Goal: Task Accomplishment & Management: Manage account settings

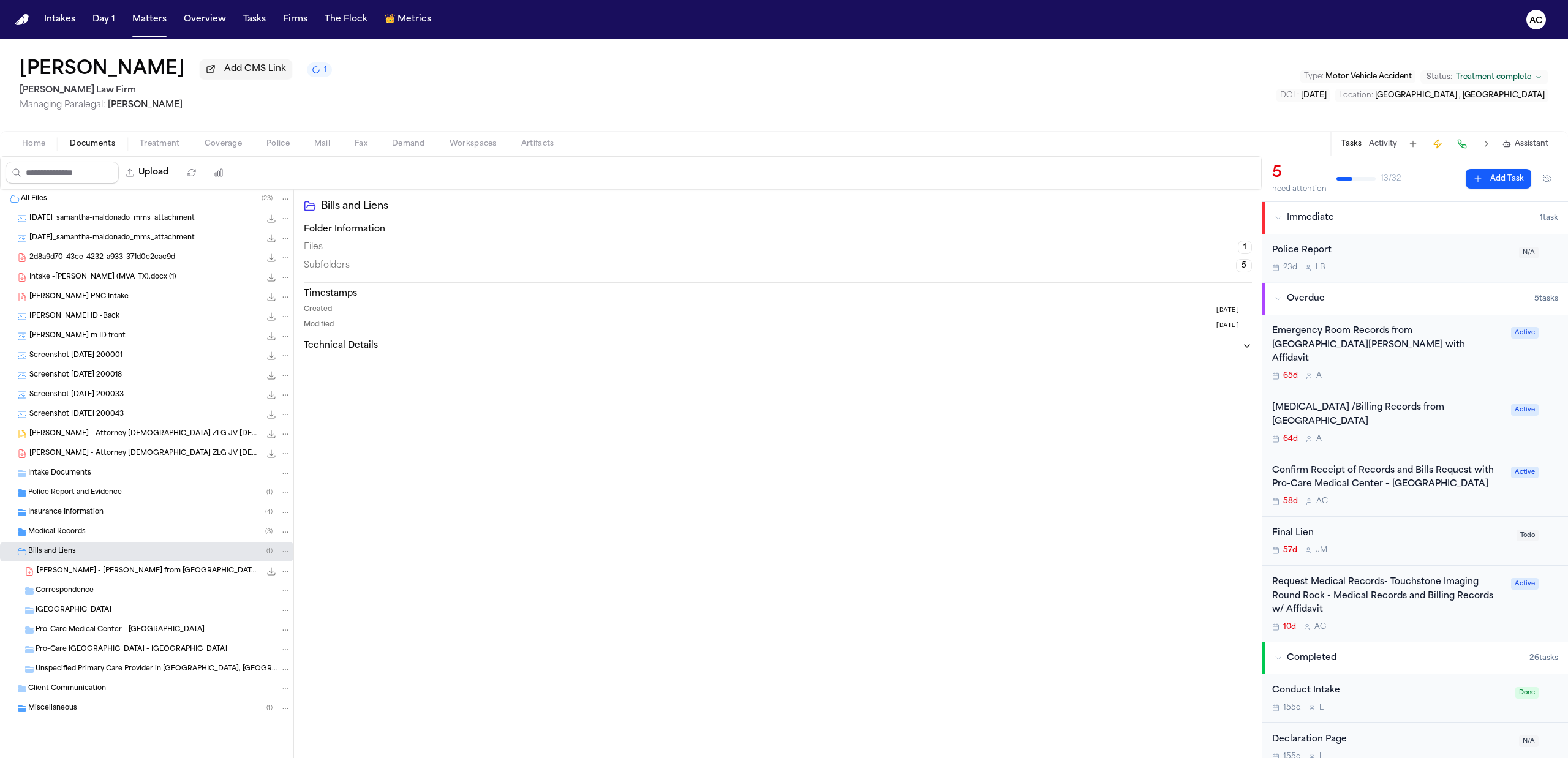
click at [1334, 581] on div "Request Medical Records- Touchstone Imaging Round Rock - Medical Records and Bi…" at bounding box center [1387, 596] width 231 height 41
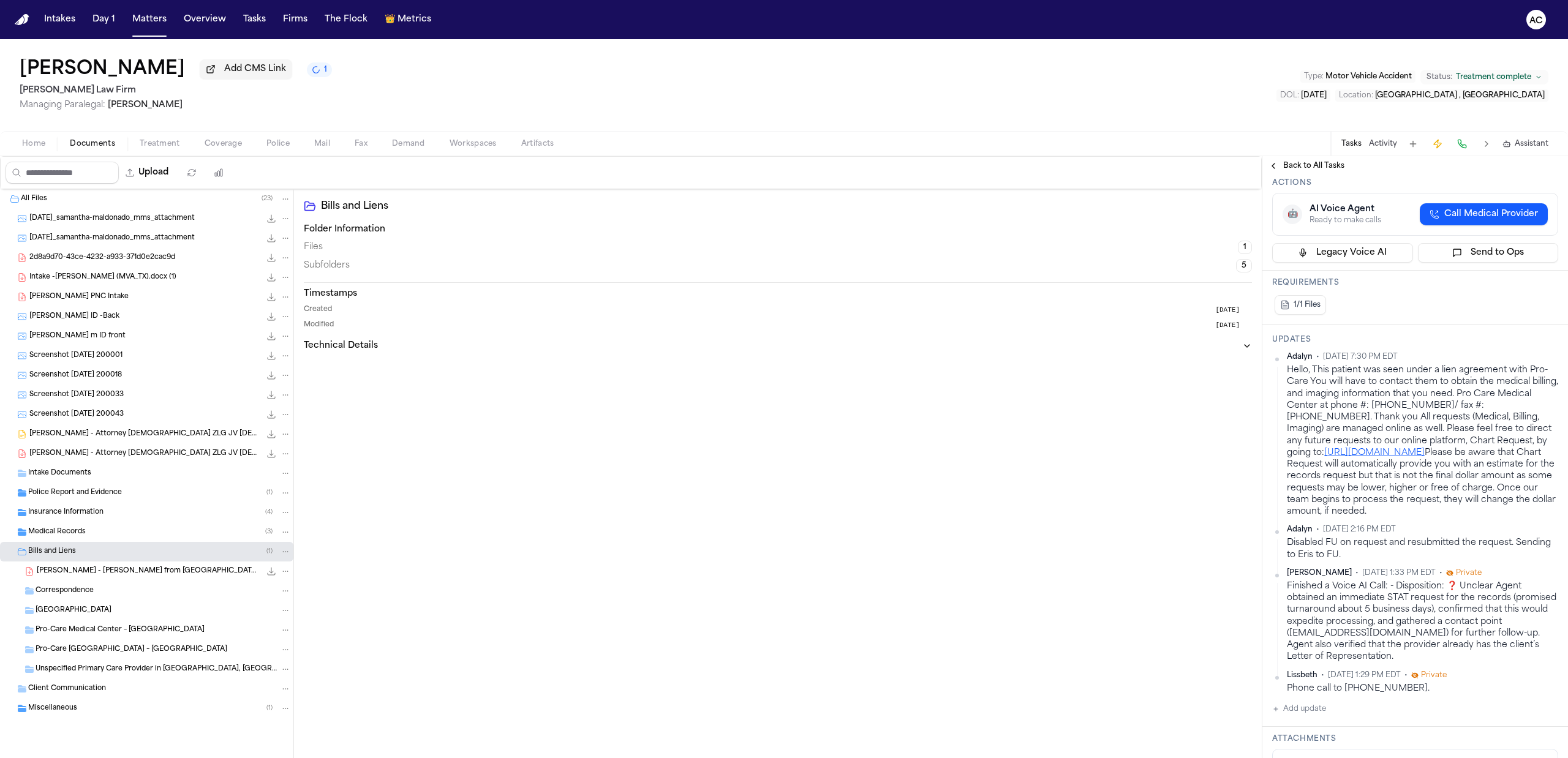
scroll to position [327, 0]
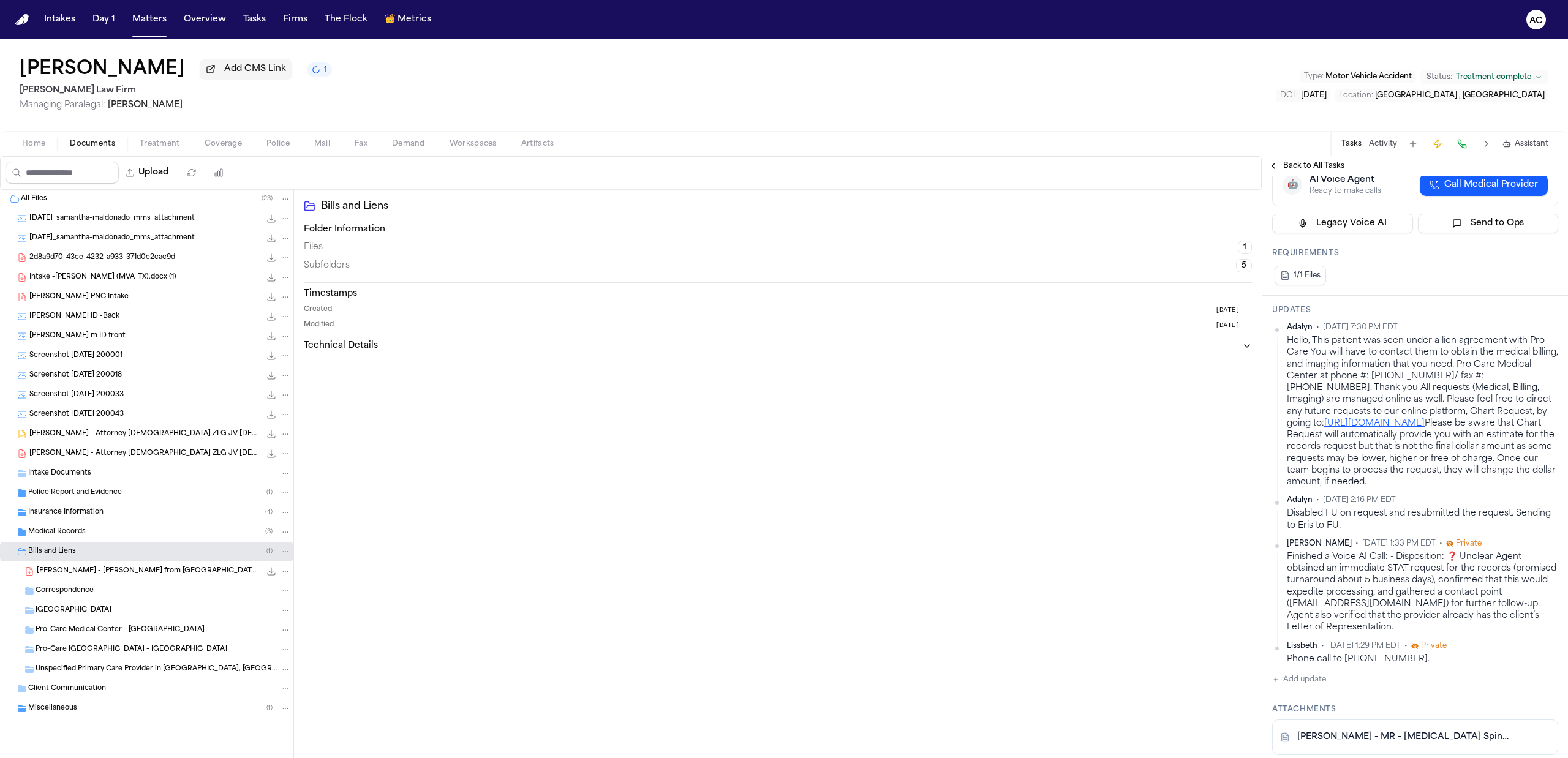
click at [1286, 168] on span "Back to All Tasks" at bounding box center [1314, 166] width 61 height 10
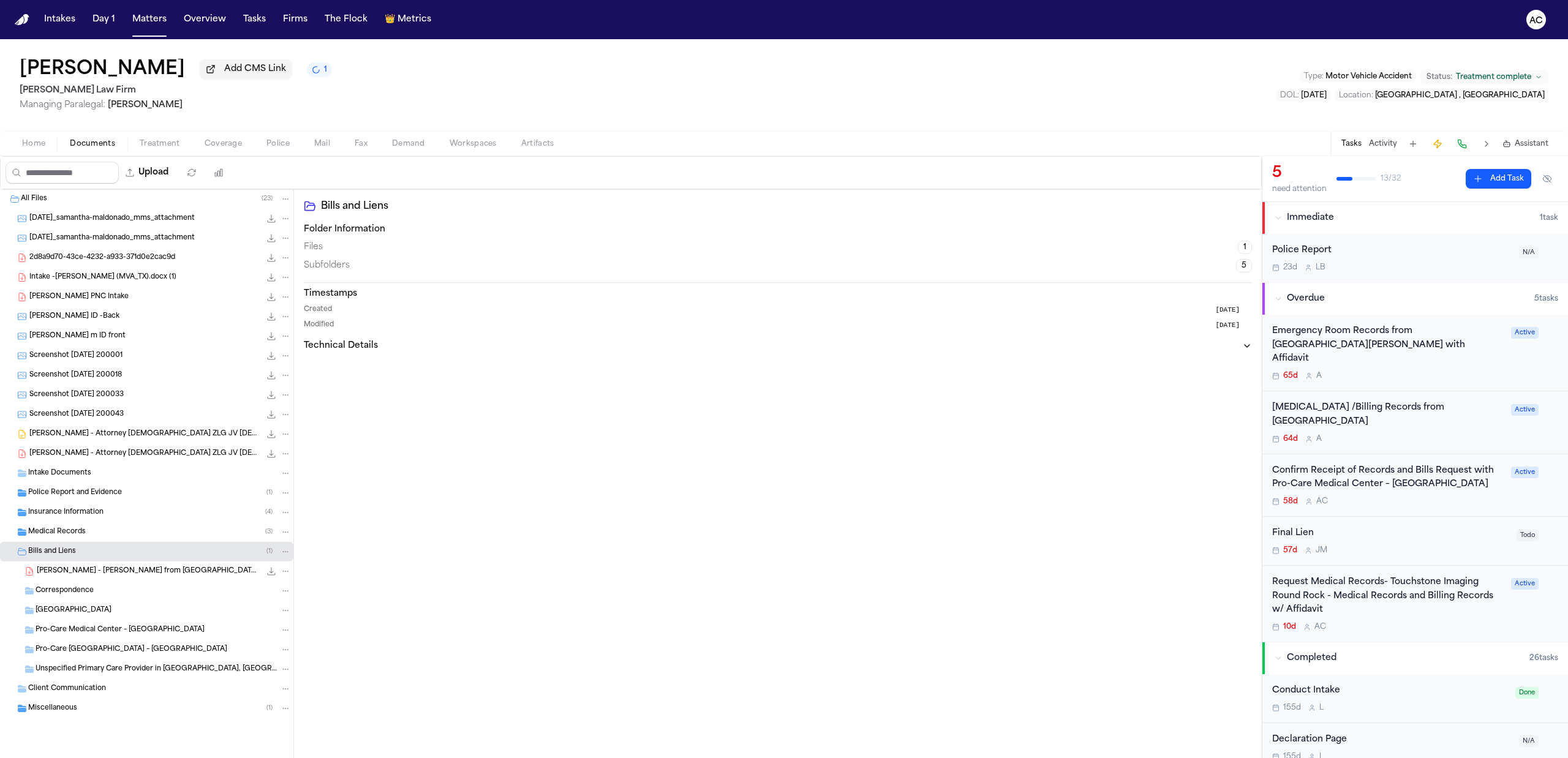
click at [1344, 464] on div "Confirm Receipt of Records and Bills Request with Pro-Care Medical Center – Rou…" at bounding box center [1387, 478] width 231 height 28
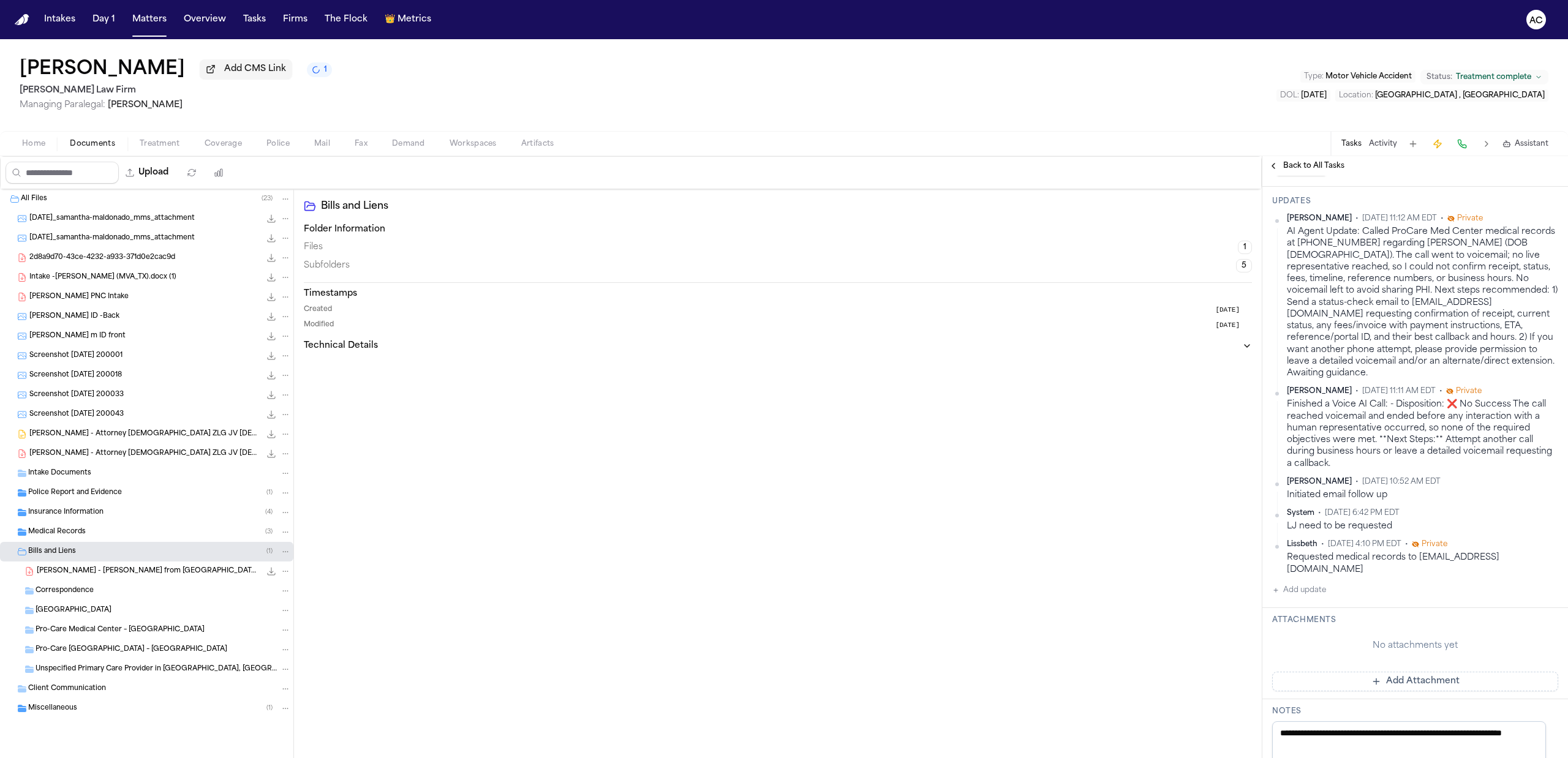
scroll to position [408, 0]
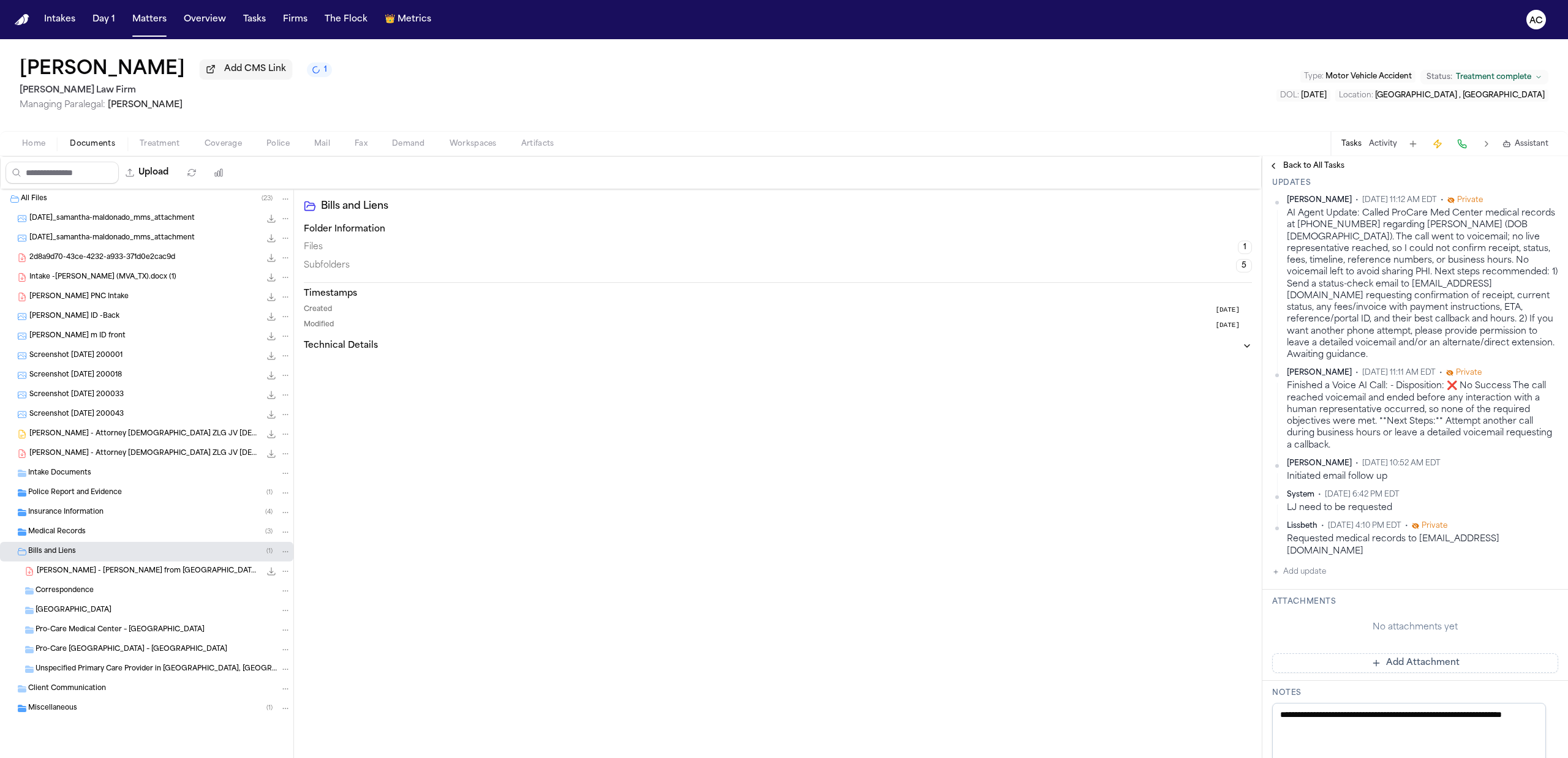
click at [166, 147] on span "Treatment" at bounding box center [159, 143] width 40 height 10
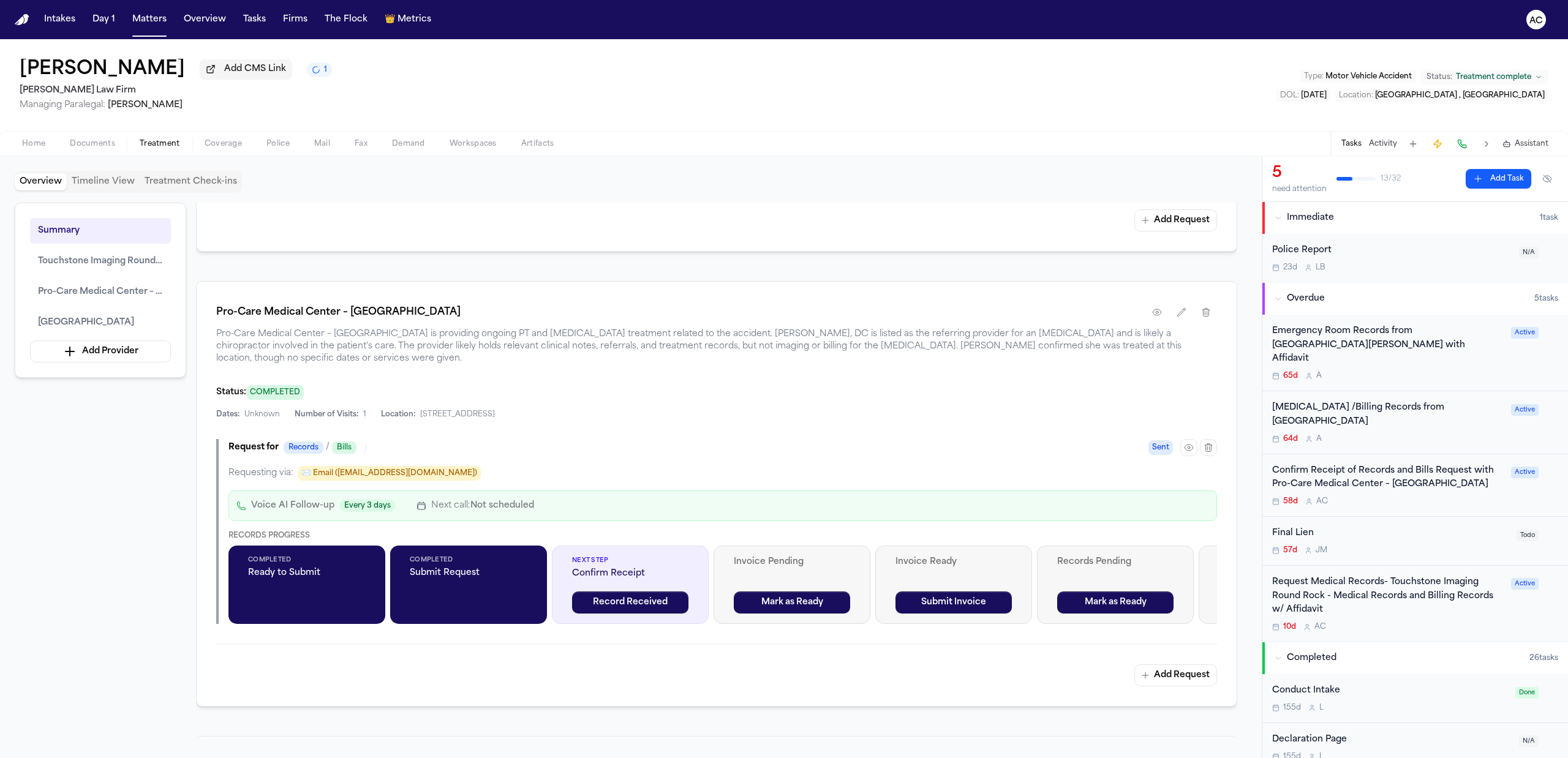
scroll to position [817, 0]
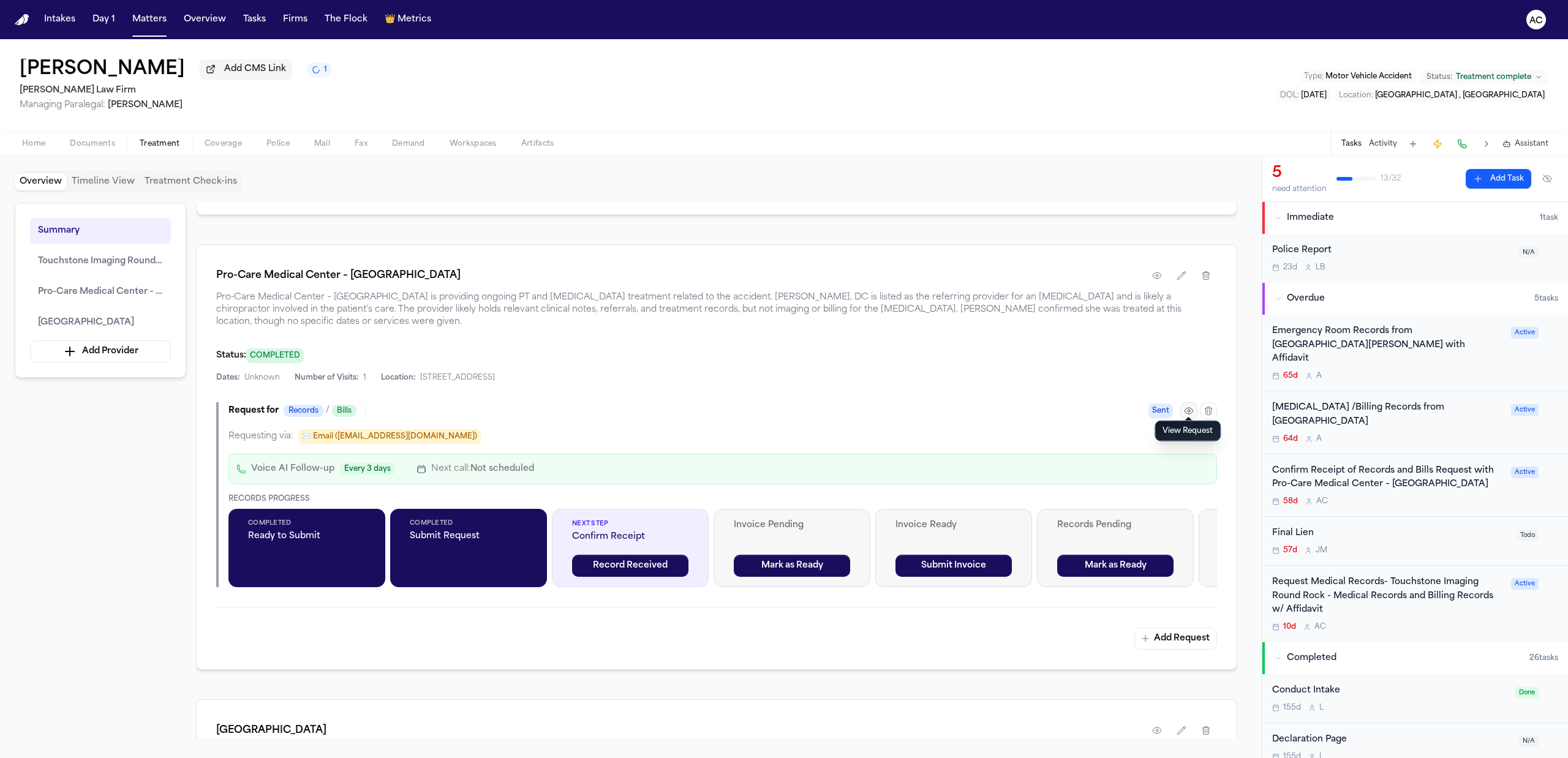
click at [1187, 406] on icon "button" at bounding box center [1188, 411] width 10 height 10
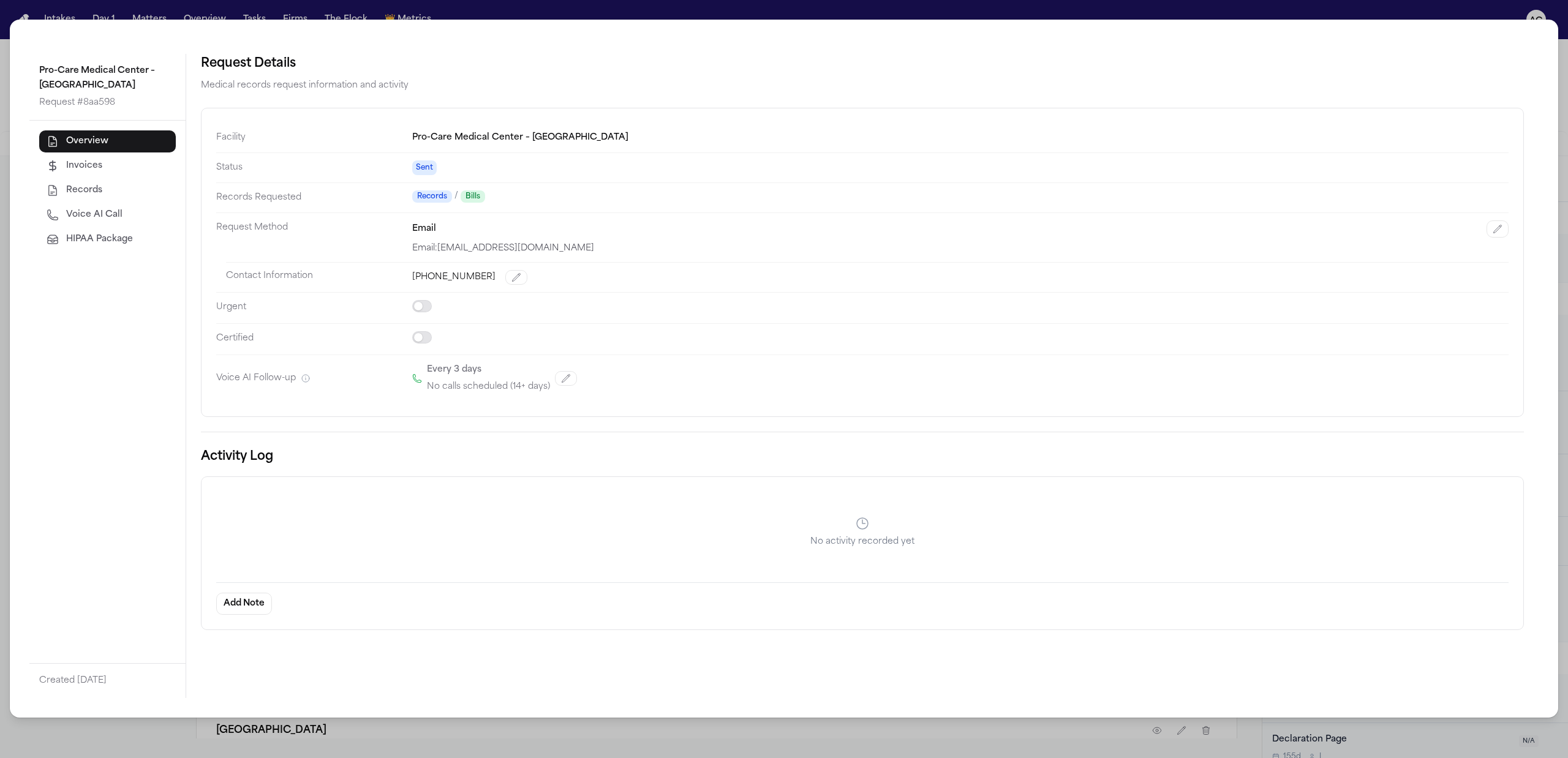
drag, startPoint x: 806, startPoint y: 529, endPoint x: 849, endPoint y: 417, distance: 120.0
click at [814, 524] on div "No activity recorded yet" at bounding box center [862, 533] width 1292 height 71
click at [914, 17] on div "Pro-Care Medical Center – Round Rock Request # 8aa598 Overview Invoices Records…" at bounding box center [784, 379] width 1568 height 758
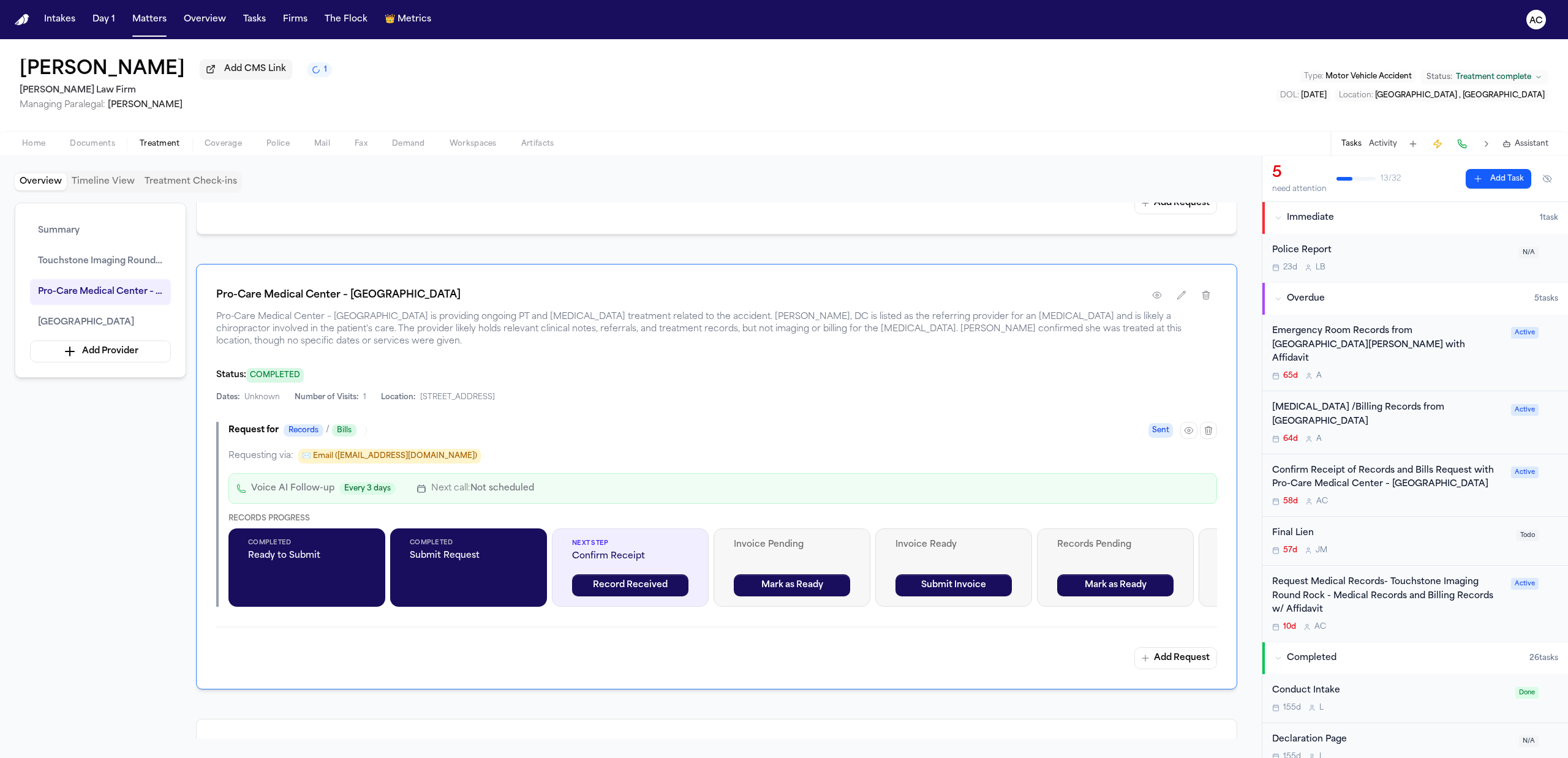
scroll to position [758, 0]
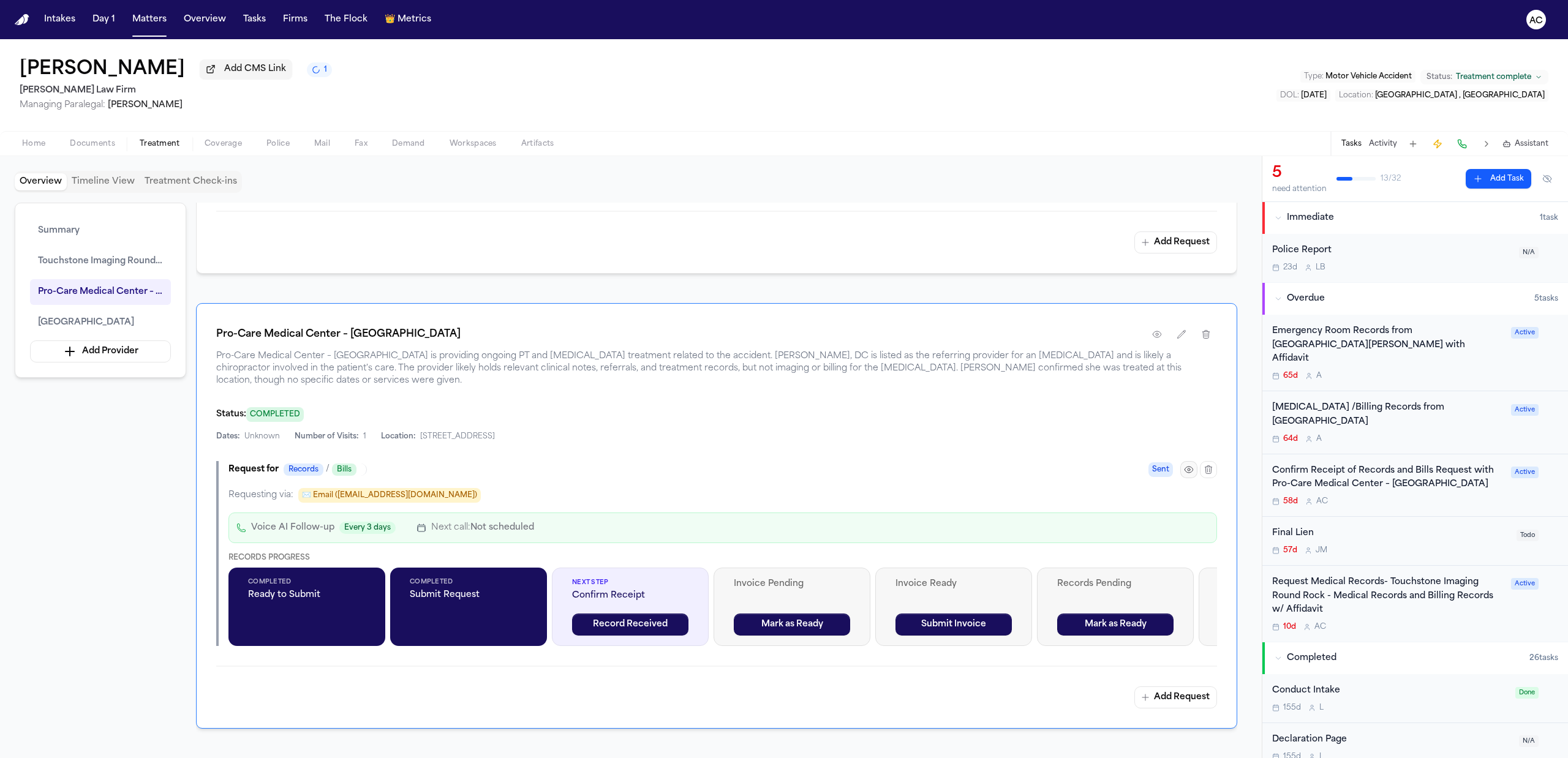
click at [1184, 468] on button "button" at bounding box center [1188, 469] width 17 height 17
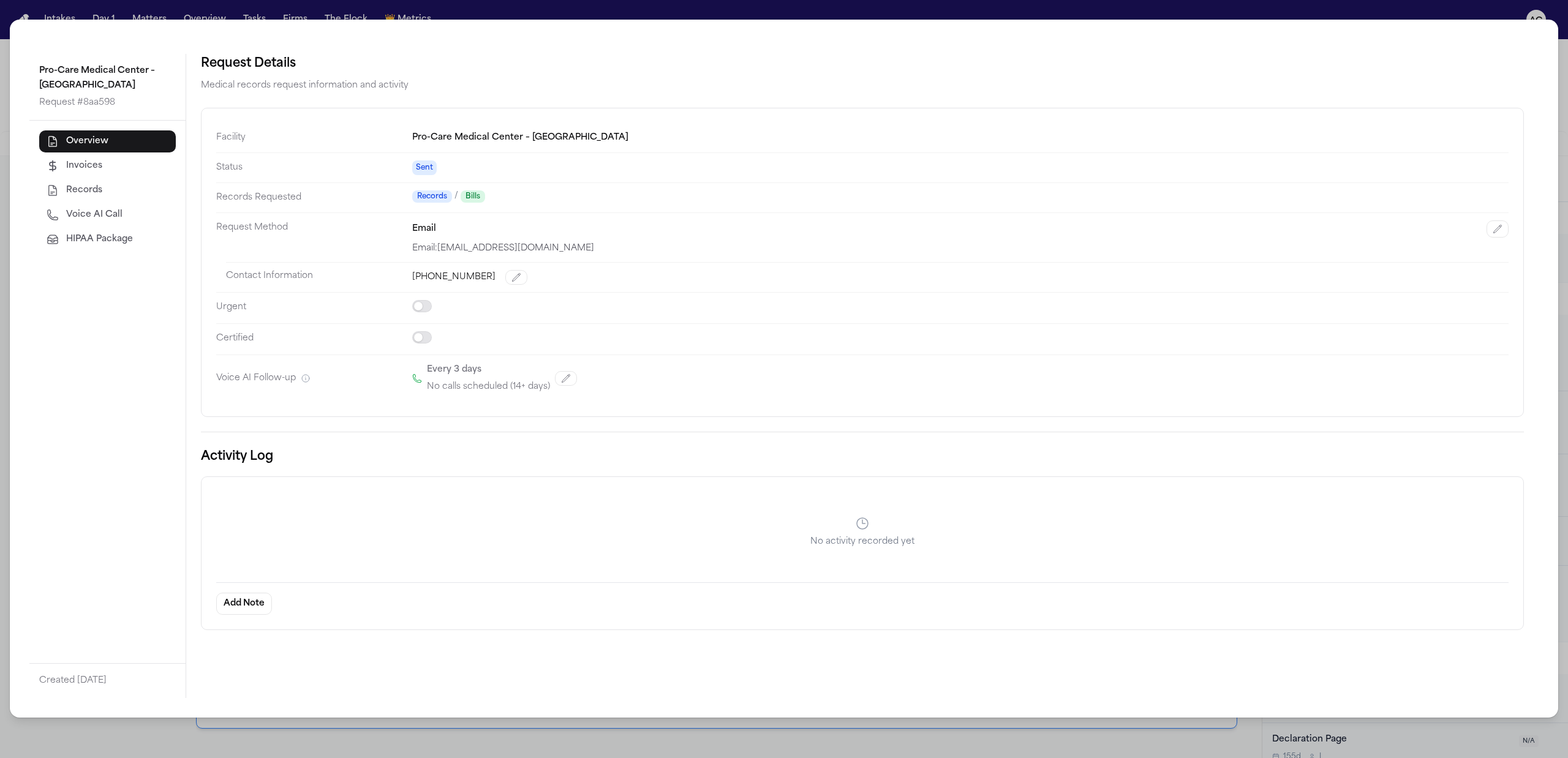
click at [1564, 53] on div "Pro-Care Medical Center – Round Rock Request # 8aa598 Overview Invoices Records…" at bounding box center [784, 379] width 1568 height 758
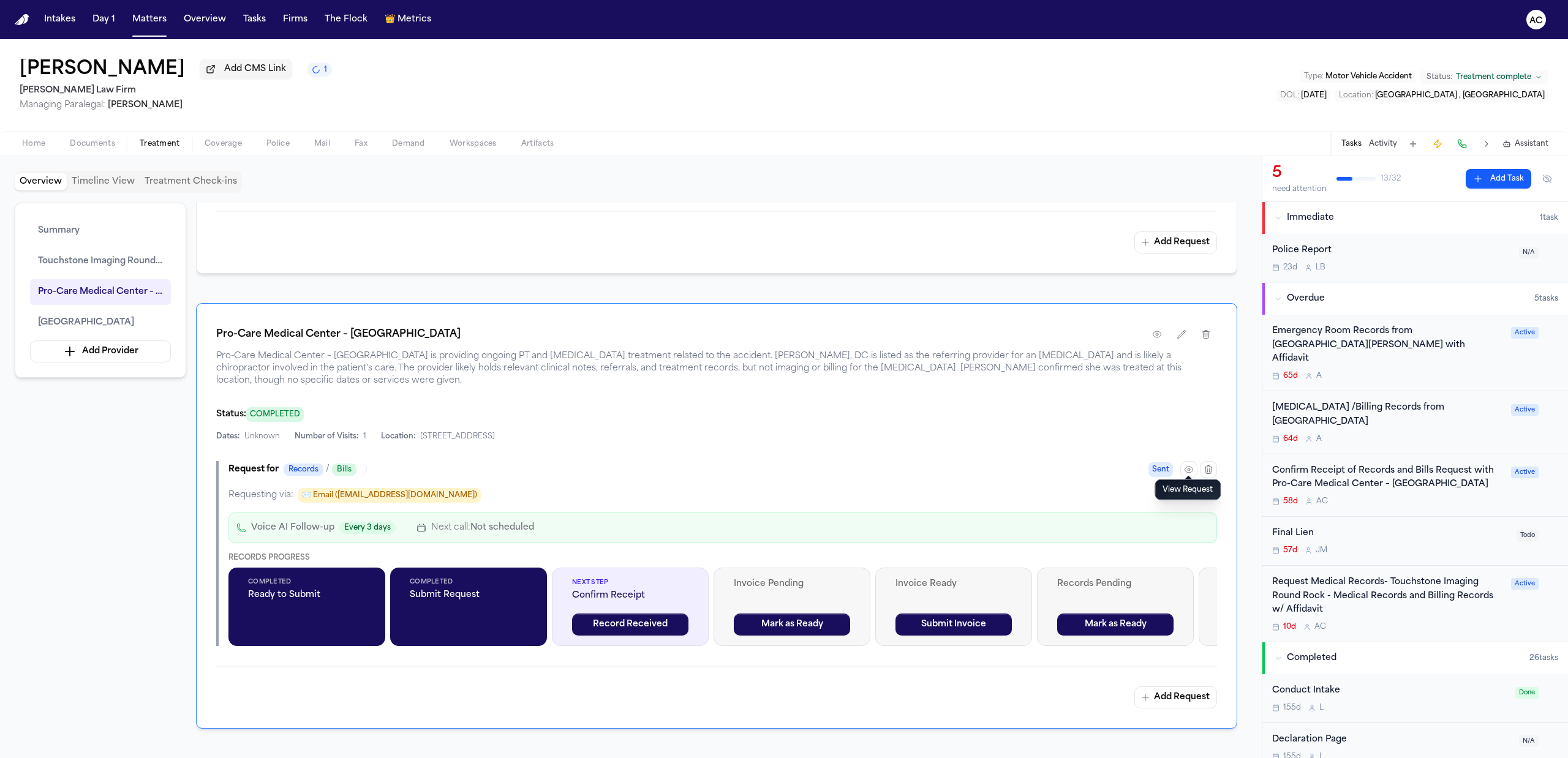
click at [1385, 464] on div "Confirm Receipt of Records and Bills Request with Pro-Care Medical Center – Rou…" at bounding box center [1387, 478] width 231 height 28
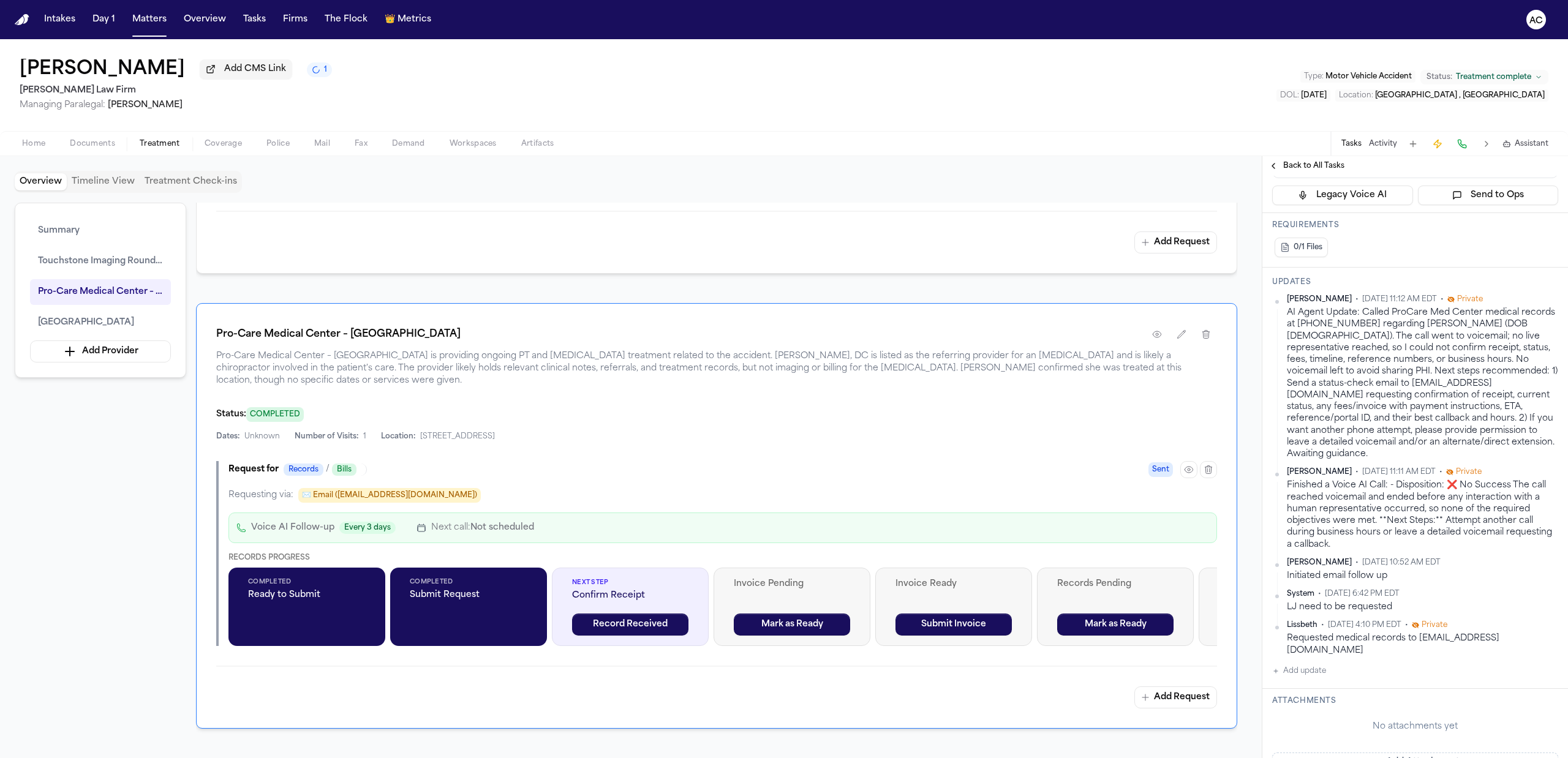
scroll to position [327, 0]
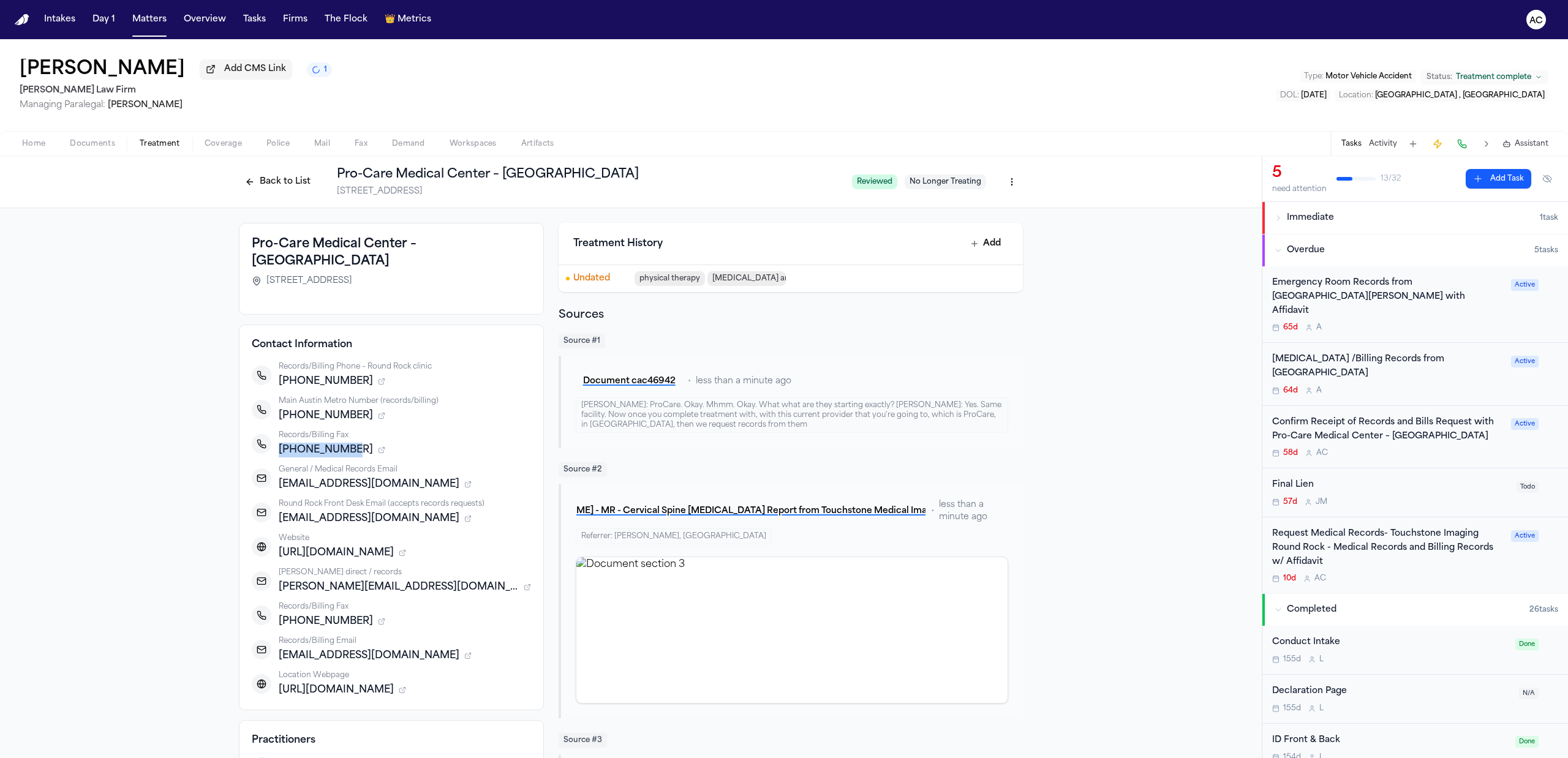
click at [157, 148] on span "Treatment" at bounding box center [159, 143] width 40 height 10
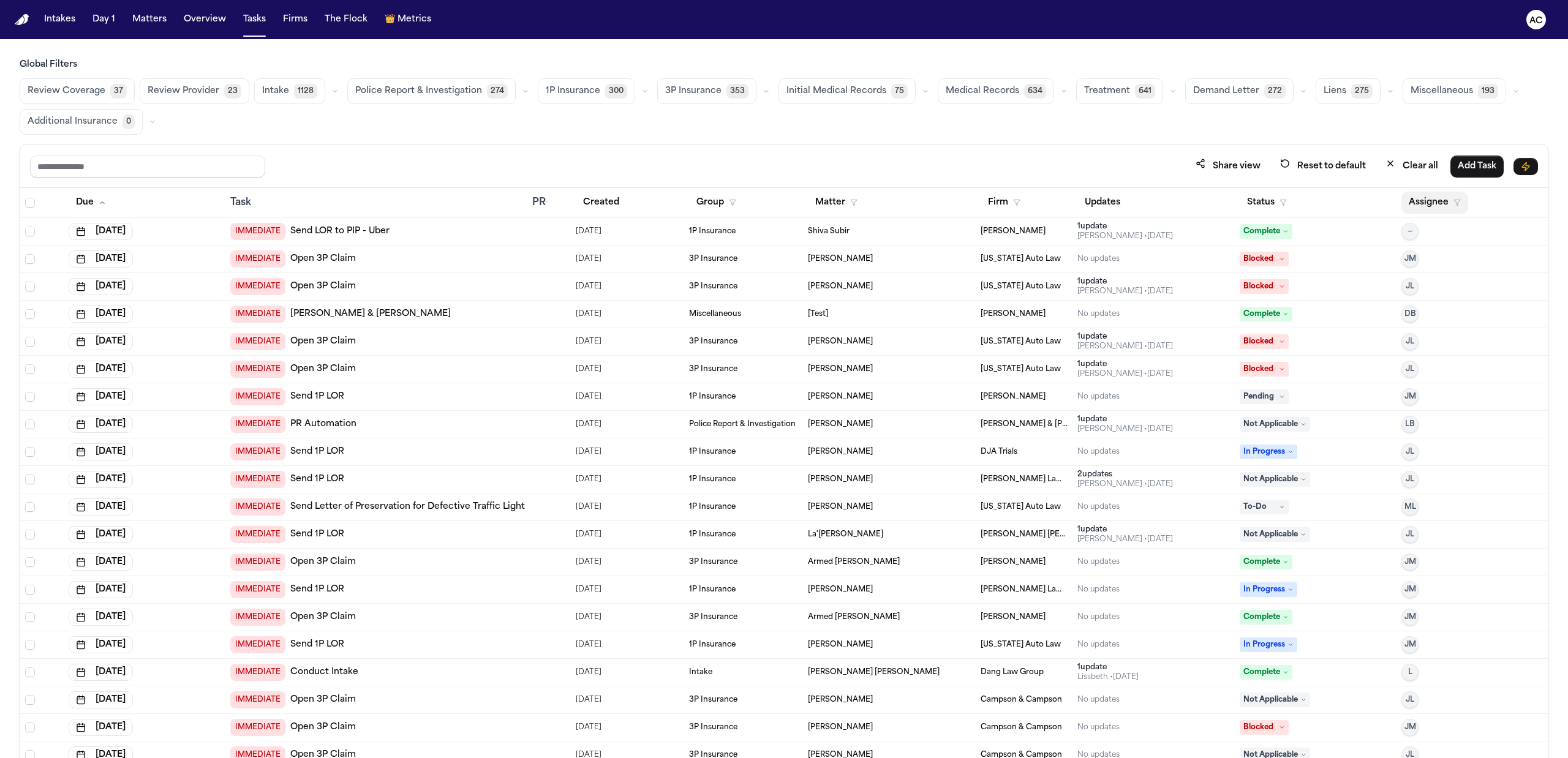
click at [1415, 197] on button "Assignee" at bounding box center [1434, 203] width 67 height 22
click at [1439, 336] on div "[PERSON_NAME]" at bounding box center [1472, 333] width 120 height 15
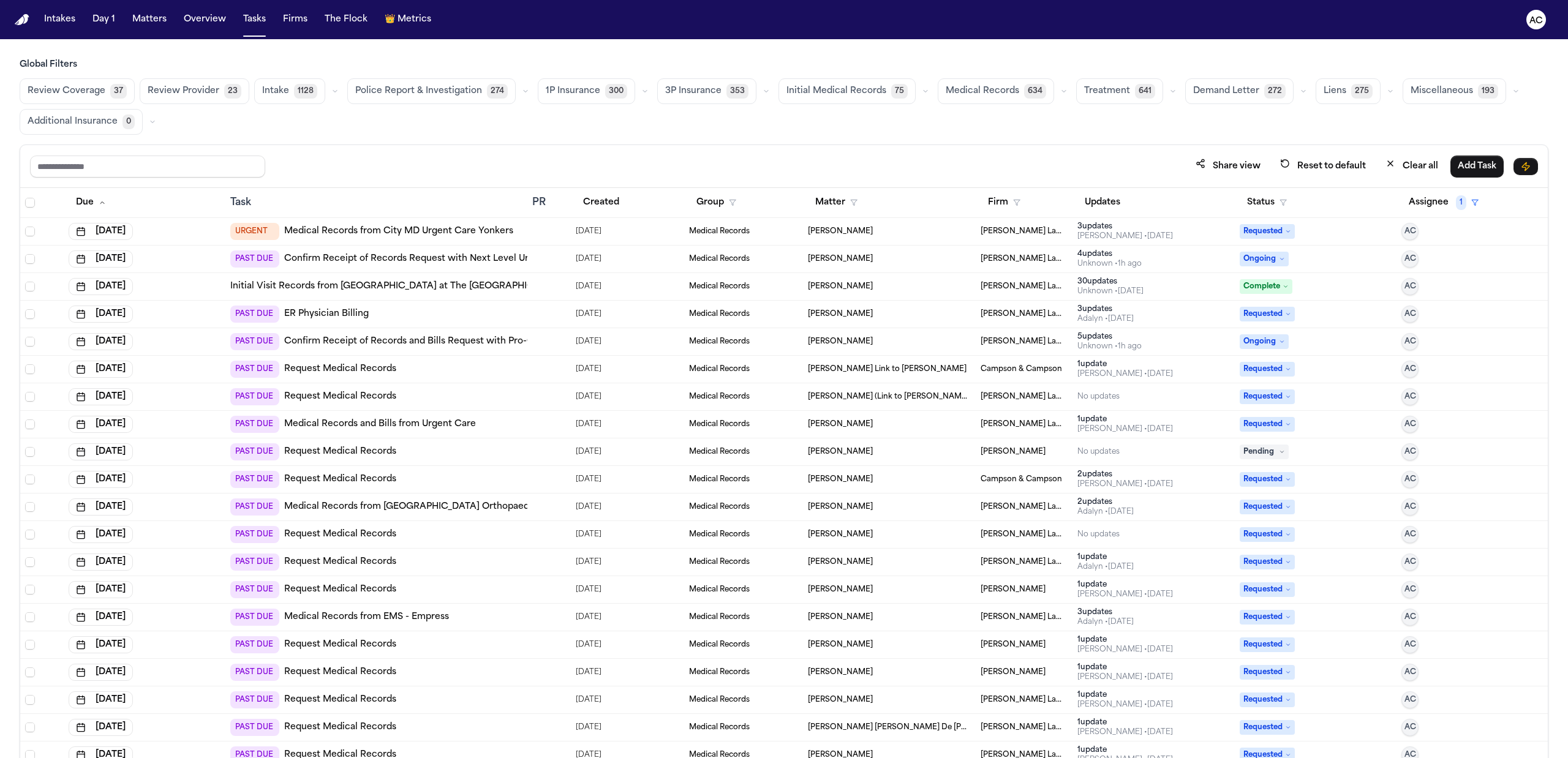
click at [1265, 202] on button "Status" at bounding box center [1267, 203] width 55 height 22
click at [1304, 355] on div "In Progress" at bounding box center [1303, 354] width 103 height 15
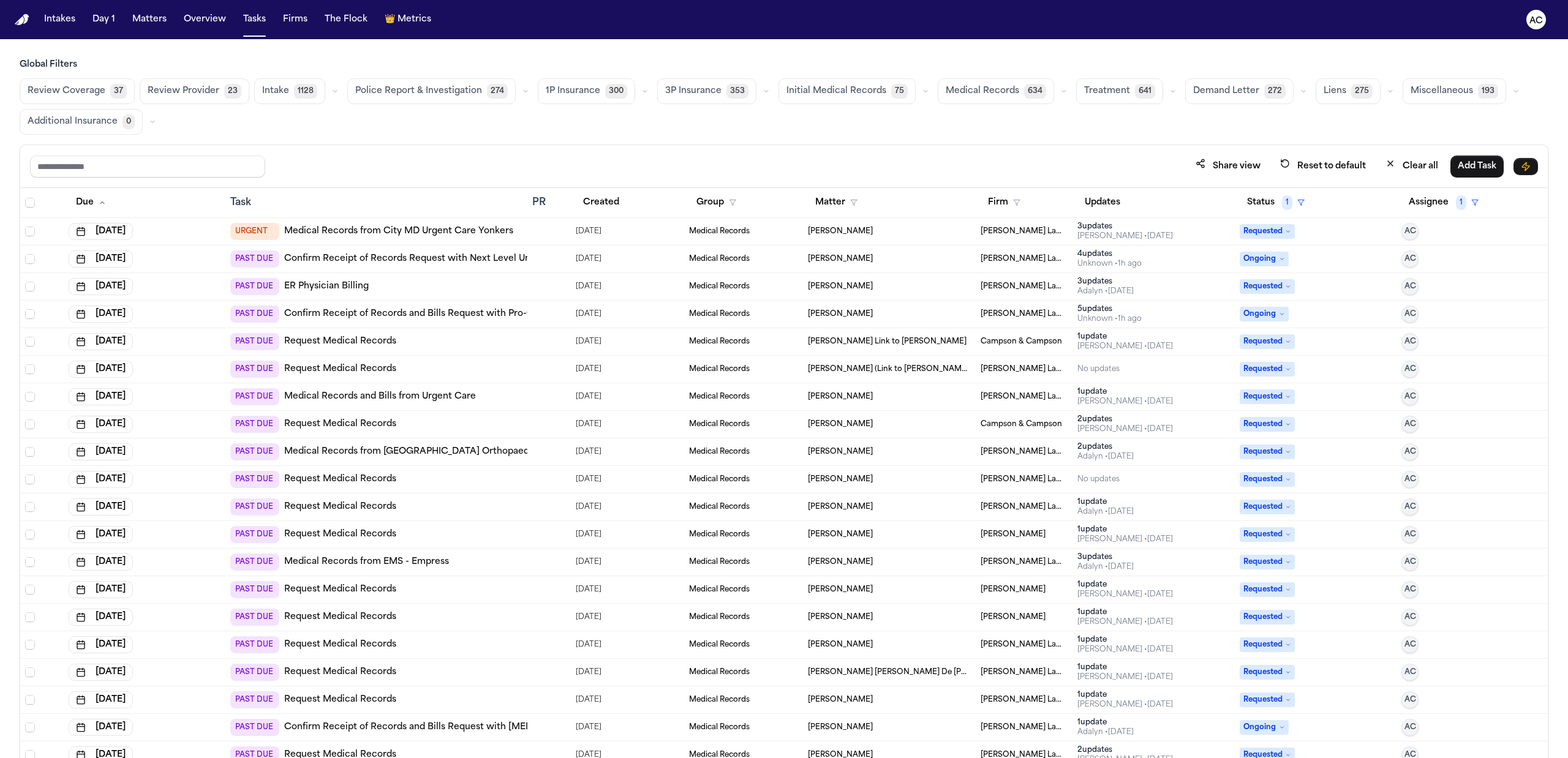
click at [348, 373] on link "Request Medical Records" at bounding box center [340, 369] width 112 height 12
click at [357, 375] on link "Request Medical Records" at bounding box center [340, 369] width 112 height 12
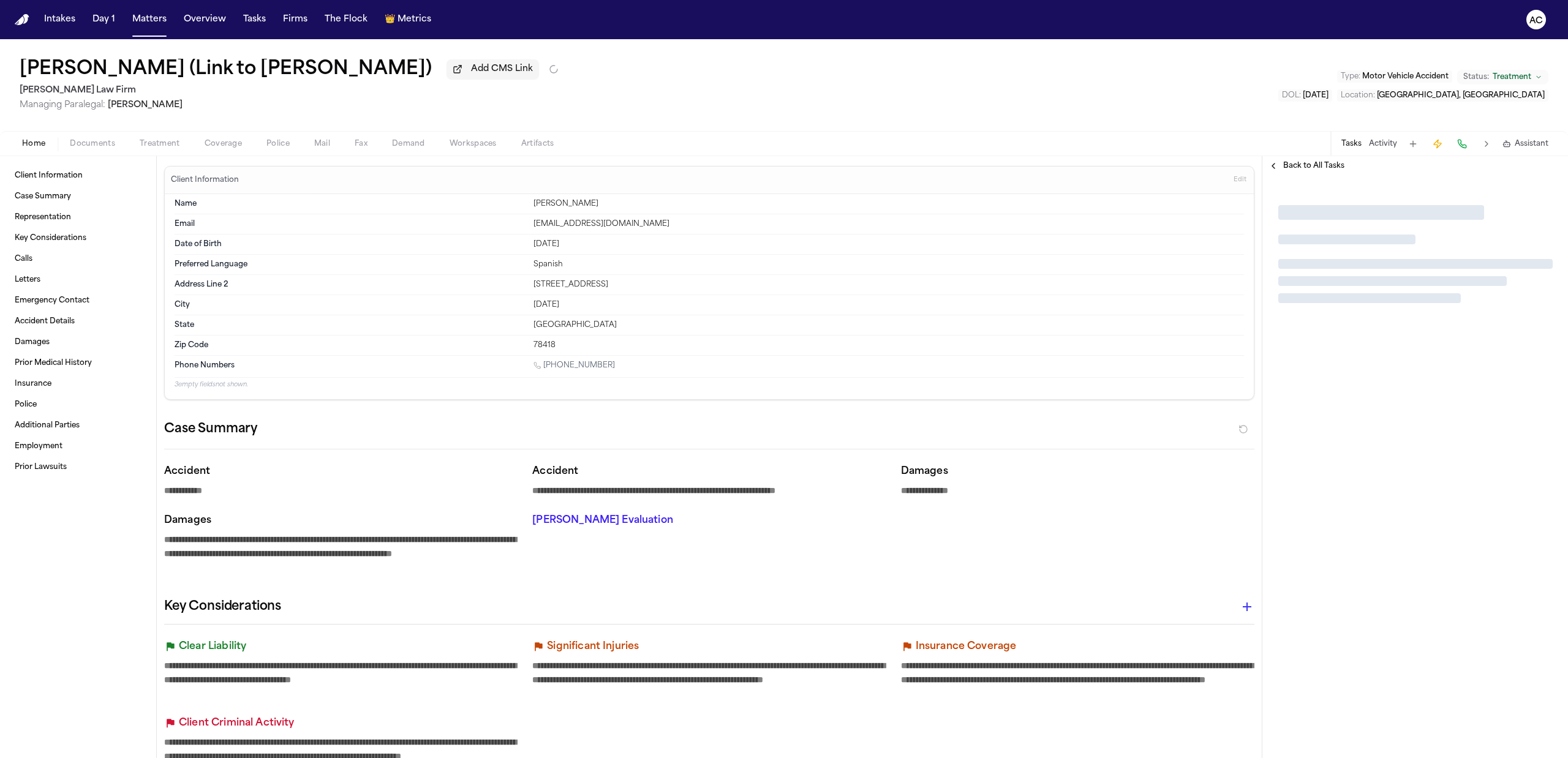
type textarea "*"
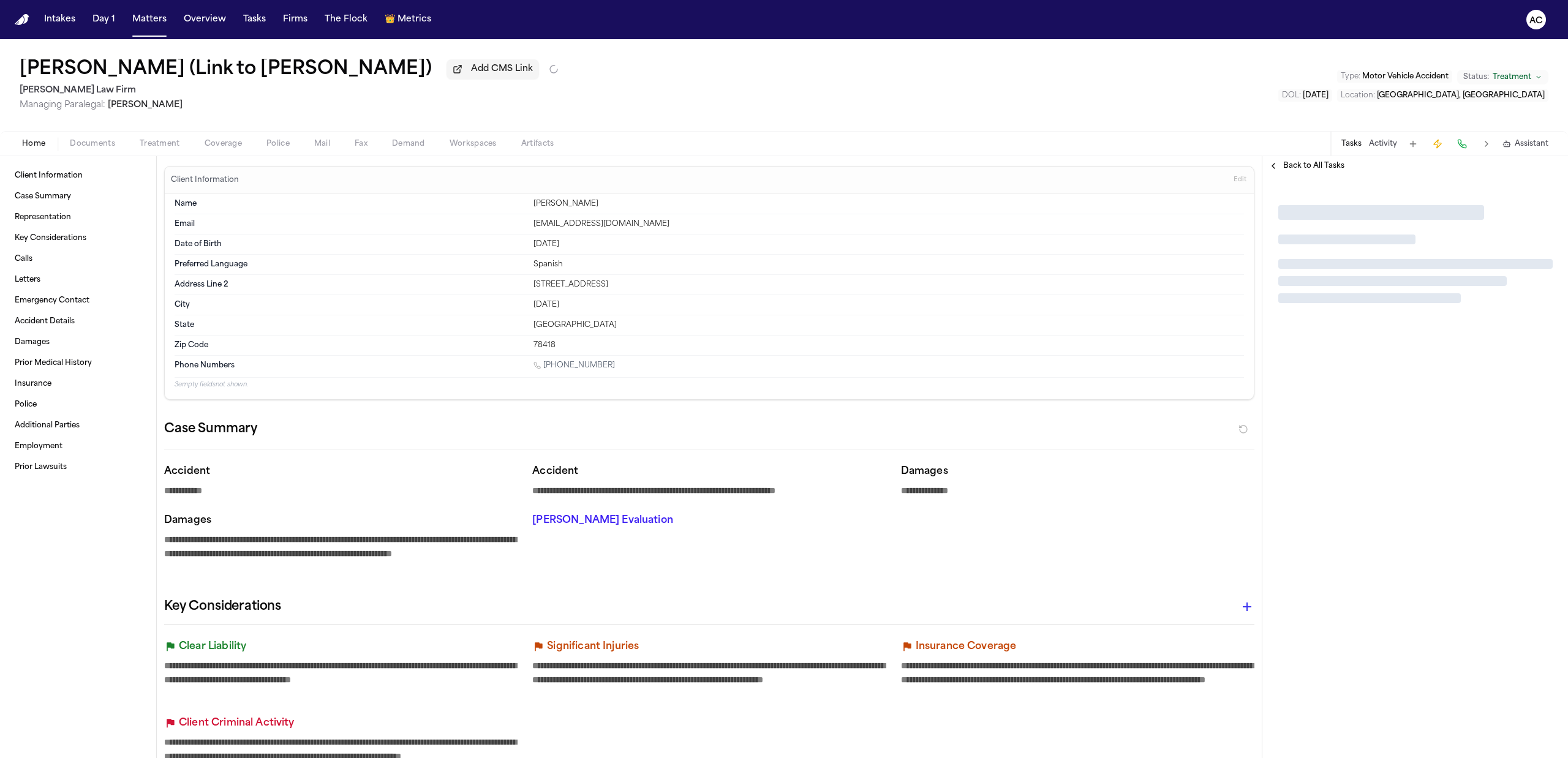
type textarea "*"
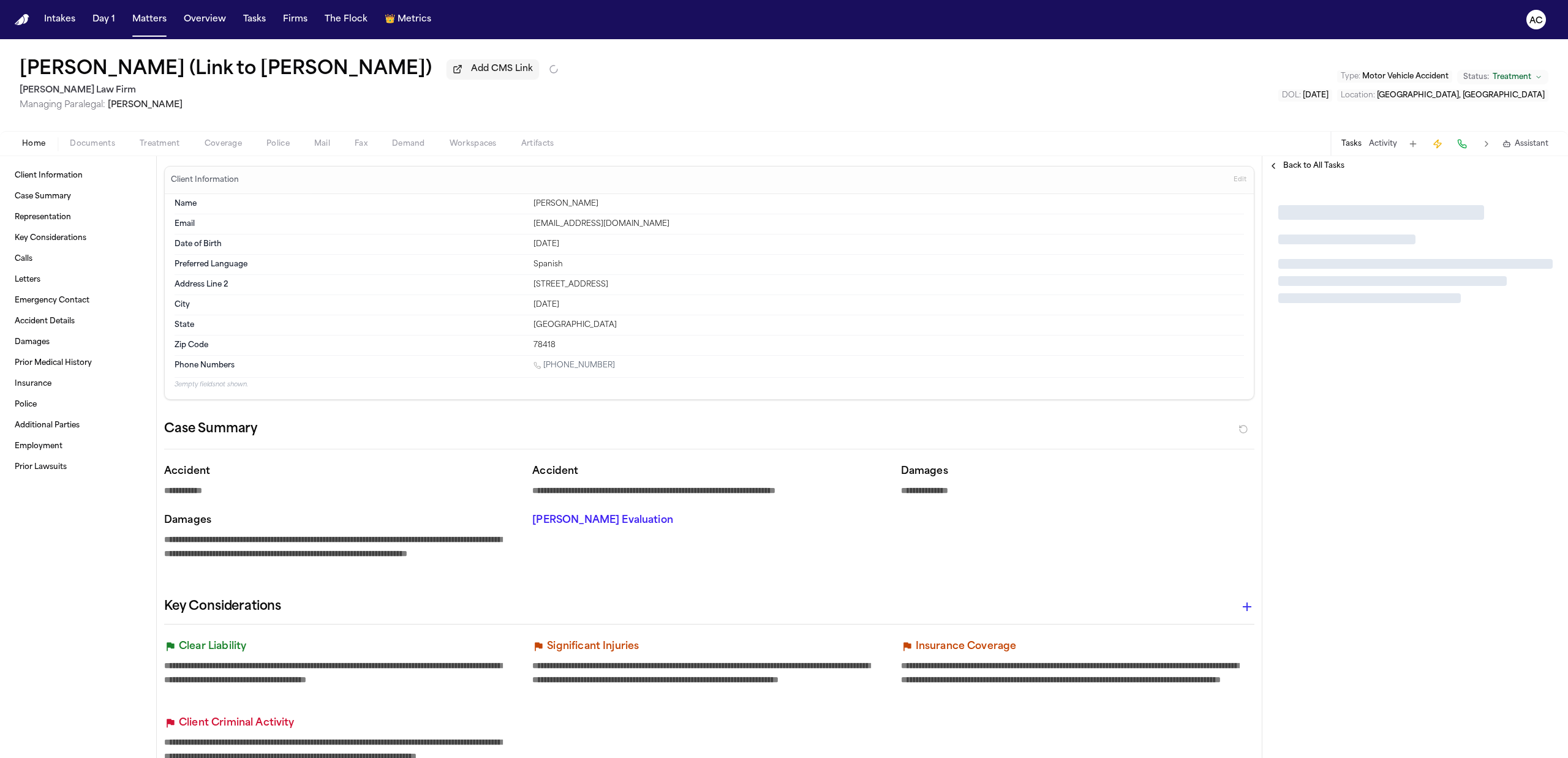
type textarea "*"
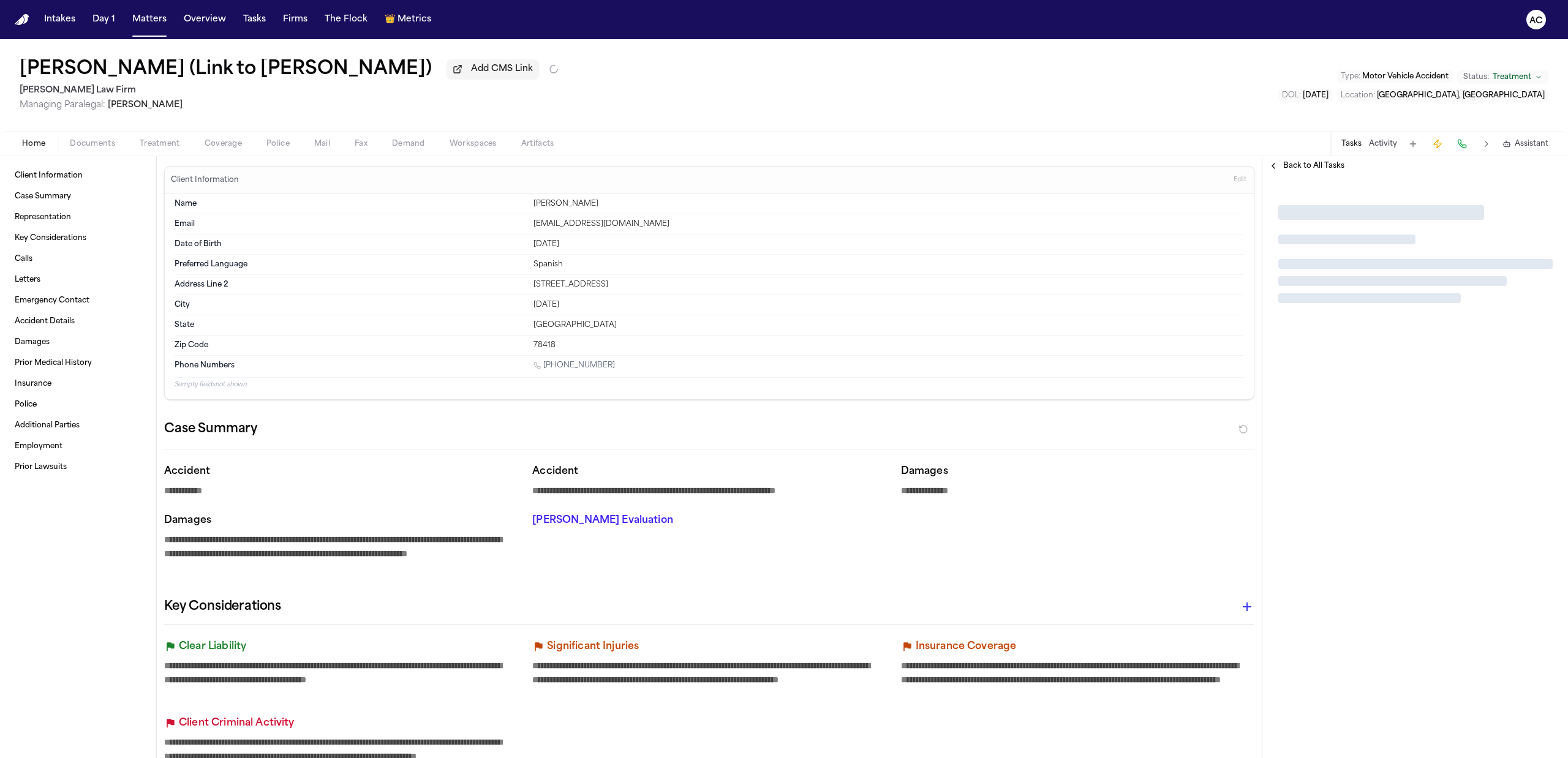
type textarea "*"
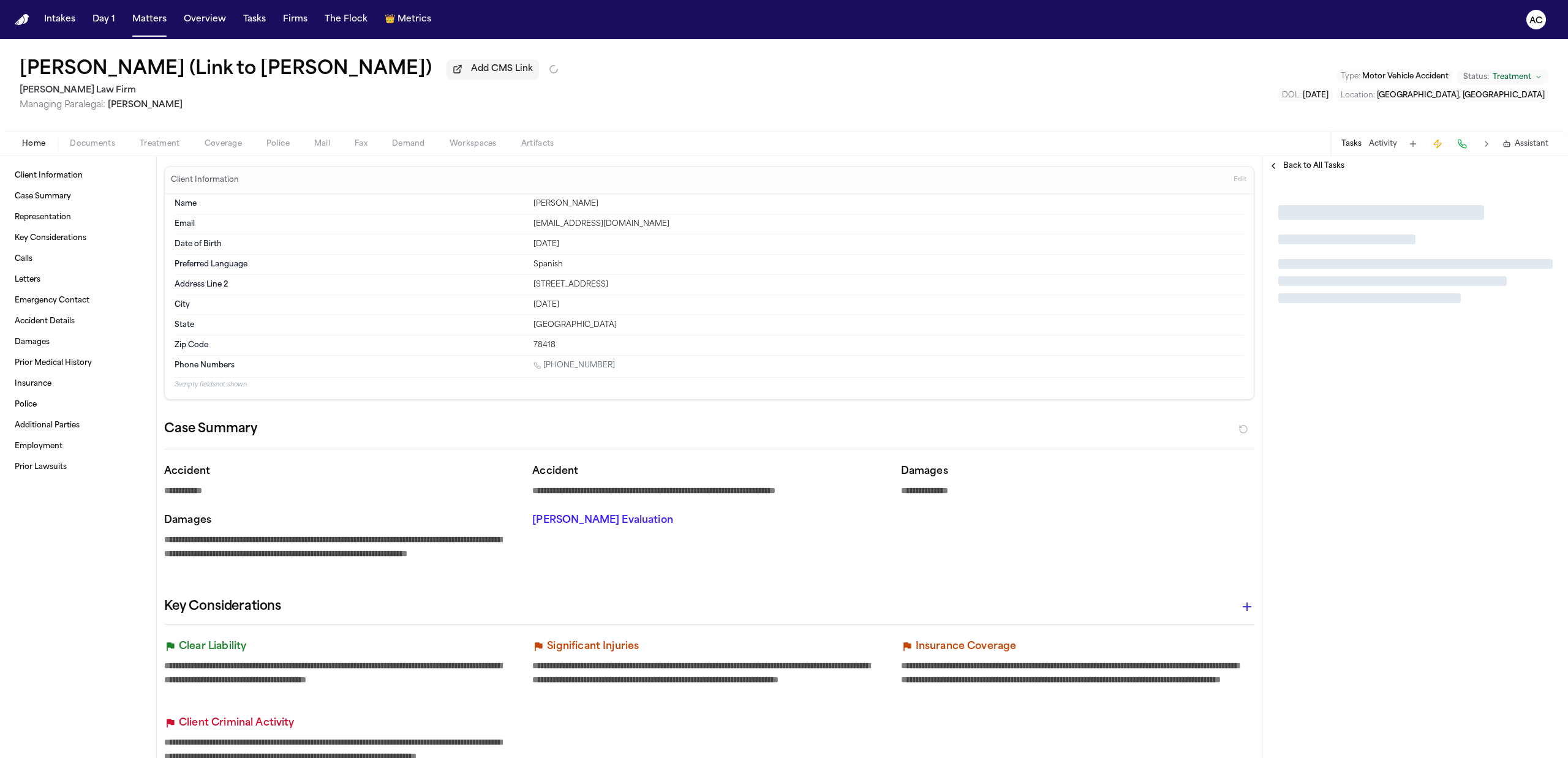
type textarea "*"
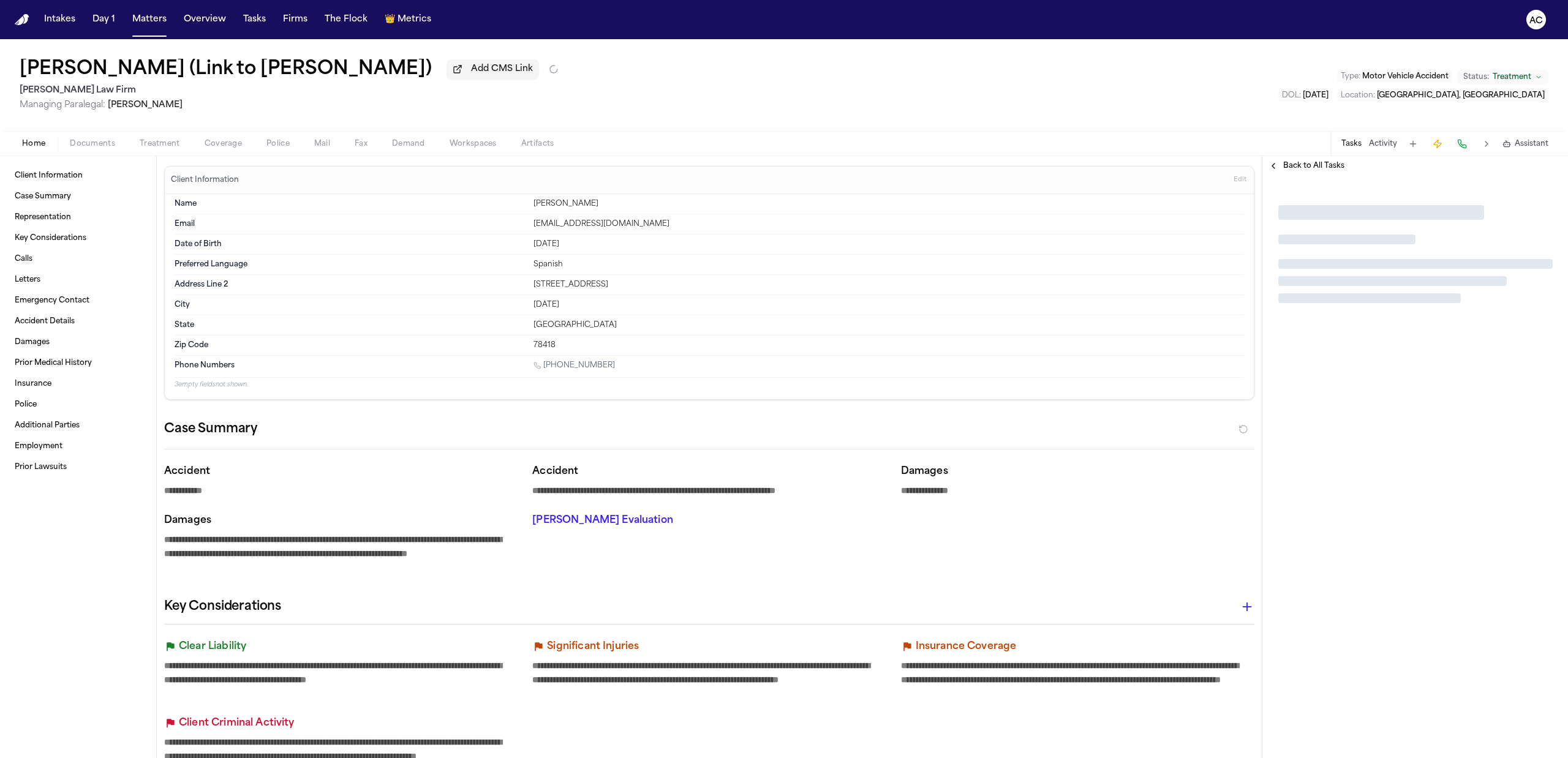
type textarea "*"
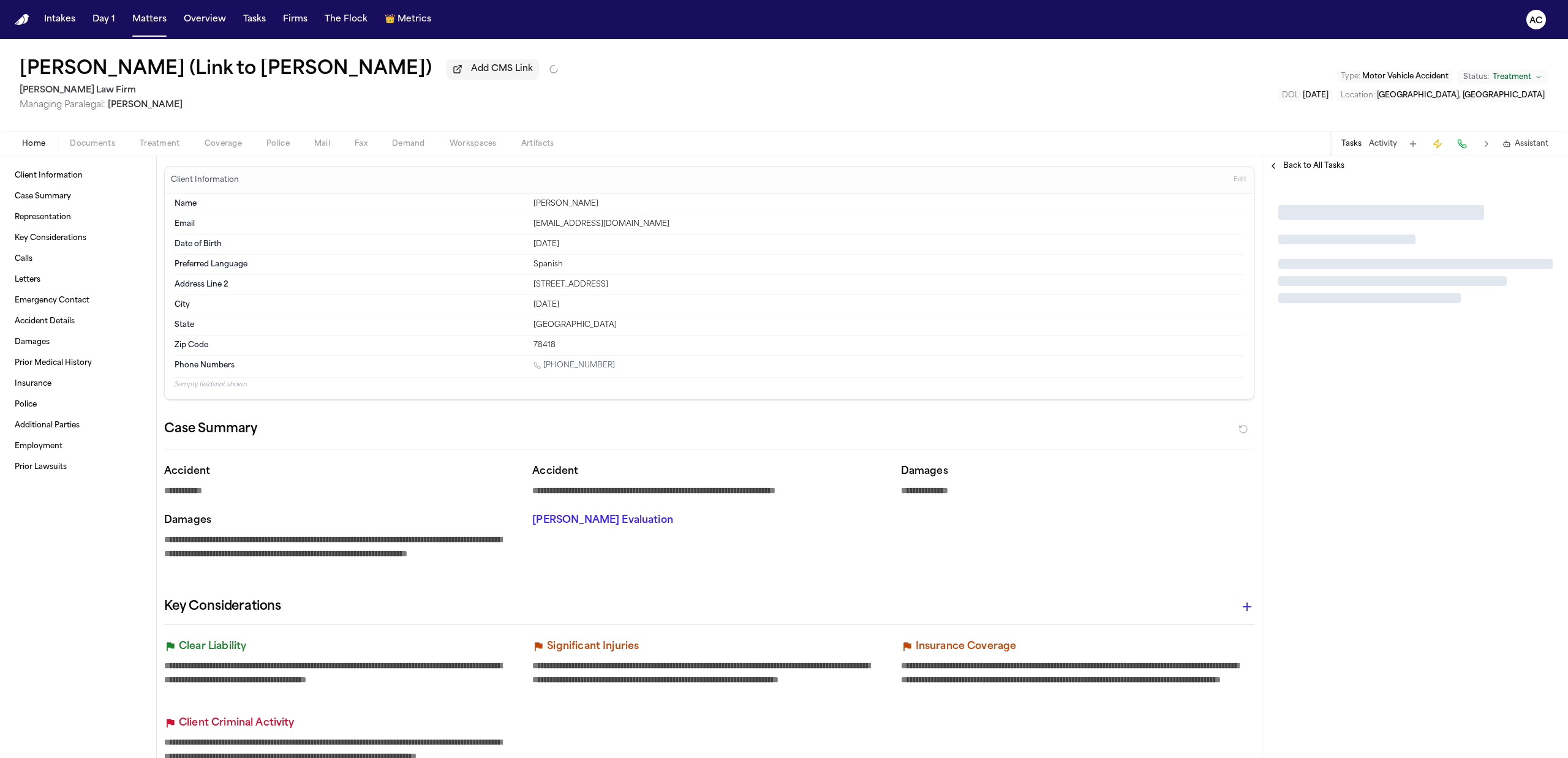
type textarea "*"
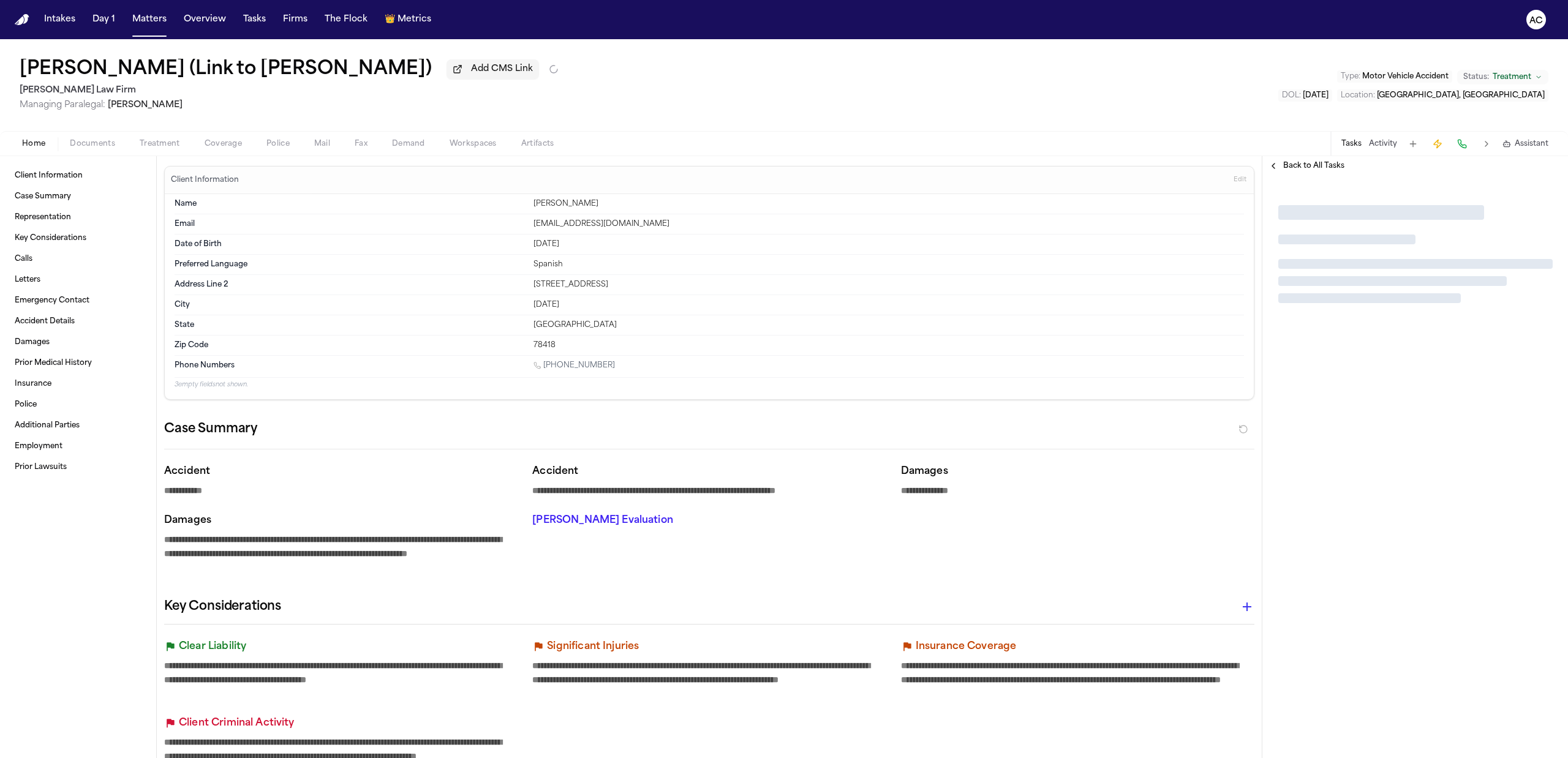
type textarea "*"
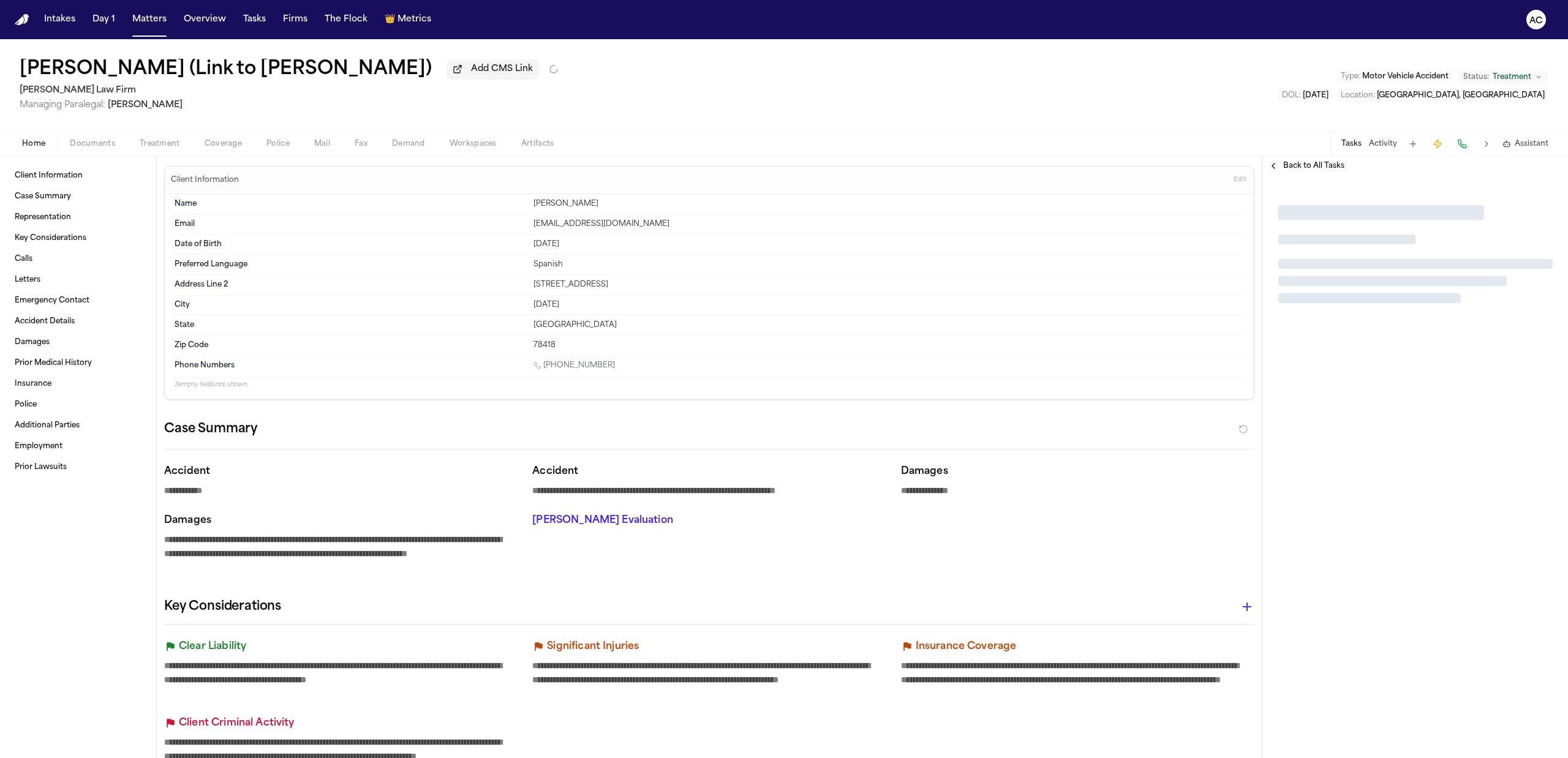
type textarea "*"
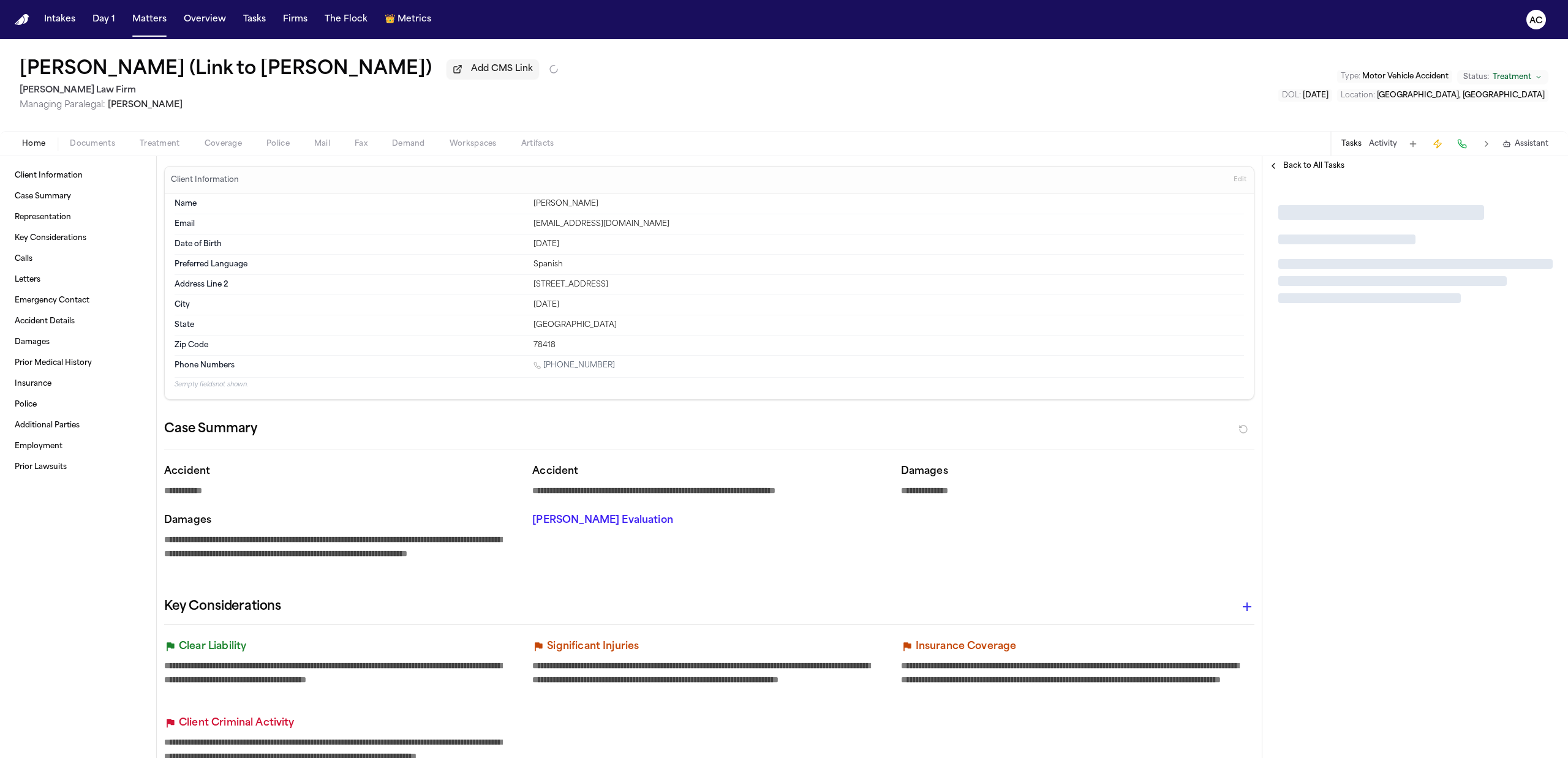
type textarea "*"
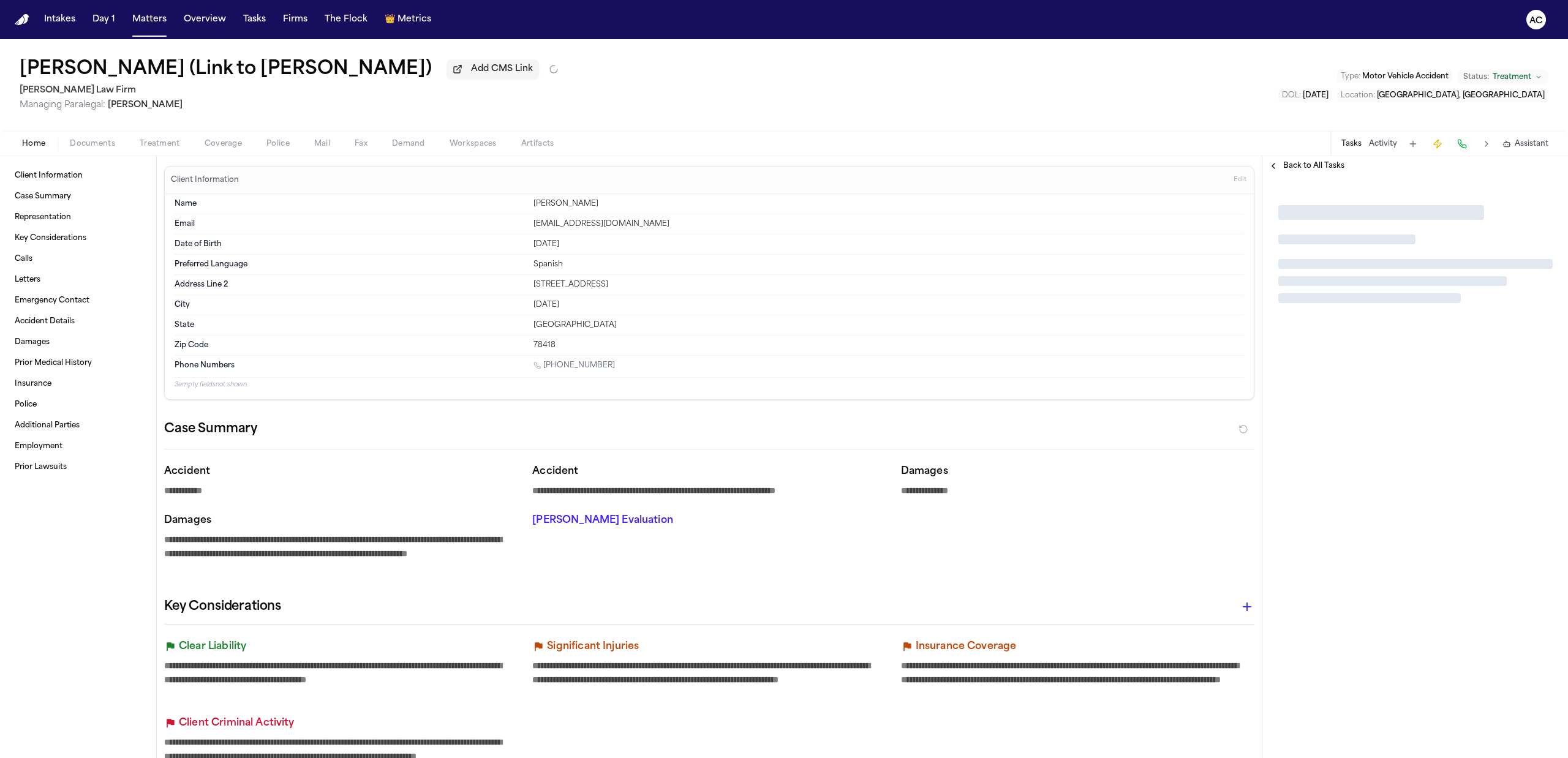
type textarea "*"
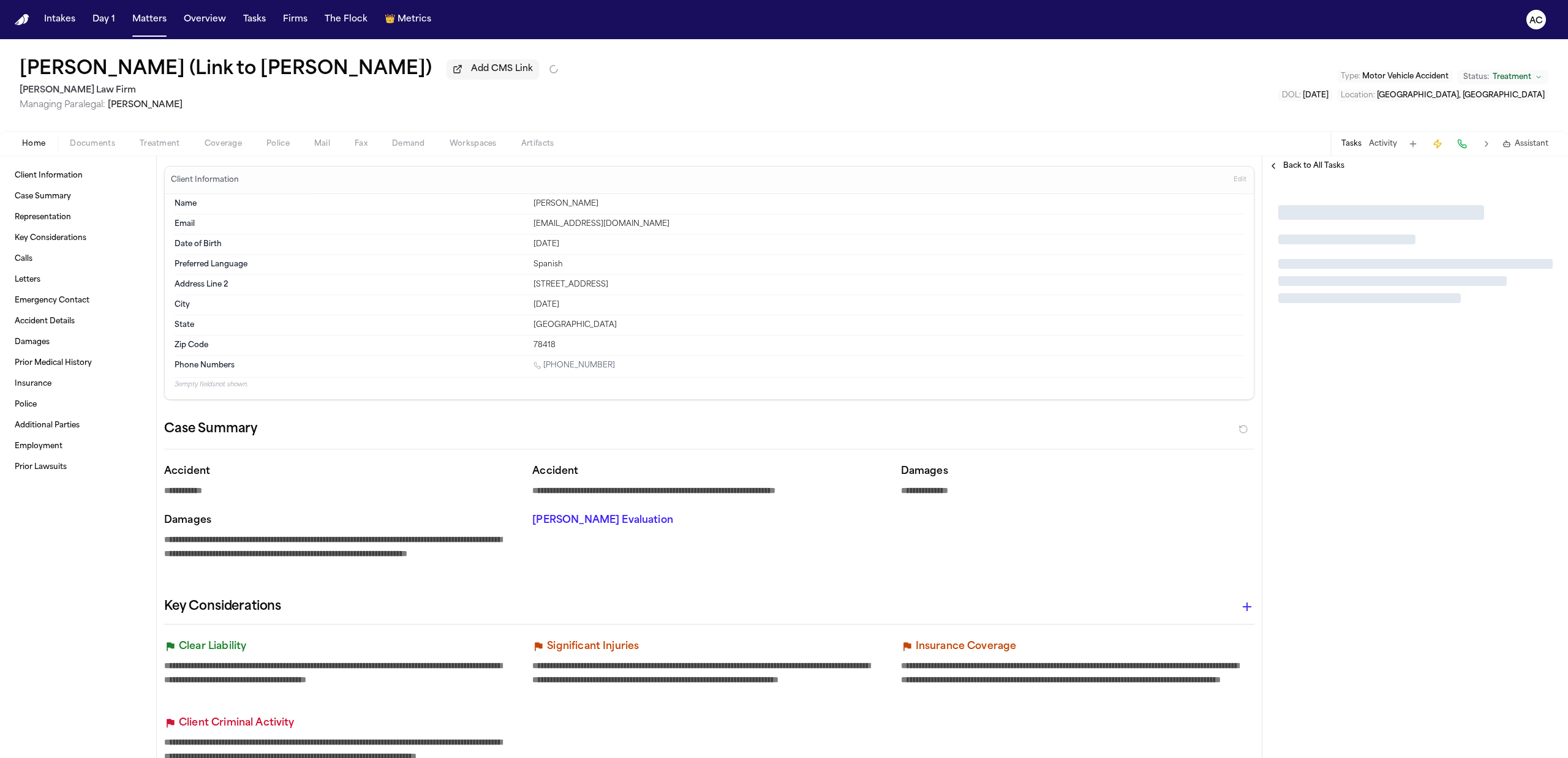
type textarea "*"
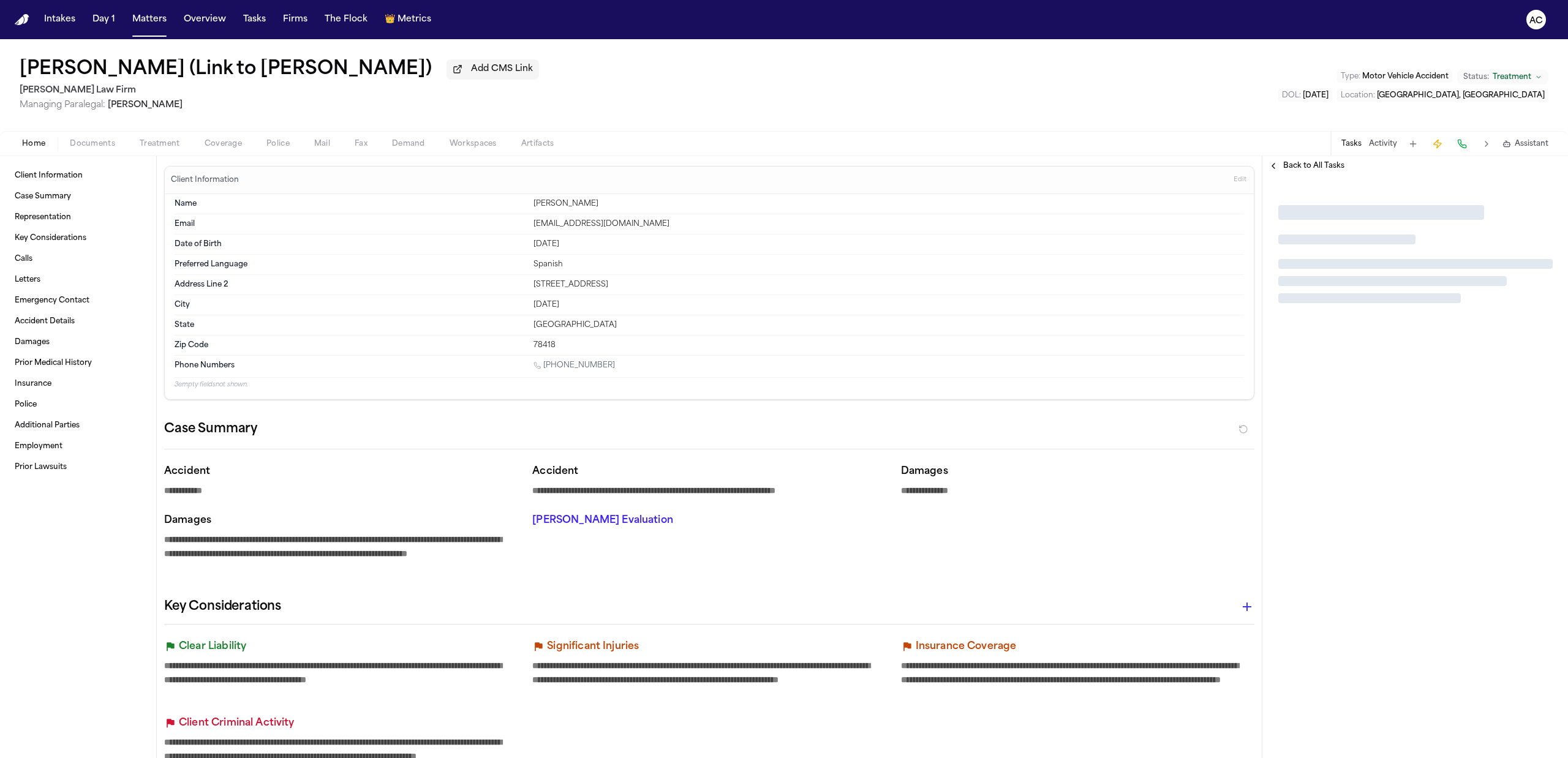
type textarea "*"
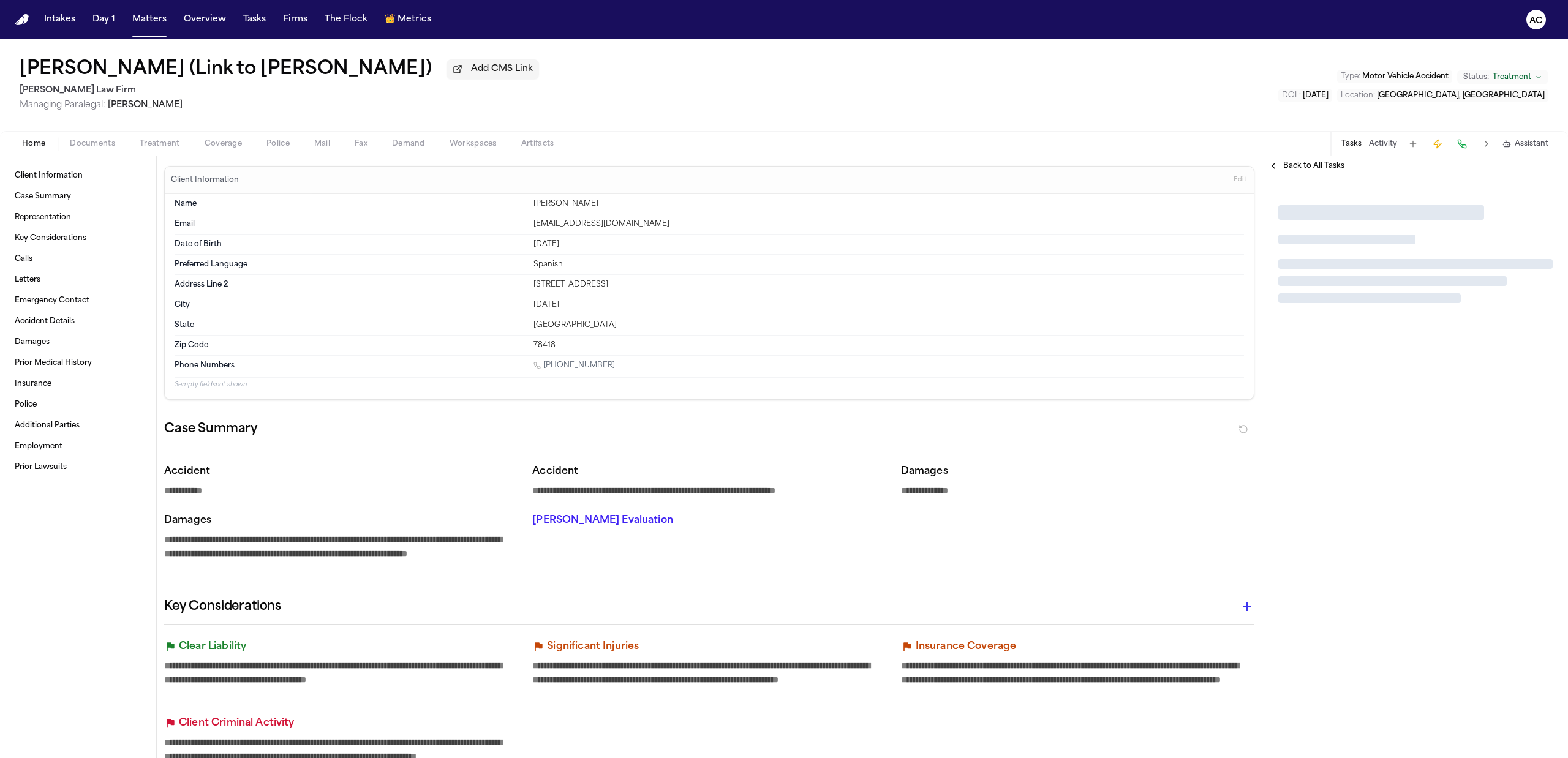
type textarea "*"
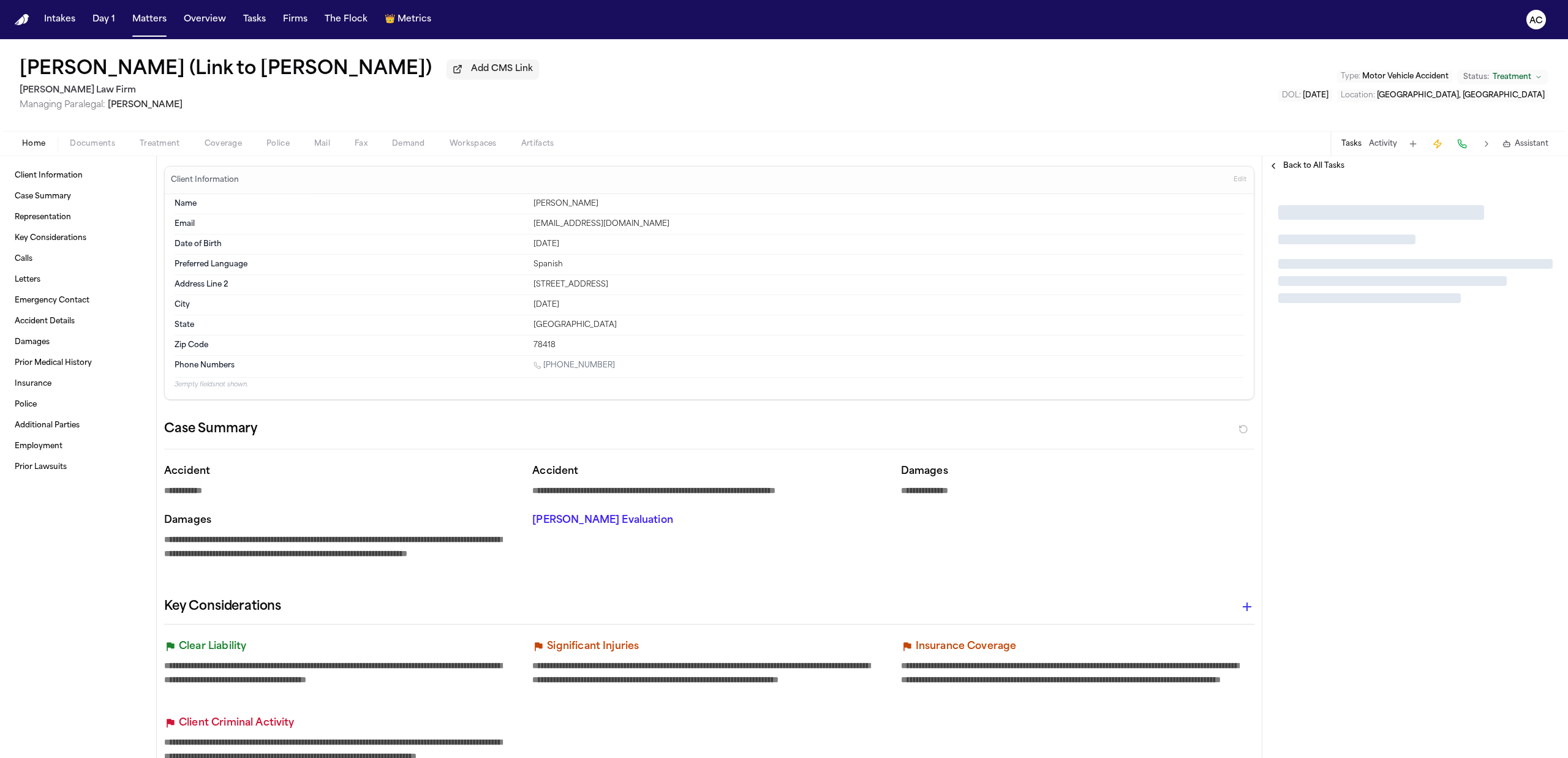
type textarea "*"
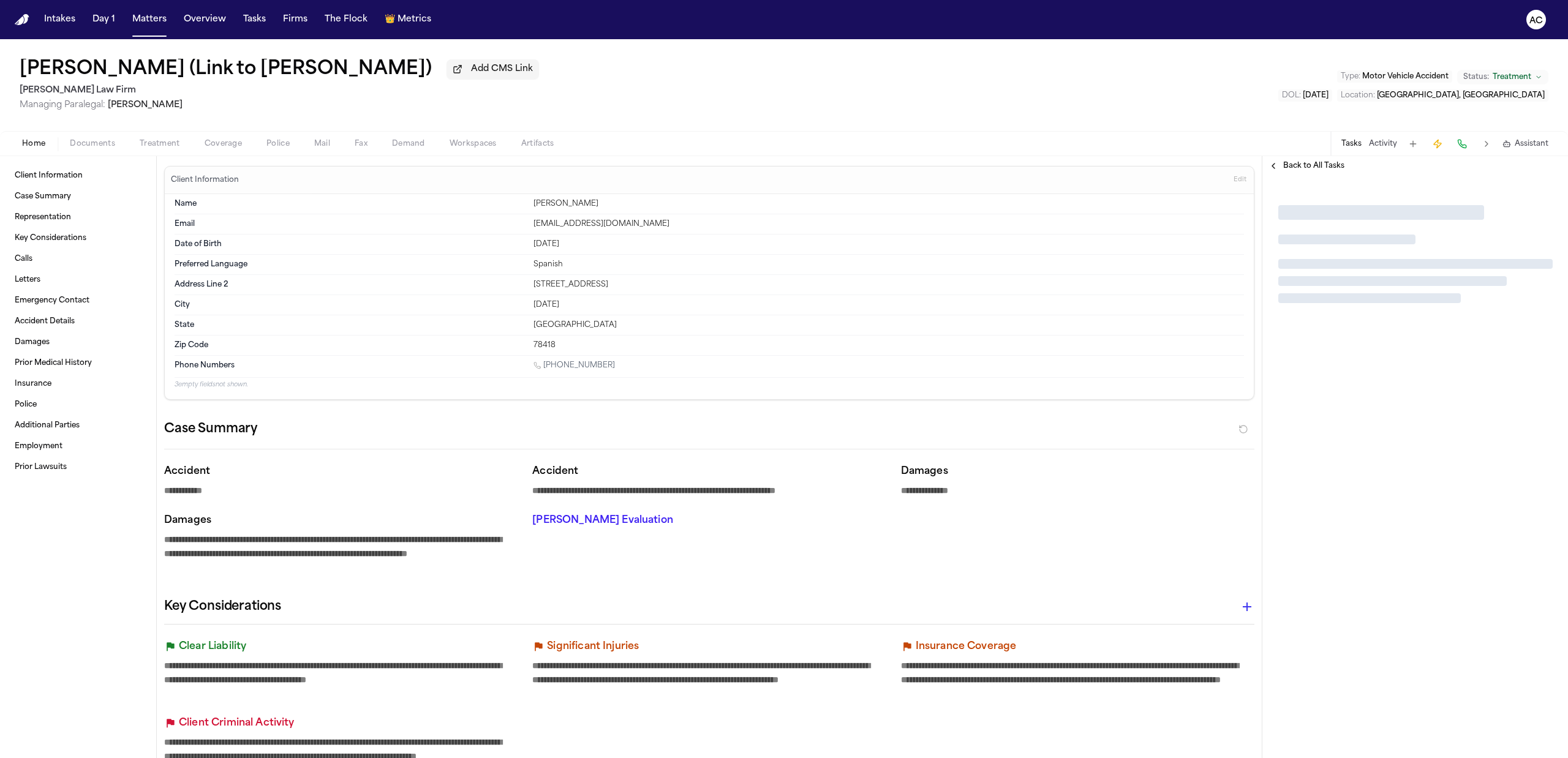
type textarea "*"
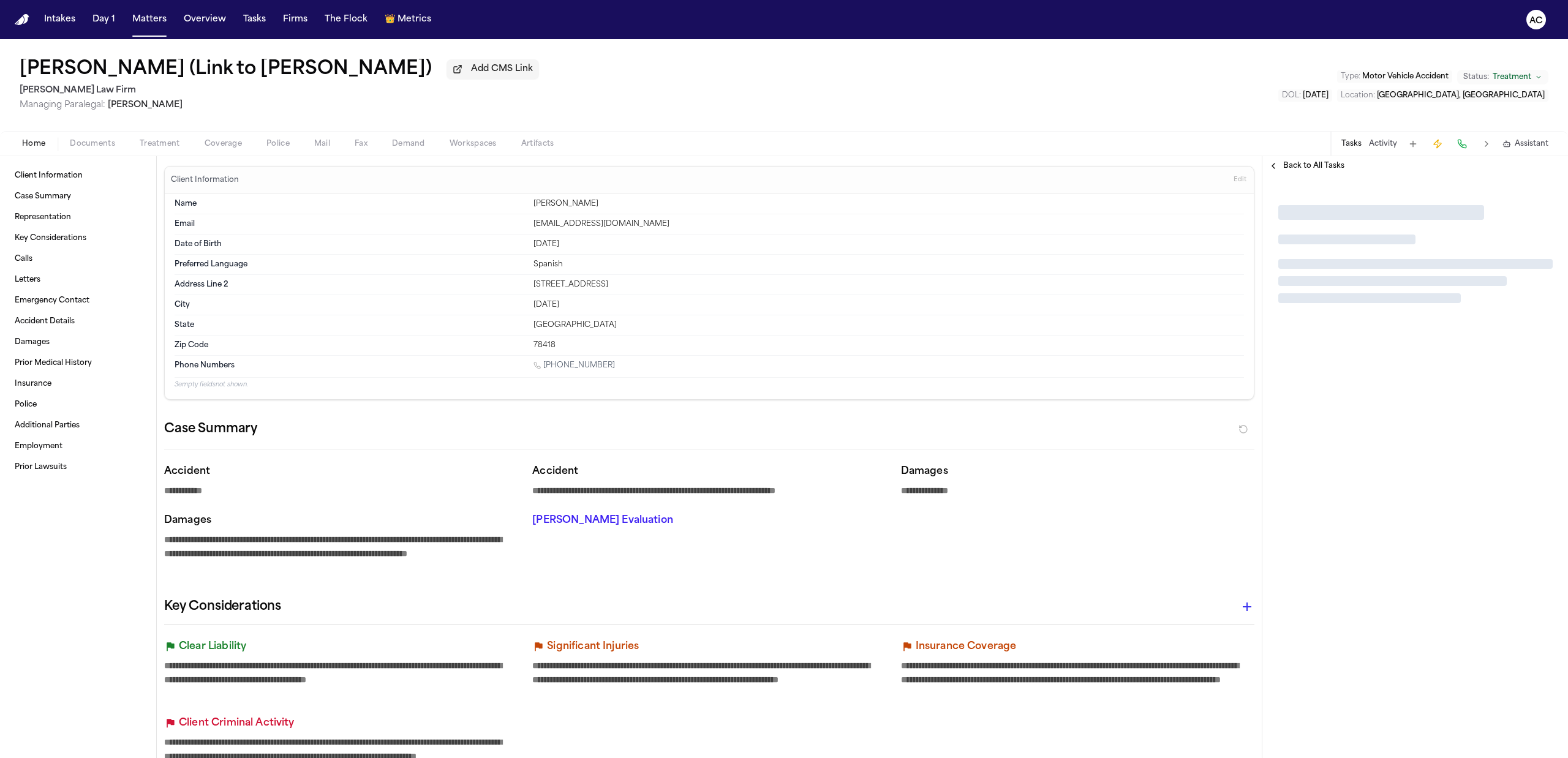
type textarea "*"
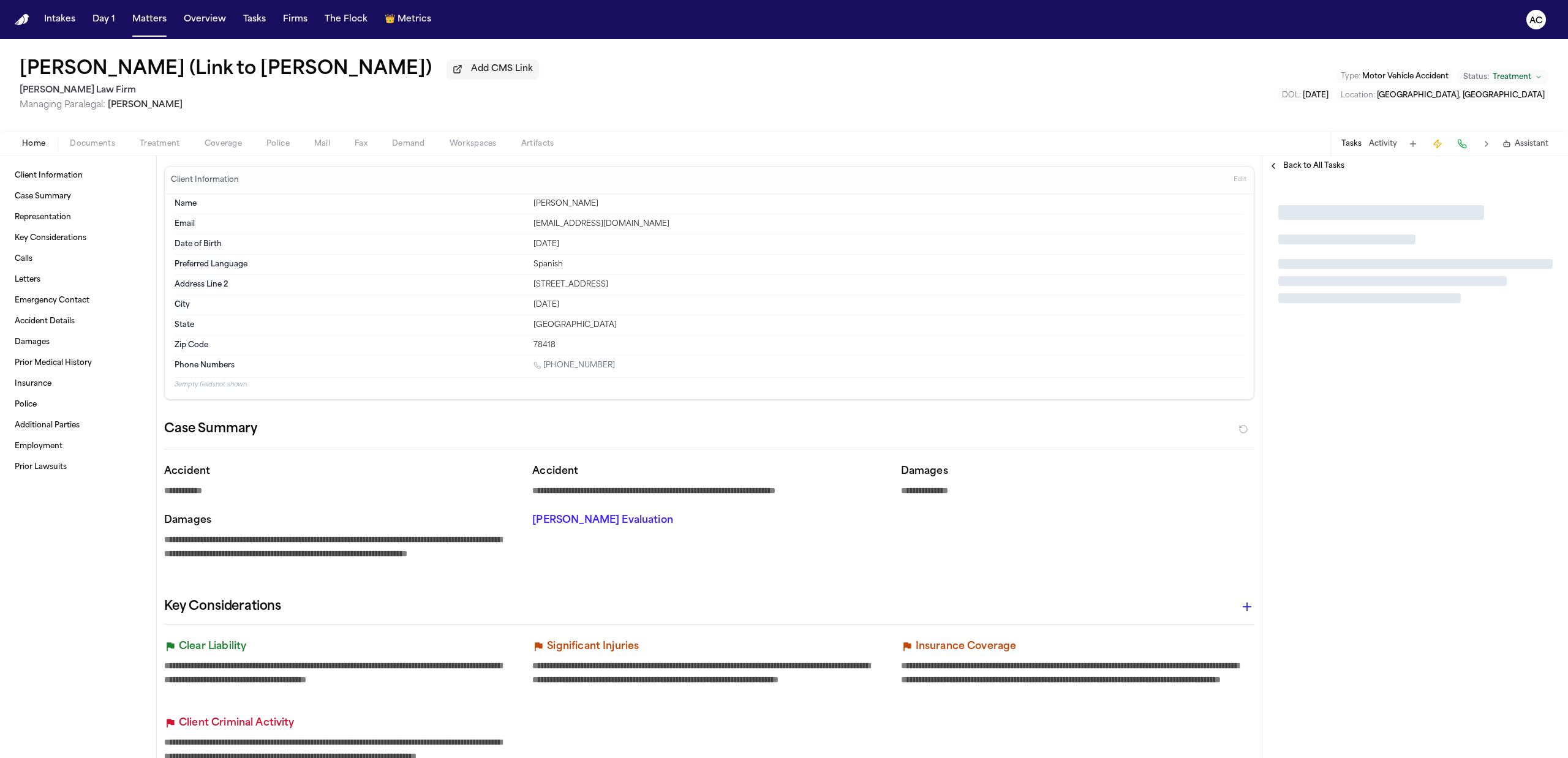
type textarea "*"
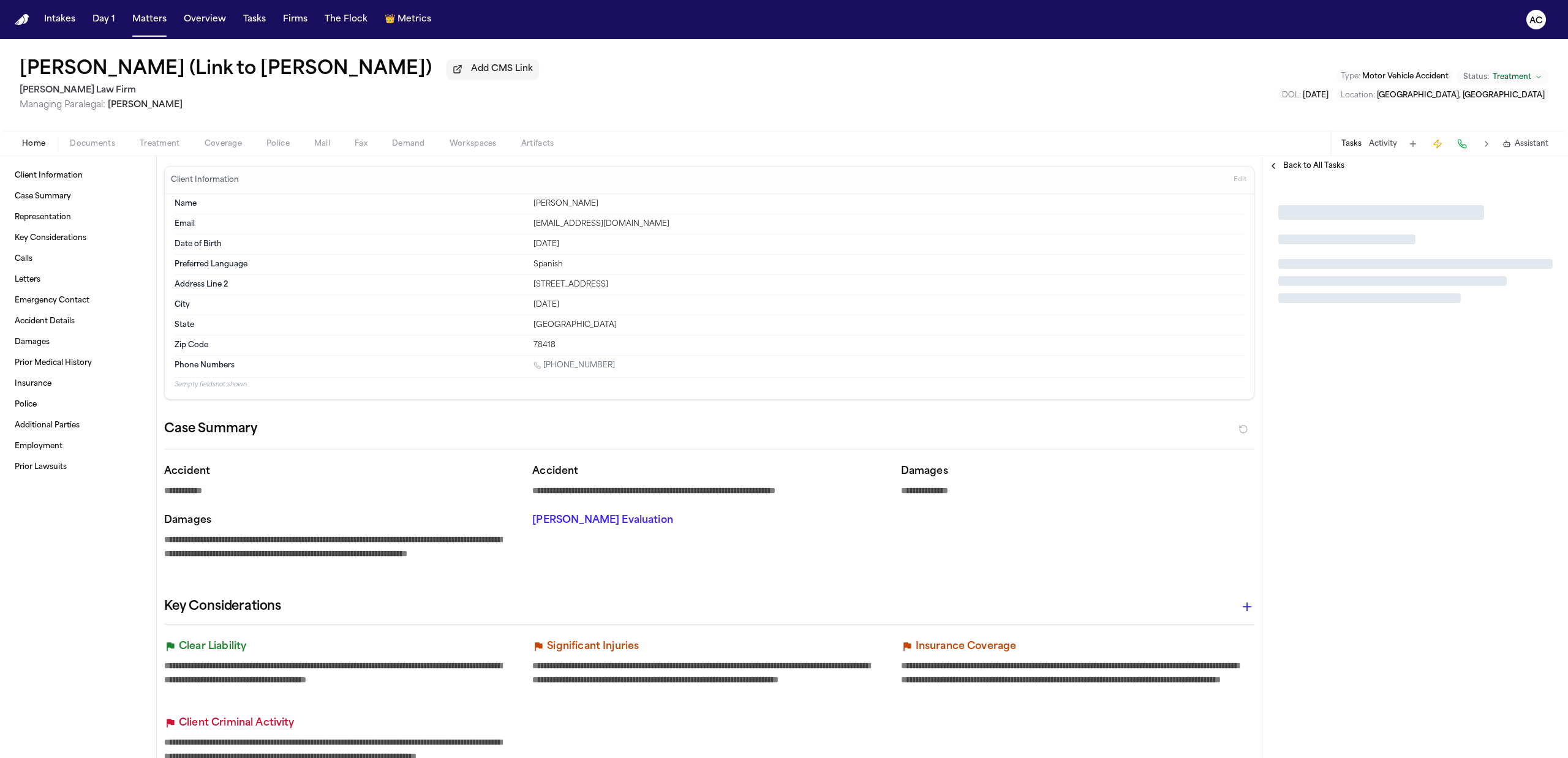
type textarea "*"
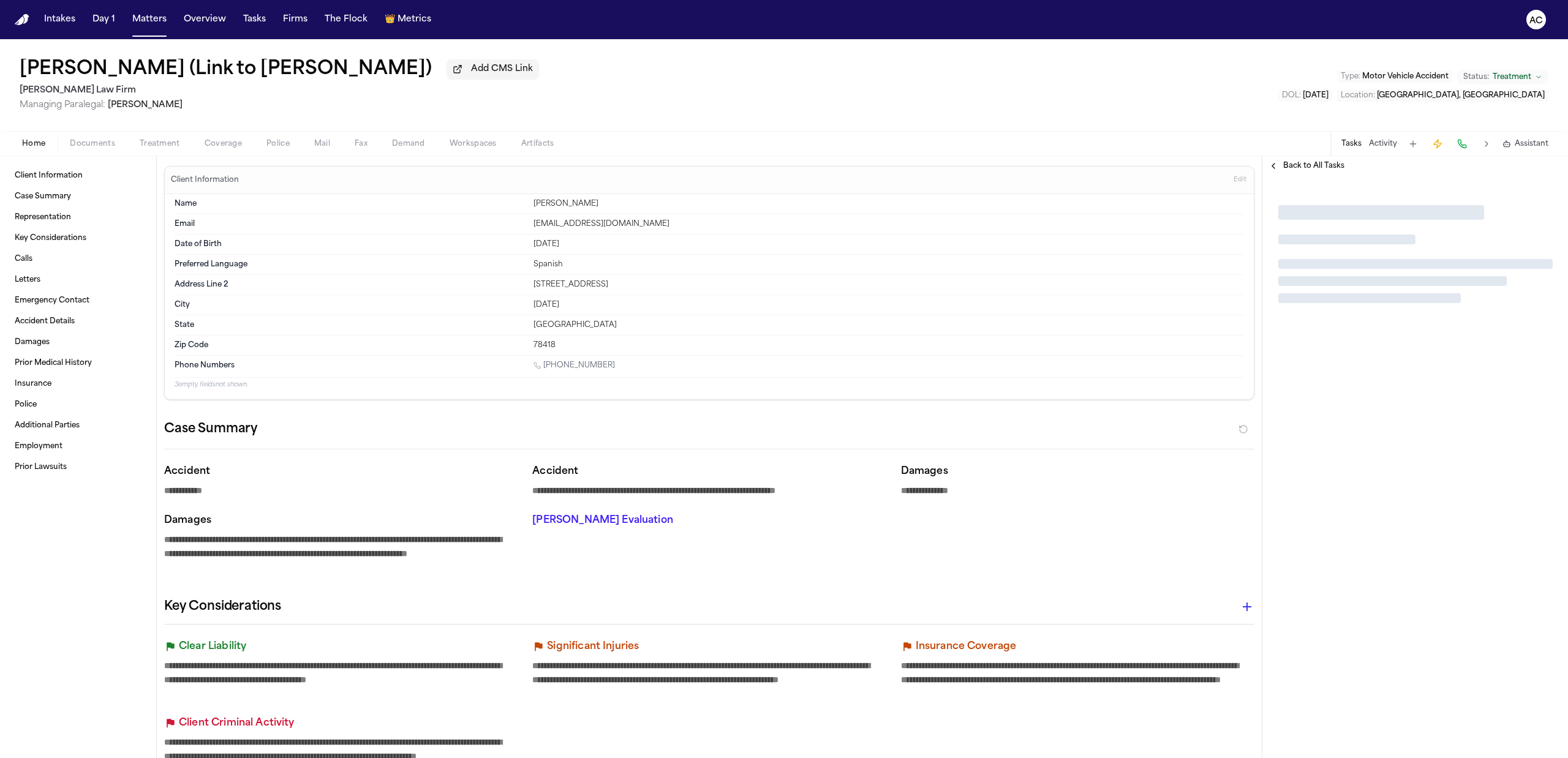
type textarea "*"
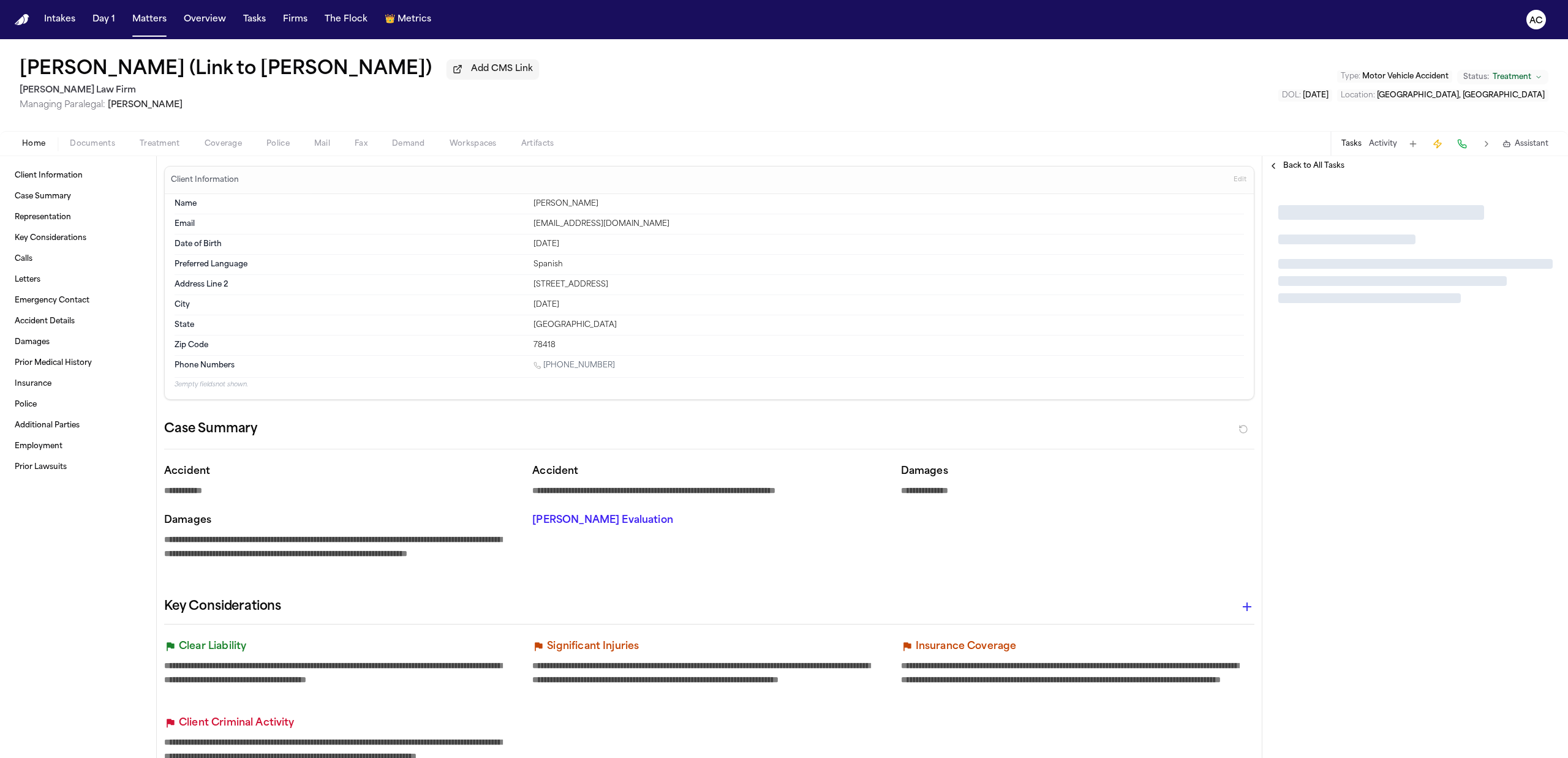
type textarea "*"
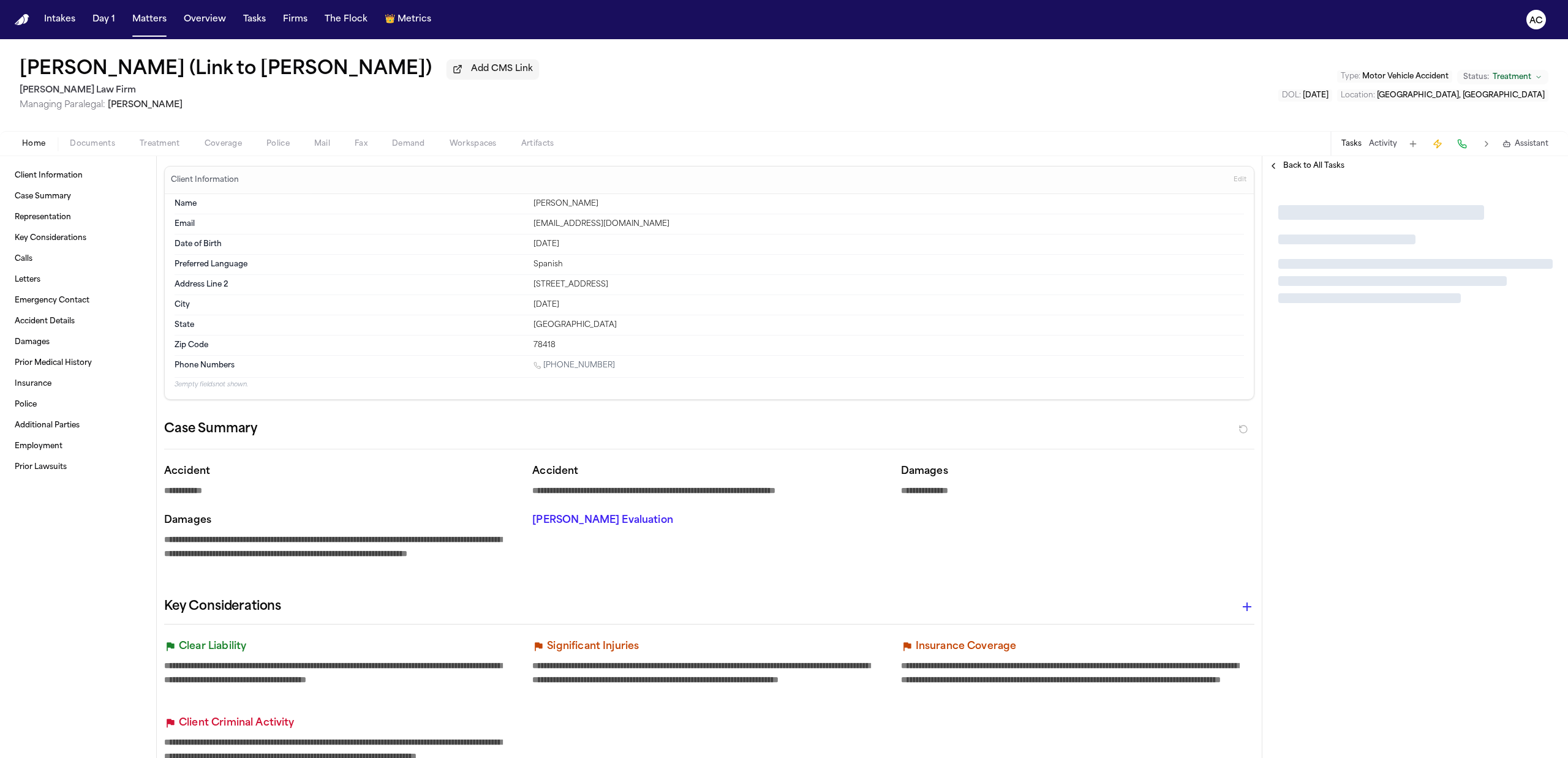
type textarea "*"
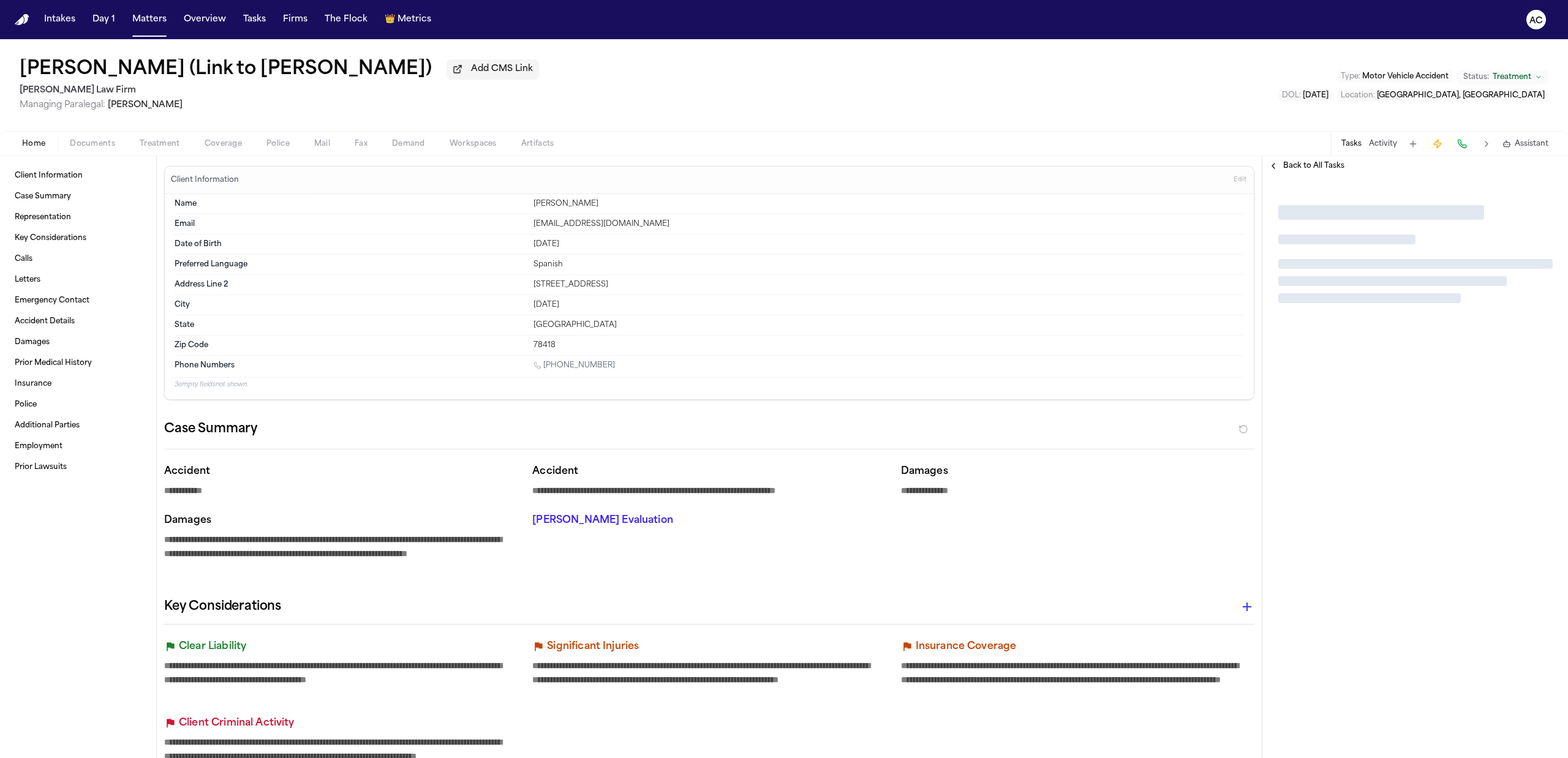
type textarea "*"
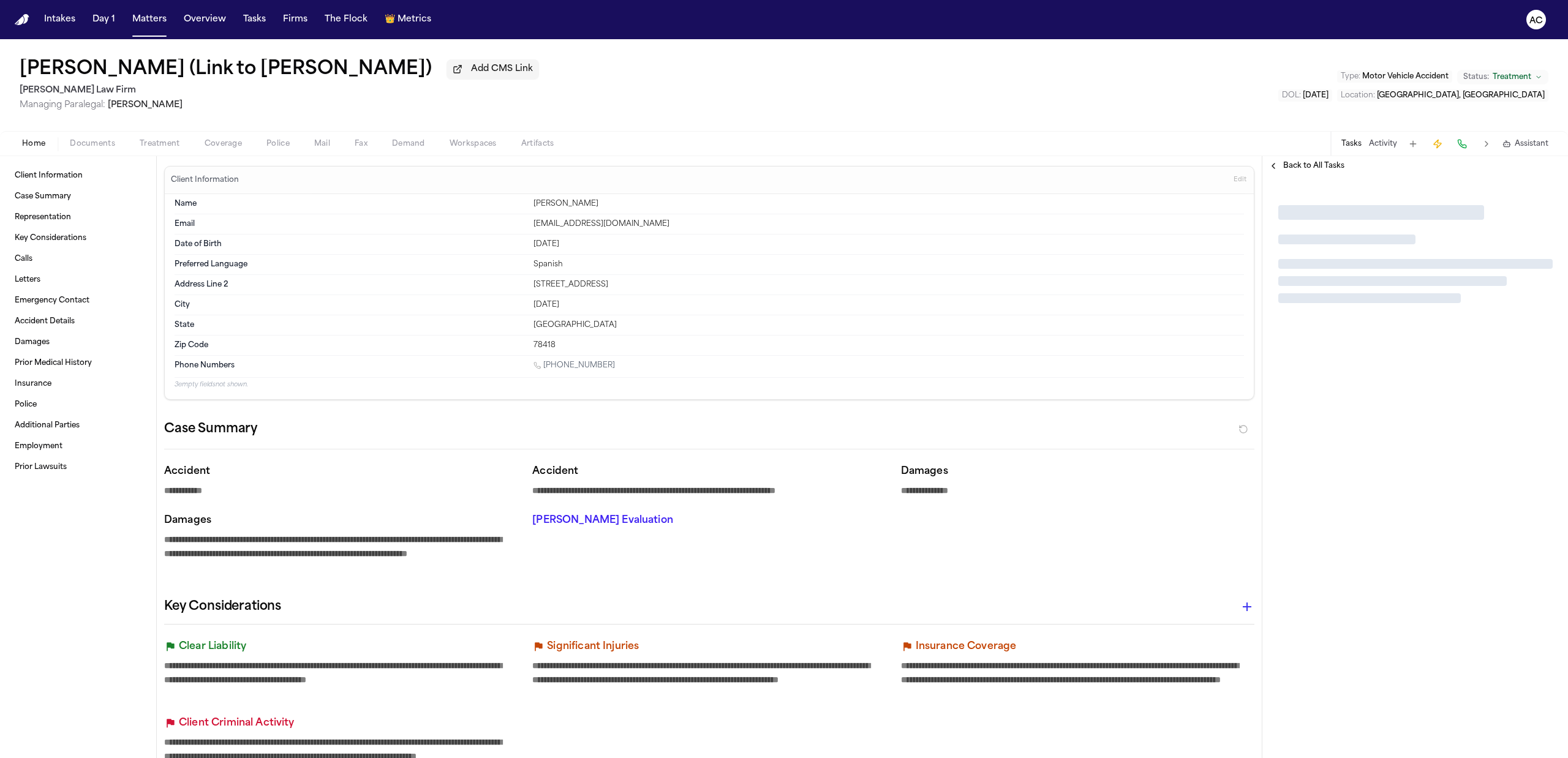
type textarea "*"
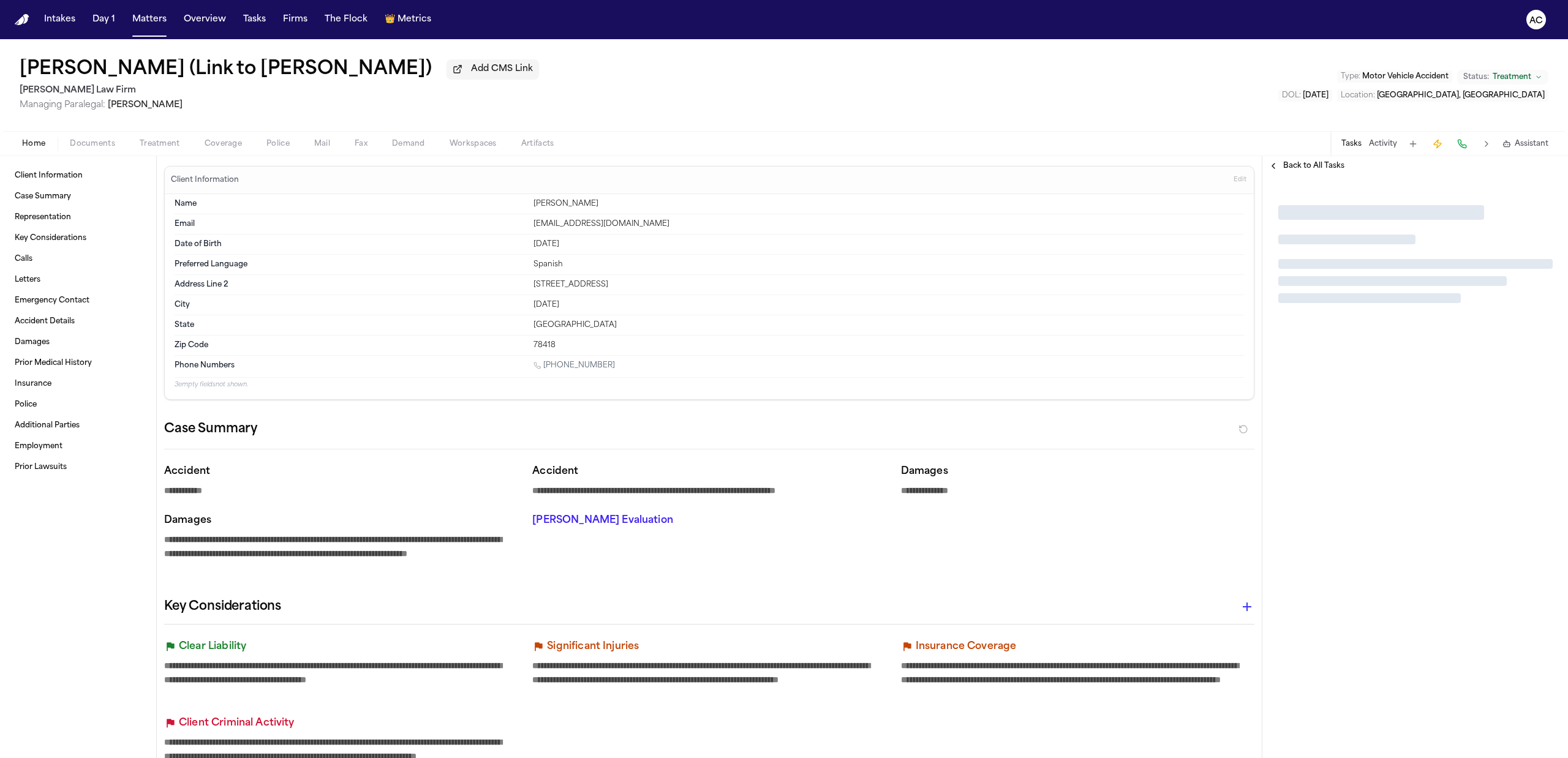
type textarea "*"
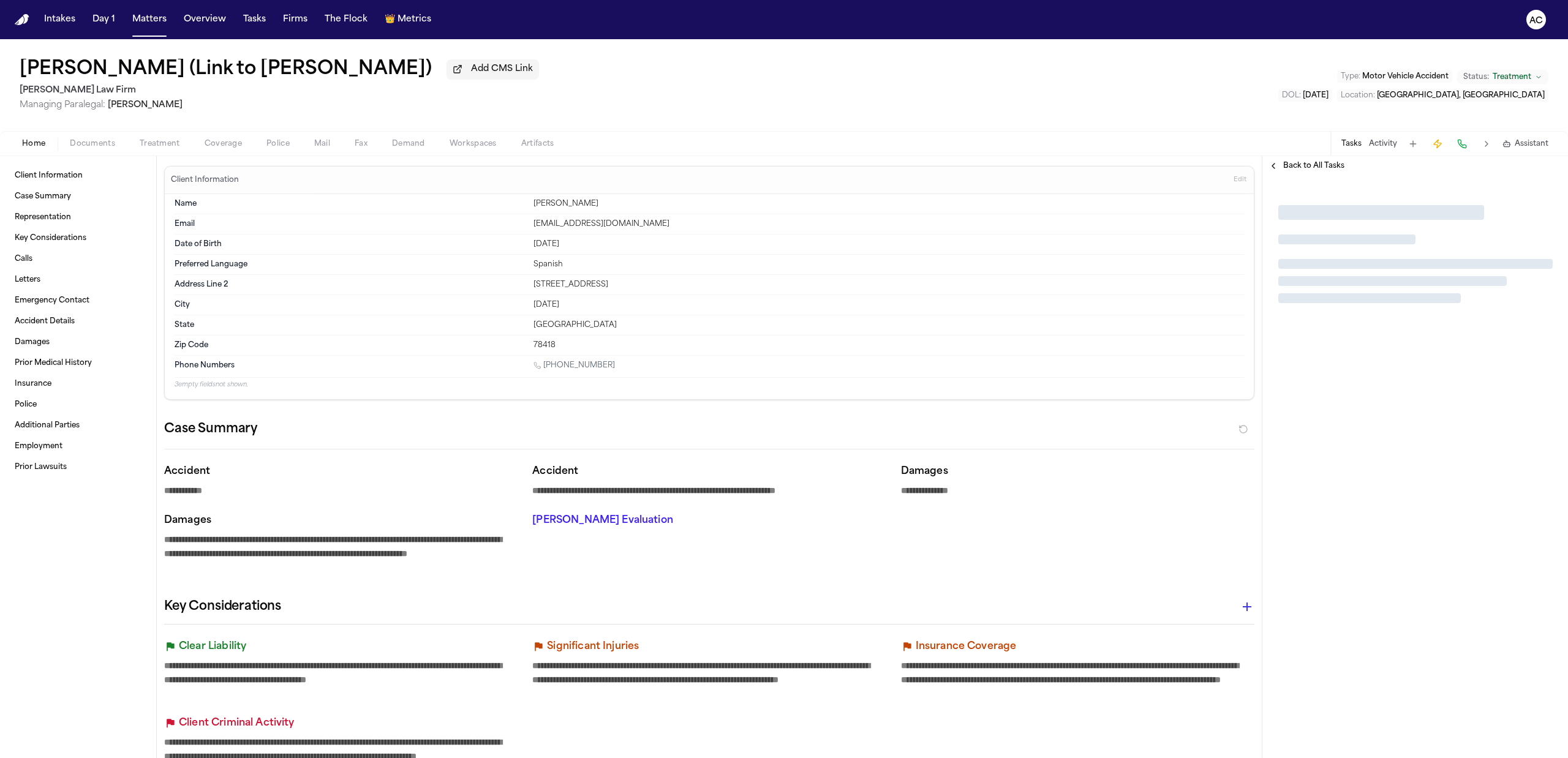
type textarea "*"
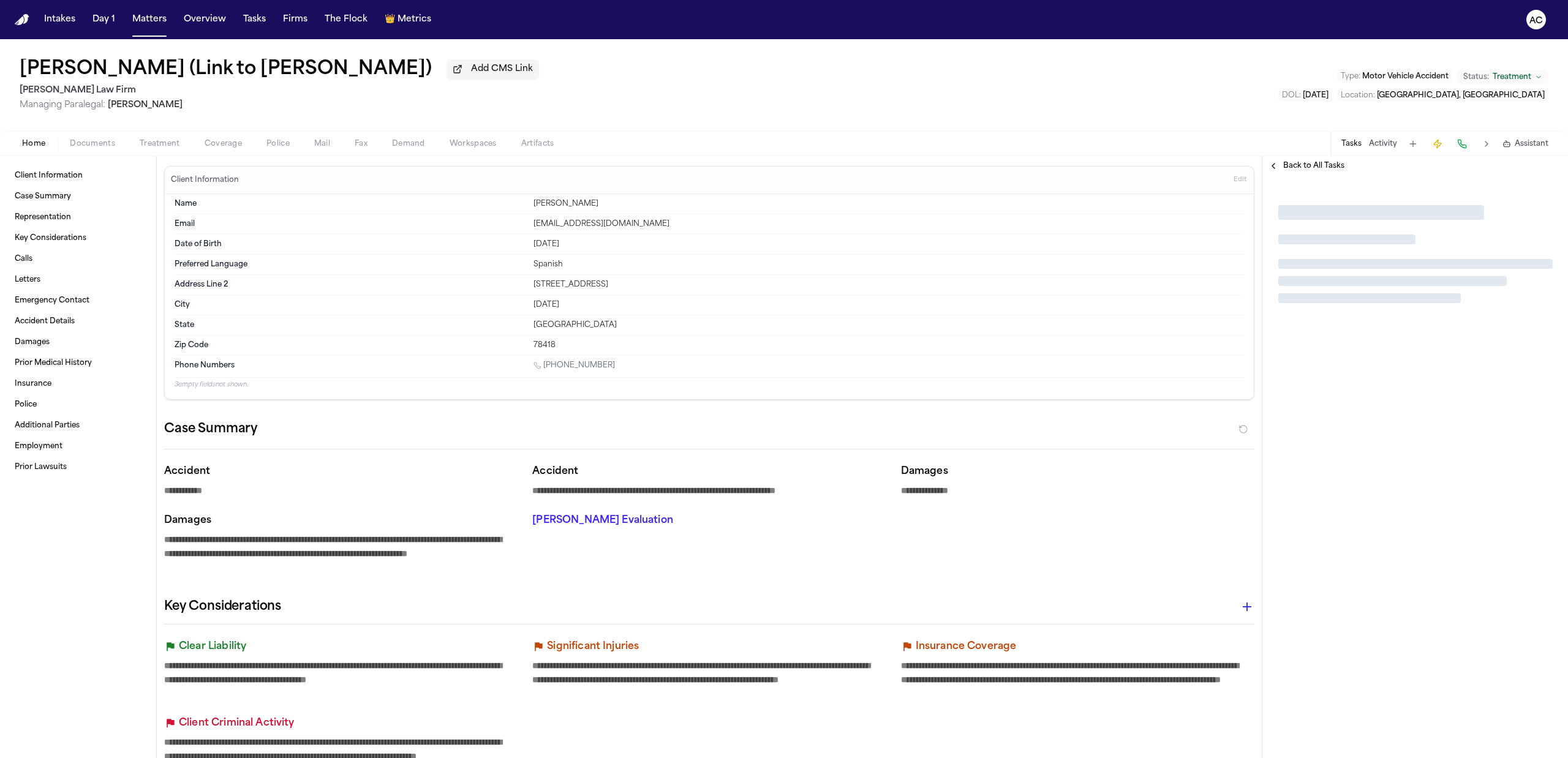
type textarea "*"
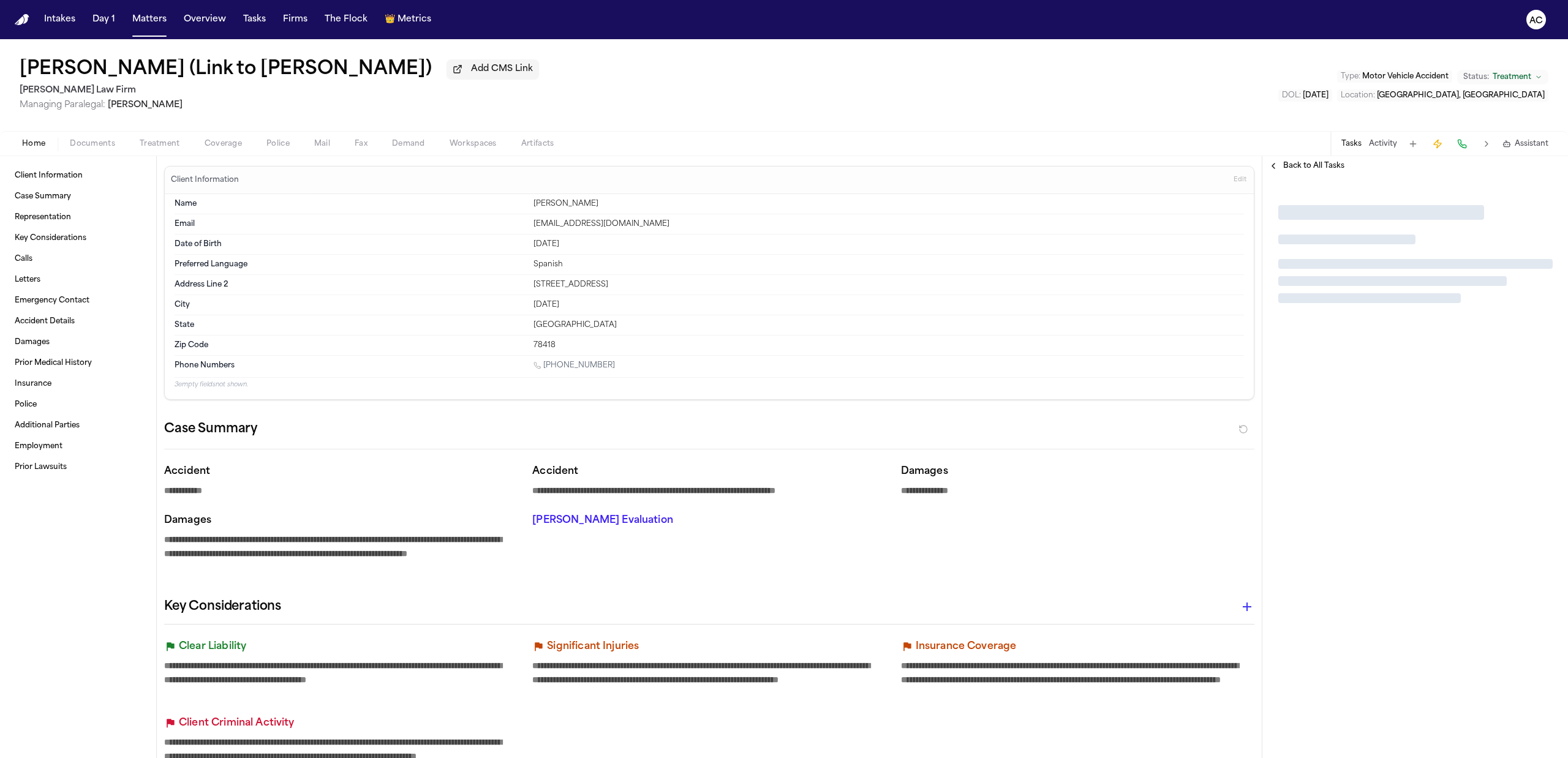
type textarea "*"
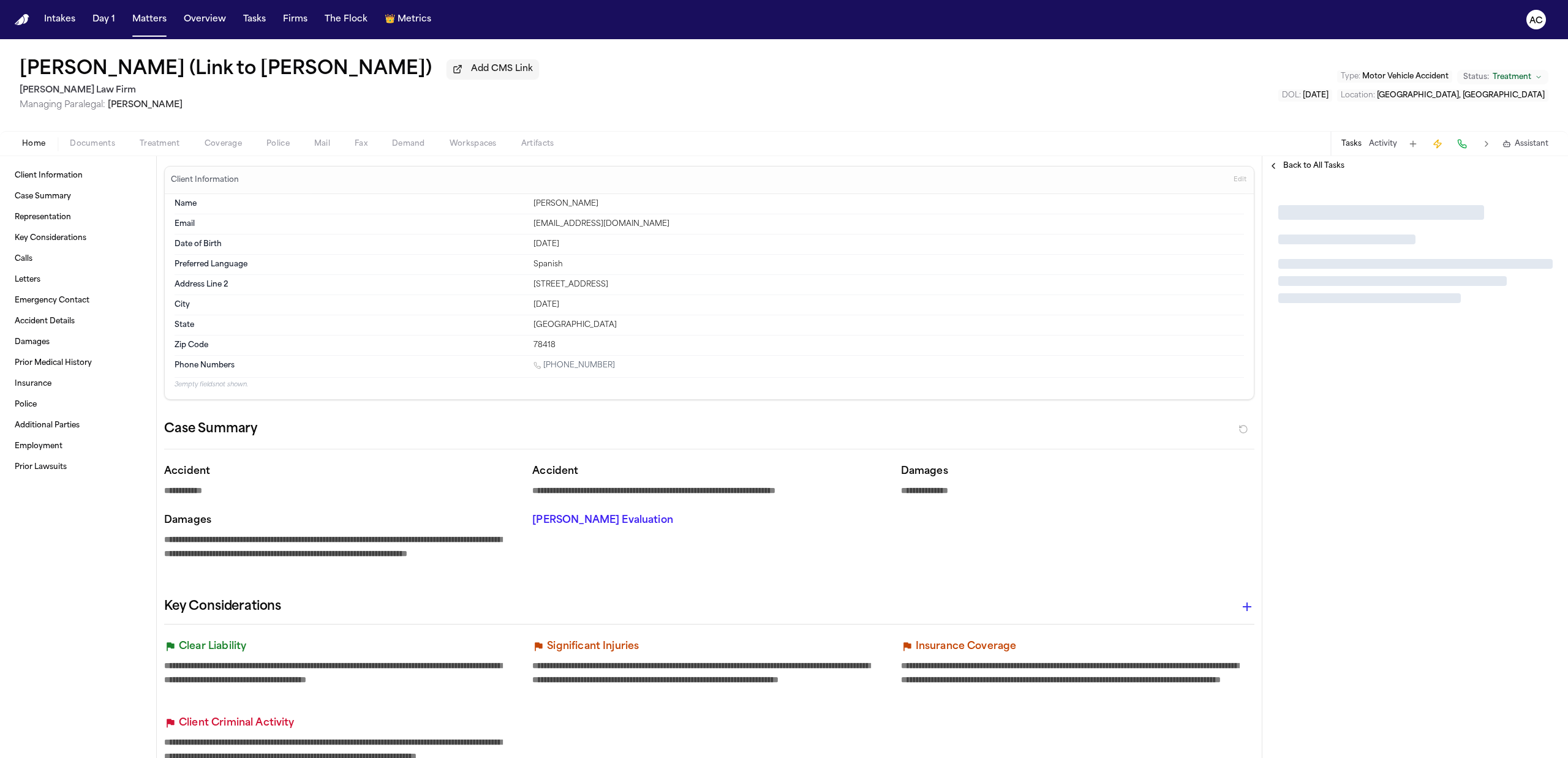
type textarea "*"
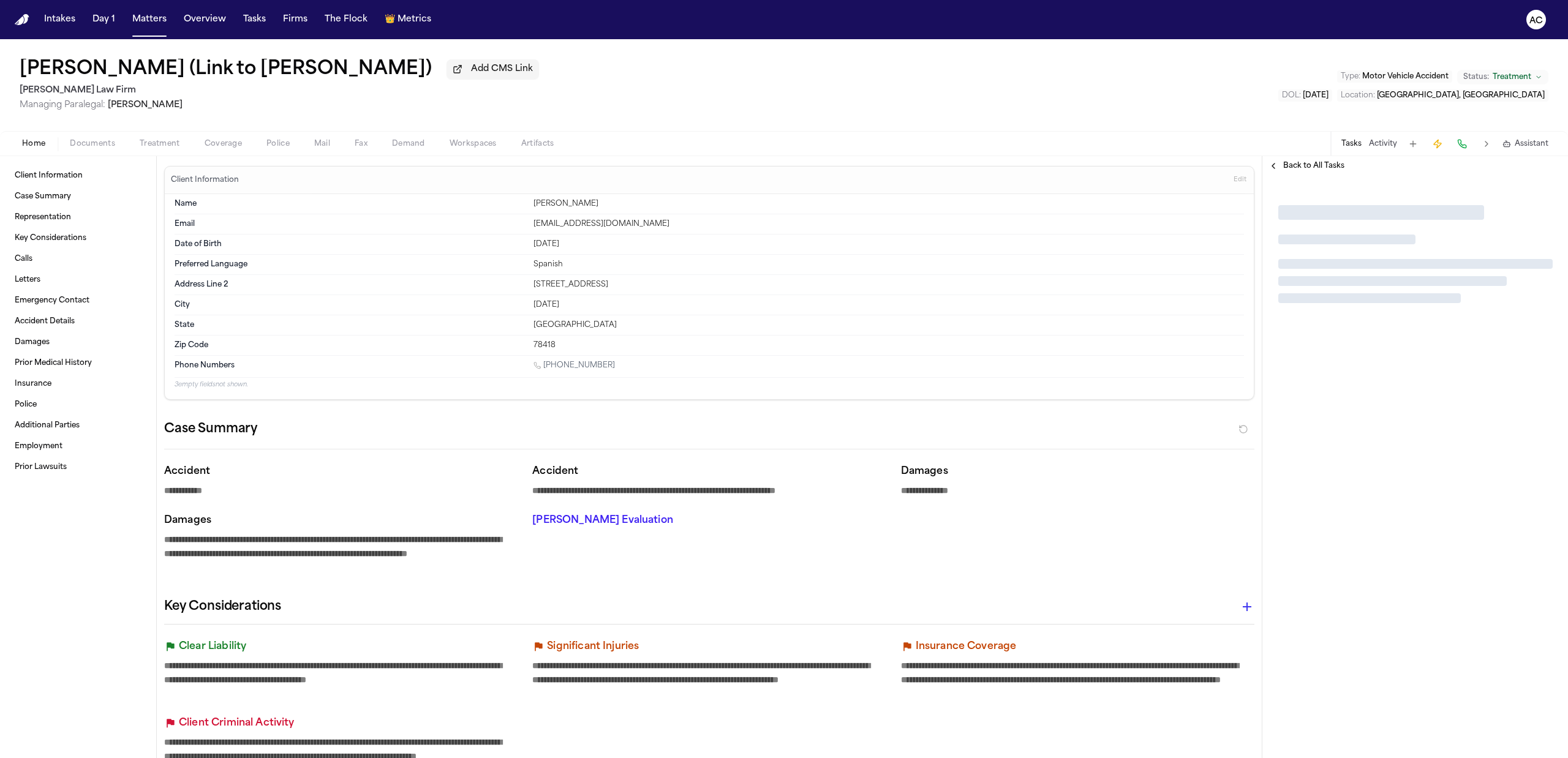
type textarea "*"
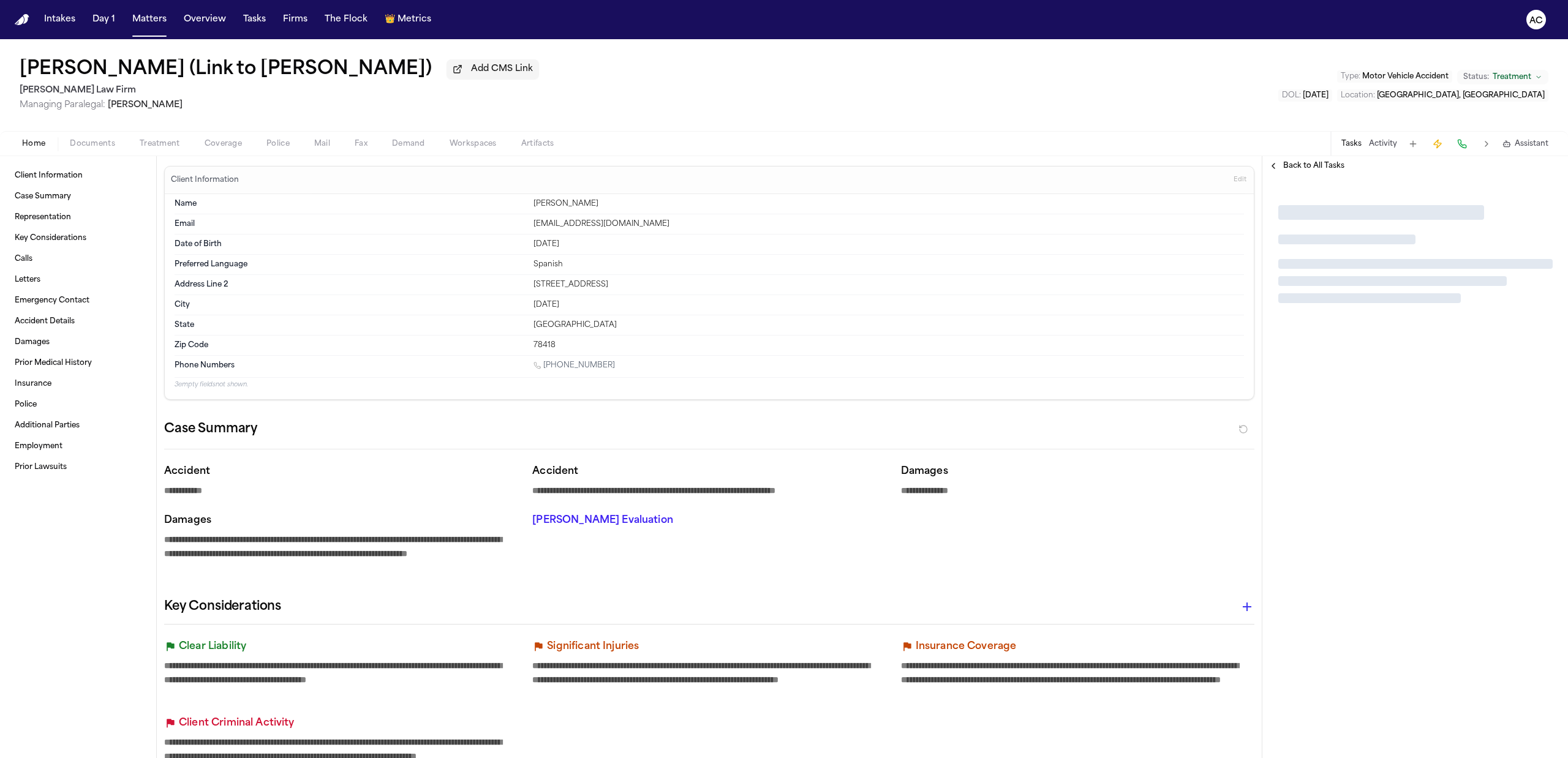
type textarea "*"
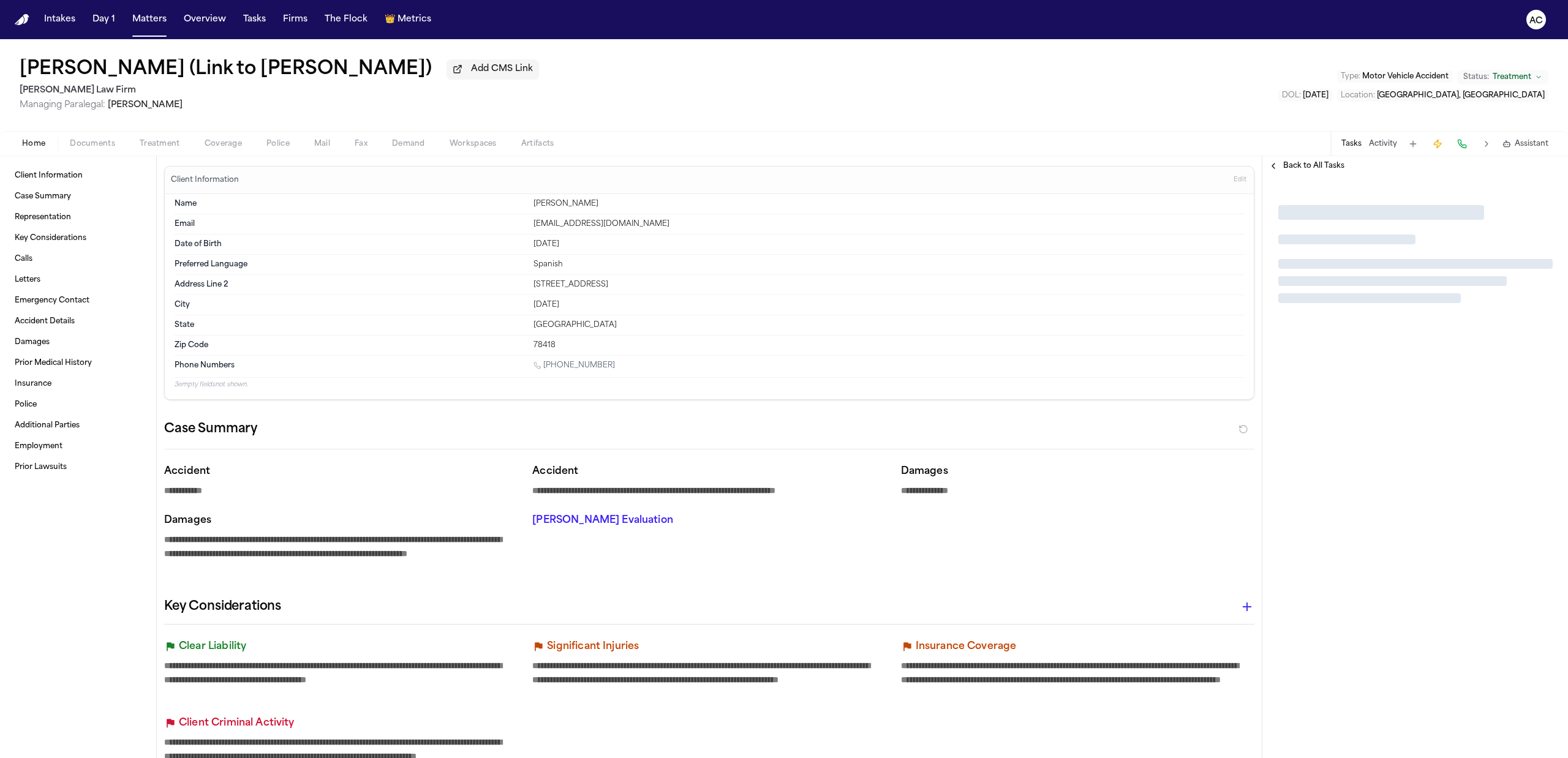
type textarea "*"
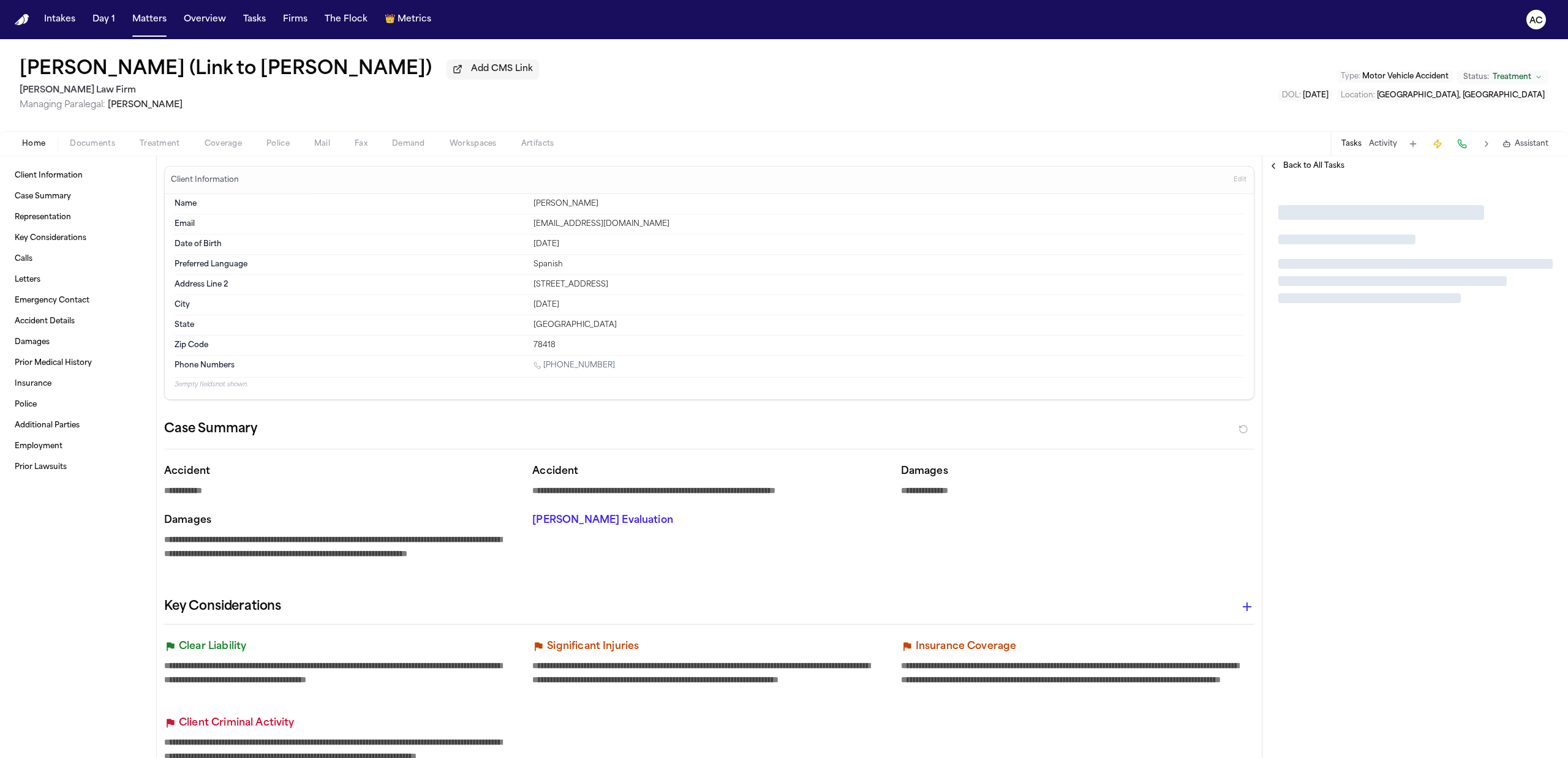
type textarea "*"
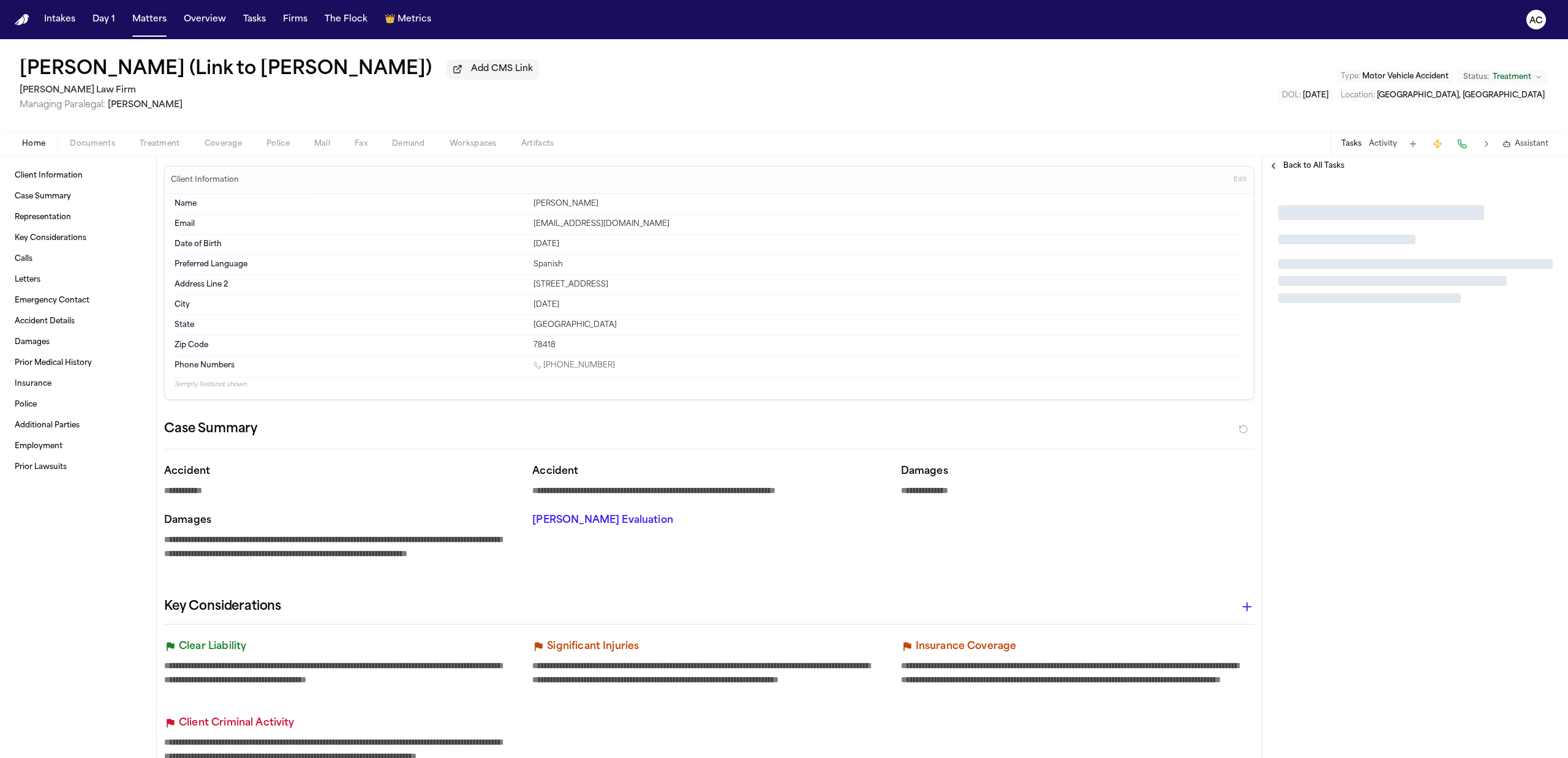
type textarea "*"
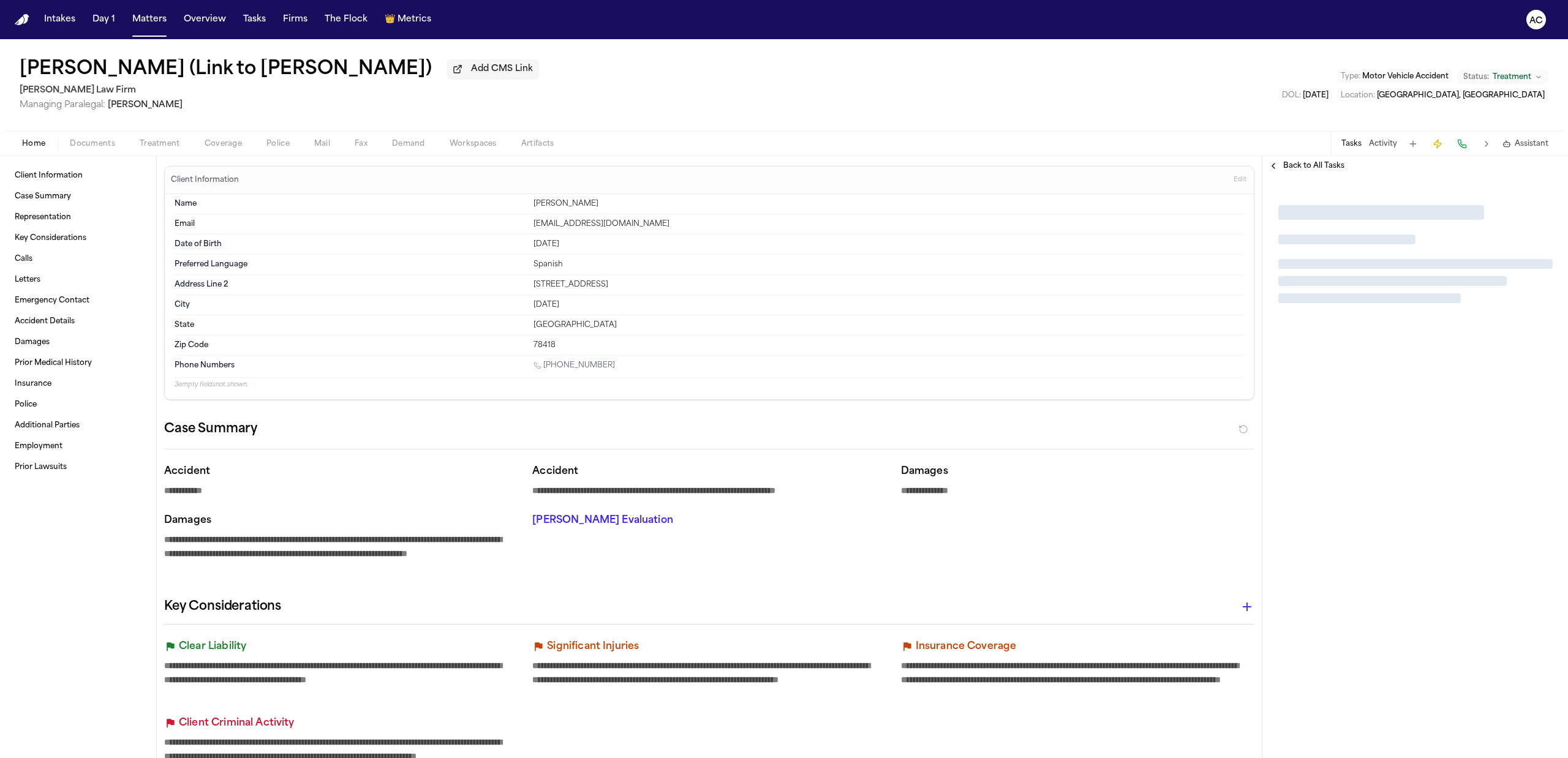
type textarea "*"
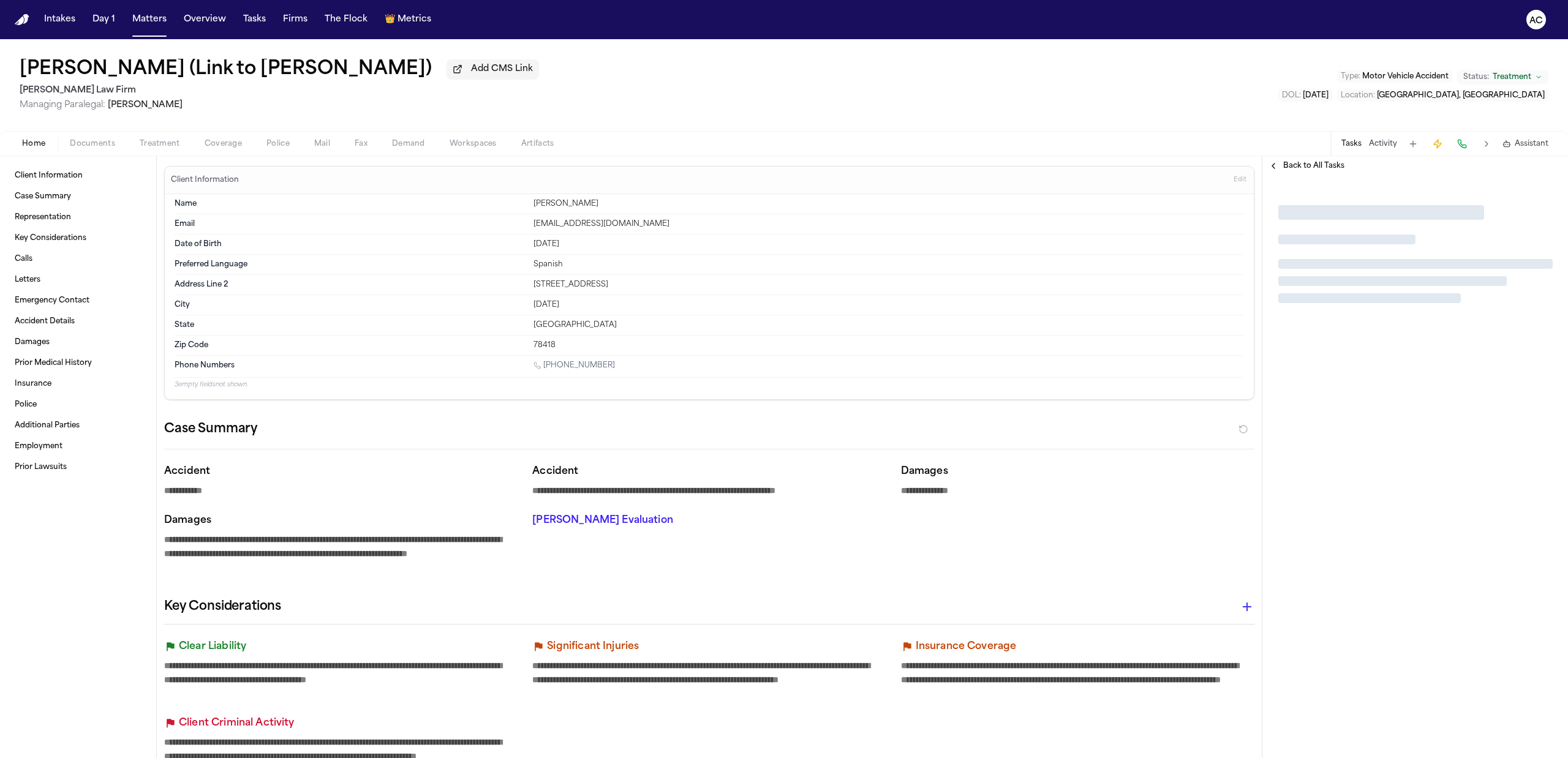
type textarea "*"
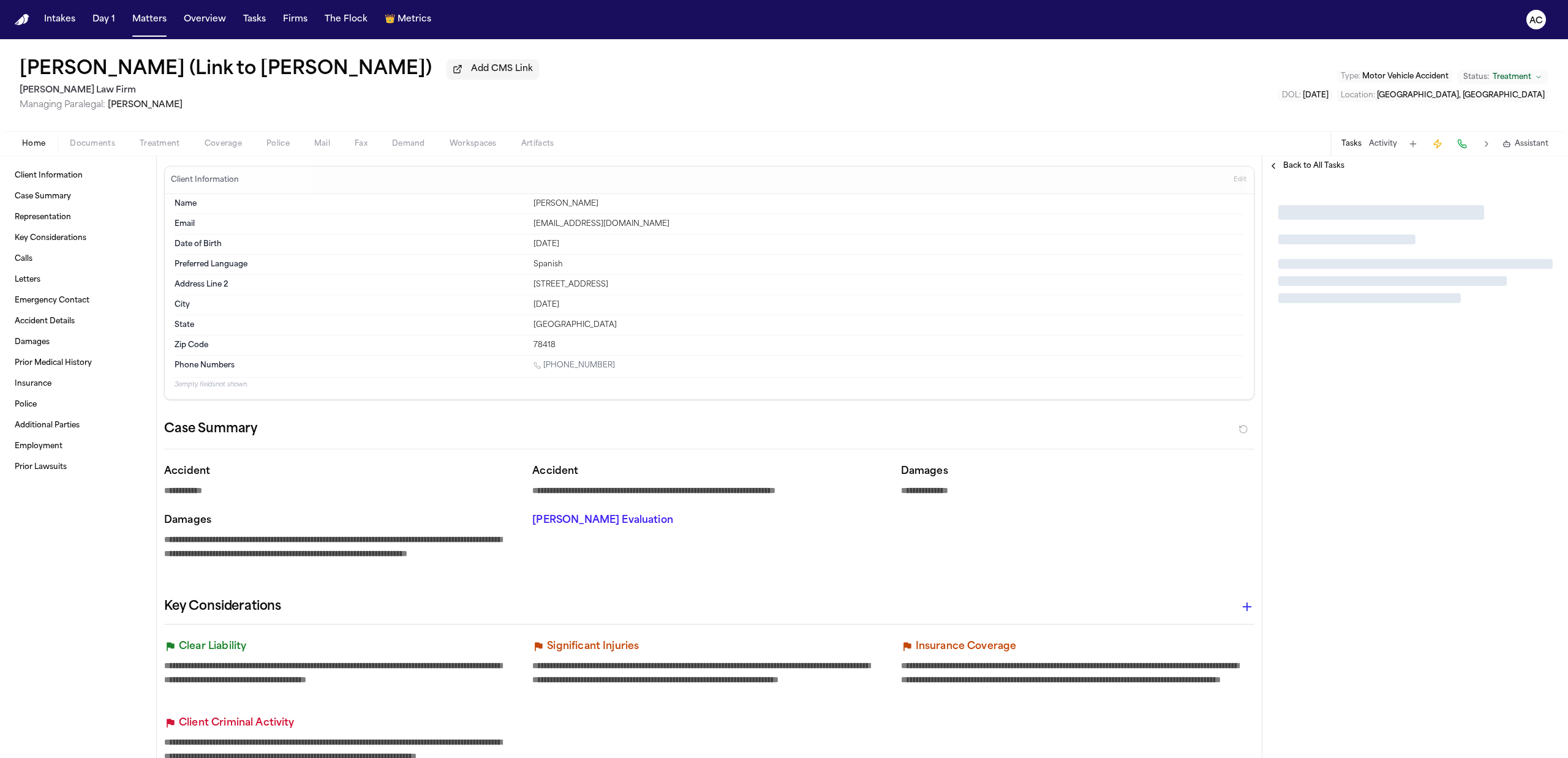
type textarea "*"
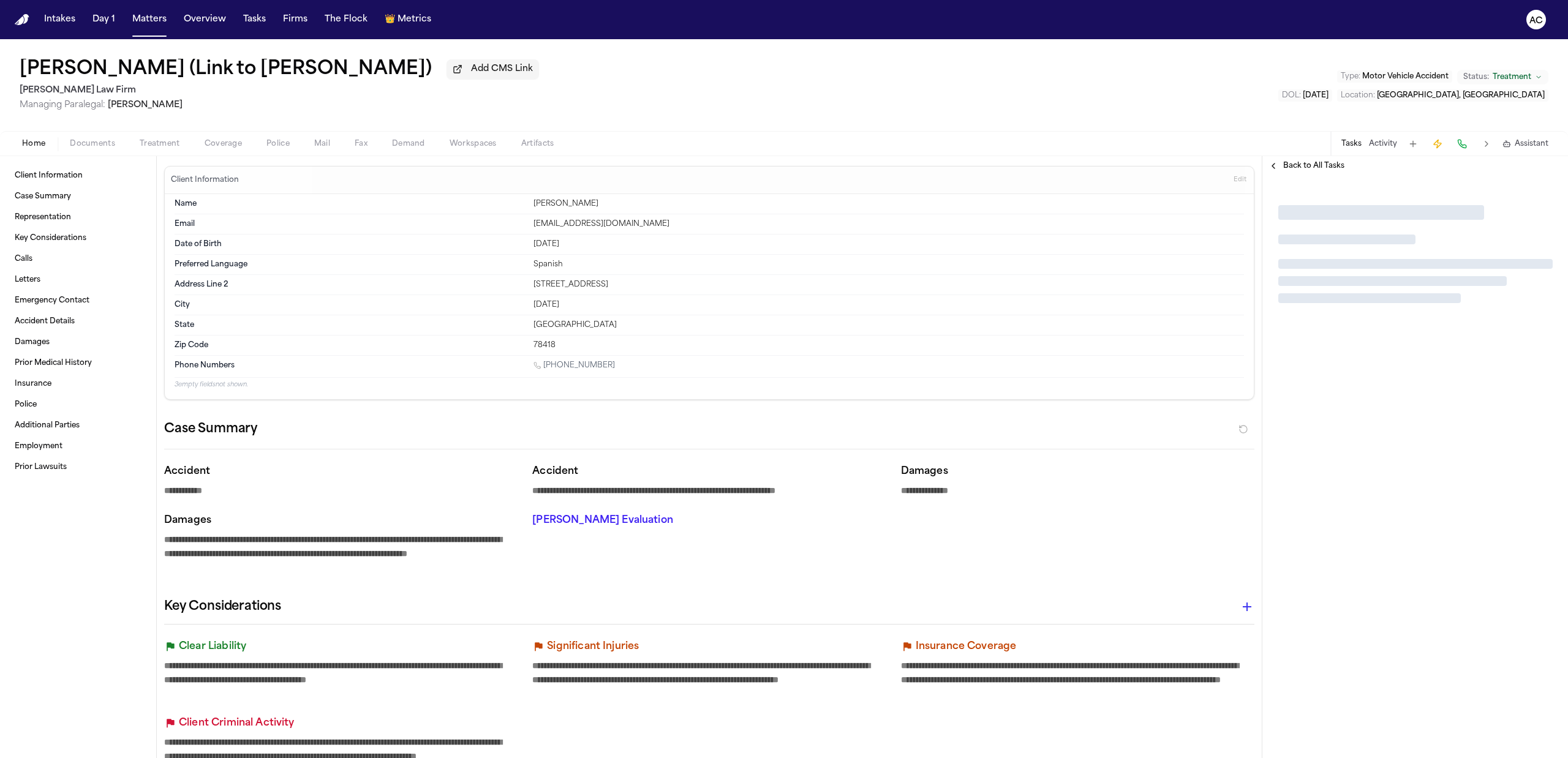
type textarea "*"
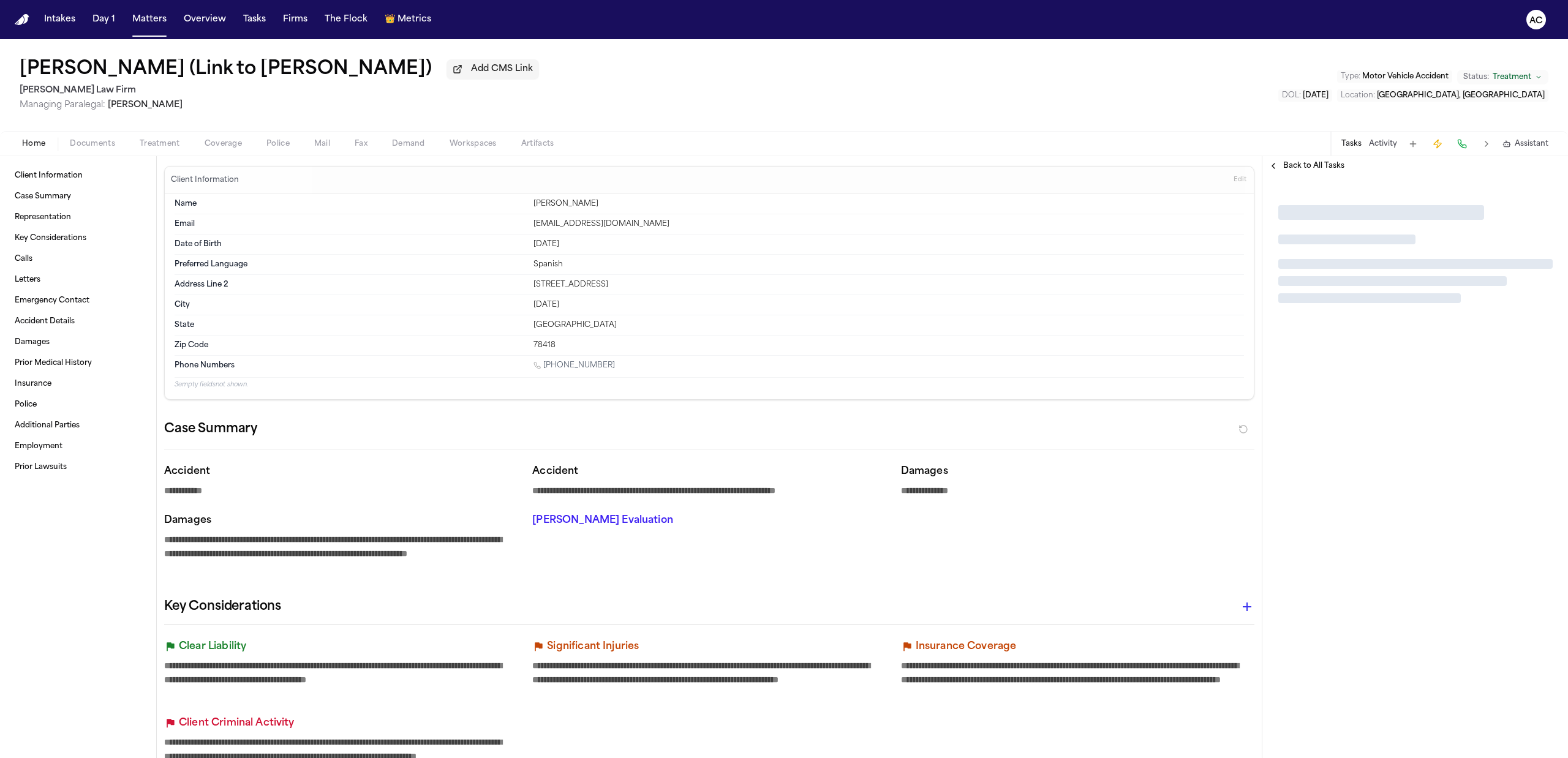
type textarea "*"
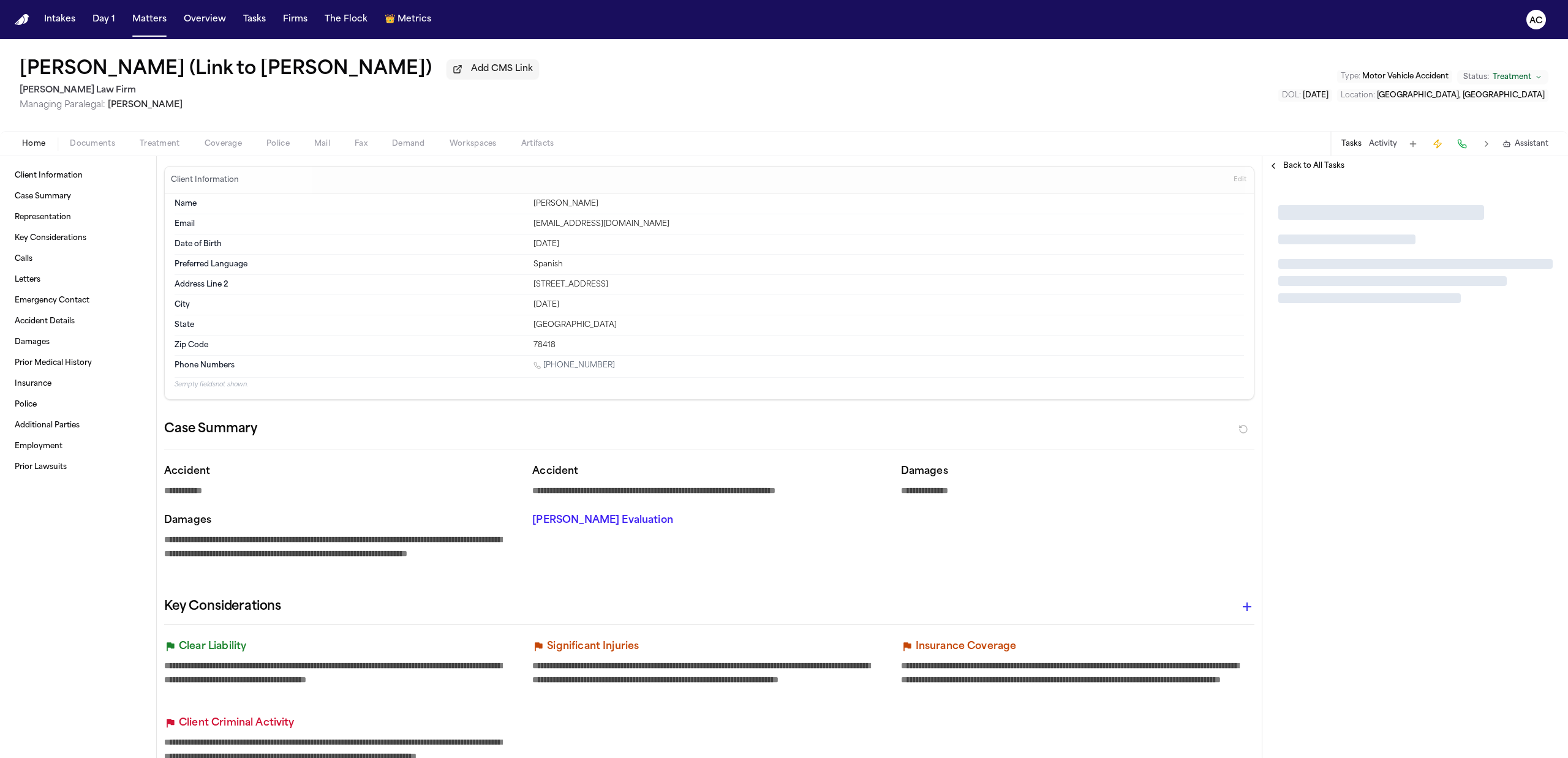
type textarea "*"
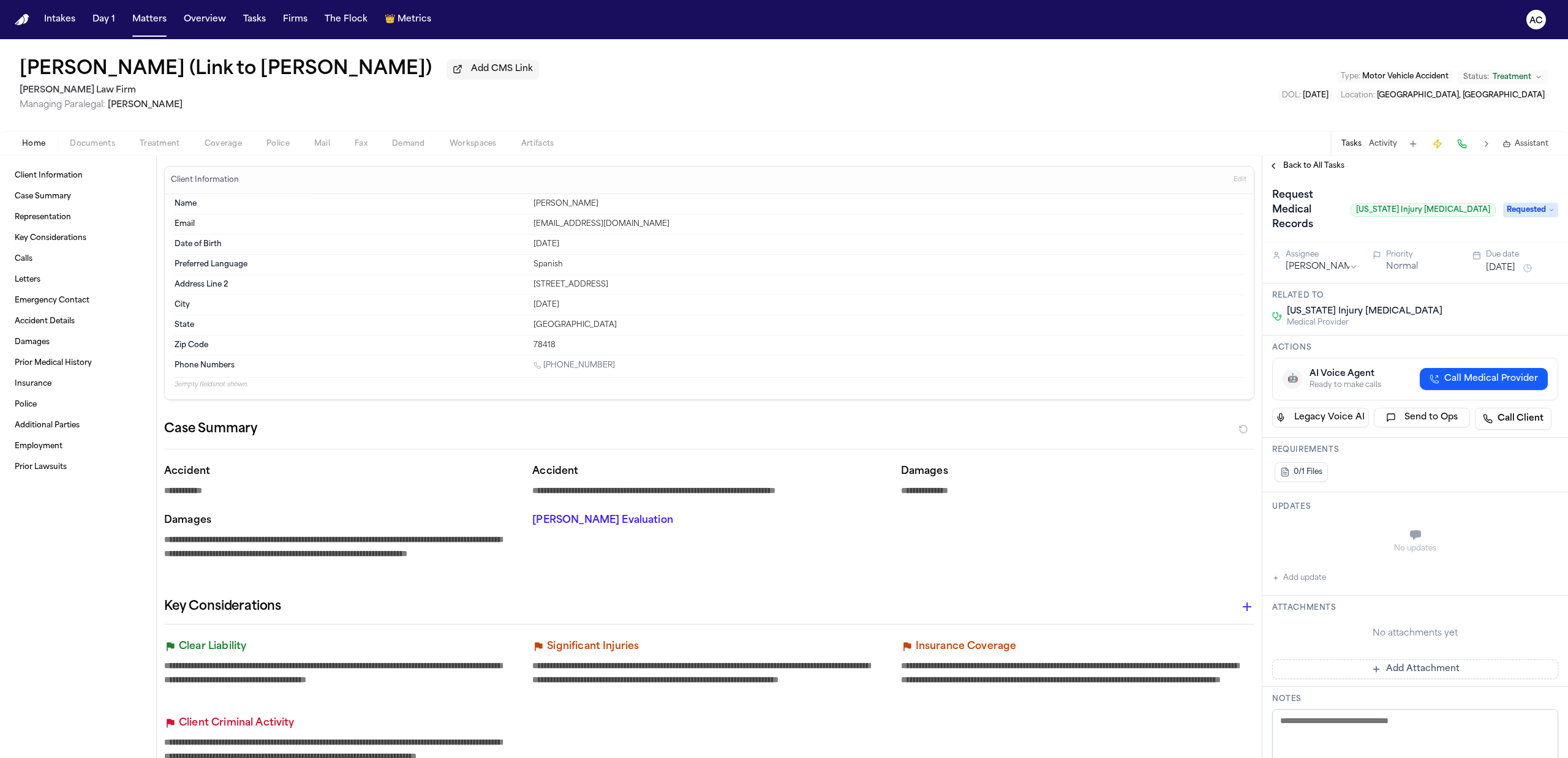
click at [129, 137] on button "Treatment" at bounding box center [160, 143] width 65 height 15
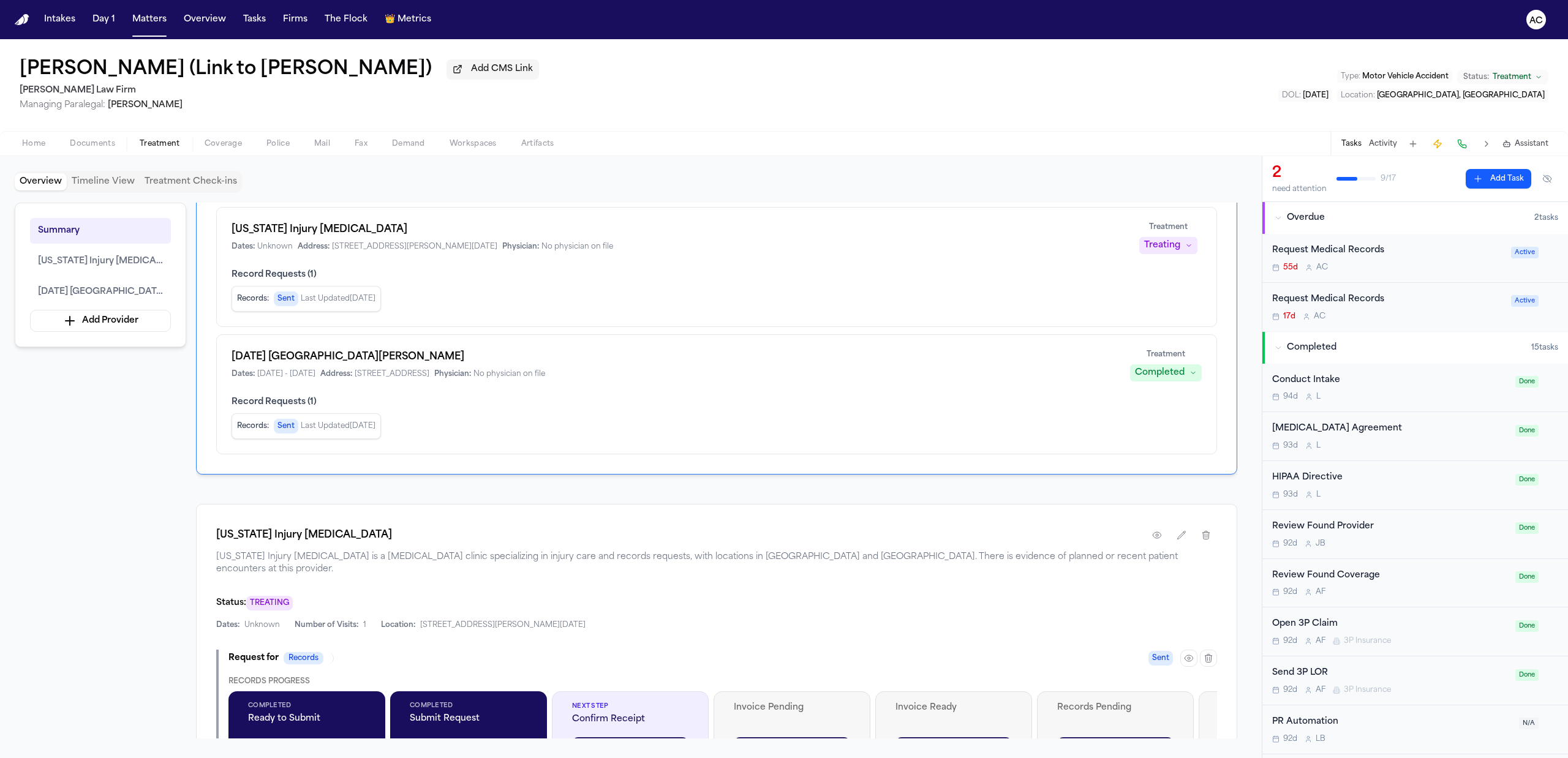
scroll to position [327, 0]
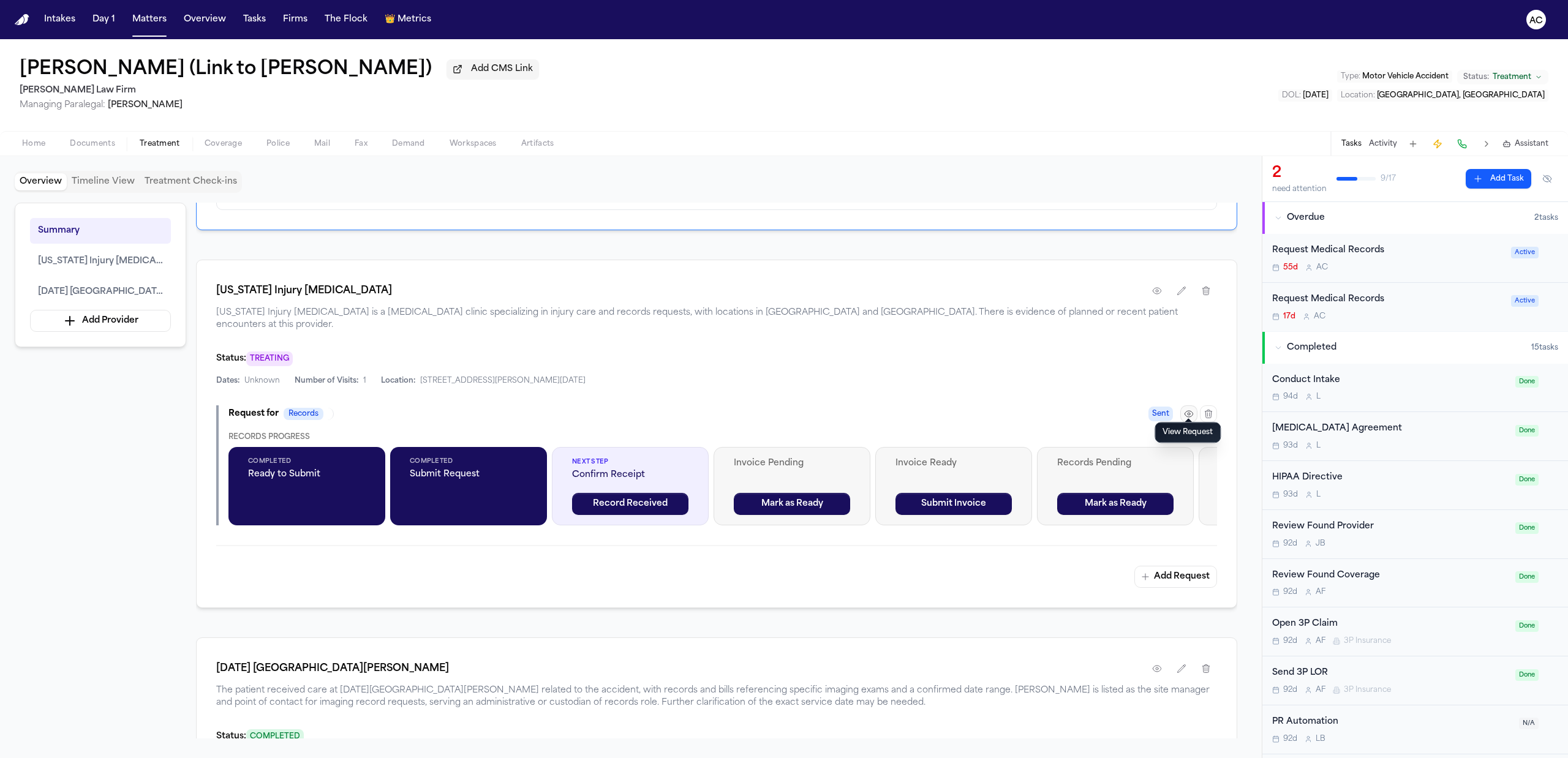
click at [1191, 409] on icon "button" at bounding box center [1188, 413] width 10 height 10
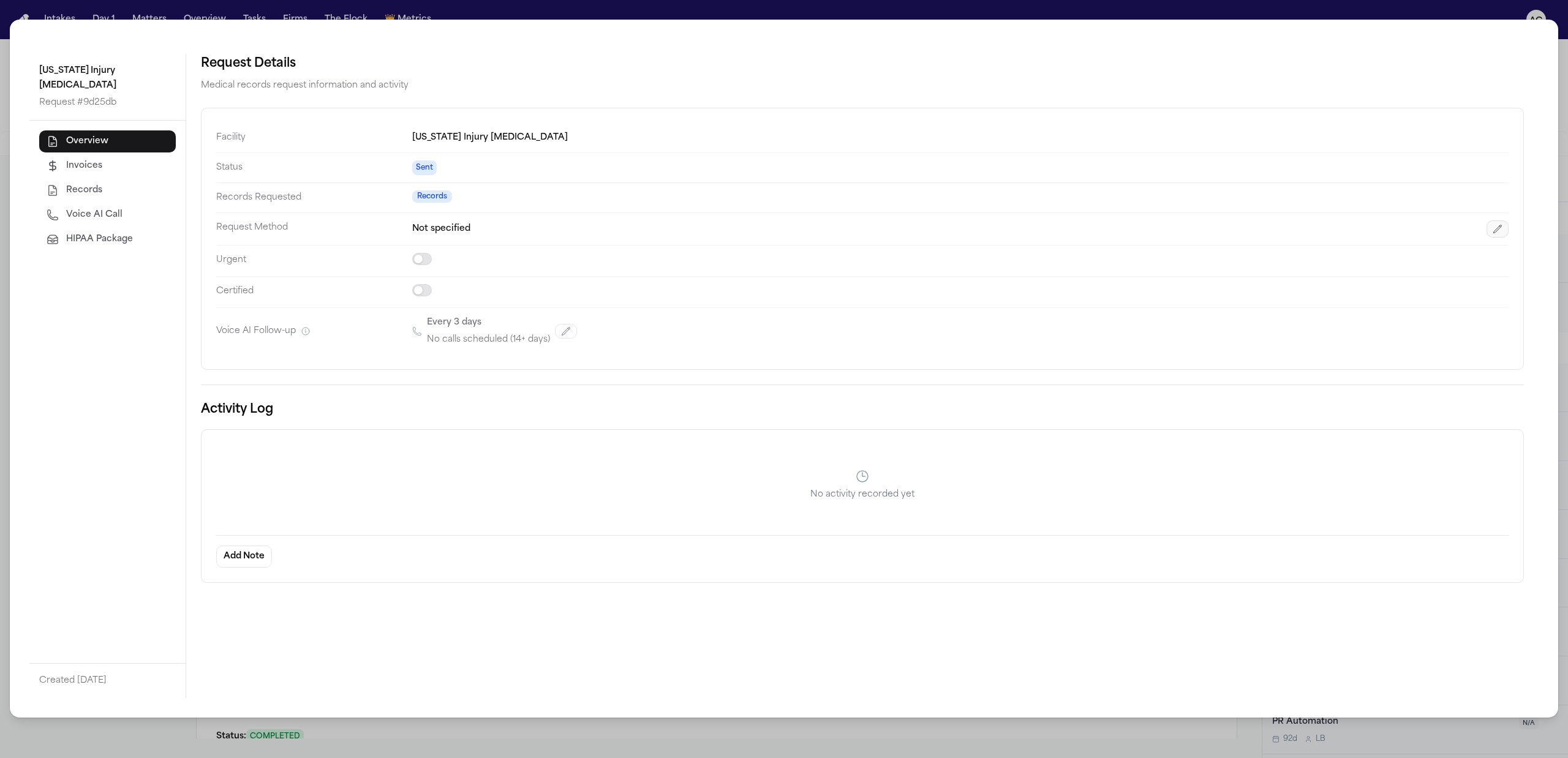
click at [1500, 231] on icon "button" at bounding box center [1497, 229] width 10 height 10
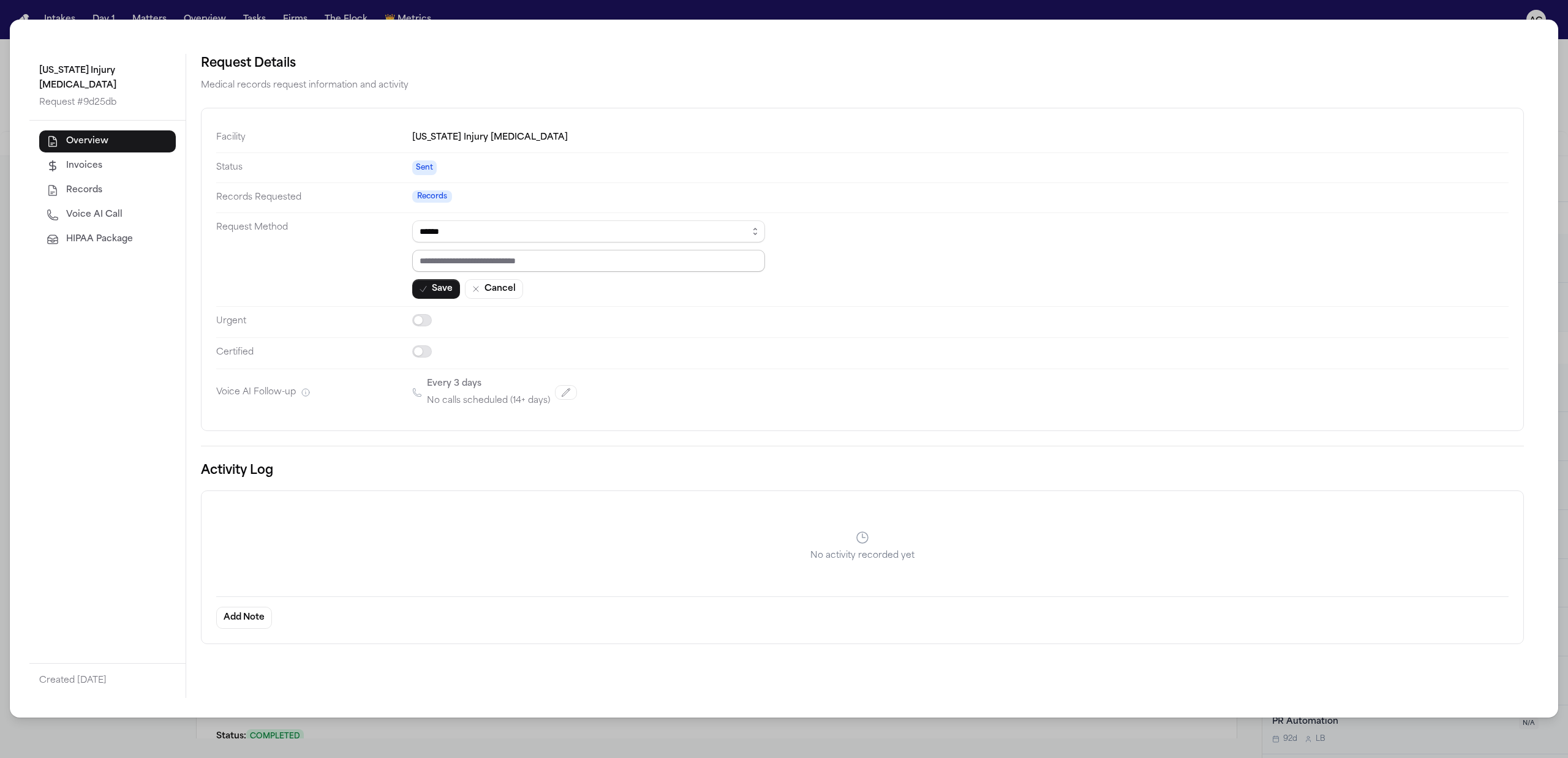
click at [537, 265] on input "text" at bounding box center [588, 261] width 353 height 22
paste input "*********"
click at [427, 287] on icon "button" at bounding box center [423, 289] width 10 height 10
click at [434, 293] on button "Save" at bounding box center [436, 289] width 48 height 20
click at [444, 292] on button "Save" at bounding box center [436, 289] width 48 height 20
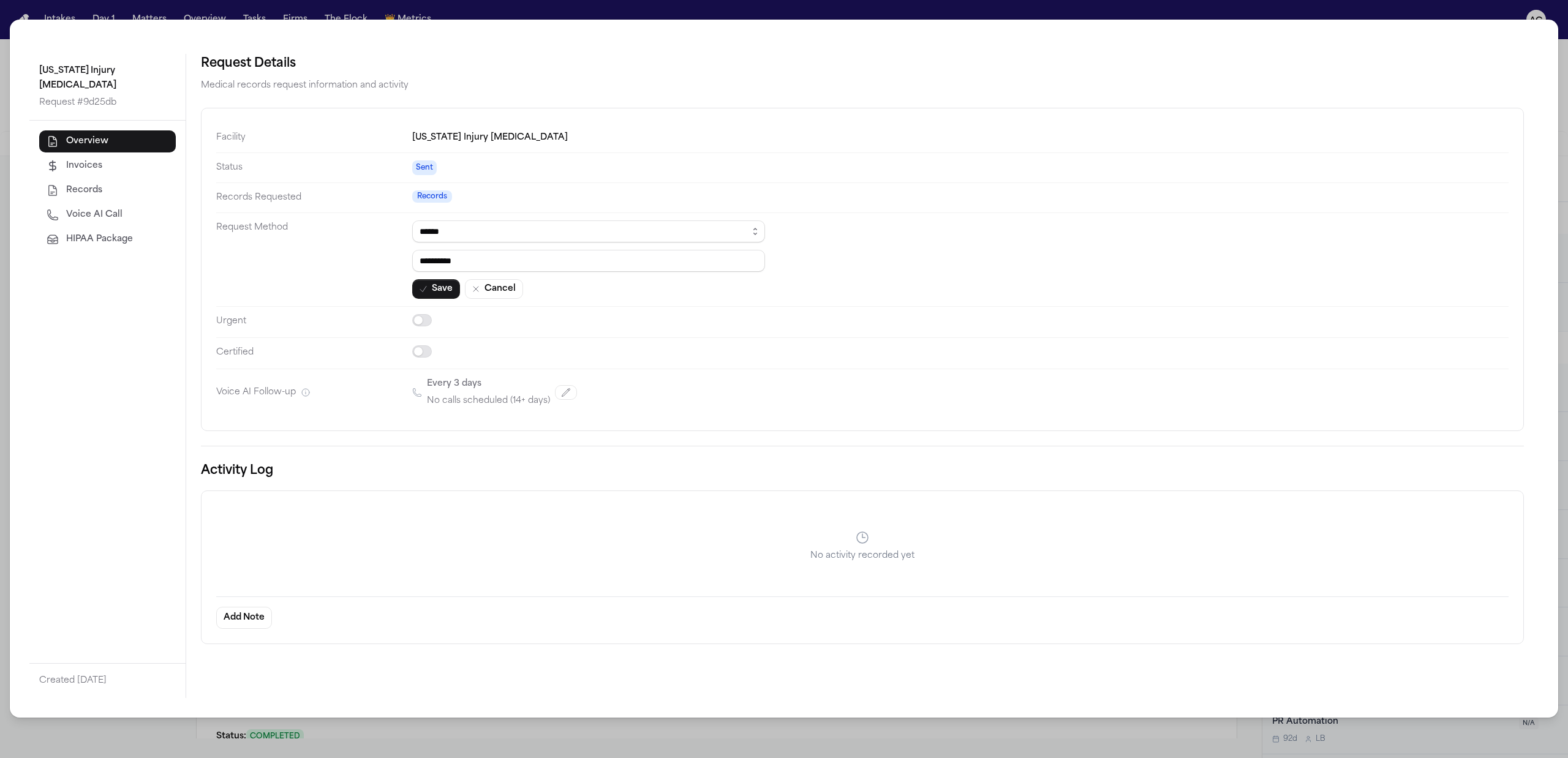
click at [673, 0] on div "Texas Injury Chiropractic Request # 9d25db Overview Invoices Records Voice AI C…" at bounding box center [784, 379] width 1568 height 758
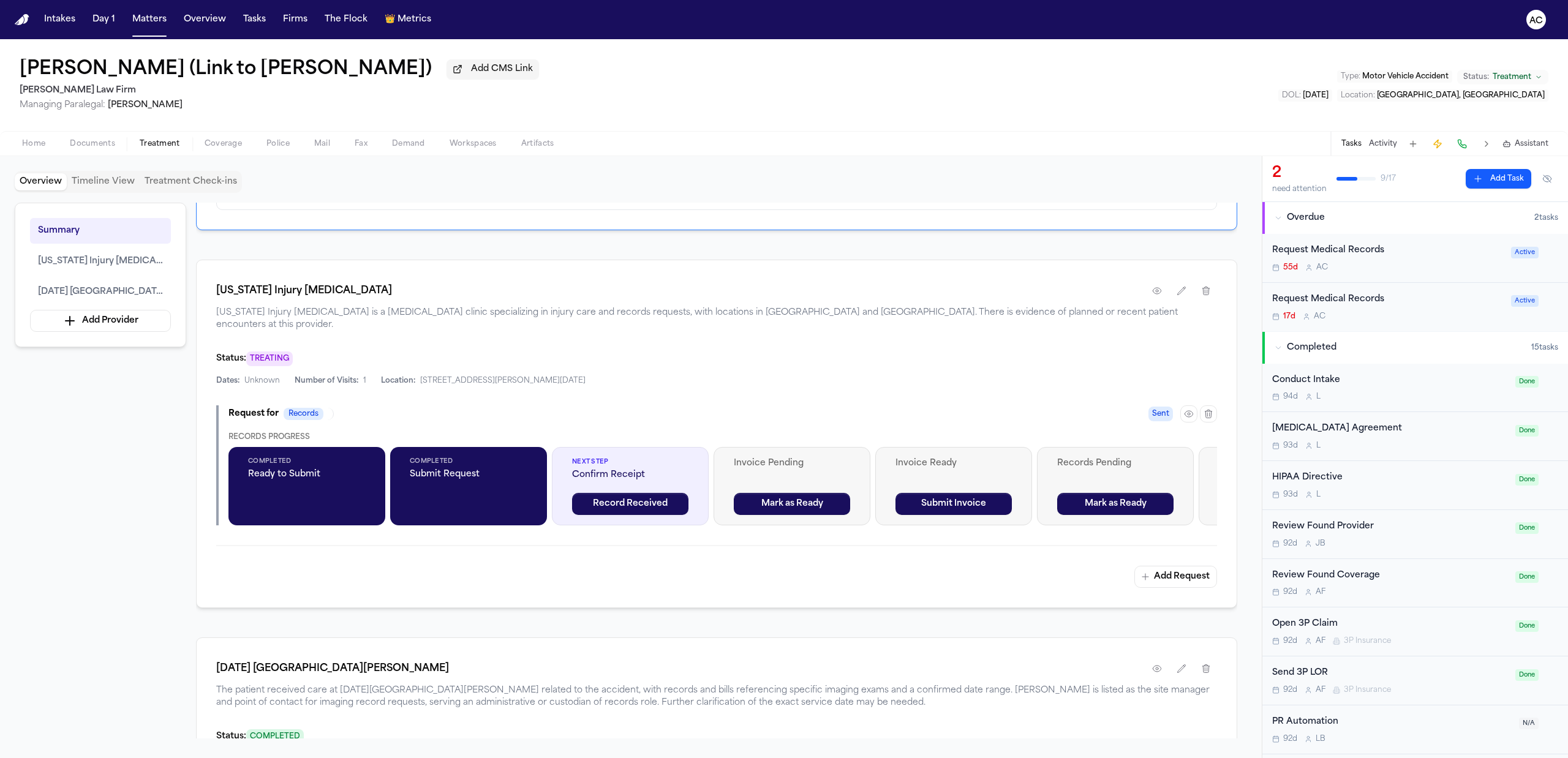
click at [678, 3] on nav "Intakes Day 1 Matters Overview Tasks Firms The Flock 👑 Metrics AC" at bounding box center [784, 20] width 1568 height 39
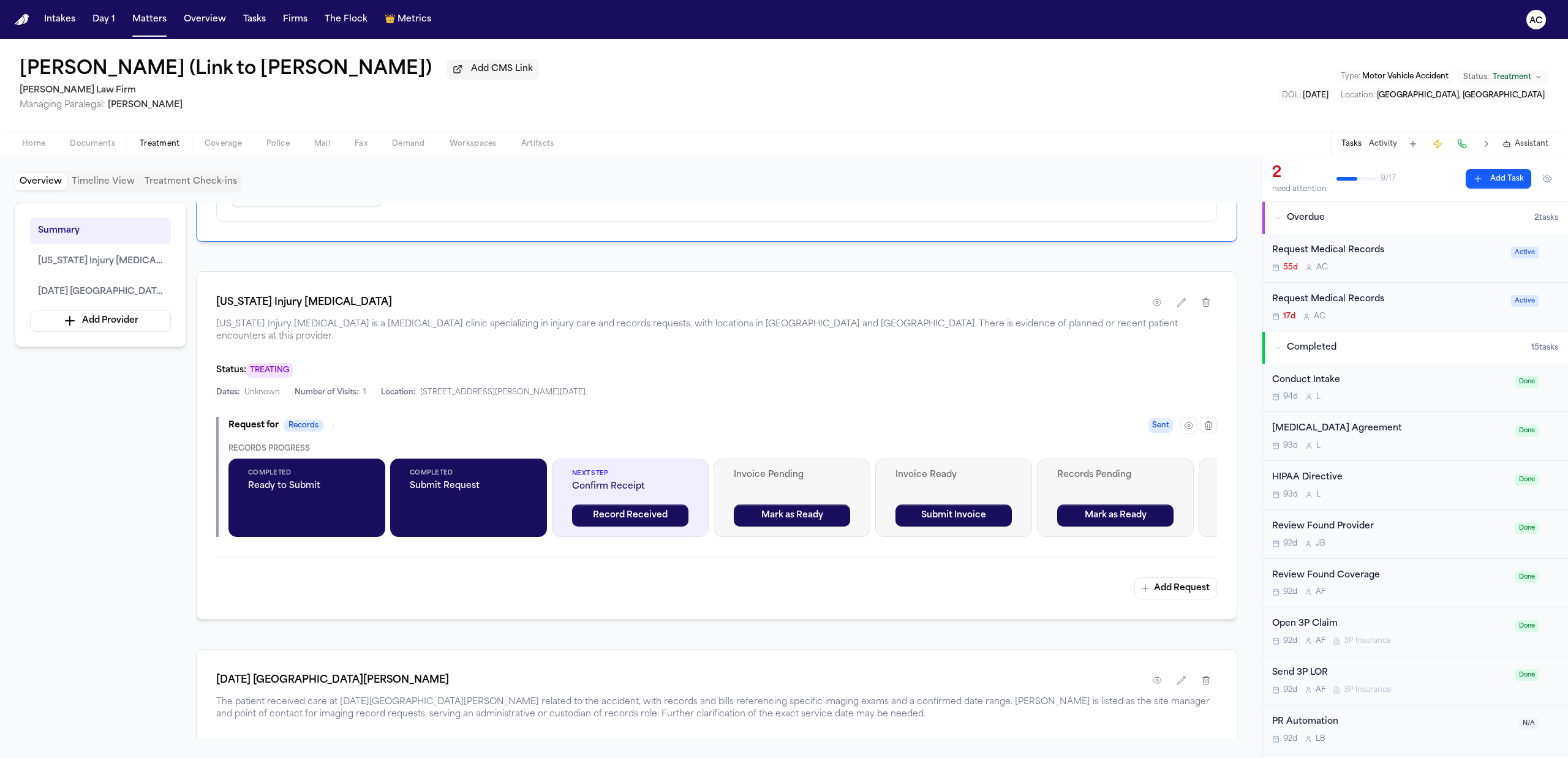
scroll to position [327, 0]
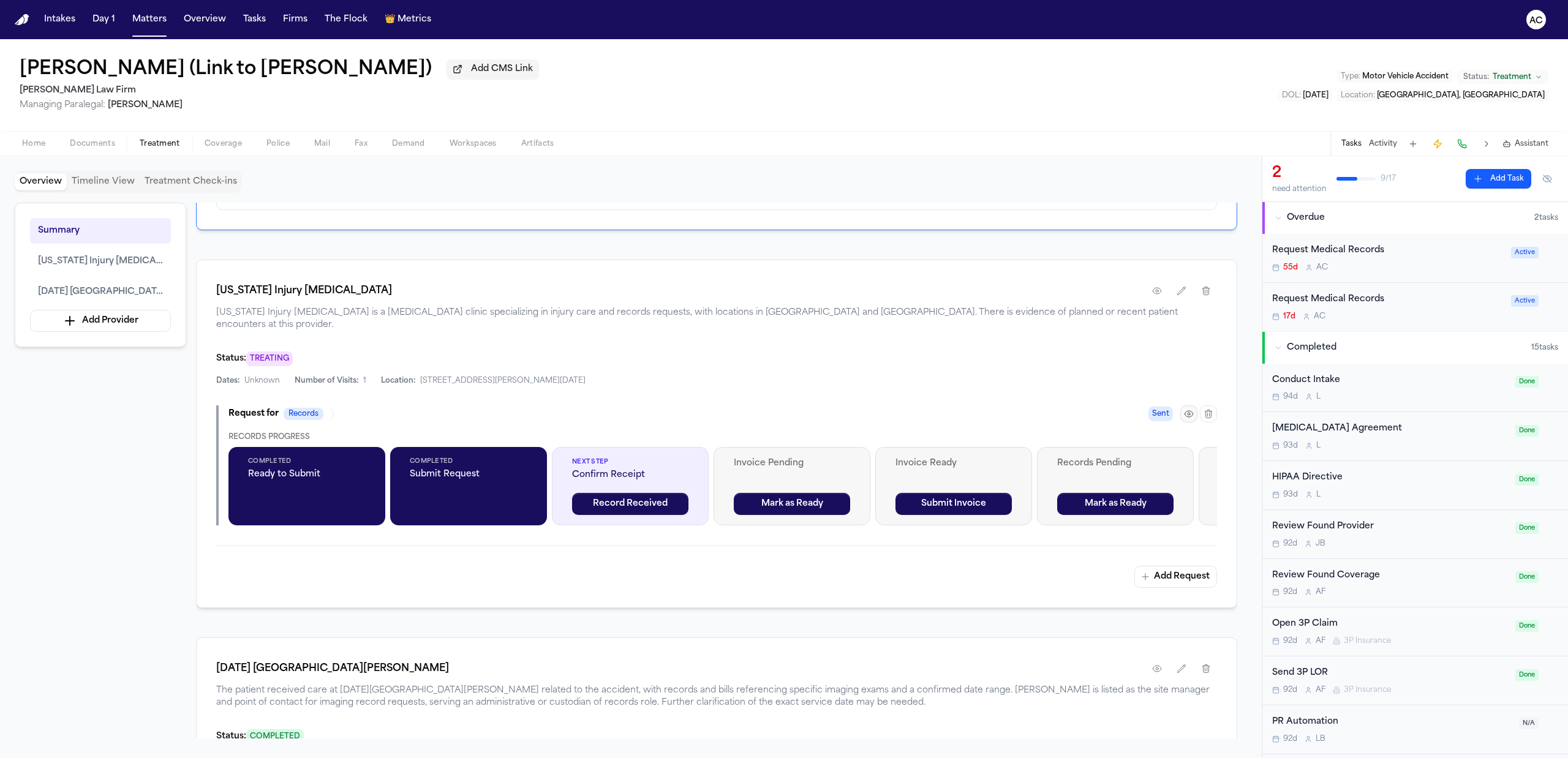
click at [1187, 409] on icon "button" at bounding box center [1188, 413] width 10 height 10
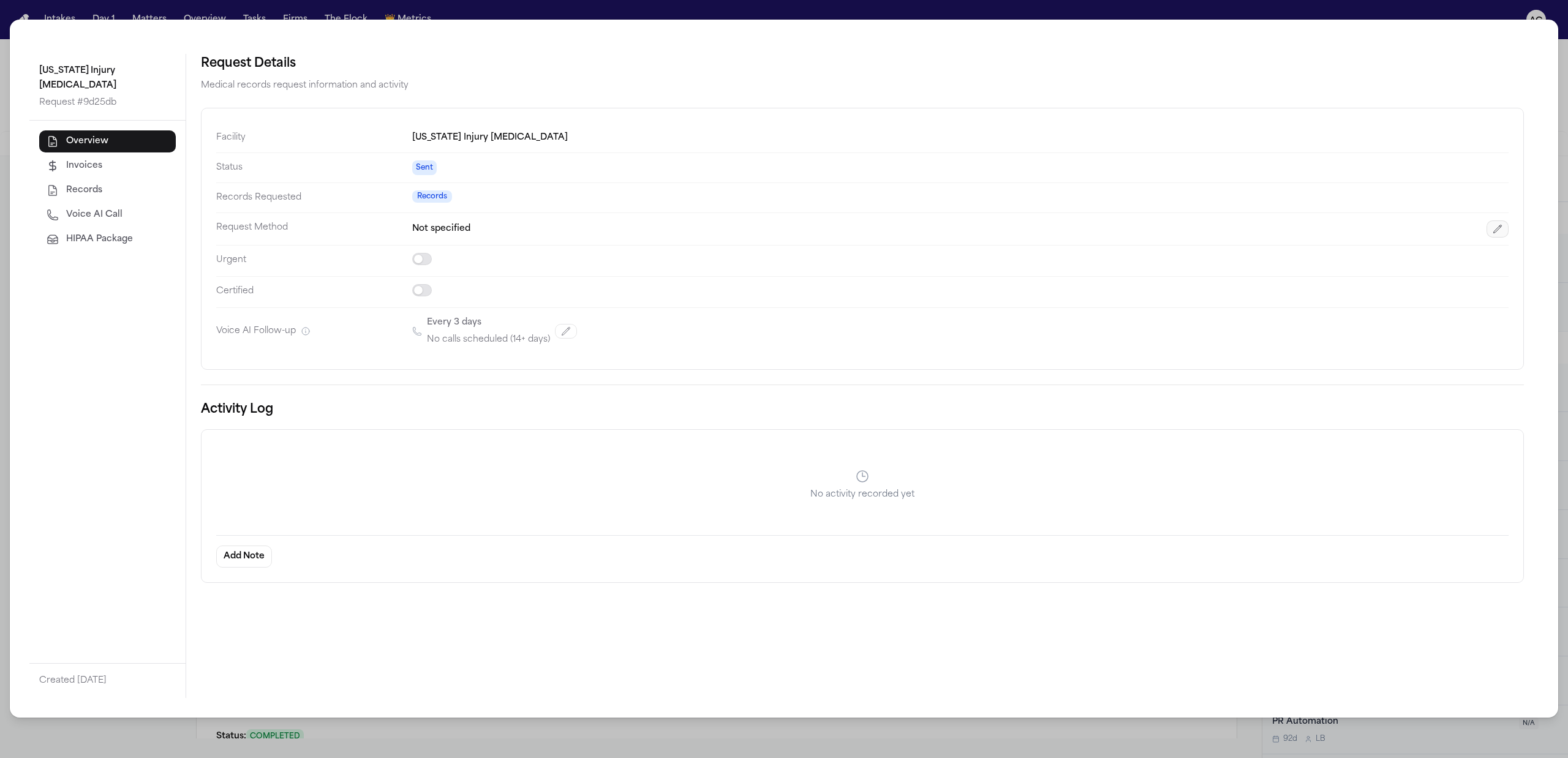
click at [1495, 231] on icon "button" at bounding box center [1497, 229] width 8 height 8
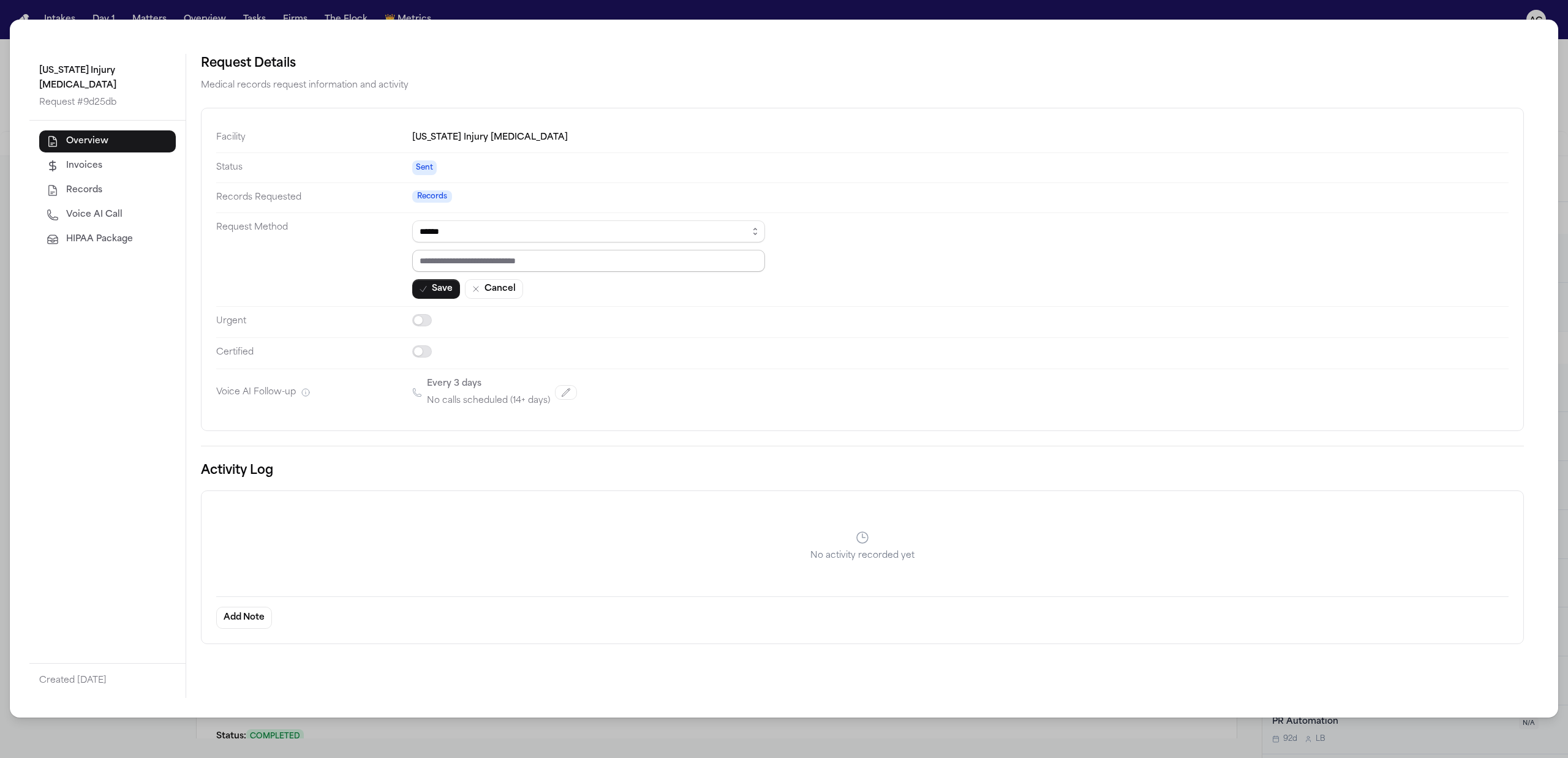
click at [585, 268] on input "text" at bounding box center [588, 261] width 353 height 22
paste input "*********"
type input "*********"
click at [437, 287] on button "Save" at bounding box center [436, 289] width 48 height 20
click at [448, 297] on button "Save" at bounding box center [436, 289] width 48 height 20
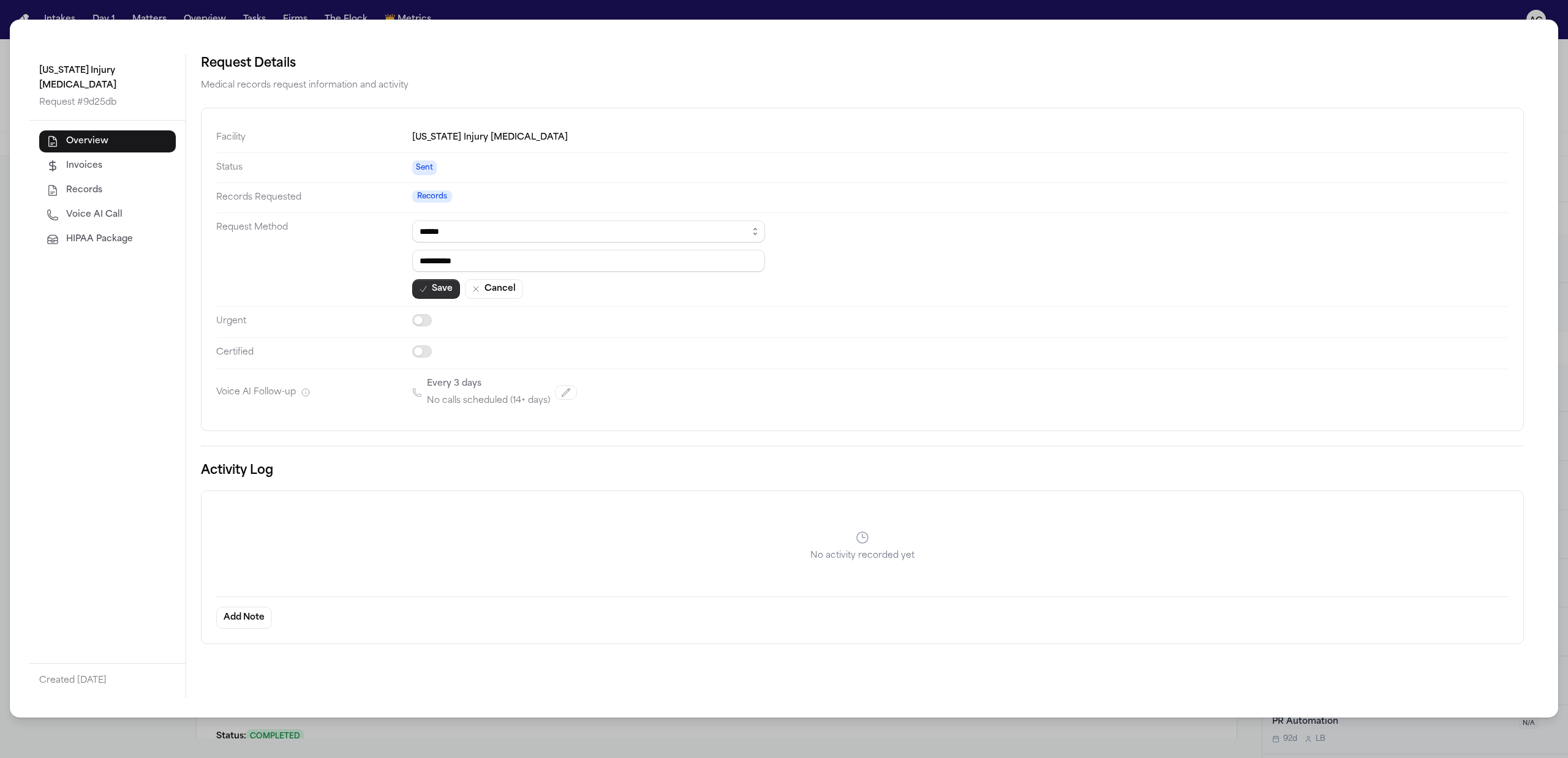
click at [448, 297] on button "Save" at bounding box center [436, 289] width 48 height 20
click at [516, 297] on button "Cancel" at bounding box center [494, 289] width 58 height 20
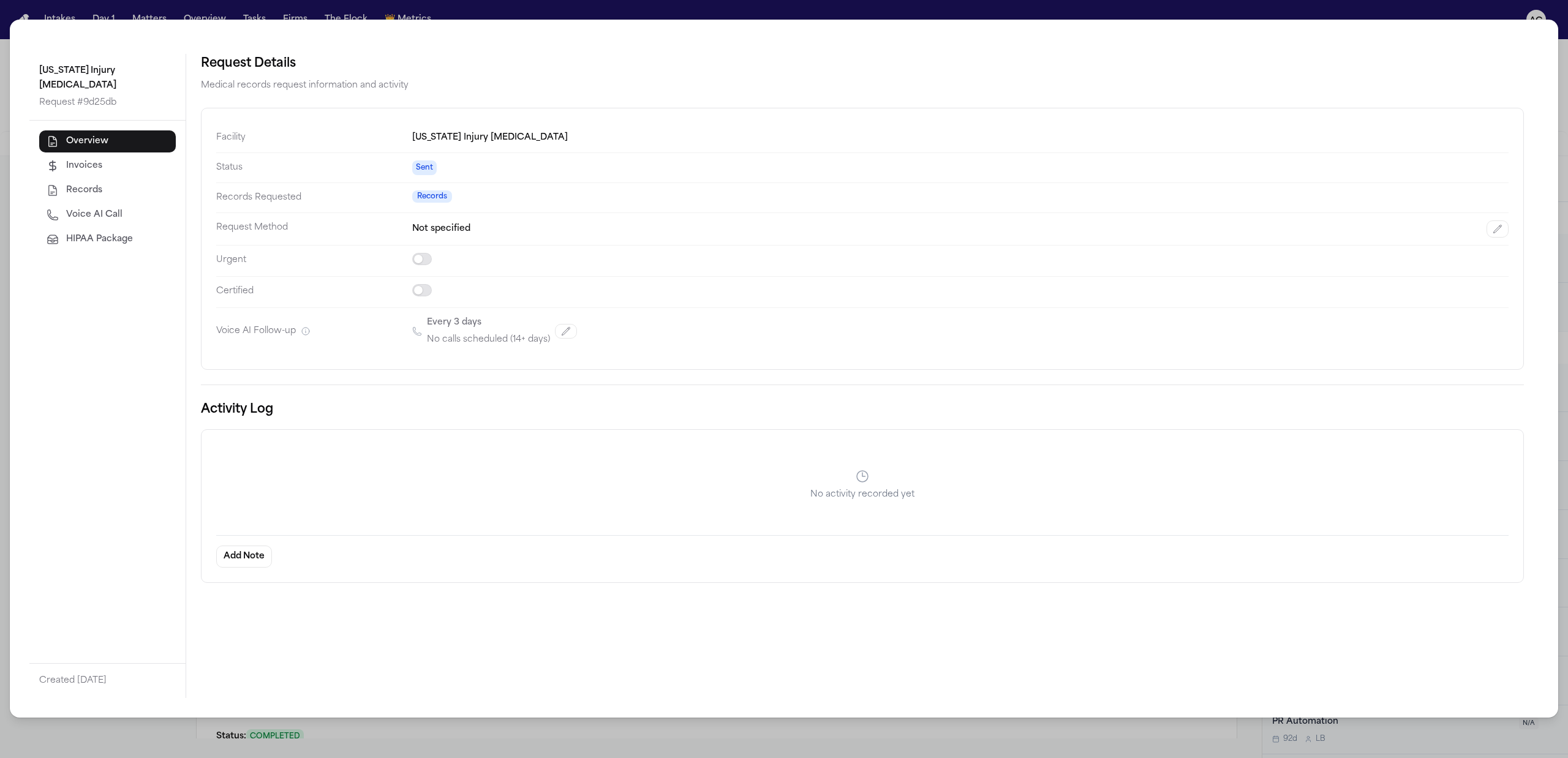
click at [456, 11] on div "Texas Injury Chiropractic Request # 9d25db Overview Invoices Records Voice AI C…" at bounding box center [784, 379] width 1568 height 758
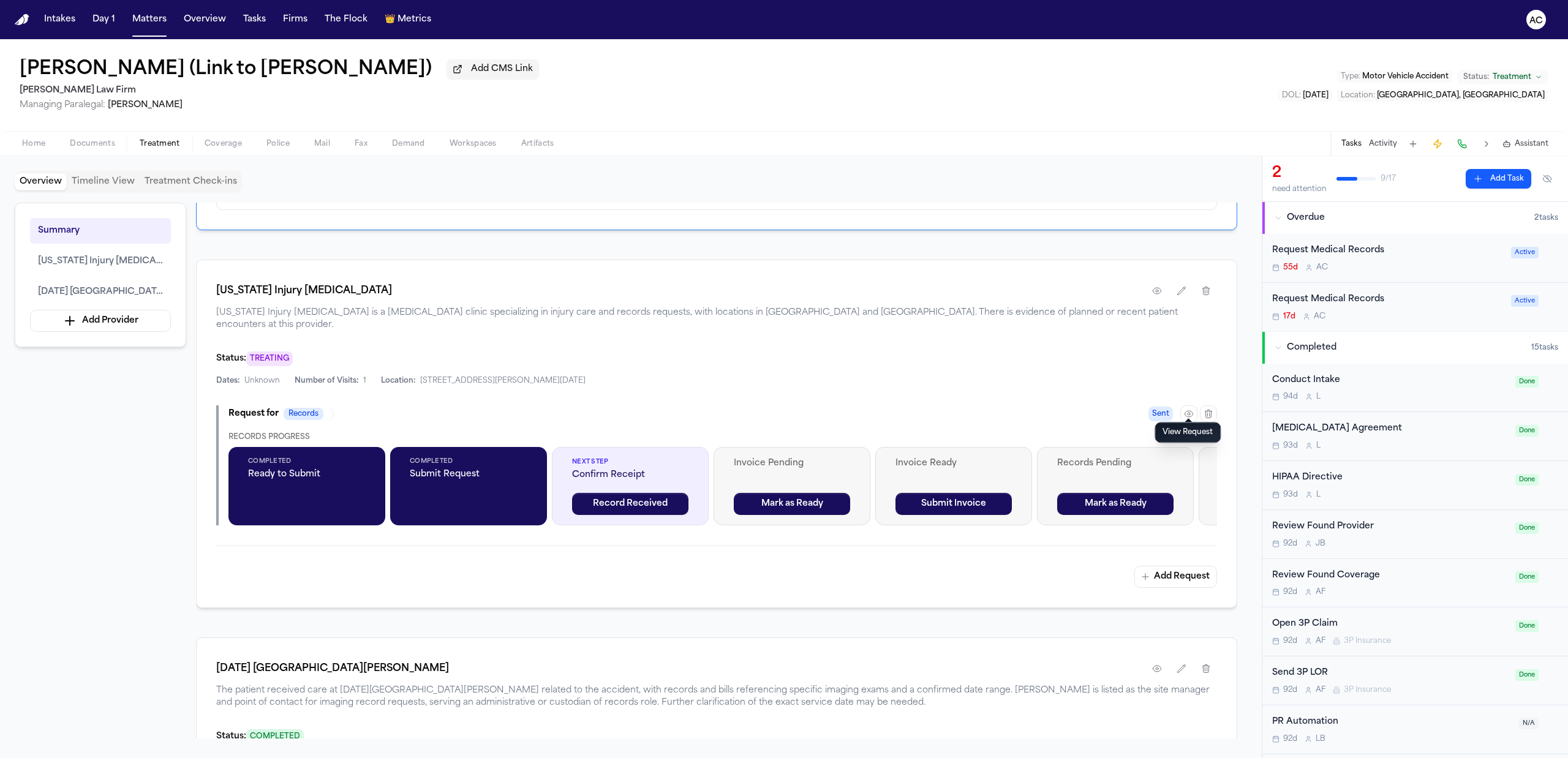
click at [1059, 351] on div "Status: TREATING" at bounding box center [716, 359] width 1001 height 15
click at [1356, 304] on div "Request Medical Records" at bounding box center [1387, 300] width 231 height 14
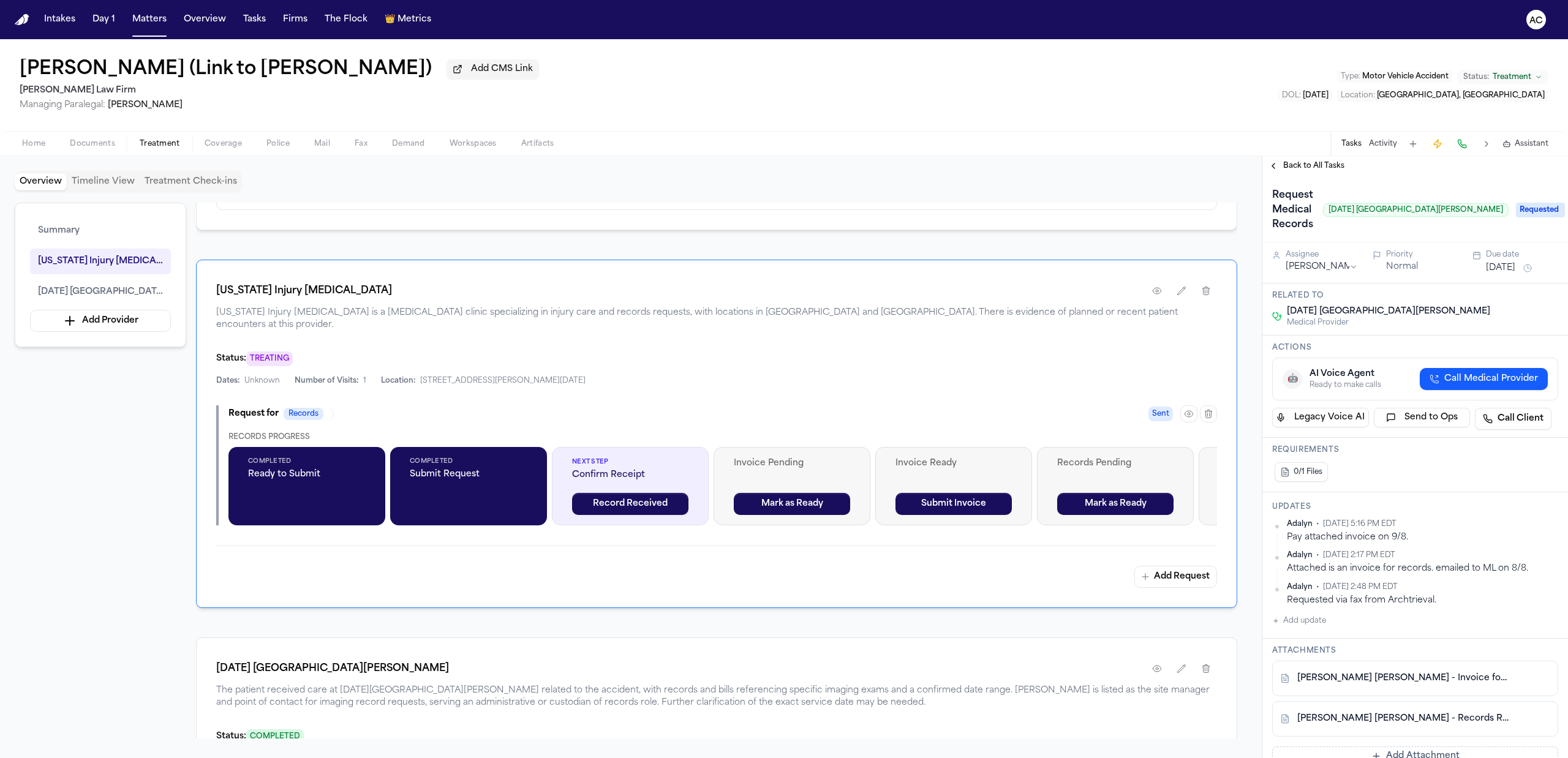
click at [1318, 159] on div "Back to All Tasks" at bounding box center [1415, 166] width 306 height 20
click at [1318, 164] on span "Back to All Tasks" at bounding box center [1314, 166] width 61 height 10
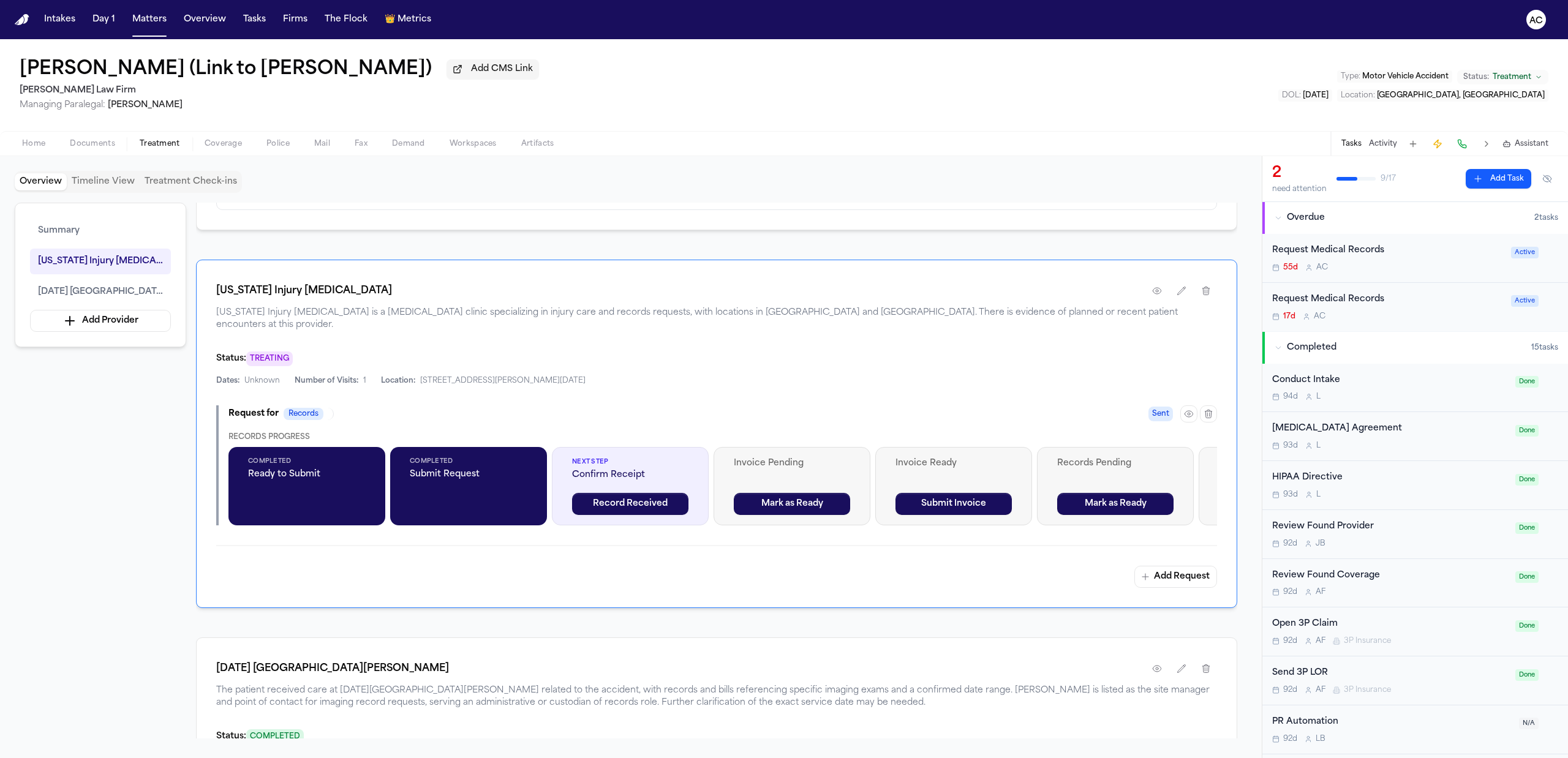
click at [1329, 248] on div "Request Medical Records" at bounding box center [1387, 251] width 231 height 14
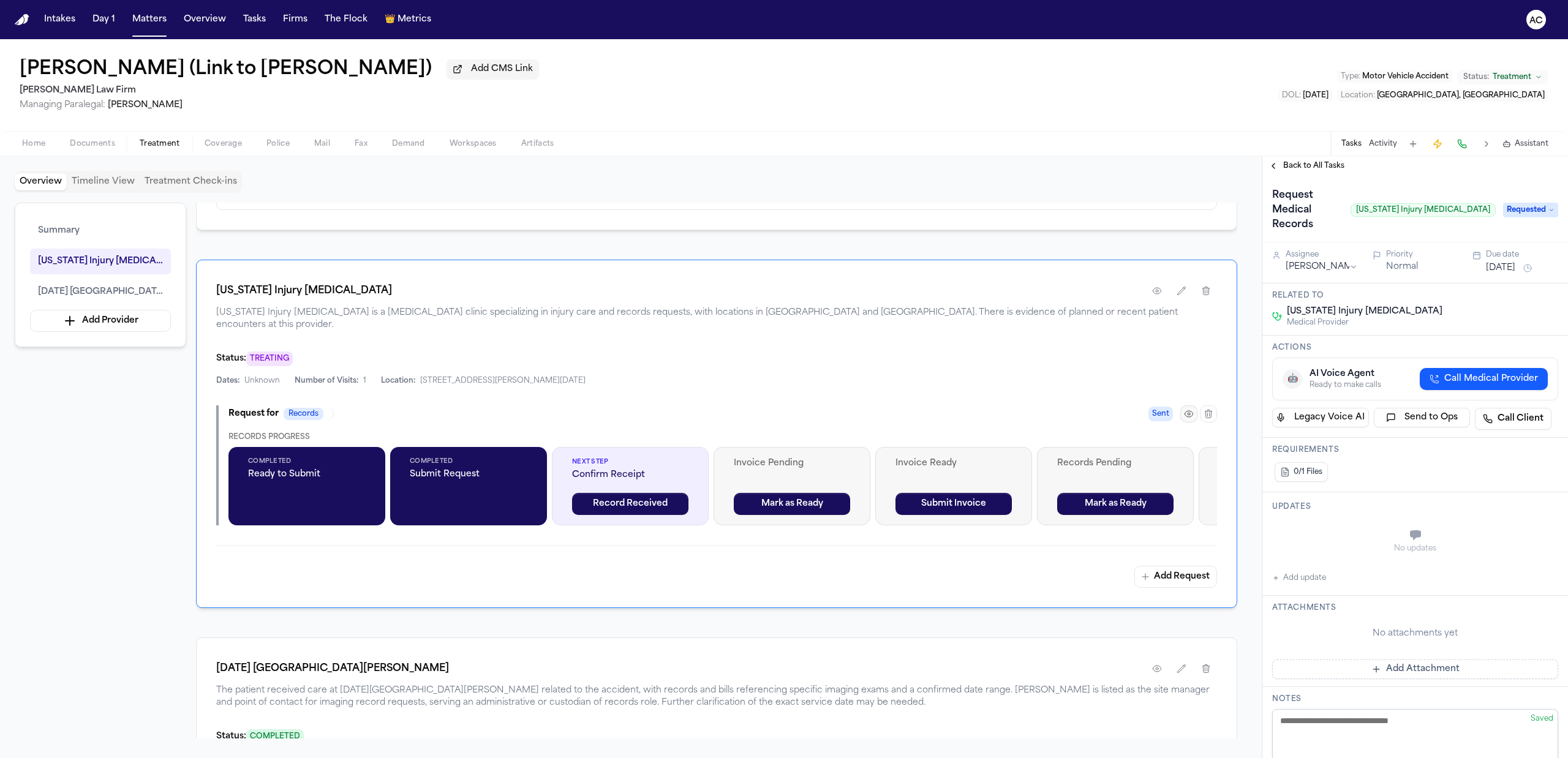
click at [1184, 409] on icon "button" at bounding box center [1188, 413] width 10 height 10
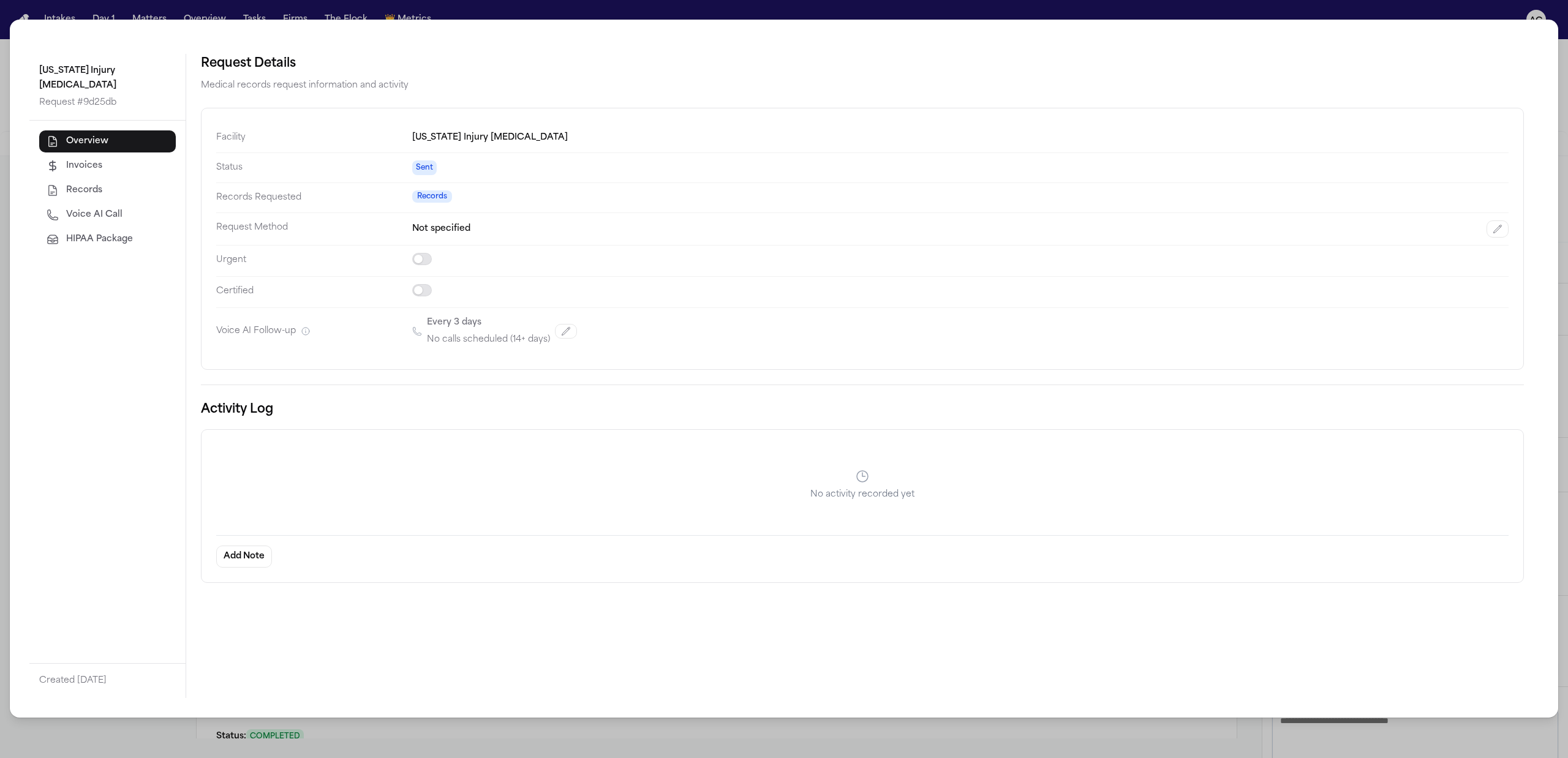
click at [159, 10] on div "Texas Injury Chiropractic Request # 9d25db Overview Invoices Records Voice AI C…" at bounding box center [784, 379] width 1568 height 758
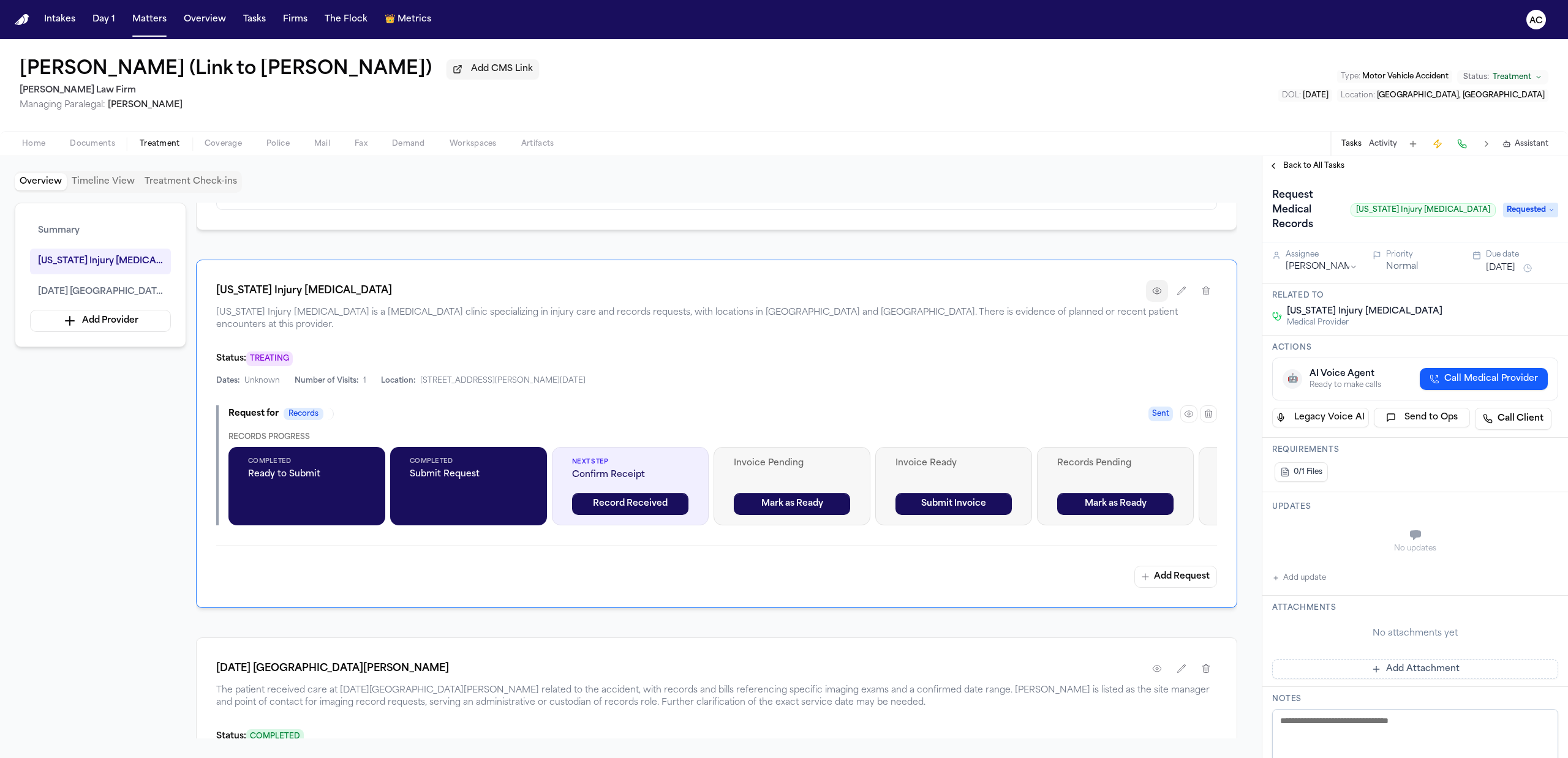
click at [1157, 296] on icon "button" at bounding box center [1157, 290] width 10 height 10
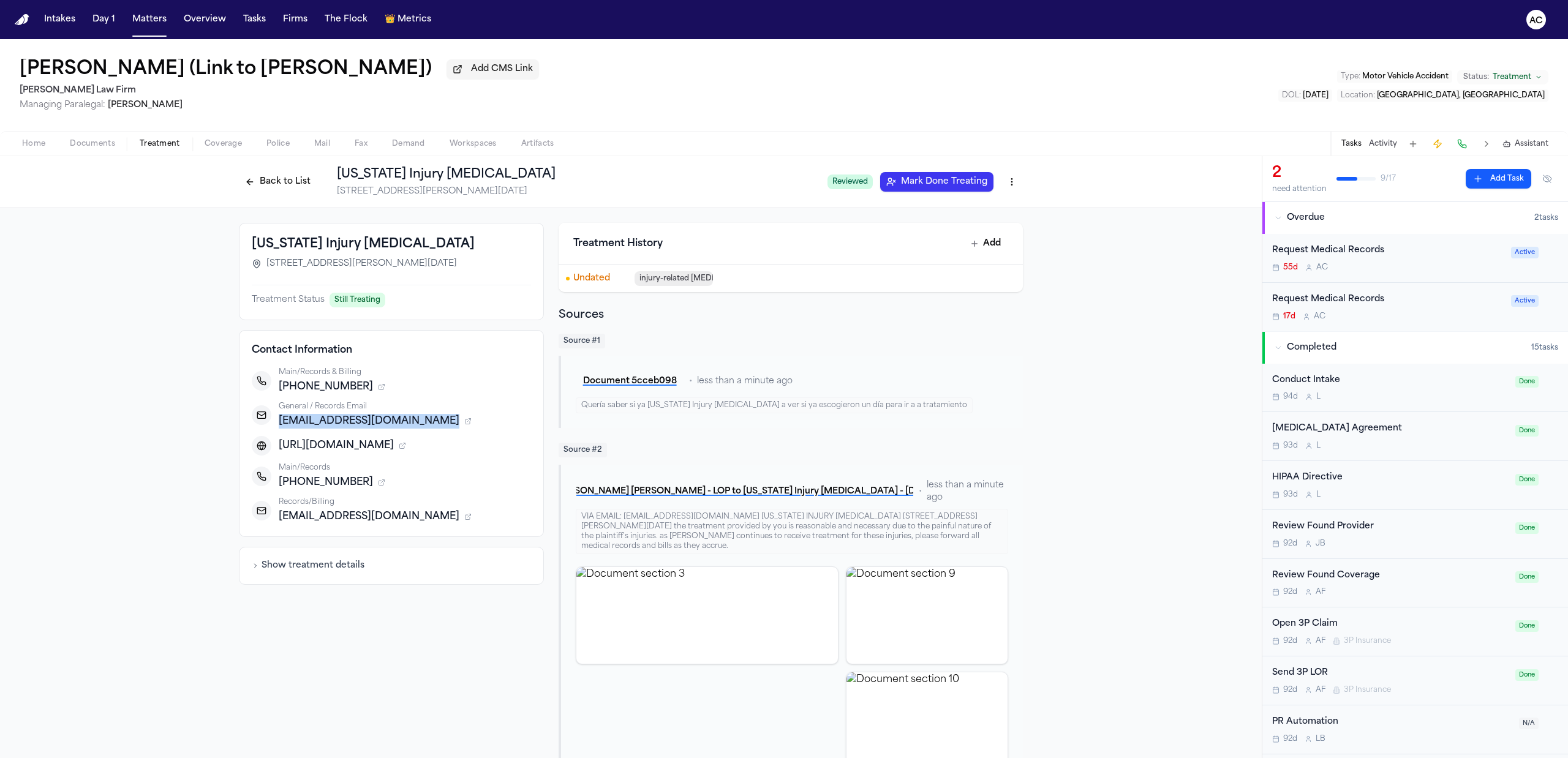
drag, startPoint x: 420, startPoint y: 422, endPoint x: 275, endPoint y: 420, distance: 145.0
click at [272, 424] on div "General / Records Email texasinjurychirocc@gmail.com" at bounding box center [391, 415] width 279 height 27
copy span "texasinjurychirocc@gmail.com"
click at [290, 176] on button "Back to List" at bounding box center [278, 182] width 78 height 20
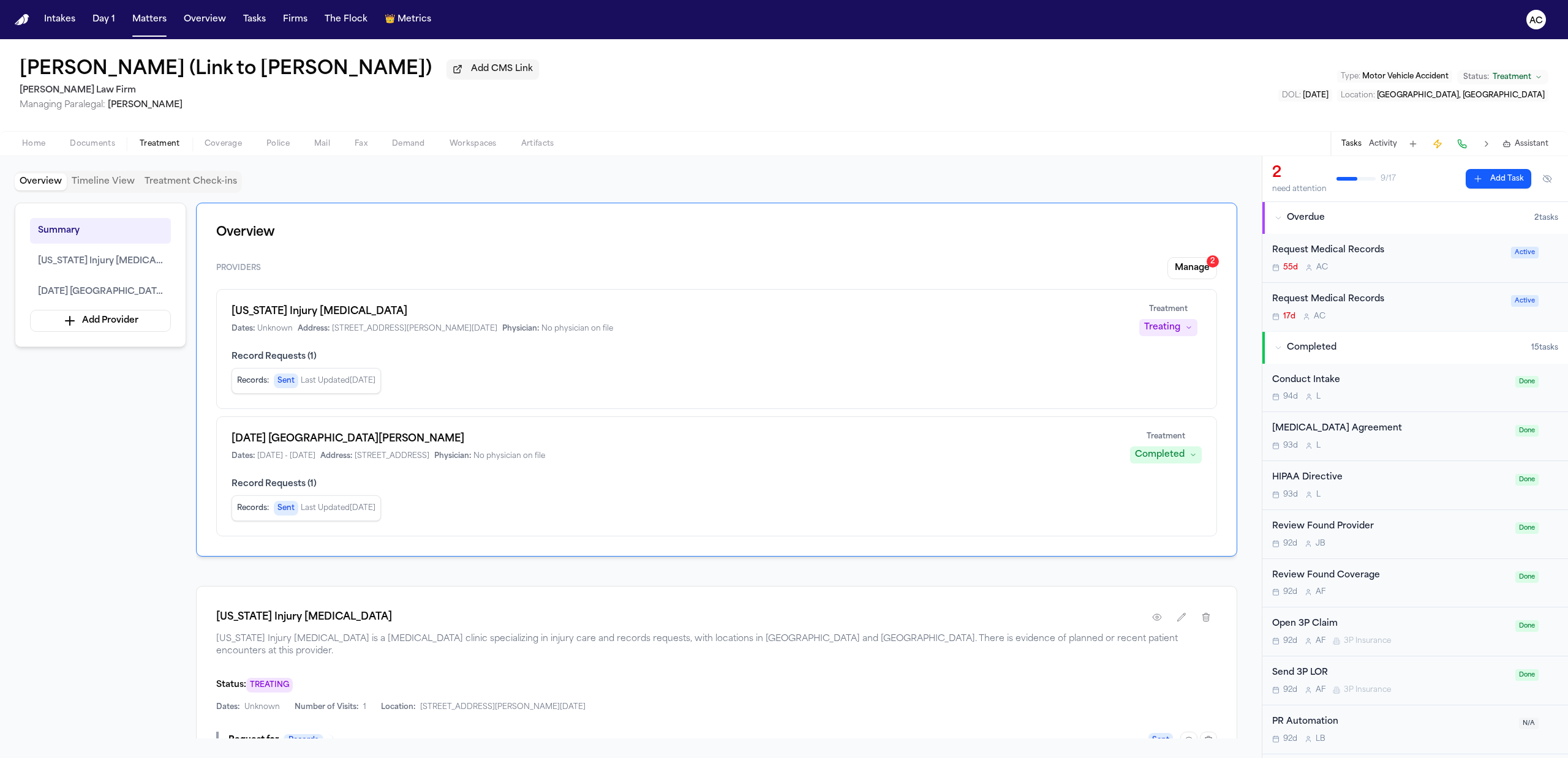
click at [1188, 742] on div "Overview Timeline View Treatment Check-ins Summary Texas Injury Chiropractic As…" at bounding box center [631, 457] width 1232 height 573
click at [1189, 736] on icon "button" at bounding box center [1188, 740] width 10 height 10
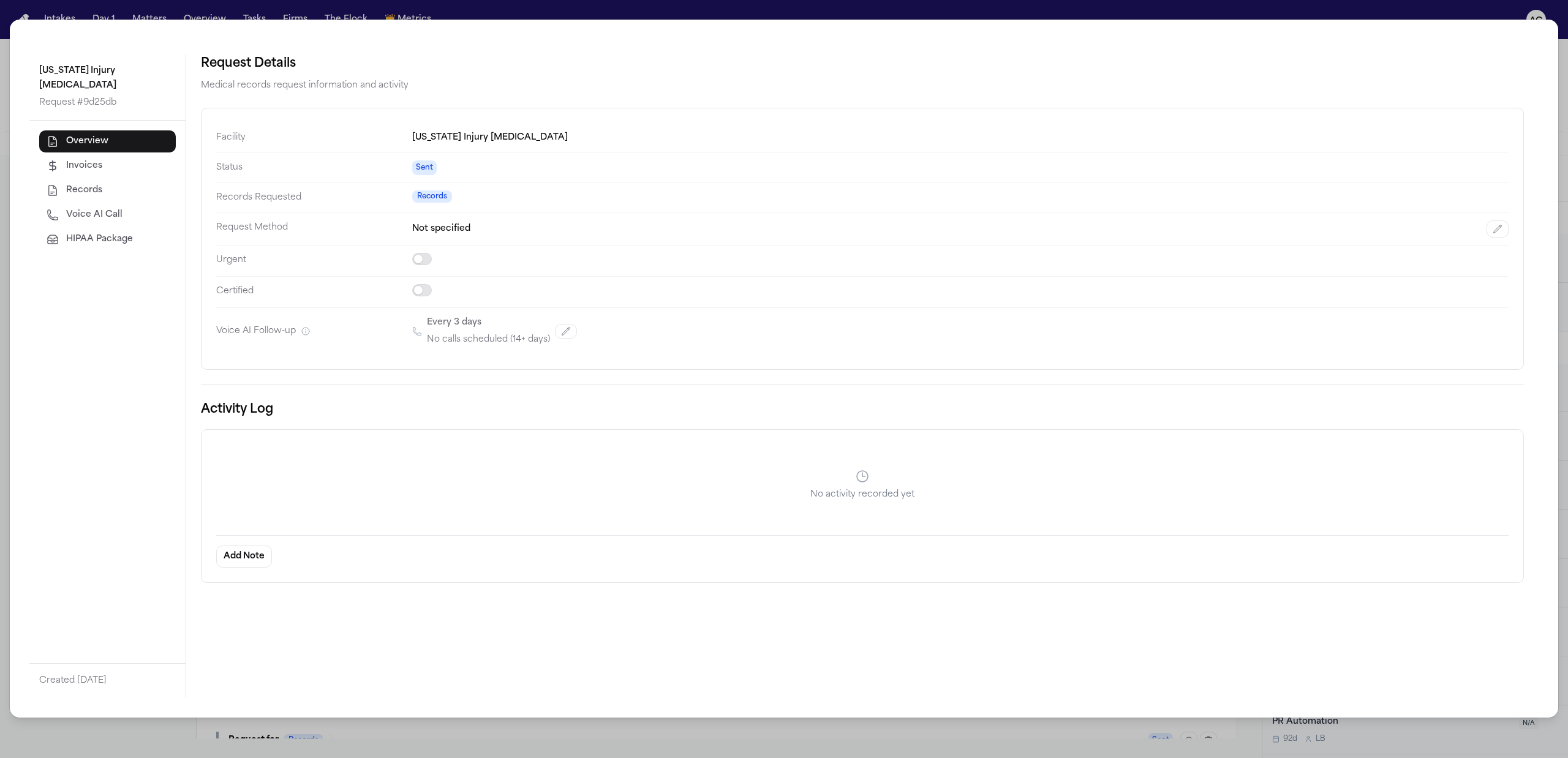
click at [88, 209] on span "Voice AI Call" at bounding box center [94, 215] width 56 height 12
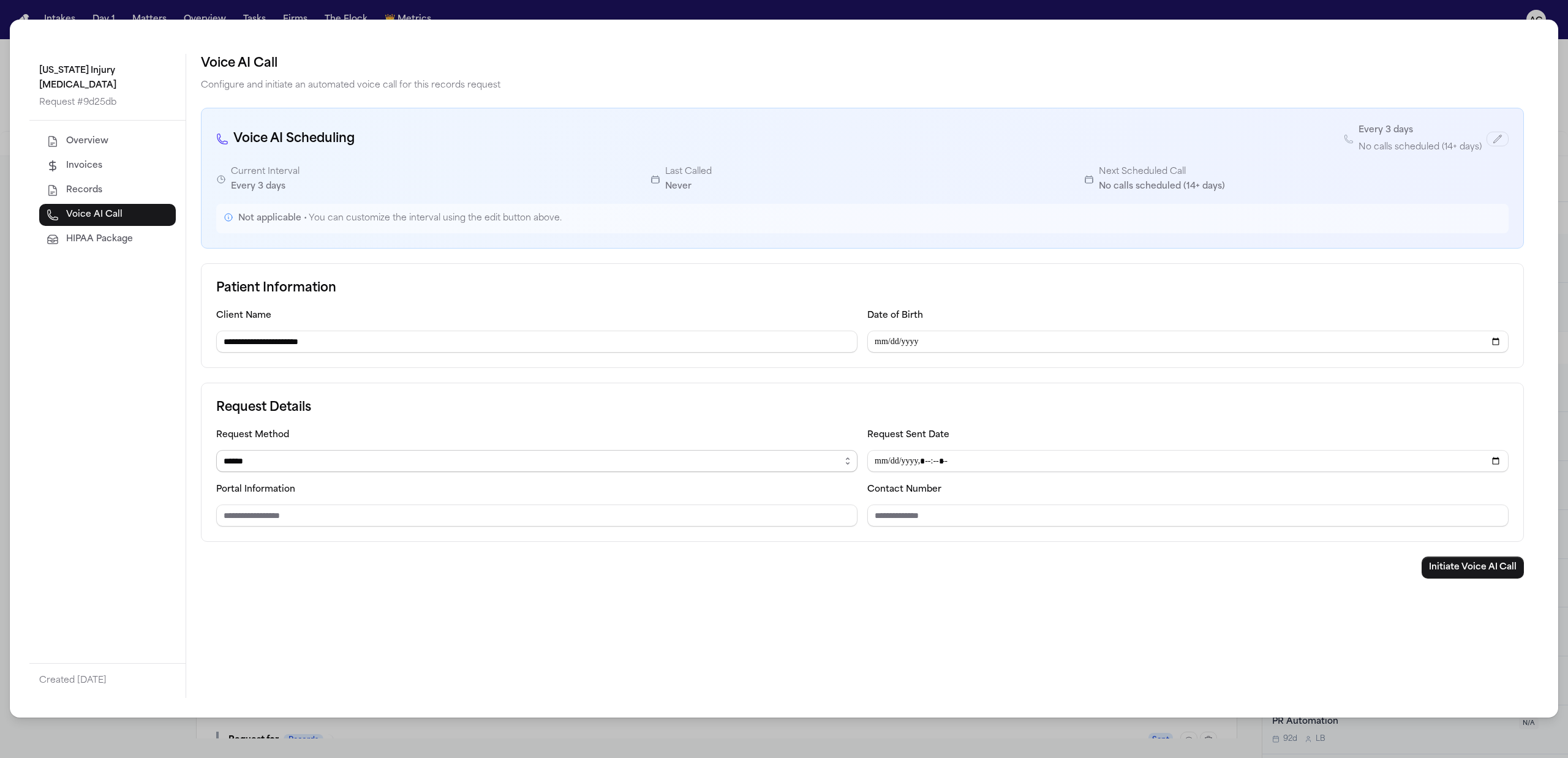
click at [272, 467] on select "****** ***** ***** *** ****" at bounding box center [536, 461] width 641 height 22
select select "*****"
click at [216, 452] on select "****** ***** ***** *** ****" at bounding box center [536, 461] width 641 height 22
click at [279, 518] on input "Email address" at bounding box center [536, 515] width 641 height 22
paste input "**********"
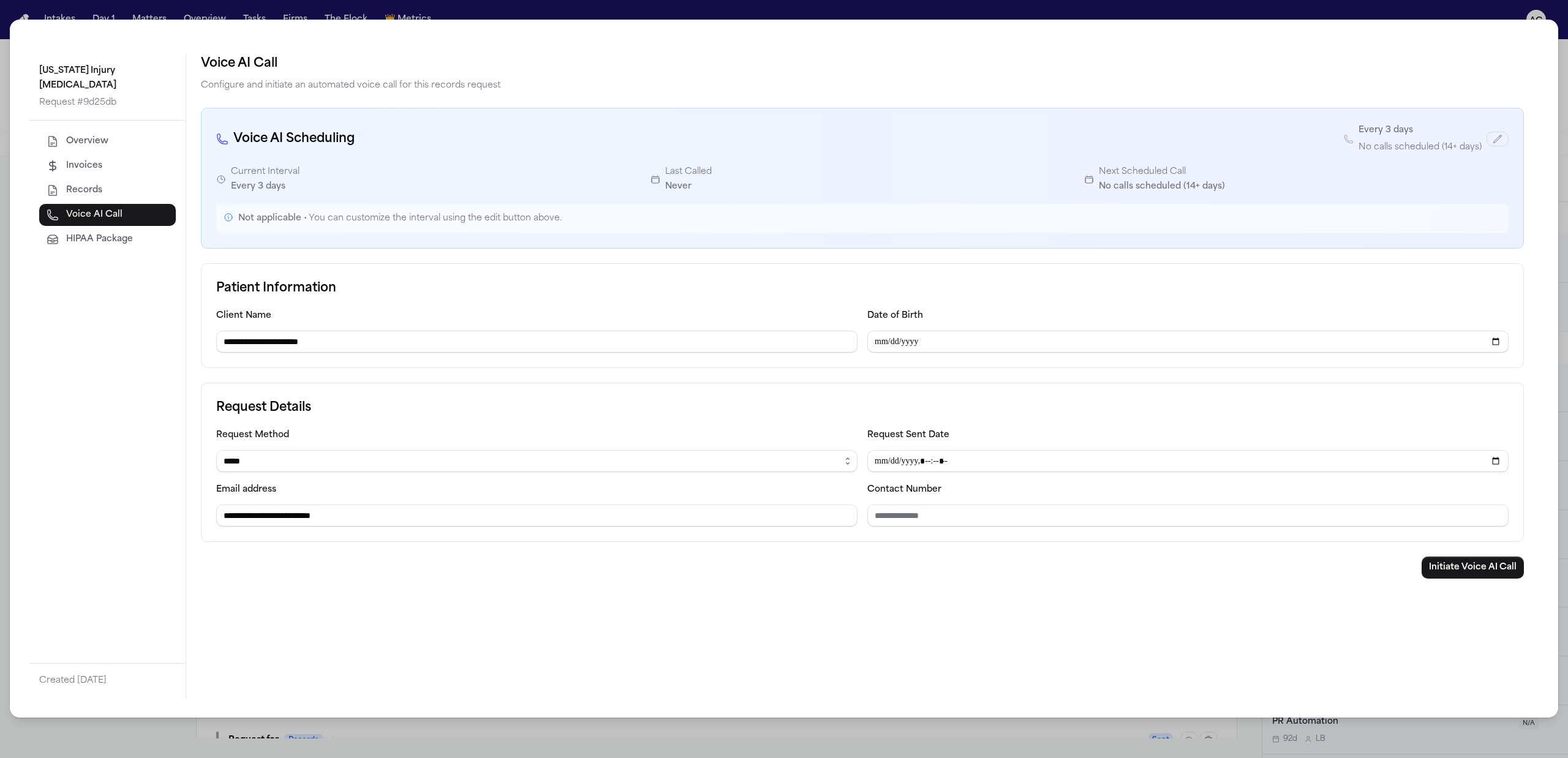
type input "**********"
click at [704, 423] on div "**********" at bounding box center [862, 462] width 1323 height 159
click at [939, 518] on input "Contact Number" at bounding box center [1188, 515] width 641 height 22
paste input "**********"
type input "**********"
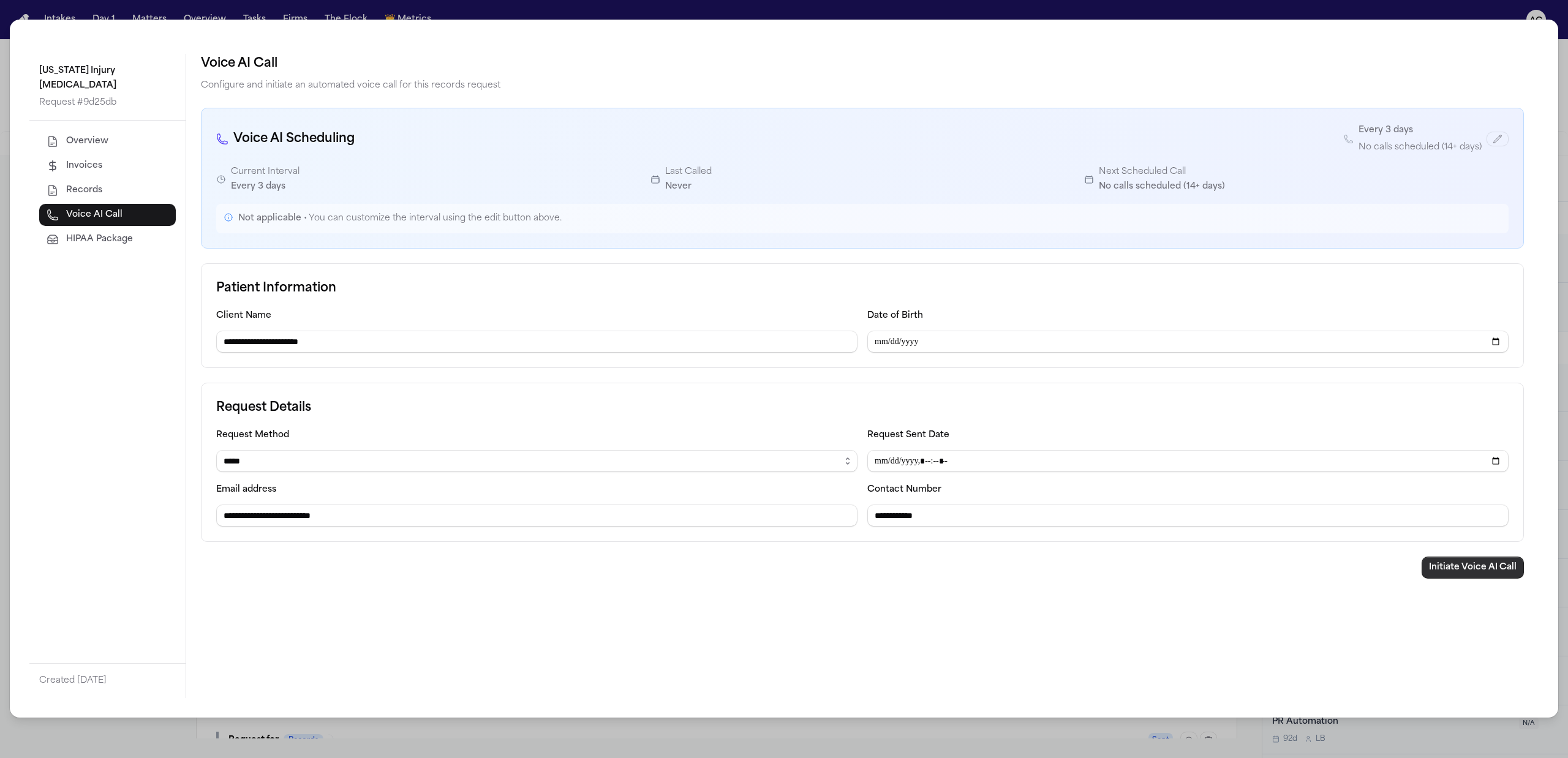
click at [1490, 575] on button "Initiate Voice AI Call" at bounding box center [1472, 568] width 103 height 22
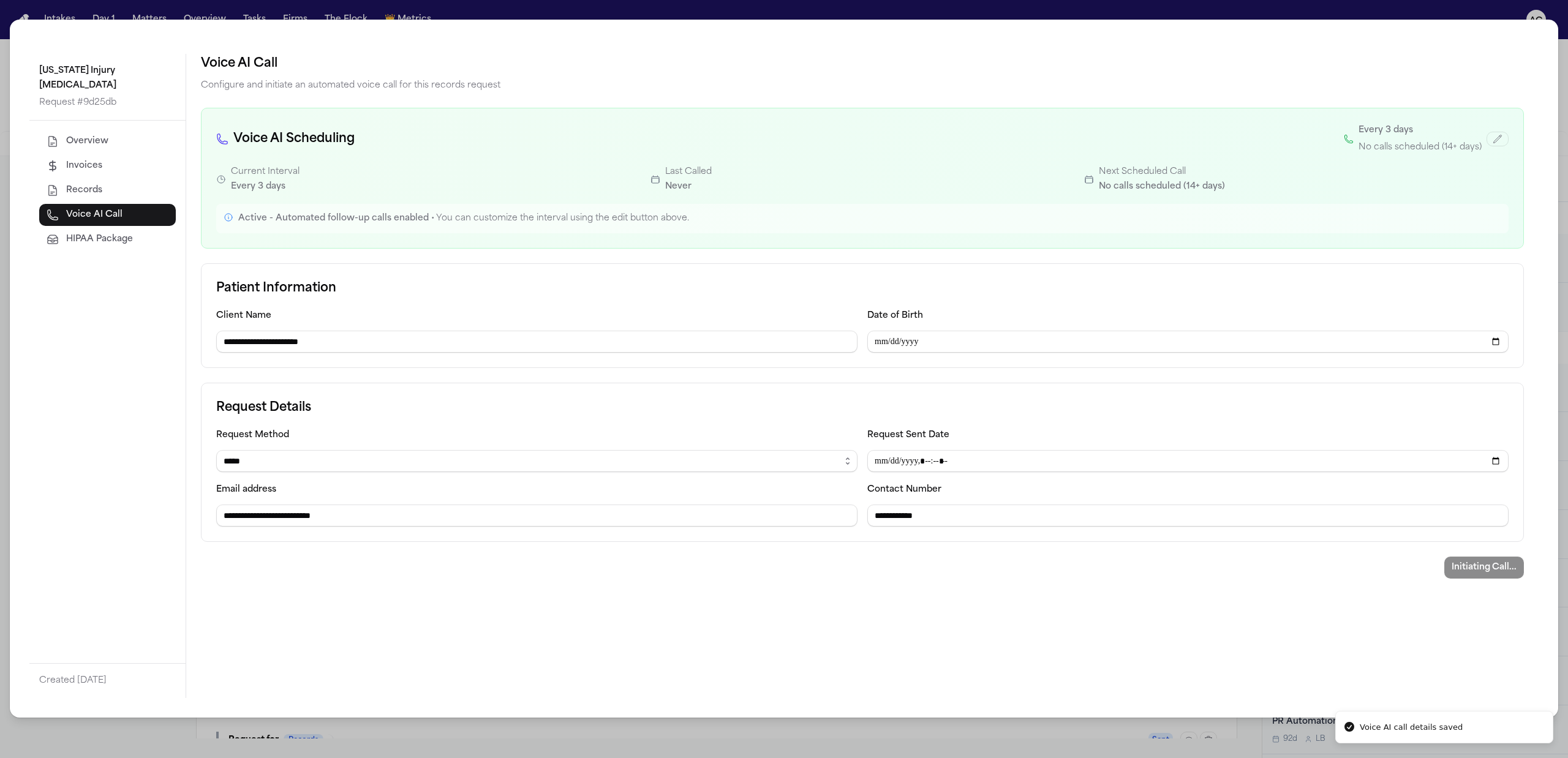
type input "**********"
select select "******"
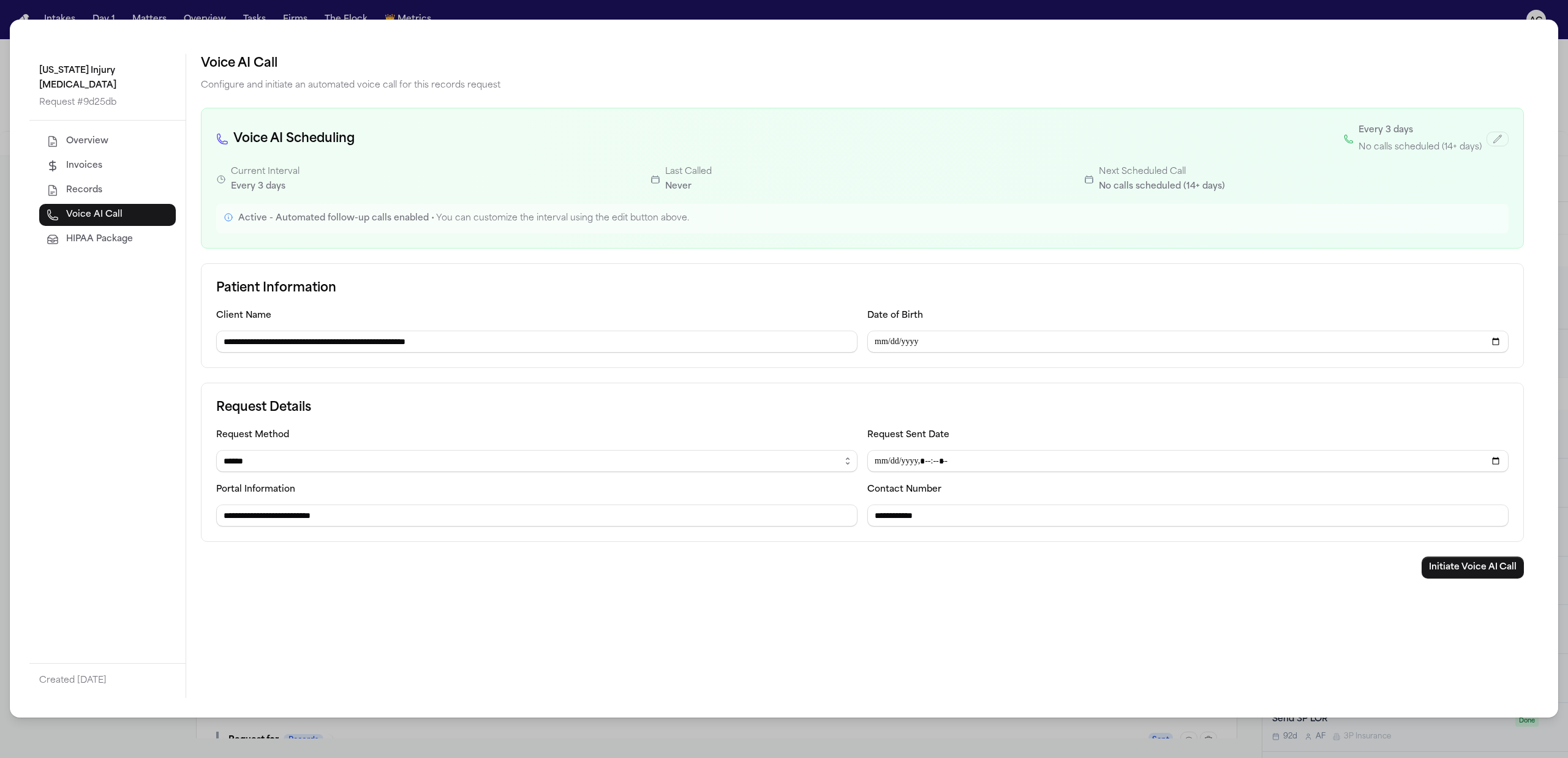
click at [1062, 11] on div "**********" at bounding box center [784, 379] width 1568 height 758
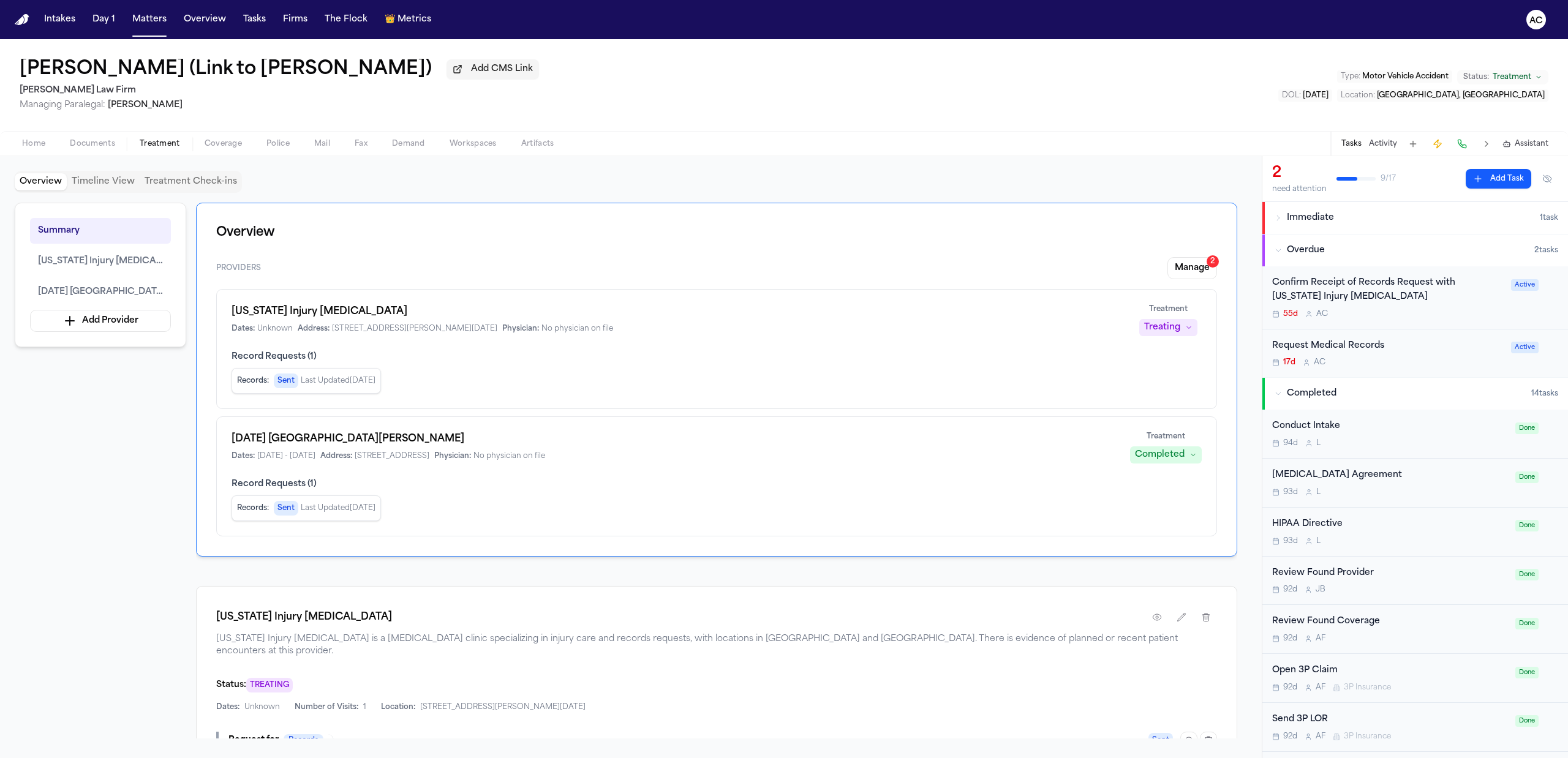
click at [1312, 287] on div "Confirm Receipt of Records Request with [US_STATE] Injury [MEDICAL_DATA]" at bounding box center [1387, 290] width 231 height 28
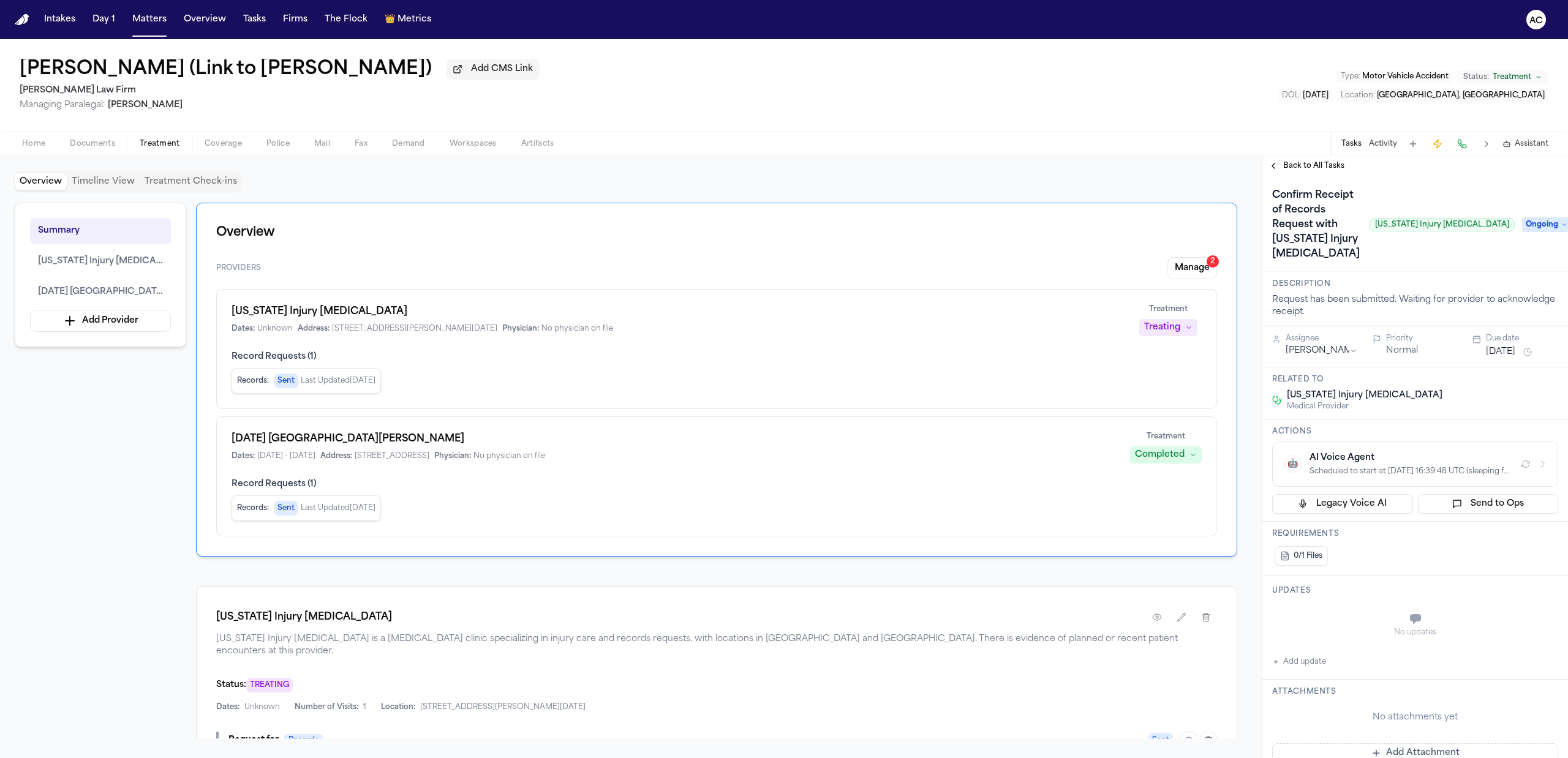
click at [1318, 655] on button "Add update" at bounding box center [1299, 662] width 54 height 15
click at [1325, 643] on div "Private Cancel Add" at bounding box center [1422, 650] width 262 height 15
click at [1318, 645] on label "Private" at bounding box center [1318, 650] width 25 height 10
click at [1301, 645] on button "Private" at bounding box center [1296, 650] width 10 height 10
click at [1329, 589] on div "Updates Private Cancel Add" at bounding box center [1415, 624] width 306 height 96
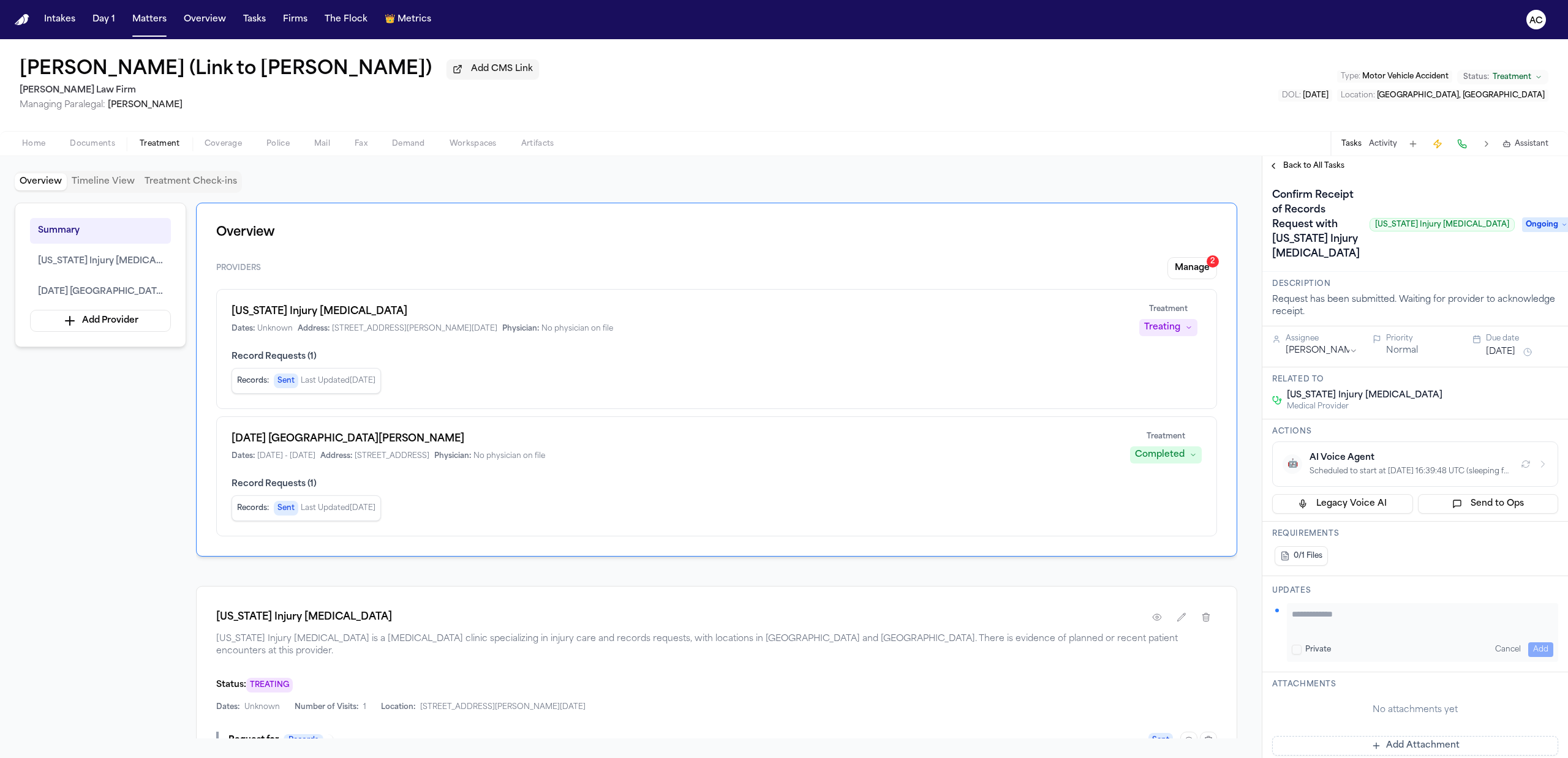
click at [1329, 608] on textarea "Add your update" at bounding box center [1422, 620] width 262 height 24
type textarea "**********"
click at [1532, 643] on button "Add" at bounding box center [1540, 650] width 25 height 15
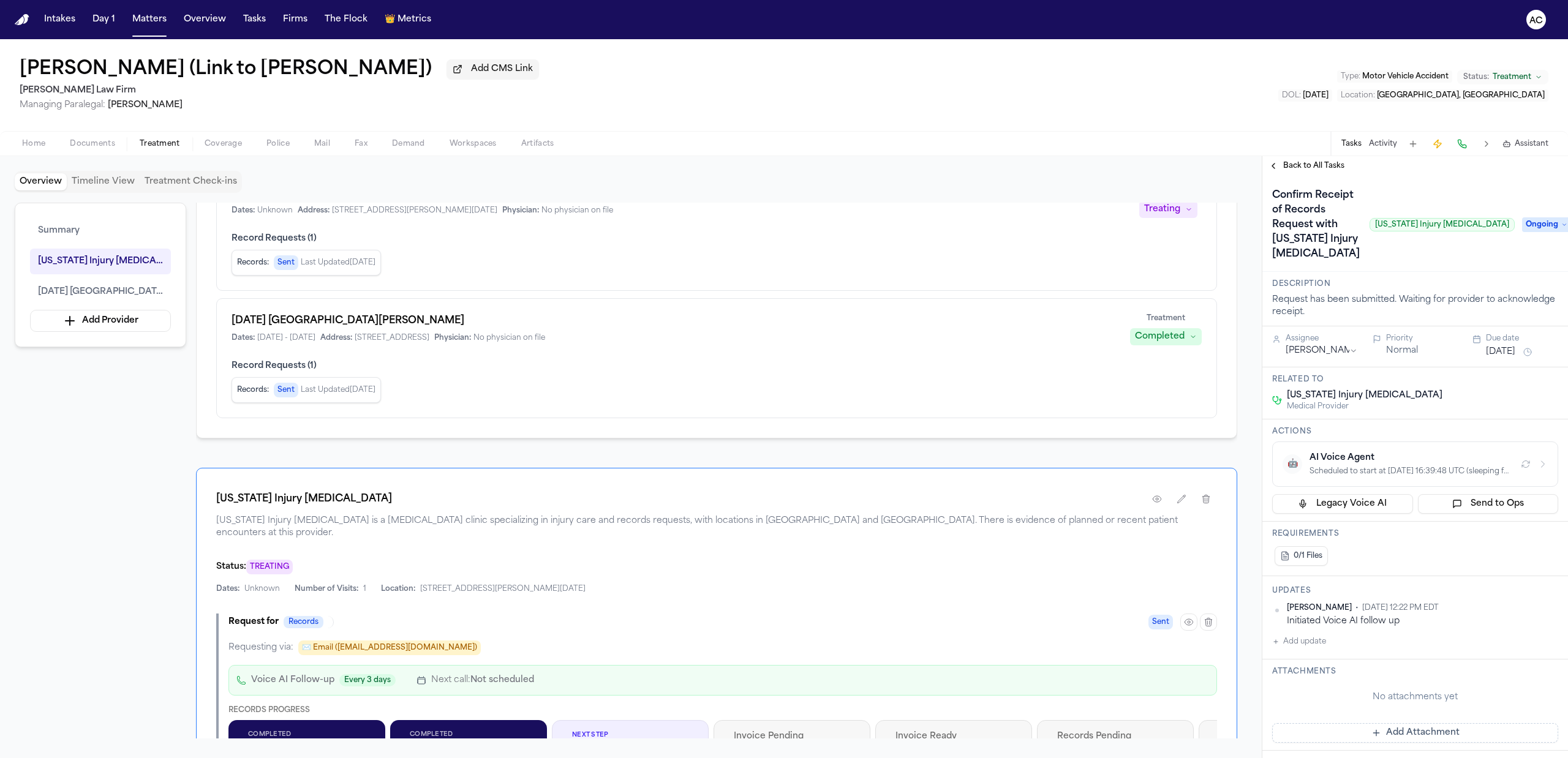
scroll to position [82, 0]
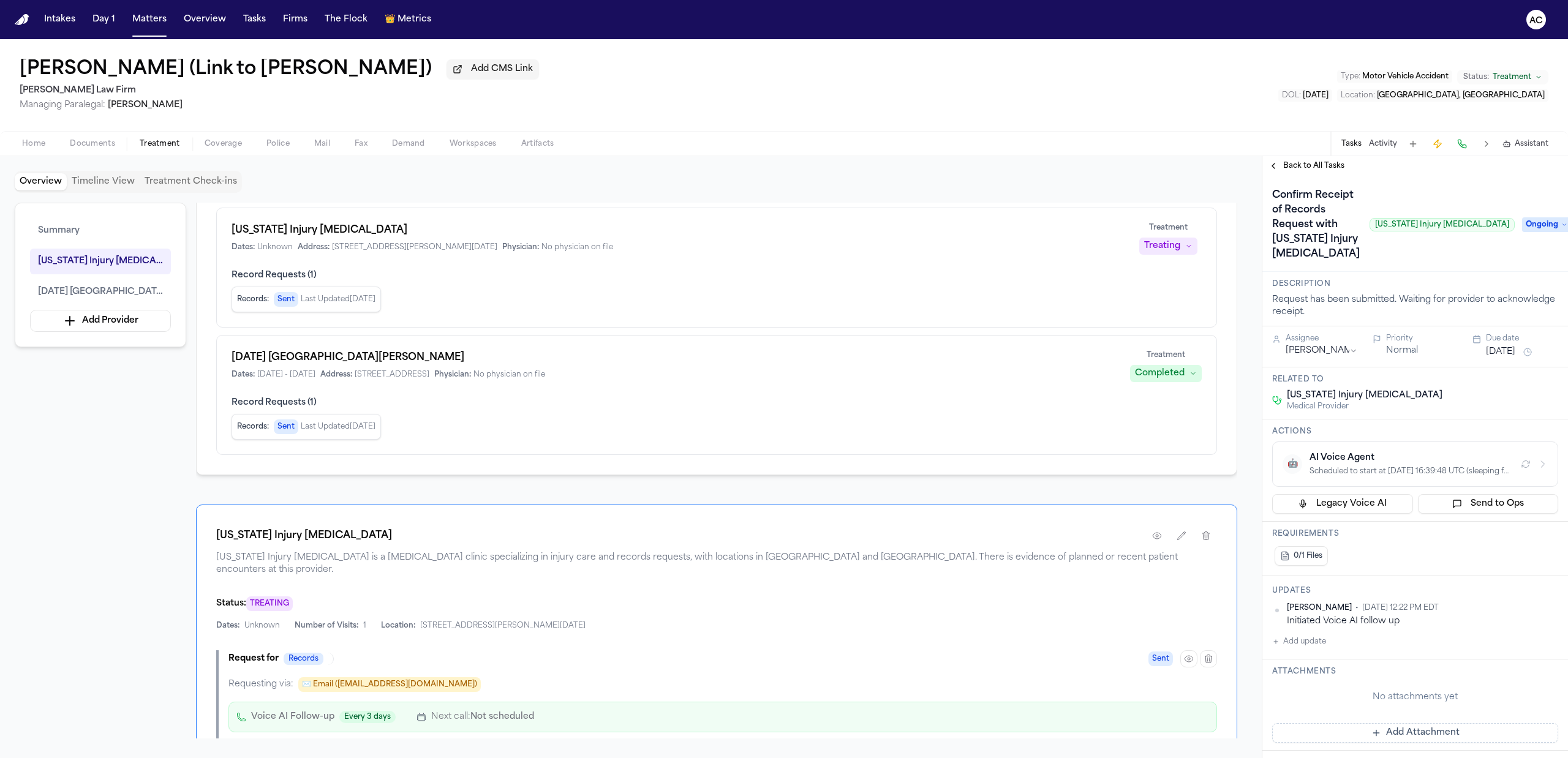
click at [1304, 161] on span "Back to All Tasks" at bounding box center [1314, 166] width 61 height 10
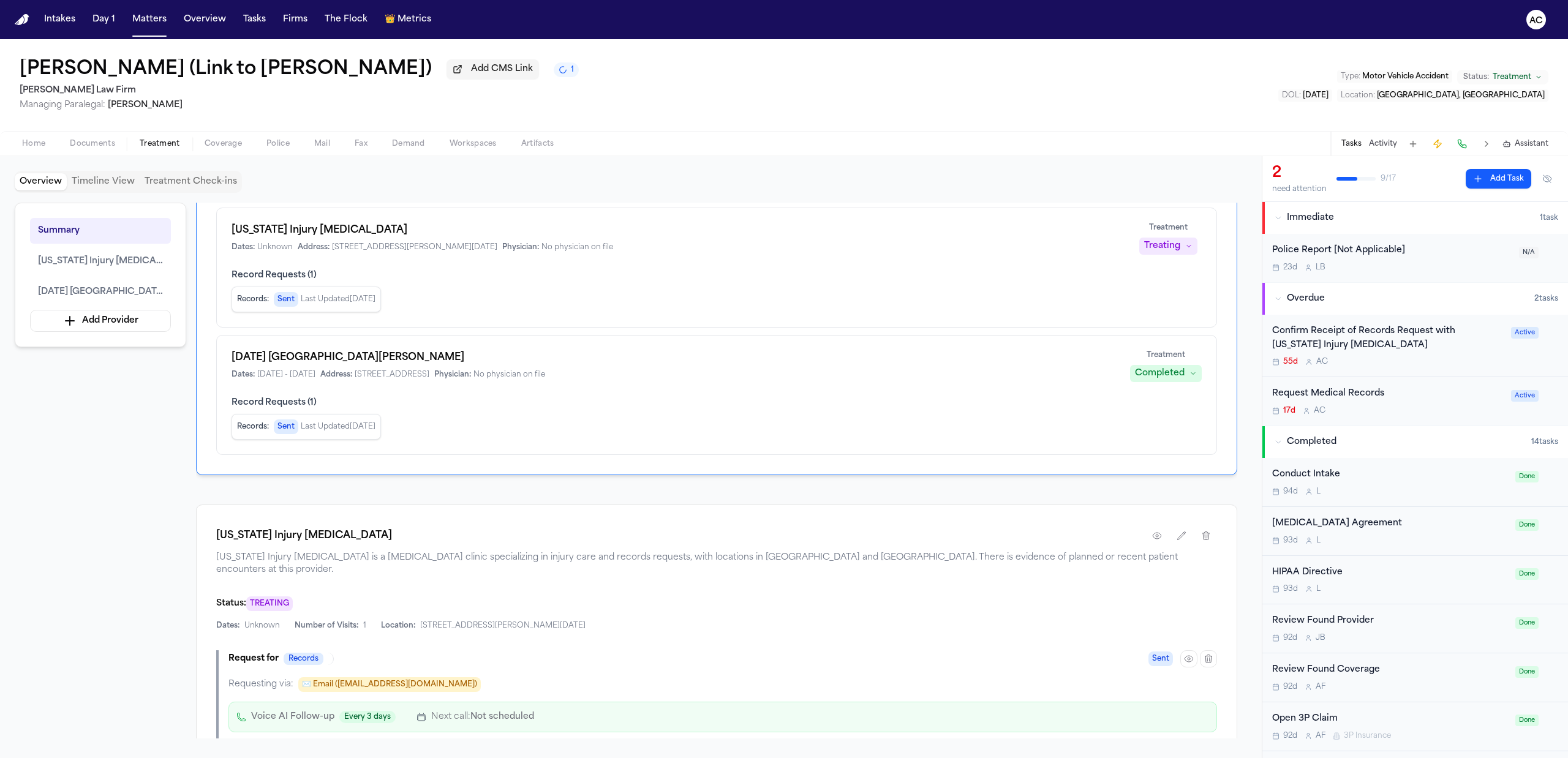
click at [1353, 392] on div "Request Medical Records" at bounding box center [1387, 394] width 231 height 14
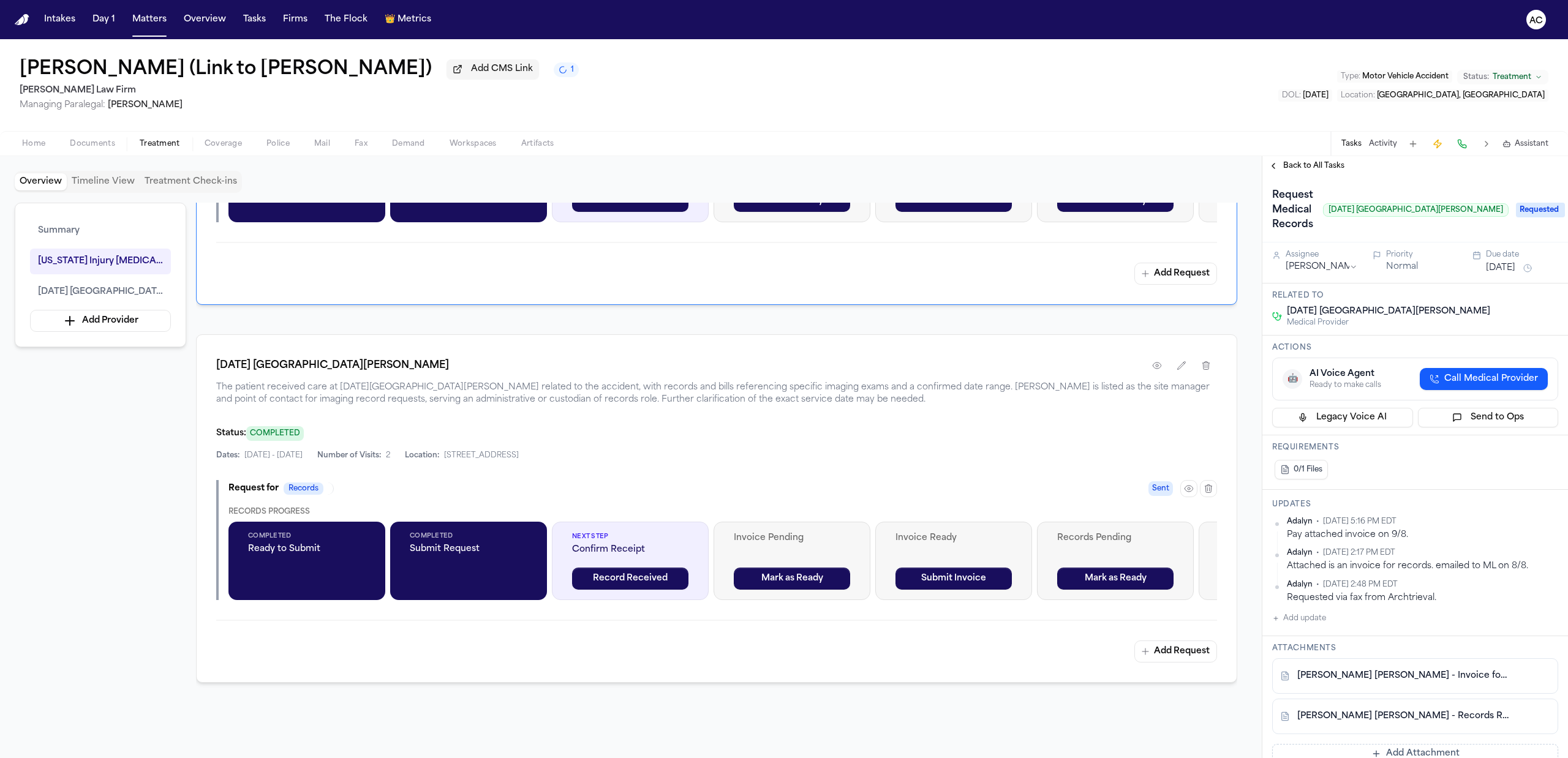
scroll to position [735, 0]
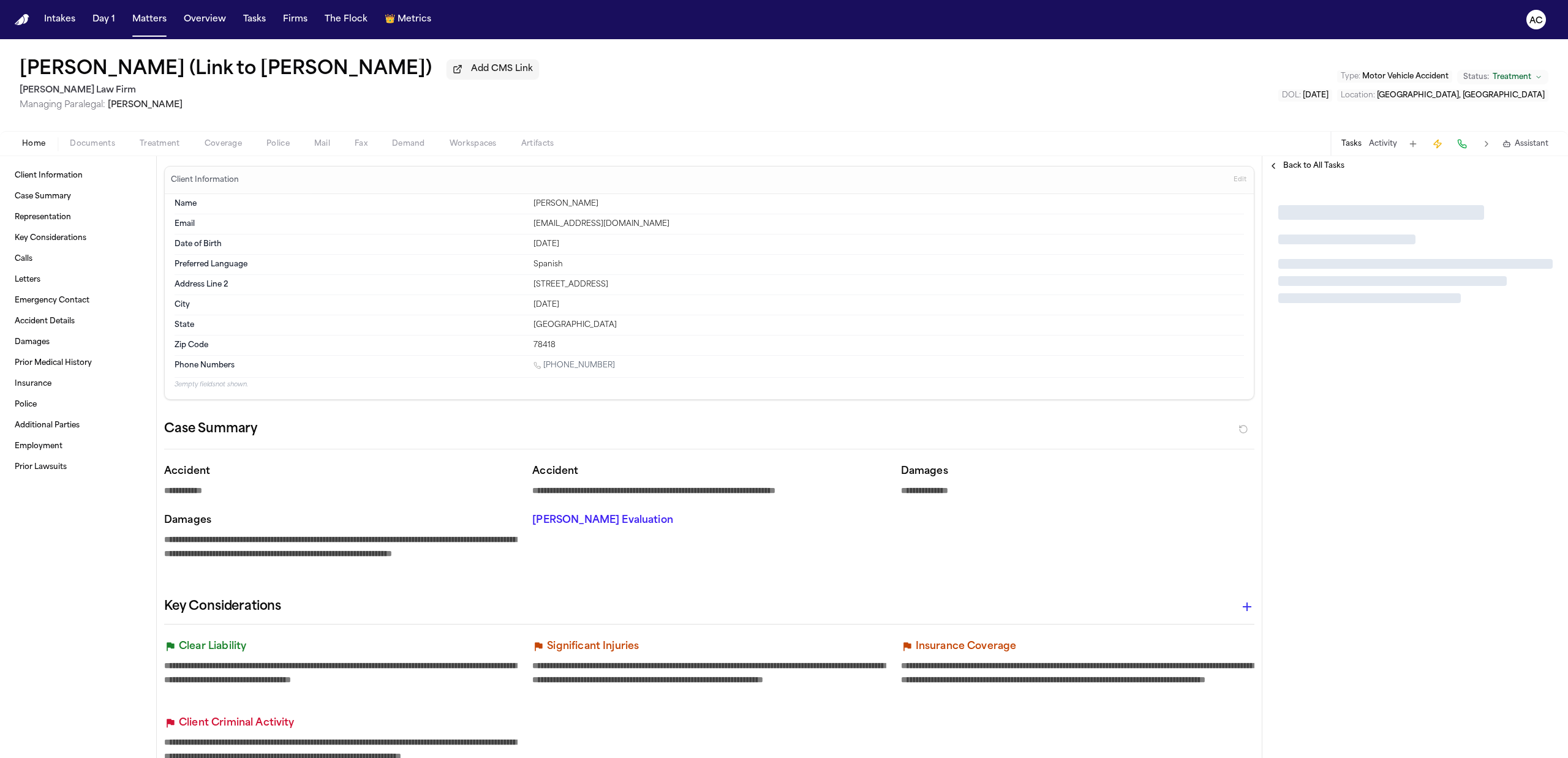
type textarea "*"
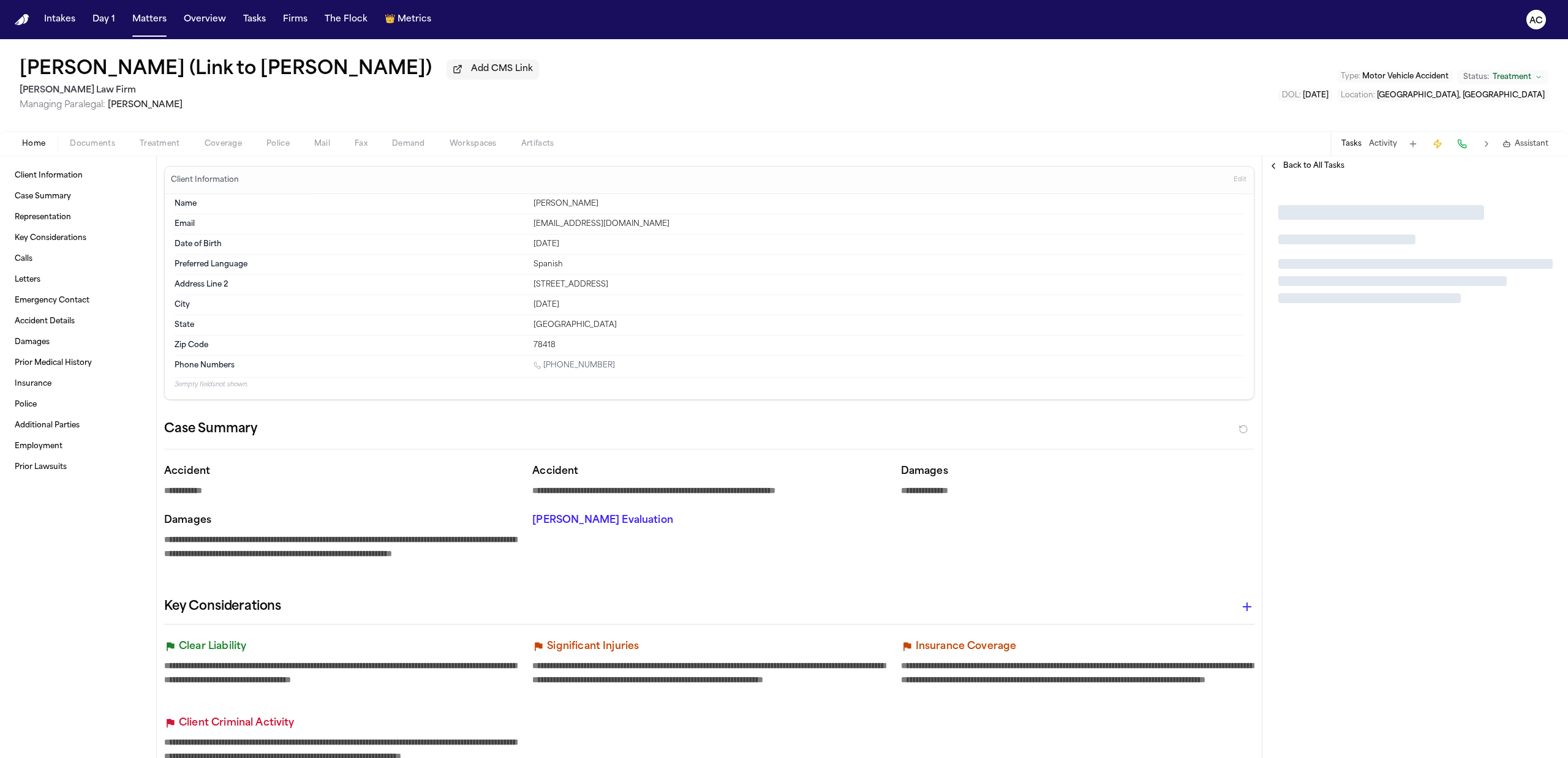
type textarea "*"
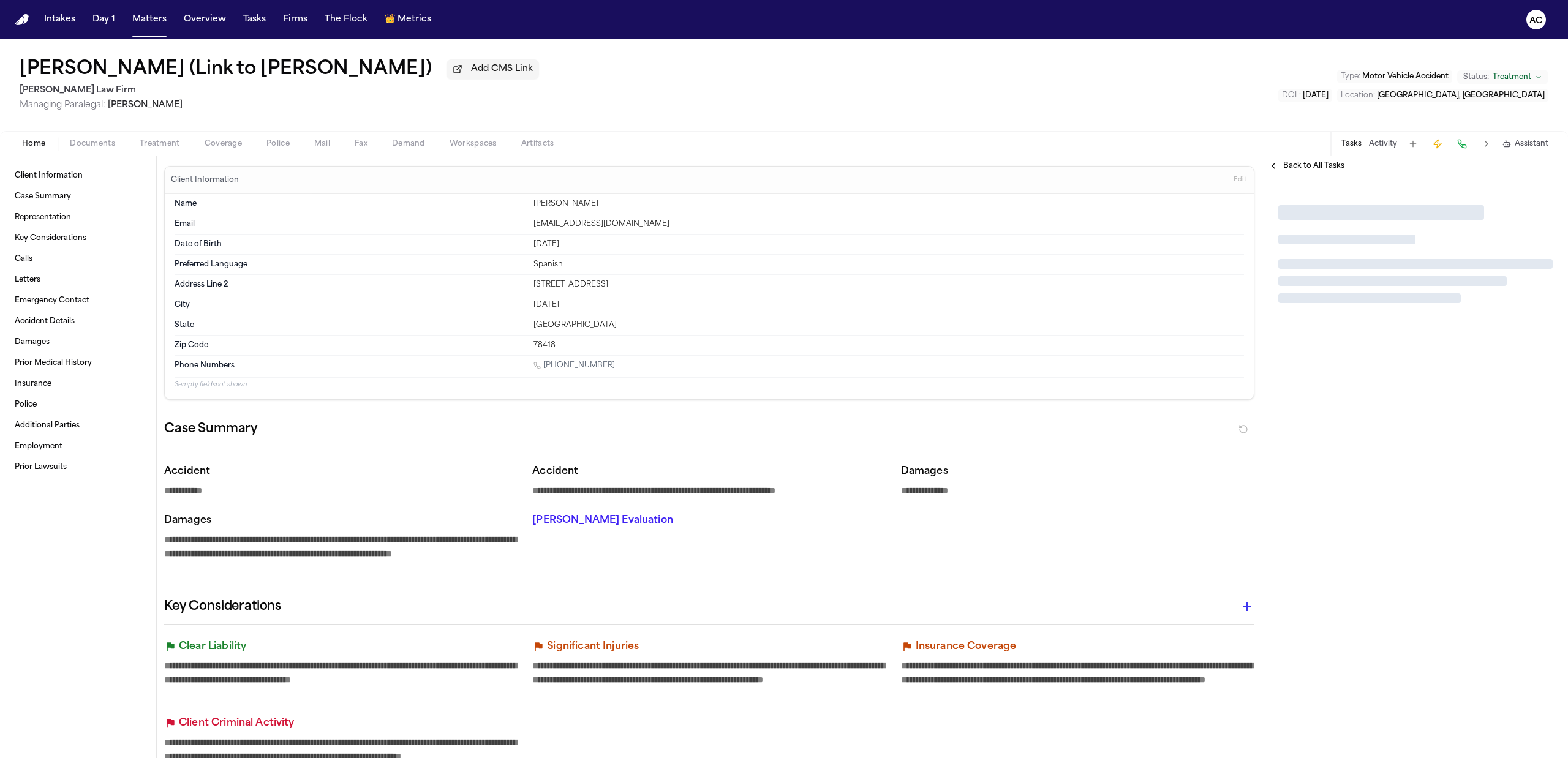
type textarea "*"
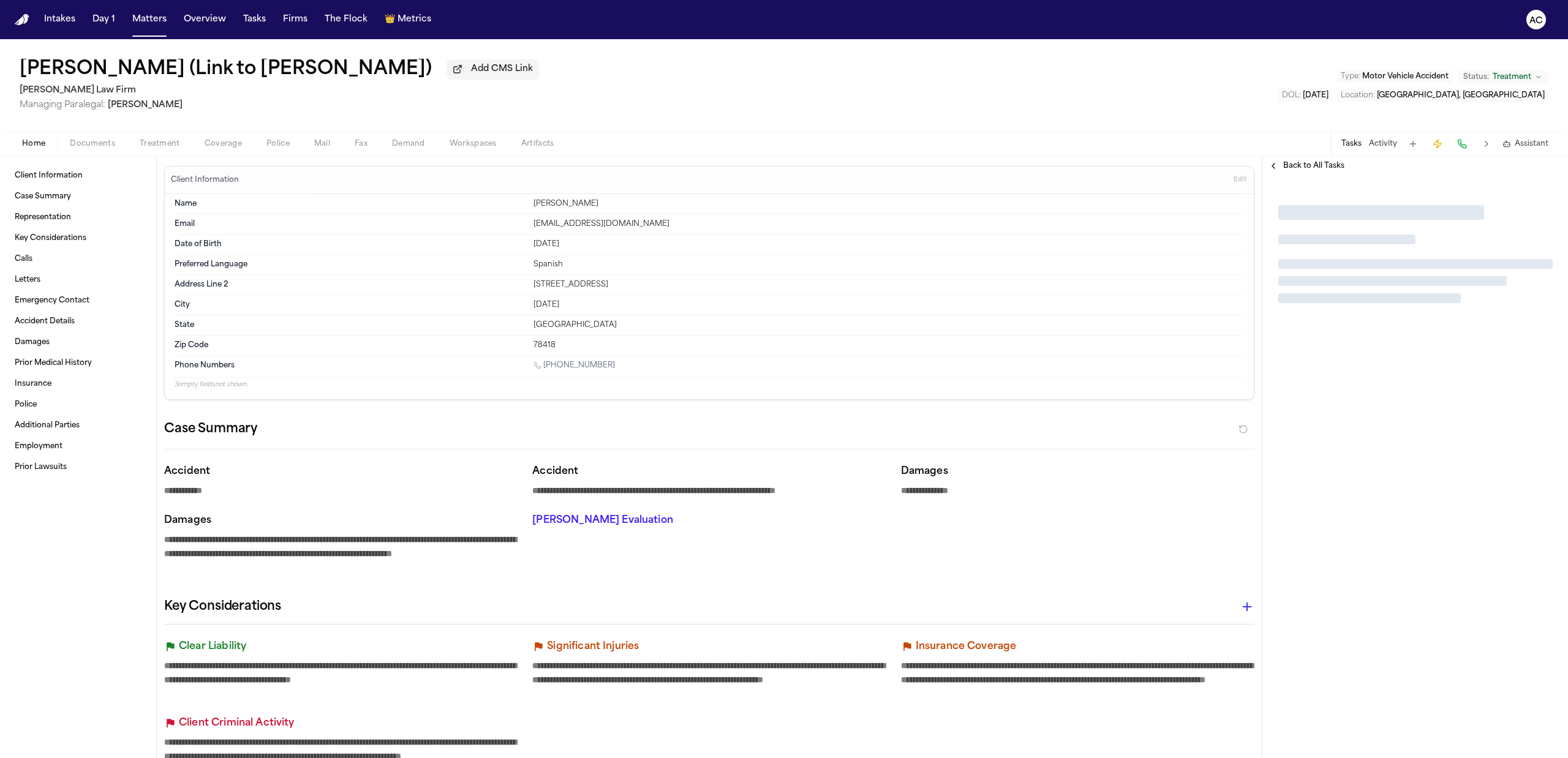
type textarea "*"
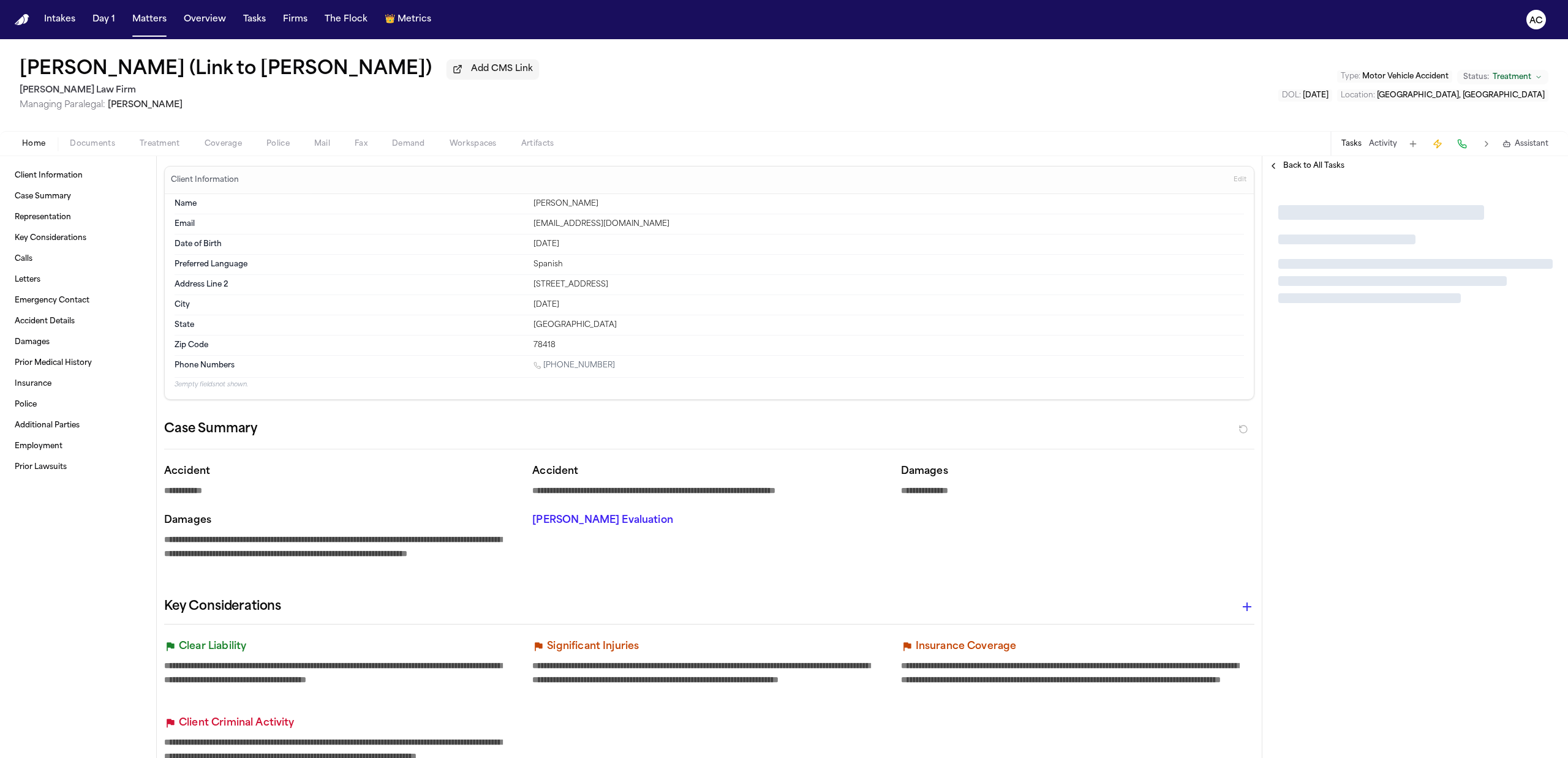
type textarea "*"
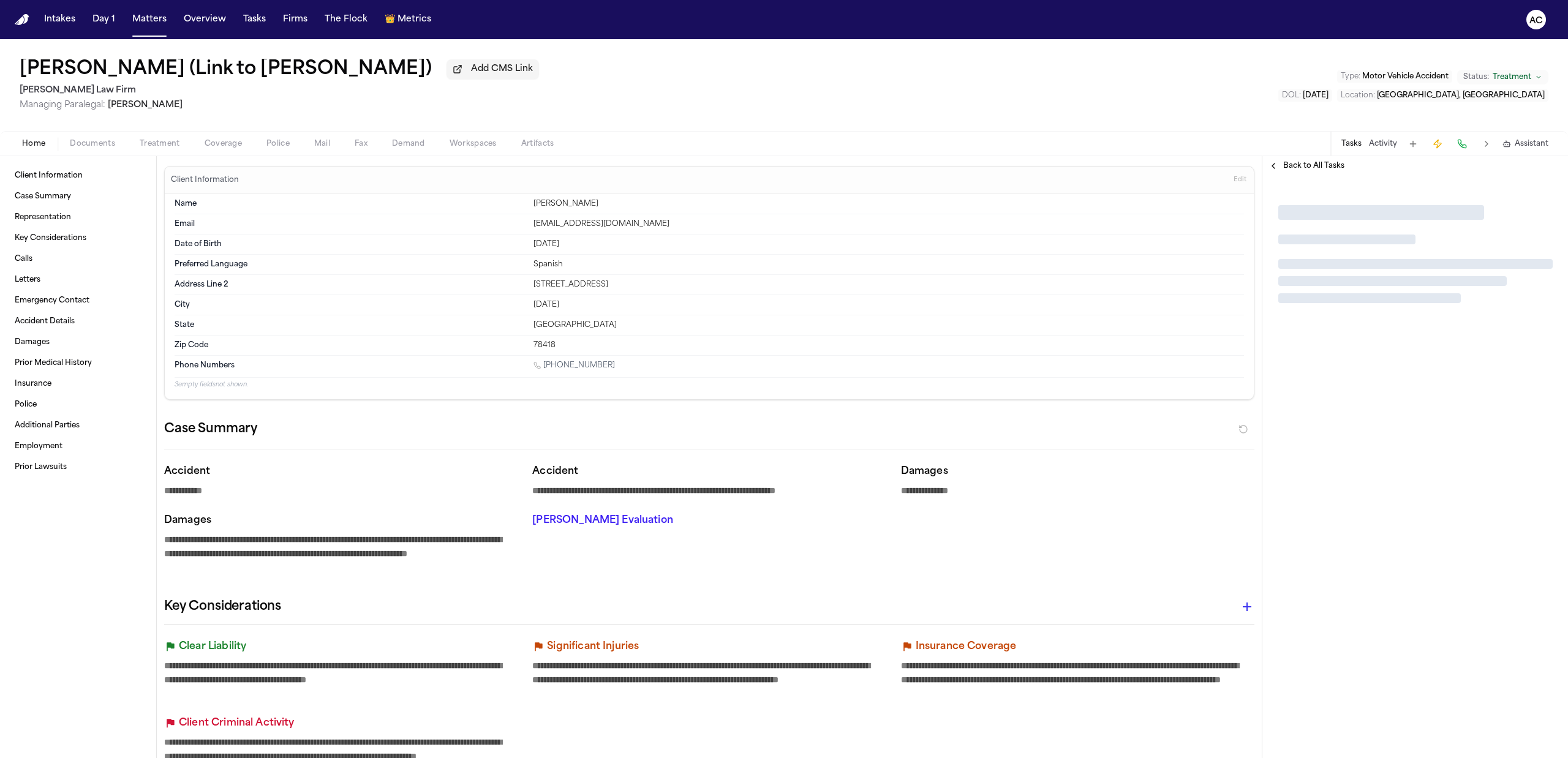
type textarea "*"
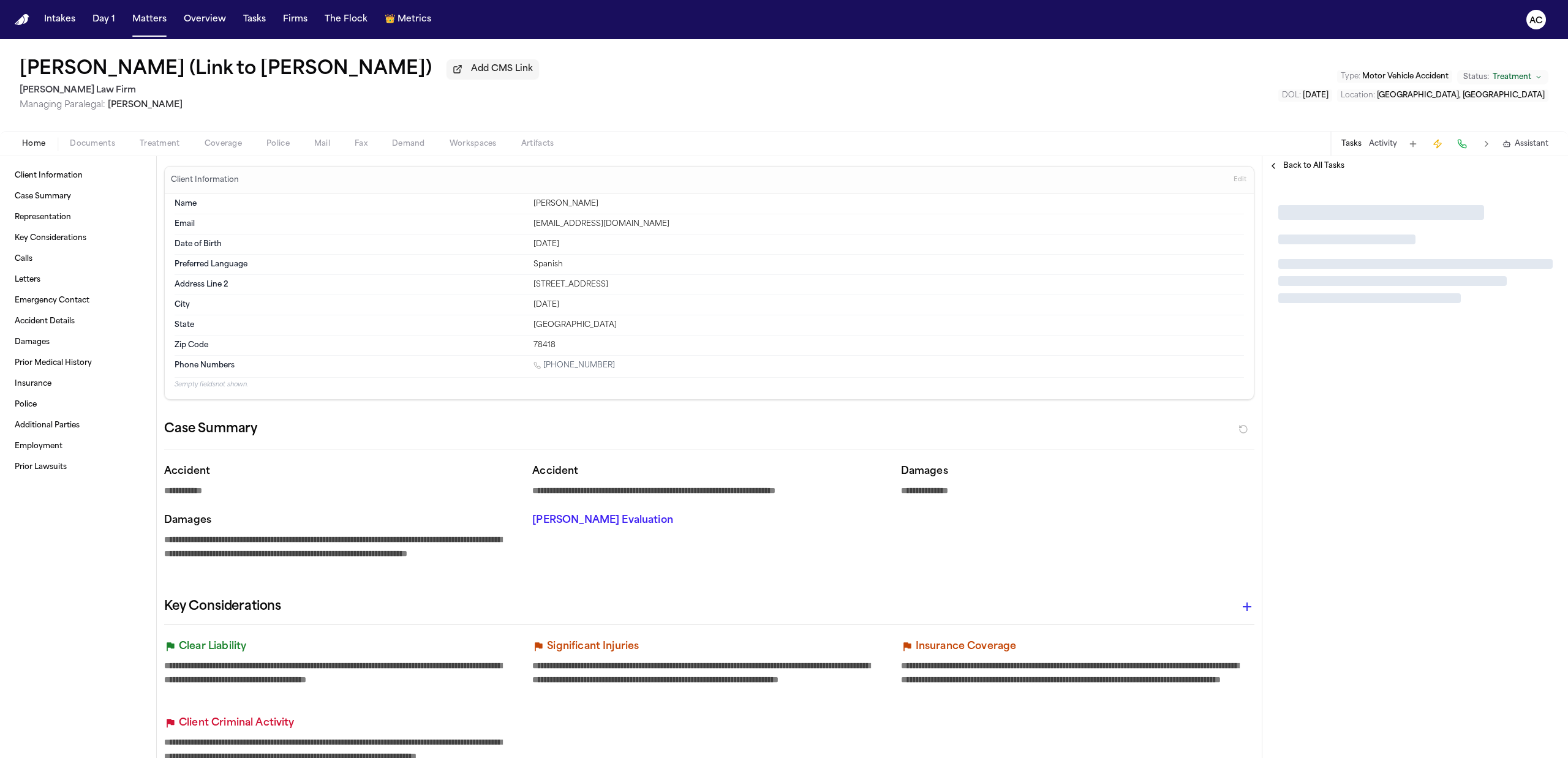
type textarea "*"
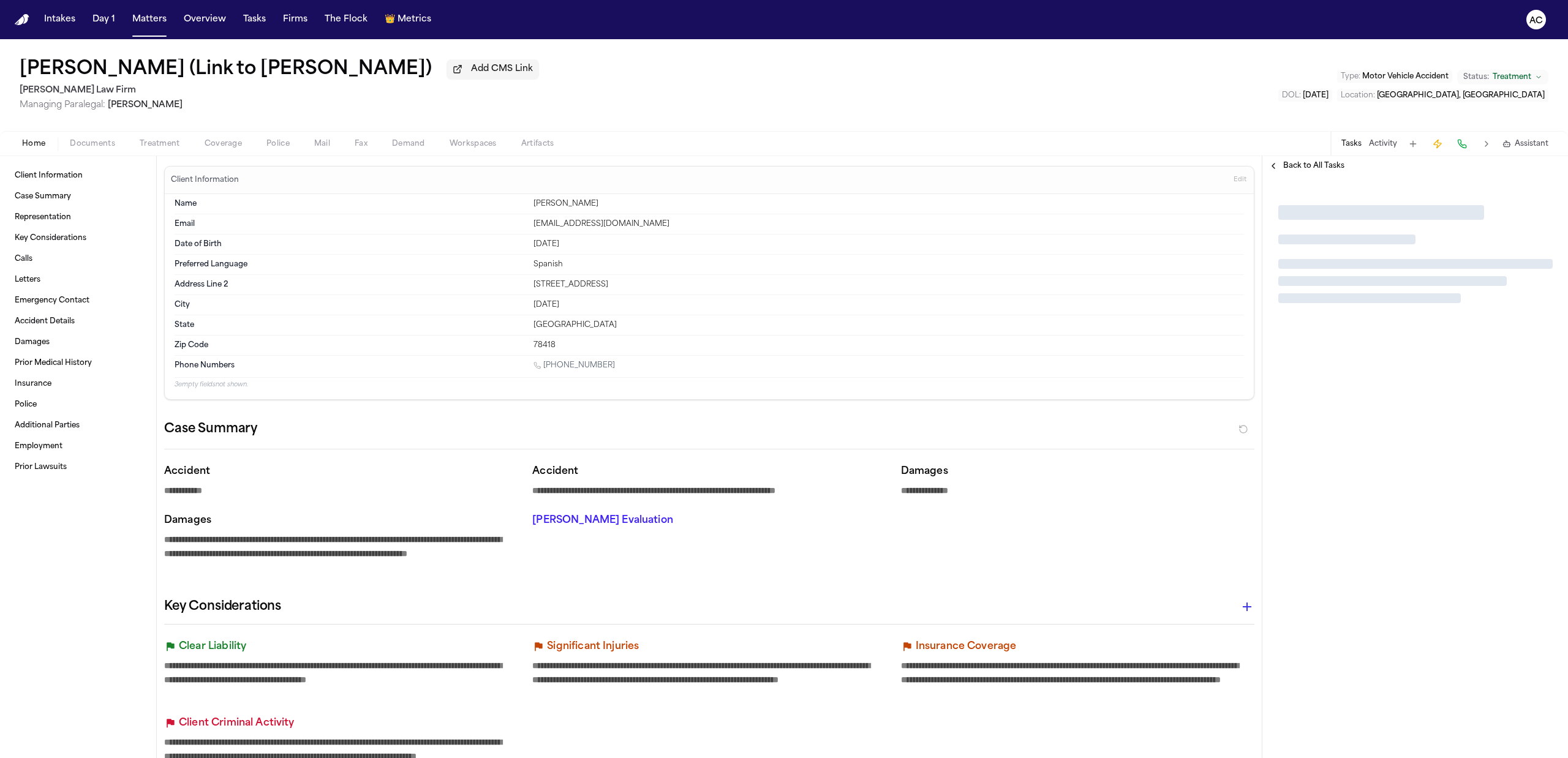
type textarea "*"
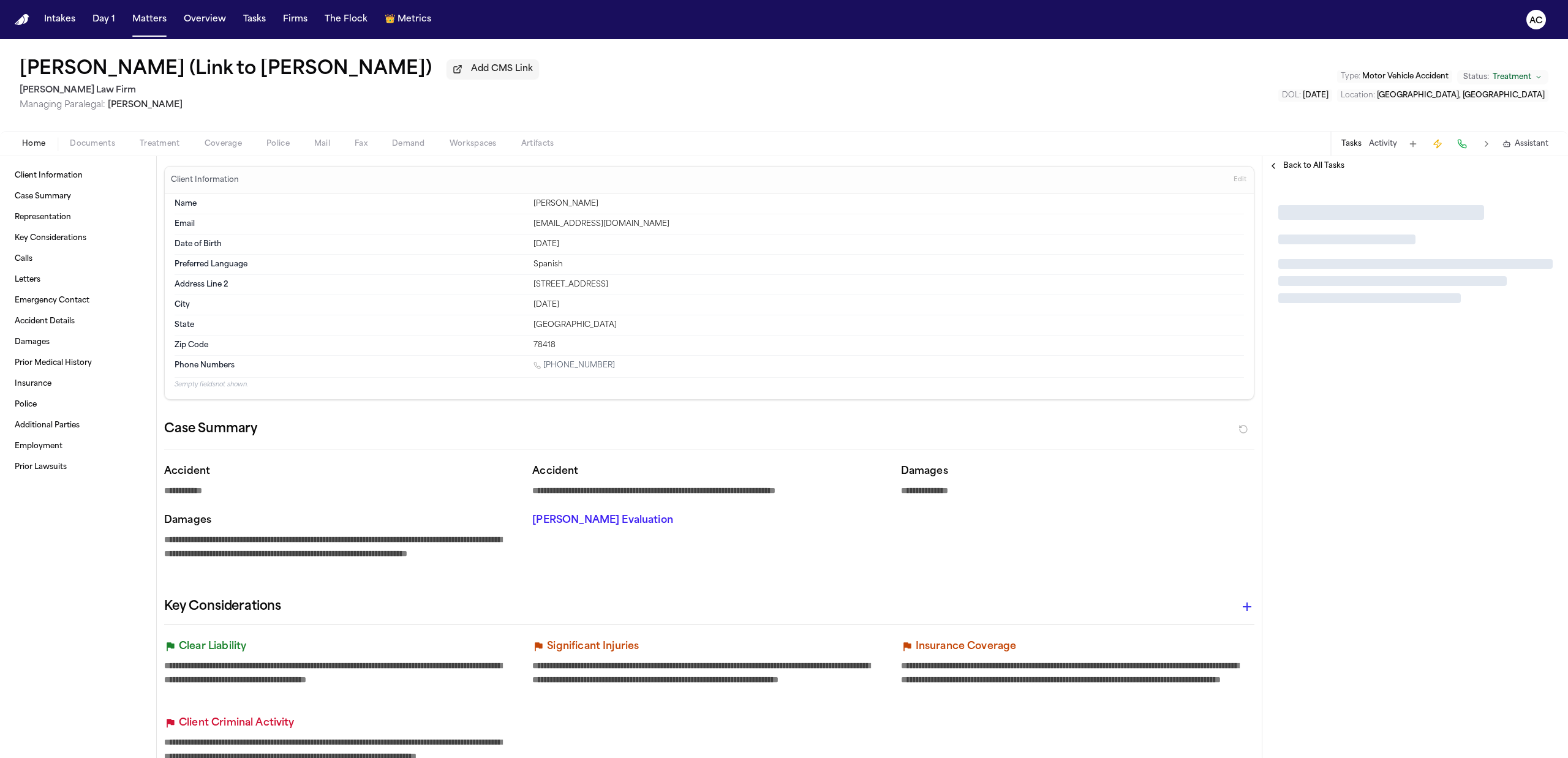
type textarea "*"
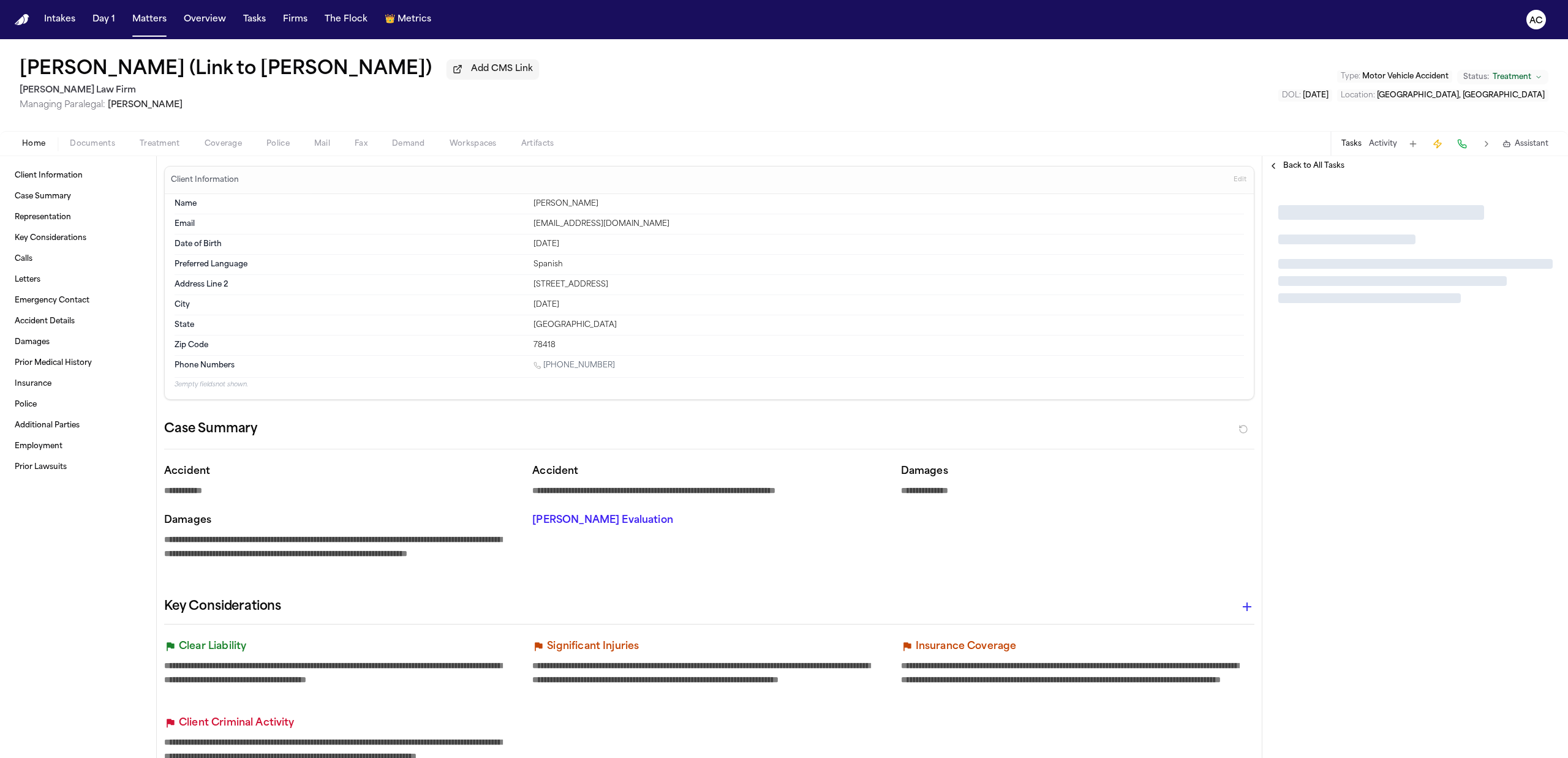
type textarea "*"
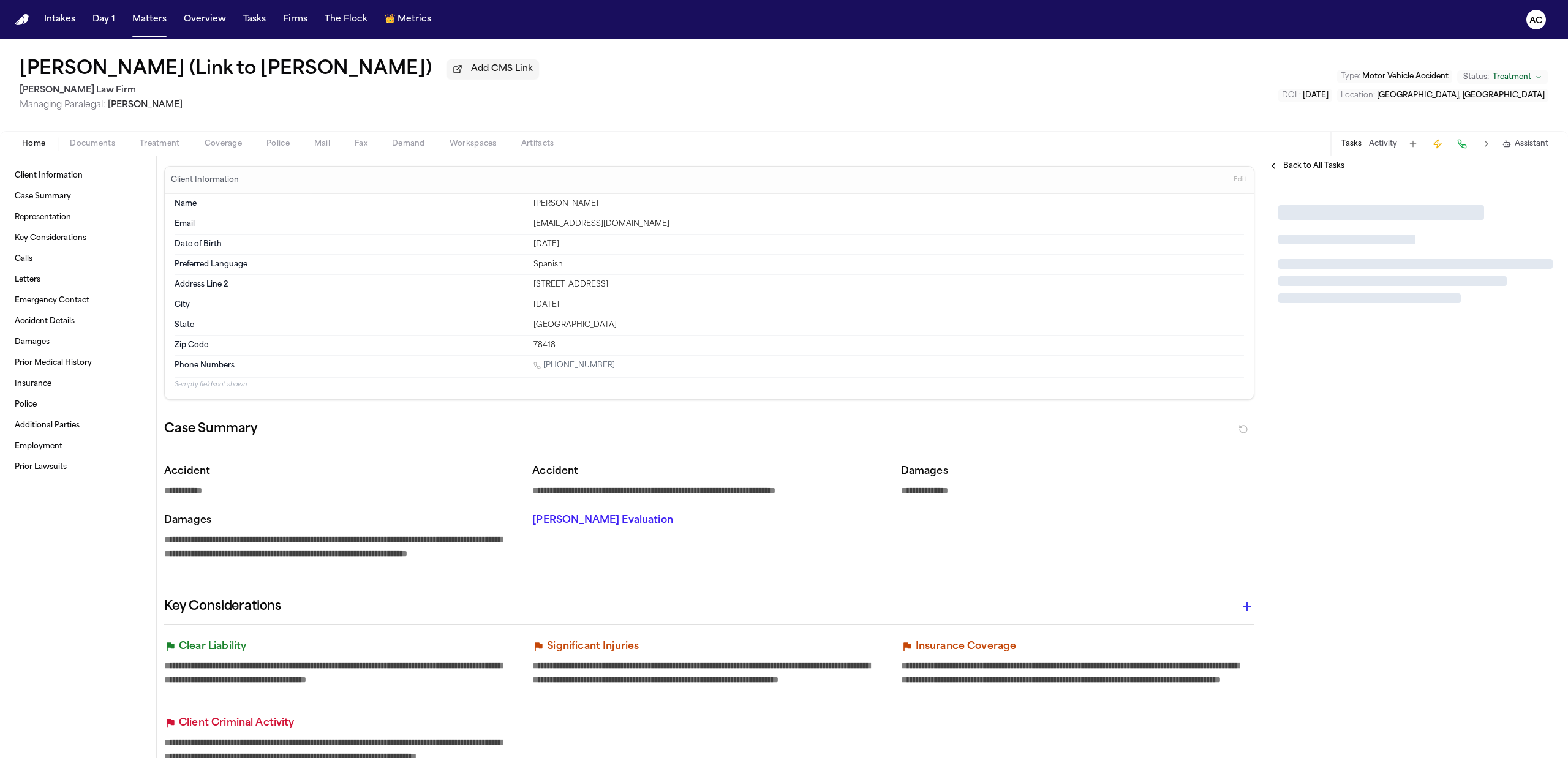
type textarea "*"
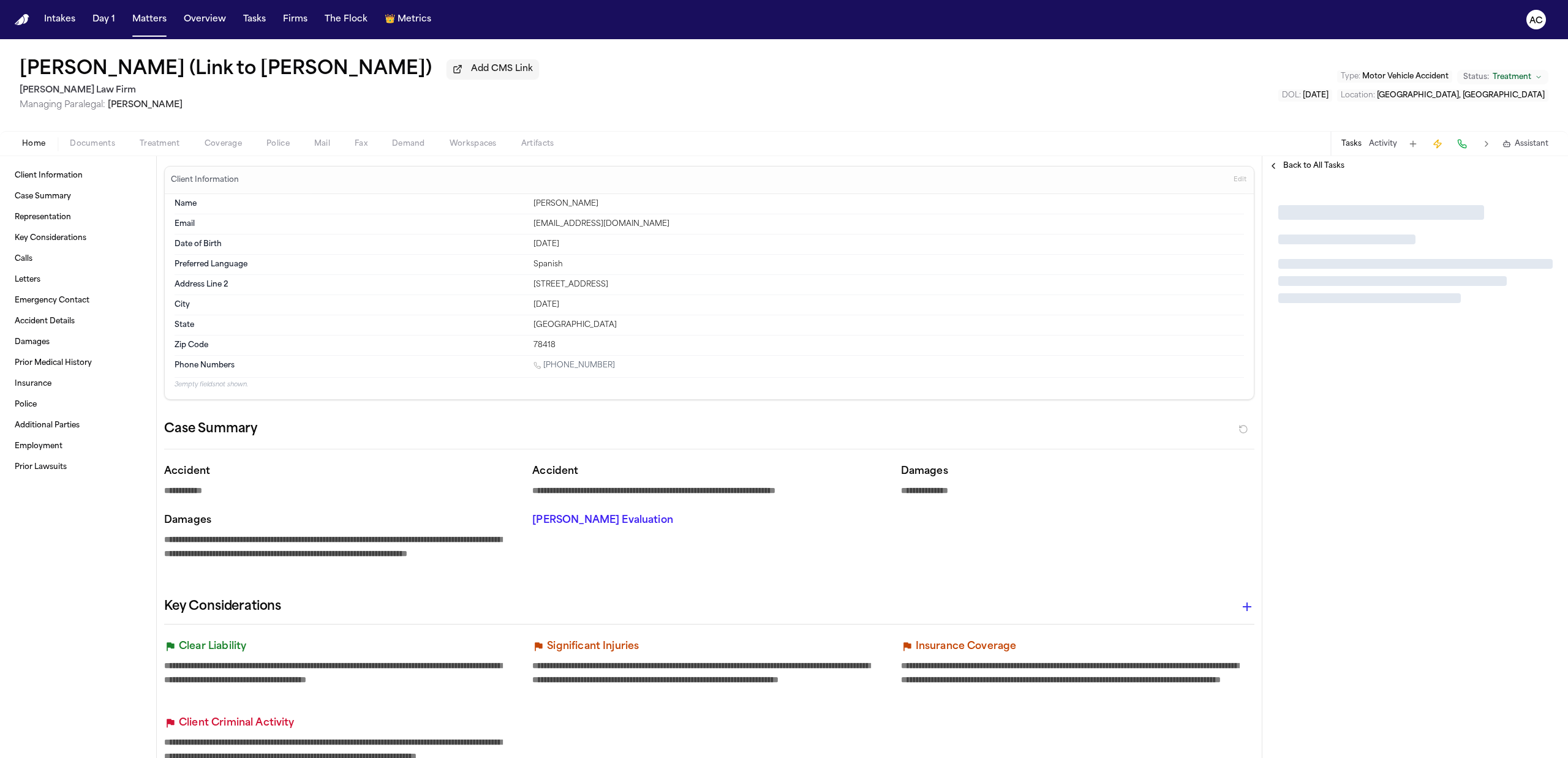
type textarea "*"
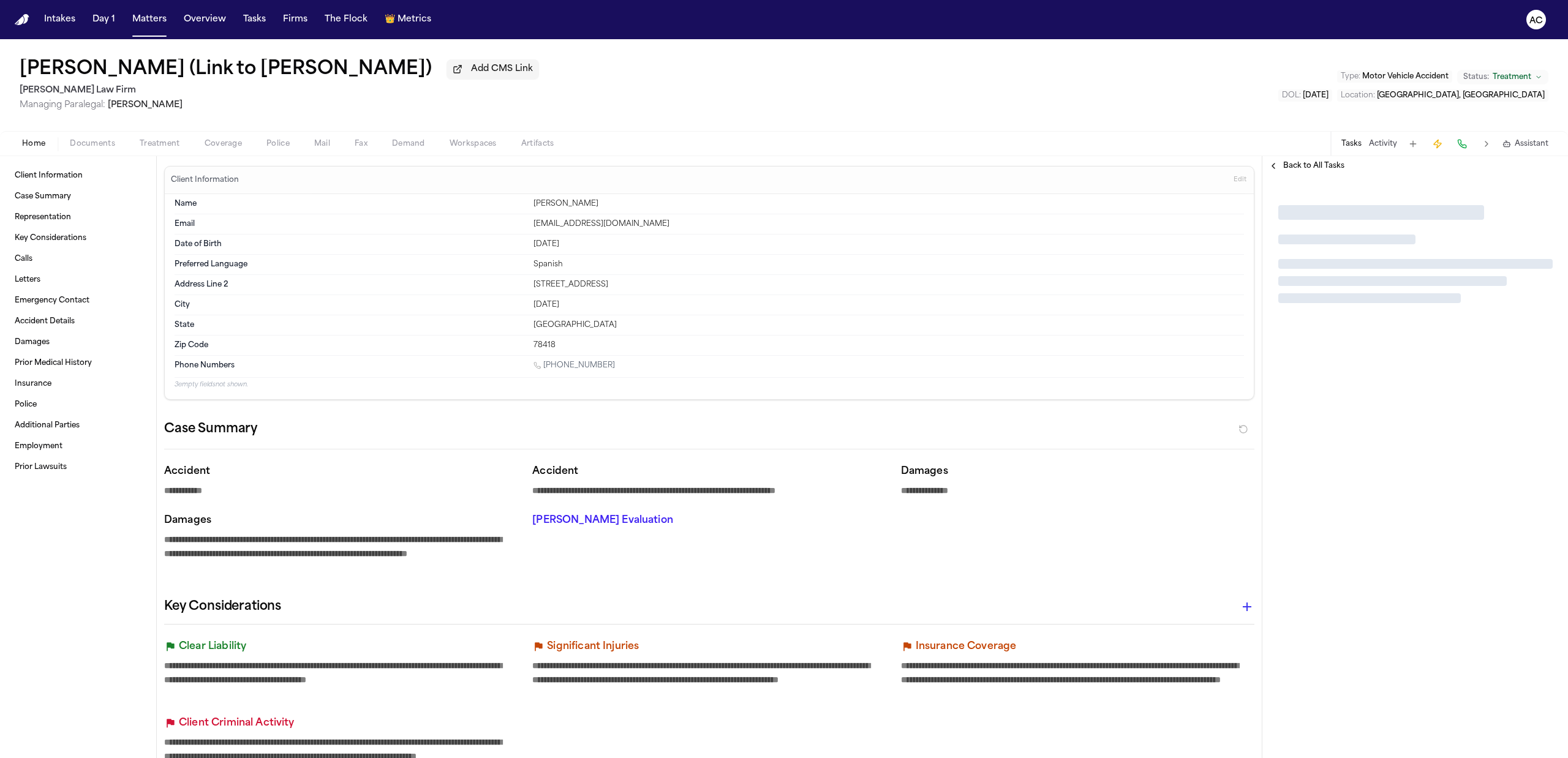
type textarea "*"
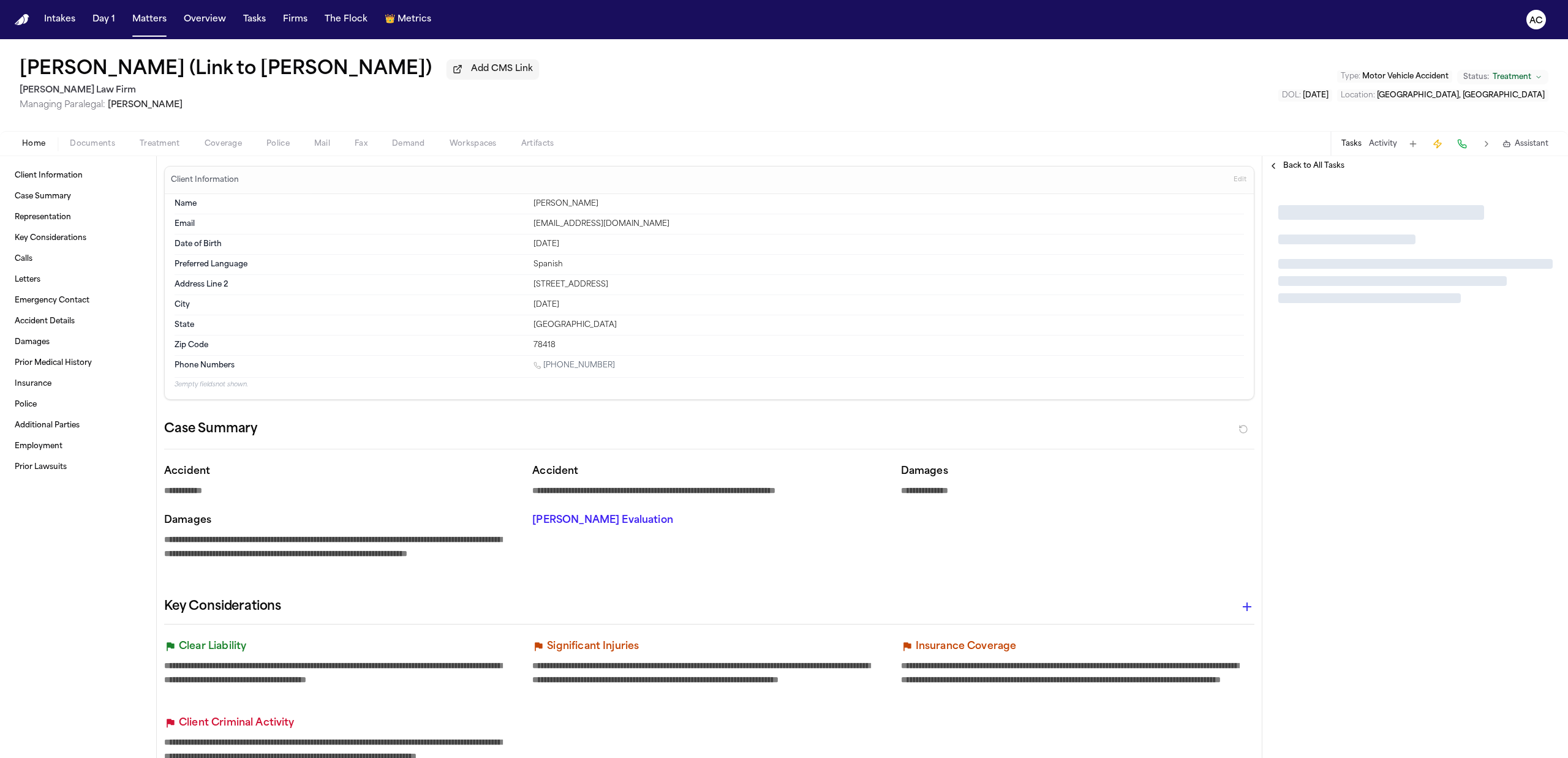
type textarea "*"
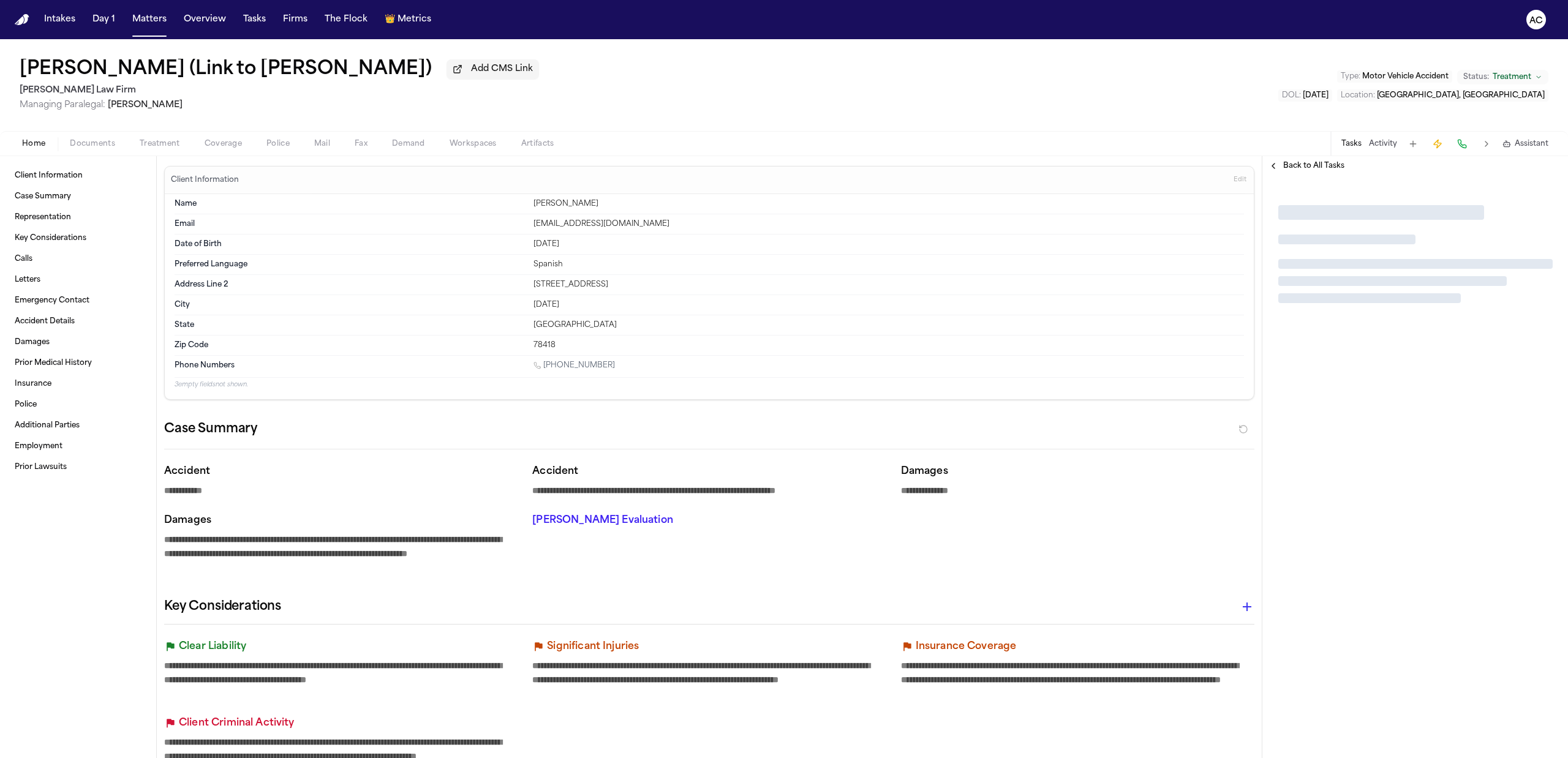
type textarea "*"
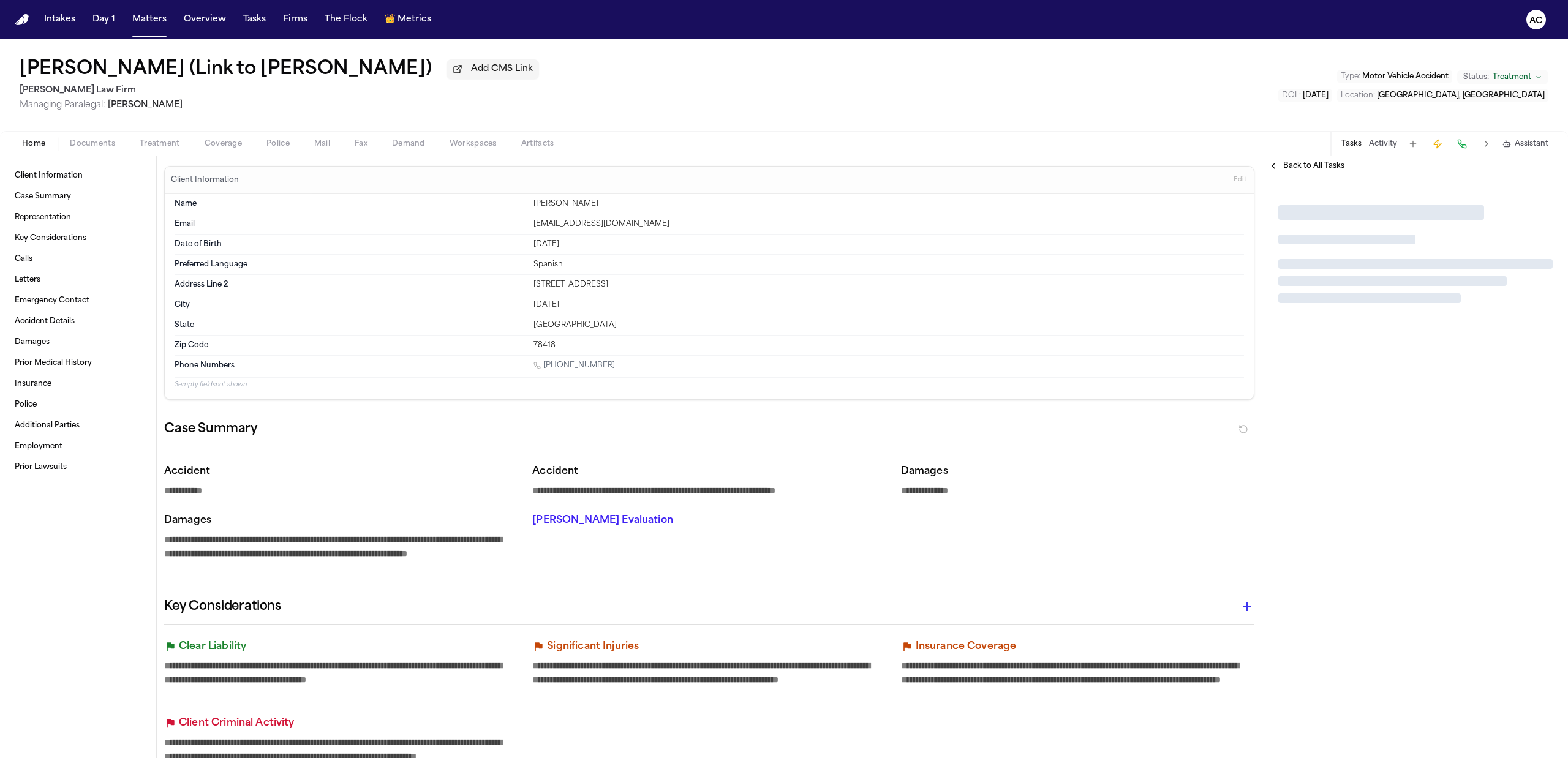
type textarea "*"
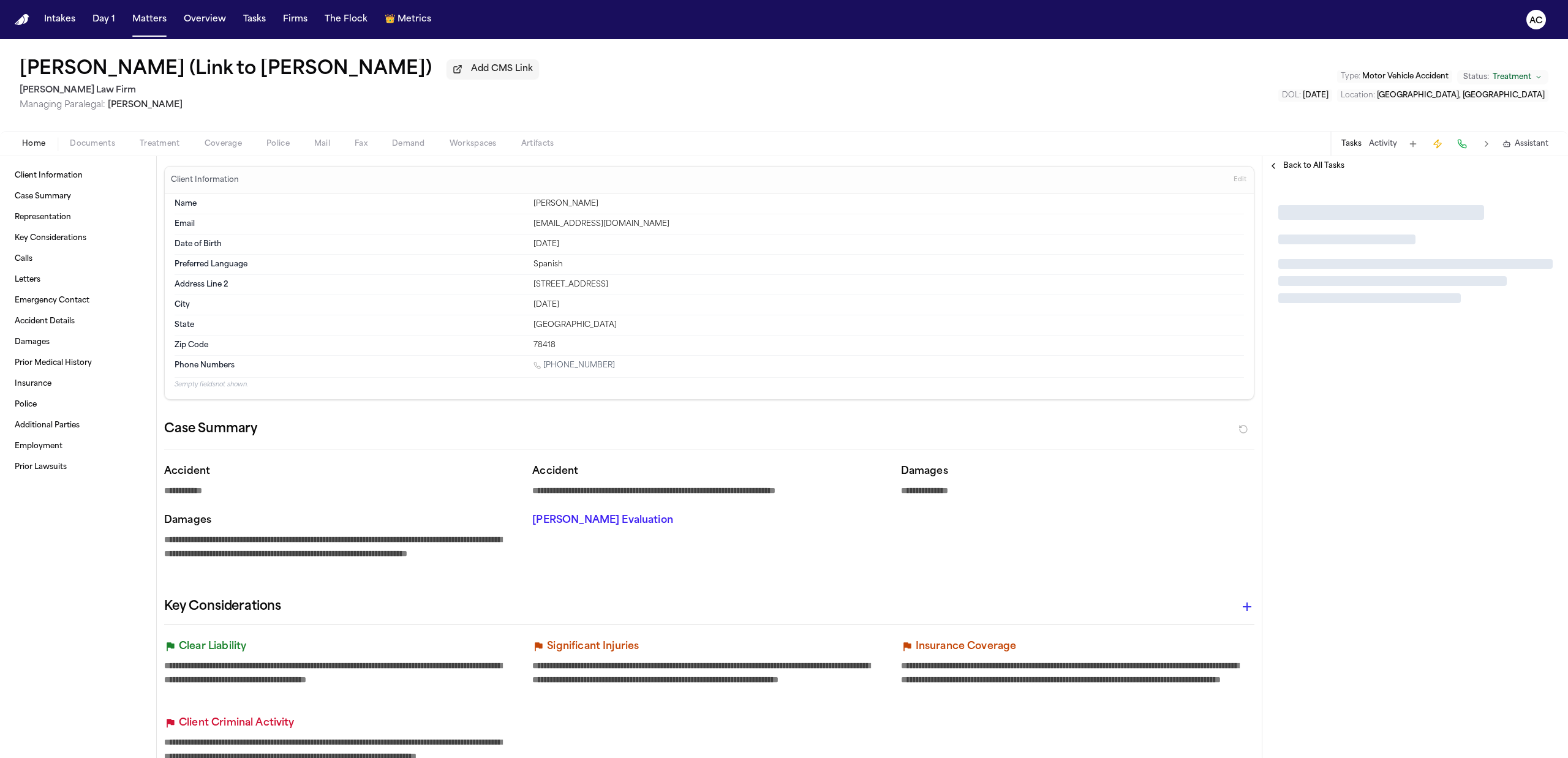
type textarea "*"
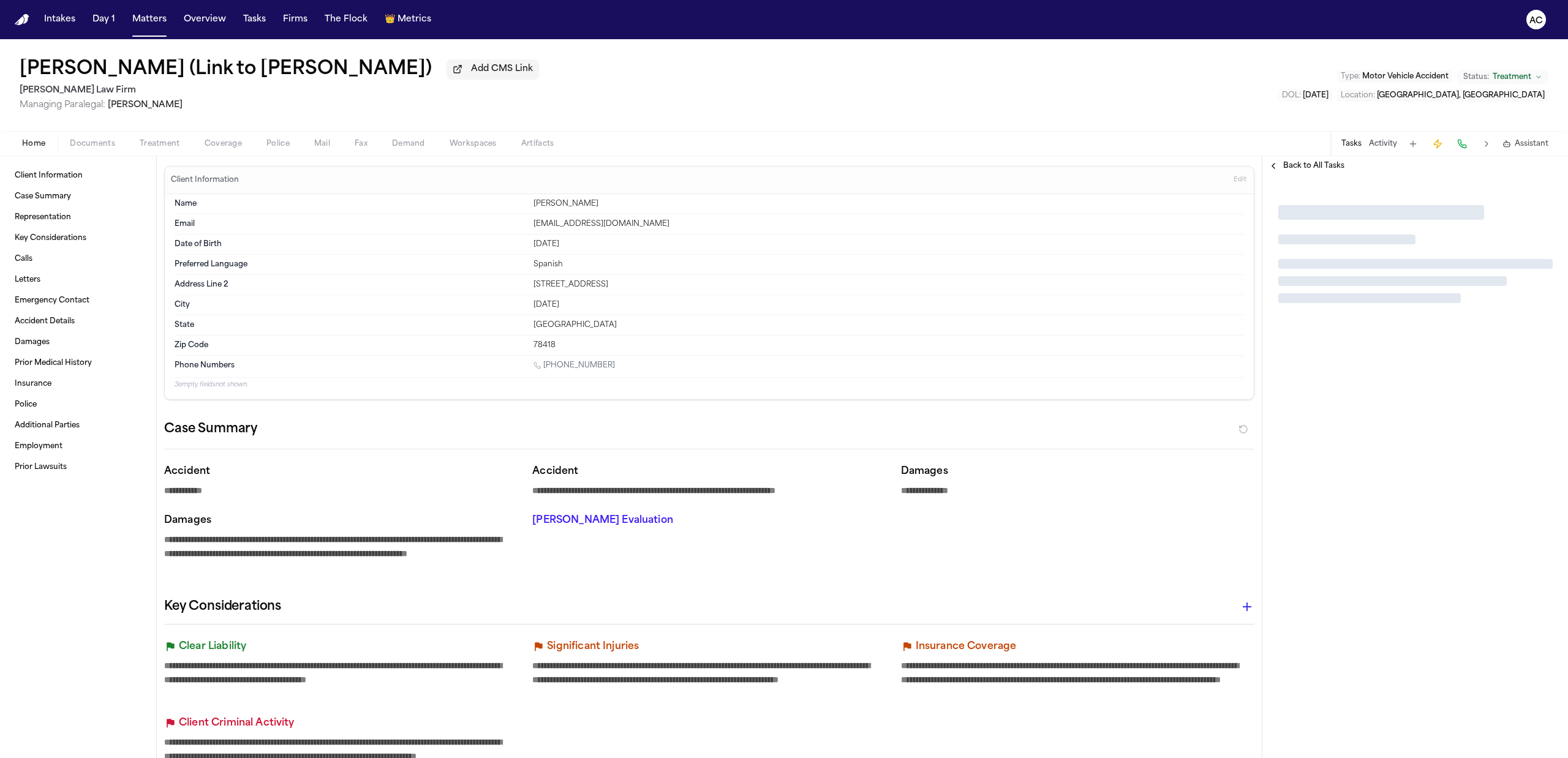
type textarea "*"
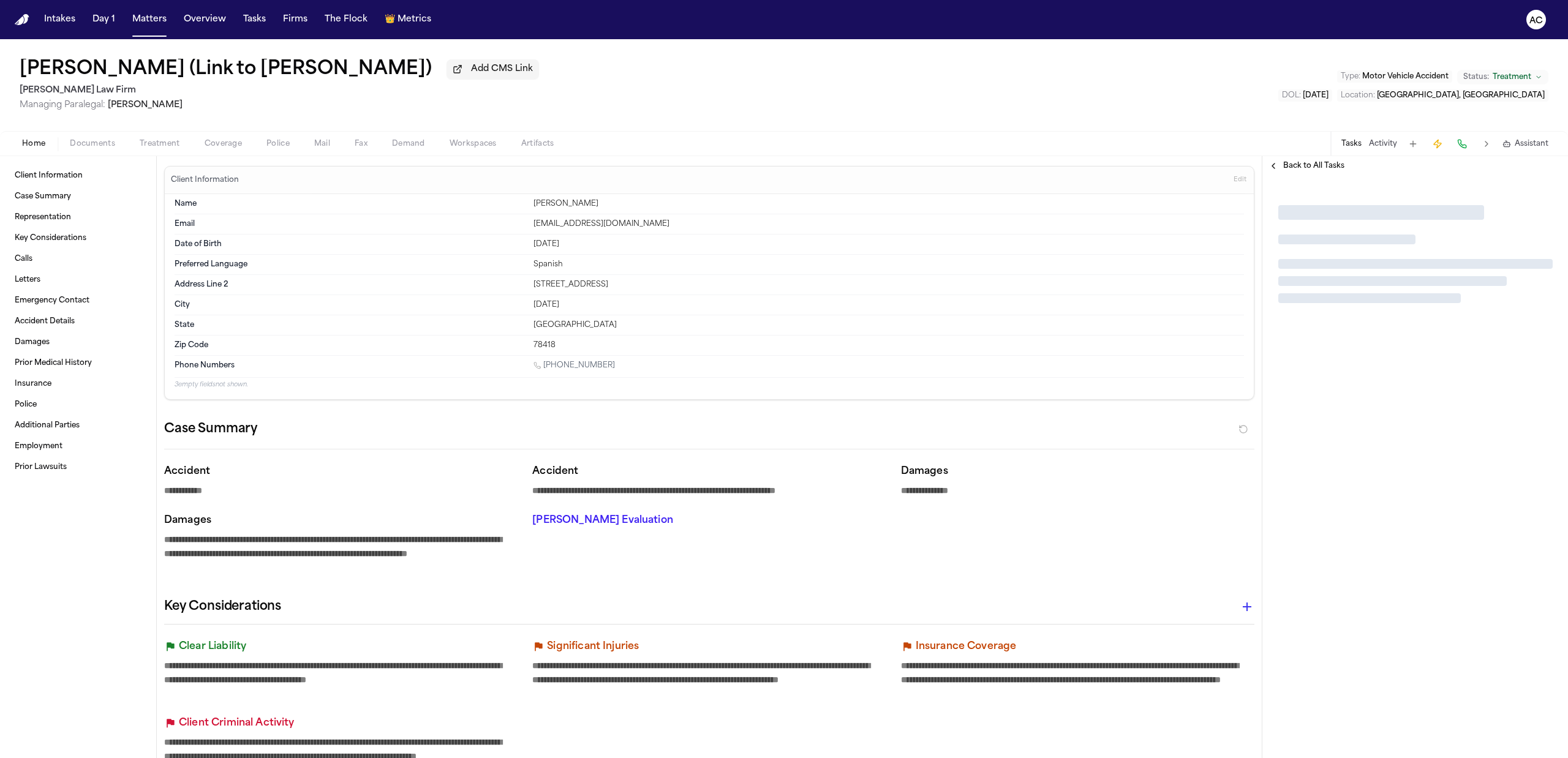
type textarea "*"
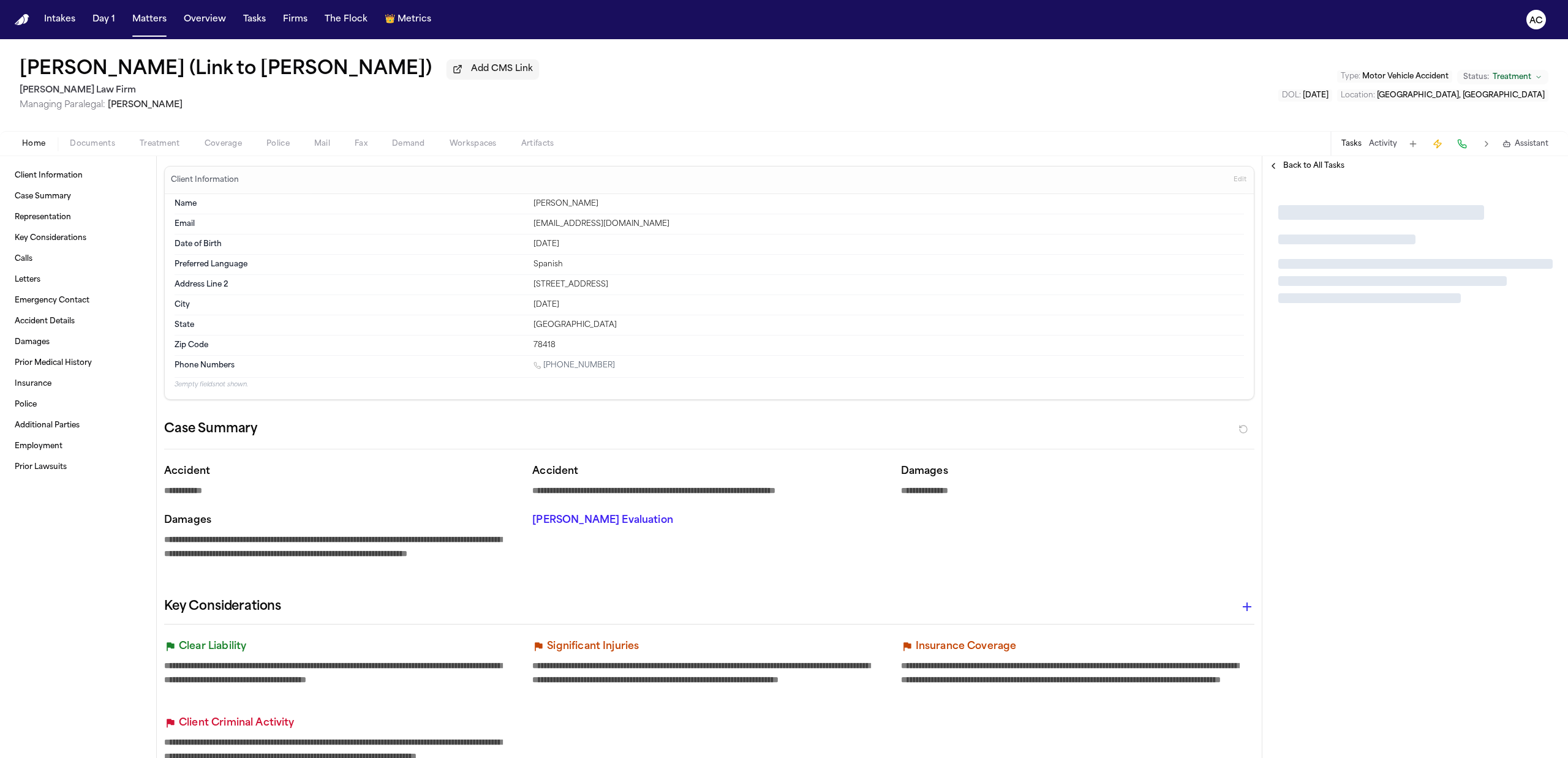
type textarea "*"
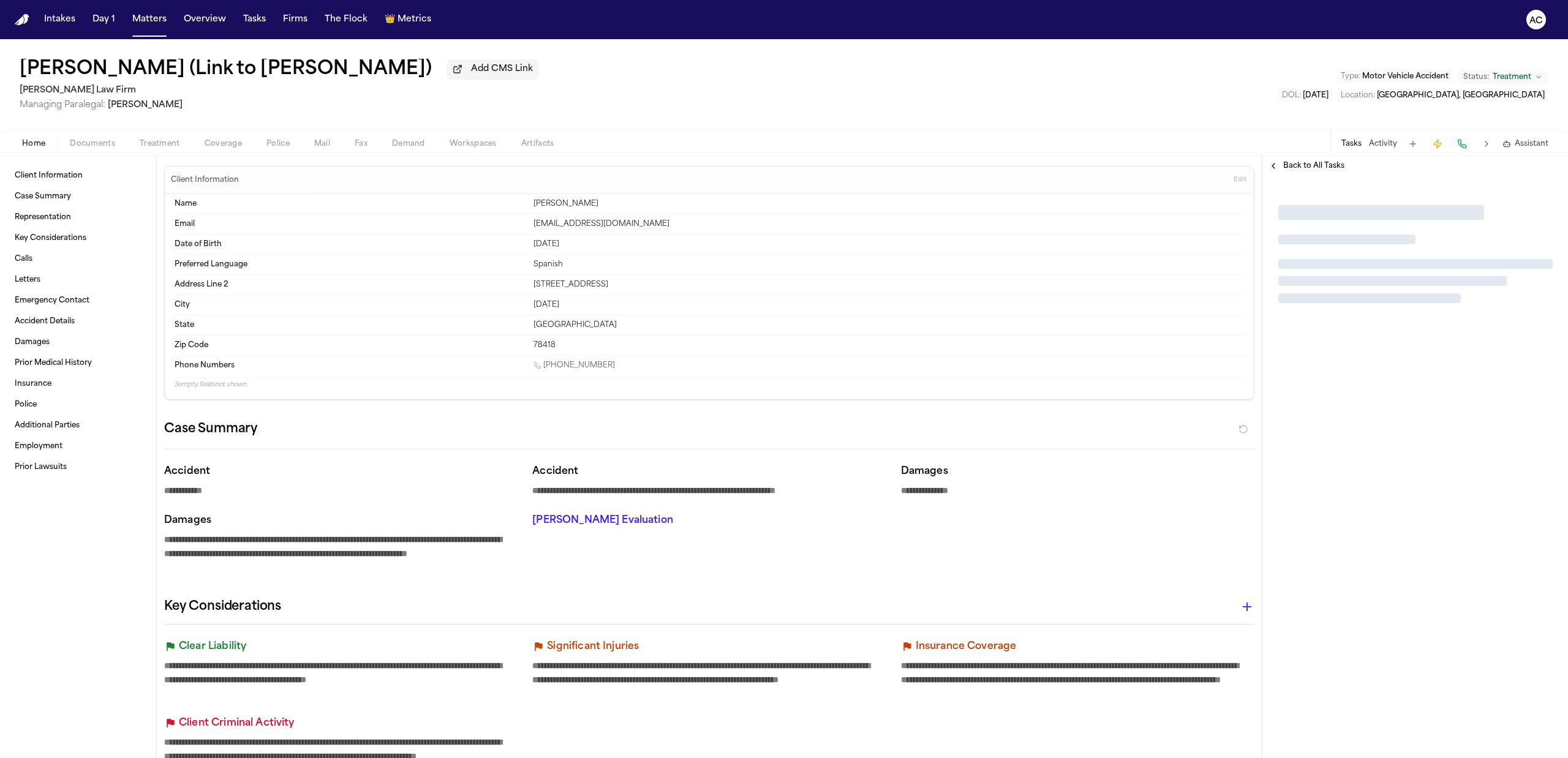
type textarea "*"
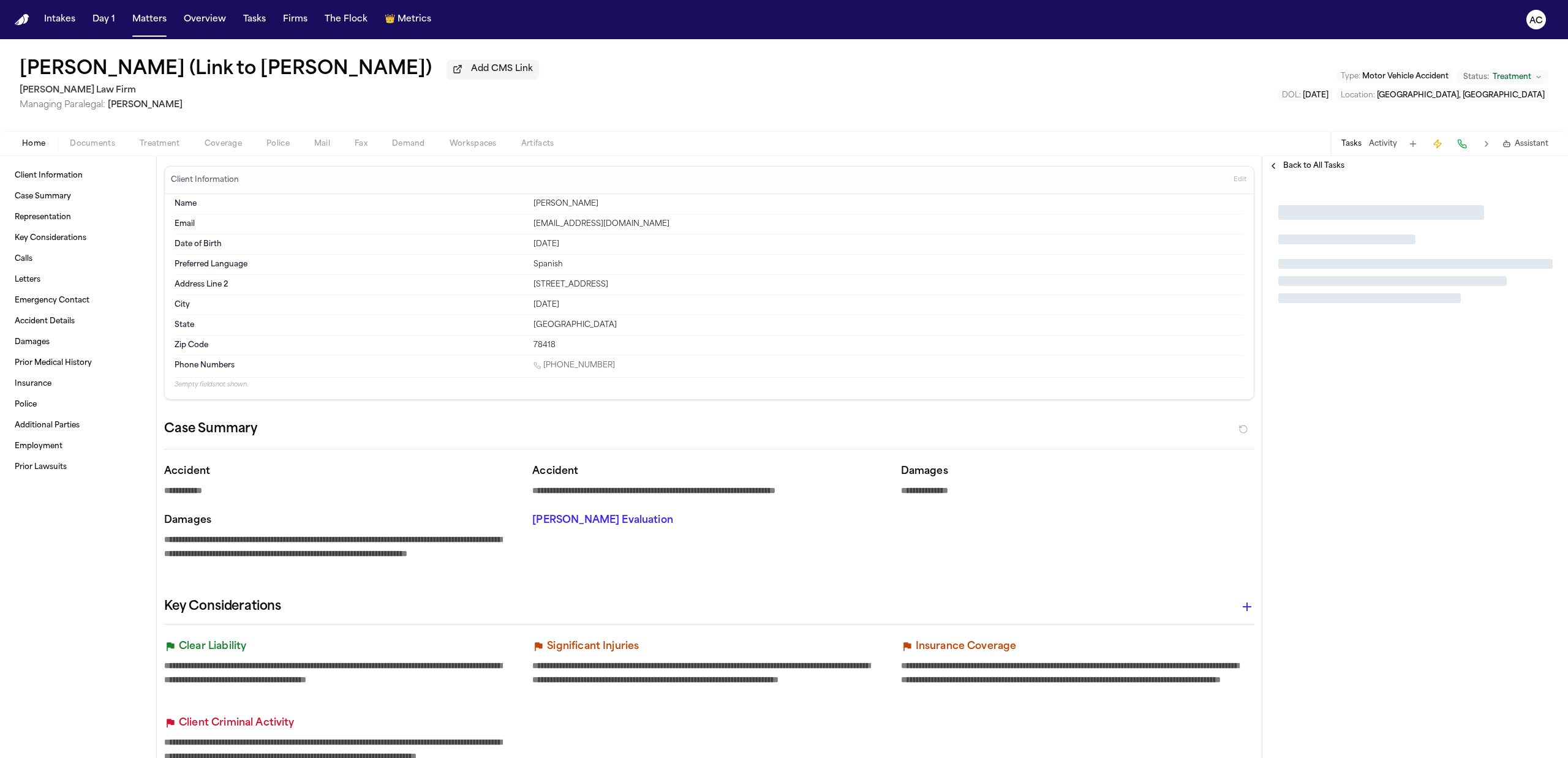
type textarea "*"
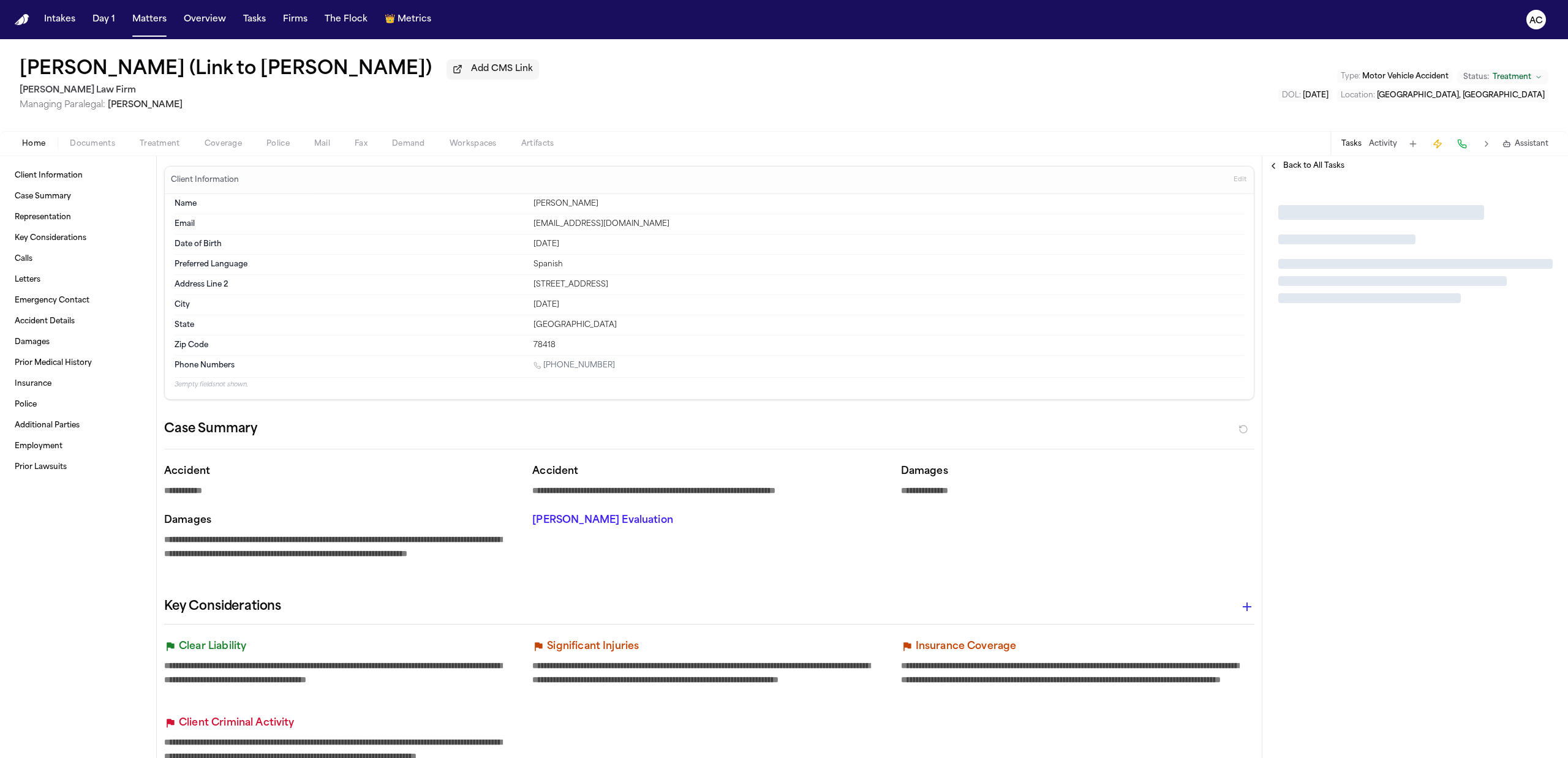
type textarea "*"
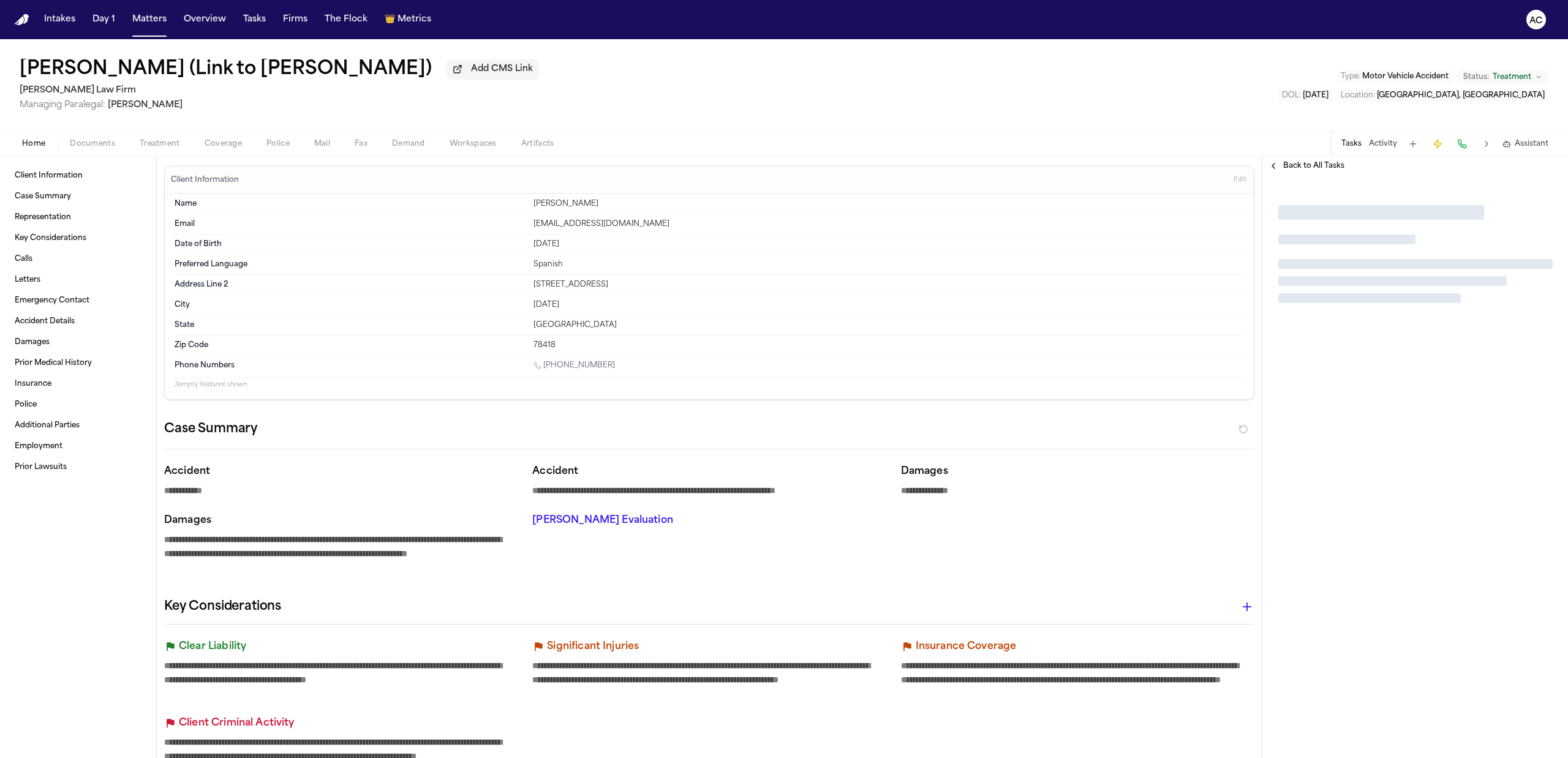
type textarea "*"
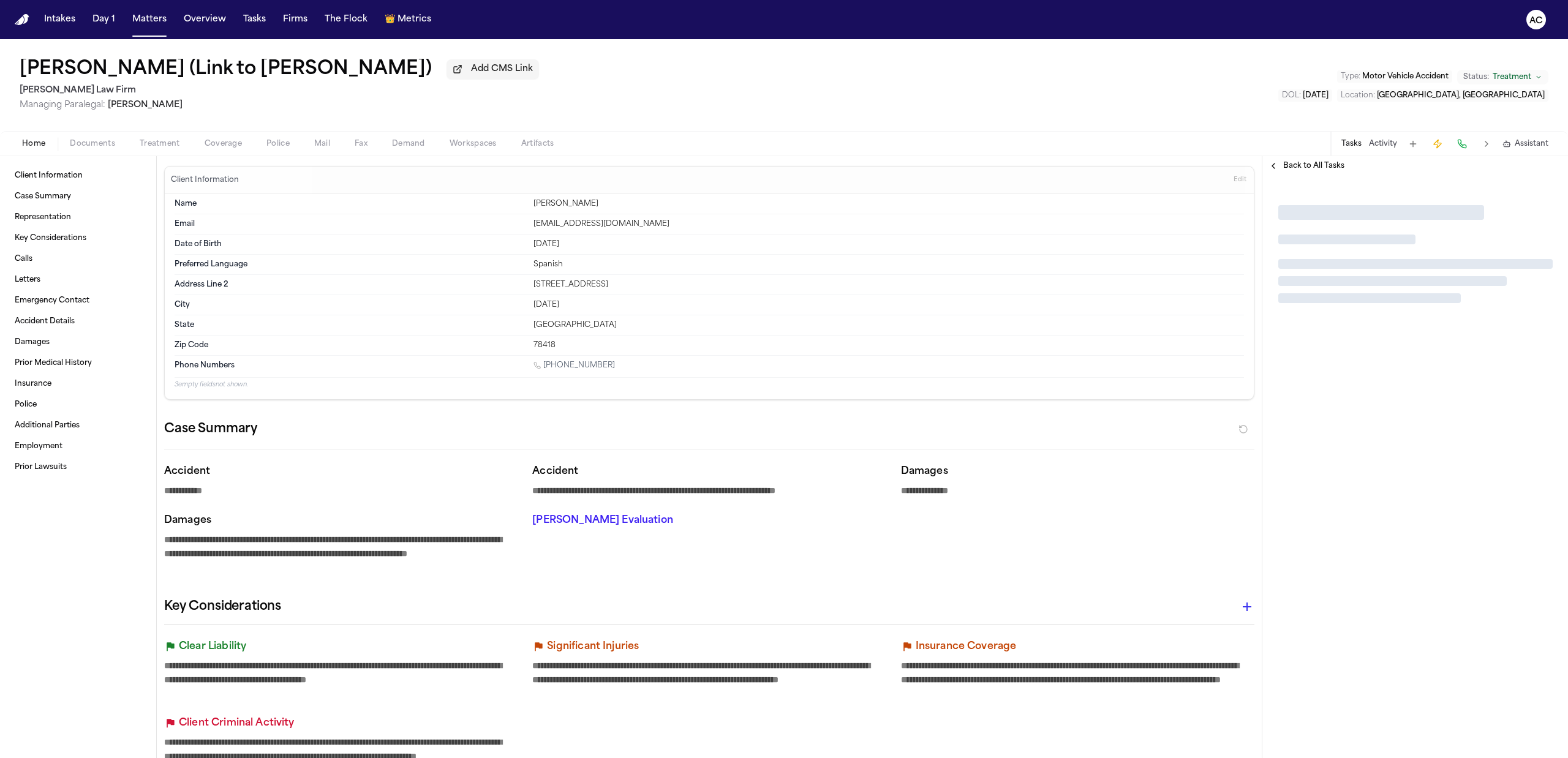
type textarea "*"
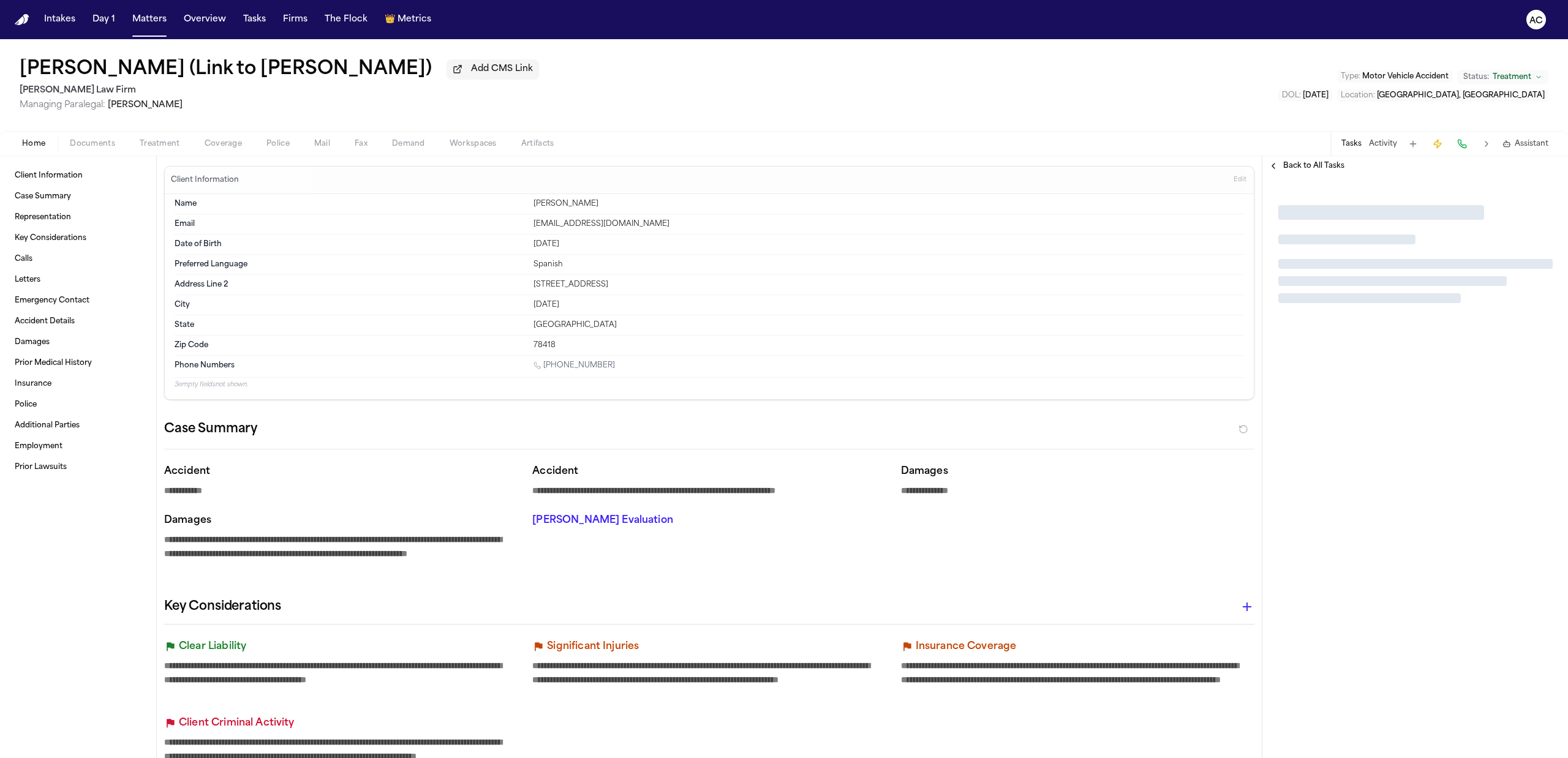
type textarea "*"
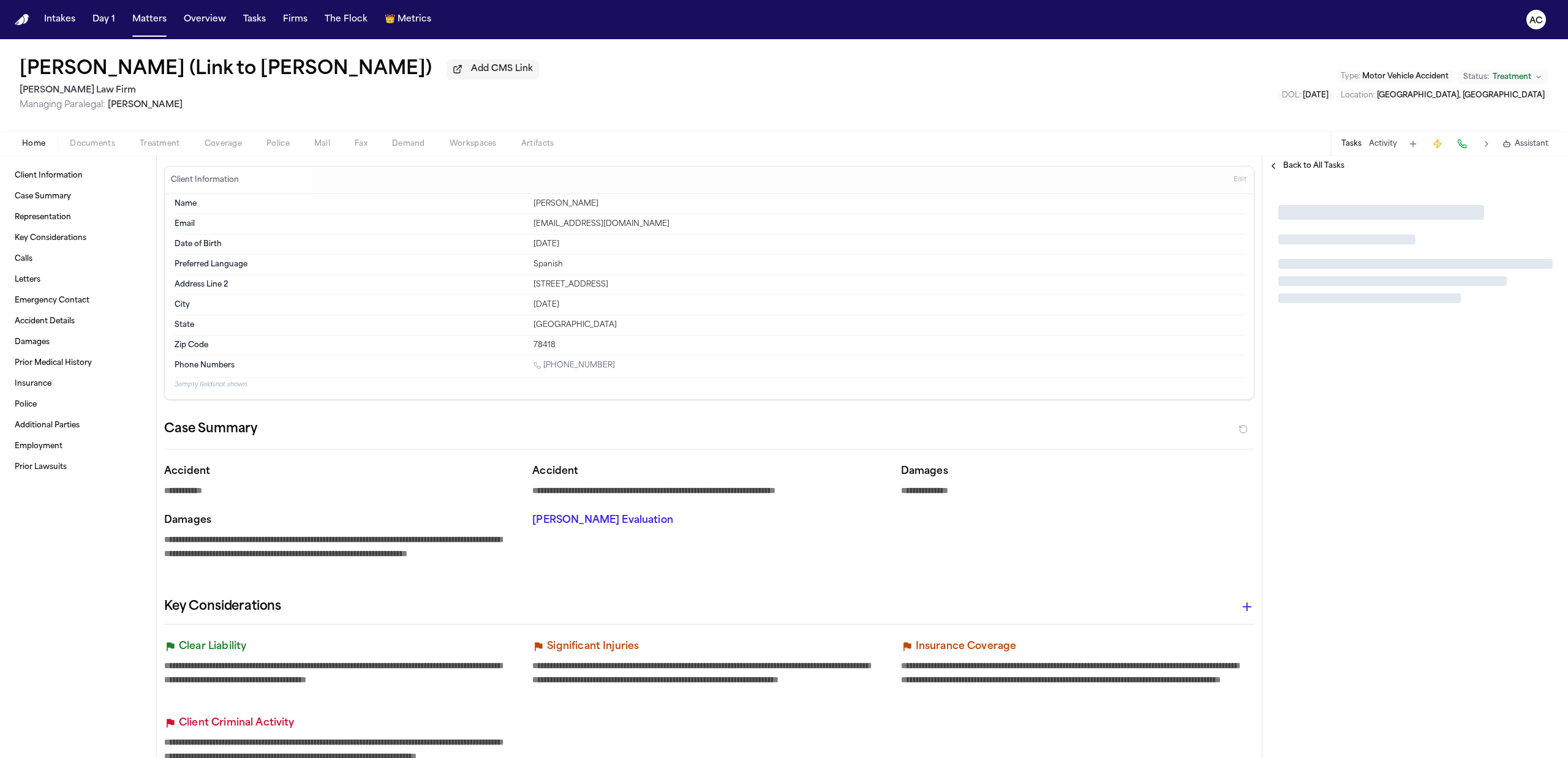
type textarea "*"
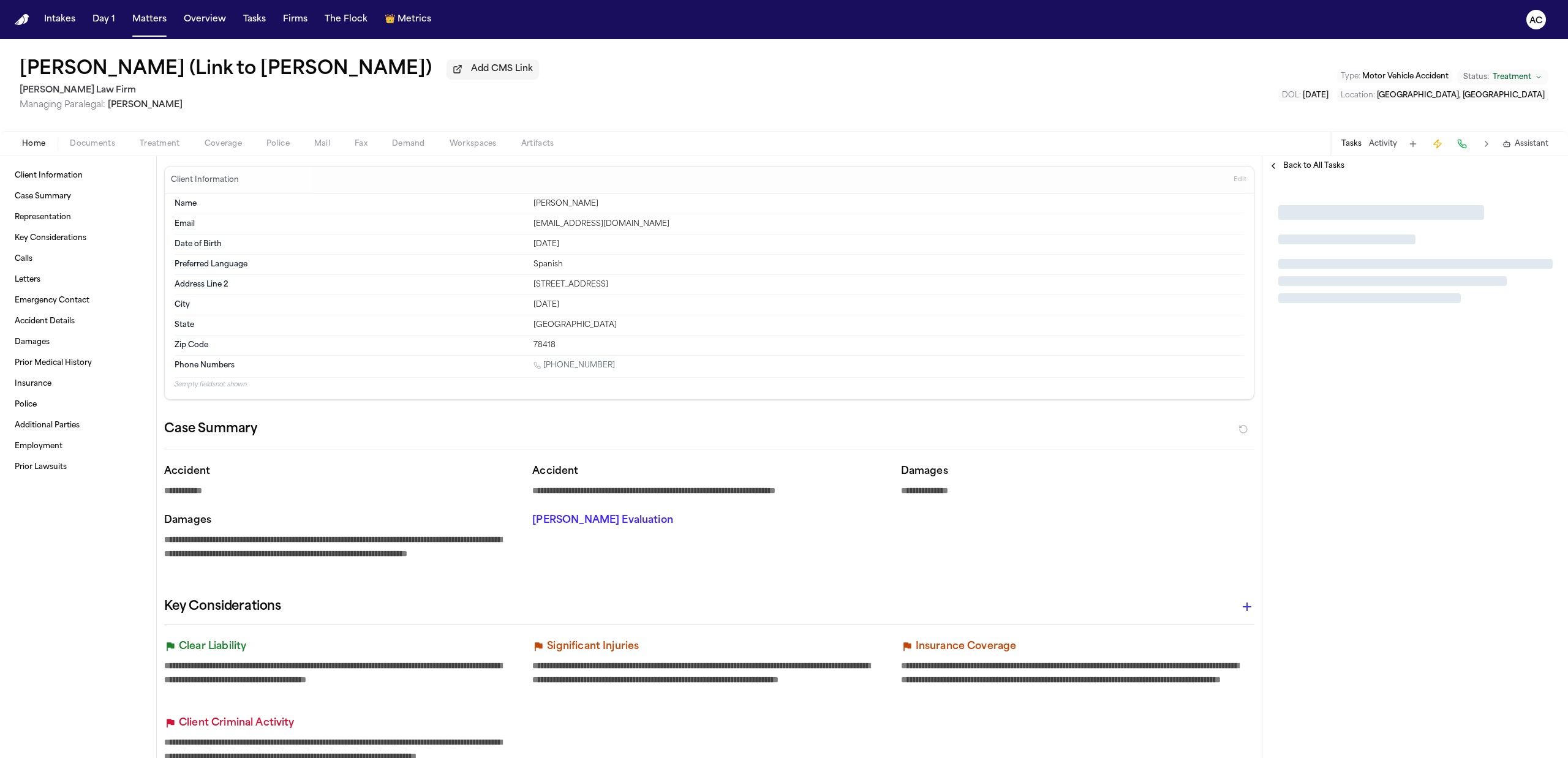
type textarea "*"
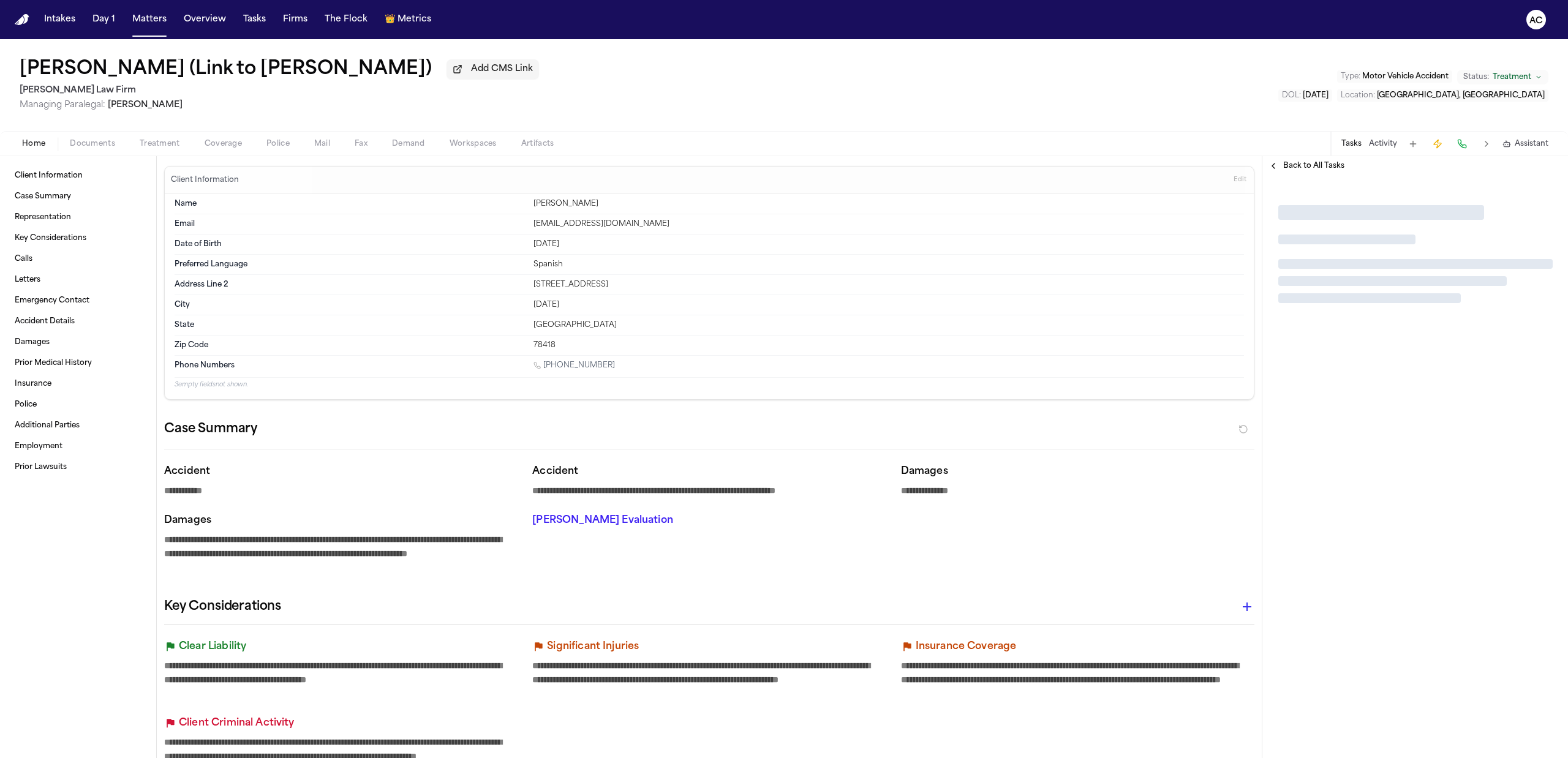
type textarea "*"
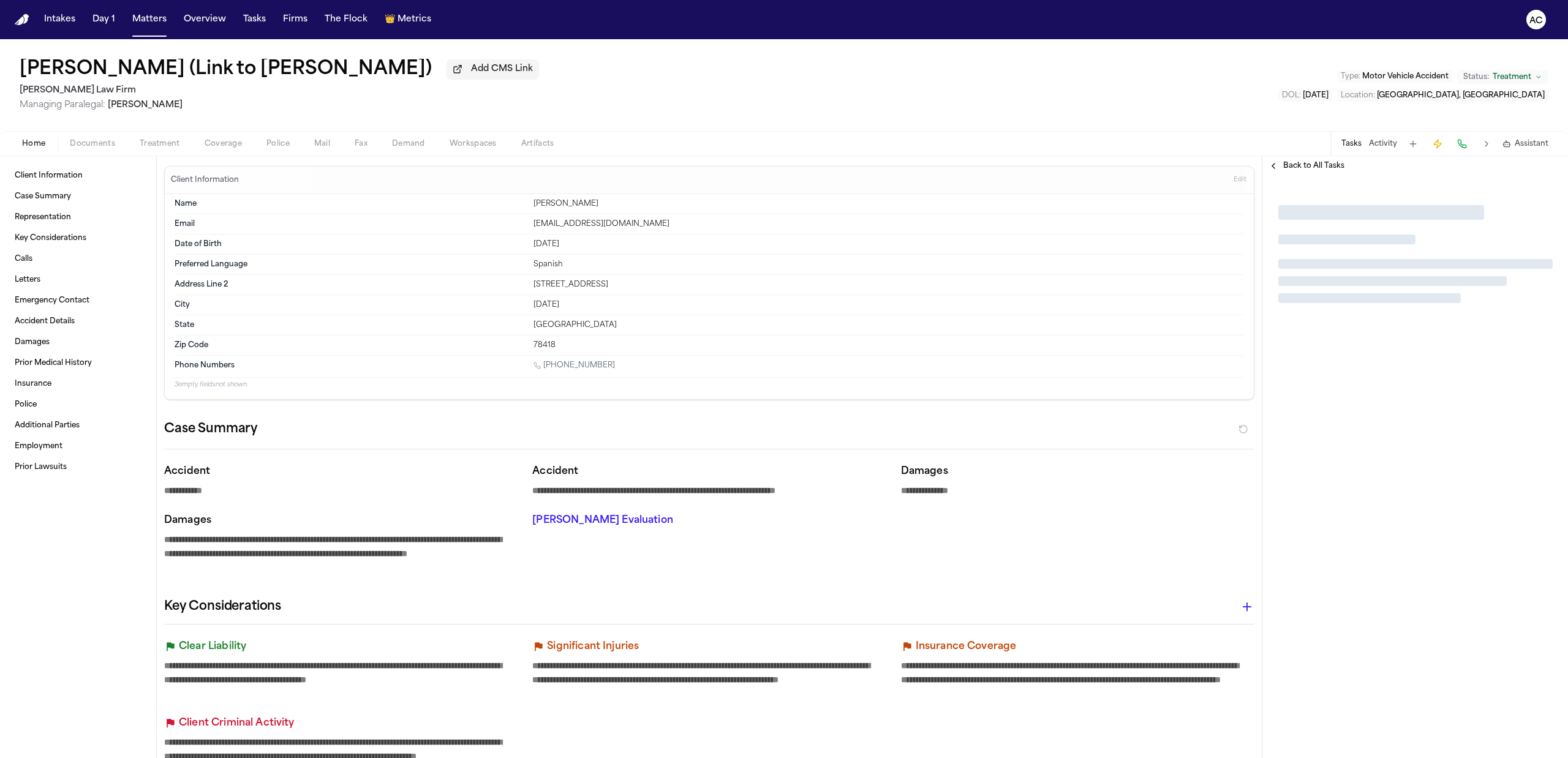
type textarea "*"
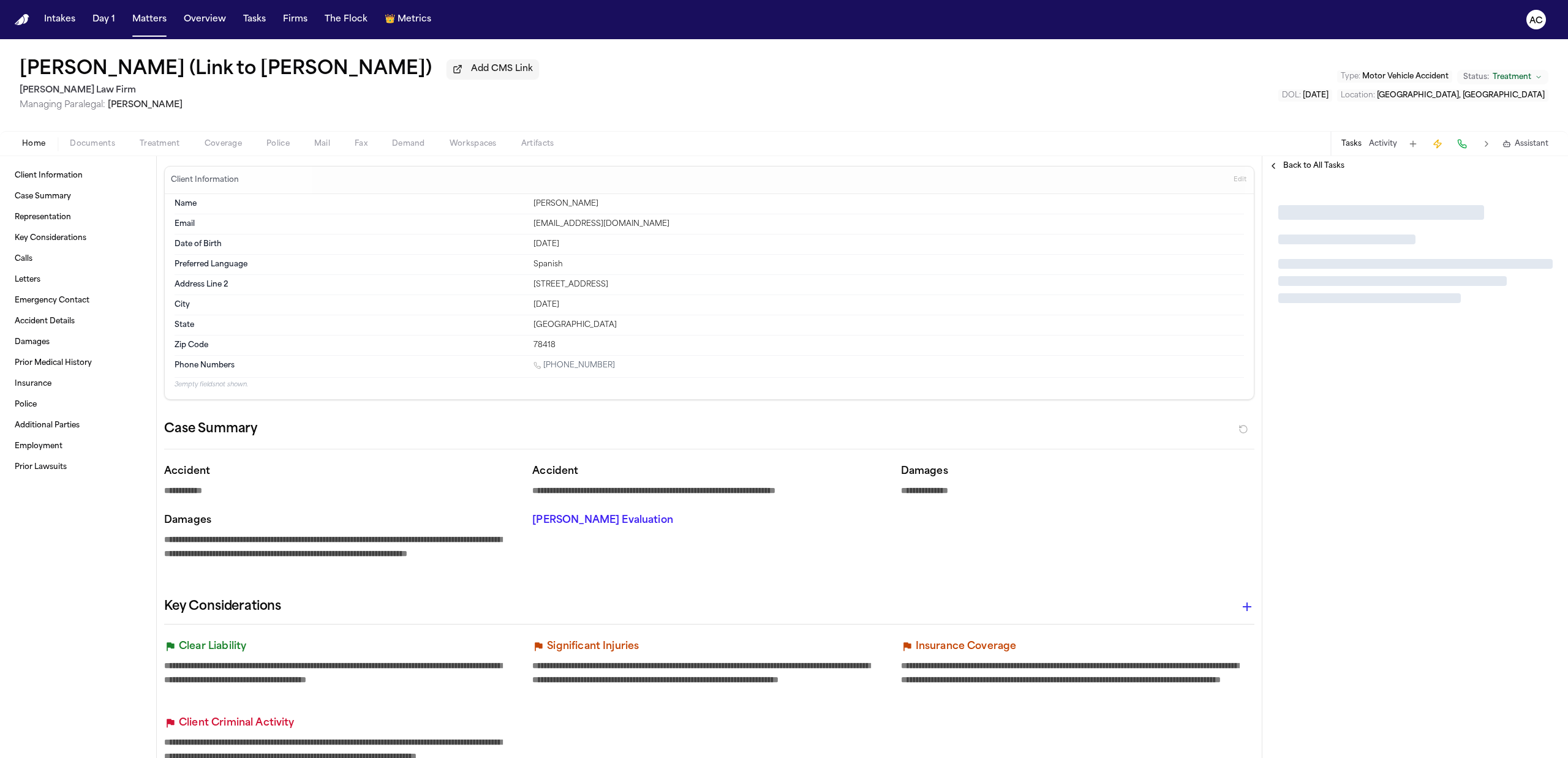
type textarea "*"
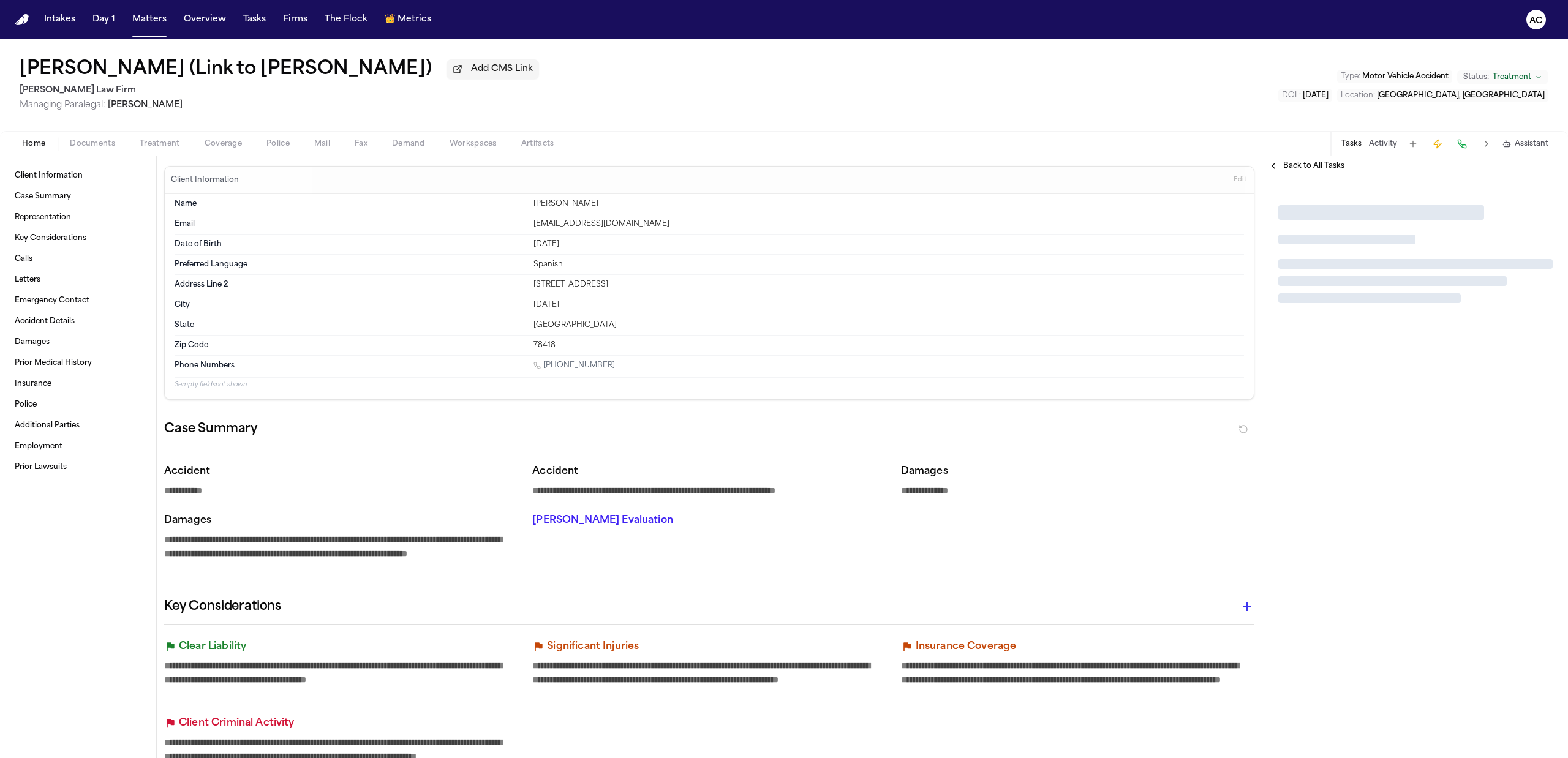
type textarea "*"
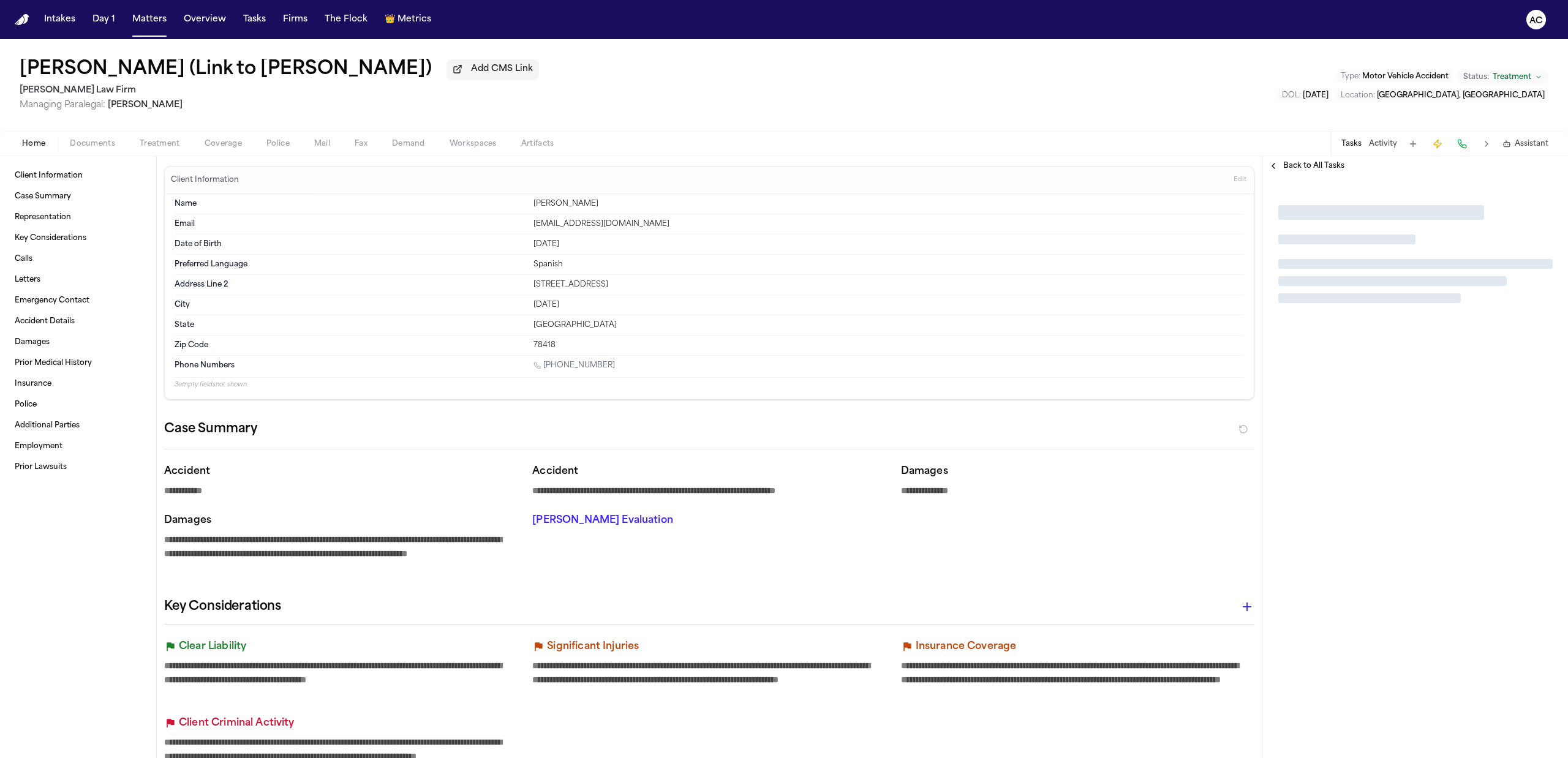
type textarea "*"
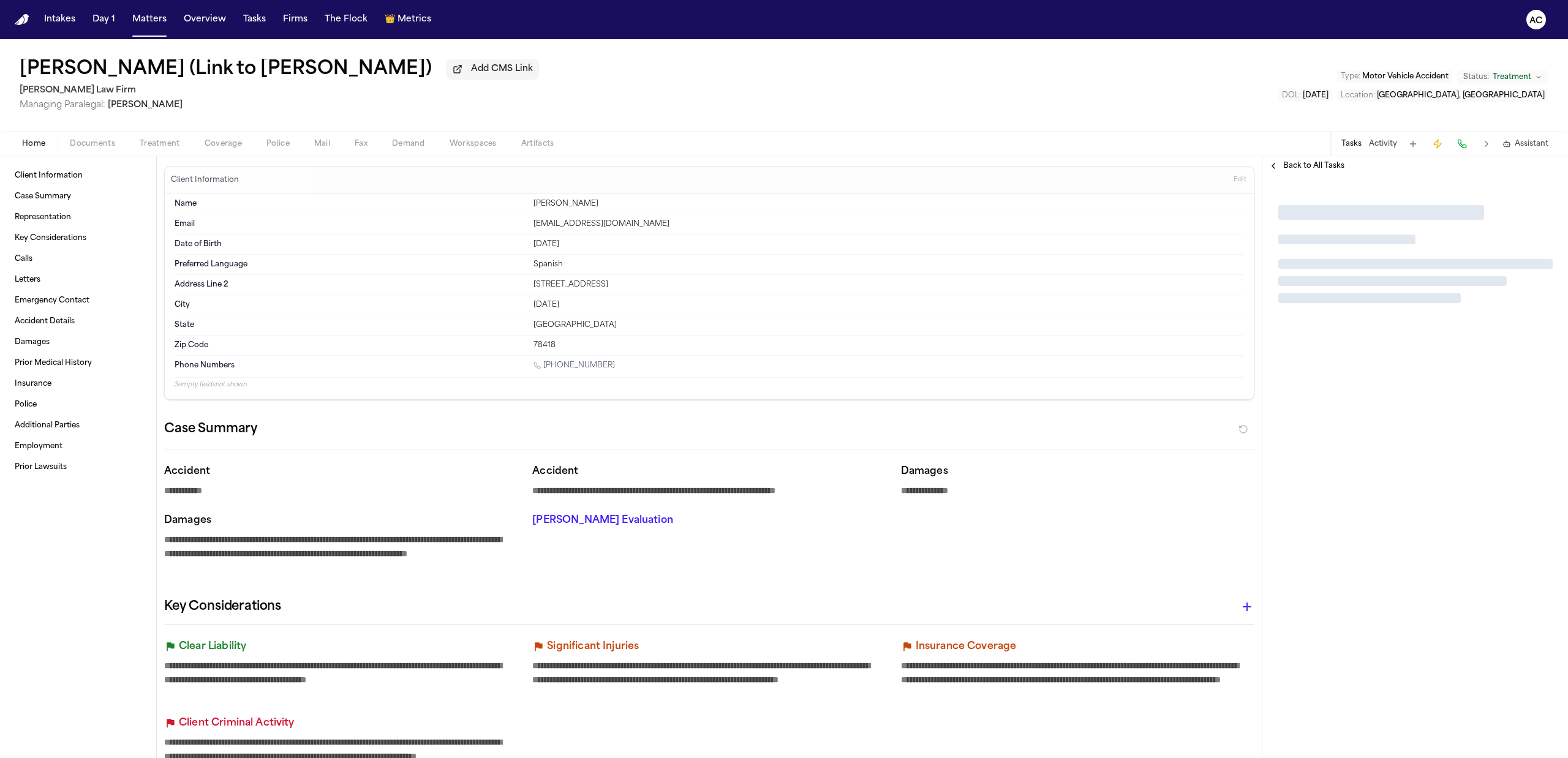
type textarea "*"
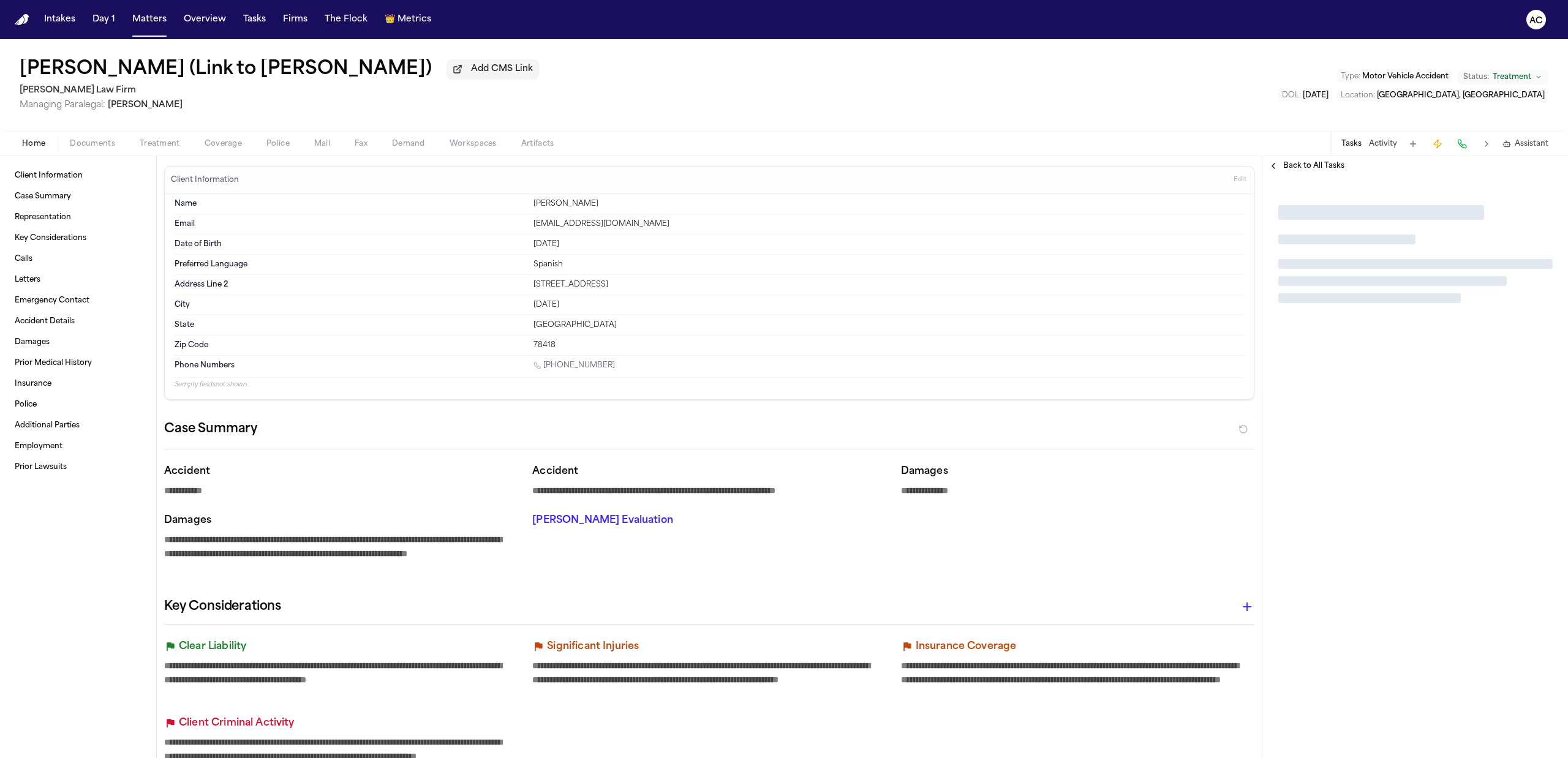
type textarea "*"
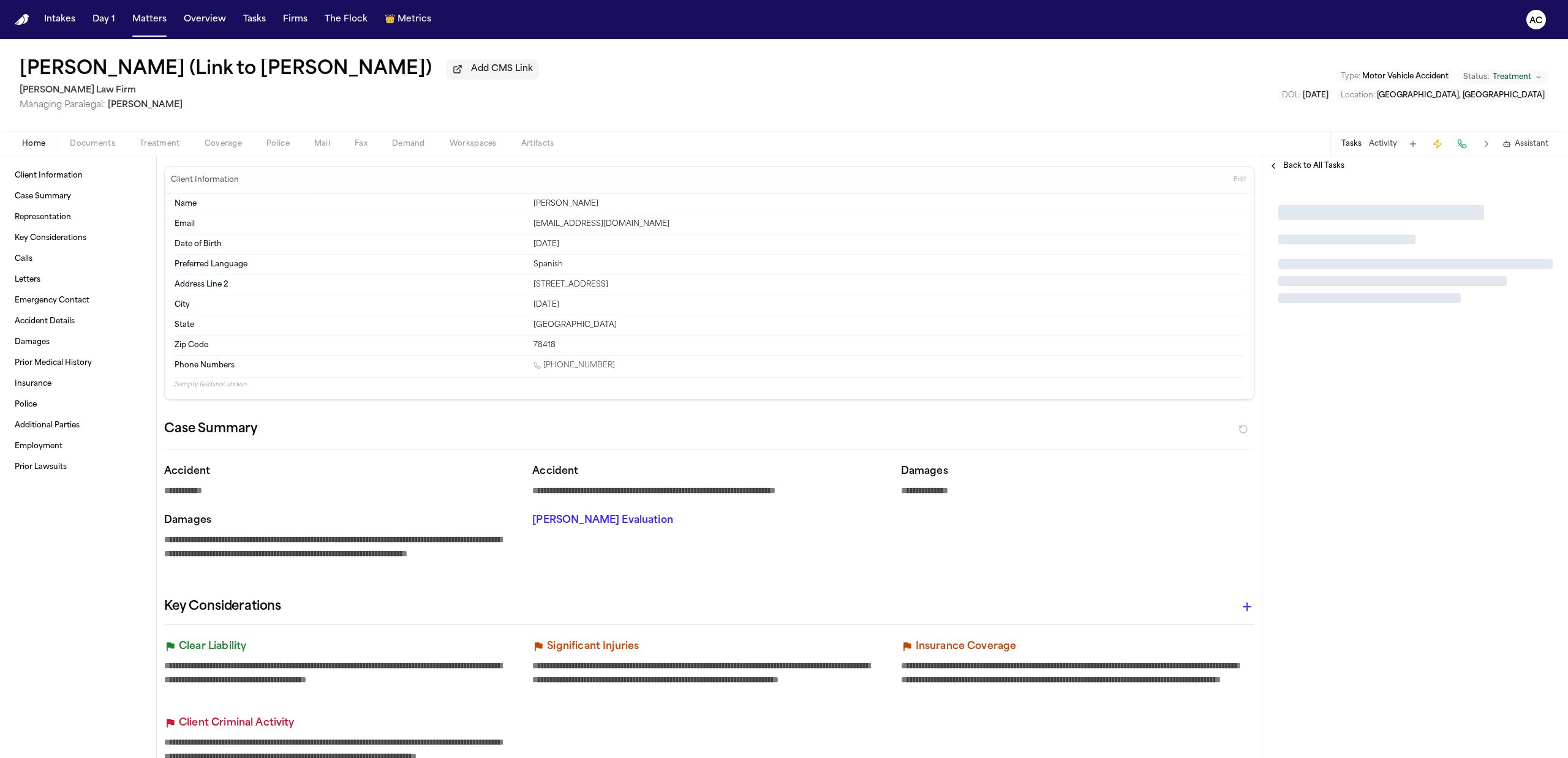
type textarea "*"
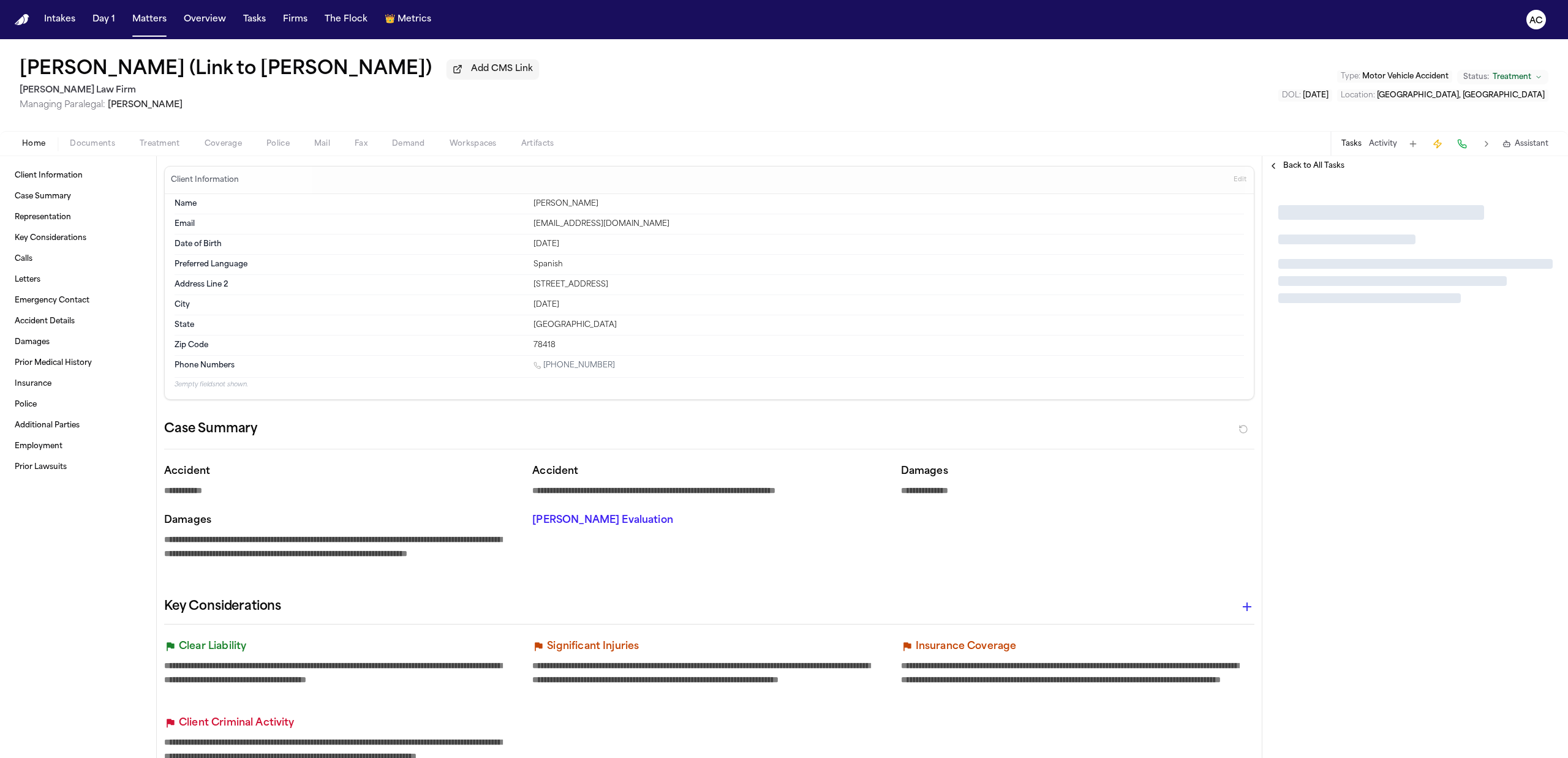
type textarea "*"
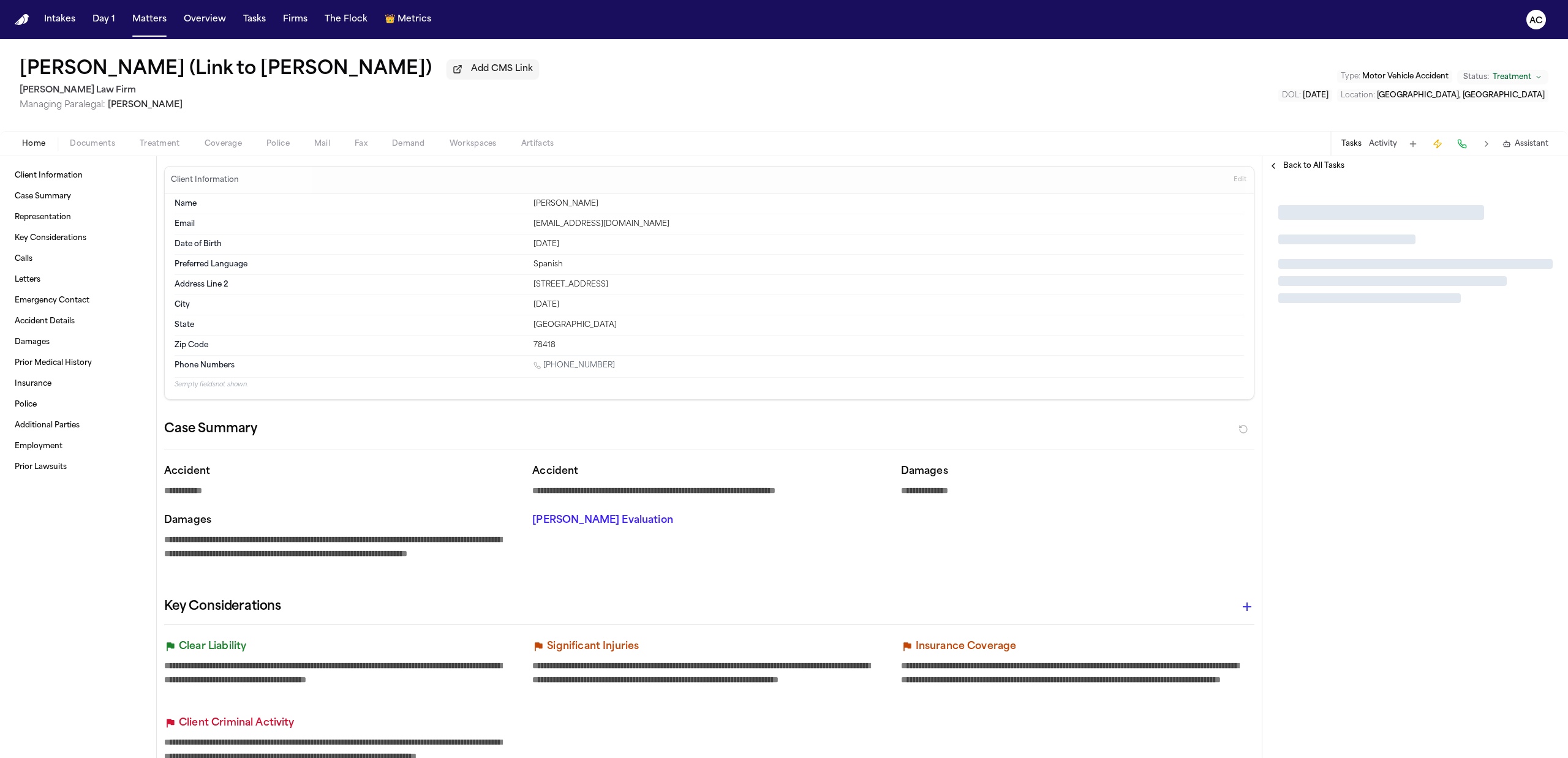
type textarea "*"
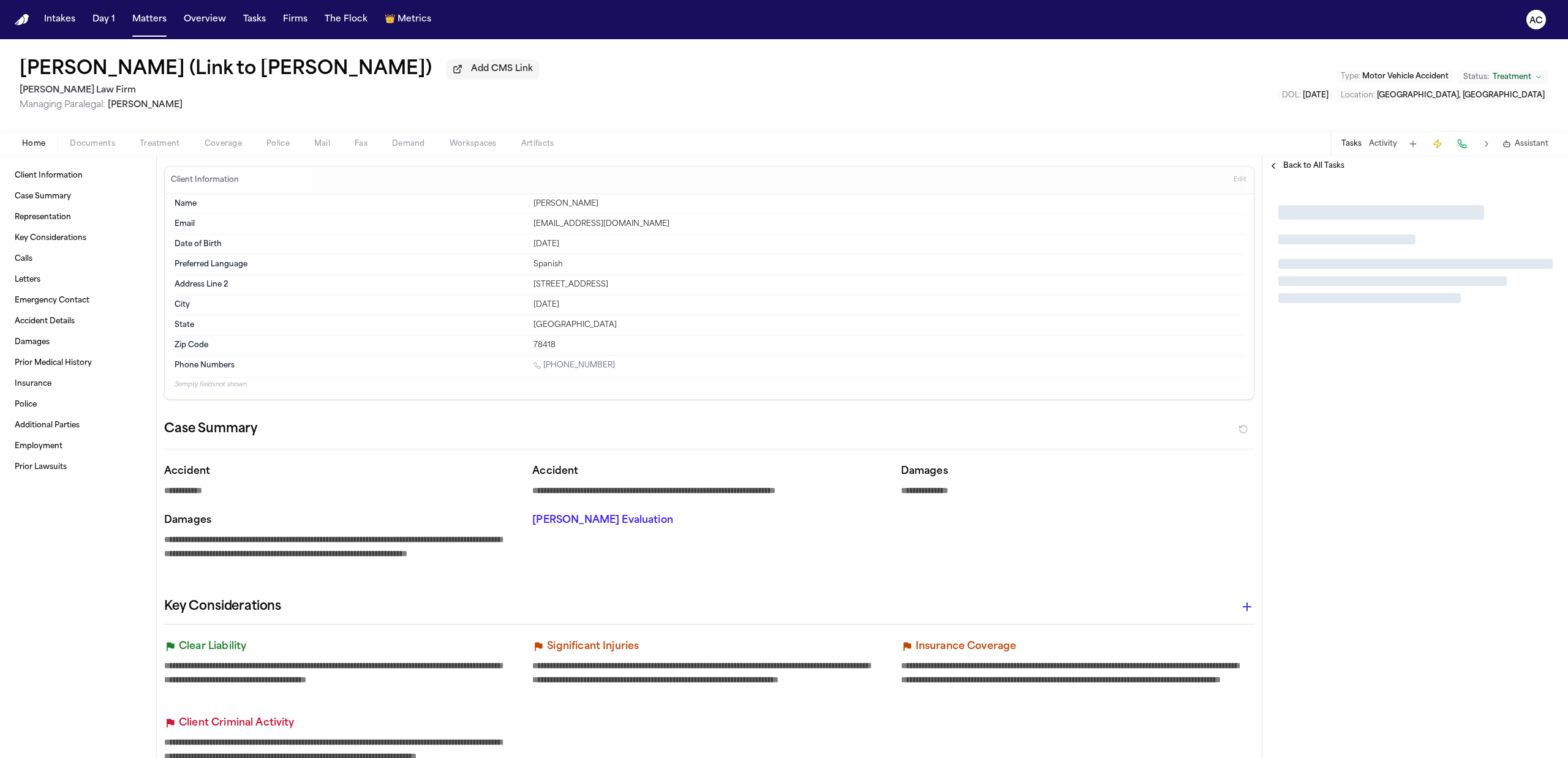
type textarea "*"
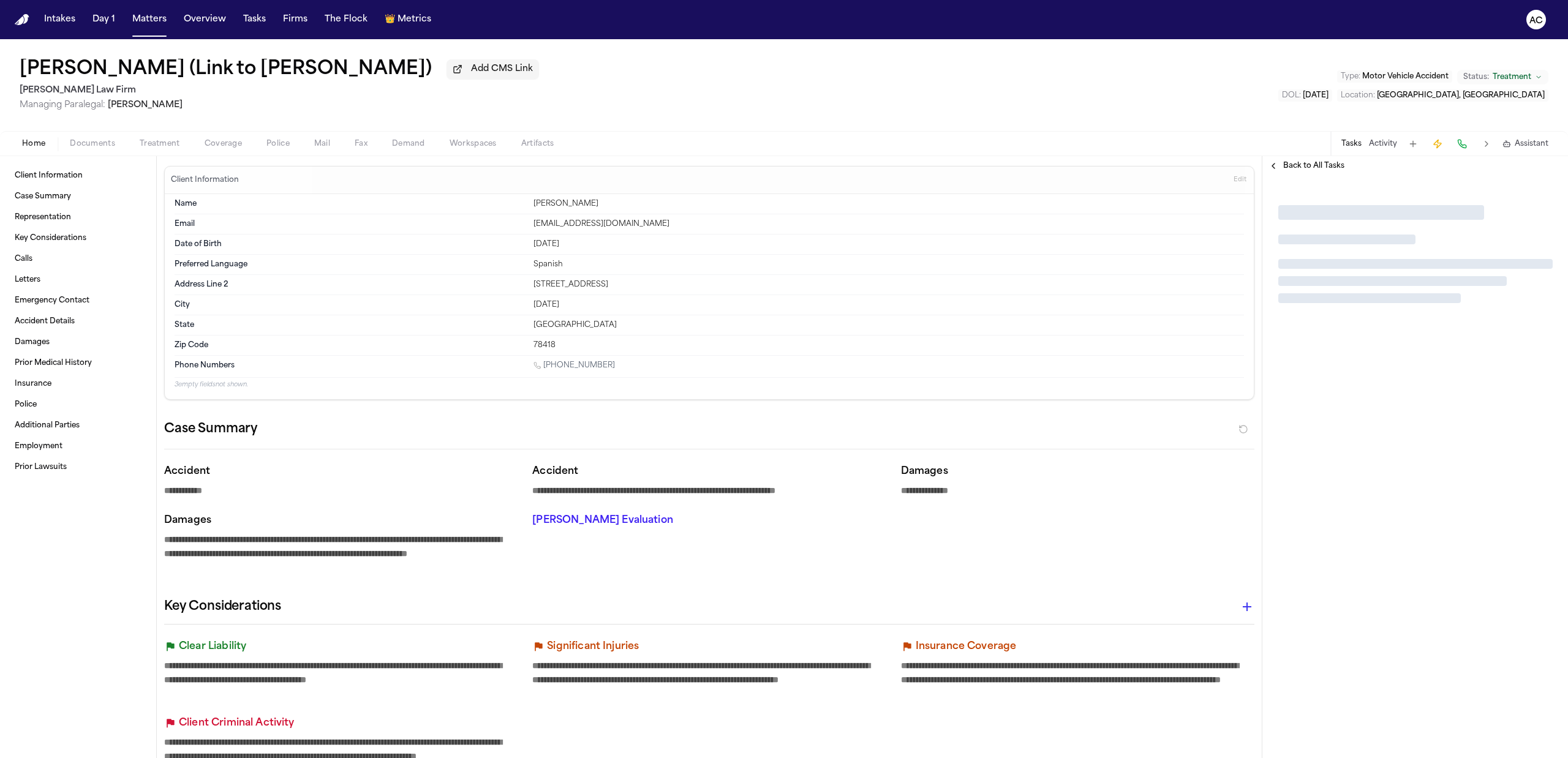
type textarea "*"
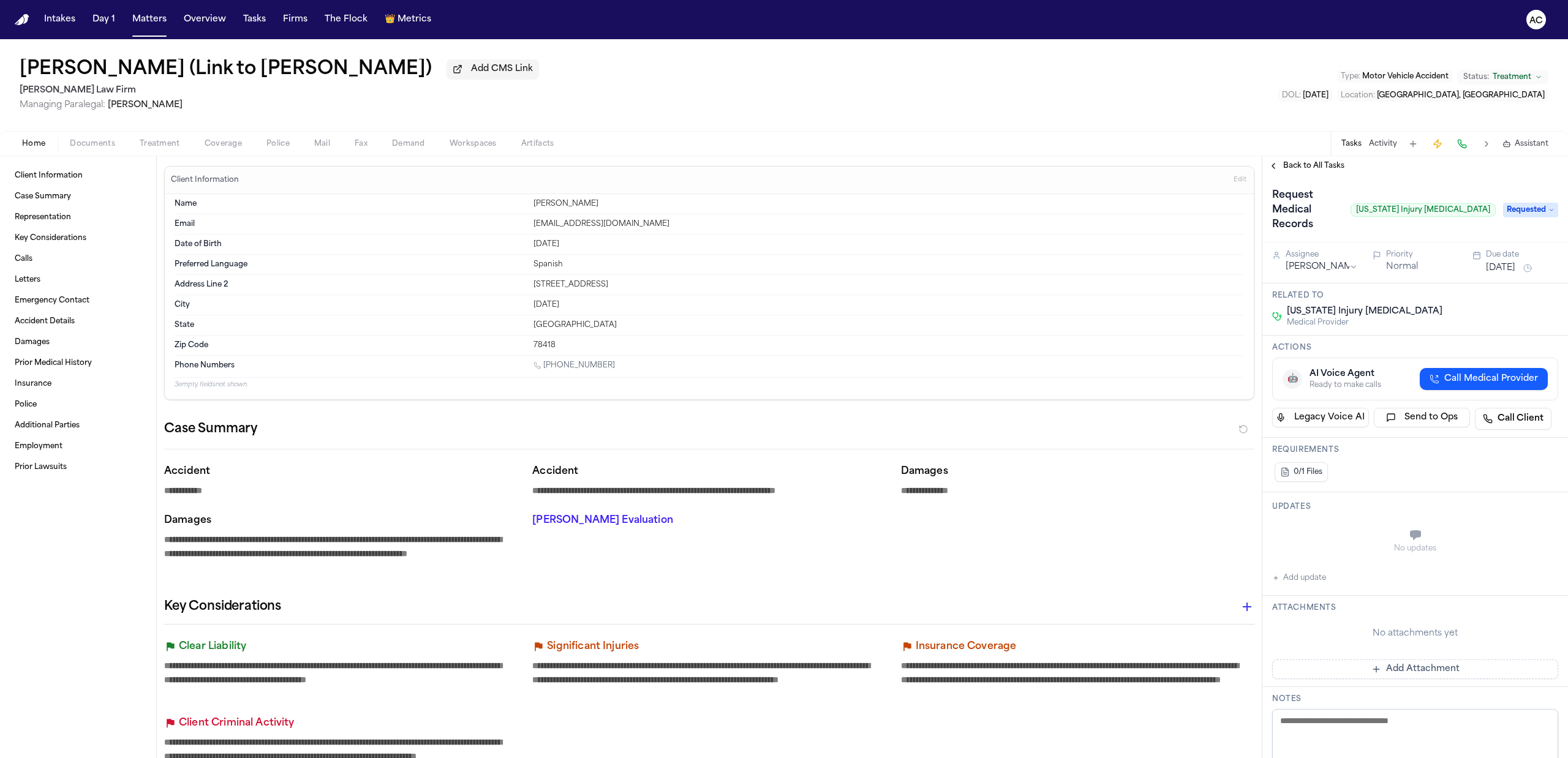
click at [153, 148] on span "Treatment" at bounding box center [159, 143] width 40 height 10
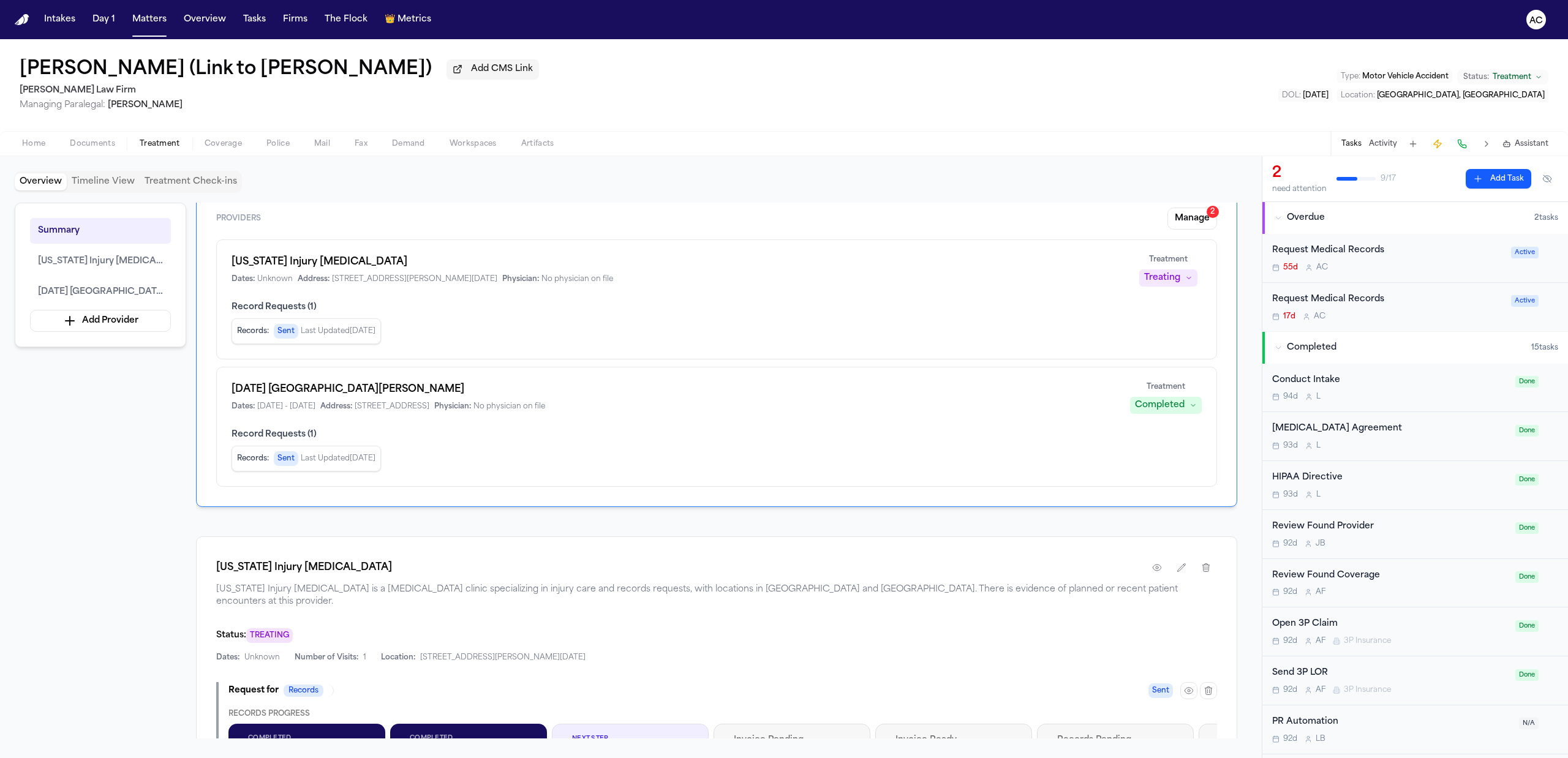
scroll to position [163, 0]
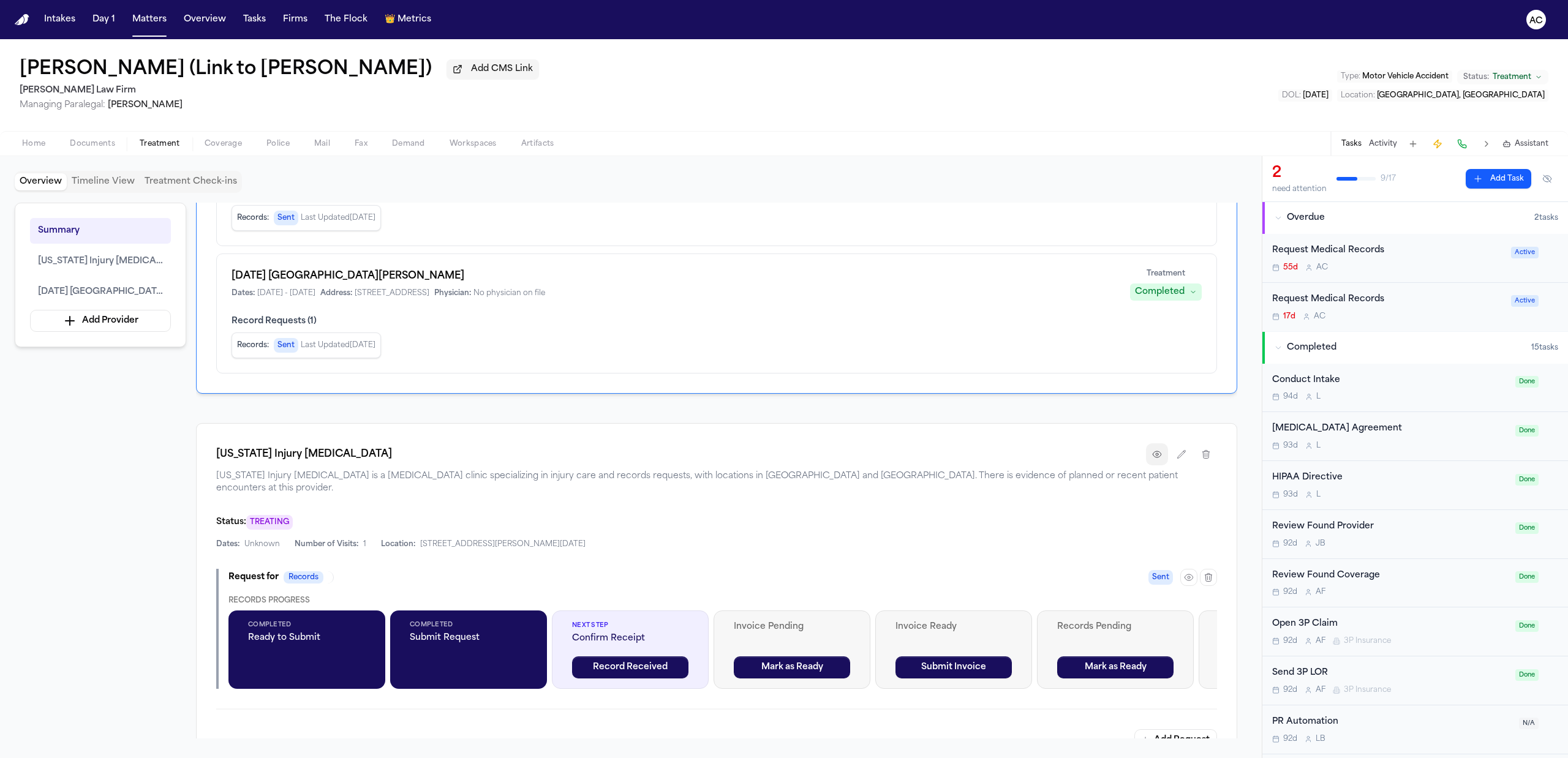
click at [1159, 457] on icon "button" at bounding box center [1157, 455] width 8 height 6
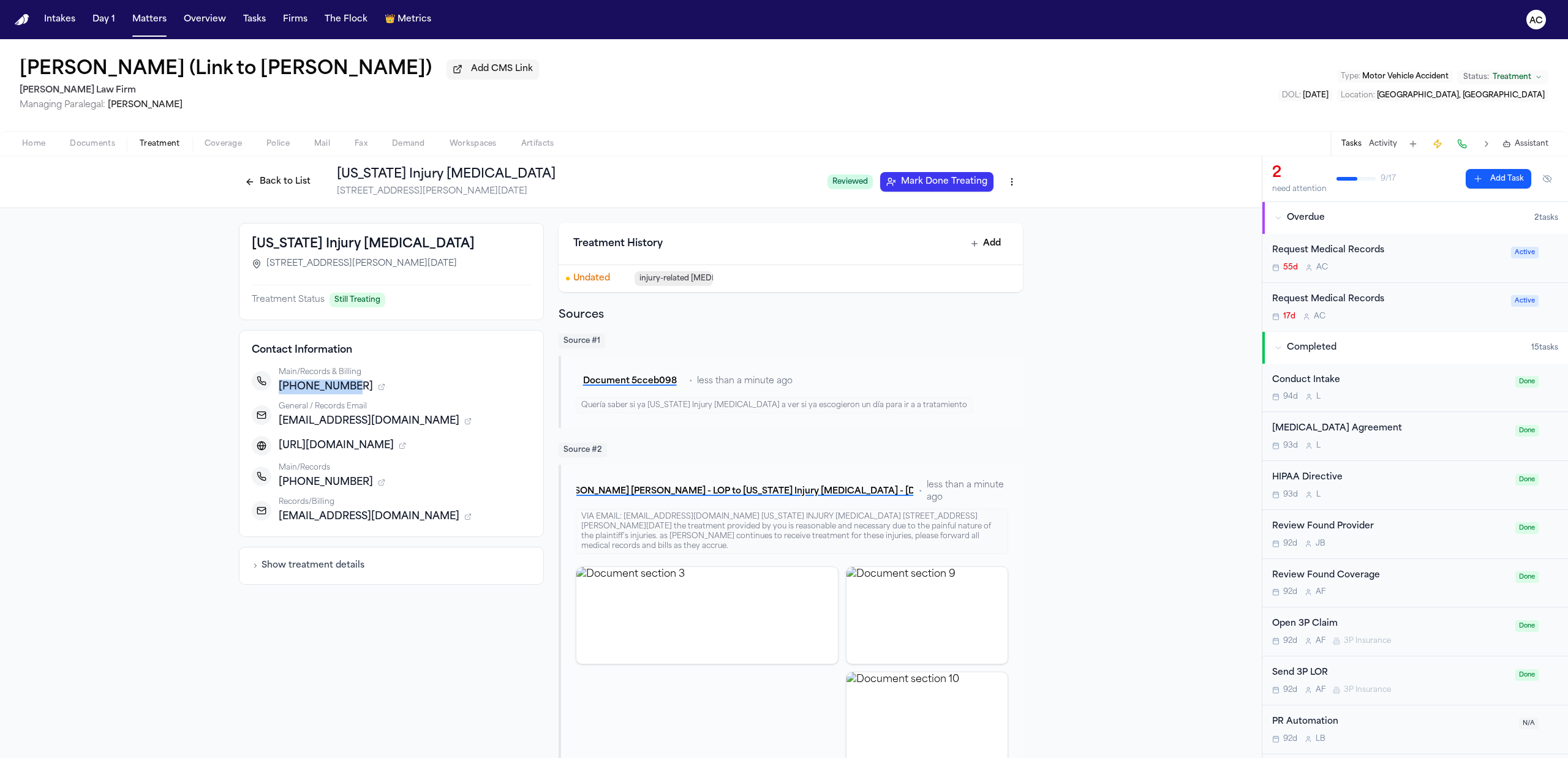
drag, startPoint x: 342, startPoint y: 385, endPoint x: 273, endPoint y: 390, distance: 69.2
click at [279, 390] on span "+13616922600" at bounding box center [326, 387] width 94 height 15
copy span "+13616922600"
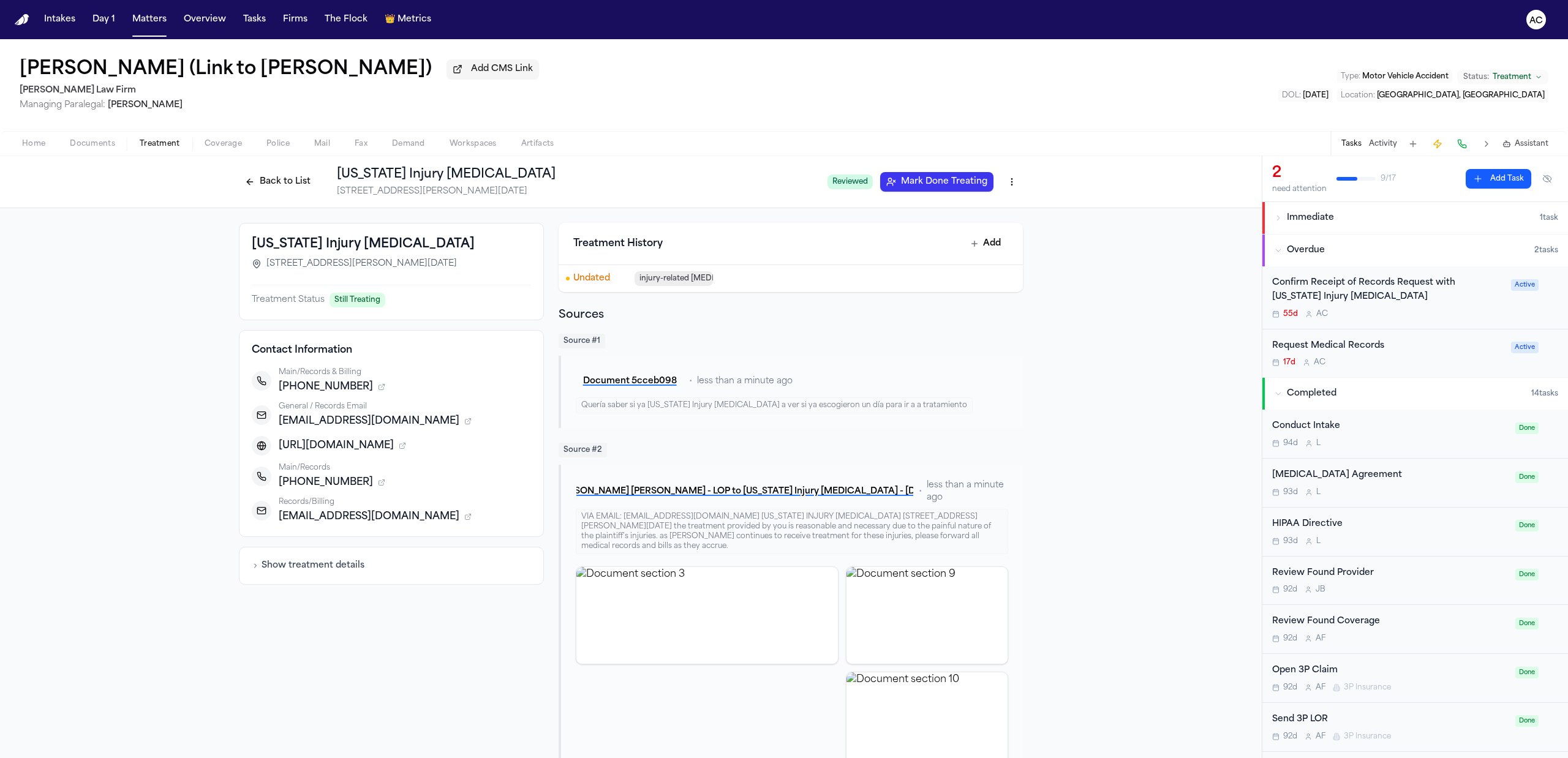
click at [1341, 285] on div "Confirm Receipt of Records Request with Texas Injury Chiropractic" at bounding box center [1387, 290] width 231 height 28
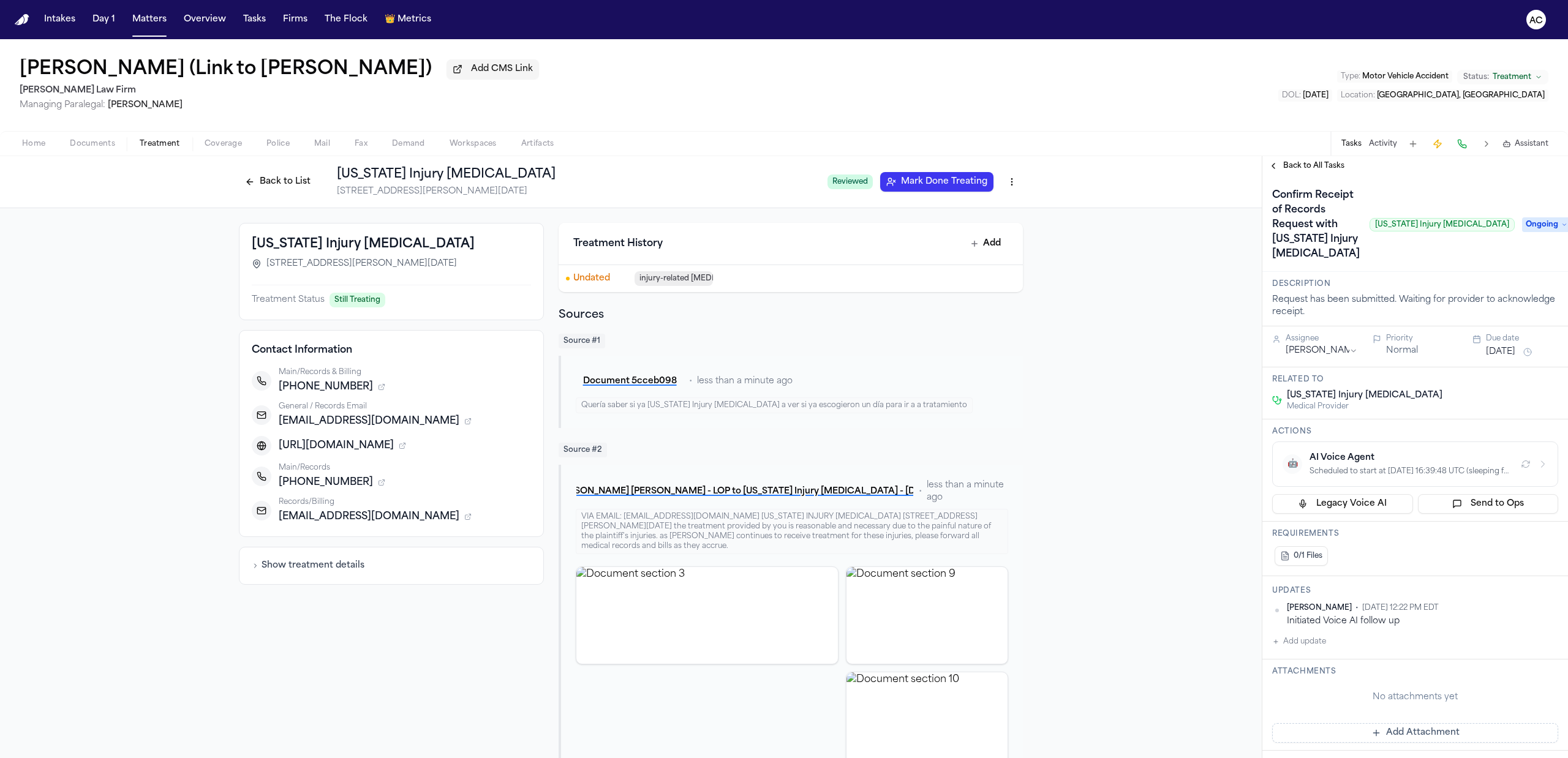
click at [1319, 164] on span "Back to All Tasks" at bounding box center [1314, 166] width 61 height 10
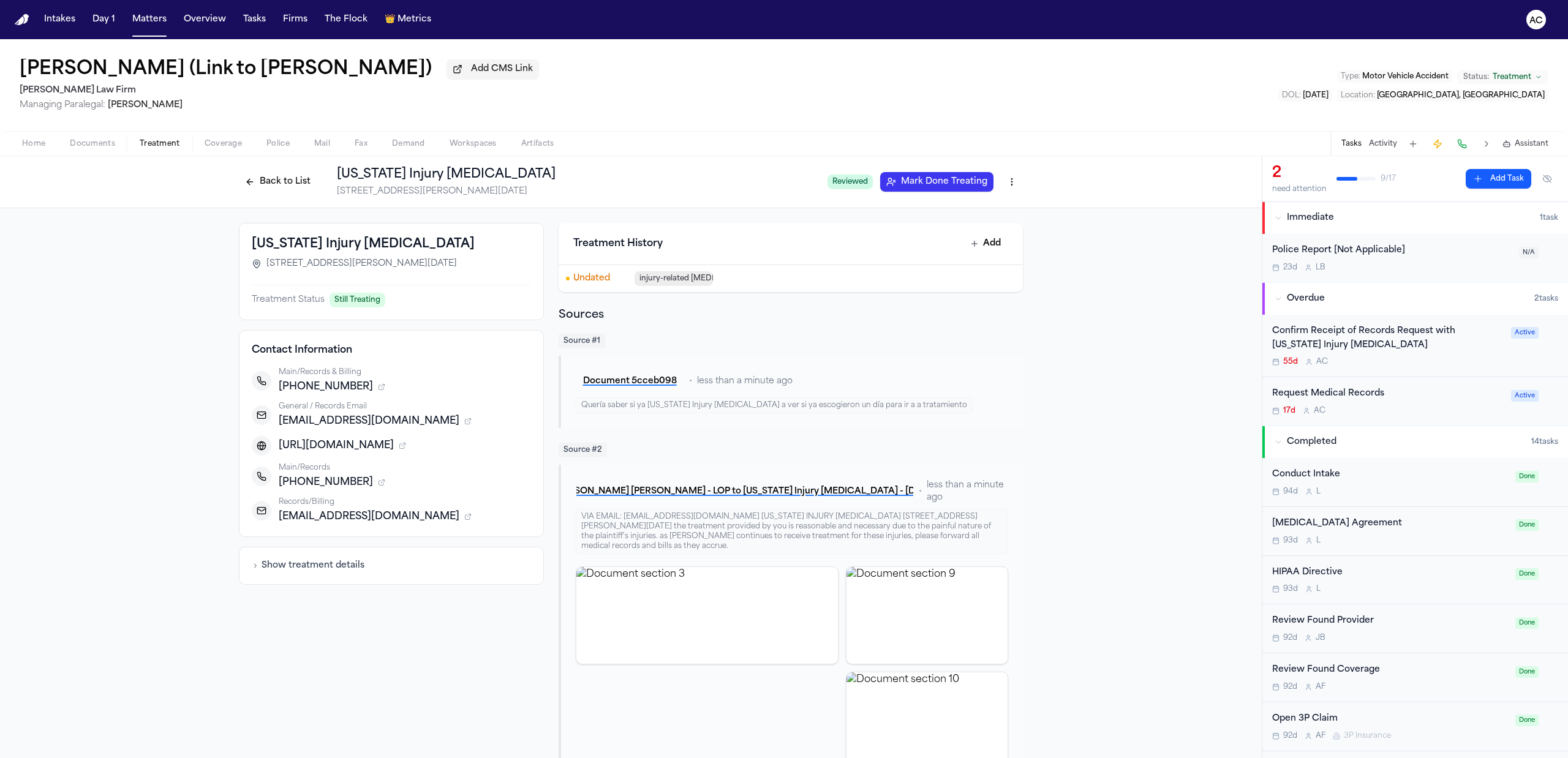
click at [1334, 396] on div "Request Medical Records" at bounding box center [1387, 394] width 231 height 14
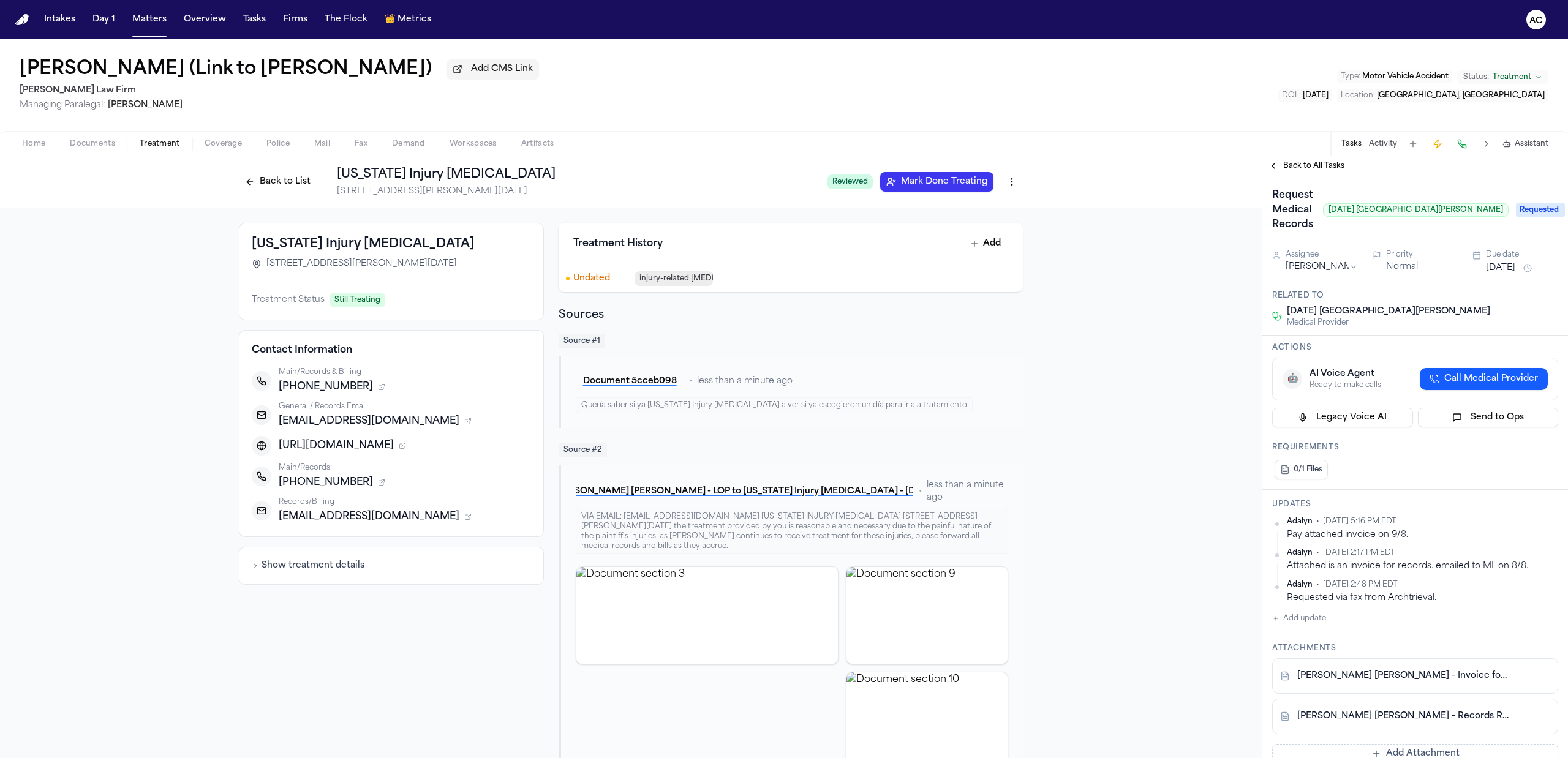
click at [267, 180] on button "Back to List" at bounding box center [278, 182] width 78 height 20
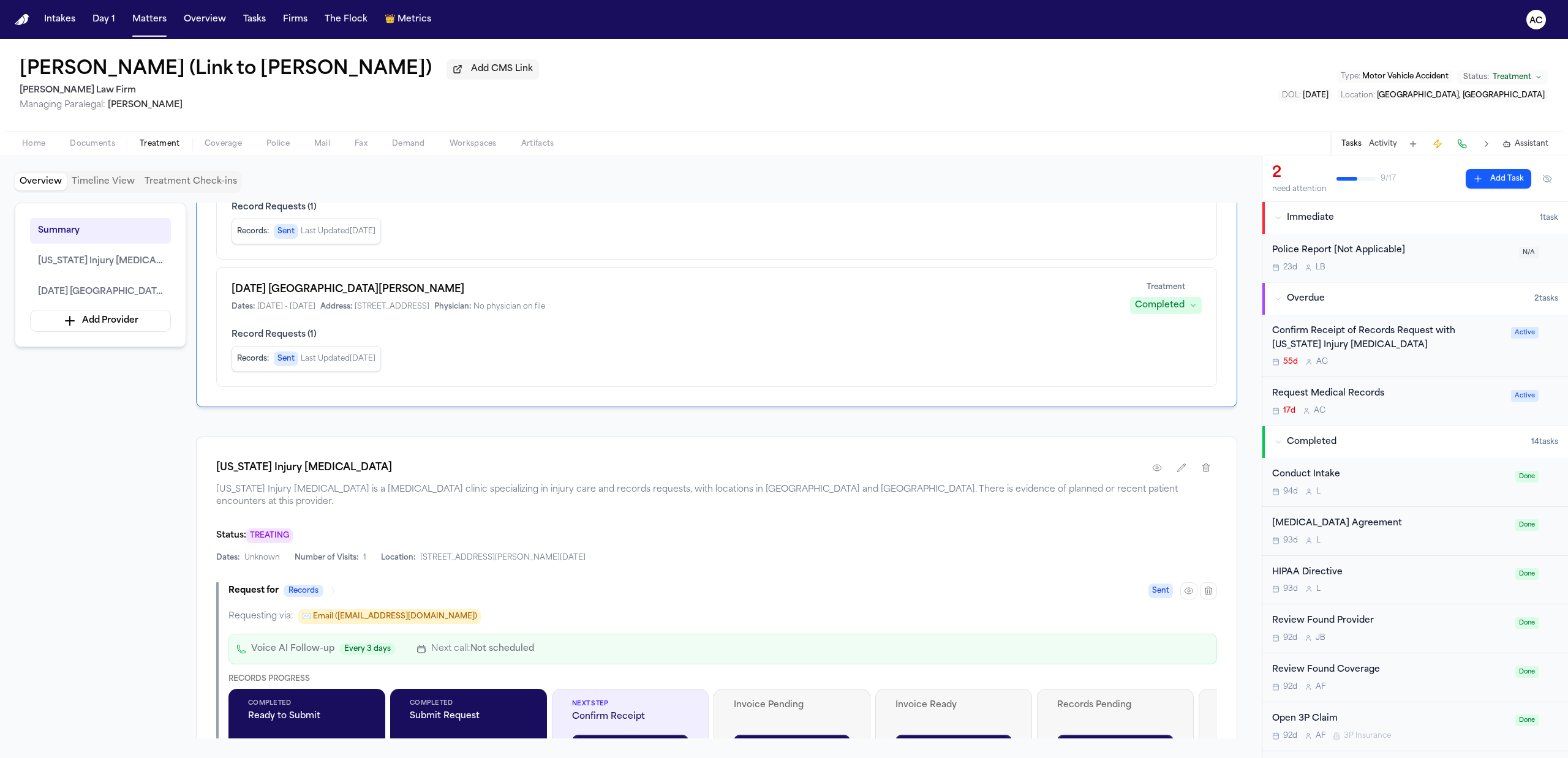
scroll to position [490, 0]
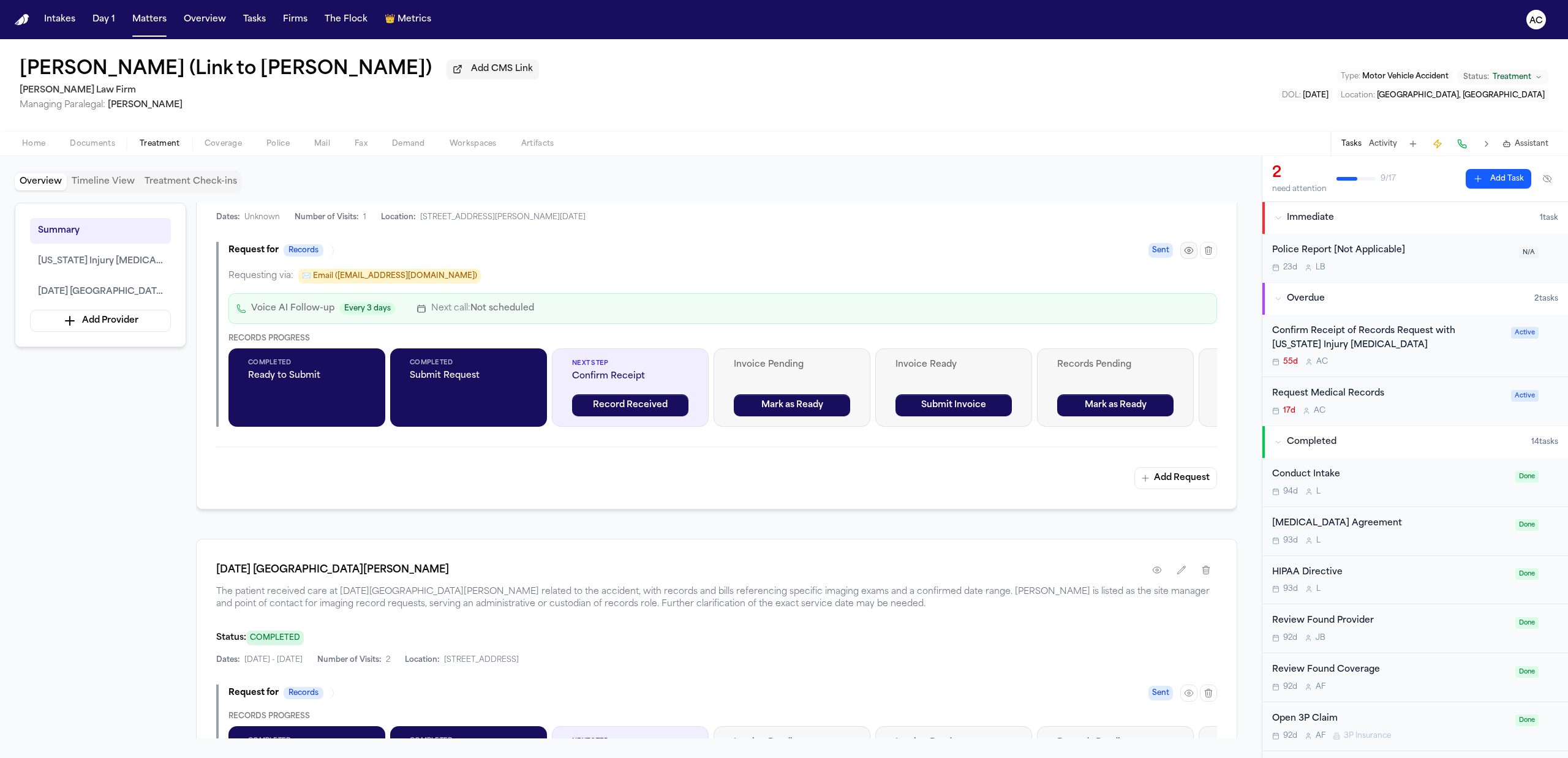
click at [1189, 249] on icon "button" at bounding box center [1189, 250] width 3 height 3
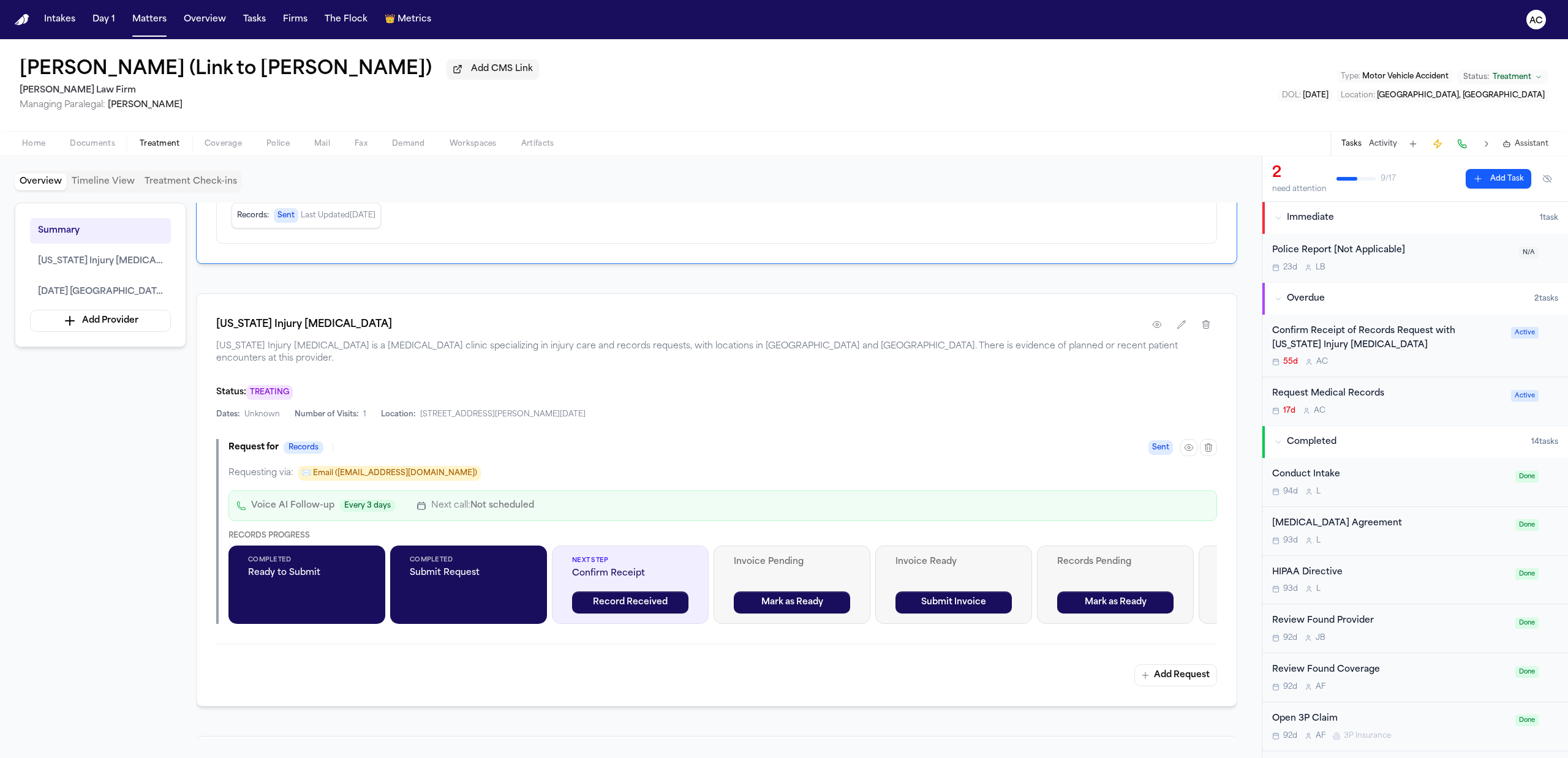
scroll to position [327, 0]
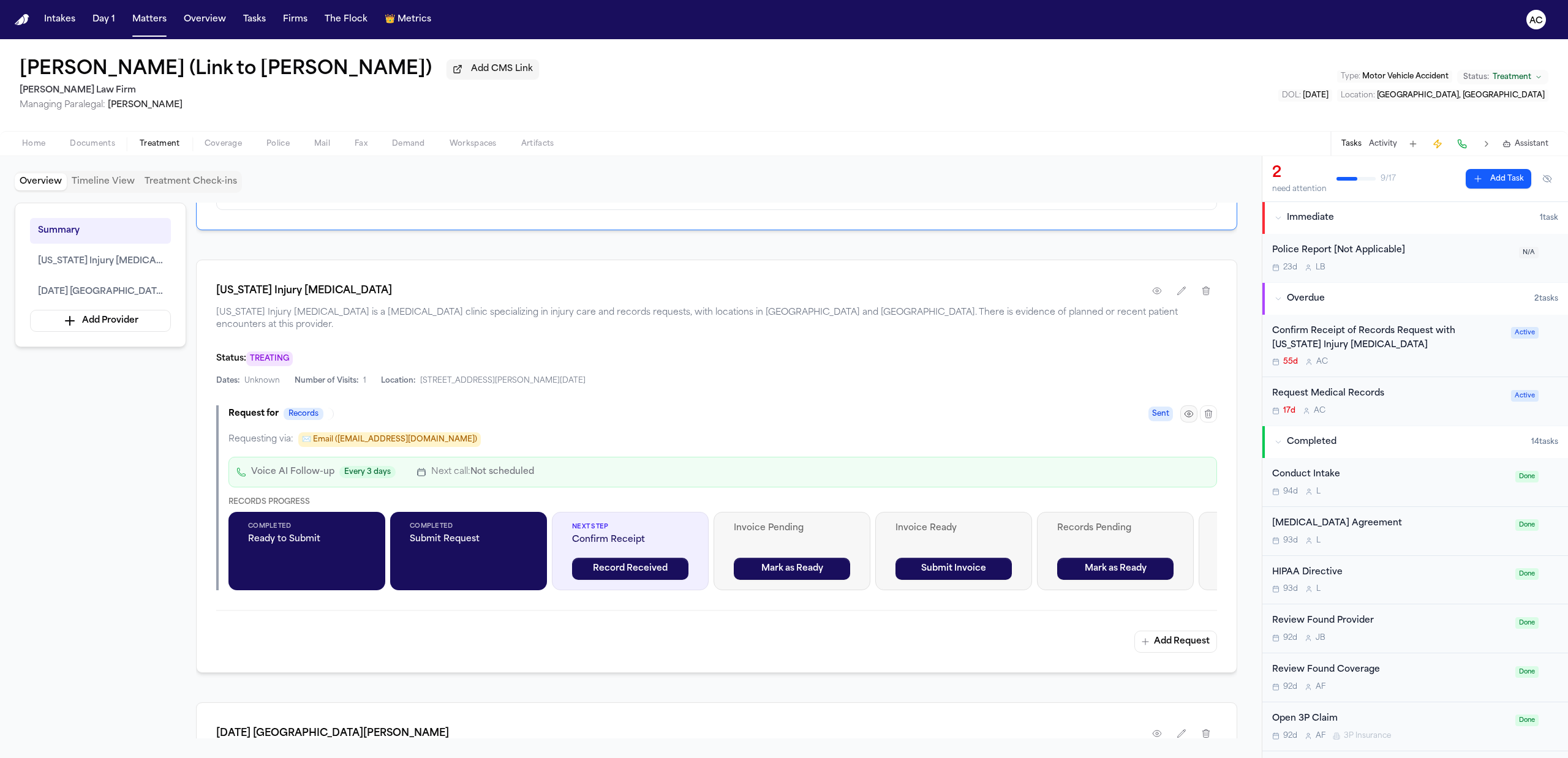
click at [1185, 409] on icon "button" at bounding box center [1188, 413] width 10 height 10
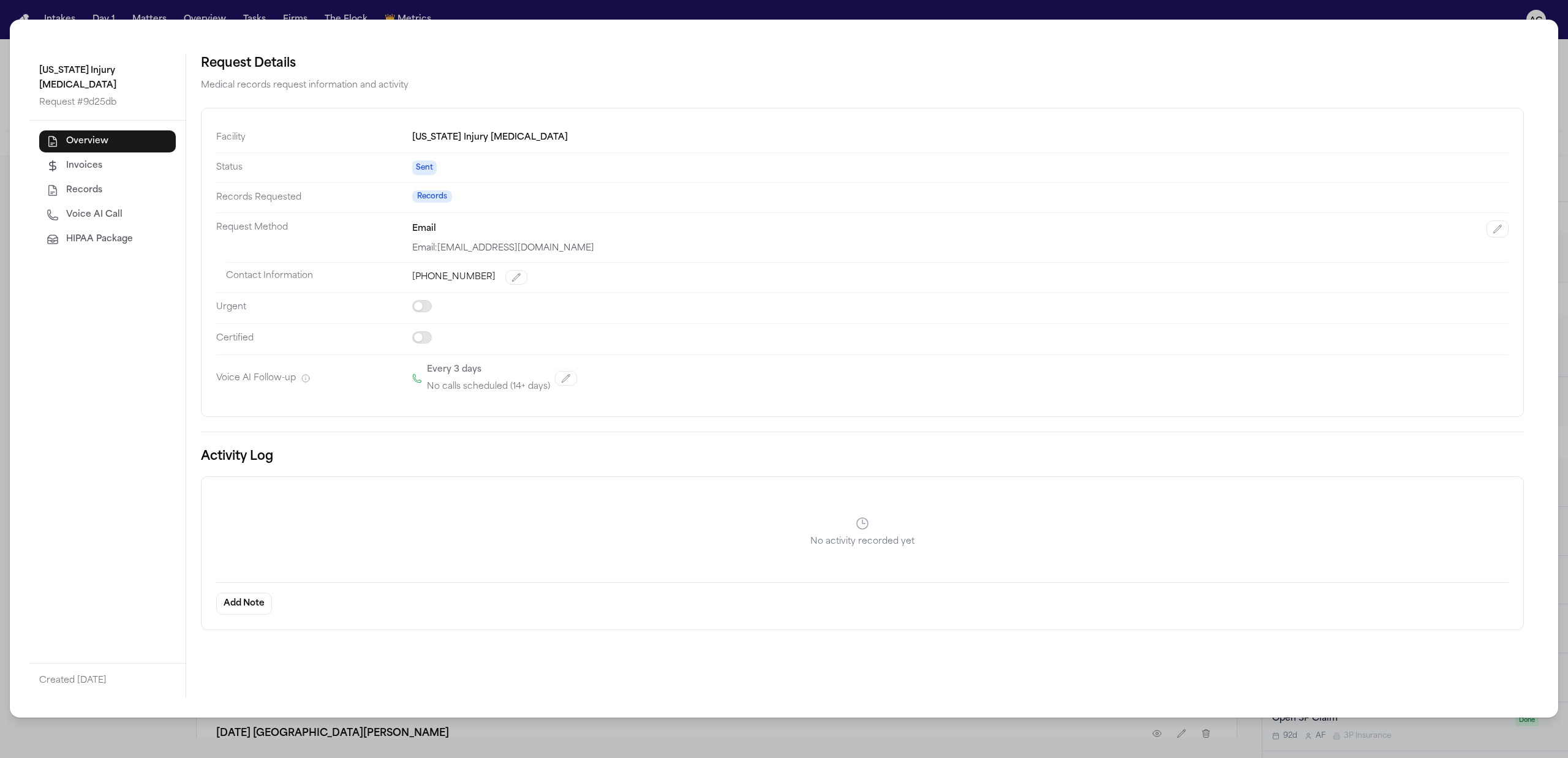
click at [466, 8] on div "[US_STATE] Injury [MEDICAL_DATA] Request # 9d25db Overview Invoices Records Voi…" at bounding box center [784, 379] width 1568 height 758
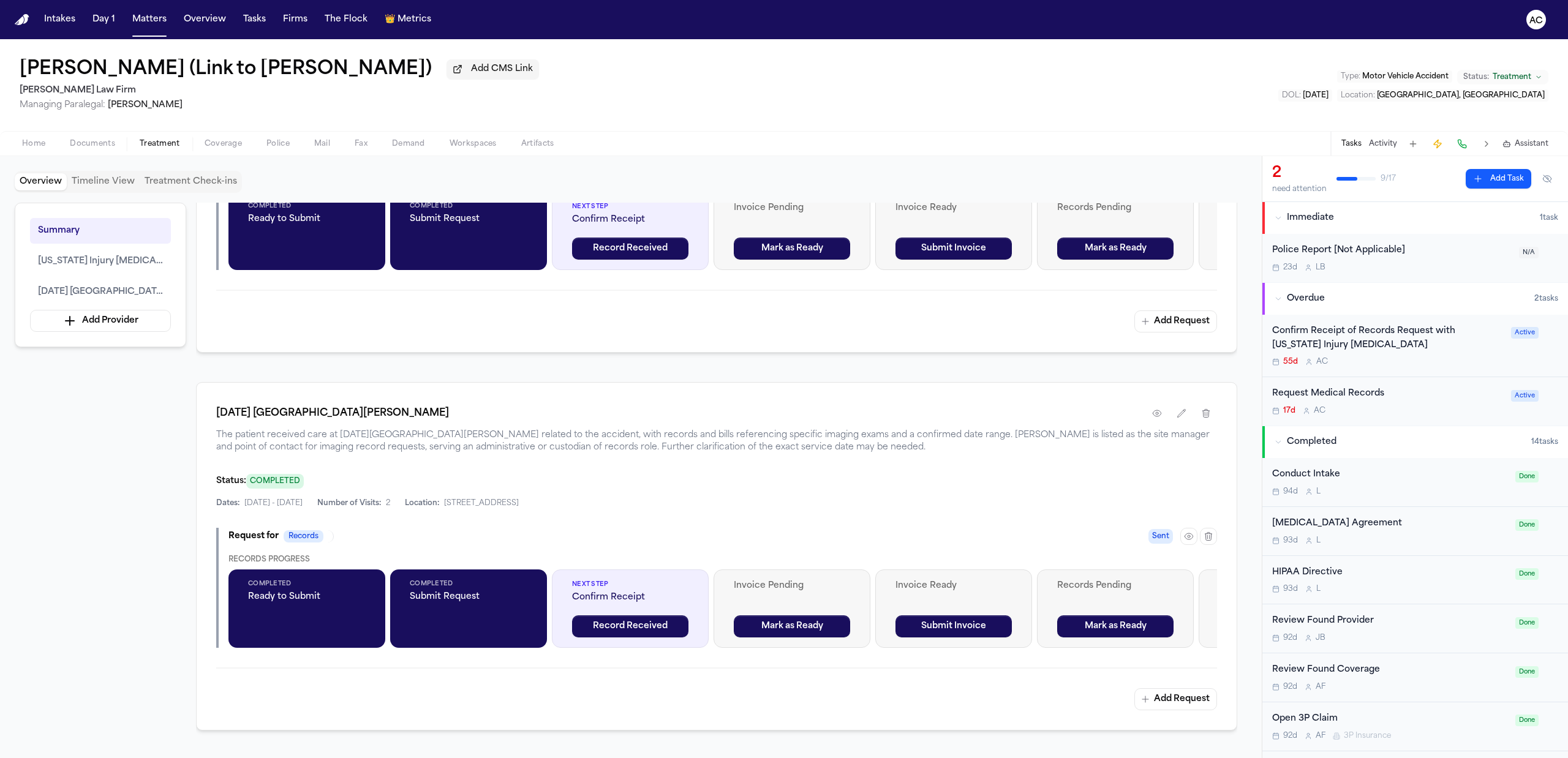
scroll to position [653, 0]
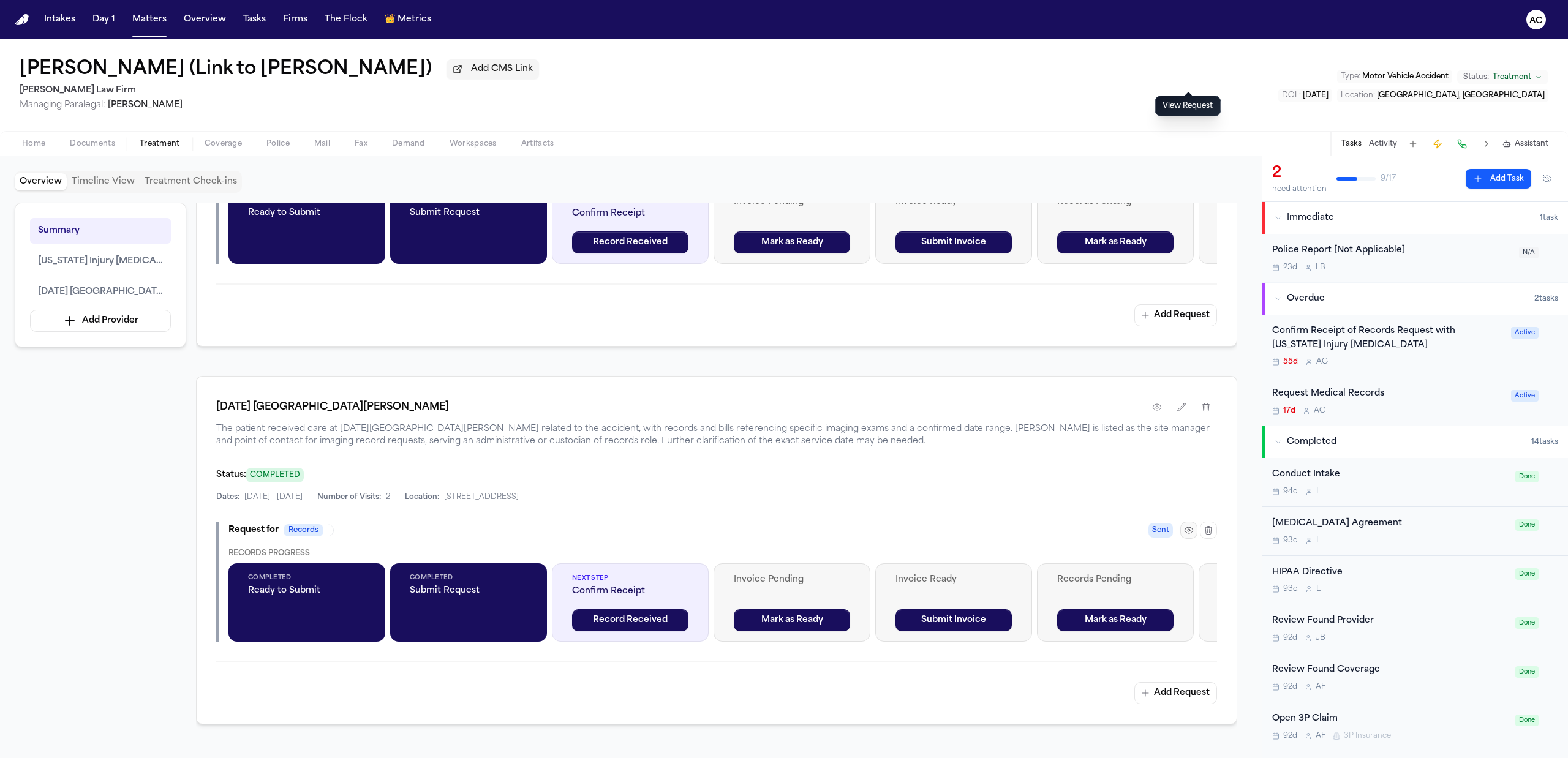
click at [1187, 527] on button "button" at bounding box center [1188, 530] width 17 height 17
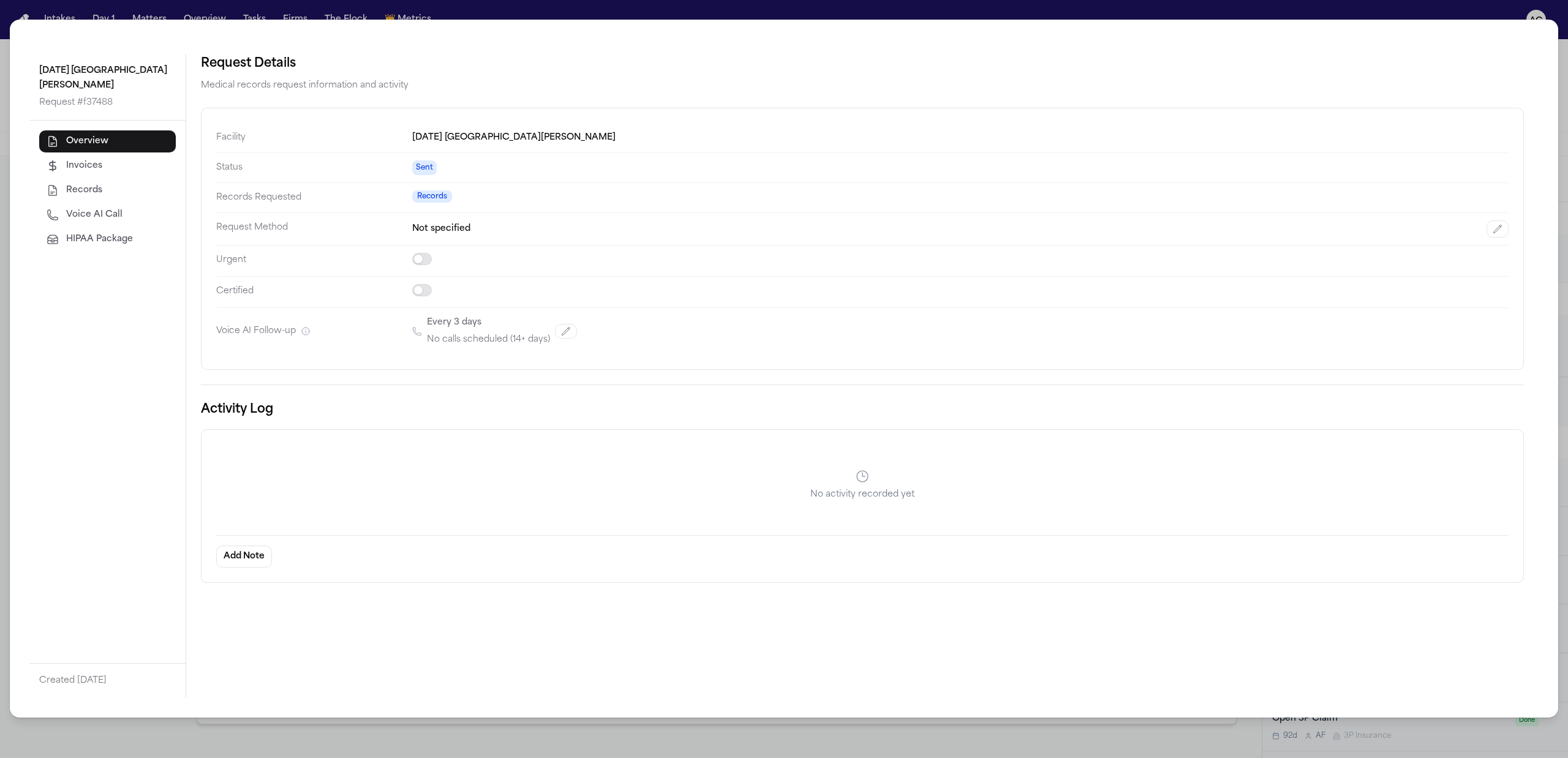
click at [101, 225] on button "Voice AI Call" at bounding box center [108, 215] width 136 height 22
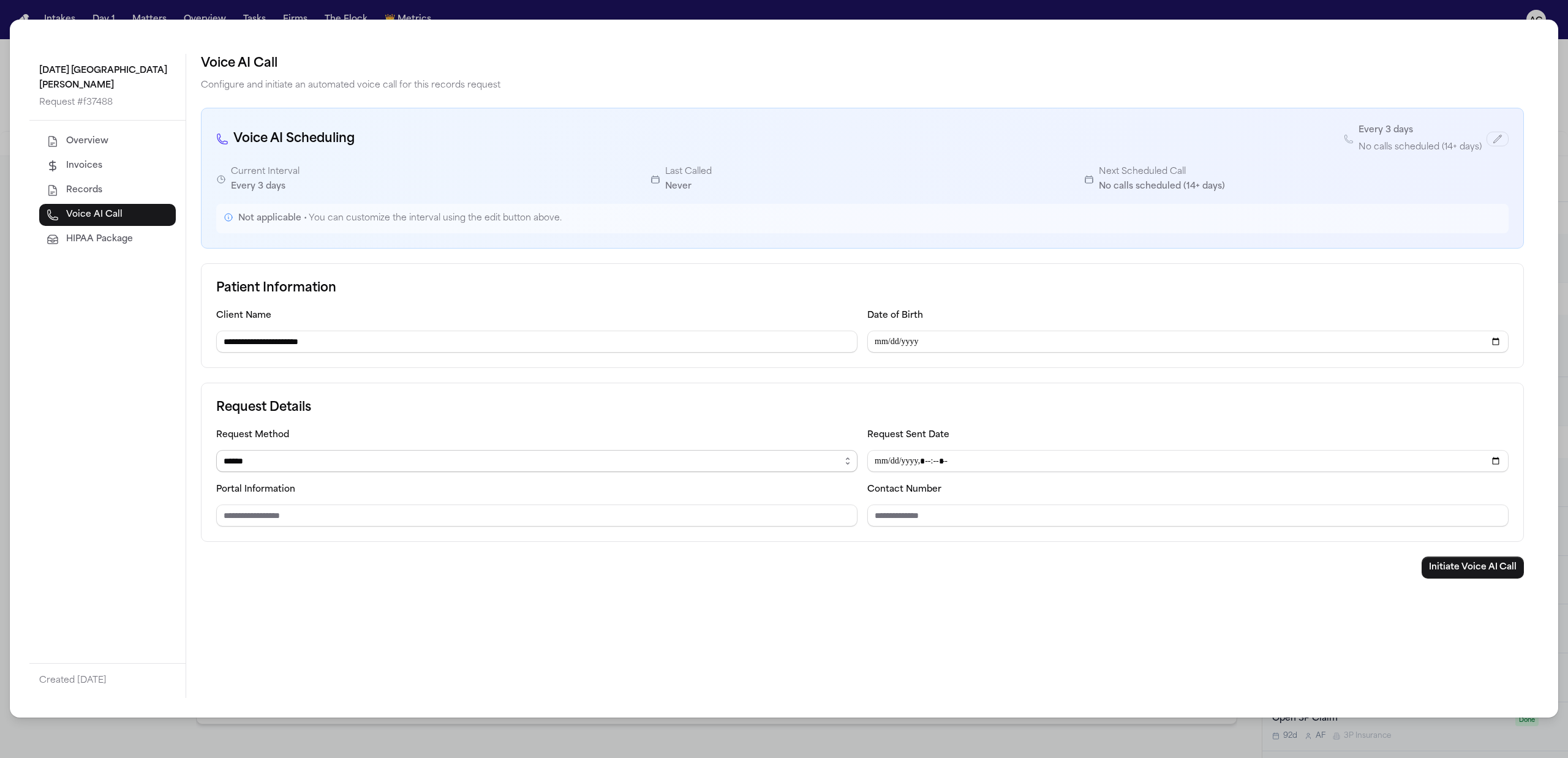
click at [324, 458] on select "****** ***** ***** *** ****" at bounding box center [536, 461] width 641 height 22
select select "***"
click at [216, 452] on select "****** ***** ***** *** ****" at bounding box center [536, 461] width 641 height 22
click at [265, 522] on input "Fax number" at bounding box center [536, 515] width 641 height 22
paste input "**********"
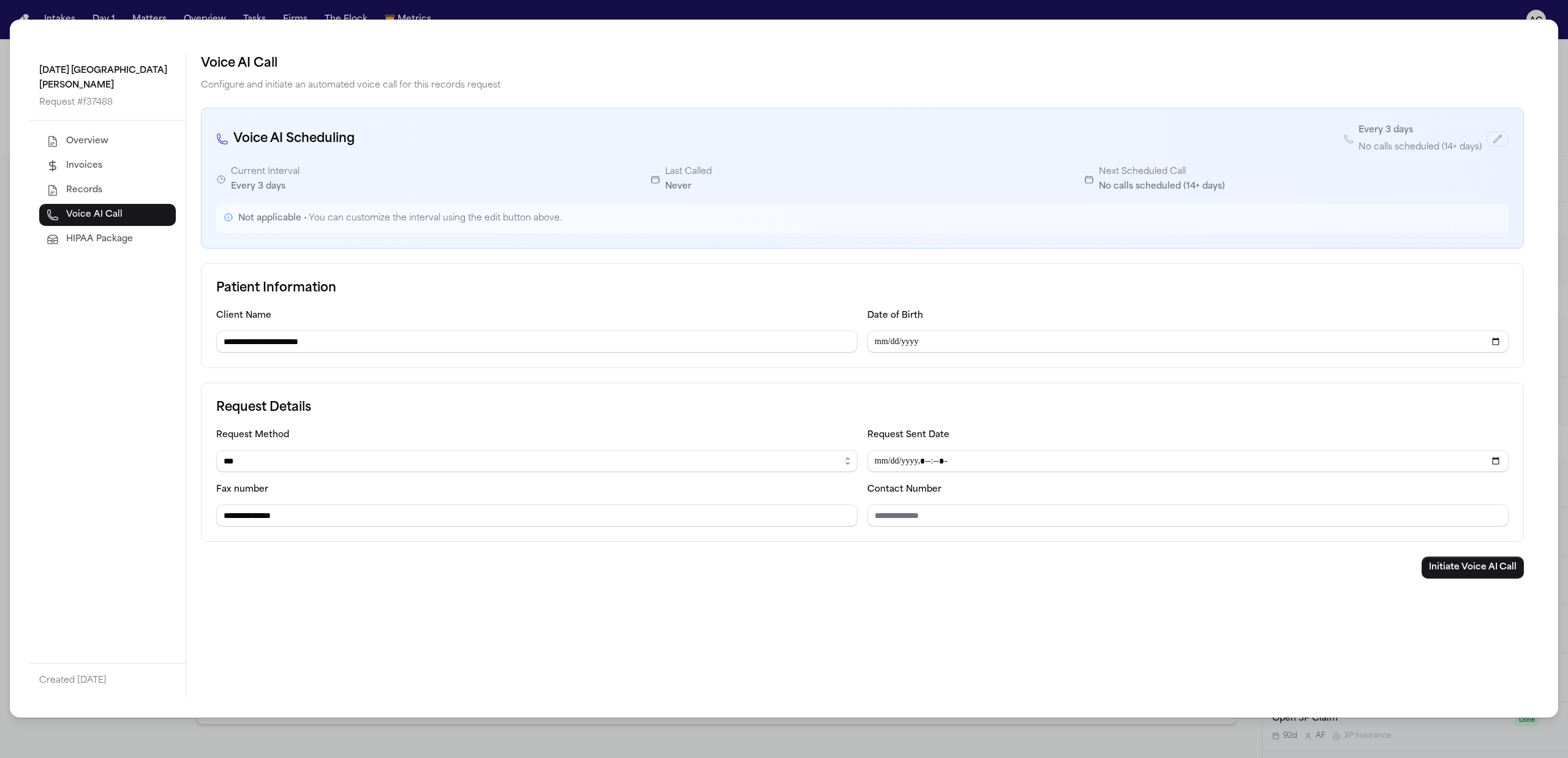
type input "**********"
click at [950, 518] on input "Contact Number" at bounding box center [1188, 515] width 641 height 22
paste input "**********"
type input "**********"
click at [1478, 576] on button "Initiate Voice AI Call" at bounding box center [1472, 568] width 103 height 22
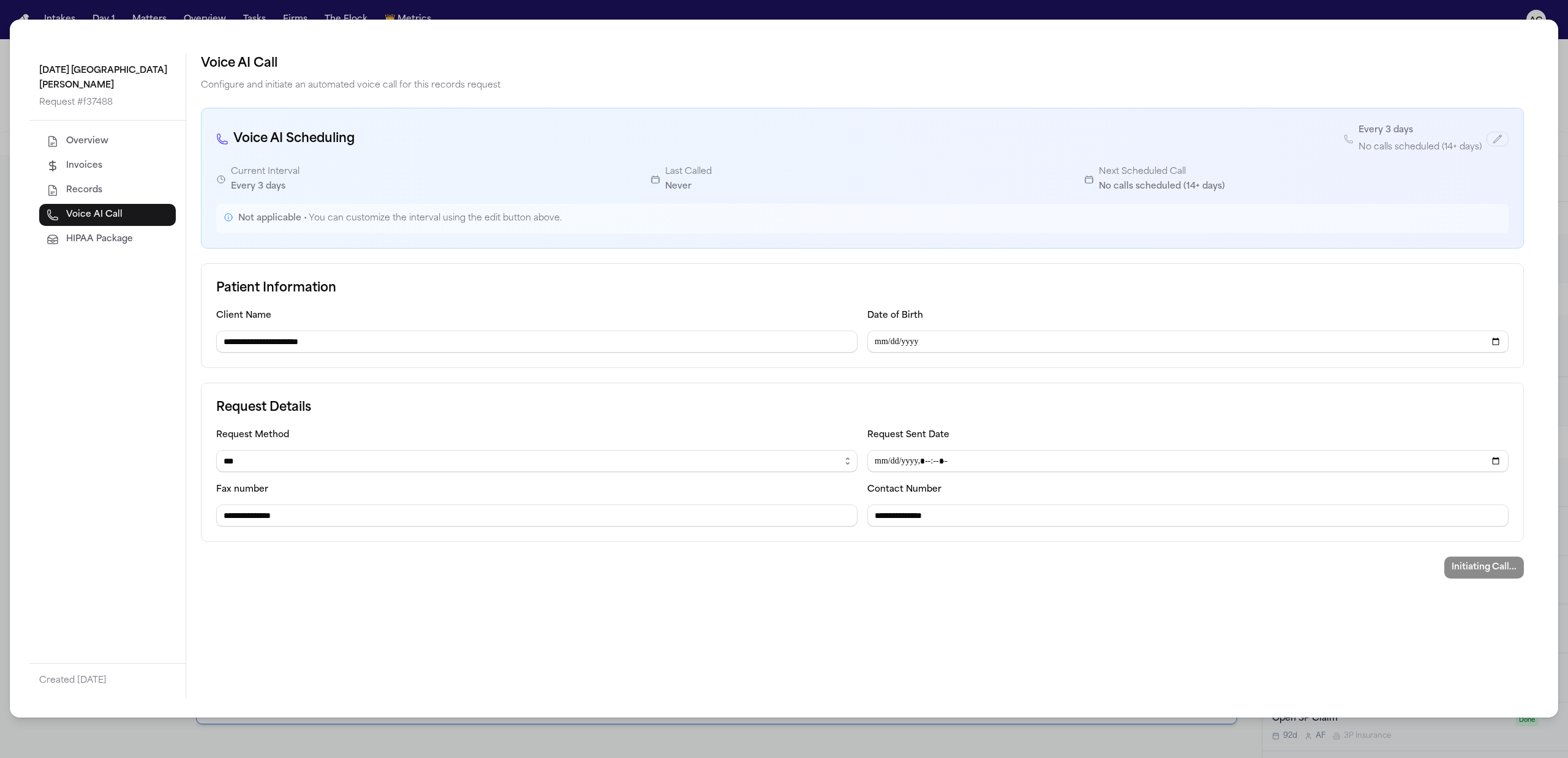
type input "**********"
select select "******"
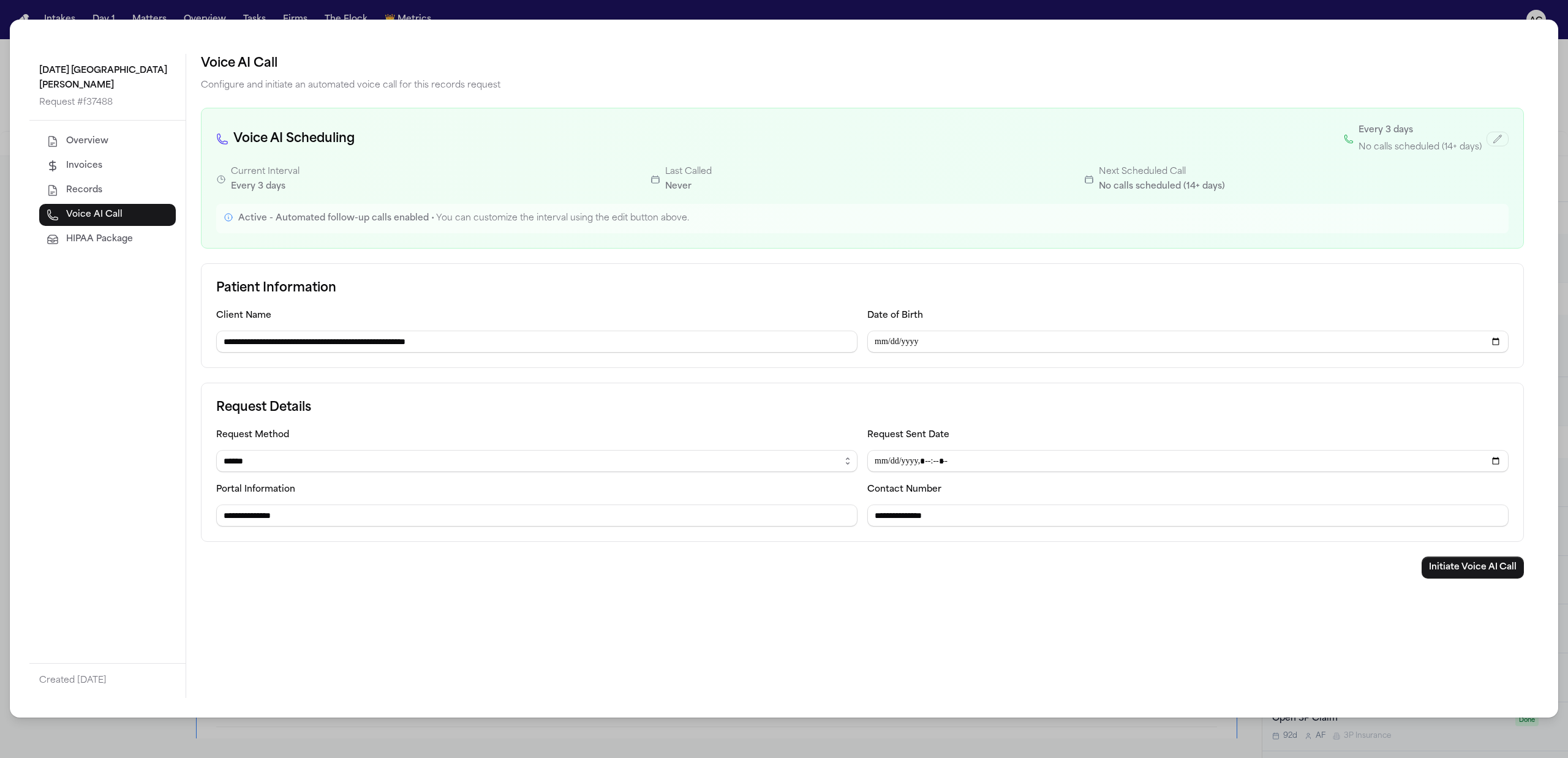
click at [1562, 18] on div "**********" at bounding box center [784, 379] width 1568 height 758
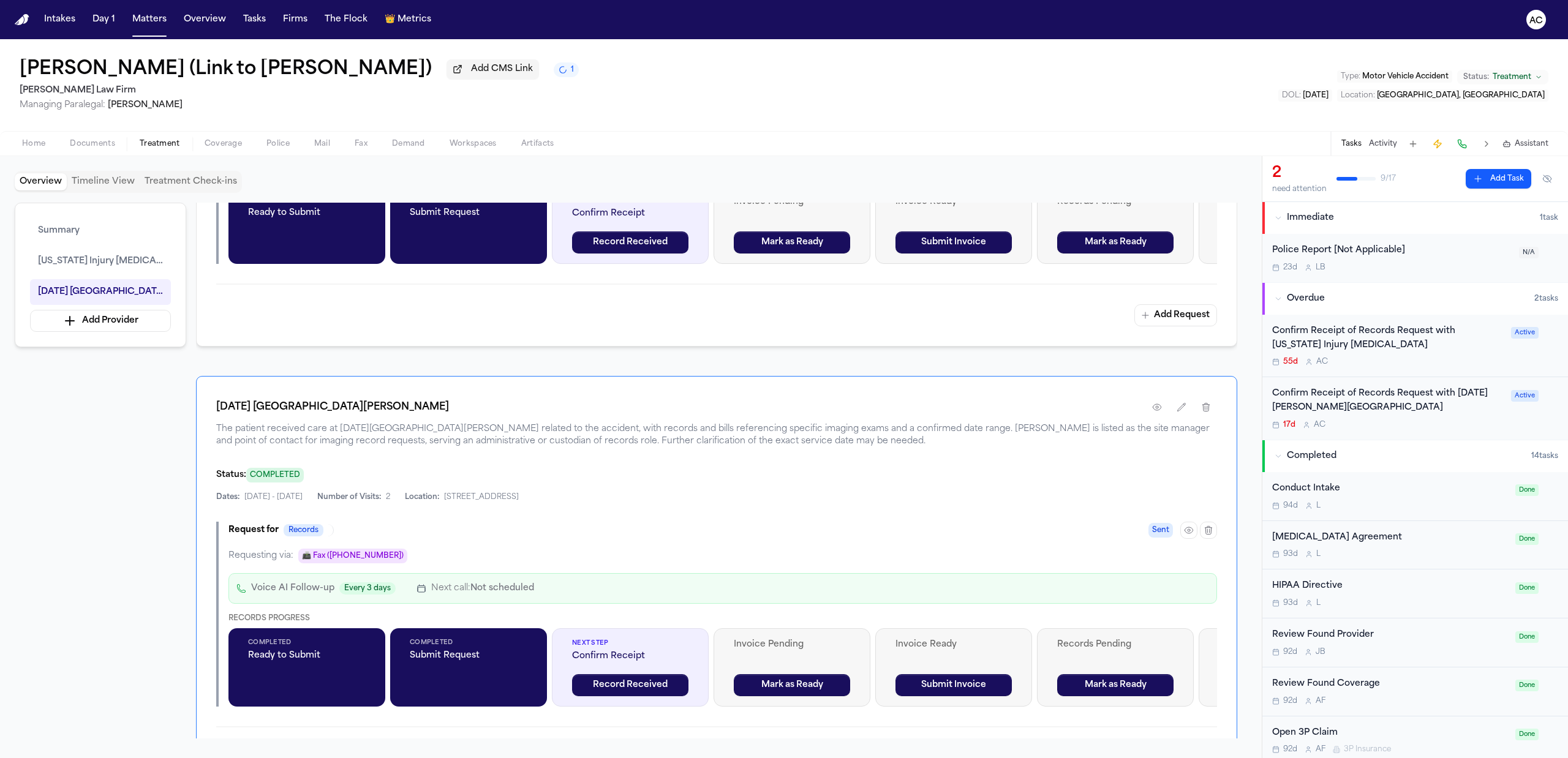
click at [1371, 400] on div "Confirm Receipt of Records Request with [DATE] [PERSON_NAME][GEOGRAPHIC_DATA]" at bounding box center [1387, 401] width 231 height 28
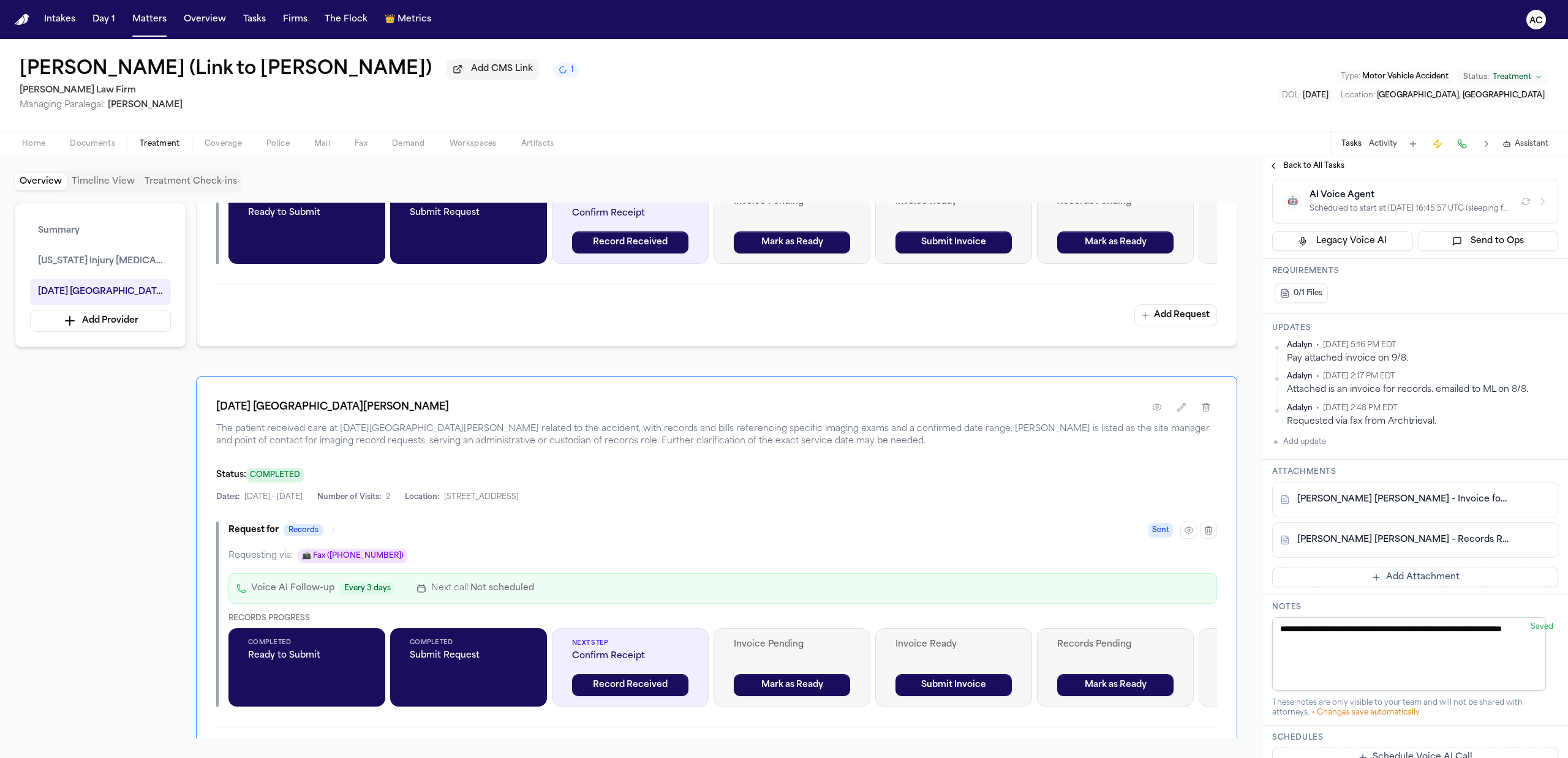
scroll to position [163, 0]
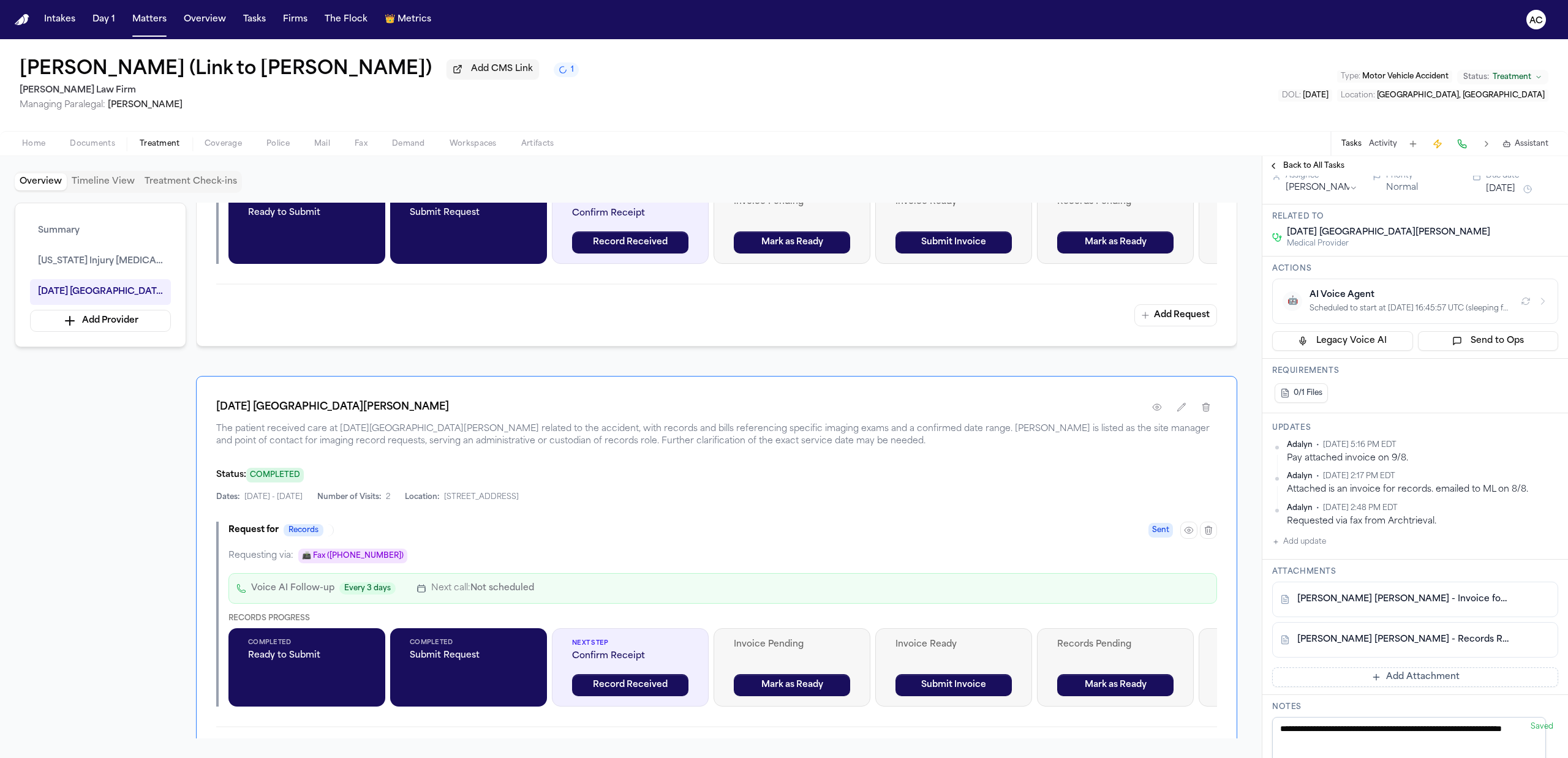
click at [1319, 550] on button "Add update" at bounding box center [1299, 541] width 54 height 15
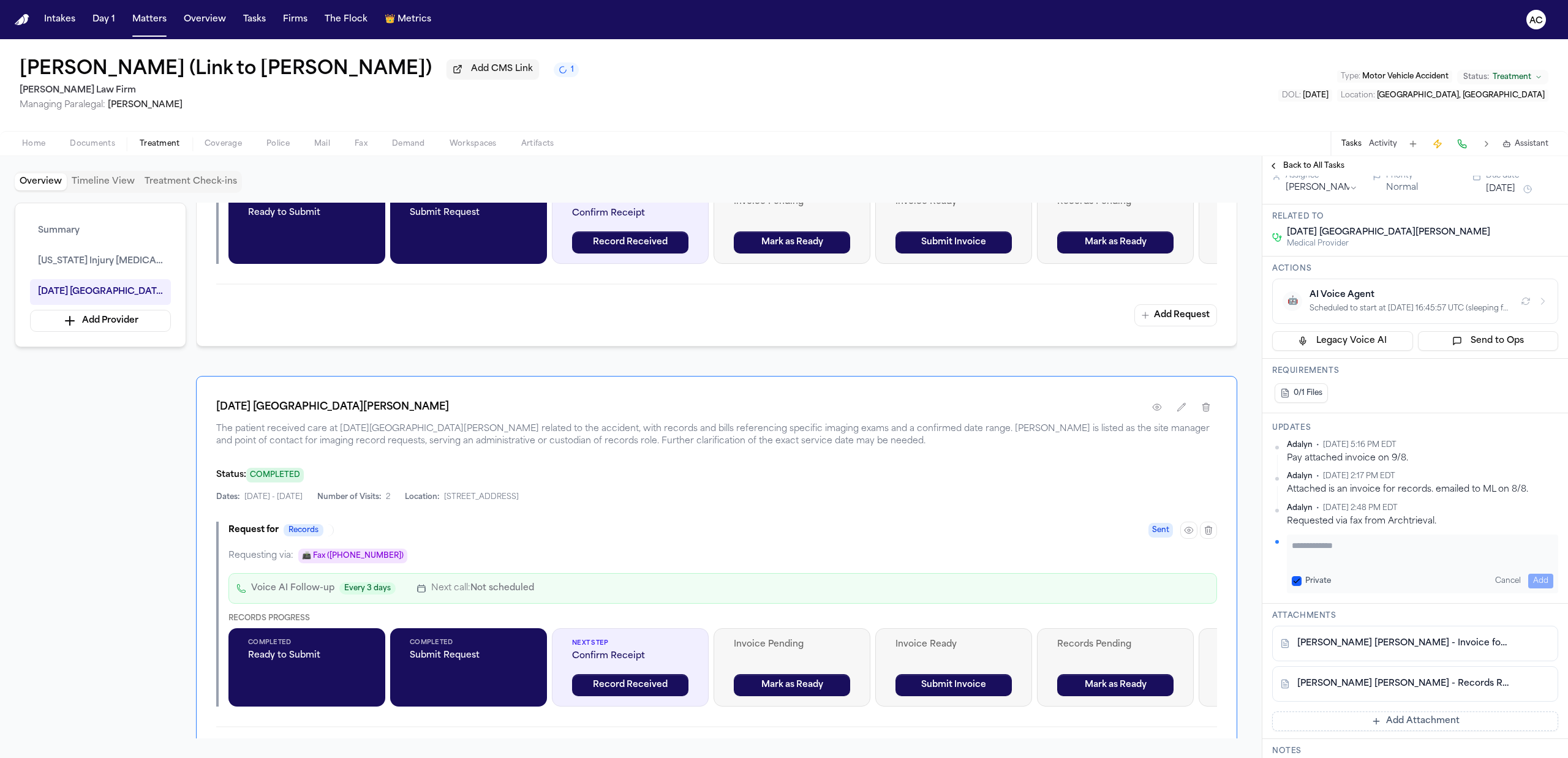
drag, startPoint x: 1343, startPoint y: 611, endPoint x: 1358, endPoint y: 613, distance: 15.1
click at [1346, 564] on textarea "Add your update" at bounding box center [1422, 552] width 262 height 24
type textarea "**********"
click at [1316, 586] on label "Private" at bounding box center [1318, 581] width 25 height 10
click at [1301, 586] on button "Private" at bounding box center [1296, 581] width 10 height 10
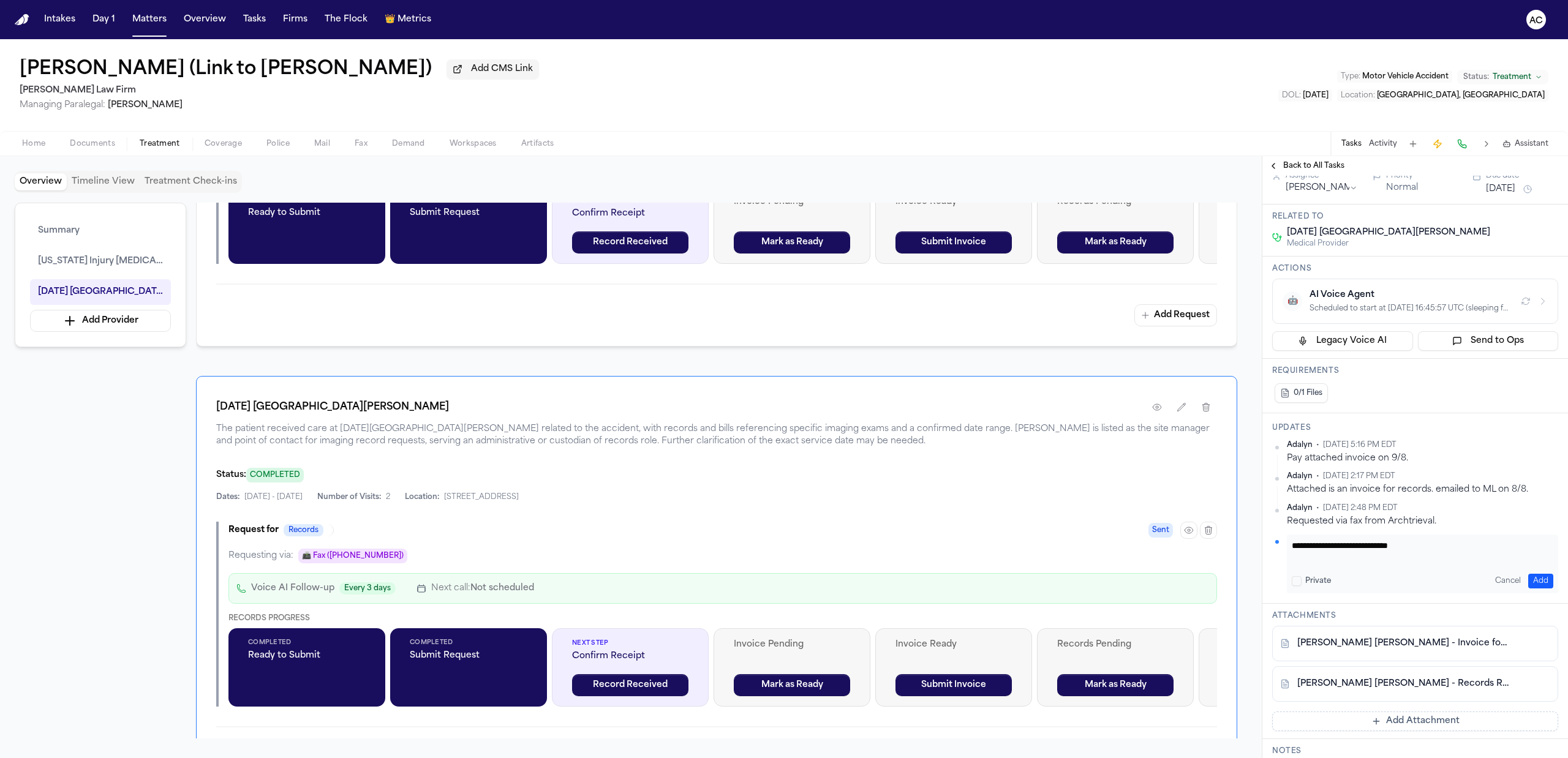
click at [1528, 589] on button "Add" at bounding box center [1540, 581] width 25 height 15
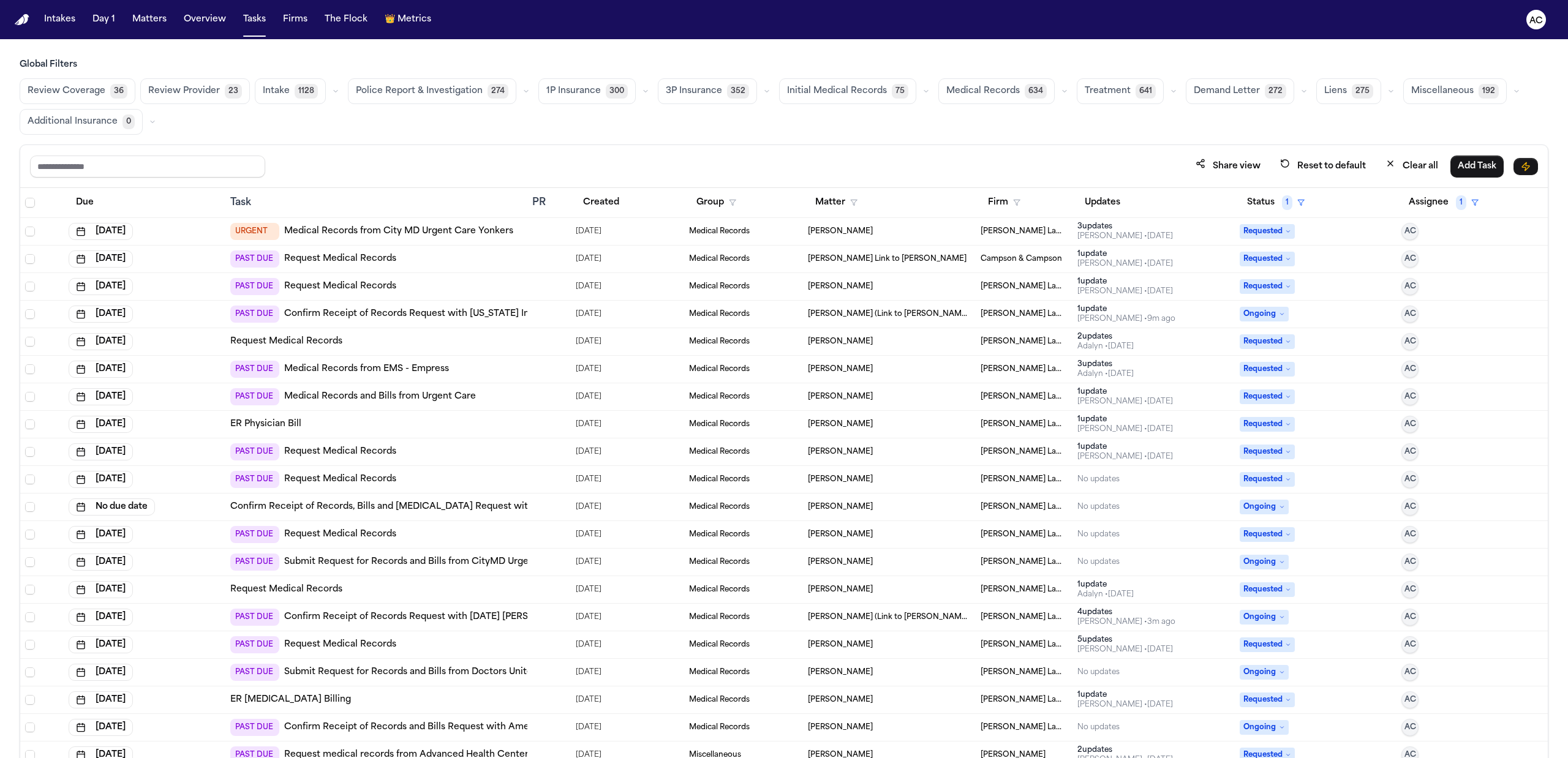
click at [398, 400] on link "Medical Records and Bills from Urgent Care" at bounding box center [380, 397] width 192 height 12
click at [273, 427] on link "ER Physician Bill" at bounding box center [266, 424] width 71 height 12
click at [354, 481] on link "Request Medical Records" at bounding box center [340, 479] width 112 height 12
click at [1013, 201] on icon "button" at bounding box center [1017, 203] width 8 height 8
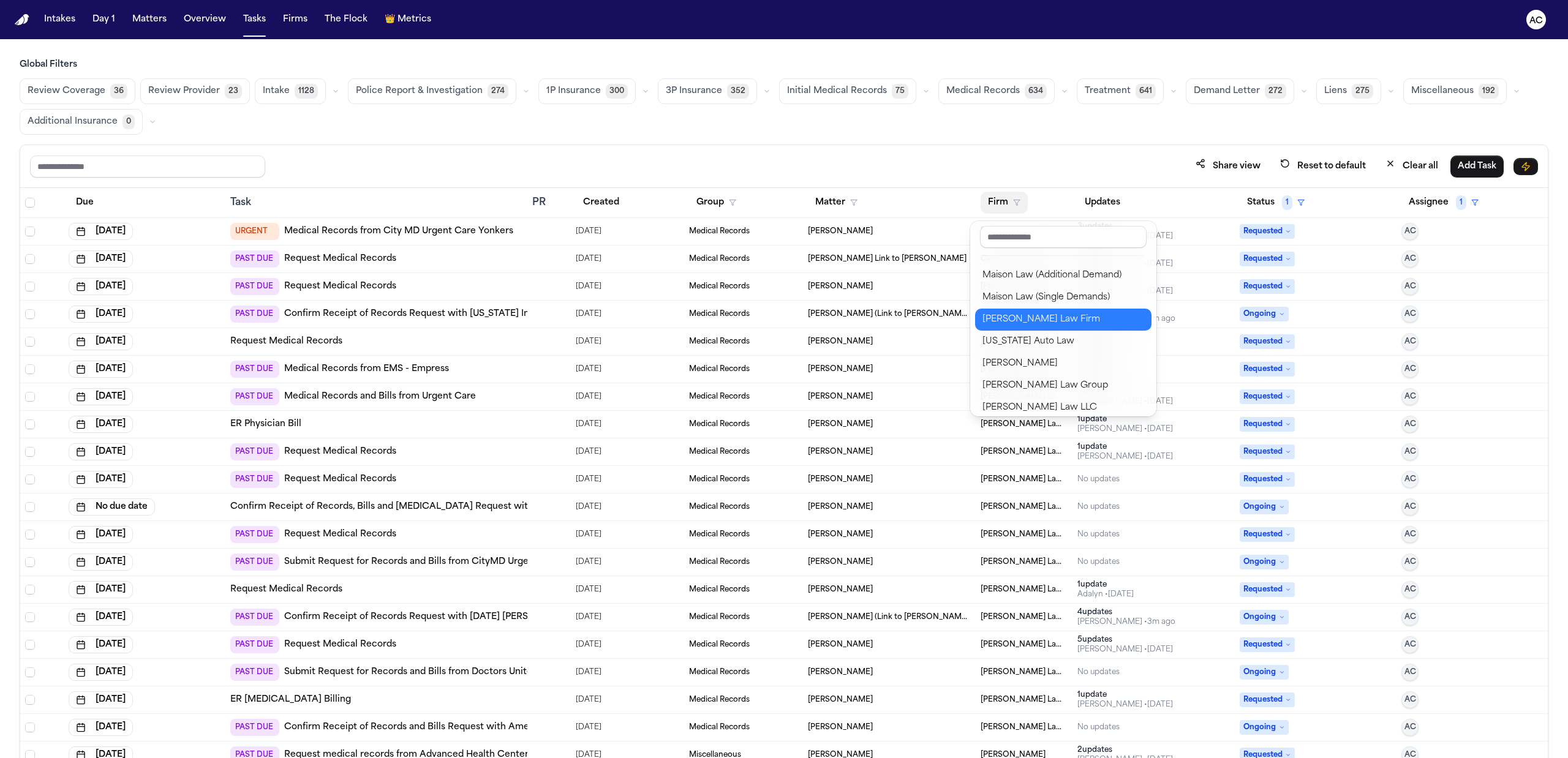
click at [1045, 314] on div "[PERSON_NAME] Law Firm" at bounding box center [1063, 319] width 162 height 15
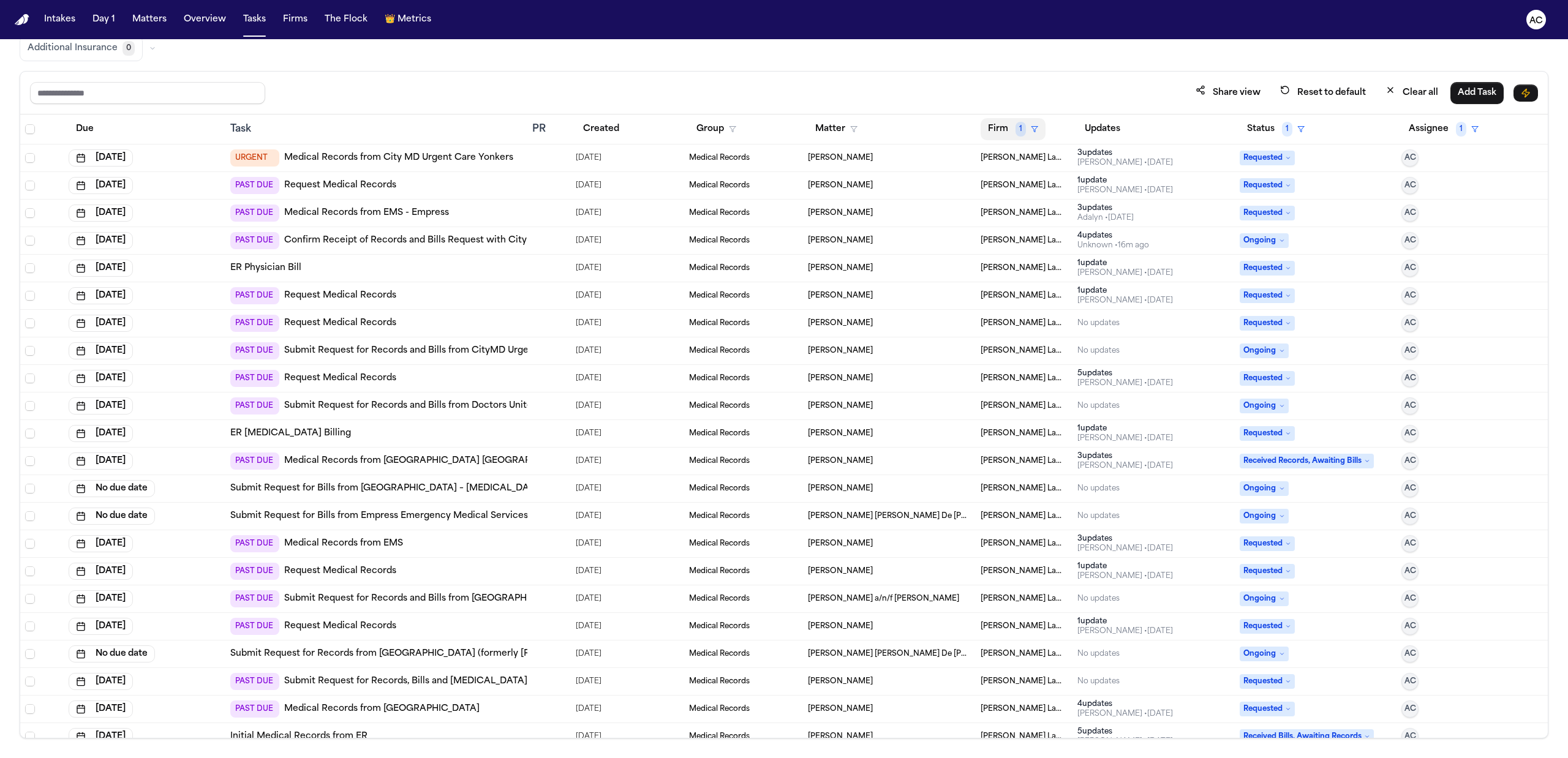
click at [1015, 126] on span "1" at bounding box center [1020, 129] width 10 height 15
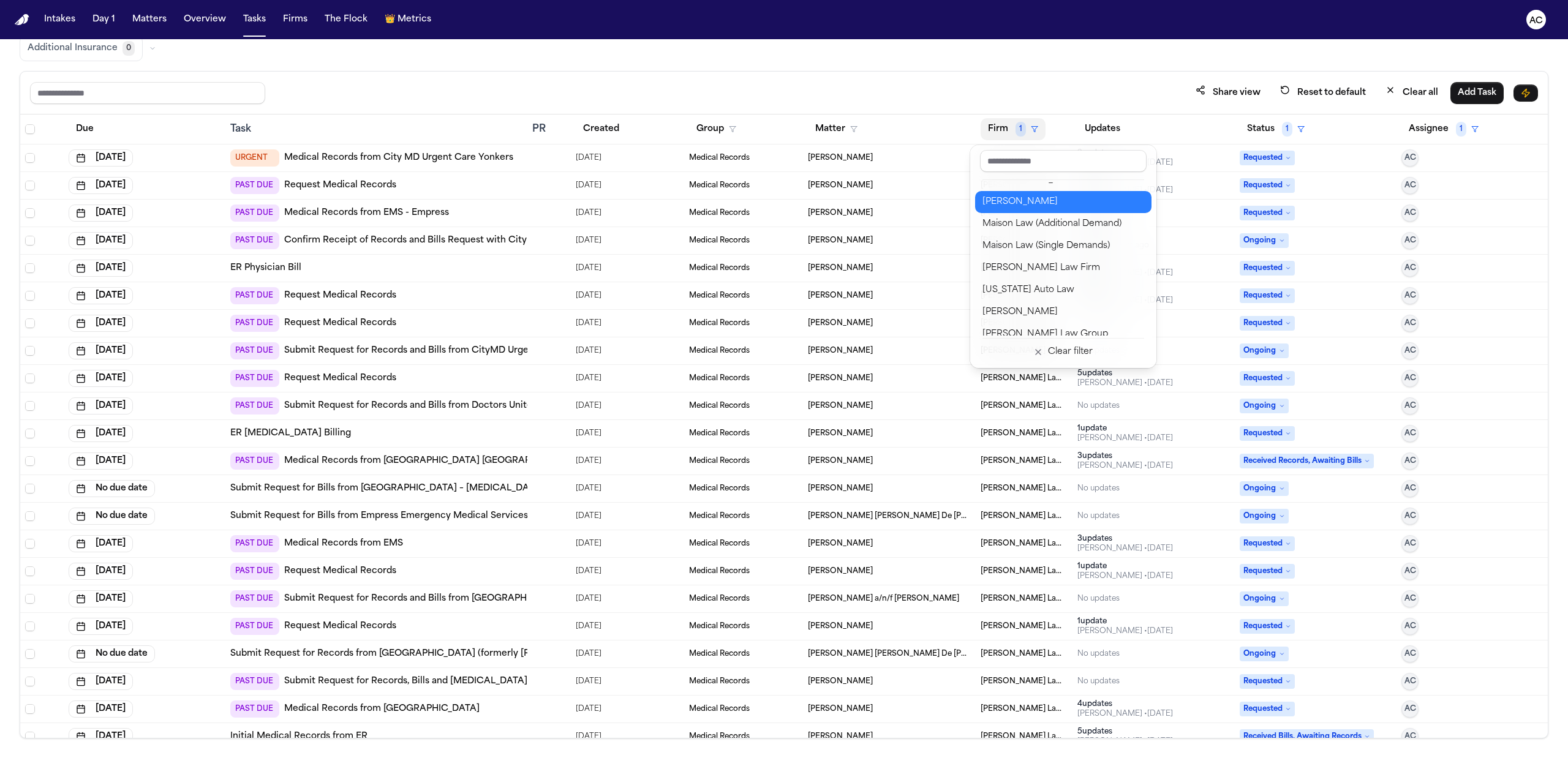
scroll to position [898, 0]
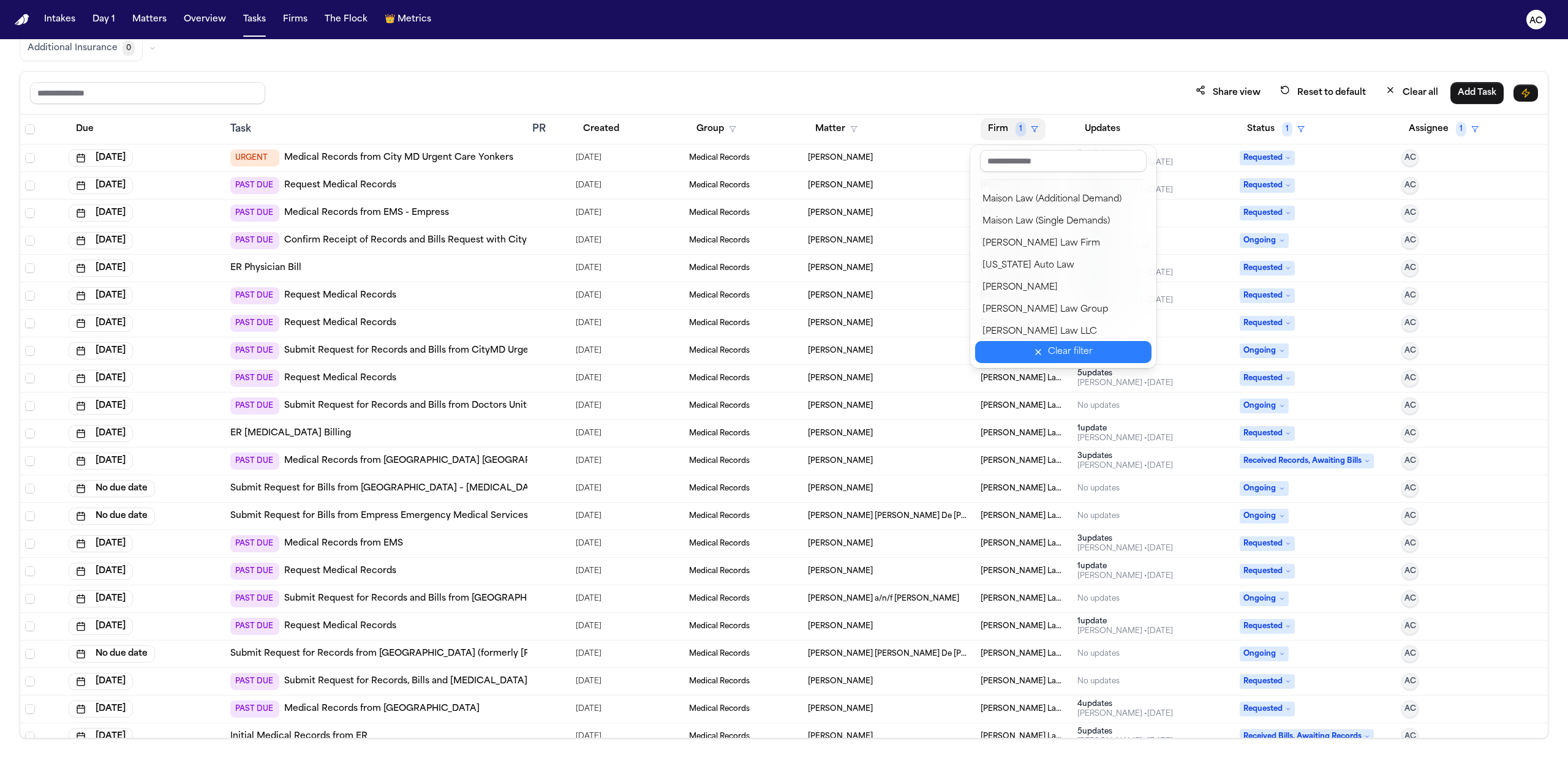
click at [1063, 359] on div "Clear filter" at bounding box center [1070, 352] width 45 height 15
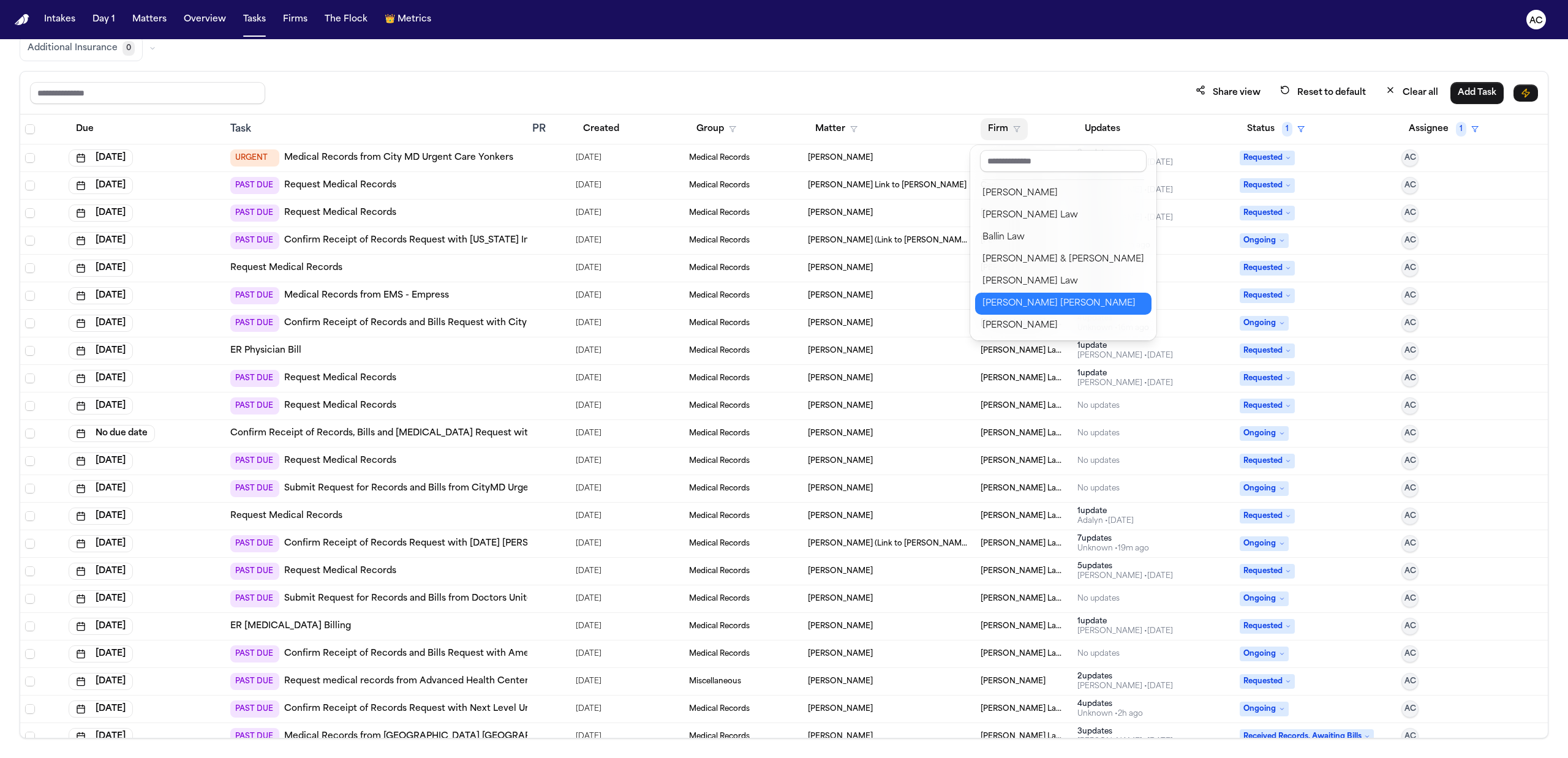
click at [1066, 296] on div "Blaska Holm" at bounding box center [1063, 303] width 162 height 15
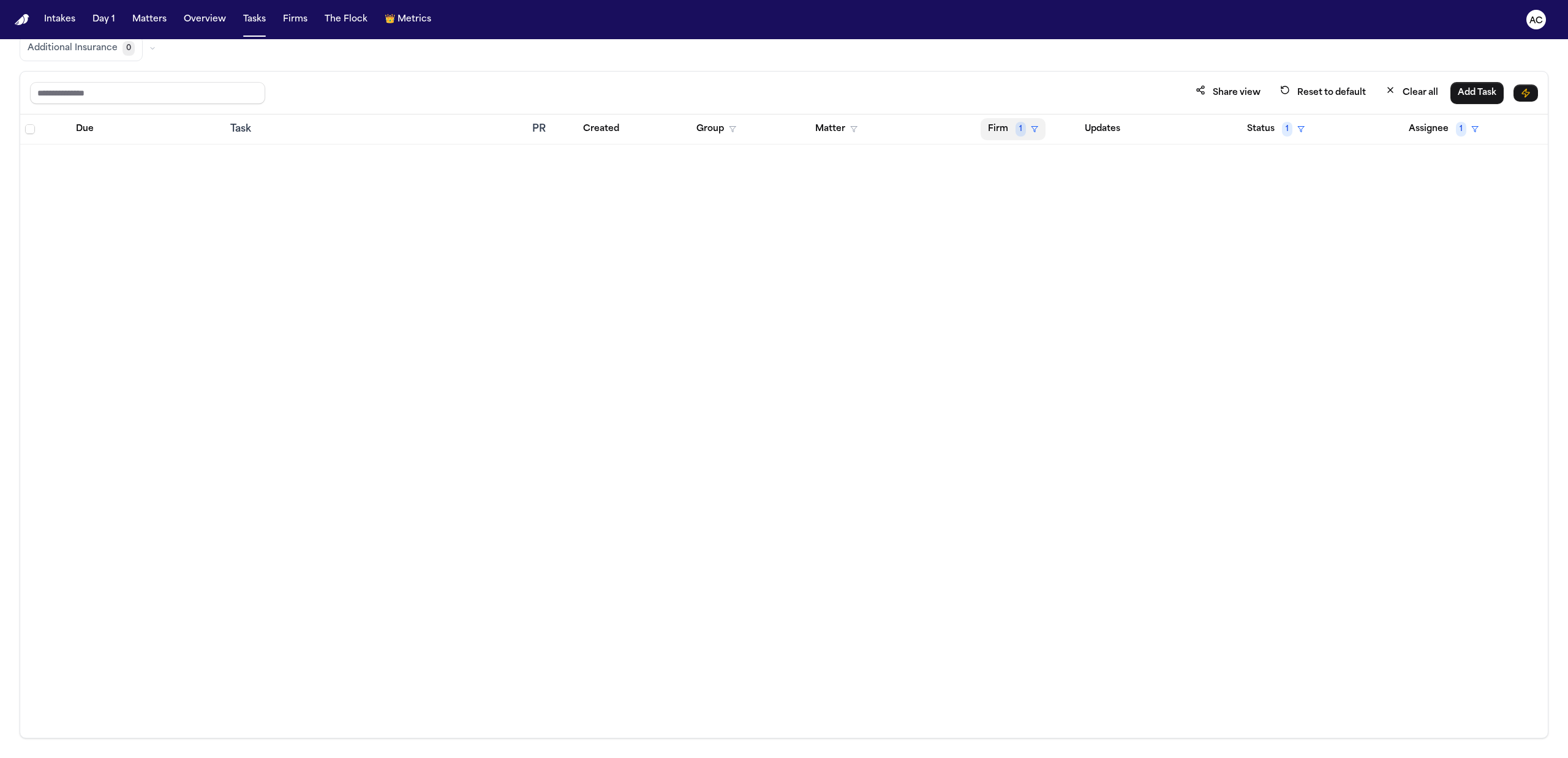
click at [1022, 132] on span "1" at bounding box center [1020, 129] width 10 height 15
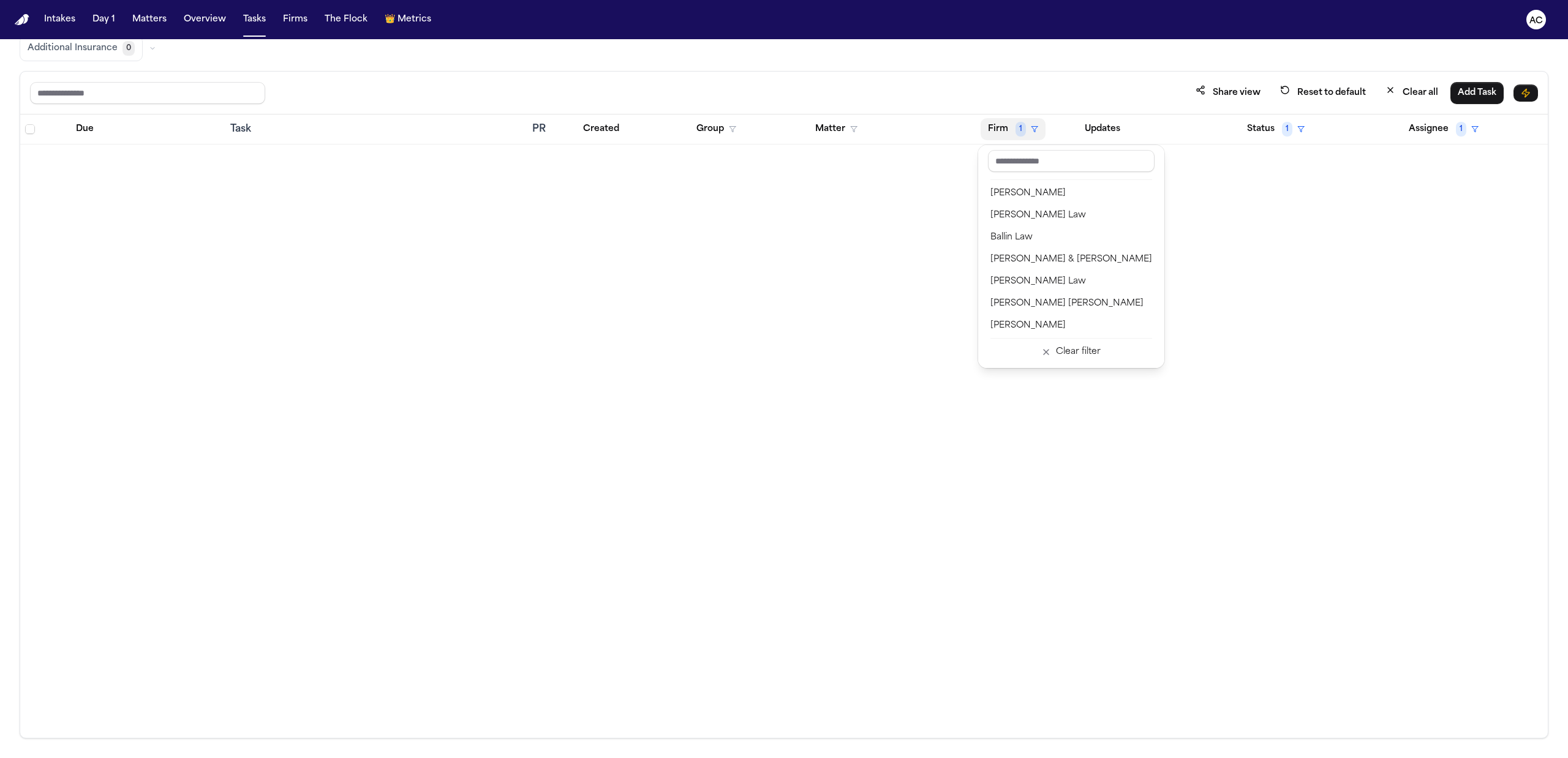
click at [1077, 62] on div "Global Filters Review Coverage 36 Review Provider 23 Intake 1128 Police Report …" at bounding box center [784, 362] width 1529 height 754
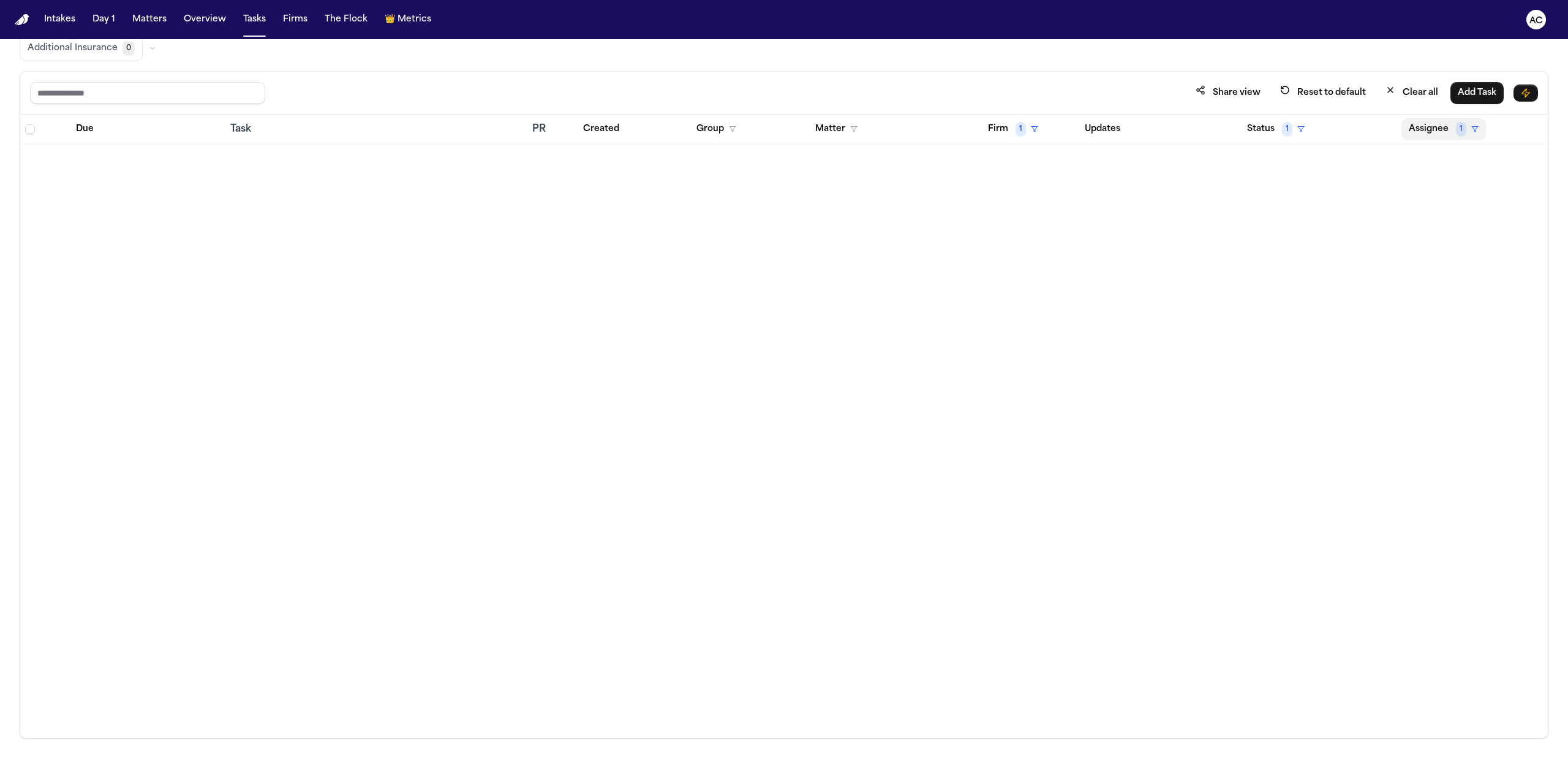
click at [1436, 122] on button "Assignee 1" at bounding box center [1443, 129] width 85 height 22
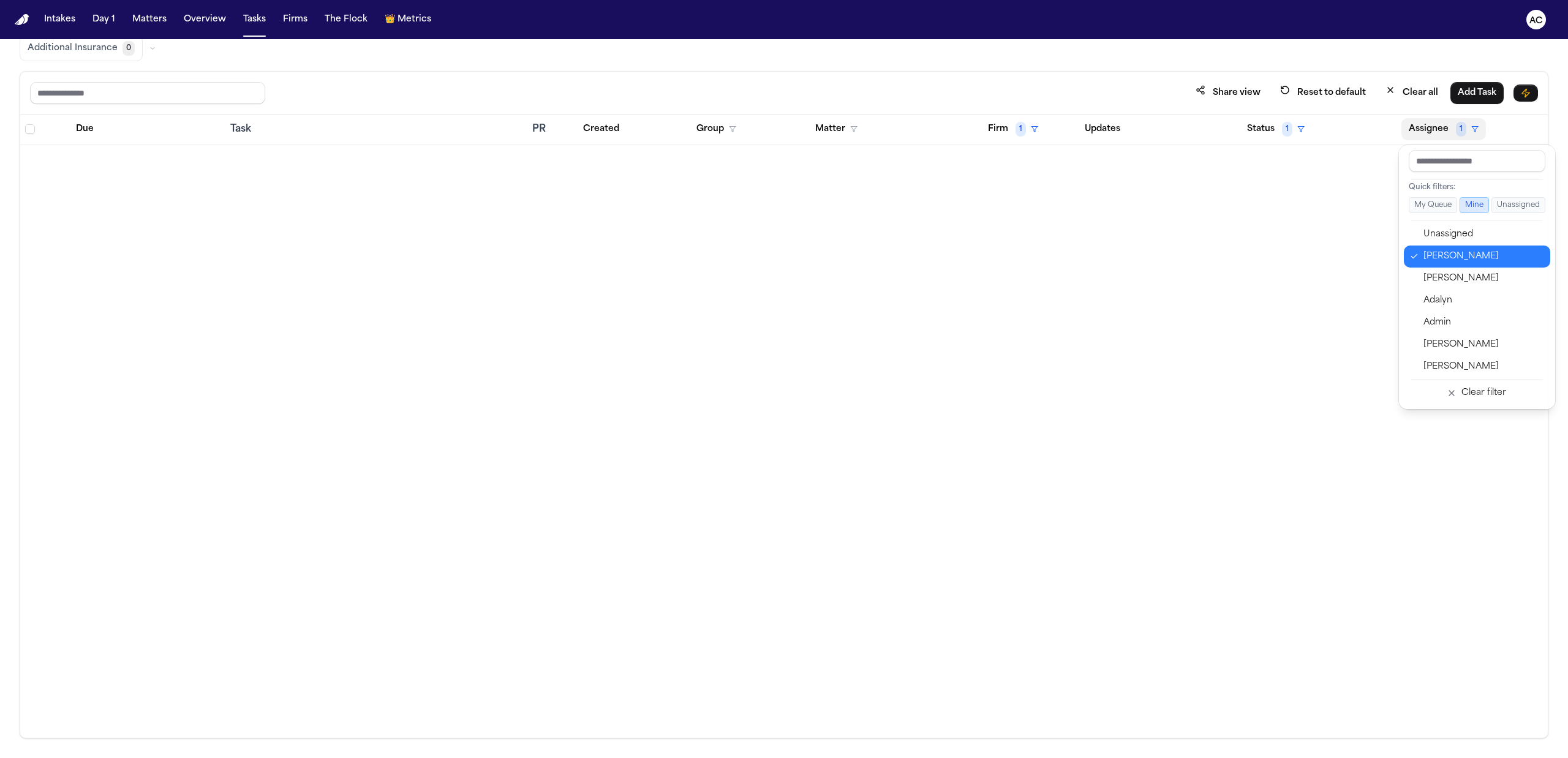
click at [1434, 257] on div "[PERSON_NAME]" at bounding box center [1483, 256] width 120 height 15
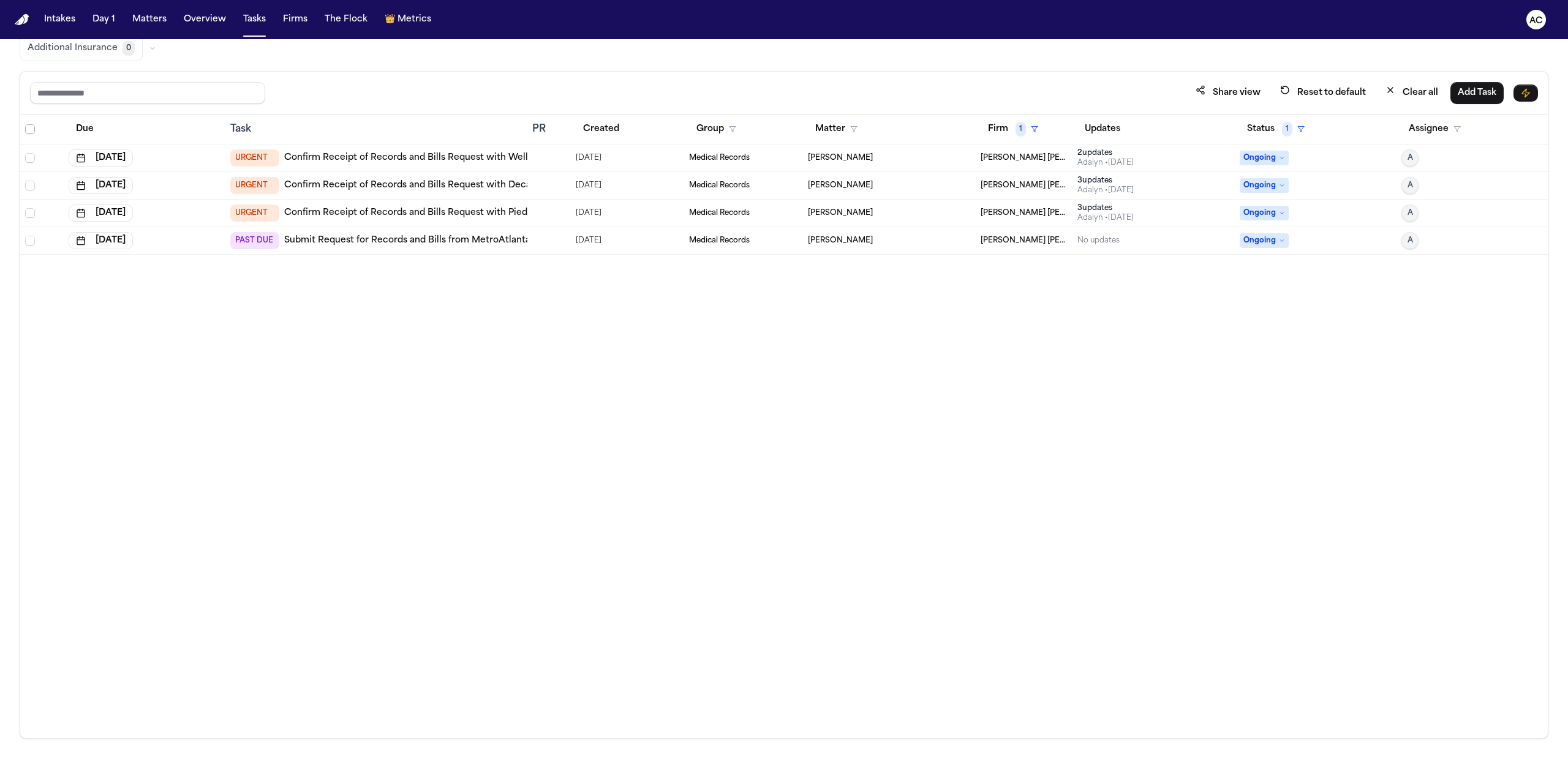
click at [30, 126] on span "Select all" at bounding box center [29, 129] width 10 height 10
click at [257, 474] on div "Due Task PR Created Group Matter Firm 1 Updates Status 1 Assignee Sep 24, 2025 …" at bounding box center [784, 426] width 1527 height 624
click at [32, 129] on span "Select all" at bounding box center [29, 129] width 10 height 10
click at [145, 89] on button "Change Assignee" at bounding box center [142, 93] width 90 height 22
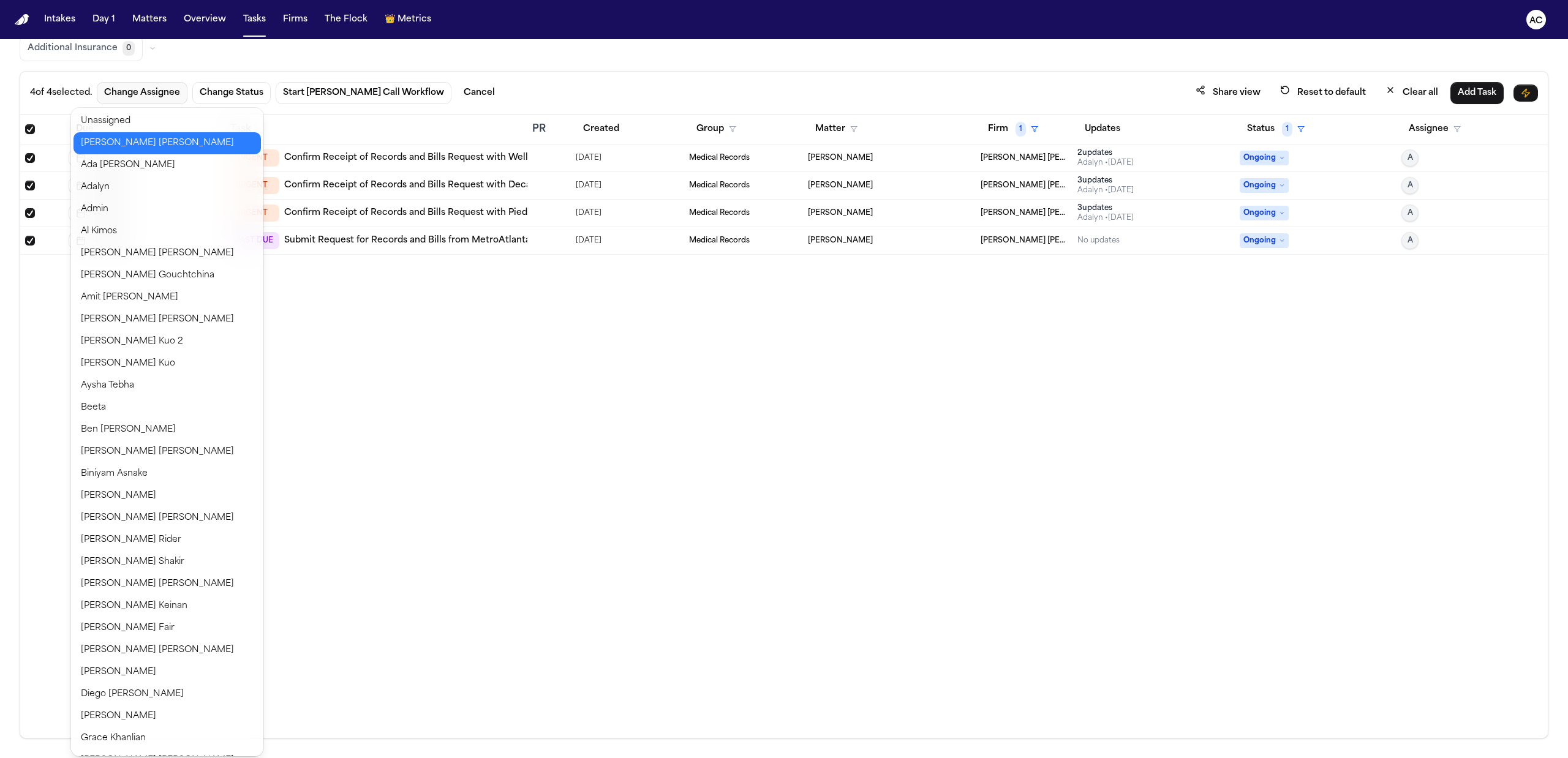
click at [133, 143] on button "Anna Contreras" at bounding box center [167, 143] width 187 height 22
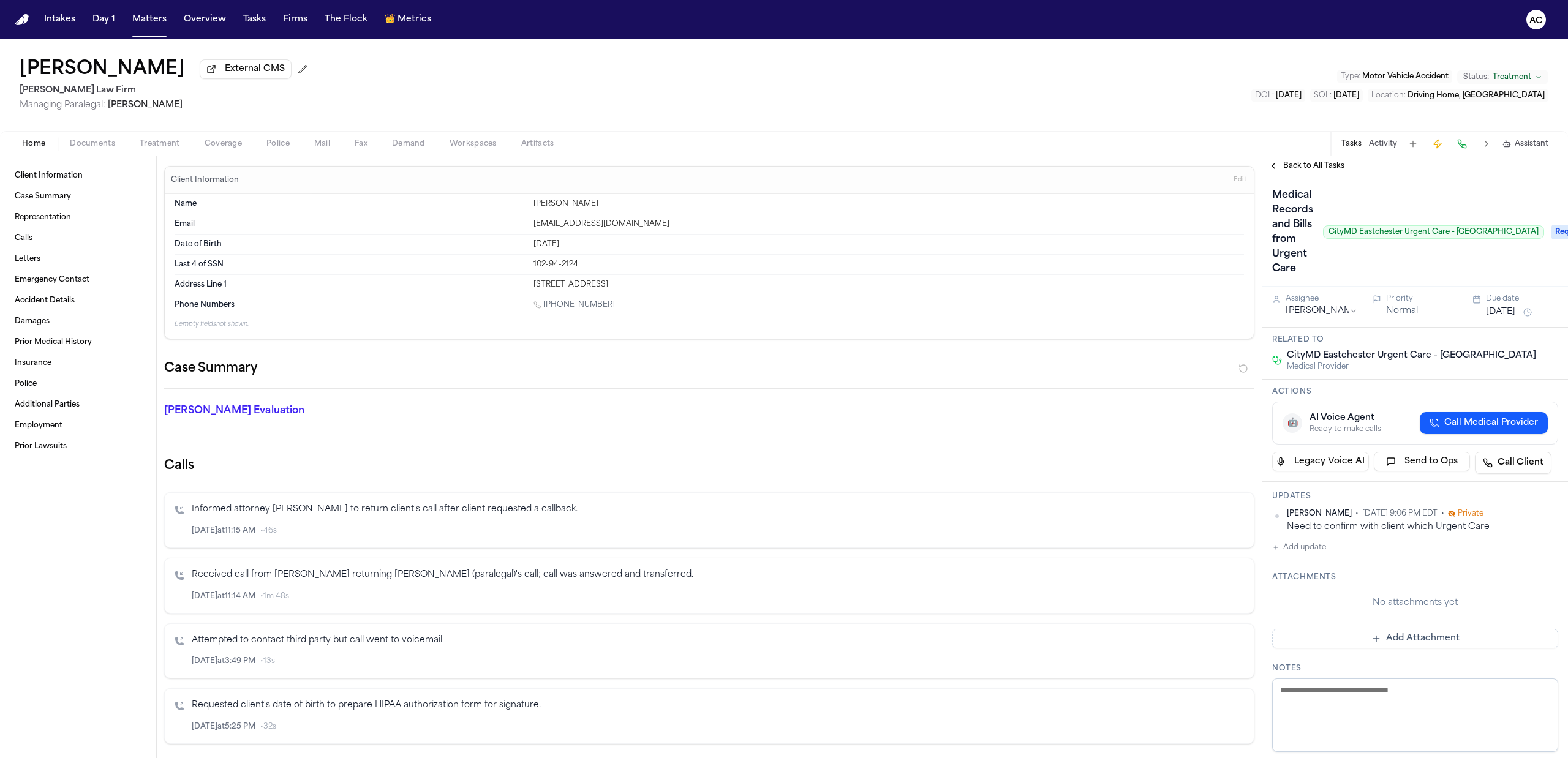
click at [160, 147] on span "Treatment" at bounding box center [159, 143] width 40 height 10
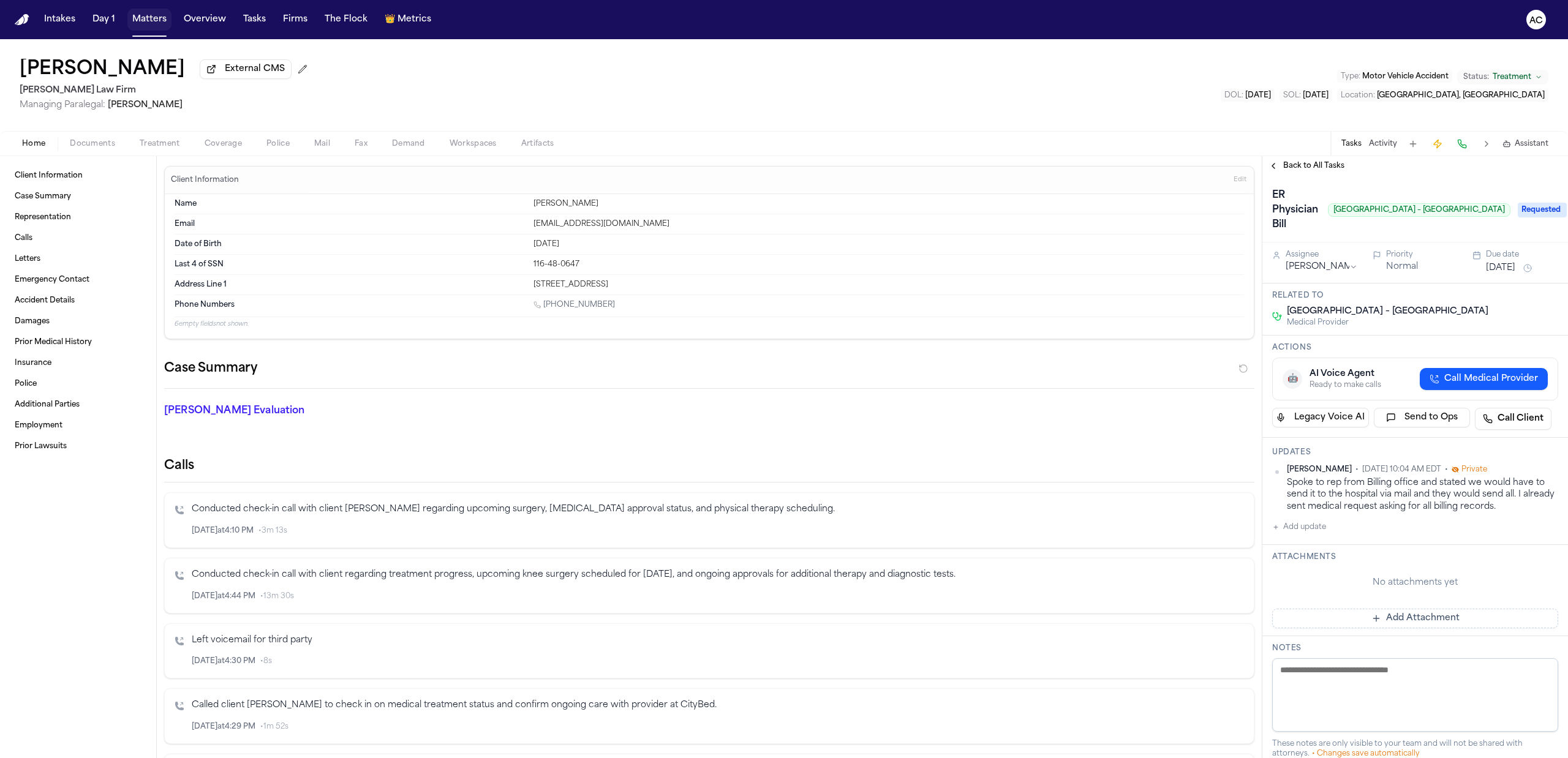
click at [152, 15] on button "Matters" at bounding box center [149, 19] width 44 height 22
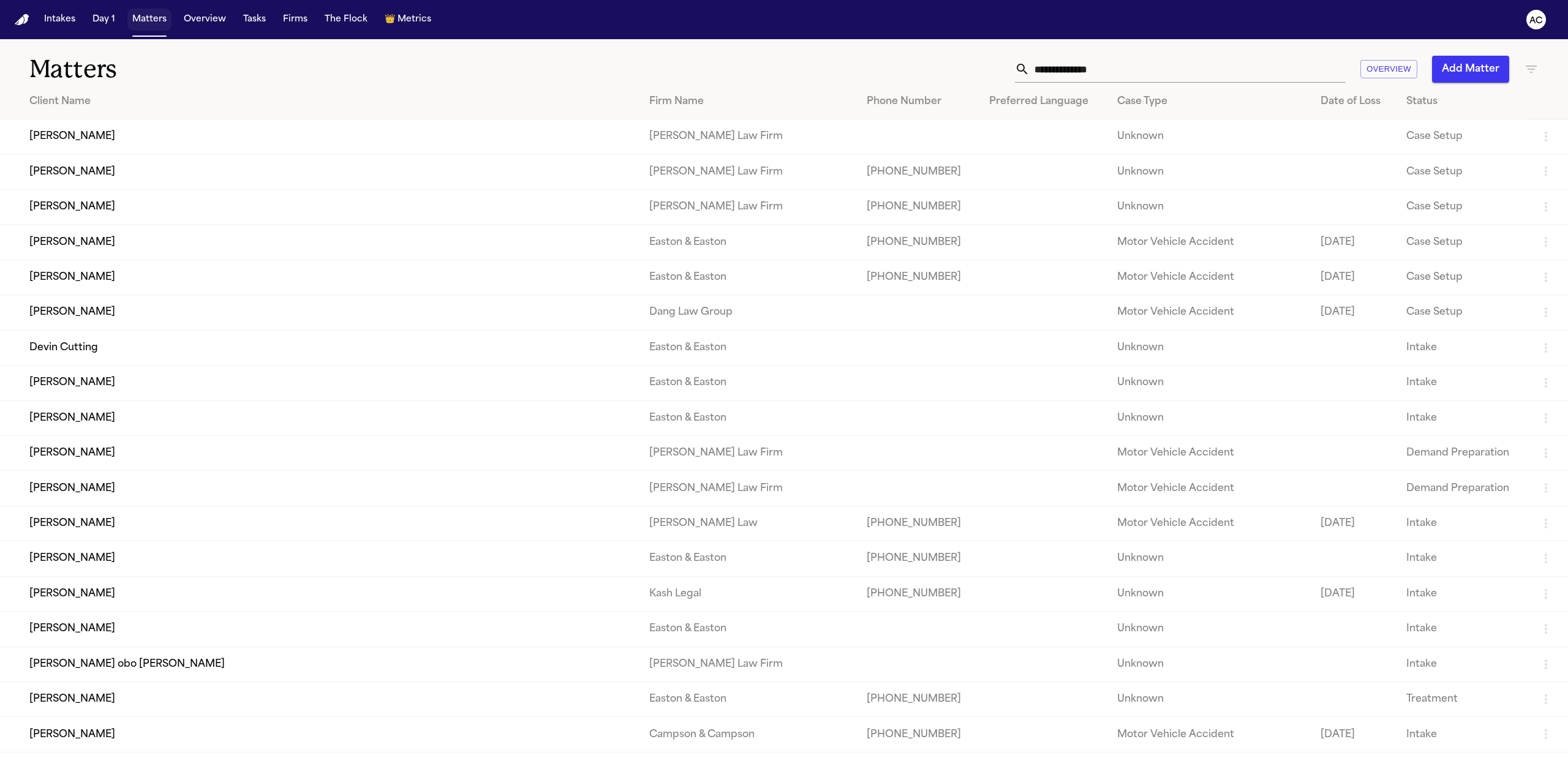
click at [151, 18] on button "Matters" at bounding box center [149, 19] width 44 height 22
click at [1157, 72] on input "text" at bounding box center [1187, 69] width 316 height 27
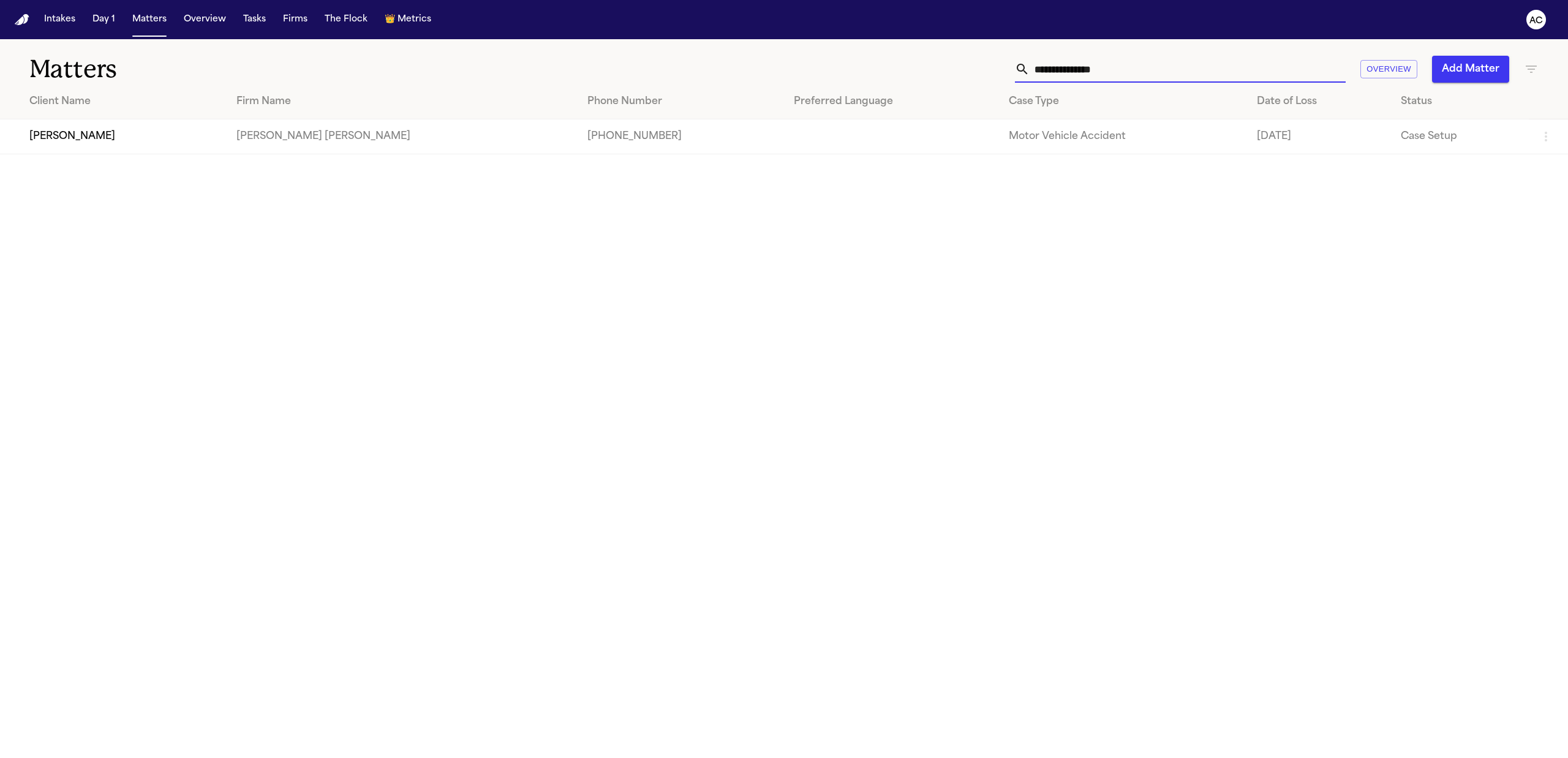
type input "**********"
click at [57, 136] on td "[PERSON_NAME]" at bounding box center [113, 137] width 227 height 35
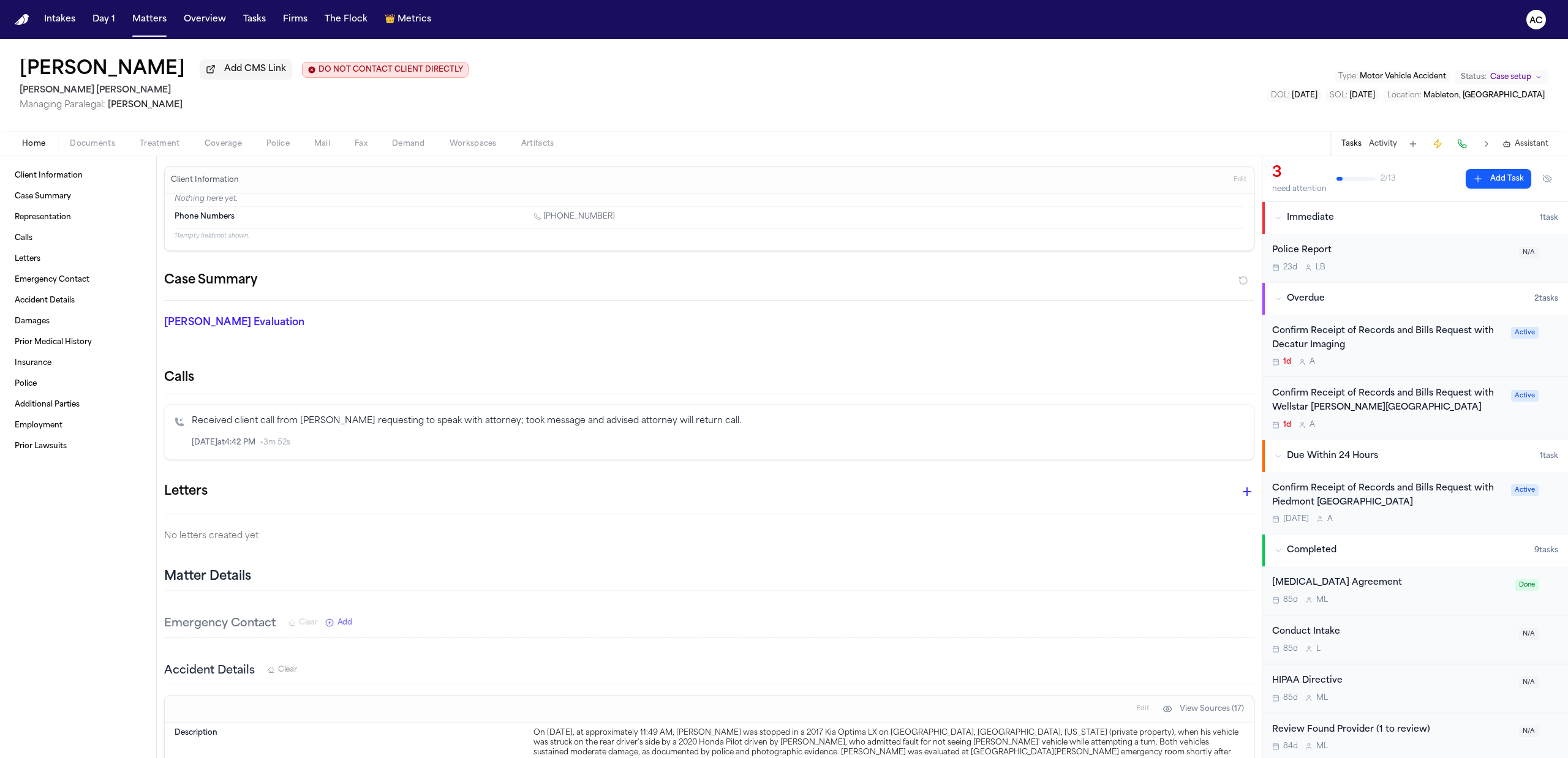
click at [702, 66] on div "[PERSON_NAME] Add CMS Link DO NOT CONTACT CLIENT DIRECTLY DO NOT CONTACT [PERSO…" at bounding box center [784, 85] width 1568 height 92
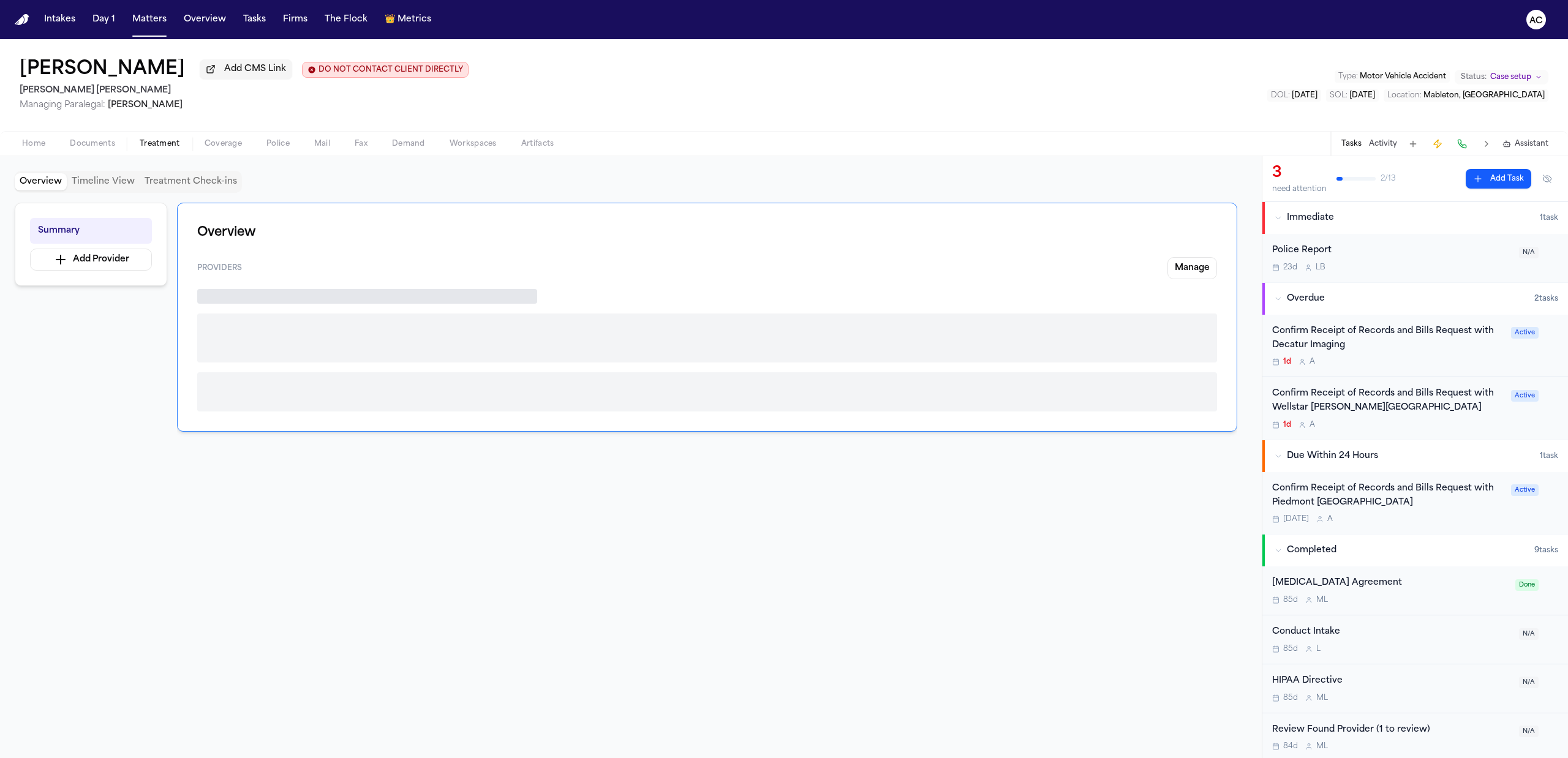
click at [152, 141] on span "Treatment" at bounding box center [159, 143] width 40 height 10
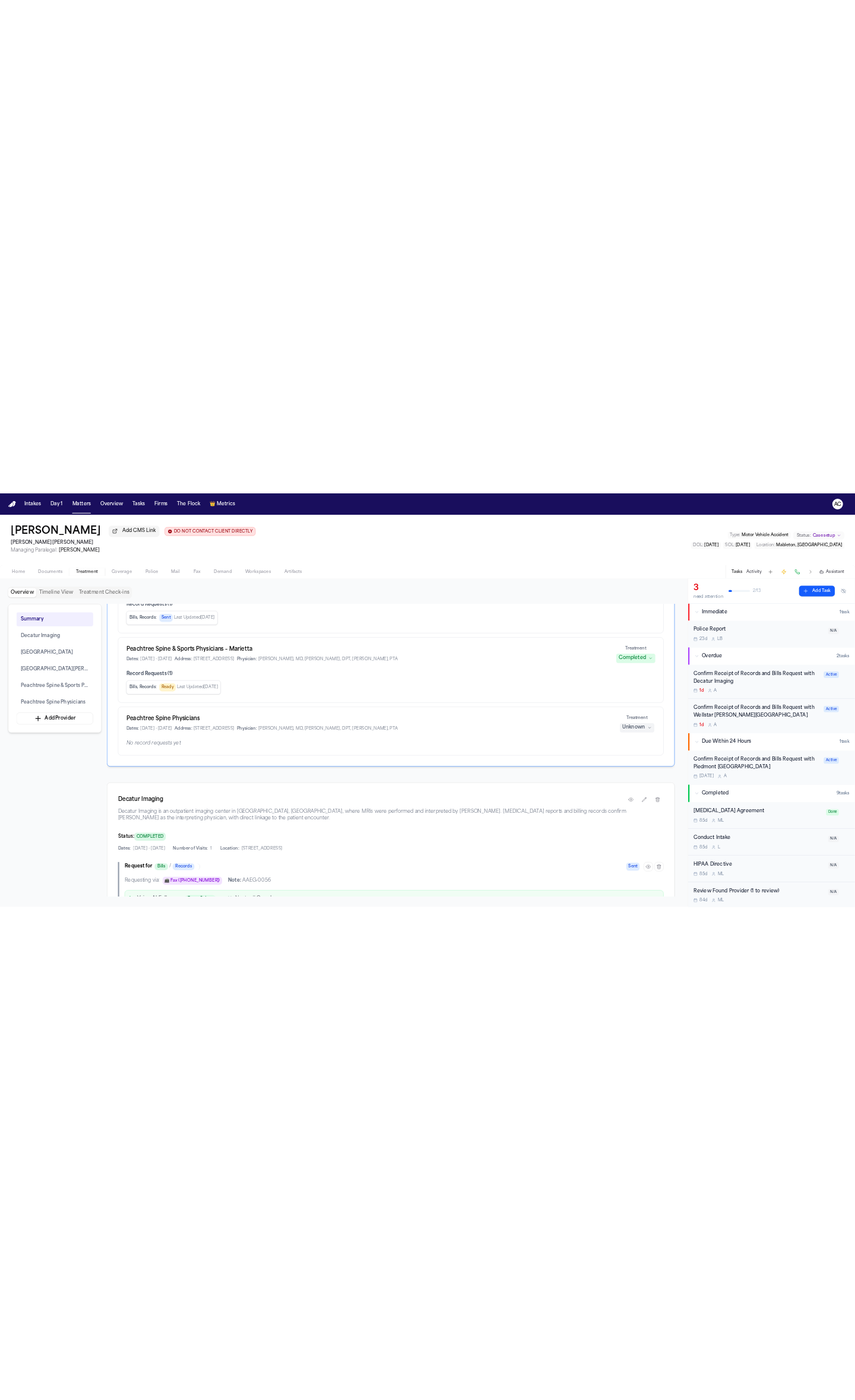
scroll to position [395, 0]
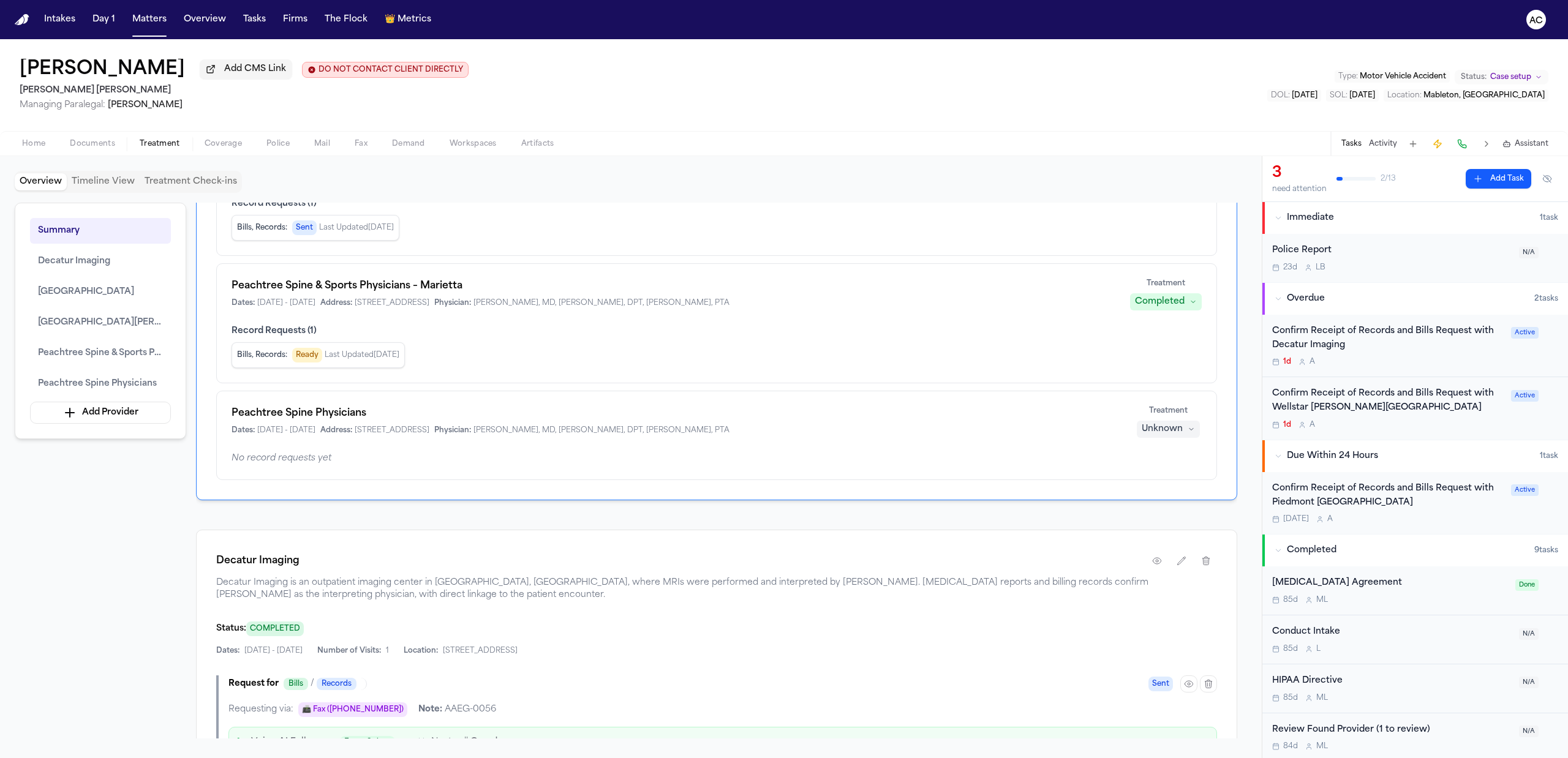
click at [1286, 334] on div "Confirm Receipt of Records and Bills Request with Decatur Imaging" at bounding box center [1387, 339] width 231 height 28
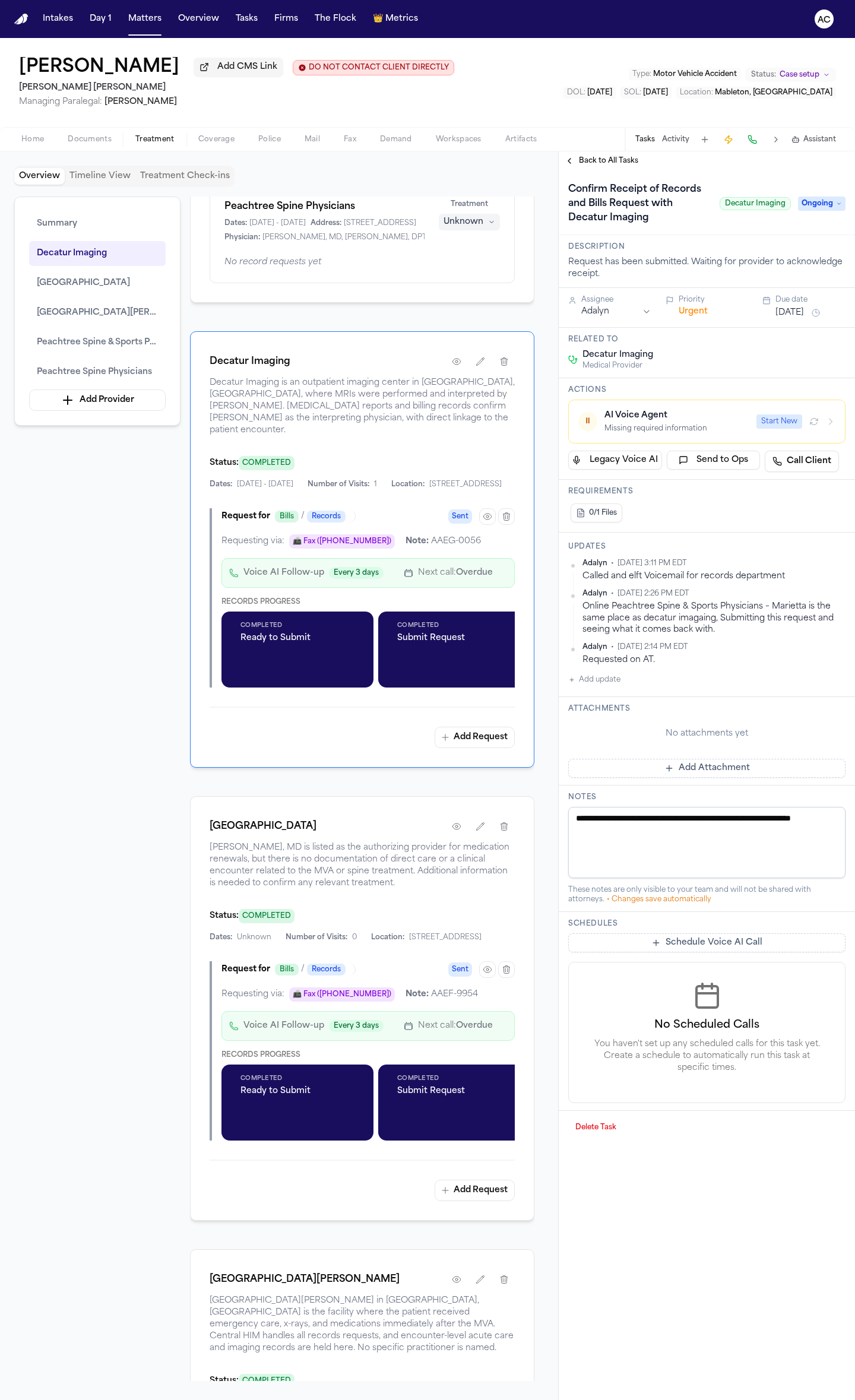
scroll to position [711, 0]
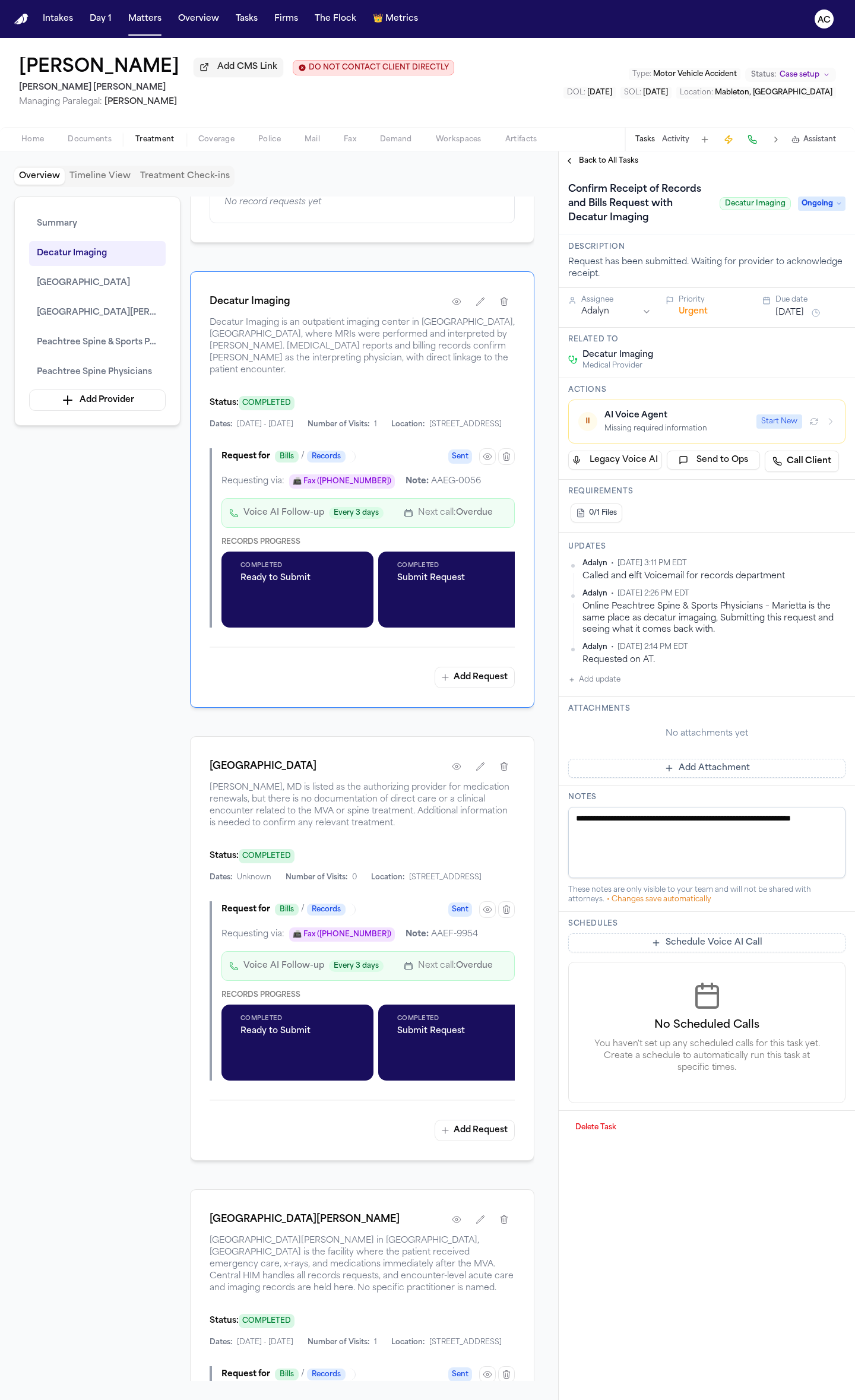
drag, startPoint x: 148, startPoint y: 1295, endPoint x: 290, endPoint y: 1254, distance: 147.8
click at [148, 735] on div "Summary Decatur Imaging [GEOGRAPHIC_DATA] [GEOGRAPHIC_DATA][PERSON_NAME] Peacht…" at bounding box center [279, 789] width 530 height 1184
click at [131, 482] on div "Summary Decatur Imaging [GEOGRAPHIC_DATA] [GEOGRAPHIC_DATA][PERSON_NAME] Peacht…" at bounding box center [279, 789] width 530 height 1184
click at [425, 410] on div "Status: COMPLETED" at bounding box center [362, 403] width 305 height 15
click at [606, 681] on button "Add update" at bounding box center [594, 680] width 52 height 14
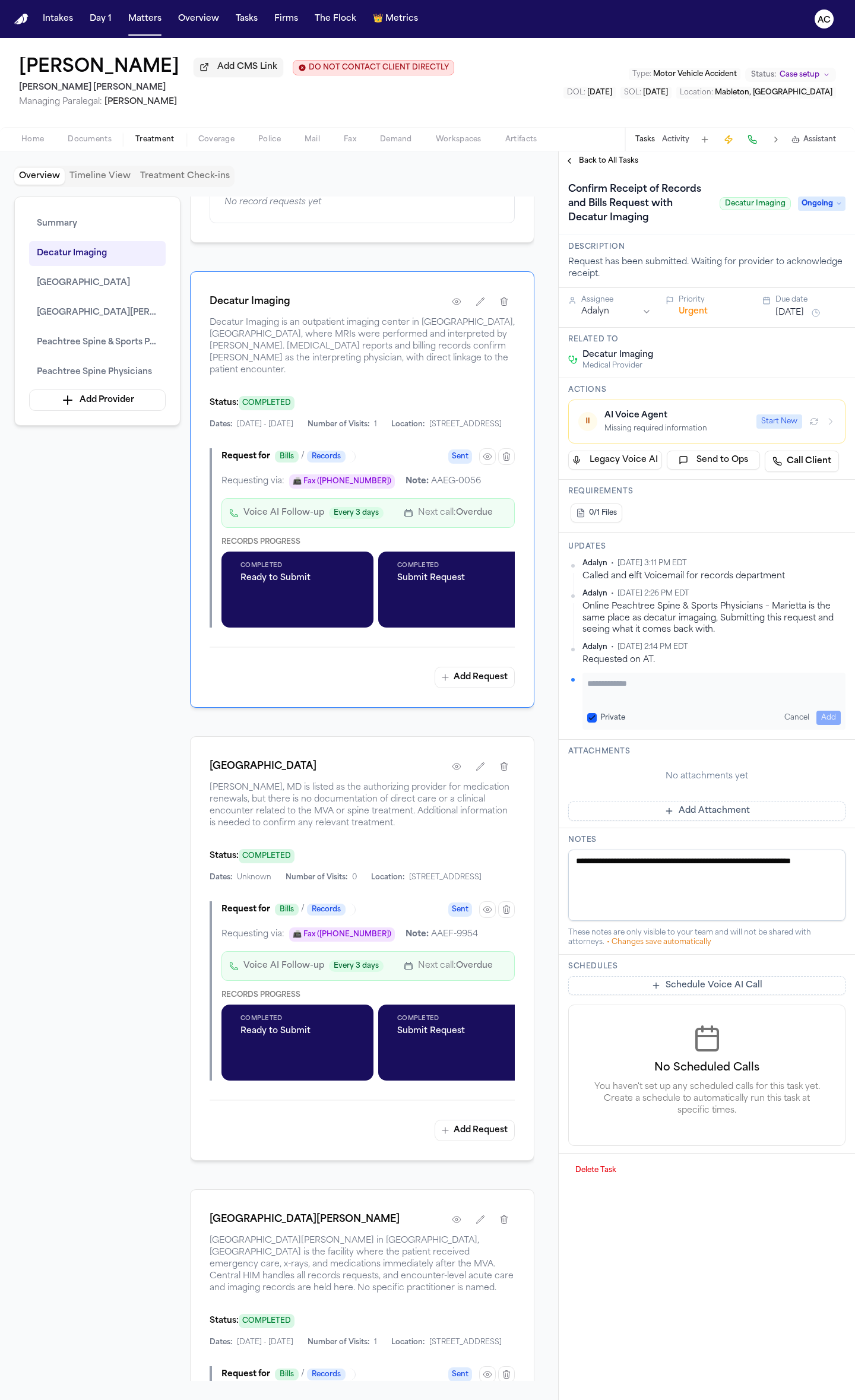
click at [612, 720] on label "Private" at bounding box center [612, 718] width 25 height 9
click at [596, 720] on button "Private" at bounding box center [591, 718] width 9 height 9
click at [618, 696] on textarea "Add your update" at bounding box center [714, 689] width 254 height 23
type textarea "**********"
click at [827, 716] on button "Add" at bounding box center [828, 718] width 24 height 14
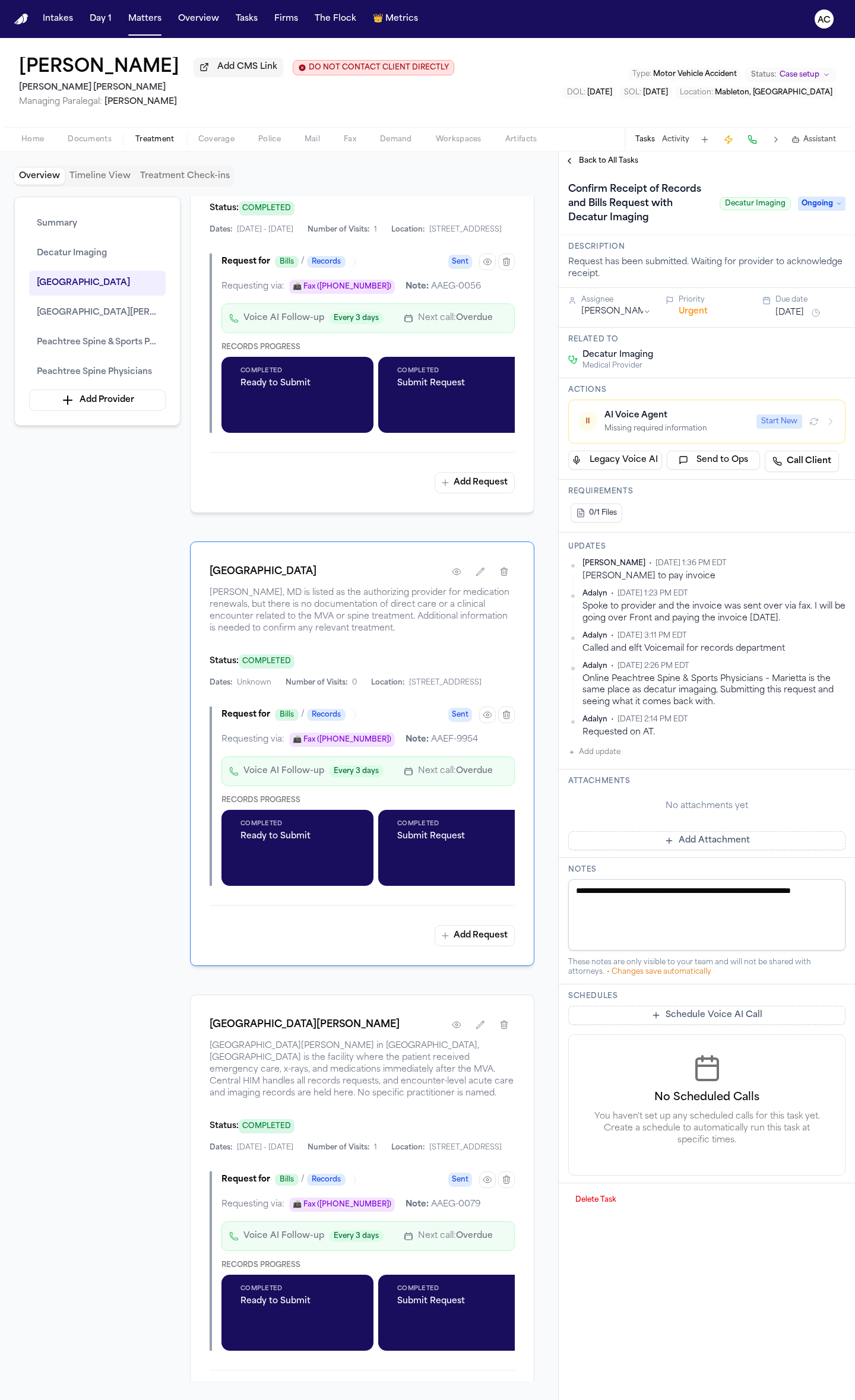
scroll to position [949, 0]
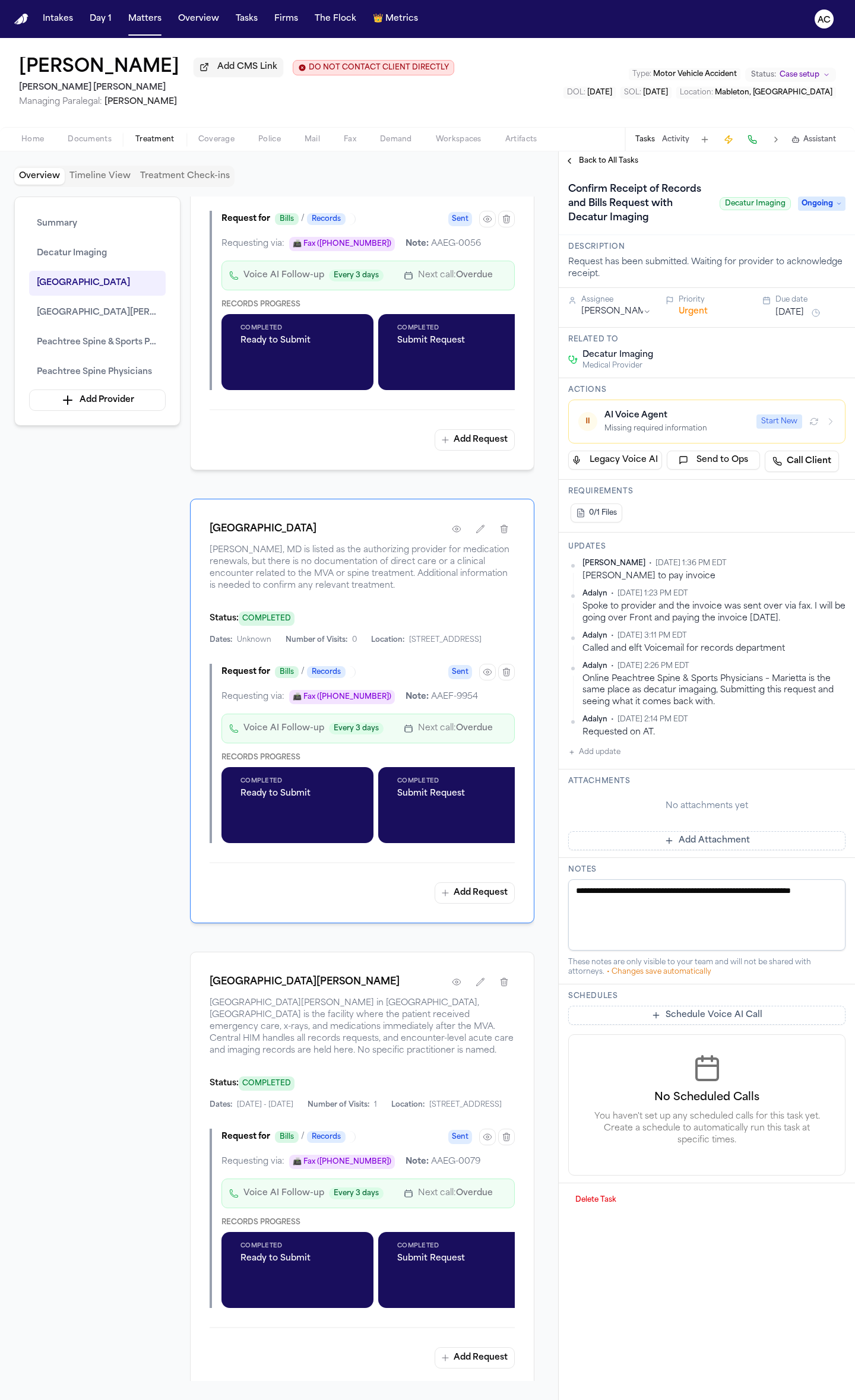
click at [456, 645] on div "Dates: Unknown Number of Visits: 0 Location: 1968 Peachtree Rd NW, Atlanta, GA …" at bounding box center [362, 640] width 305 height 9
click at [369, 592] on span "Dr. James E. Cavazuti, MD is listed as the authorizing provider for medication …" at bounding box center [362, 568] width 305 height 48
click at [594, 156] on span "Back to All Tasks" at bounding box center [609, 161] width 59 height 9
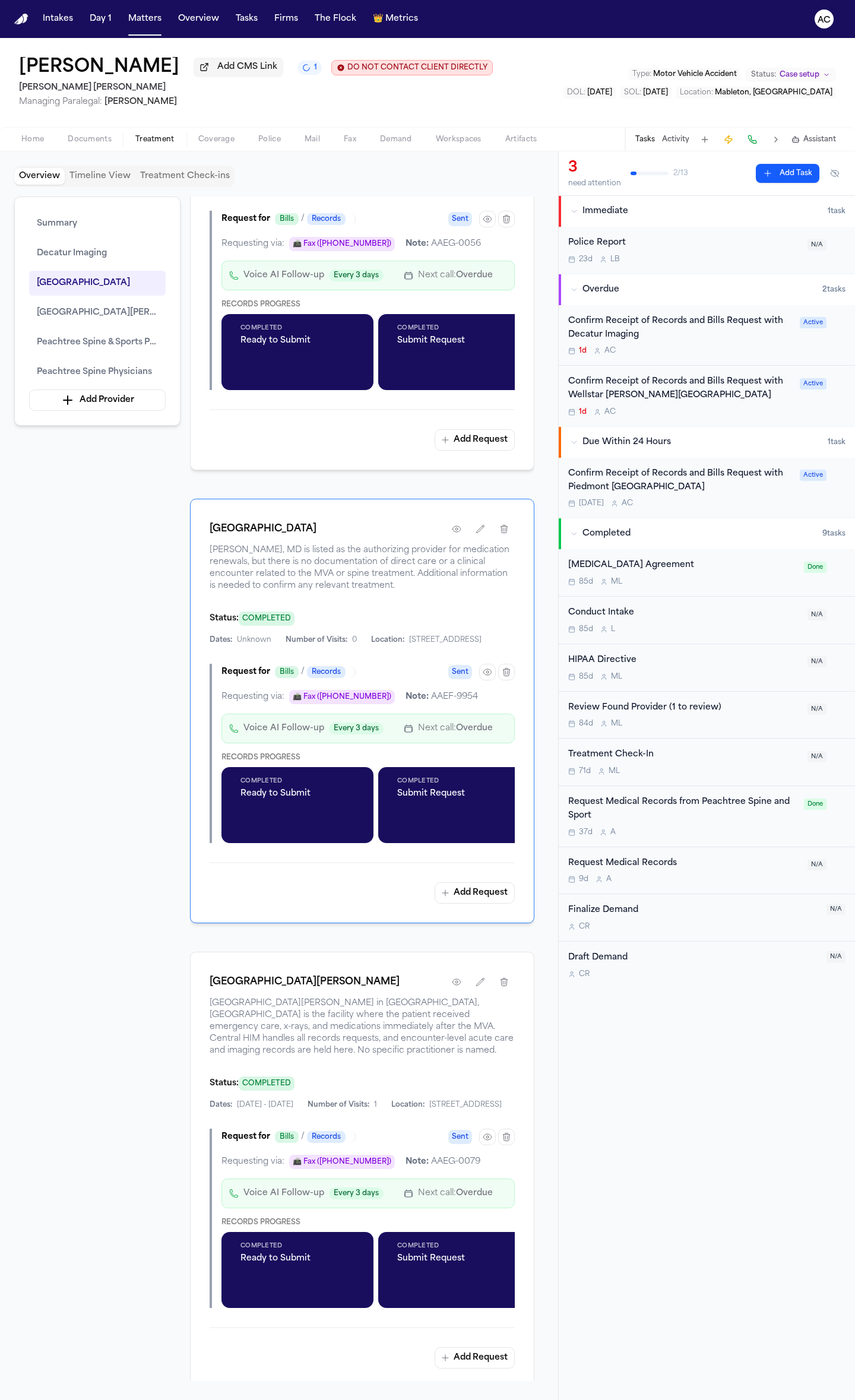
click at [633, 483] on div "Confirm Receipt of Records and Bills Request with Piedmont [GEOGRAPHIC_DATA]" at bounding box center [680, 481] width 224 height 27
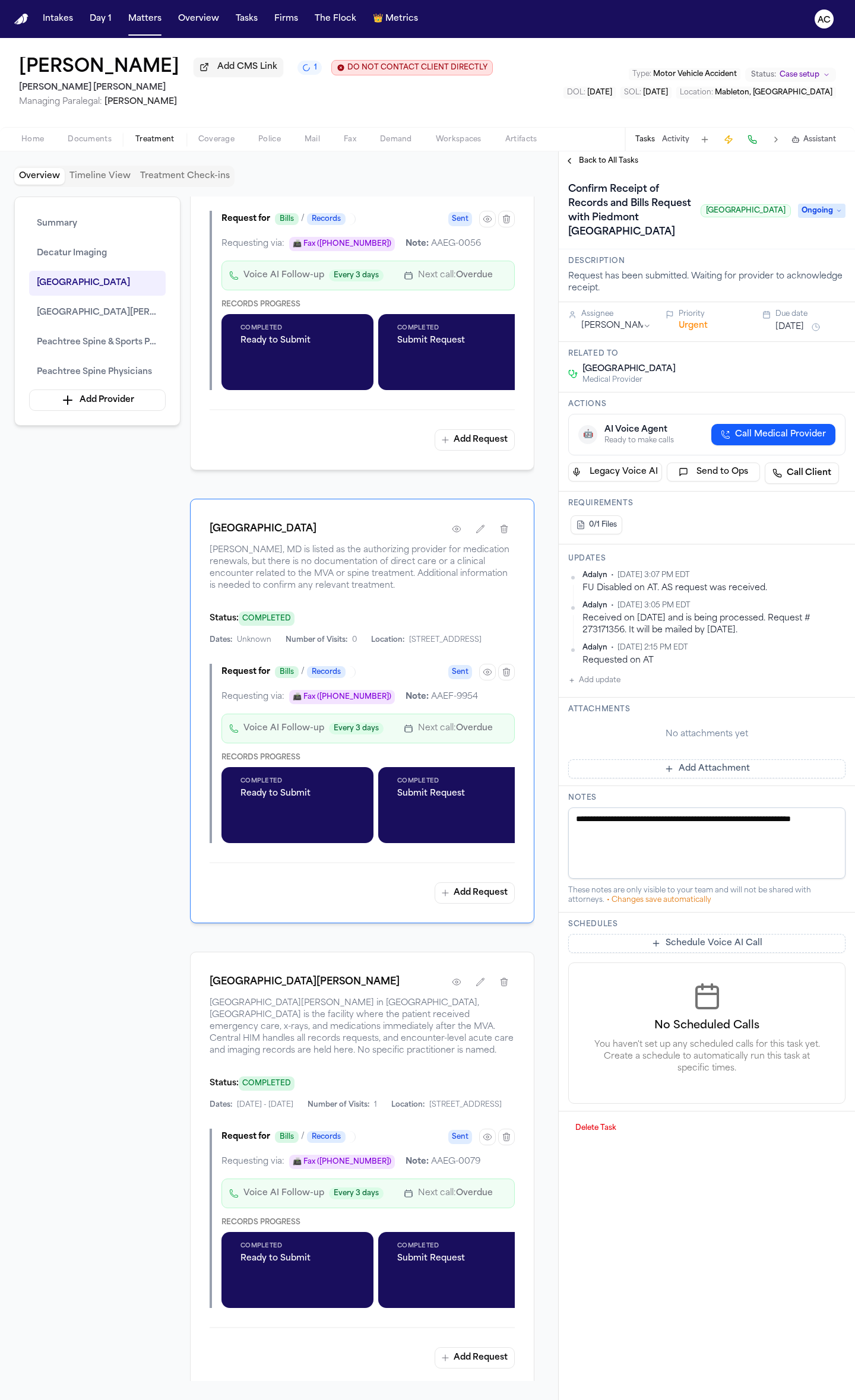
click at [77, 726] on div "Summary Decatur Imaging Piedmont Atlanta Hospital Wellstar Cobb Medical Center …" at bounding box center [279, 789] width 530 height 1184
click at [116, 735] on div "Summary Decatur Imaging Piedmont Atlanta Hospital Wellstar Cobb Medical Center …" at bounding box center [279, 789] width 530 height 1184
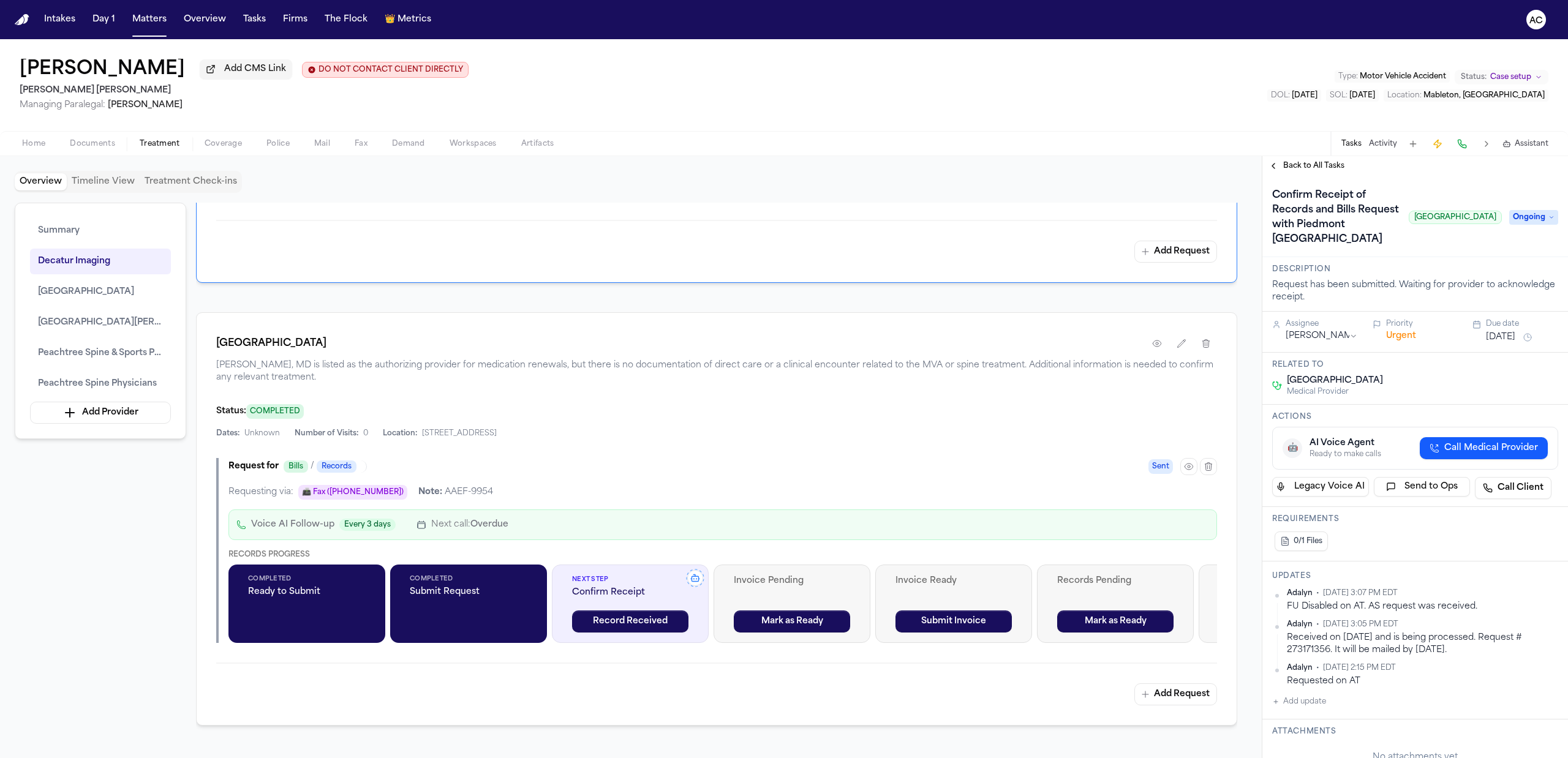
scroll to position [1075, 0]
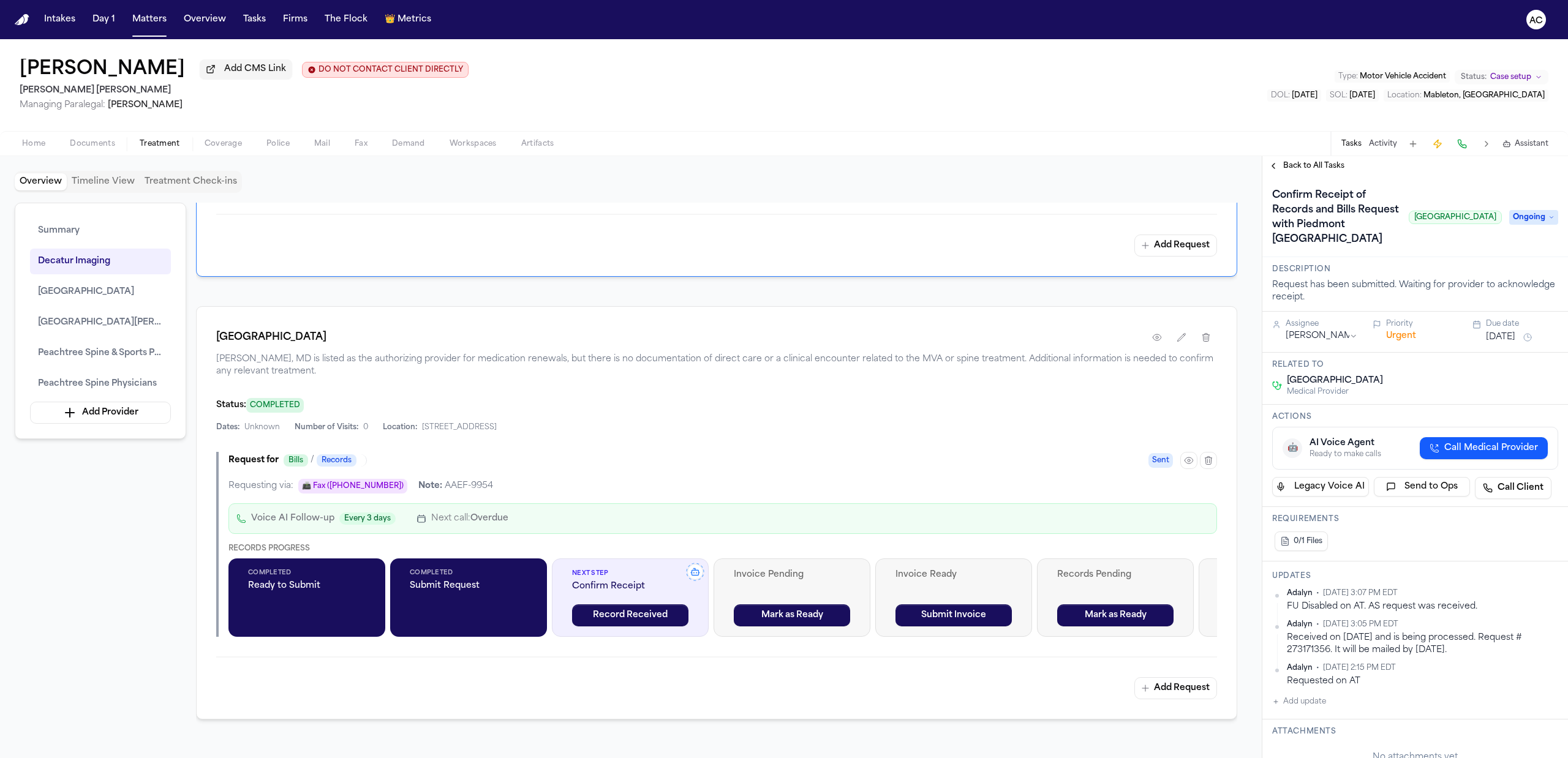
click at [990, 347] on div "[GEOGRAPHIC_DATA]" at bounding box center [716, 338] width 1001 height 22
click at [1187, 463] on icon "button" at bounding box center [1188, 460] width 10 height 10
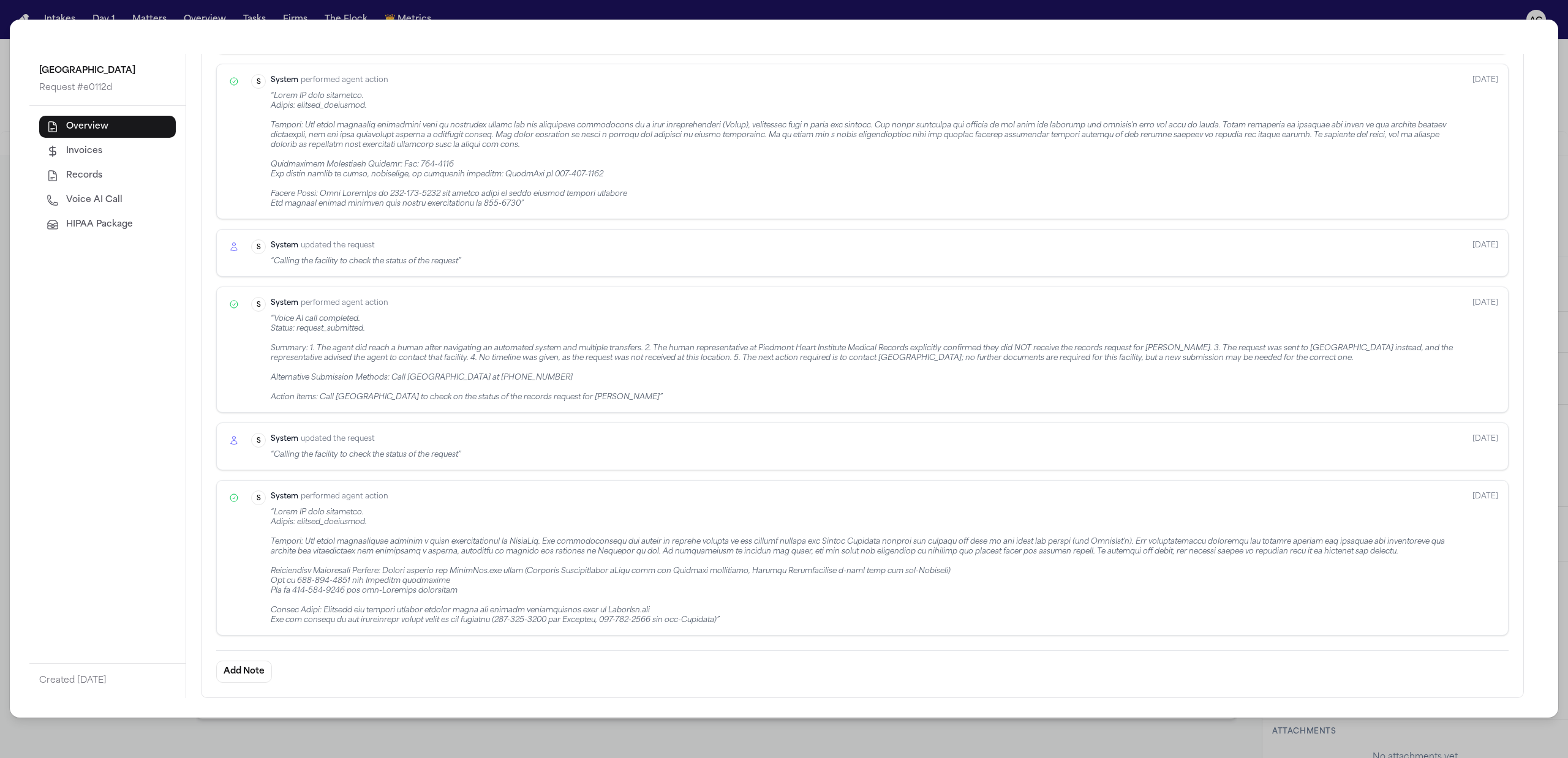
scroll to position [496, 0]
click at [777, 3] on div "Piedmont Atlanta Hospital Request # e0112d Overview Invoices Records Voice AI C…" at bounding box center [784, 379] width 1568 height 758
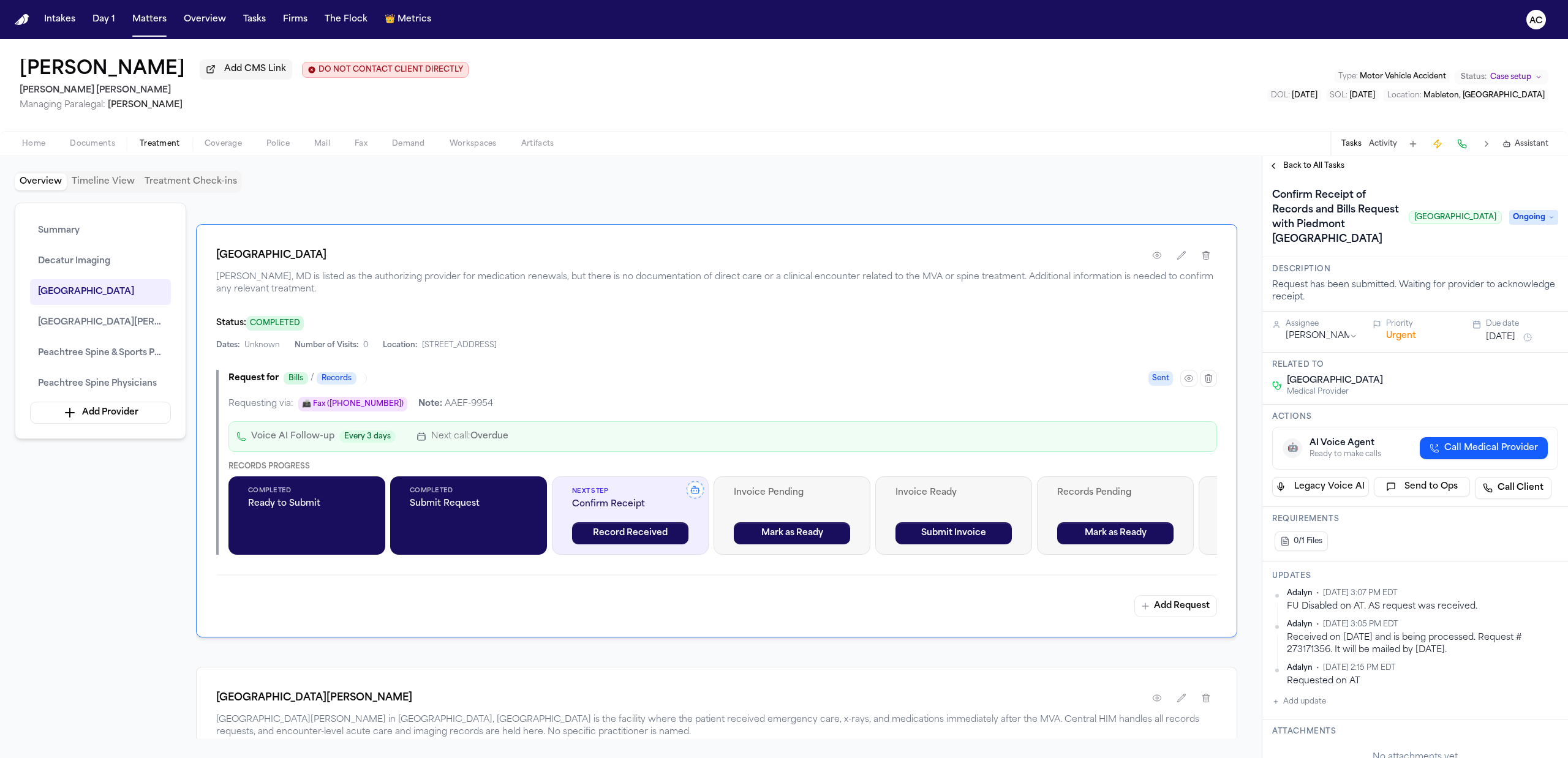
scroll to position [82, 0]
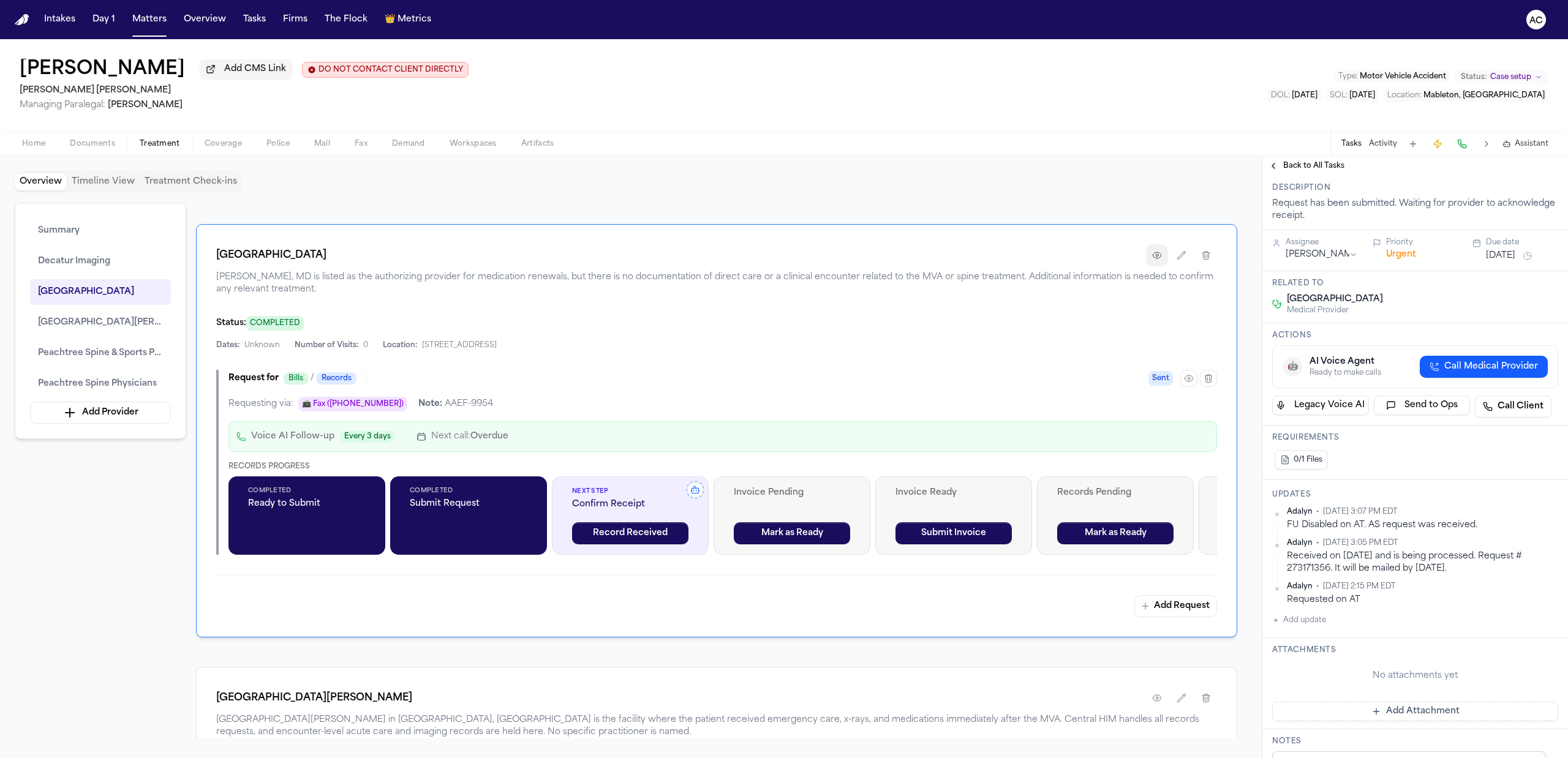
click at [1161, 261] on button "button" at bounding box center [1157, 255] width 22 height 22
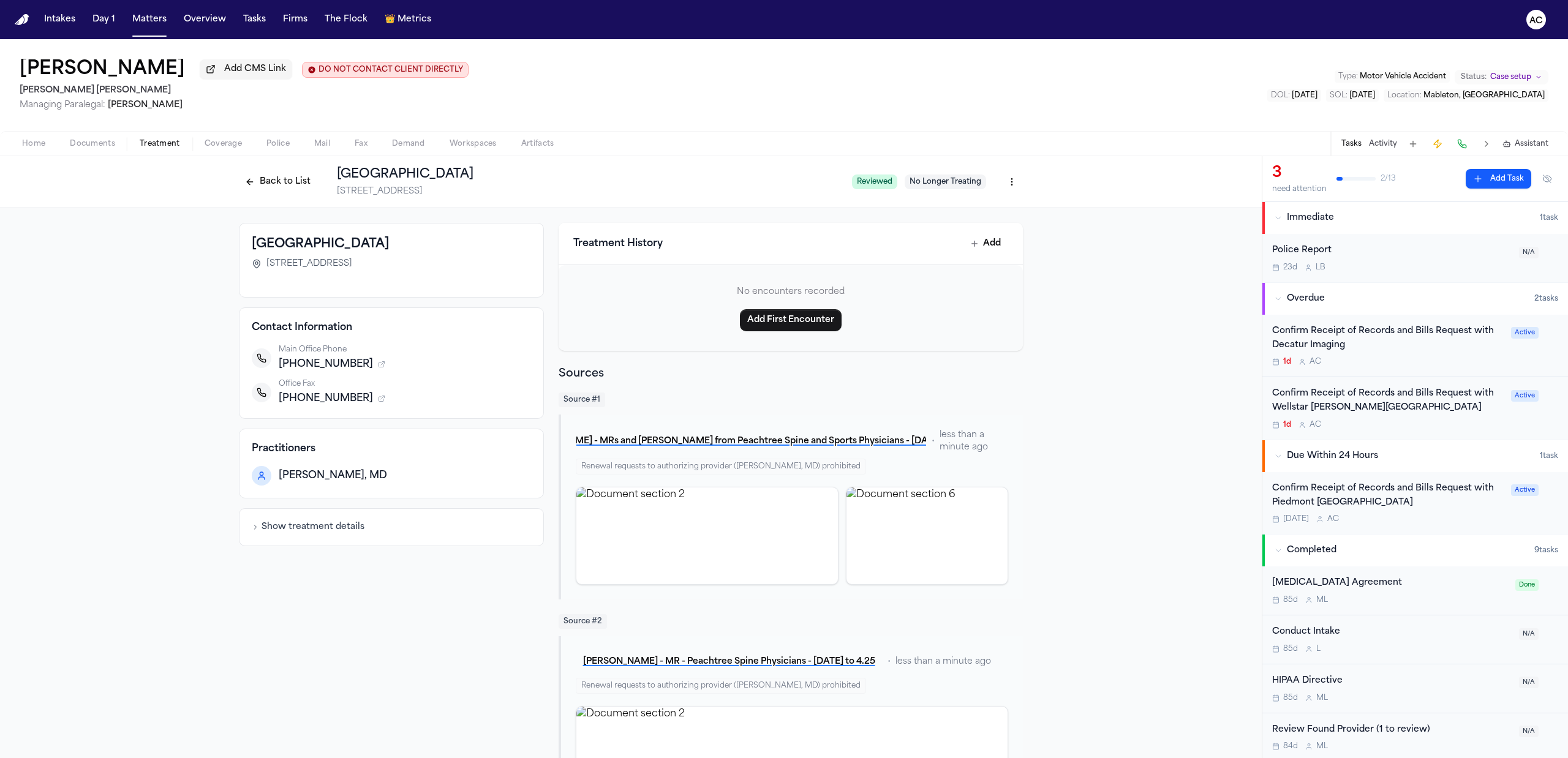
click at [755, 102] on div "Jordan Williams Add CMS Link DO NOT CONTACT CLIENT DIRECTLY DO NOT CONTACT Blas…" at bounding box center [784, 85] width 1568 height 92
drag, startPoint x: 346, startPoint y: 366, endPoint x: 260, endPoint y: 369, distance: 86.1
click at [260, 369] on div "Main Office Phone +14046052800" at bounding box center [391, 358] width 279 height 27
click at [324, 350] on div "Main Office Phone" at bounding box center [405, 349] width 252 height 10
drag, startPoint x: 346, startPoint y: 361, endPoint x: 273, endPoint y: 361, distance: 73.0
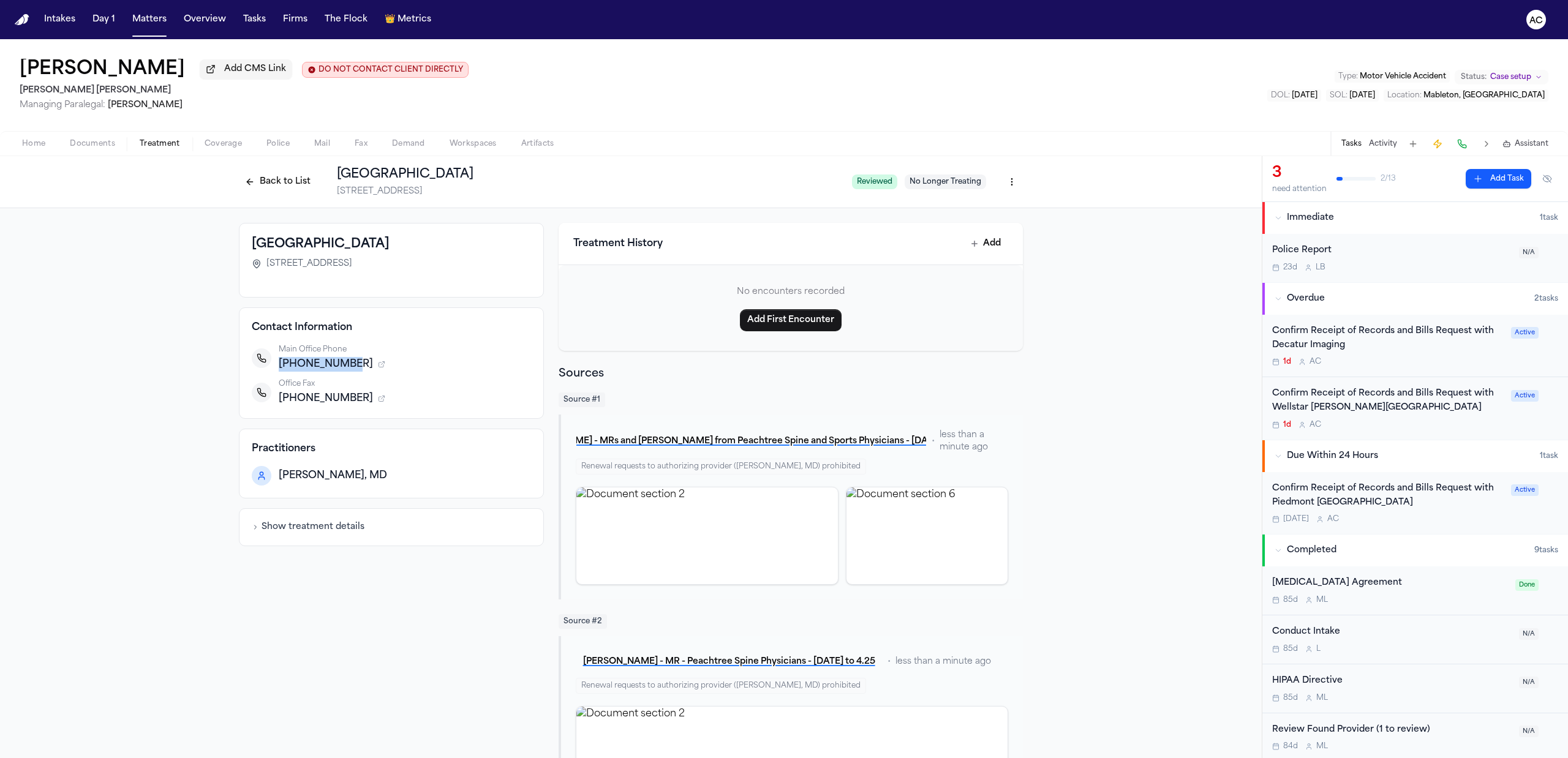
click at [279, 361] on span "+14046052800" at bounding box center [326, 364] width 94 height 15
copy span "+14046052800"
drag, startPoint x: 131, startPoint y: 304, endPoint x: 510, endPoint y: 1, distance: 485.2
click at [134, 303] on div "Piedmont Atlanta Hospital 1968 Peachtree Rd NW, Atlanta, GA 30309 Contact Infor…" at bounding box center [631, 545] width 1262 height 675
drag, startPoint x: 345, startPoint y: 366, endPoint x: 269, endPoint y: 366, distance: 76.0
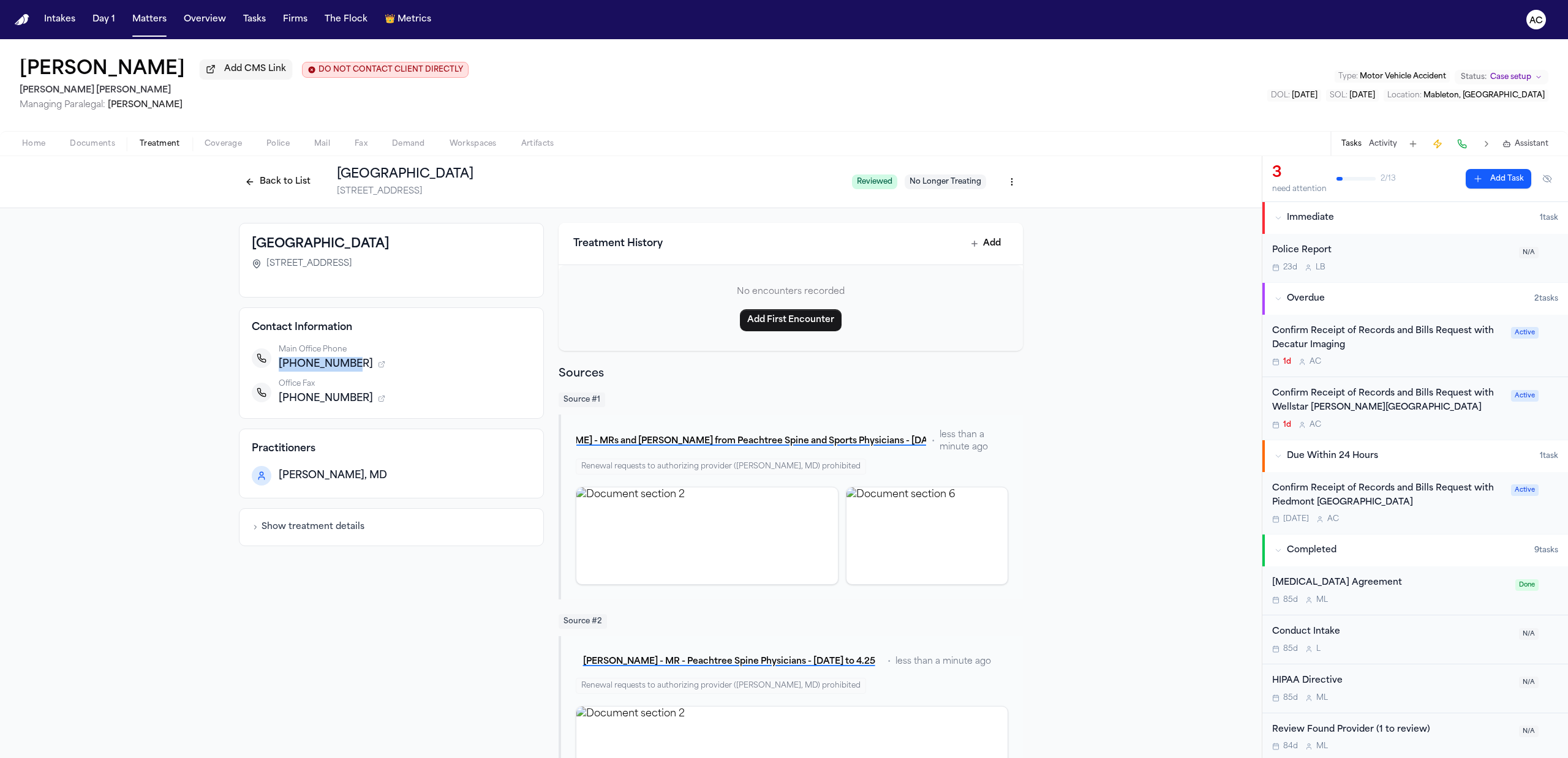
click at [269, 366] on div "Main Office Phone +14046052800" at bounding box center [391, 358] width 279 height 27
copy span "+14046052800"
click at [293, 176] on button "Back to List" at bounding box center [278, 182] width 78 height 20
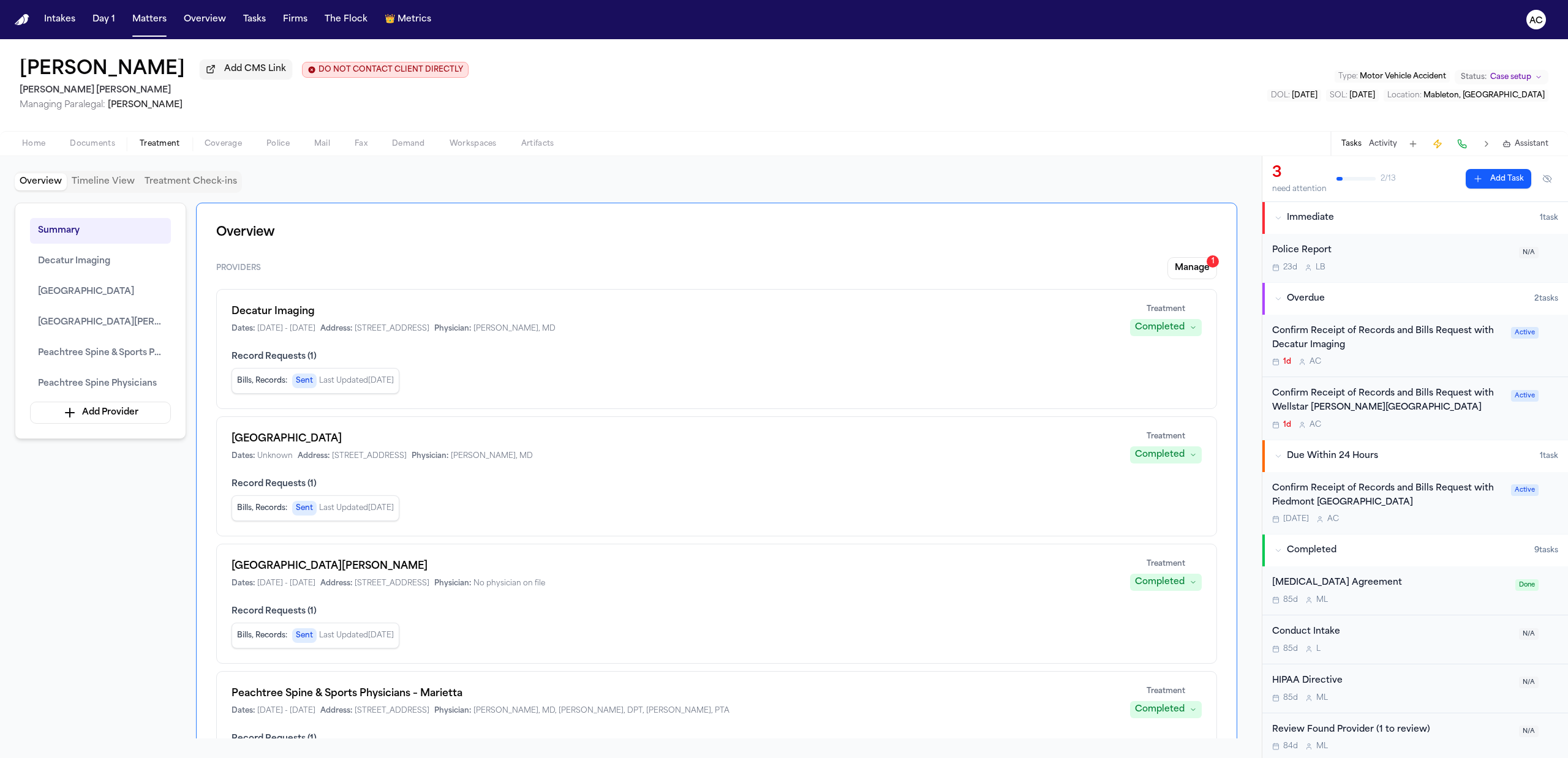
click at [94, 143] on span "Documents" at bounding box center [92, 143] width 45 height 10
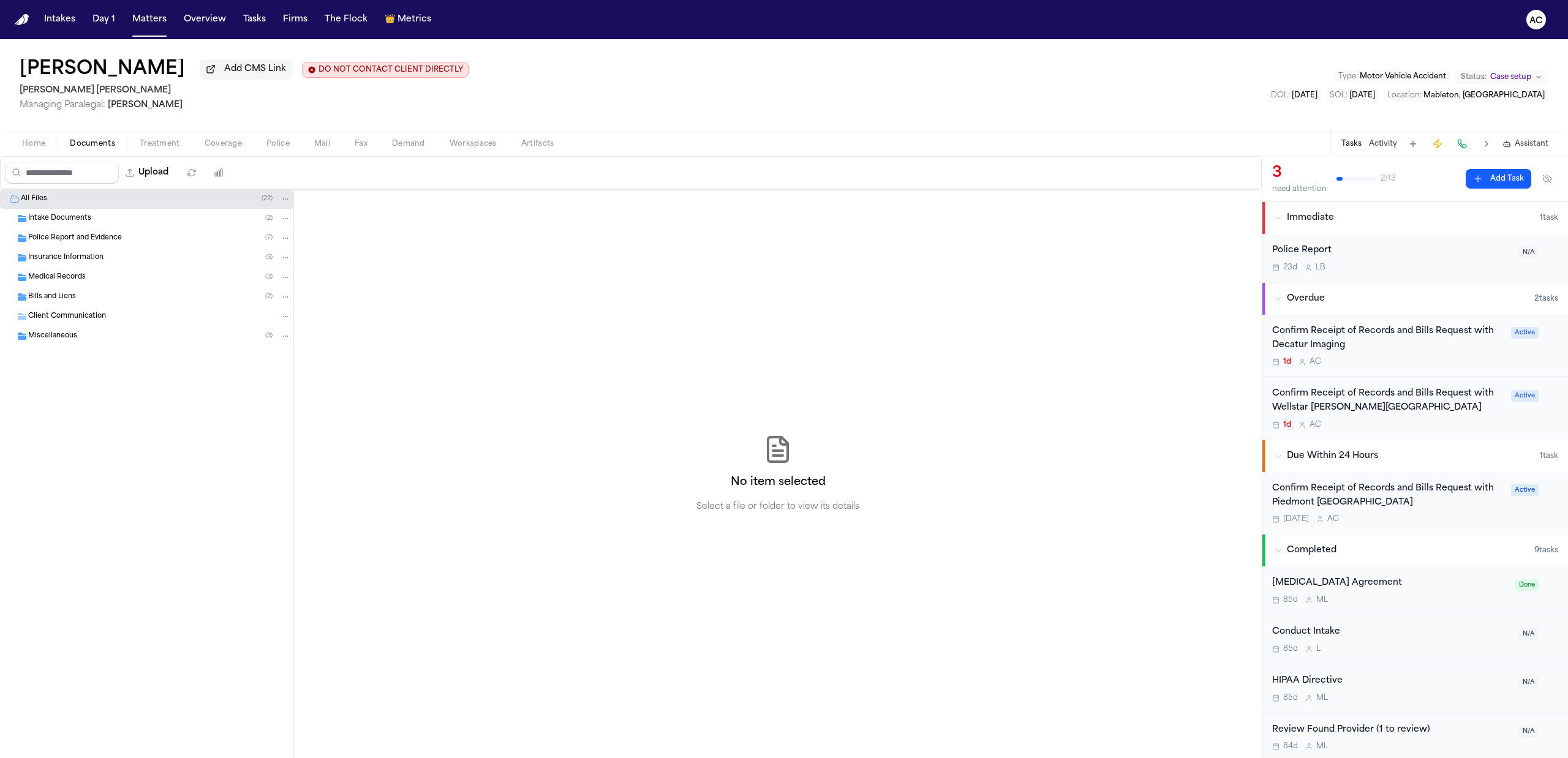
click at [69, 224] on span "Intake Documents" at bounding box center [59, 219] width 63 height 10
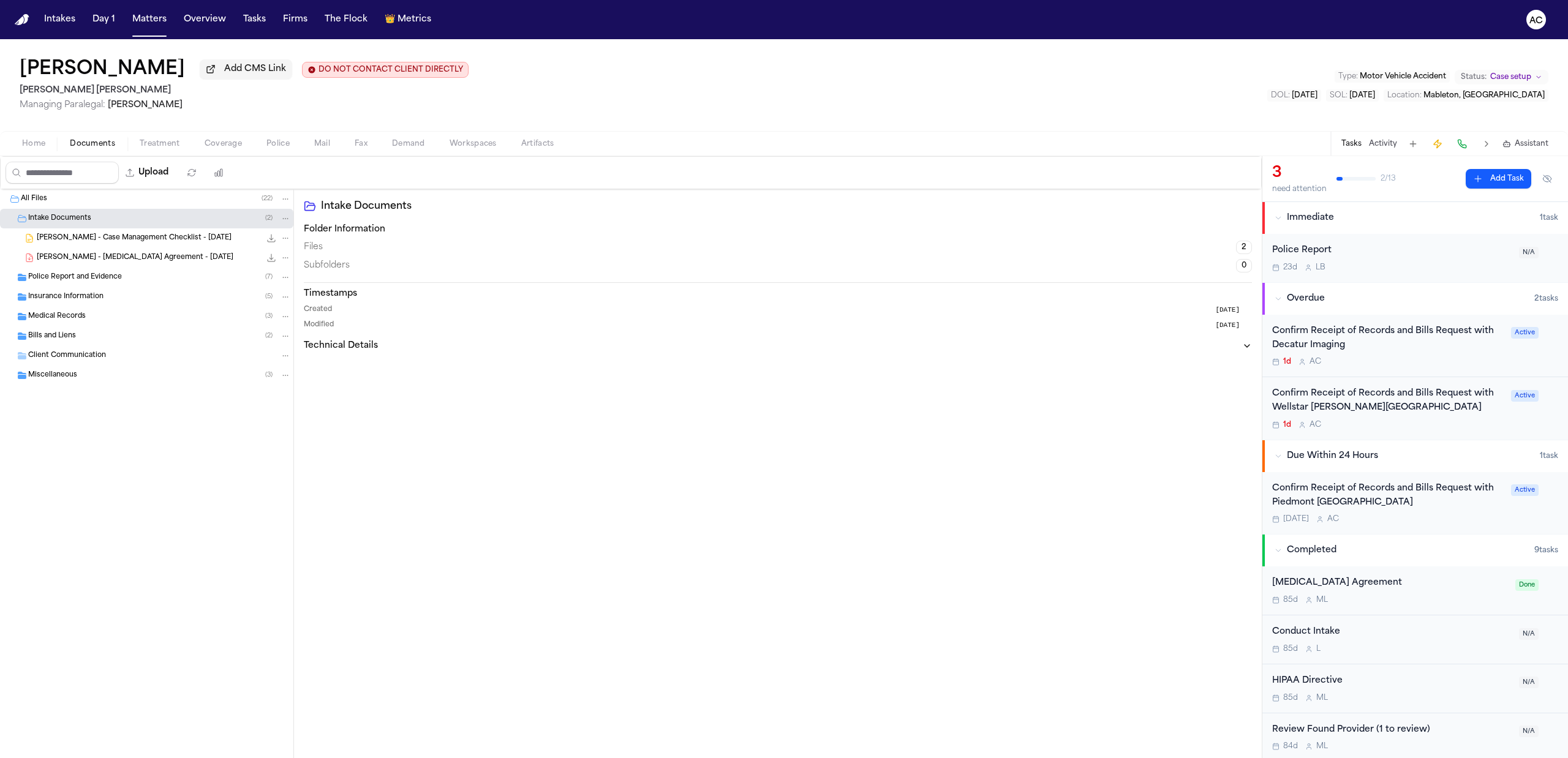
click at [91, 318] on div "Medical Records ( 3 )" at bounding box center [159, 317] width 263 height 11
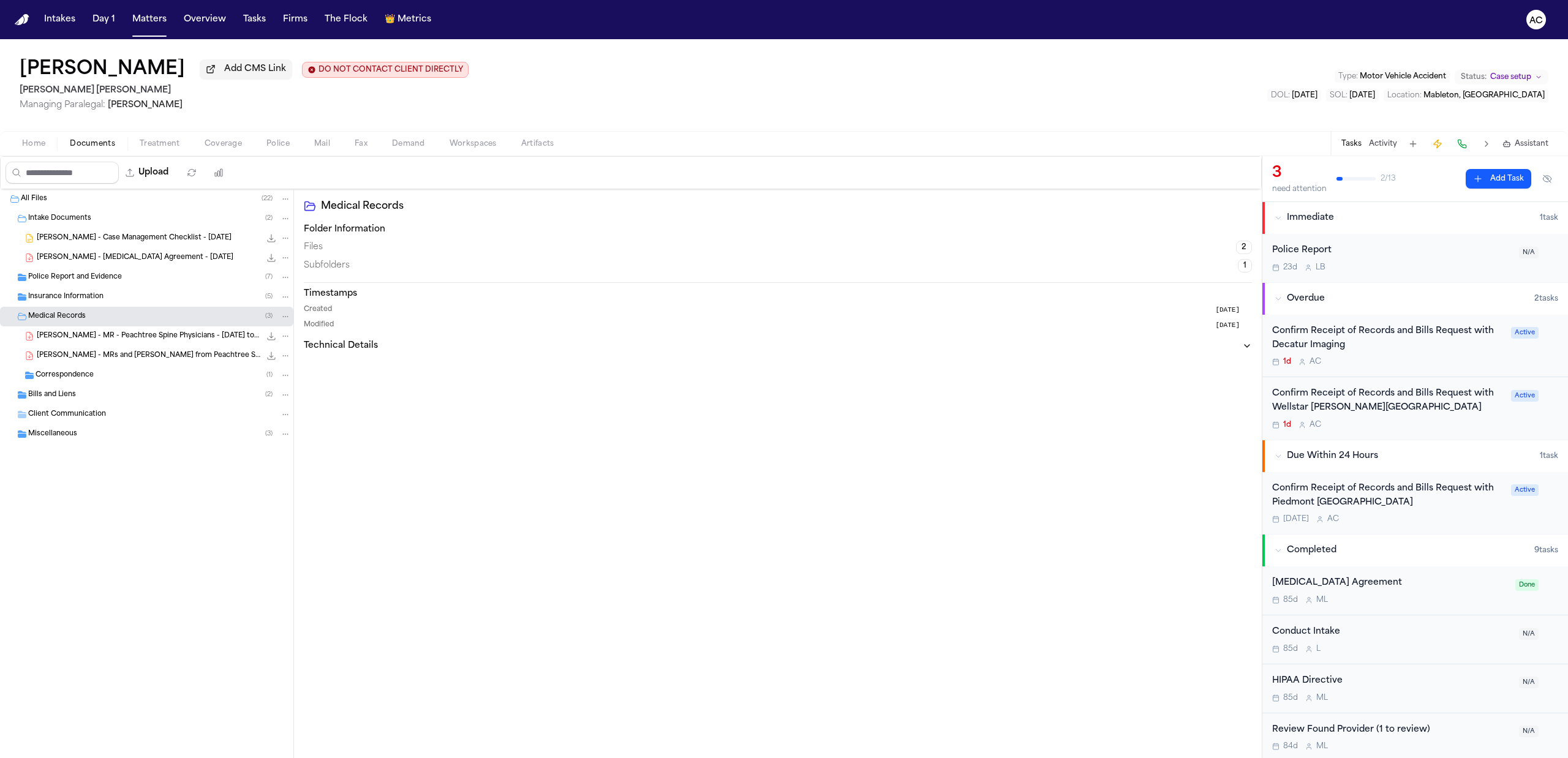
click at [195, 337] on span "J. Williams - MR - Peachtree Spine Physicians - 12.12.24 to 4.25" at bounding box center [148, 336] width 224 height 10
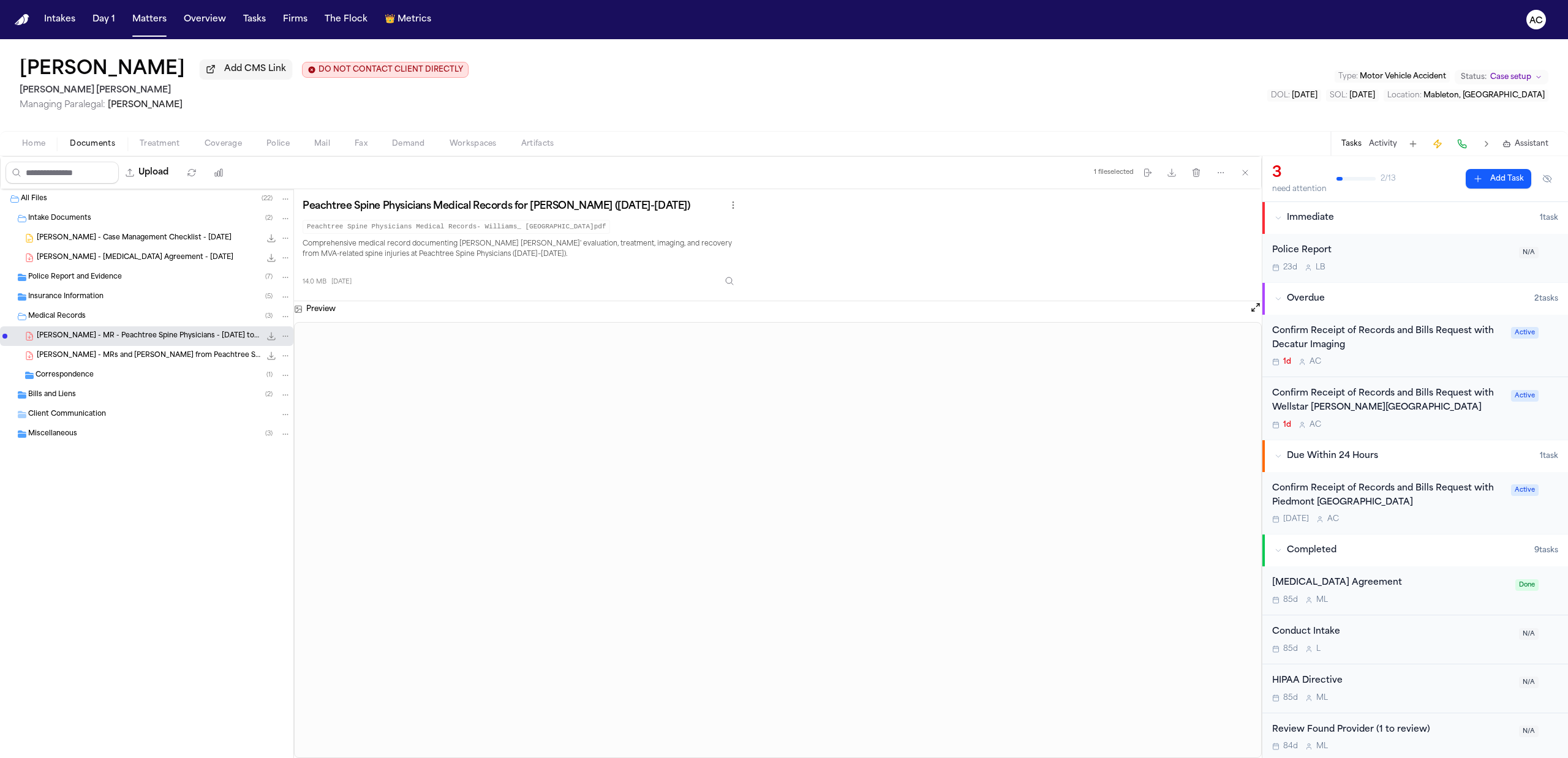
click at [1367, 499] on div "Confirm Receipt of Records and Bills Request with Piedmont Atlanta Hospital" at bounding box center [1387, 496] width 231 height 28
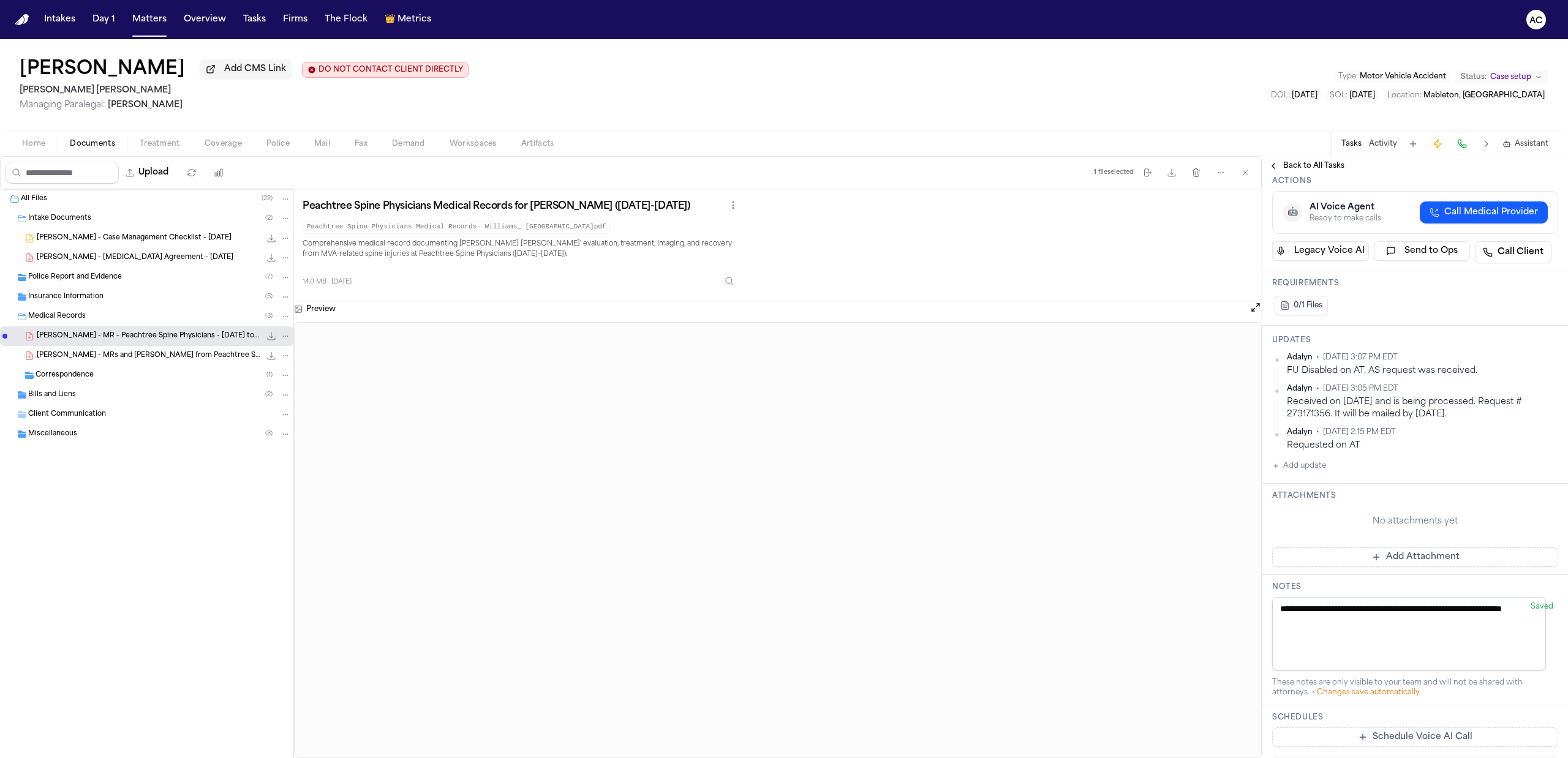
scroll to position [245, 0]
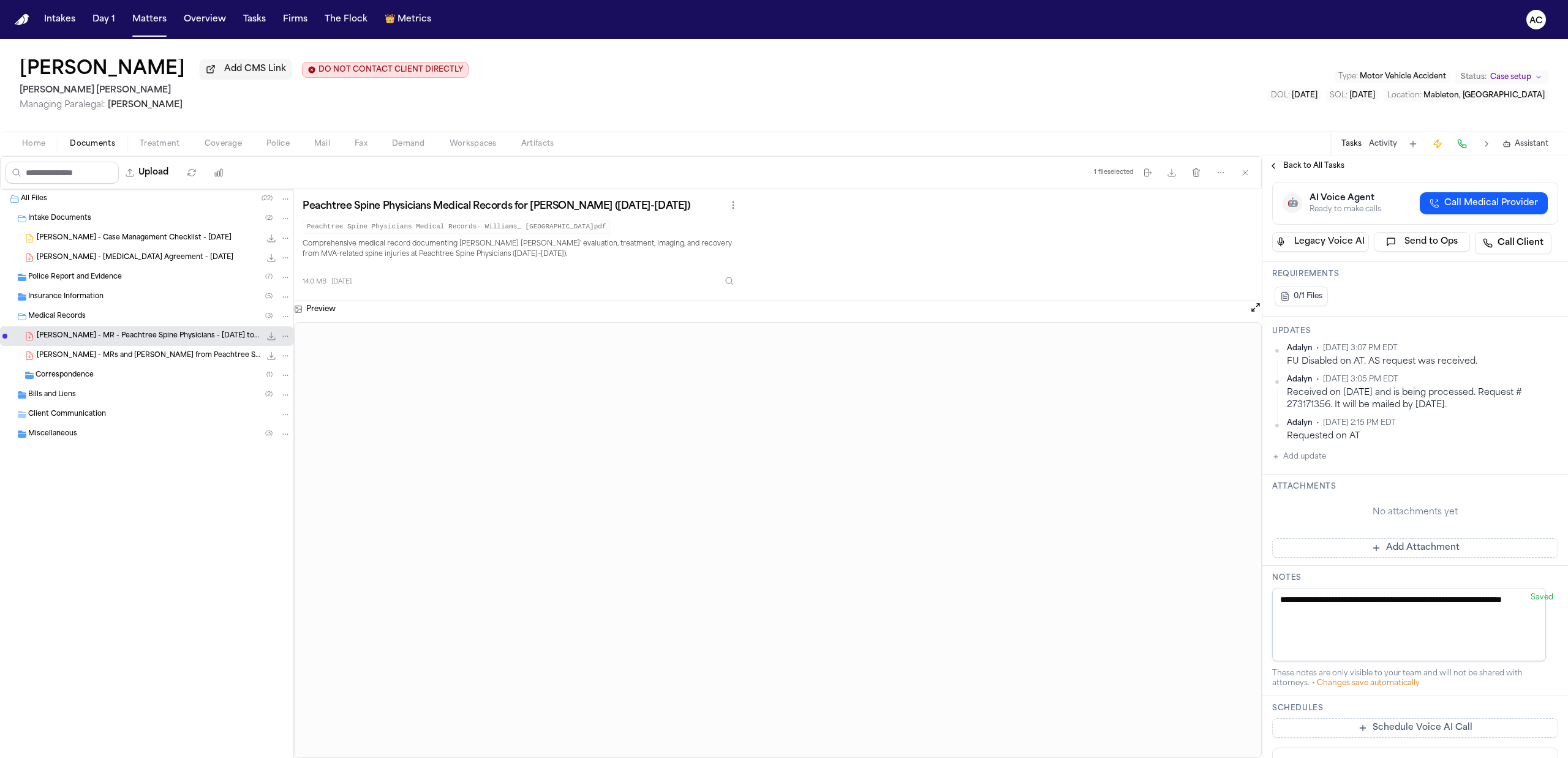
click at [1308, 464] on button "Add update" at bounding box center [1299, 457] width 54 height 15
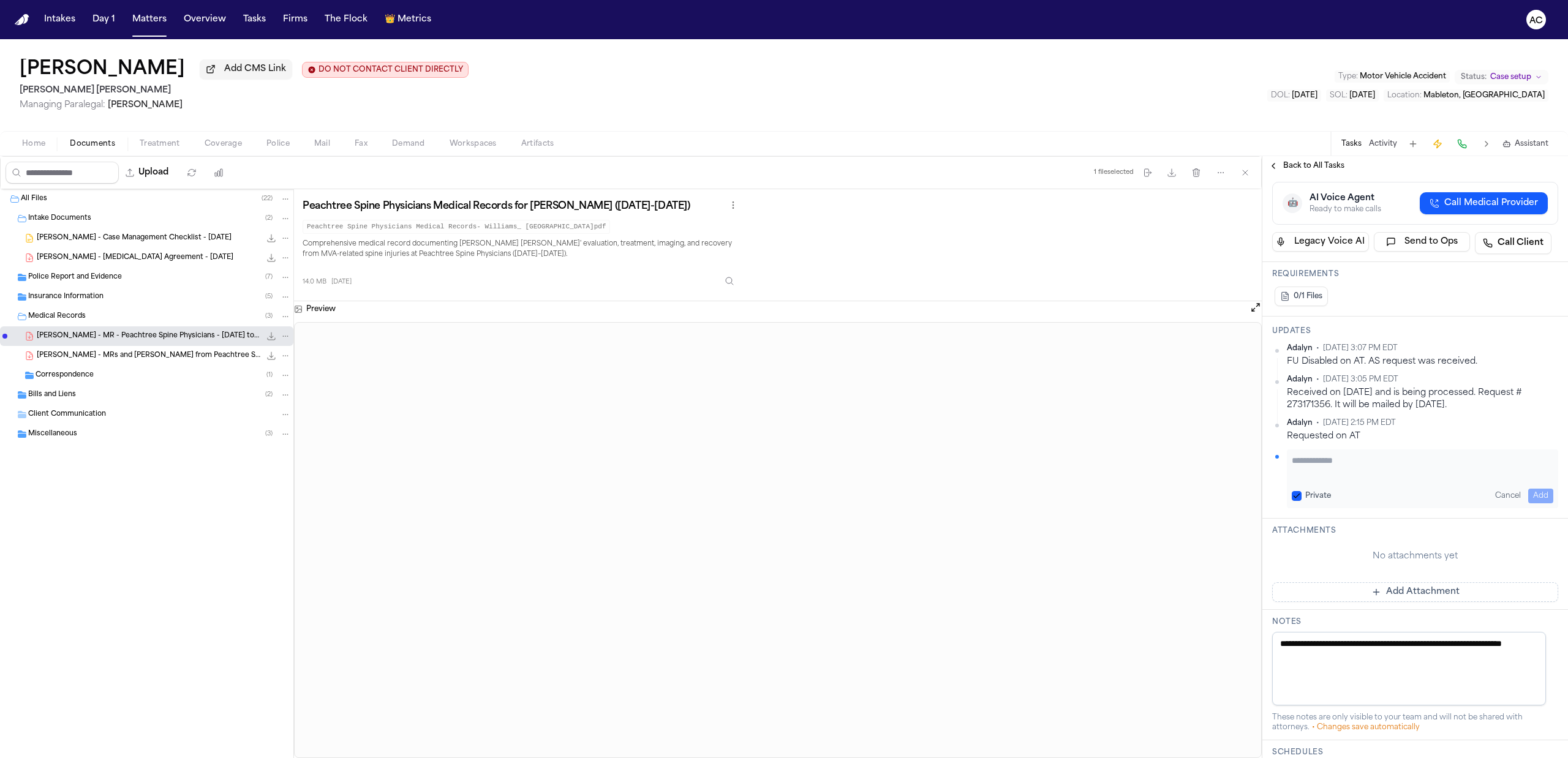
click at [1312, 501] on label "Private" at bounding box center [1318, 496] width 25 height 10
click at [1301, 501] on button "Private" at bounding box center [1296, 496] width 10 height 10
click at [1314, 478] on textarea "Add your update" at bounding box center [1422, 467] width 262 height 24
type textarea "**********"
click at [1531, 503] on button "Add" at bounding box center [1540, 496] width 25 height 15
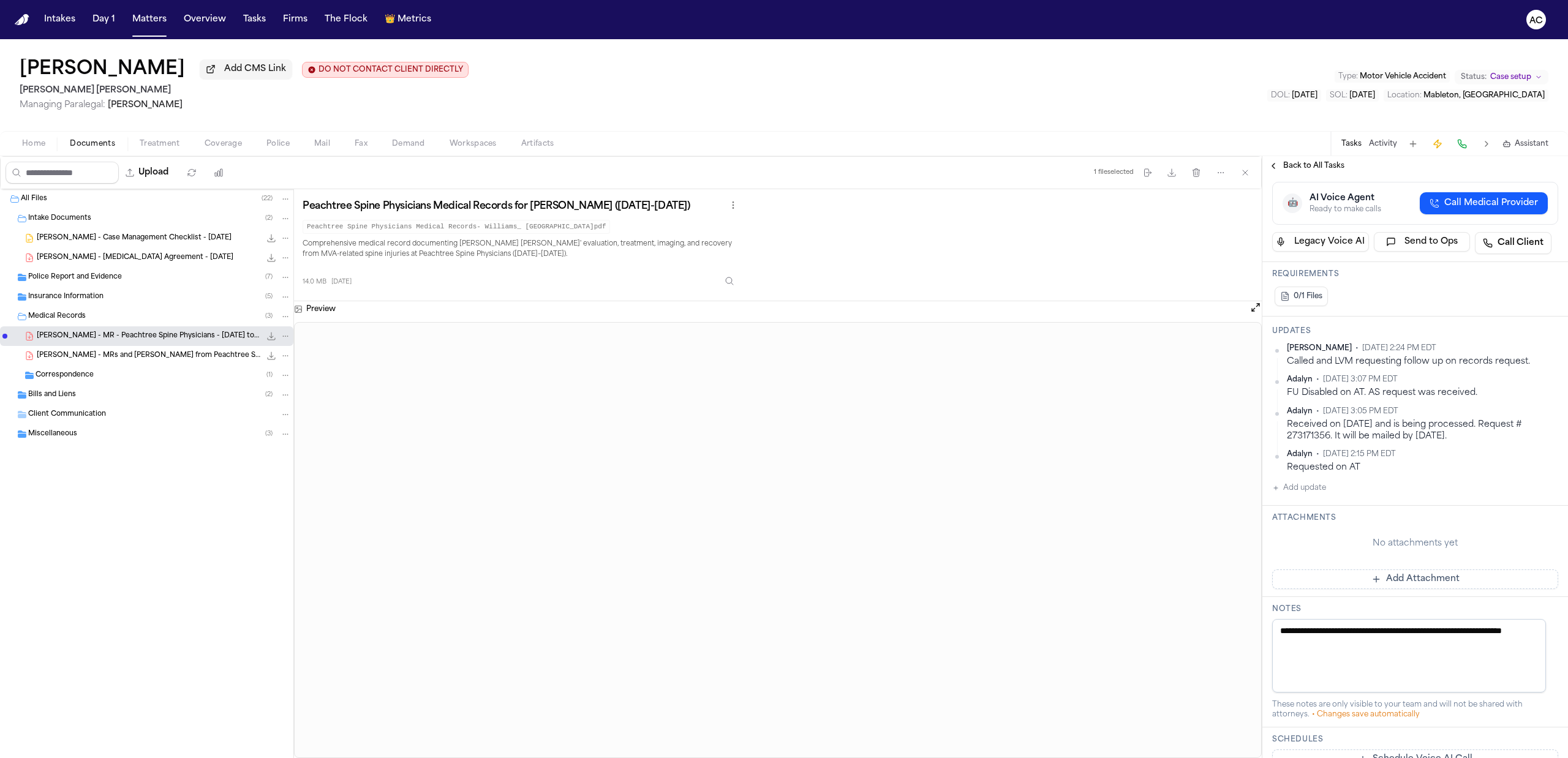
click at [1304, 164] on span "Back to All Tasks" at bounding box center [1314, 166] width 61 height 10
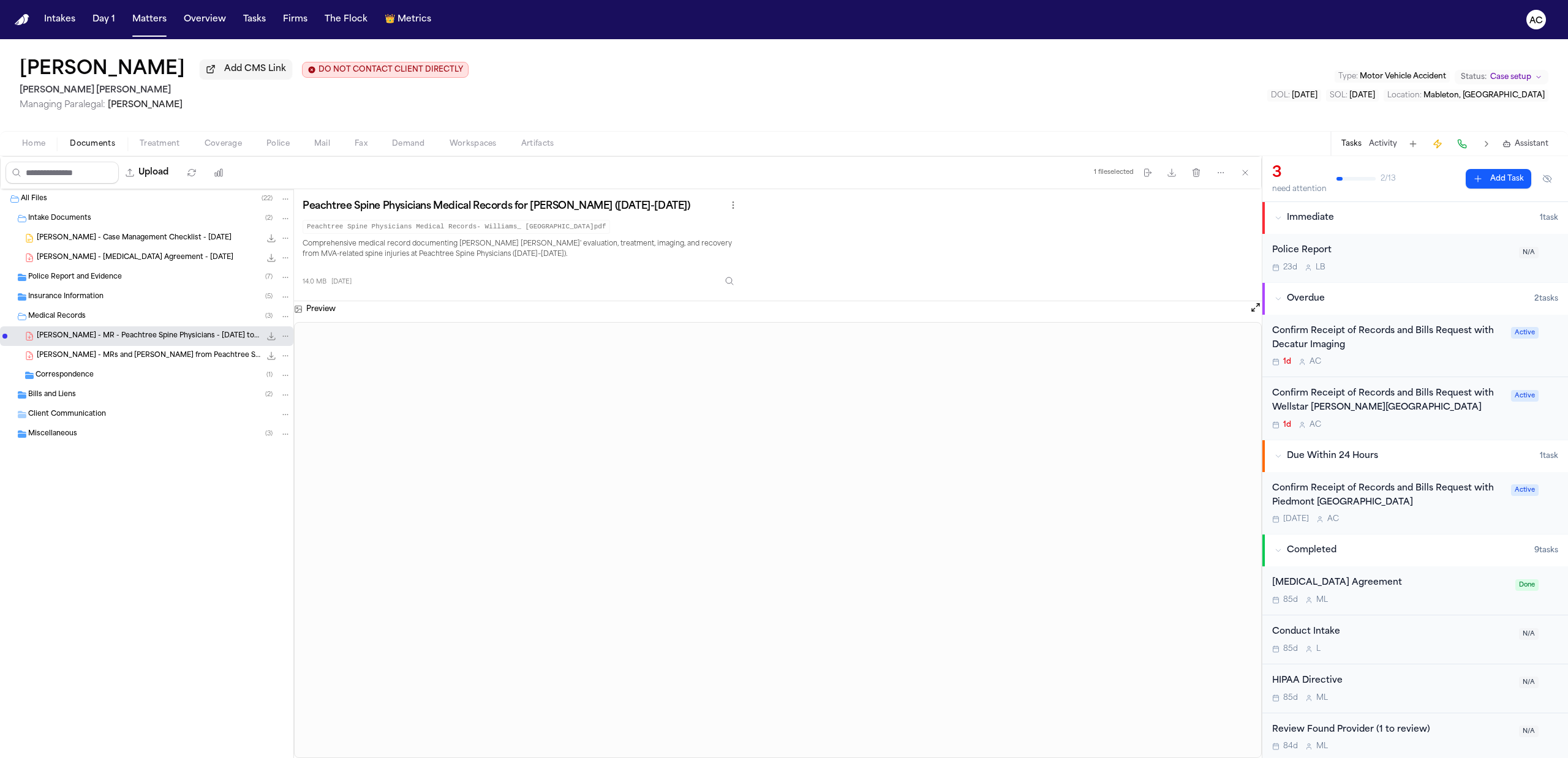
click at [169, 139] on span "Treatment" at bounding box center [159, 143] width 40 height 10
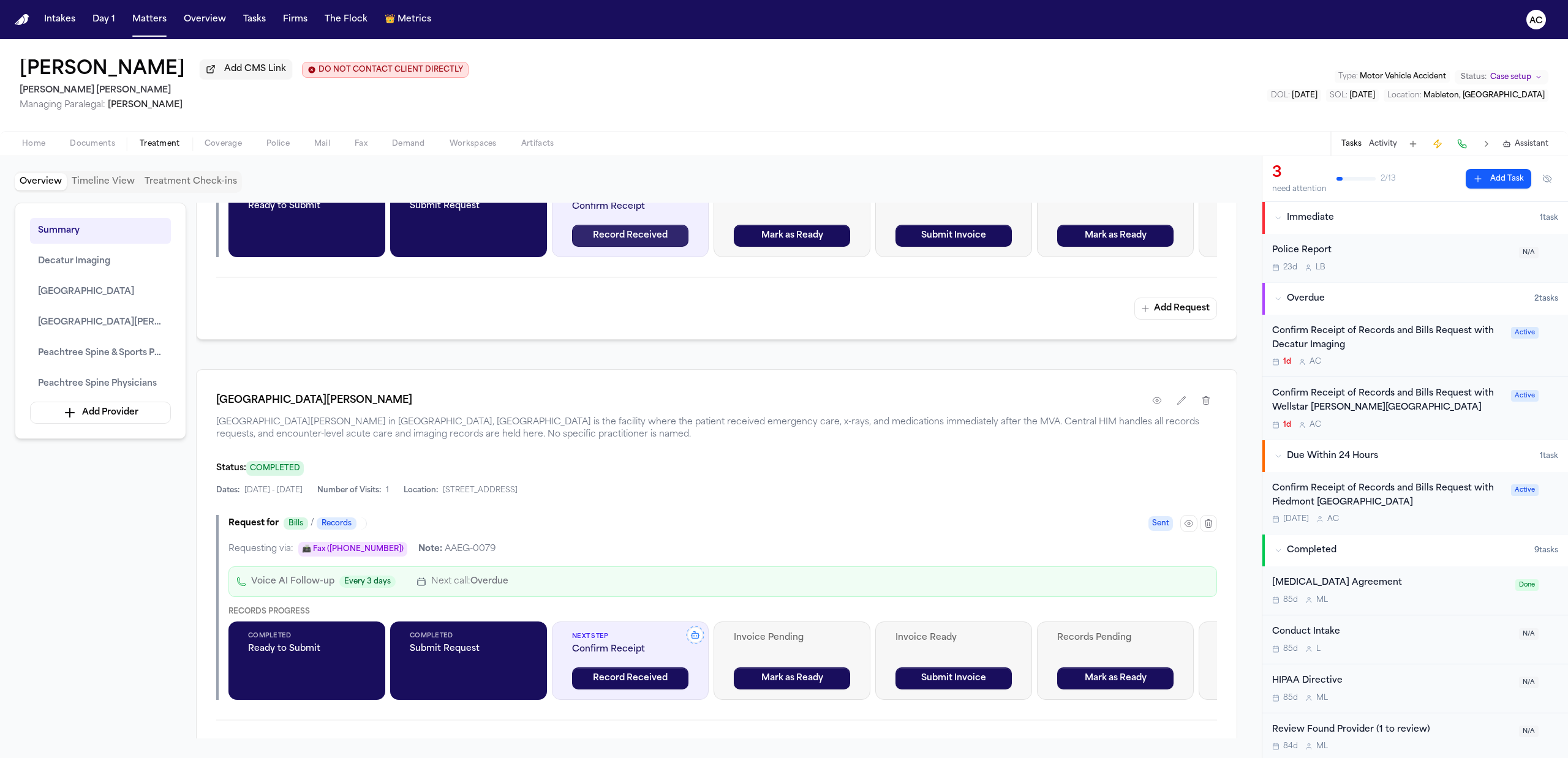
scroll to position [1470, 0]
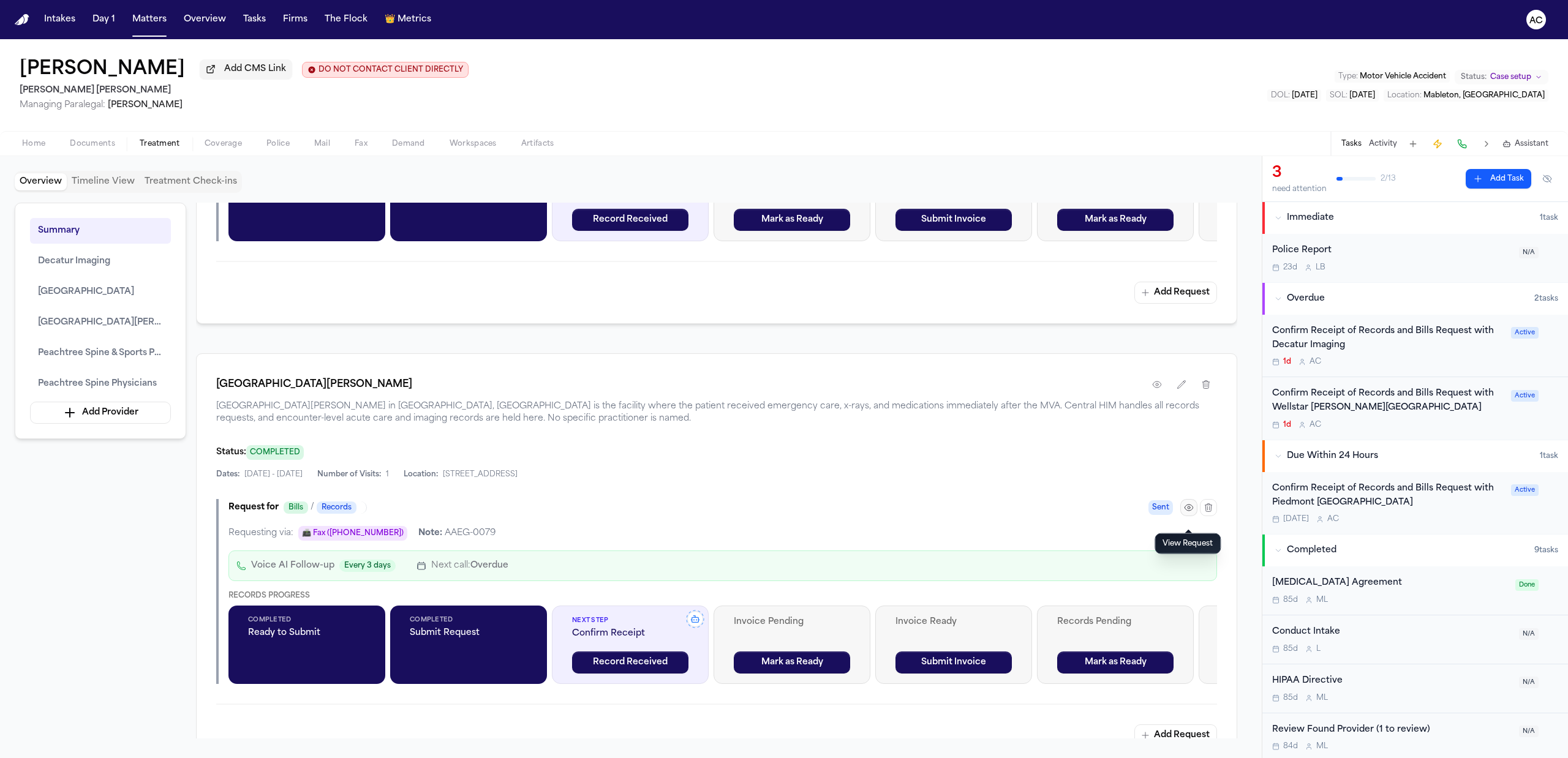
click at [1189, 509] on icon "button" at bounding box center [1189, 508] width 3 height 3
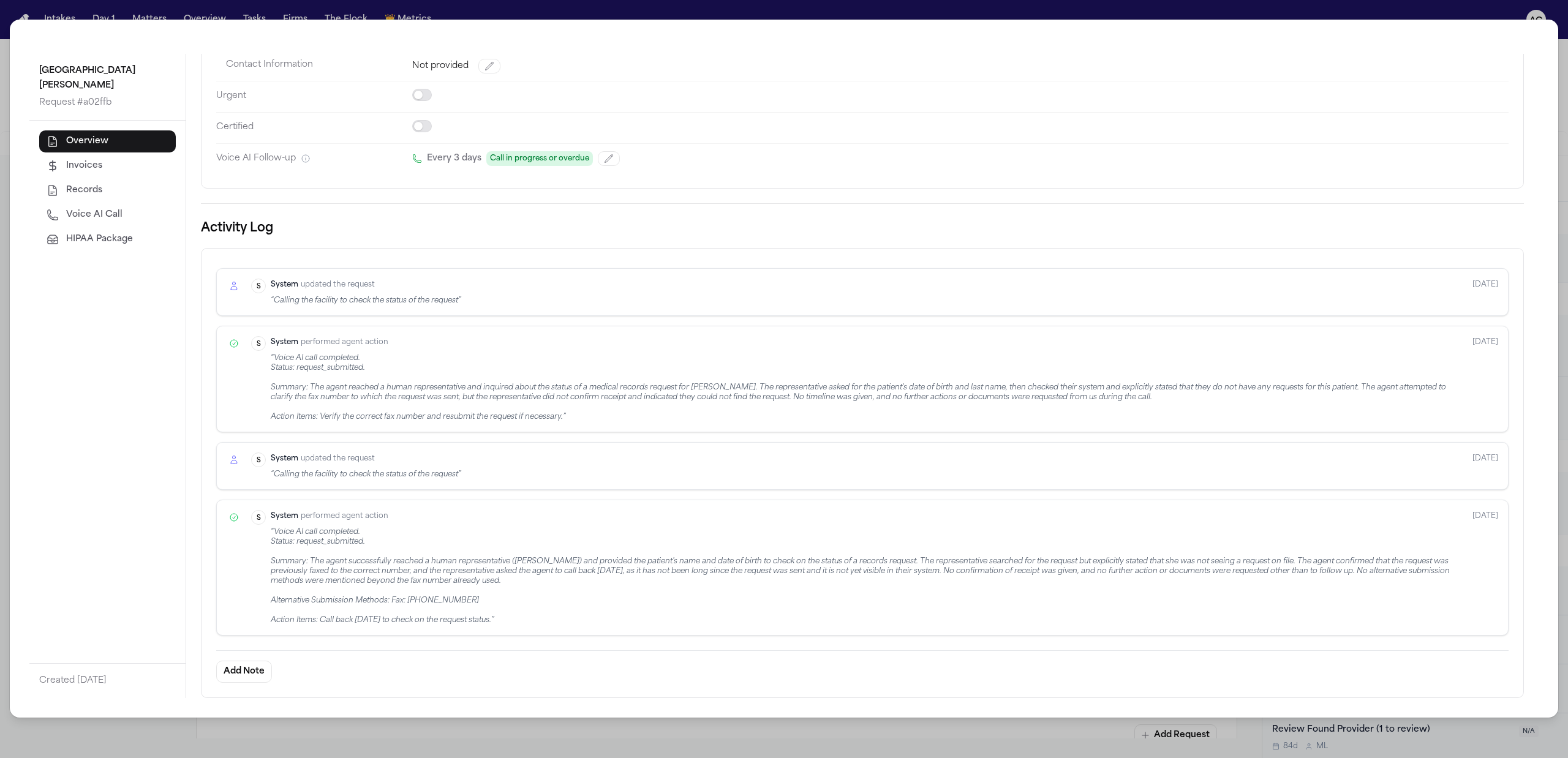
scroll to position [233, 0]
click at [66, 209] on span "Voice AI Call" at bounding box center [94, 215] width 56 height 12
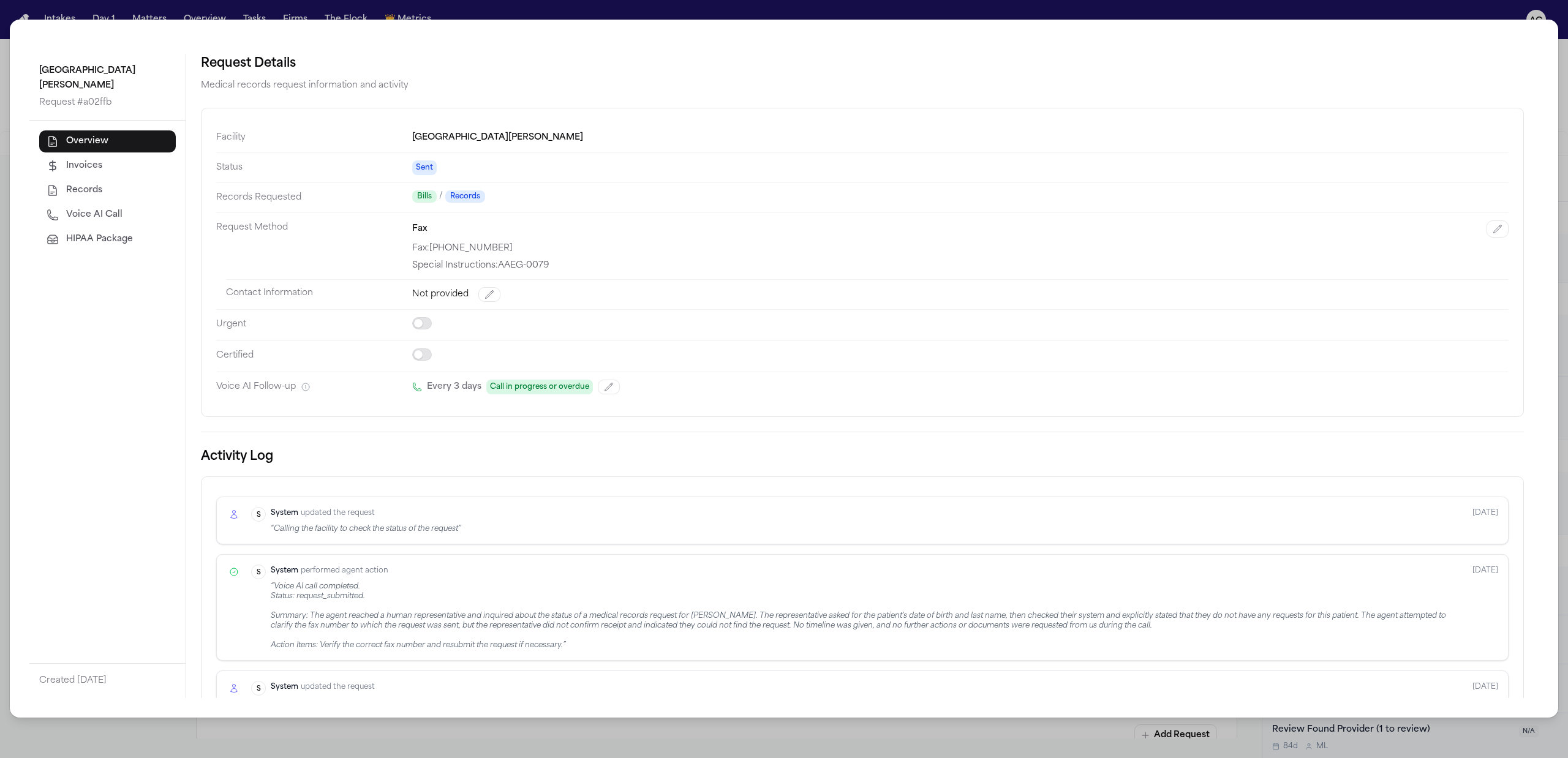
select select "***"
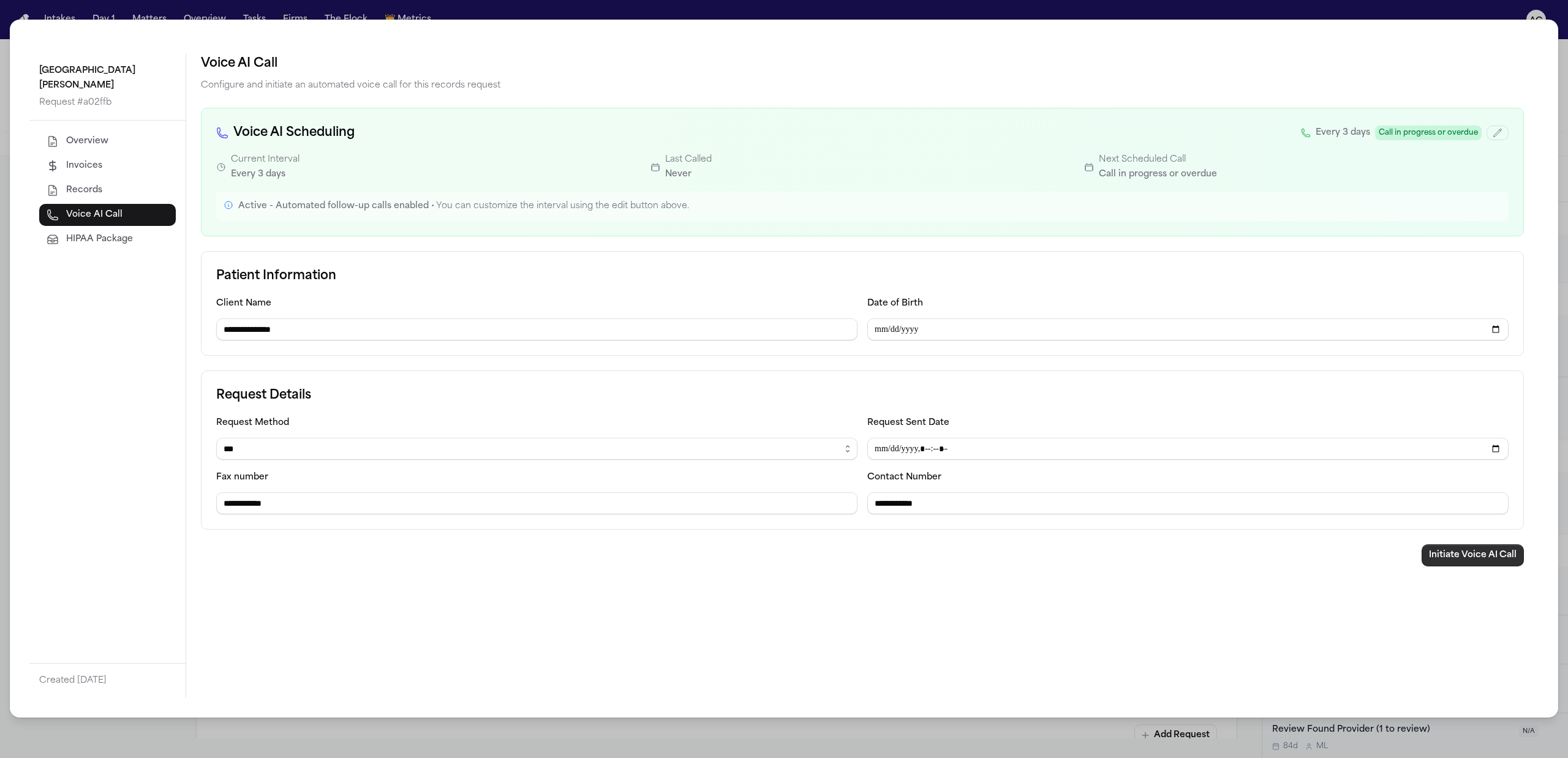
click at [1473, 557] on button "Initiate Voice AI Call" at bounding box center [1472, 555] width 103 height 22
click at [1562, 56] on div "**********" at bounding box center [784, 379] width 1568 height 758
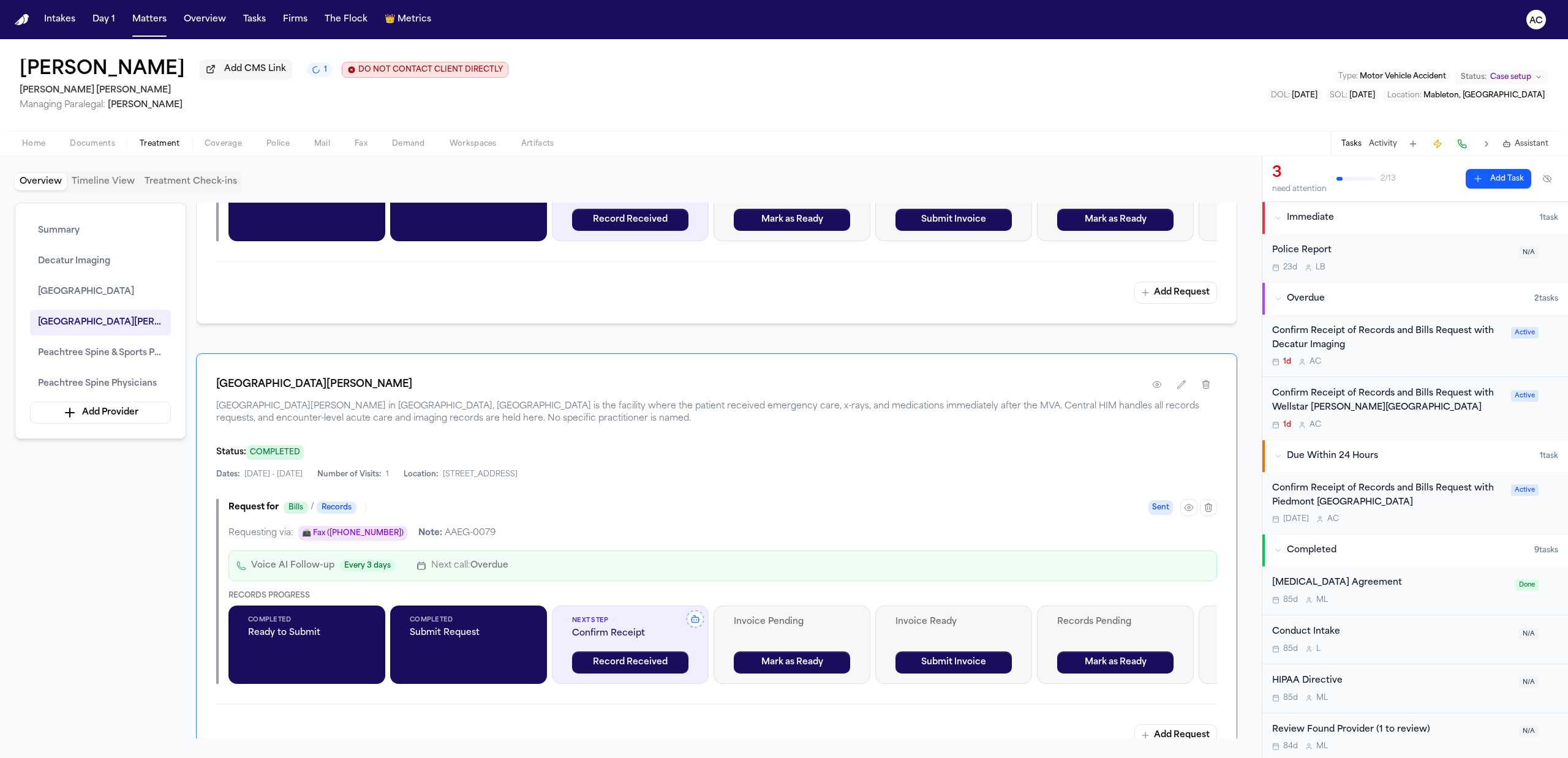
click at [1328, 391] on div "Confirm Receipt of Records and Bills Request with Wellstar Cobb Medical Center" at bounding box center [1387, 401] width 231 height 28
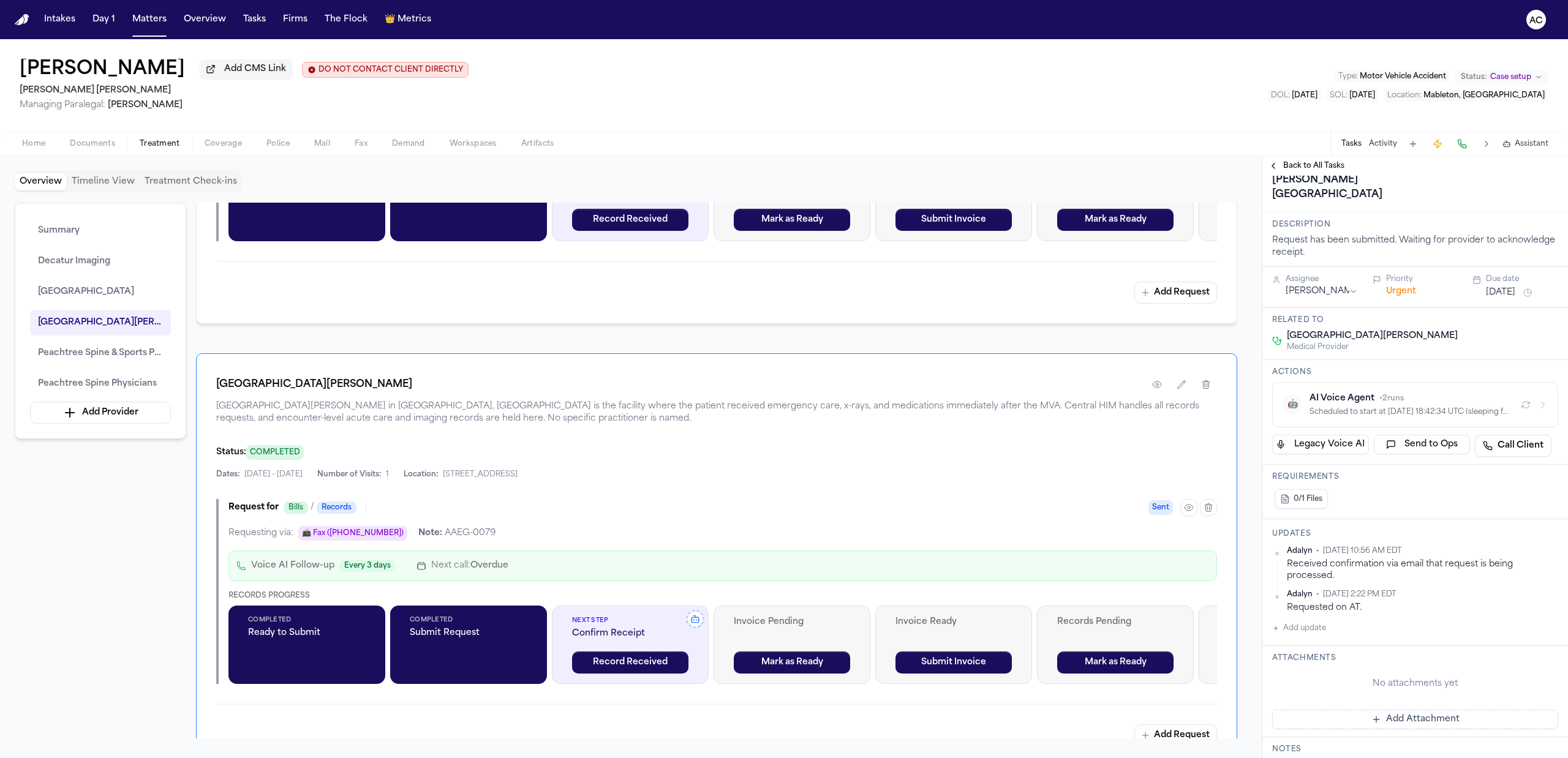
scroll to position [163, 0]
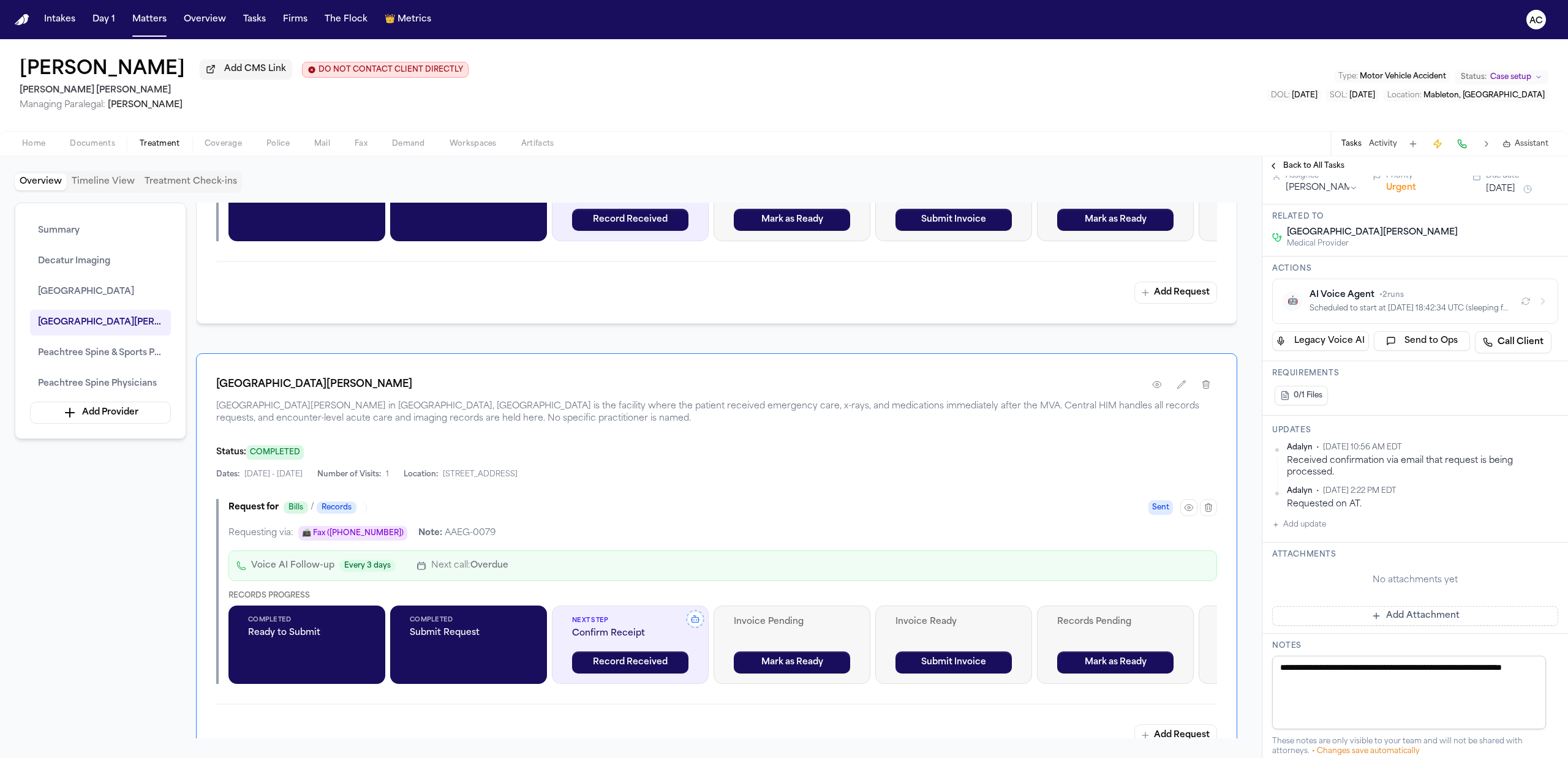
click at [1311, 533] on button "Add update" at bounding box center [1299, 525] width 54 height 15
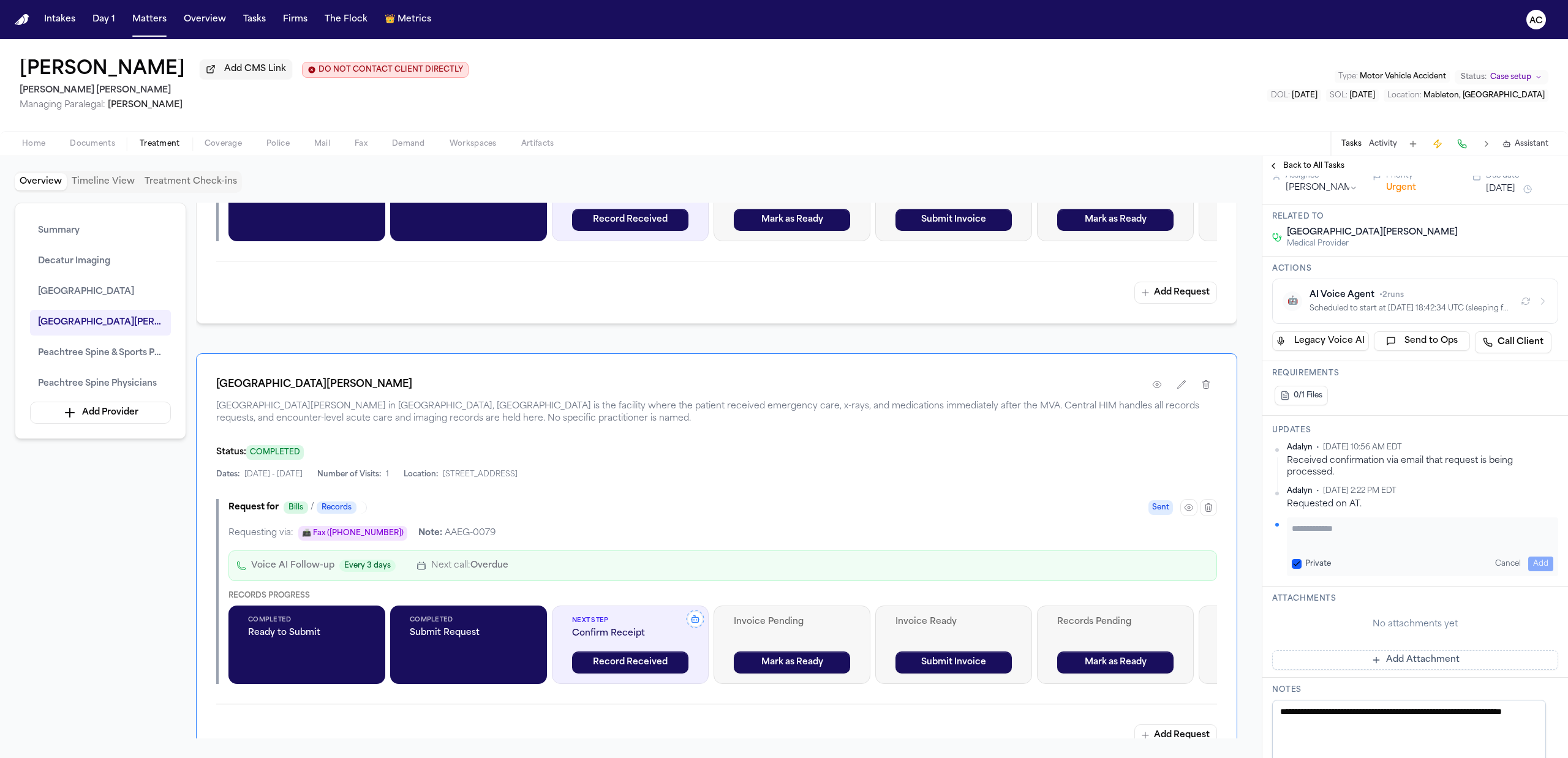
click at [1300, 569] on button "Private" at bounding box center [1296, 564] width 10 height 10
click at [1323, 544] on textarea "Add your update" at bounding box center [1422, 534] width 262 height 24
type textarea "**********"
click at [1531, 571] on button "Add" at bounding box center [1540, 564] width 25 height 15
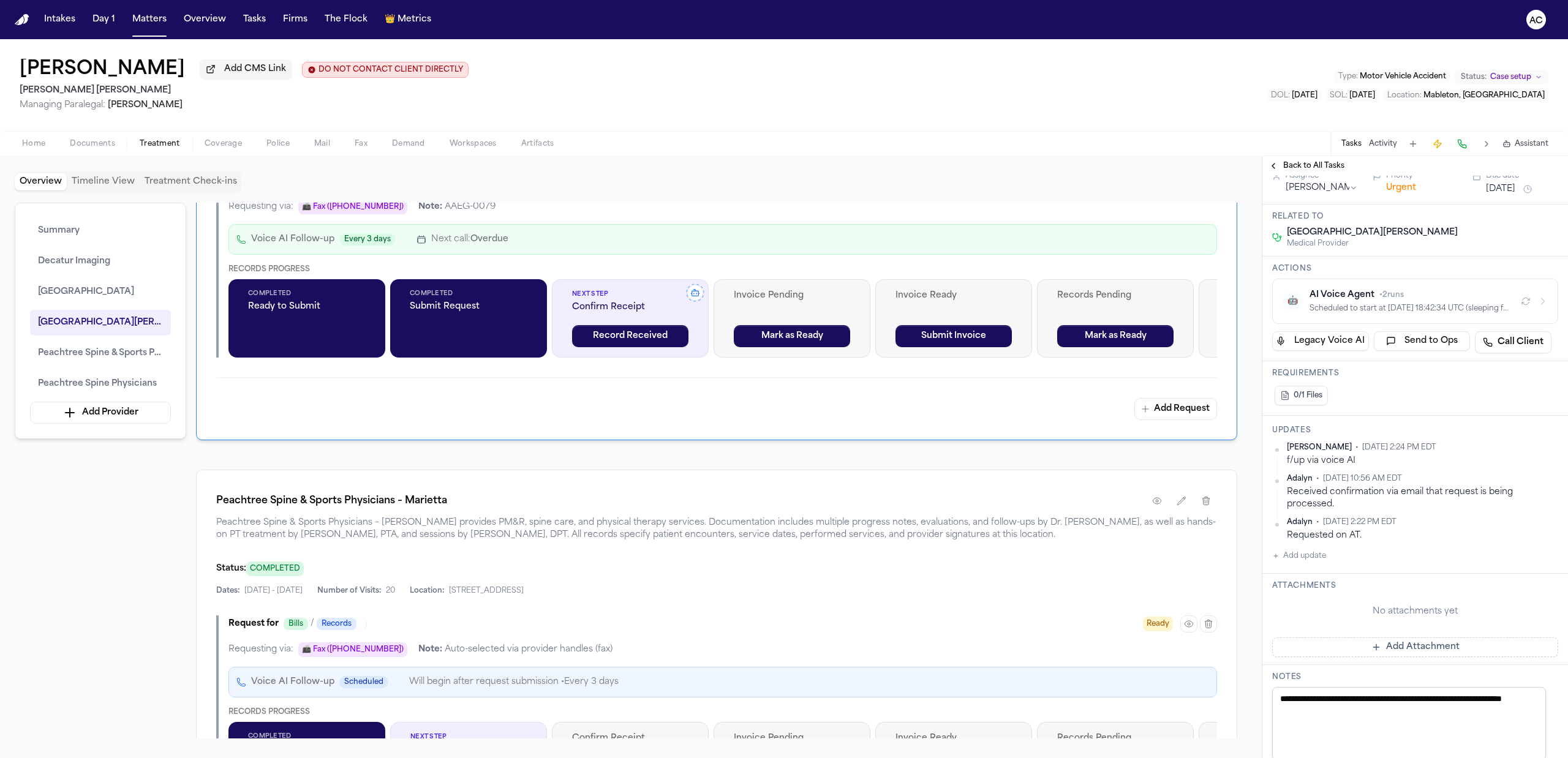
scroll to position [2042, 0]
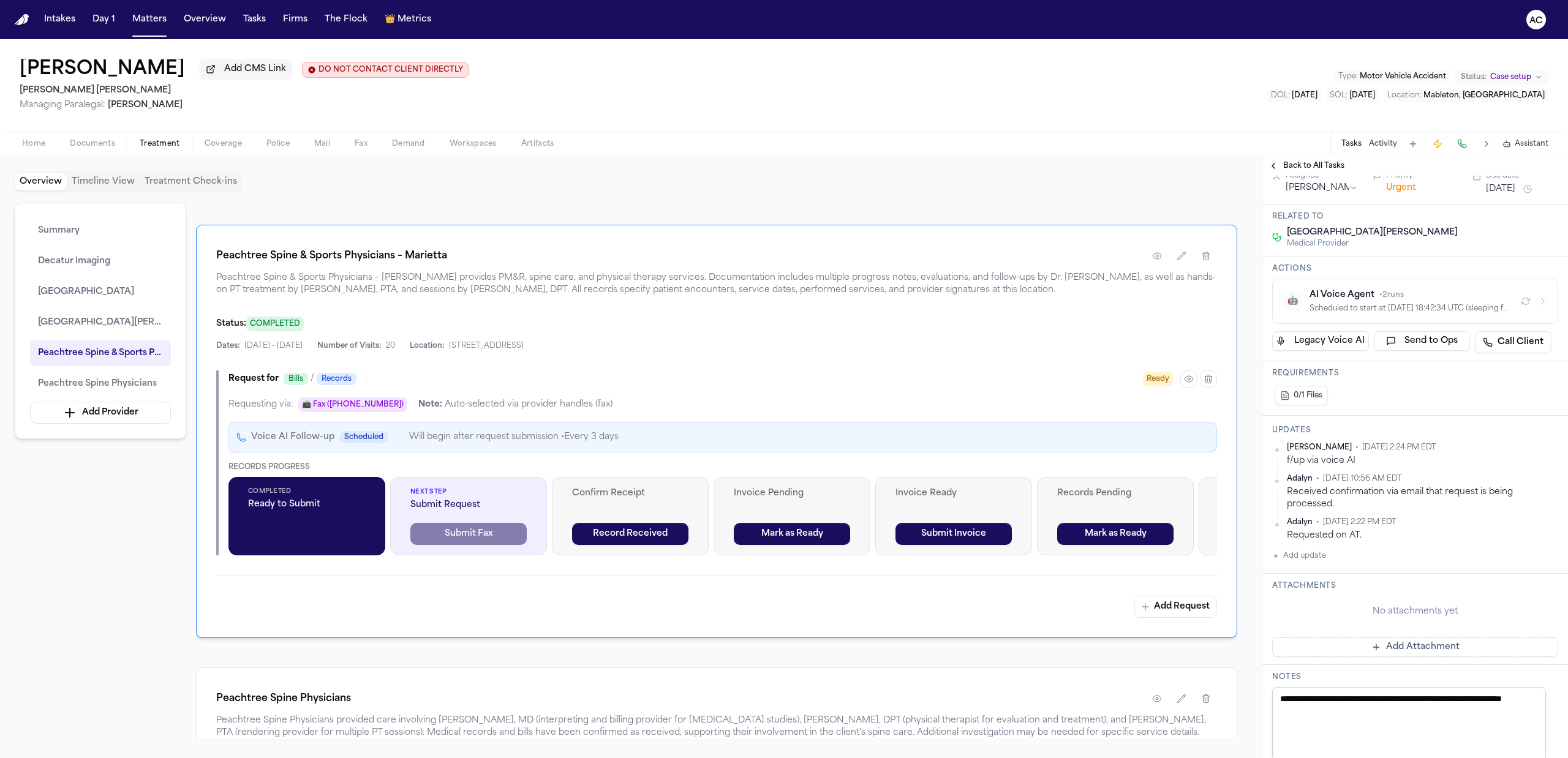
click at [99, 141] on span "Documents" at bounding box center [92, 143] width 45 height 10
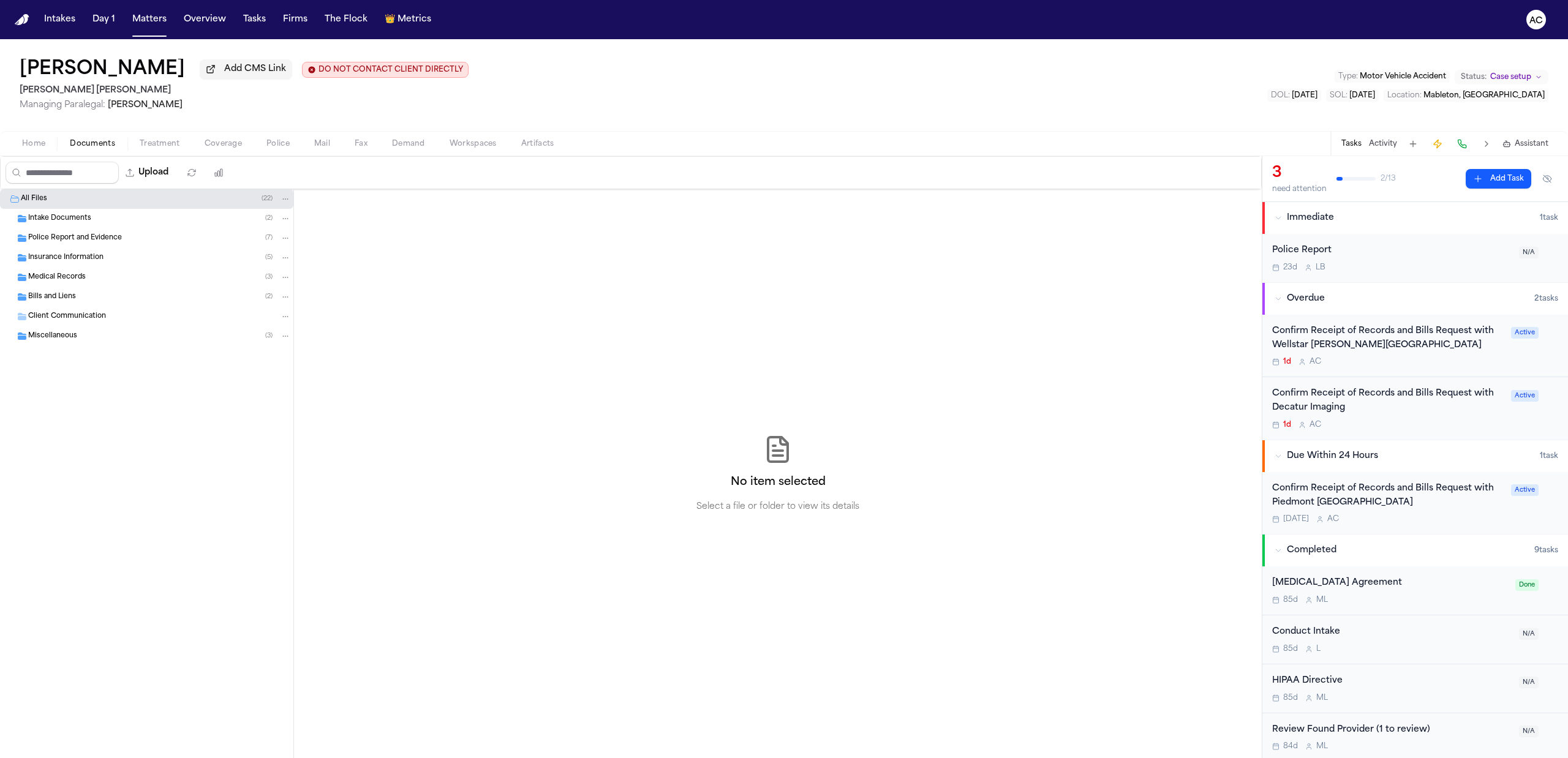
click at [61, 279] on span "Medical Records" at bounding box center [57, 278] width 57 height 10
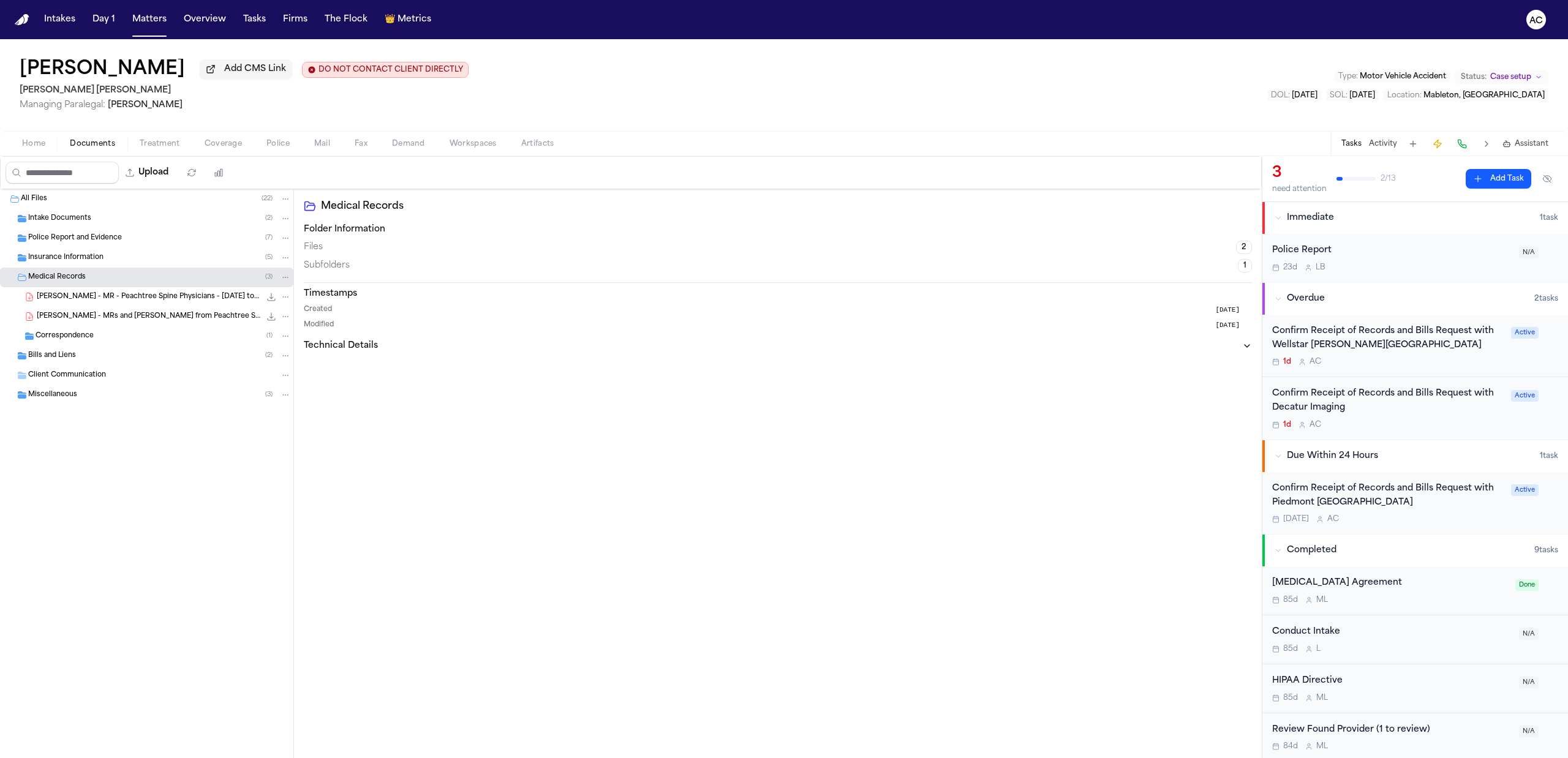
click at [152, 141] on span "Treatment" at bounding box center [159, 143] width 40 height 10
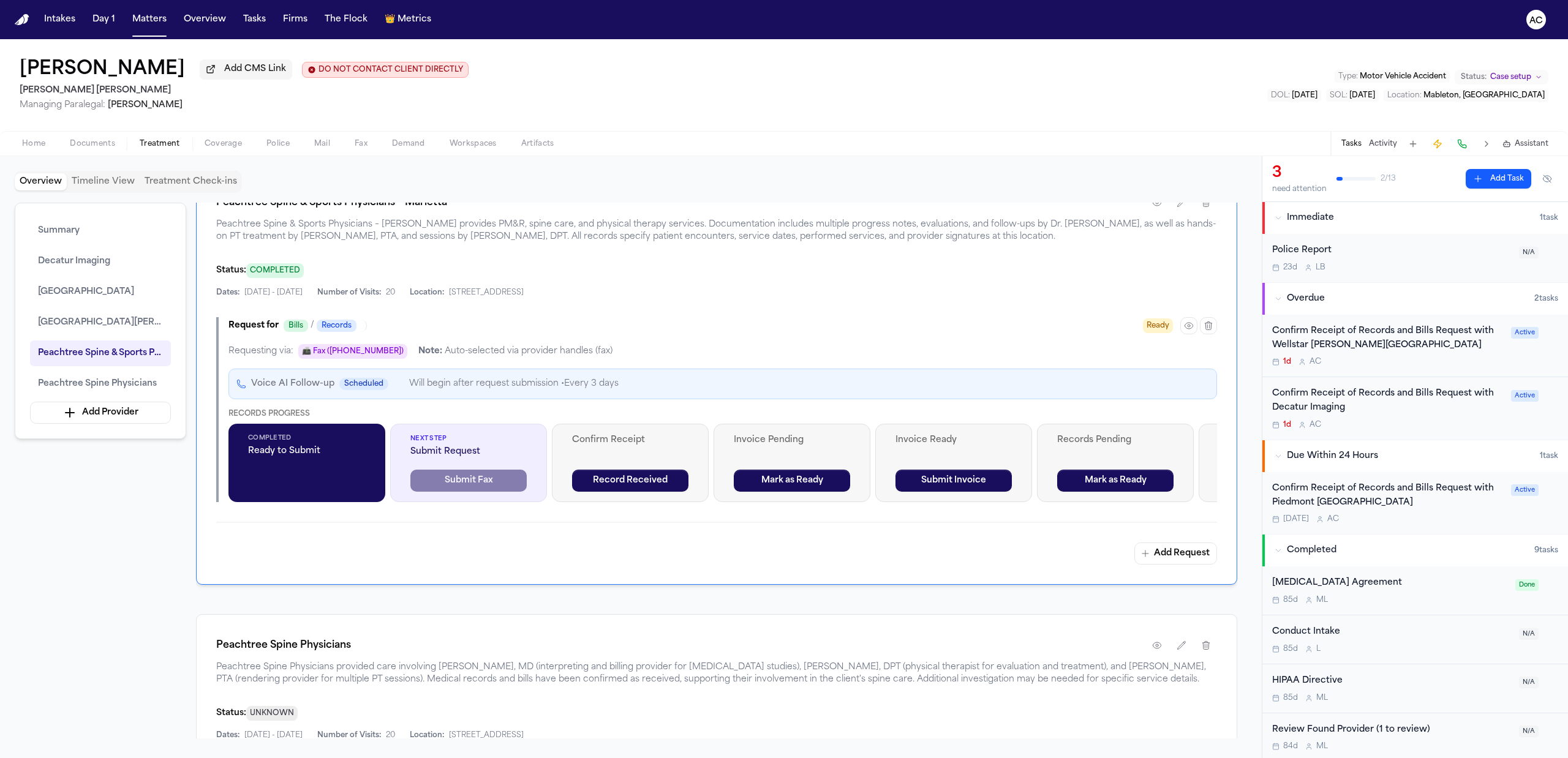
scroll to position [2123, 0]
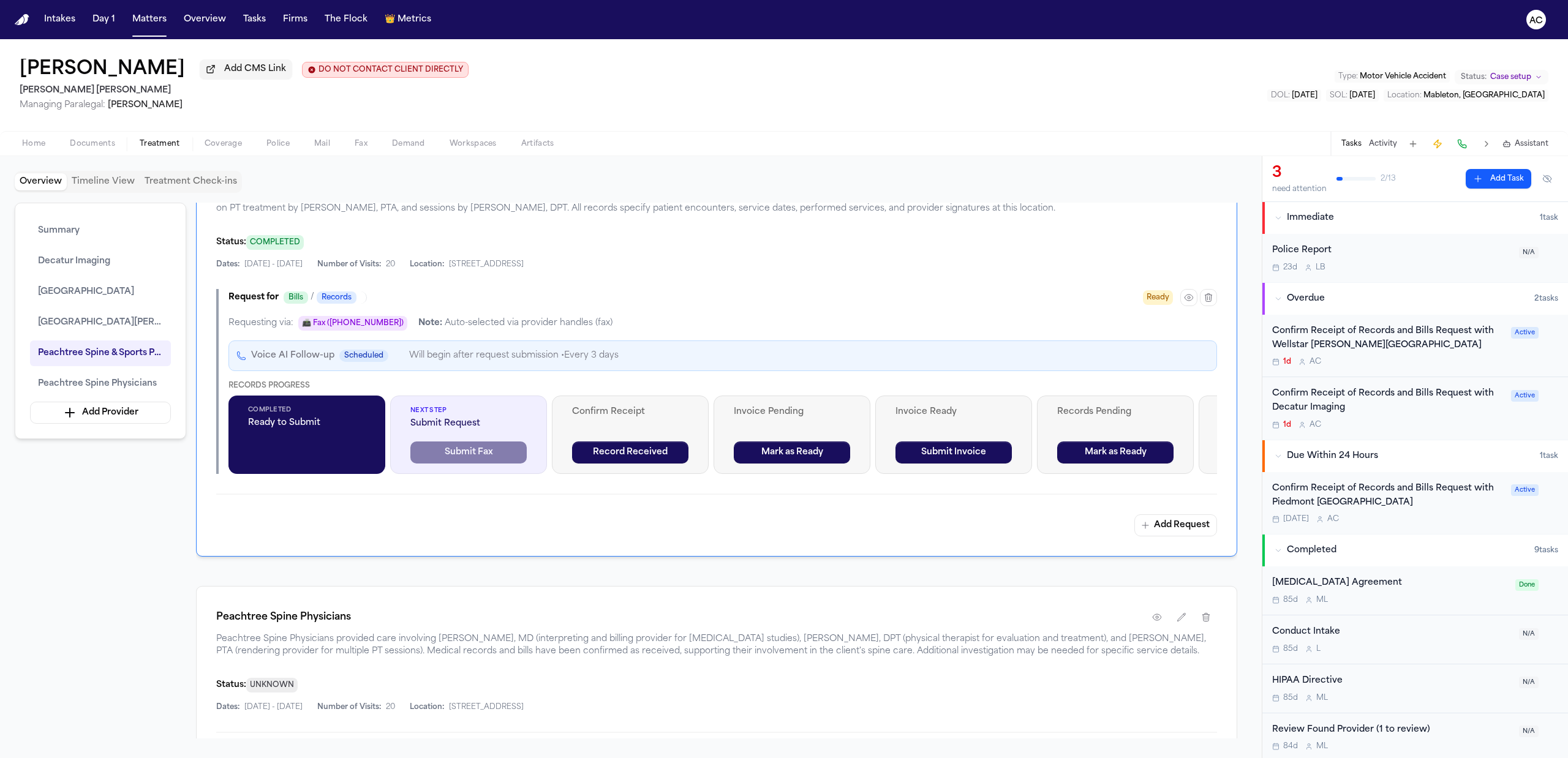
click at [1205, 441] on div "Records Delivered Mark as Ready" at bounding box center [1277, 434] width 157 height 78
click at [1208, 469] on div "Records Delivered Mark as Ready" at bounding box center [1277, 434] width 157 height 78
click at [1213, 469] on div "Records Delivered Mark as Ready" at bounding box center [1277, 434] width 157 height 78
click at [608, 464] on button "Record Received" at bounding box center [630, 452] width 117 height 22
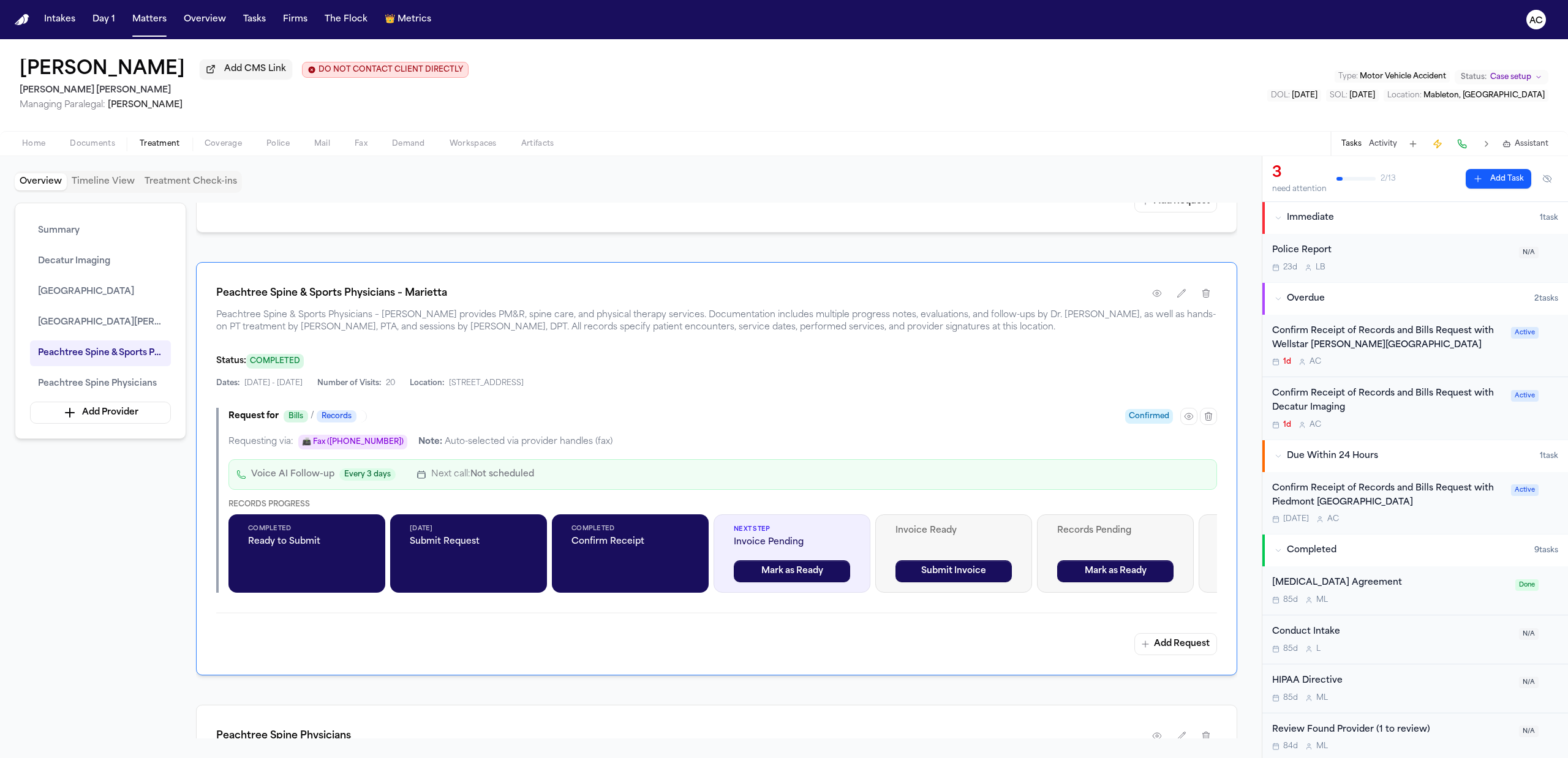
scroll to position [1968, 0]
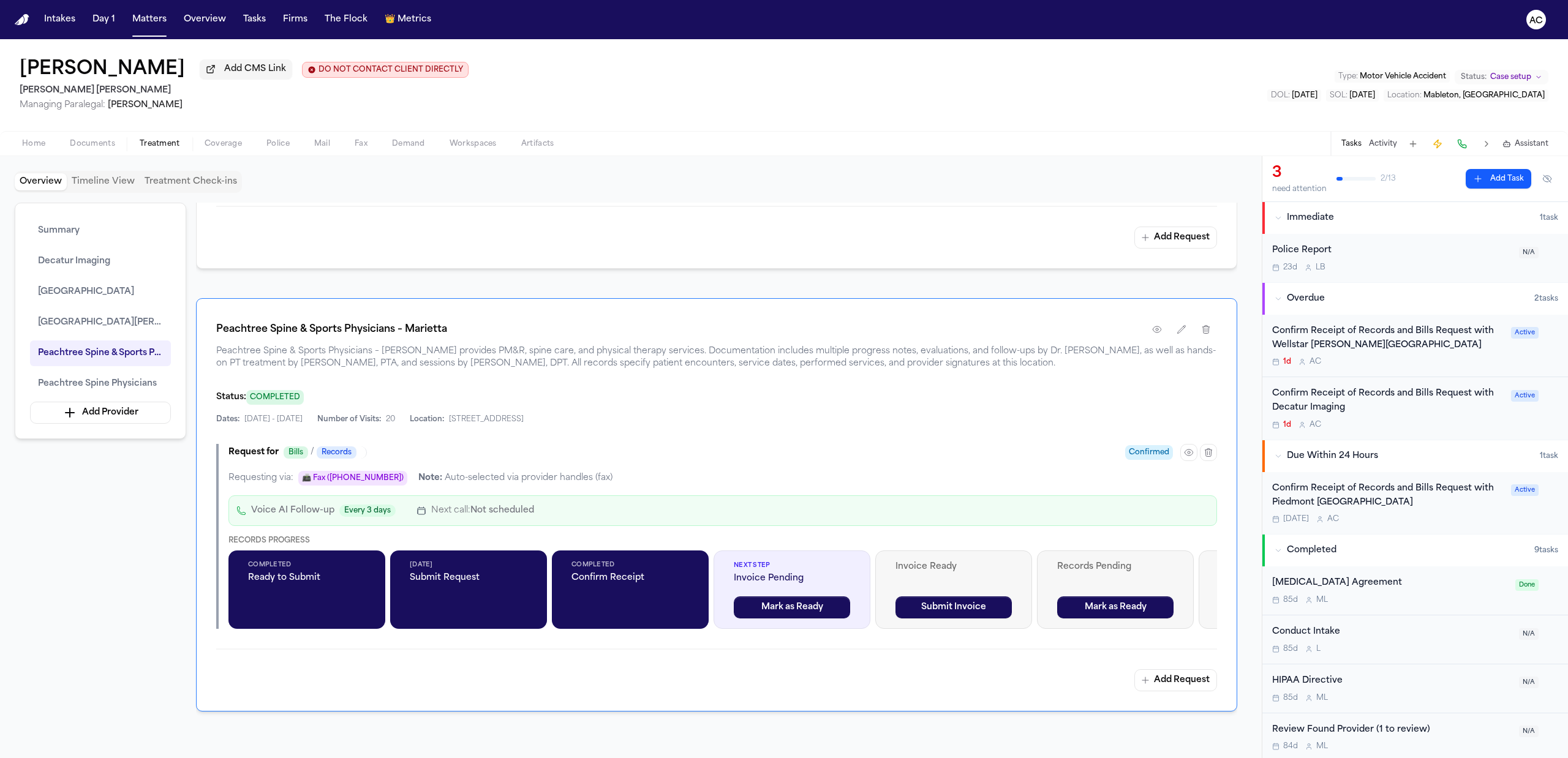
click at [108, 156] on div "Overview Timeline View Treatment Check-ins Summary Decatur Imaging Piedmont Atl…" at bounding box center [631, 457] width 1262 height 602
click at [103, 147] on span "Documents" at bounding box center [92, 143] width 45 height 10
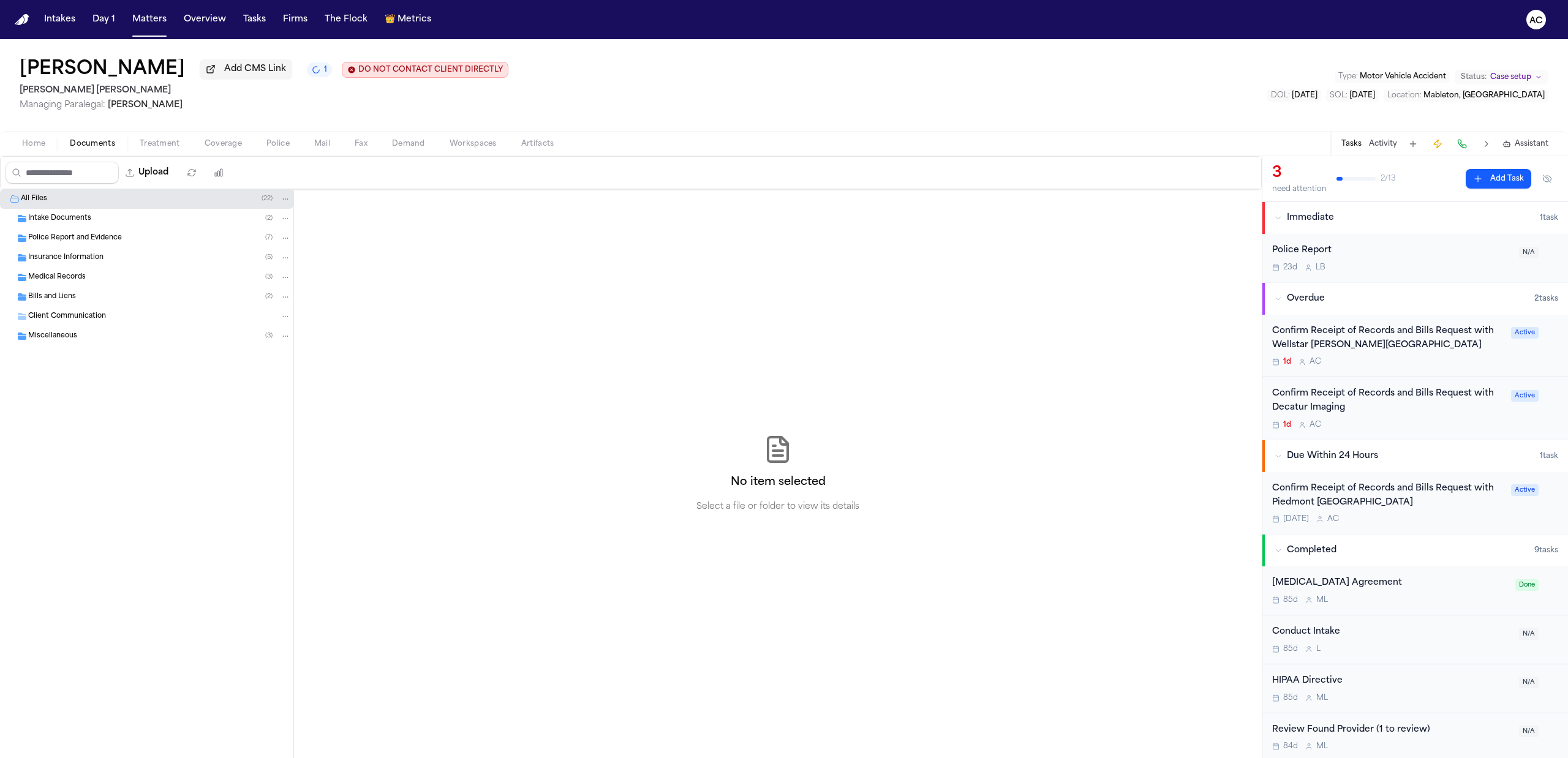
click at [74, 280] on span "Medical Records" at bounding box center [57, 278] width 57 height 10
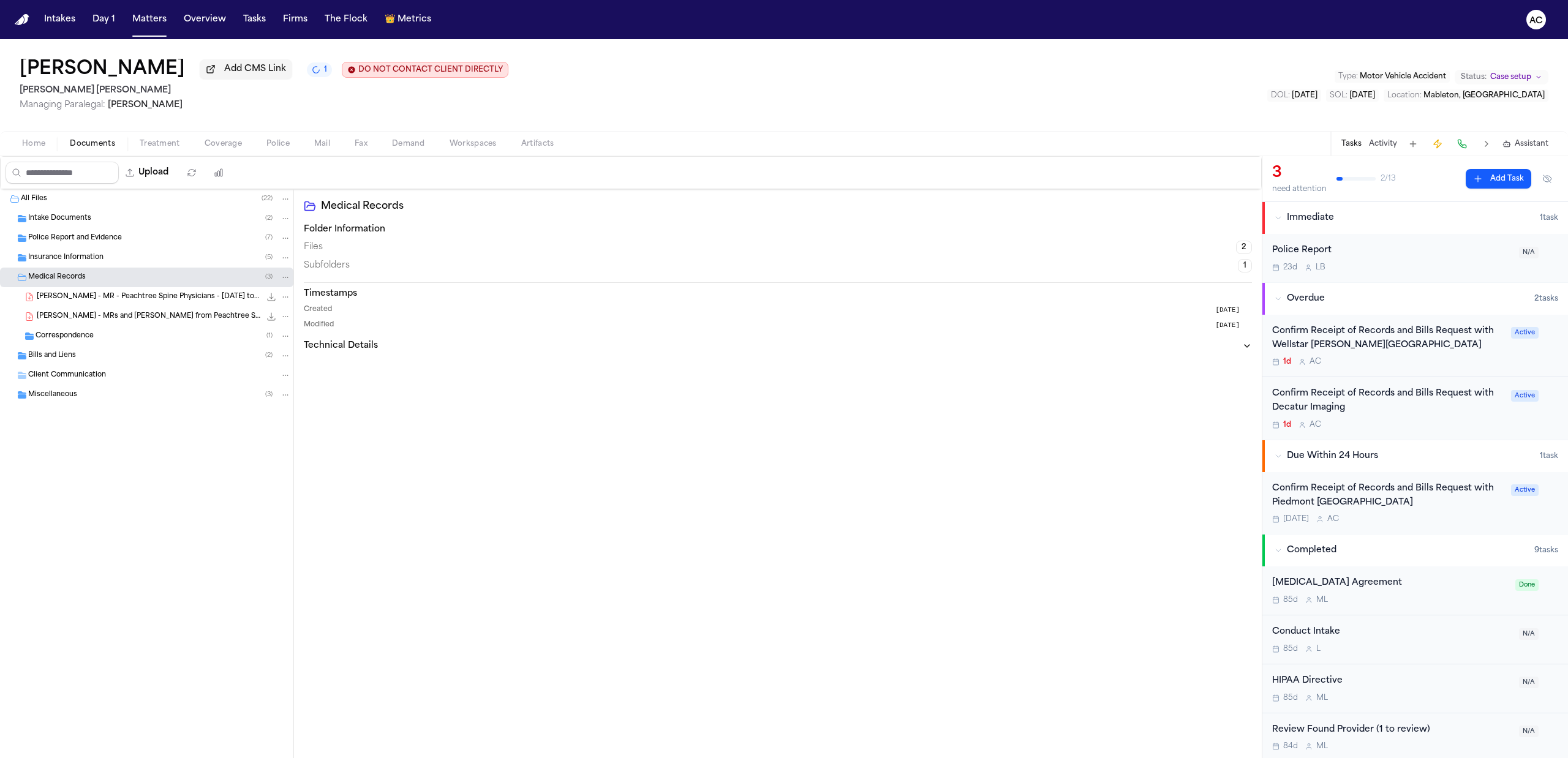
click at [113, 322] on span "J. Williams - MRs and Bills from Peachtree Spine and Sports Physicians - 12.18.…" at bounding box center [148, 317] width 224 height 10
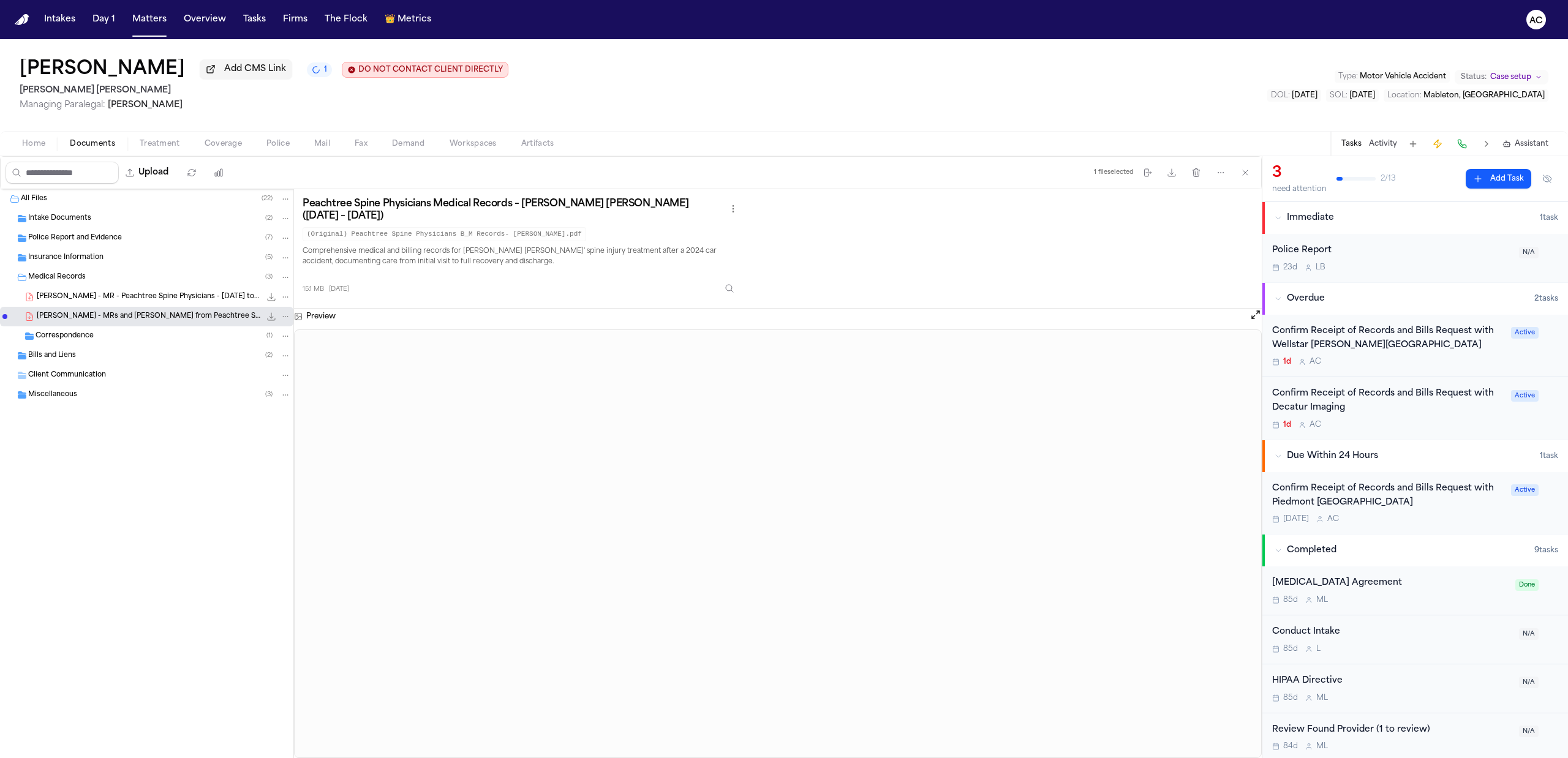
click at [151, 143] on span "Treatment" at bounding box center [159, 143] width 40 height 10
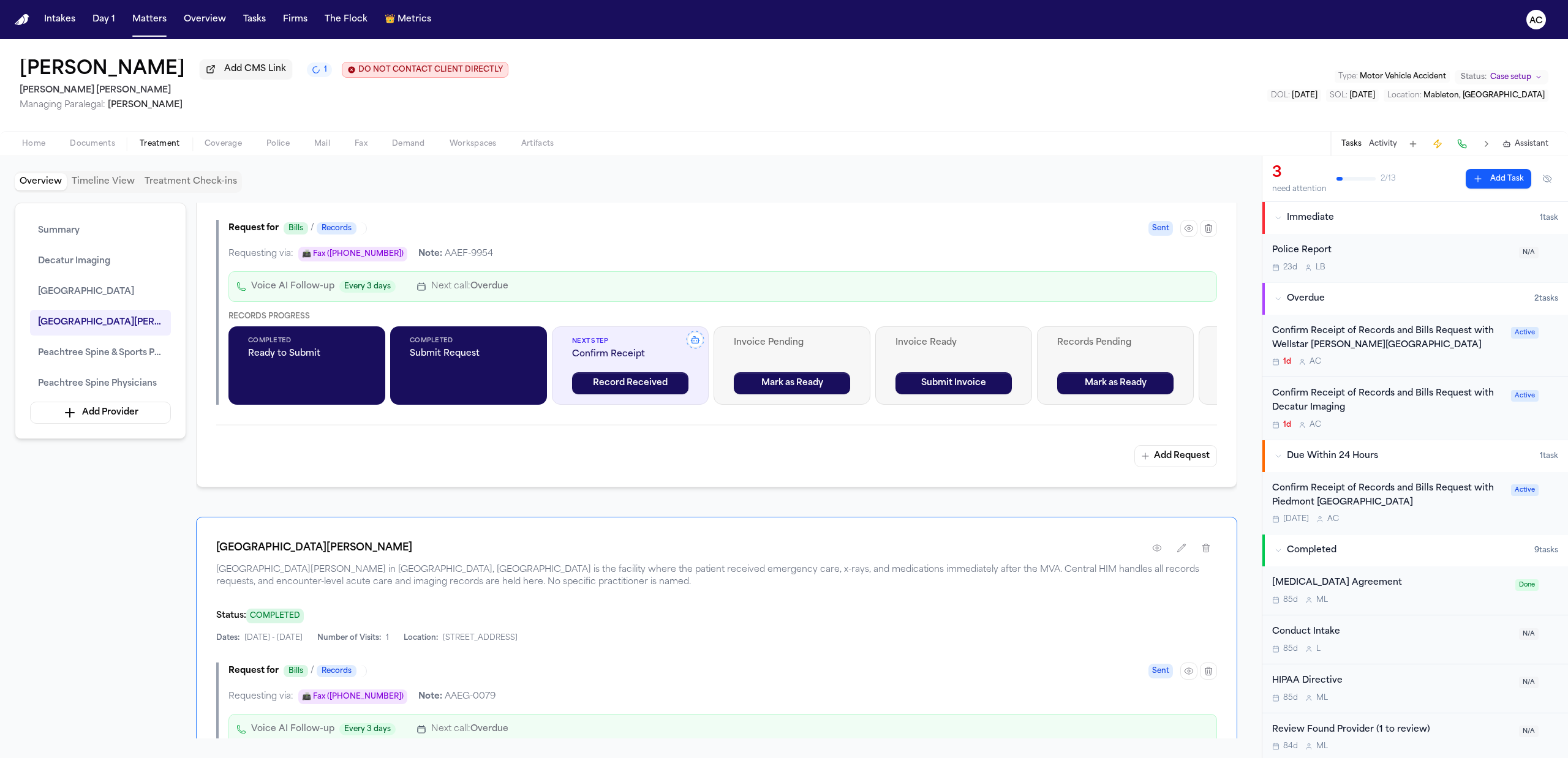
scroll to position [1061, 0]
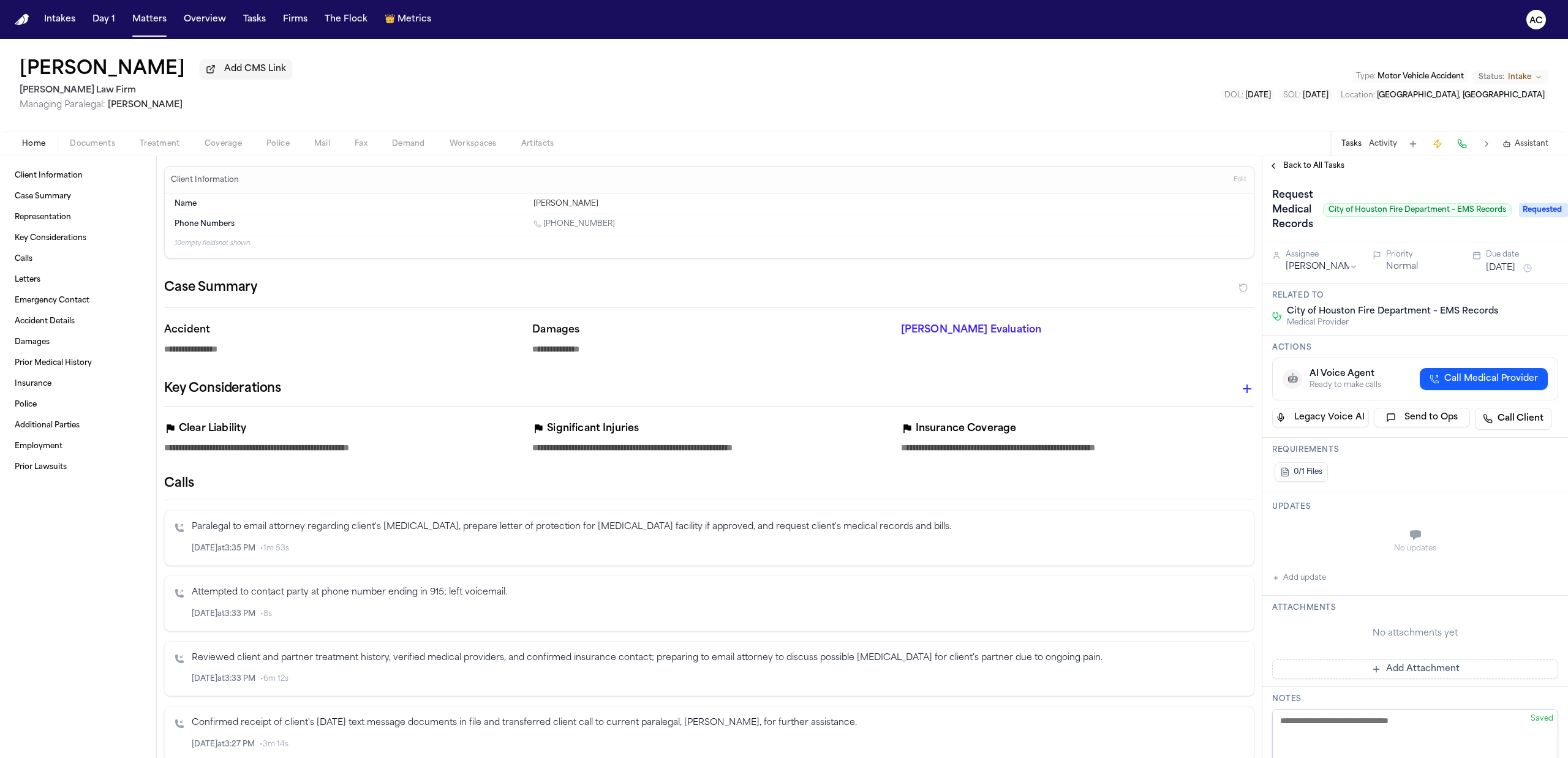
type textarea "*"
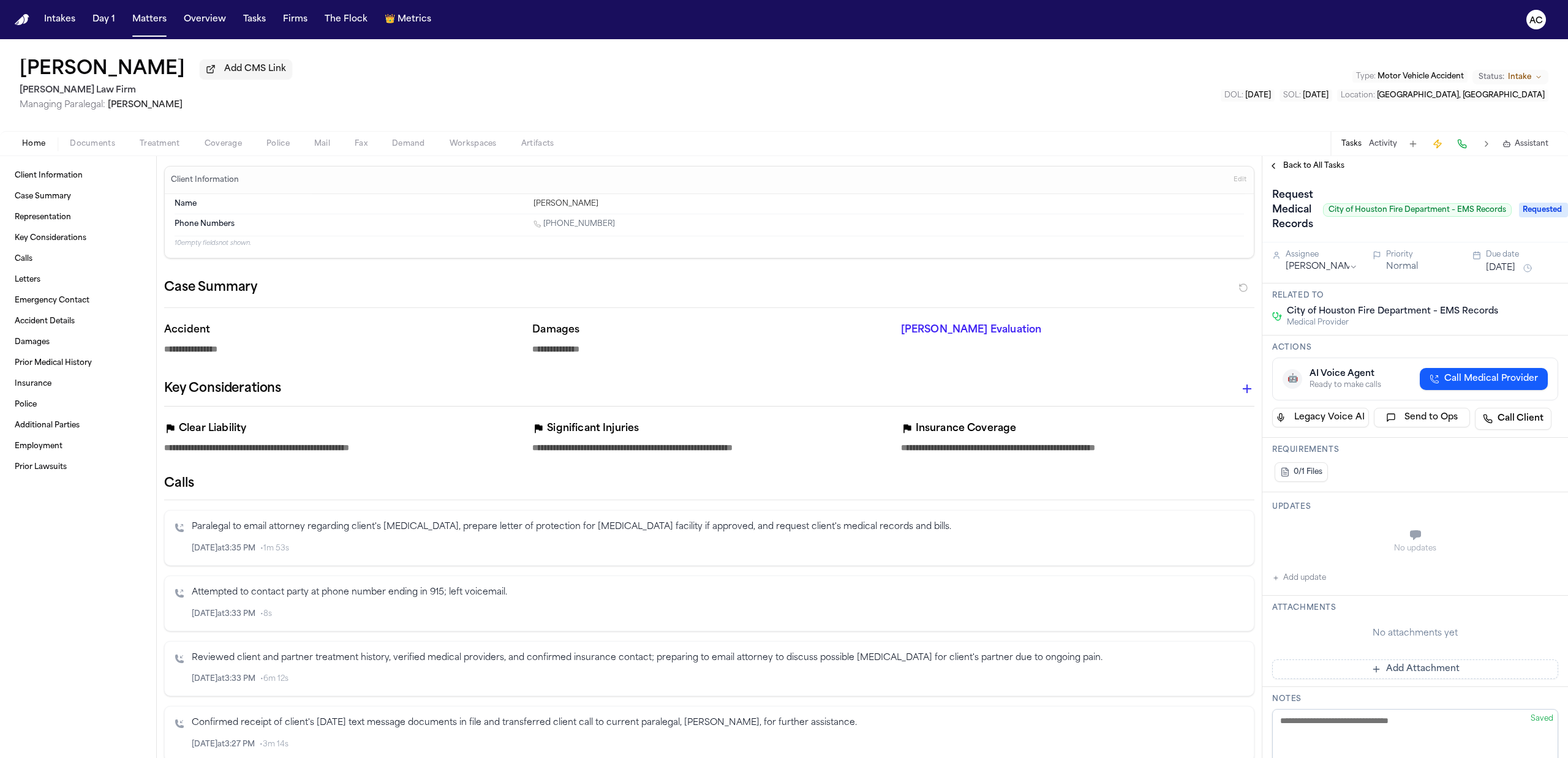
type textarea "*"
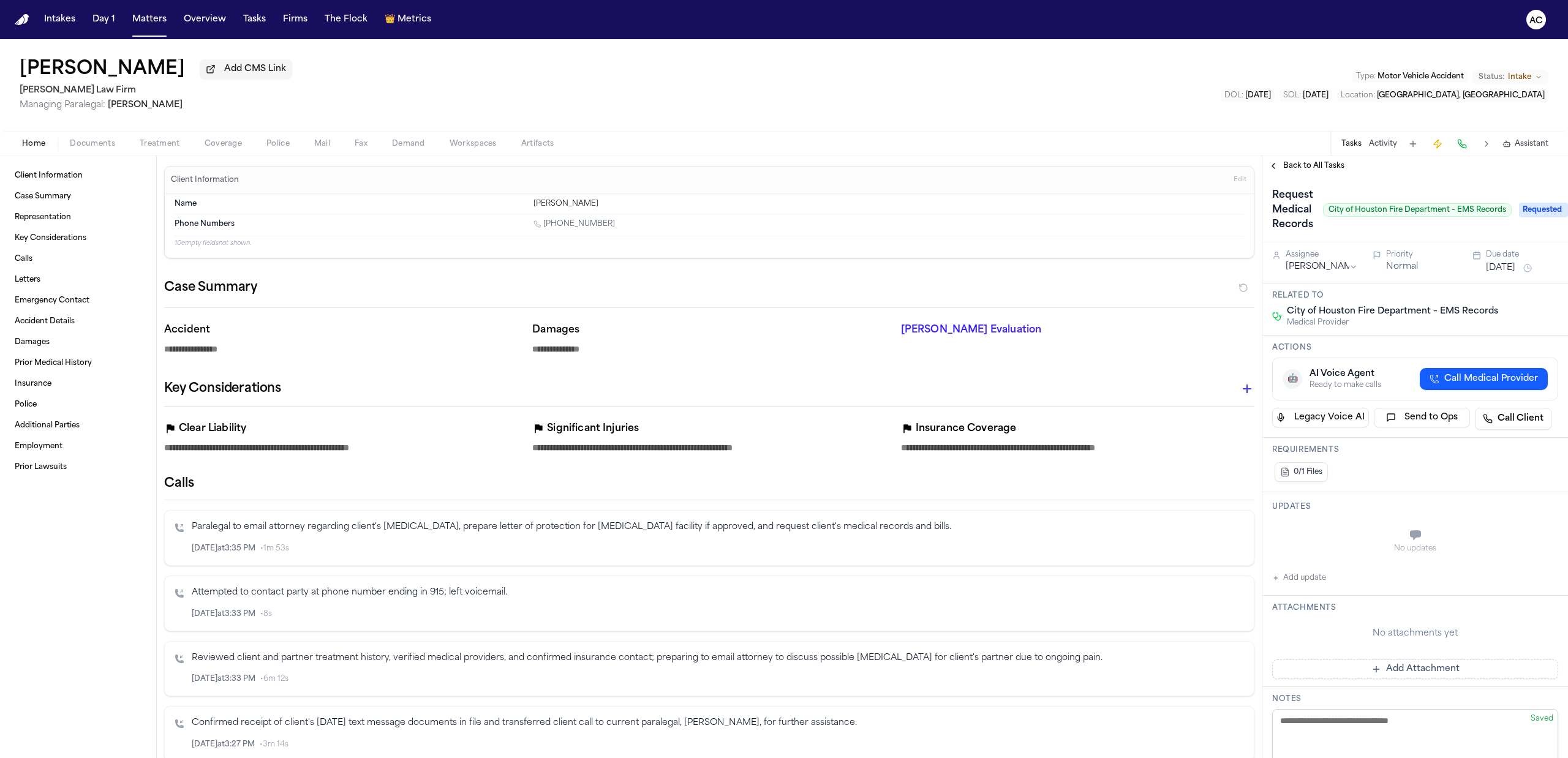
type textarea "*"
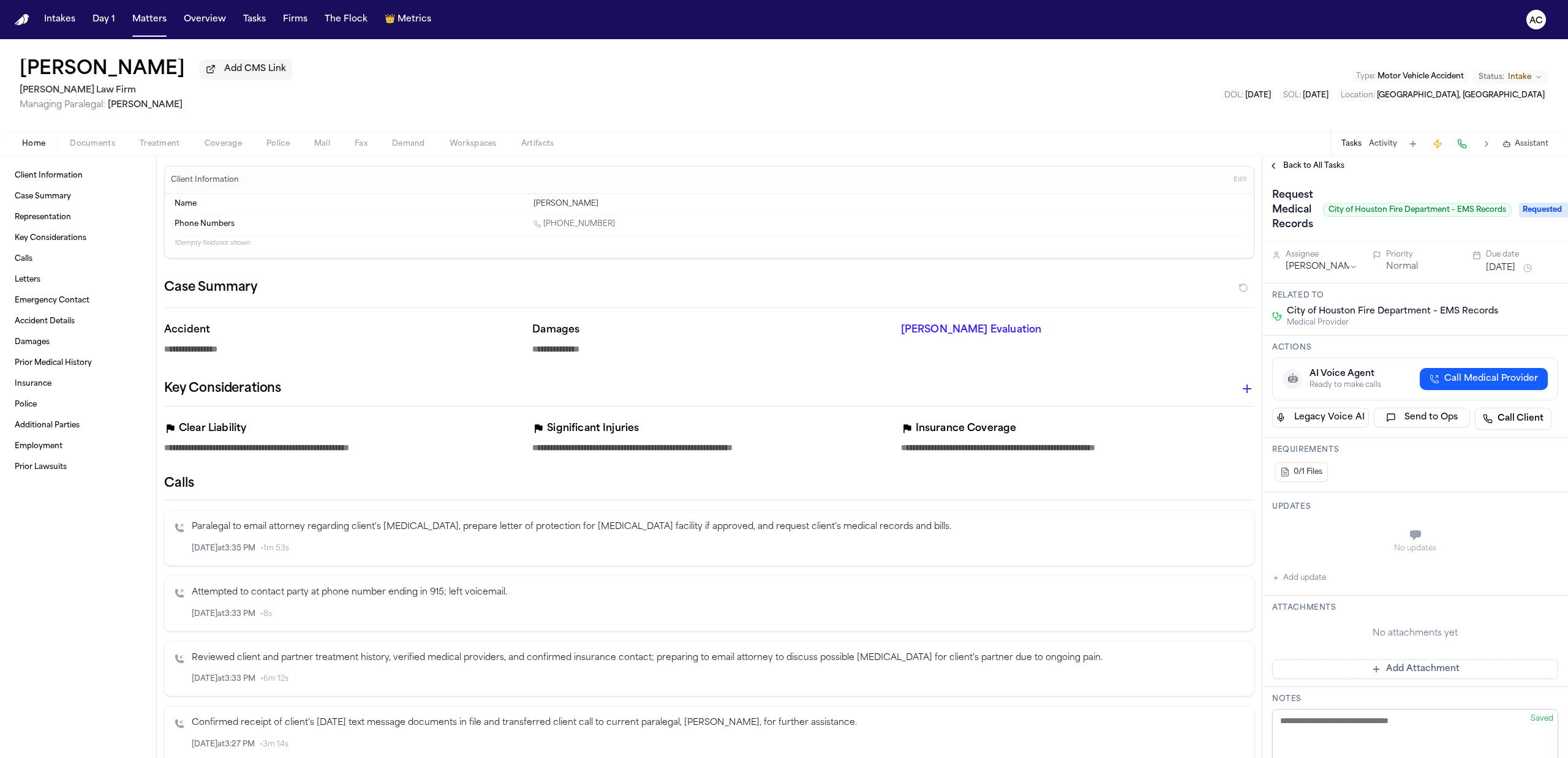
type textarea "*"
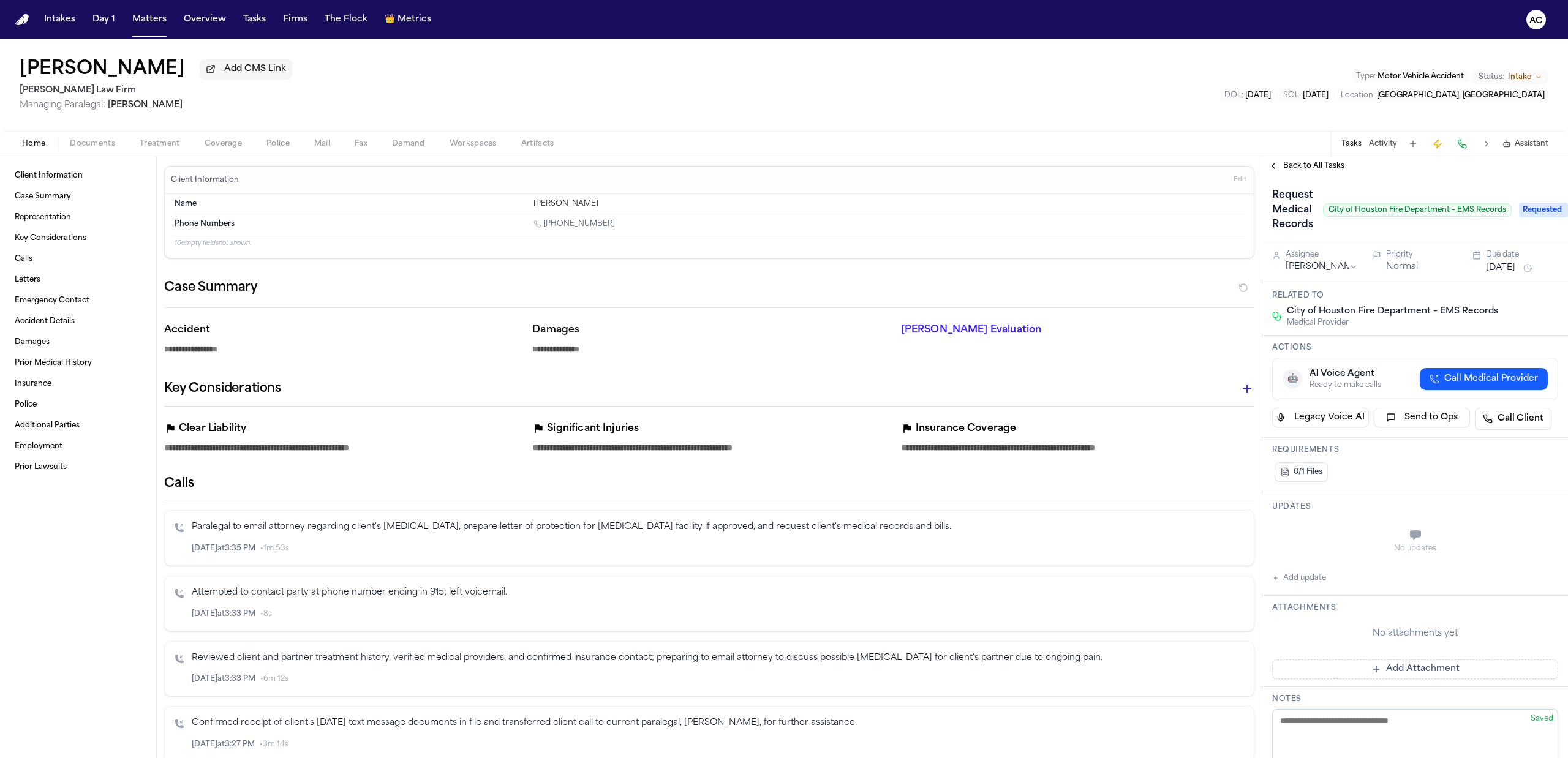
type textarea "*"
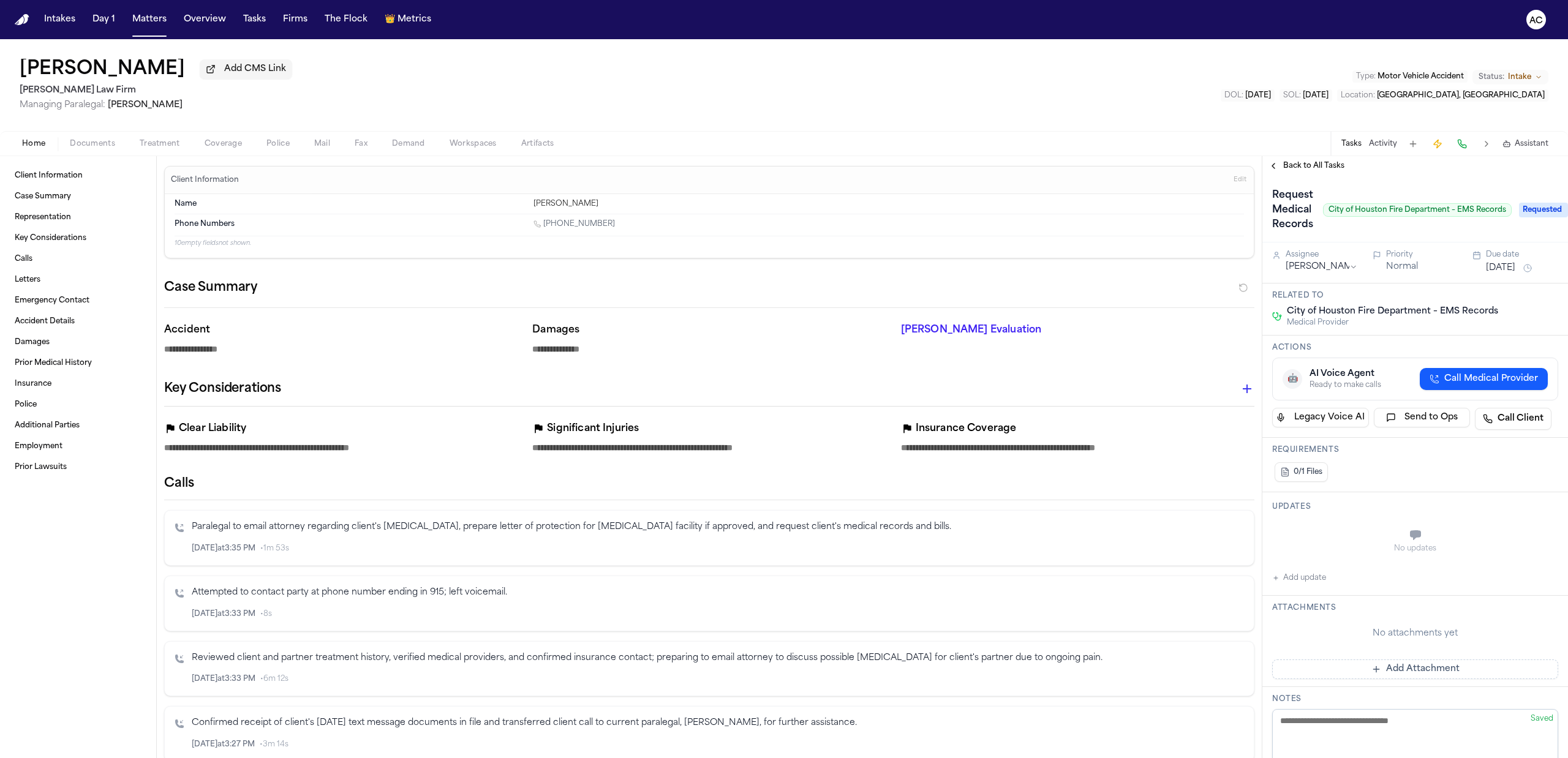
type textarea "*"
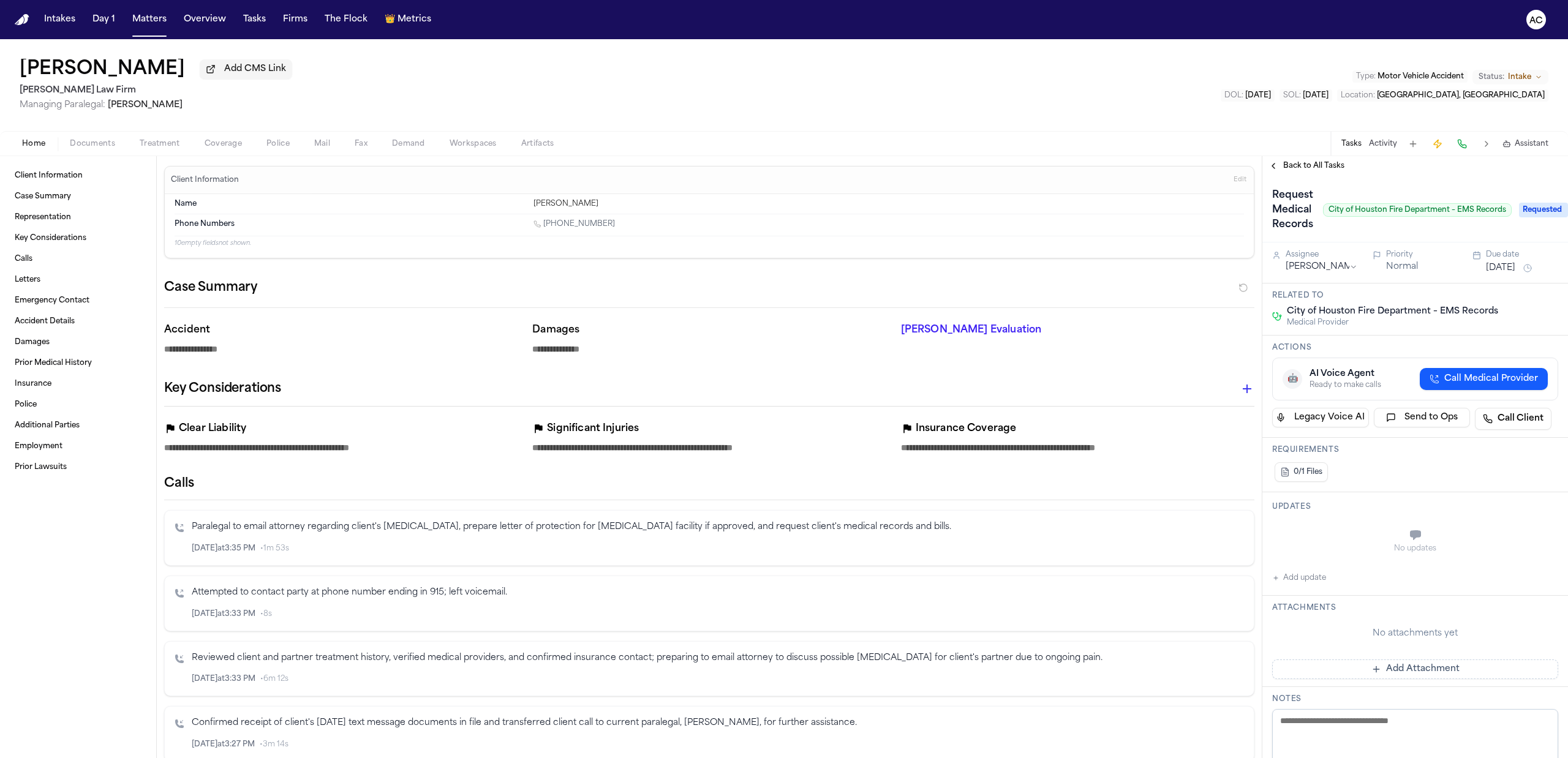
type textarea "*"
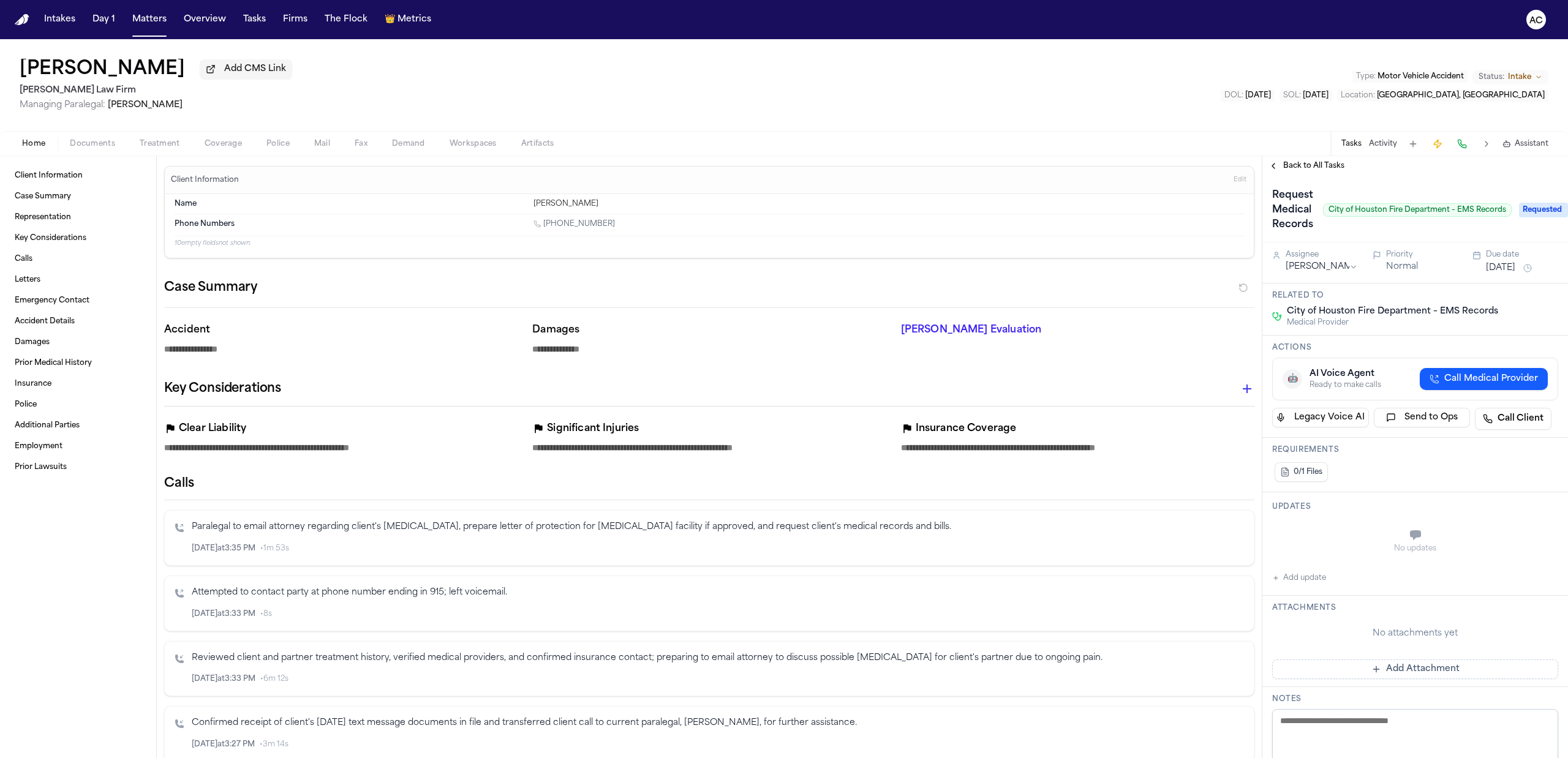
type textarea "*"
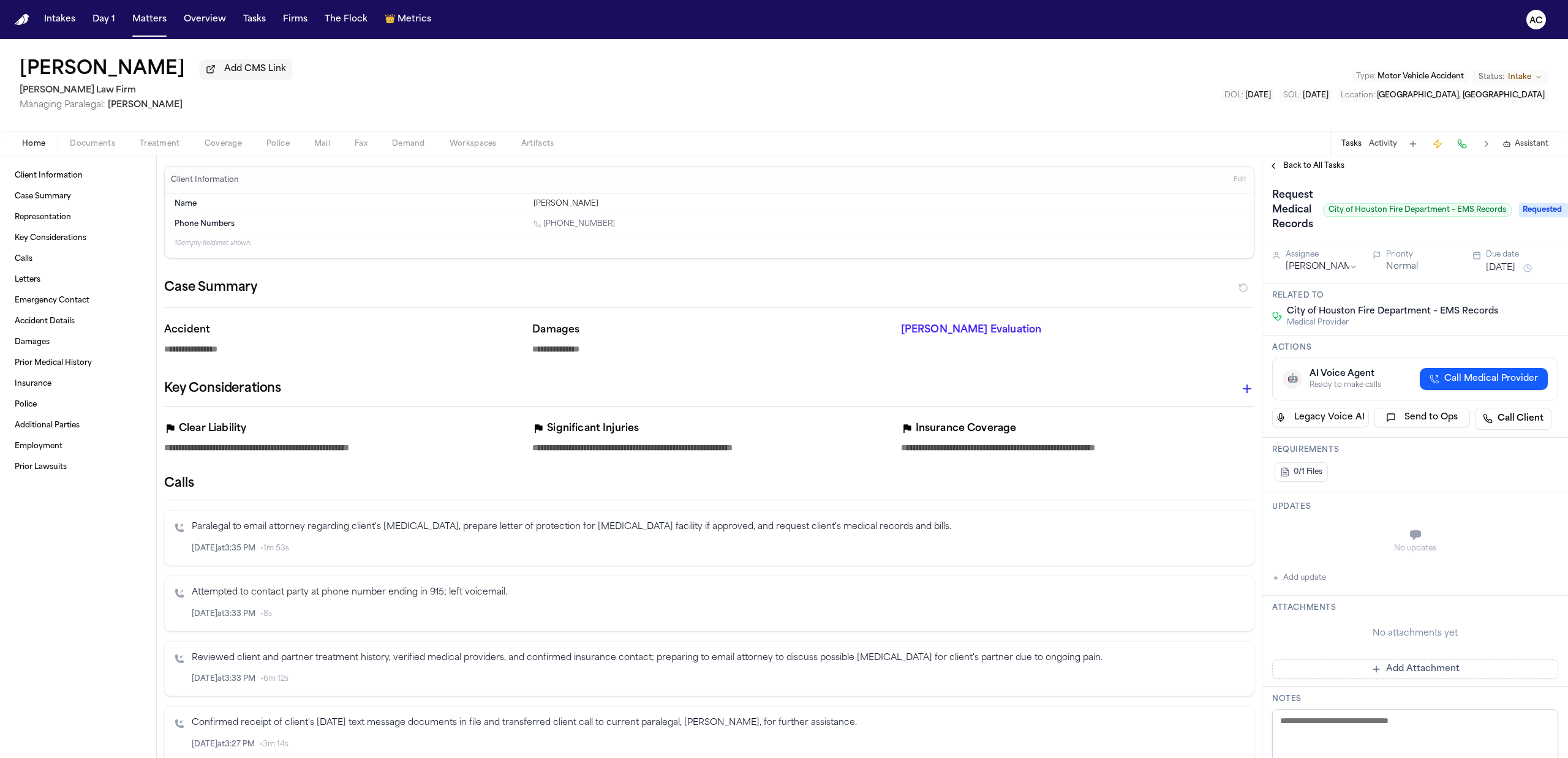
type textarea "*"
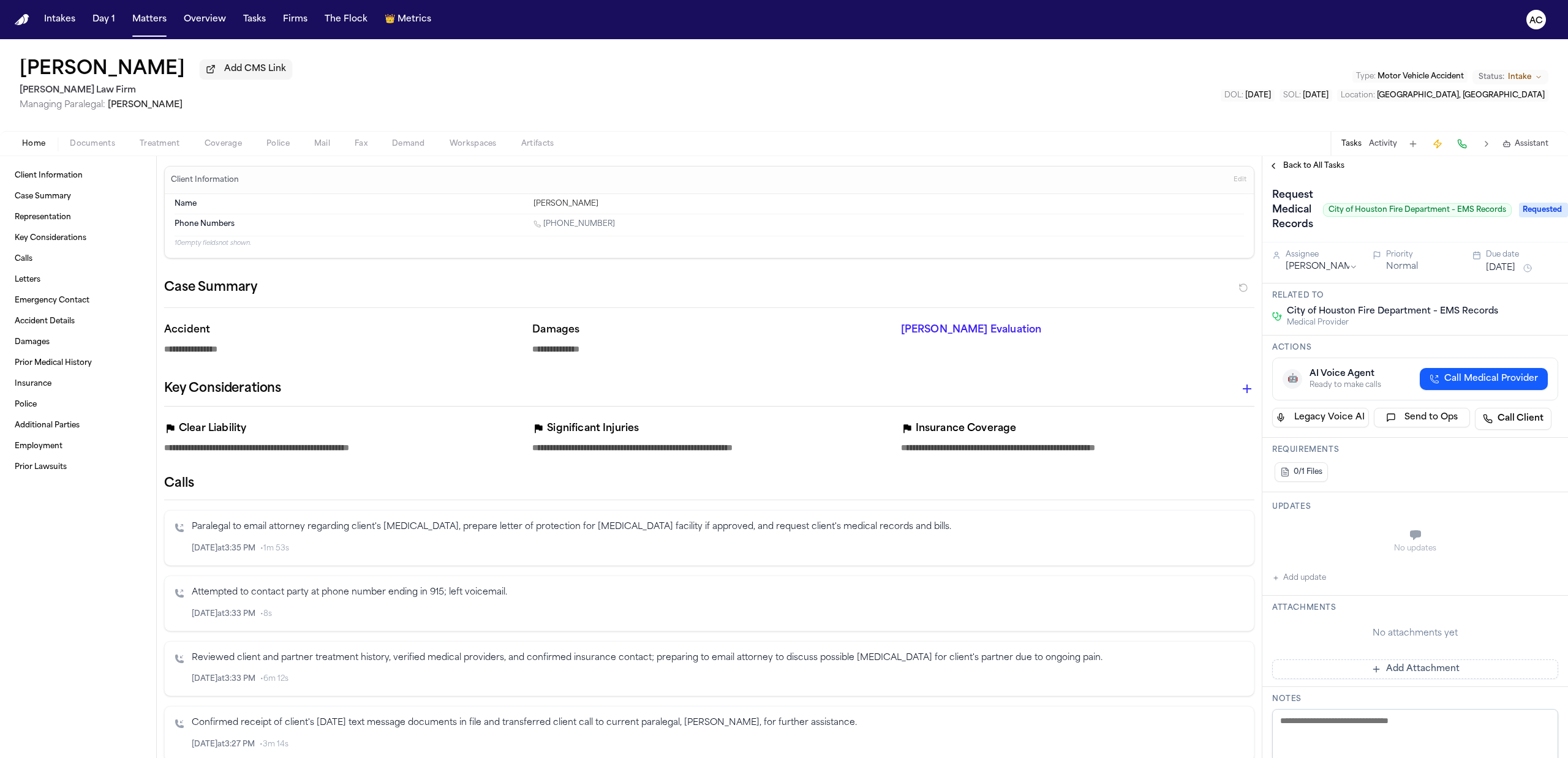
type textarea "*"
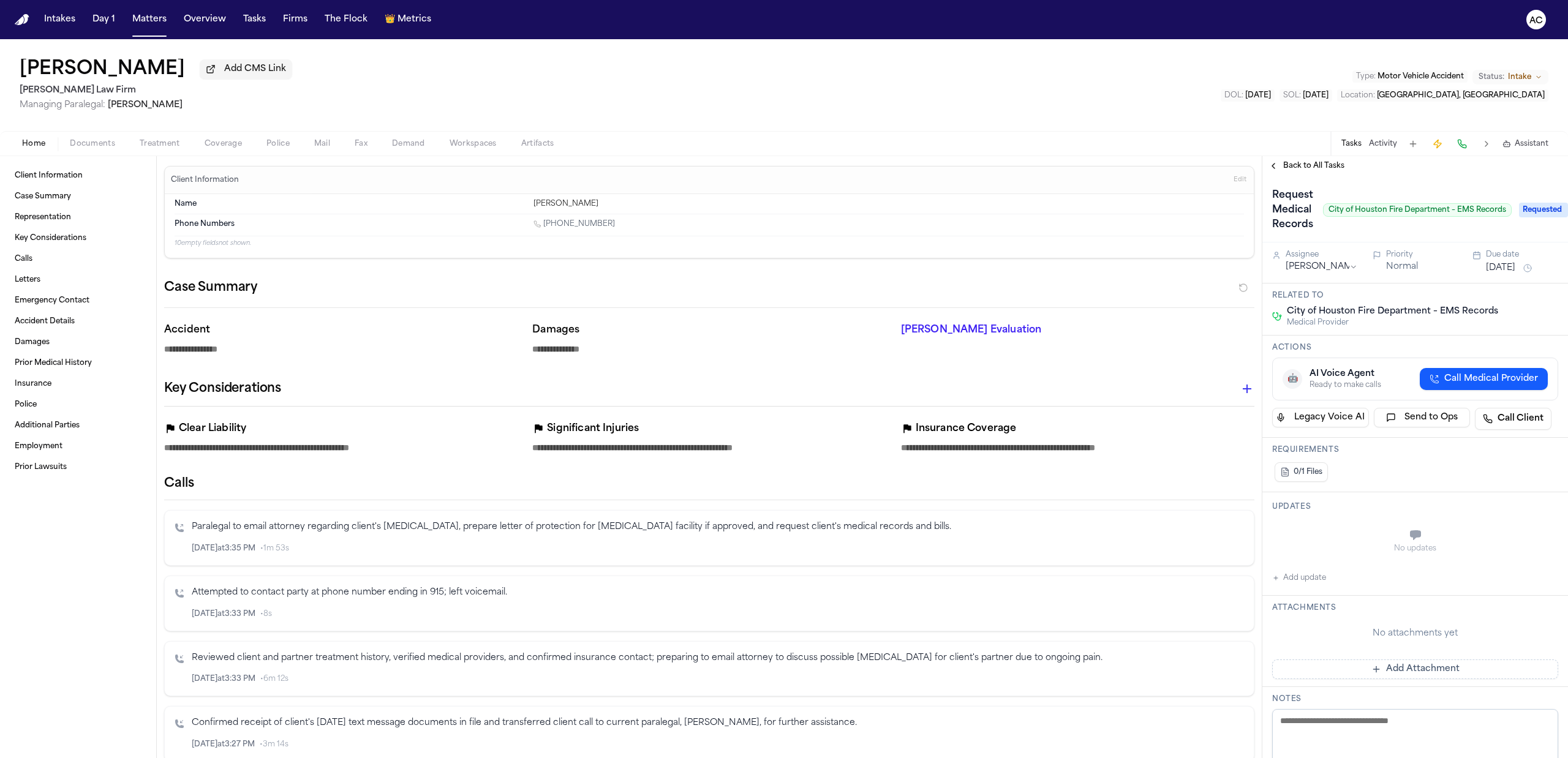
type textarea "*"
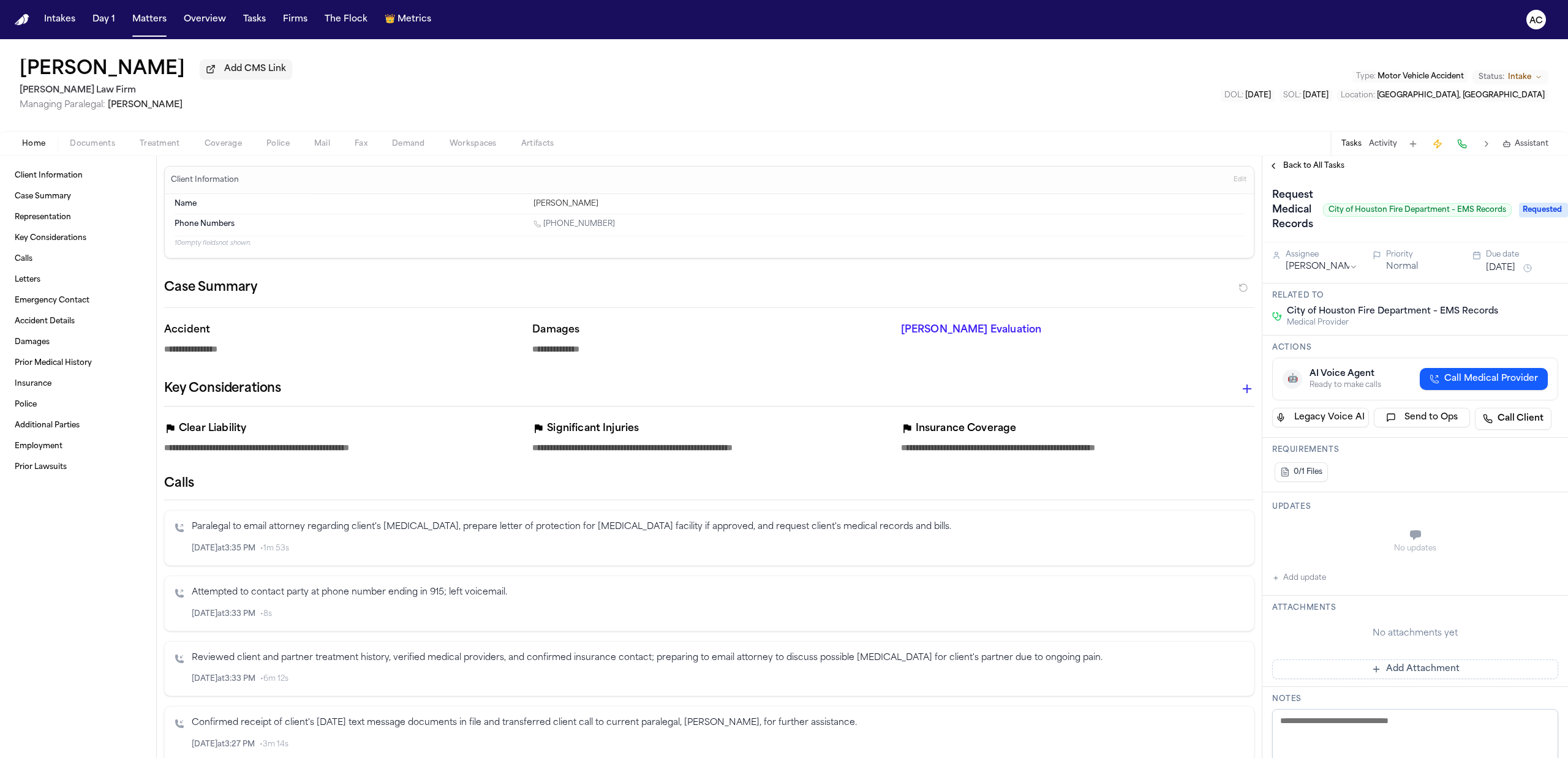
type textarea "*"
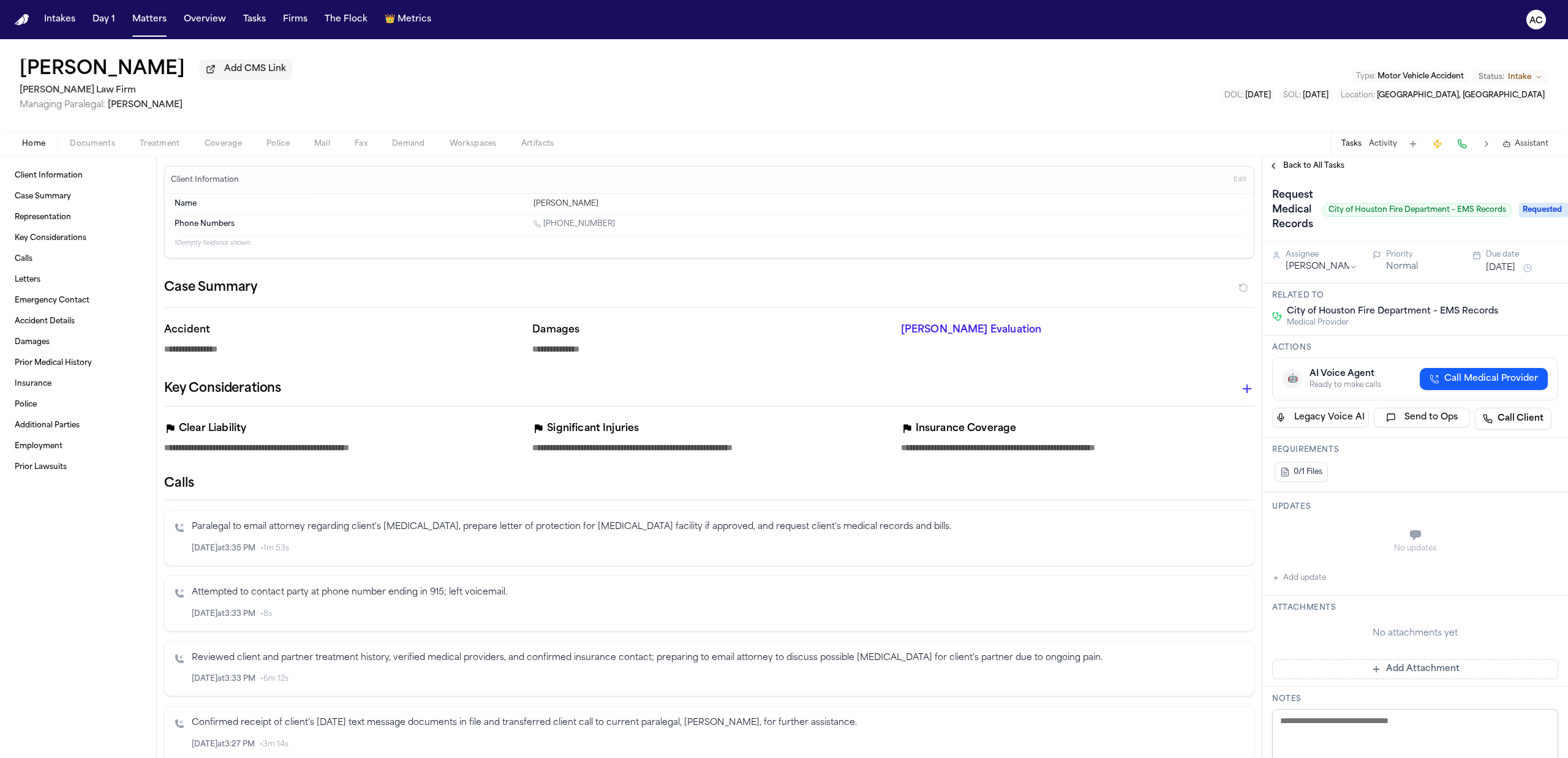
type textarea "*"
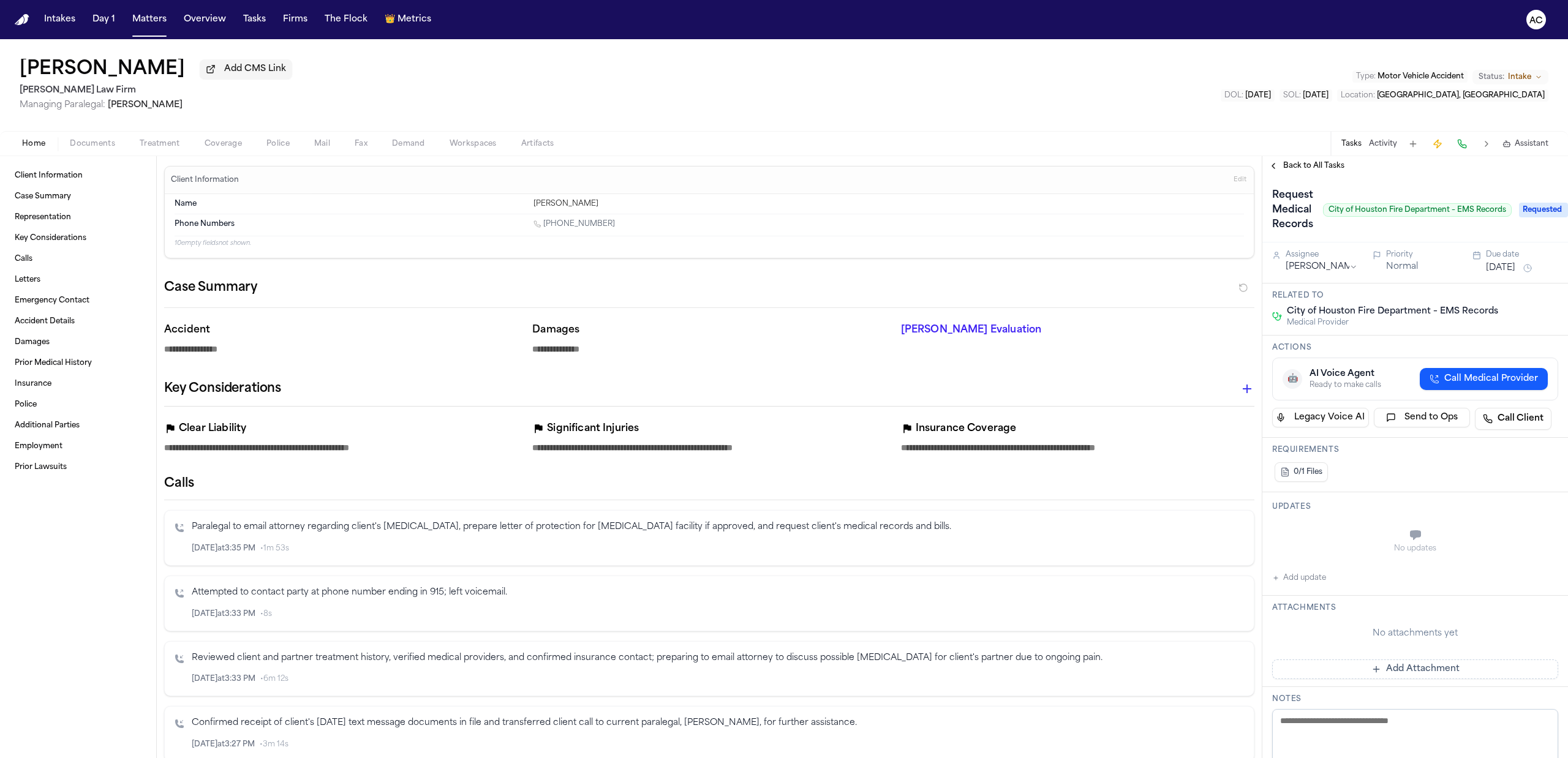
type textarea "*"
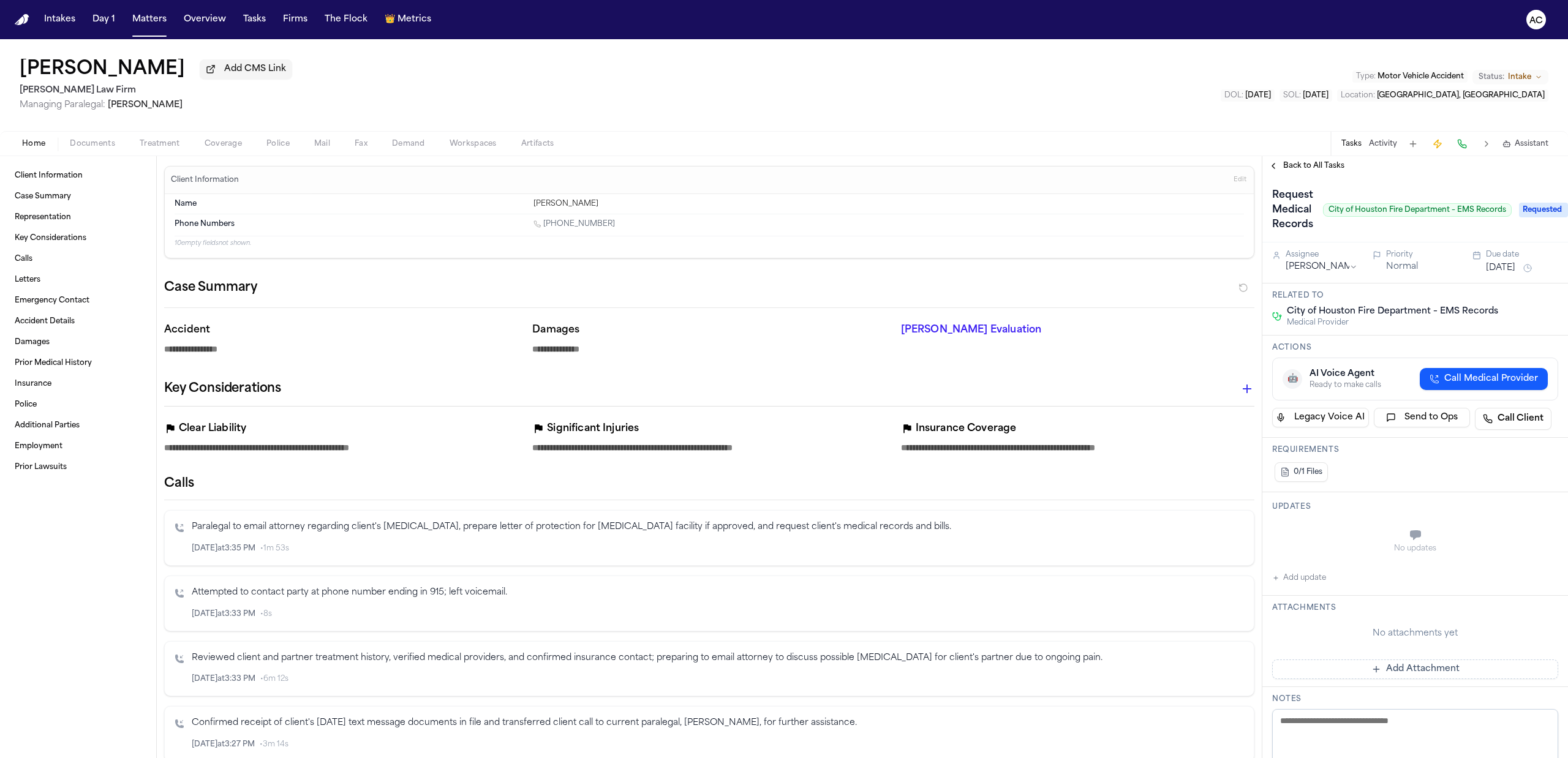
type textarea "*"
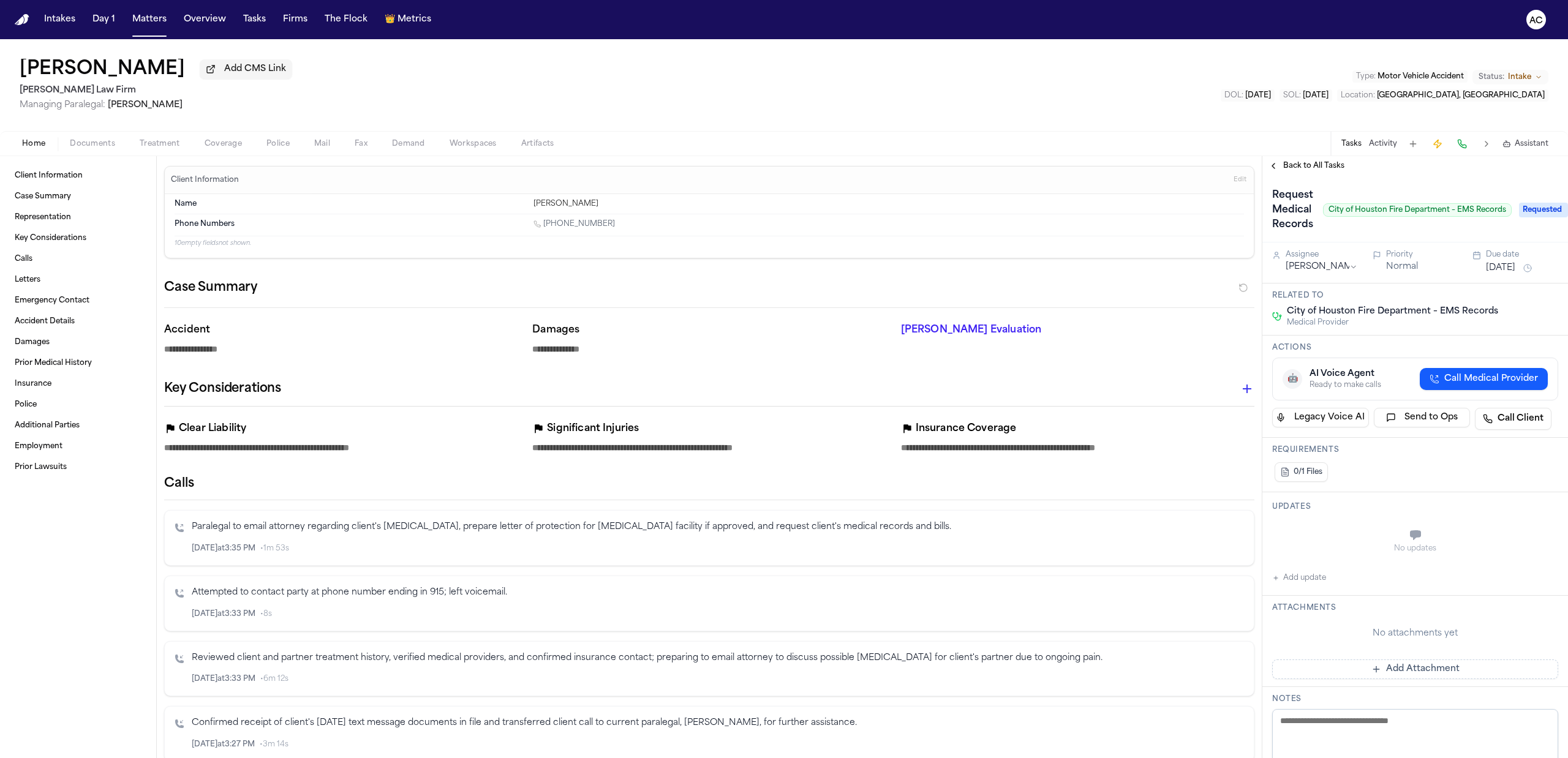
type textarea "*"
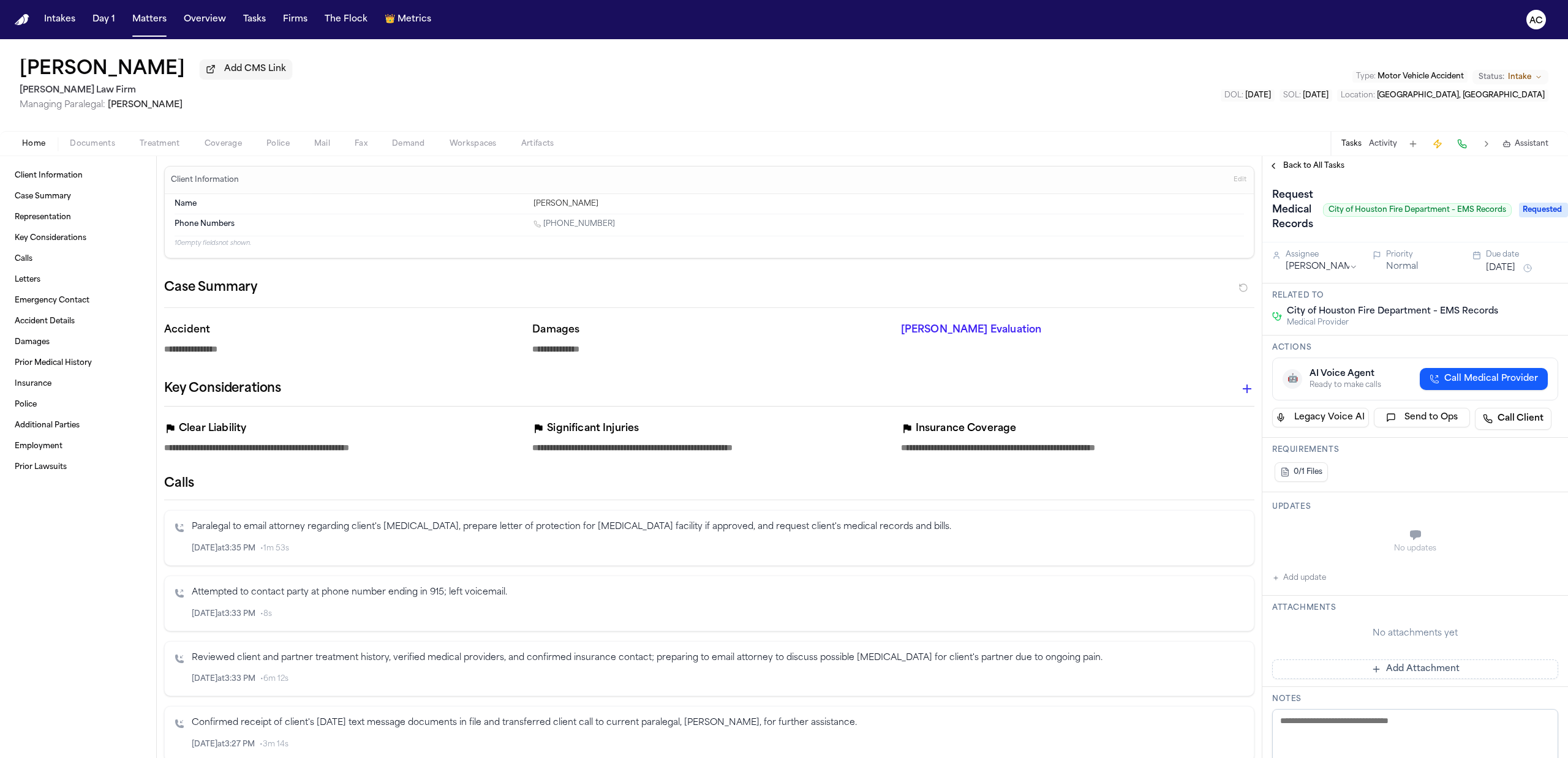
type textarea "*"
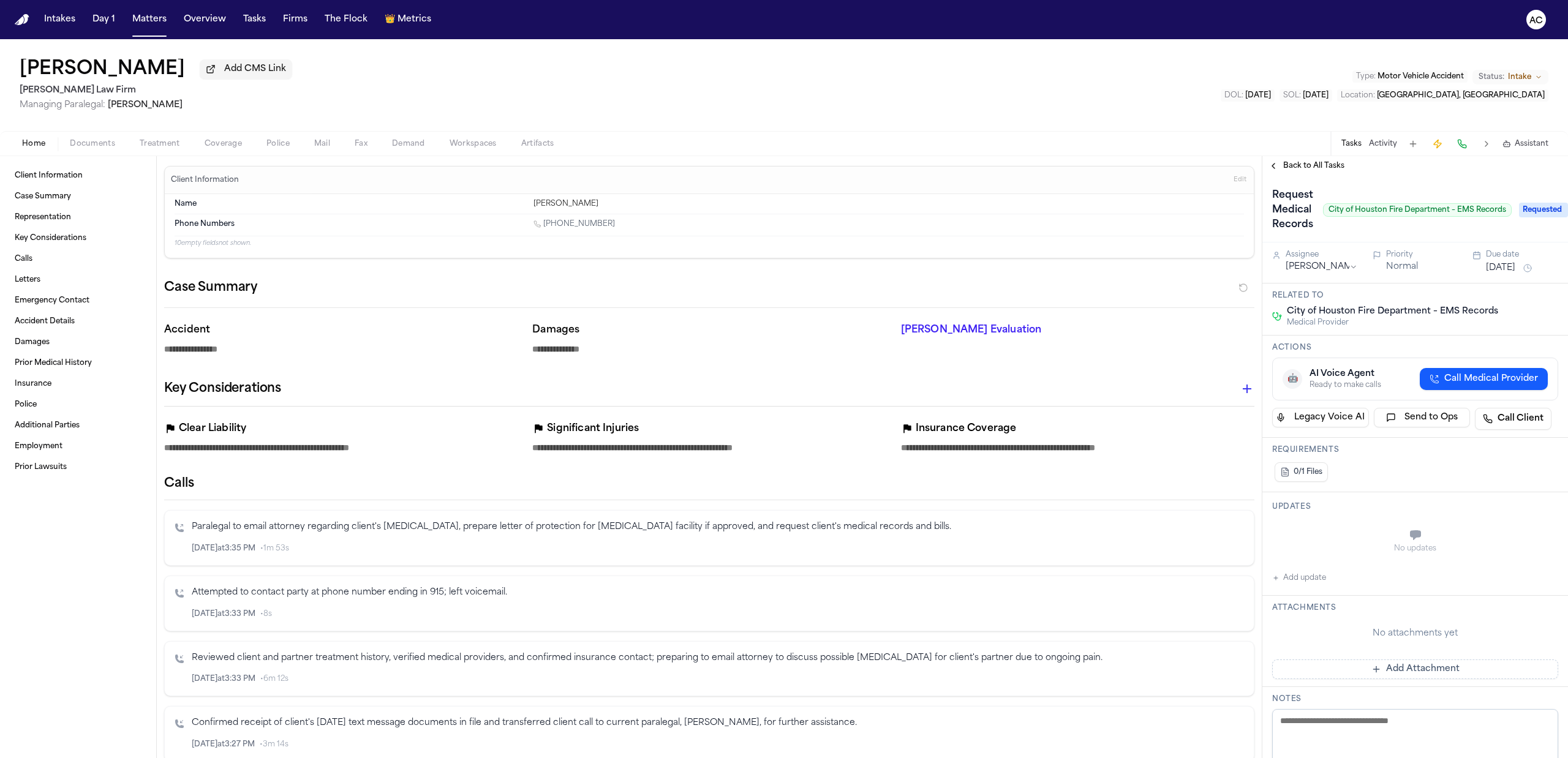
type textarea "*"
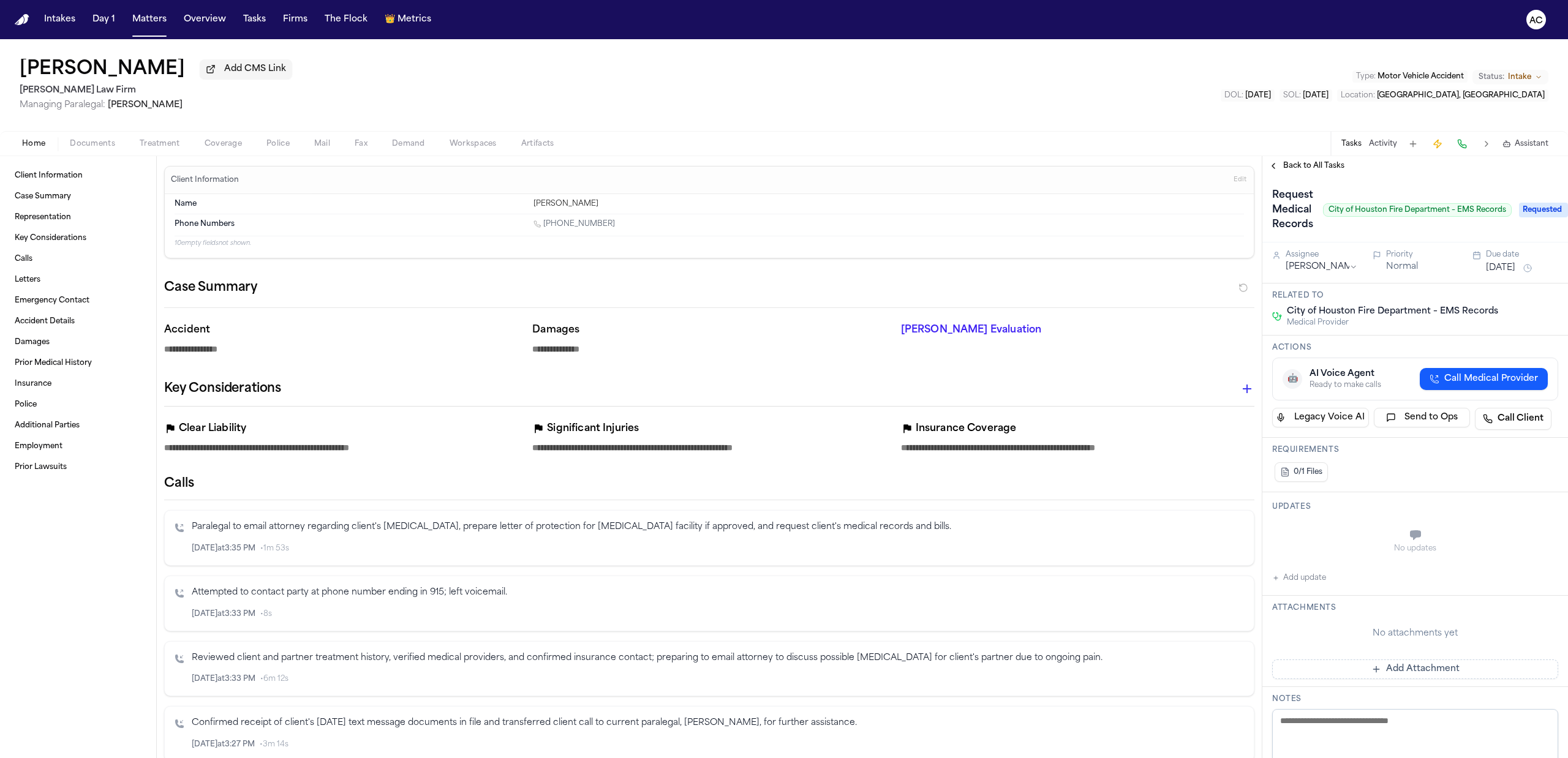
type textarea "*"
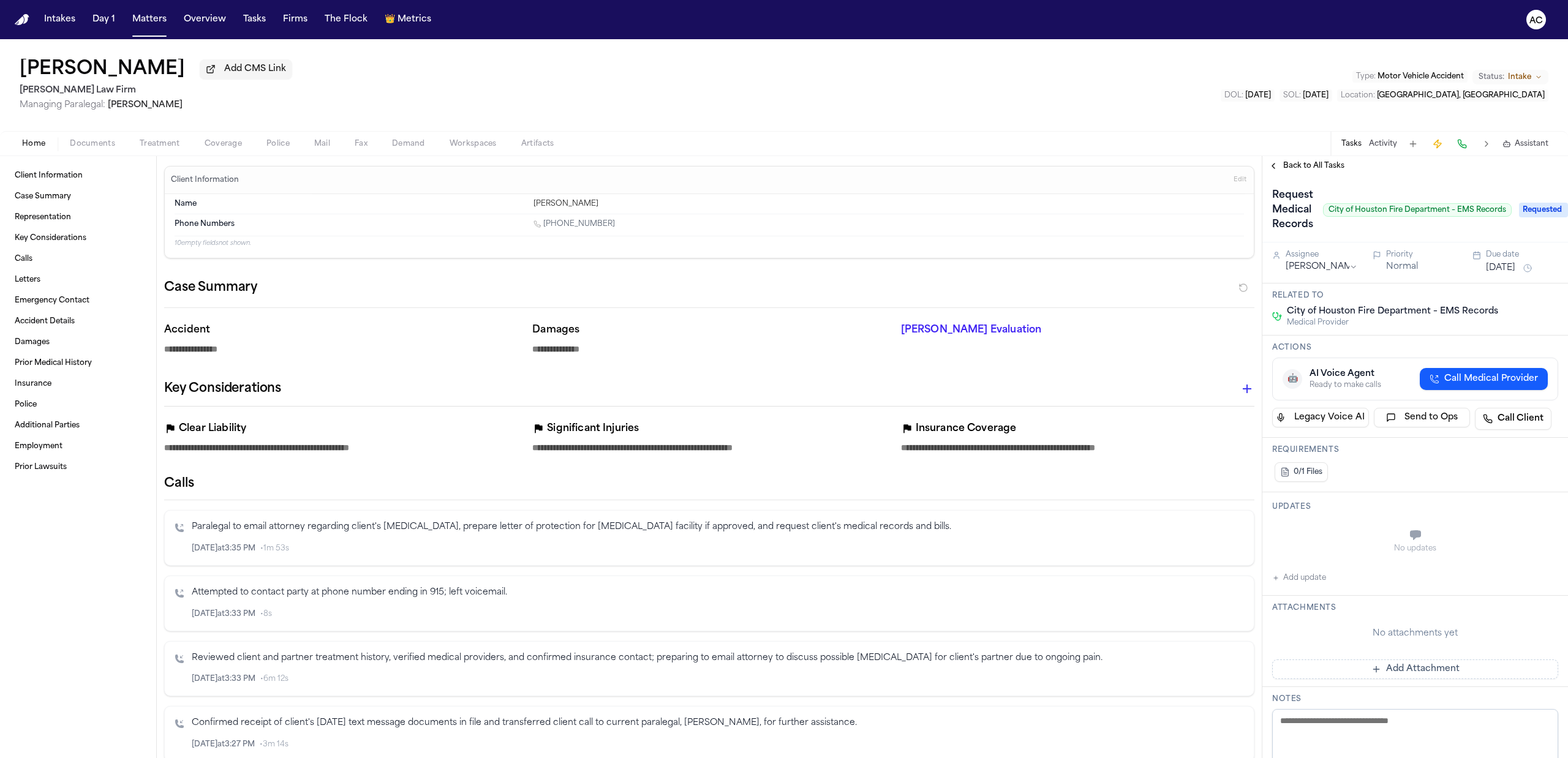
type textarea "*"
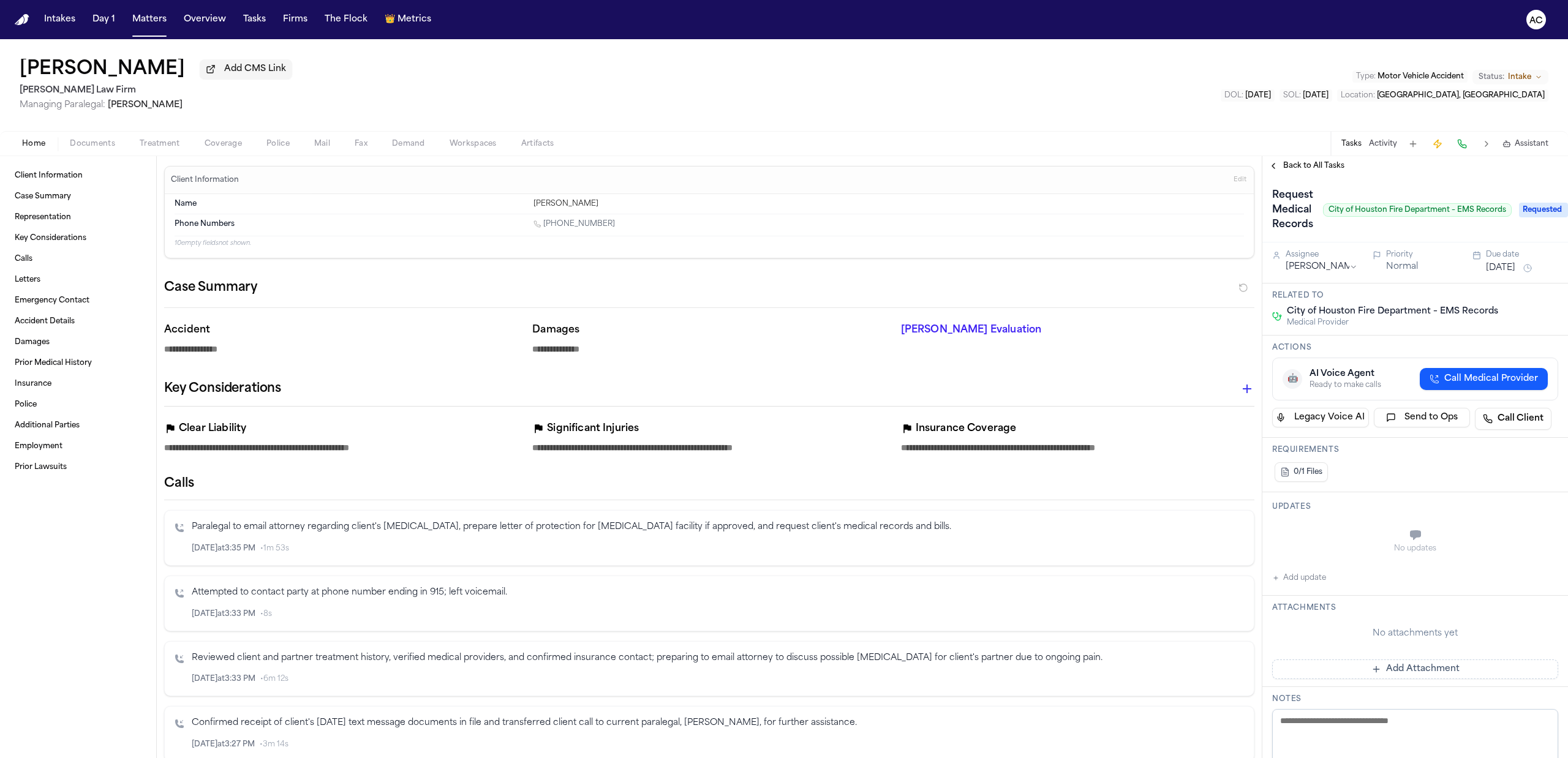
type textarea "*"
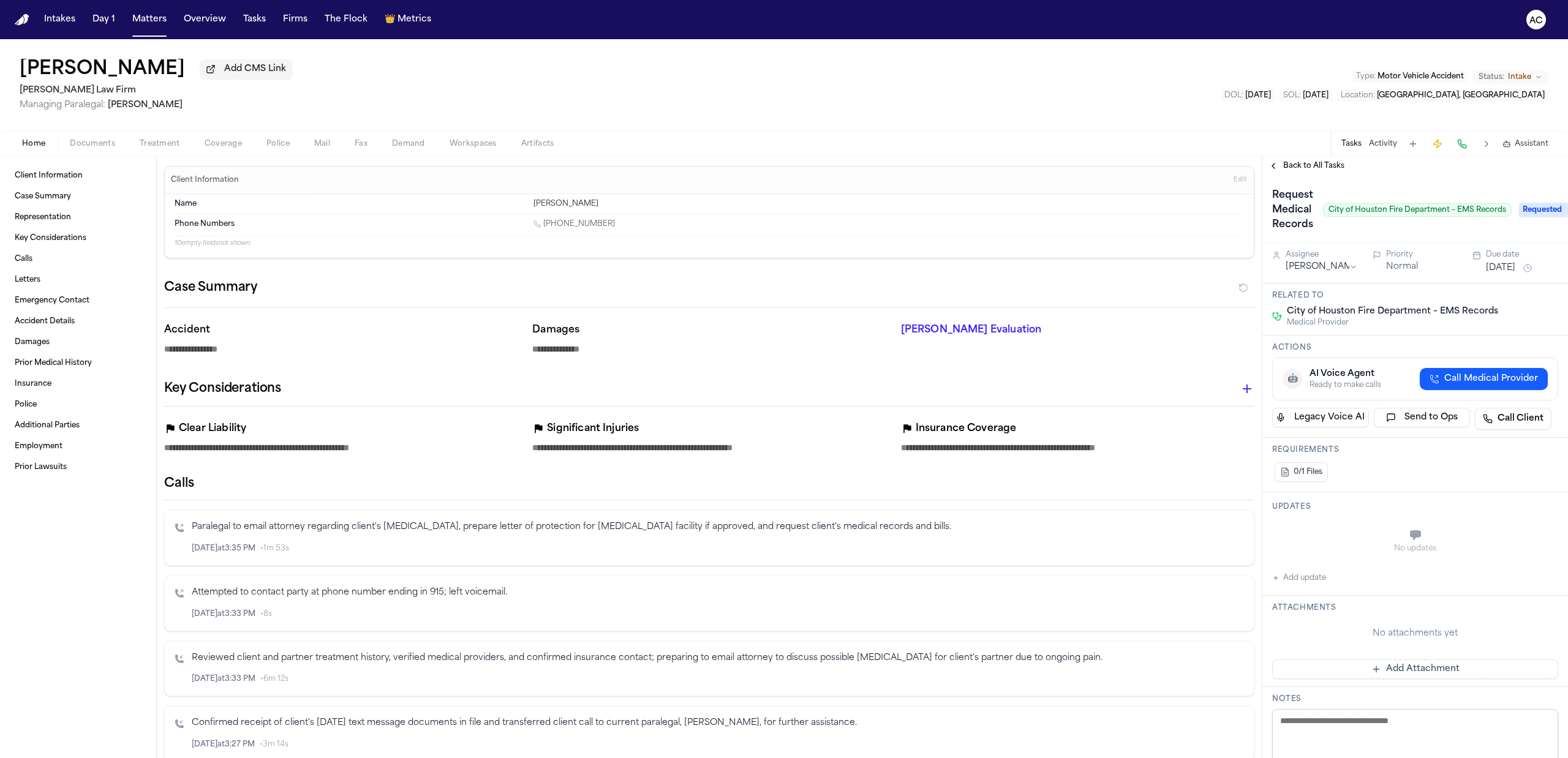
type textarea "*"
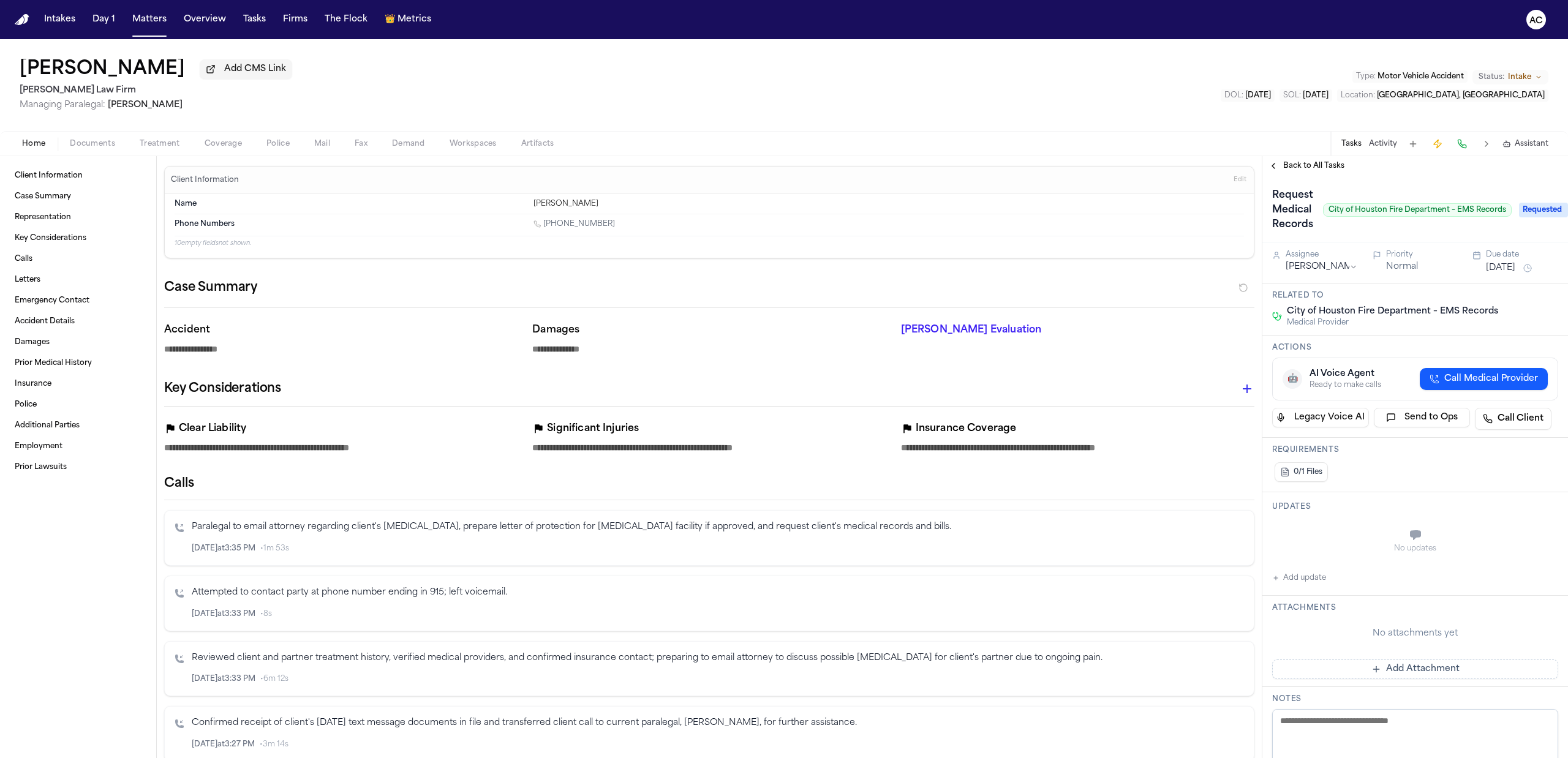
type textarea "*"
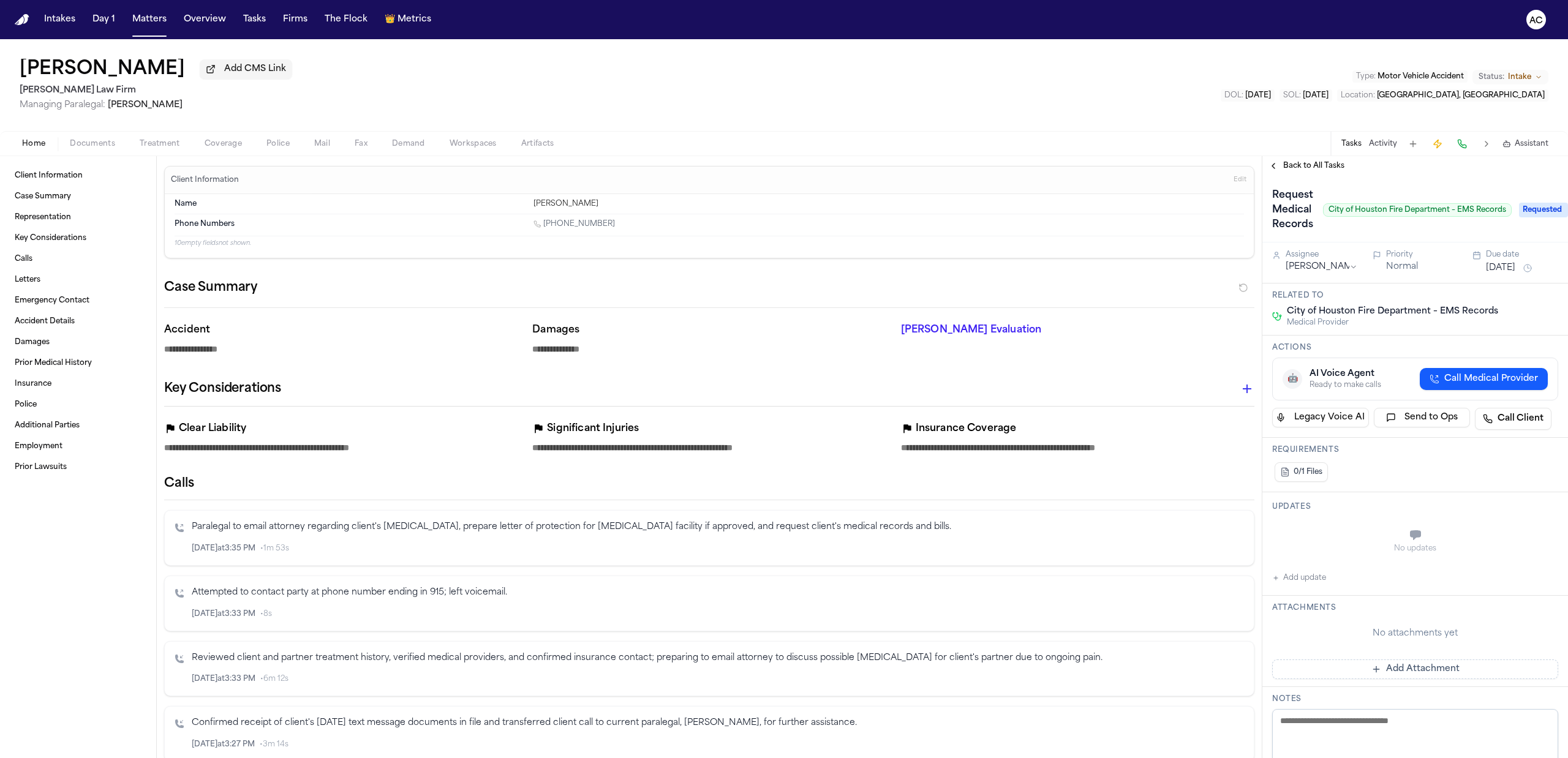
type textarea "*"
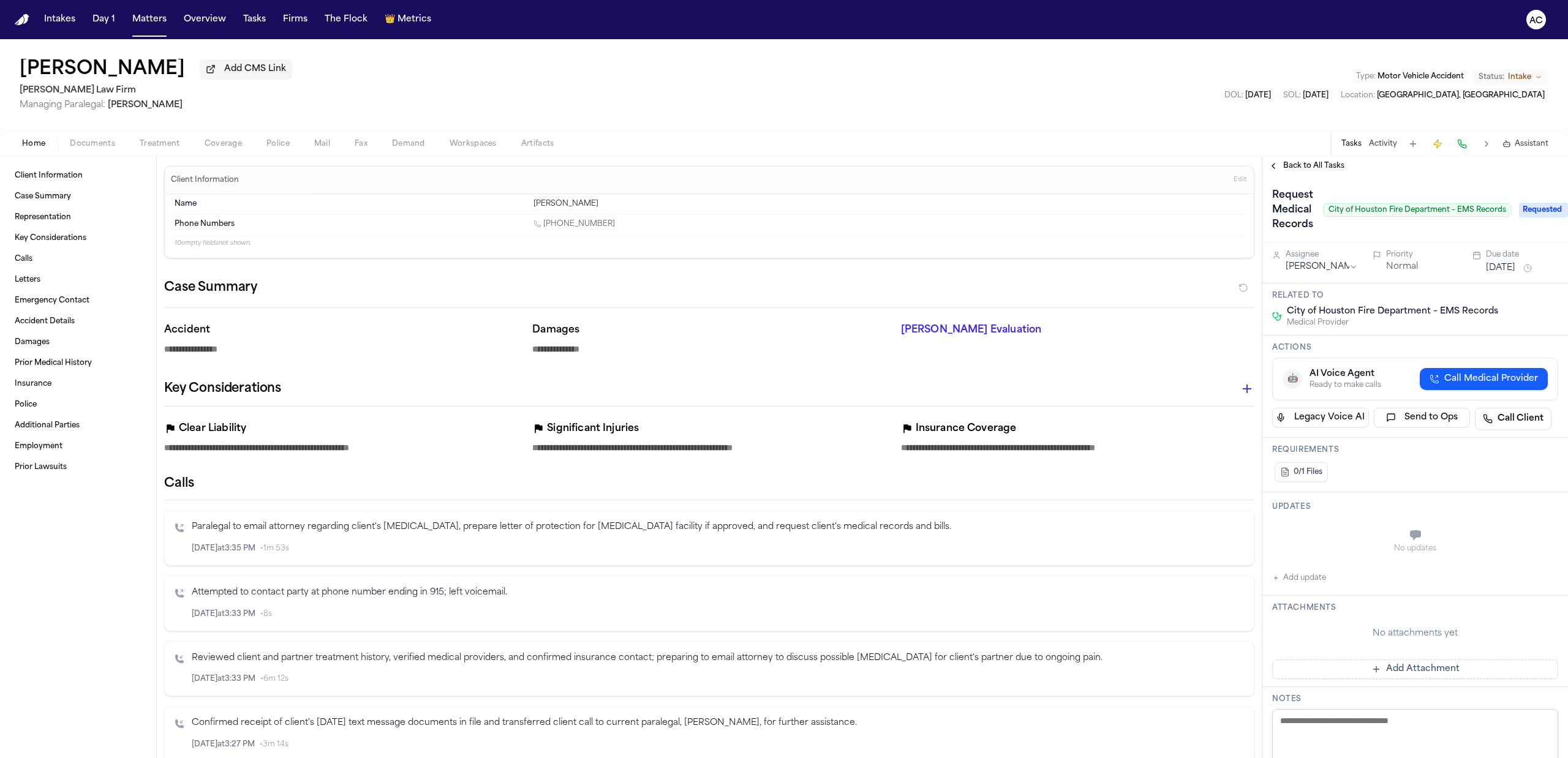
type textarea "*"
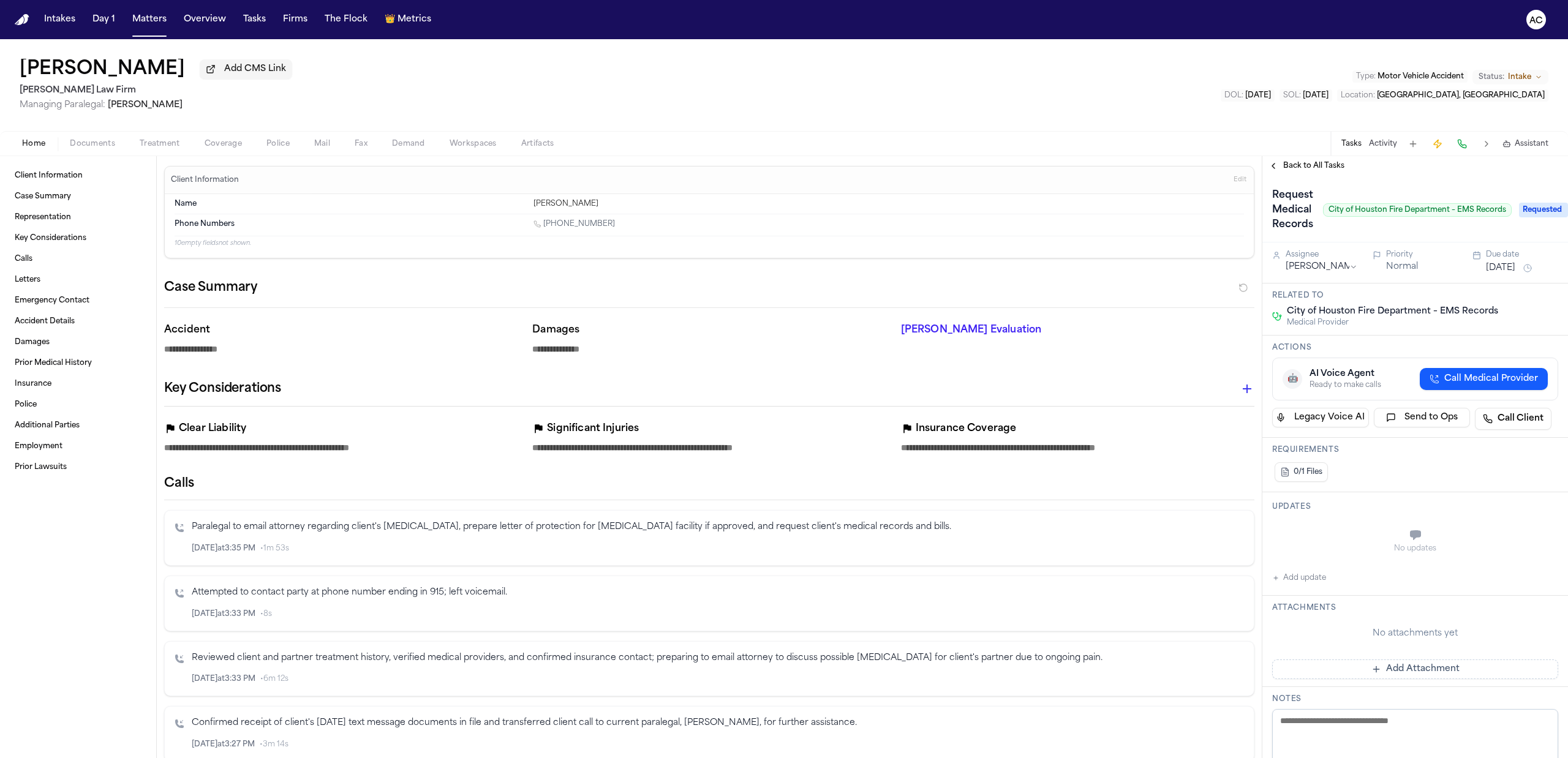
type textarea "*"
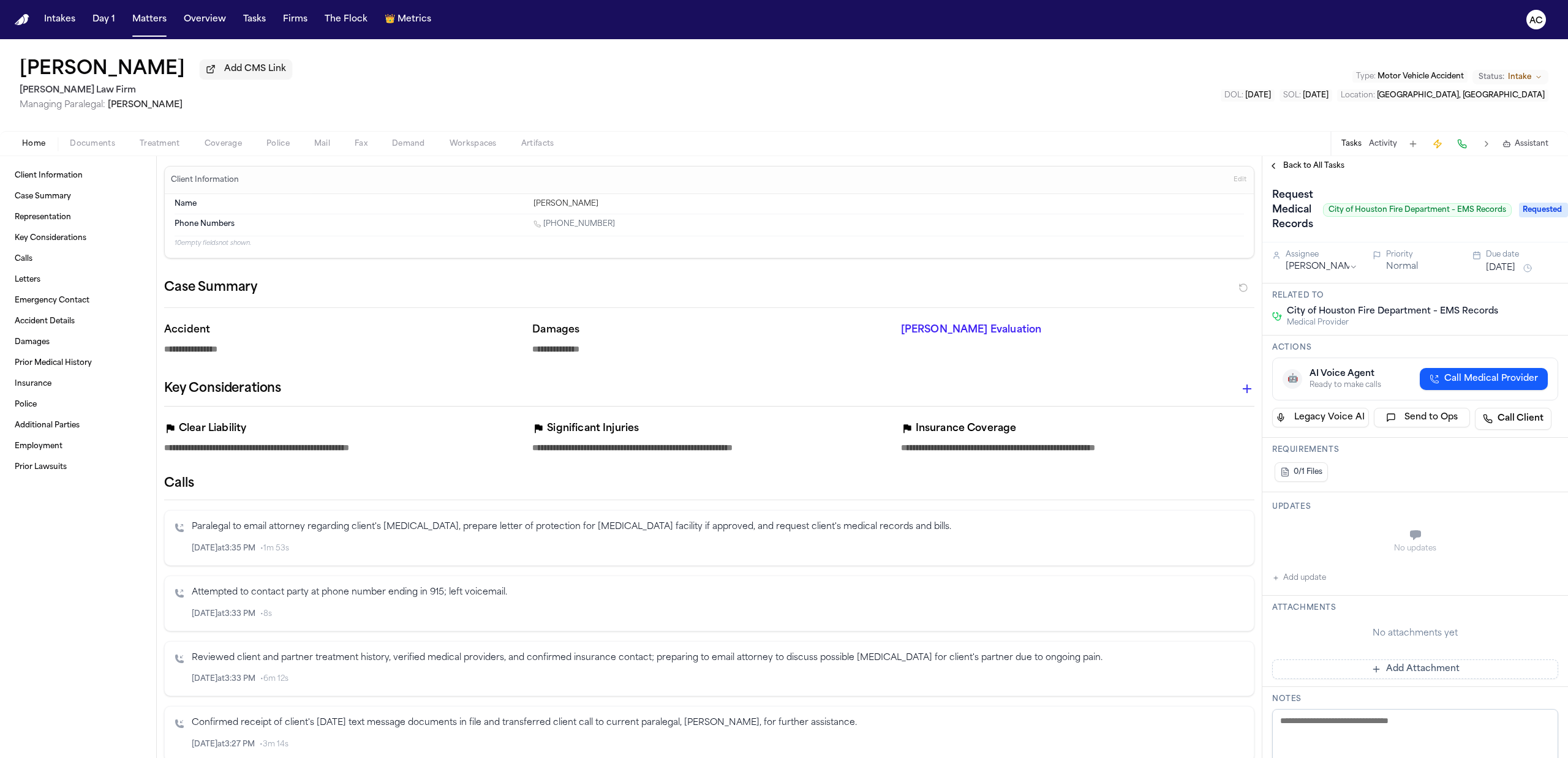
type textarea "*"
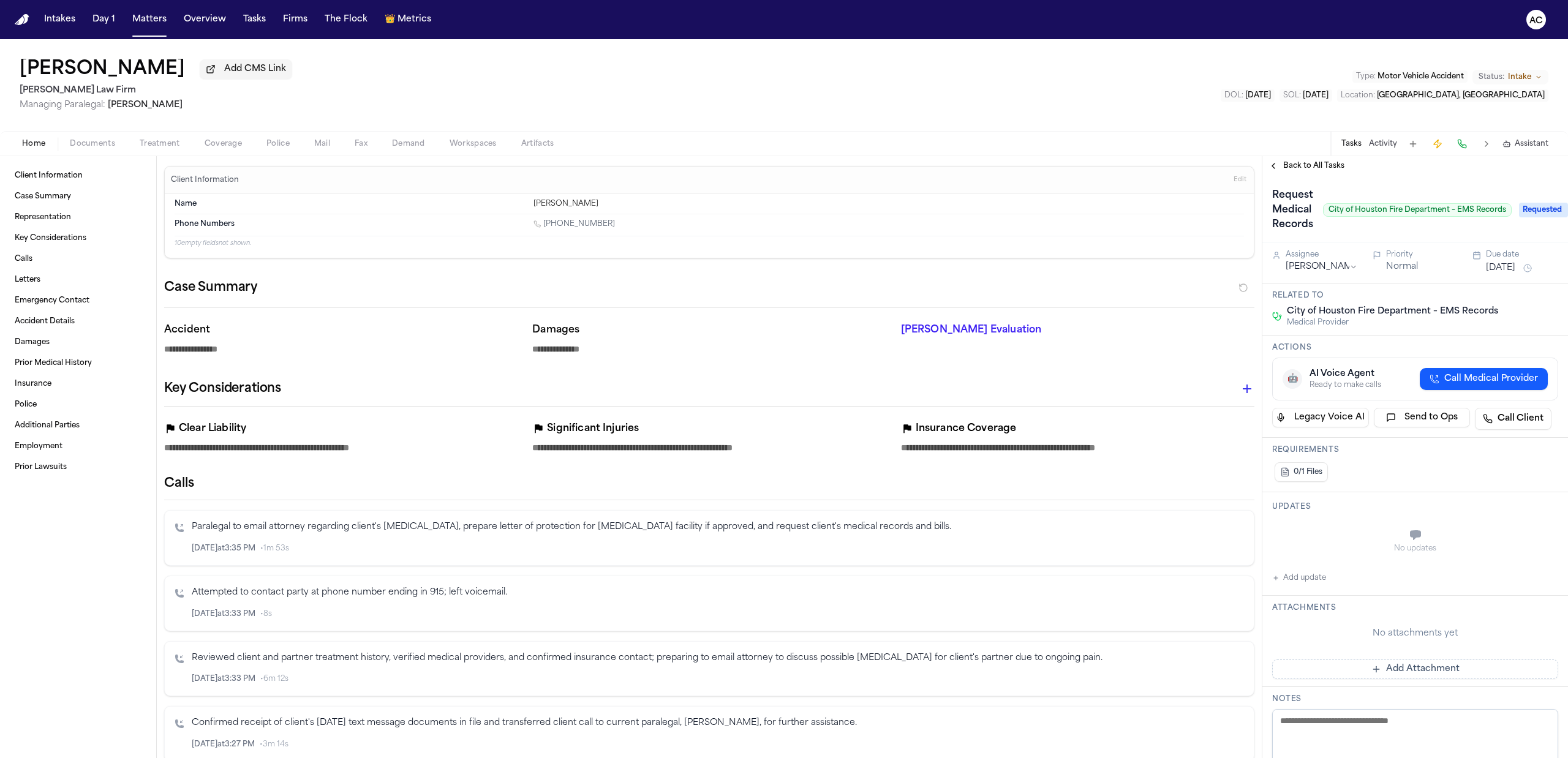
type textarea "*"
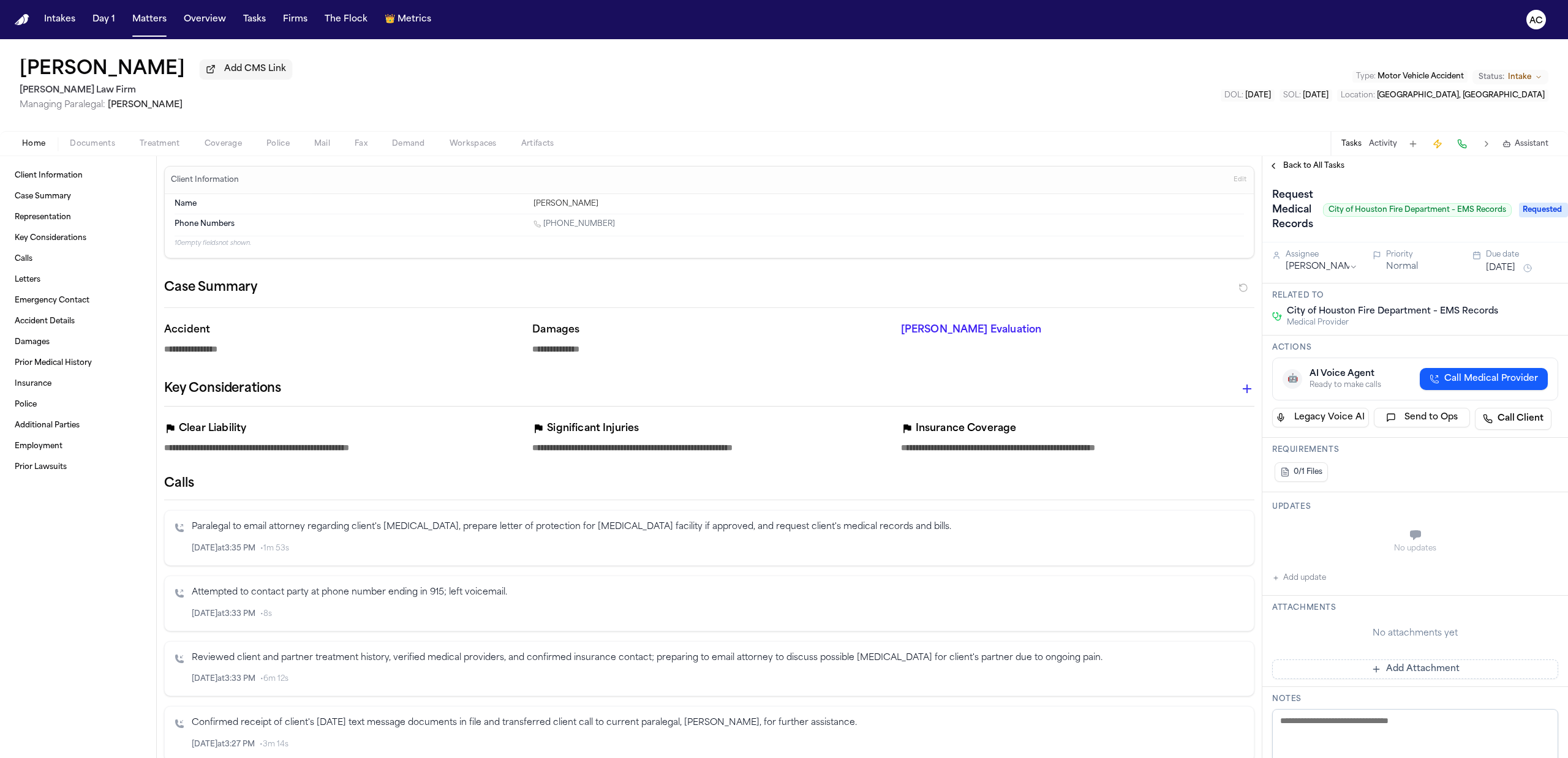
type textarea "*"
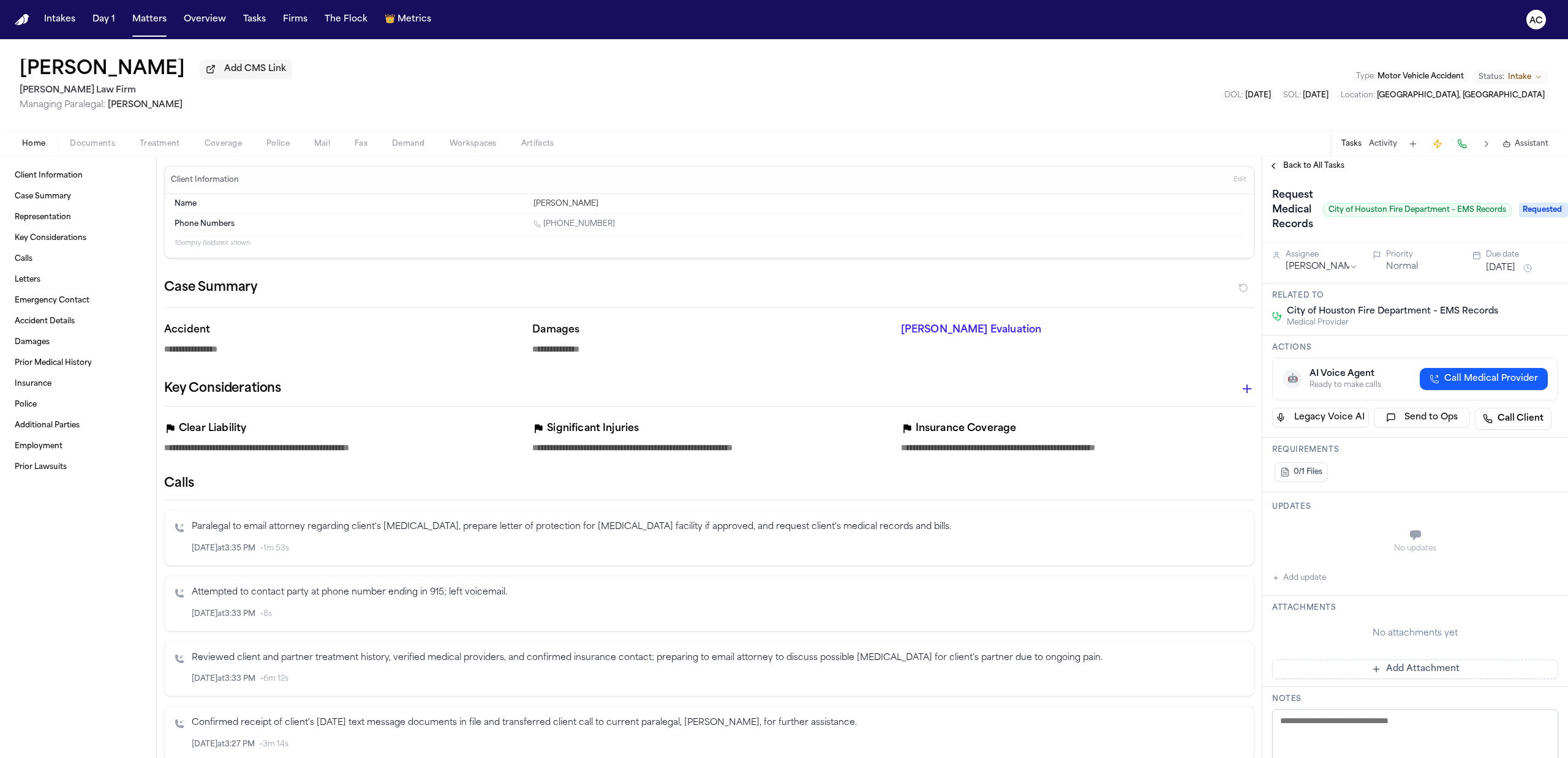
type textarea "*"
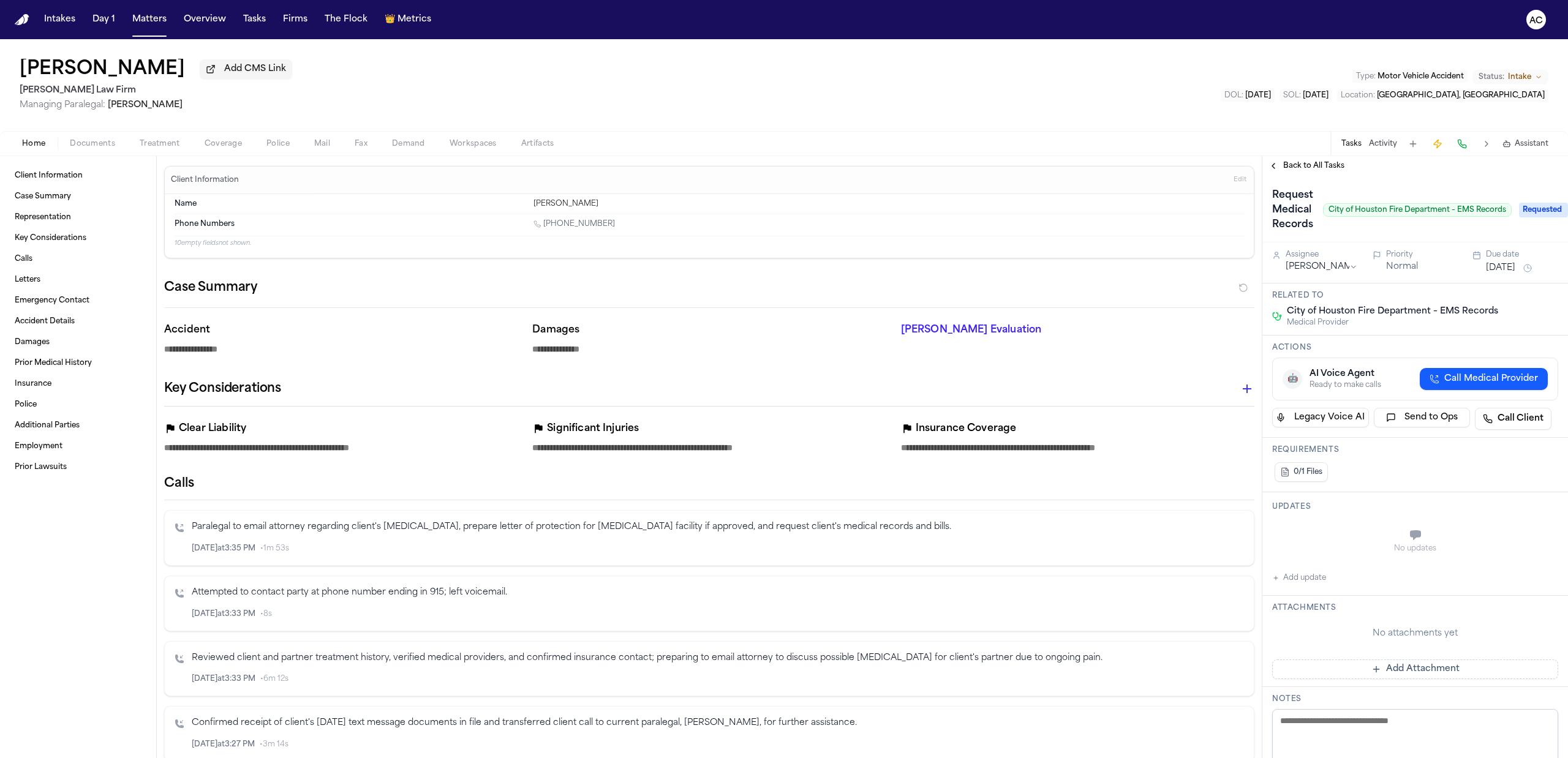
type textarea "*"
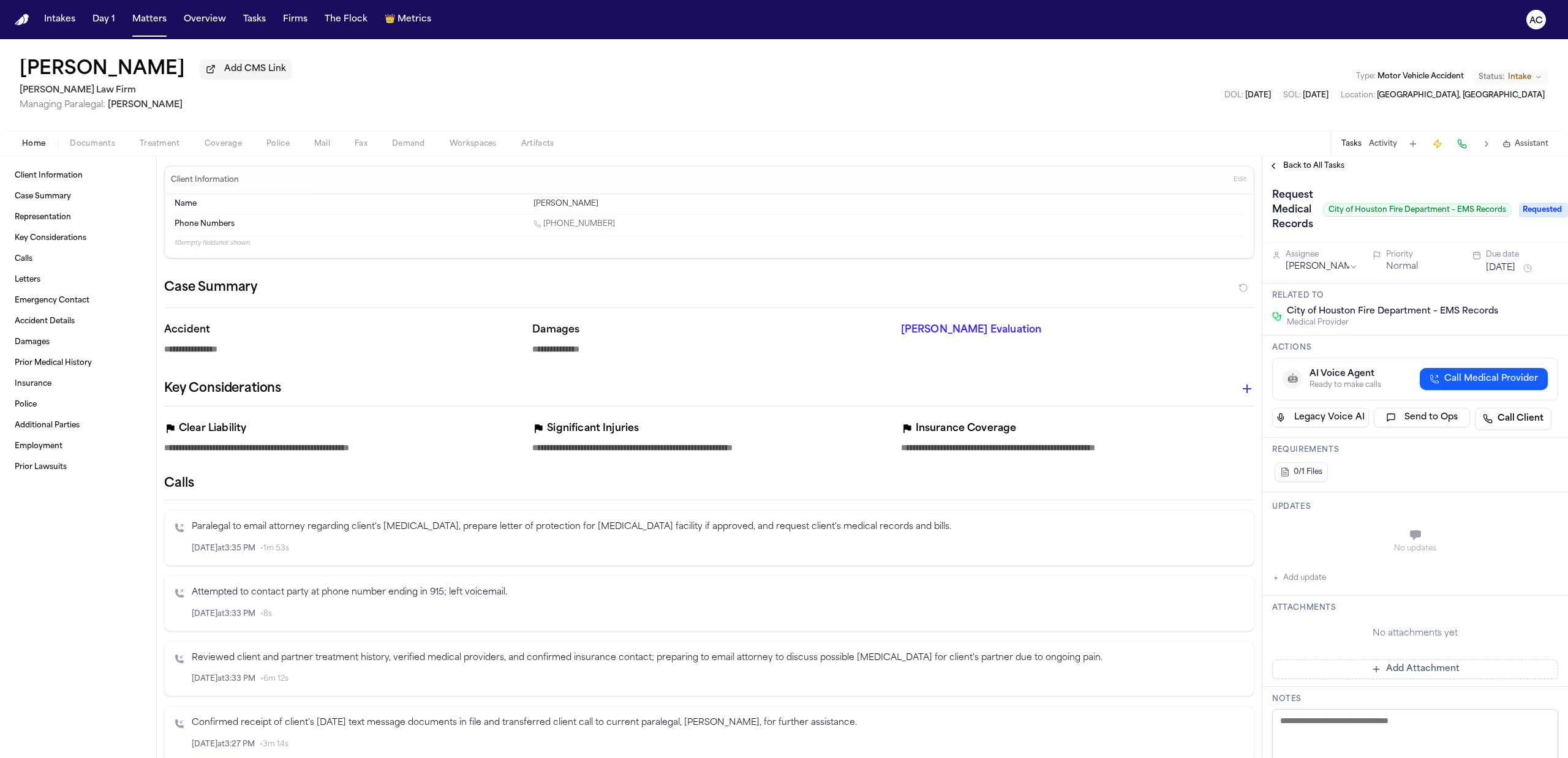
type textarea "*"
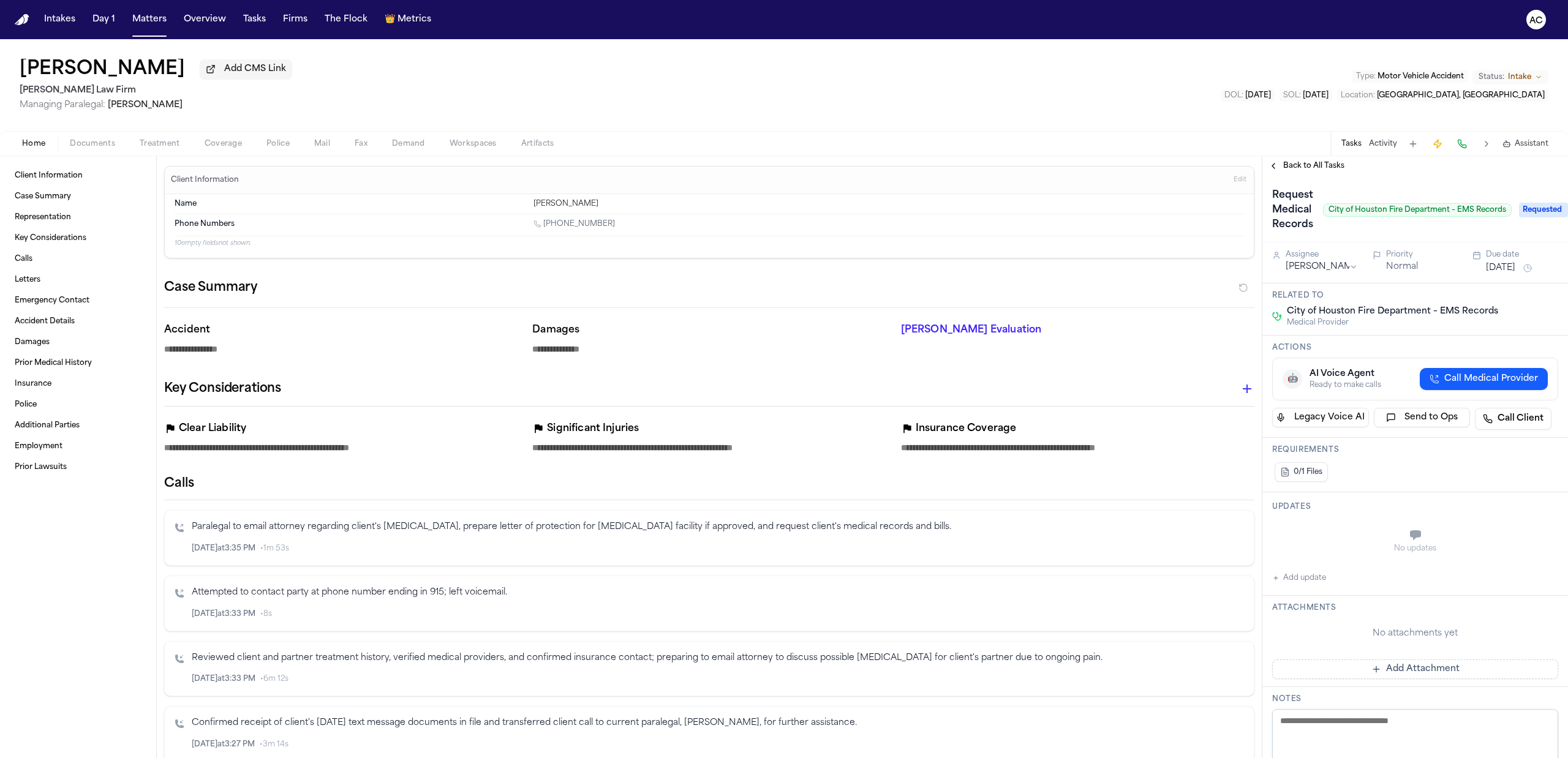
type textarea "*"
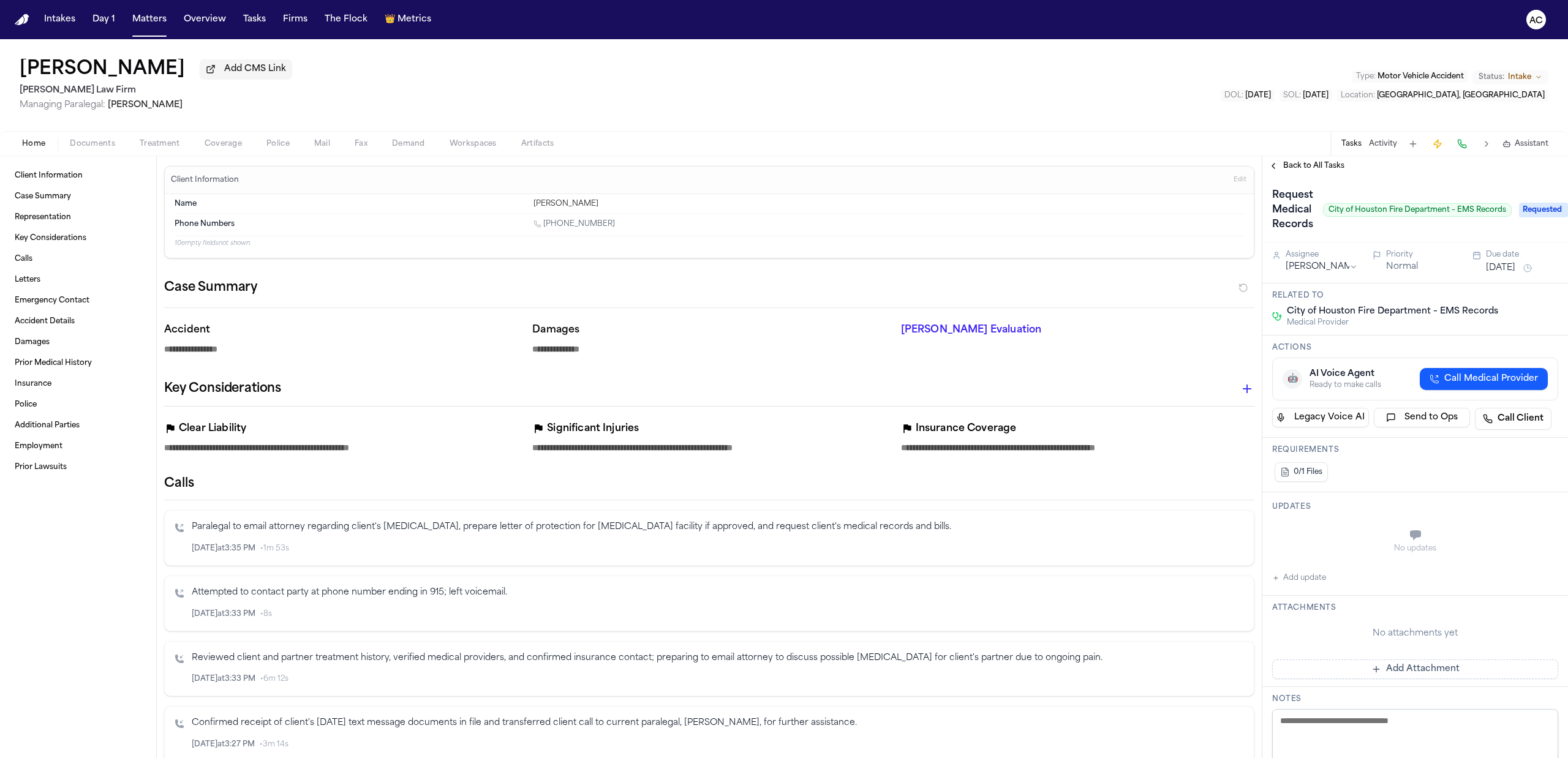
type textarea "*"
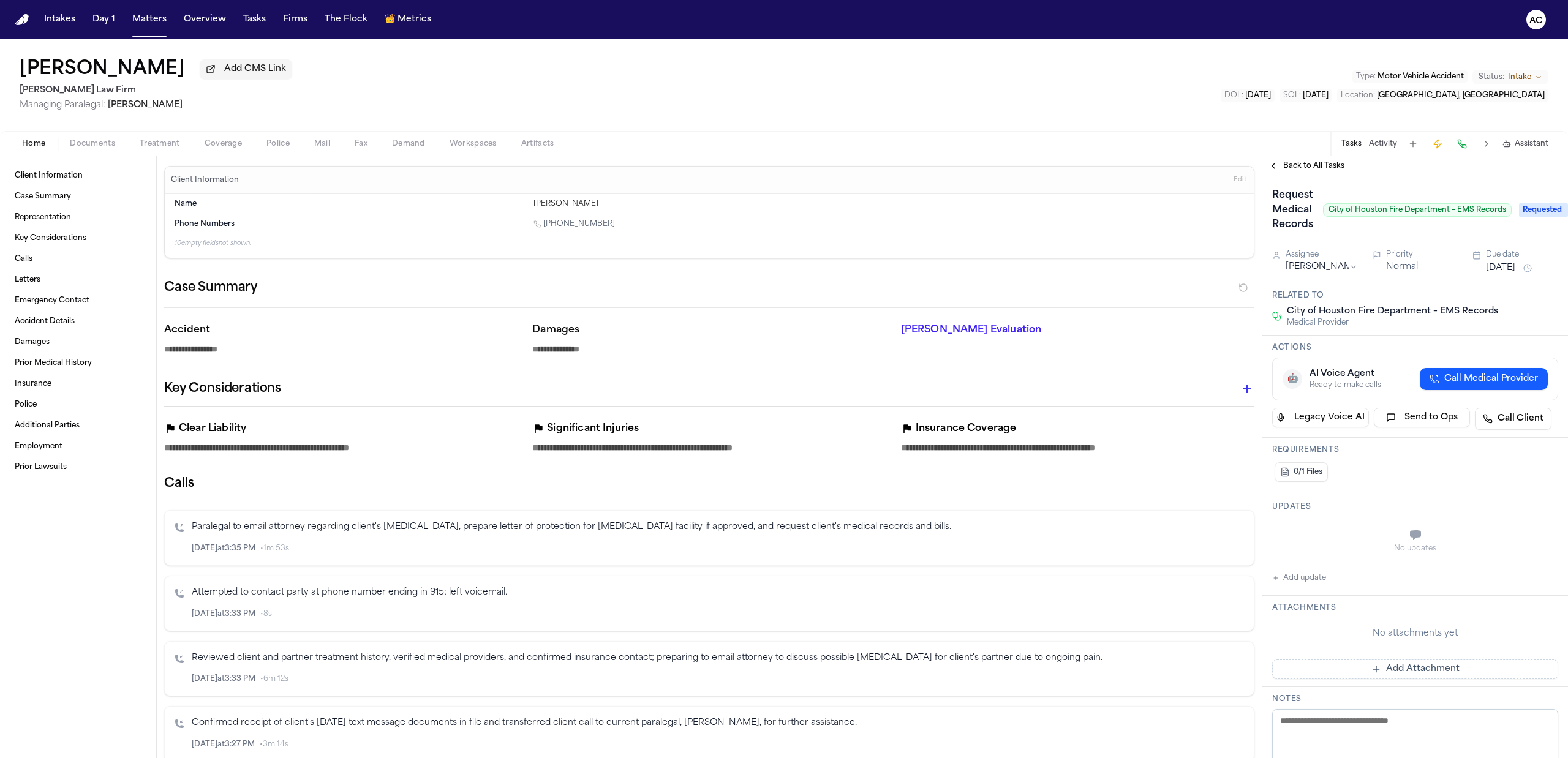
type textarea "*"
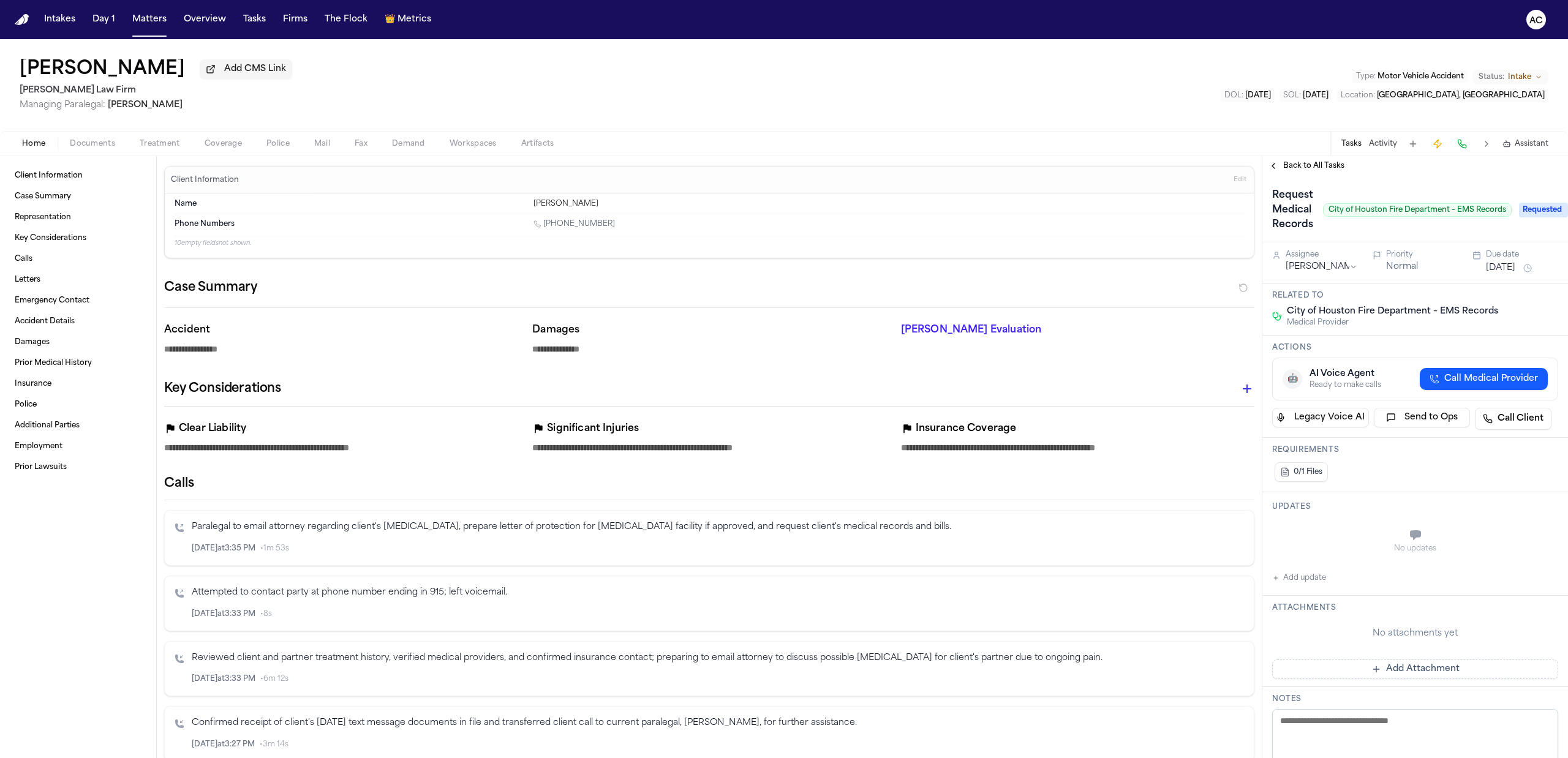
type textarea "*"
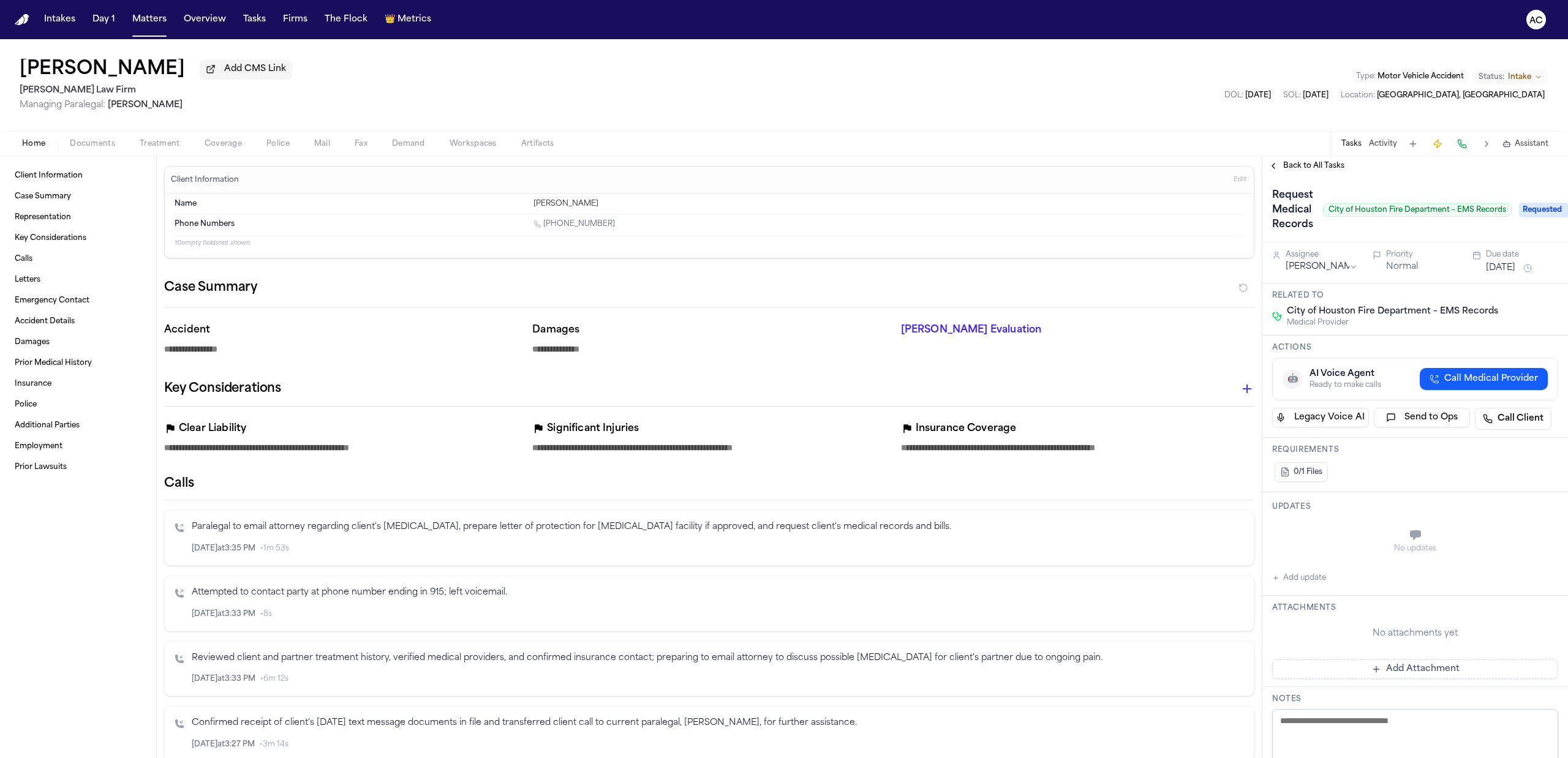
type textarea "*"
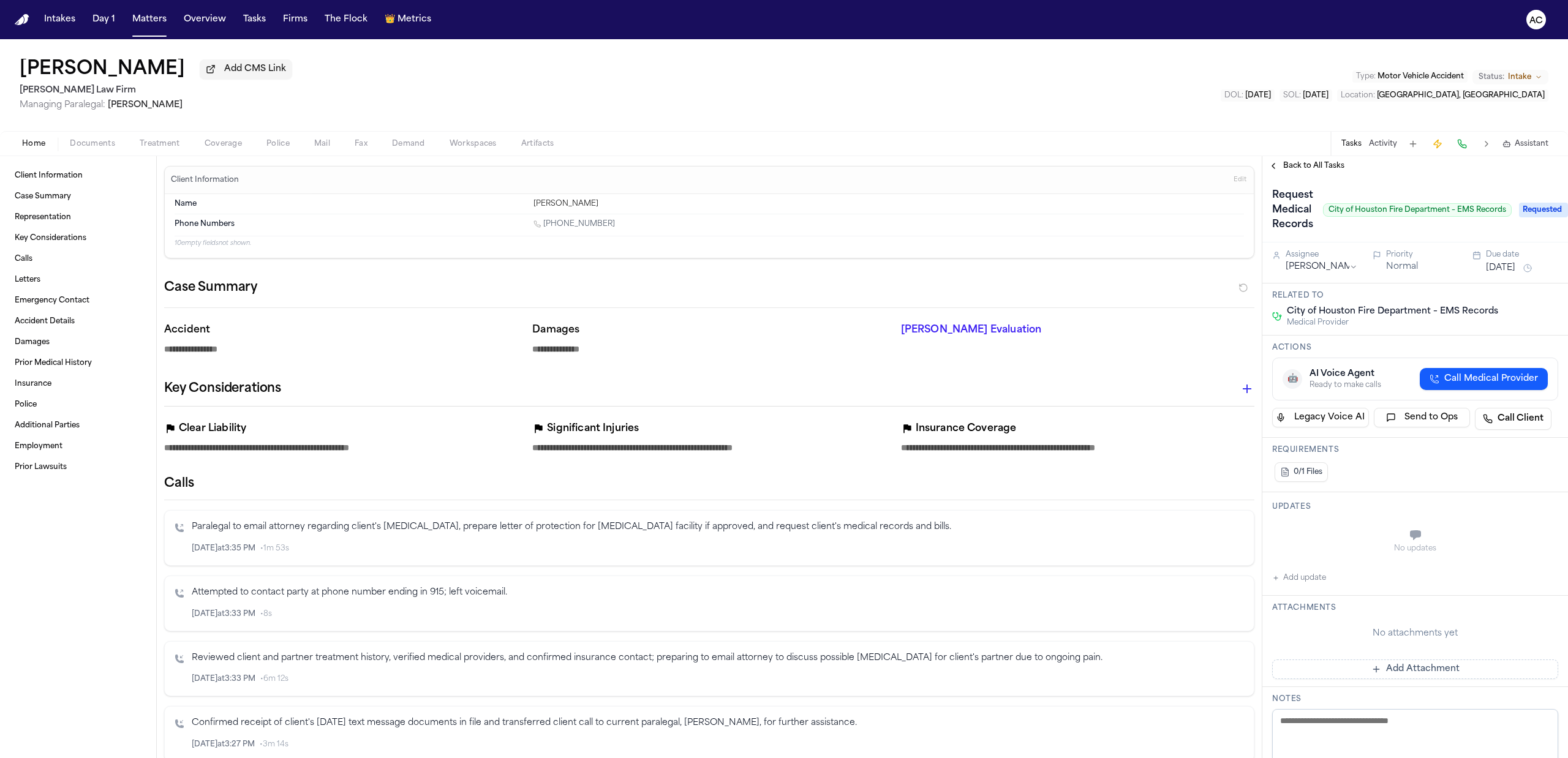
type textarea "*"
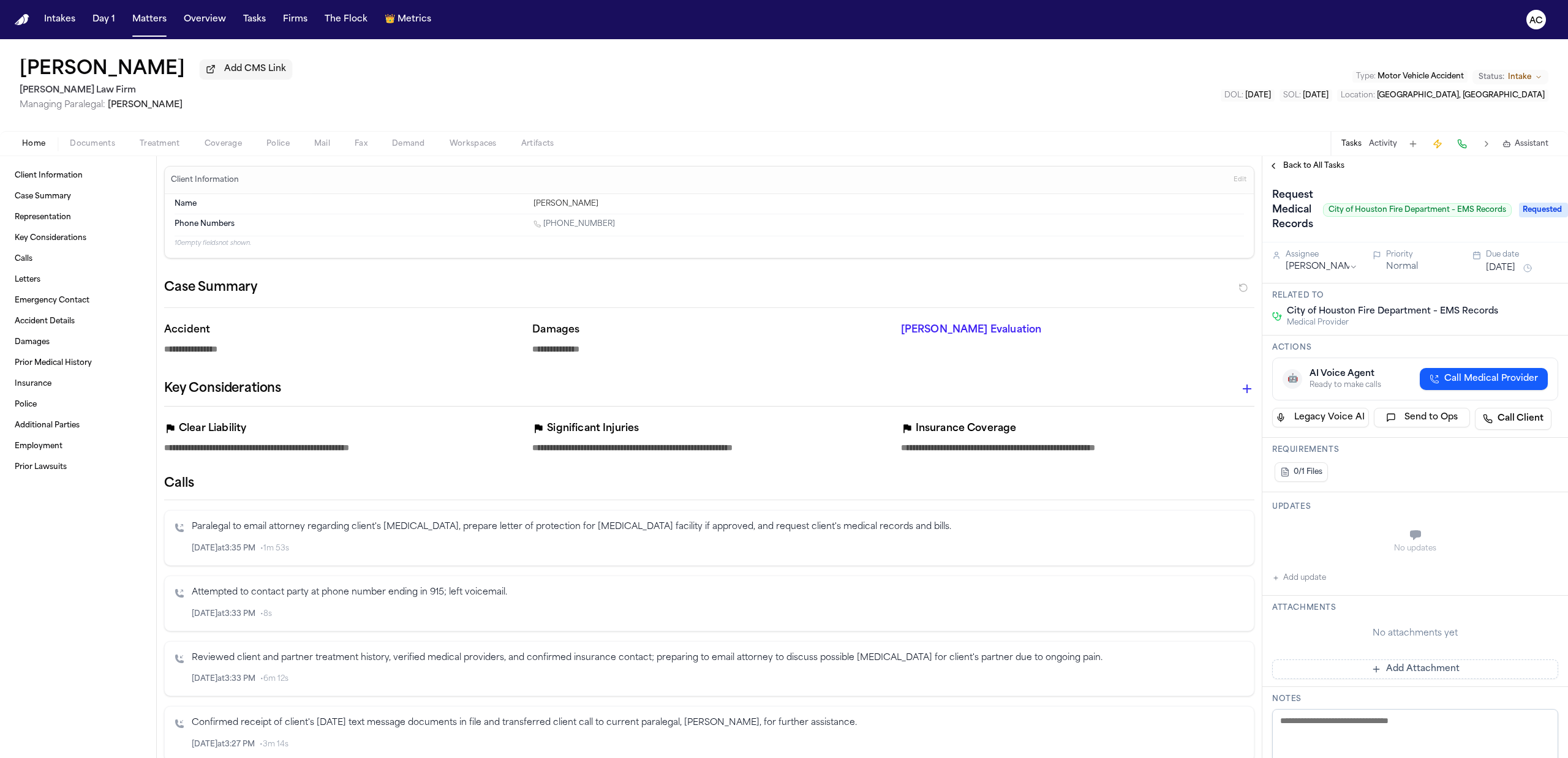
type textarea "*"
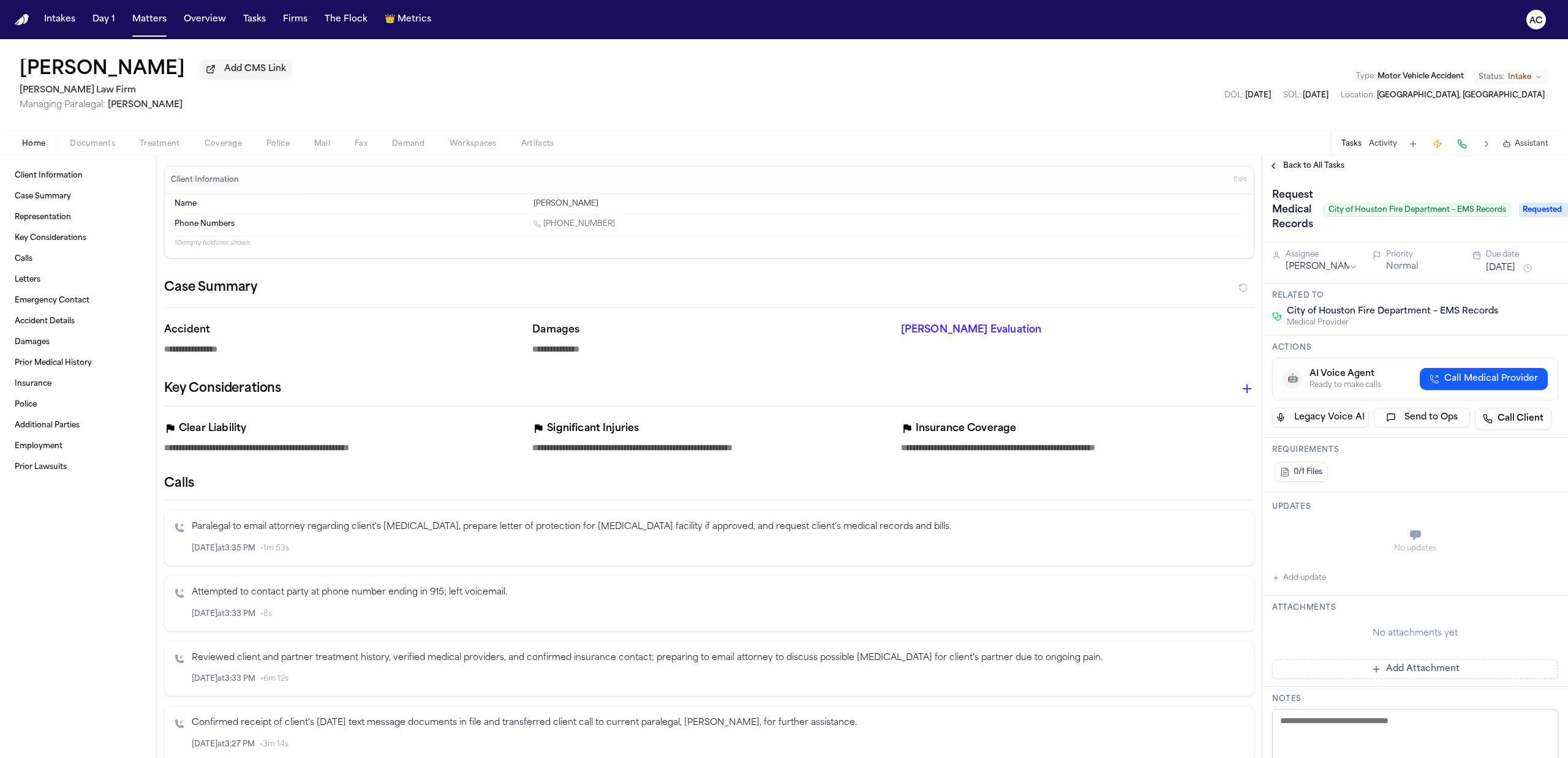
type textarea "*"
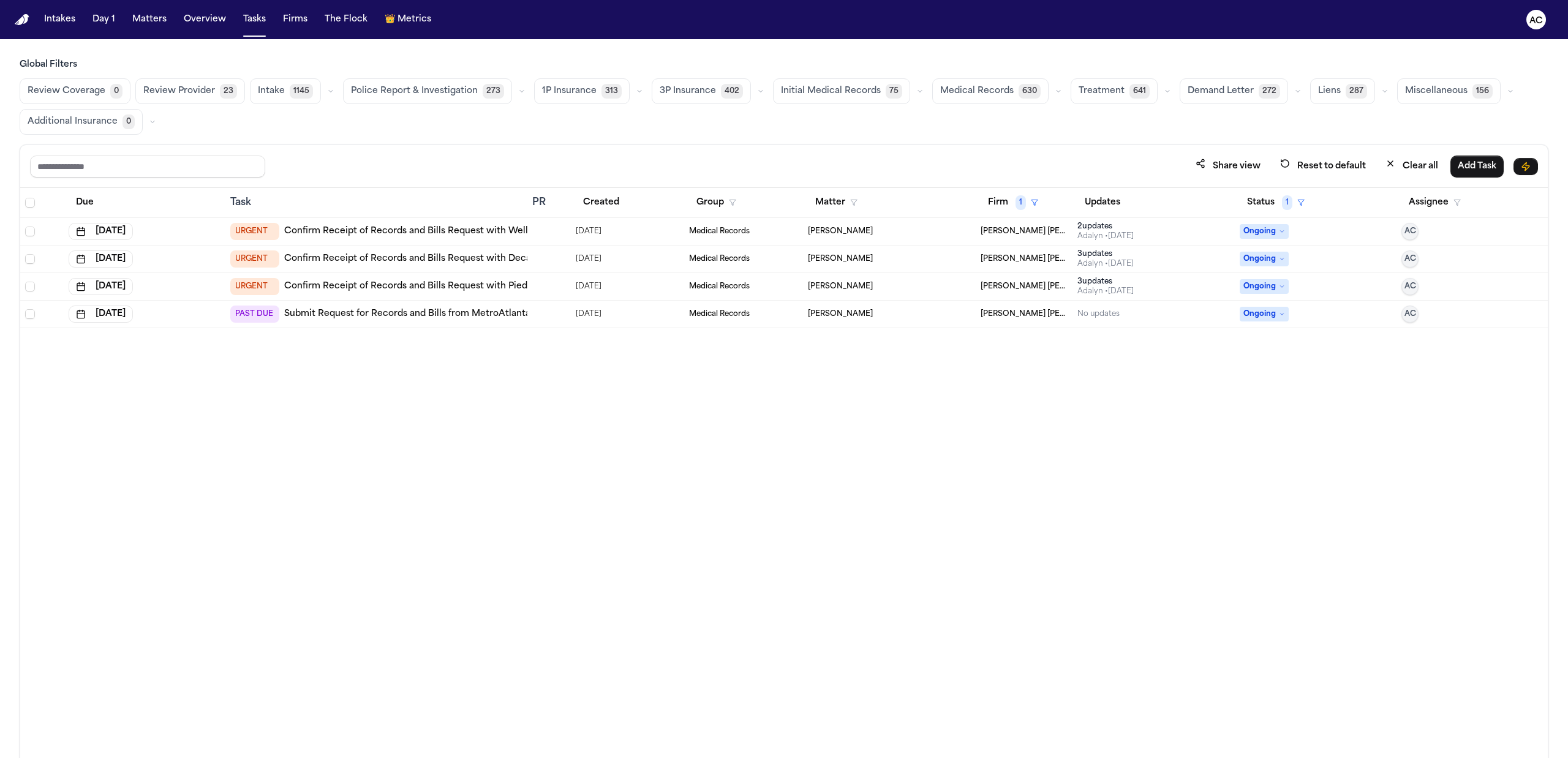
click at [1271, 557] on div "Due Task PR Created Group Matter Firm 1 Updates Status 1 Assignee [DATE] URGENT…" at bounding box center [784, 499] width 1527 height 624
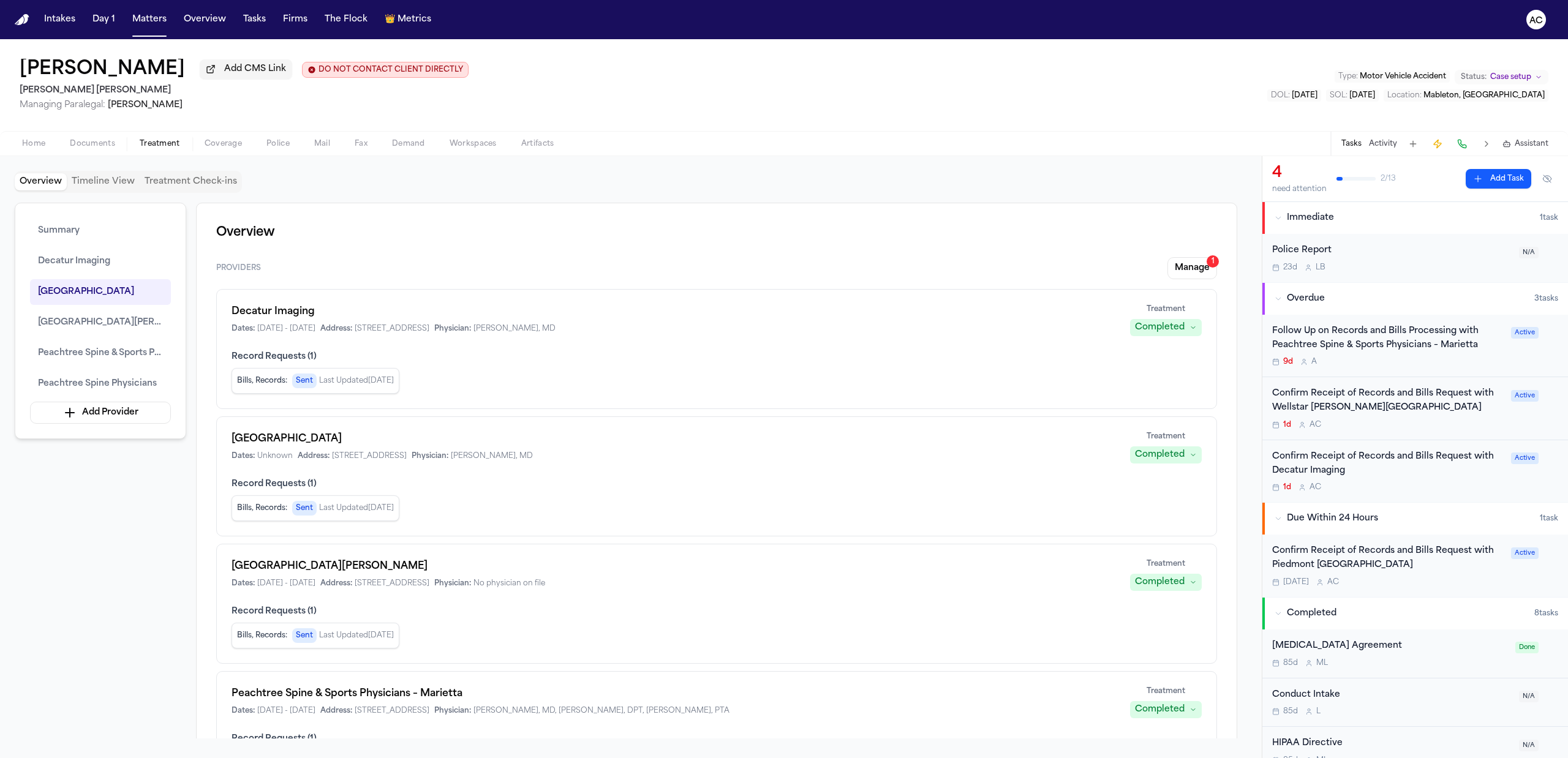
scroll to position [1061, 0]
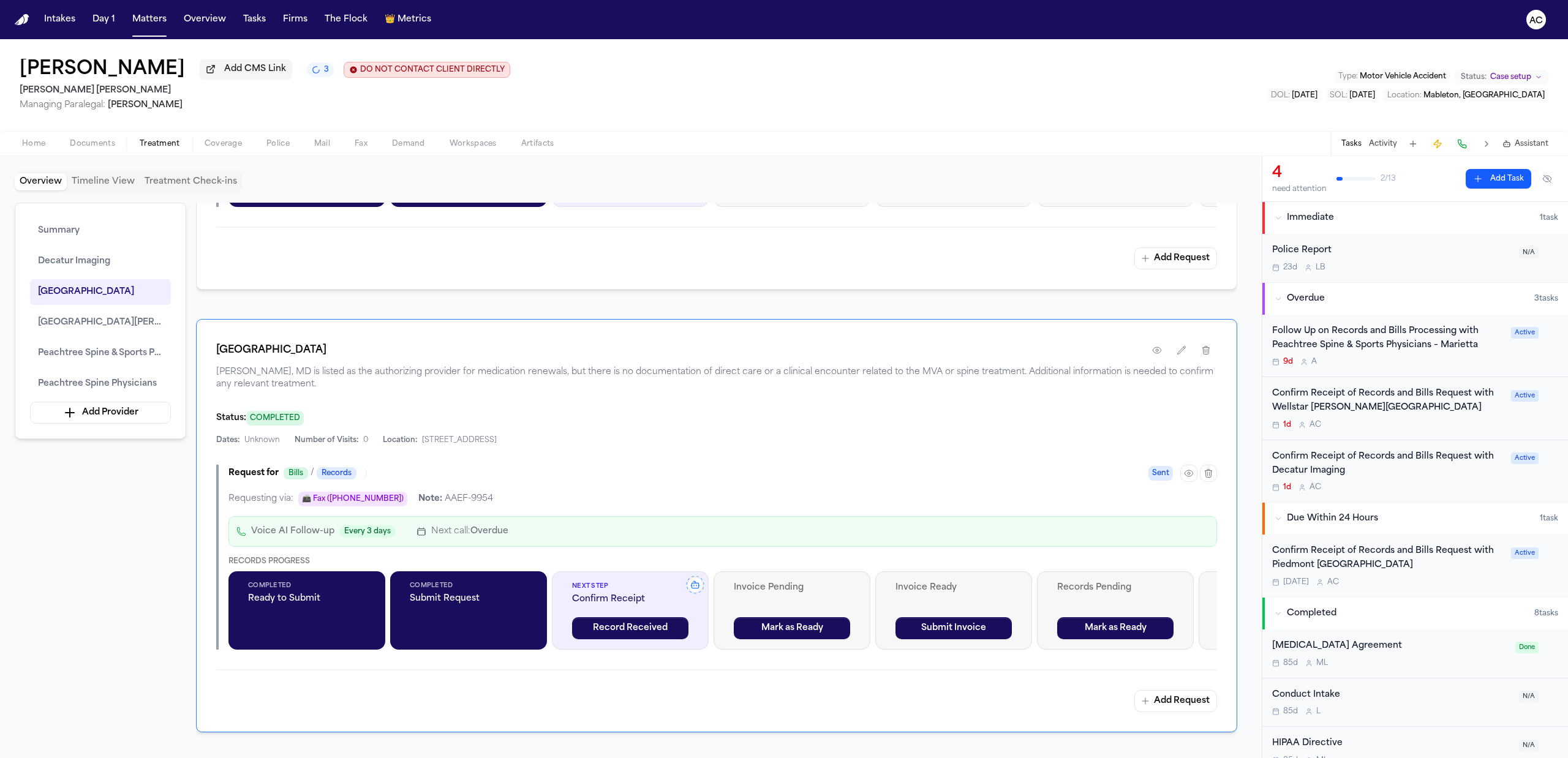
drag, startPoint x: 731, startPoint y: 36, endPoint x: 723, endPoint y: 36, distance: 8.0
click at [728, 36] on nav "Intakes Day 1 Matters Overview Tasks Firms The Flock 👑 Metrics AC" at bounding box center [784, 20] width 1568 height 39
click at [1367, 400] on div "Confirm Receipt of Records and Bills Request with Wellstar [PERSON_NAME][GEOGRA…" at bounding box center [1387, 401] width 231 height 28
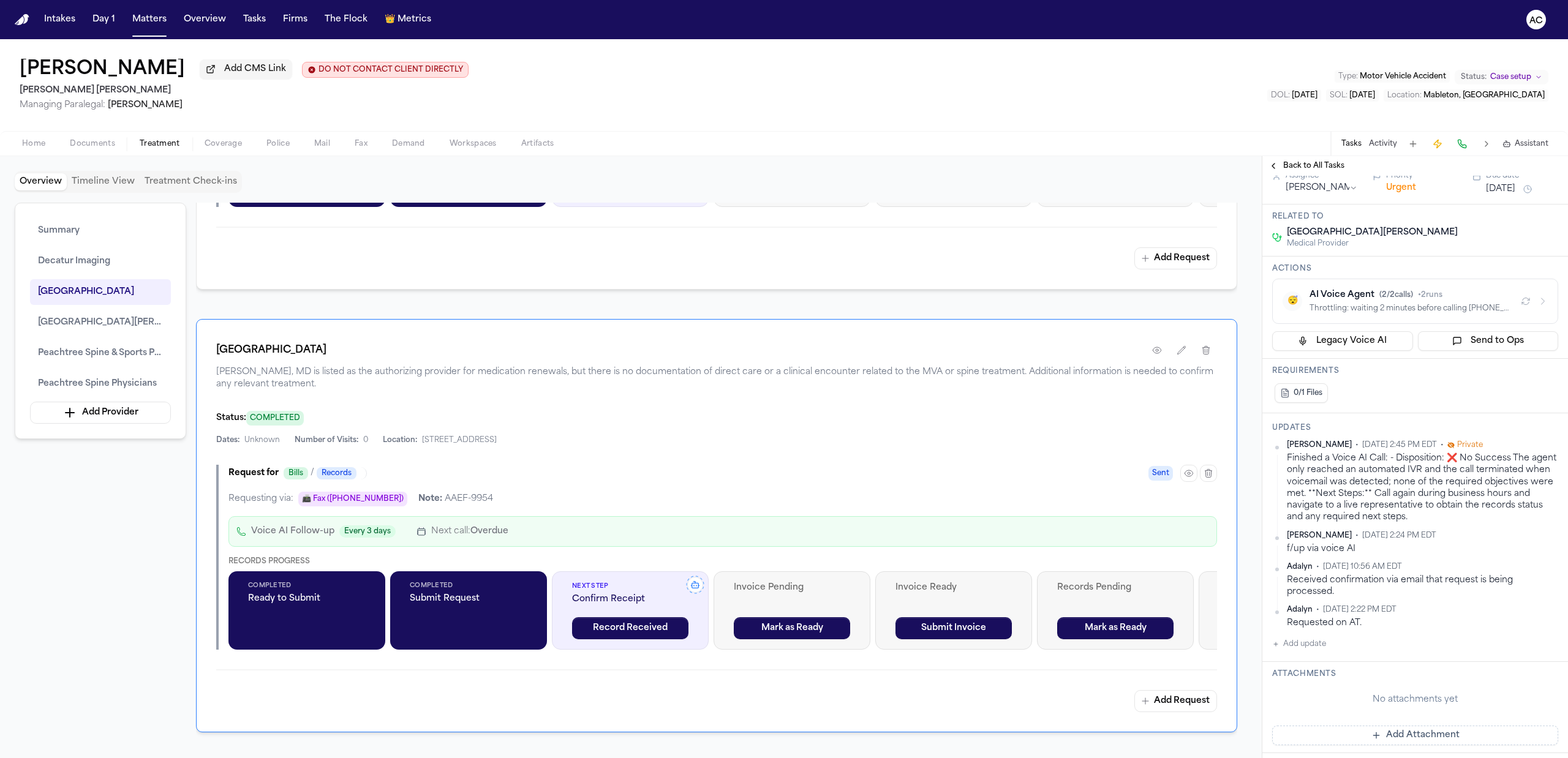
scroll to position [82, 0]
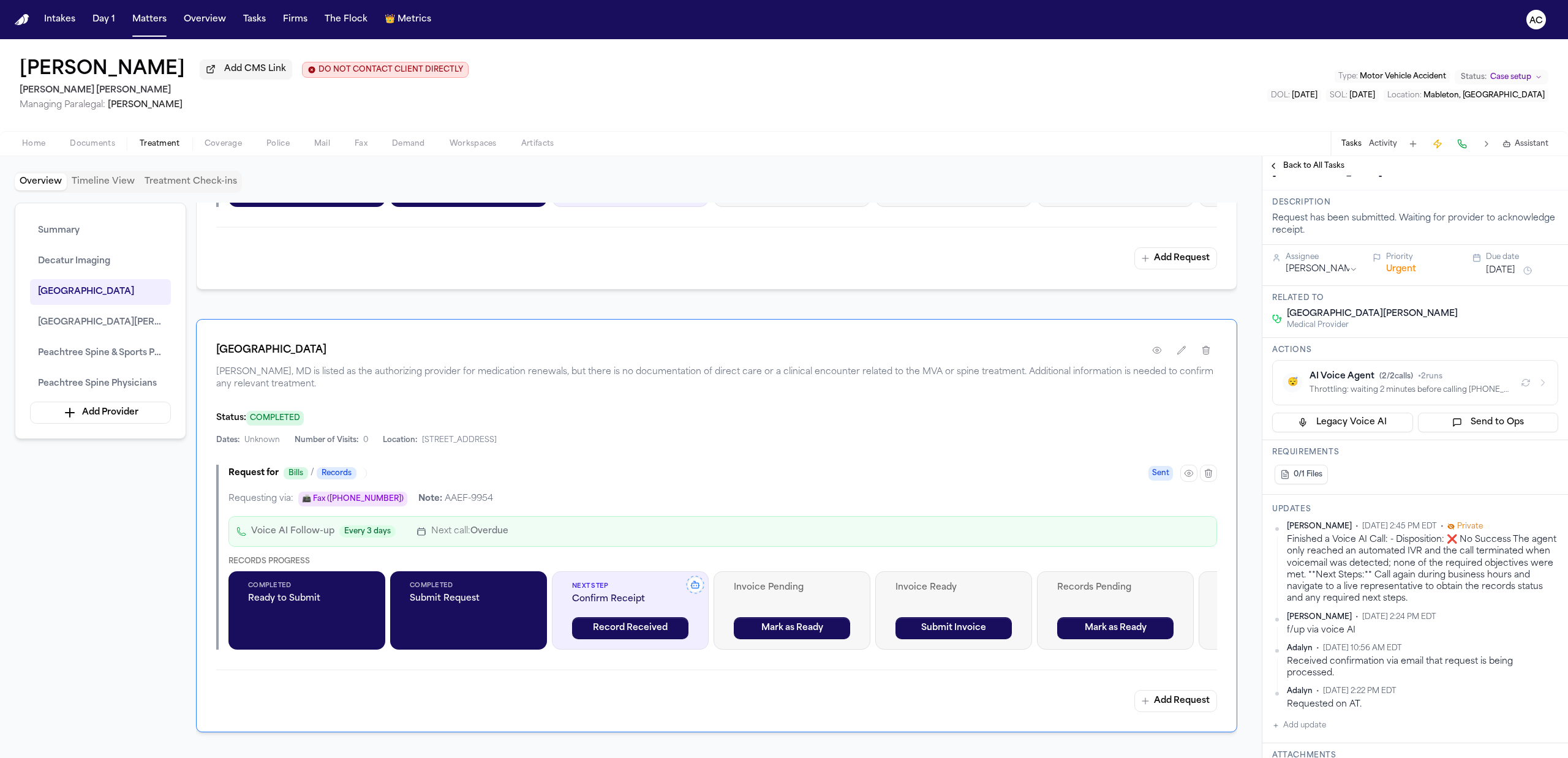
click at [1281, 163] on button "Back to All Tasks" at bounding box center [1306, 166] width 88 height 10
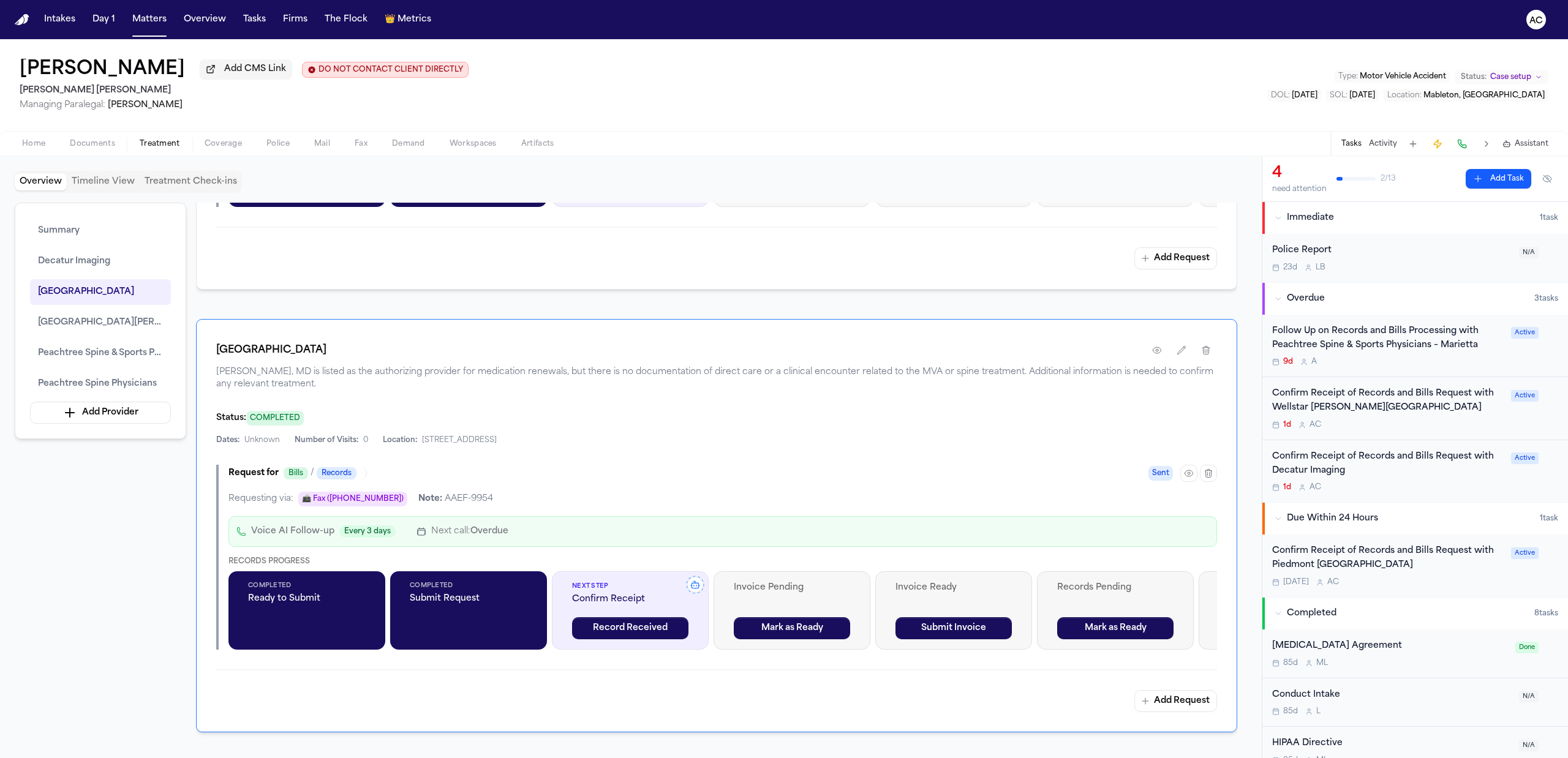
click at [1360, 347] on div "Follow Up on Records and Bills Processing with Peachtree Spine & Sports Physici…" at bounding box center [1387, 339] width 231 height 28
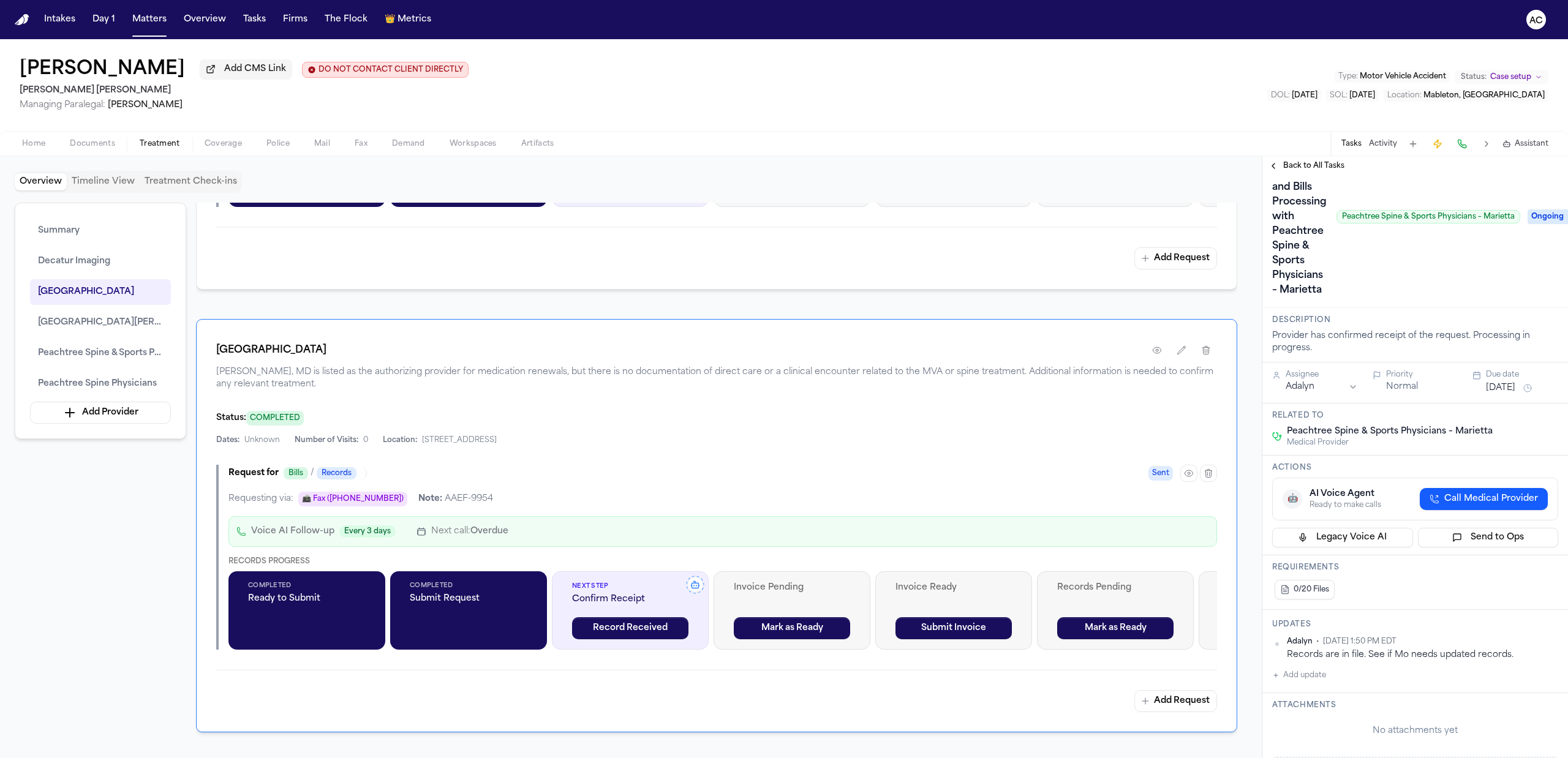
scroll to position [82, 0]
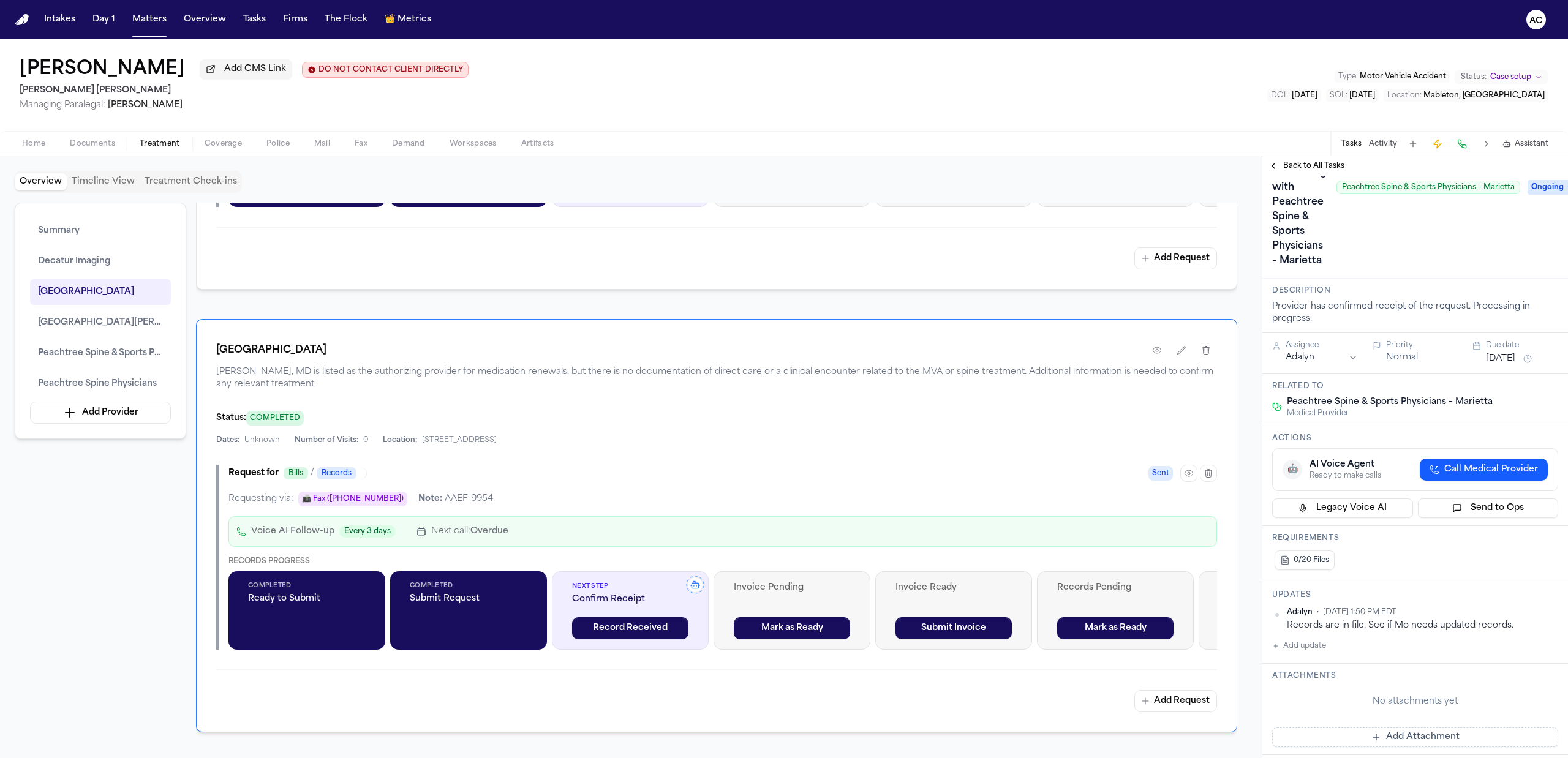
click at [1323, 163] on span "Back to All Tasks" at bounding box center [1314, 166] width 61 height 10
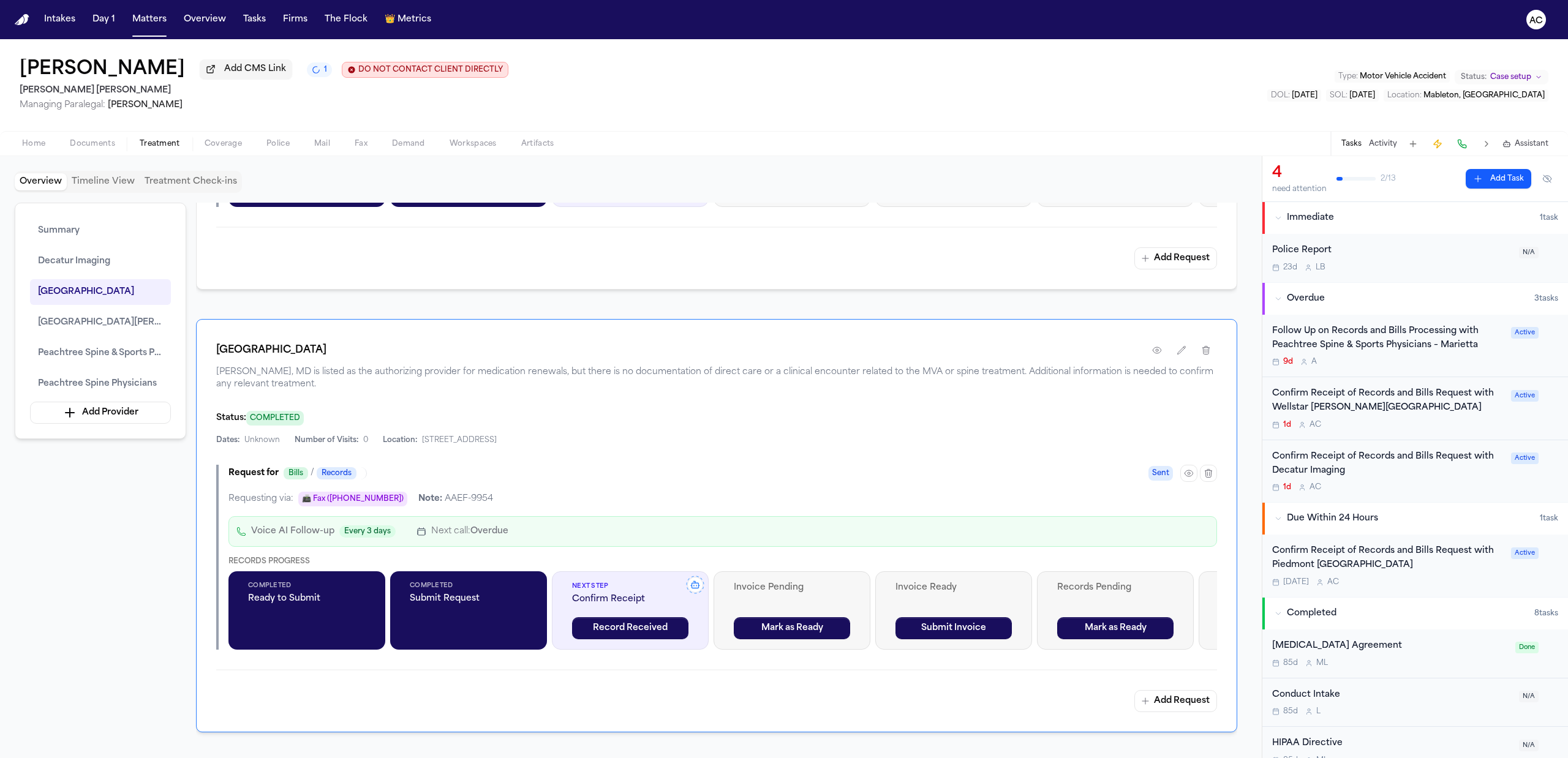
click at [1327, 567] on div "Confirm Receipt of Records and Bills Request with Piedmont Atlanta Hospital" at bounding box center [1387, 559] width 231 height 28
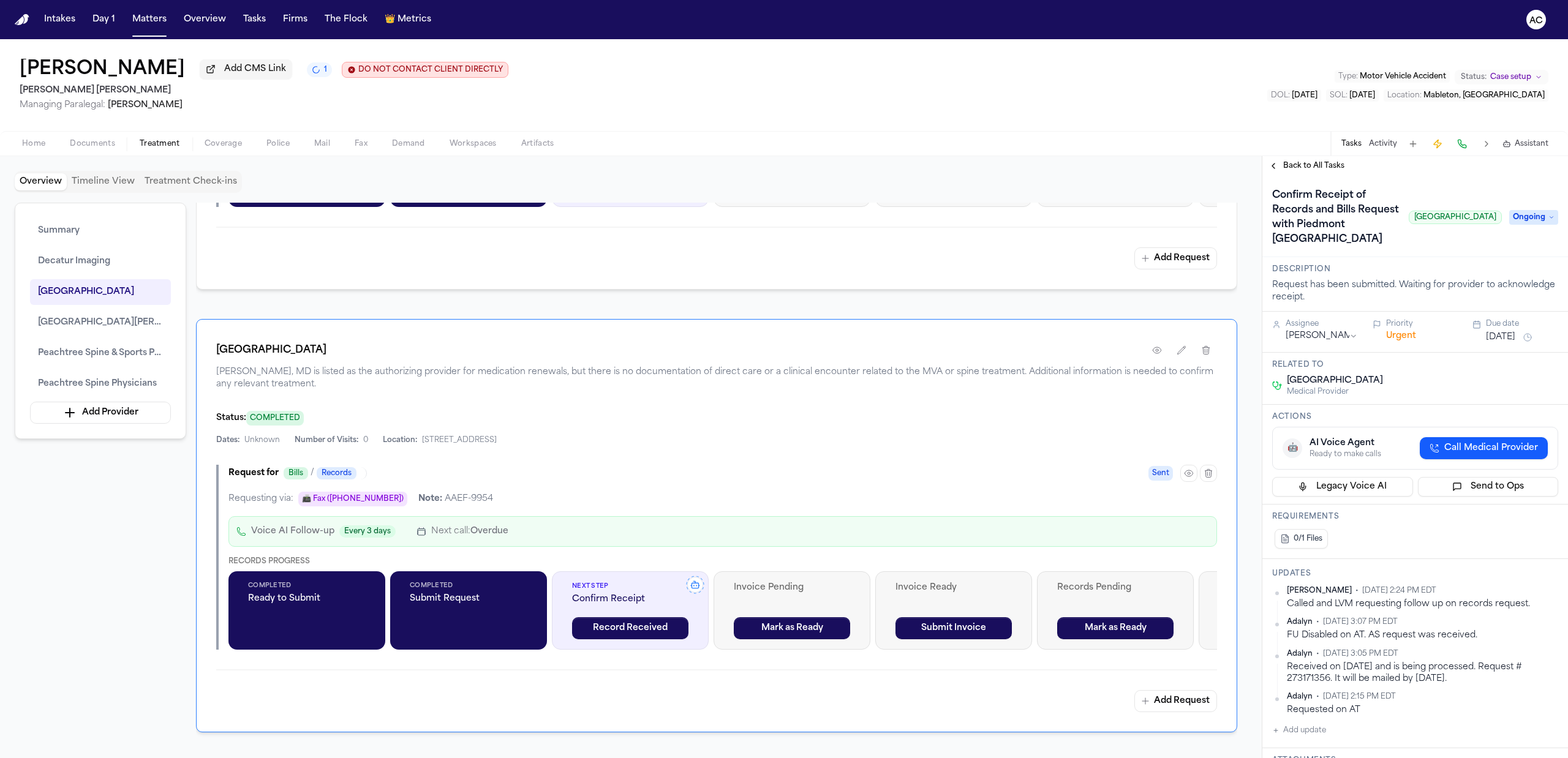
click at [1311, 163] on span "Back to All Tasks" at bounding box center [1314, 166] width 61 height 10
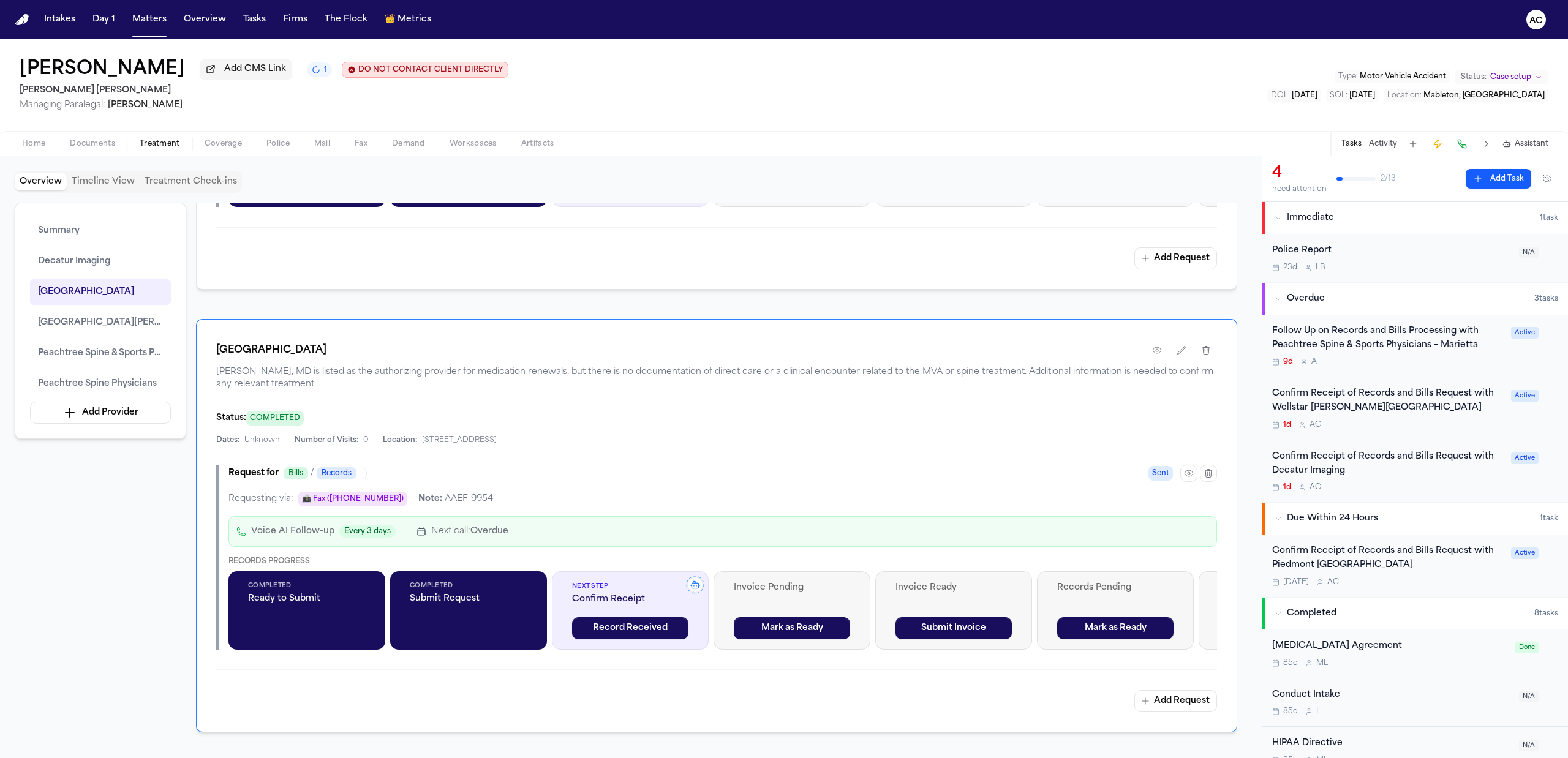
click at [1315, 559] on div "Confirm Receipt of Records and Bills Request with Piedmont Atlanta Hospital" at bounding box center [1387, 559] width 231 height 28
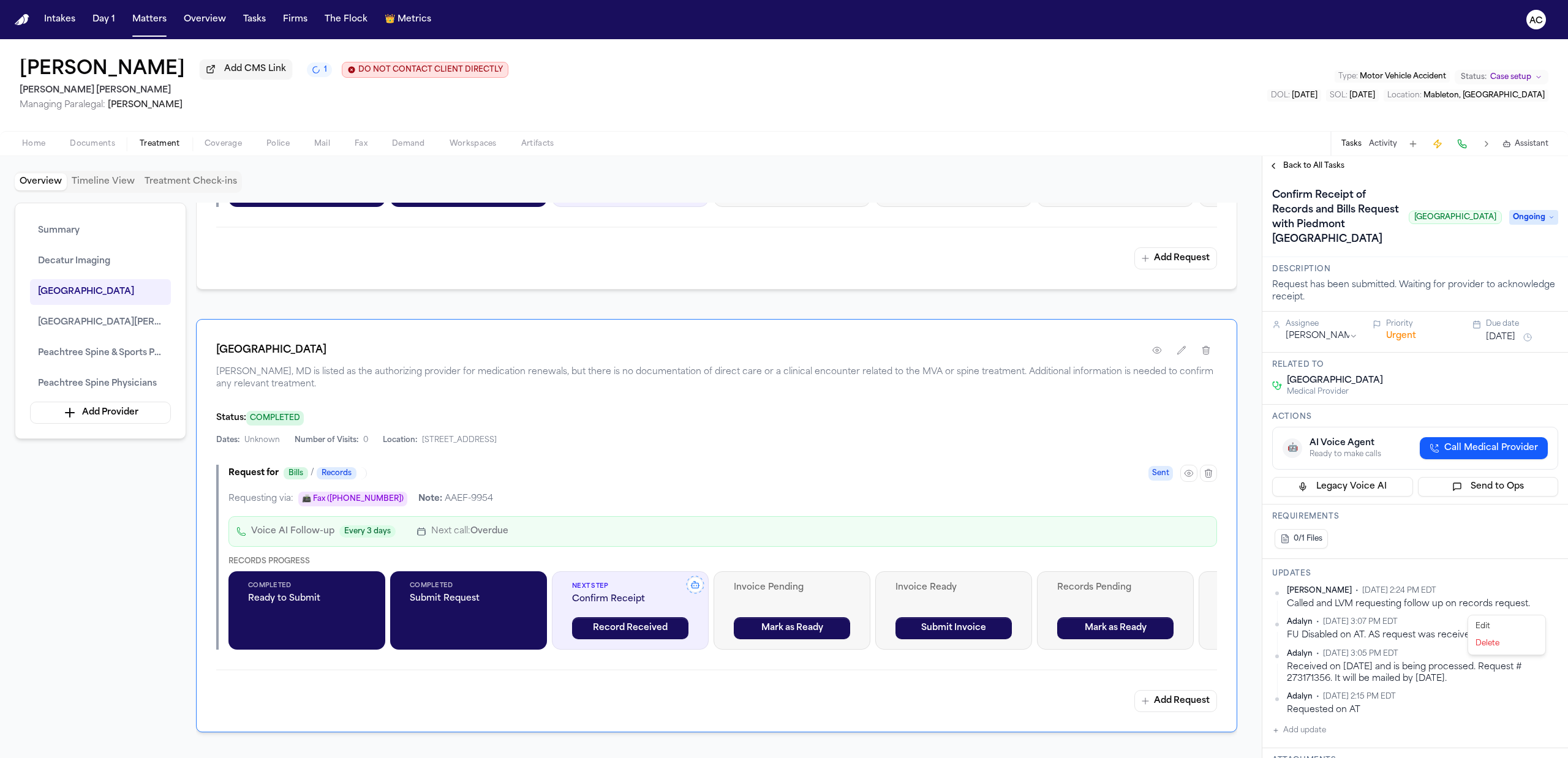
click at [1542, 608] on html "Intakes Day 1 Matters Overview Tasks Firms The Flock 👑 Metrics AC Jordan Willia…" at bounding box center [784, 379] width 1568 height 758
click at [1522, 626] on div "Edit" at bounding box center [1506, 626] width 72 height 17
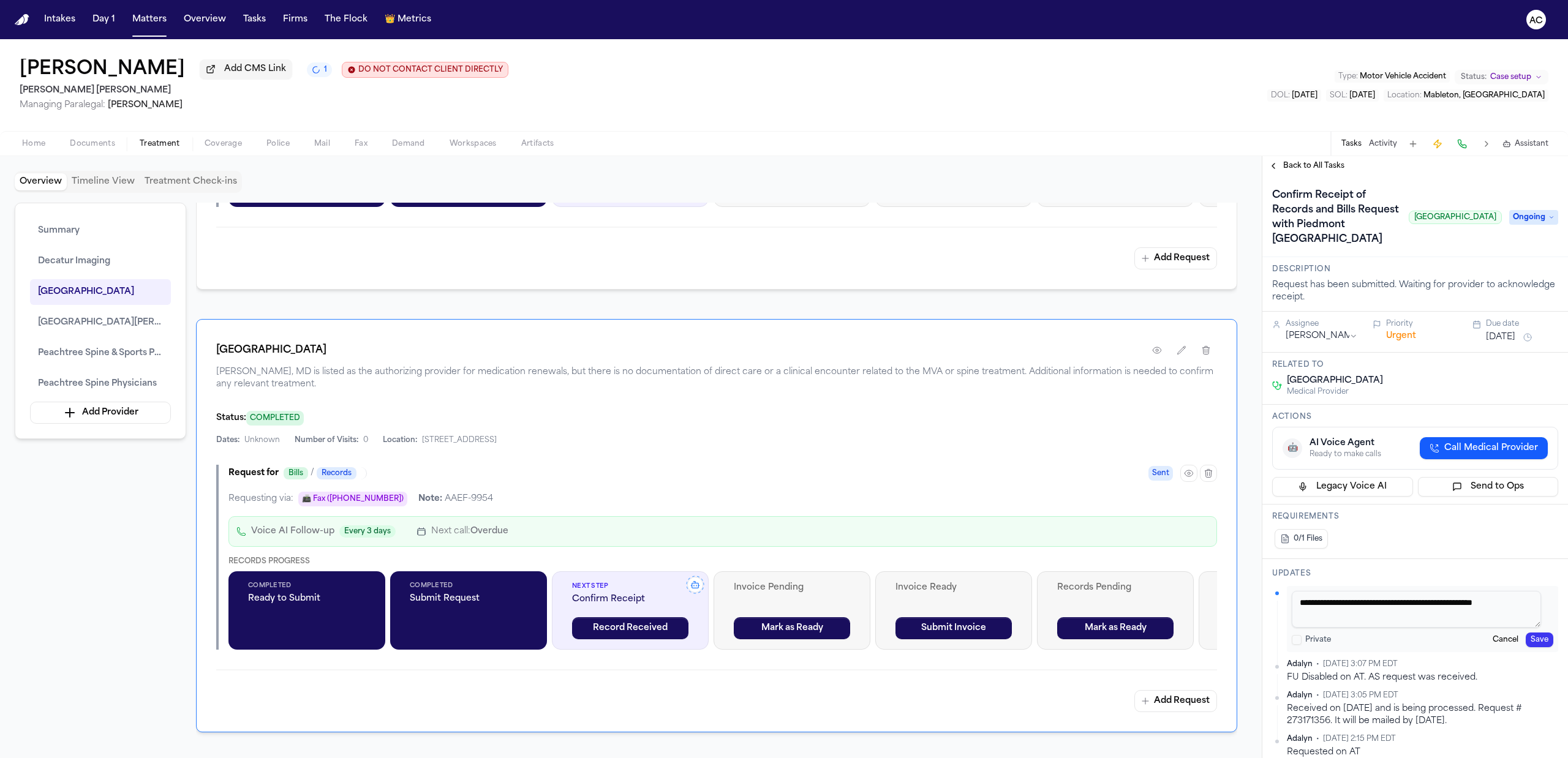
click at [1448, 628] on textarea "**********" at bounding box center [1416, 610] width 249 height 37
type textarea "**********"
click at [1536, 647] on button "Save" at bounding box center [1539, 640] width 27 height 15
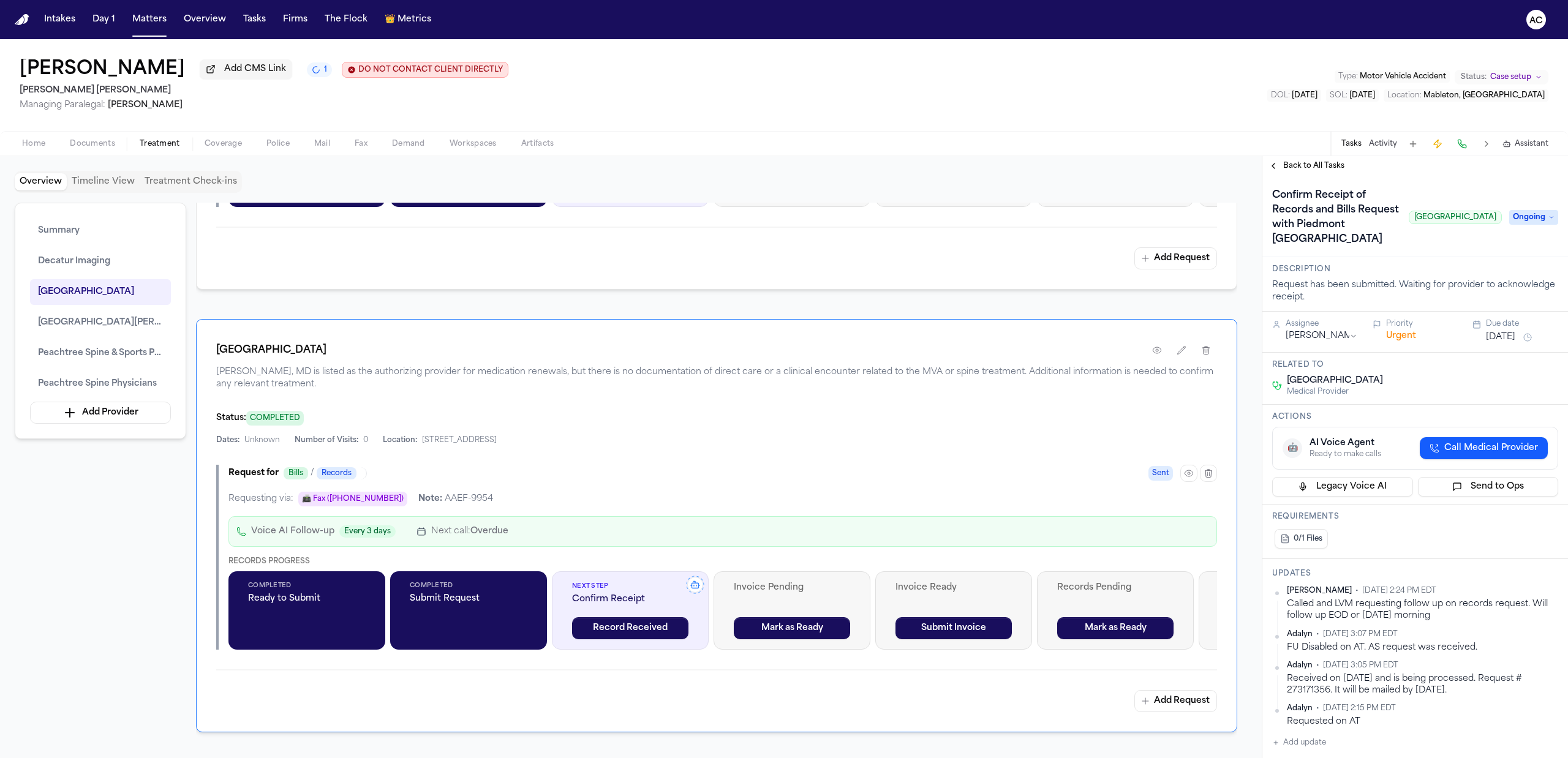
click at [1287, 171] on div "Back to All Tasks" at bounding box center [1415, 166] width 306 height 20
click at [1289, 163] on span "Back to All Tasks" at bounding box center [1314, 166] width 61 height 10
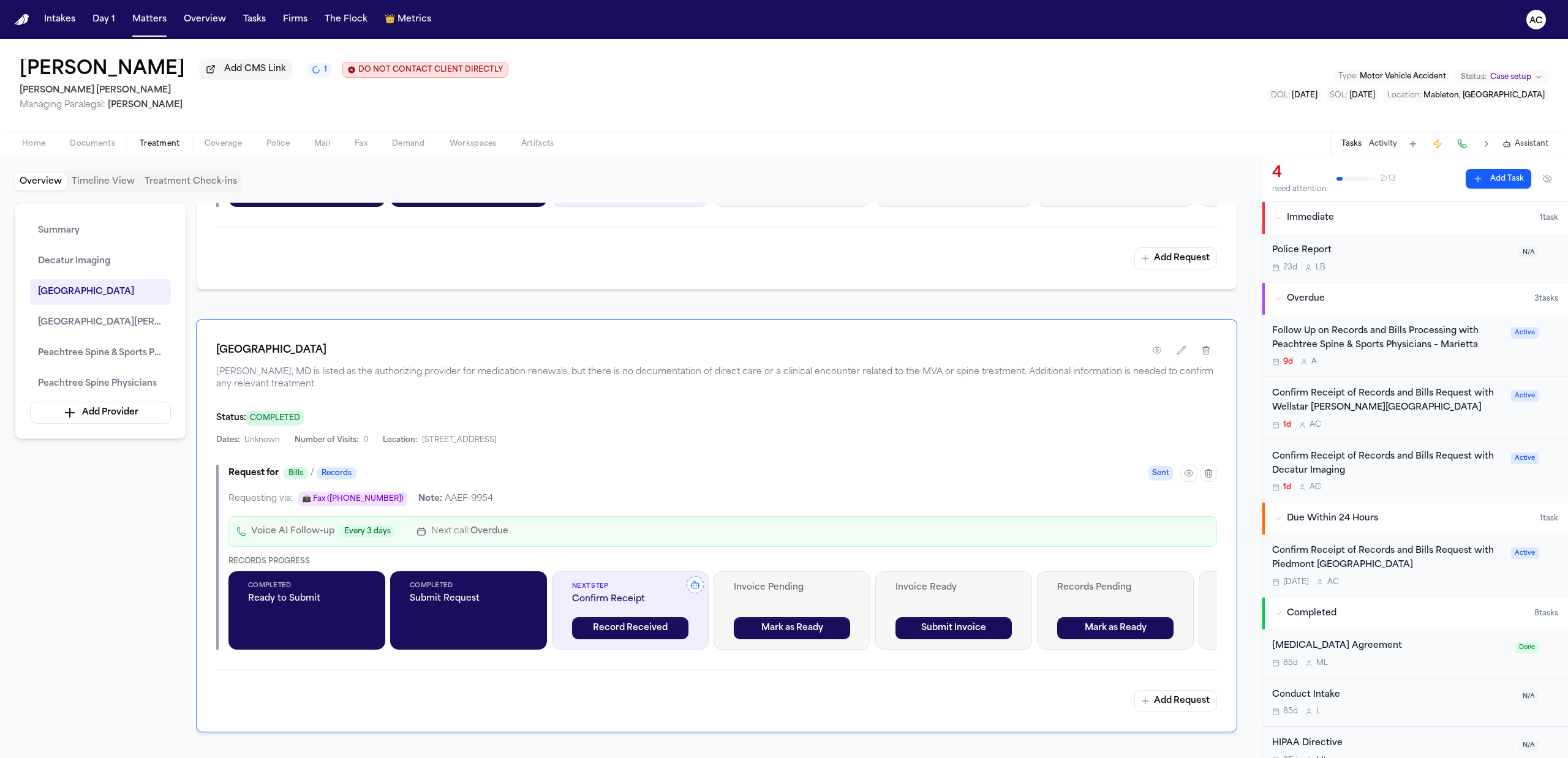
click at [1335, 400] on div "Confirm Receipt of Records and Bills Request with Wellstar [PERSON_NAME][GEOGRA…" at bounding box center [1387, 401] width 231 height 28
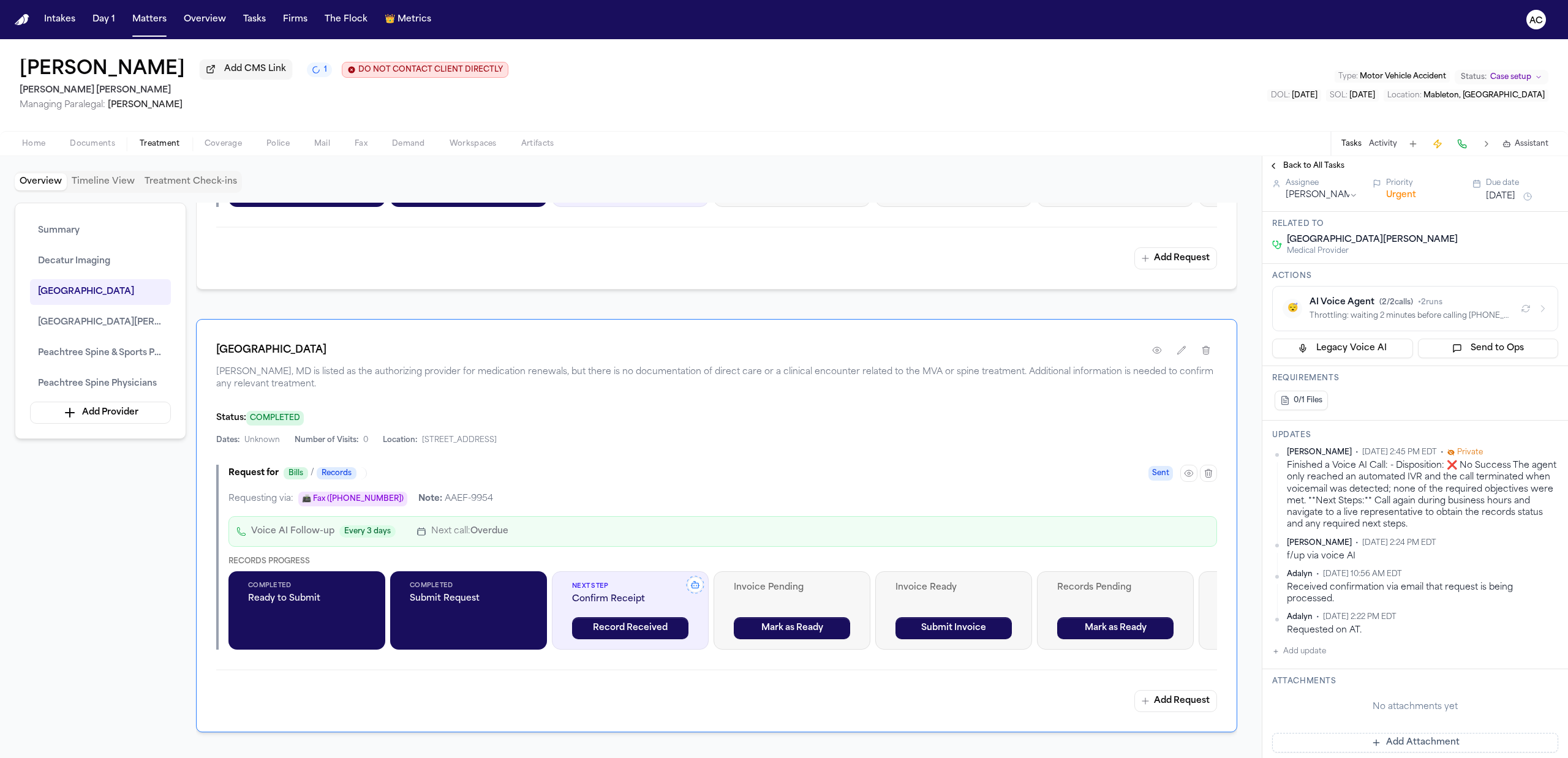
scroll to position [245, 0]
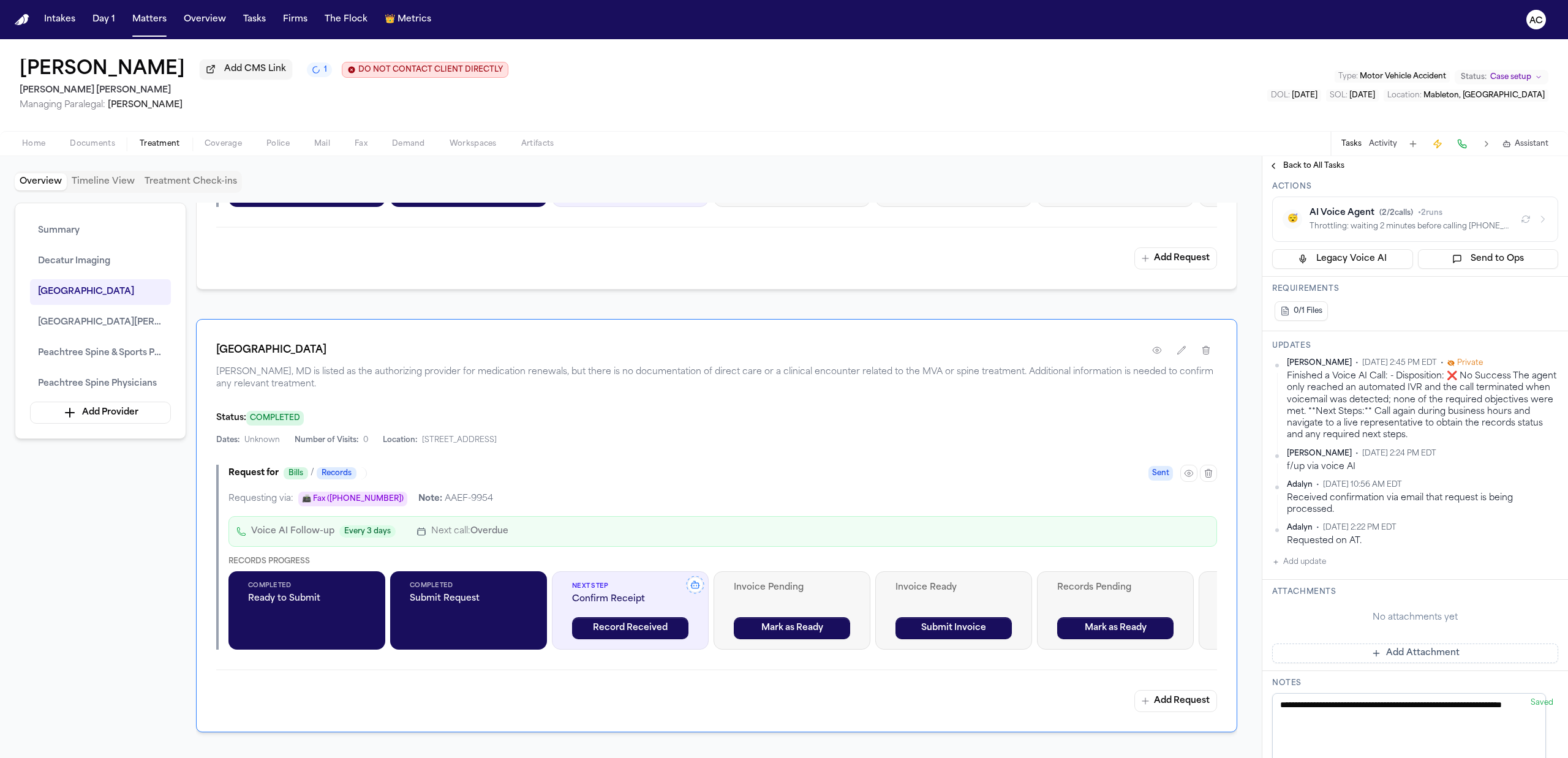
click at [1315, 569] on button "Add update" at bounding box center [1299, 562] width 54 height 15
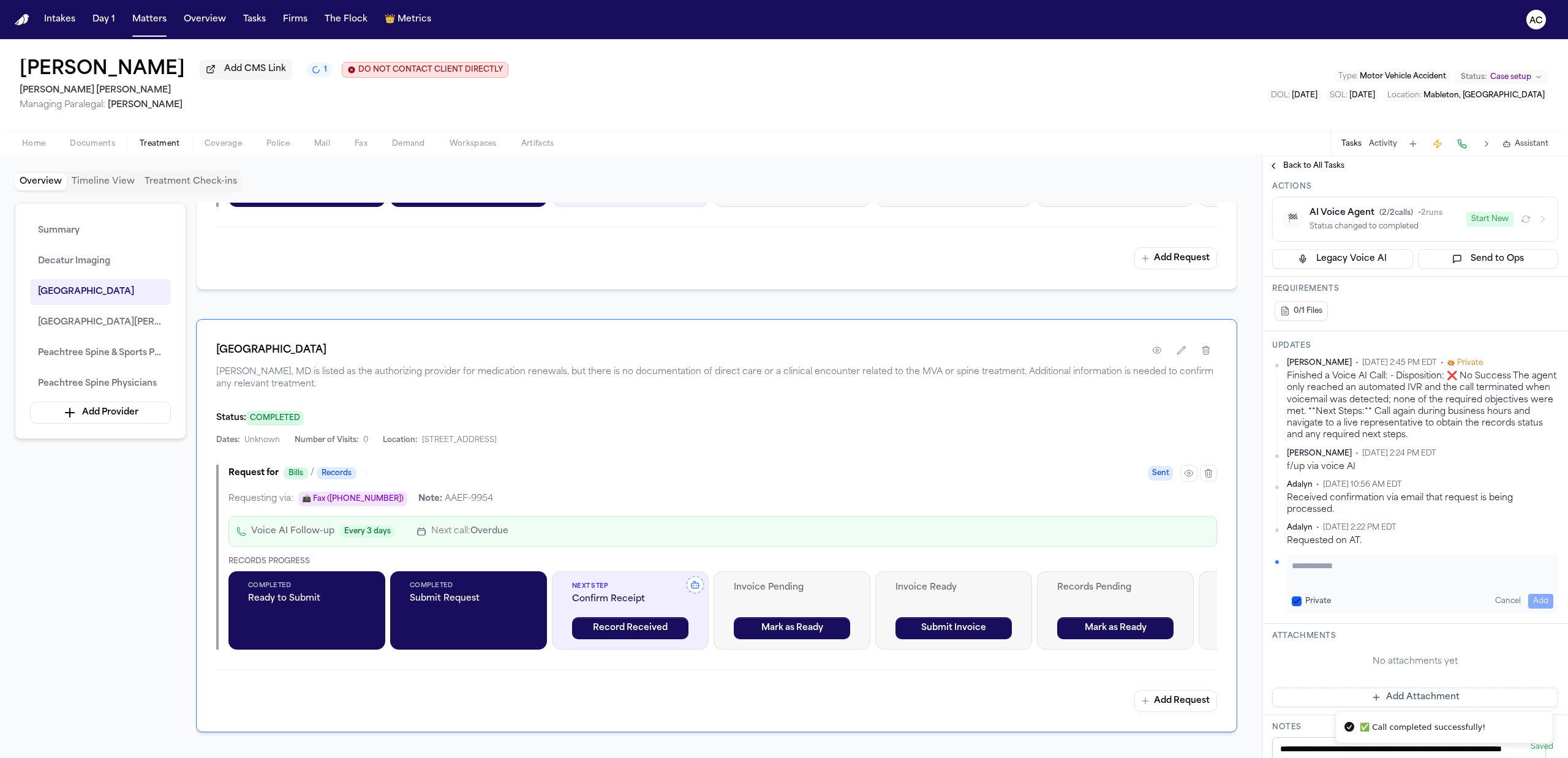
click at [1297, 606] on button "Private" at bounding box center [1296, 601] width 10 height 10
click at [1318, 573] on div "Private Cancel Add" at bounding box center [1422, 584] width 271 height 59
click at [1325, 582] on textarea "Add your update" at bounding box center [1422, 572] width 262 height 24
type textarea "**********"
click at [1528, 609] on button "Add" at bounding box center [1540, 601] width 25 height 15
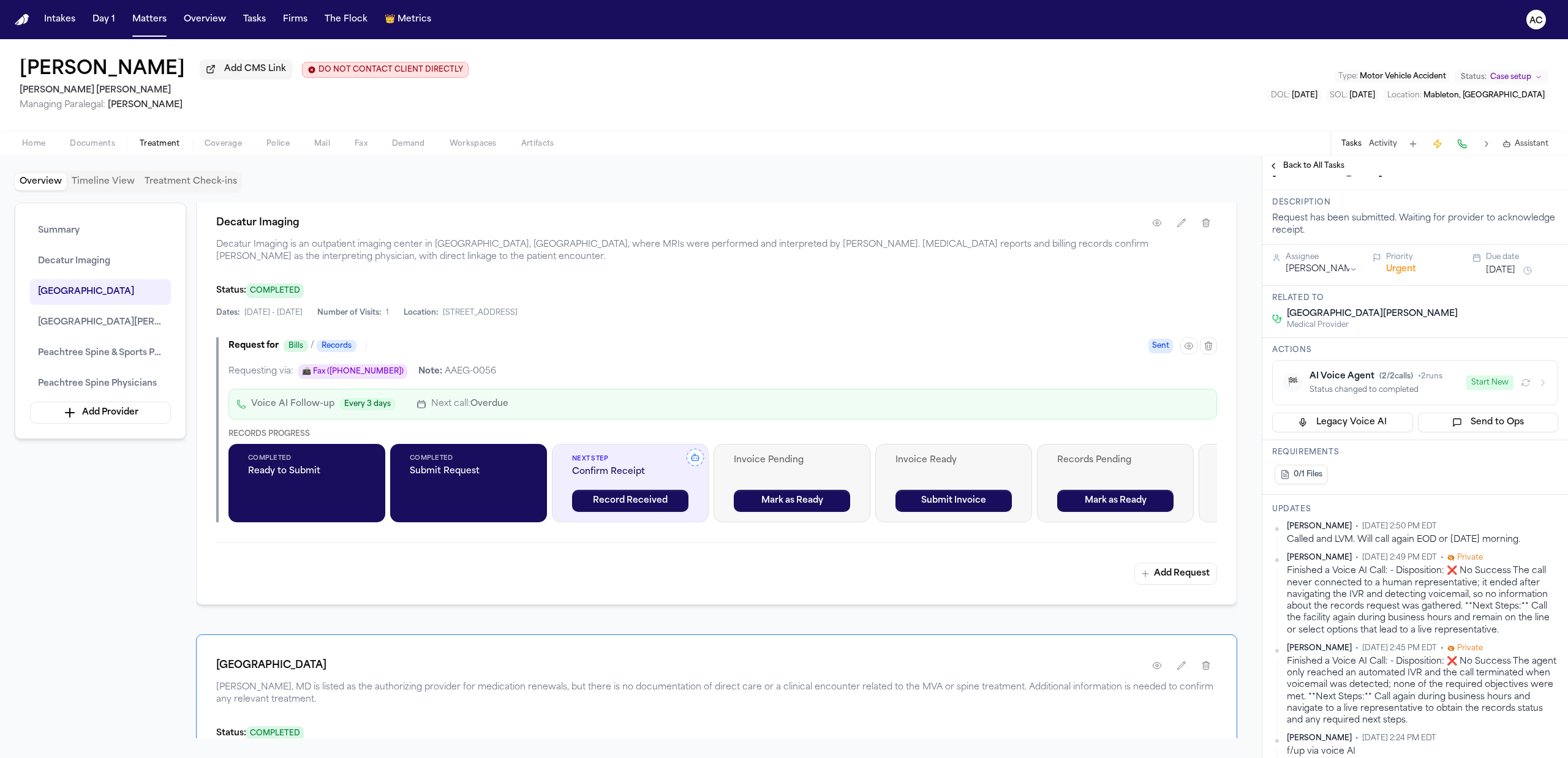
scroll to position [735, 0]
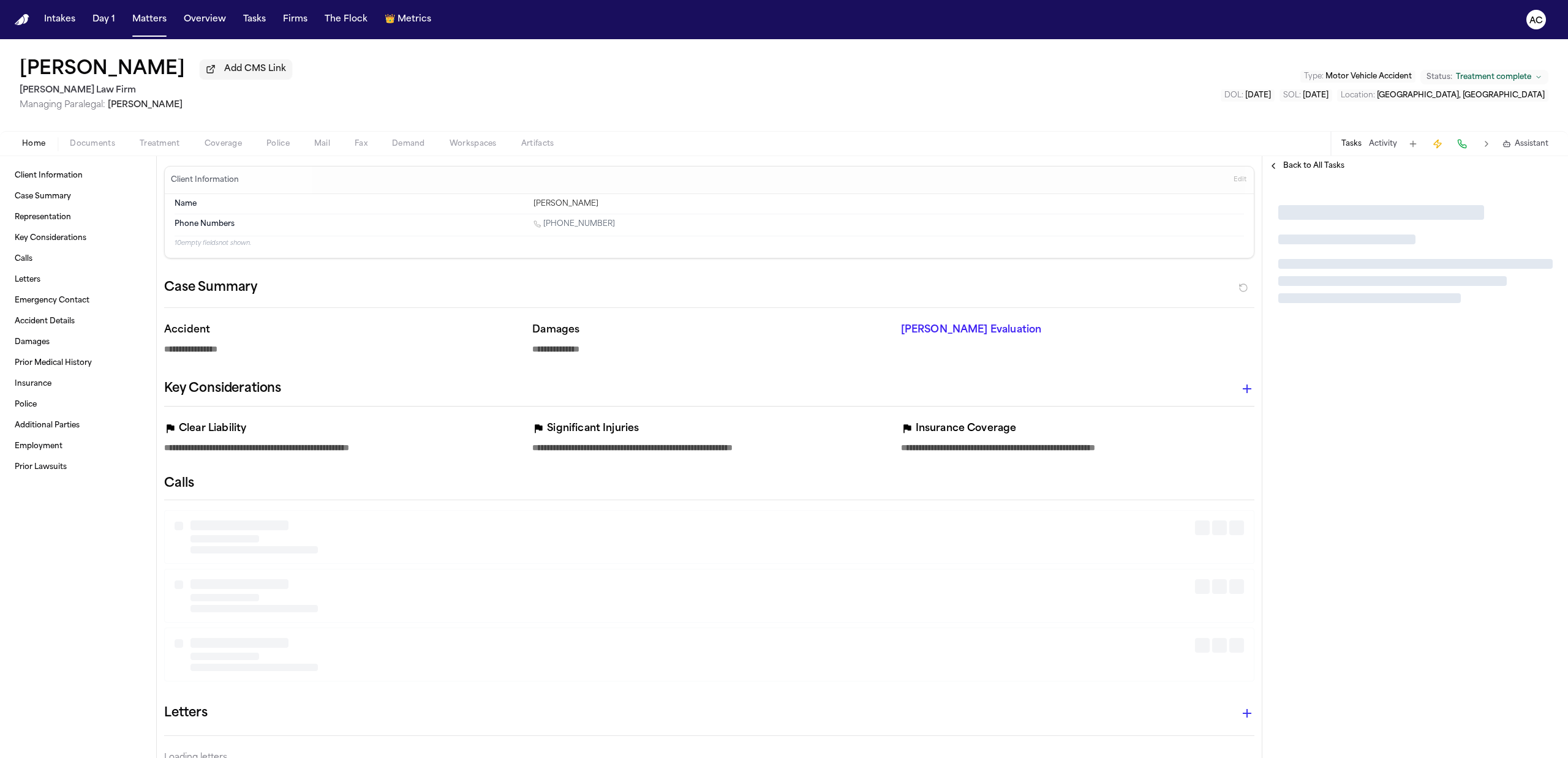
type textarea "*"
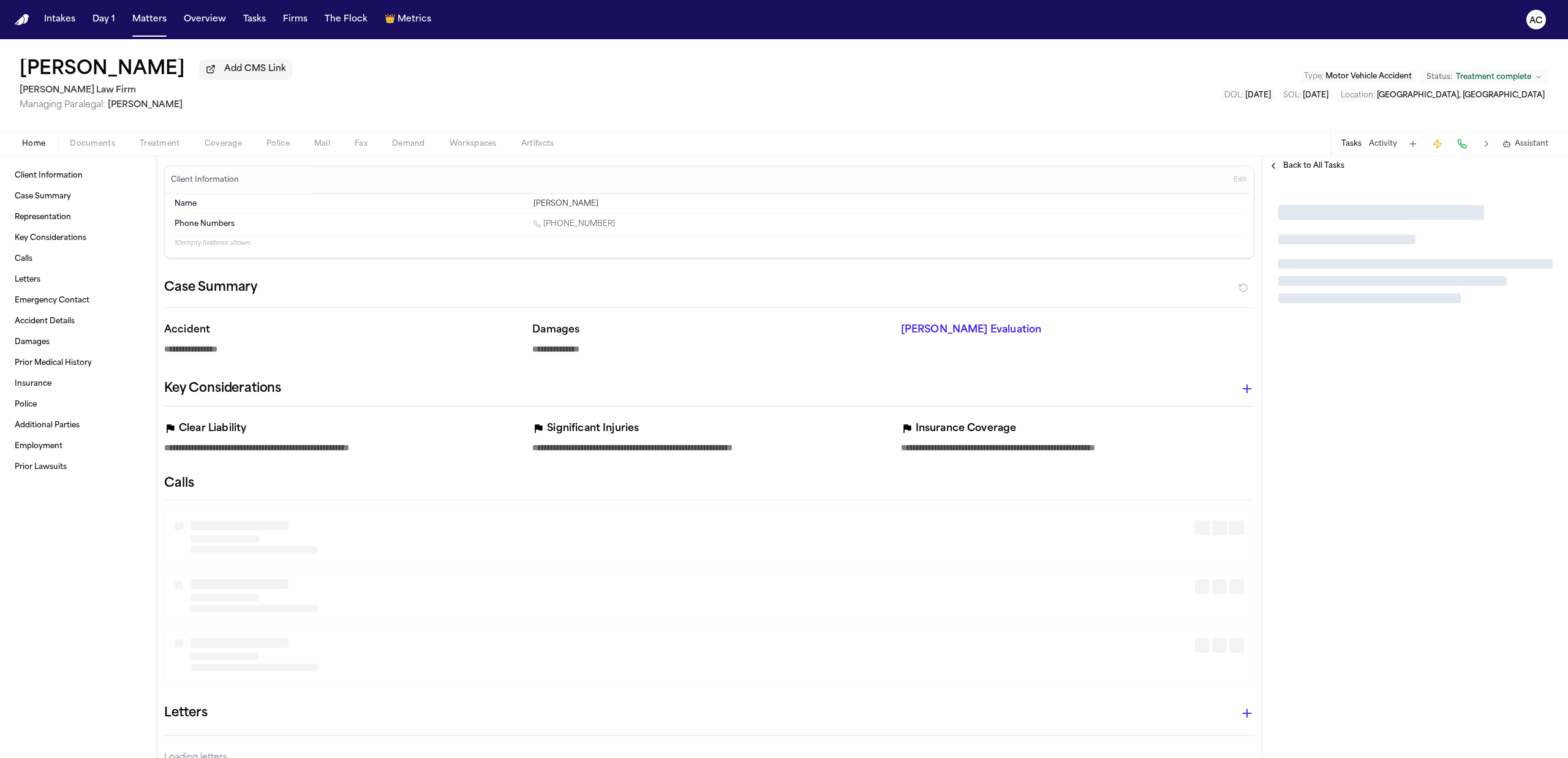
type textarea "*"
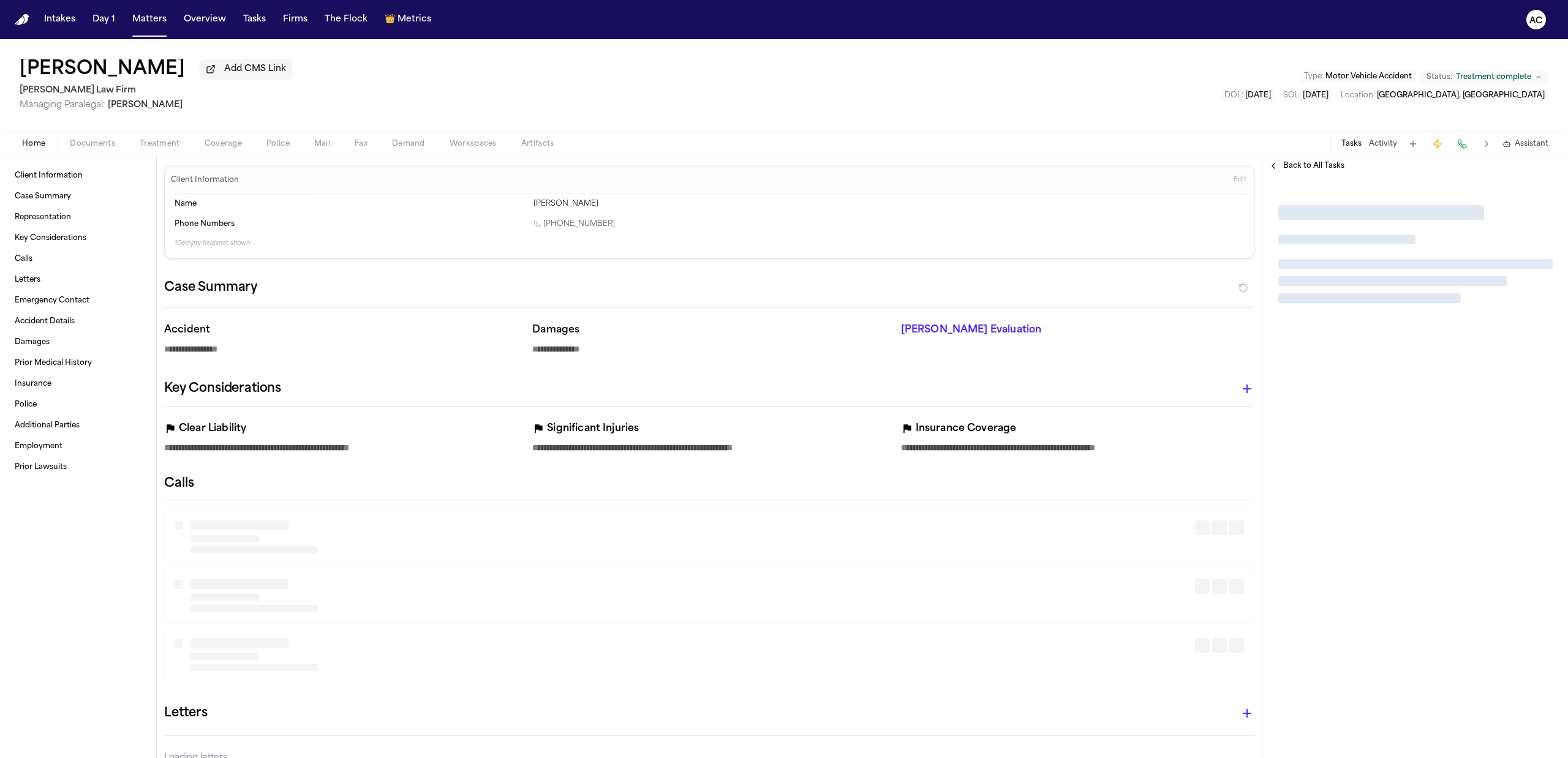
type textarea "*"
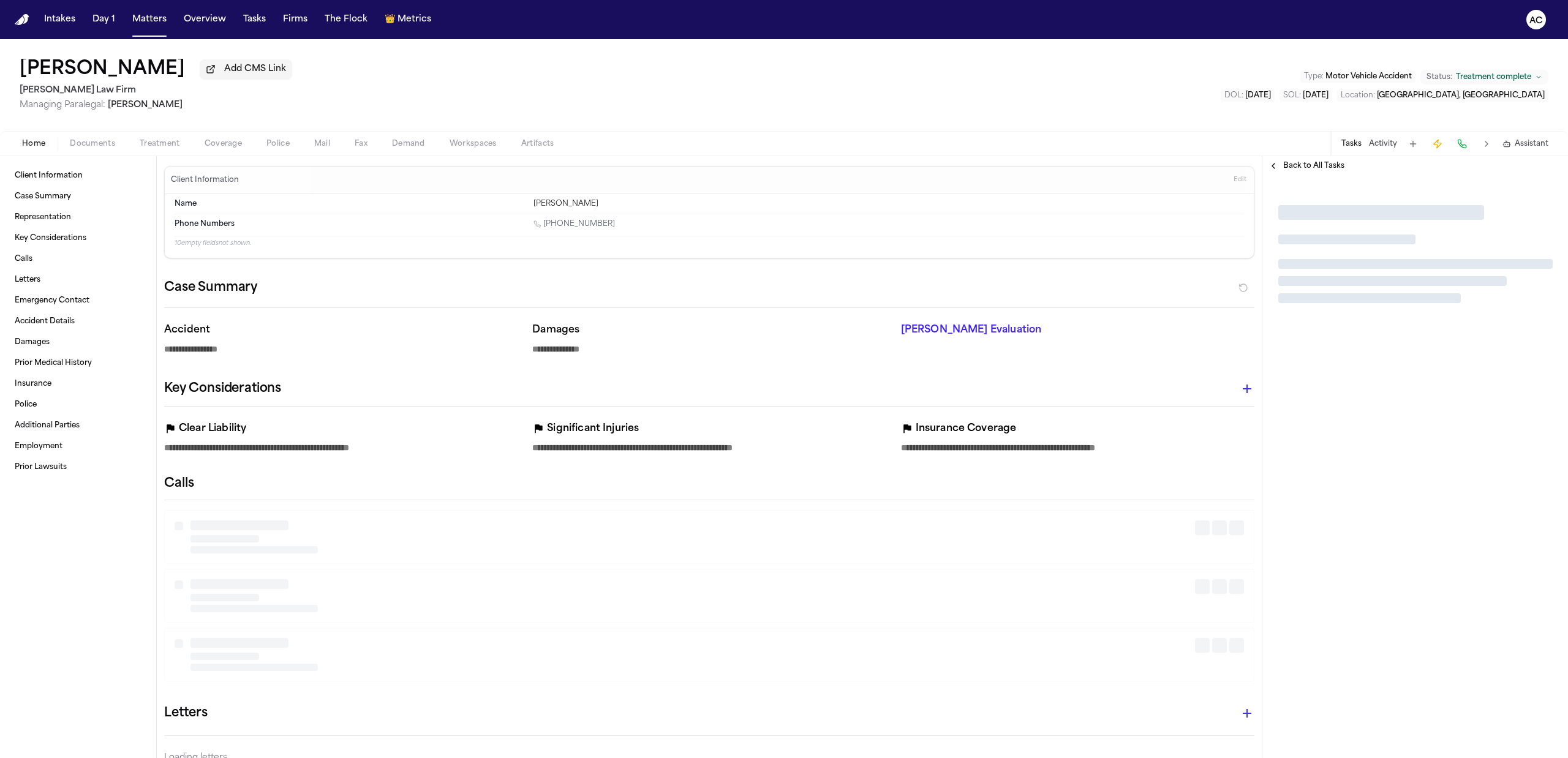
type textarea "*"
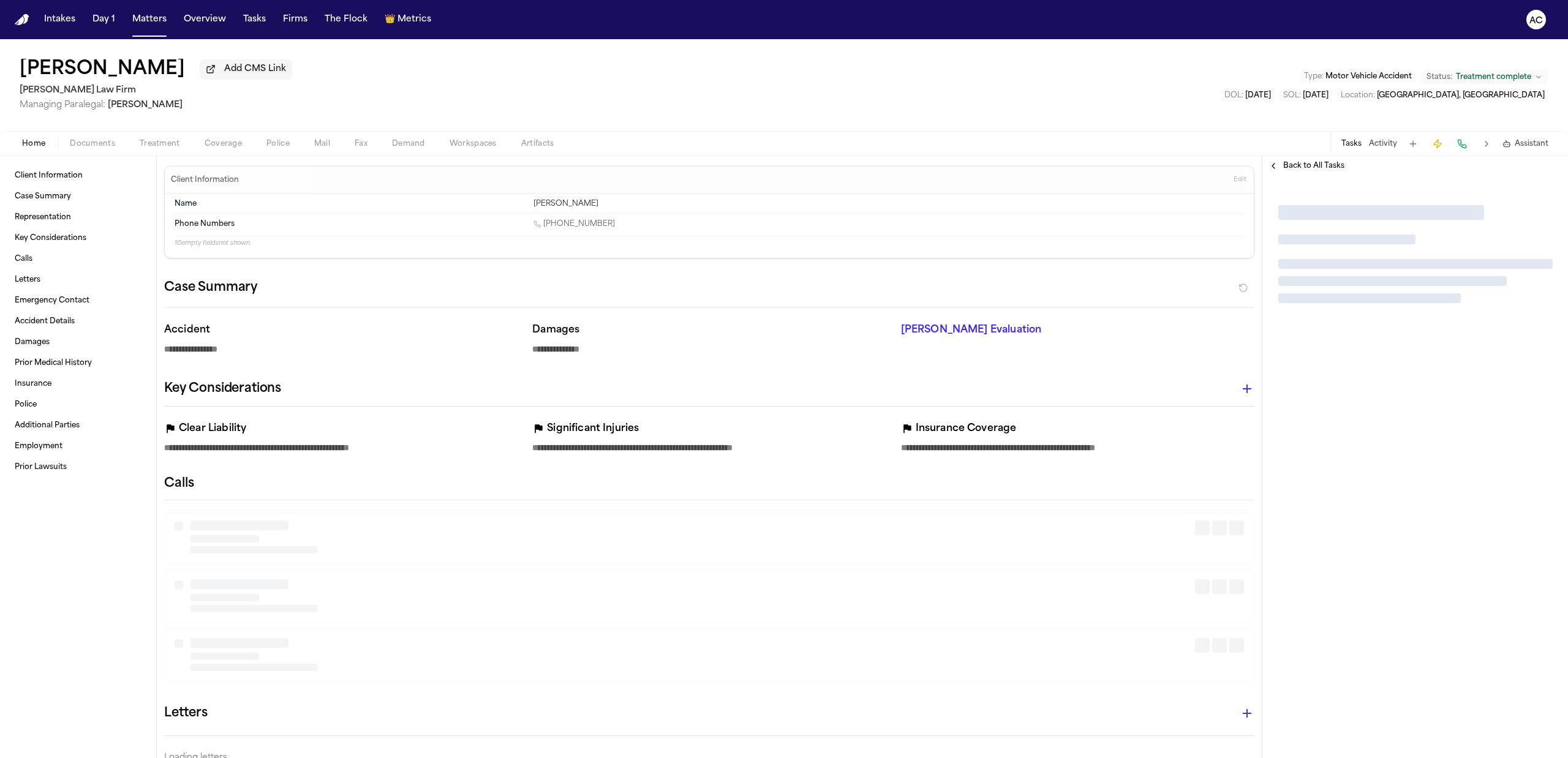
type textarea "*"
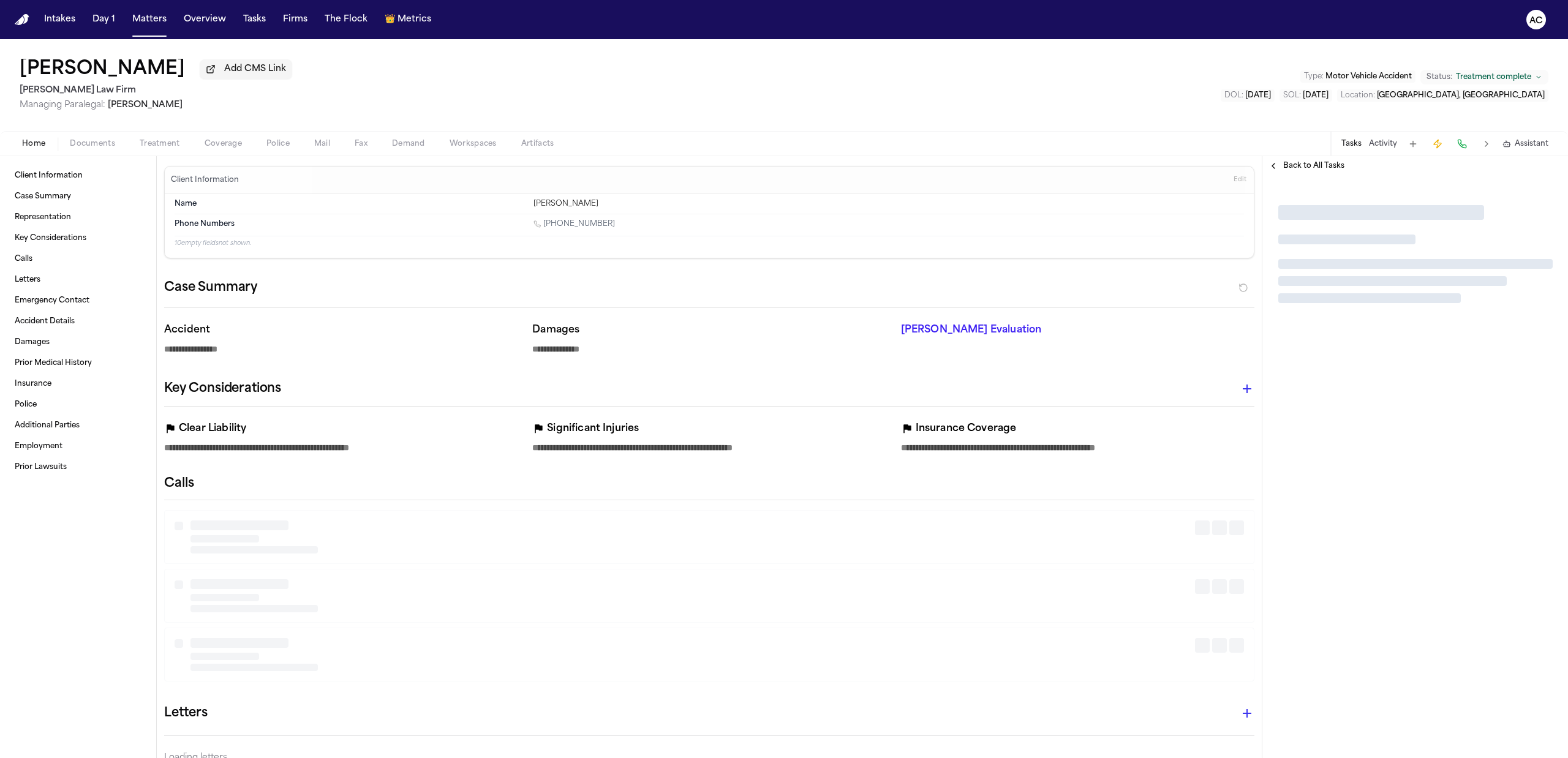
type textarea "*"
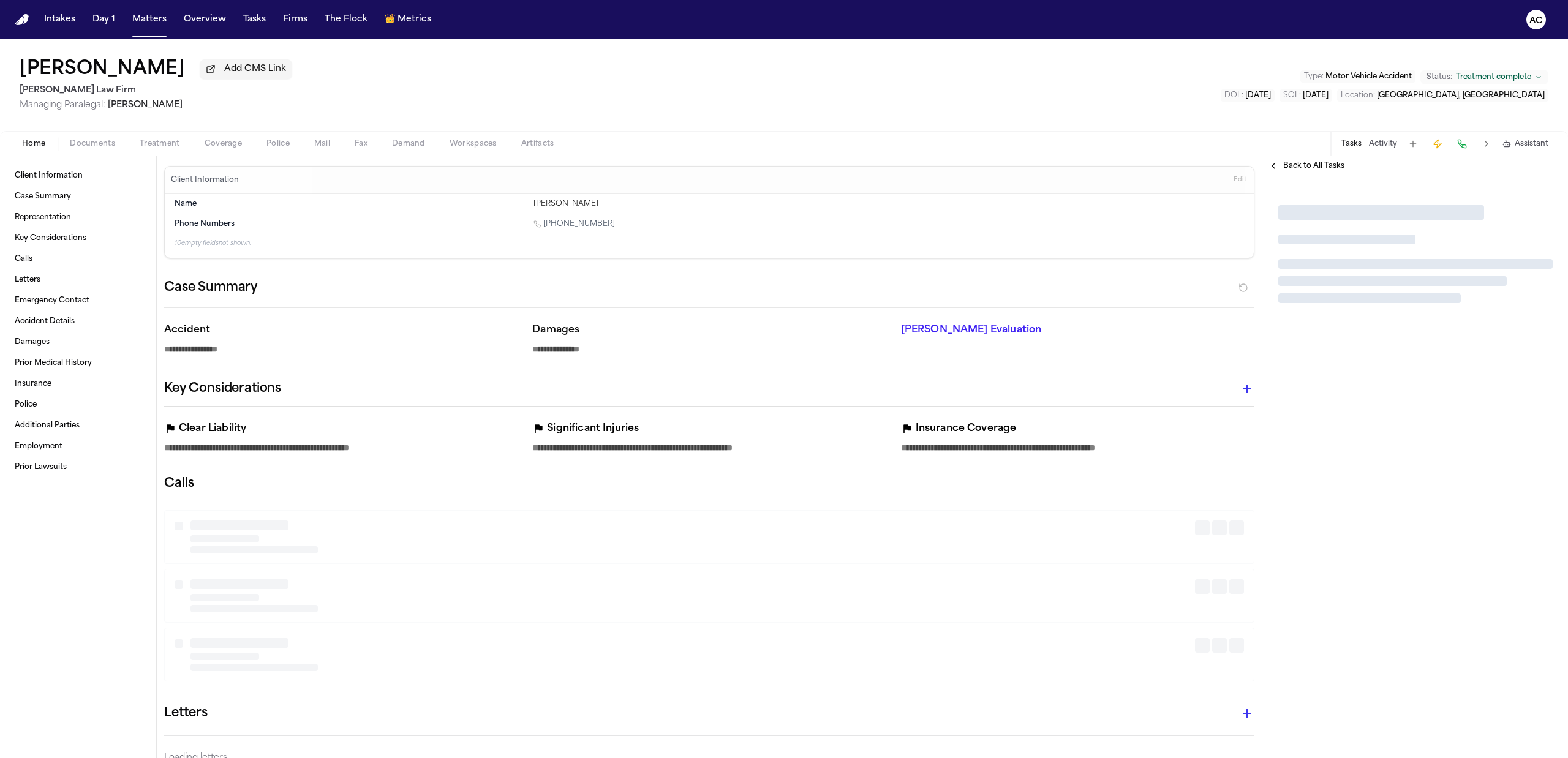
type textarea "*"
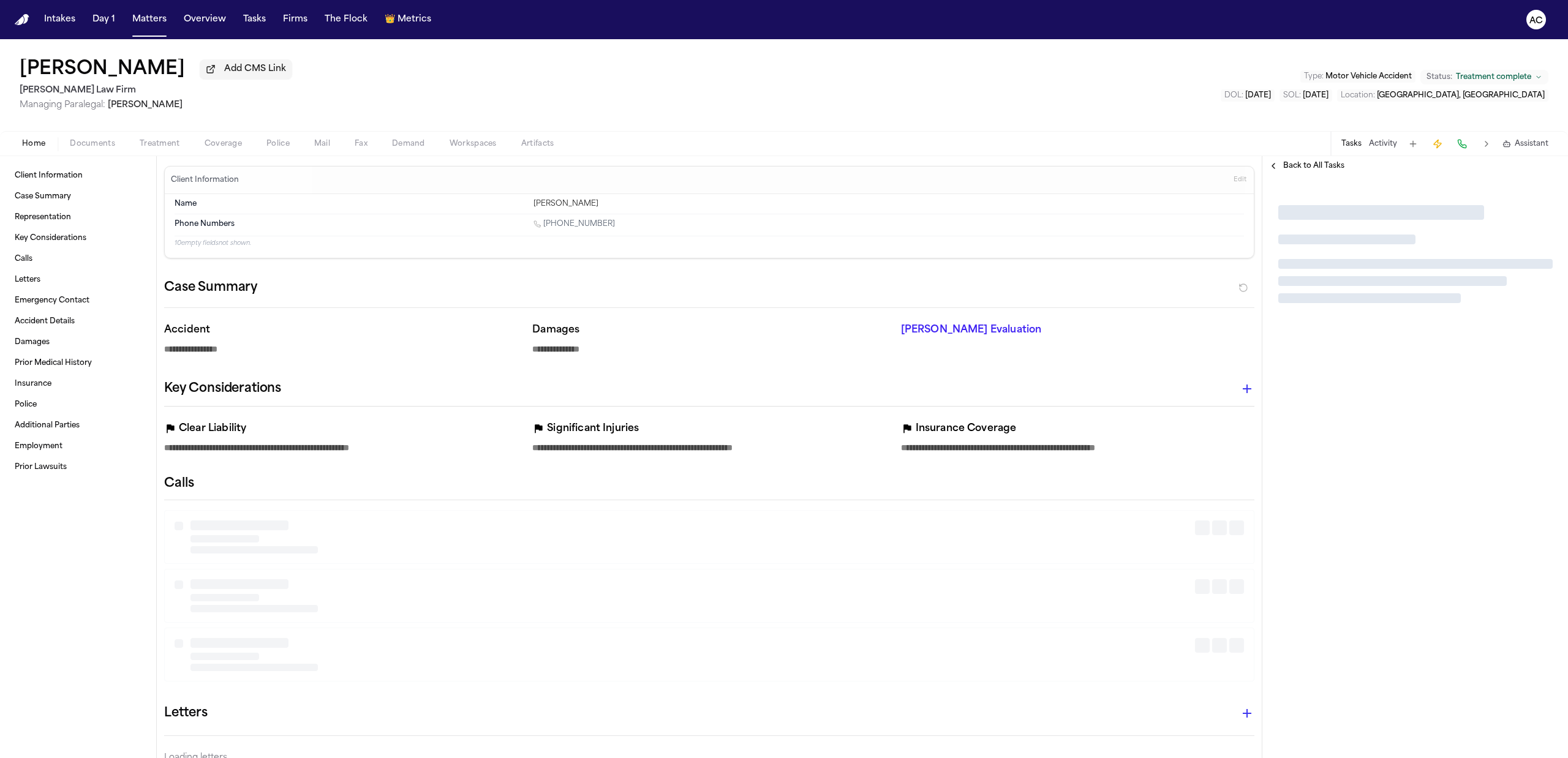
type textarea "*"
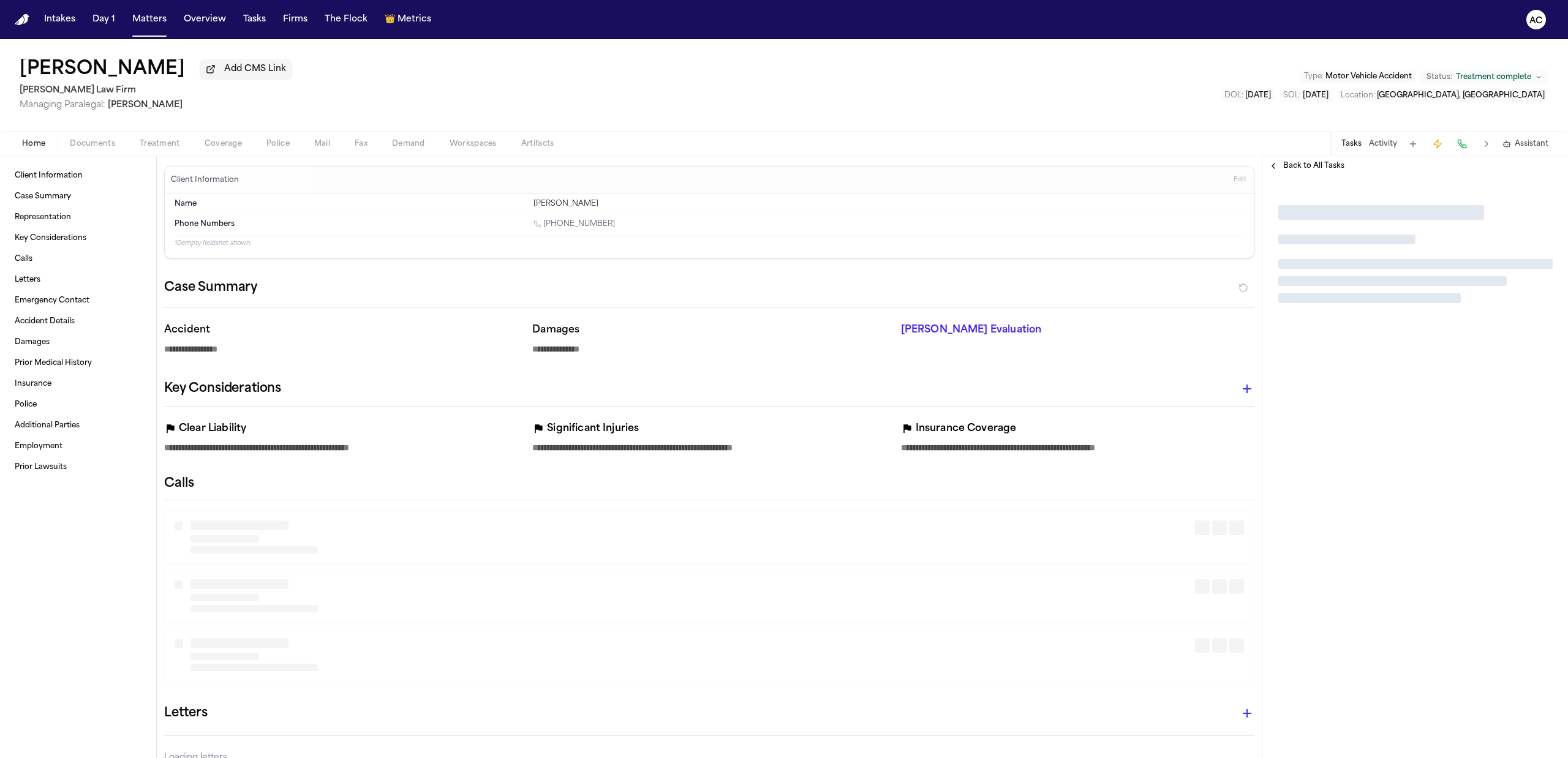
type textarea "*"
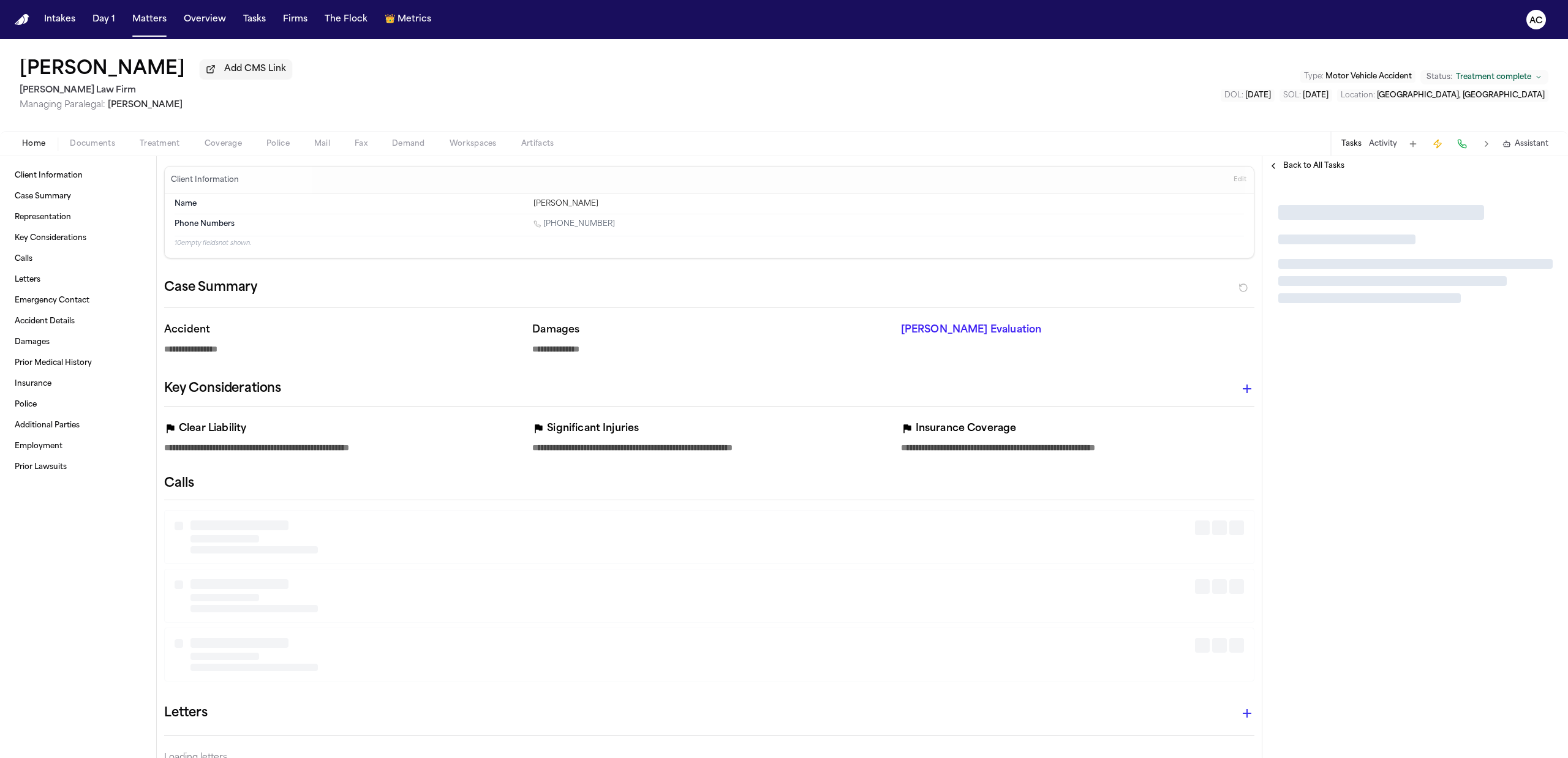
type textarea "*"
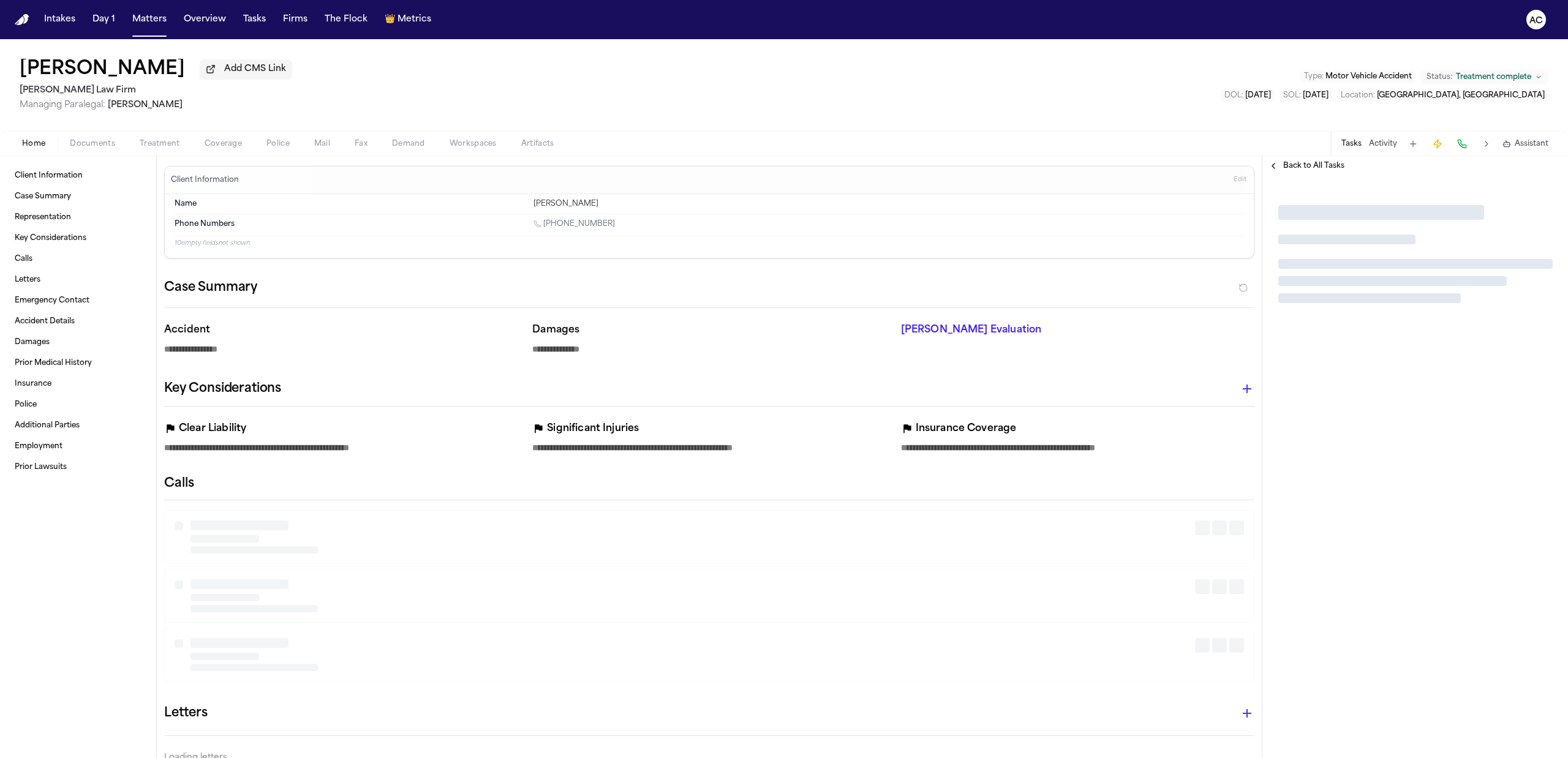
type textarea "*"
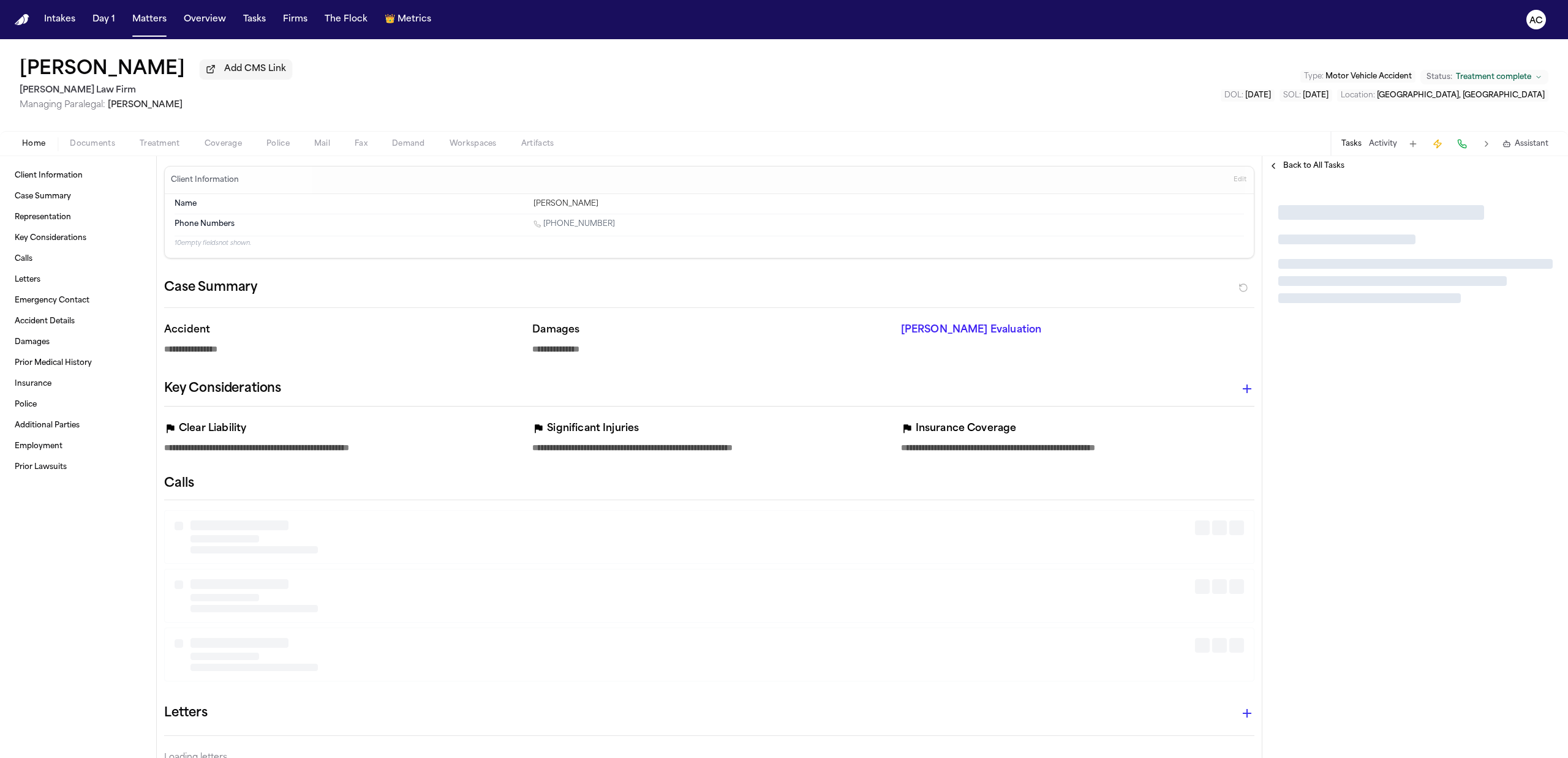
type textarea "*"
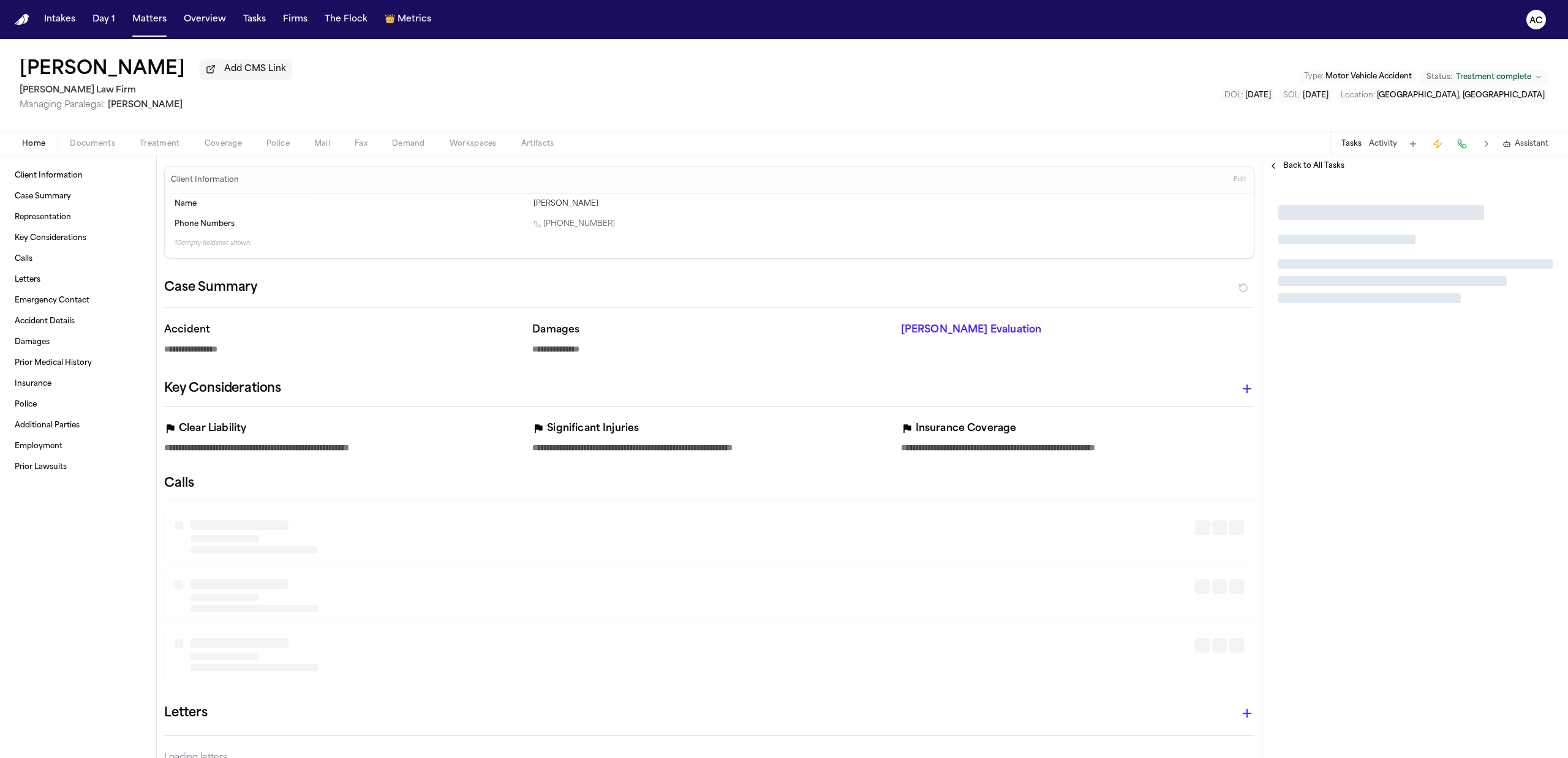
type textarea "*"
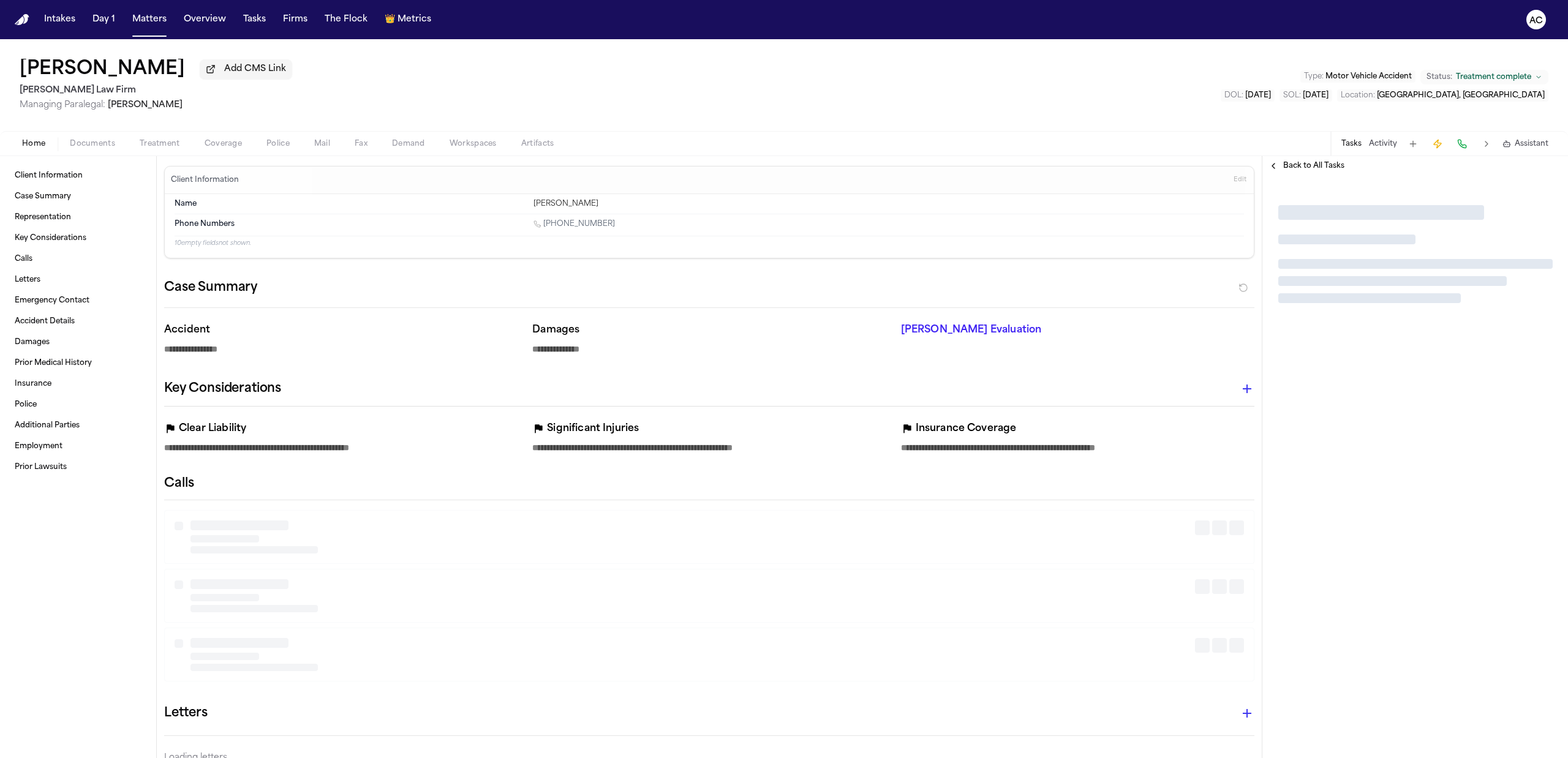
type textarea "*"
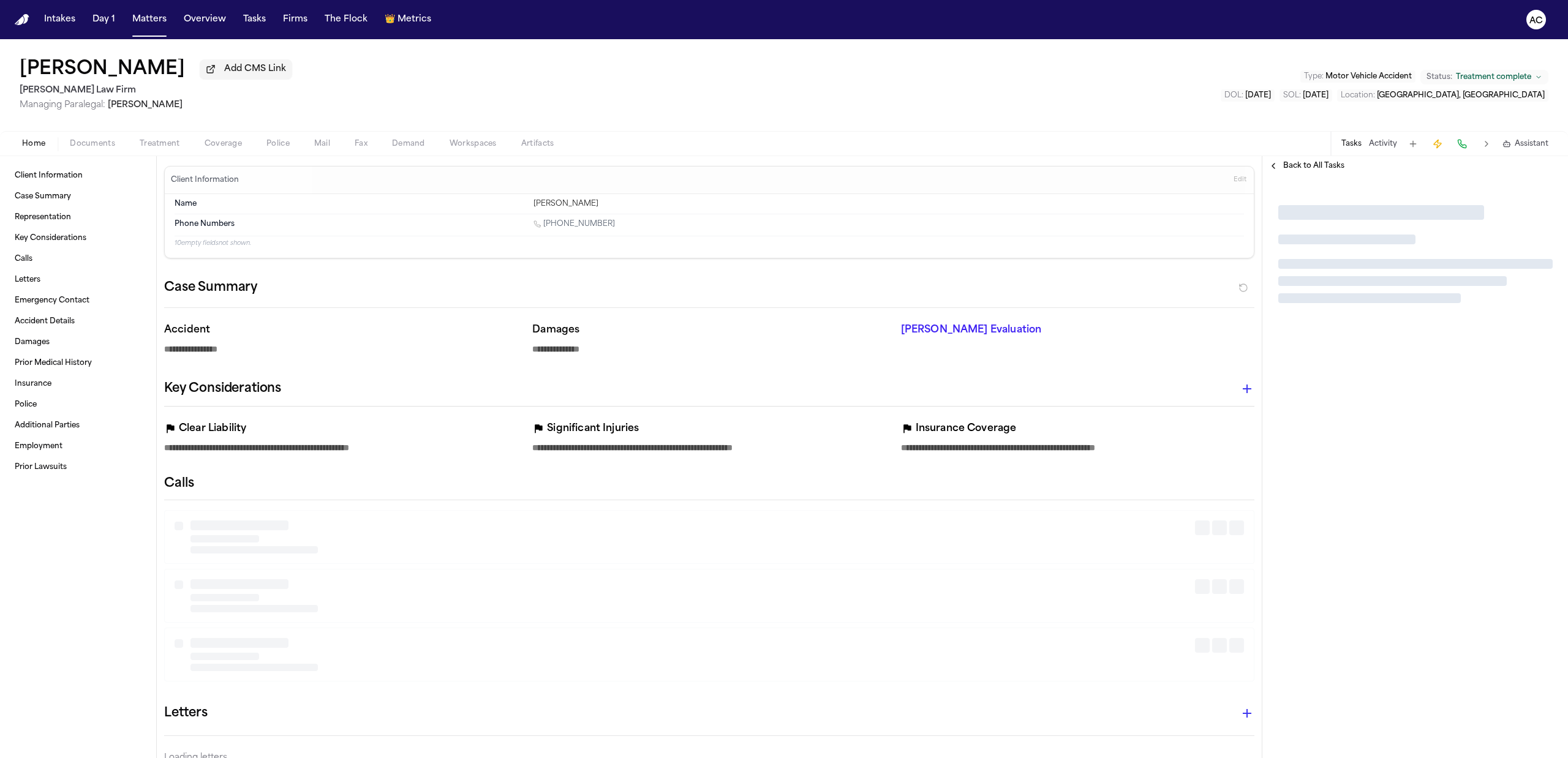
type textarea "*"
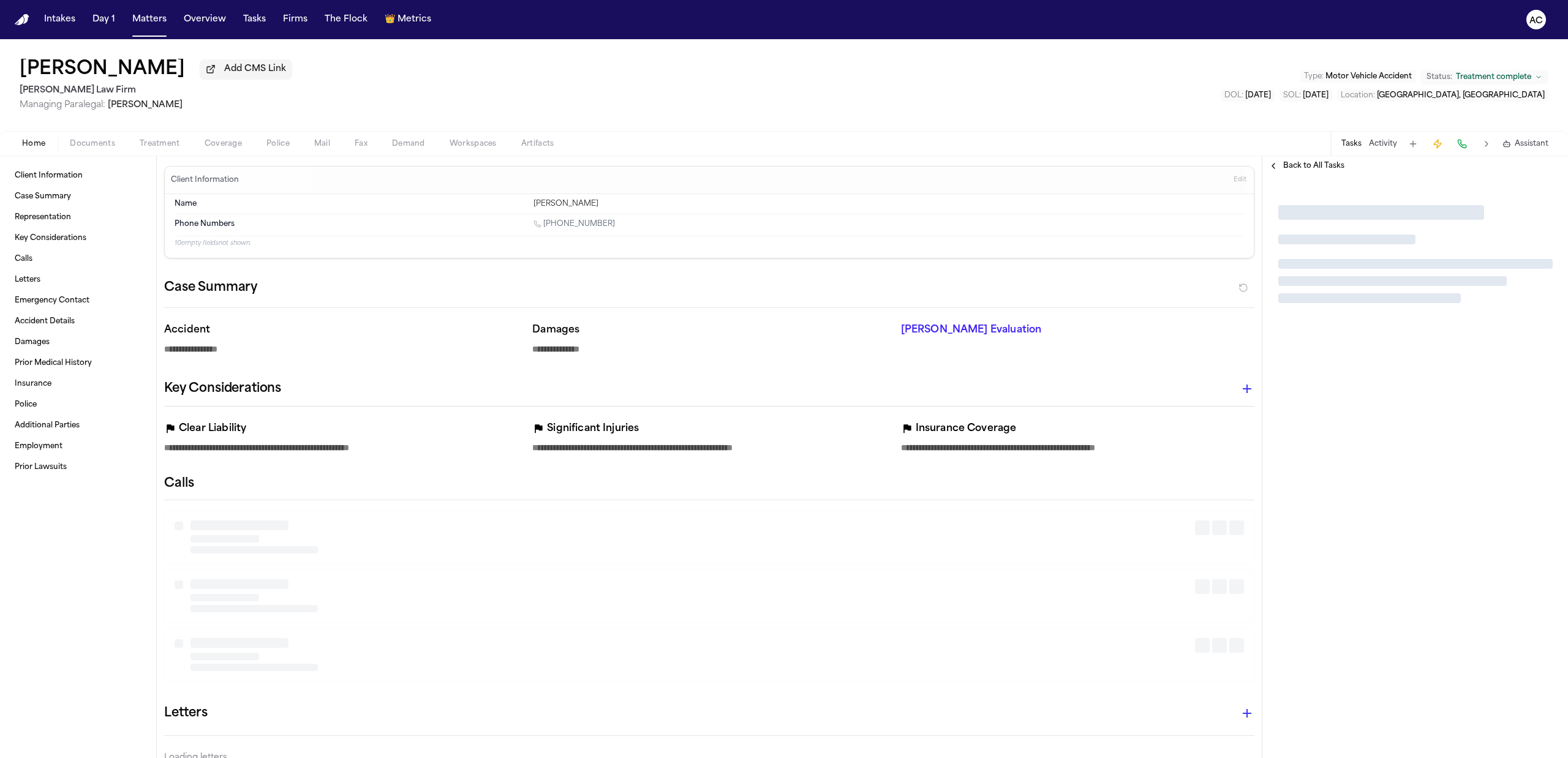
type textarea "*"
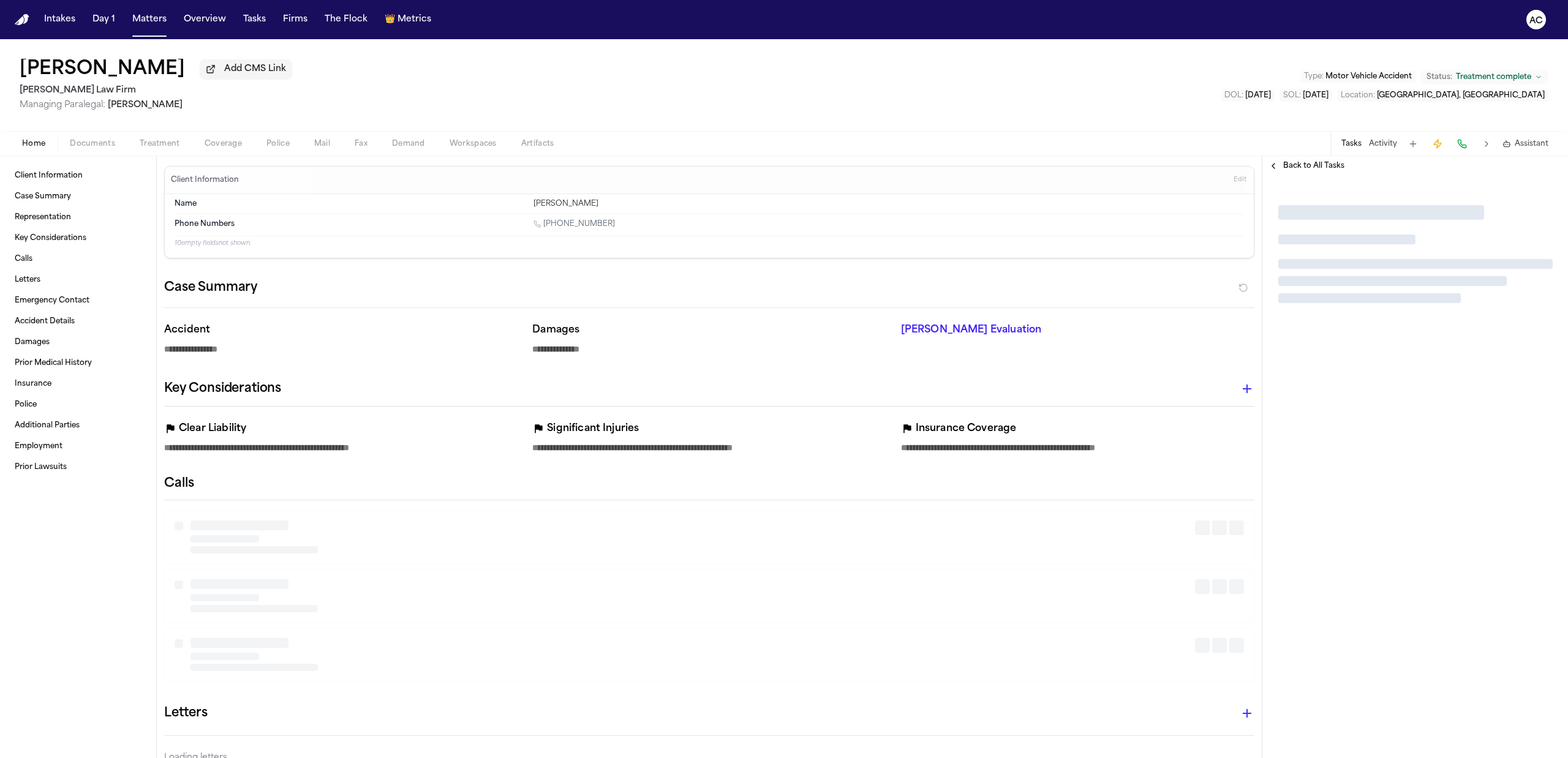
type textarea "*"
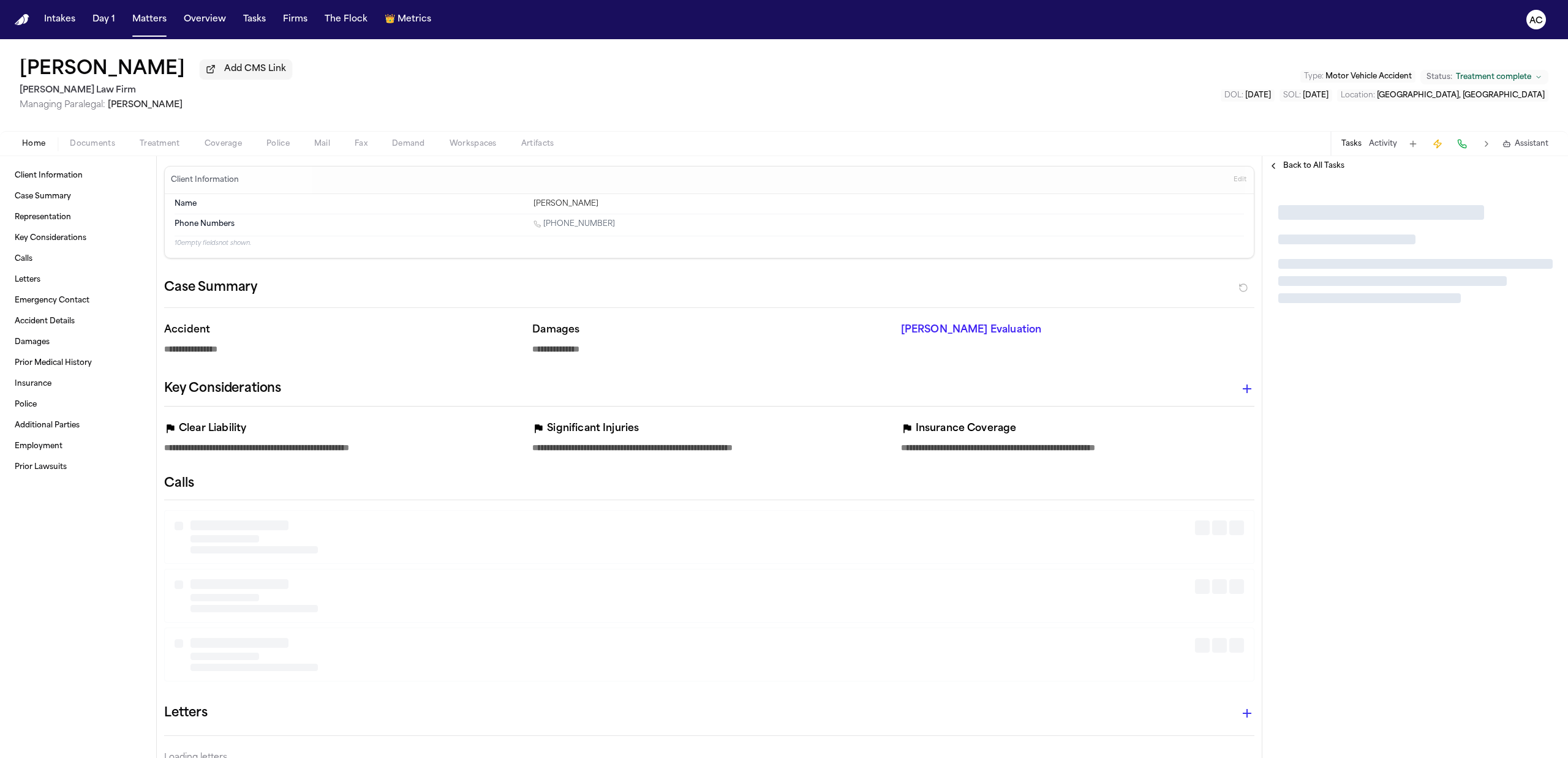
type textarea "*"
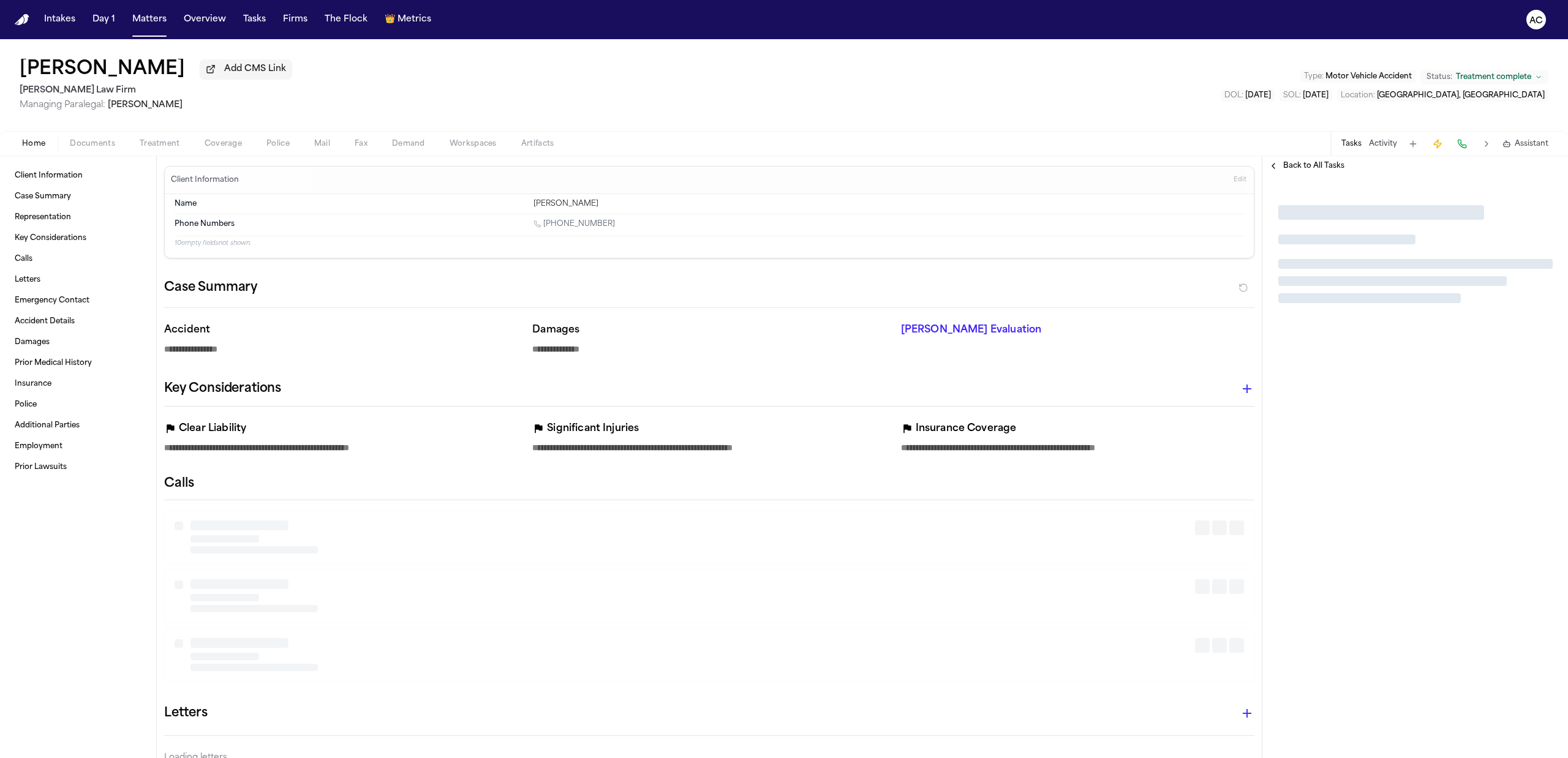
type textarea "*"
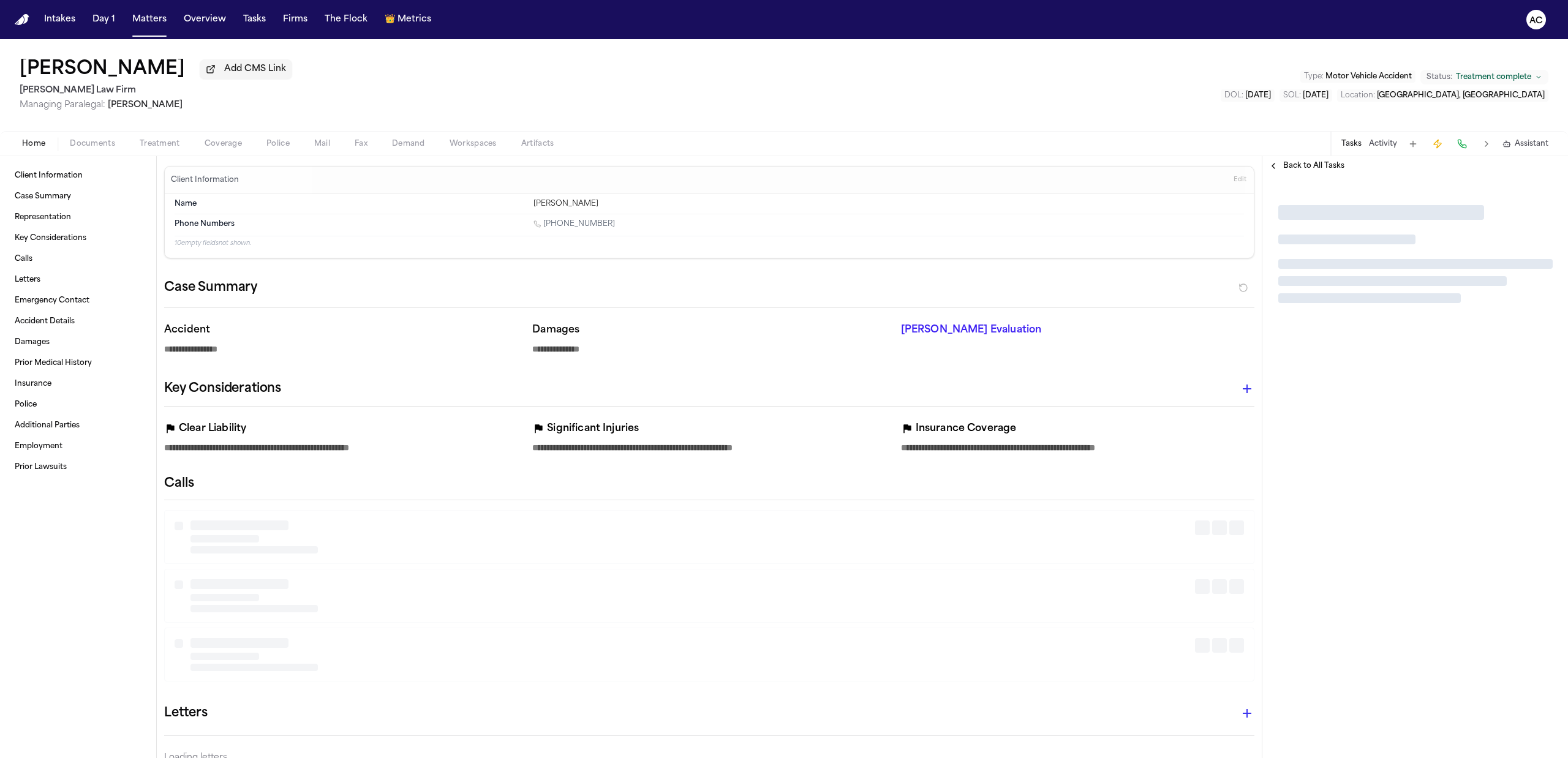
type textarea "*"
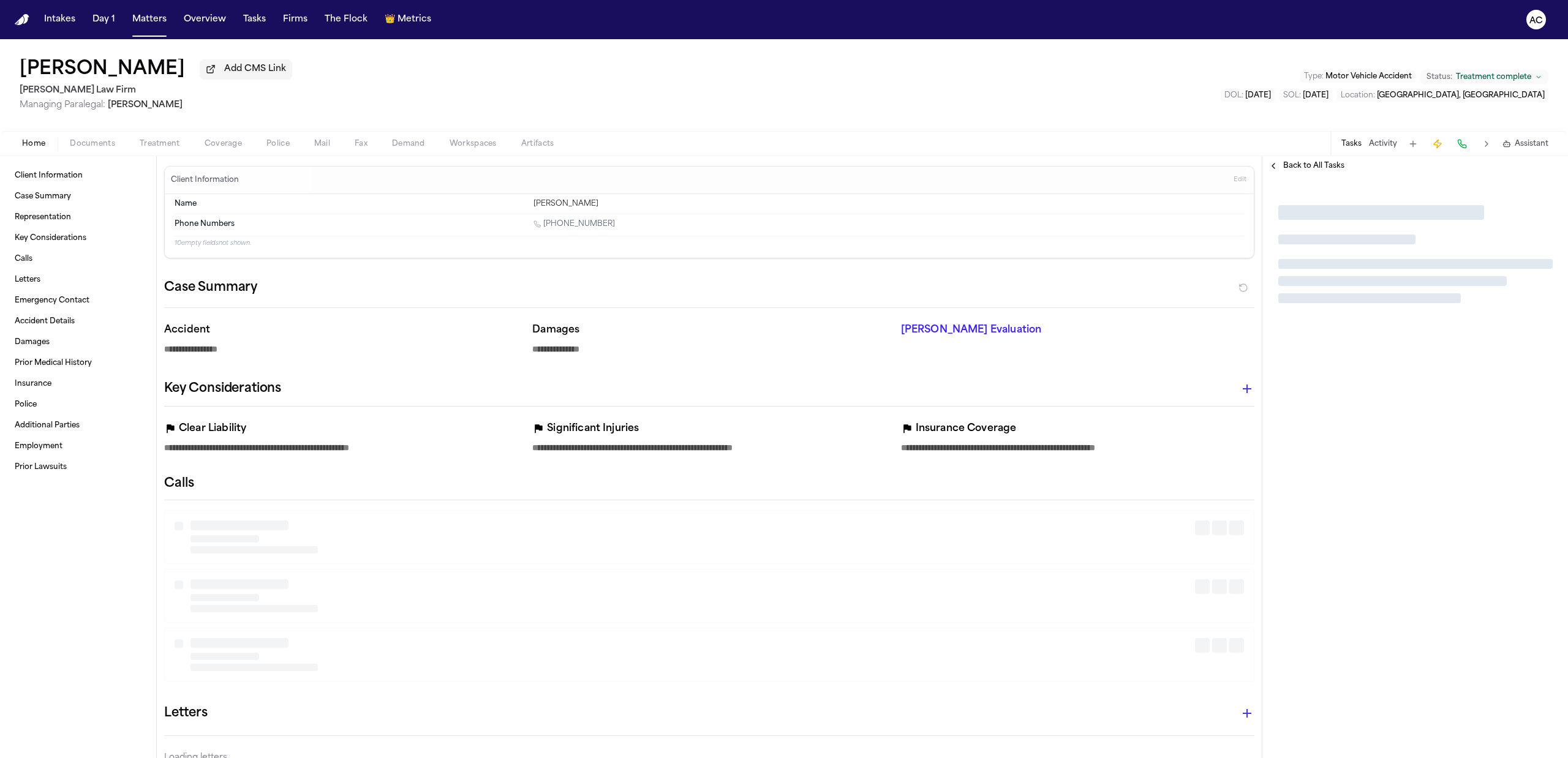
type textarea "*"
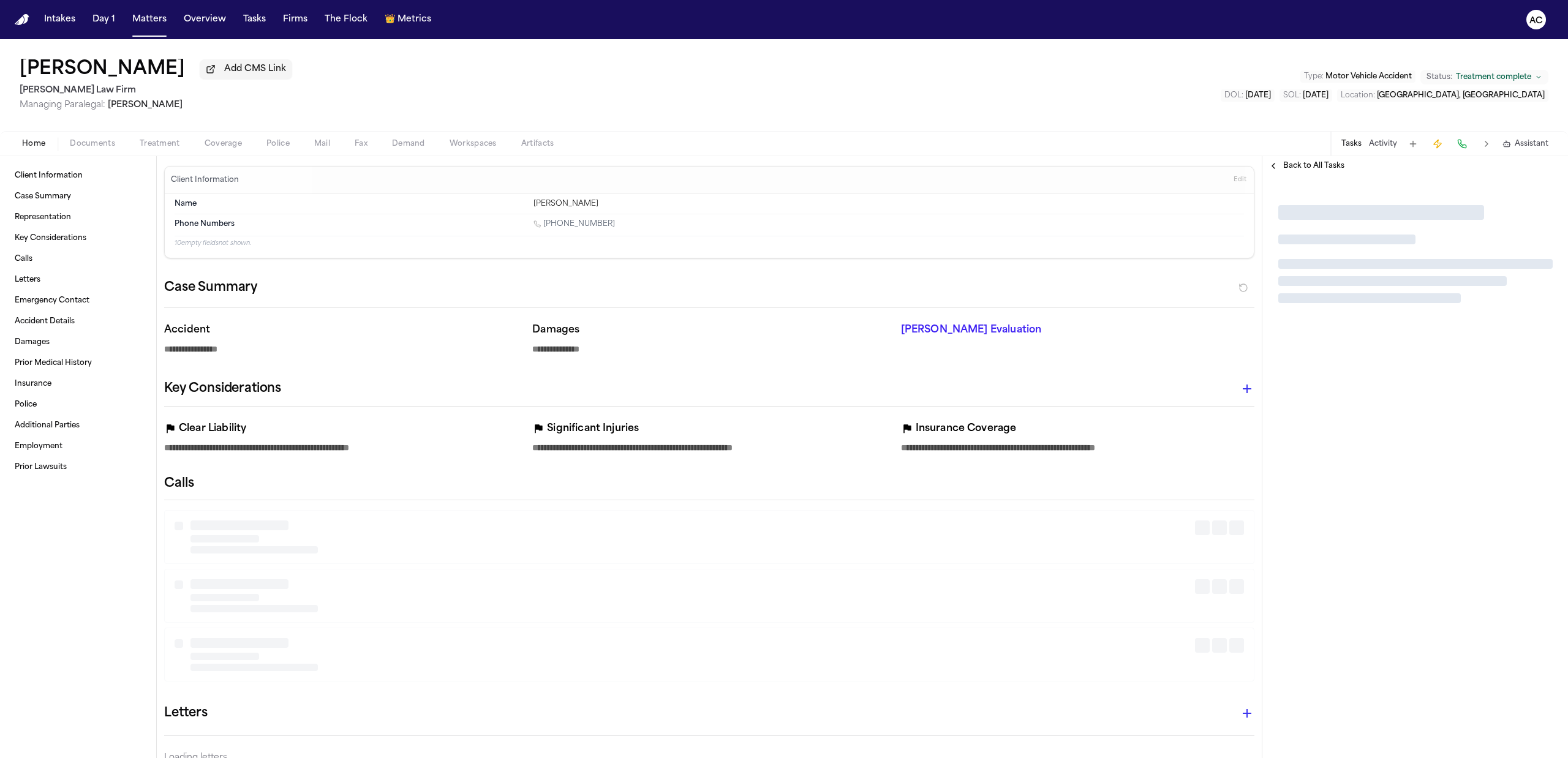
type textarea "*"
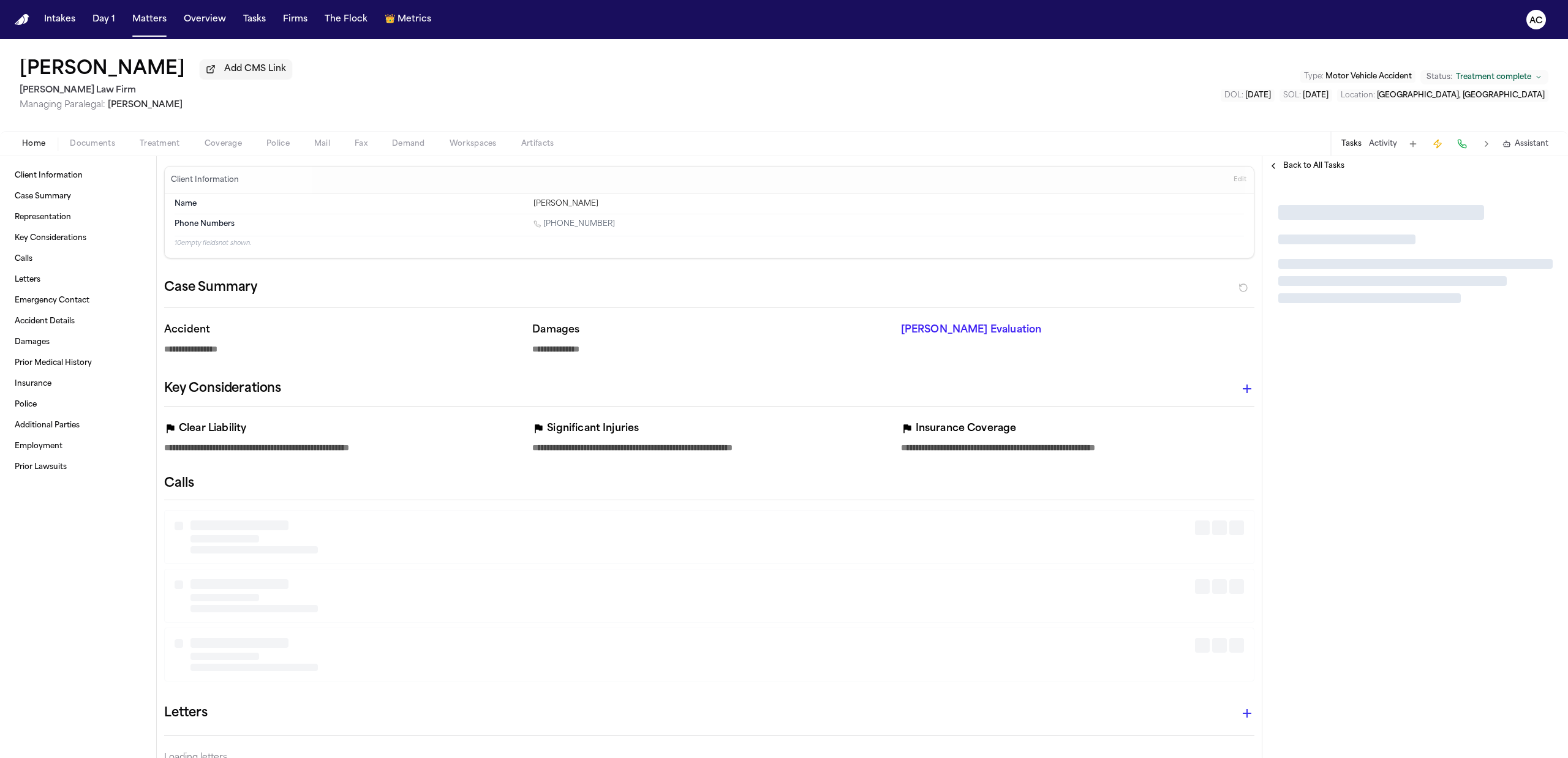
type textarea "*"
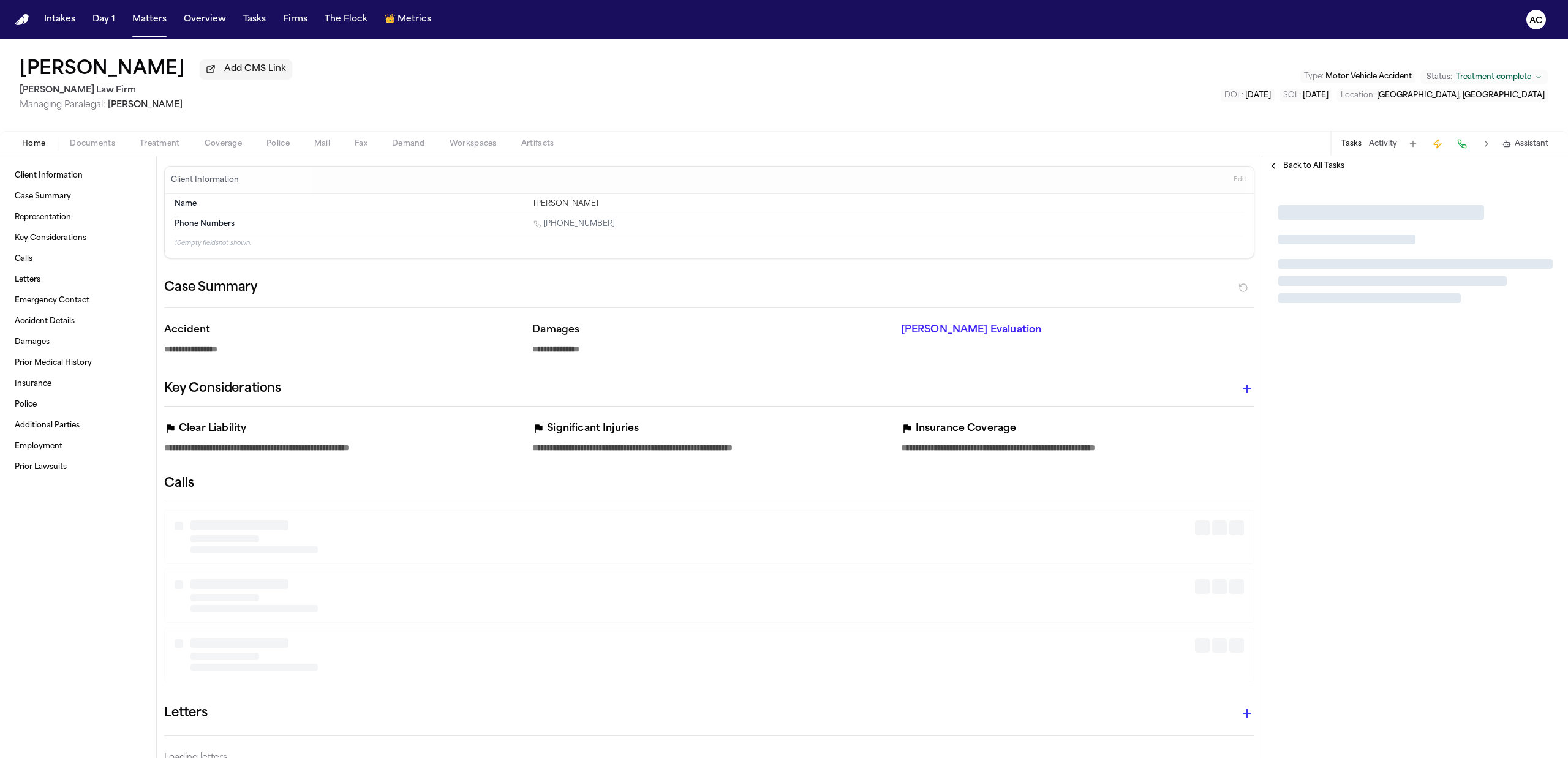
type textarea "*"
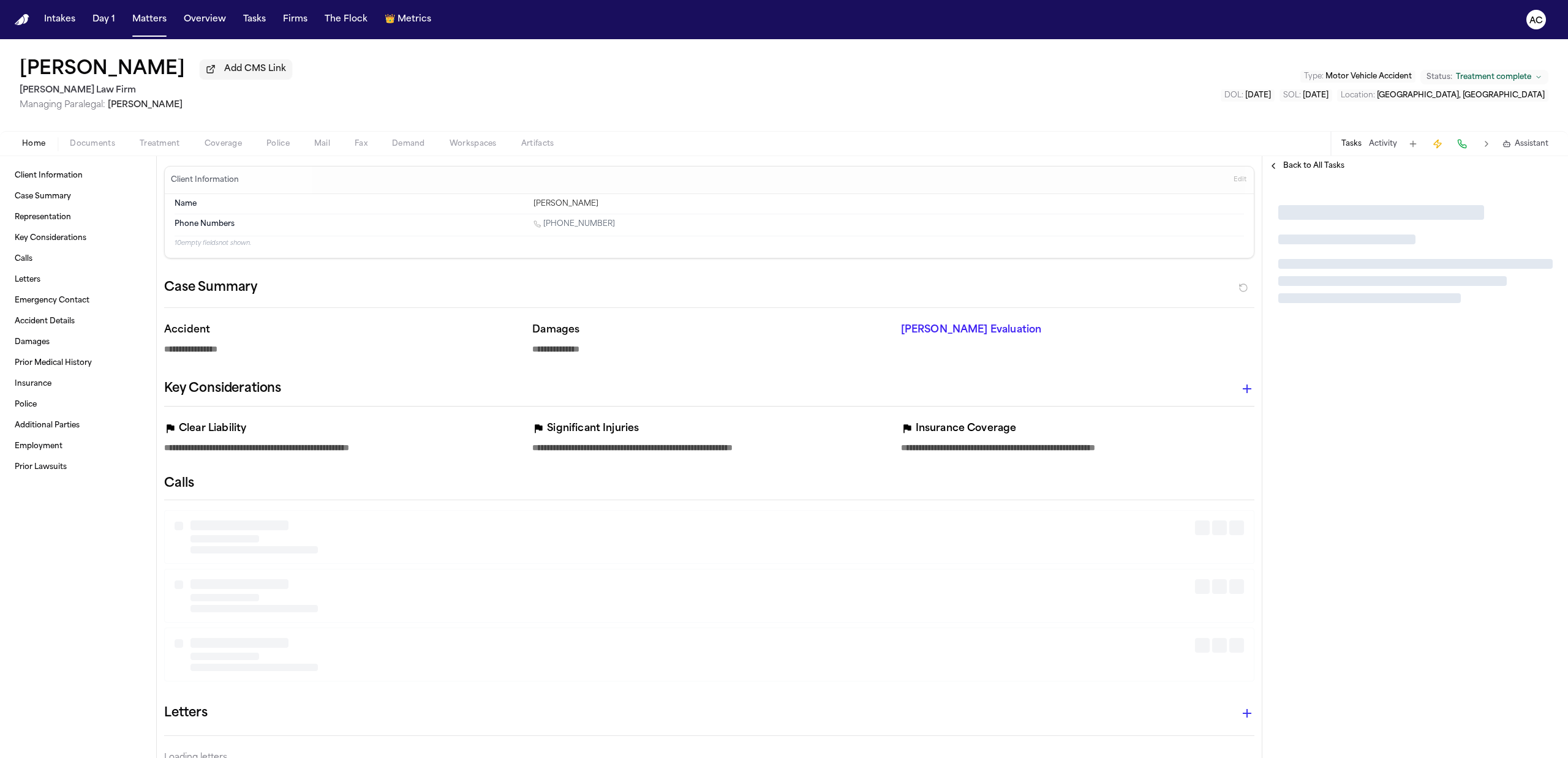
type textarea "*"
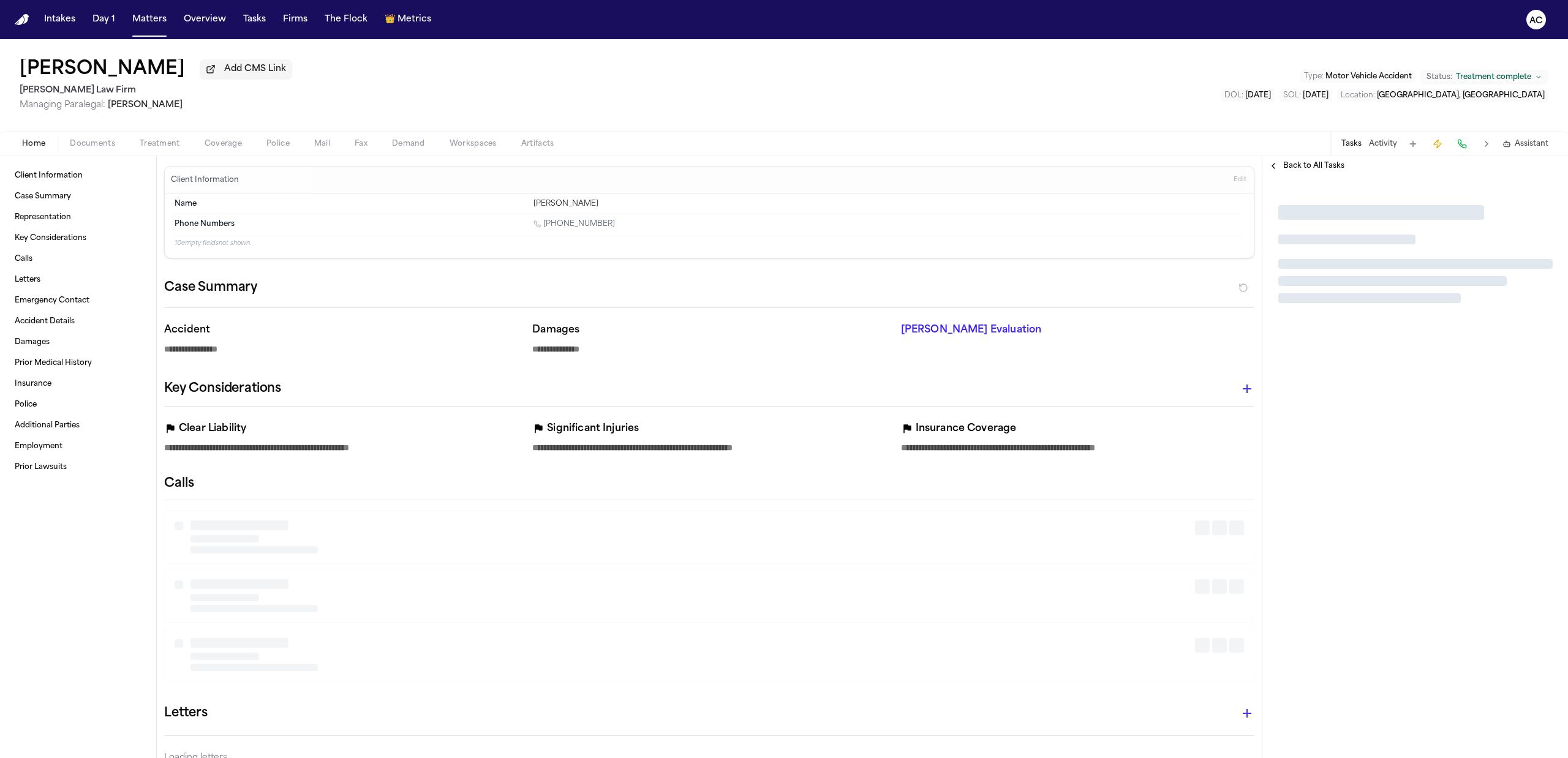
type textarea "*"
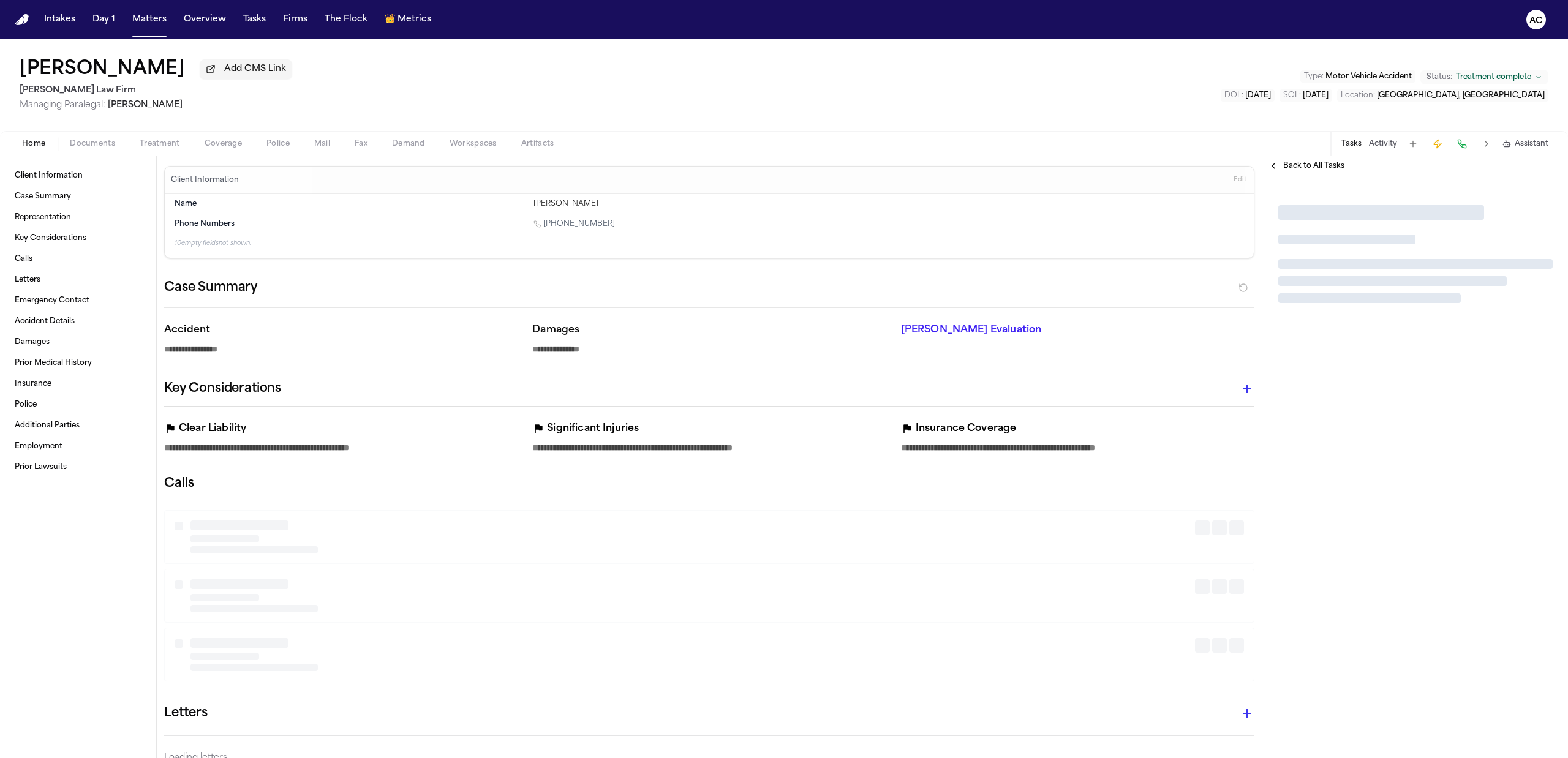
type textarea "*"
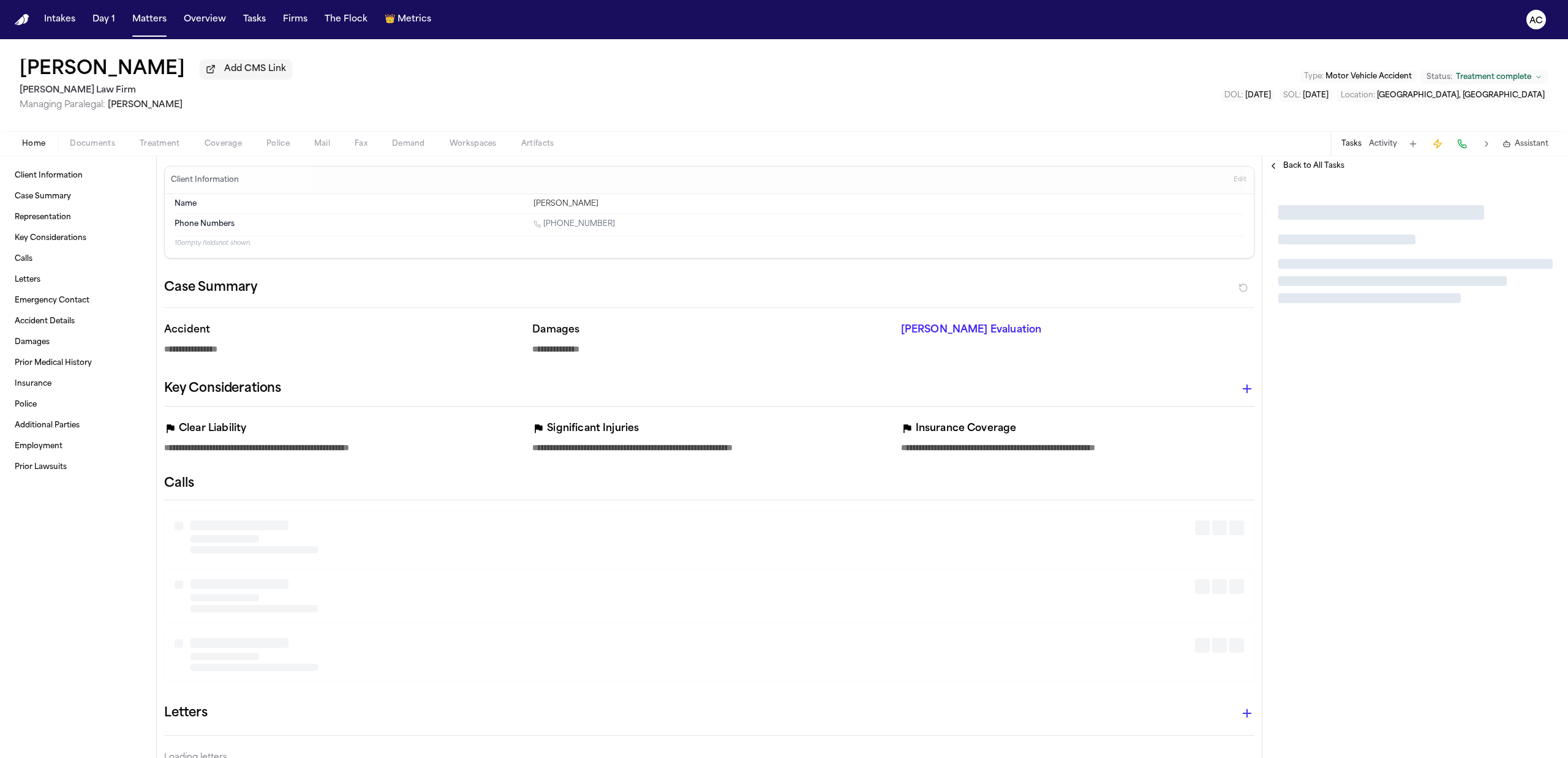
type textarea "*"
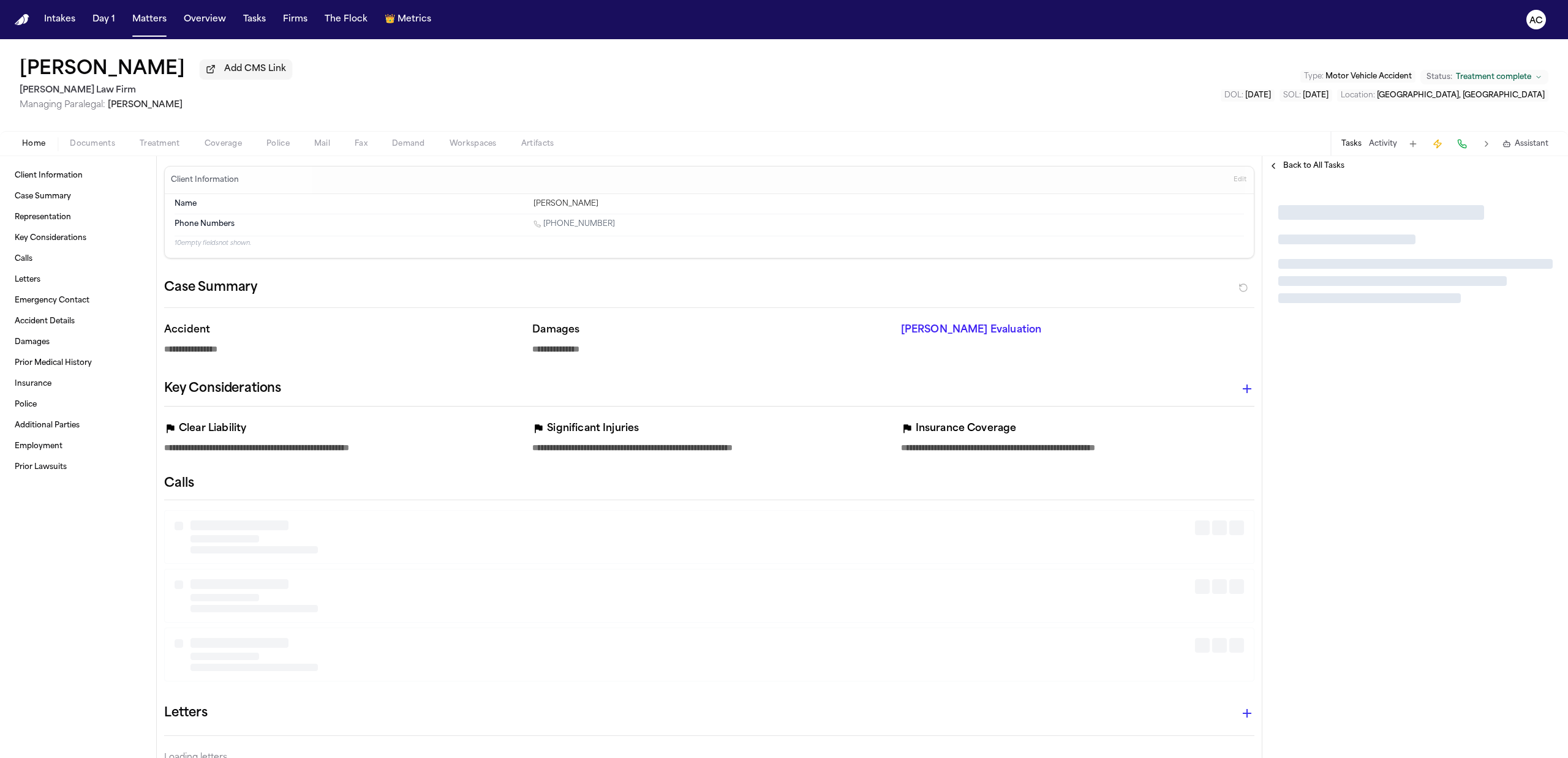
type textarea "*"
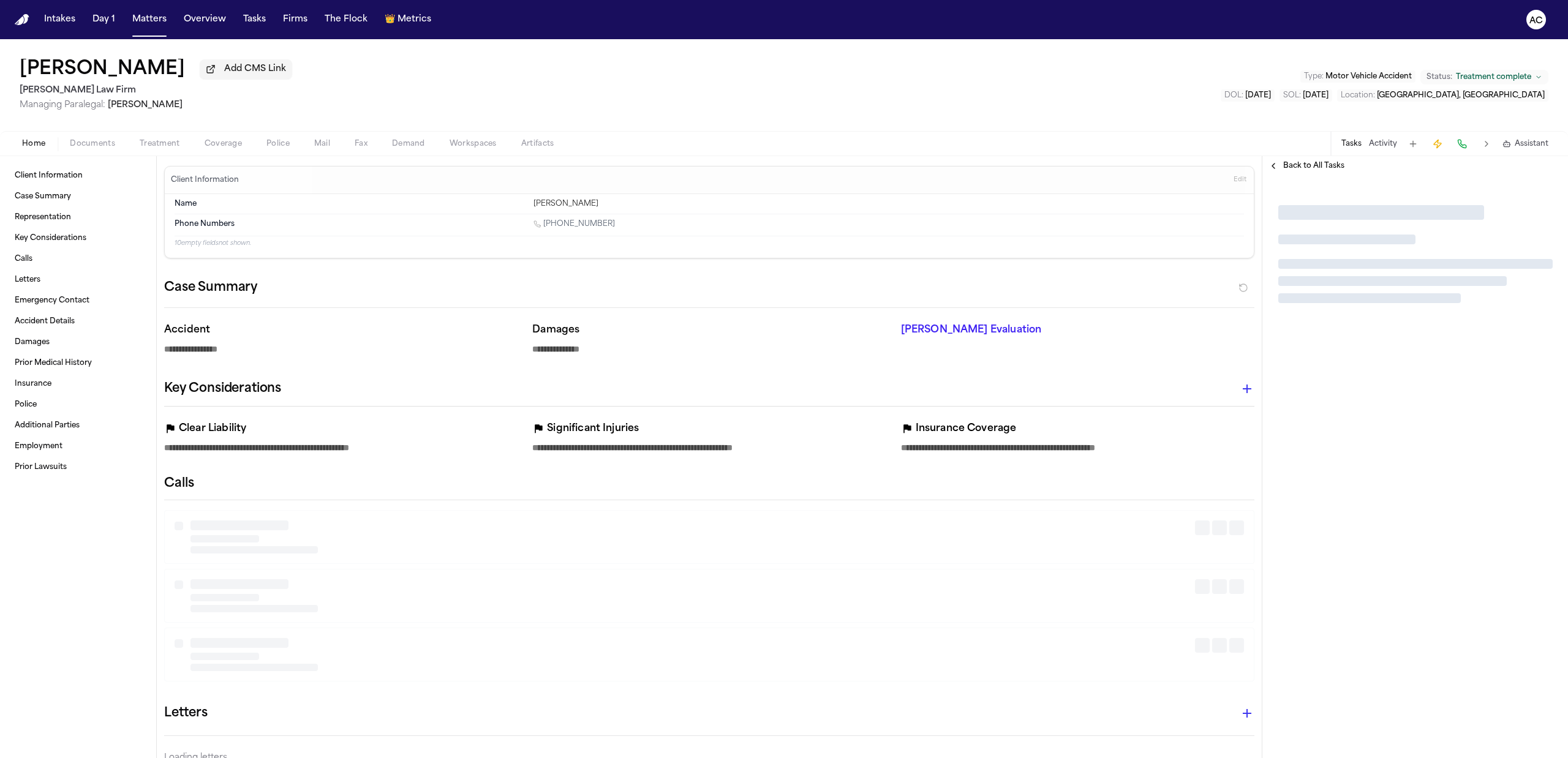
type textarea "*"
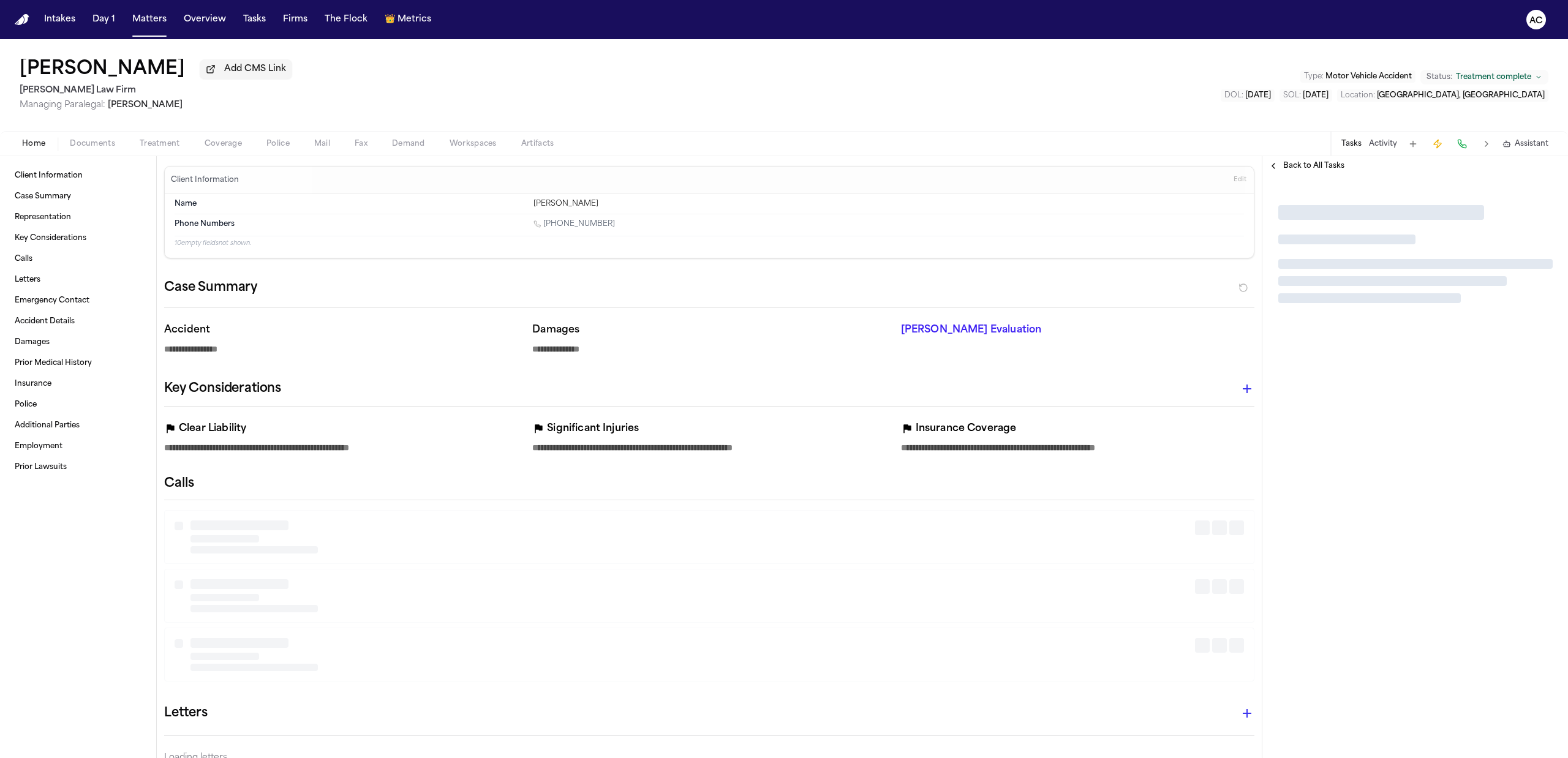
type textarea "*"
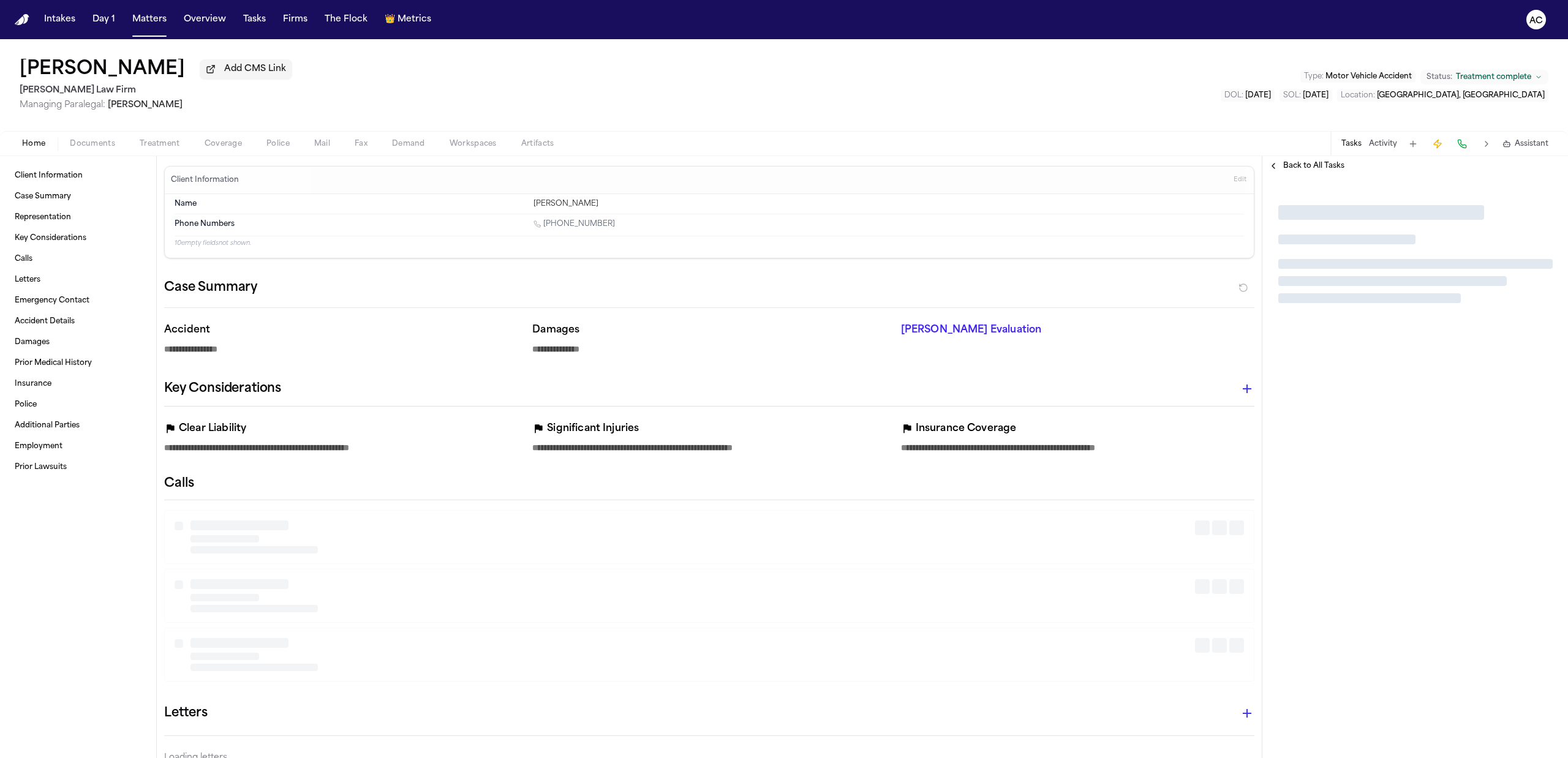
type textarea "*"
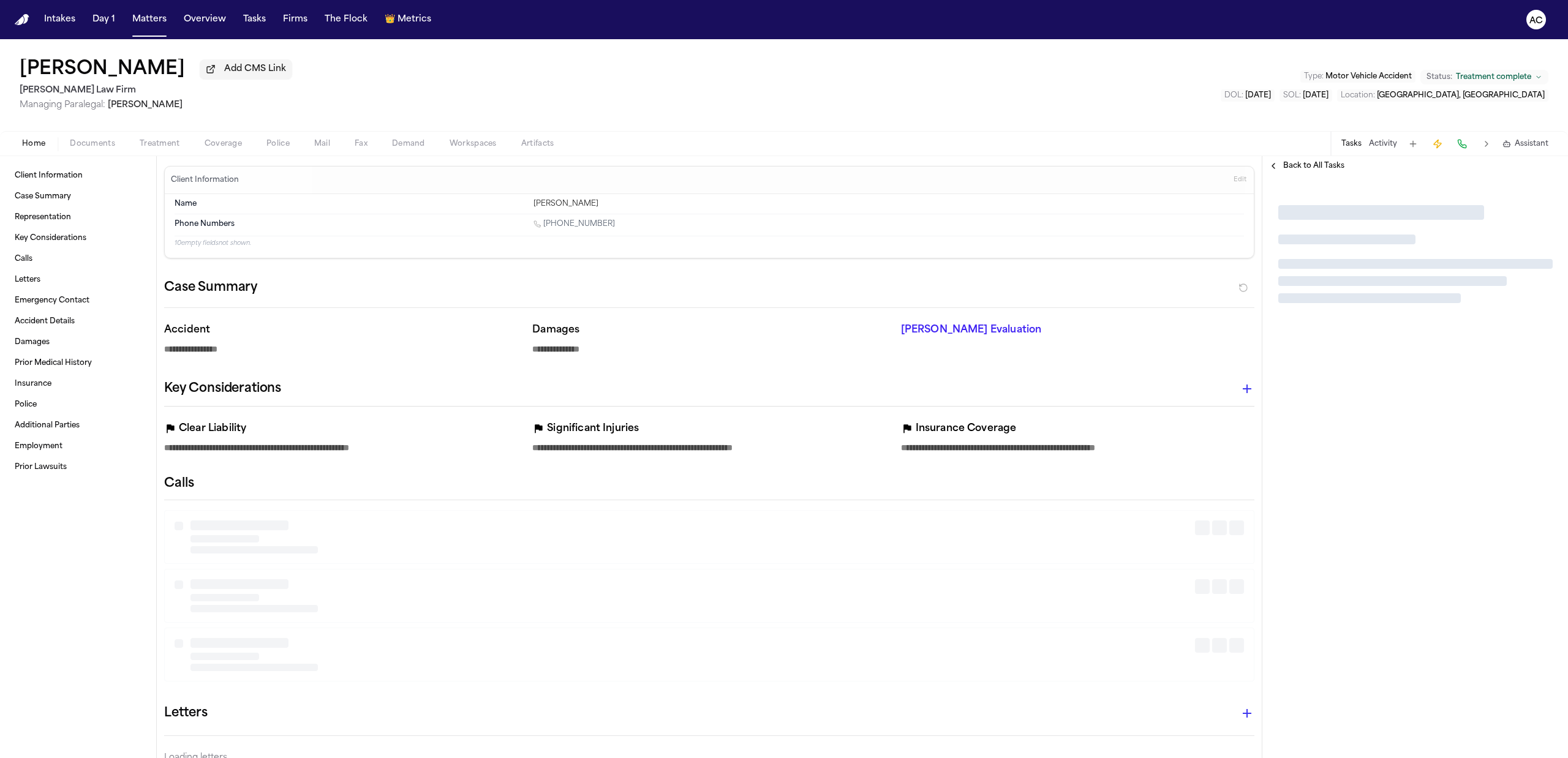
type textarea "*"
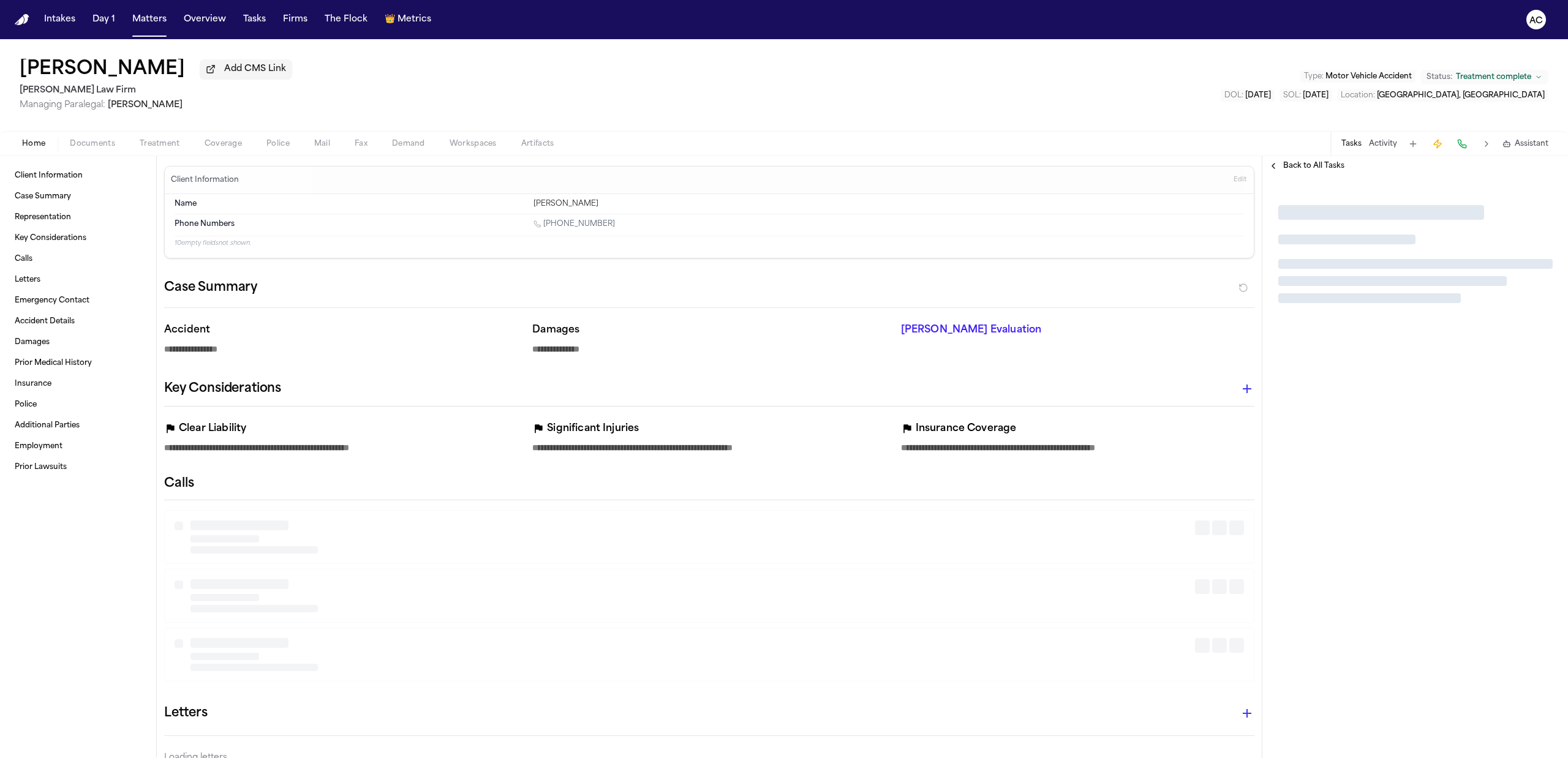
type textarea "*"
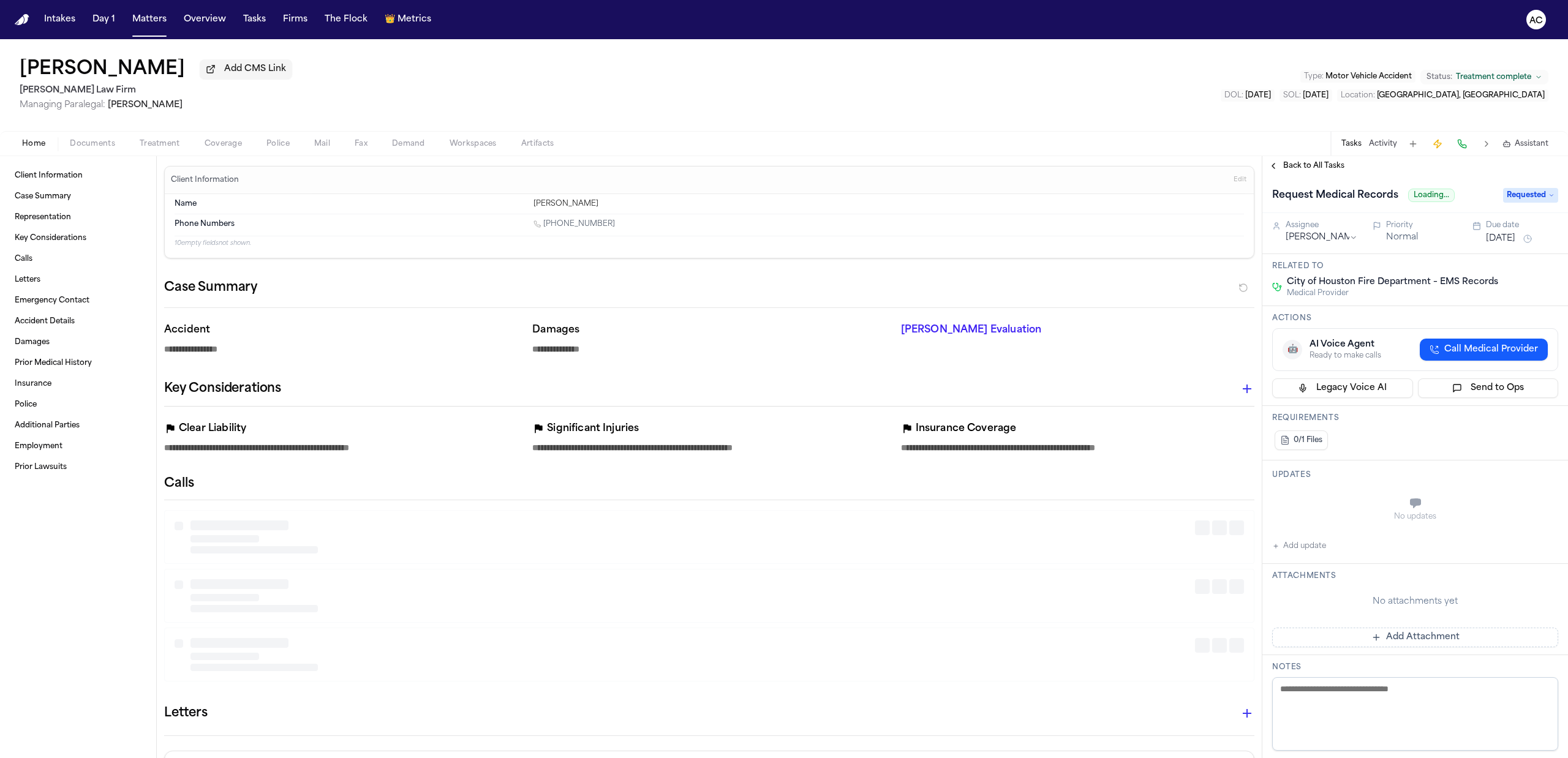
type textarea "*"
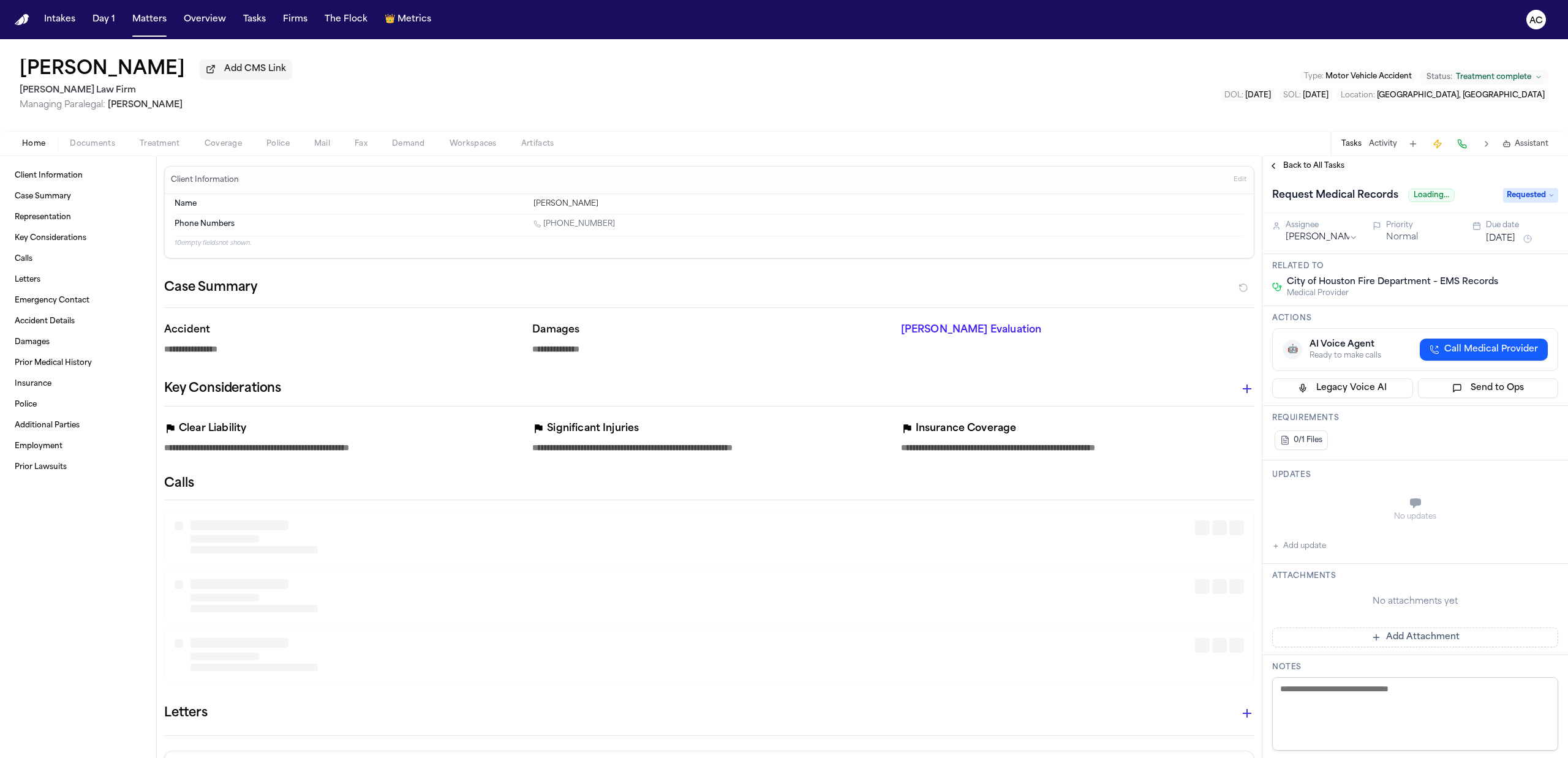
type textarea "*"
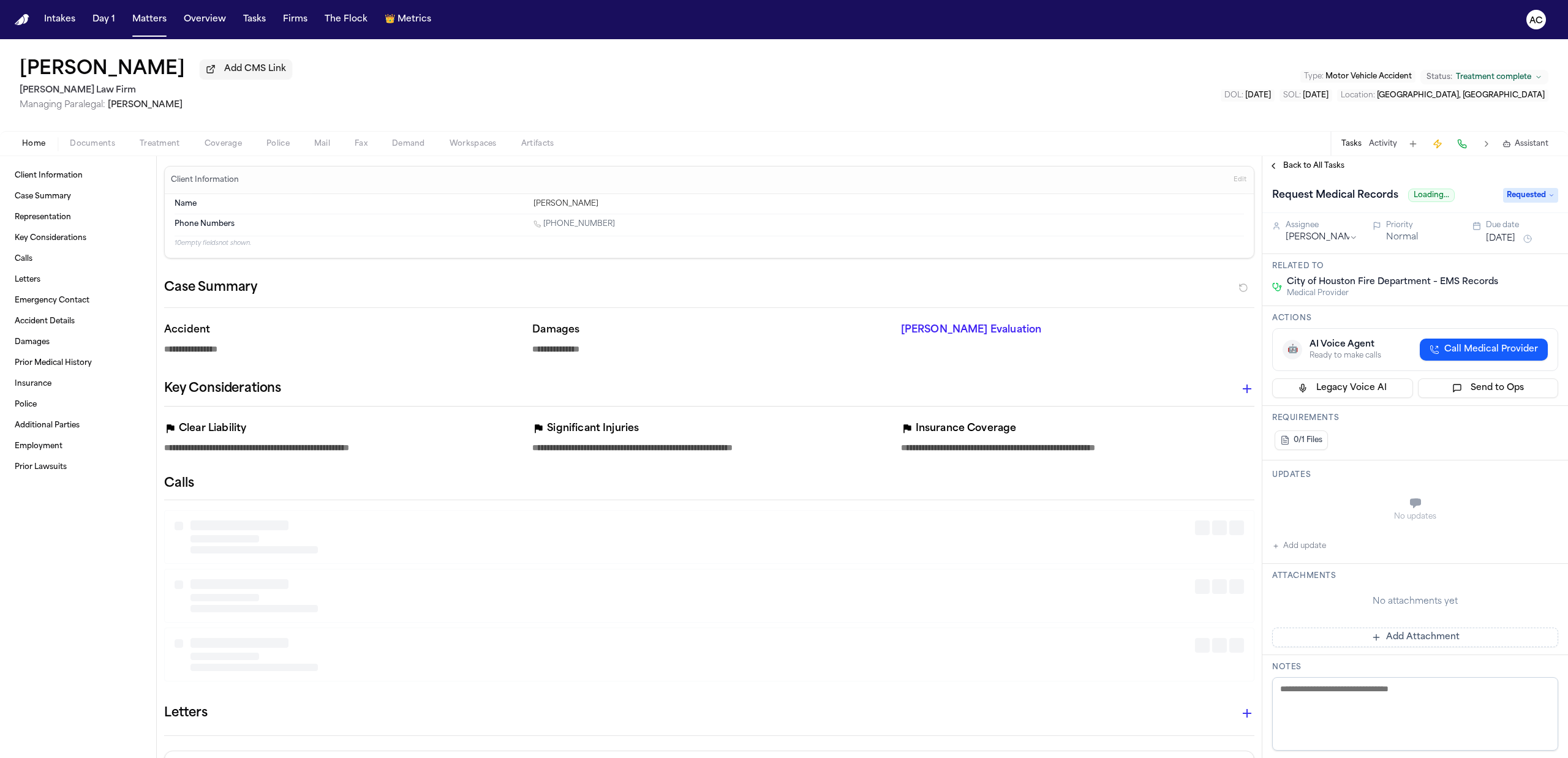
type textarea "*"
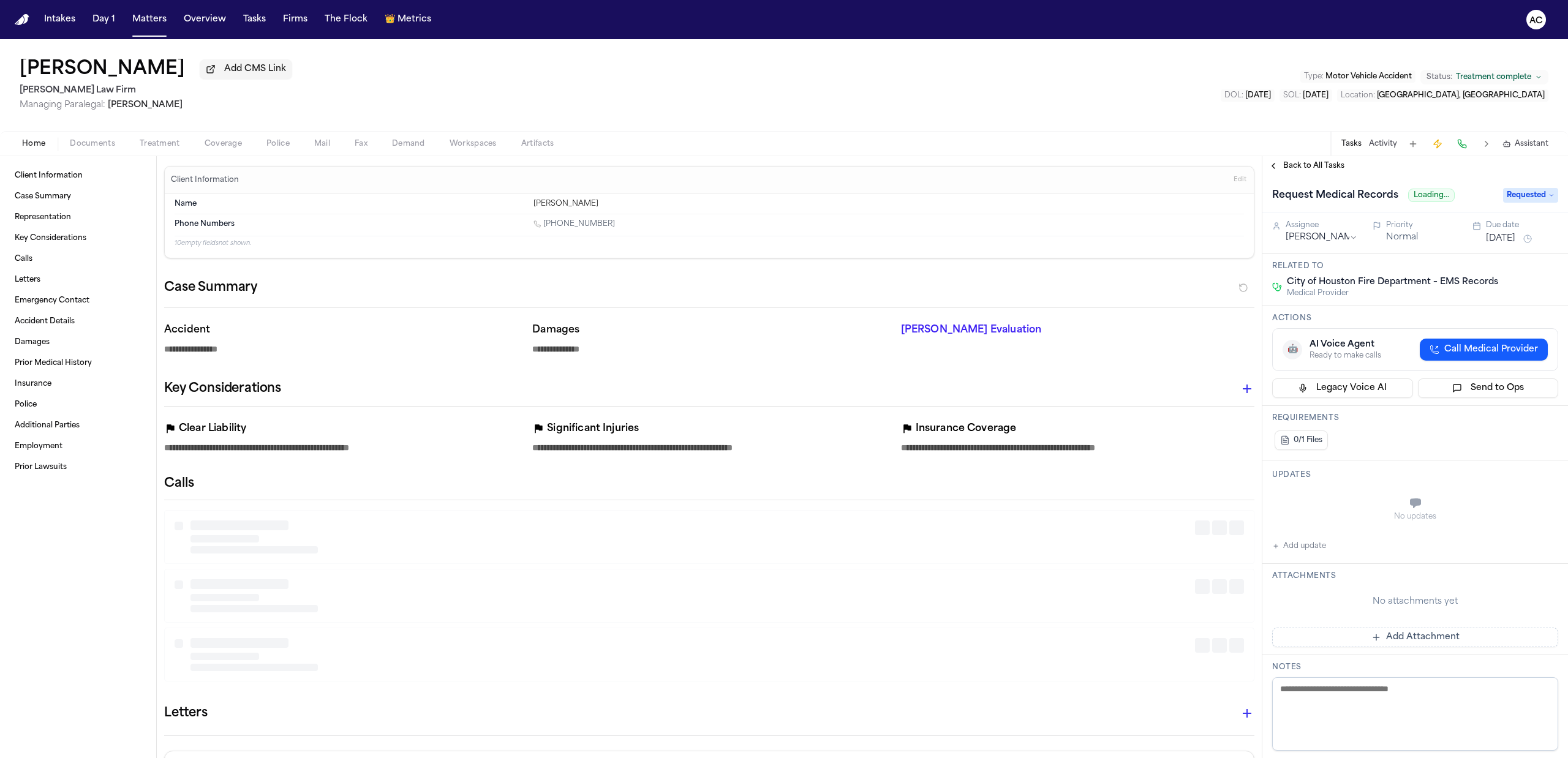
type textarea "*"
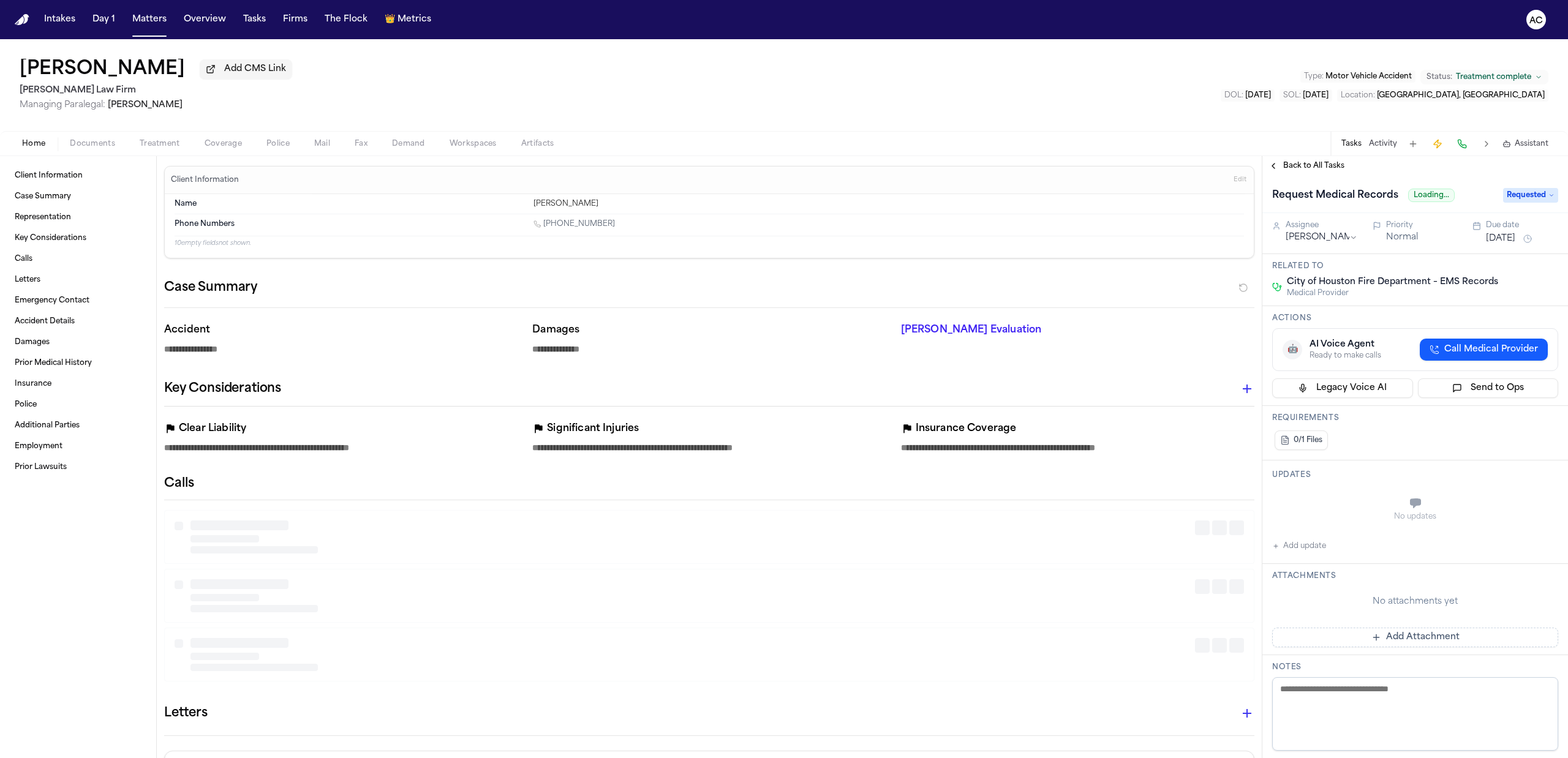
type textarea "*"
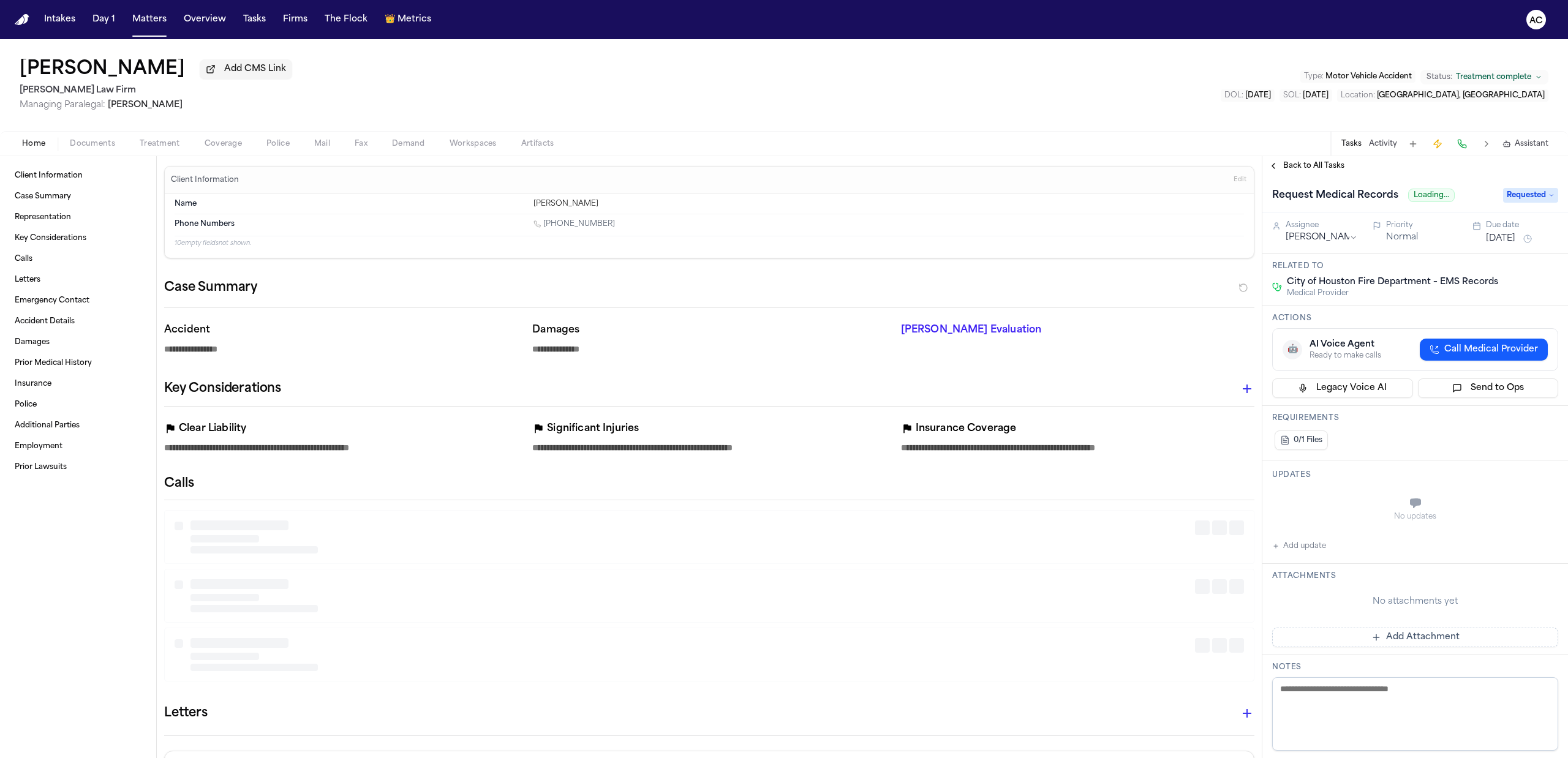
type textarea "*"
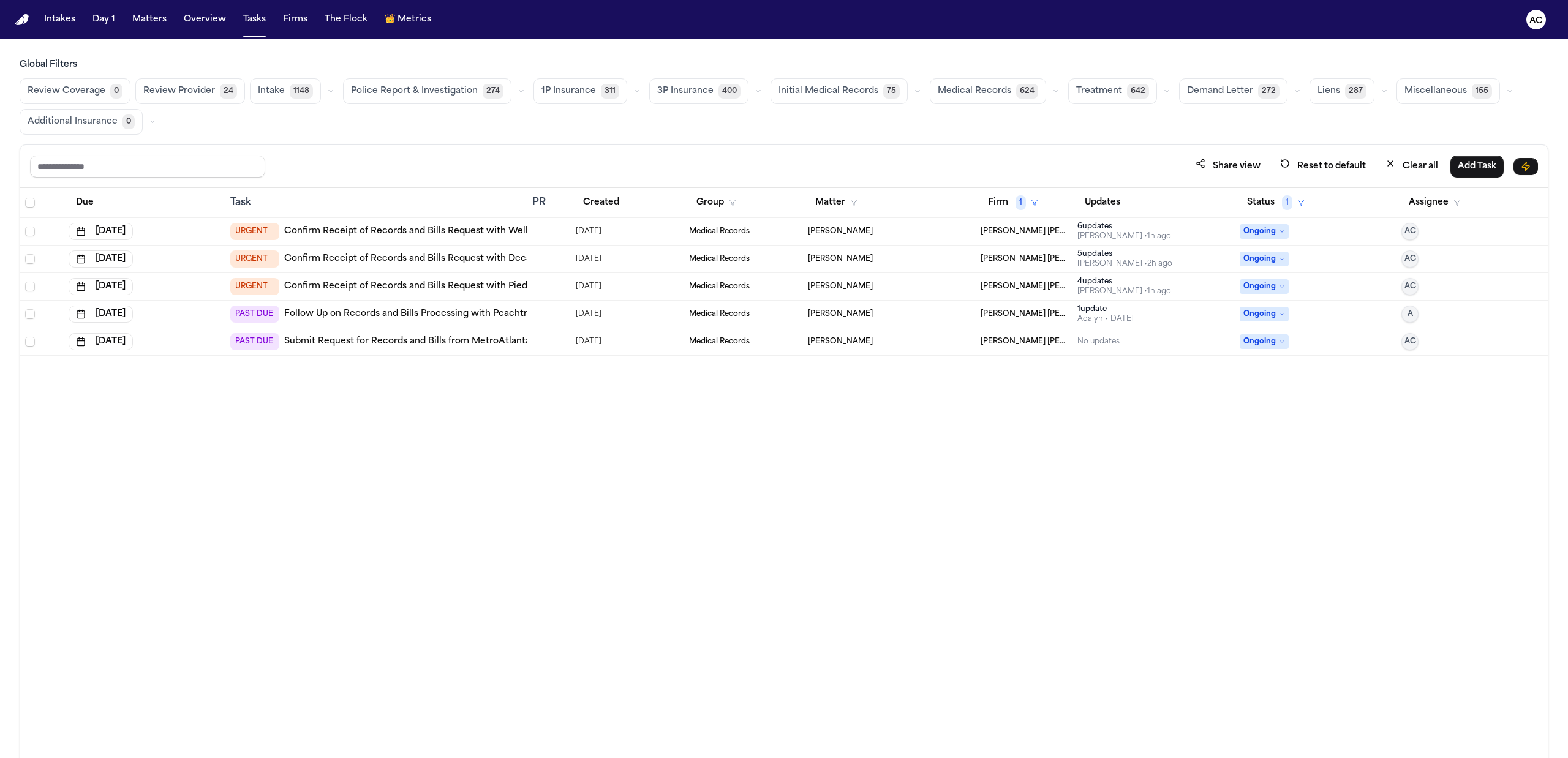
click at [468, 320] on link "Follow Up on Records and Bills Processing with Peachtree Spine & Sports Physici…" at bounding box center [491, 314] width 415 height 12
click at [1019, 206] on span "1" at bounding box center [1020, 203] width 10 height 15
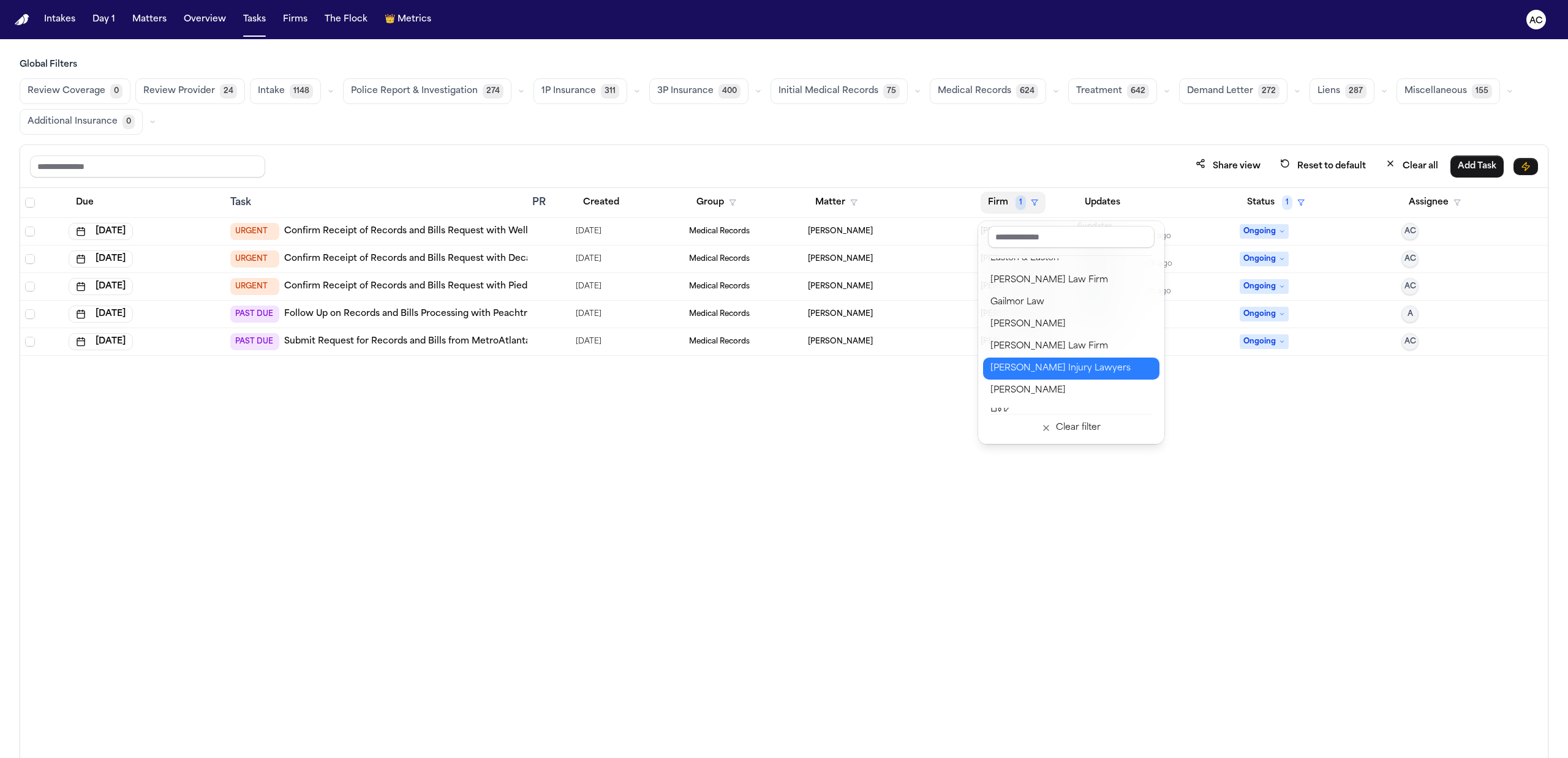
scroll to position [490, 0]
click at [1061, 359] on div "Hecht Law Firm" at bounding box center [1071, 352] width 162 height 15
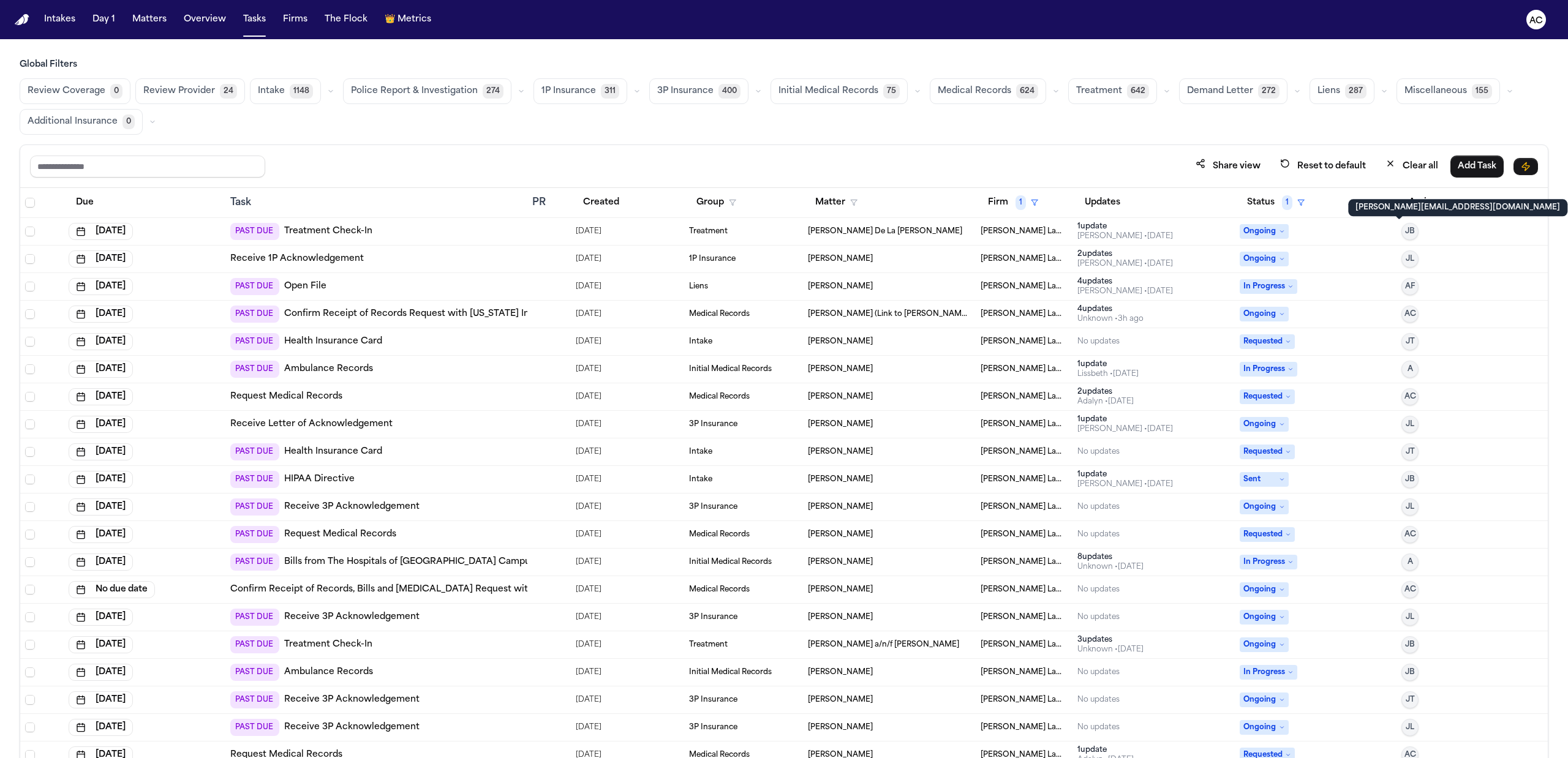
click at [1429, 201] on div "jessica@finchlegal.com jessica@finchlegal.com" at bounding box center [1458, 208] width 219 height 17
click at [679, 17] on nav "Intakes Day 1 Matters Overview Tasks Firms The Flock 👑 Metrics AC" at bounding box center [784, 20] width 1568 height 39
click at [1424, 201] on button "Assignee" at bounding box center [1434, 203] width 67 height 22
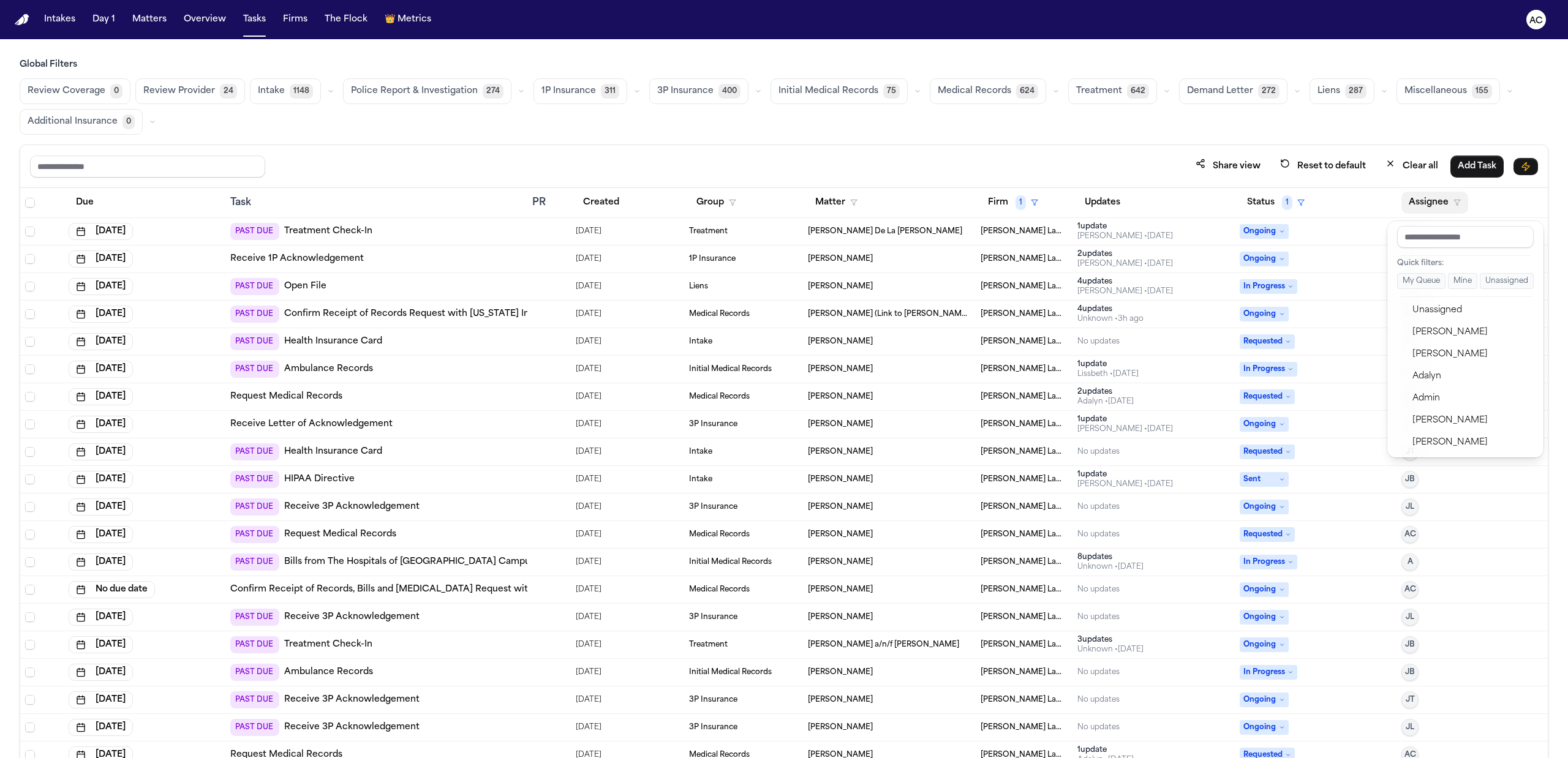
click at [715, 201] on button "Group" at bounding box center [716, 203] width 55 height 22
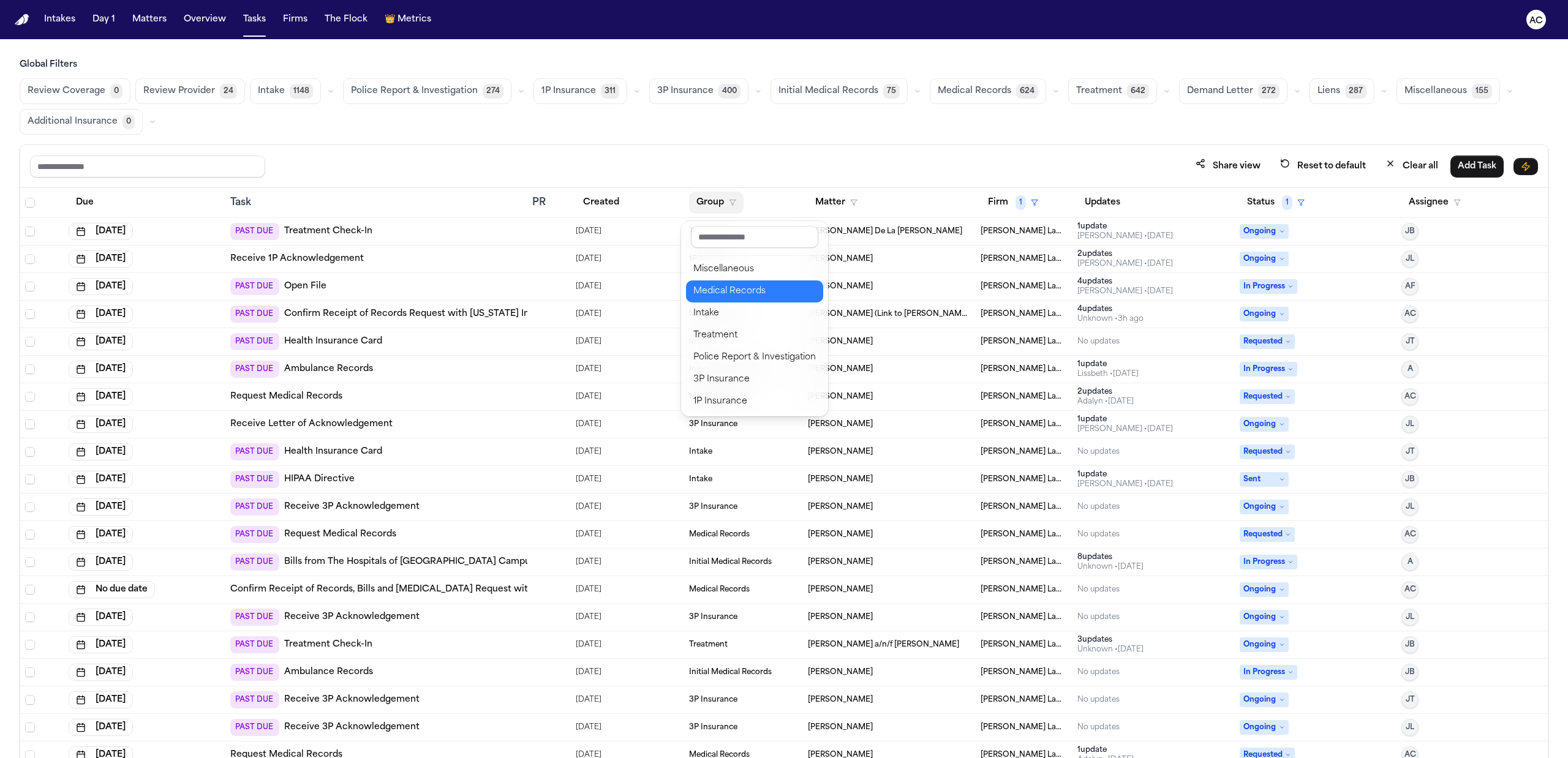
click at [733, 285] on div "Medical Records" at bounding box center [755, 291] width 122 height 15
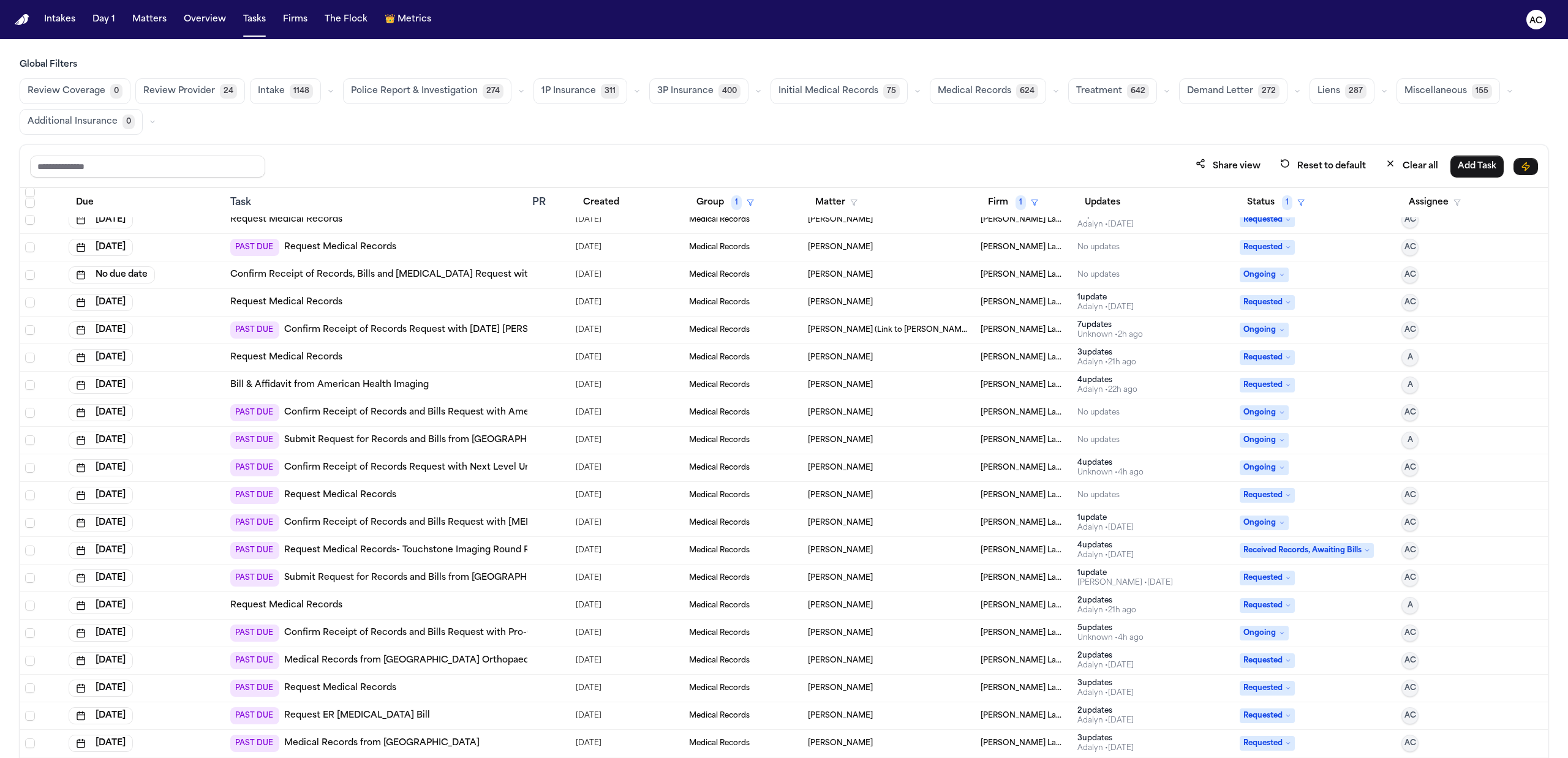
scroll to position [40, 0]
click at [1431, 202] on button "Assignee" at bounding box center [1434, 203] width 67 height 22
click at [1444, 329] on div "[PERSON_NAME]" at bounding box center [1472, 333] width 120 height 15
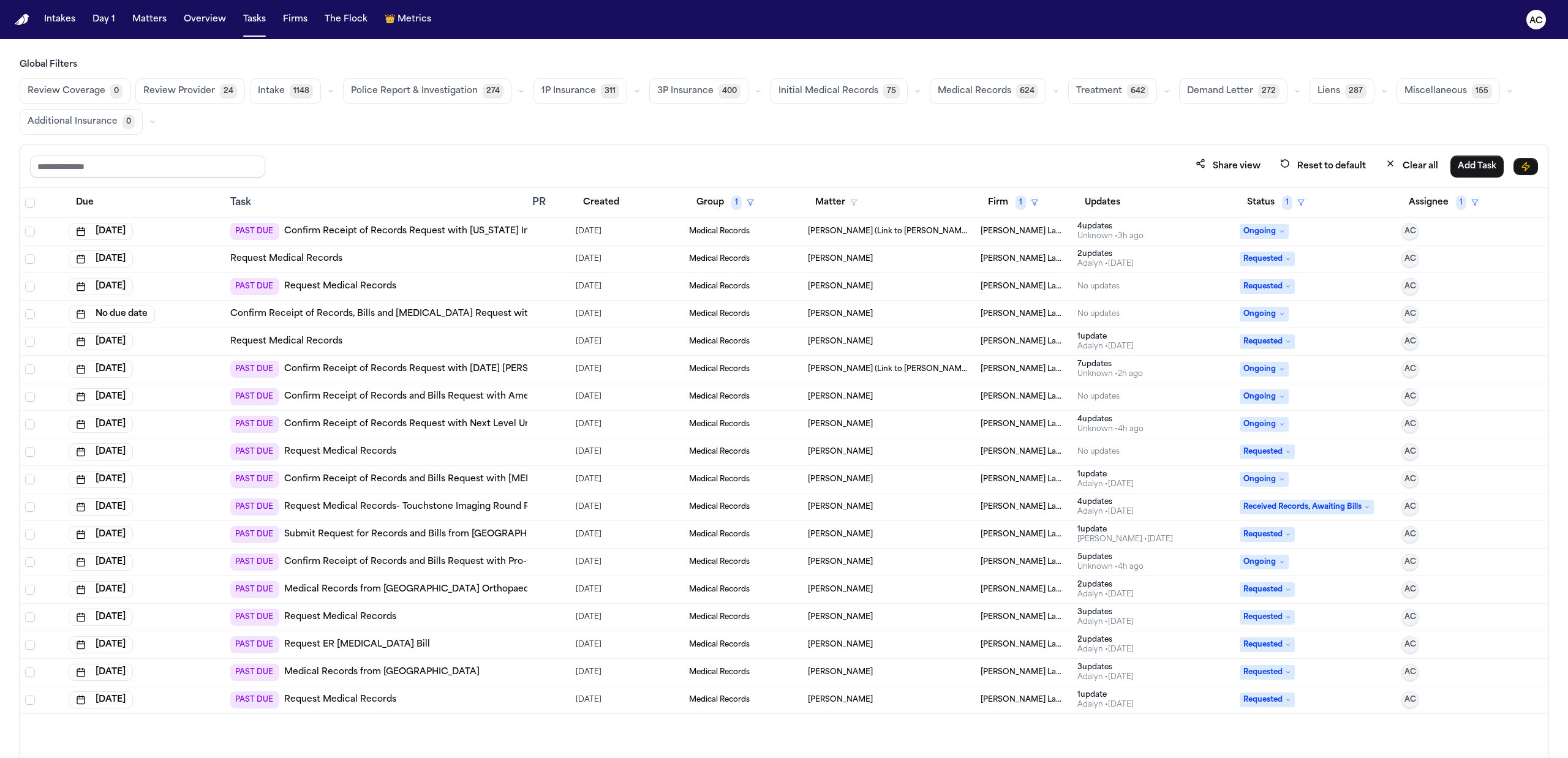
click at [495, 314] on link "Confirm Receipt of Records, Bills and Radiology Request with Monticello Diagnos…" at bounding box center [457, 314] width 452 height 12
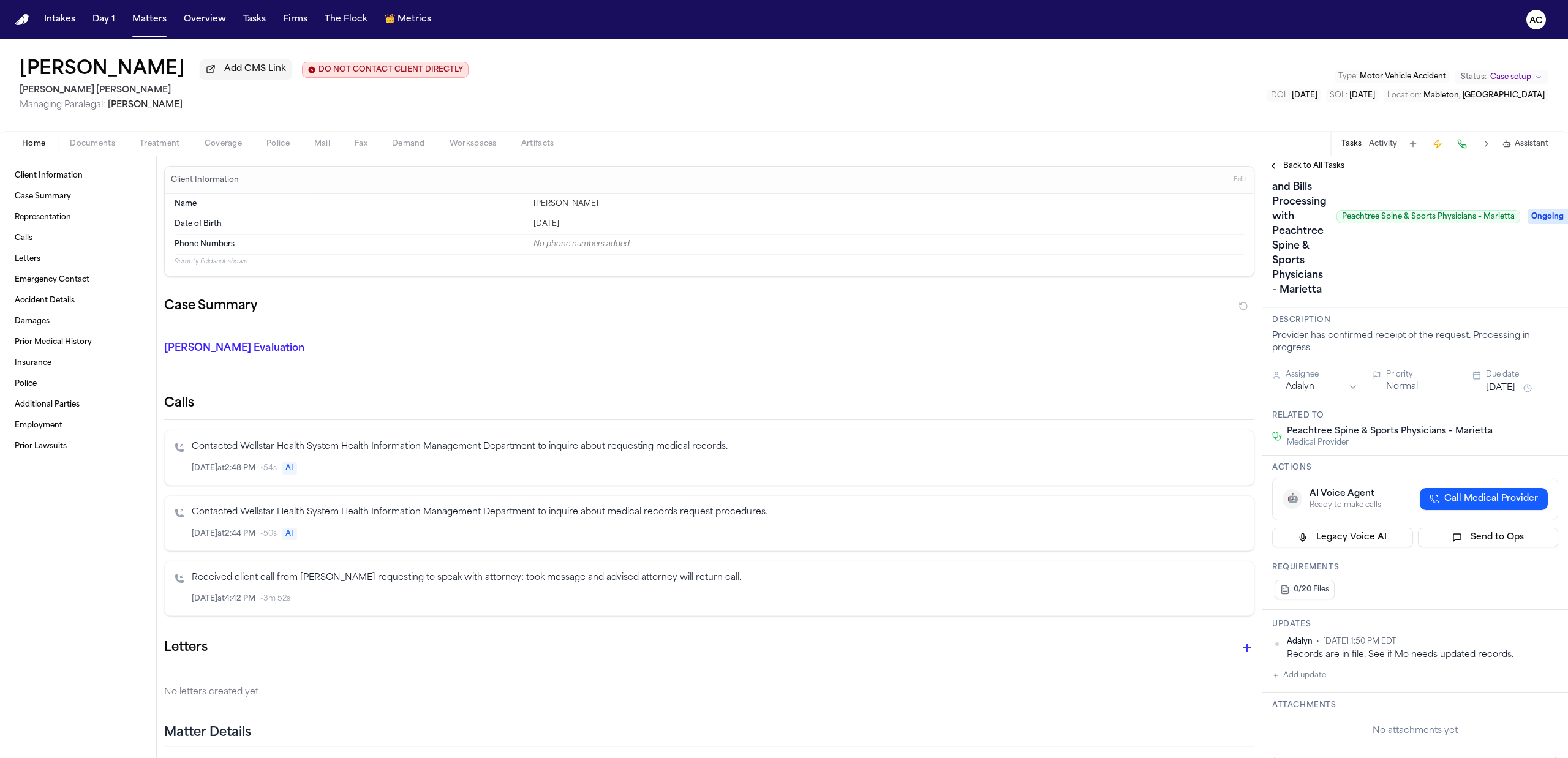
scroll to position [82, 0]
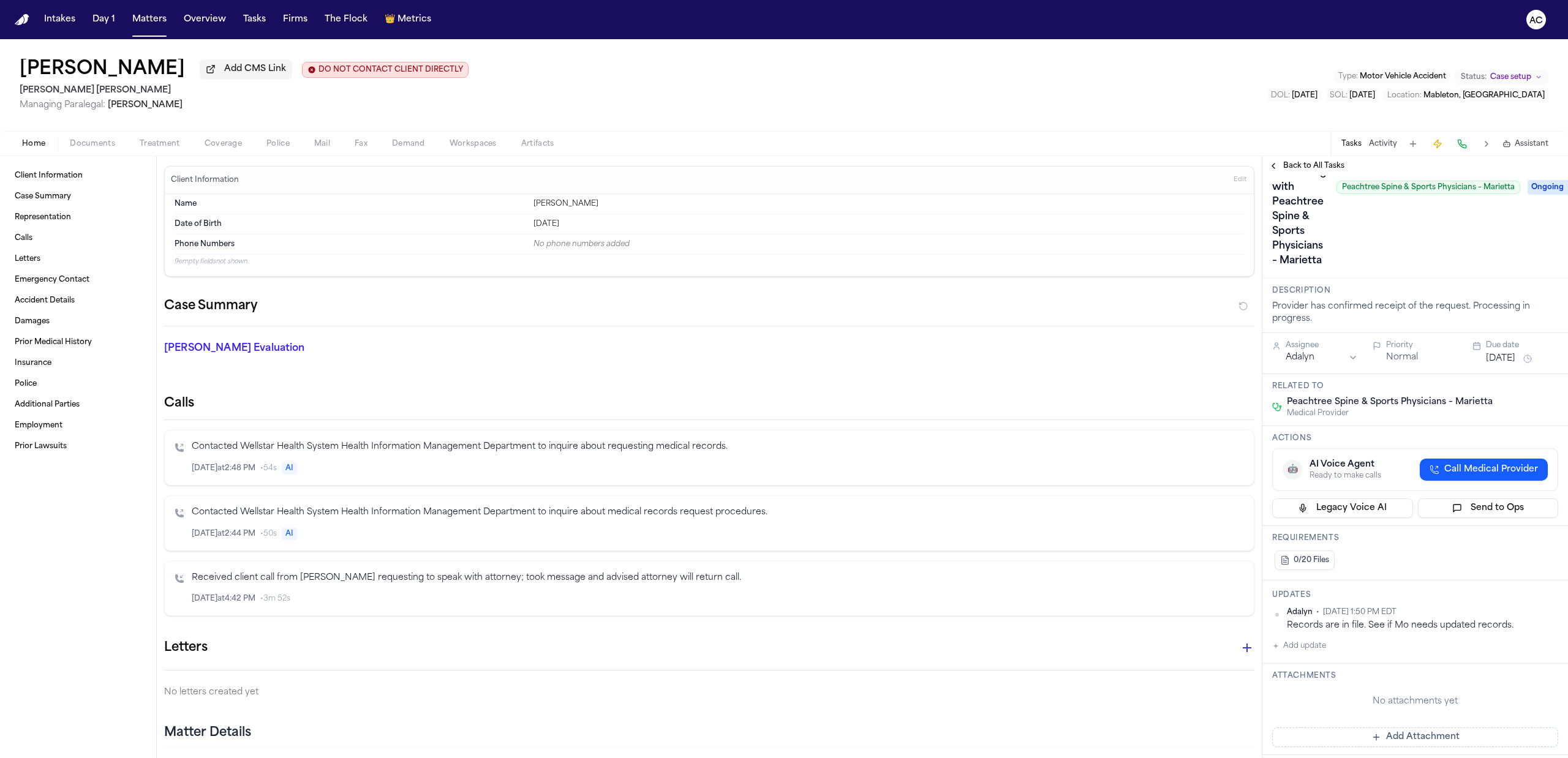
click at [1318, 162] on span "Back to All Tasks" at bounding box center [1314, 166] width 61 height 10
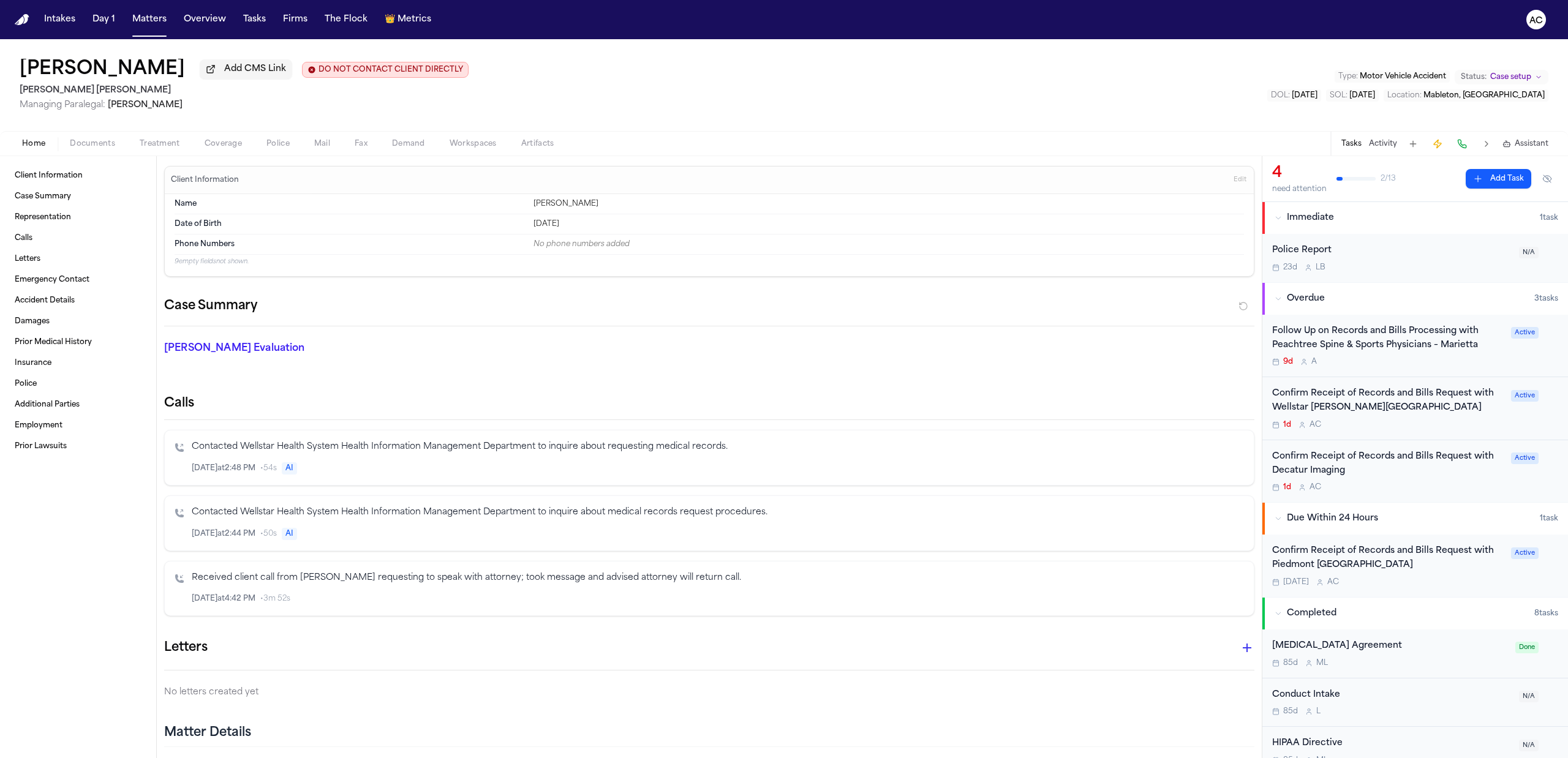
click at [1350, 405] on div "Confirm Receipt of Records and Bills Request with Wellstar [PERSON_NAME][GEOGRA…" at bounding box center [1387, 401] width 231 height 28
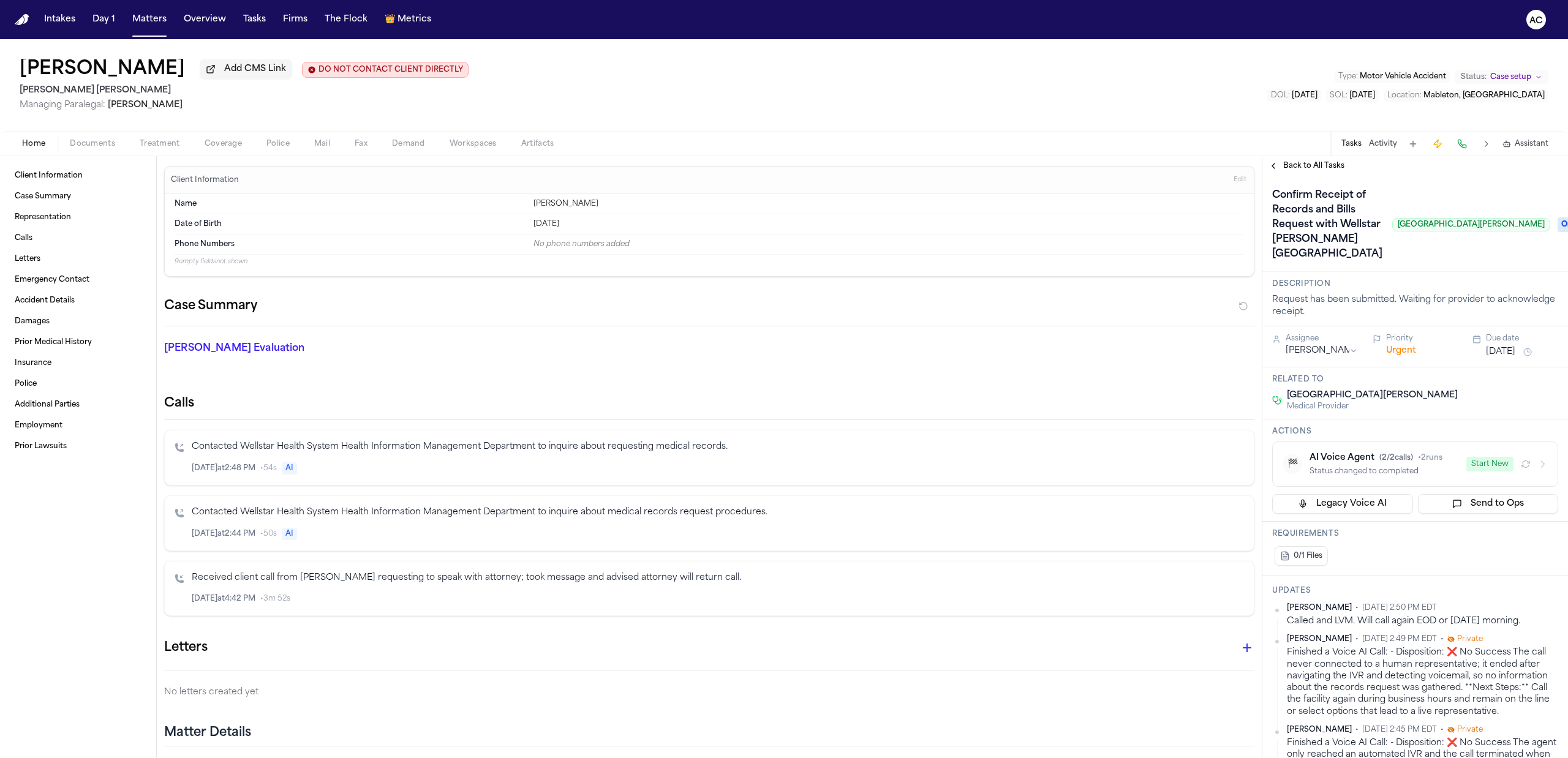
click at [1324, 168] on span "Back to All Tasks" at bounding box center [1314, 166] width 61 height 10
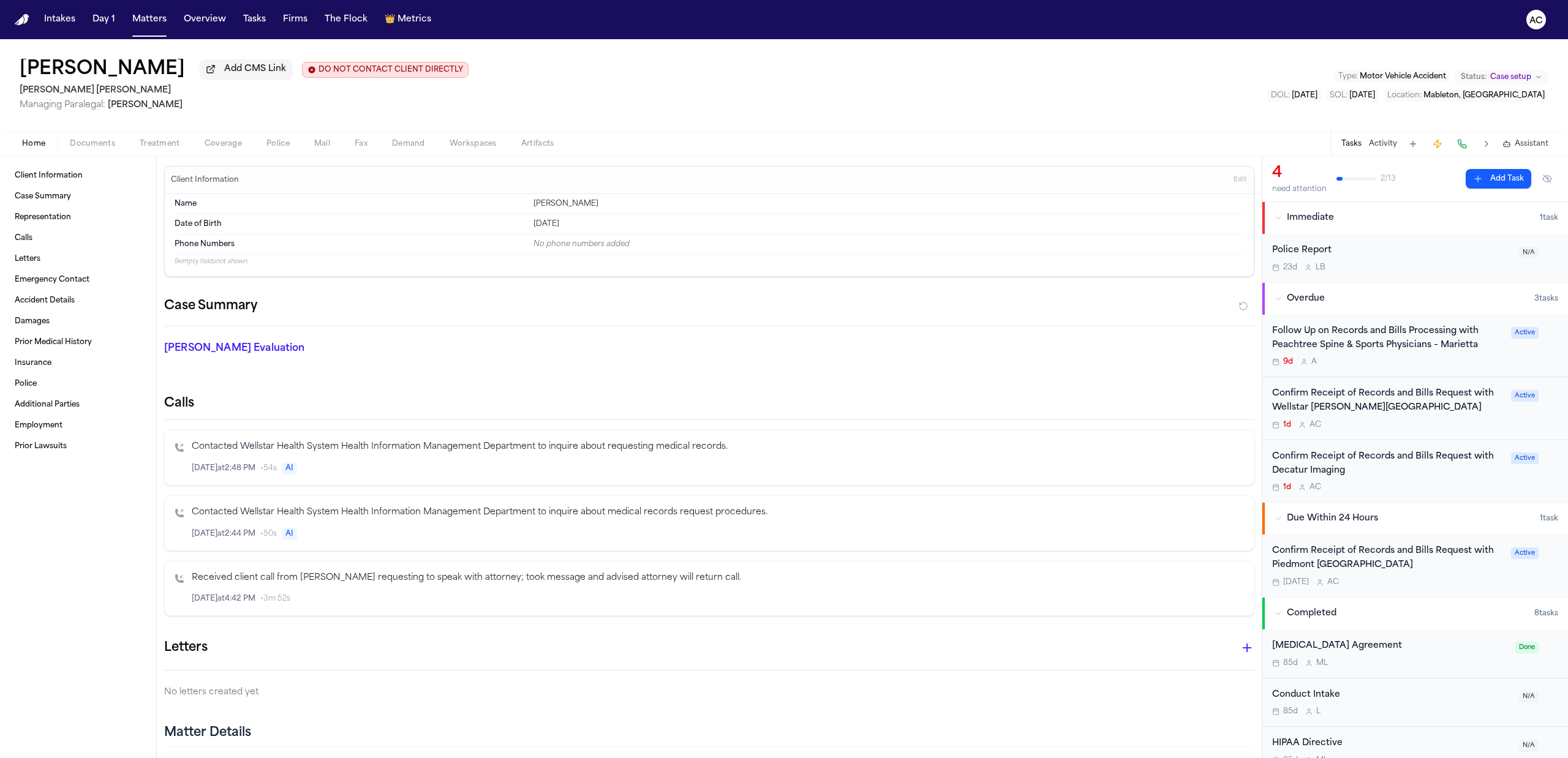
click at [1382, 341] on div "Follow Up on Records and Bills Processing with Peachtree Spine & Sports Physici…" at bounding box center [1387, 339] width 231 height 28
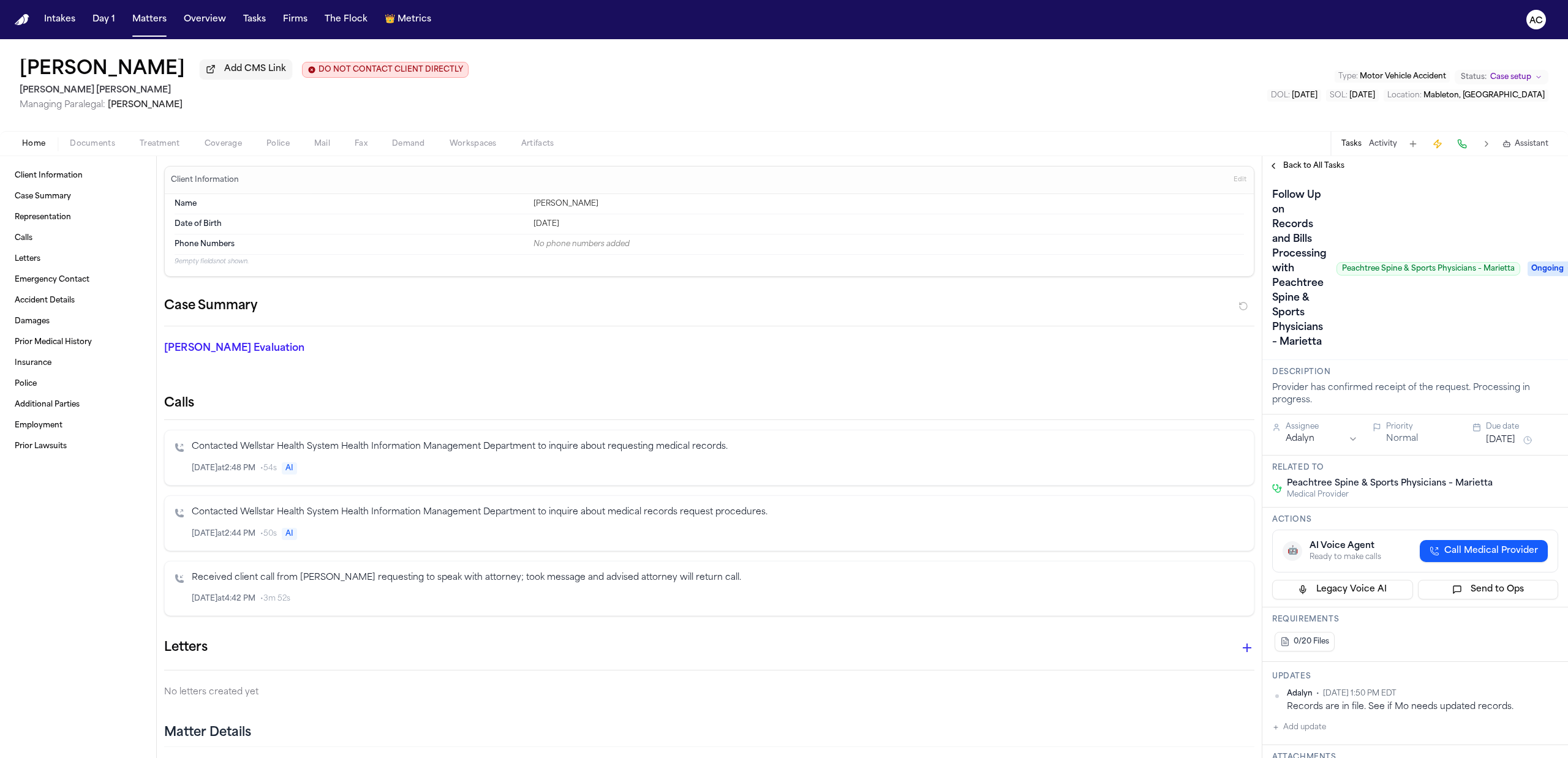
click at [1534, 269] on span "Ongoing" at bounding box center [1551, 269] width 49 height 15
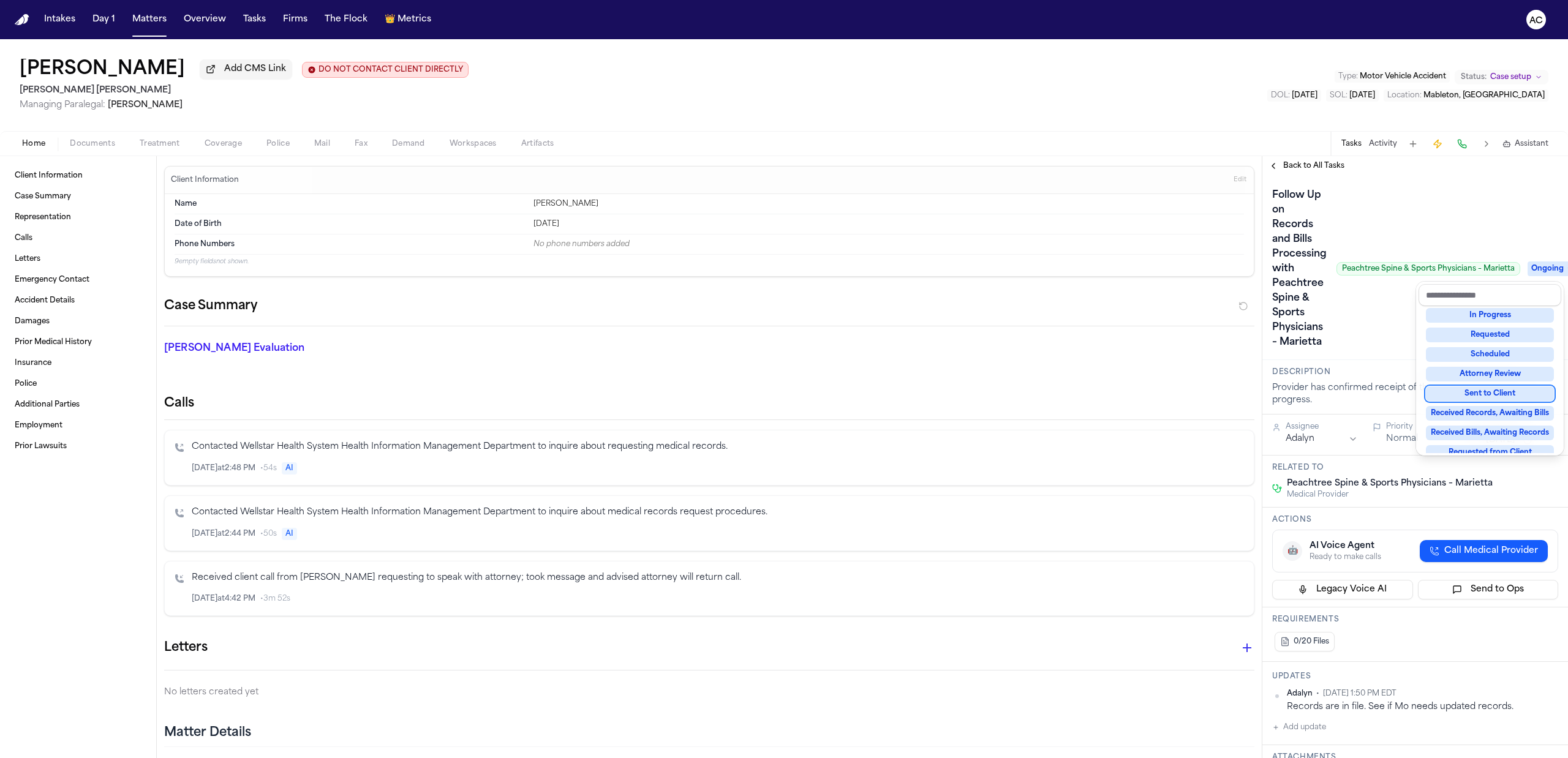
scroll to position [163, 0]
click at [1508, 410] on div "Received" at bounding box center [1490, 410] width 128 height 15
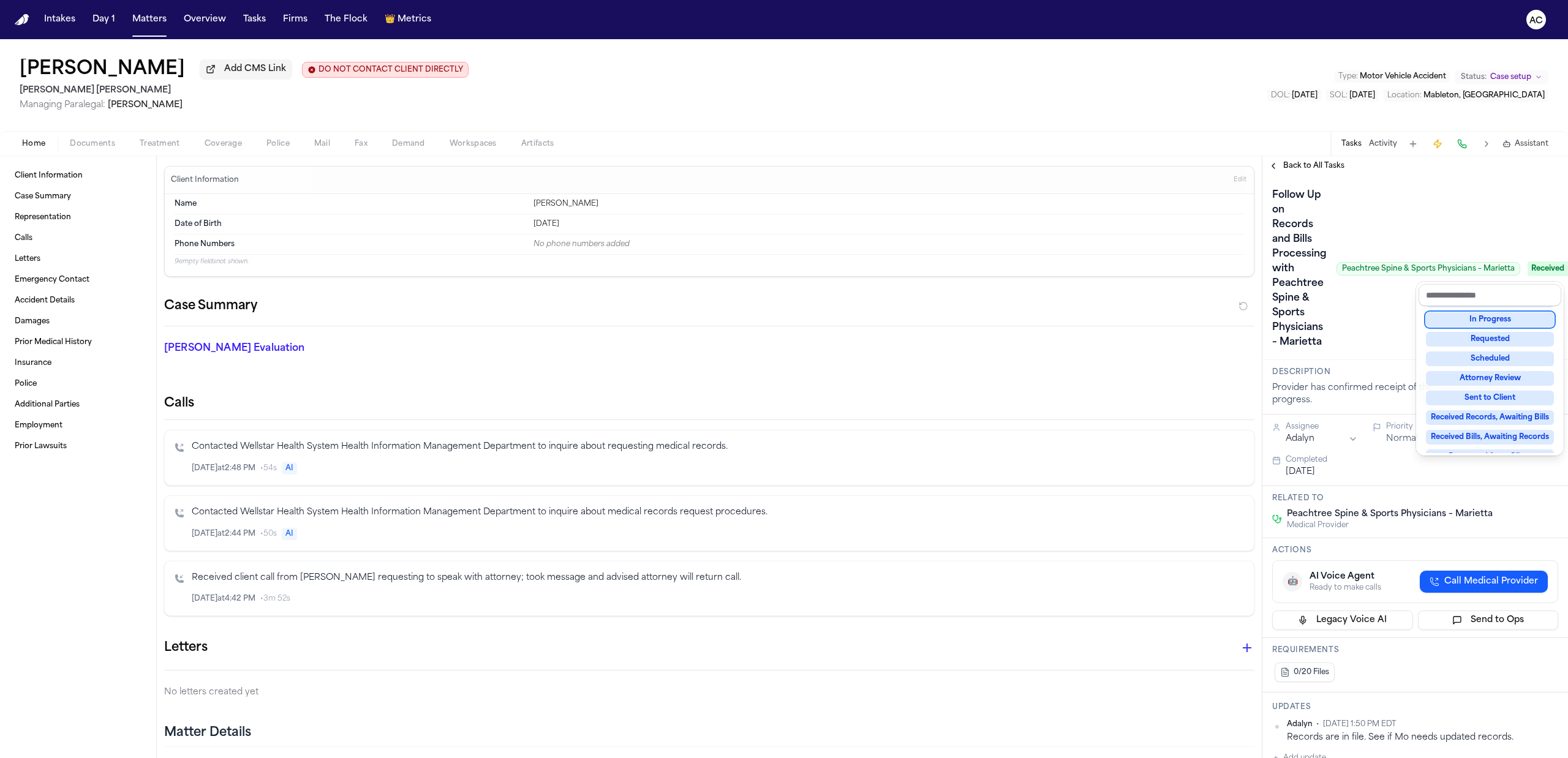
drag, startPoint x: 1502, startPoint y: 209, endPoint x: 1470, endPoint y: 206, distance: 32.1
click at [1498, 206] on div "Follow Up on Records and Bills Processing with Peachtree Spine & Sports Physici…" at bounding box center [1415, 269] width 286 height 167
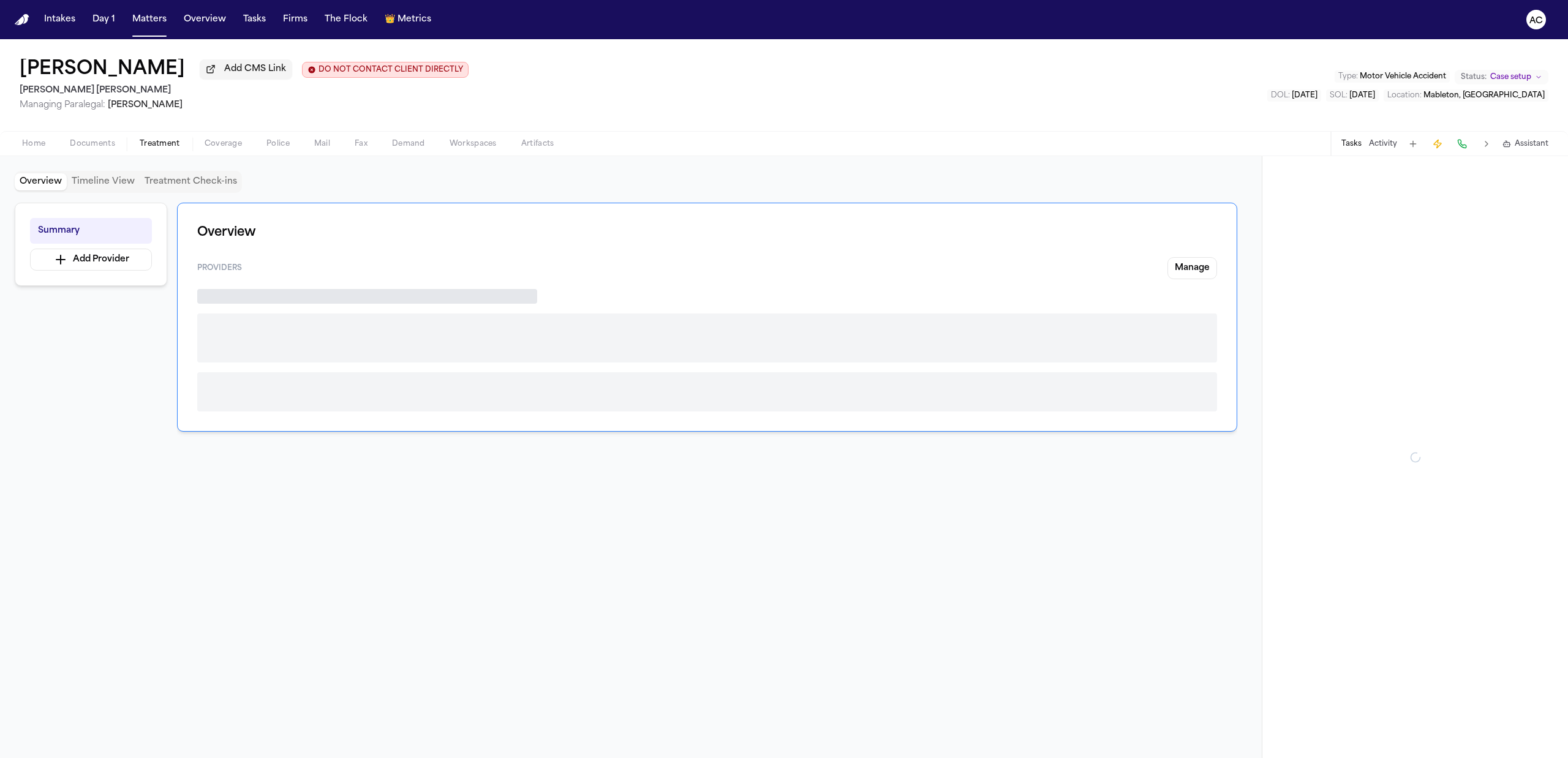
click at [167, 150] on span "button" at bounding box center [160, 151] width 55 height 1
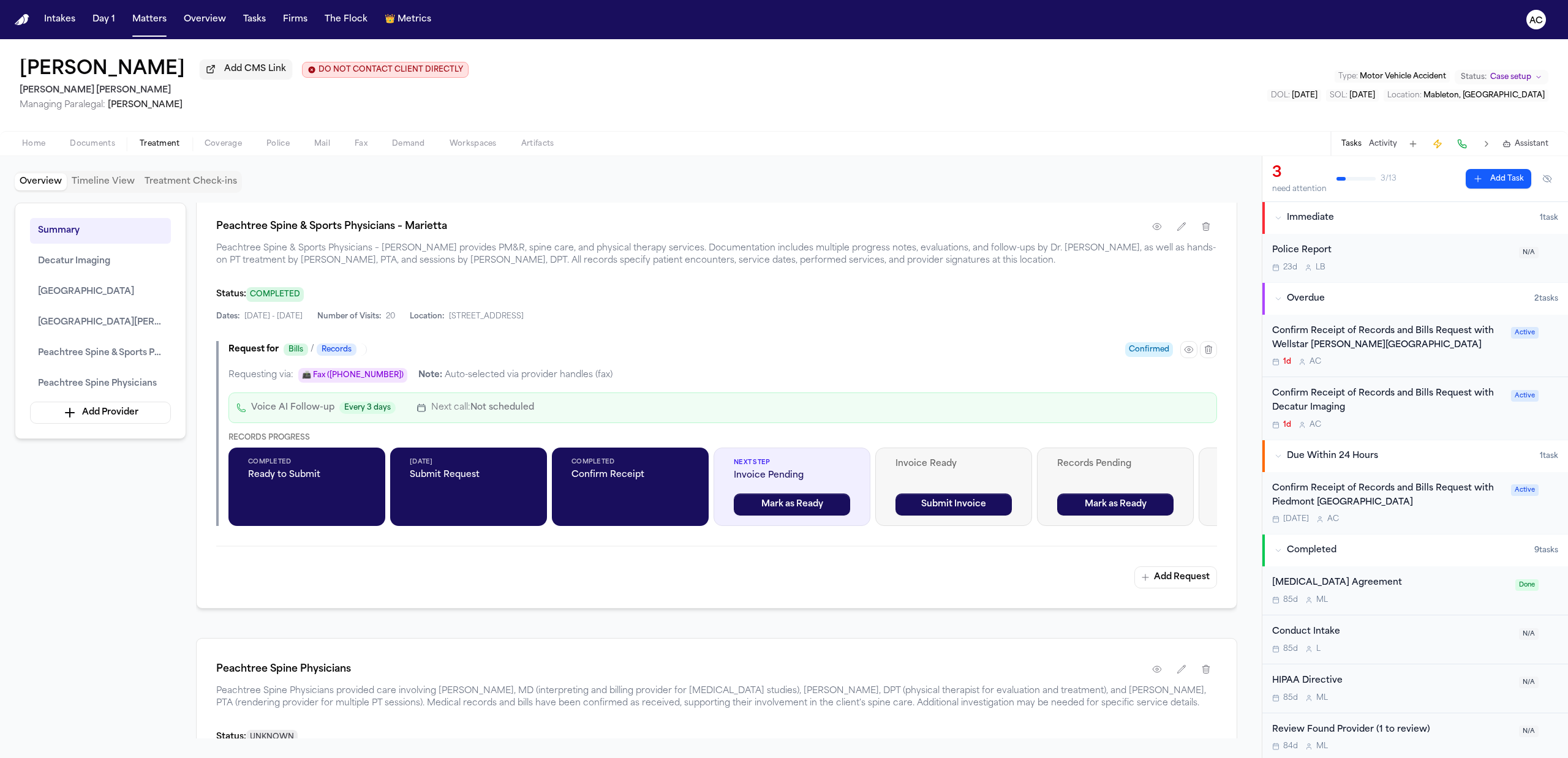
scroll to position [2042, 0]
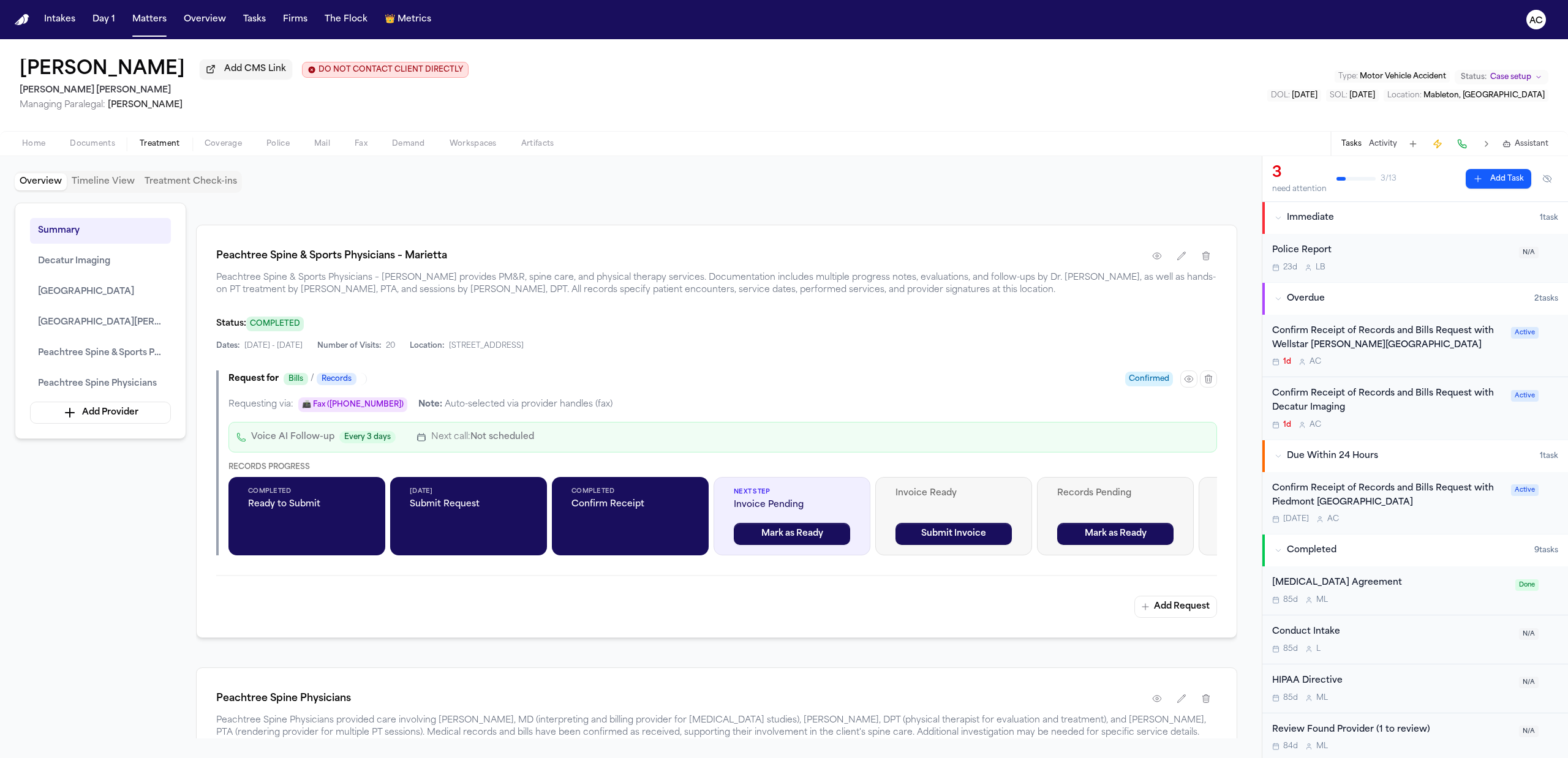
click at [1209, 498] on div "Records Delivered [PERSON_NAME] as Ready" at bounding box center [1277, 516] width 157 height 78
drag, startPoint x: 217, startPoint y: 505, endPoint x: 220, endPoint y: 552, distance: 47.1
click at [220, 552] on div "Request for Bills / Records Confirmed Requesting via: 📠 Fax ([PHONE_NUMBER]) No…" at bounding box center [716, 463] width 1001 height 185
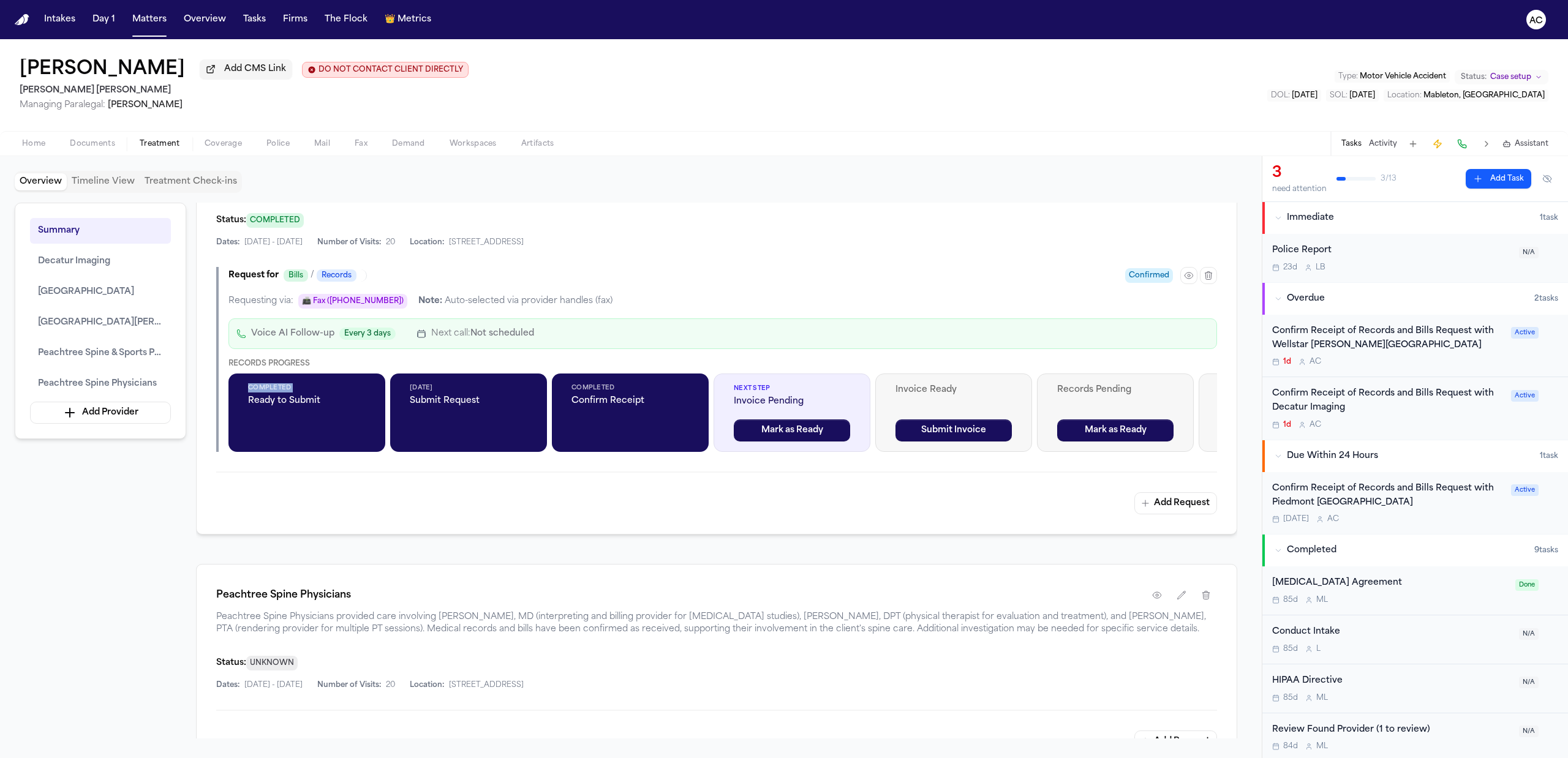
scroll to position [1960, 0]
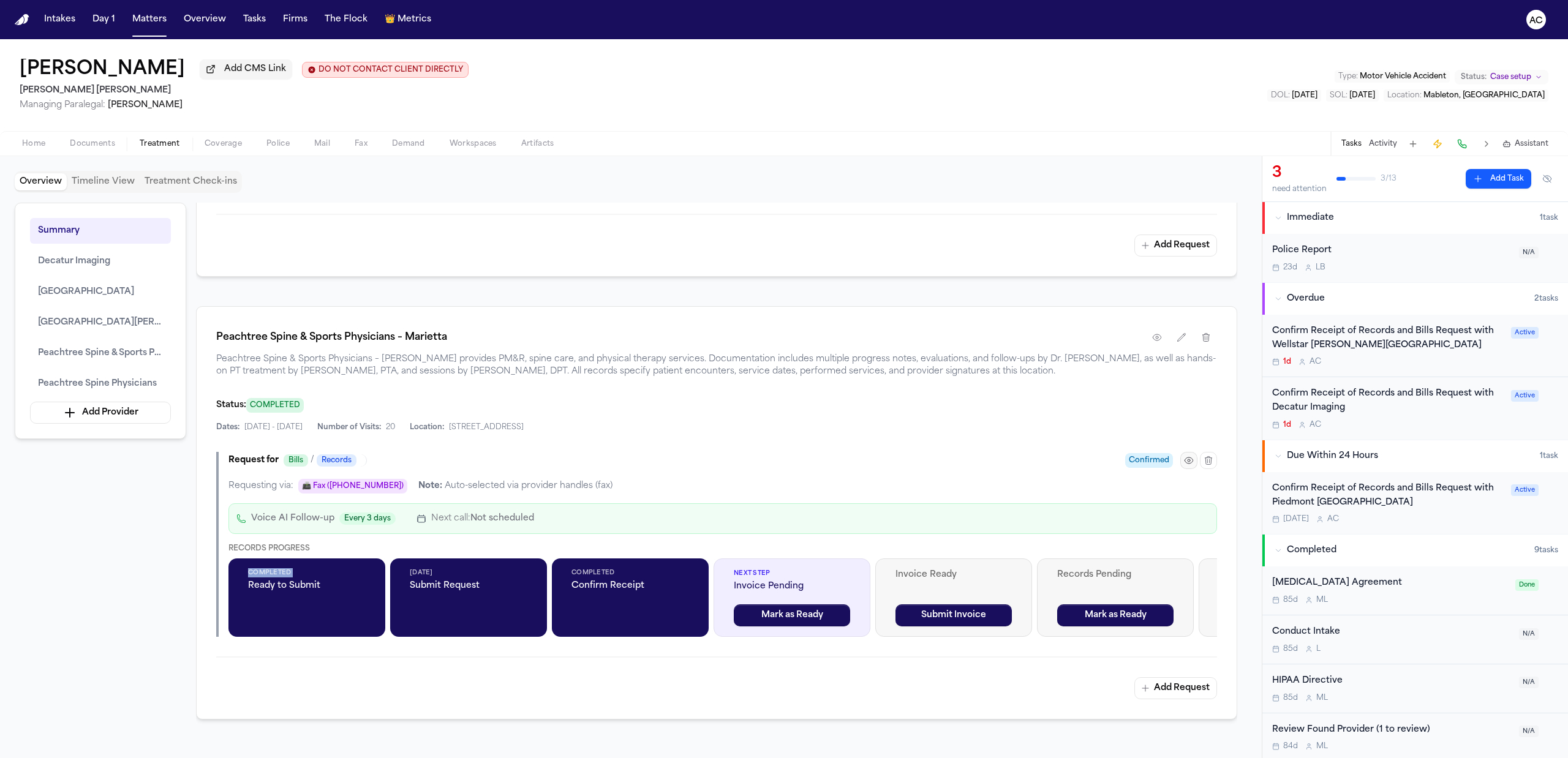
click at [1189, 469] on button "button" at bounding box center [1188, 461] width 17 height 17
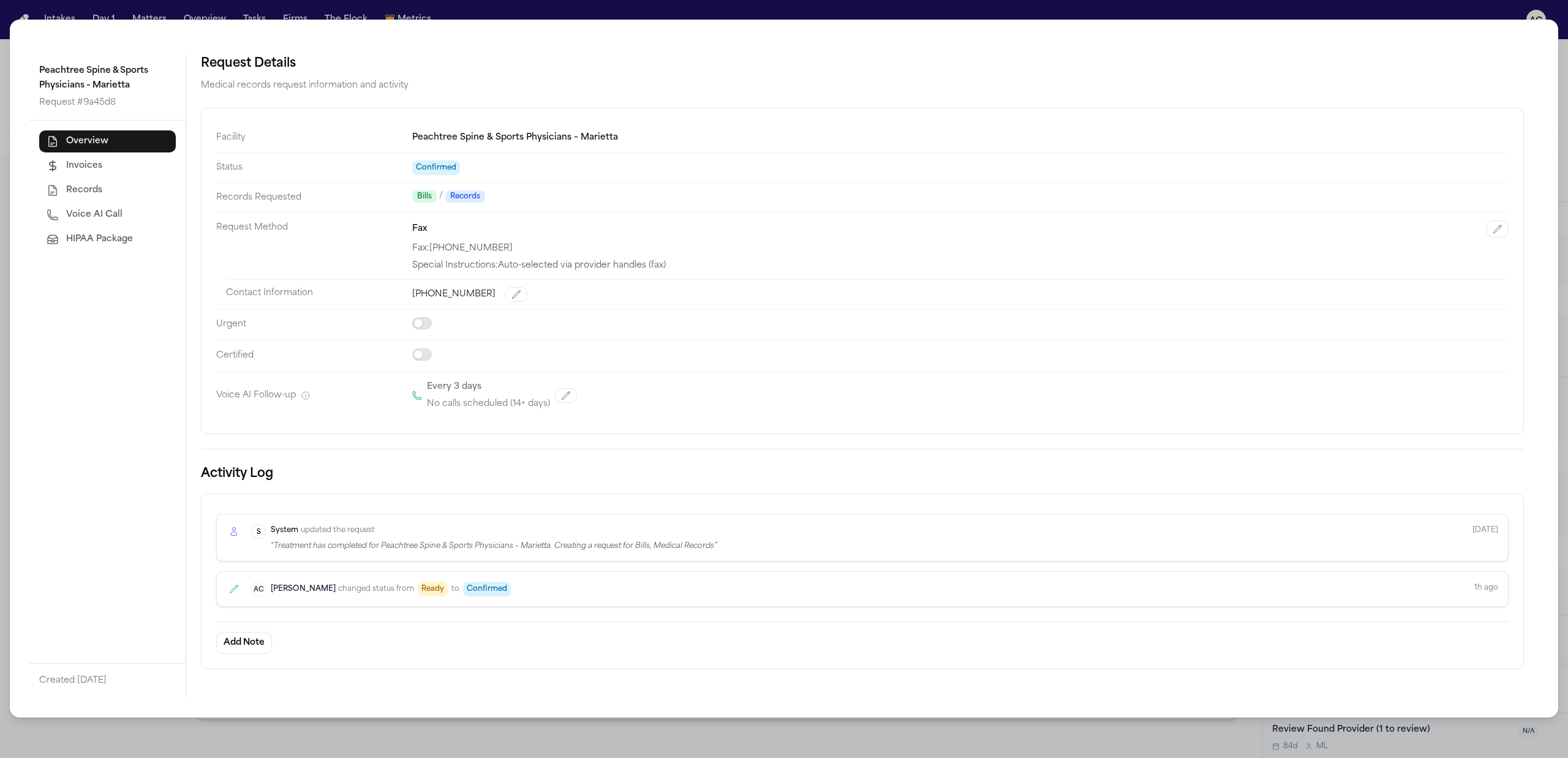
click at [1565, 76] on div "Peachtree Spine & Sports Physicians – Marietta Request # 9a45d8 Overview Invoic…" at bounding box center [784, 379] width 1568 height 758
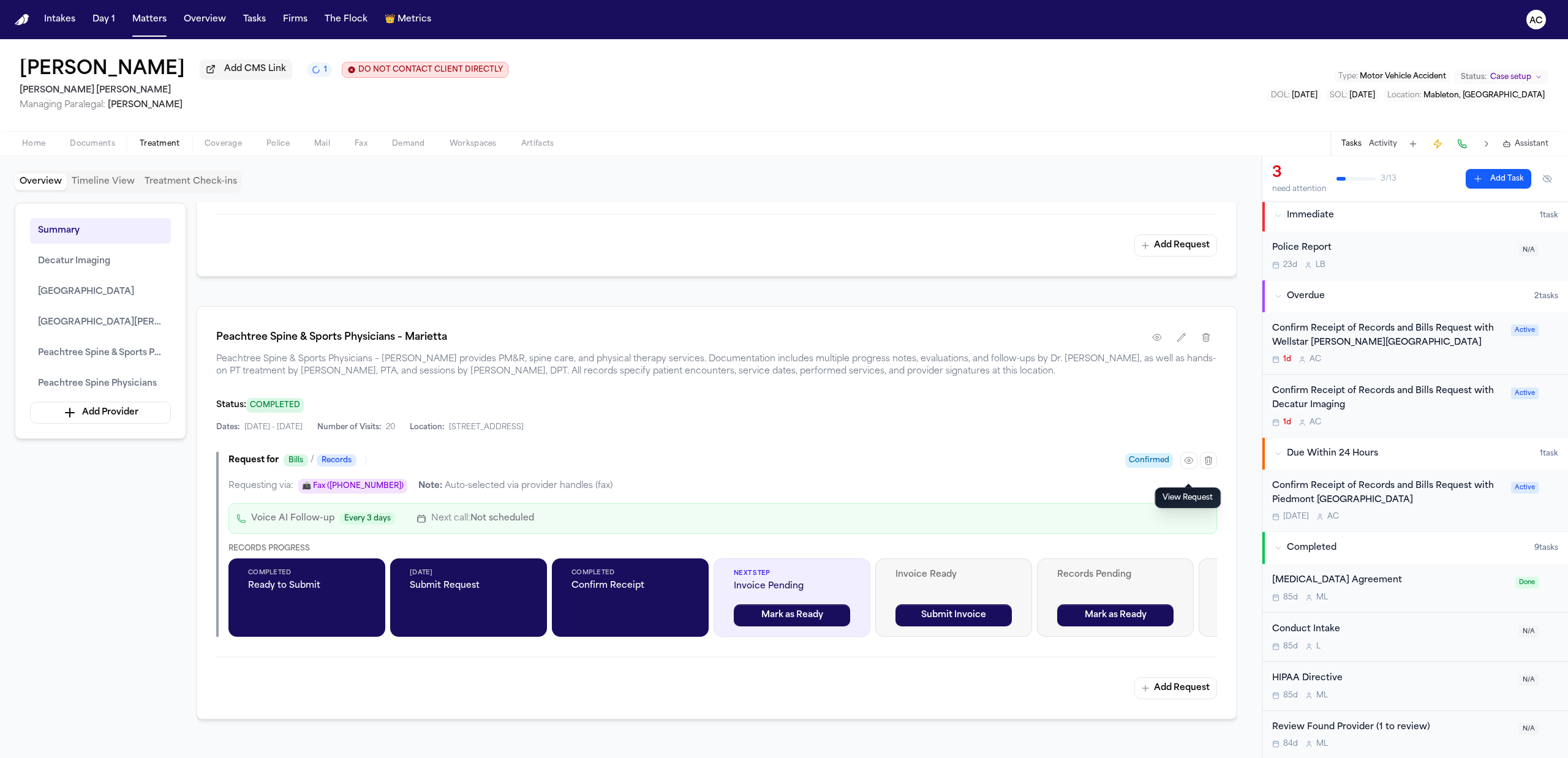
scroll to position [0, 0]
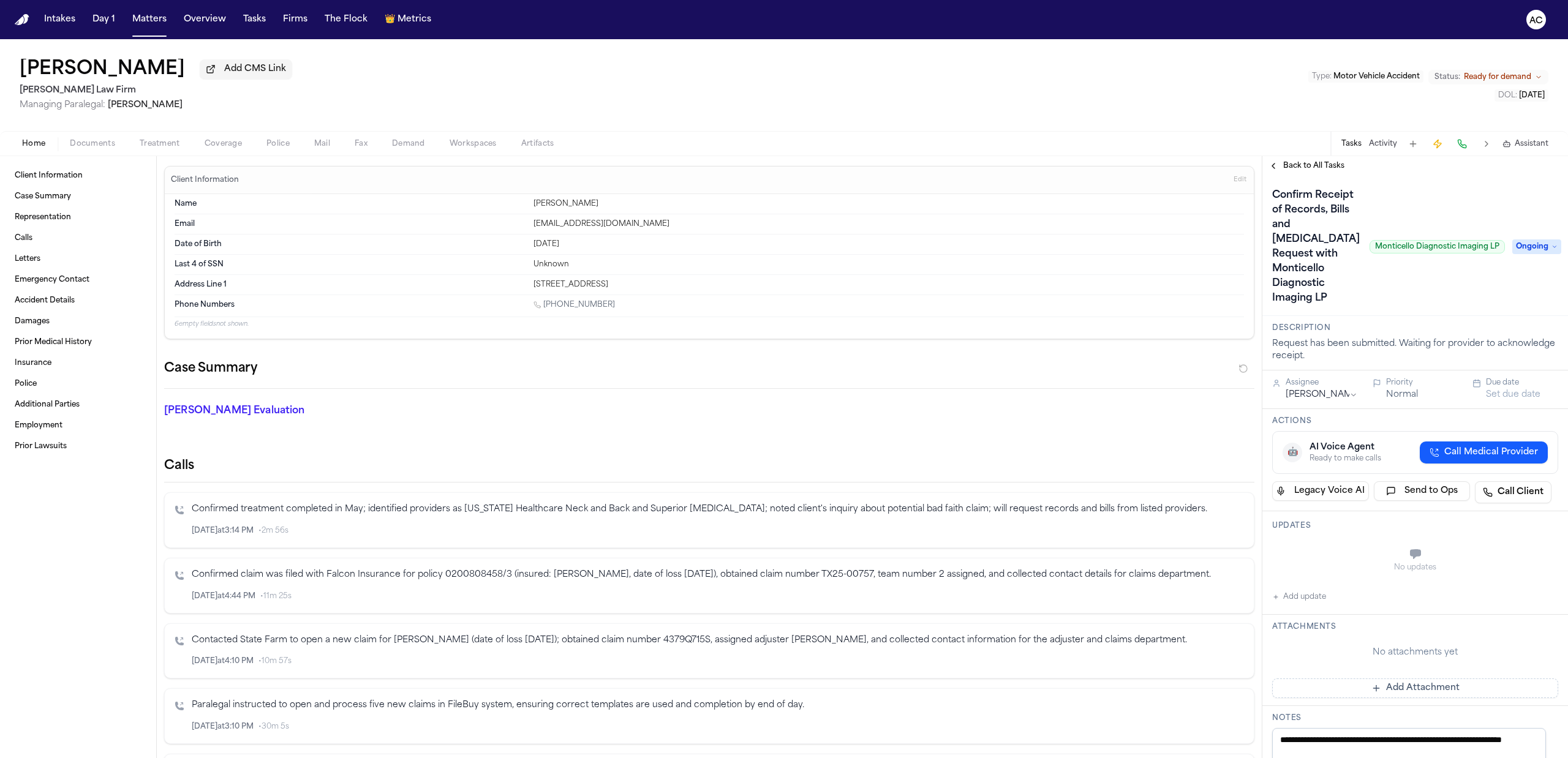
click at [162, 139] on span "Treatment" at bounding box center [159, 143] width 40 height 10
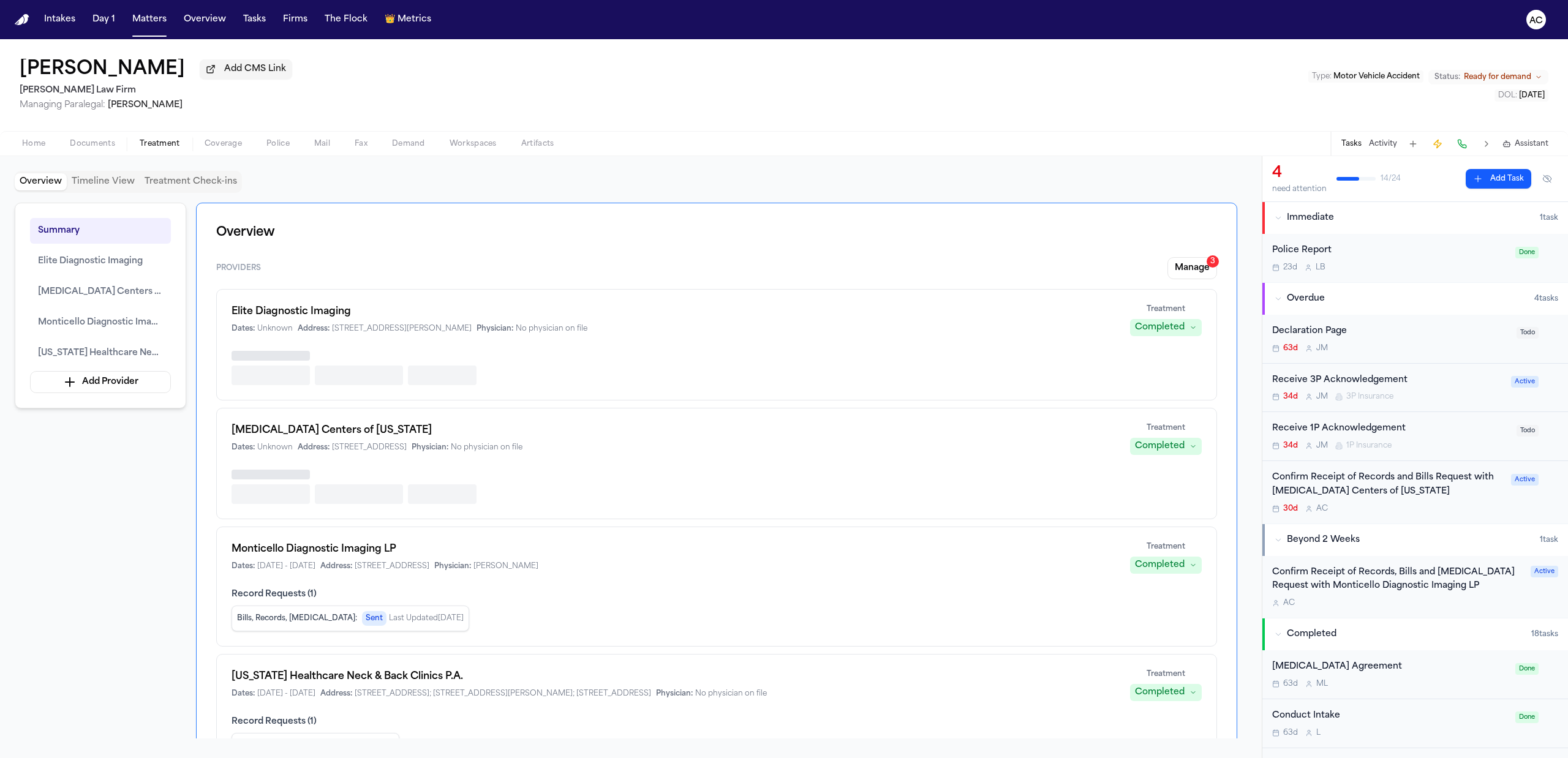
click at [93, 137] on button "Documents" at bounding box center [92, 143] width 70 height 15
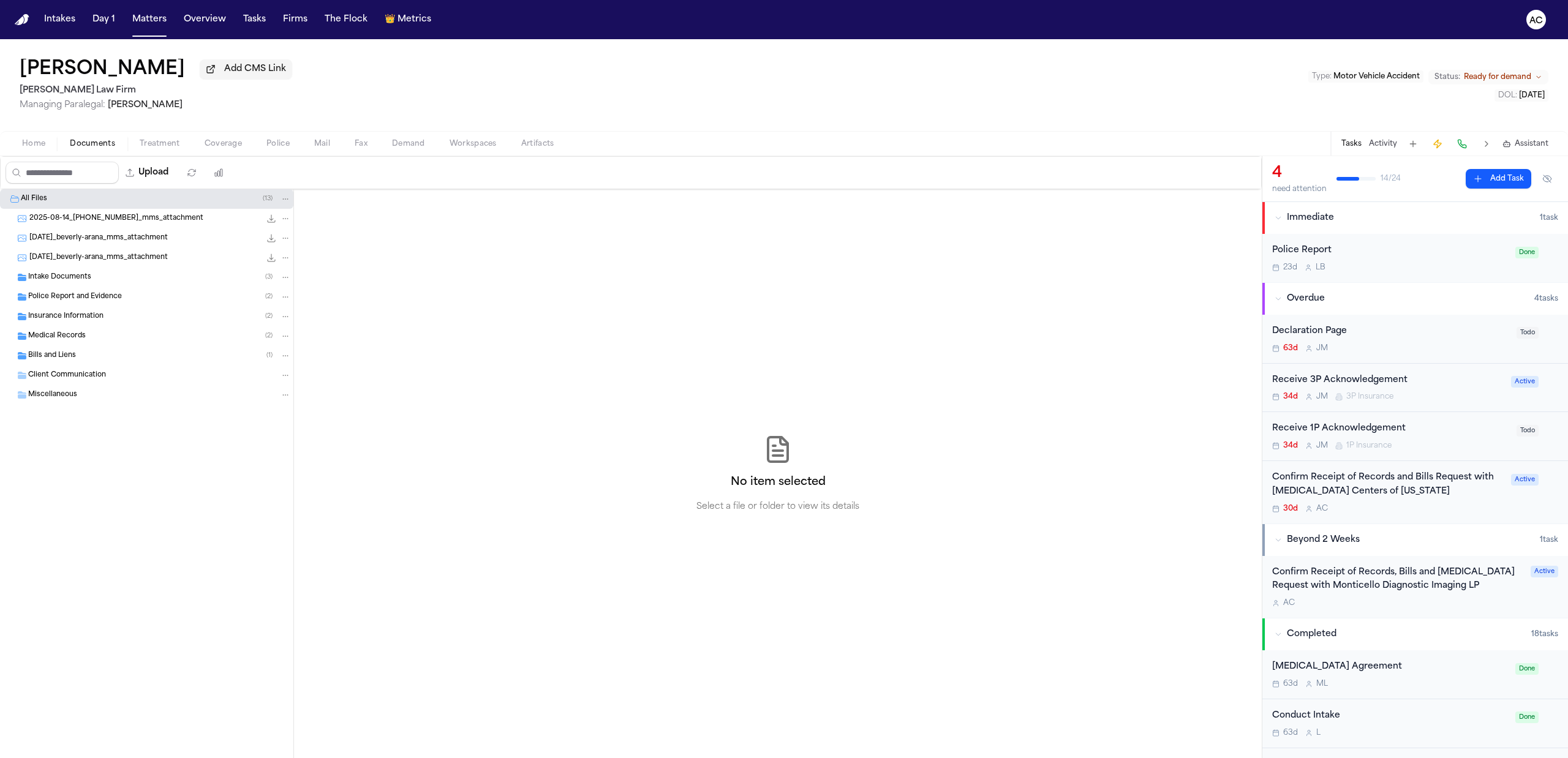
click at [106, 359] on div "Bills and Liens ( 1 )" at bounding box center [159, 355] width 263 height 11
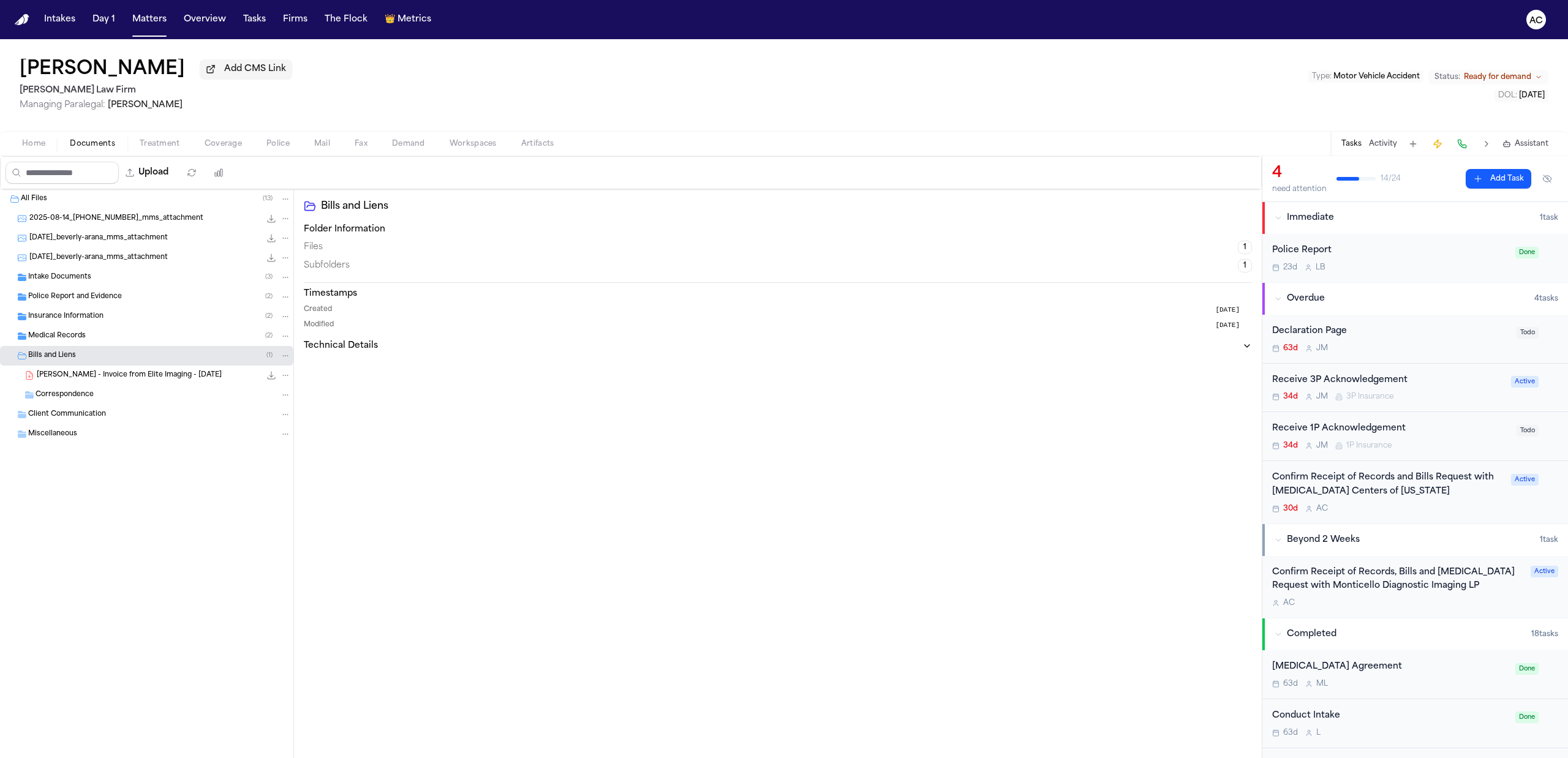
click at [152, 338] on div "Medical Records ( 2 )" at bounding box center [159, 336] width 263 height 11
click at [169, 141] on span "Treatment" at bounding box center [159, 143] width 40 height 10
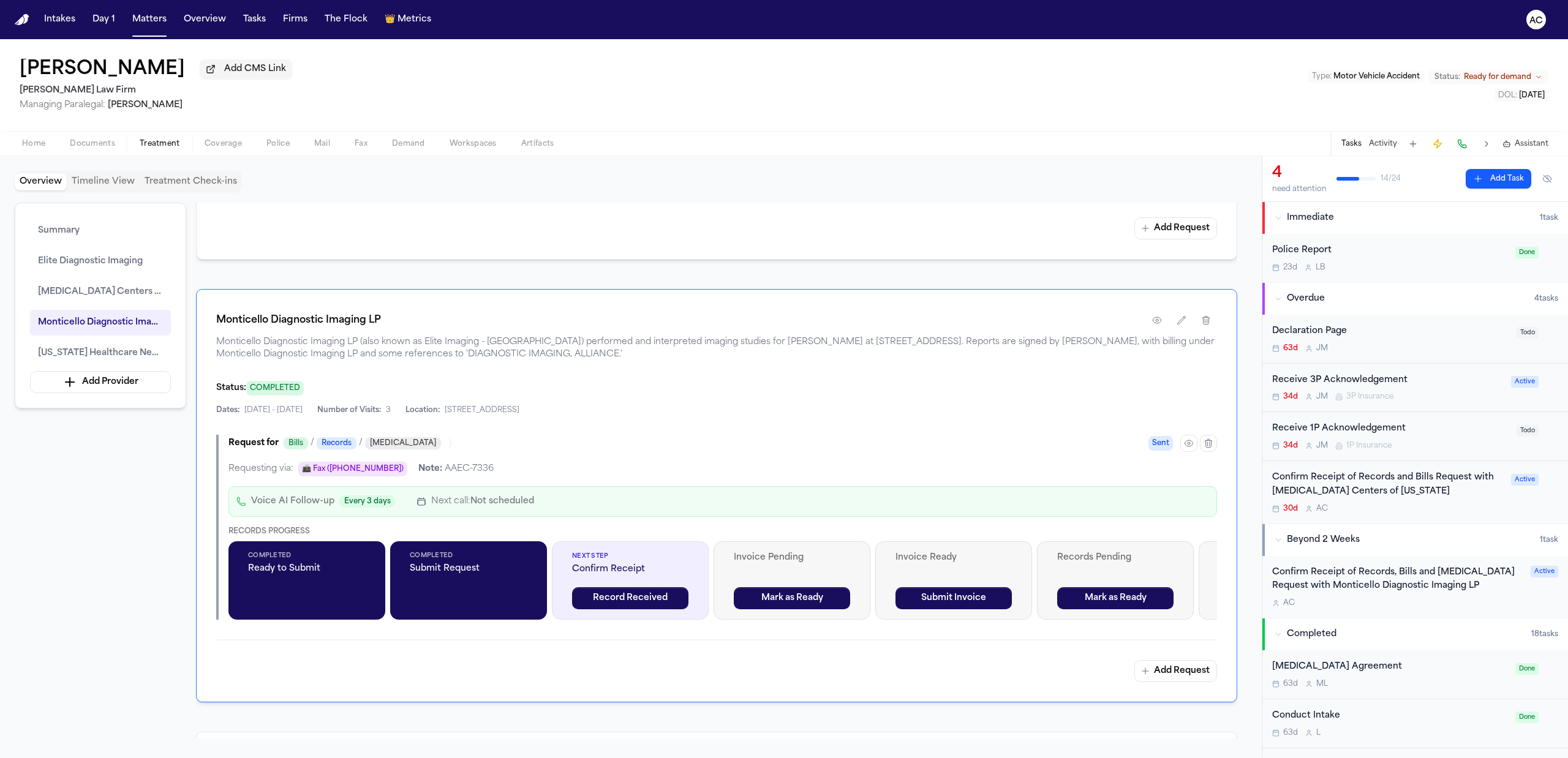
scroll to position [1633, 0]
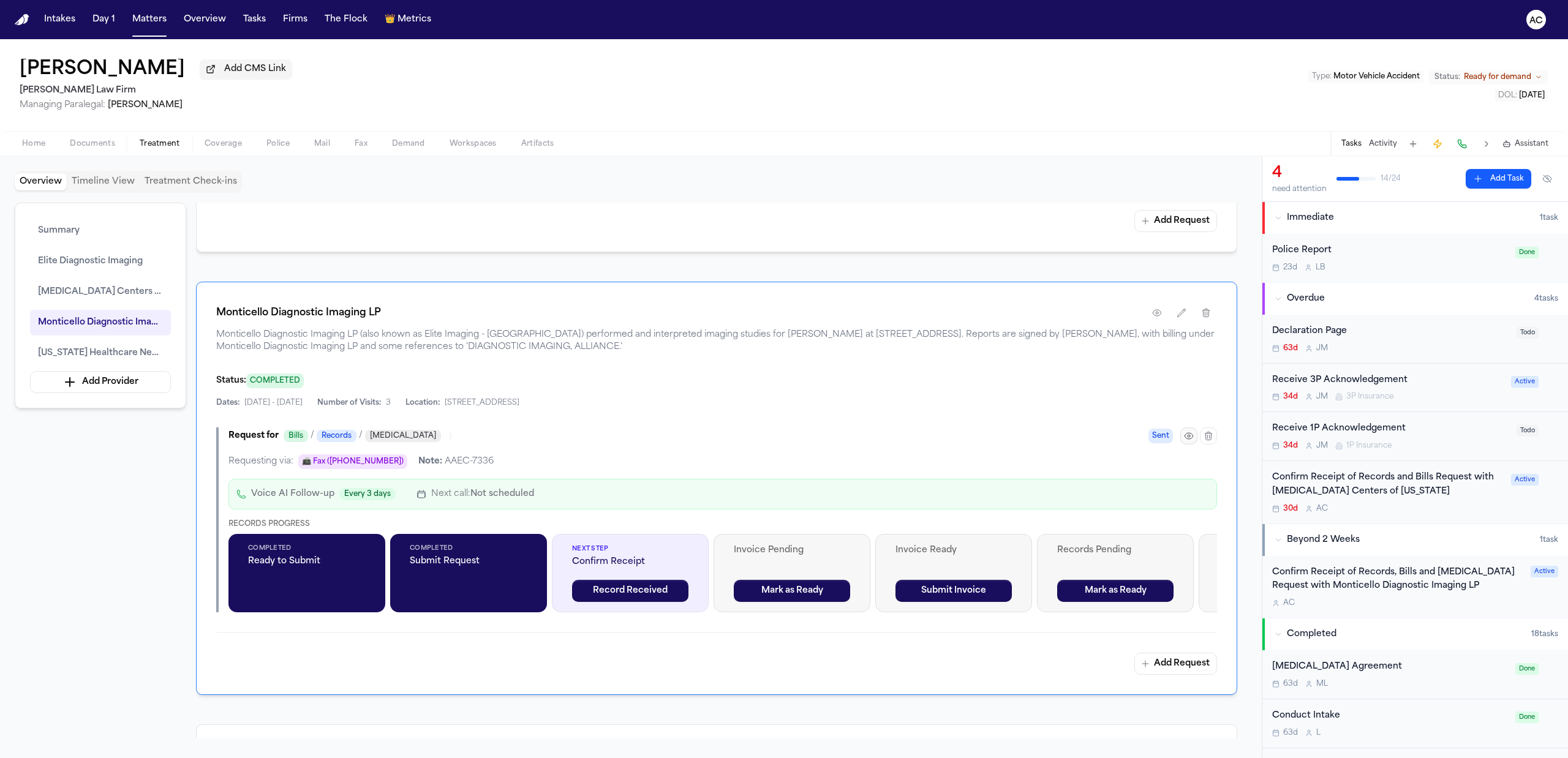
click at [1188, 434] on icon "button" at bounding box center [1188, 436] width 10 height 10
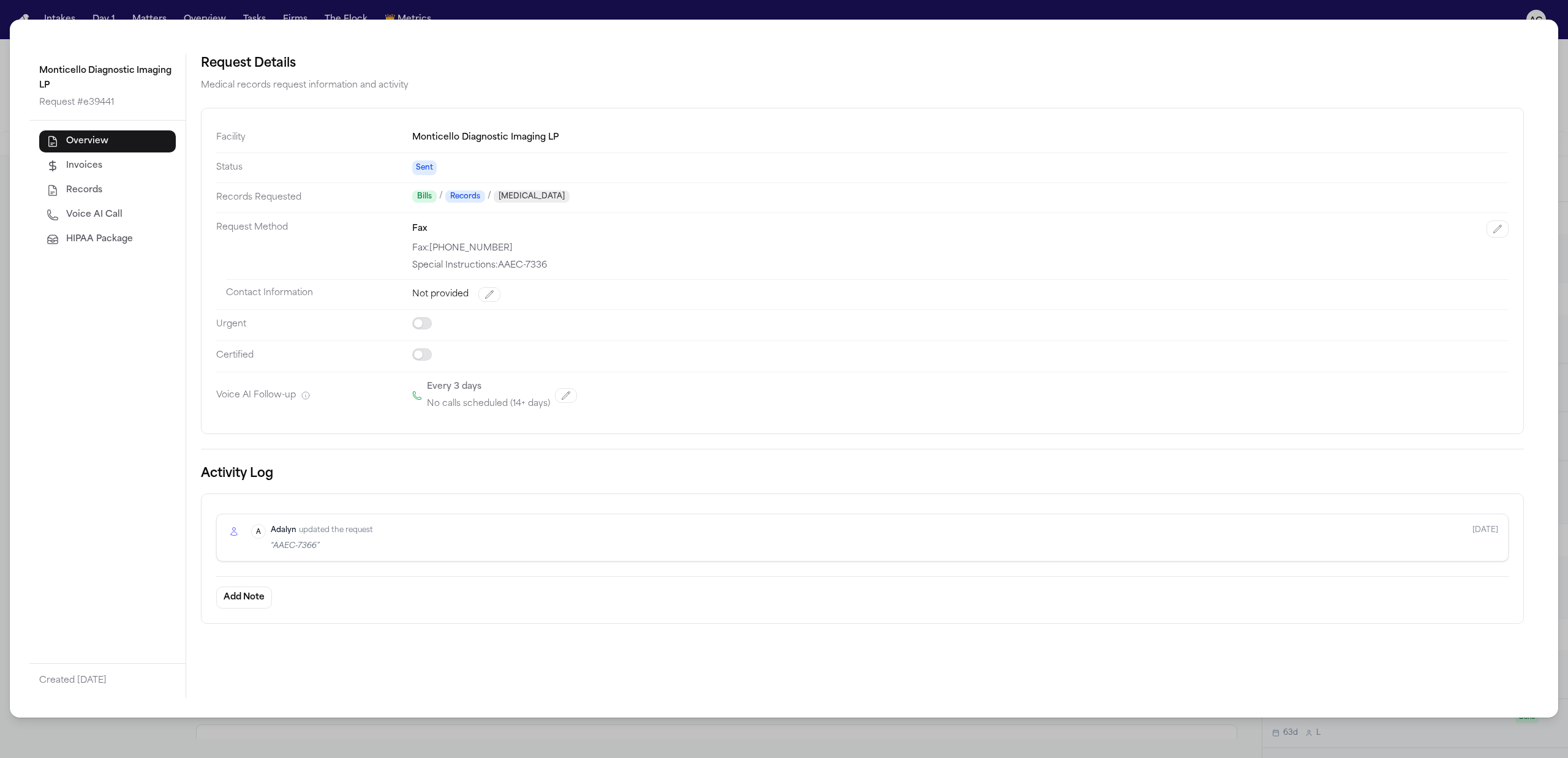
click at [102, 207] on button "Voice AI Call" at bounding box center [108, 215] width 136 height 22
select select "***"
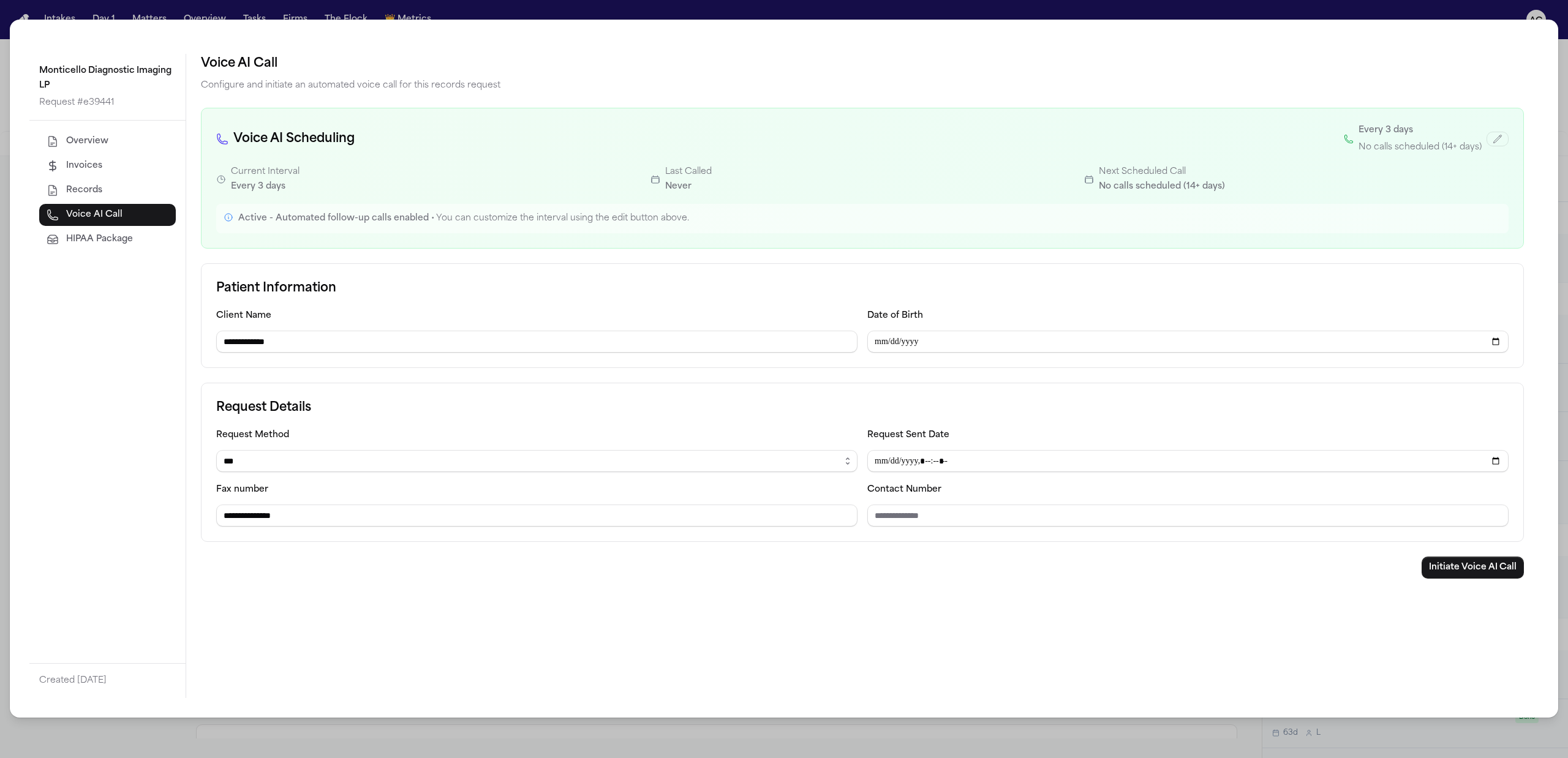
click at [1365, 8] on div "**********" at bounding box center [784, 379] width 1568 height 758
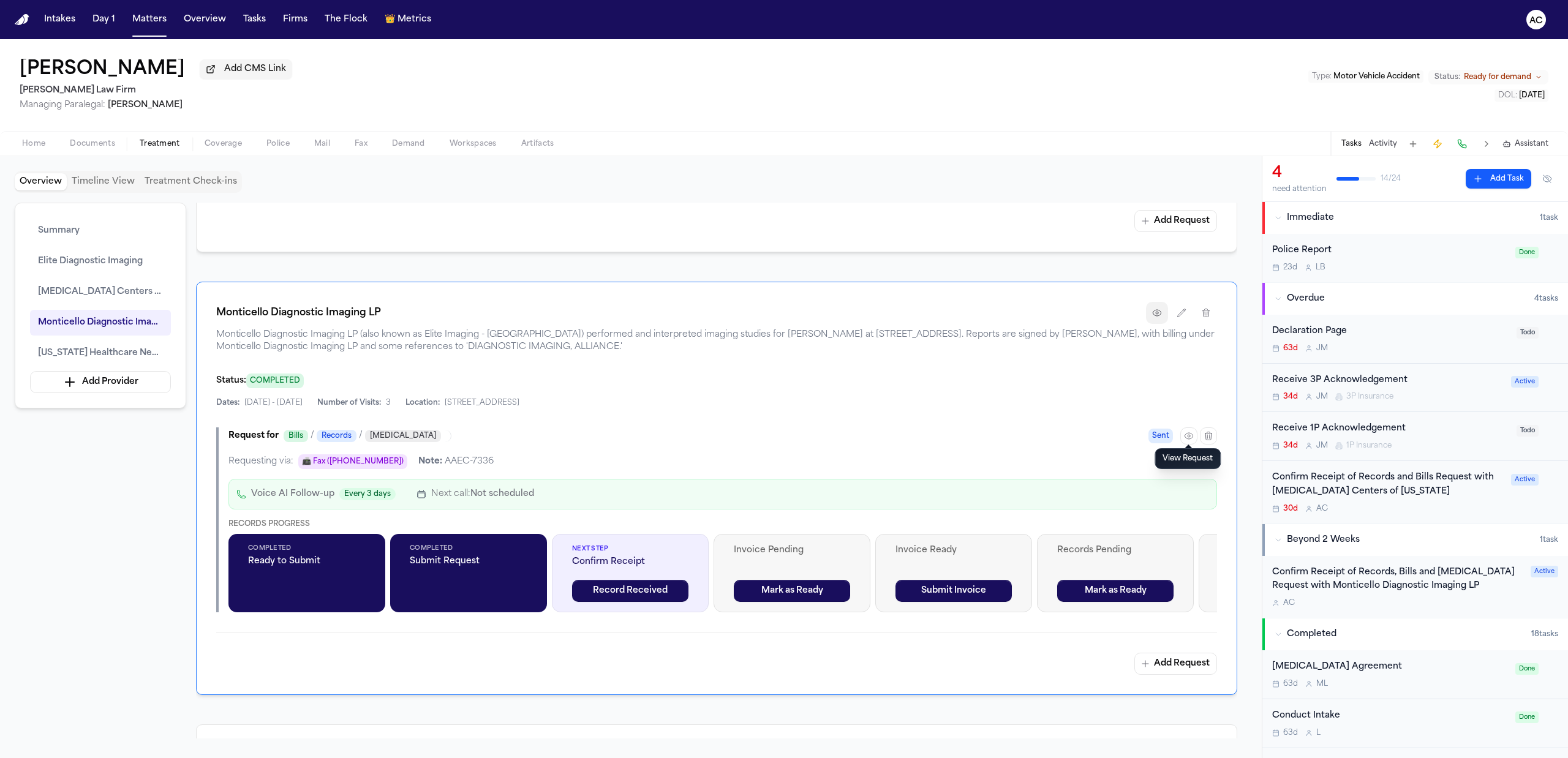
click at [1150, 309] on button "button" at bounding box center [1157, 313] width 22 height 22
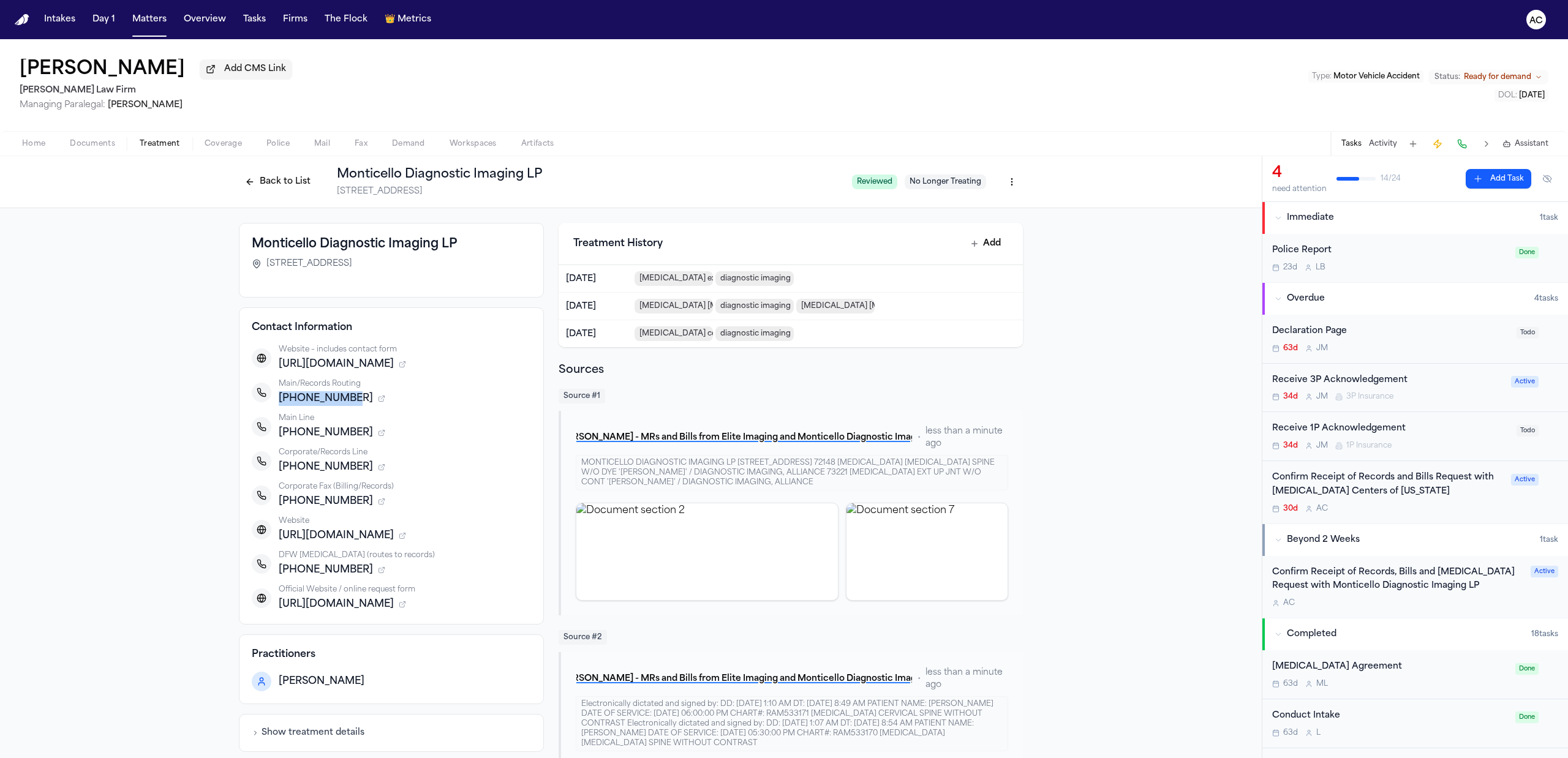
drag, startPoint x: 341, startPoint y: 400, endPoint x: 274, endPoint y: 396, distance: 67.1
click at [279, 396] on div "+18175914624" at bounding box center [405, 398] width 252 height 15
copy span "+18175914624"
click at [276, 187] on button "Back to List" at bounding box center [278, 182] width 78 height 20
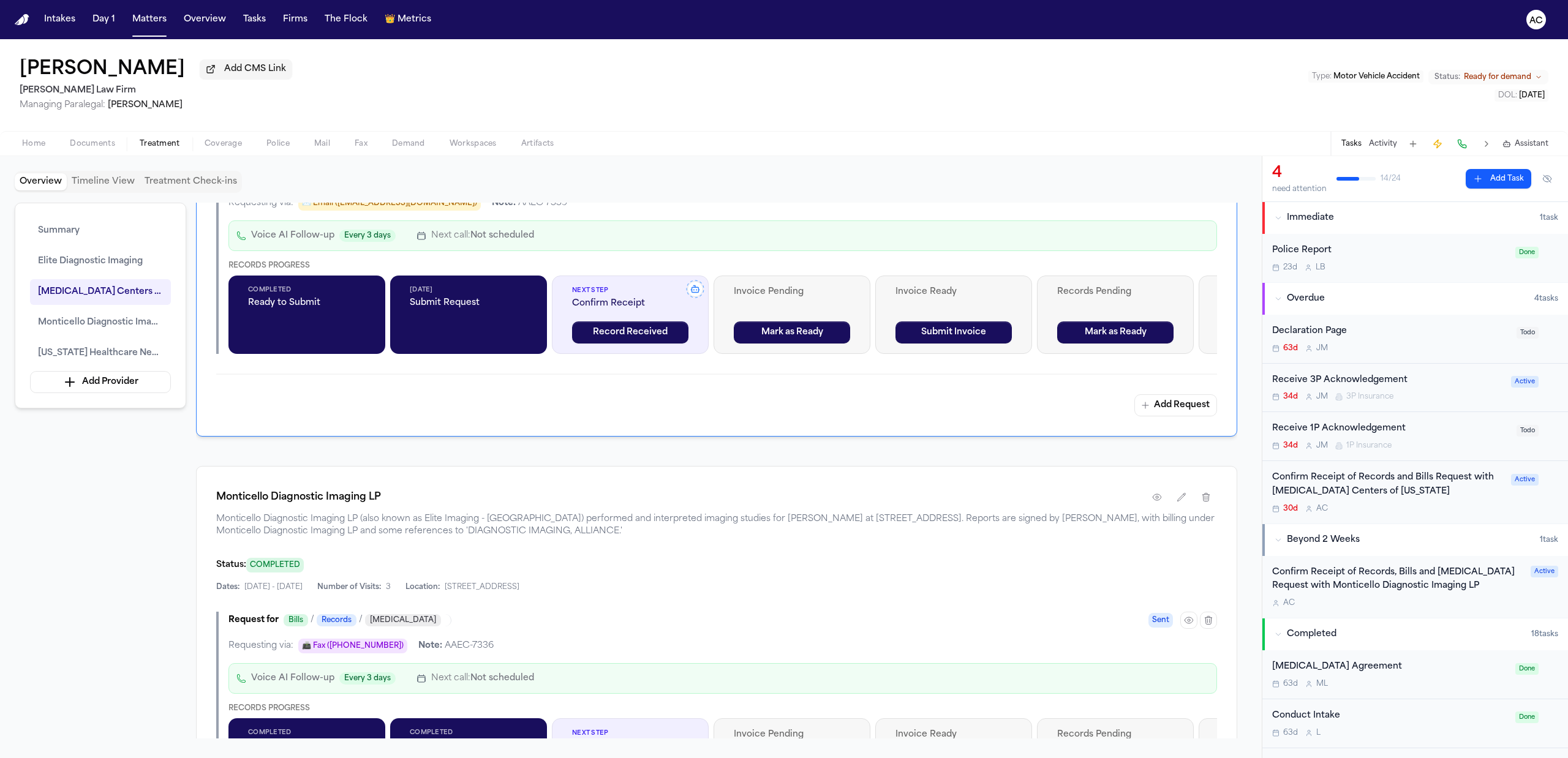
scroll to position [1633, 0]
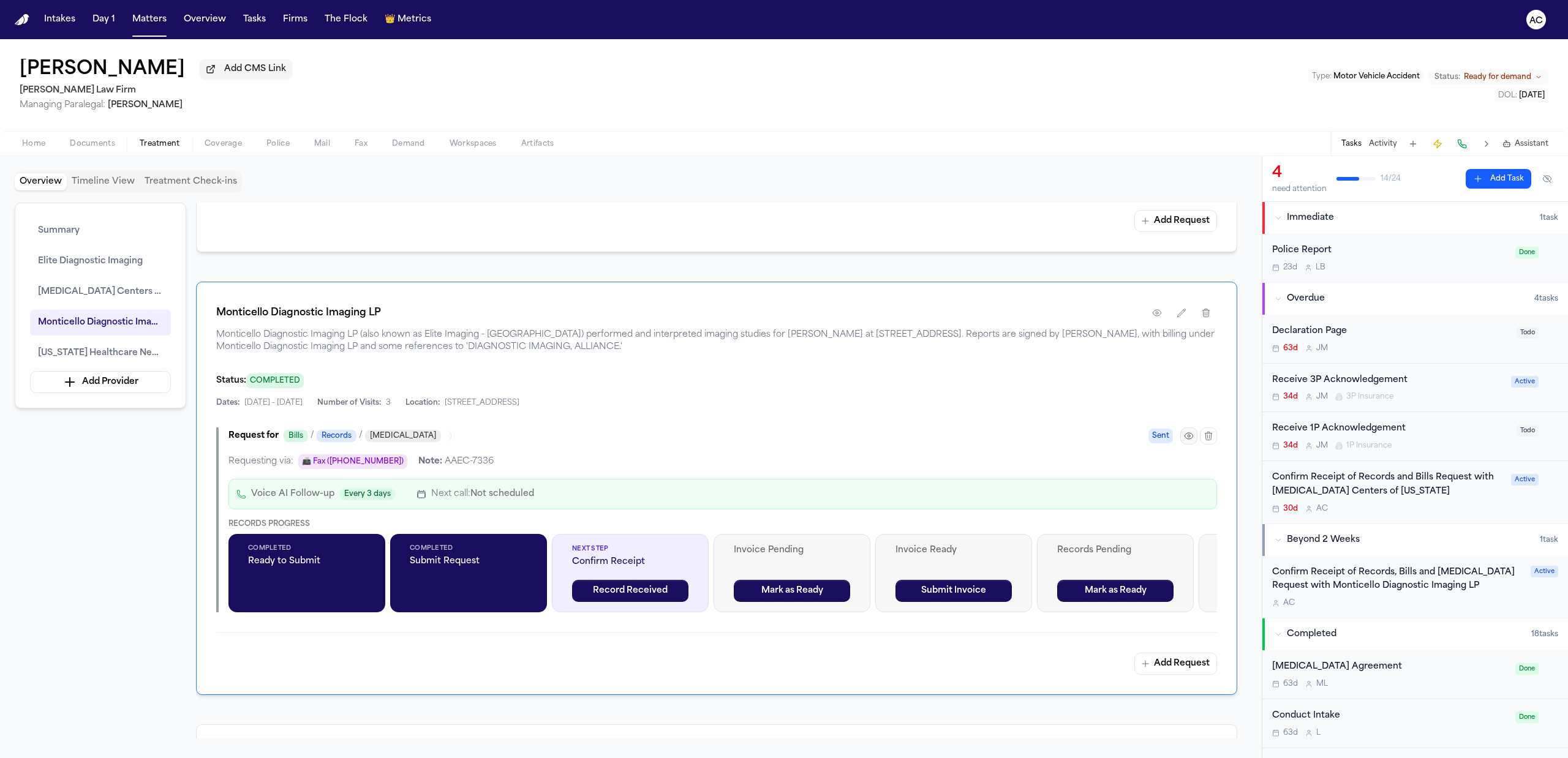
click at [1195, 431] on button "button" at bounding box center [1188, 436] width 17 height 17
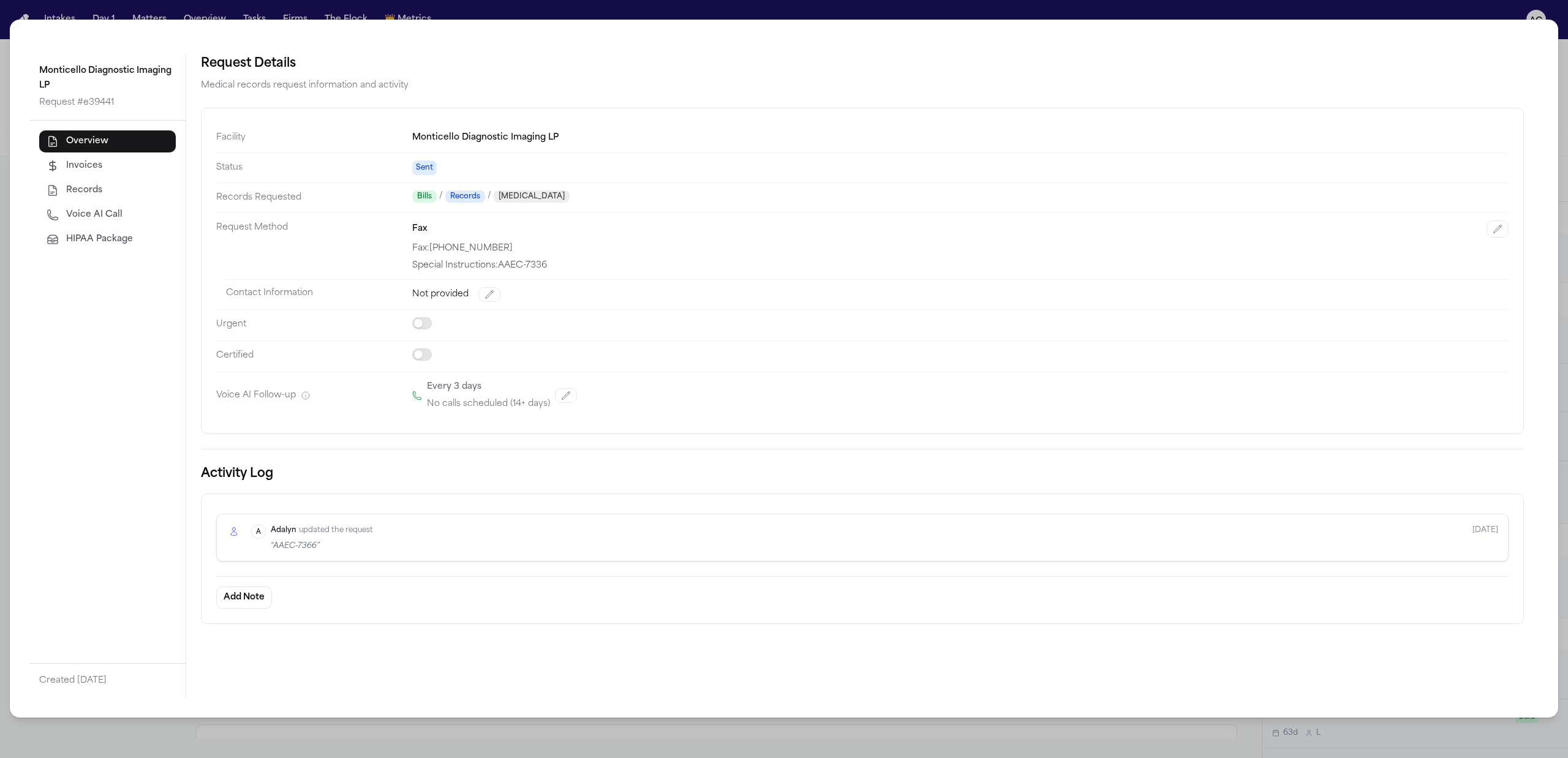
click at [119, 215] on span "Voice AI Call" at bounding box center [94, 215] width 56 height 12
select select "***"
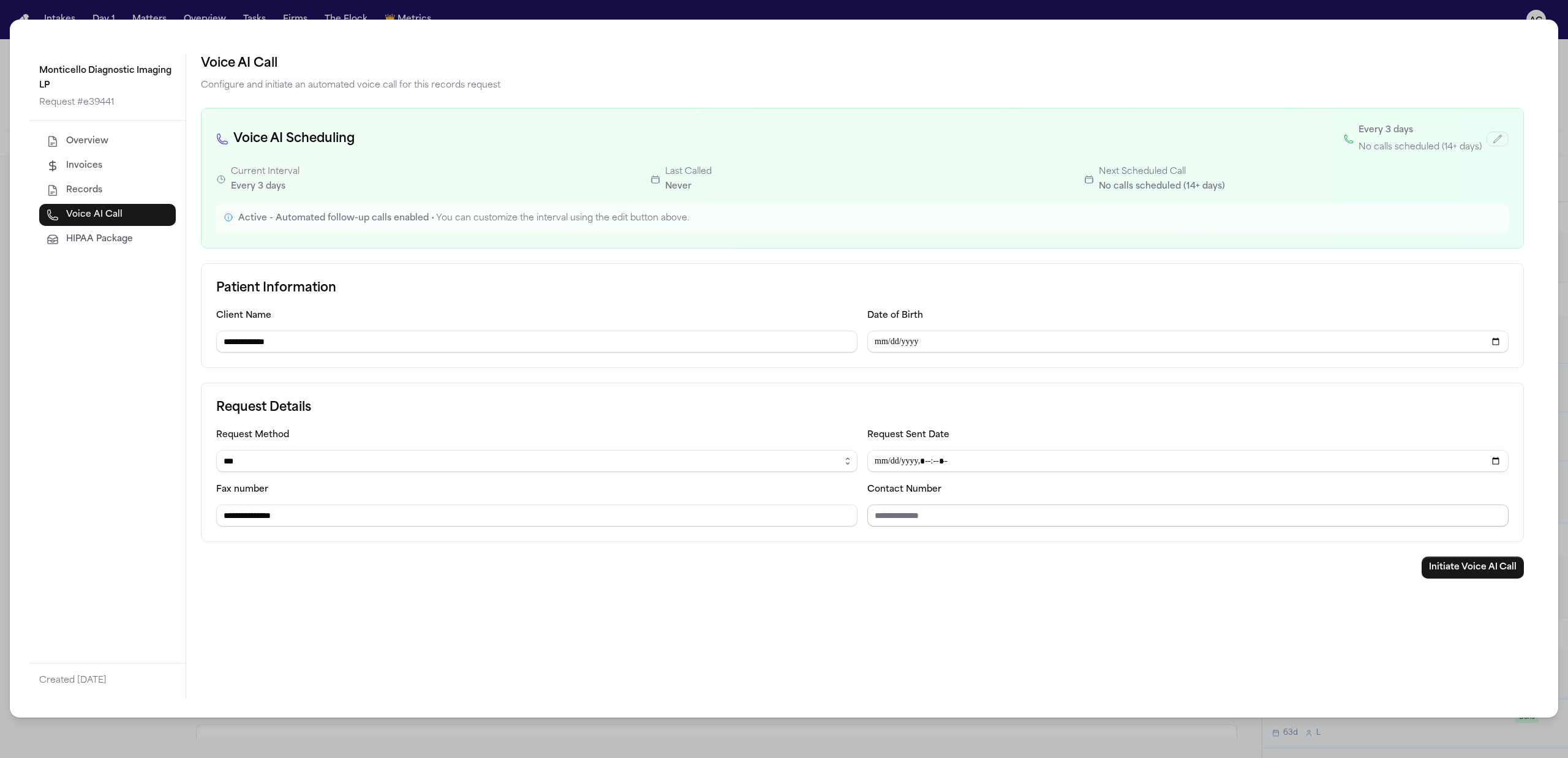
click at [957, 515] on input "Contact Number" at bounding box center [1188, 515] width 641 height 22
paste input "**********"
type input "**********"
click at [1458, 568] on button "Initiate Voice AI Call" at bounding box center [1472, 568] width 103 height 22
click at [1439, 10] on div "**********" at bounding box center [784, 379] width 1568 height 758
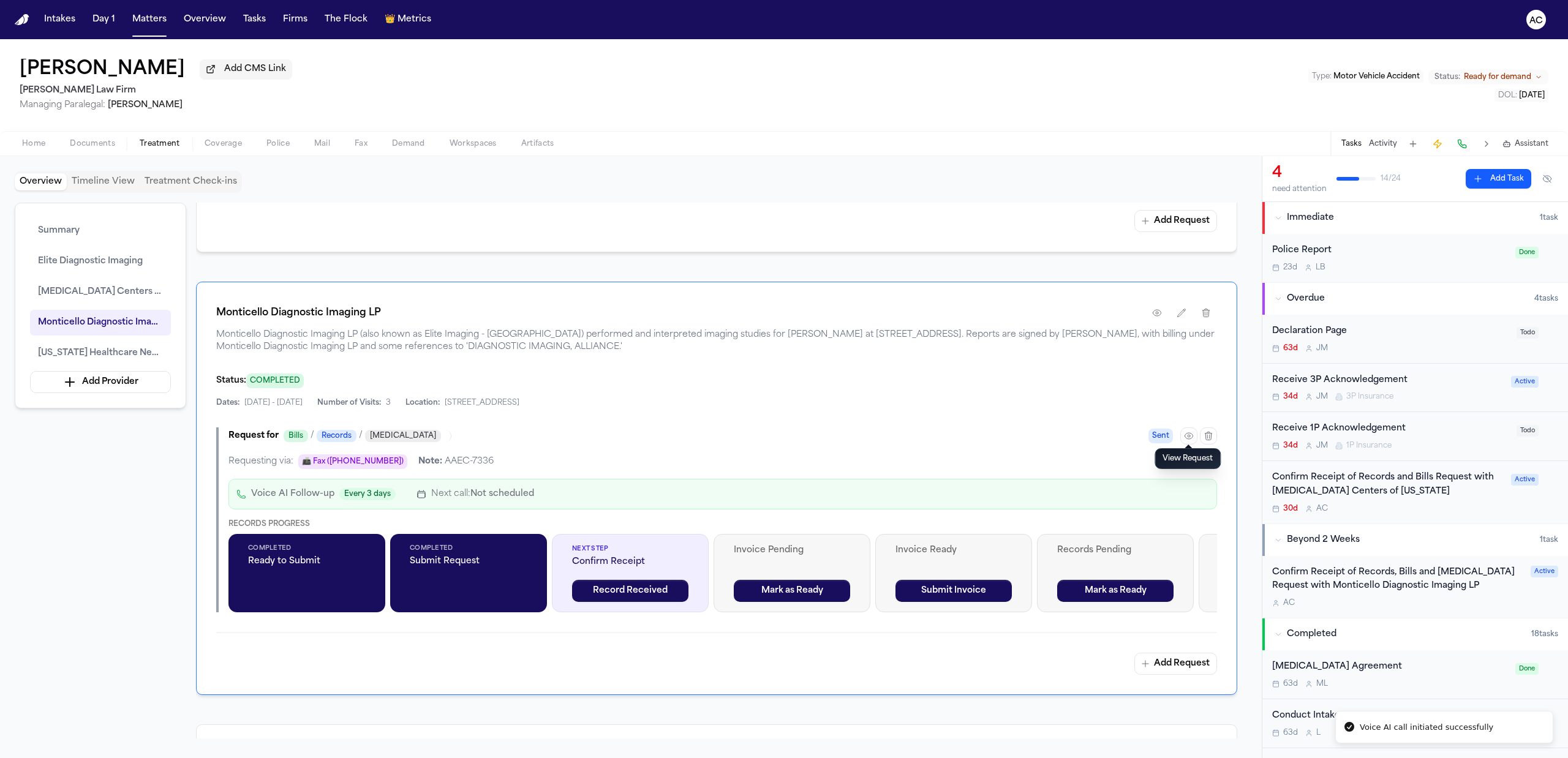
click at [1414, 589] on div "Confirm Receipt of Records, Bills and Radiology Request with Monticello Diagnos…" at bounding box center [1397, 580] width 251 height 28
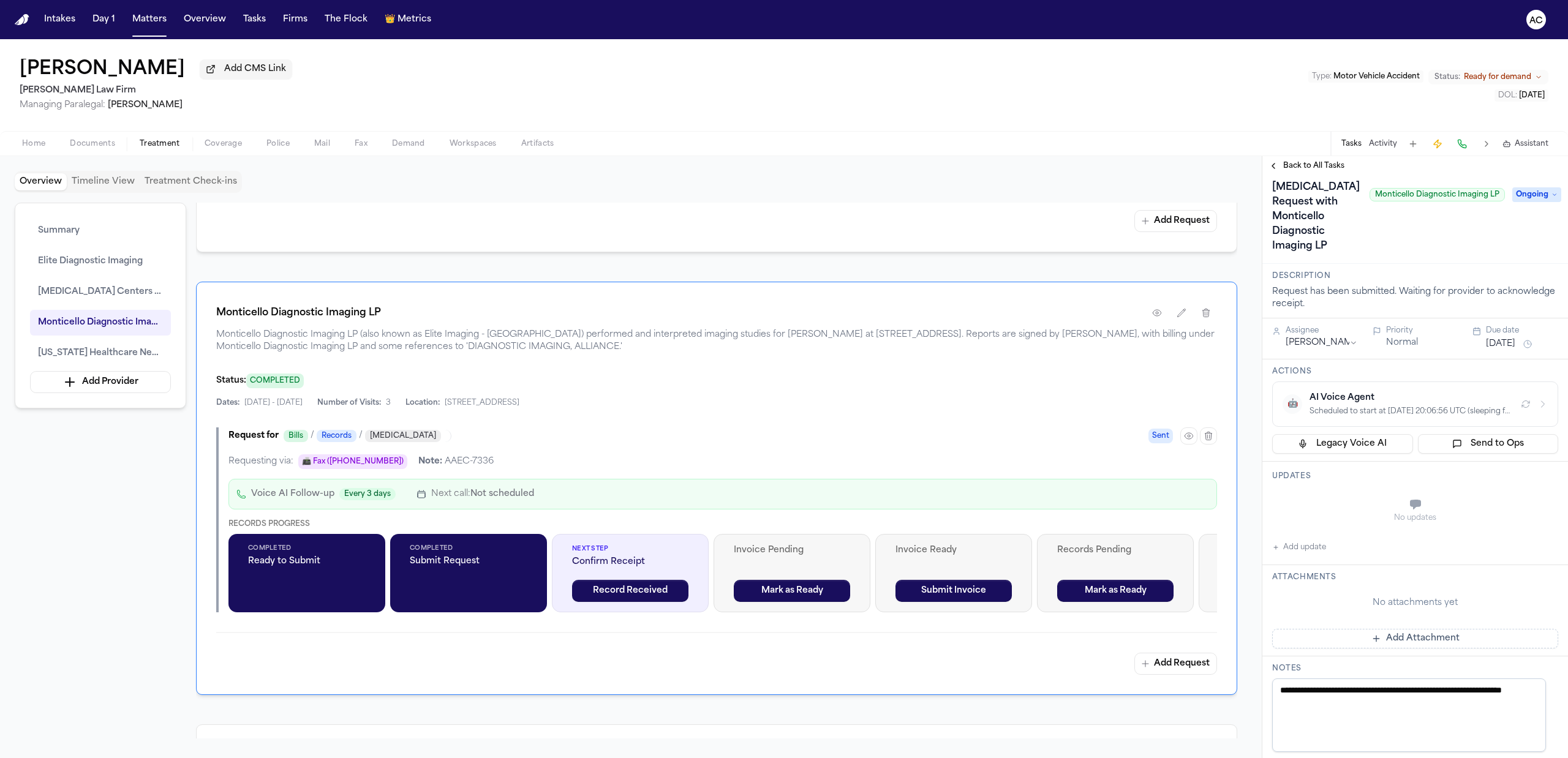
scroll to position [82, 0]
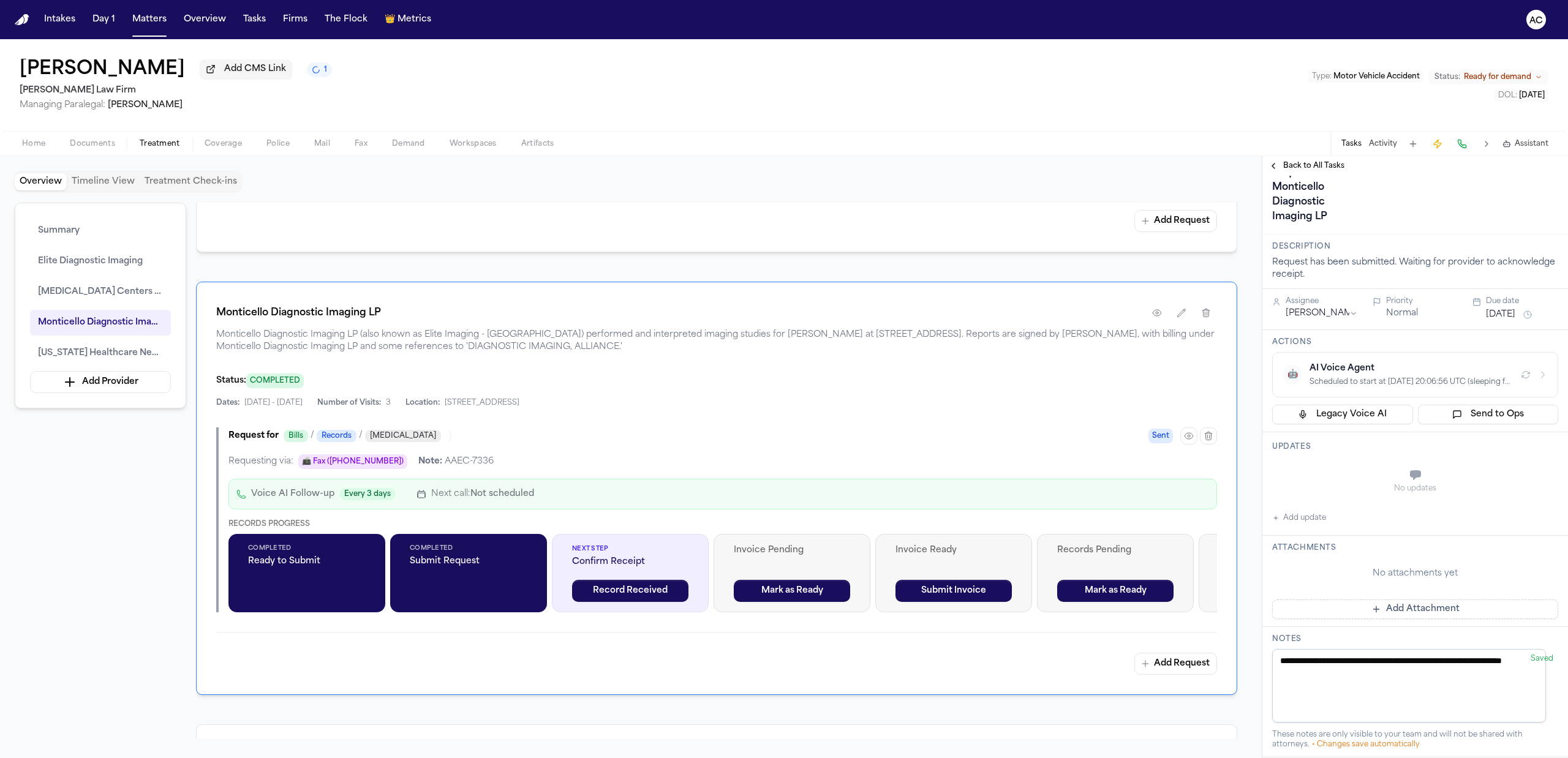
click at [1296, 517] on button "Add update" at bounding box center [1299, 518] width 54 height 15
click at [1311, 506] on label "Private" at bounding box center [1318, 506] width 25 height 10
click at [1301, 506] on button "Private" at bounding box center [1296, 506] width 10 height 10
click at [1315, 480] on textarea "Add your update" at bounding box center [1422, 476] width 262 height 24
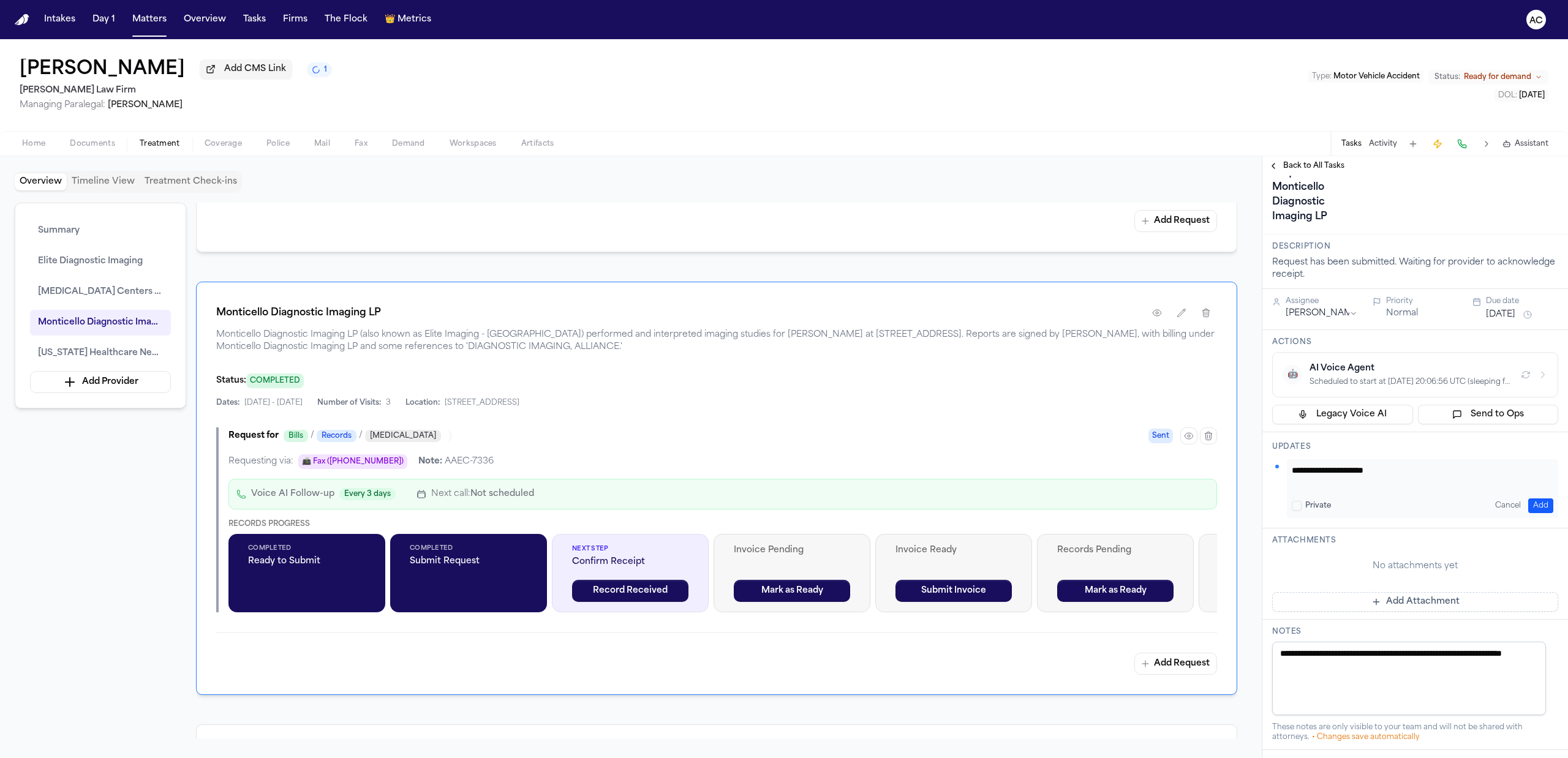
type textarea "**********"
click at [1537, 508] on button "Add" at bounding box center [1540, 506] width 25 height 15
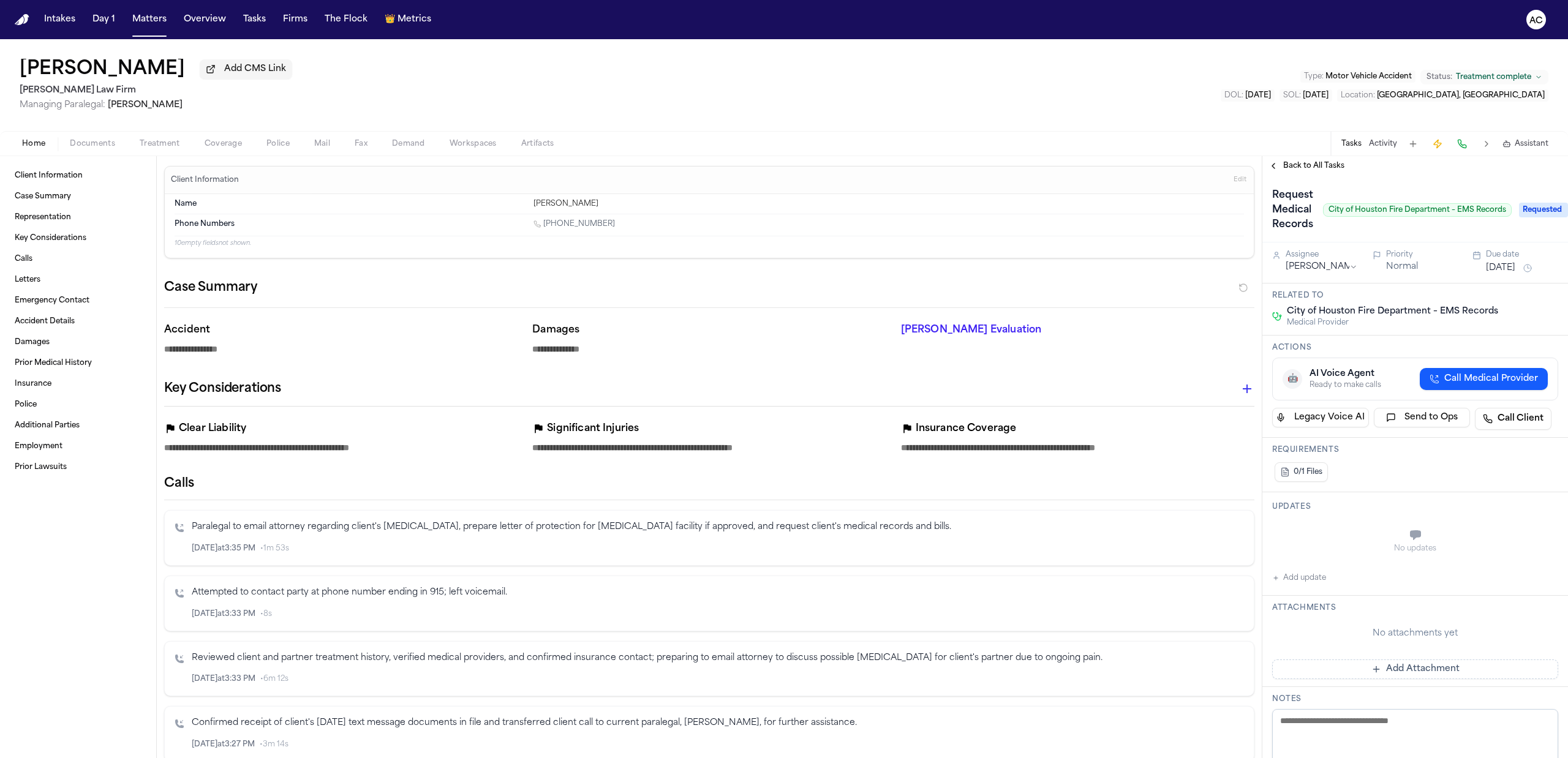
click at [1301, 584] on button "Add update" at bounding box center [1299, 578] width 54 height 15
click at [1312, 534] on textarea "Add your update" at bounding box center [1422, 536] width 262 height 24
paste textarea "**********"
click at [1292, 543] on textarea "**********" at bounding box center [1416, 536] width 249 height 24
type textarea "**********"
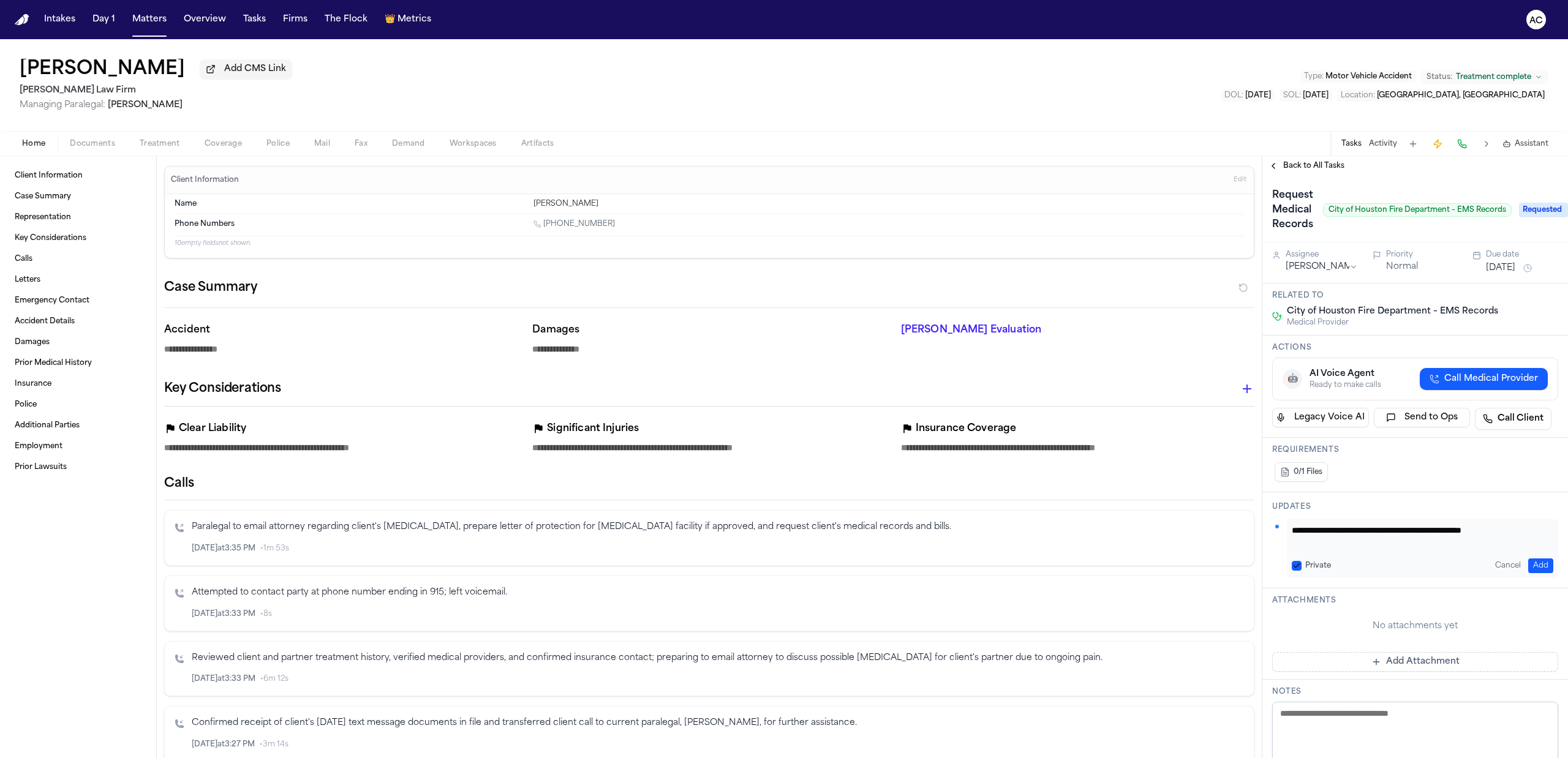
click at [1294, 566] on button "Private" at bounding box center [1296, 566] width 10 height 10
click at [1537, 569] on button "Add" at bounding box center [1540, 566] width 25 height 15
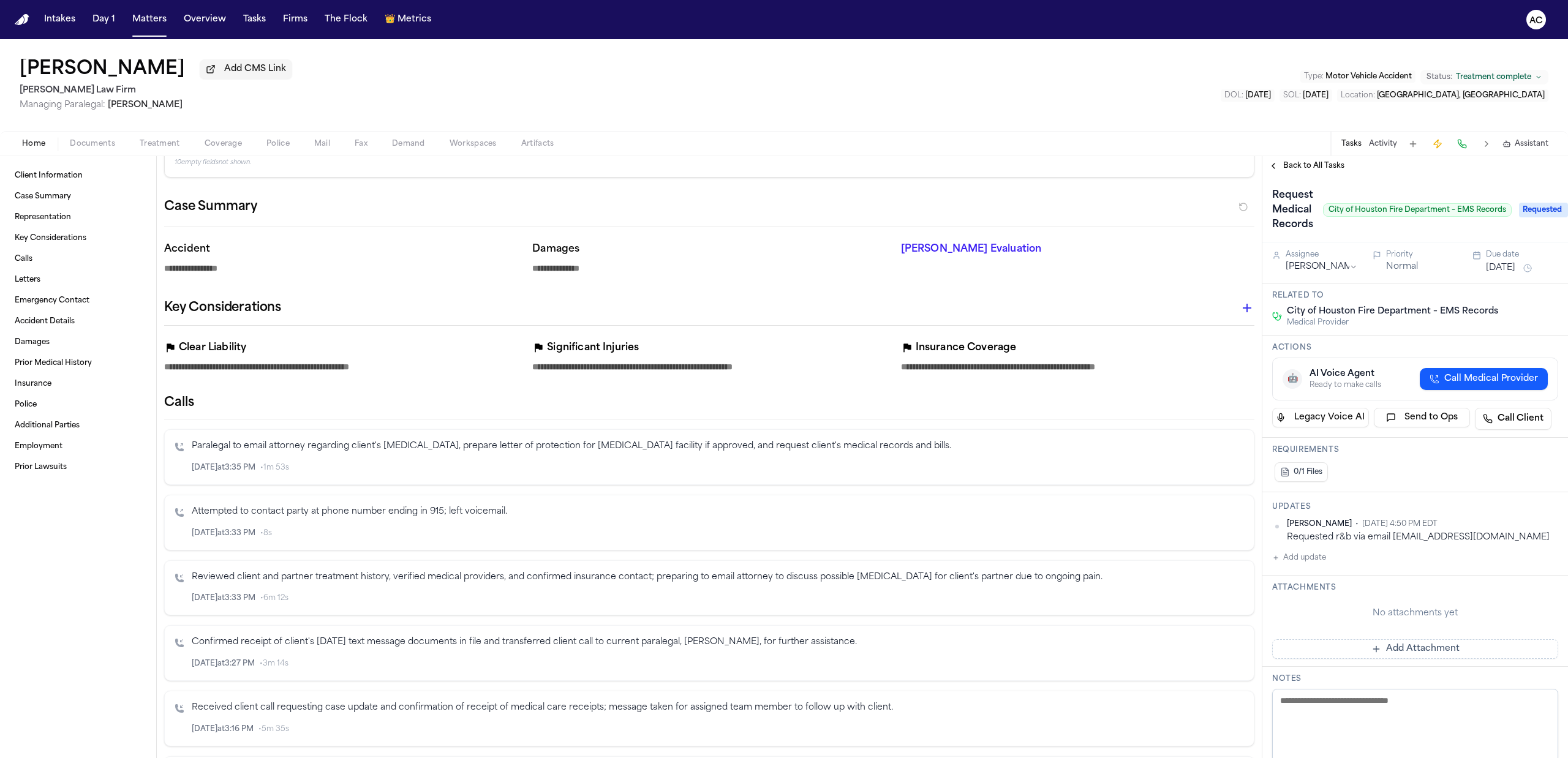
scroll to position [82, 0]
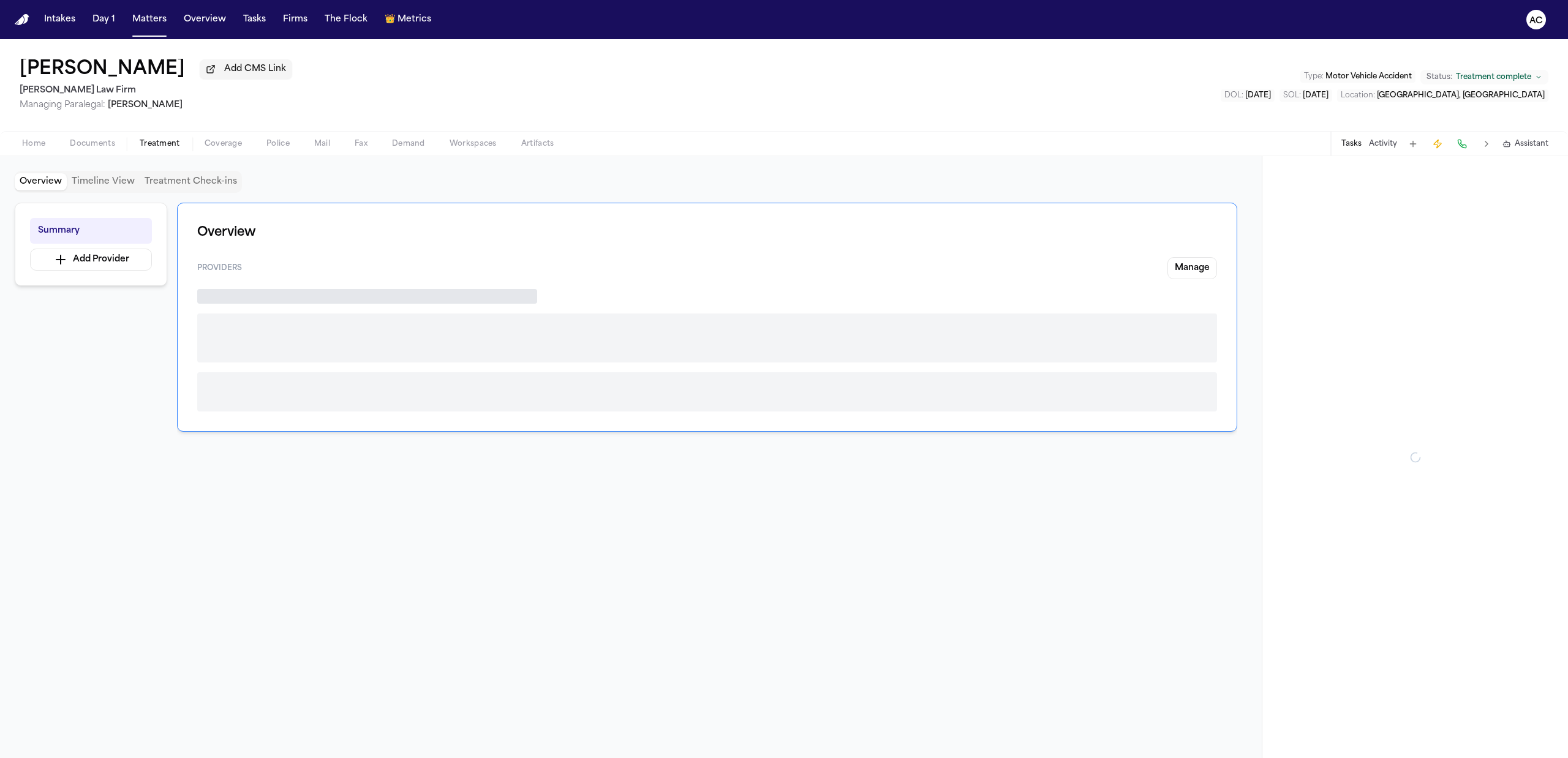
click at [164, 136] on button "Treatment" at bounding box center [160, 143] width 65 height 15
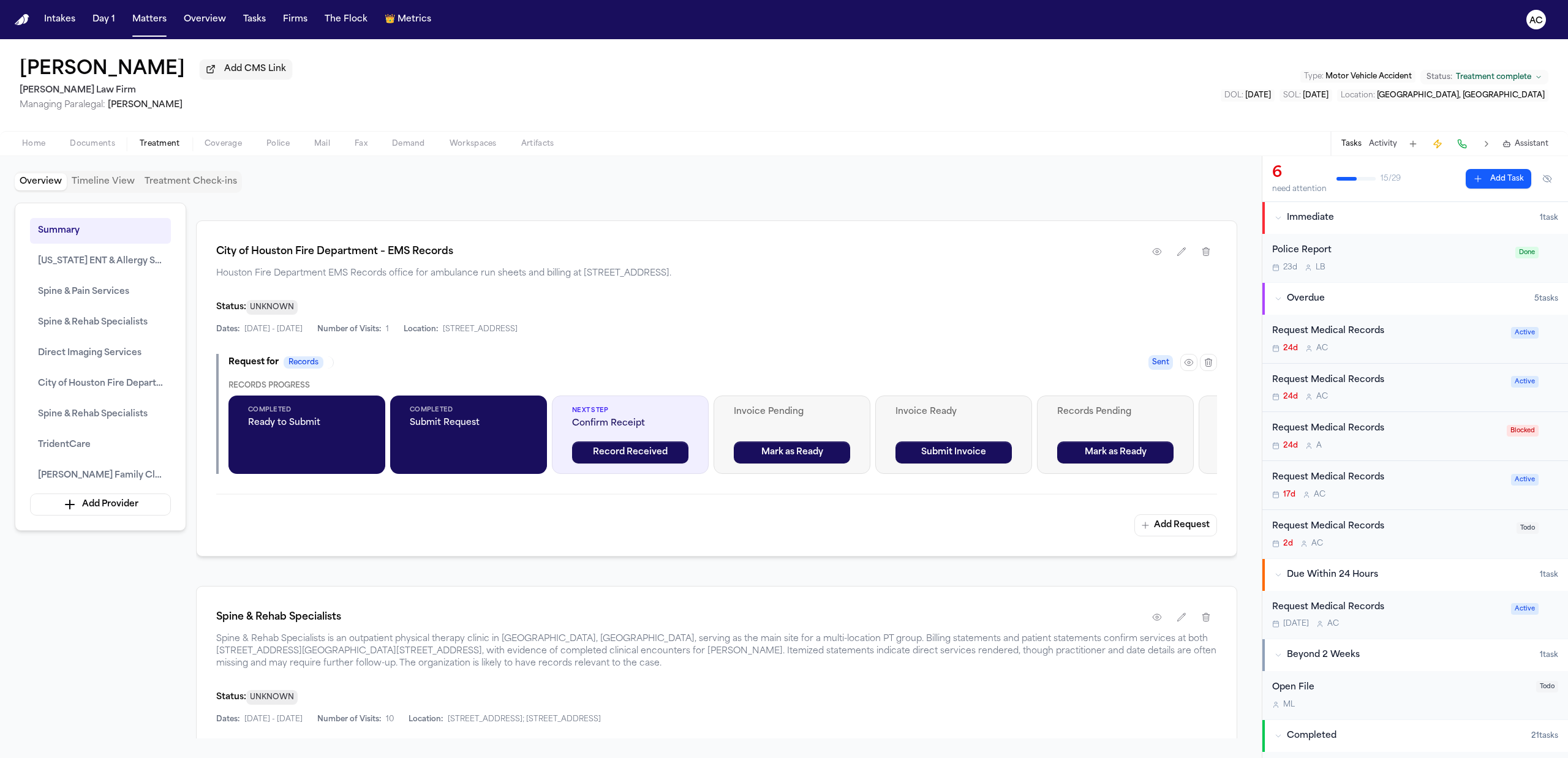
scroll to position [2287, 0]
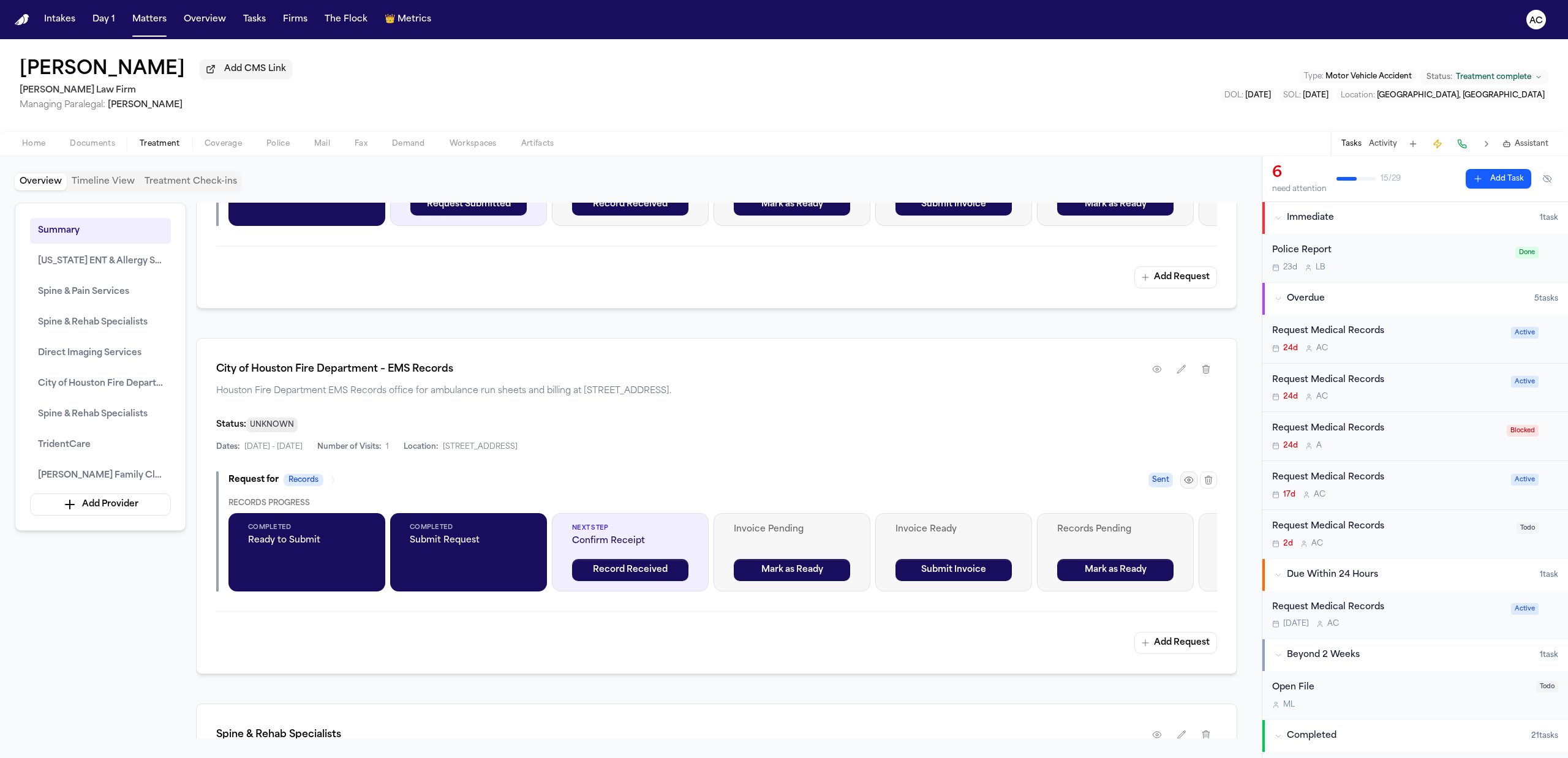
click at [1188, 485] on icon "button" at bounding box center [1188, 480] width 10 height 10
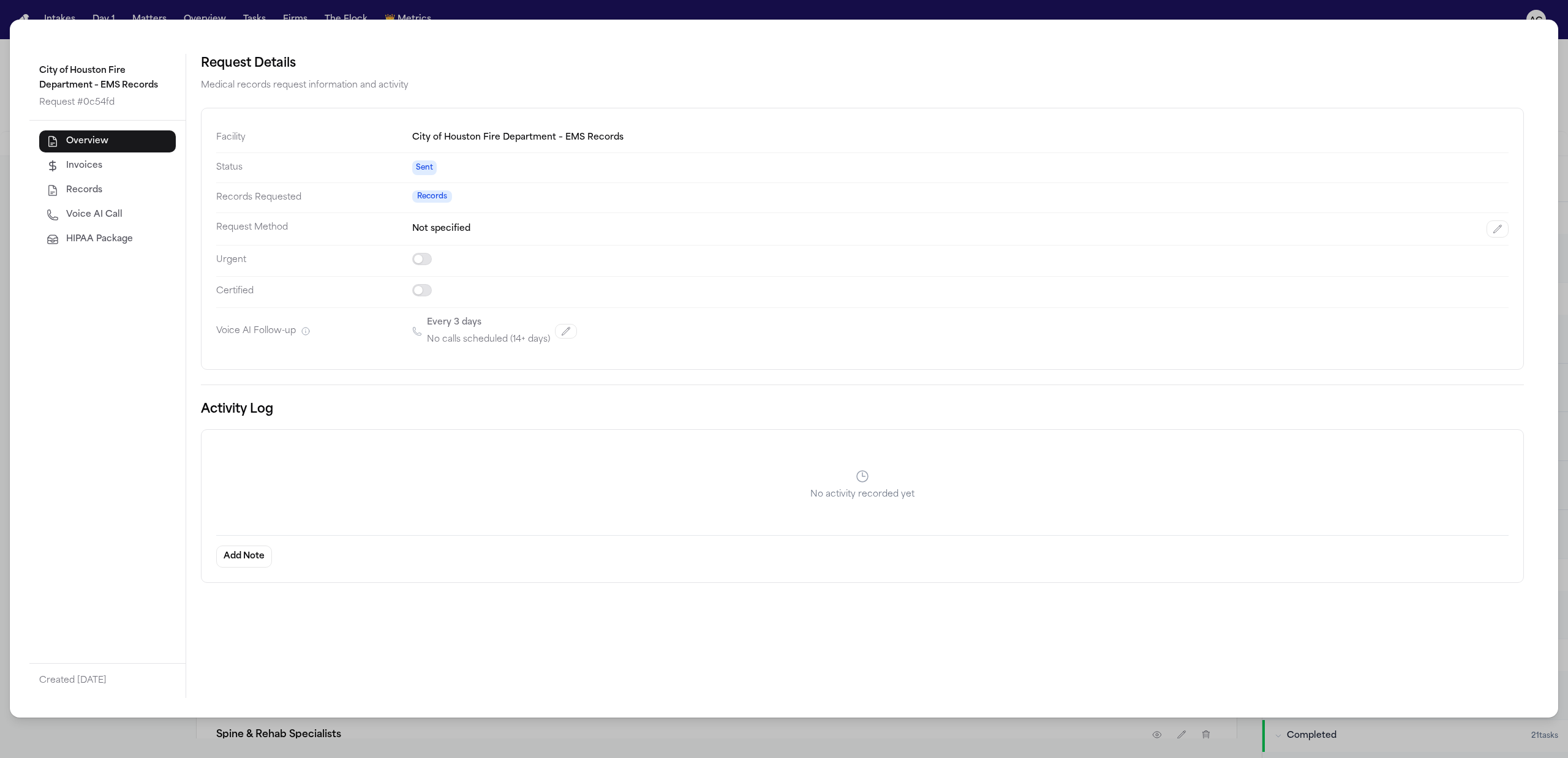
click at [1562, 64] on div "City of Houston Fire Department – EMS Records Request # 0c54fd Overview Invoice…" at bounding box center [784, 379] width 1568 height 758
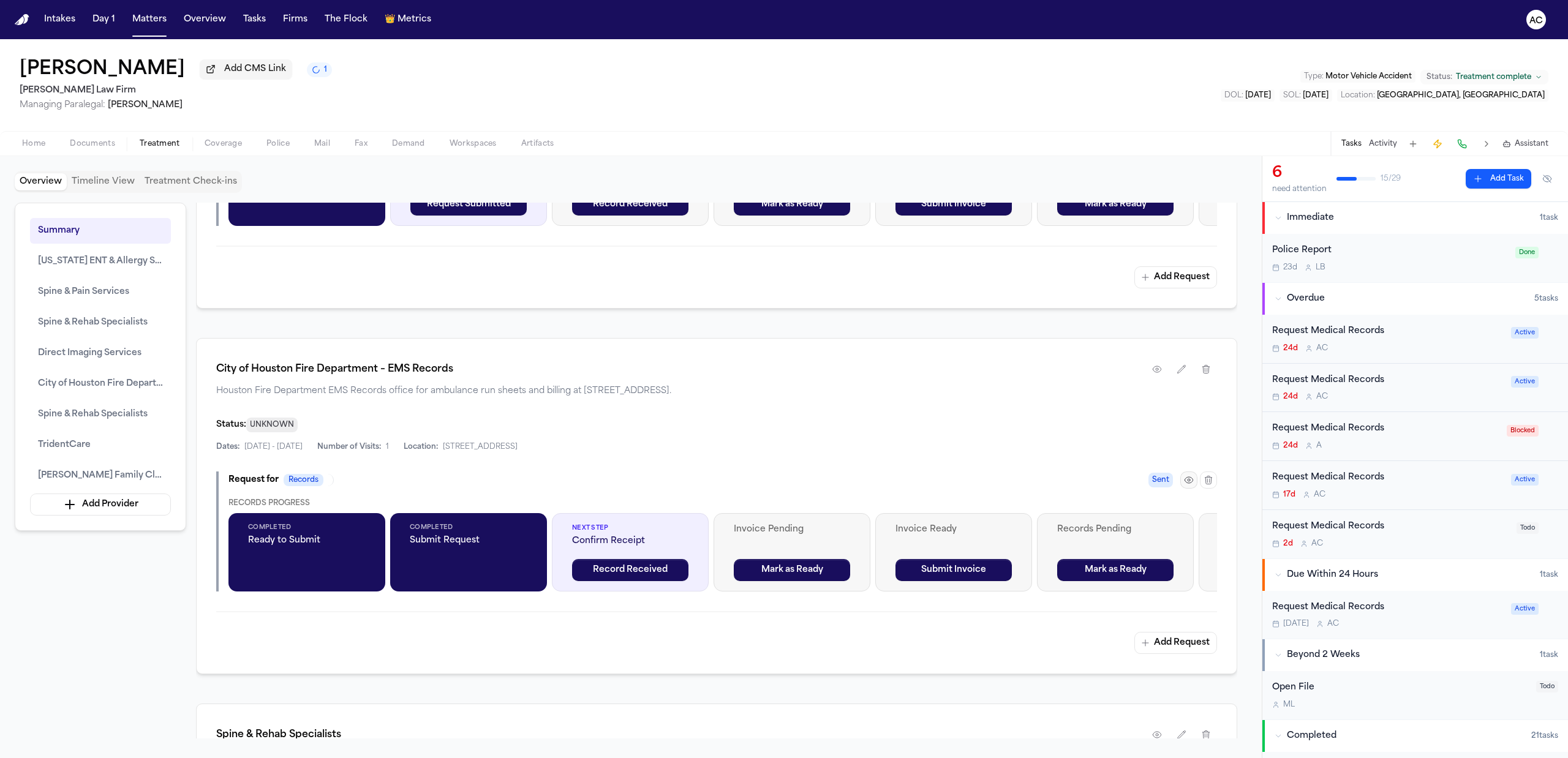
click at [1190, 485] on icon "button" at bounding box center [1188, 480] width 10 height 10
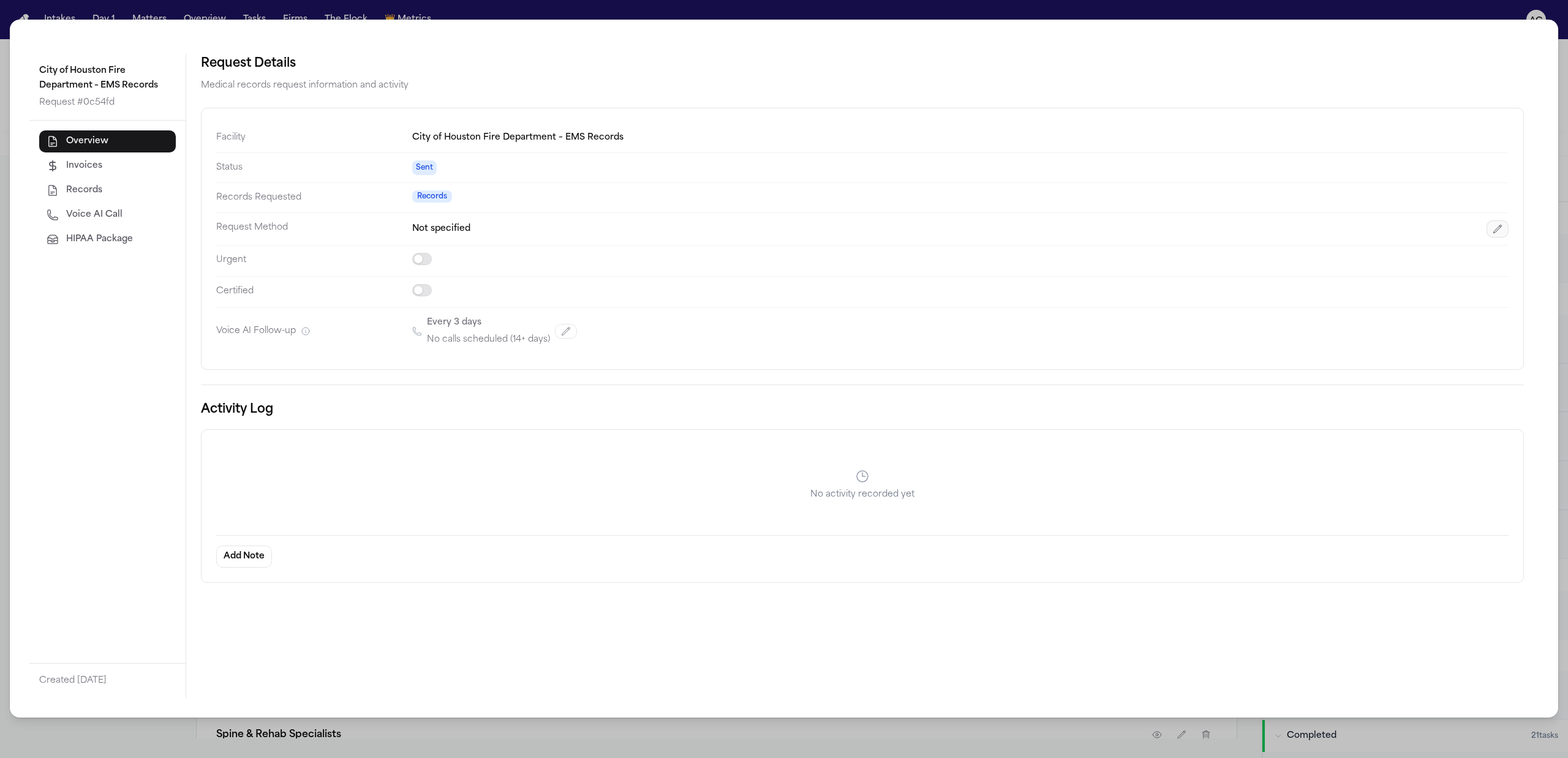
click at [1490, 231] on button "button" at bounding box center [1497, 229] width 22 height 17
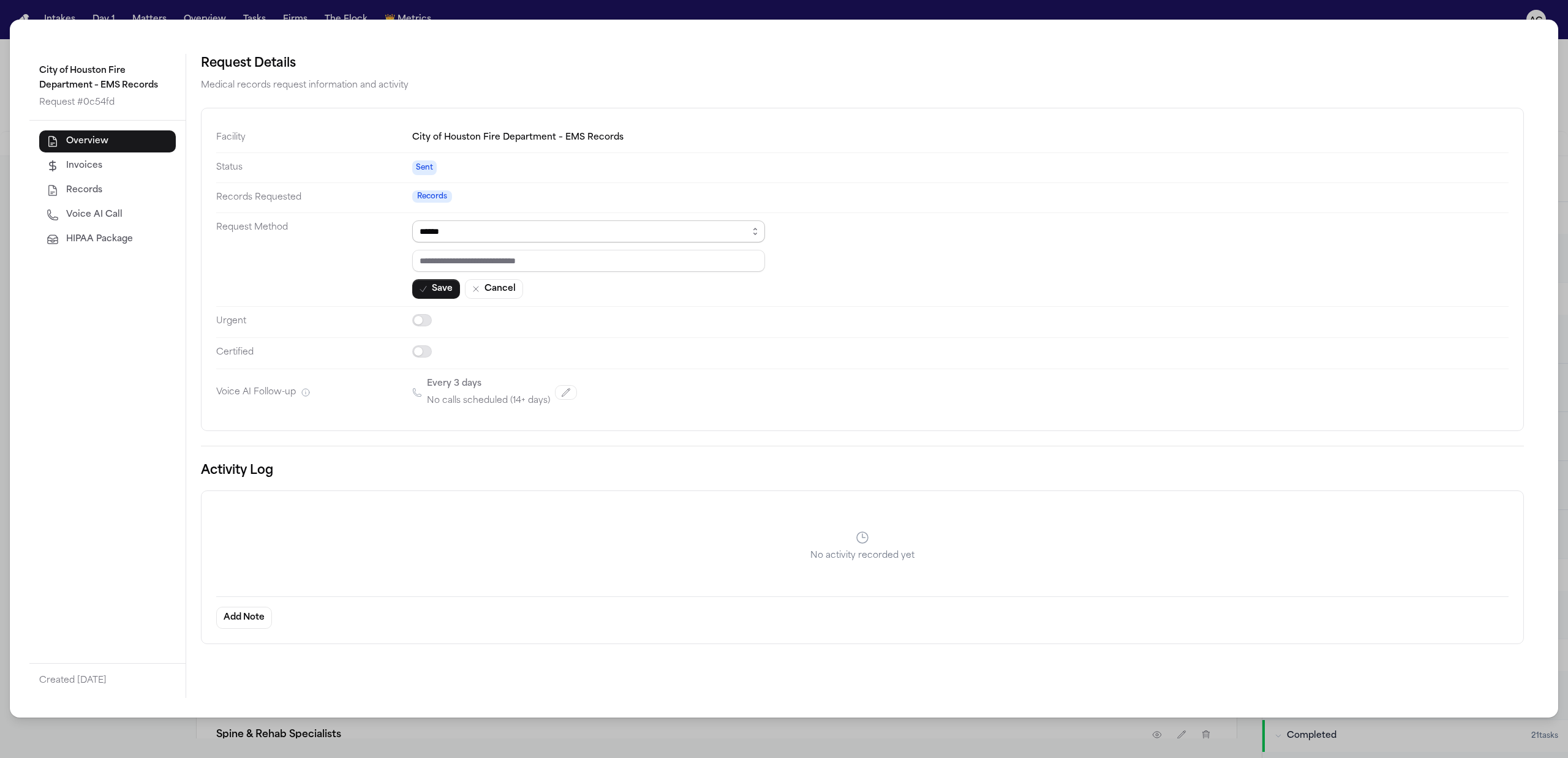
click at [464, 236] on select "****** ***** *** ****" at bounding box center [588, 231] width 353 height 22
select select "*****"
click at [412, 222] on select "****** ***** *** ****" at bounding box center [588, 231] width 353 height 22
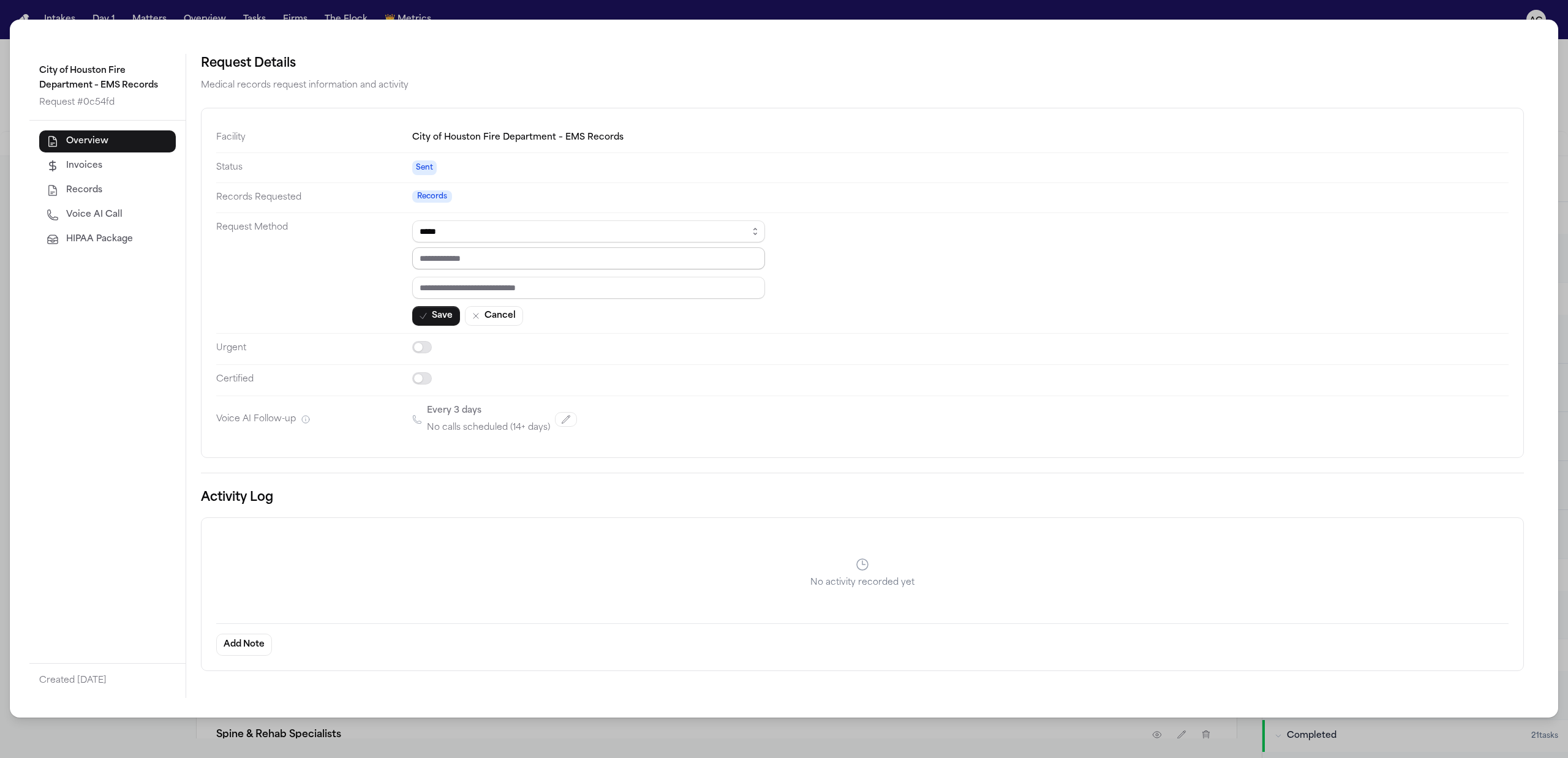
click at [520, 260] on input "email" at bounding box center [588, 258] width 353 height 22
paste input "**********"
type input "**********"
click at [485, 293] on input "text" at bounding box center [588, 288] width 353 height 22
paste input "*********"
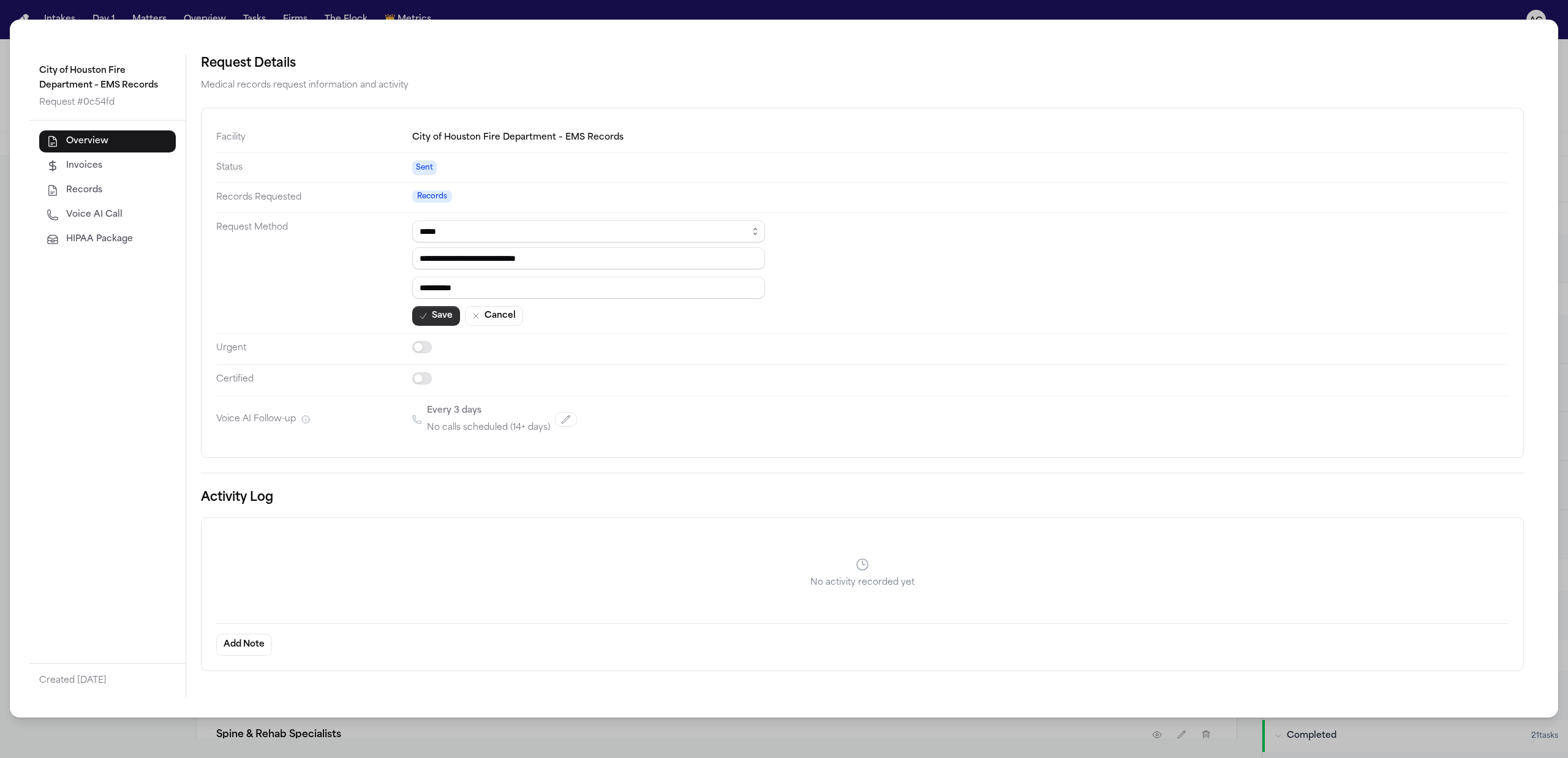
type input "*********"
click at [439, 321] on button "Save" at bounding box center [436, 316] width 48 height 20
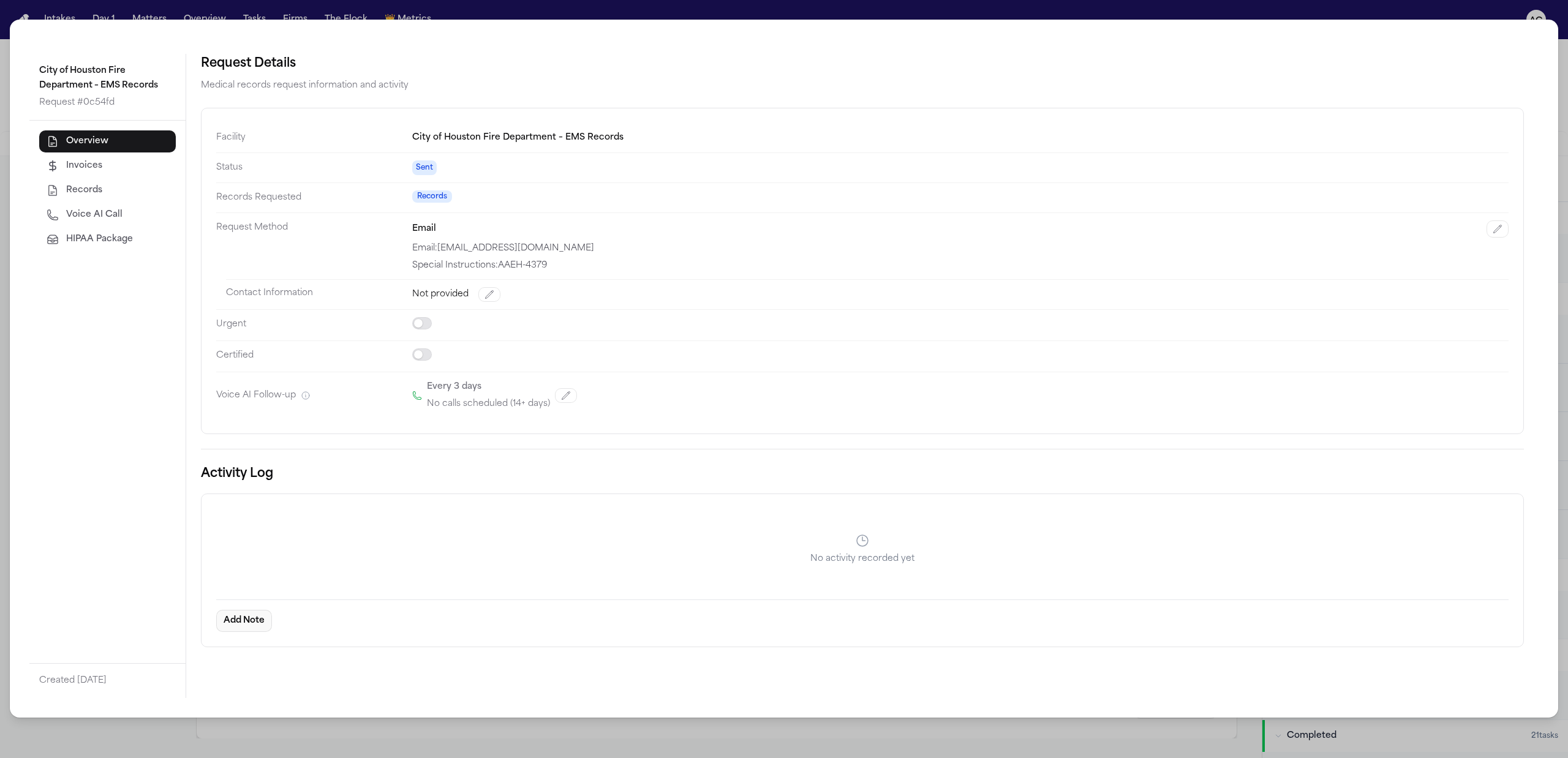
click at [241, 627] on button "Add Note" at bounding box center [244, 621] width 56 height 22
click at [317, 682] on textarea "Add Note to Activity Log" at bounding box center [422, 686] width 391 height 52
type textarea "*"
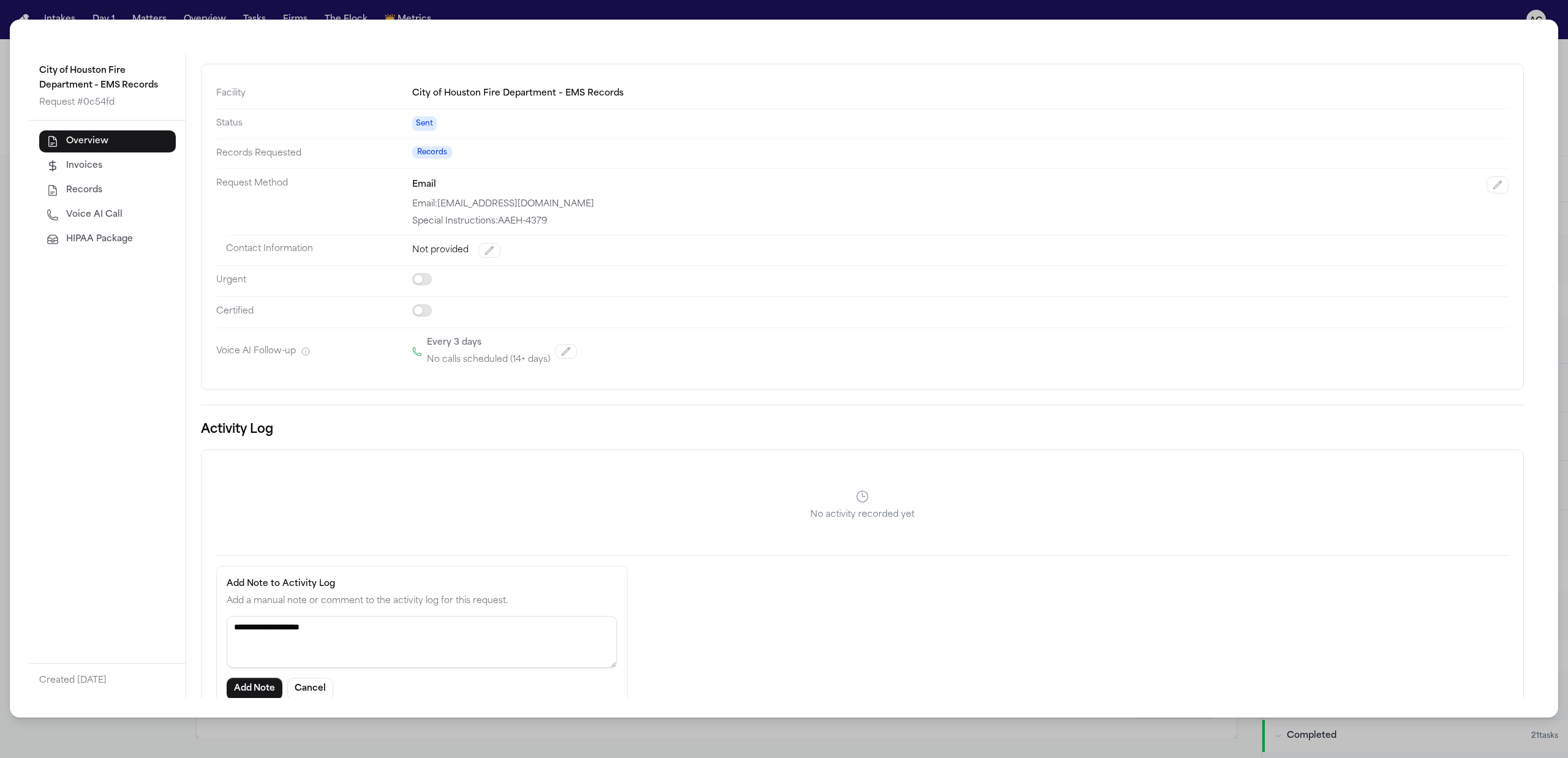
scroll to position [85, 0]
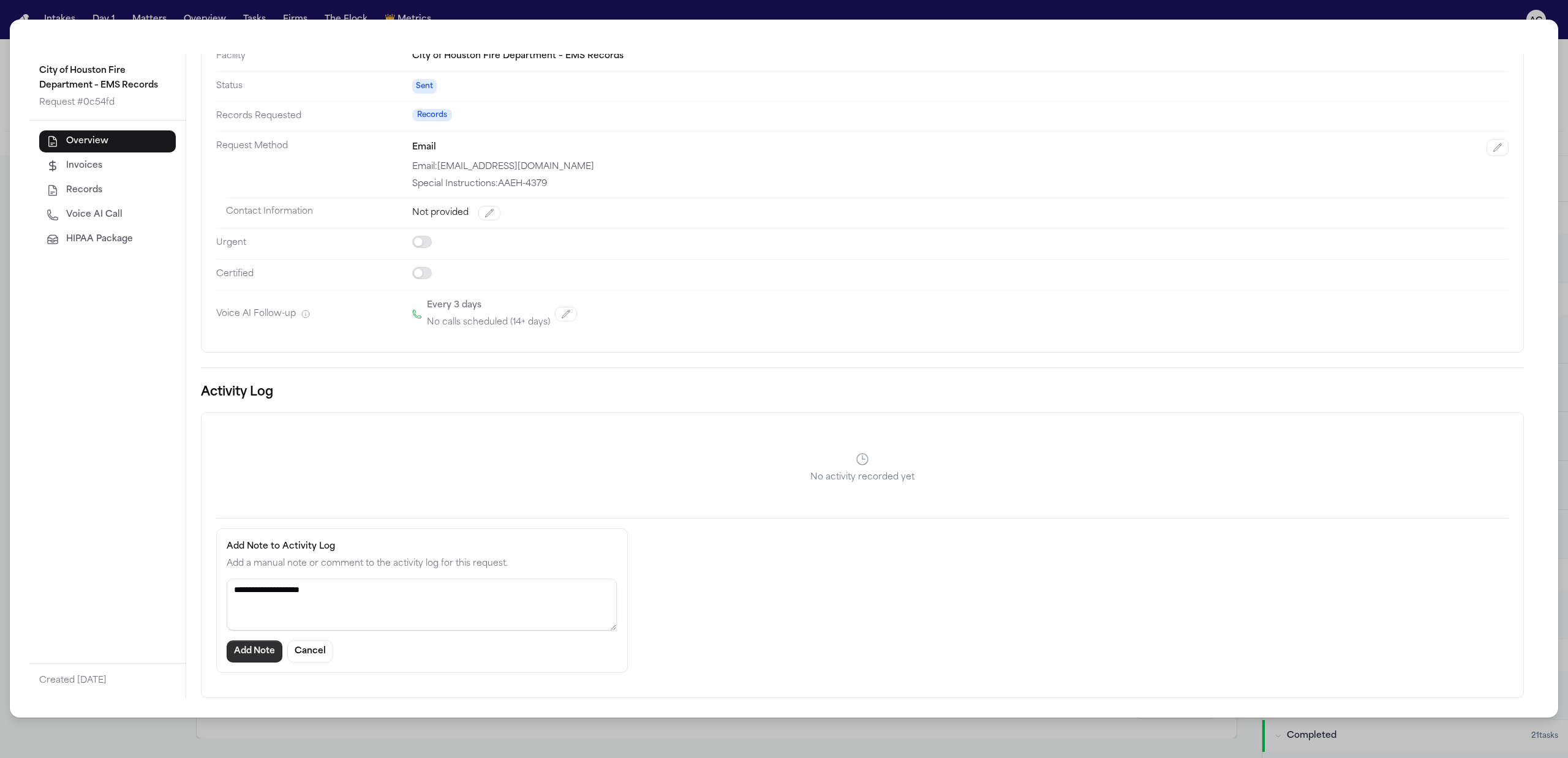
type textarea "**********"
click at [263, 650] on button "Add Note" at bounding box center [255, 652] width 56 height 22
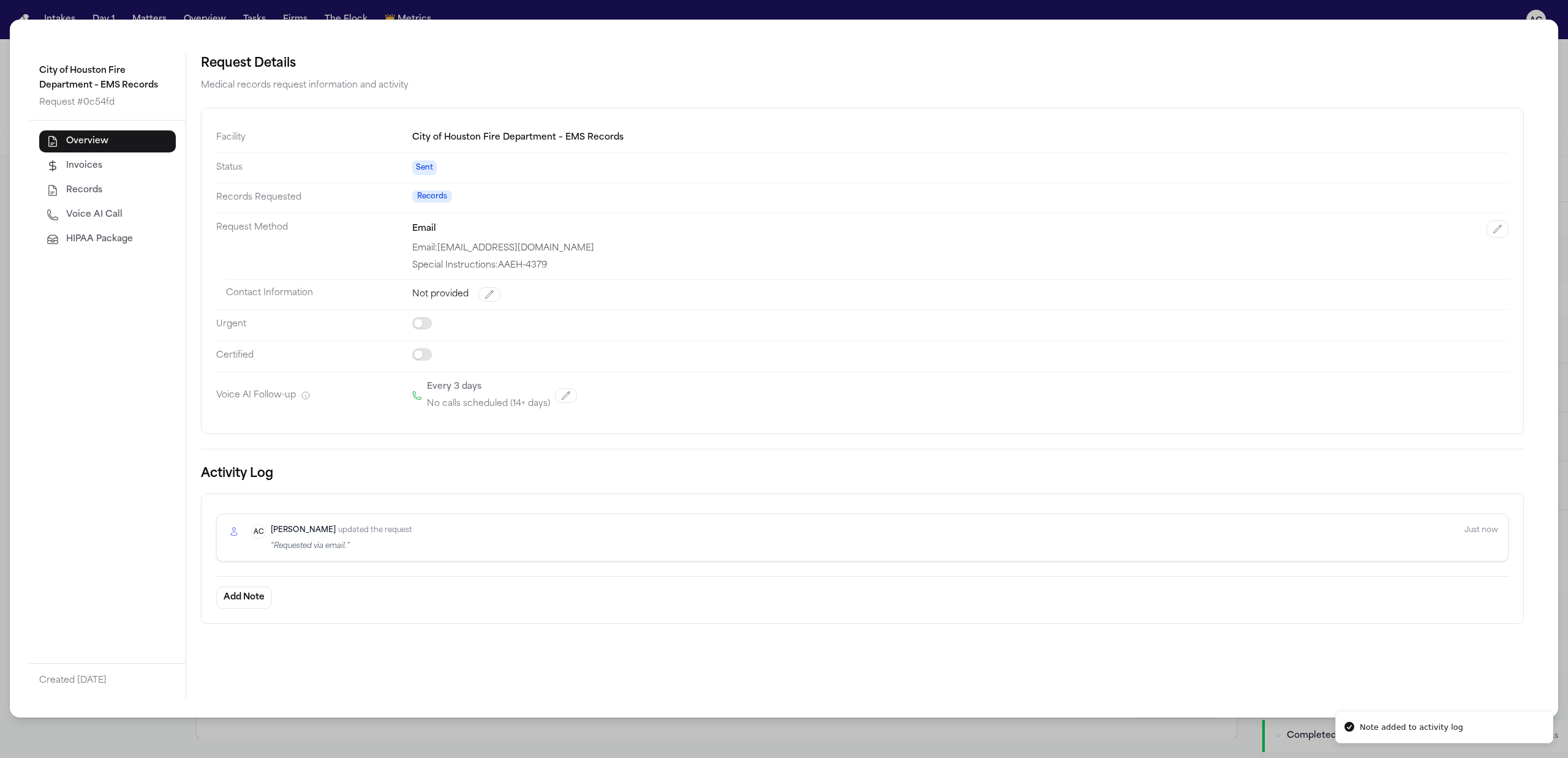
click at [1564, 70] on div "City of Houston Fire Department – EMS Records Request # 0c54fd Overview Invoice…" at bounding box center [784, 379] width 1568 height 758
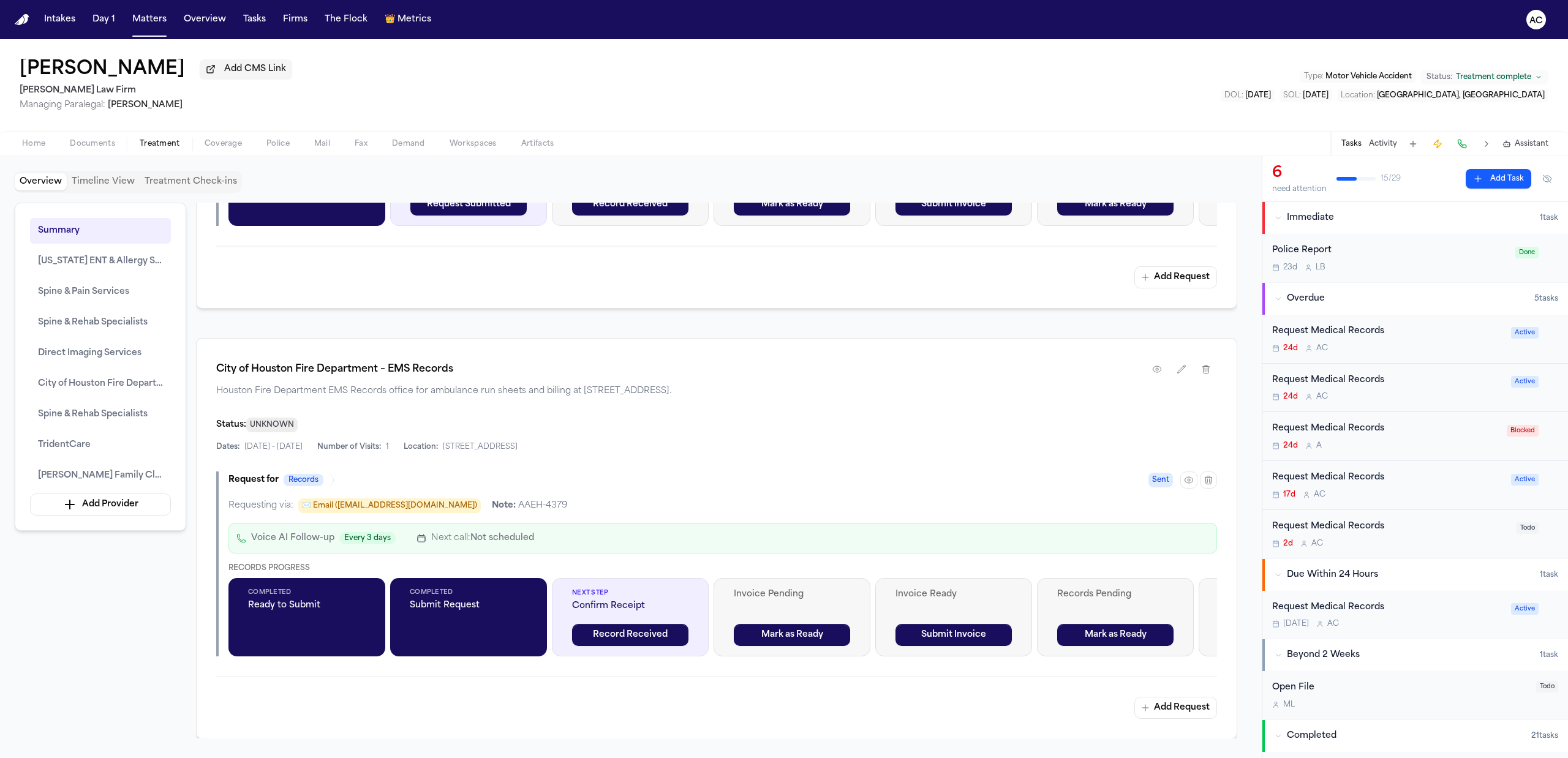
click at [1316, 329] on div "Request Medical Records" at bounding box center [1387, 332] width 231 height 14
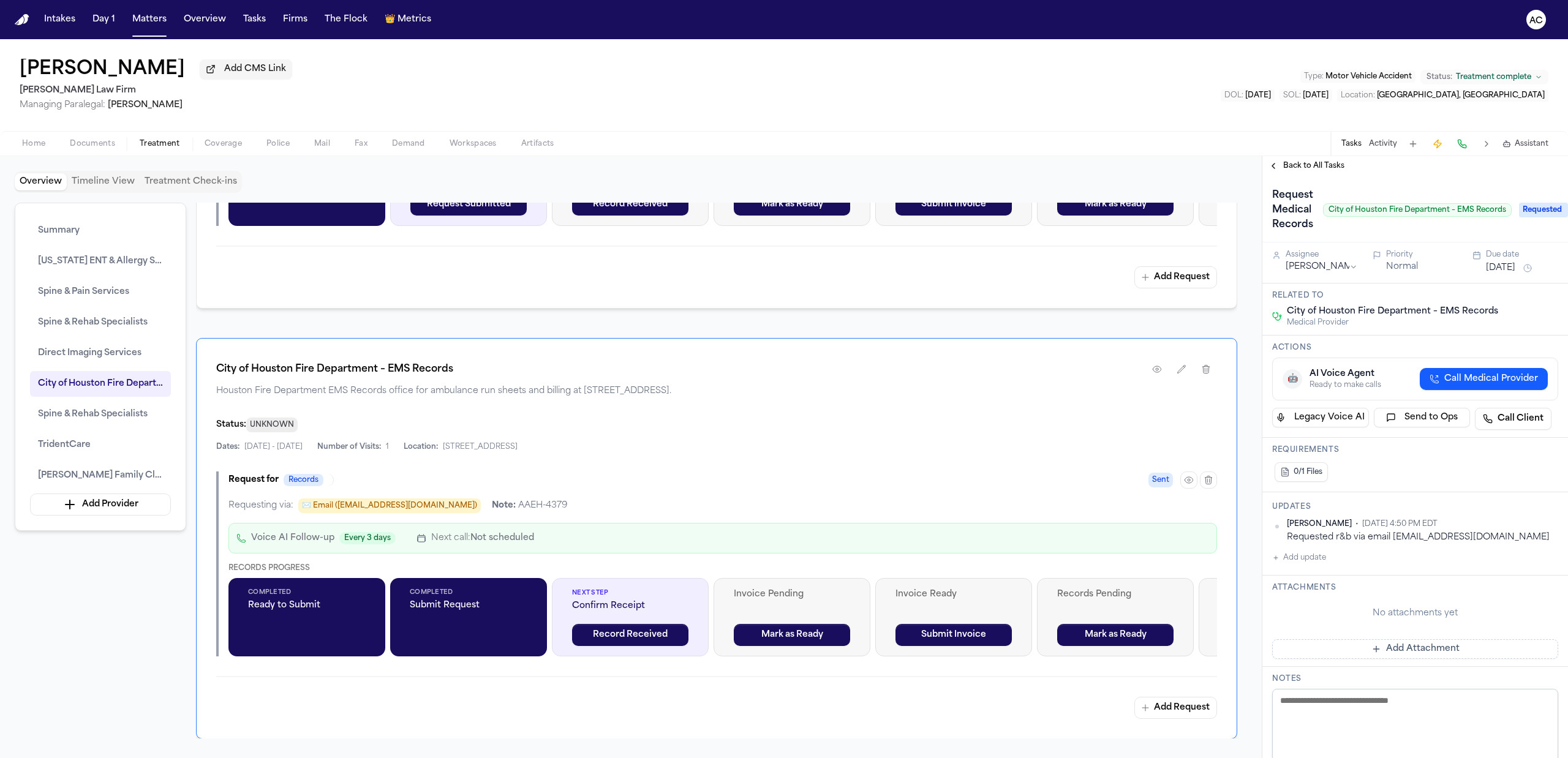
click at [1543, 210] on span "Requested" at bounding box center [1543, 210] width 49 height 15
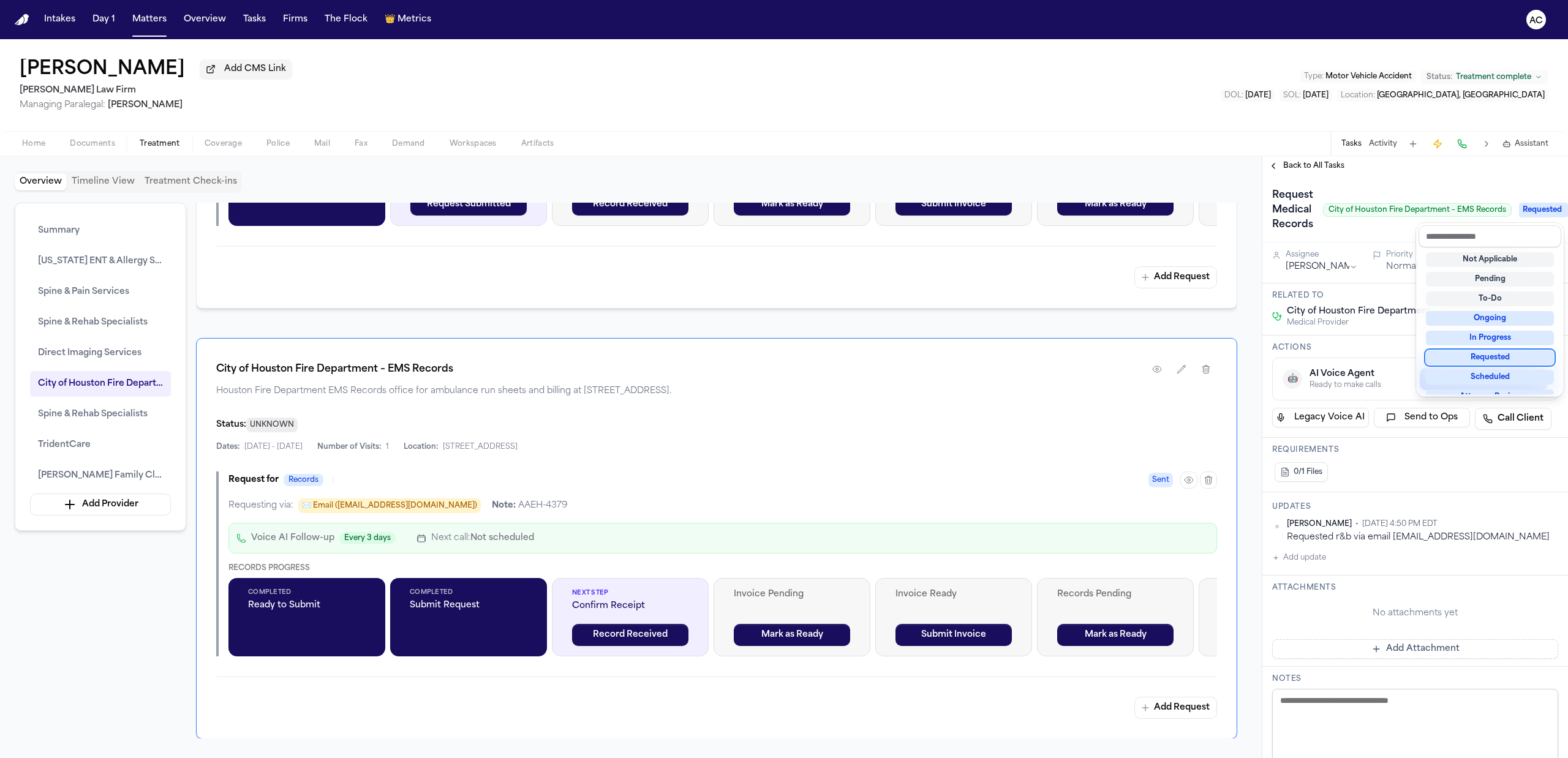
click at [1499, 359] on div "Requested" at bounding box center [1490, 357] width 128 height 15
click at [1367, 233] on div "Request Medical Records City of Houston Fire Department – EMS Records Requested" at bounding box center [1415, 210] width 286 height 49
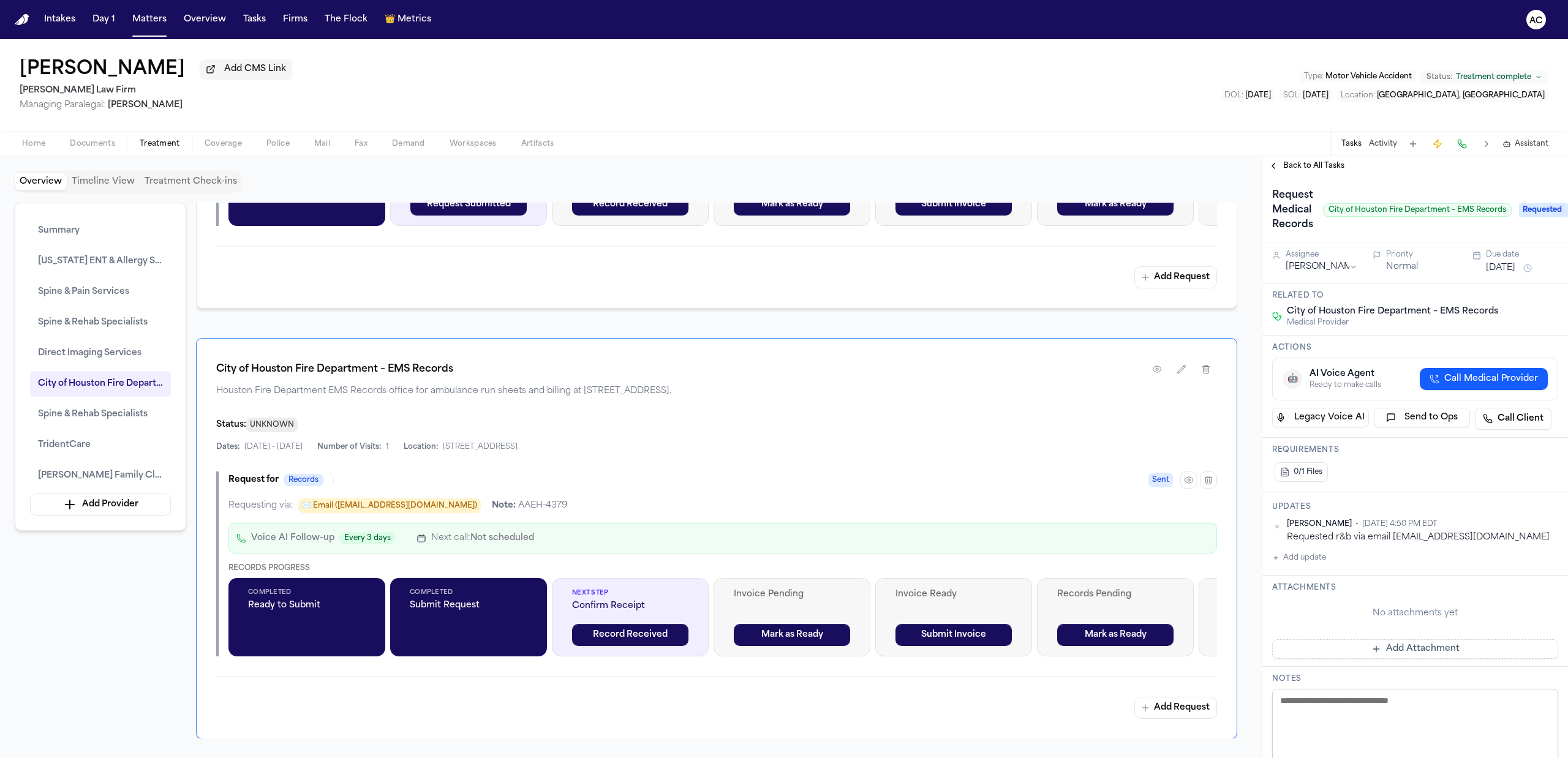
click at [1302, 166] on span "Back to All Tasks" at bounding box center [1314, 166] width 61 height 10
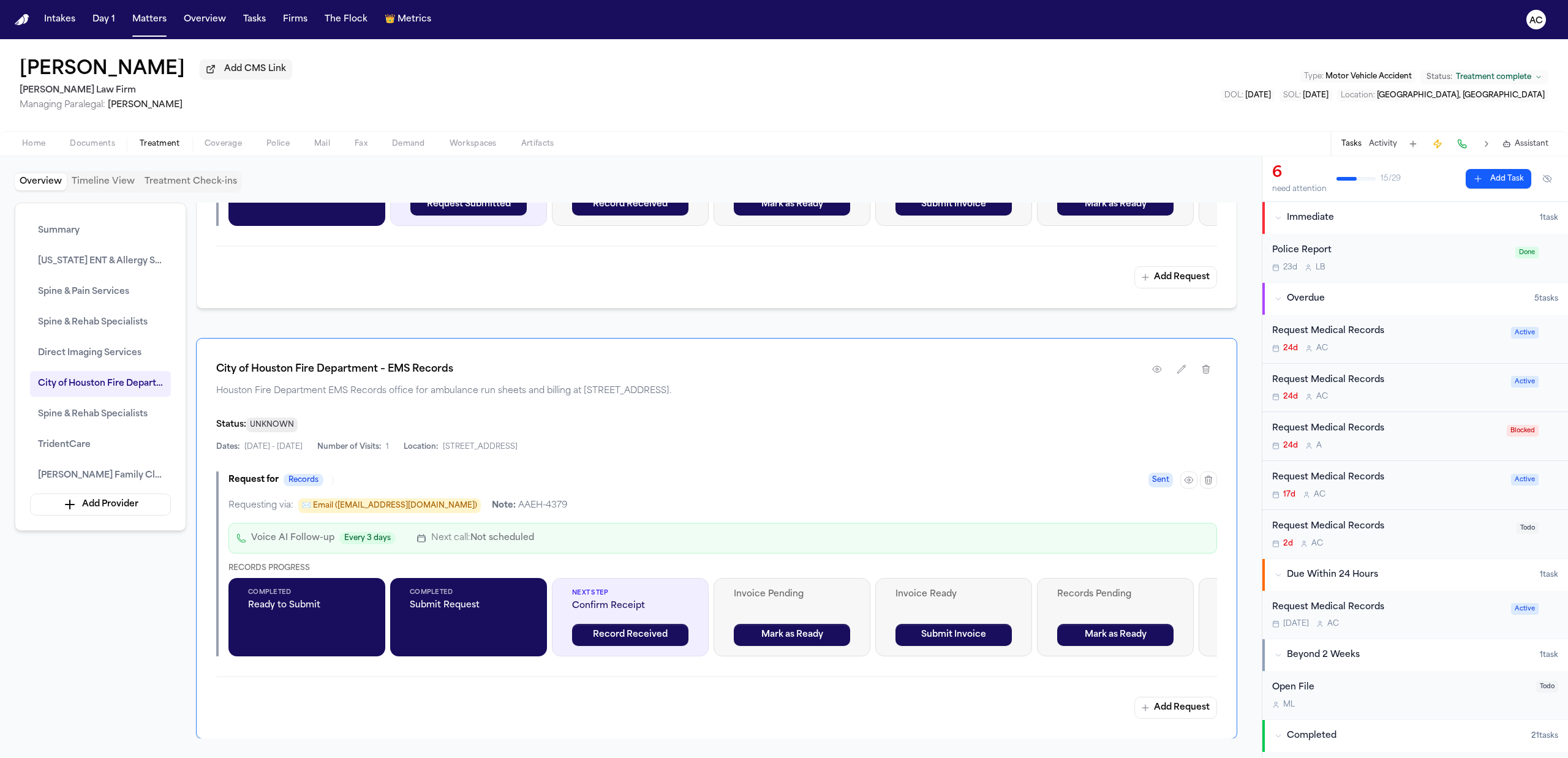
click at [1353, 332] on div "Request Medical Records" at bounding box center [1387, 332] width 231 height 14
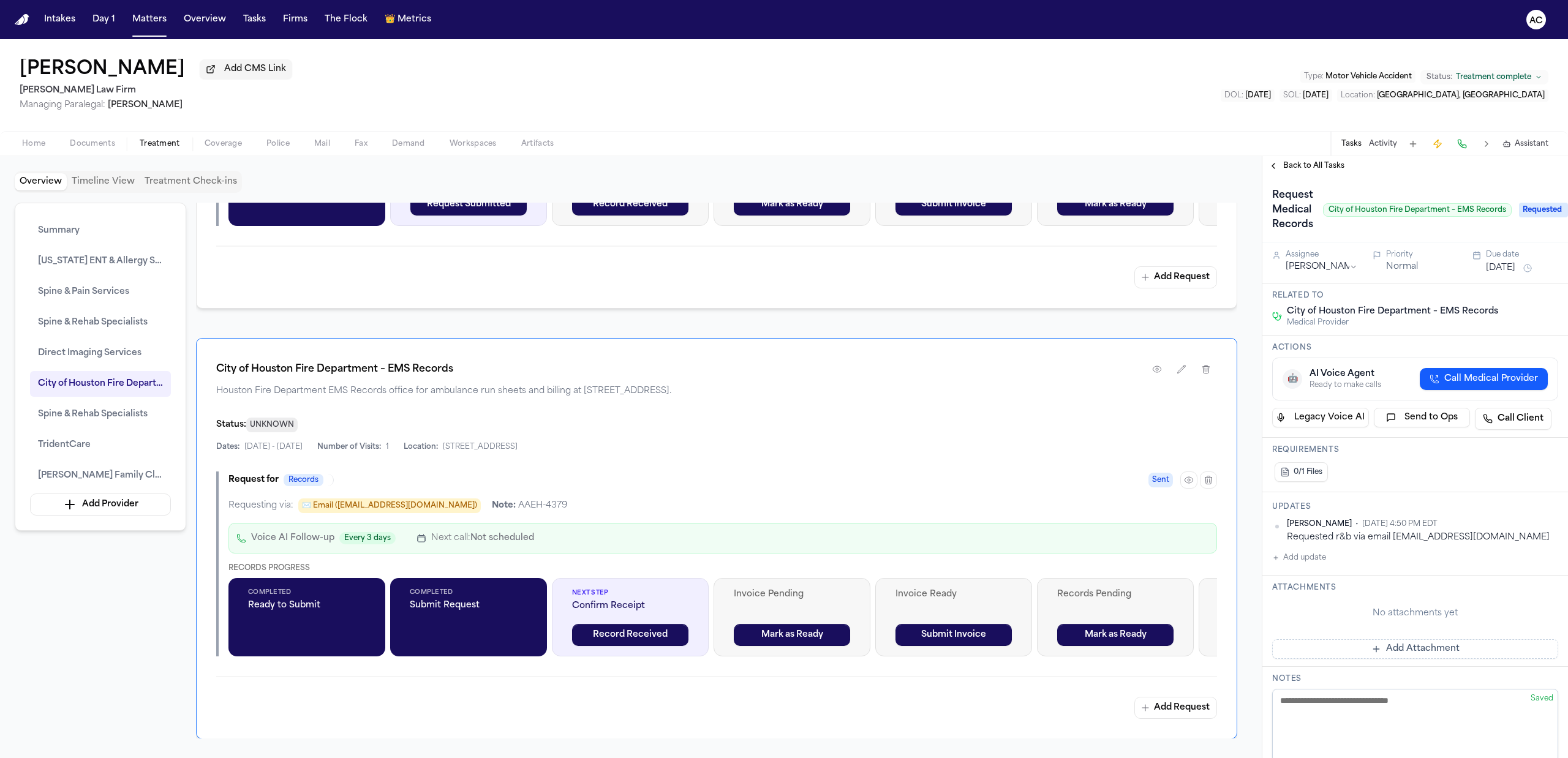
click at [1297, 166] on span "Back to All Tasks" at bounding box center [1314, 166] width 61 height 10
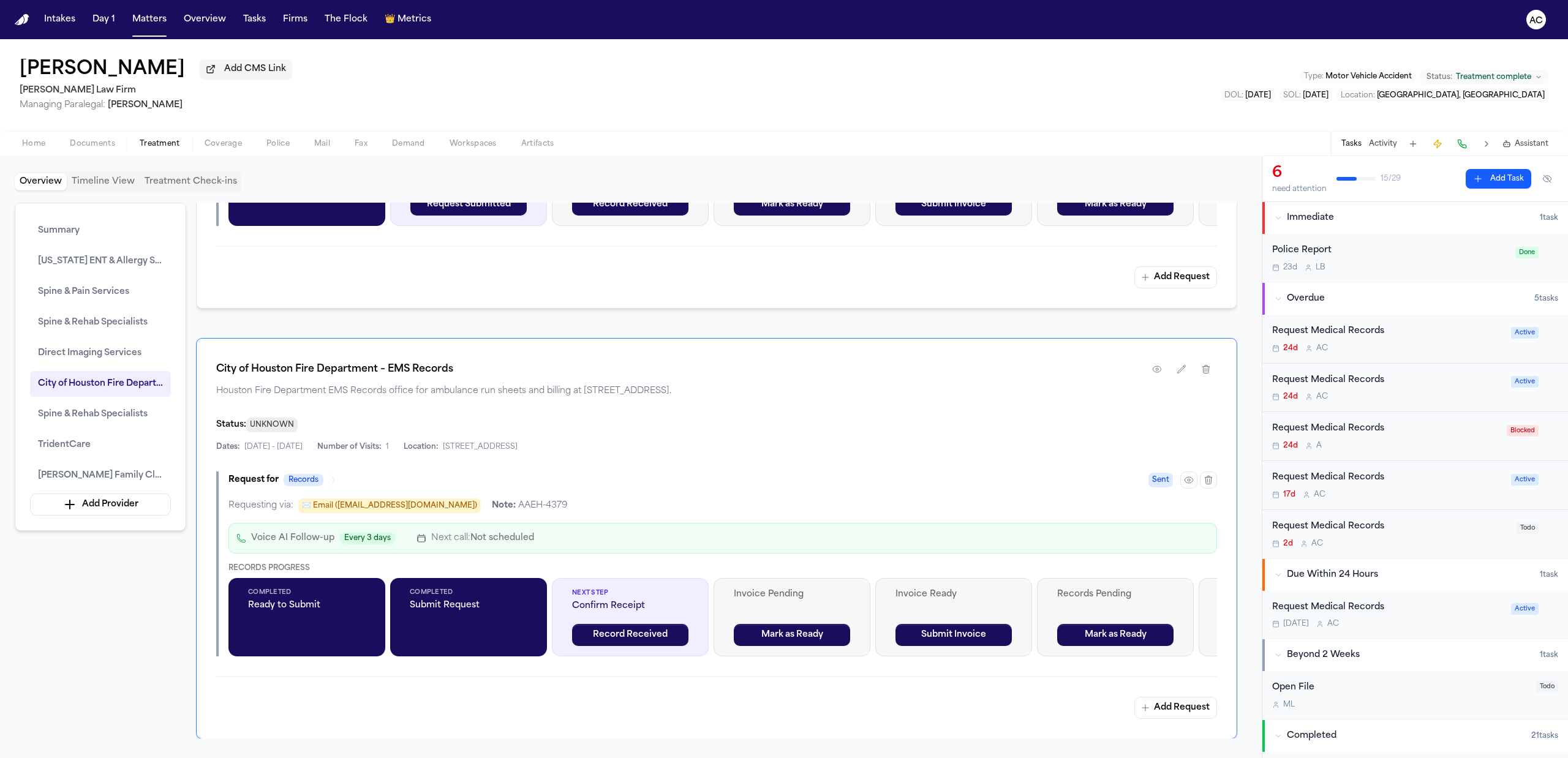
click at [1341, 375] on div "Request Medical Records" at bounding box center [1387, 381] width 231 height 14
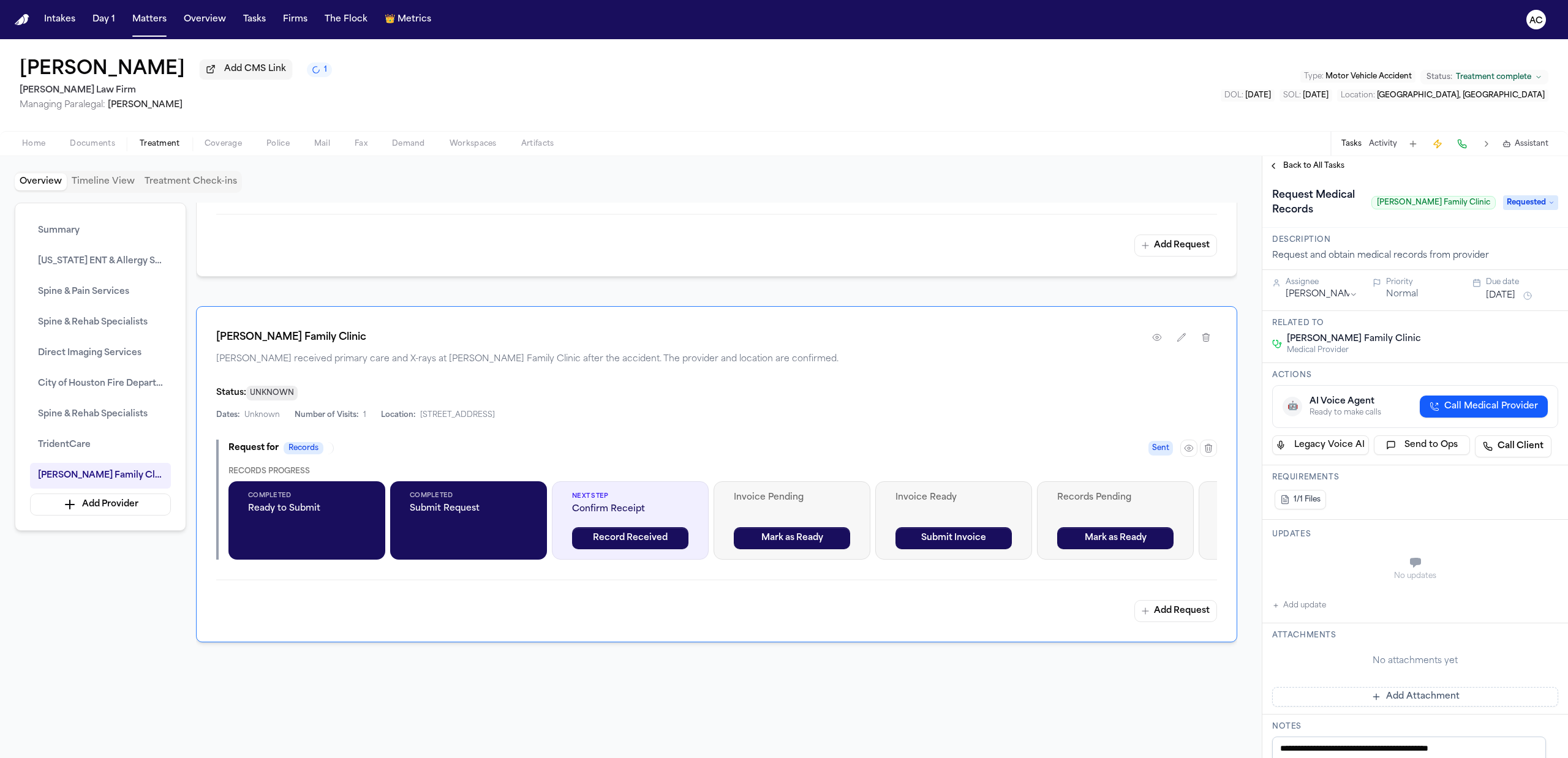
scroll to position [3470, 0]
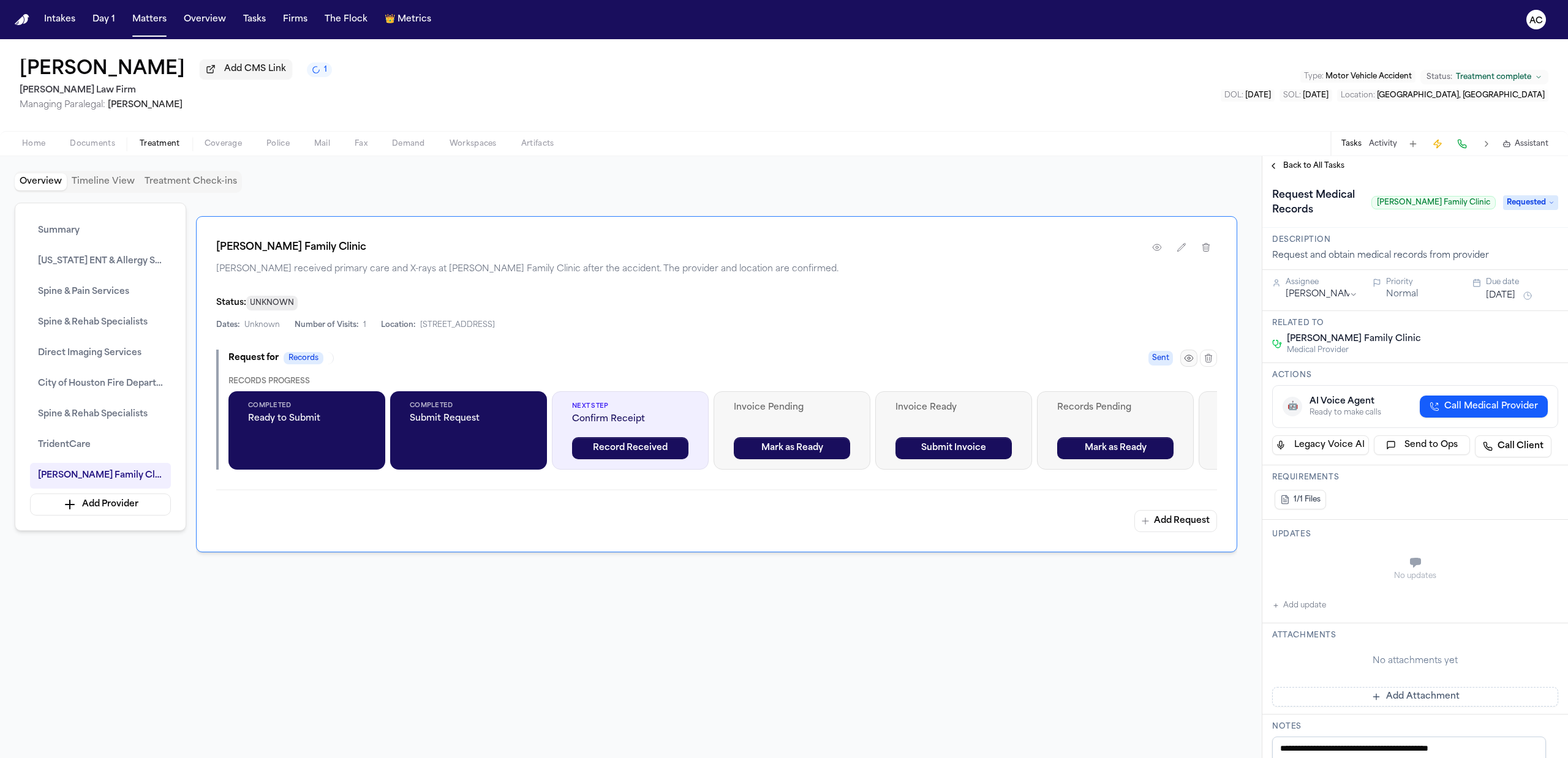
click at [1190, 359] on icon "button" at bounding box center [1188, 358] width 10 height 10
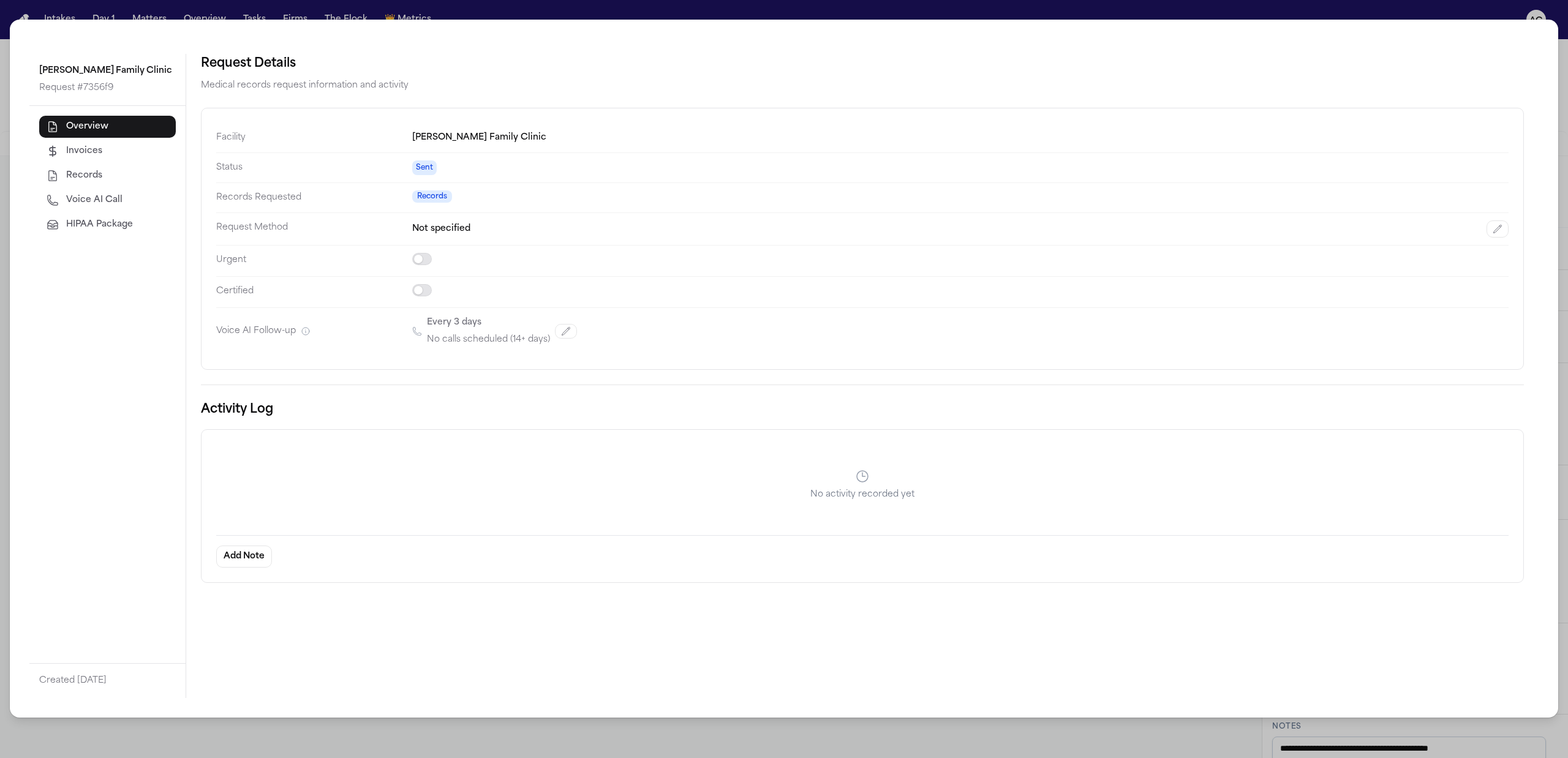
click at [99, 190] on button "Voice AI Call" at bounding box center [108, 200] width 136 height 22
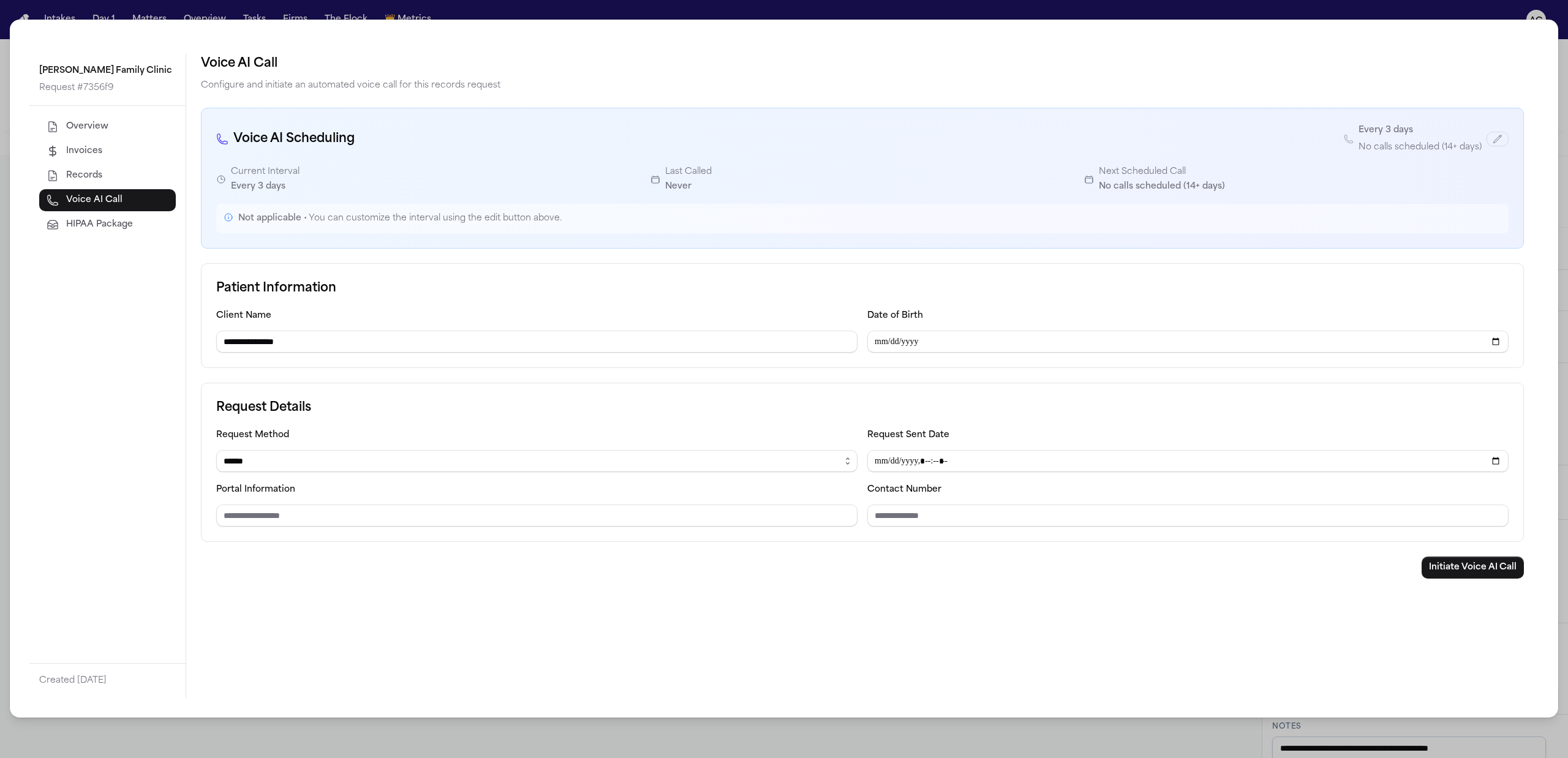
click at [823, 8] on div "**********" at bounding box center [784, 379] width 1568 height 758
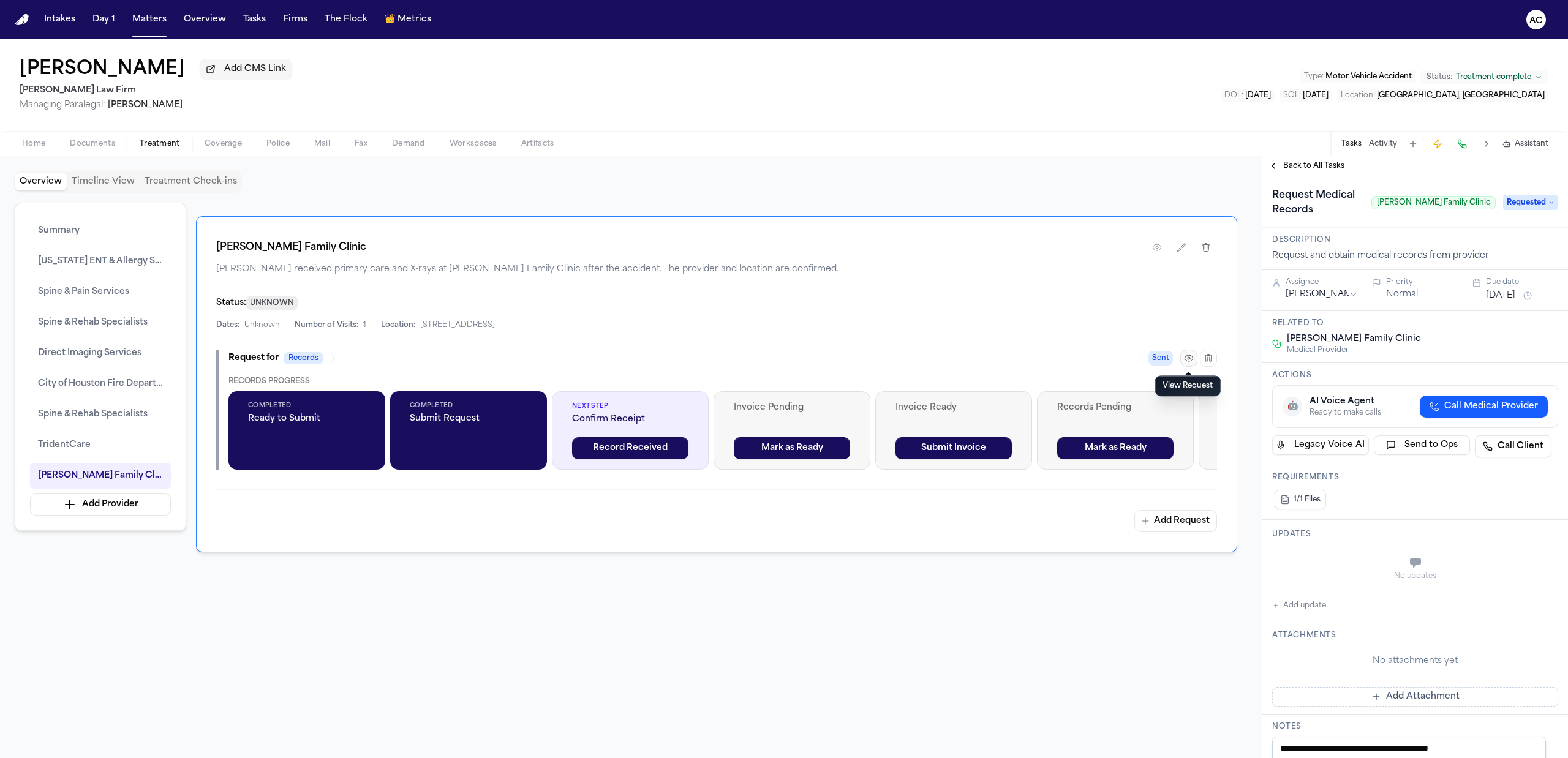
click at [1188, 361] on icon "button" at bounding box center [1188, 359] width 8 height 6
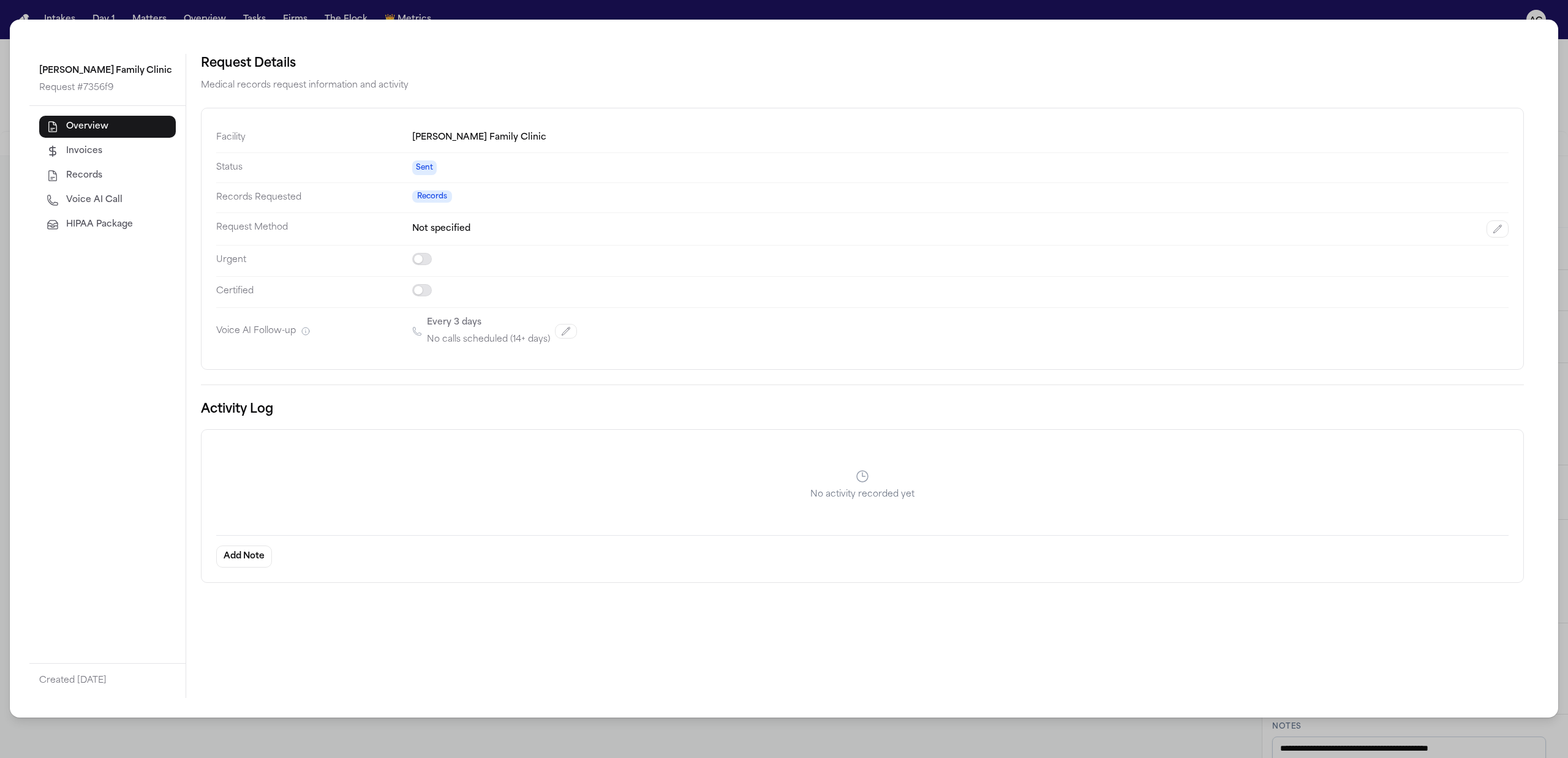
click at [96, 196] on span "Voice AI Call" at bounding box center [94, 200] width 56 height 12
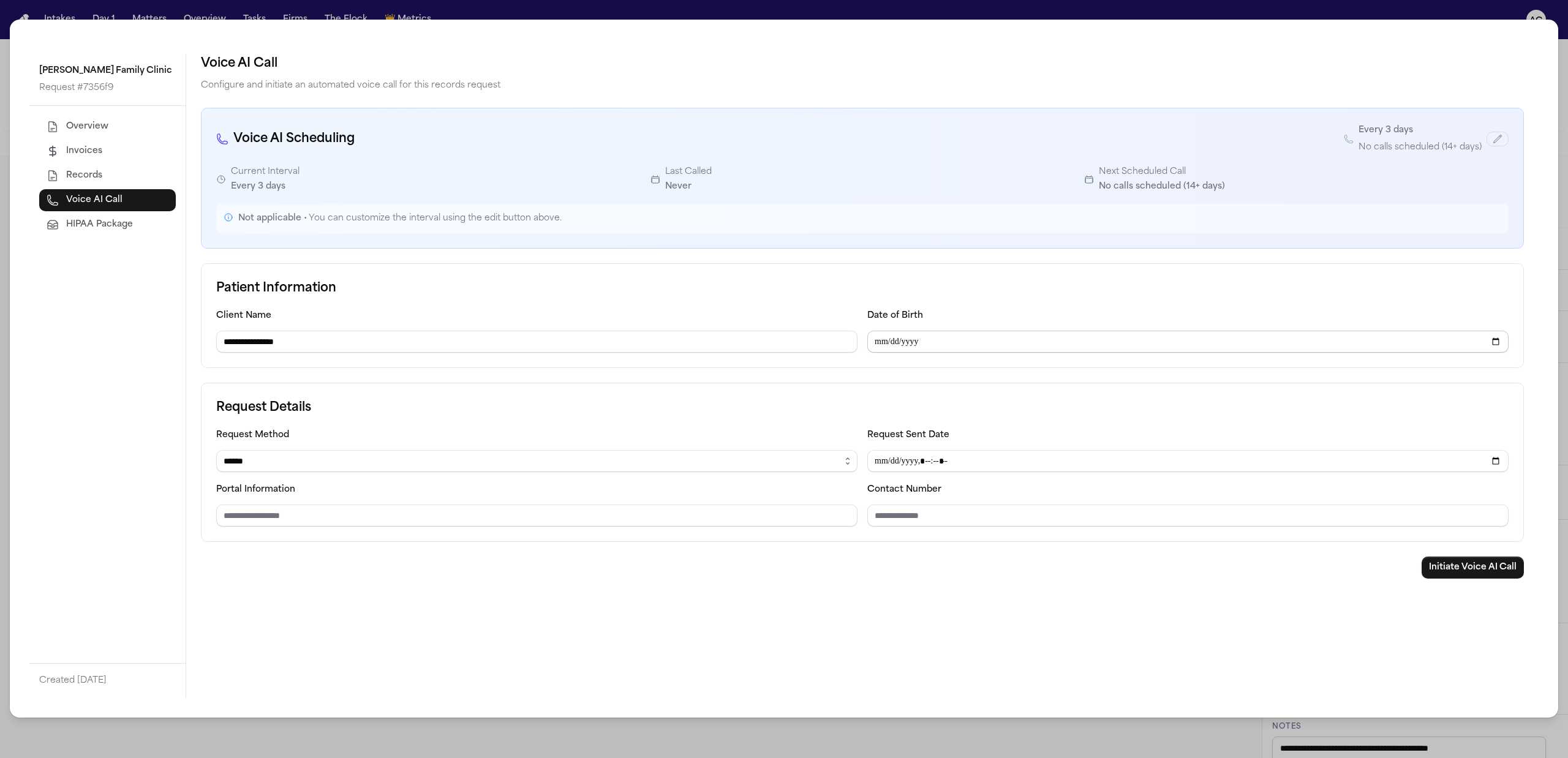
click at [877, 343] on input "Date of Birth" at bounding box center [1188, 341] width 641 height 22
drag, startPoint x: 918, startPoint y: 343, endPoint x: 924, endPoint y: 343, distance: 6.0
click at [920, 343] on input "Date of Birth" at bounding box center [1188, 341] width 641 height 22
click at [946, 339] on input "Date of Birth" at bounding box center [1188, 341] width 641 height 22
click at [895, 343] on input "Date of Birth" at bounding box center [1188, 341] width 641 height 22
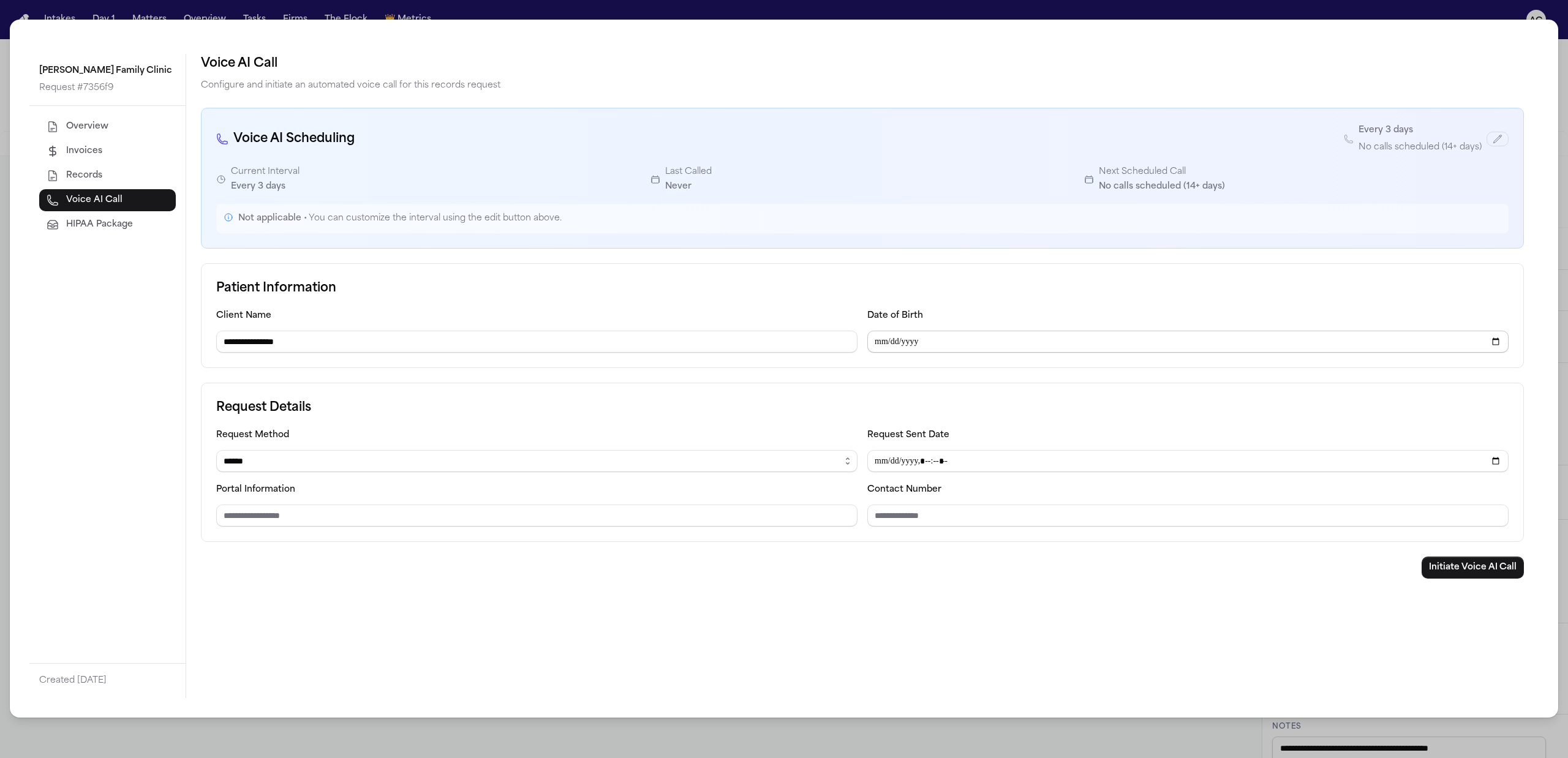
click at [880, 344] on input "Date of Birth" at bounding box center [1188, 341] width 641 height 22
click at [930, 340] on input "**********" at bounding box center [1188, 341] width 641 height 22
type input "**********"
click at [862, 308] on div "**********" at bounding box center [862, 315] width 1323 height 104
click at [277, 461] on select "****** ***** ***** *** ****" at bounding box center [536, 461] width 641 height 22
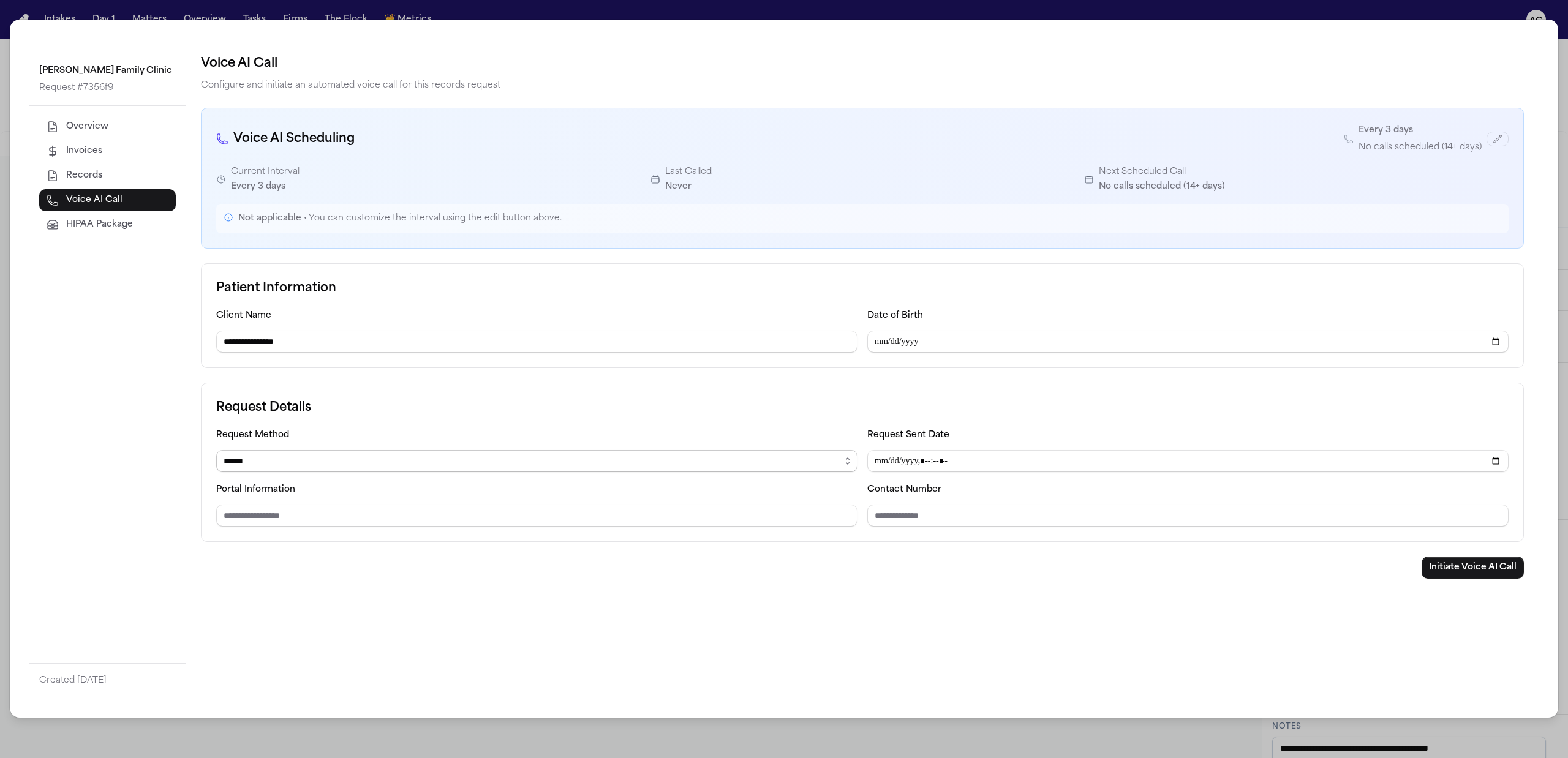
select select "***"
click at [216, 452] on select "****** ***** ***** *** ****" at bounding box center [536, 461] width 641 height 22
click at [280, 517] on input "Fax number" at bounding box center [536, 515] width 641 height 22
paste input "**********"
type input "**********"
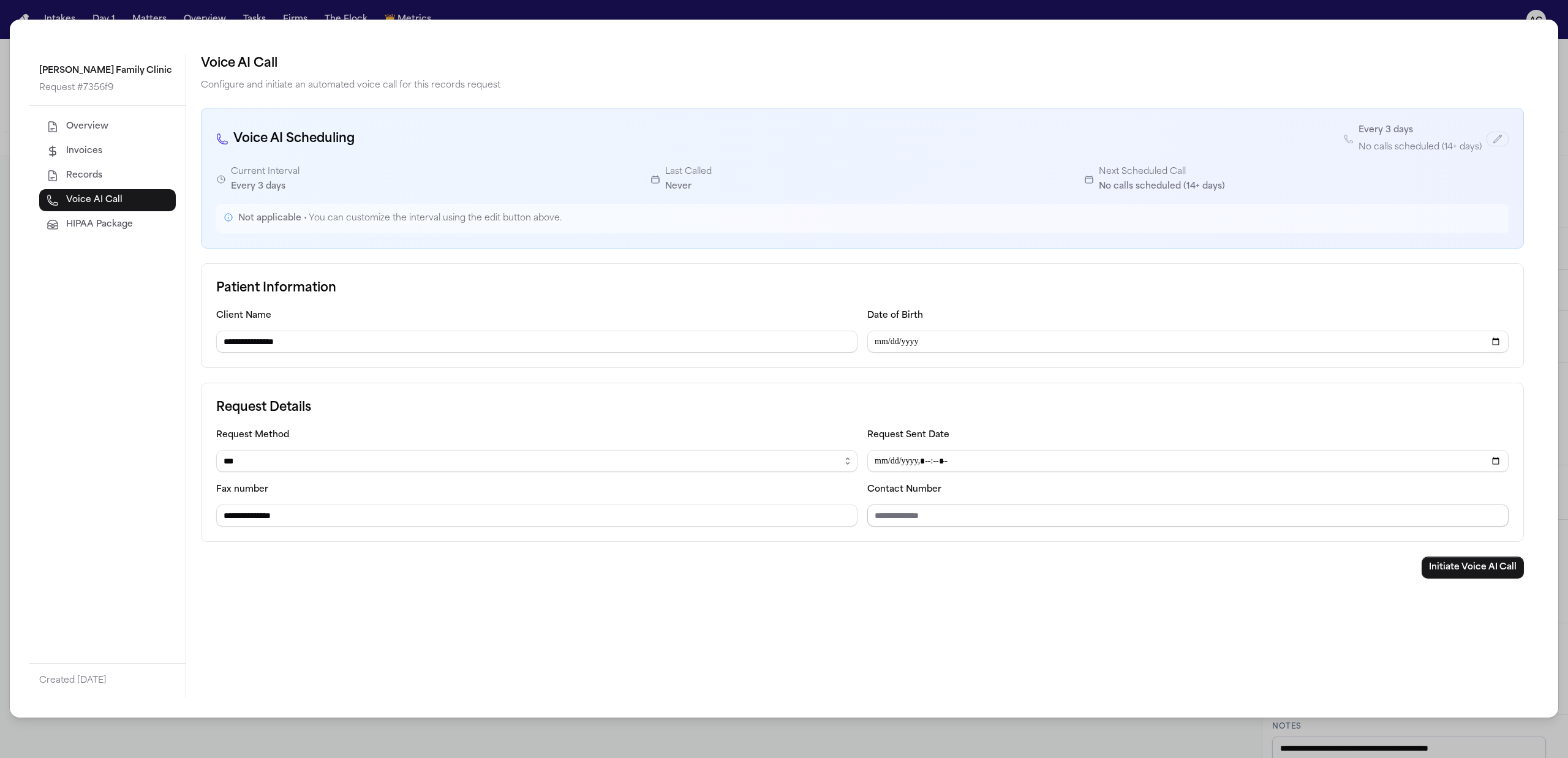
drag, startPoint x: 897, startPoint y: 513, endPoint x: 927, endPoint y: 533, distance: 36.1
click at [897, 515] on input "Contact Number" at bounding box center [1188, 515] width 641 height 22
paste input "**********"
type input "**********"
click at [1478, 575] on button "Initiate Voice AI Call" at bounding box center [1472, 568] width 103 height 22
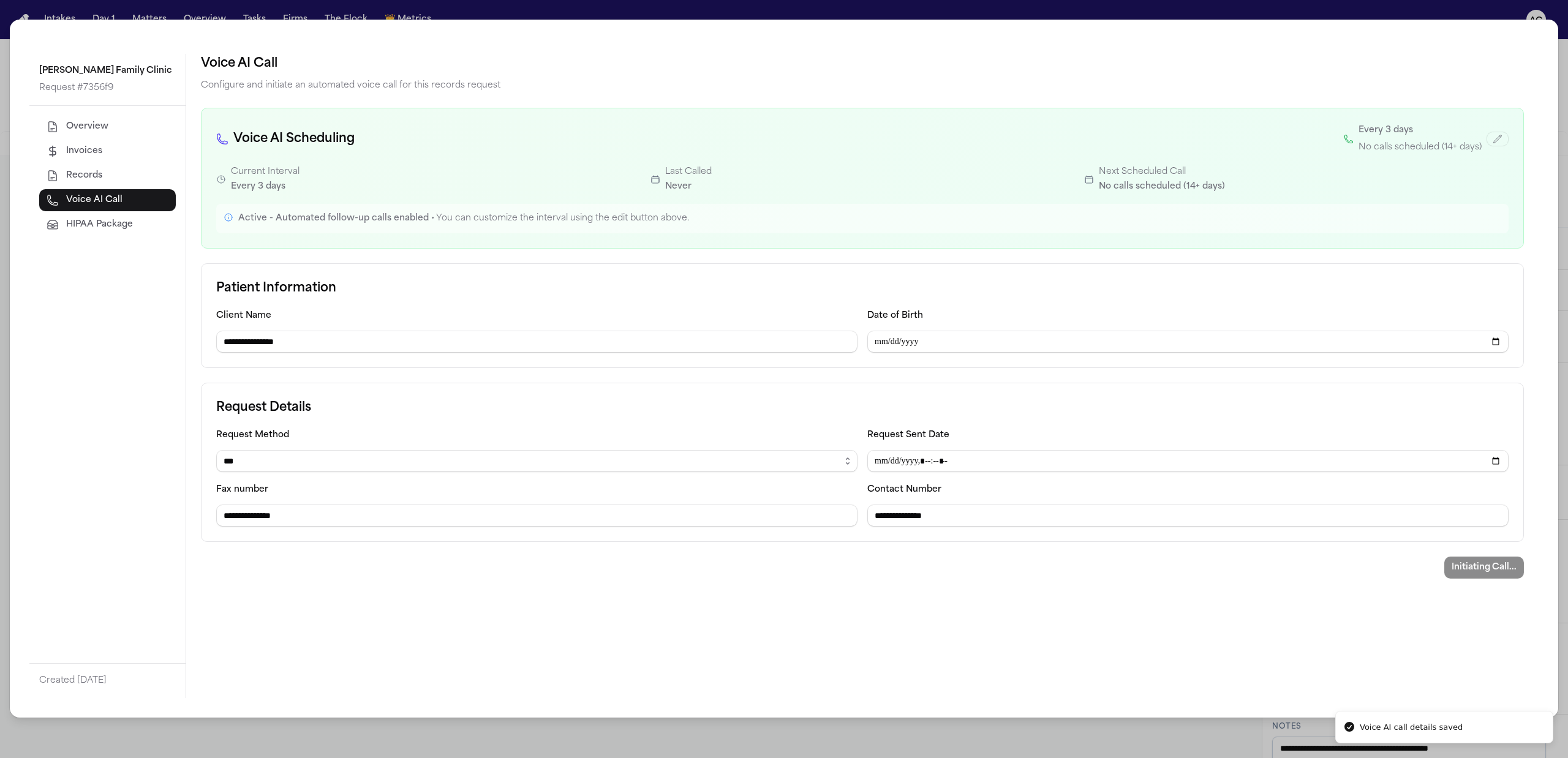
select select "******"
click at [1559, 57] on div "**********" at bounding box center [784, 379] width 1568 height 758
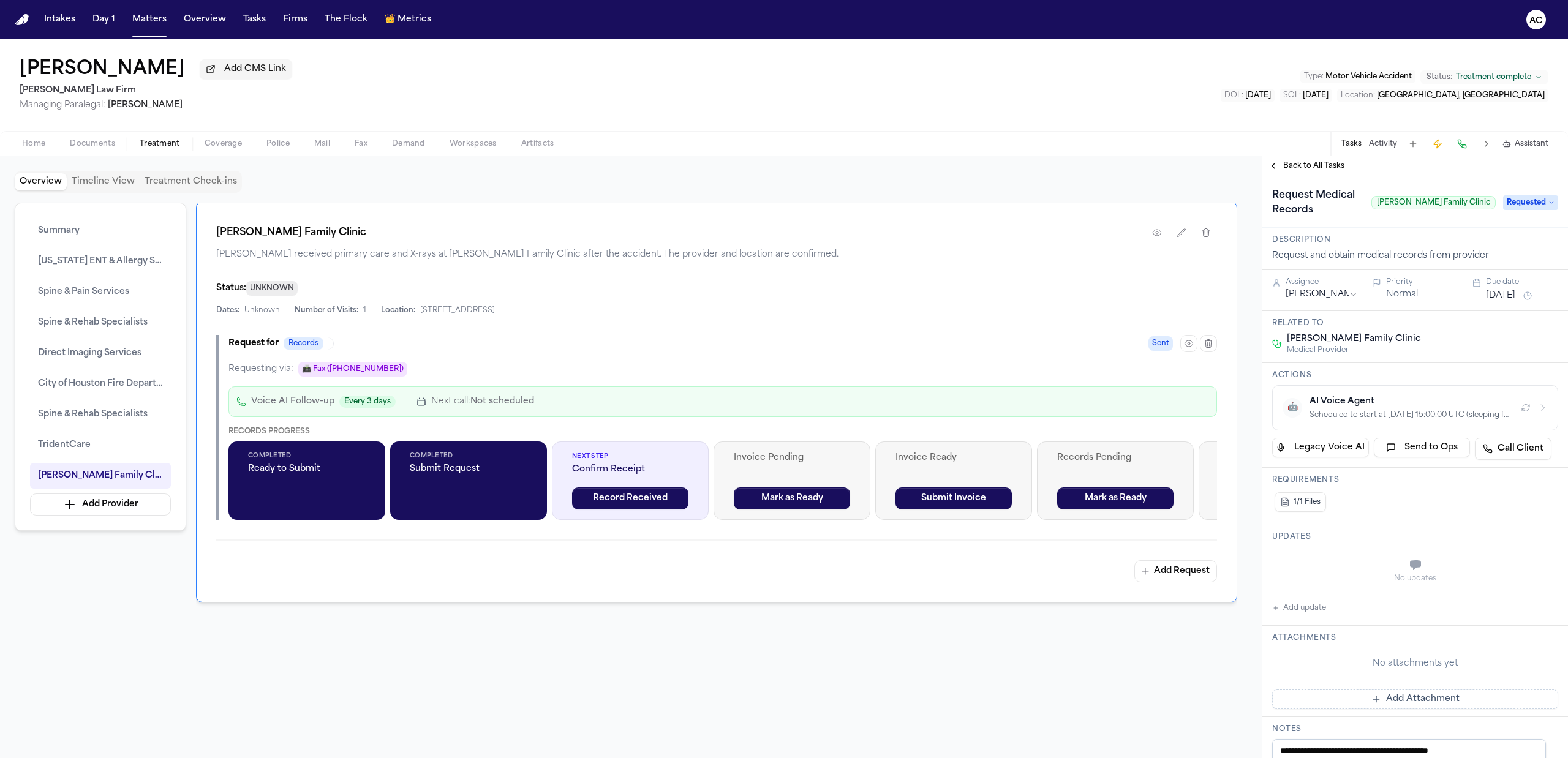
click at [1313, 615] on button "Add update" at bounding box center [1299, 608] width 54 height 15
click at [1321, 601] on label "Private" at bounding box center [1318, 596] width 25 height 10
click at [1301, 601] on button "Private" at bounding box center [1296, 596] width 10 height 10
click at [1332, 576] on textarea "Add your update" at bounding box center [1422, 566] width 262 height 24
type textarea "**********"
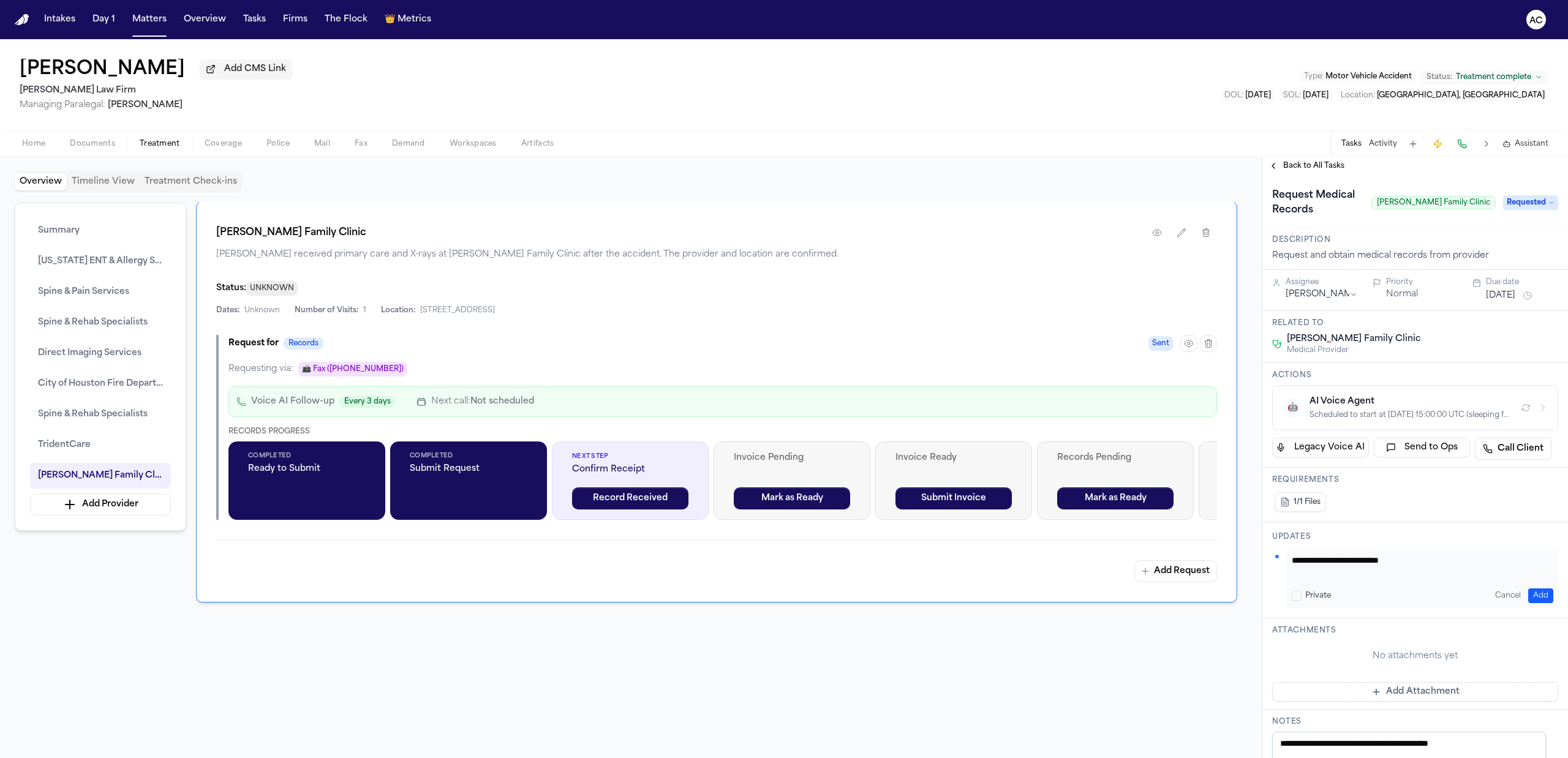
click at [1532, 603] on button "Add" at bounding box center [1540, 596] width 25 height 15
type textarea "**********"
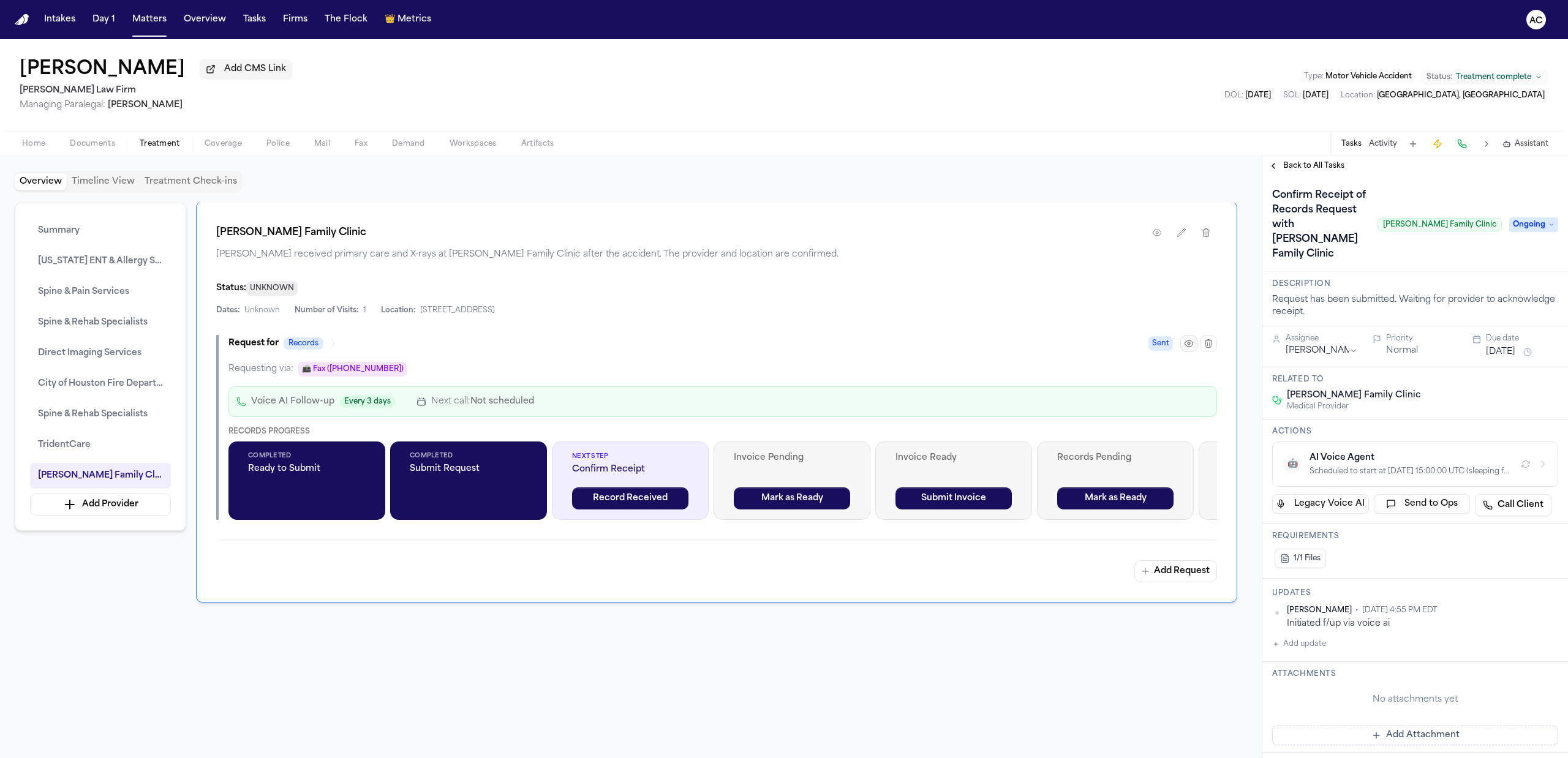
click at [1188, 348] on icon "button" at bounding box center [1188, 343] width 10 height 10
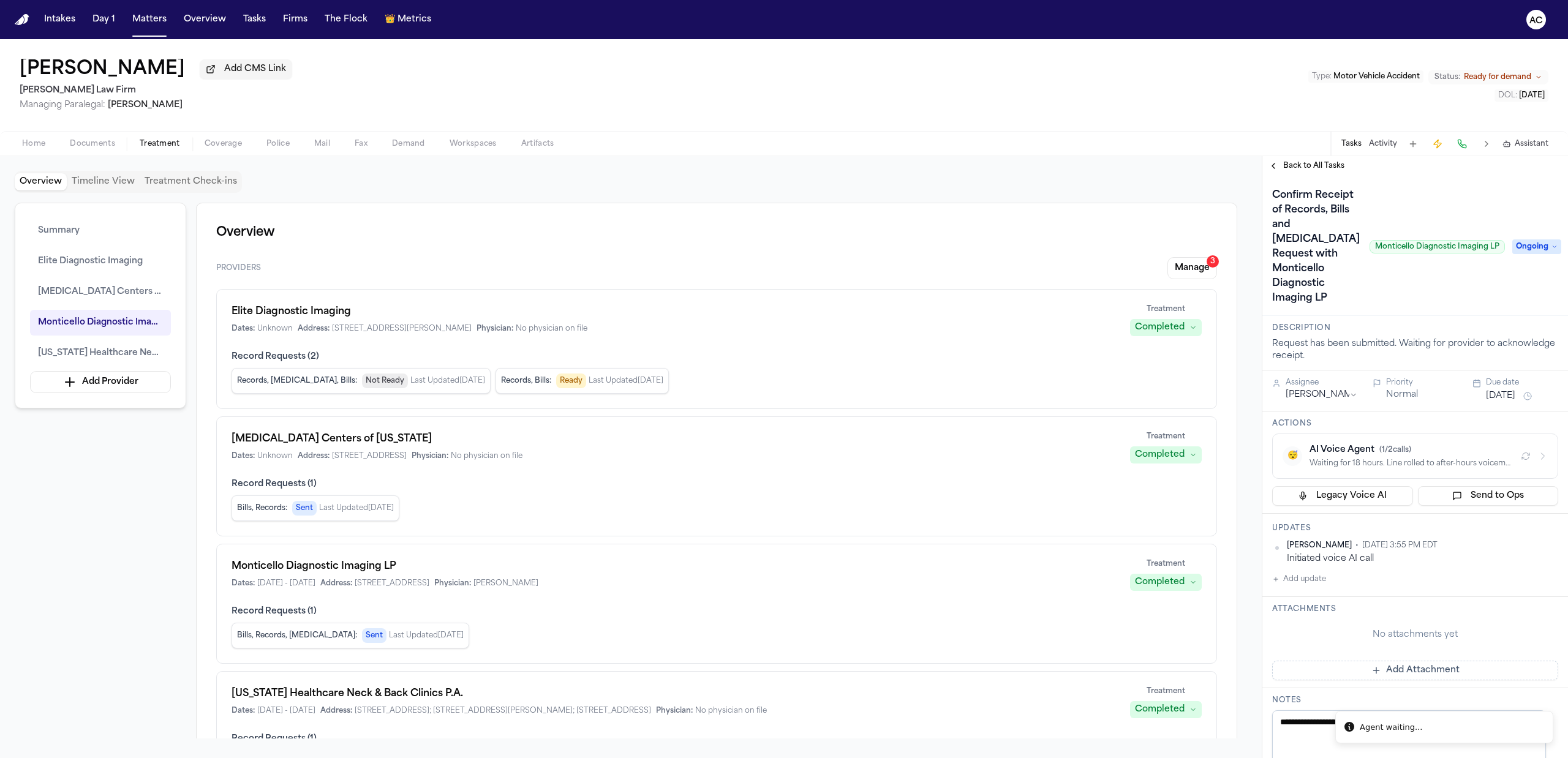
scroll to position [82, 0]
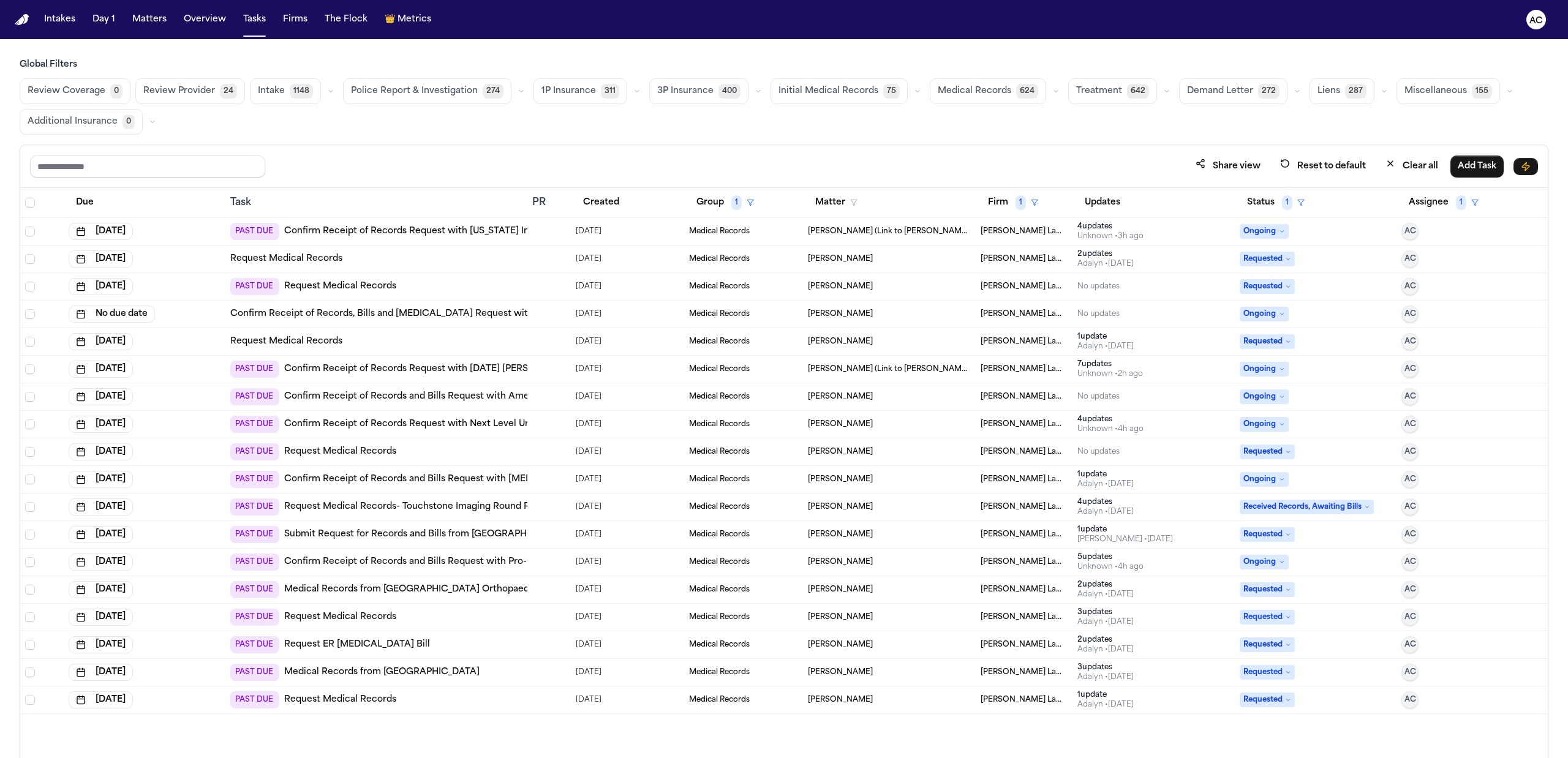
click at [341, 283] on link "Request Medical Records" at bounding box center [340, 286] width 112 height 12
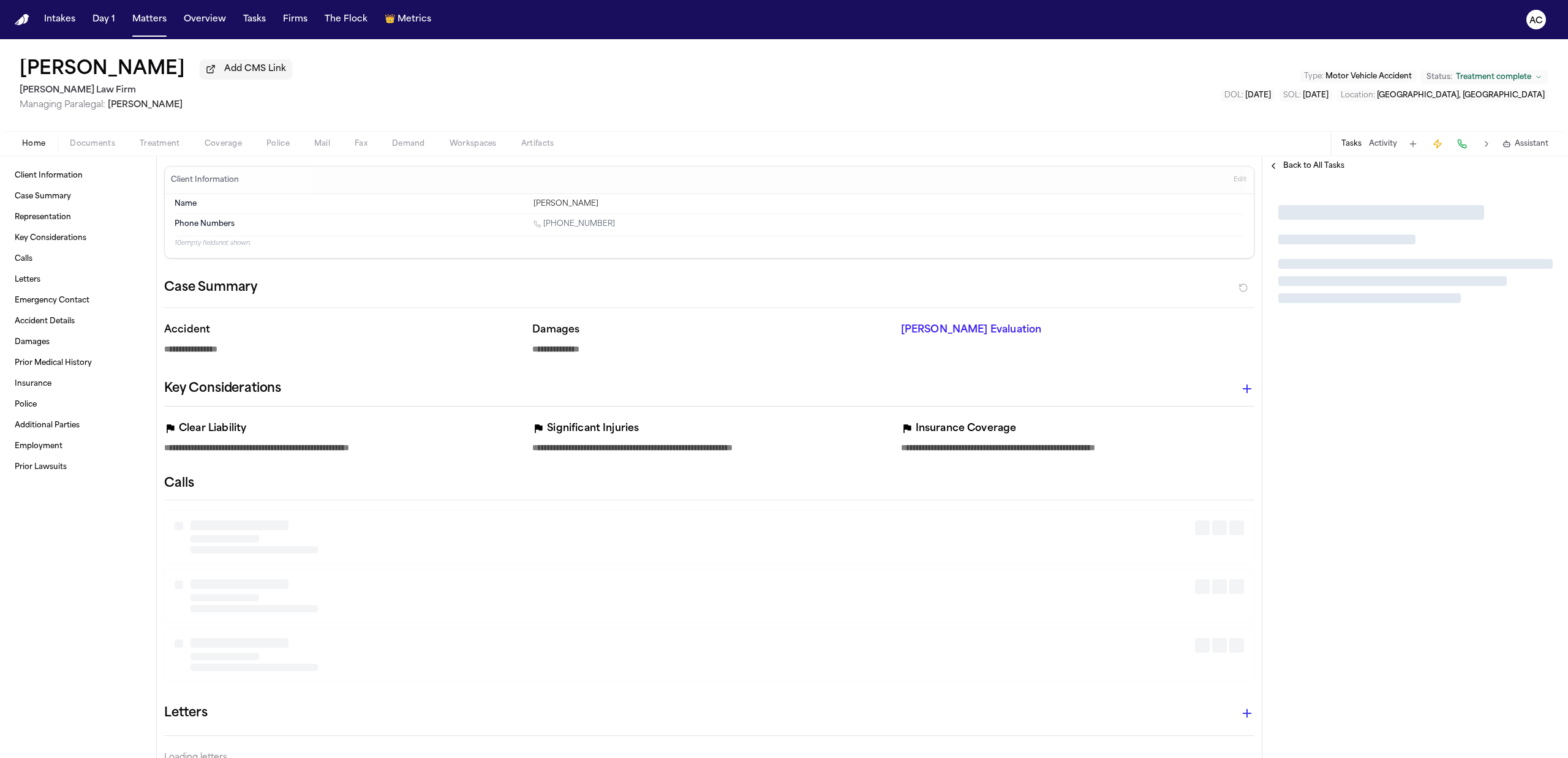
type textarea "*"
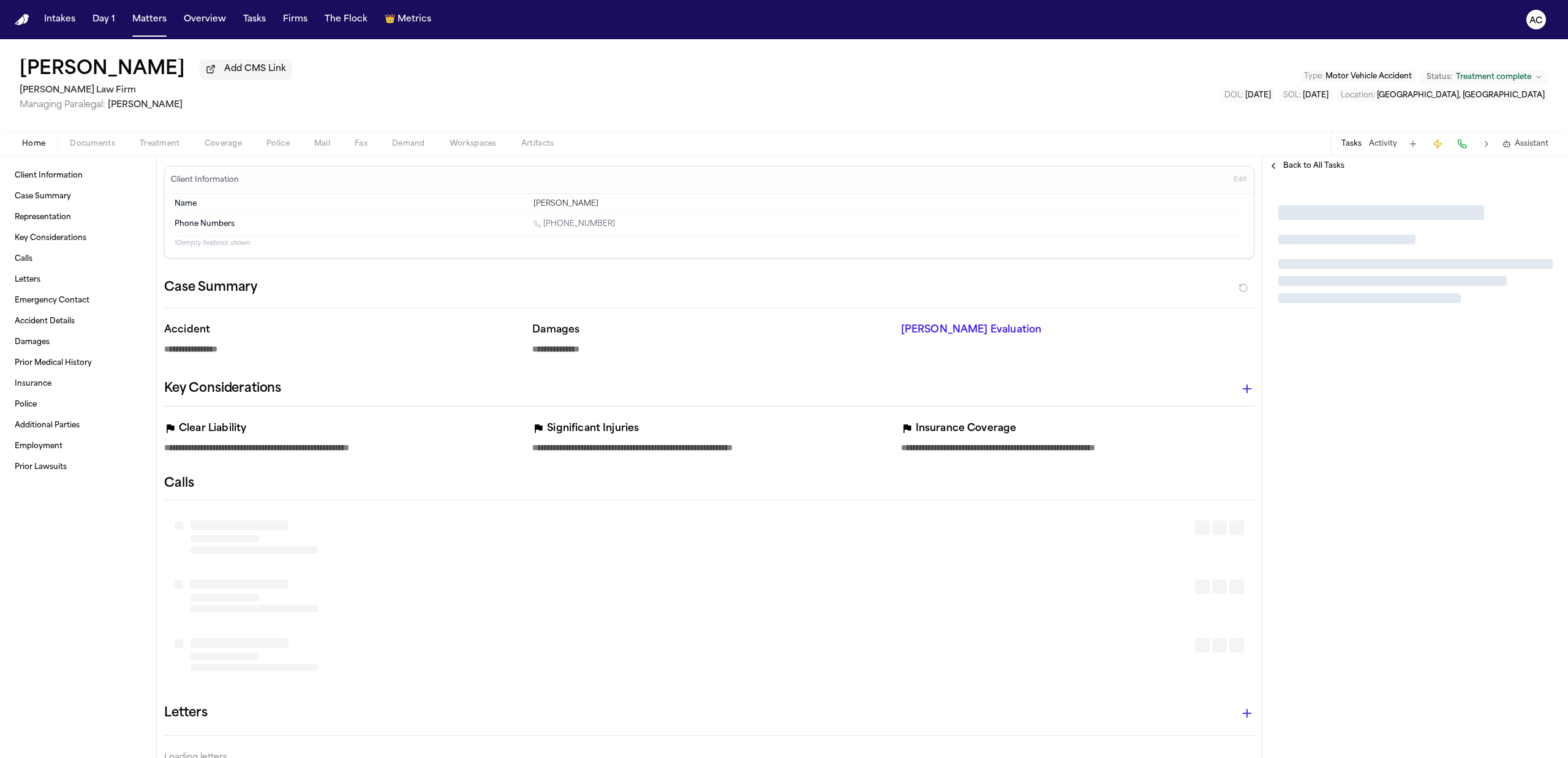
type textarea "*"
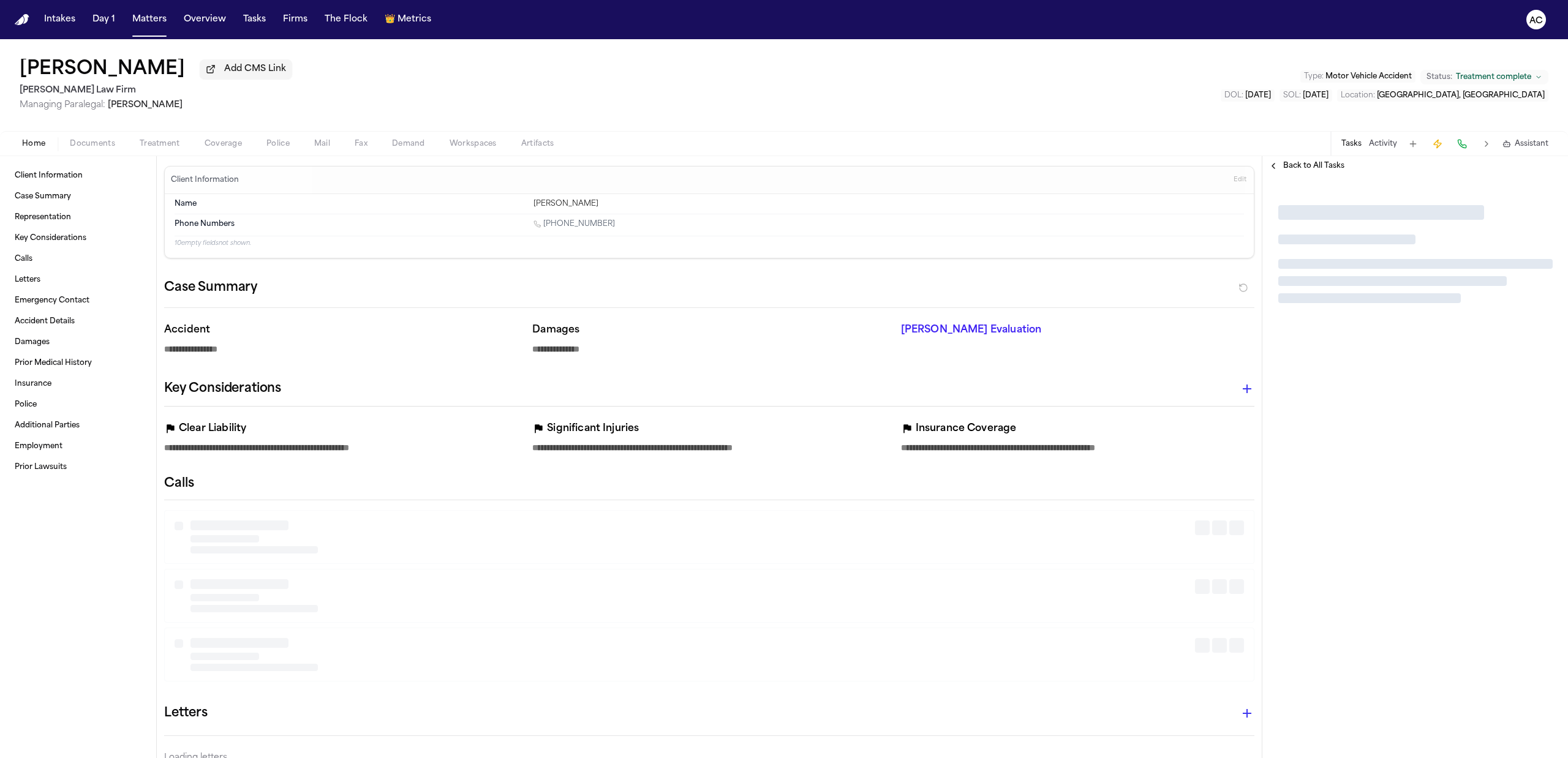
type textarea "*"
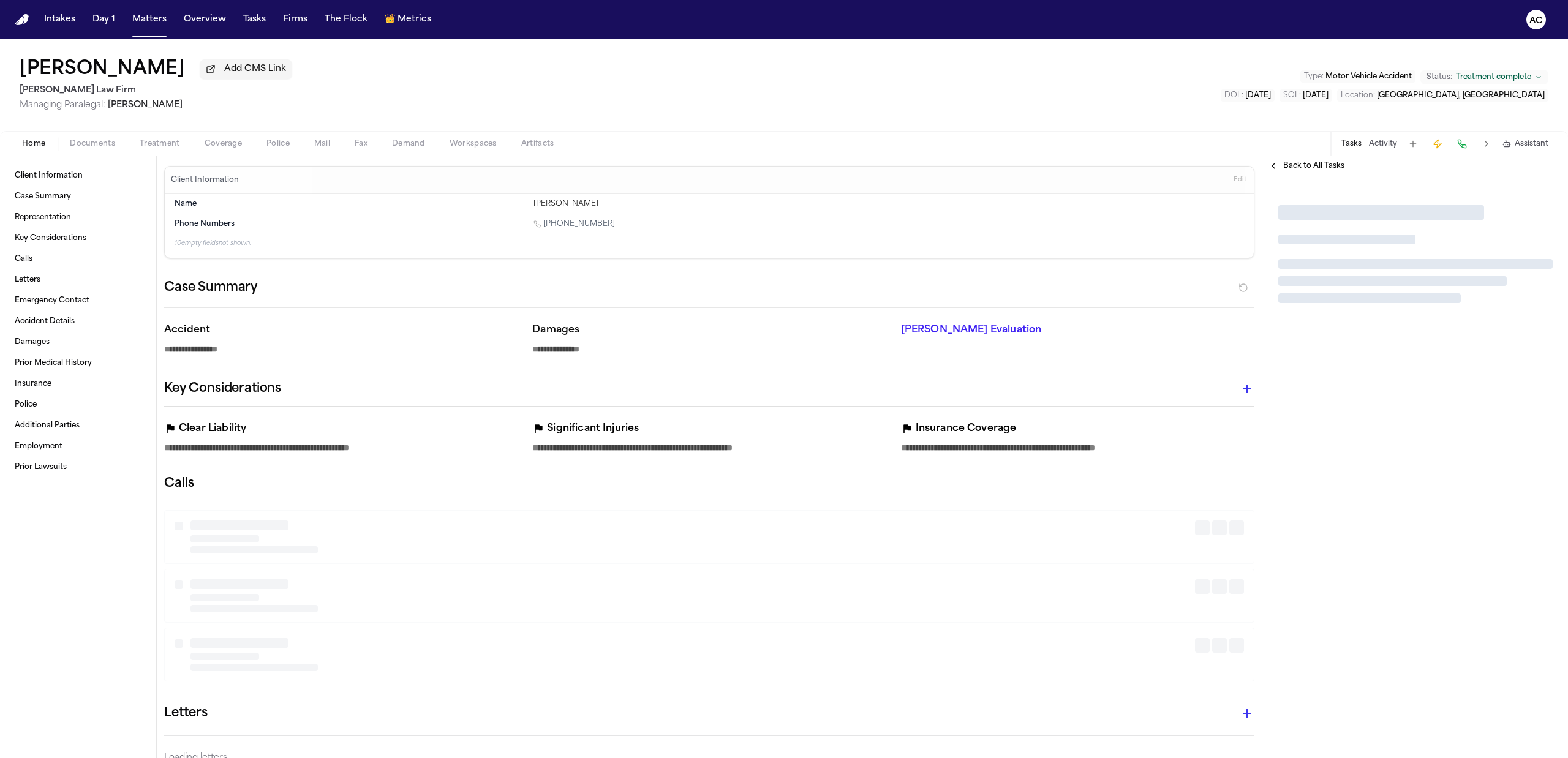
type textarea "*"
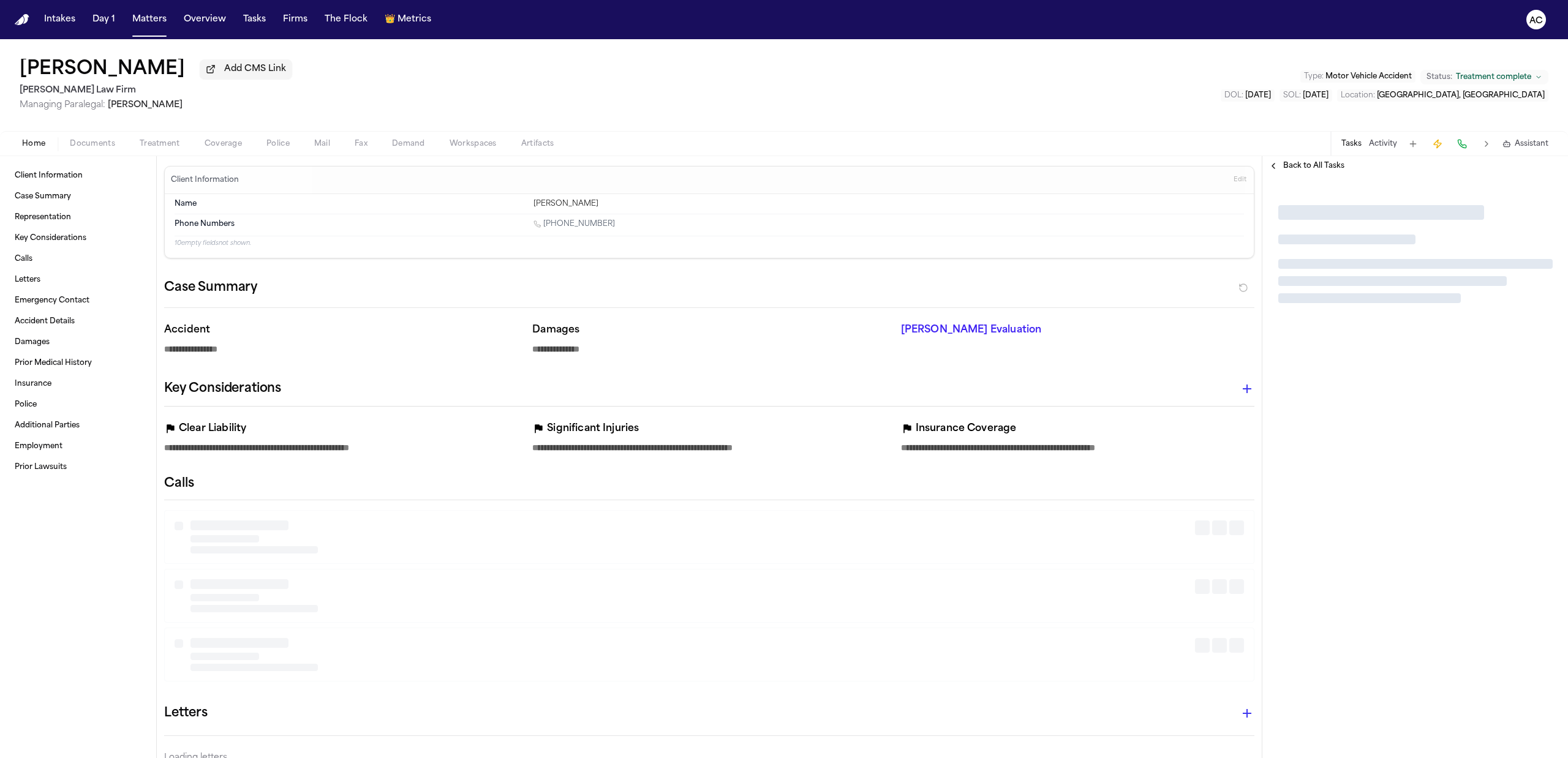
type textarea "*"
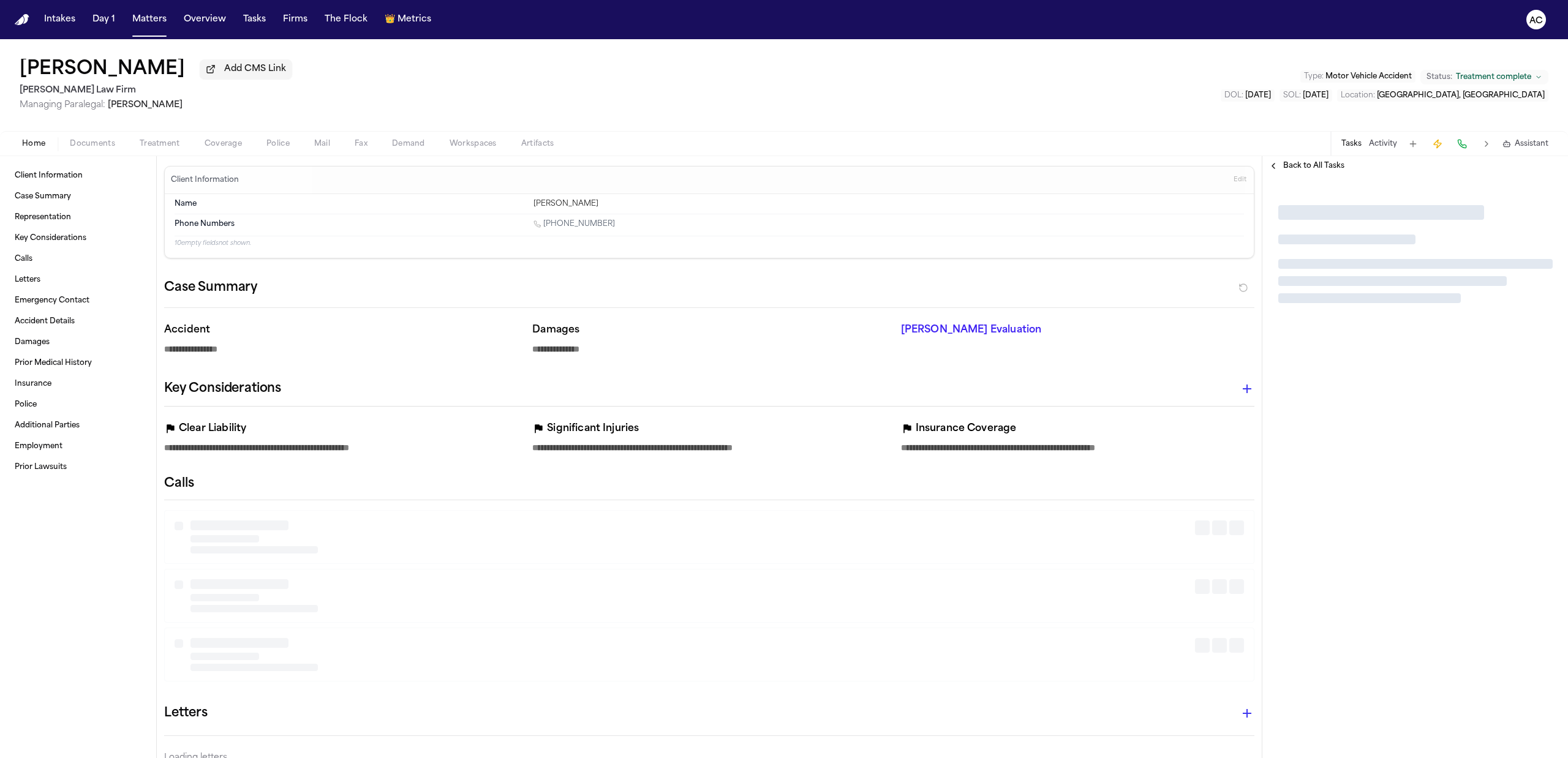
type textarea "*"
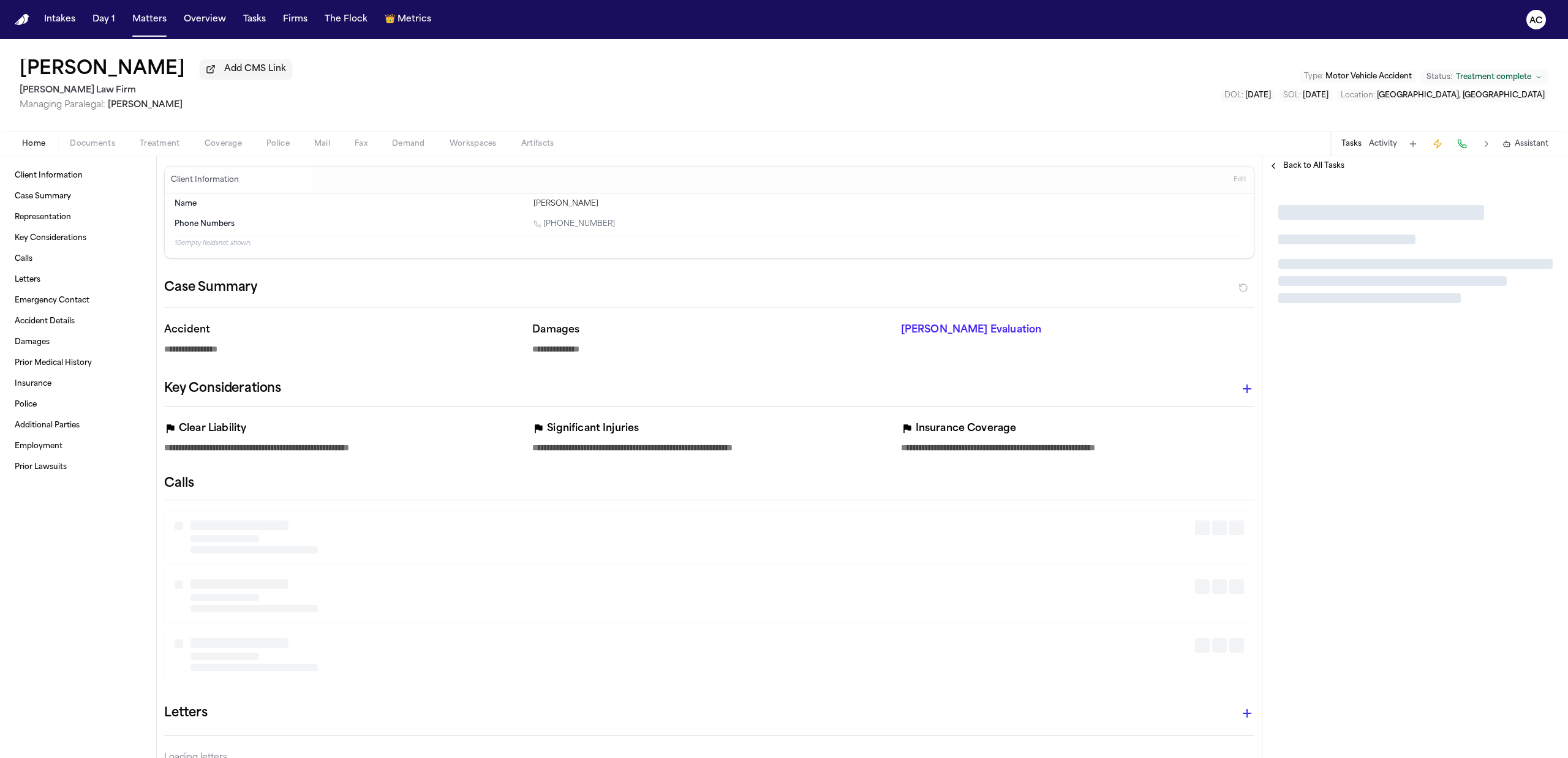
type textarea "*"
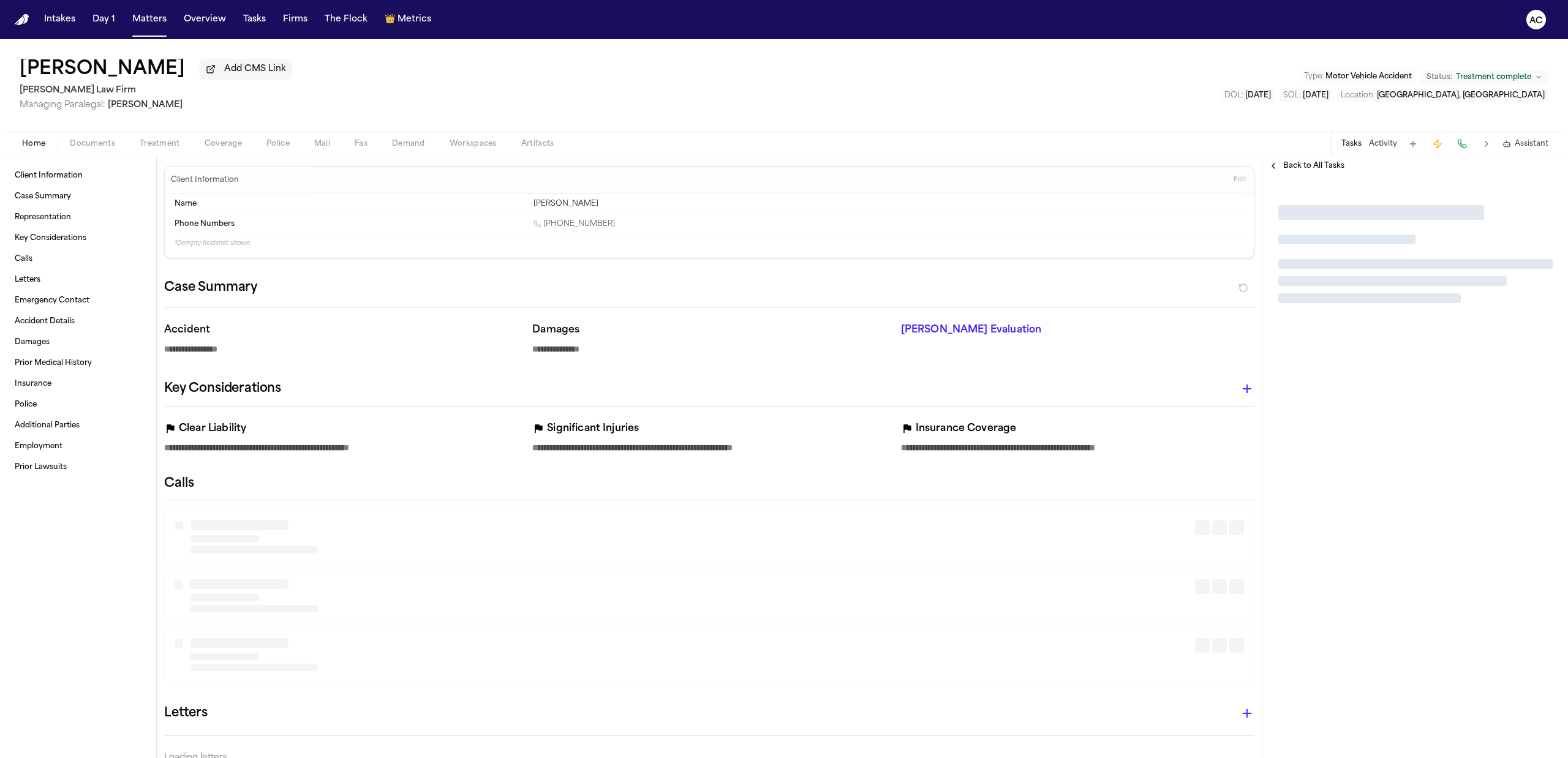
type textarea "*"
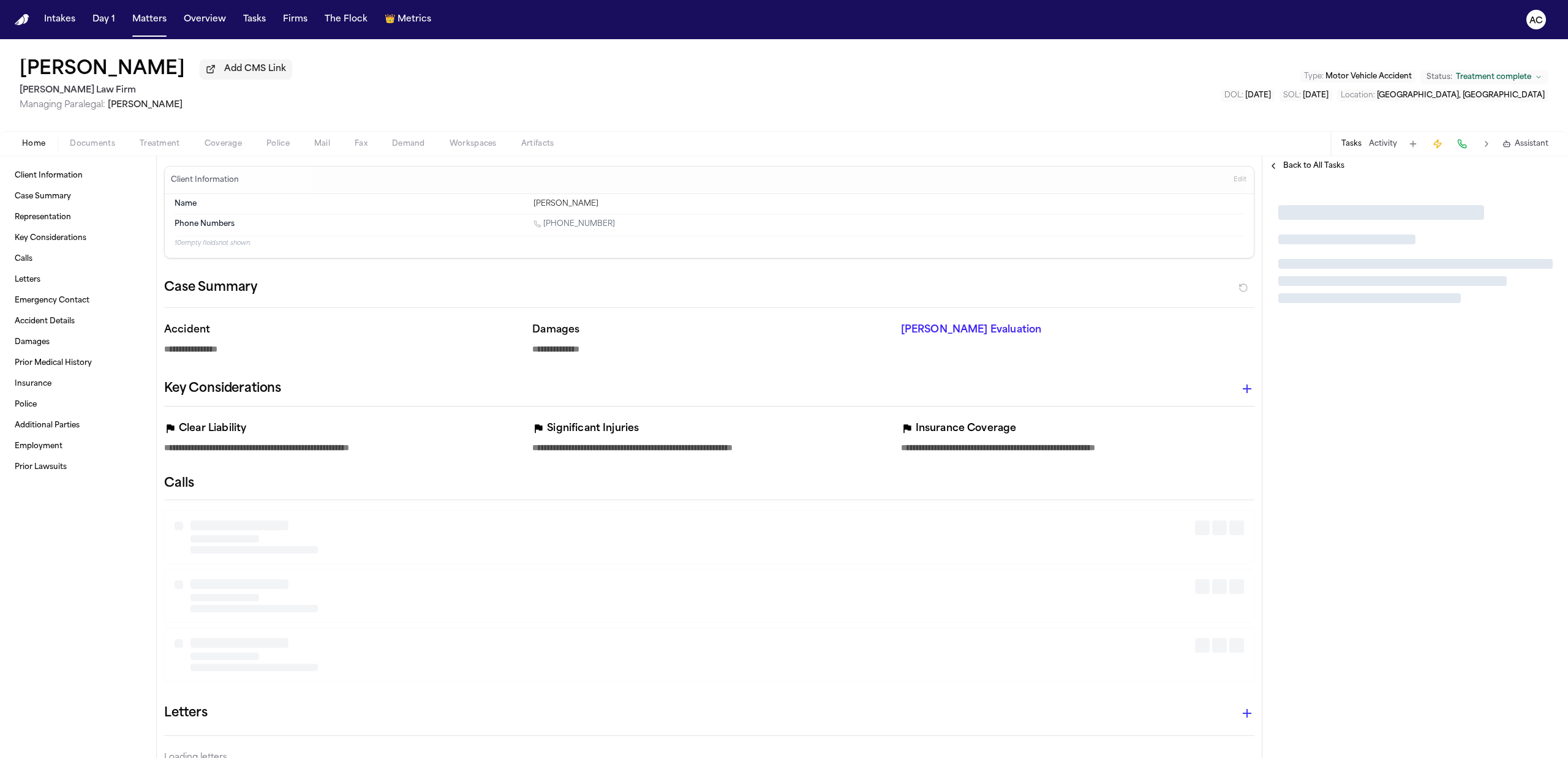
type textarea "*"
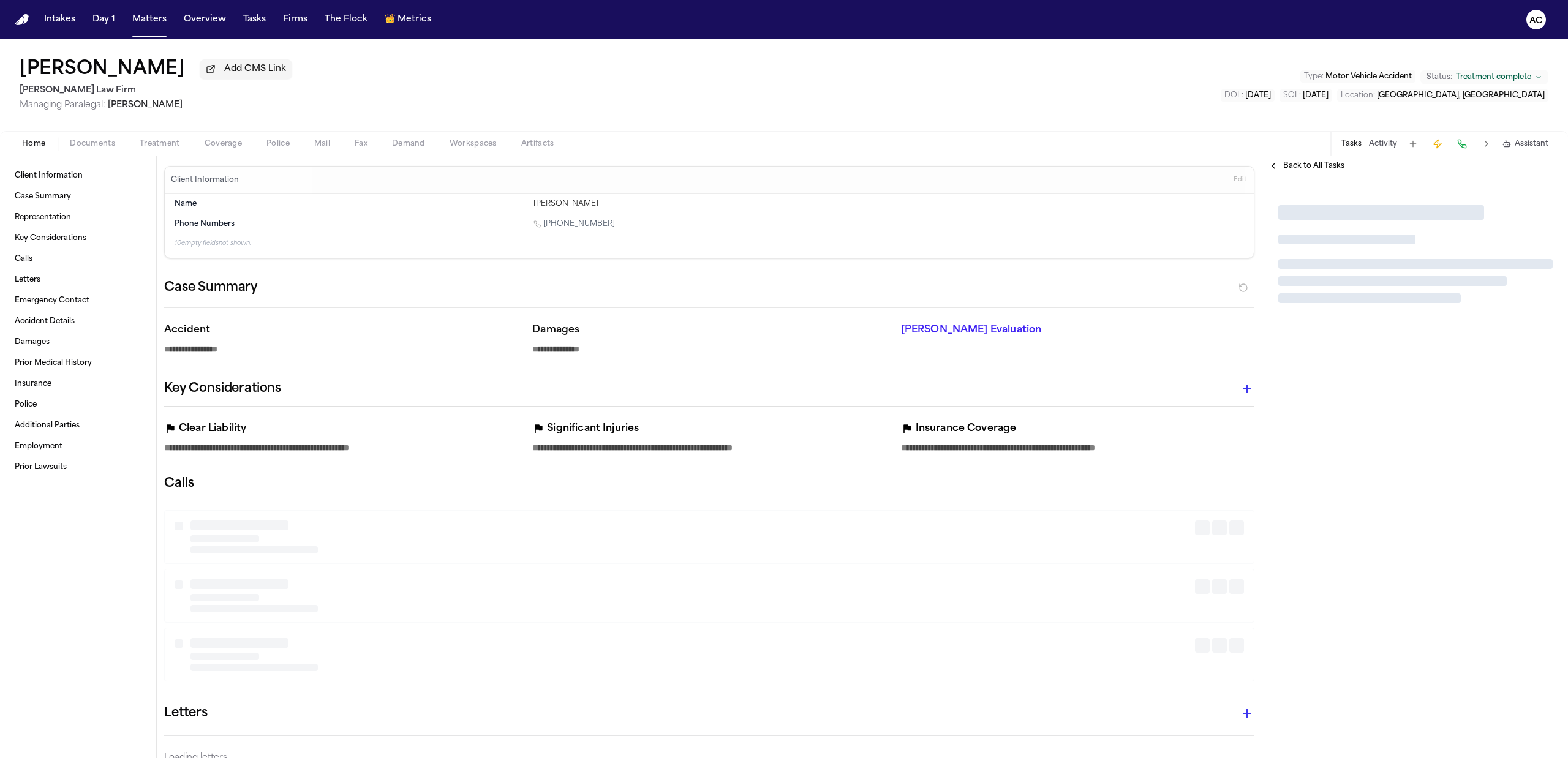
type textarea "*"
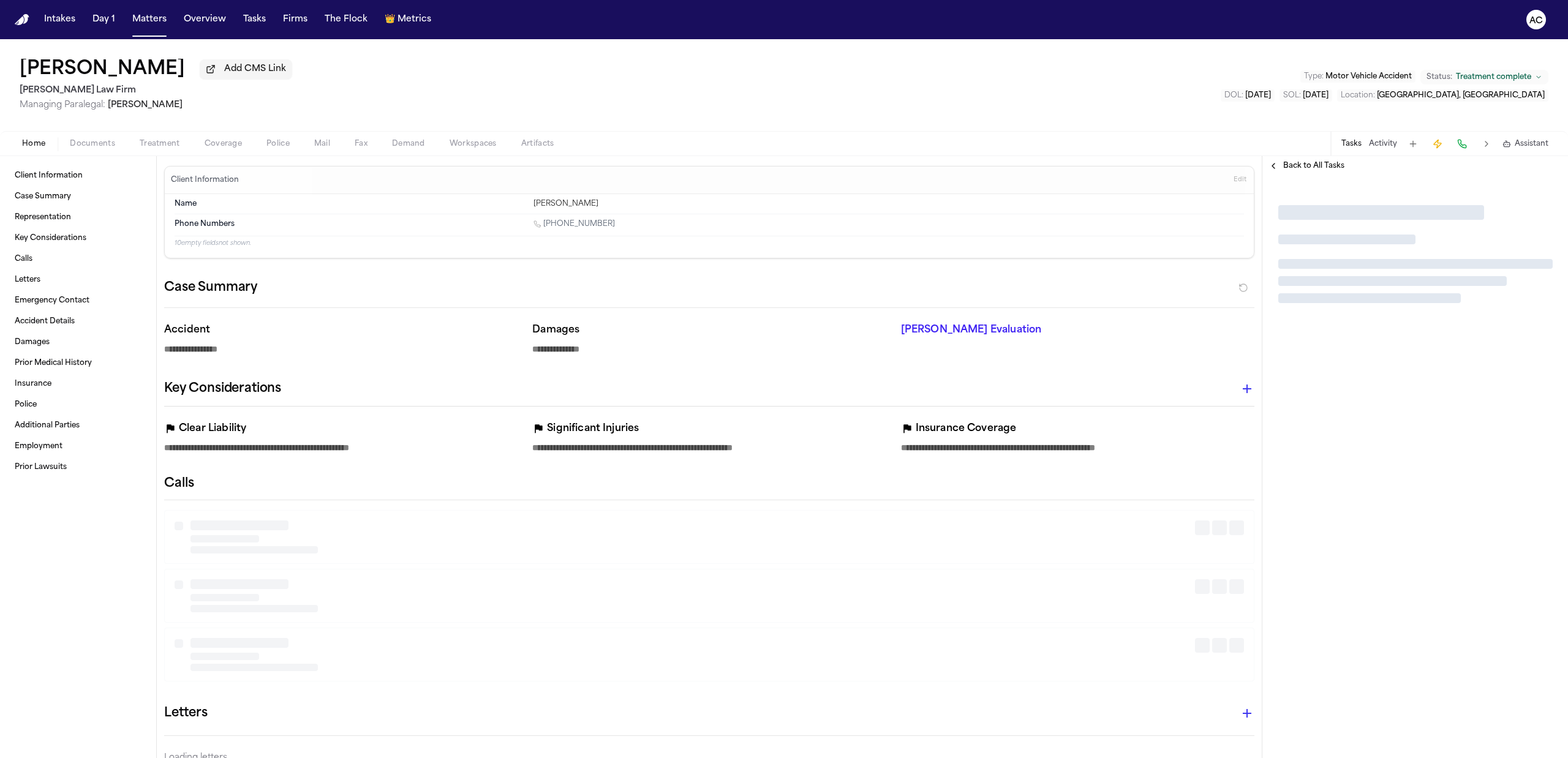
type textarea "*"
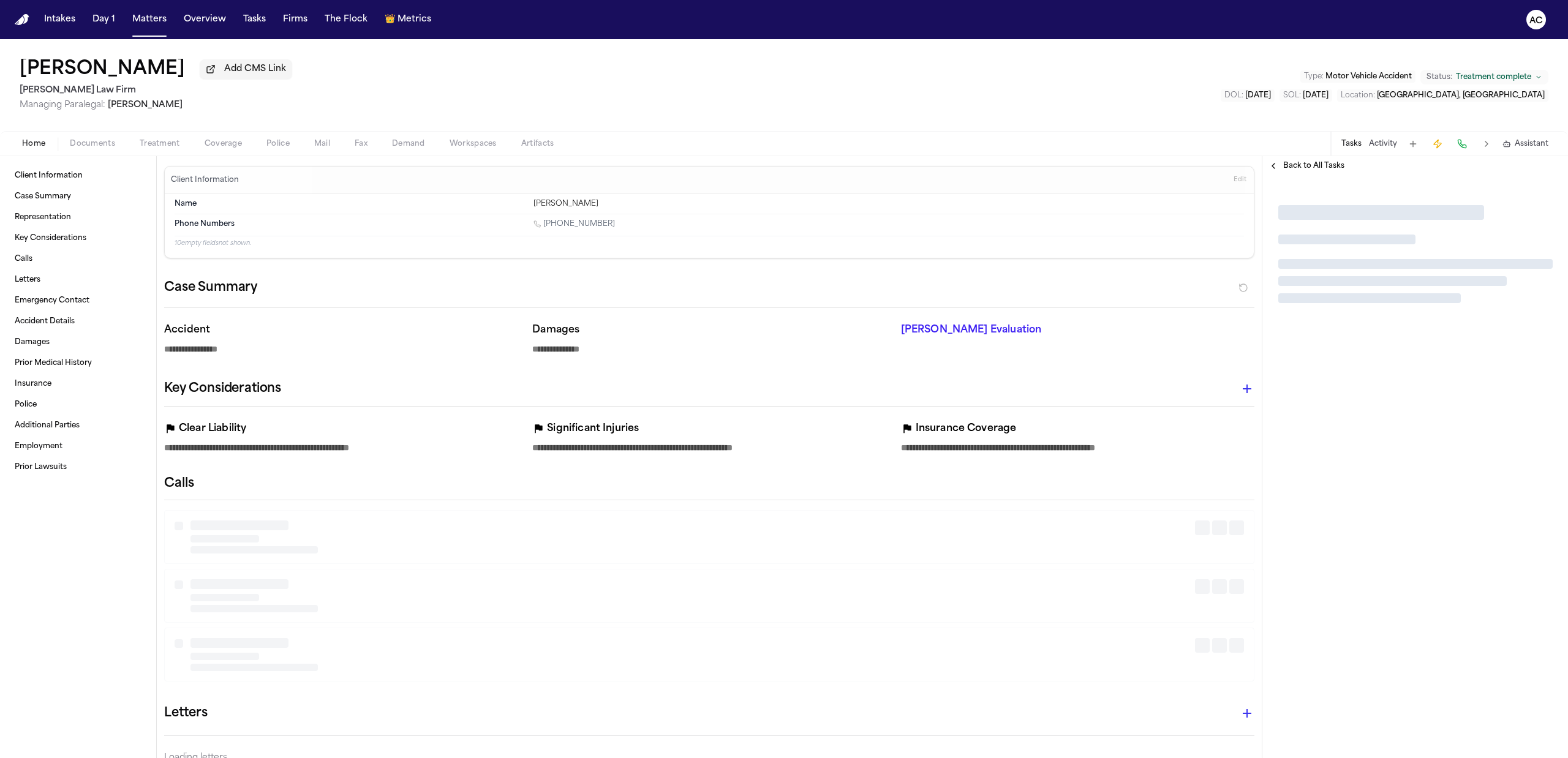
type textarea "*"
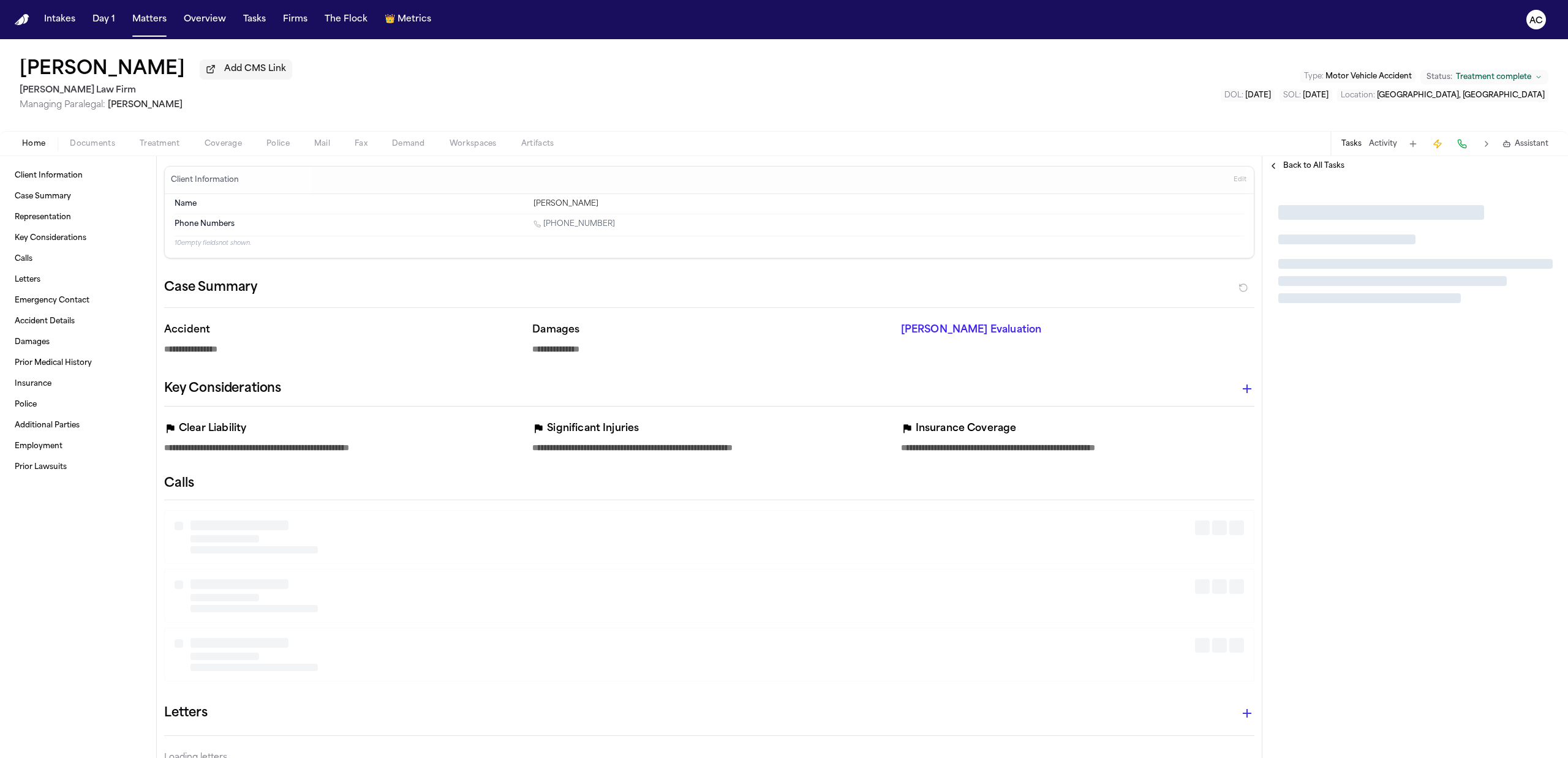
type textarea "*"
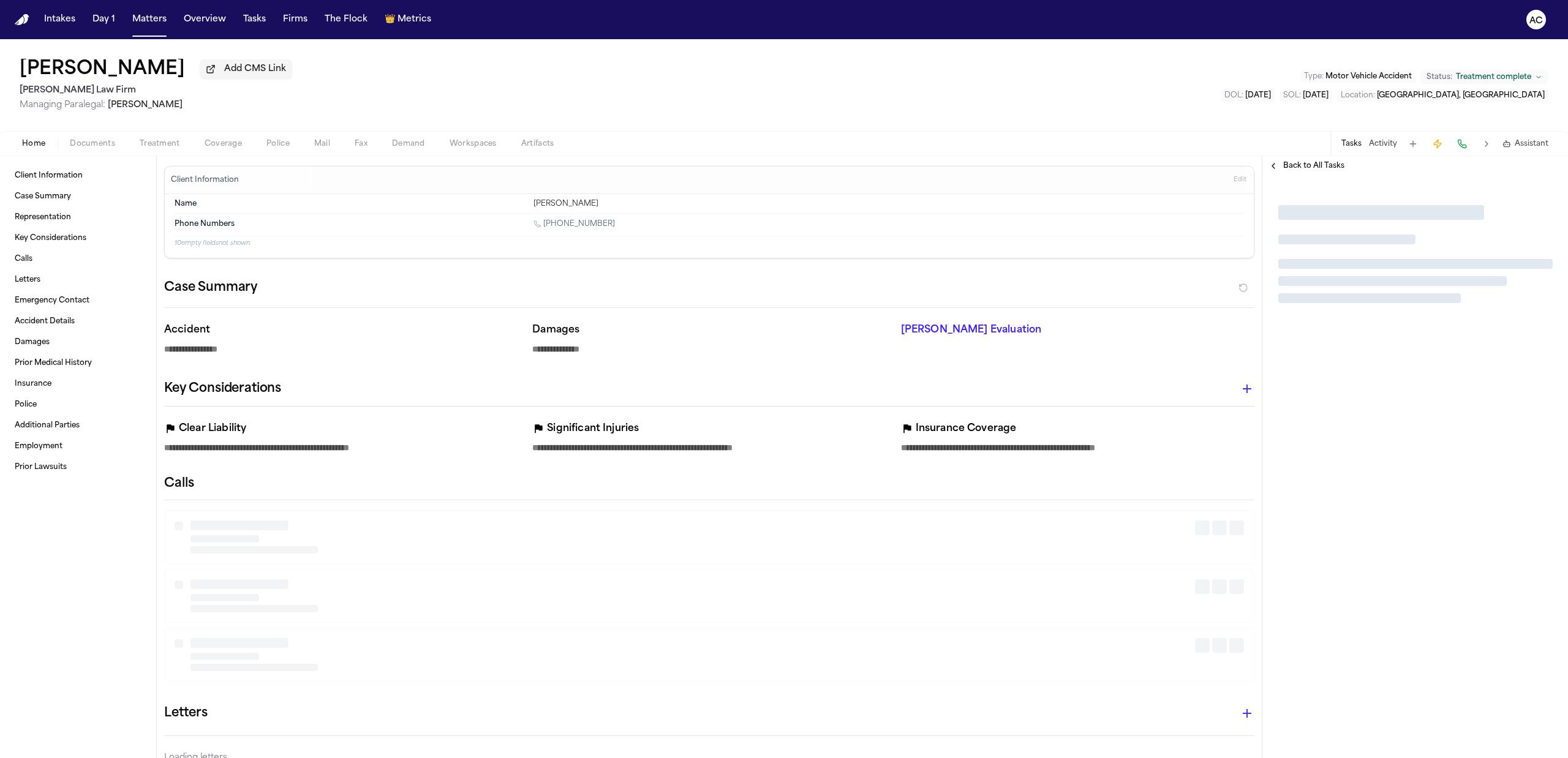
type textarea "*"
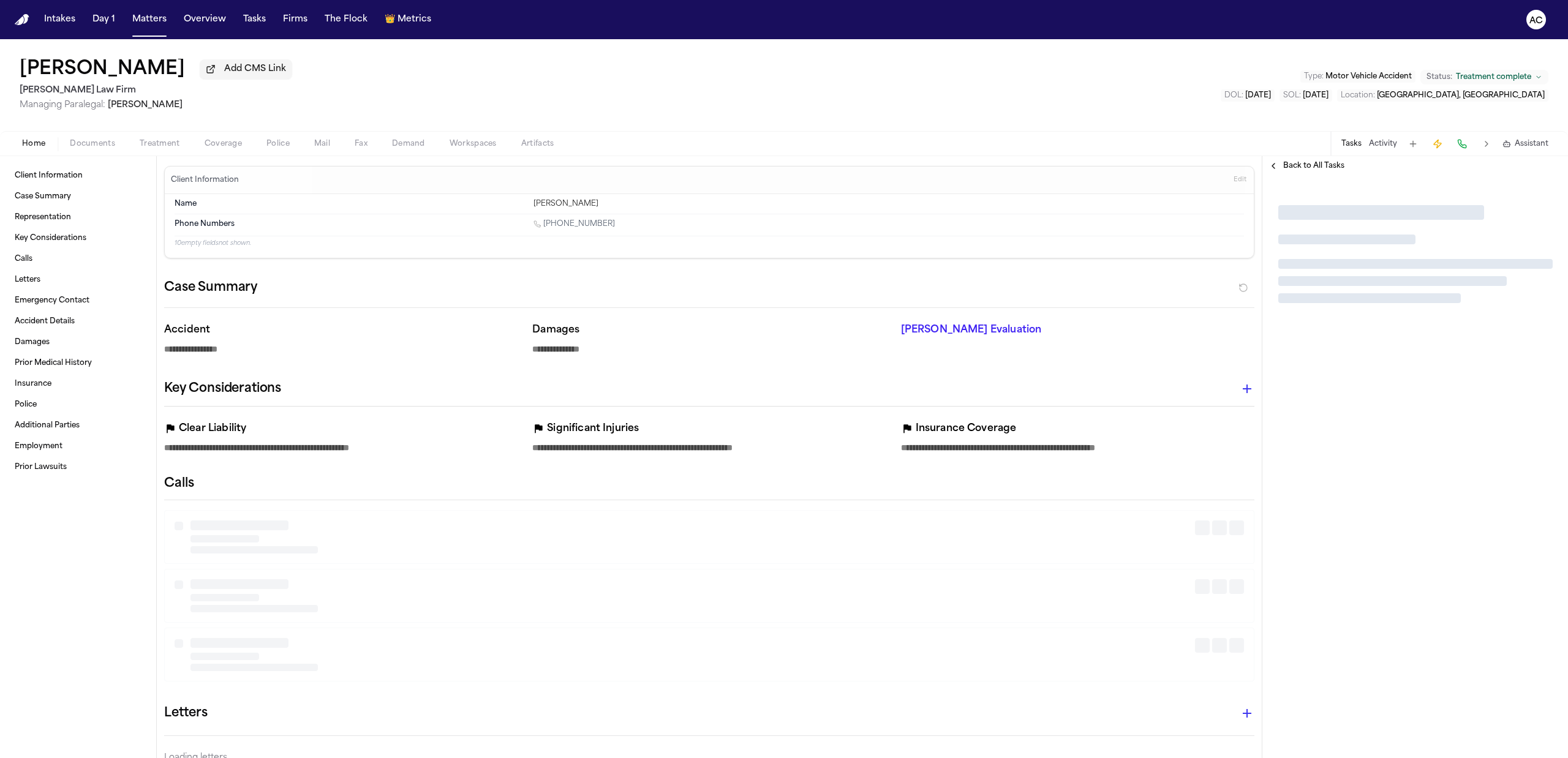
type textarea "*"
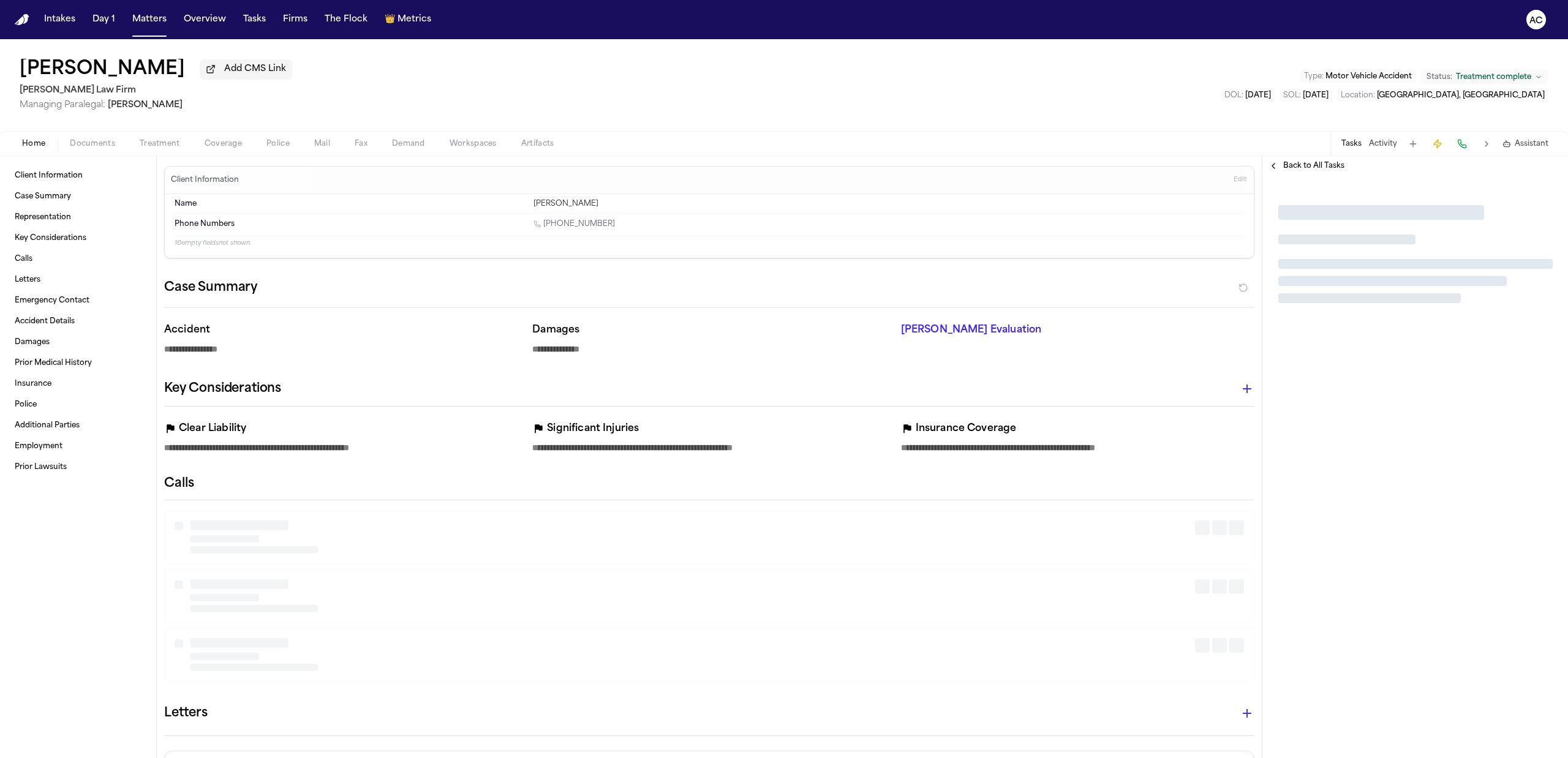
type textarea "*"
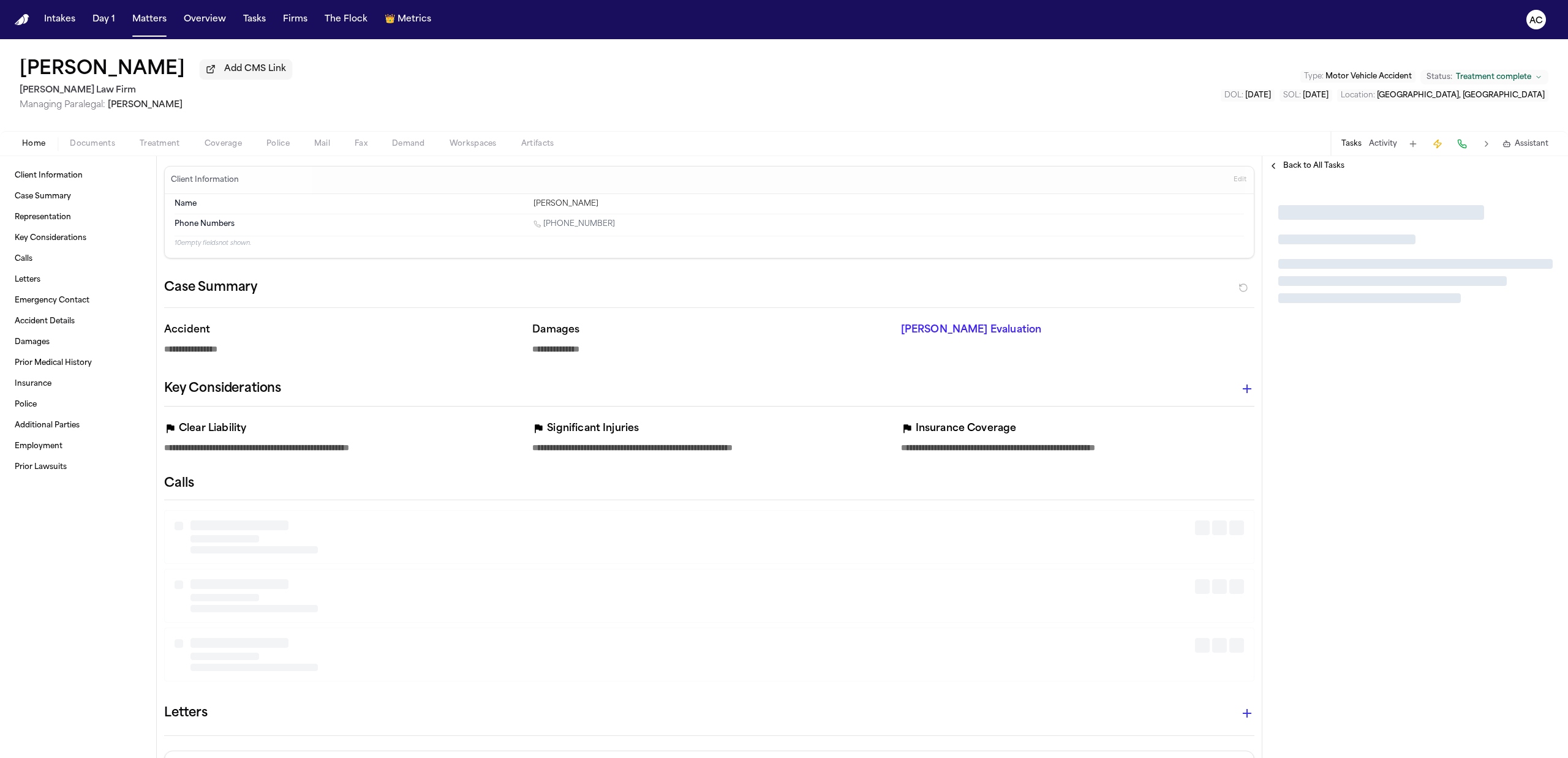
type textarea "*"
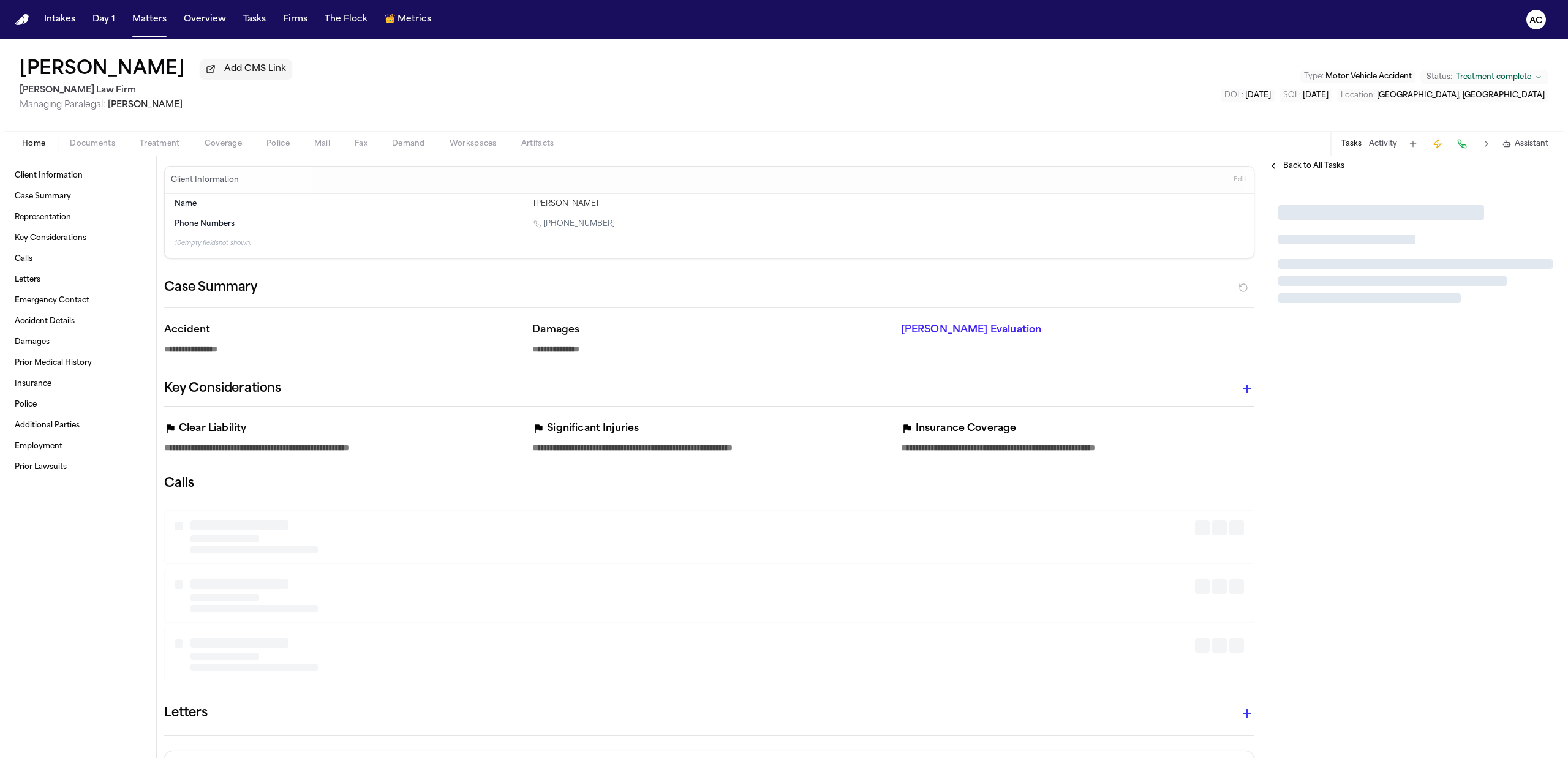
type textarea "*"
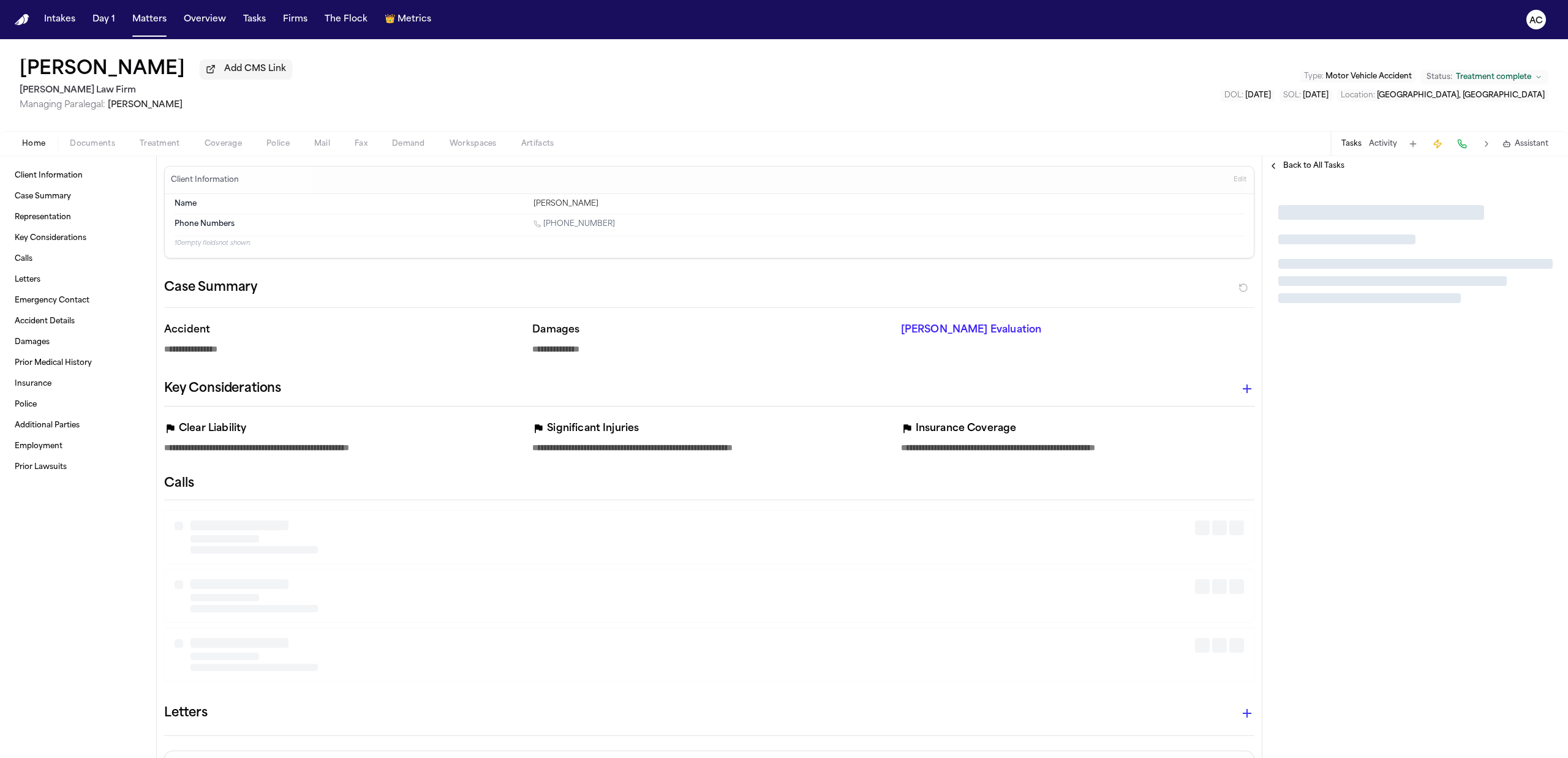
type textarea "*"
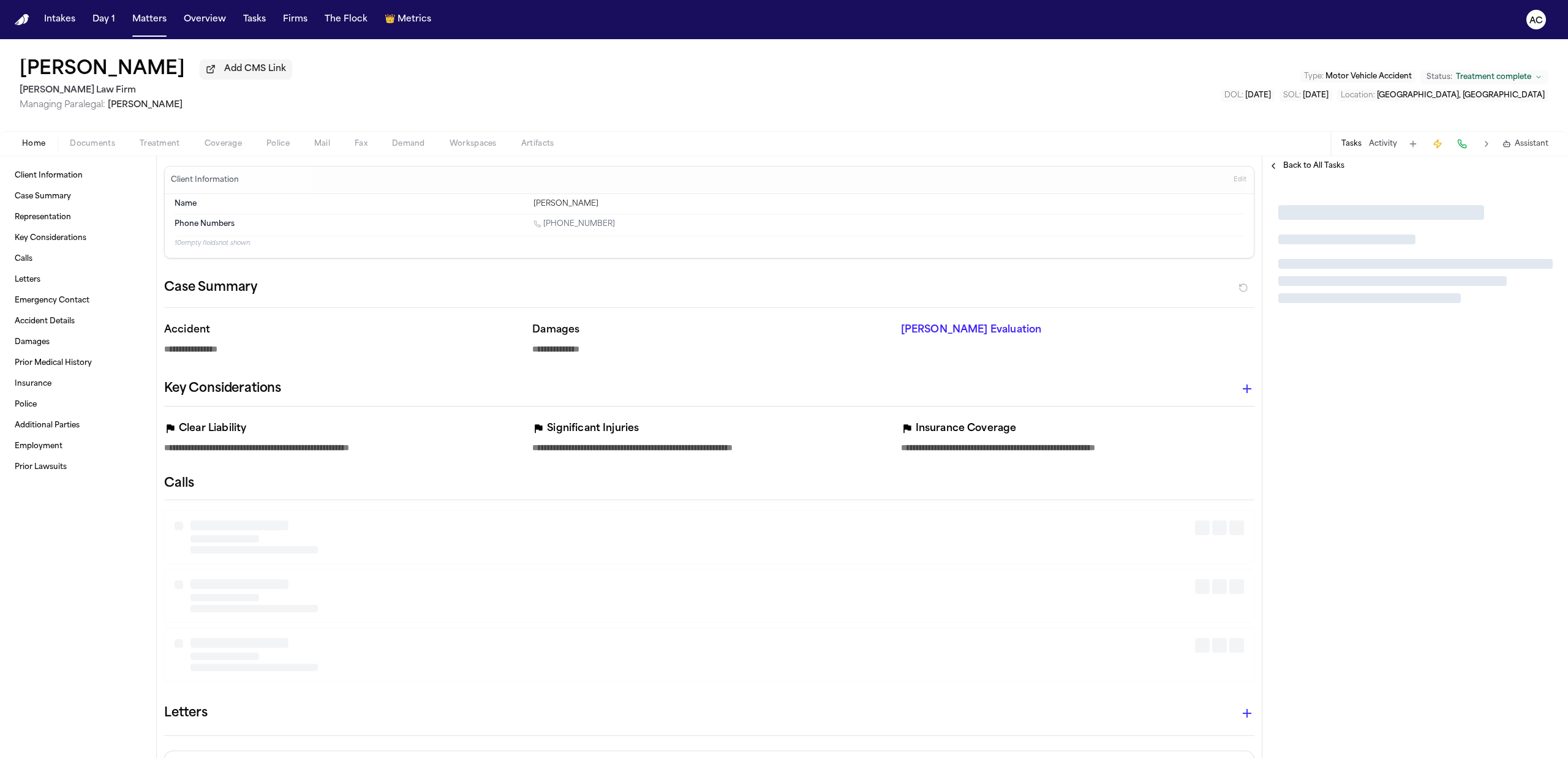
type textarea "*"
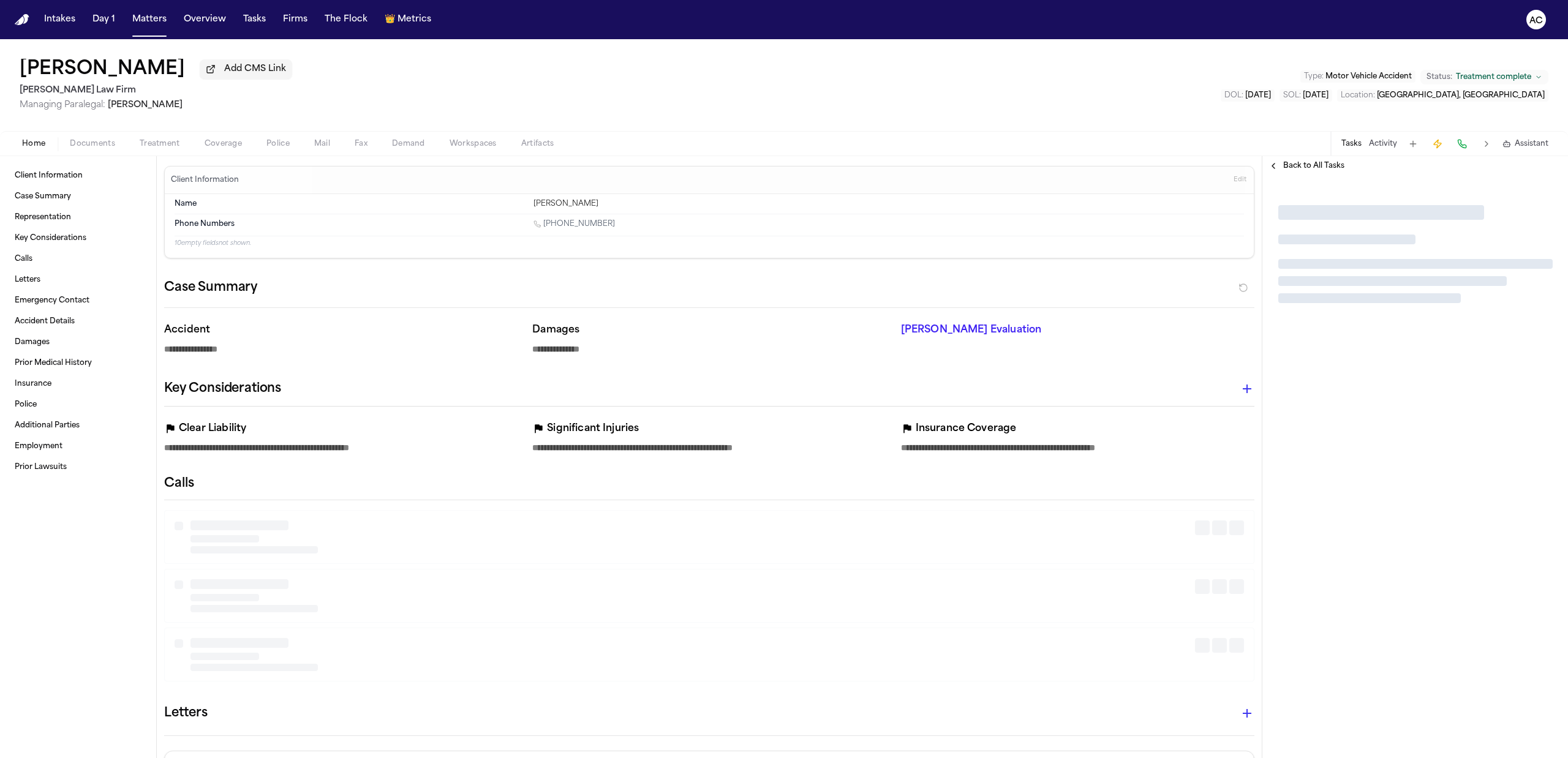
type textarea "*"
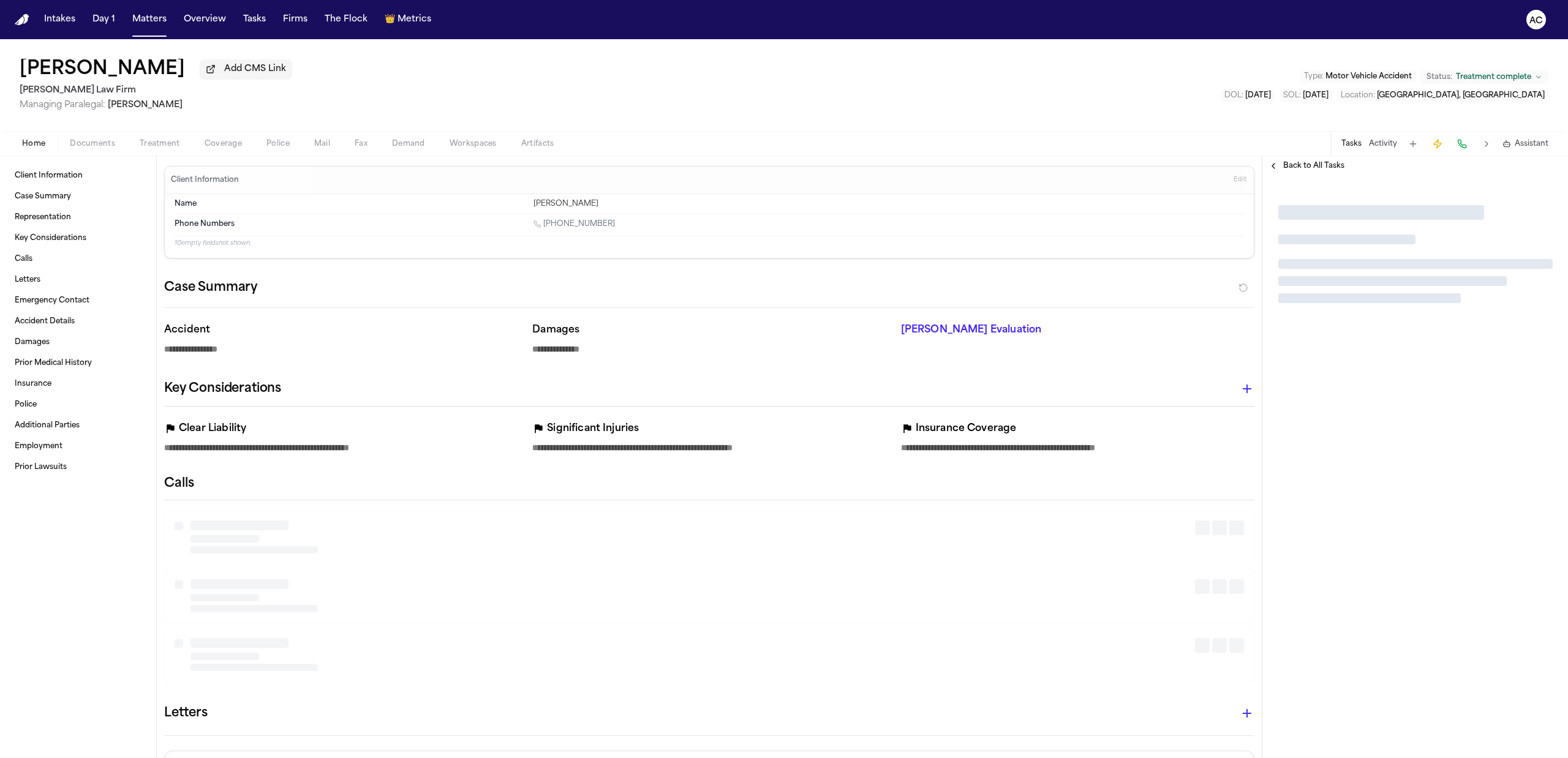
type textarea "*"
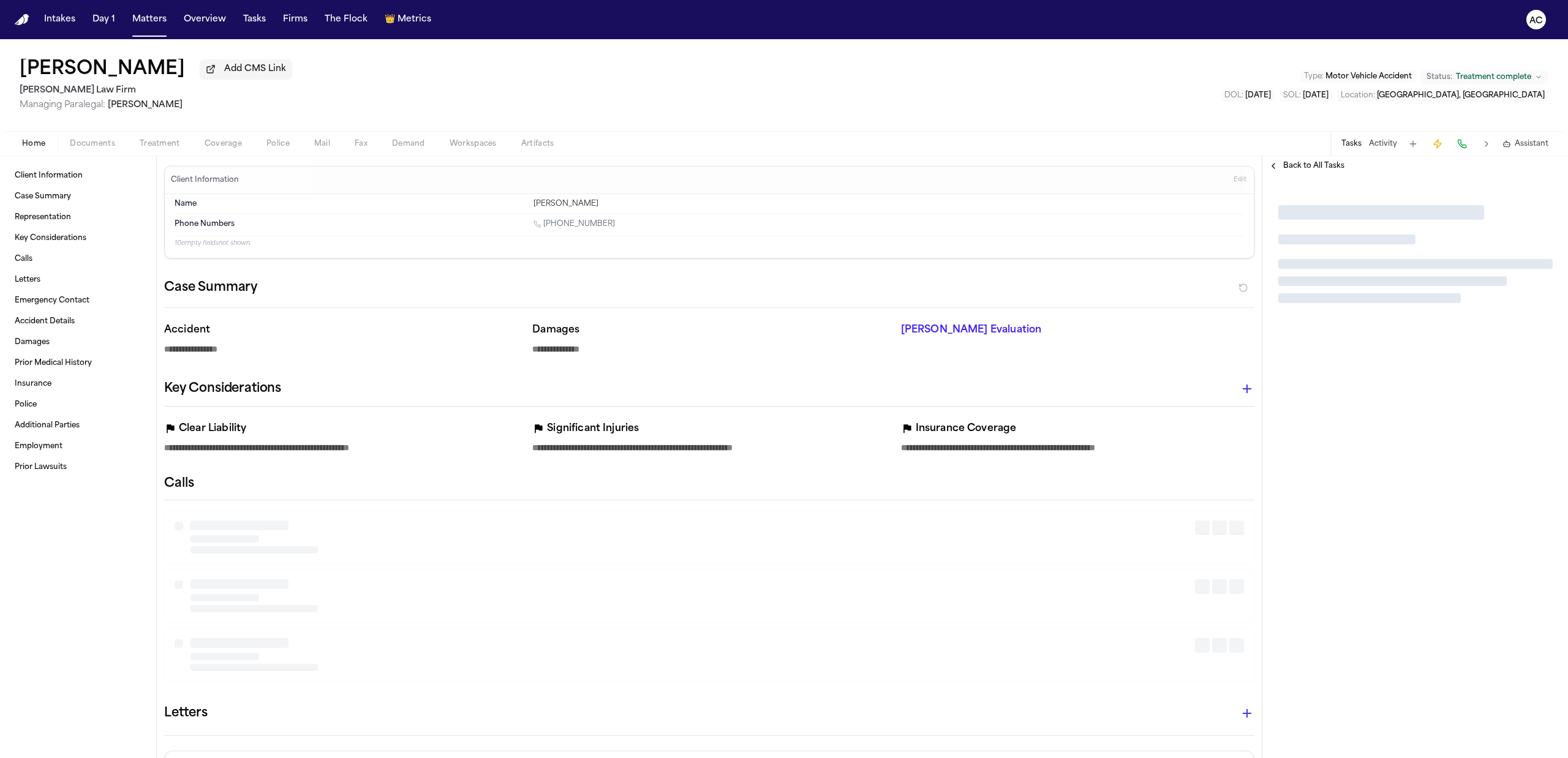
type textarea "*"
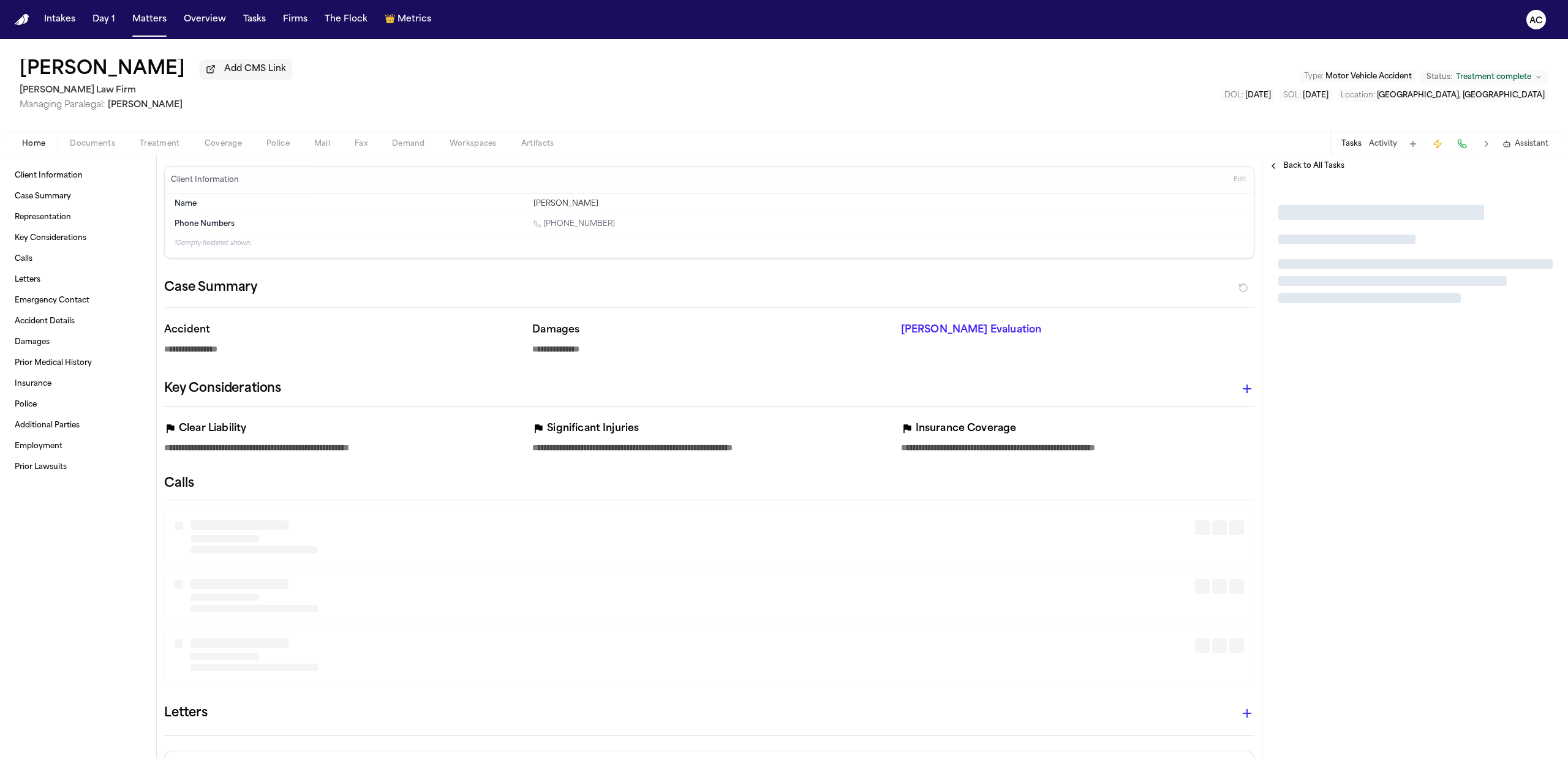
type textarea "*"
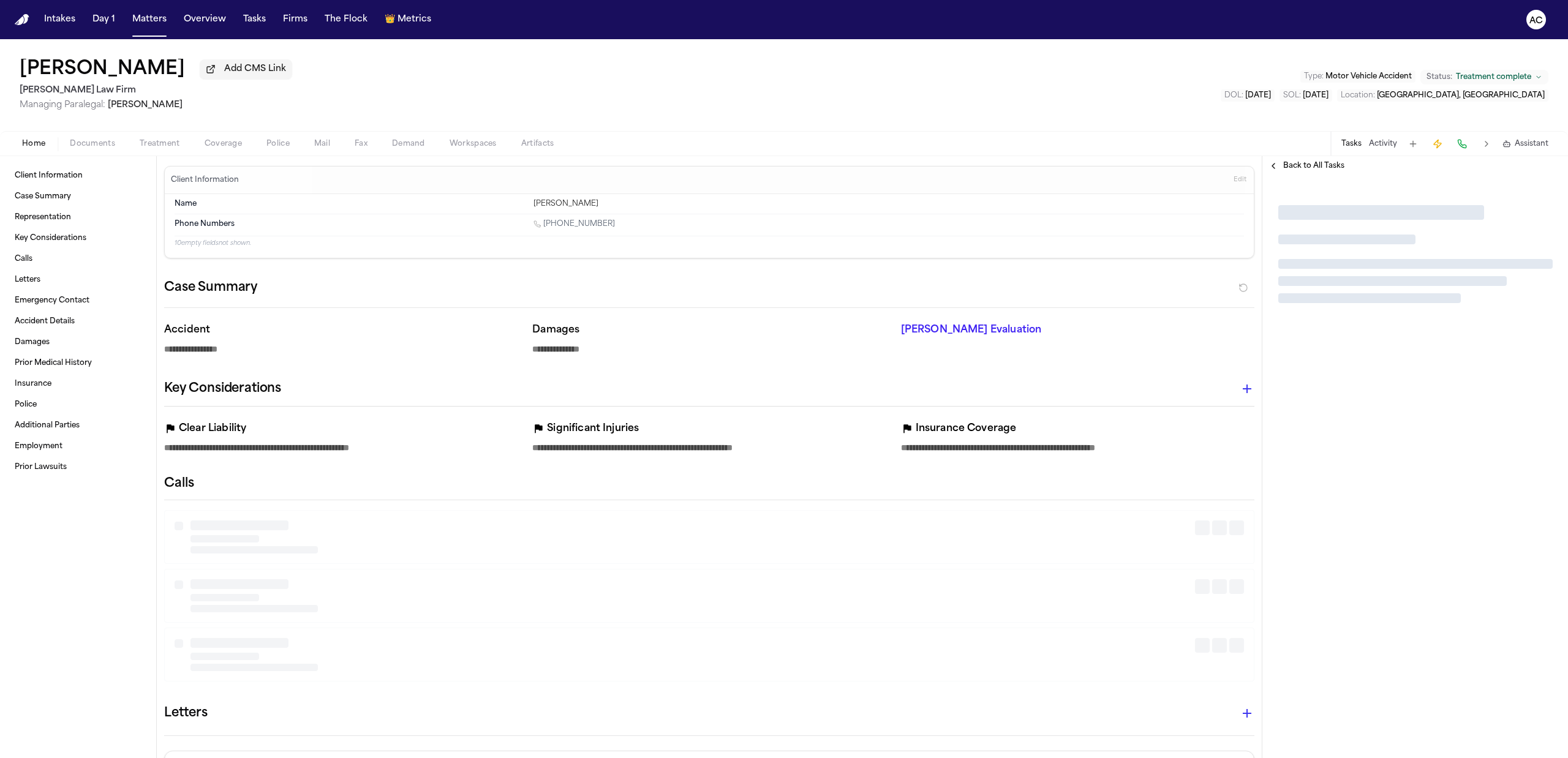
type textarea "*"
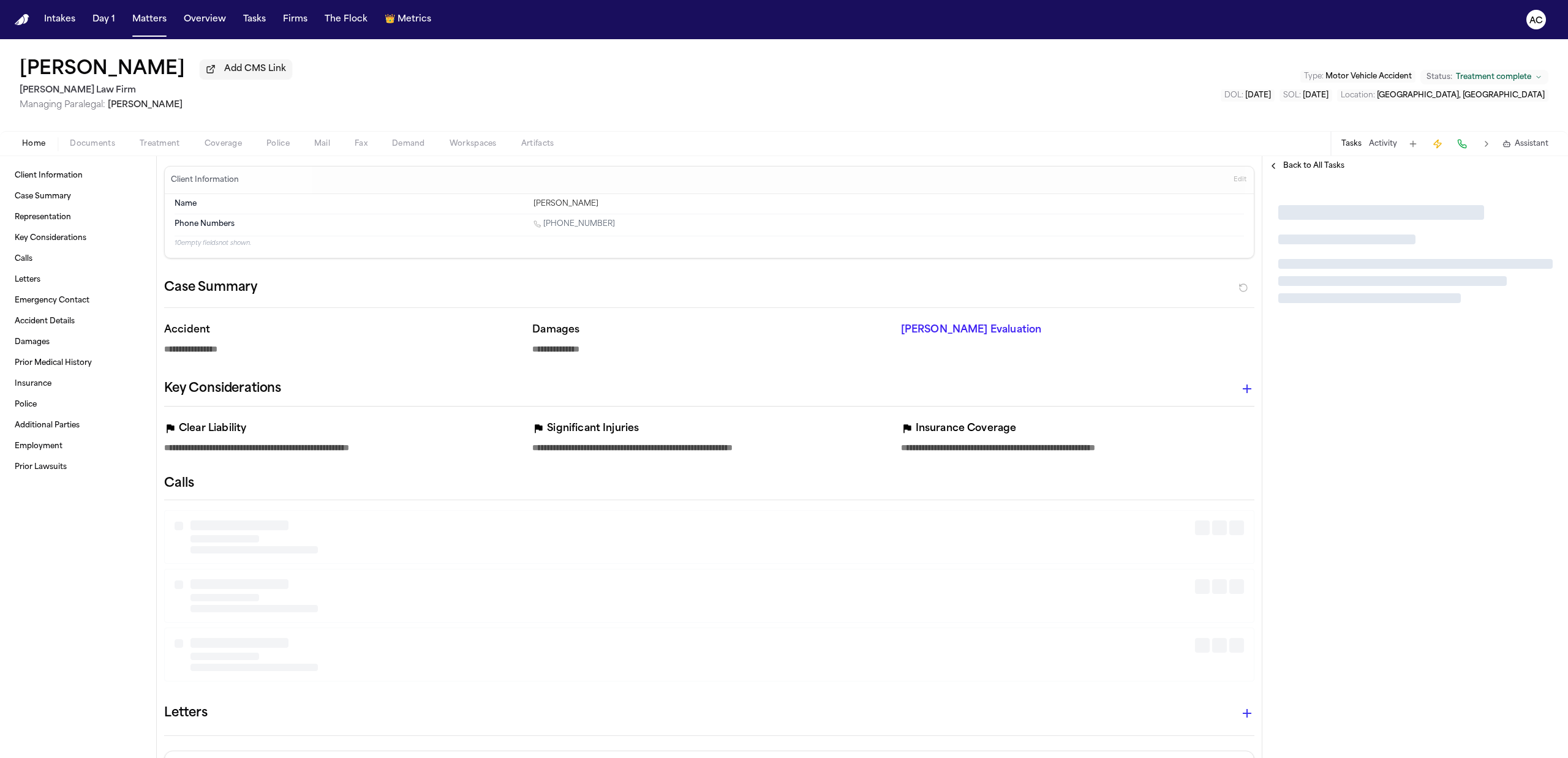
type textarea "*"
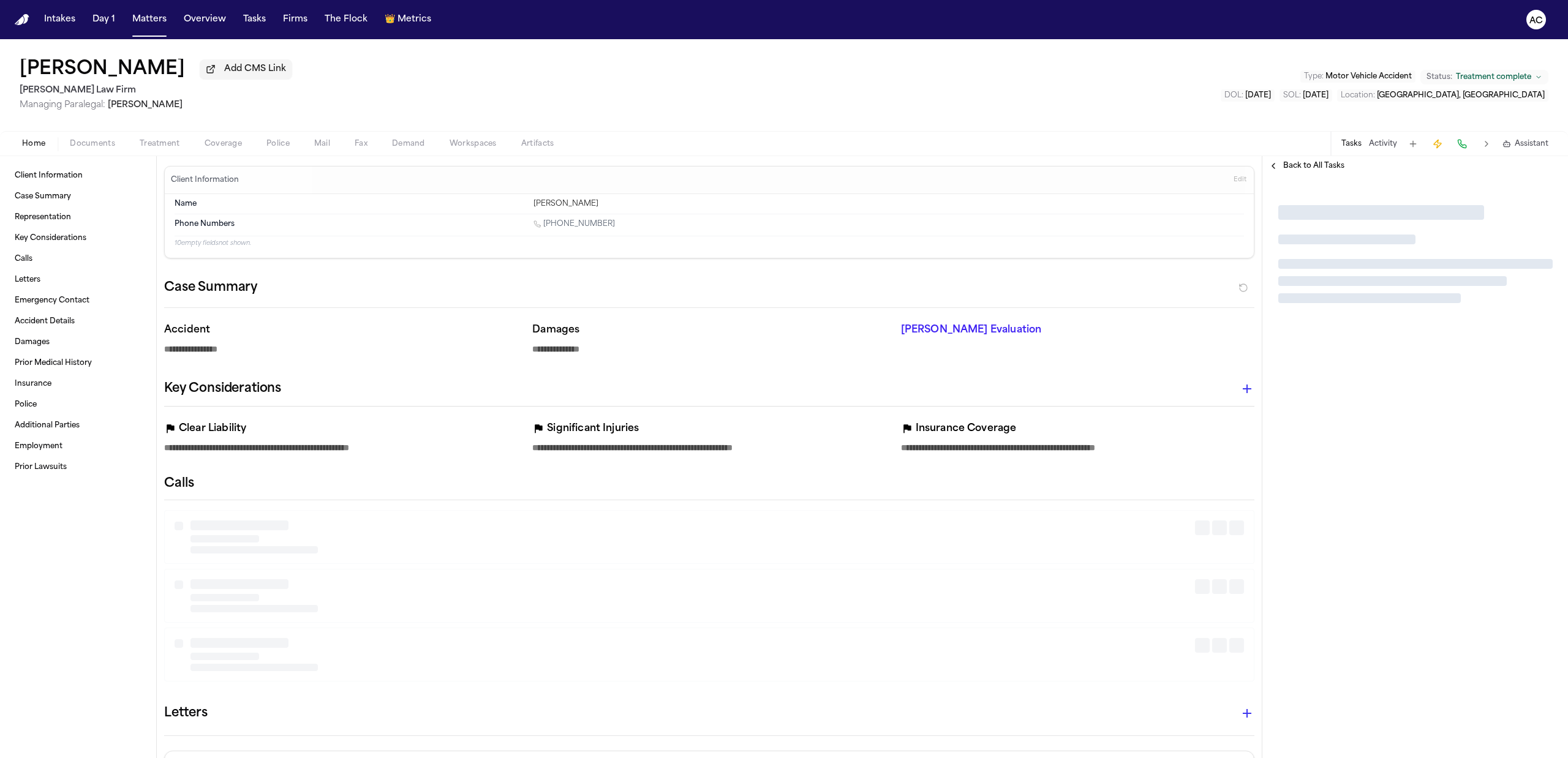
type textarea "*"
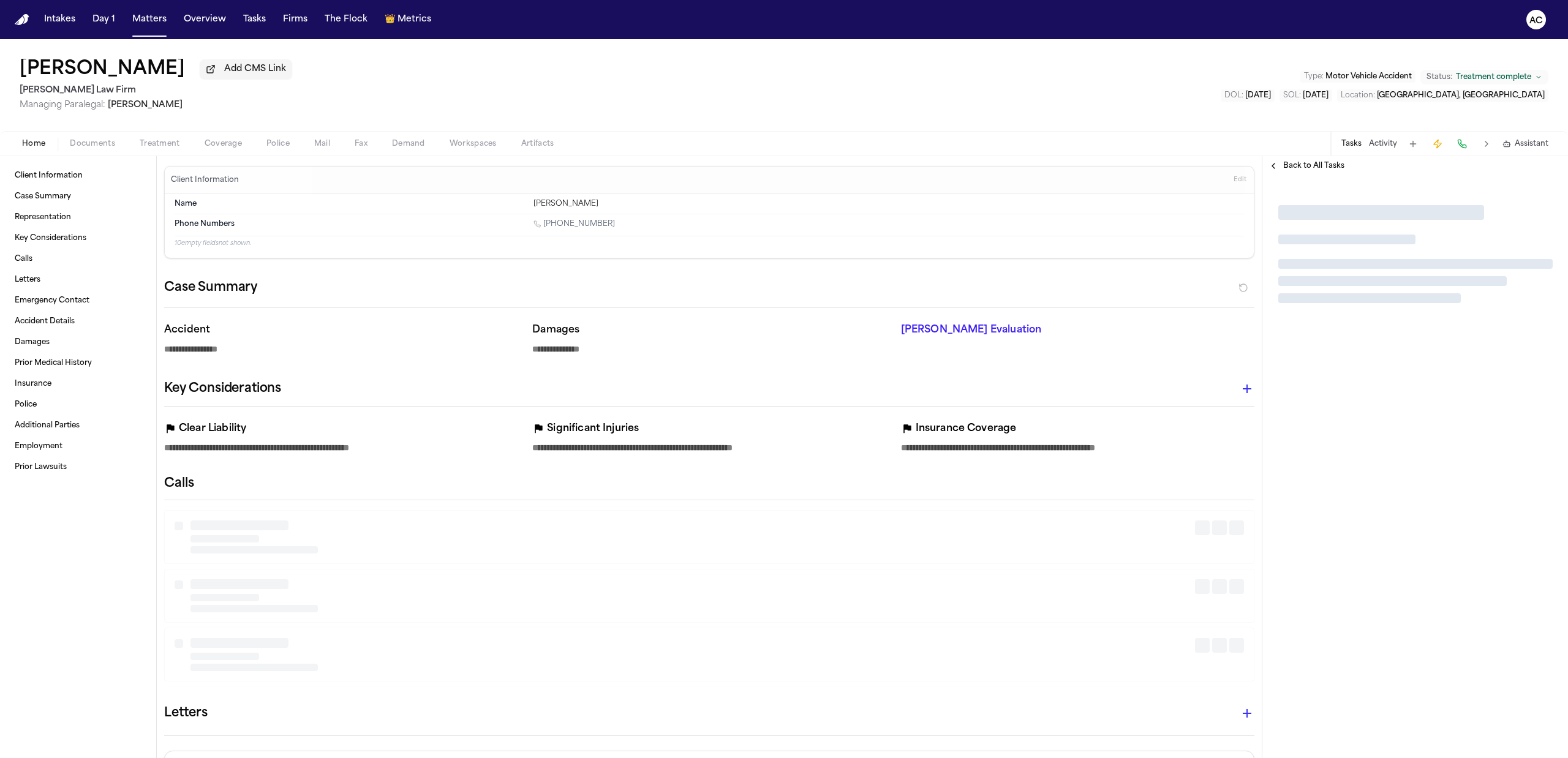
type textarea "*"
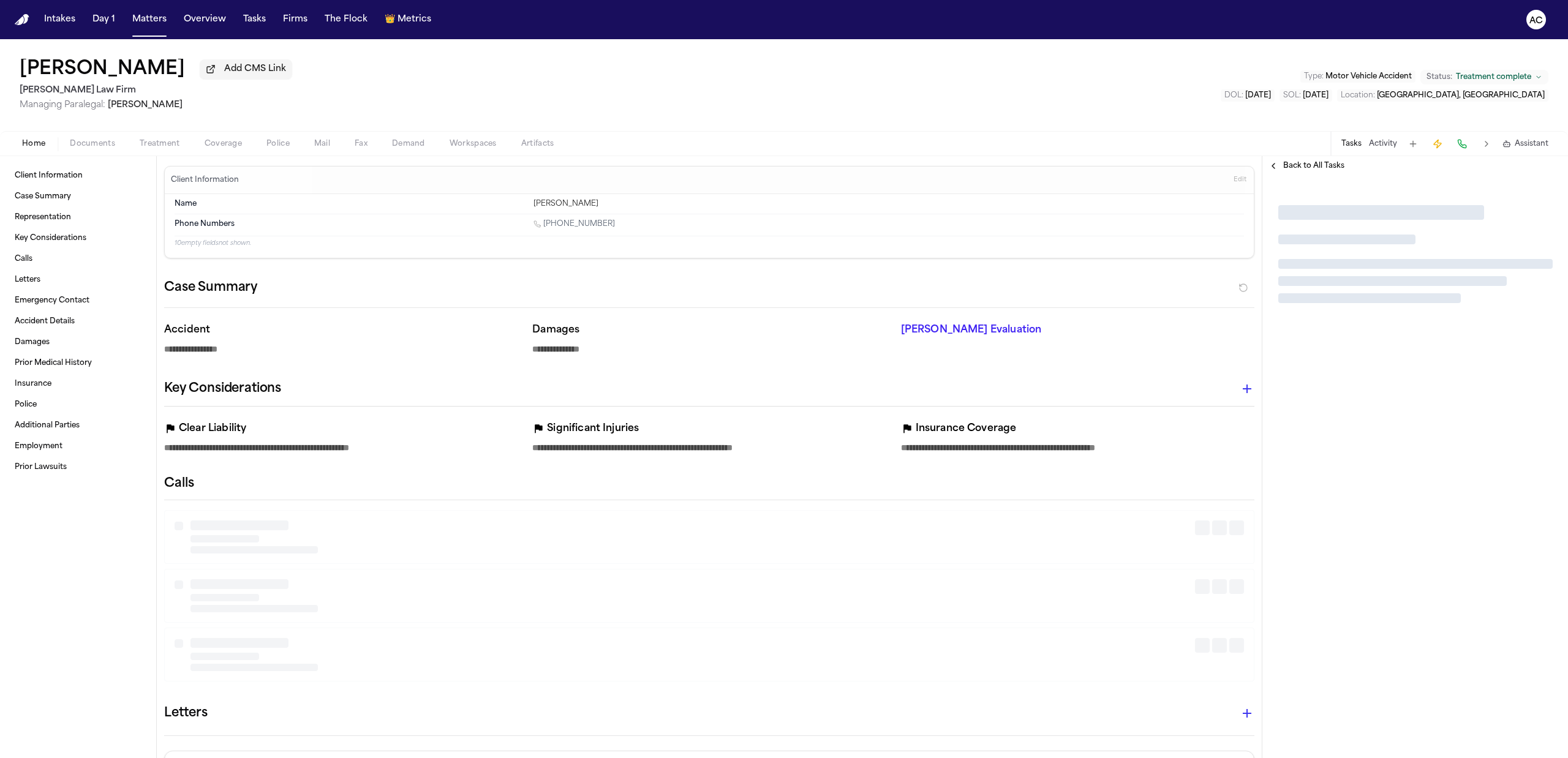
type textarea "*"
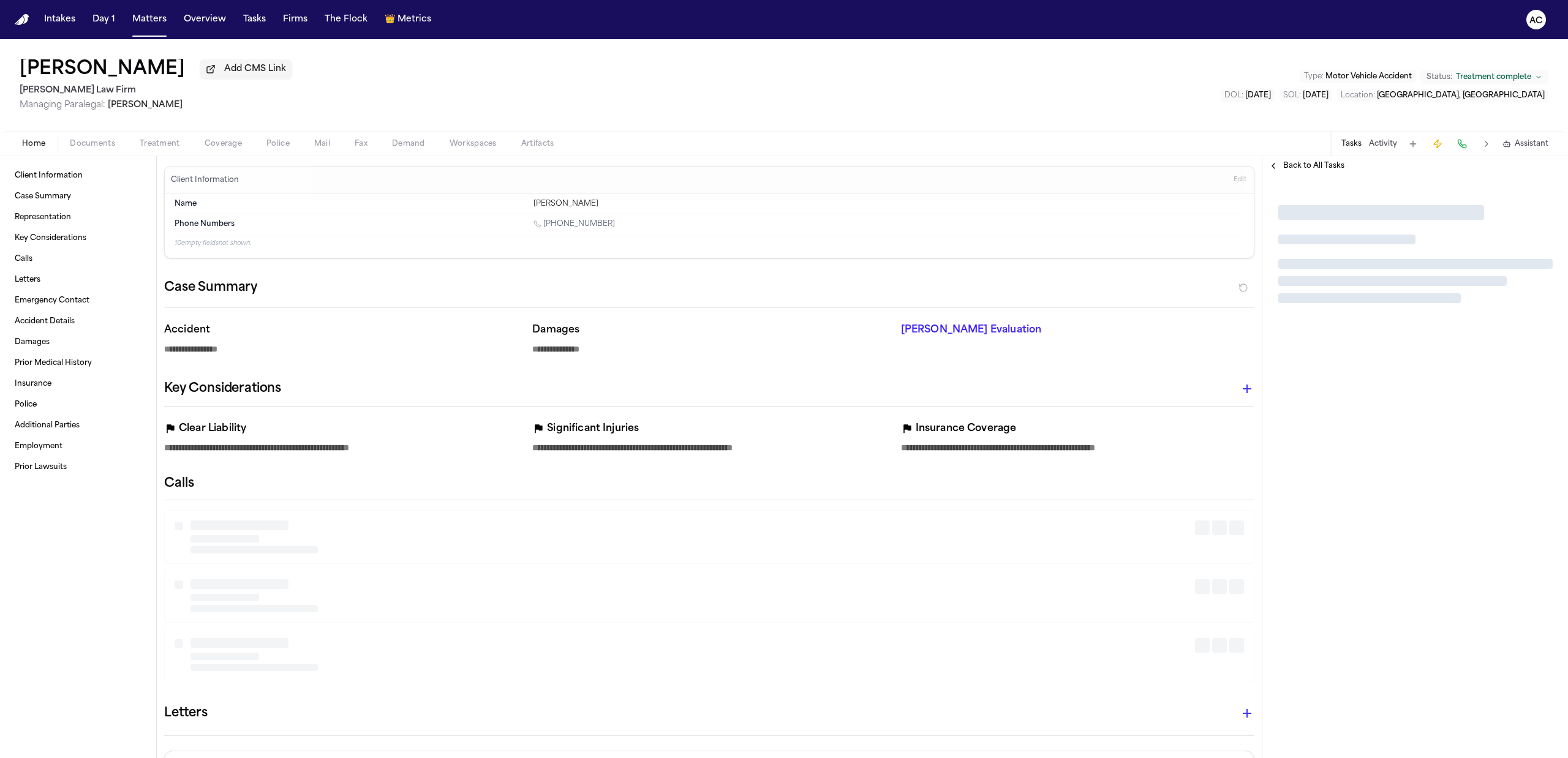
type textarea "*"
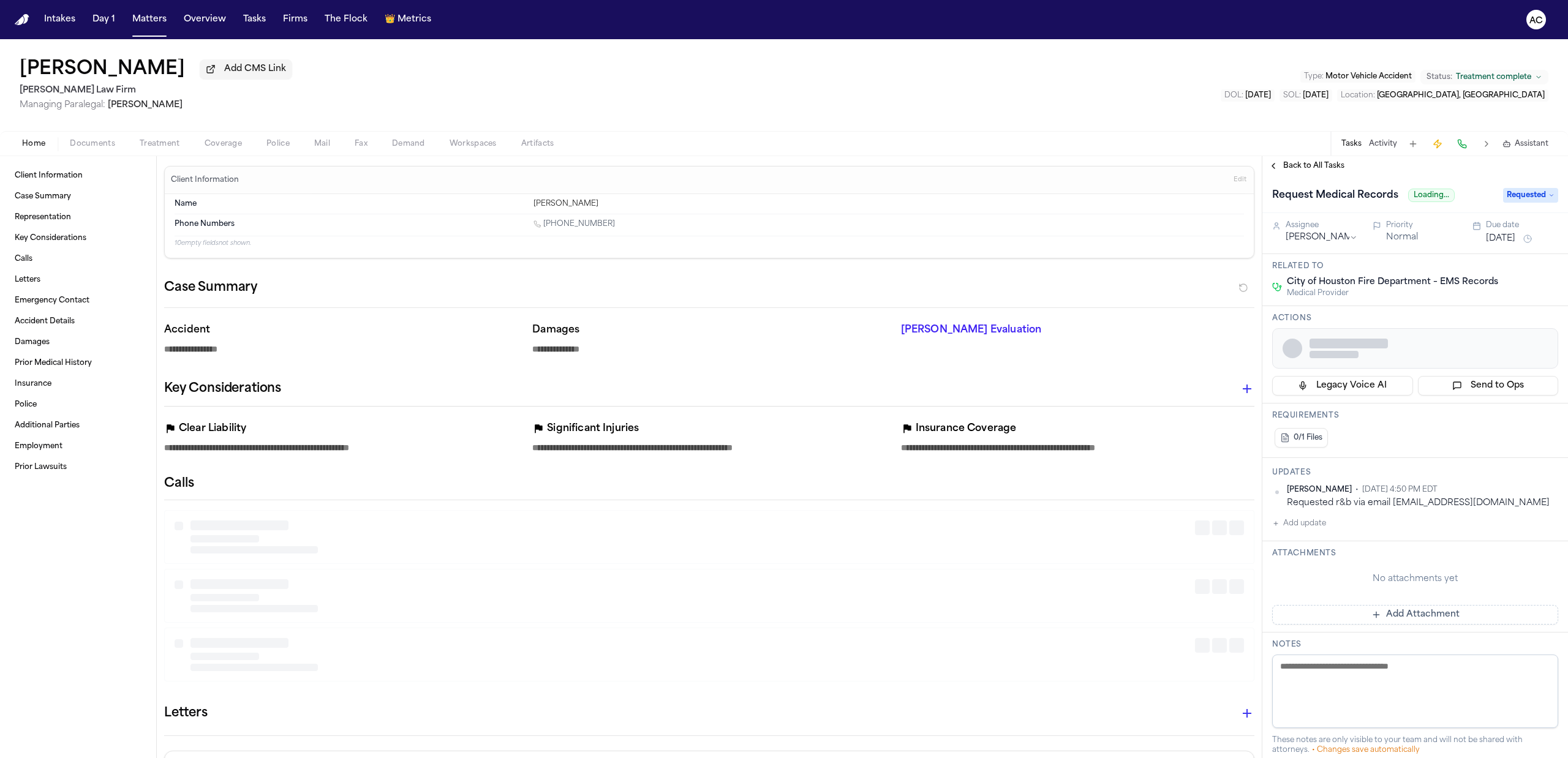
type textarea "*"
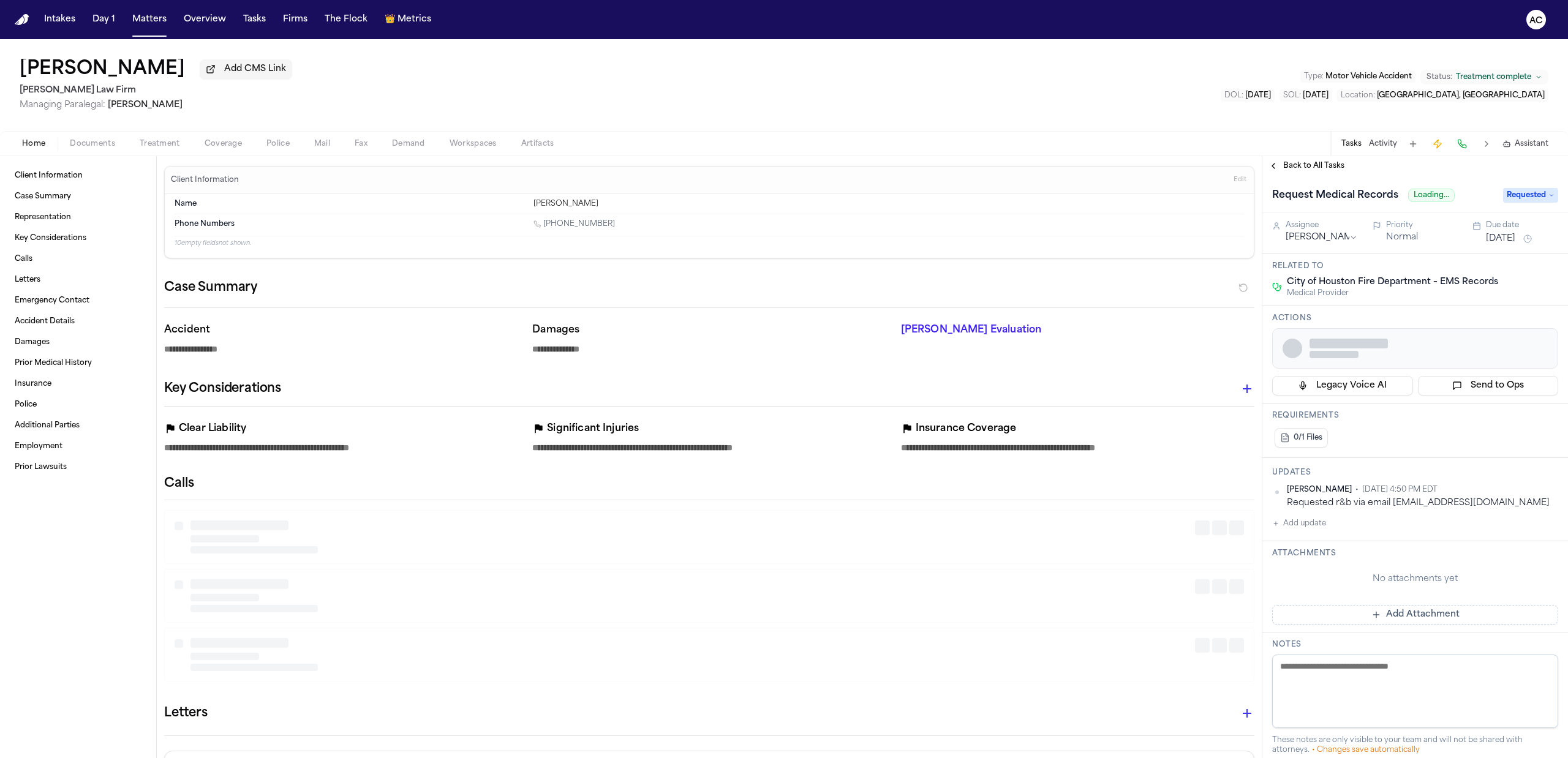
type textarea "*"
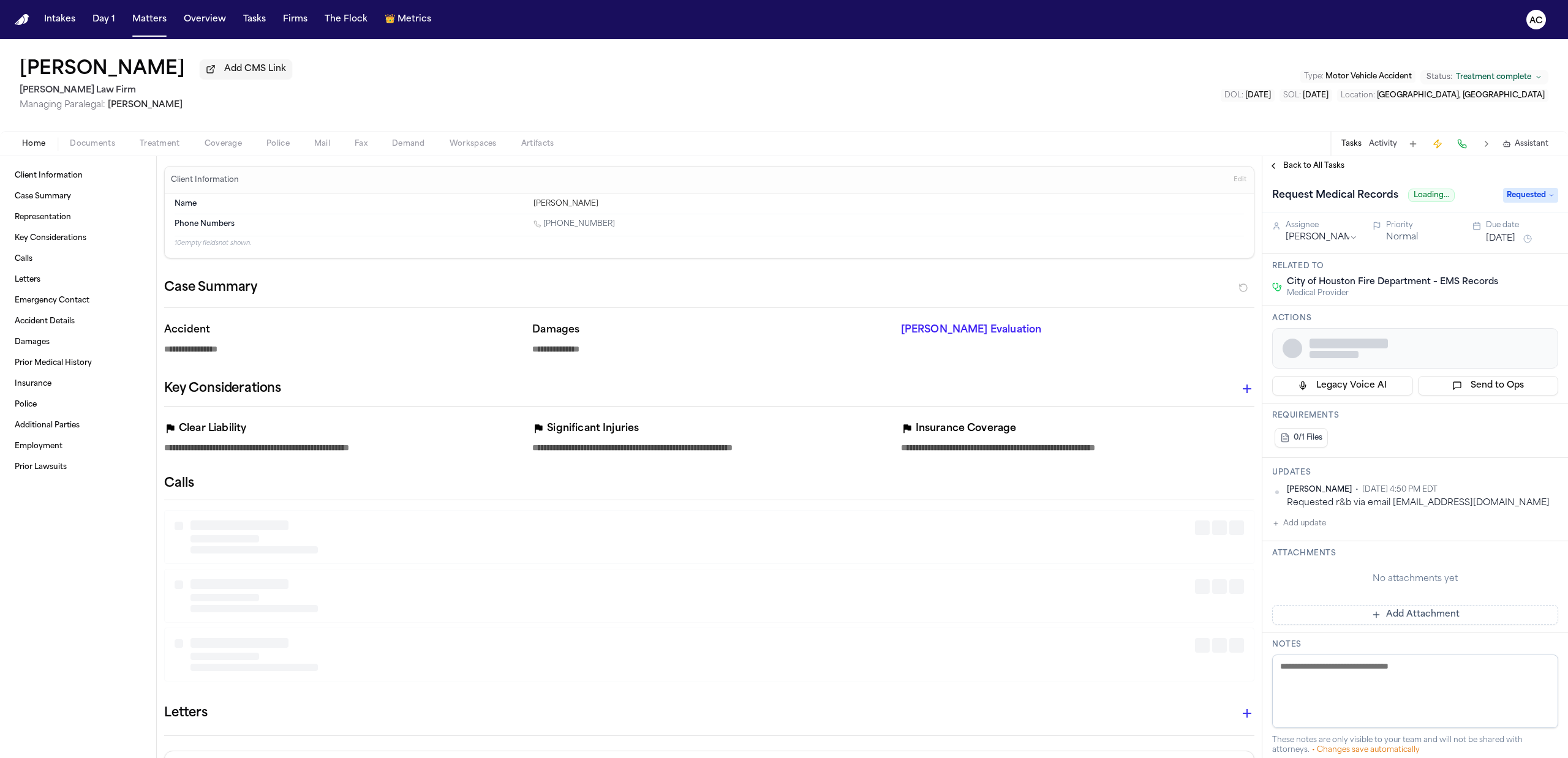
type textarea "*"
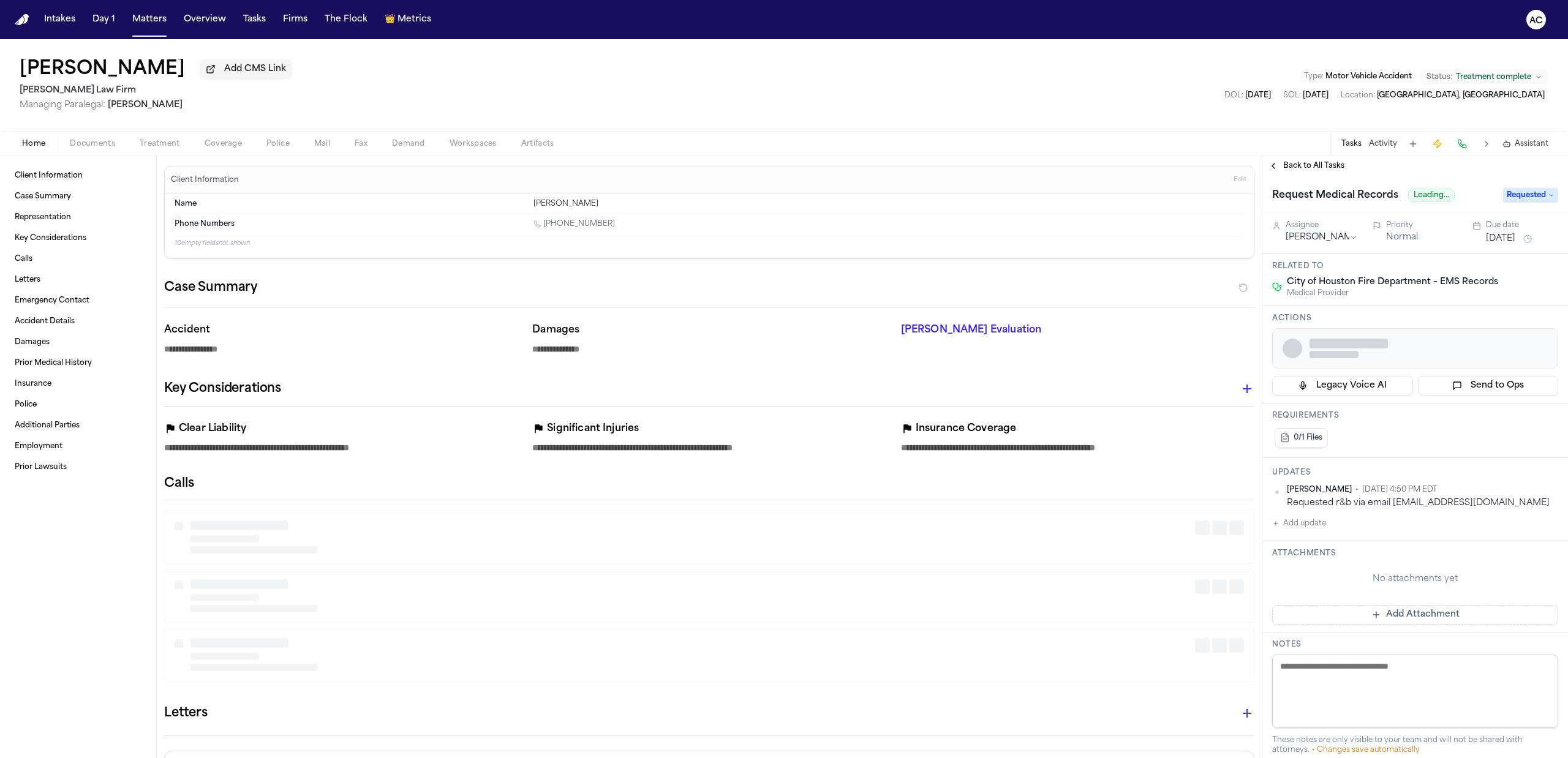
type textarea "*"
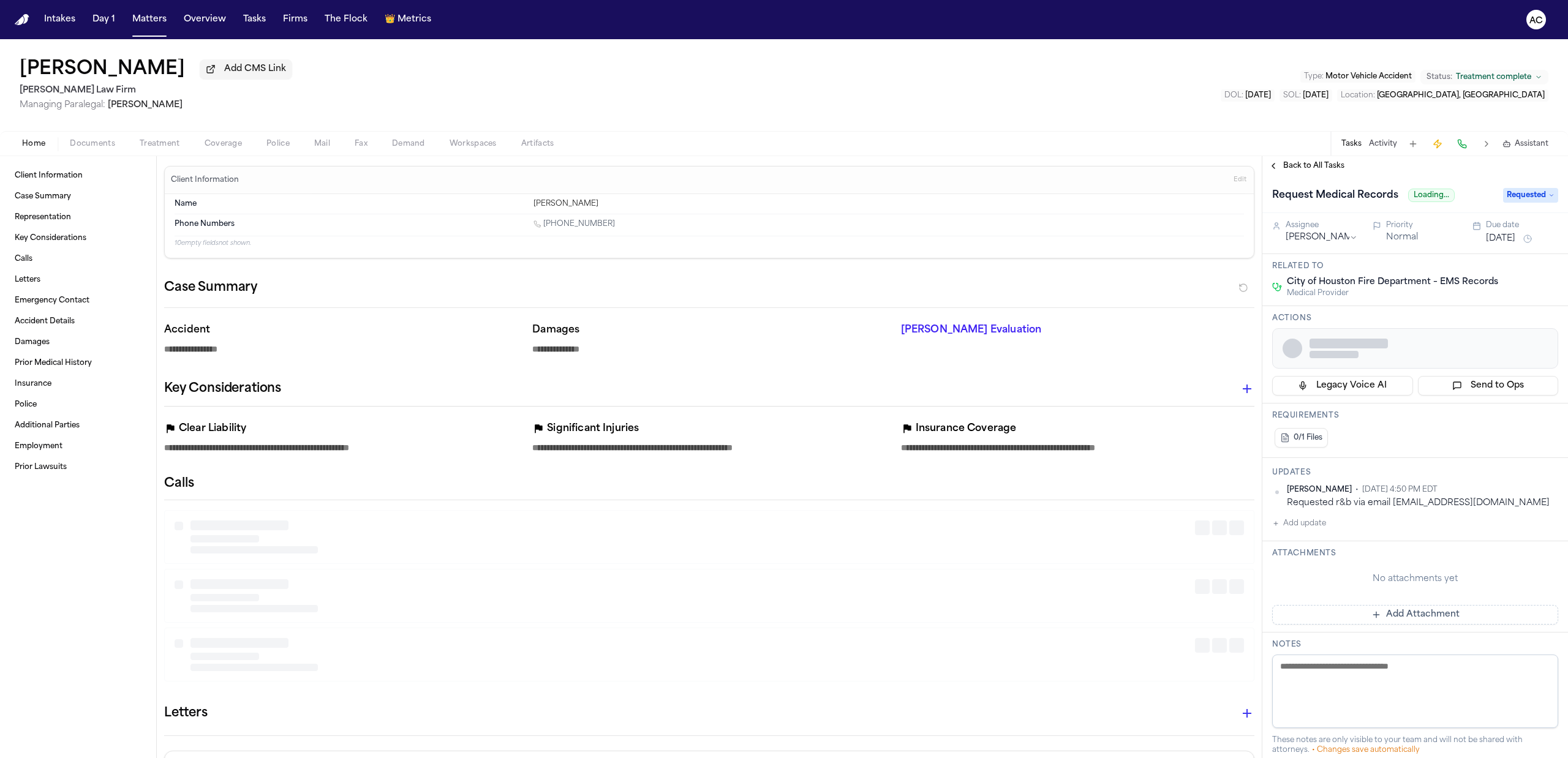
type textarea "*"
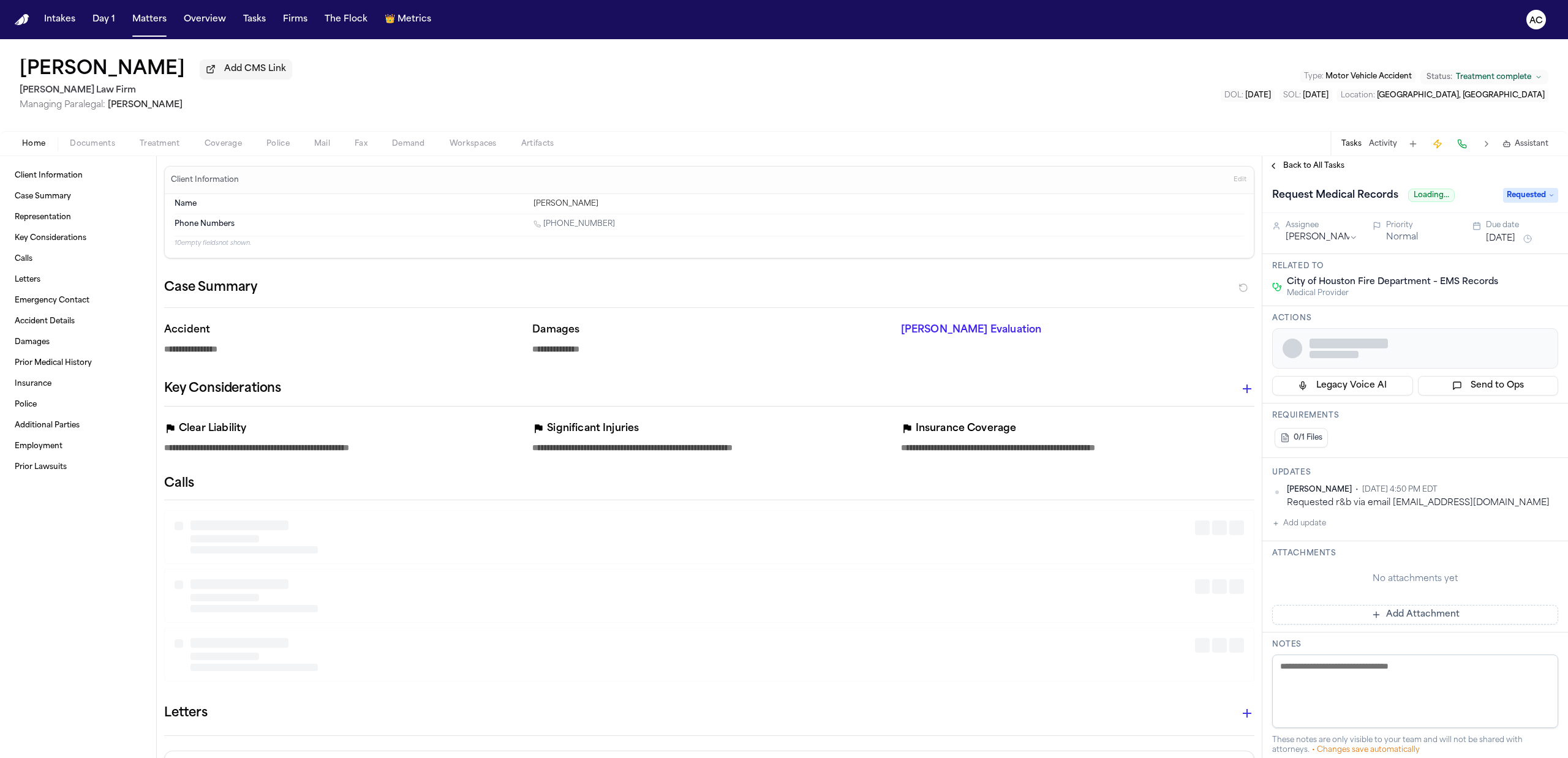
type textarea "*"
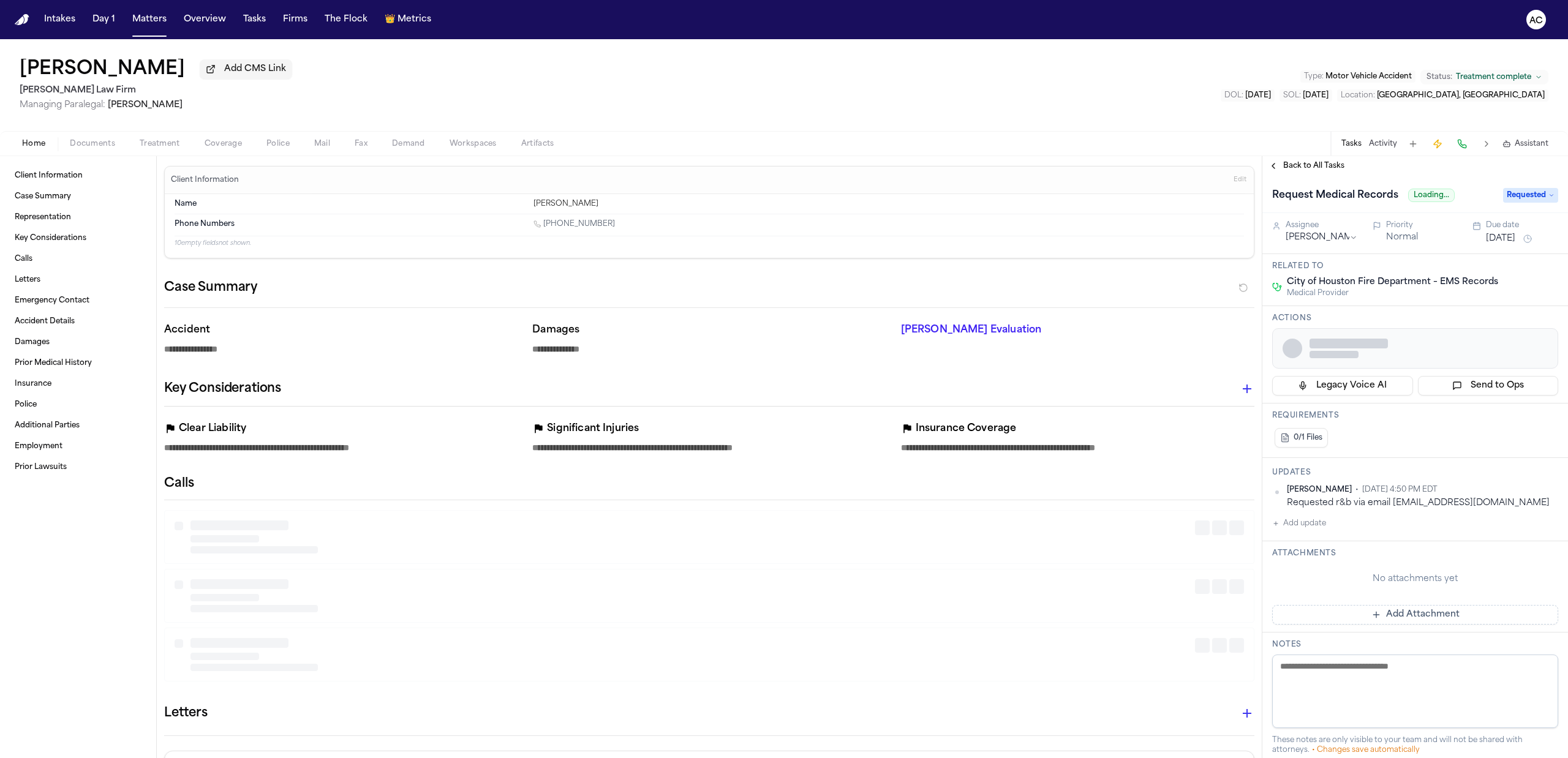
type textarea "*"
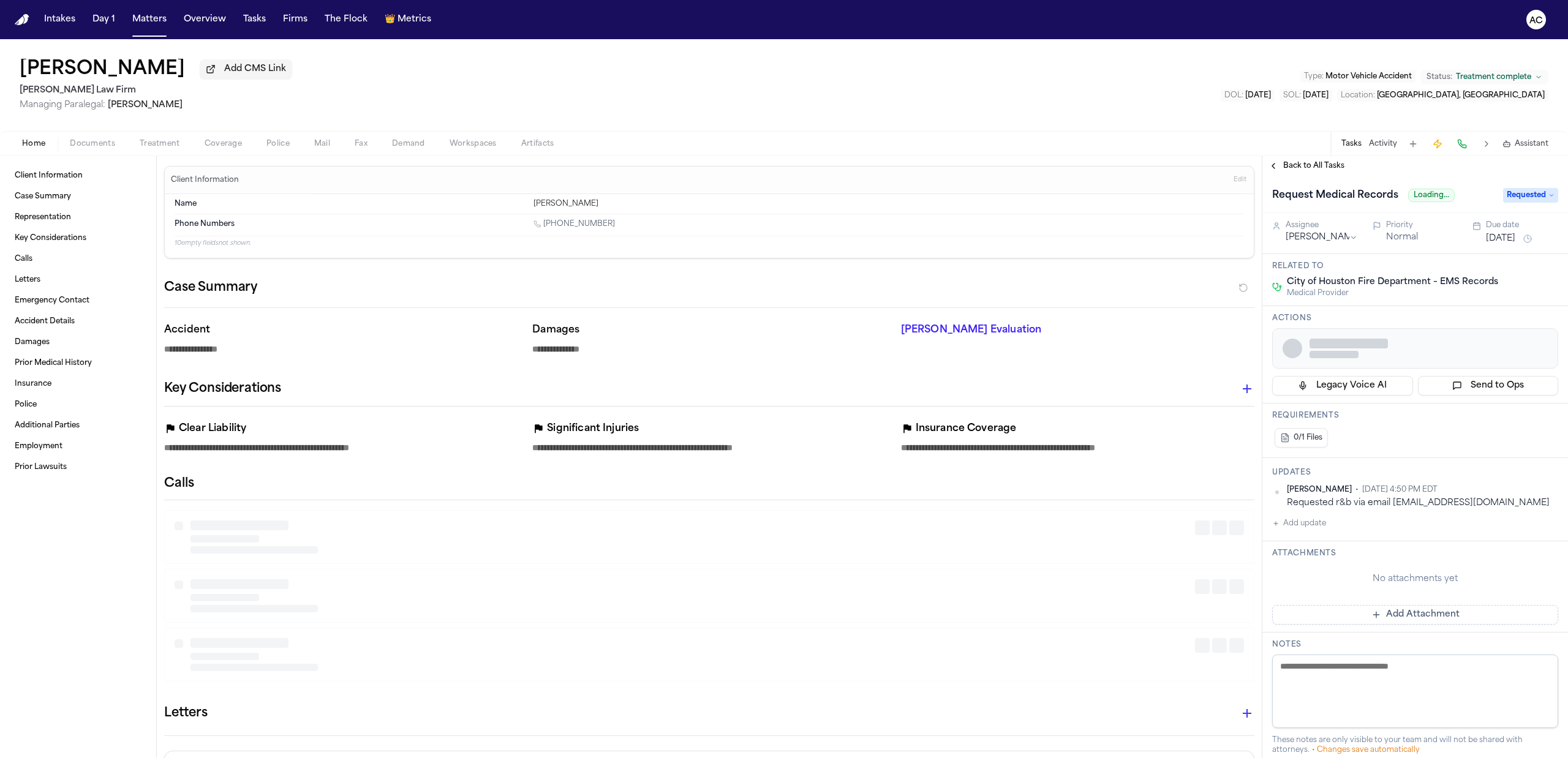
type textarea "*"
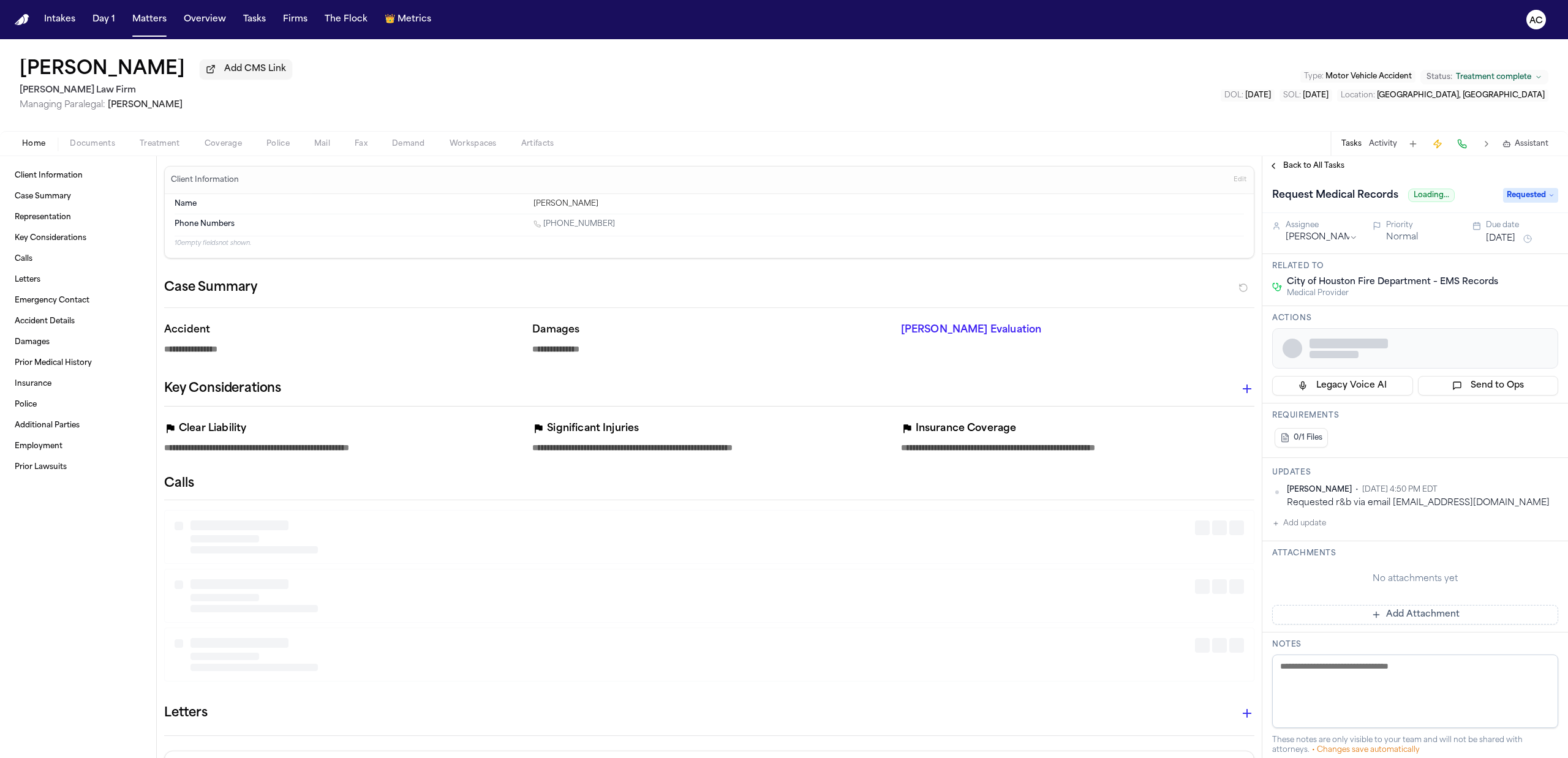
type textarea "*"
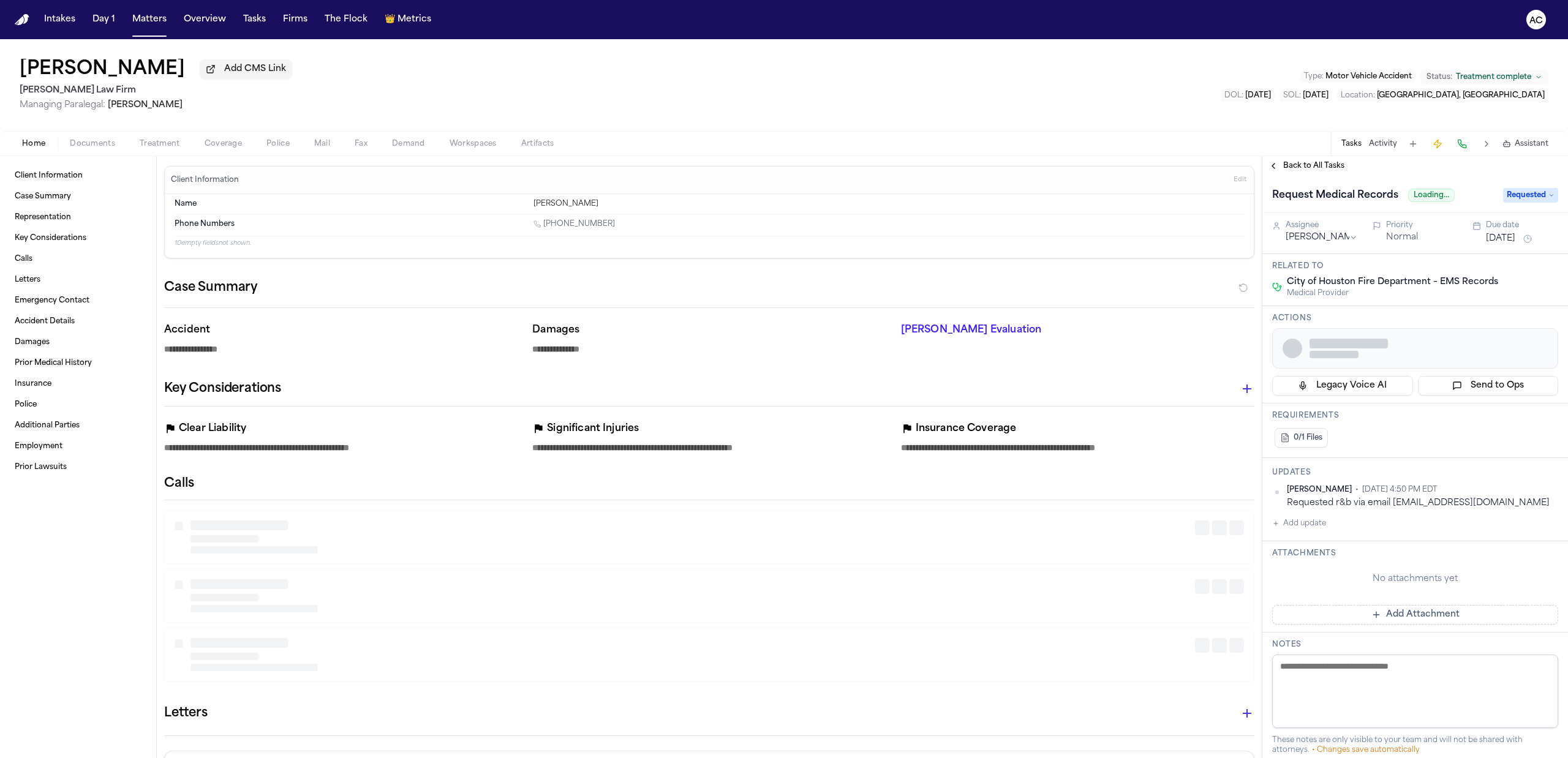
type textarea "*"
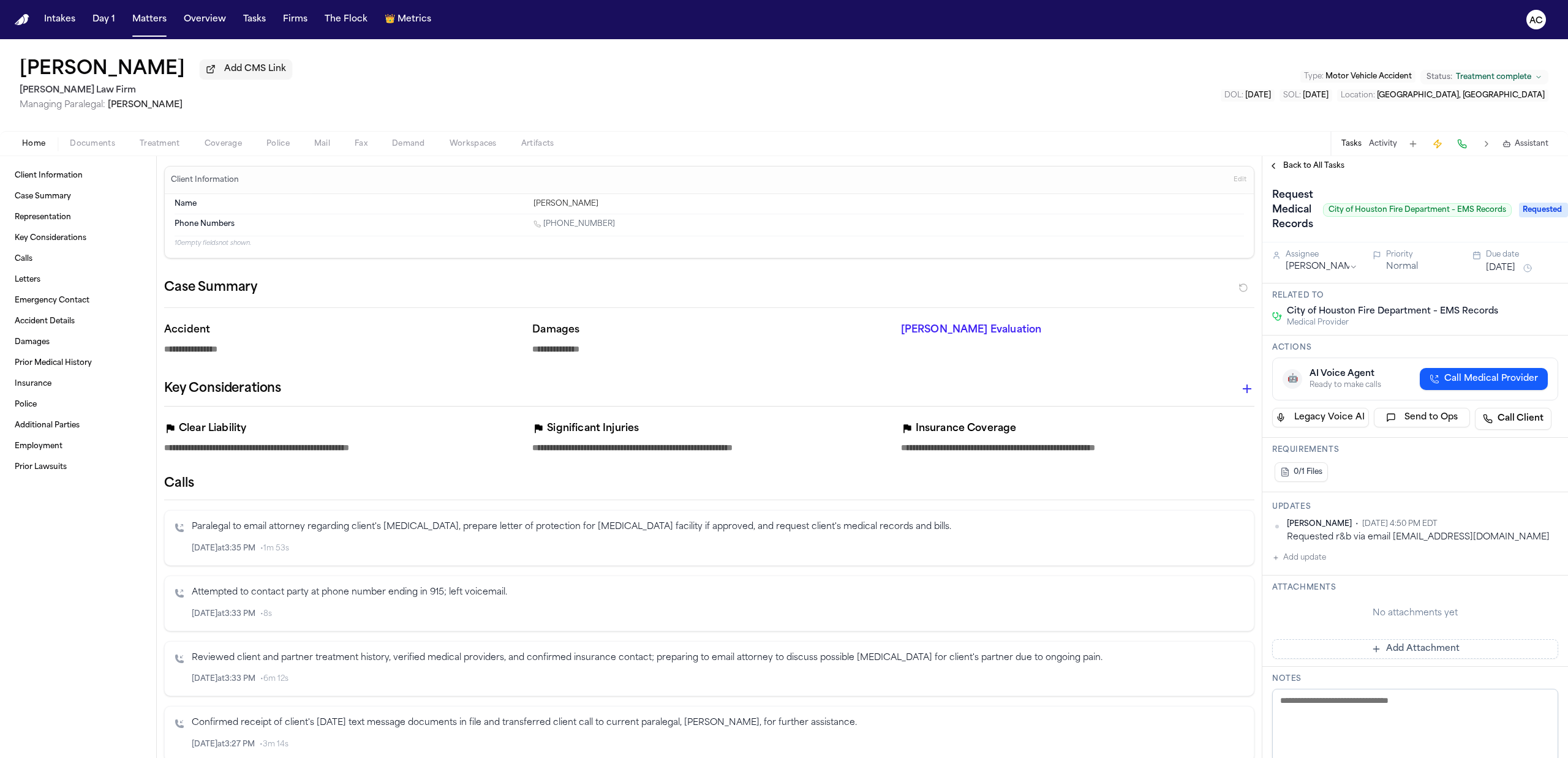
click at [91, 136] on div "Home Documents Treatment Coverage Police Mail Fax Demand Workspaces Artifacts T…" at bounding box center [784, 143] width 1568 height 24
click at [98, 143] on span "Documents" at bounding box center [92, 143] width 45 height 10
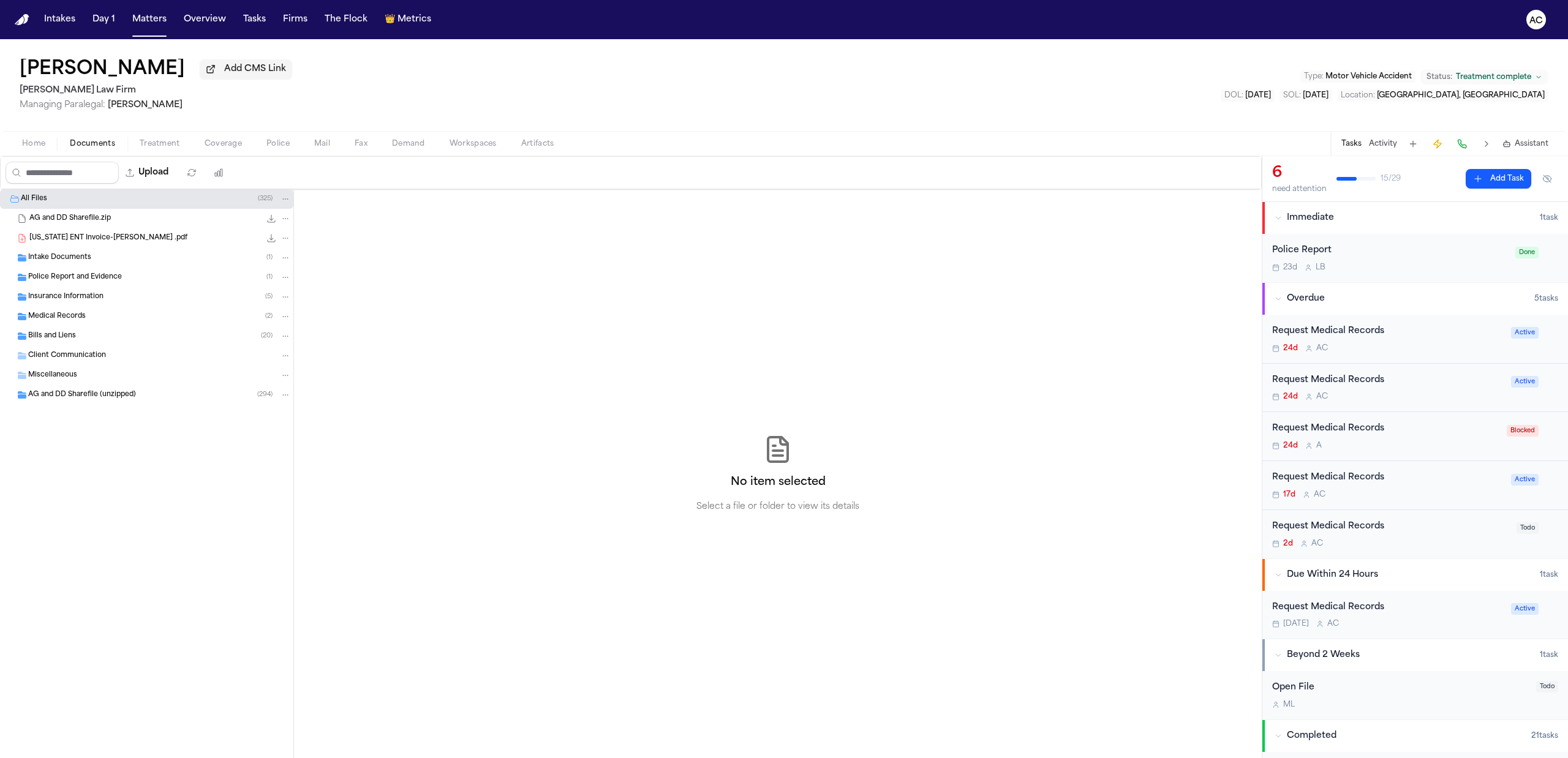
click at [128, 240] on span "[US_STATE] ENT Invoice-[PERSON_NAME] .pdf" at bounding box center [108, 238] width 158 height 10
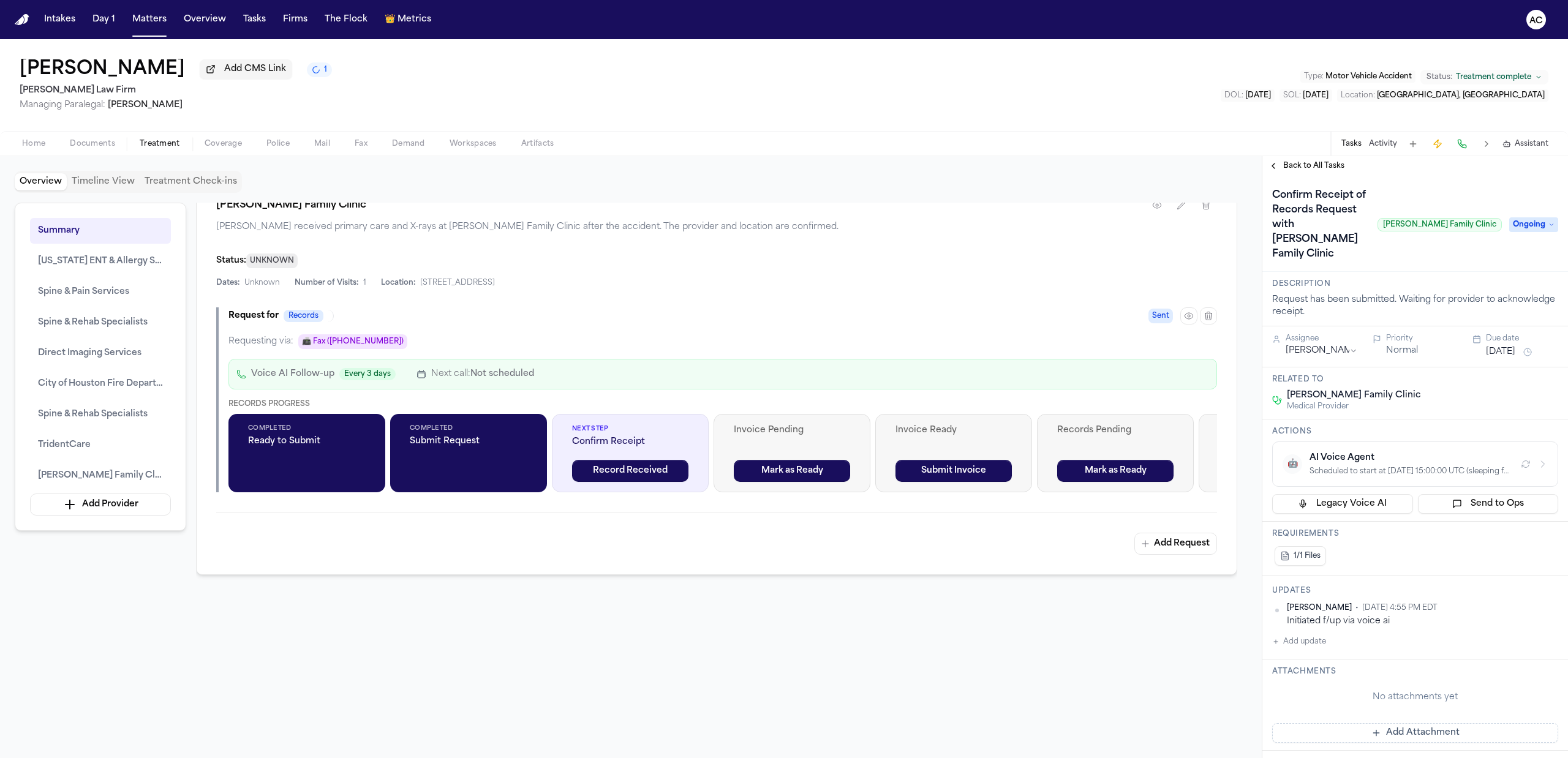
scroll to position [3512, 0]
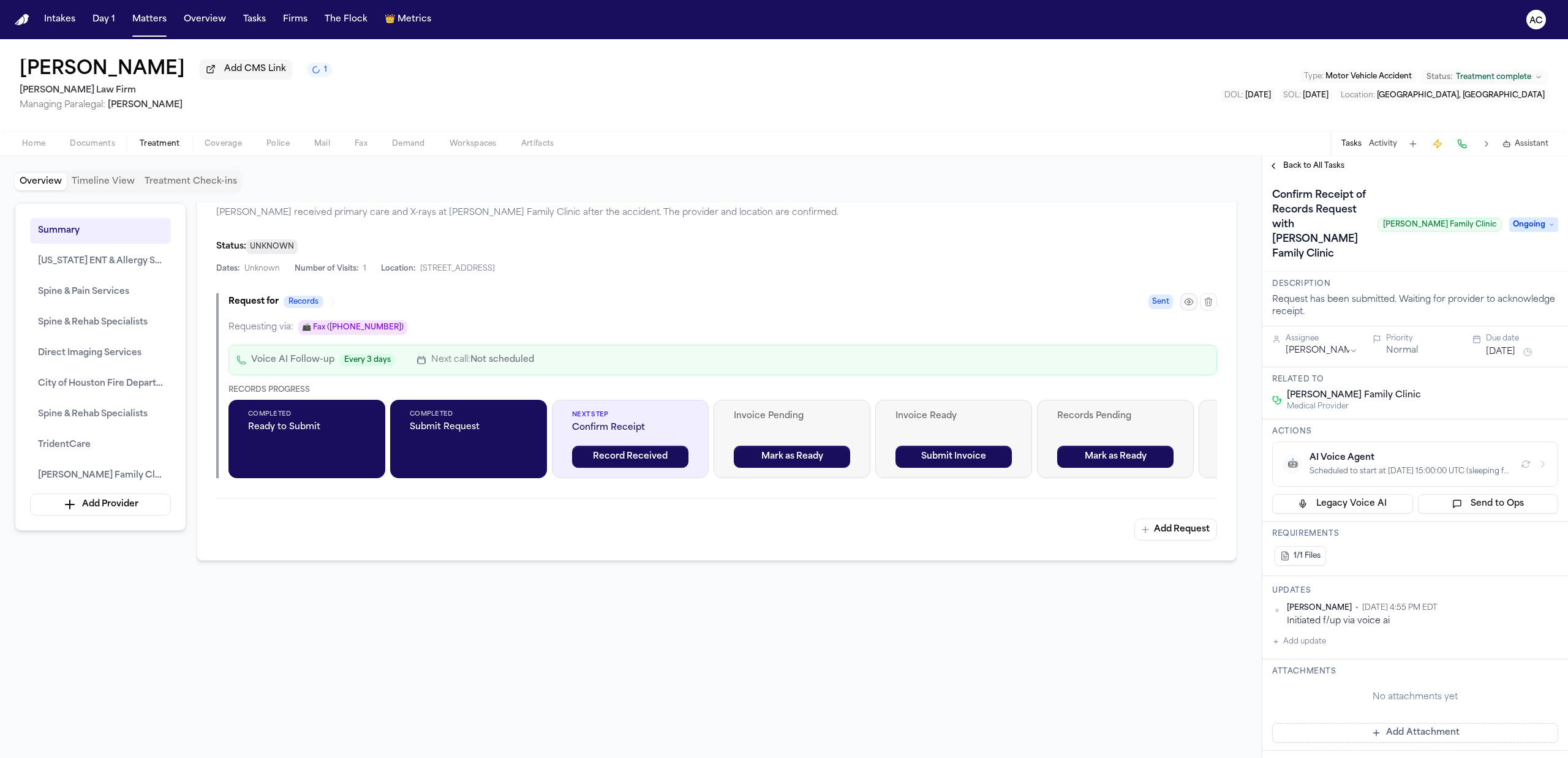
click at [1186, 305] on icon "button" at bounding box center [1188, 302] width 8 height 6
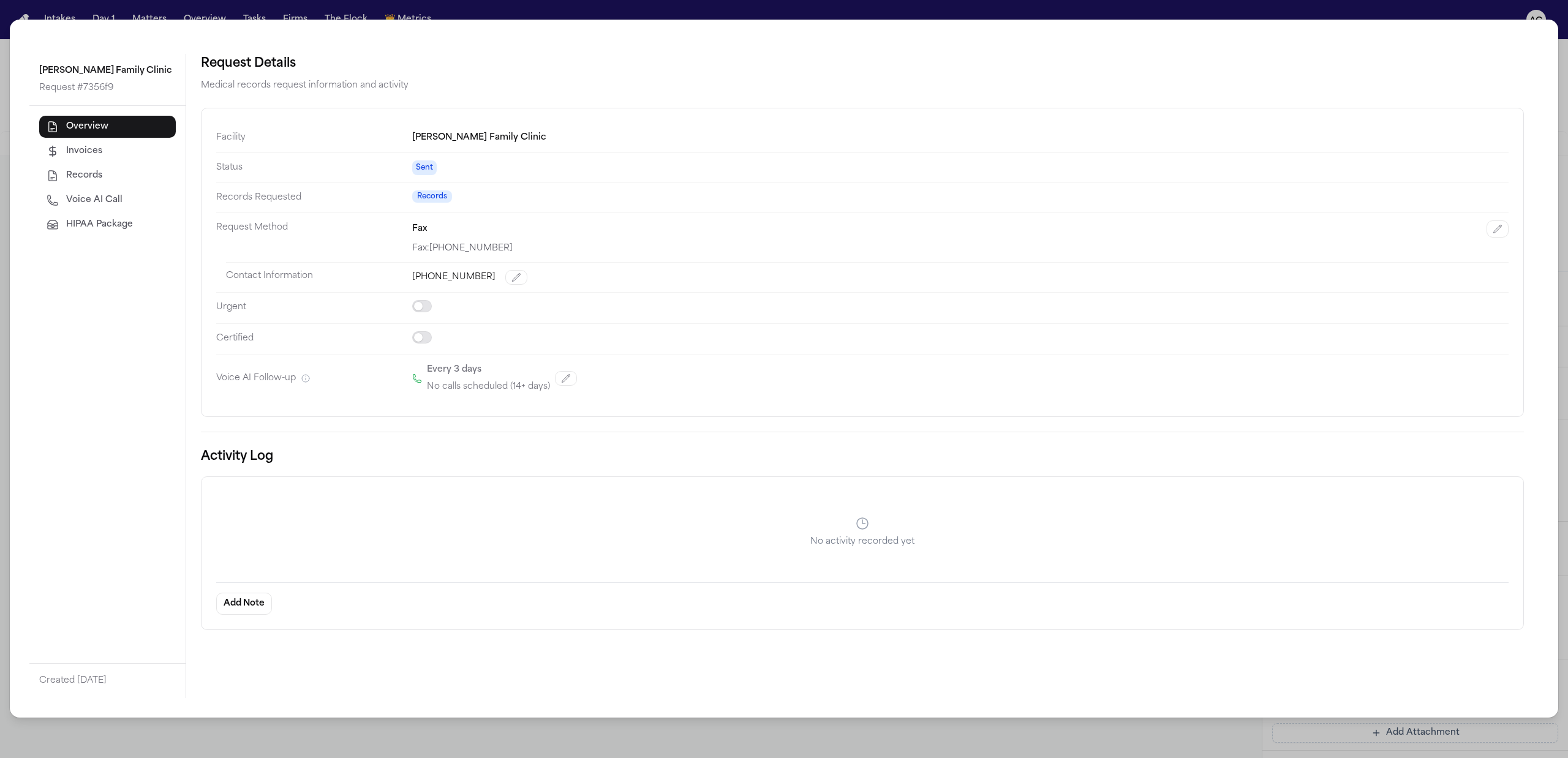
click at [1025, 8] on div "[PERSON_NAME] Family Clinic Request # 7356f9 Overview Invoices Records Voice AI…" at bounding box center [784, 379] width 1568 height 758
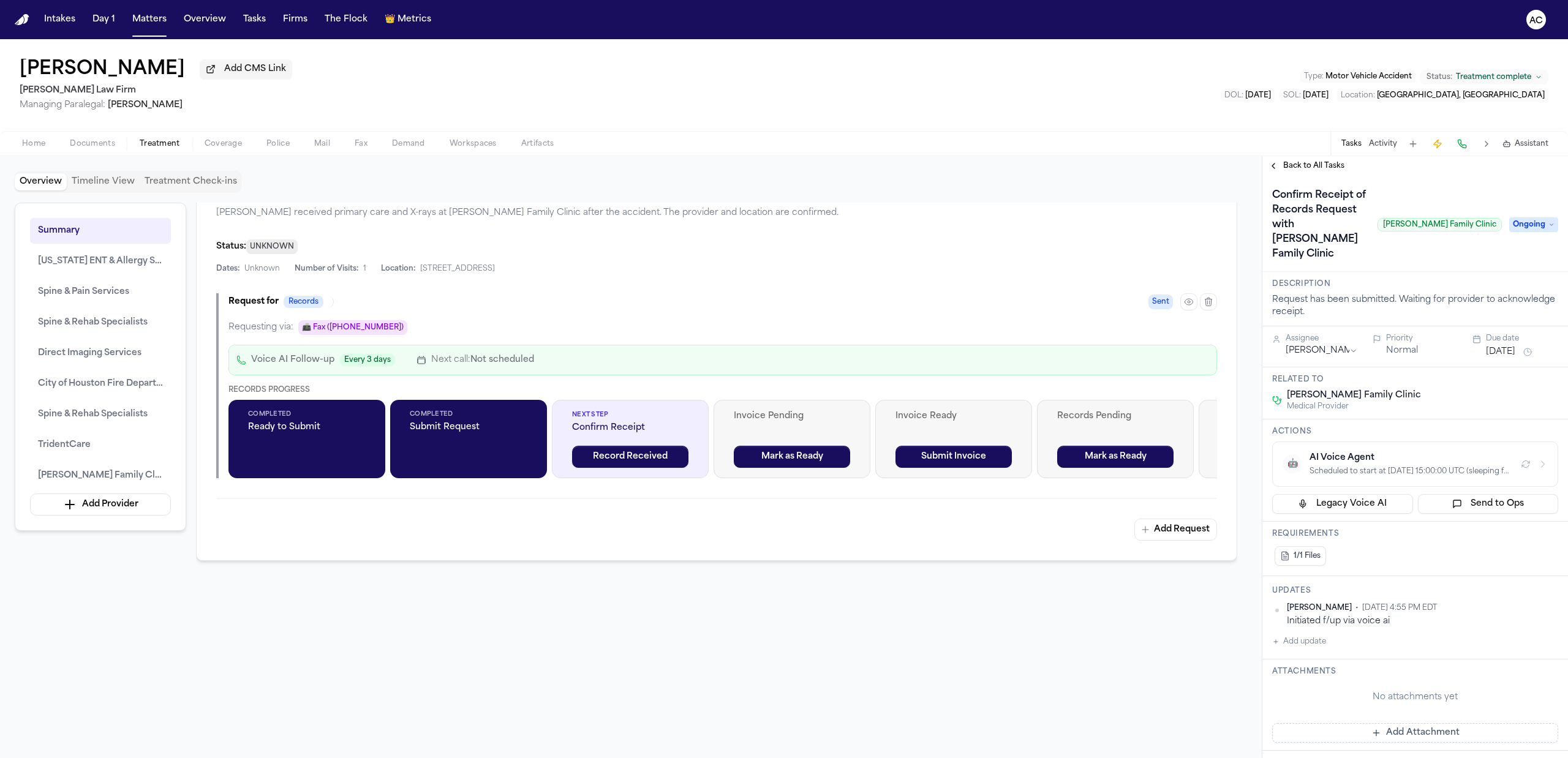
click at [1313, 162] on span "Back to All Tasks" at bounding box center [1314, 166] width 61 height 10
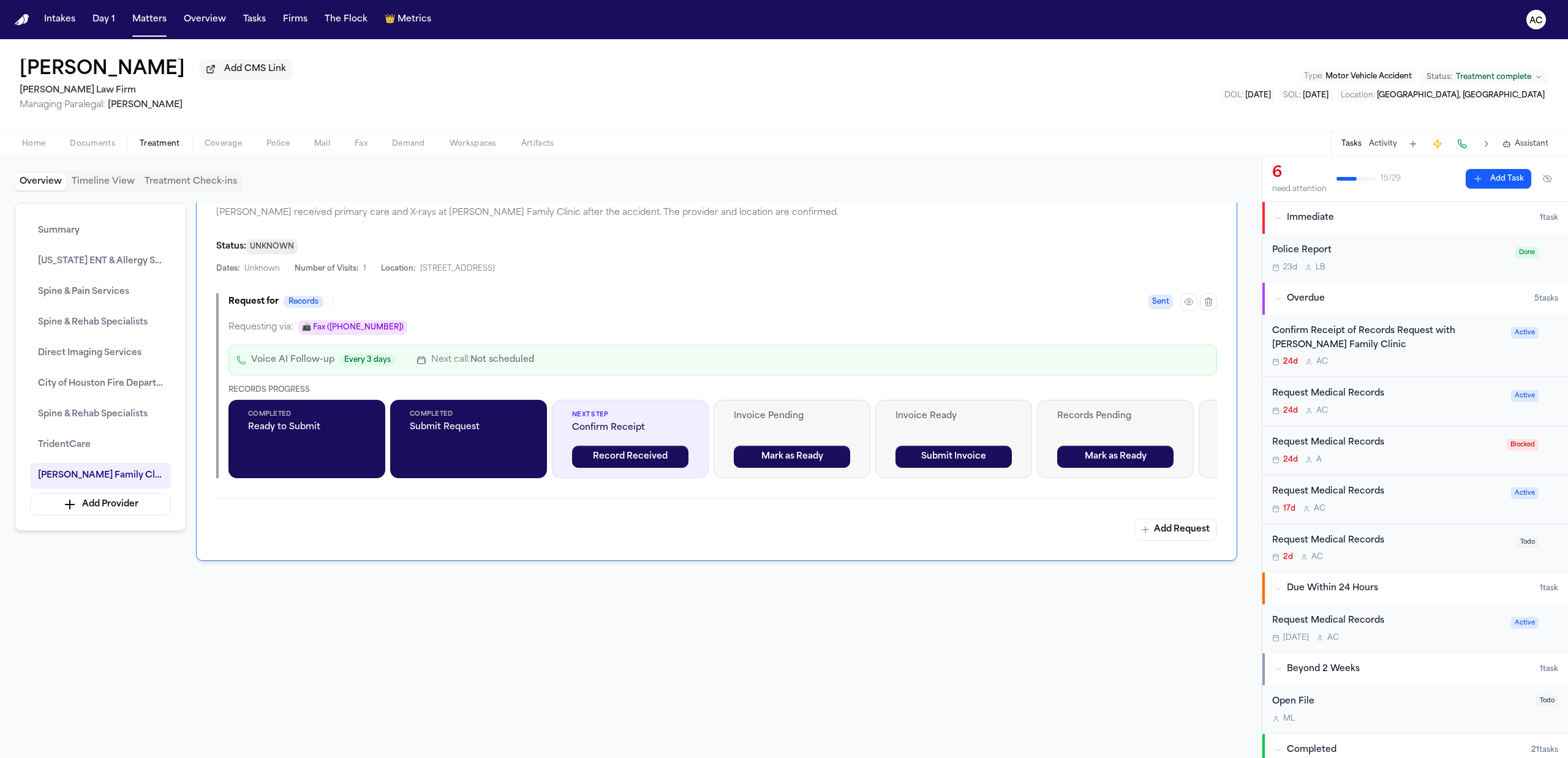
click at [1343, 446] on div "Request Medical Records" at bounding box center [1385, 443] width 227 height 14
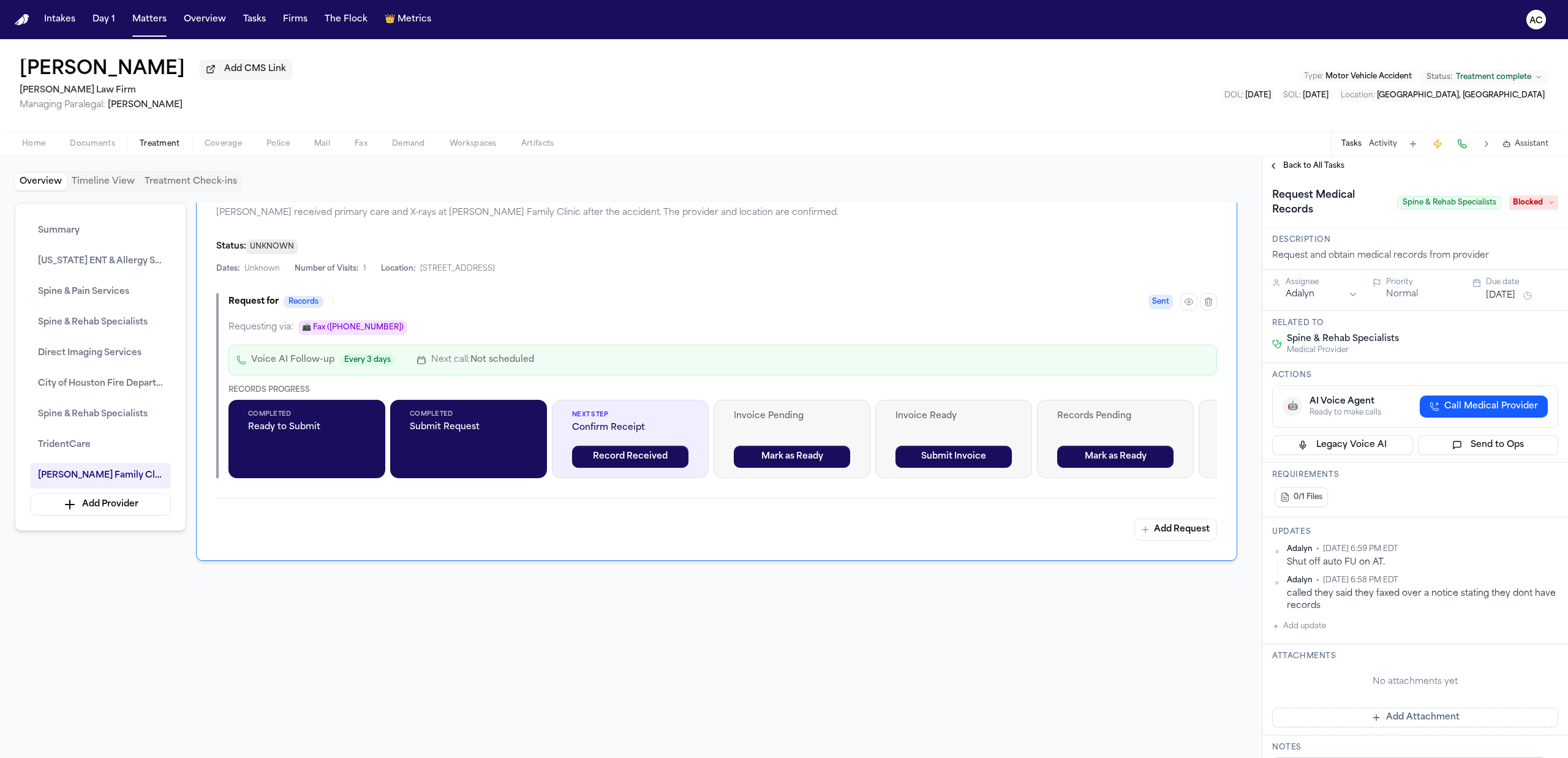
click at [1318, 165] on span "Back to All Tasks" at bounding box center [1314, 166] width 61 height 10
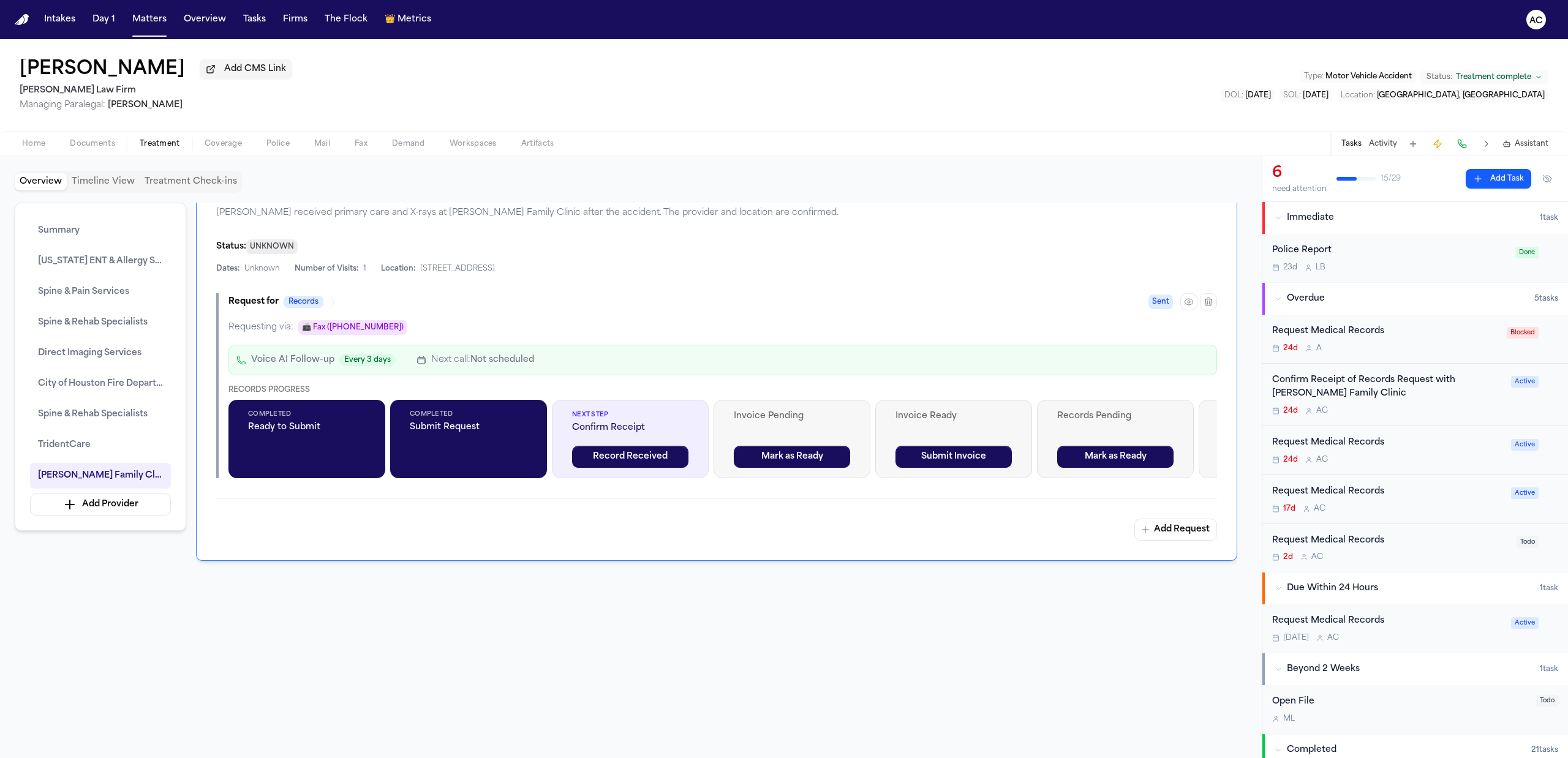
click at [1353, 393] on div "Confirm Receipt of Records Request with [PERSON_NAME] Family Clinic" at bounding box center [1387, 388] width 231 height 28
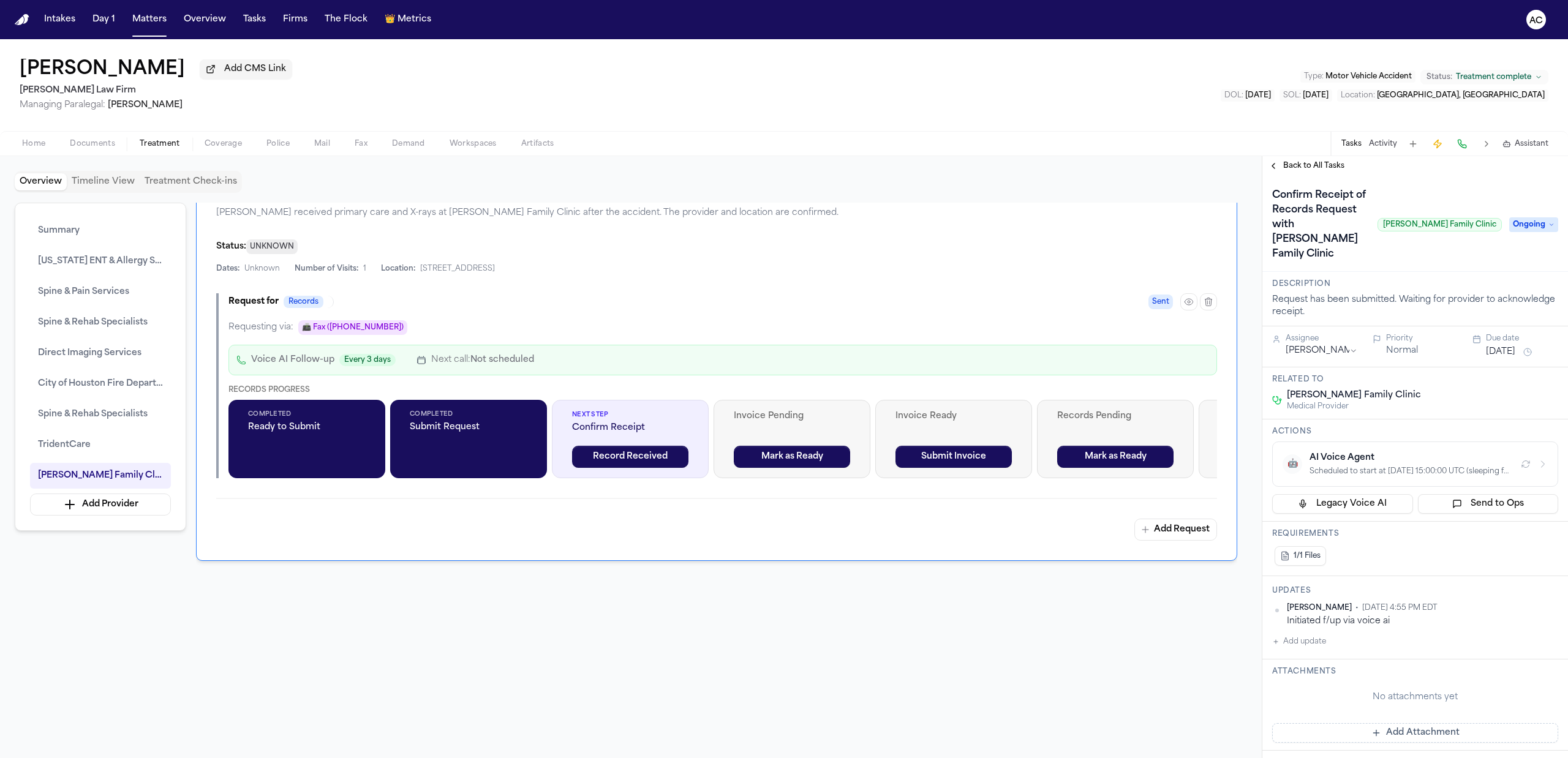
click at [1326, 162] on span "Back to All Tasks" at bounding box center [1314, 166] width 61 height 10
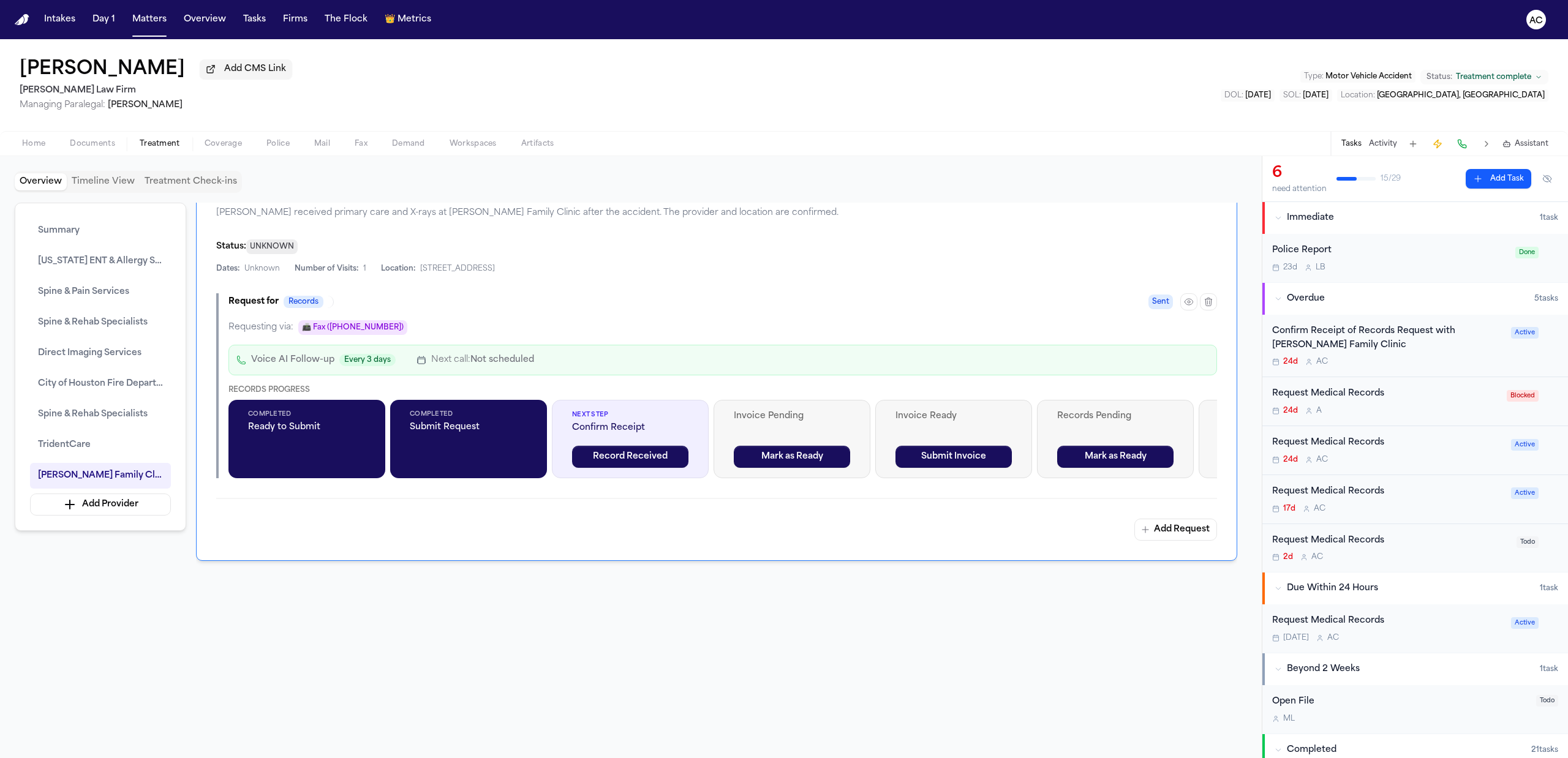
click at [1346, 387] on div "Request Medical Records 24d A Blocked" at bounding box center [1415, 401] width 306 height 49
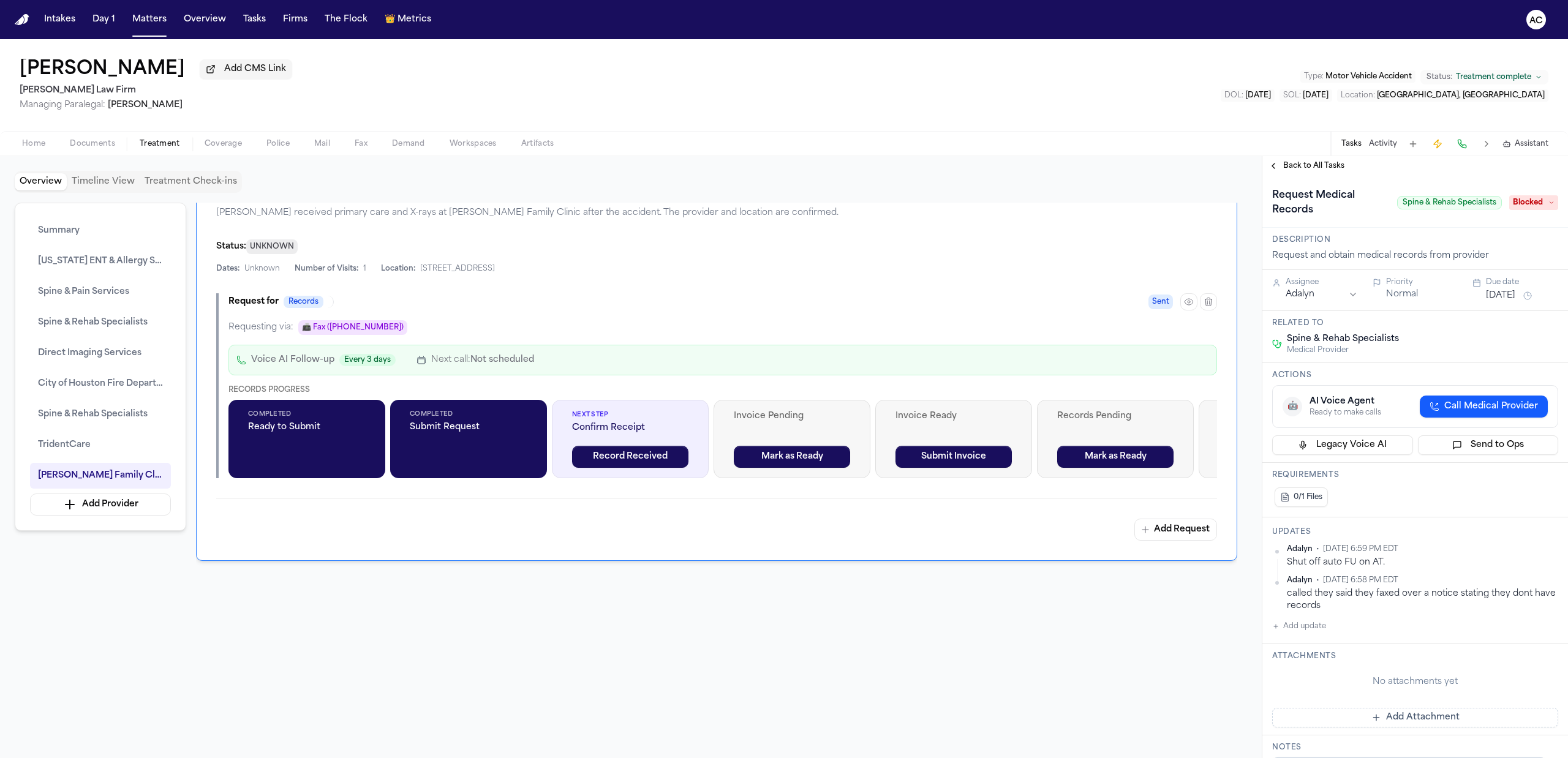
click at [1312, 169] on span "Back to All Tasks" at bounding box center [1314, 166] width 61 height 10
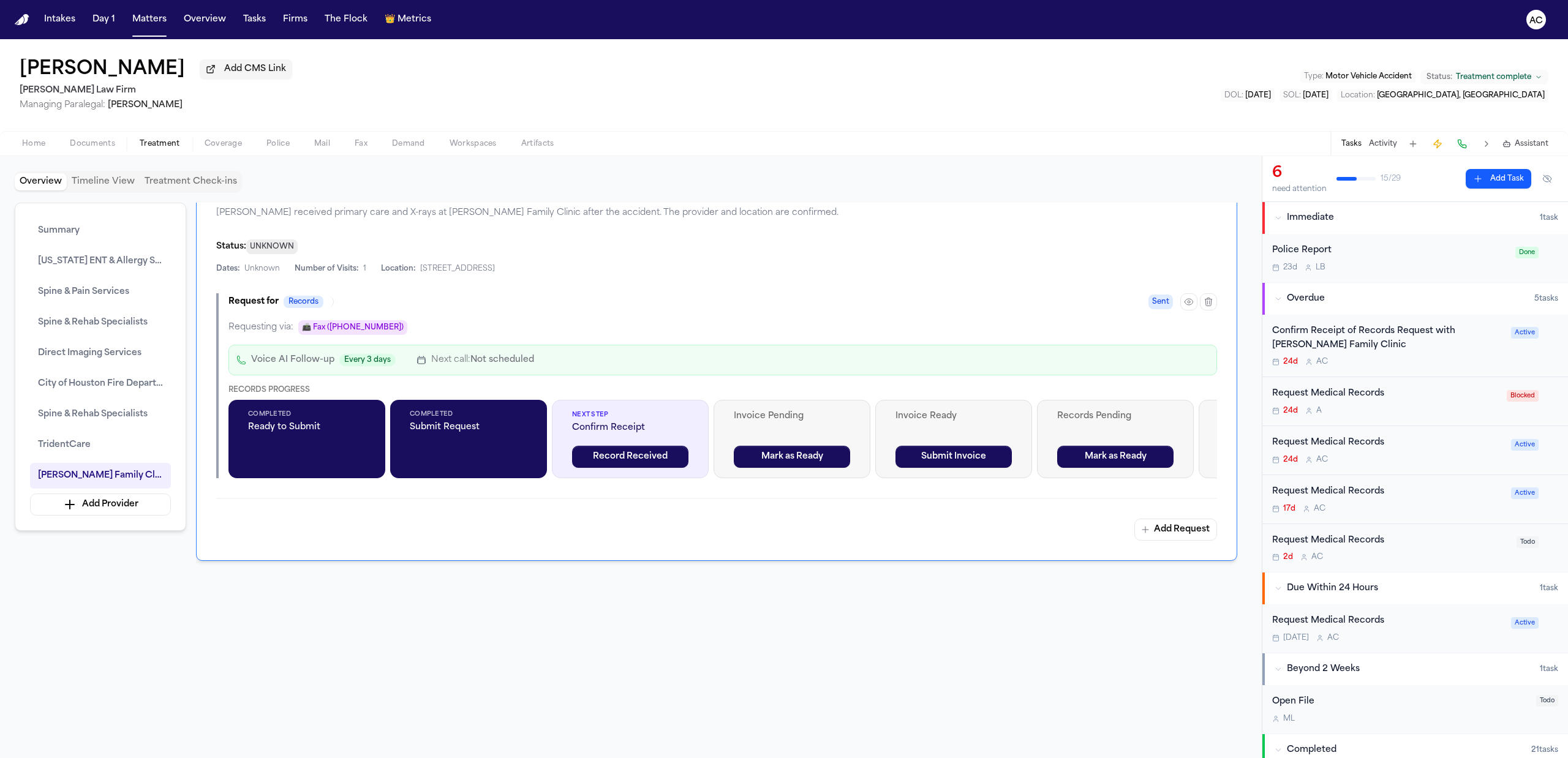
click at [1323, 447] on div "Request Medical Records" at bounding box center [1387, 443] width 231 height 14
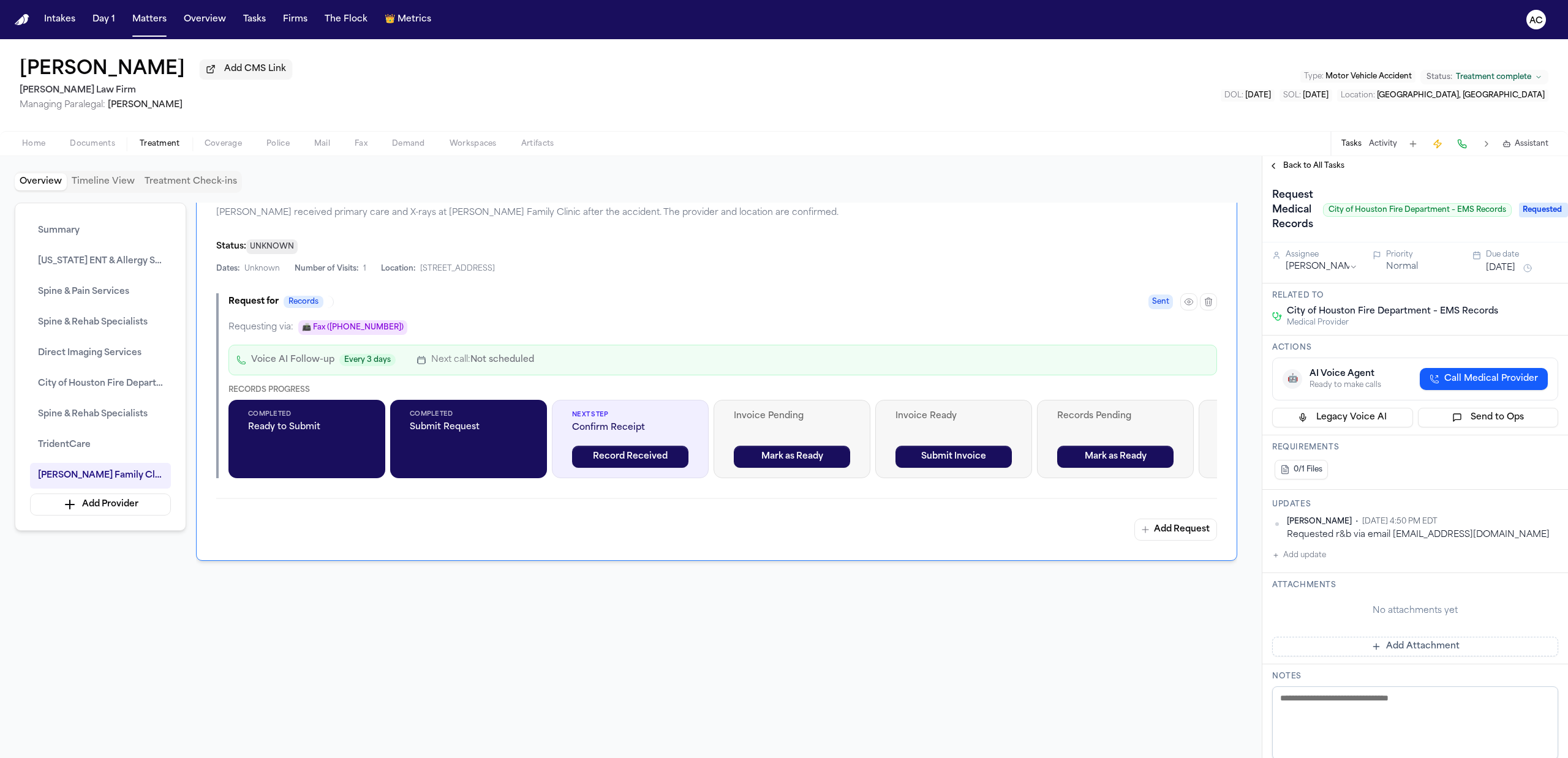
click at [1299, 164] on span "Back to All Tasks" at bounding box center [1314, 166] width 61 height 10
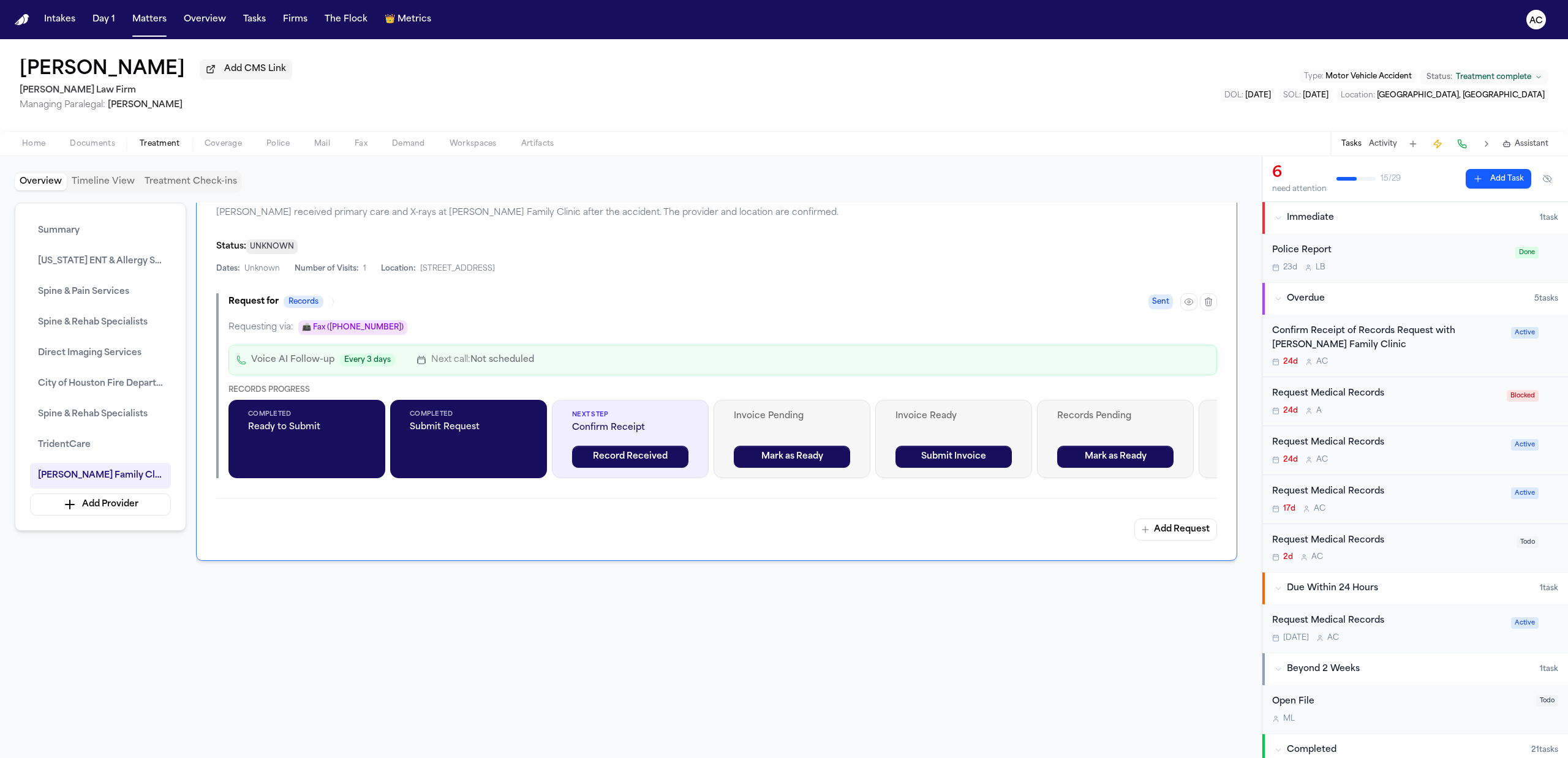
click at [1326, 493] on div "Request Medical Records" at bounding box center [1387, 492] width 231 height 14
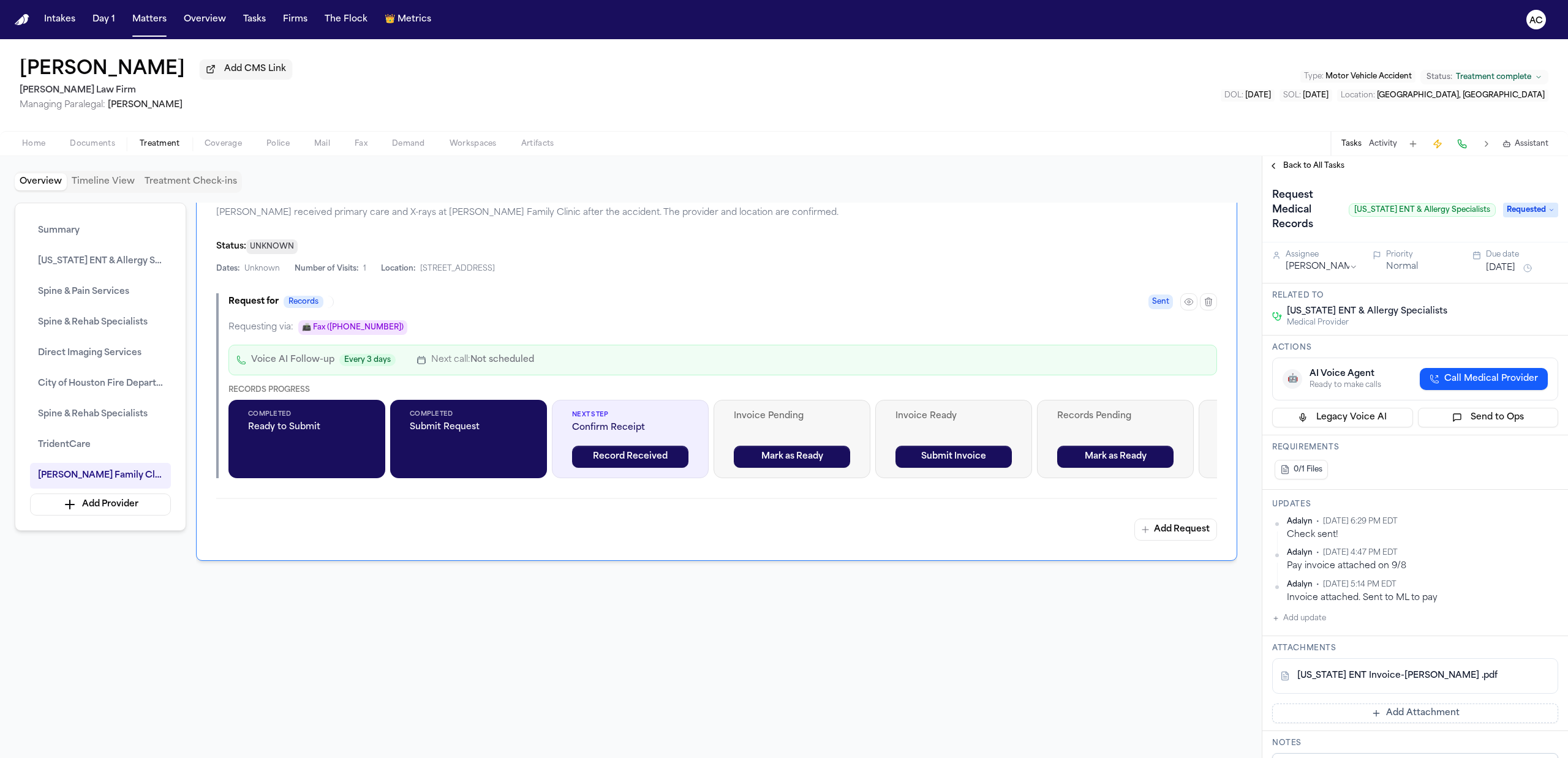
click at [114, 145] on span "Documents" at bounding box center [92, 143] width 45 height 10
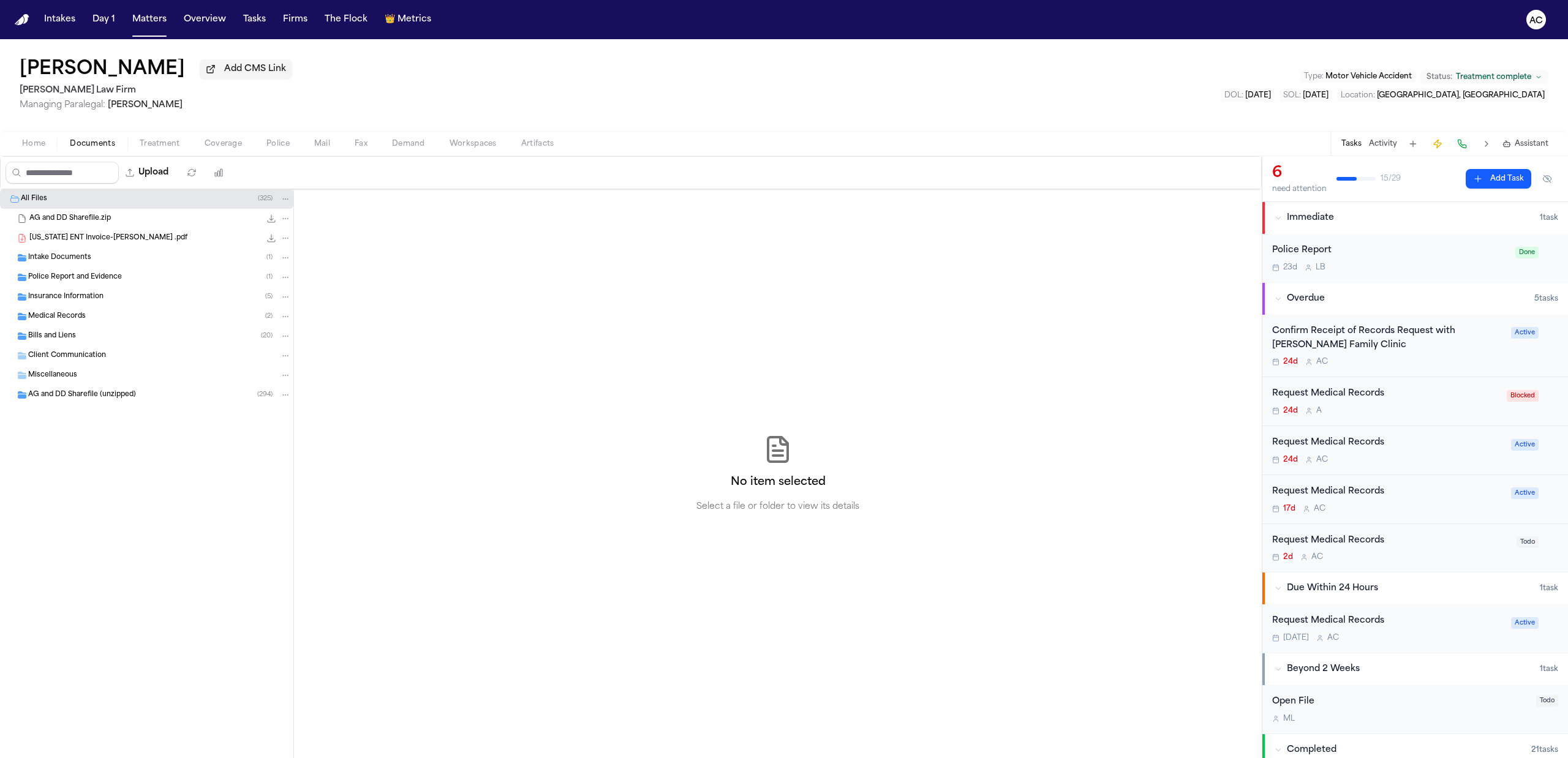
click at [1537, 175] on button at bounding box center [1547, 178] width 22 height 20
click at [1550, 179] on button at bounding box center [1547, 178] width 22 height 20
click at [1539, 180] on button at bounding box center [1547, 178] width 22 height 20
click at [113, 238] on span "Texas ENT Invoice-A.Garcia .pdf" at bounding box center [108, 238] width 158 height 10
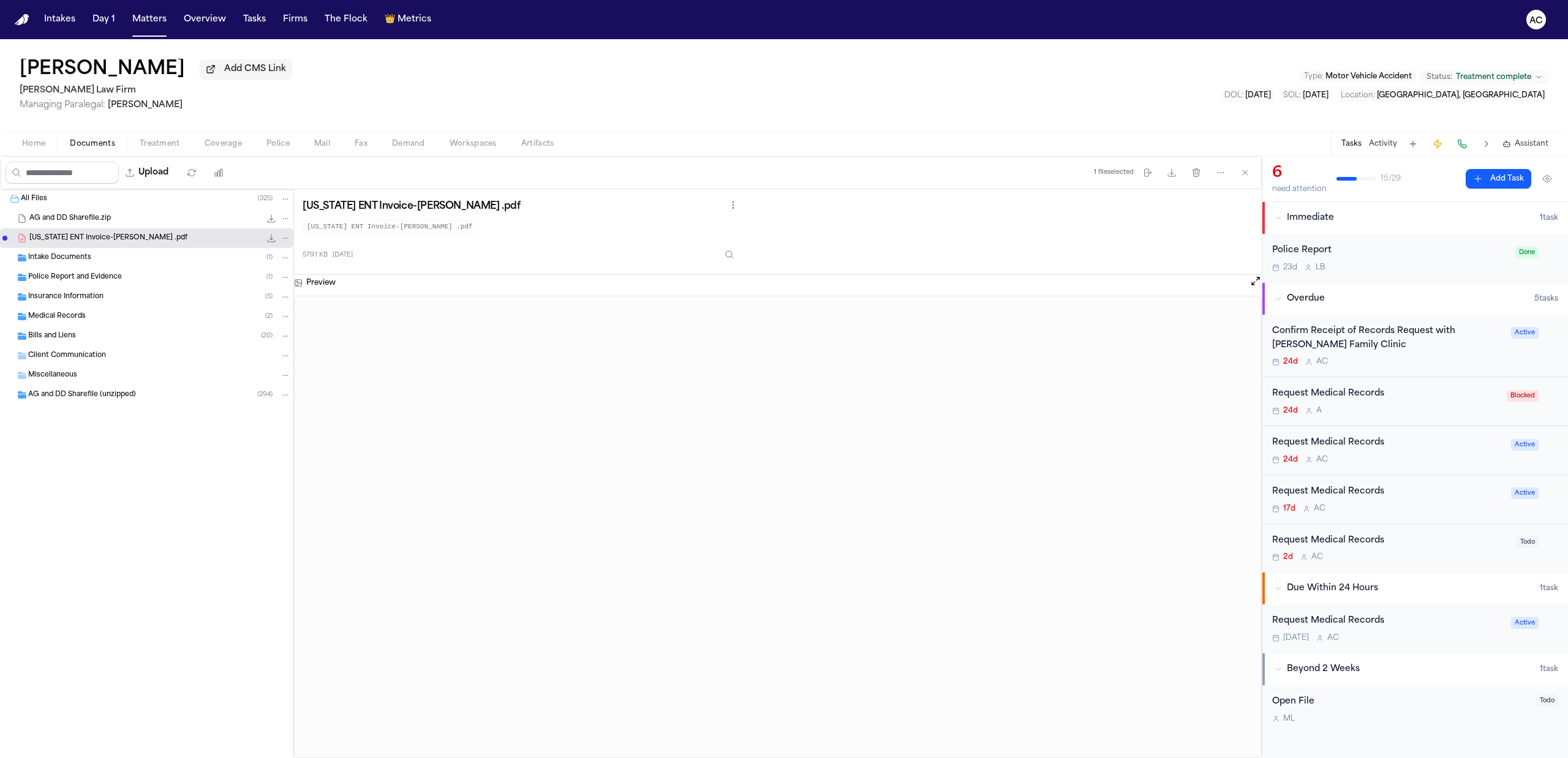
click at [130, 321] on div "Medical Records ( 2 )" at bounding box center [159, 317] width 263 height 11
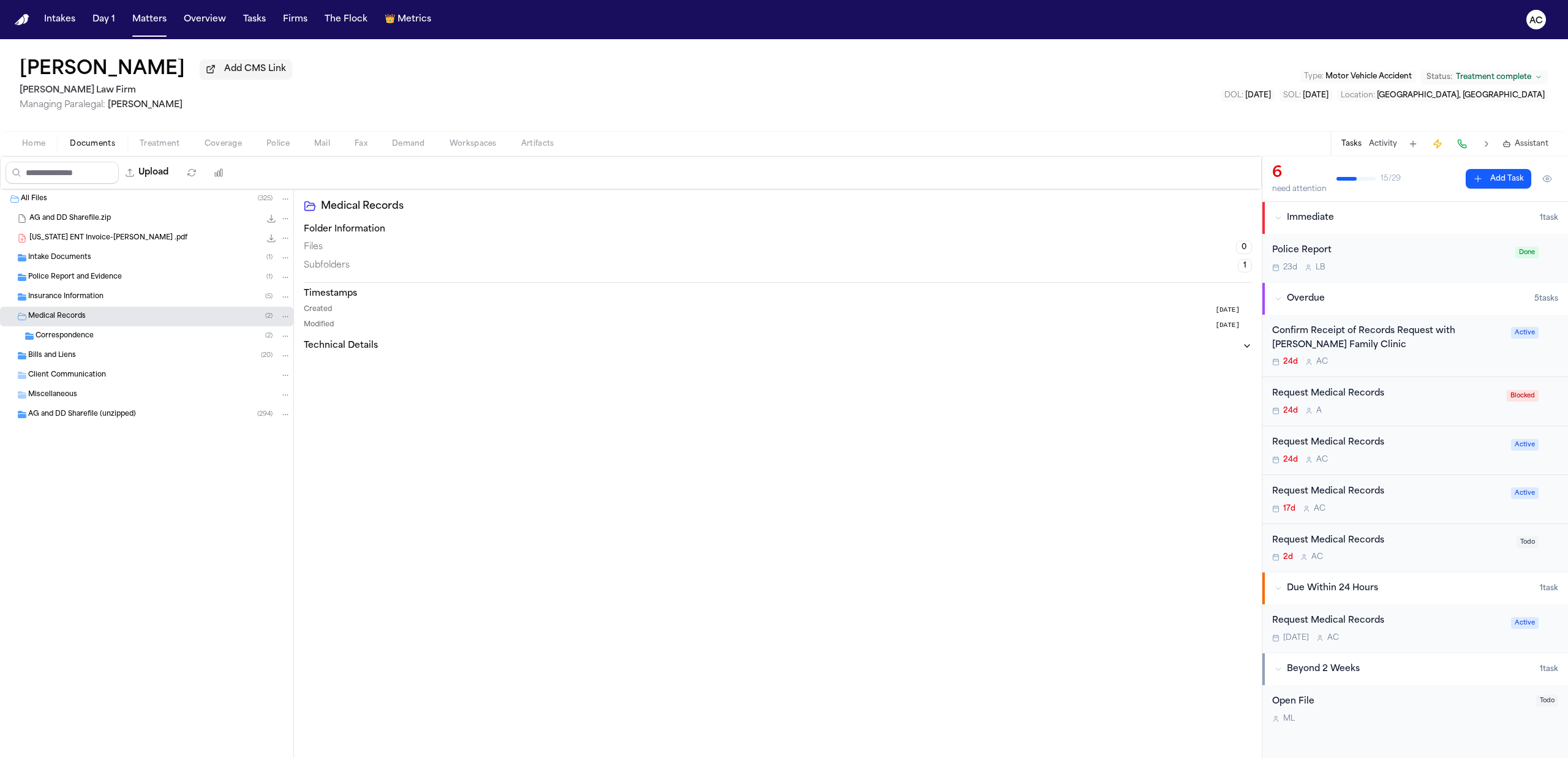
click at [136, 337] on div "Correspondence ( 2 )" at bounding box center [163, 336] width 255 height 11
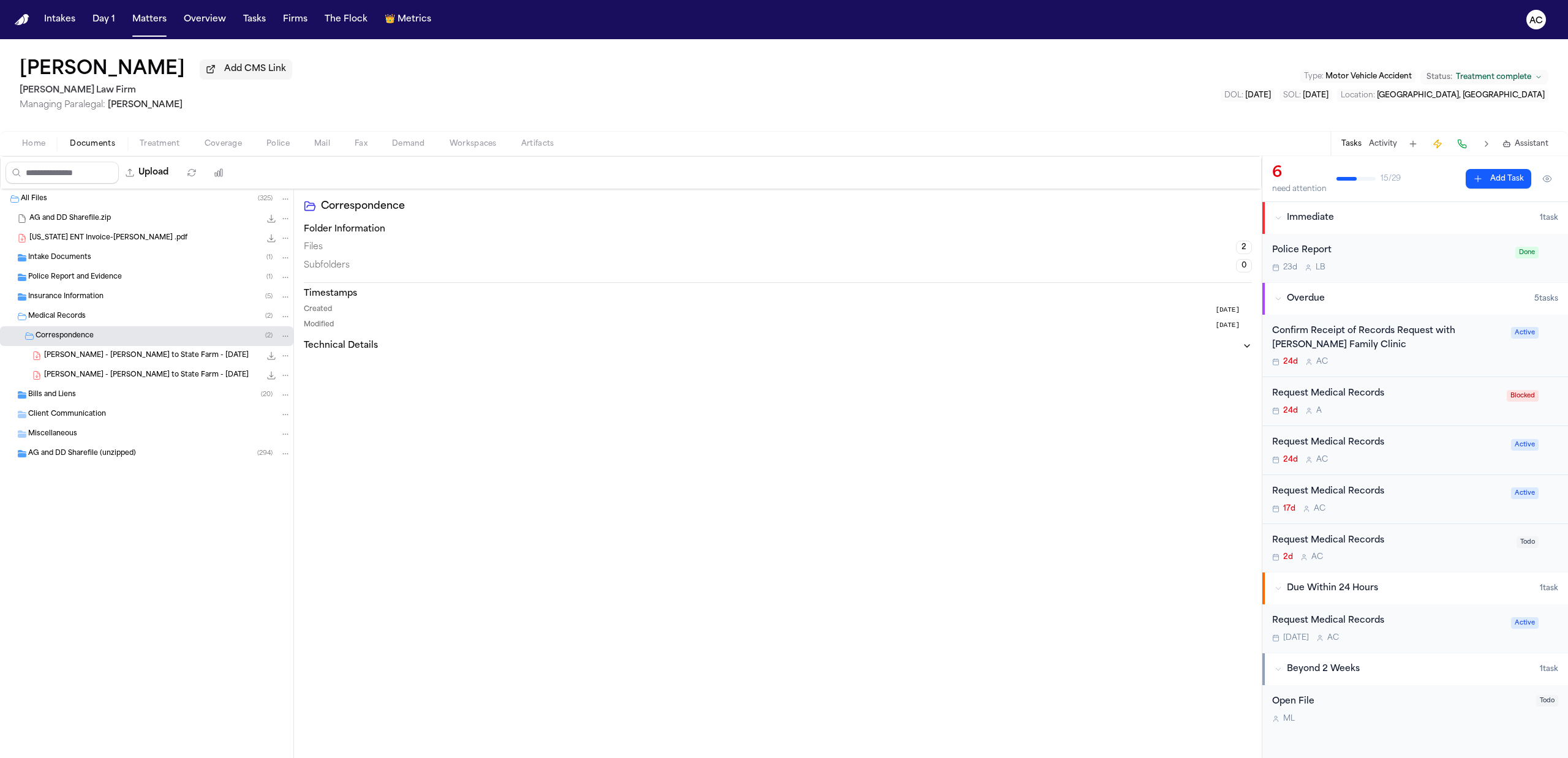
click at [125, 399] on div "Bills and Liens ( 20 )" at bounding box center [159, 395] width 263 height 11
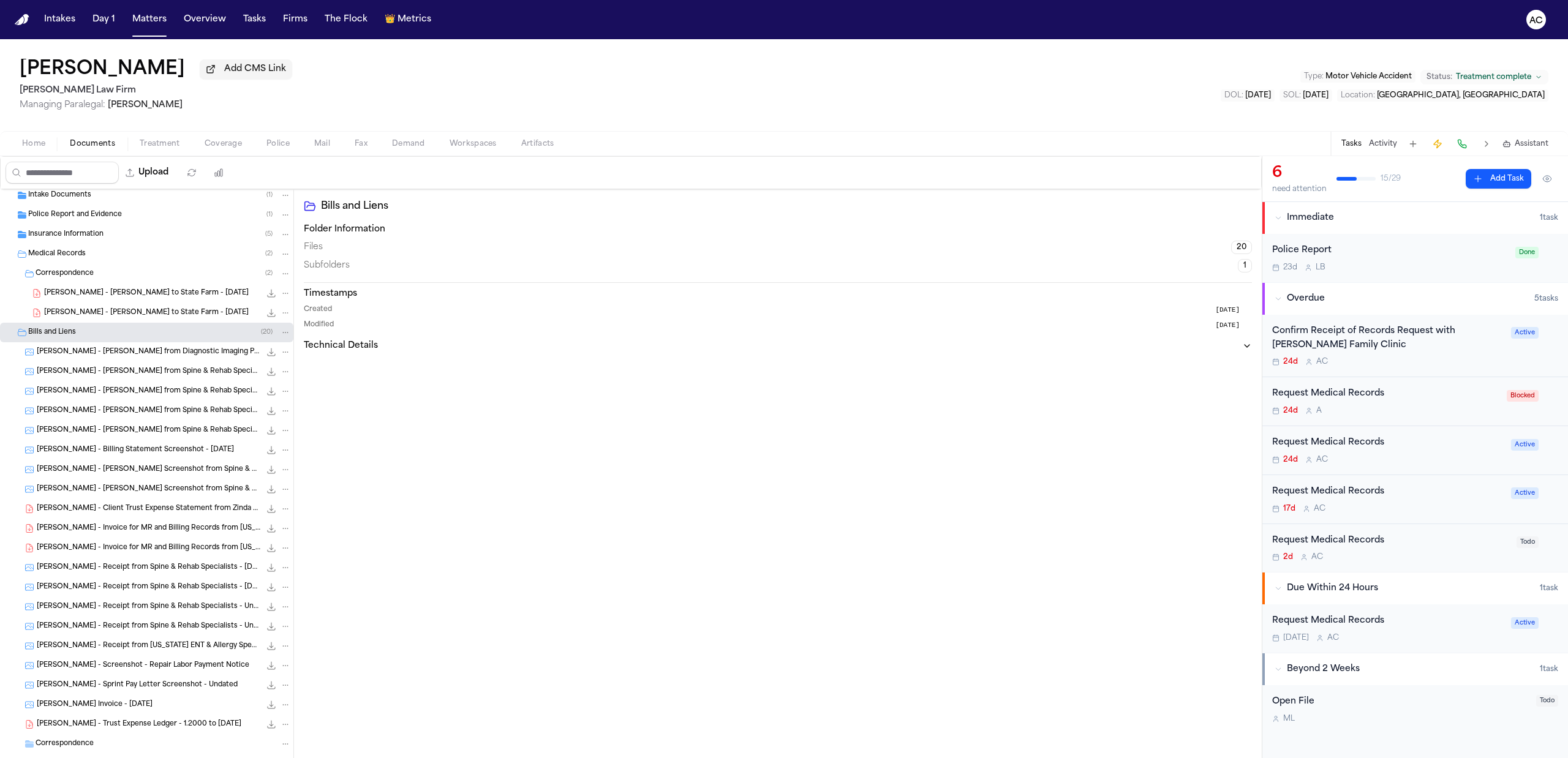
scroll to position [82, 0]
click at [158, 140] on span "Treatment" at bounding box center [159, 143] width 40 height 10
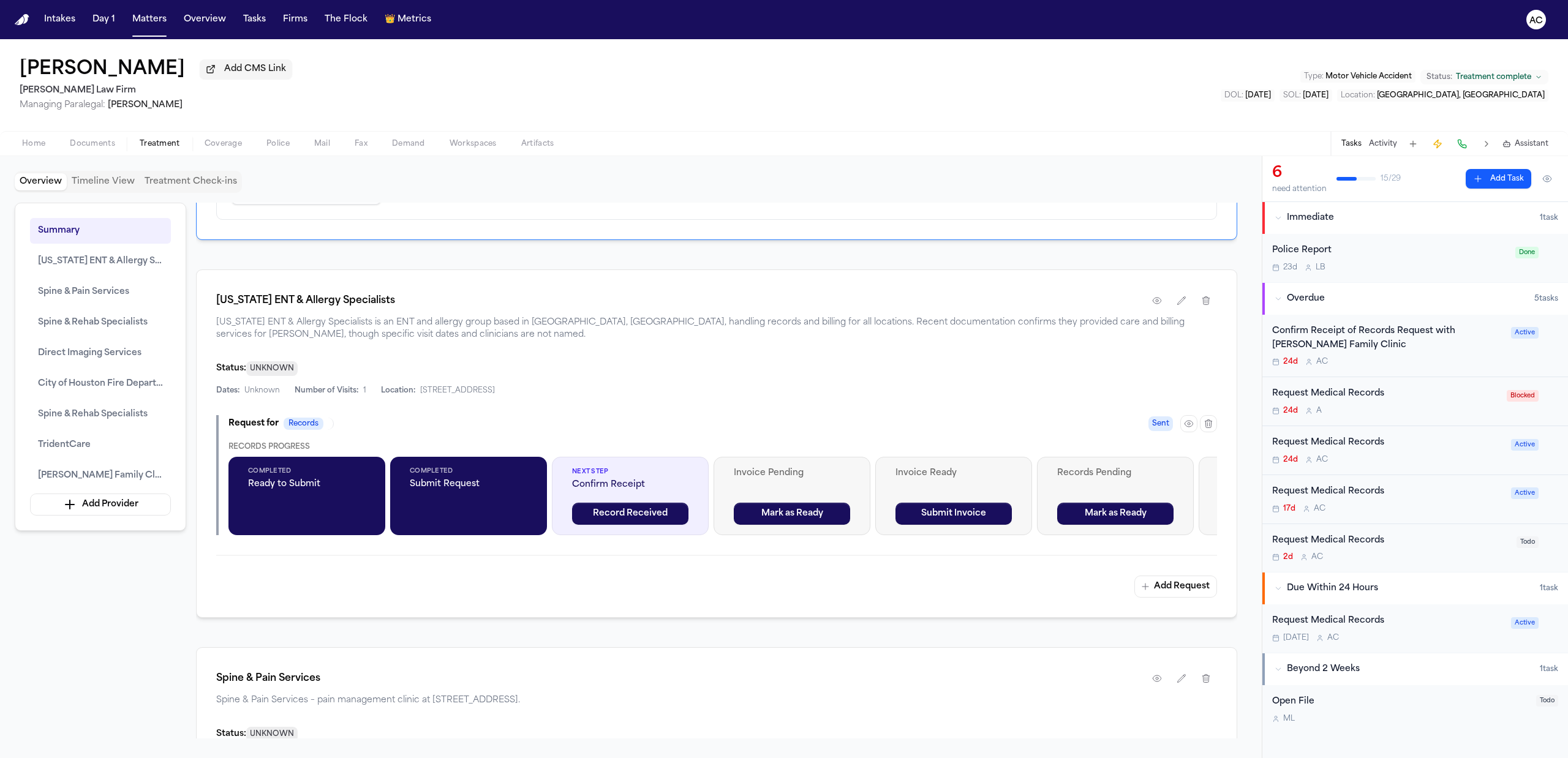
scroll to position [1061, 0]
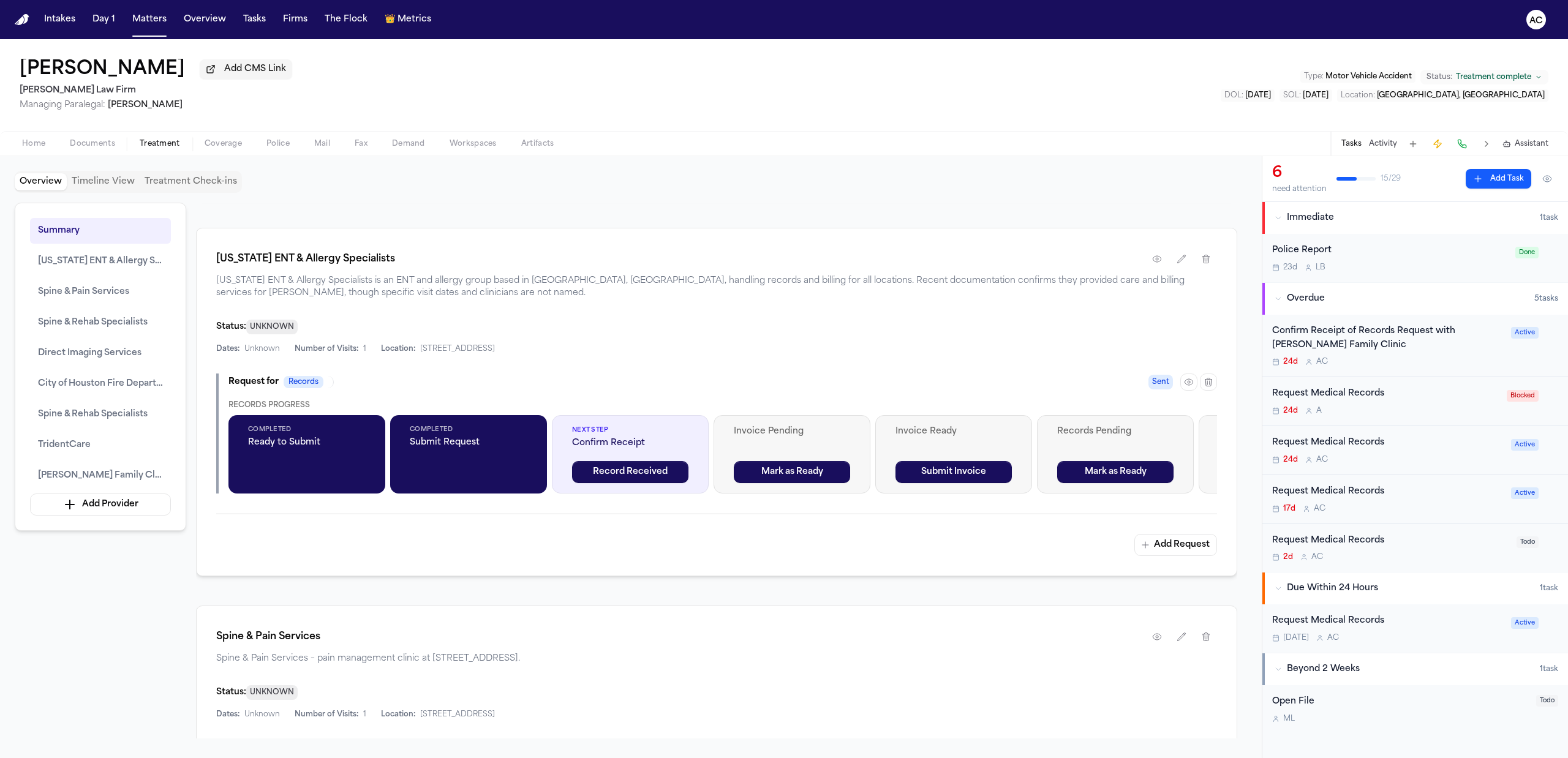
click at [1328, 544] on div "Request Medical Records" at bounding box center [1390, 541] width 237 height 14
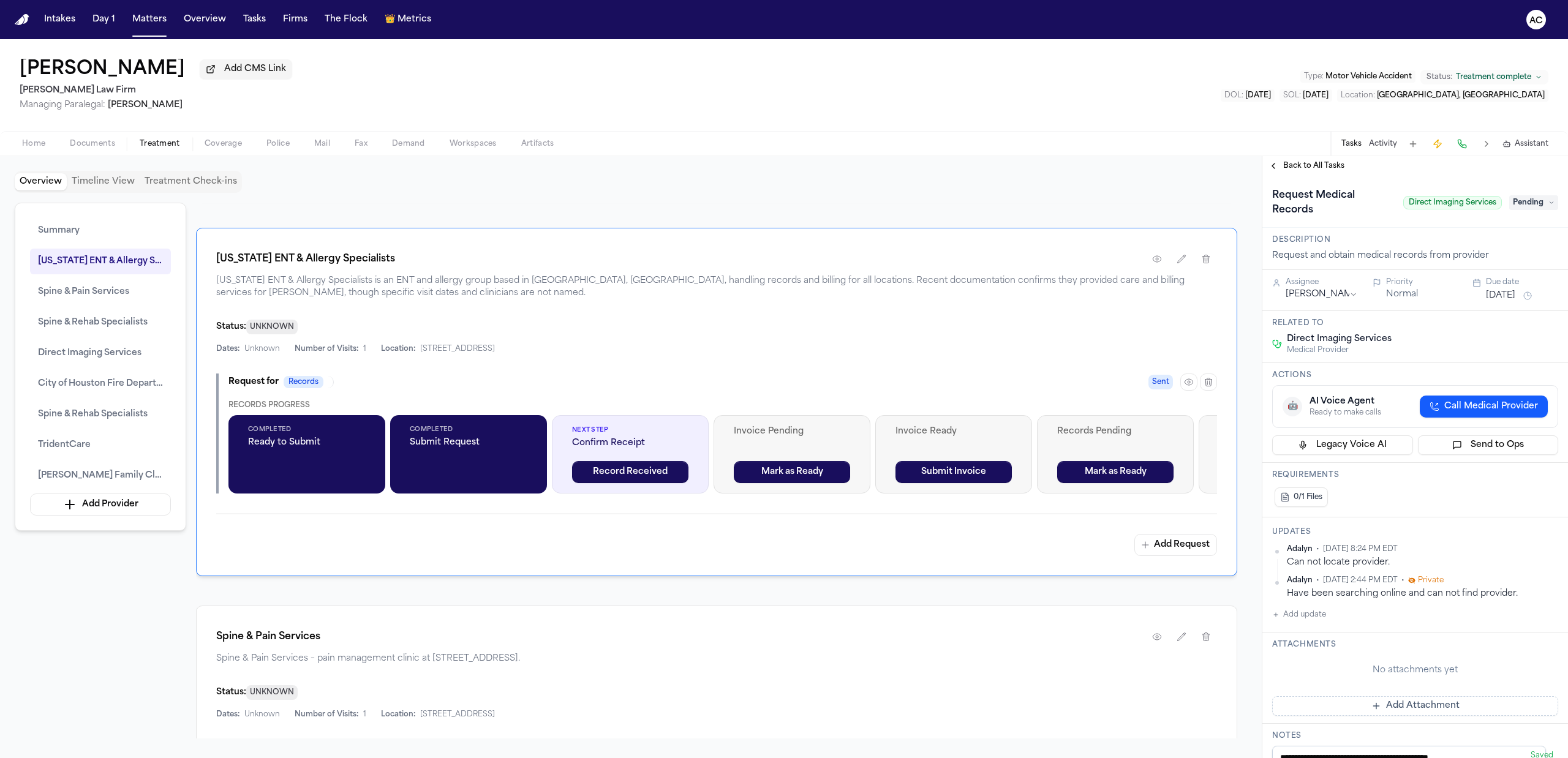
click at [1292, 164] on span "Back to All Tasks" at bounding box center [1314, 166] width 61 height 10
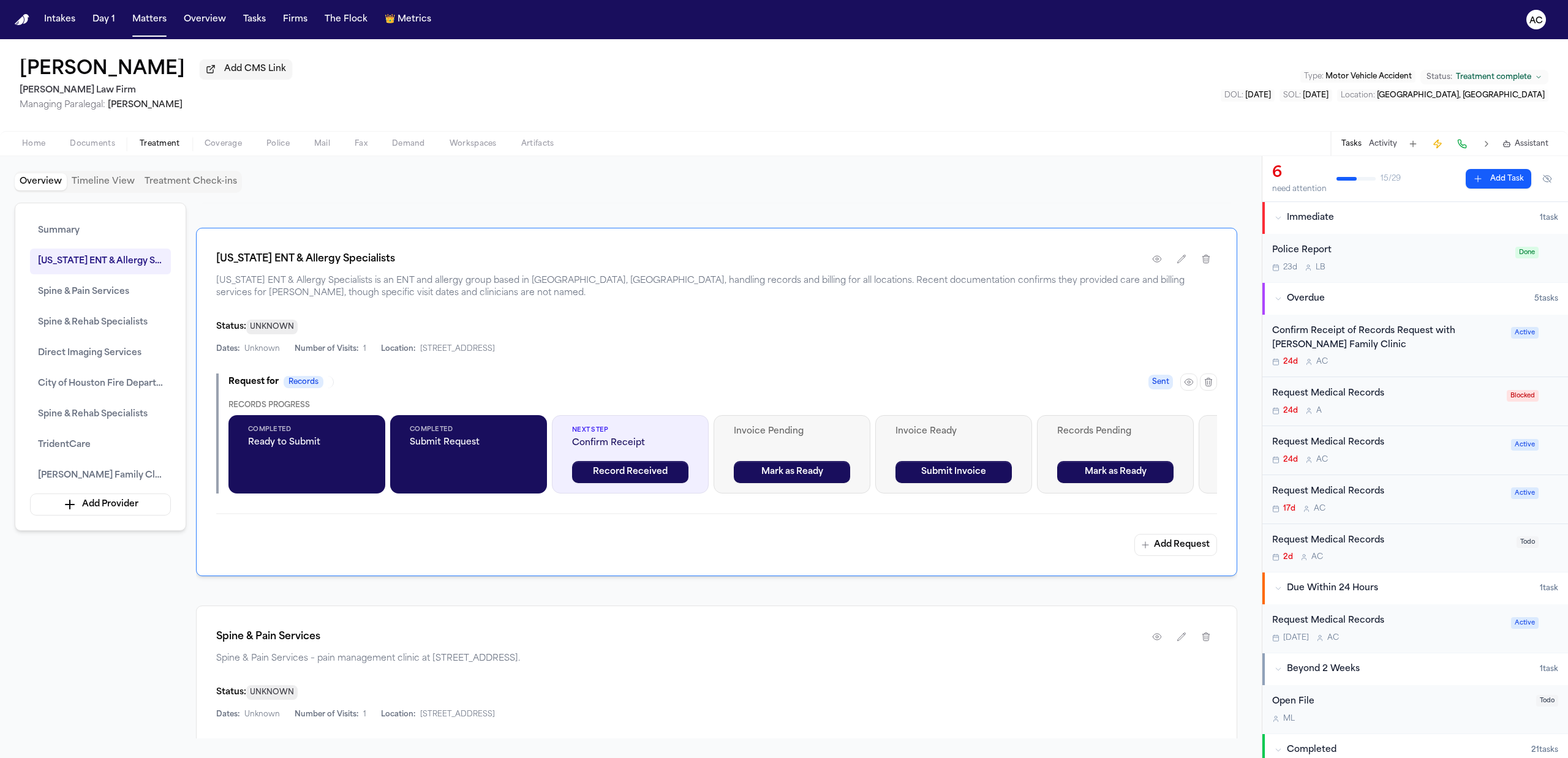
click at [1336, 487] on div "Request Medical Records" at bounding box center [1387, 492] width 231 height 14
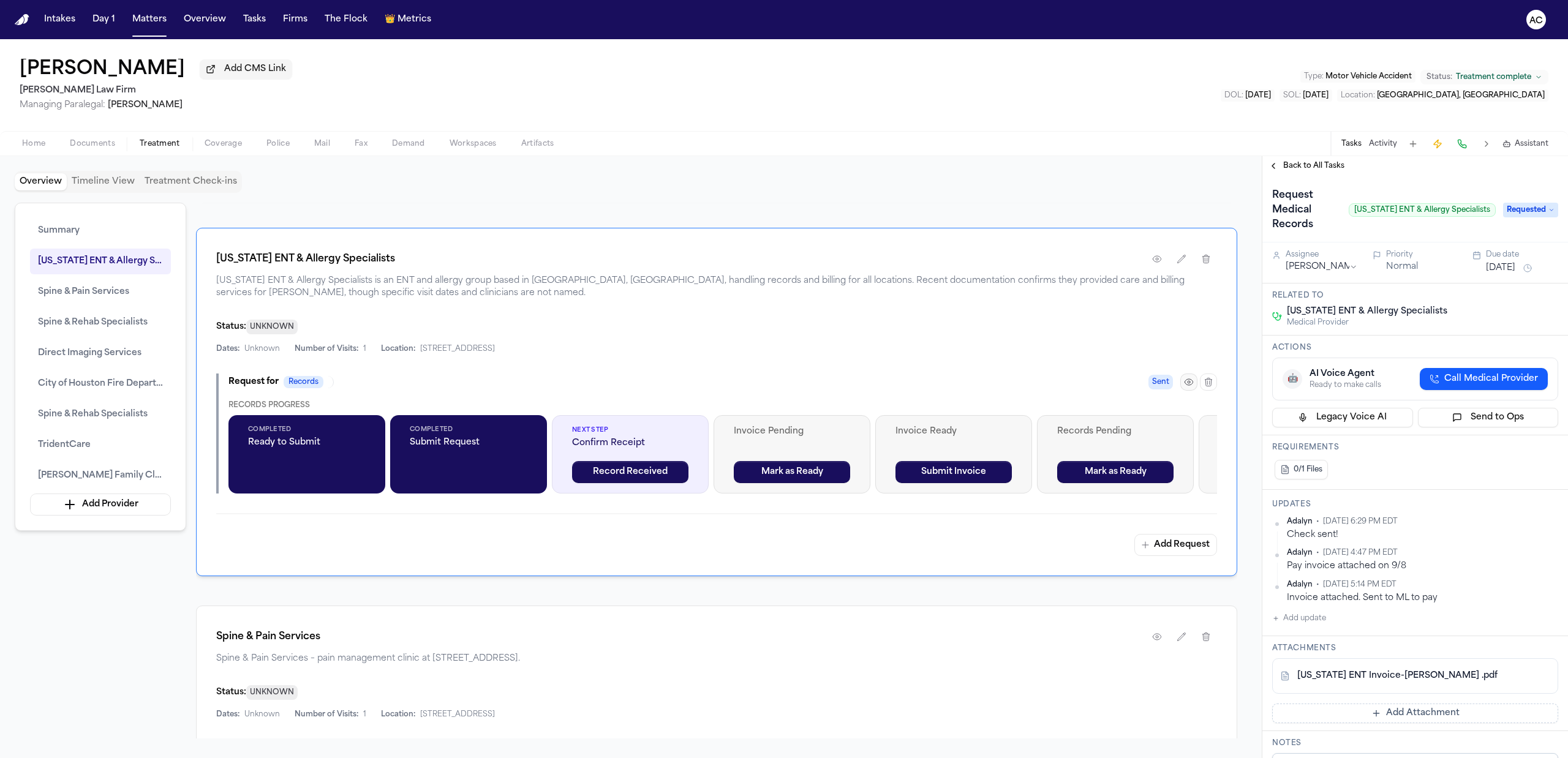
click at [1186, 387] on icon "button" at bounding box center [1188, 382] width 10 height 10
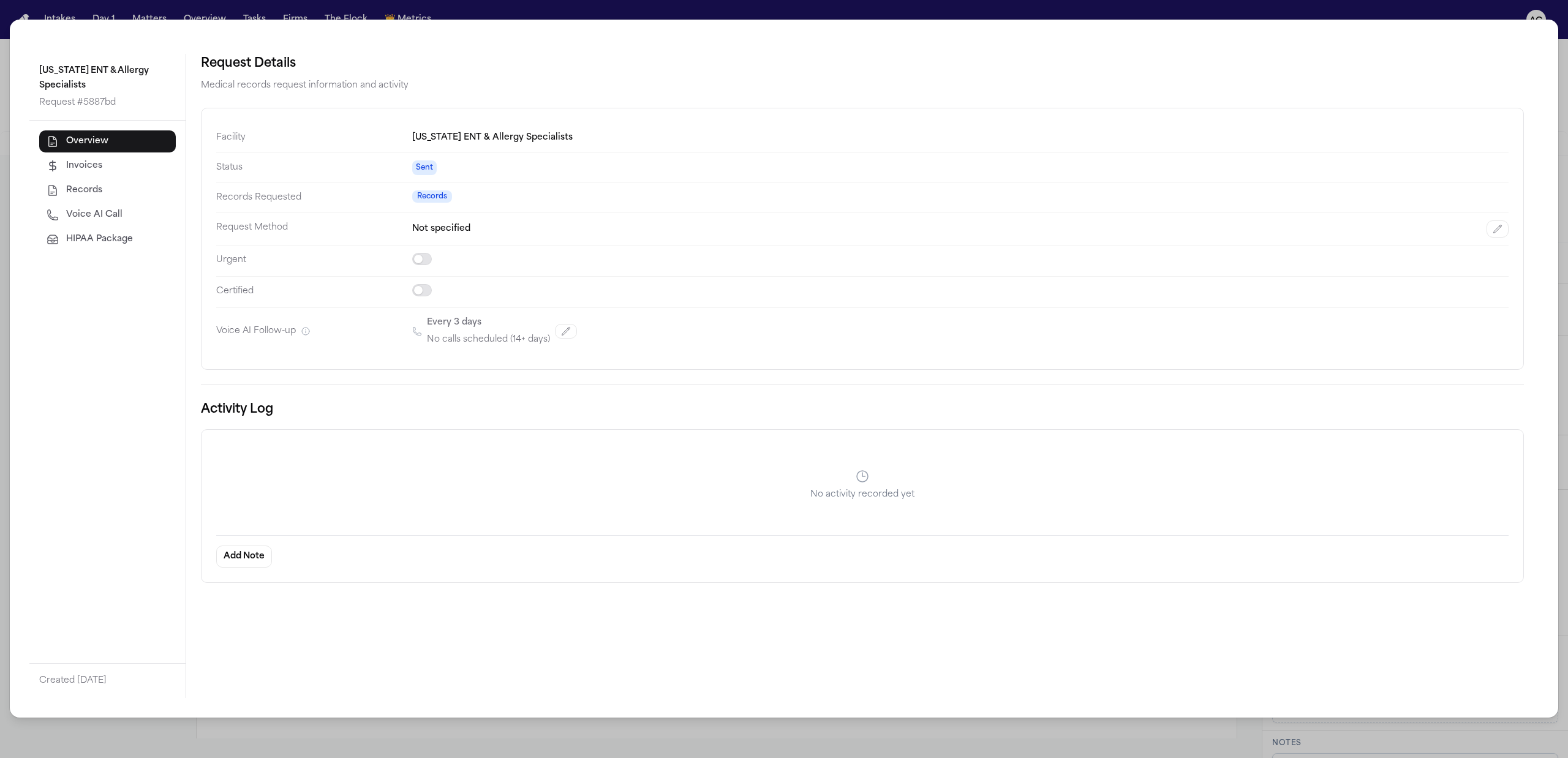
click at [115, 209] on span "Voice AI Call" at bounding box center [94, 215] width 56 height 12
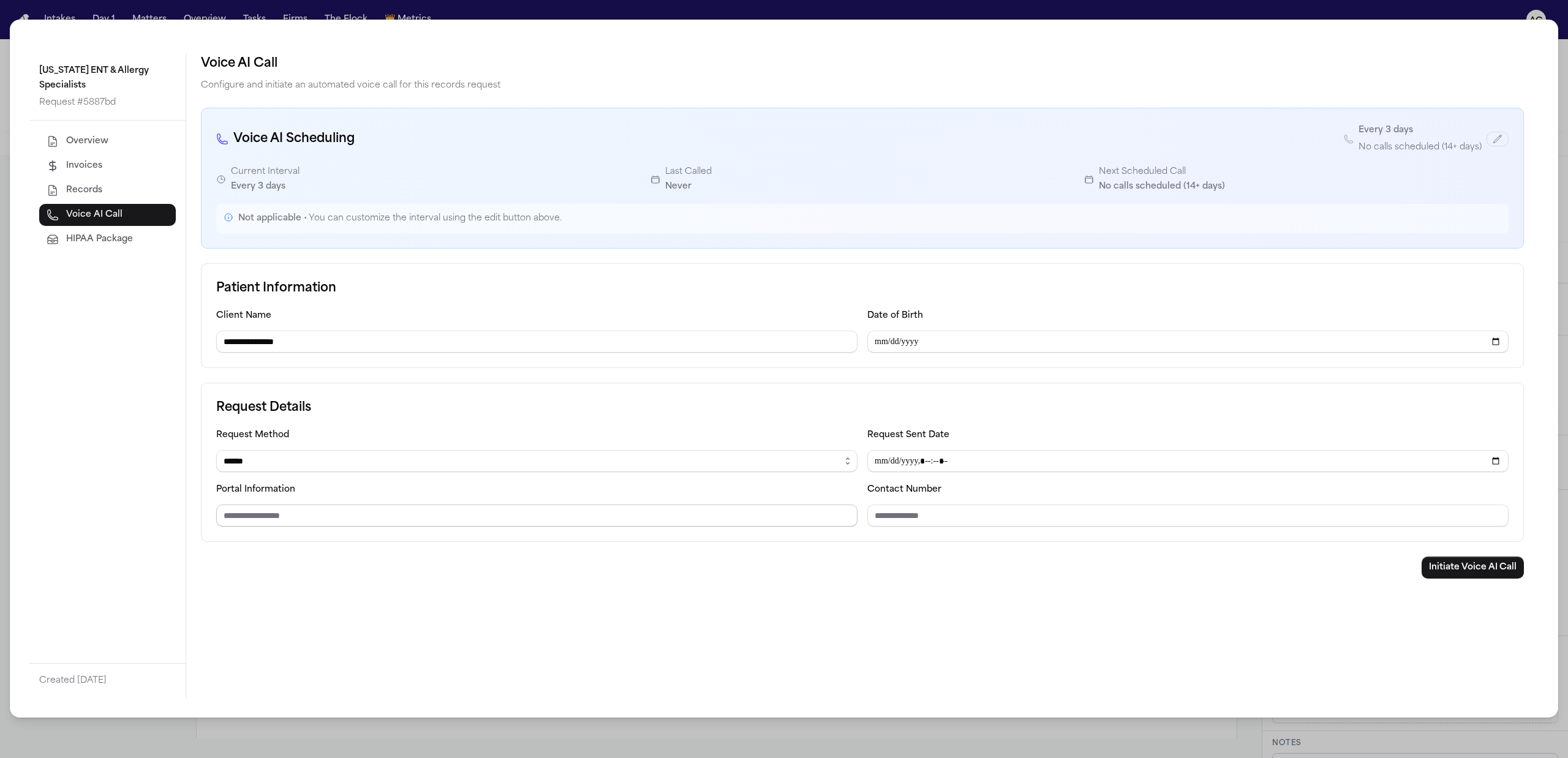
click at [329, 520] on input "Portal Information" at bounding box center [536, 515] width 641 height 22
drag, startPoint x: 282, startPoint y: 464, endPoint x: 282, endPoint y: 471, distance: 7.0
click at [282, 464] on select "****** ***** ***** *** ****" at bounding box center [536, 461] width 641 height 22
select select "*****"
click at [216, 452] on select "****** ***** ***** *** ****" at bounding box center [536, 461] width 641 height 22
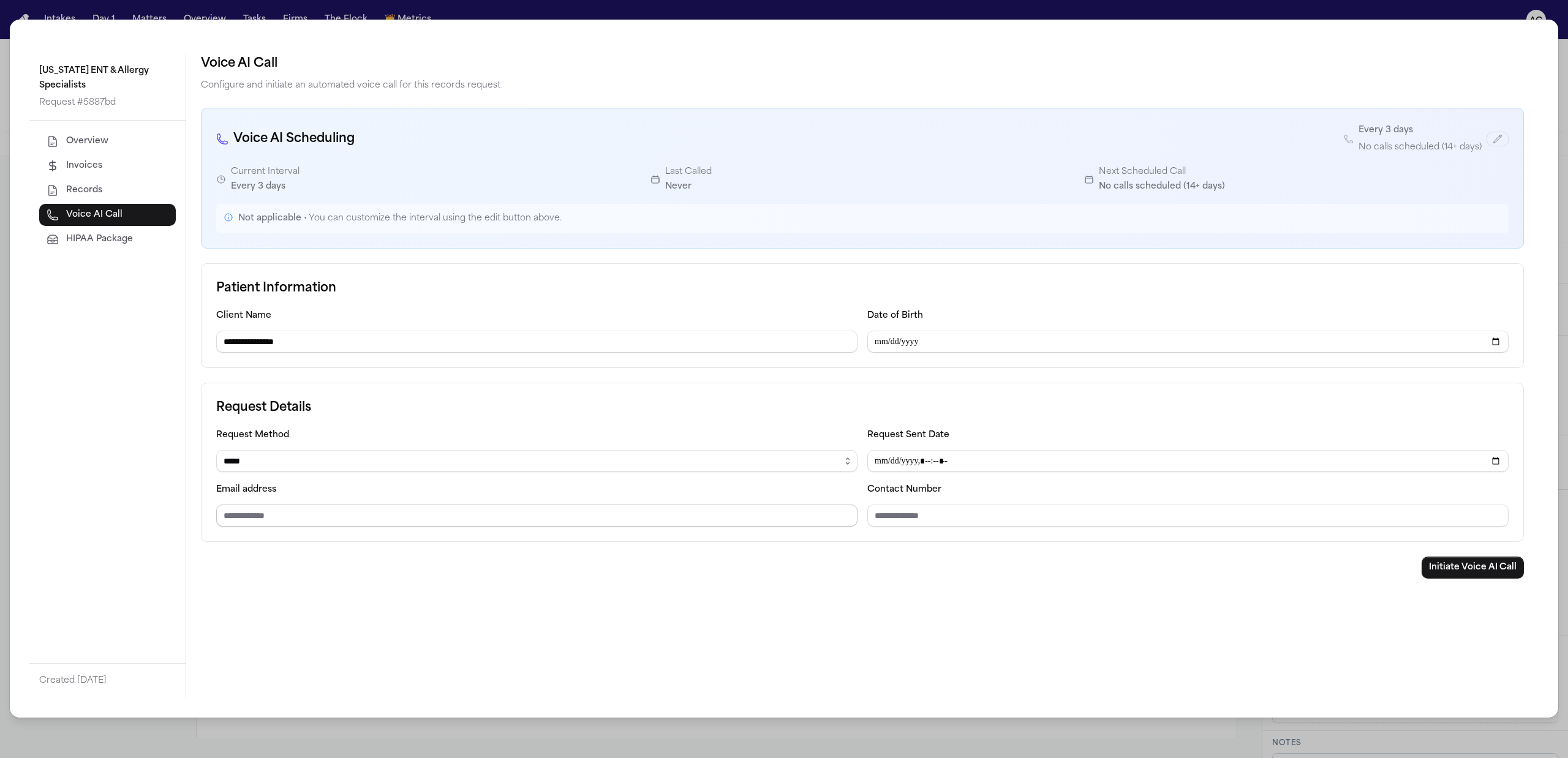
click at [299, 515] on input "Email address" at bounding box center [536, 515] width 641 height 22
paste input "**********"
drag, startPoint x: 307, startPoint y: 517, endPoint x: 146, endPoint y: 496, distance: 162.4
click at [152, 508] on div "**********" at bounding box center [783, 376] width 1509 height 645
type input "**********"
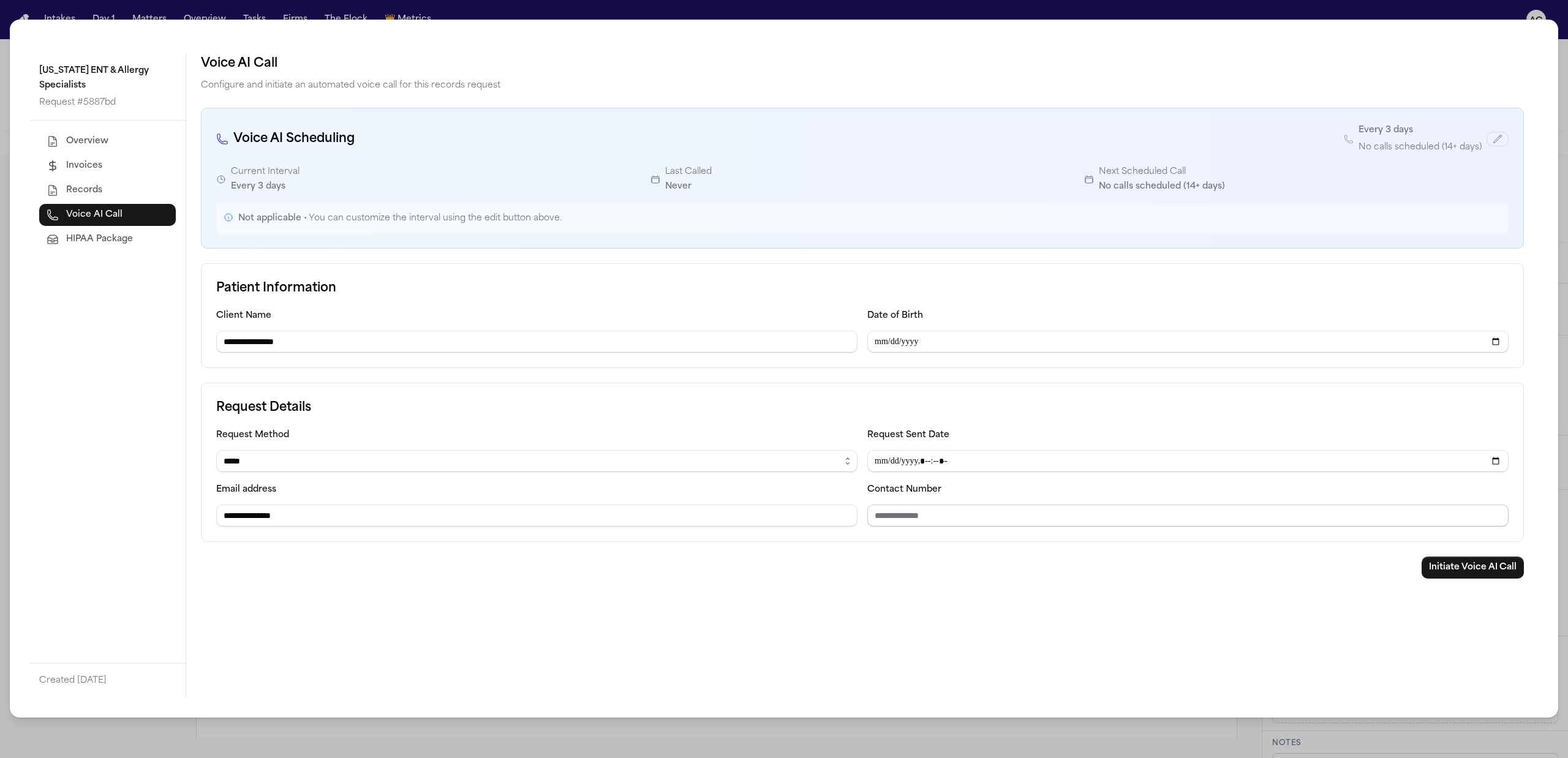
click at [929, 519] on input "Contact Number" at bounding box center [1188, 515] width 641 height 22
paste input "**********"
type input "**********"
click at [1460, 566] on button "Initiate Voice AI Call" at bounding box center [1472, 568] width 103 height 22
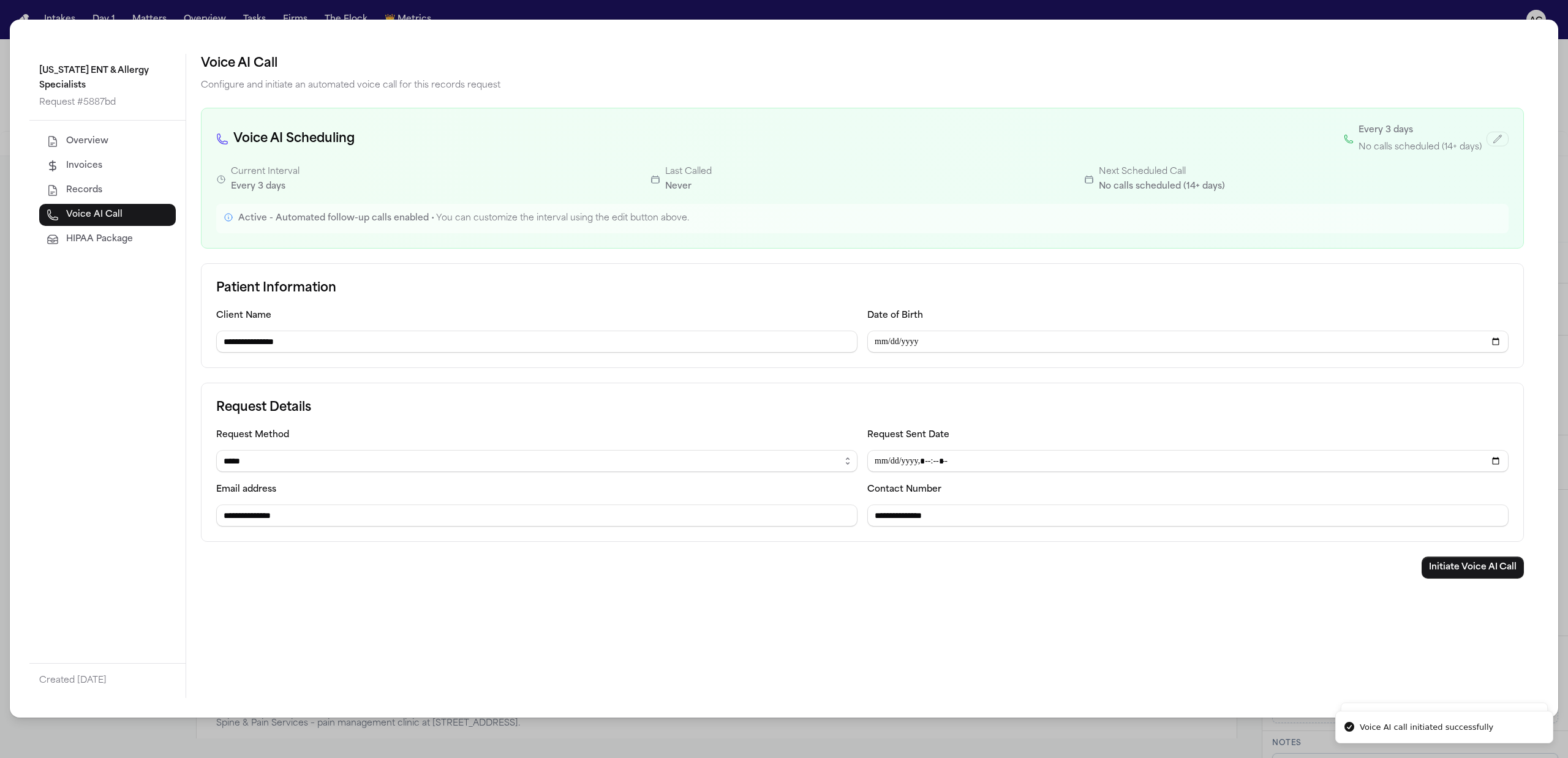
select select "******"
click at [1562, 609] on div "**********" at bounding box center [784, 379] width 1568 height 758
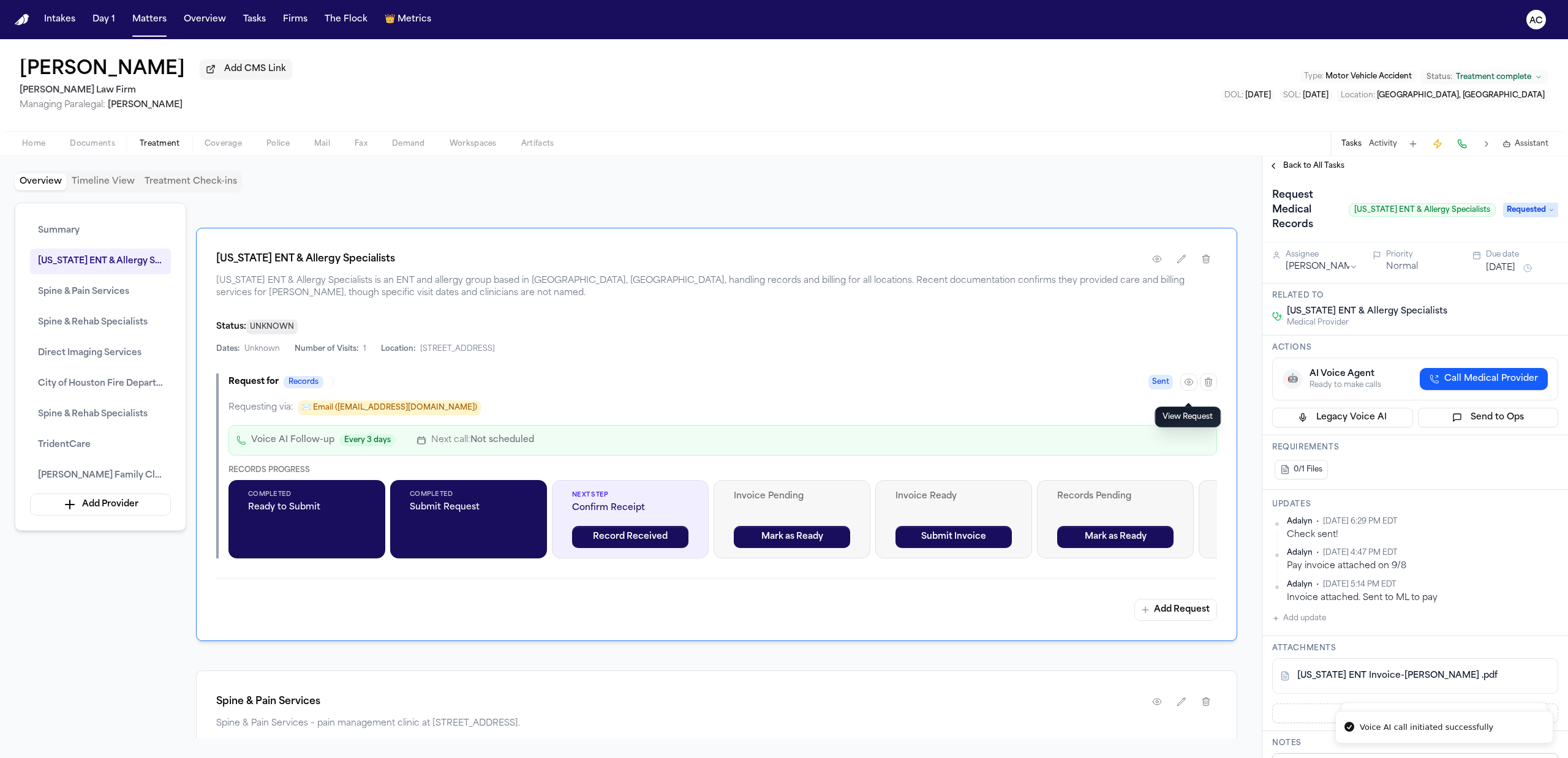
scroll to position [82, 0]
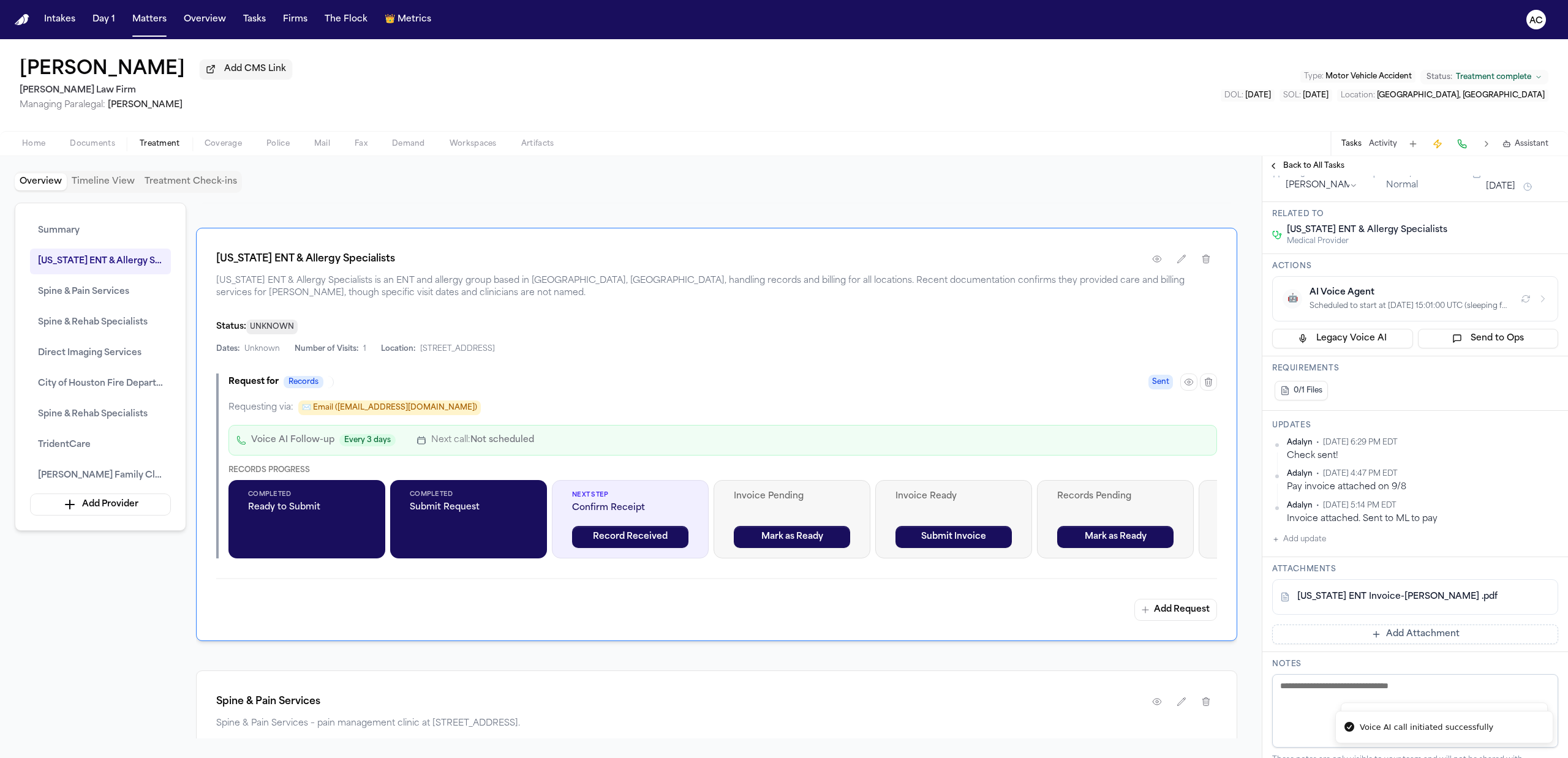
click at [1303, 536] on button "Add update" at bounding box center [1299, 540] width 54 height 15
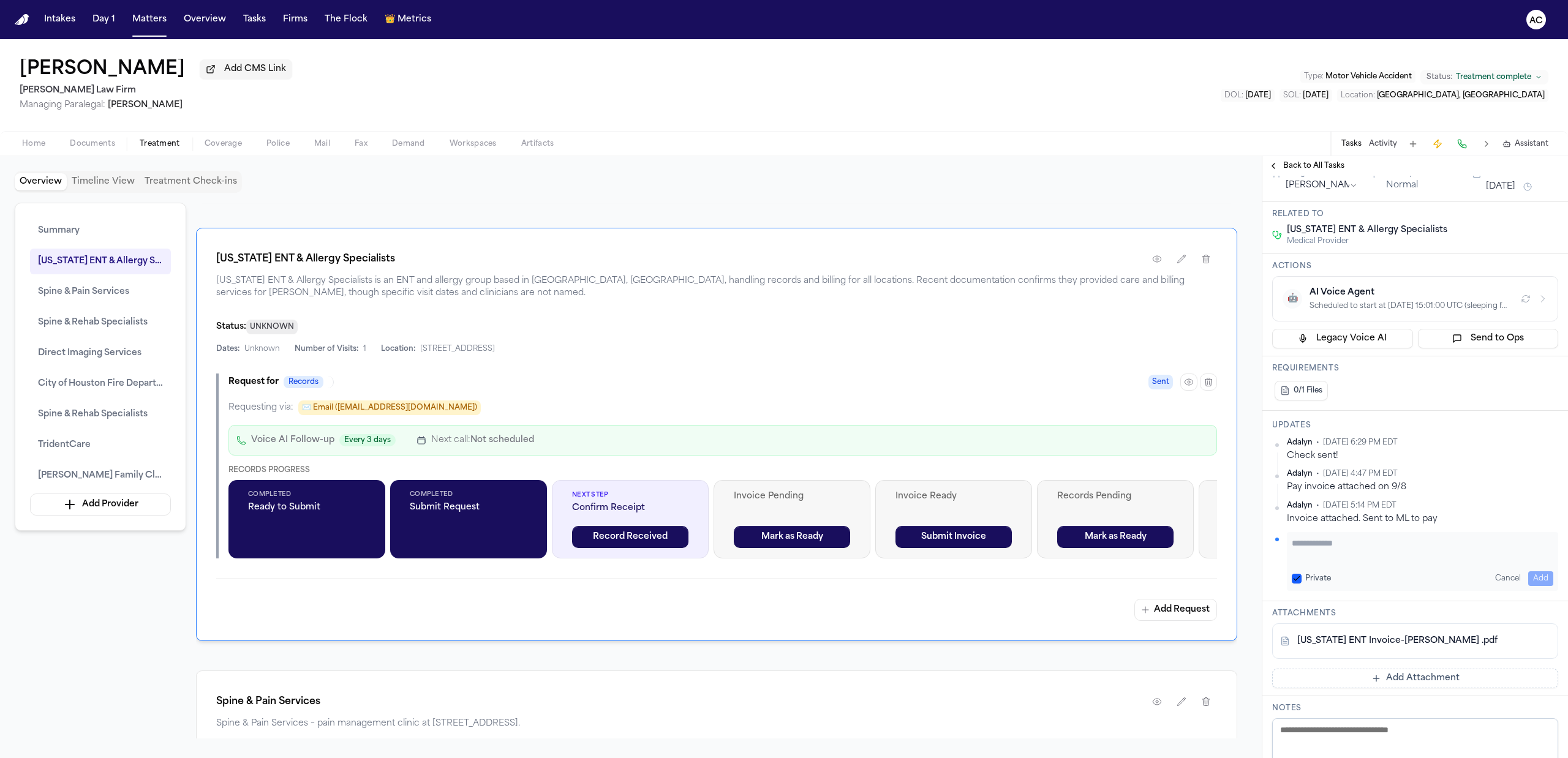
click at [1313, 577] on label "Private" at bounding box center [1318, 578] width 25 height 10
click at [1301, 577] on button "Private" at bounding box center [1296, 578] width 10 height 10
drag, startPoint x: 1319, startPoint y: 545, endPoint x: 1329, endPoint y: 544, distance: 10.0
click at [1324, 545] on textarea "Add your update" at bounding box center [1422, 549] width 262 height 24
type textarea "**********"
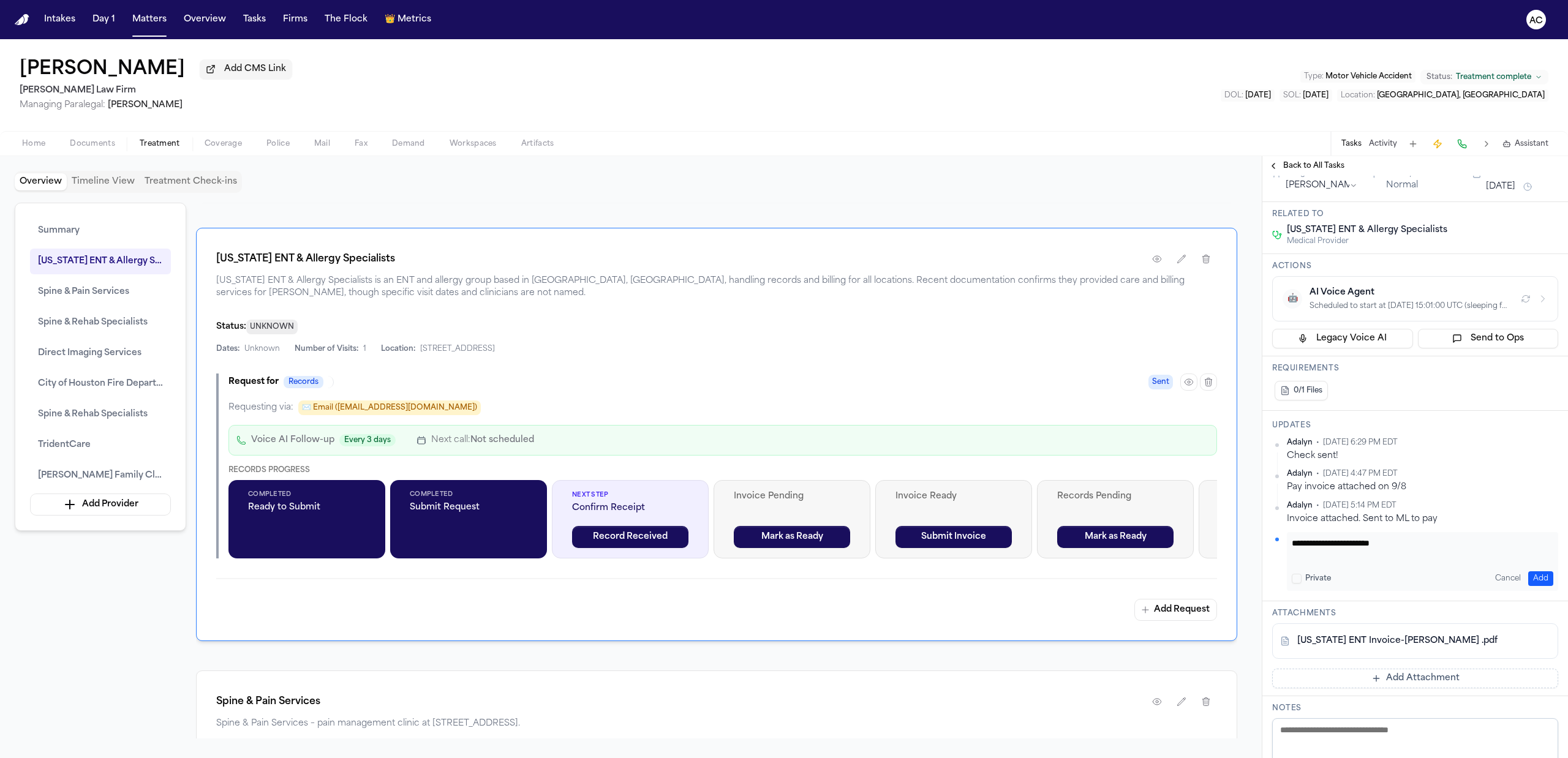
click at [1534, 576] on button "Add" at bounding box center [1540, 578] width 25 height 15
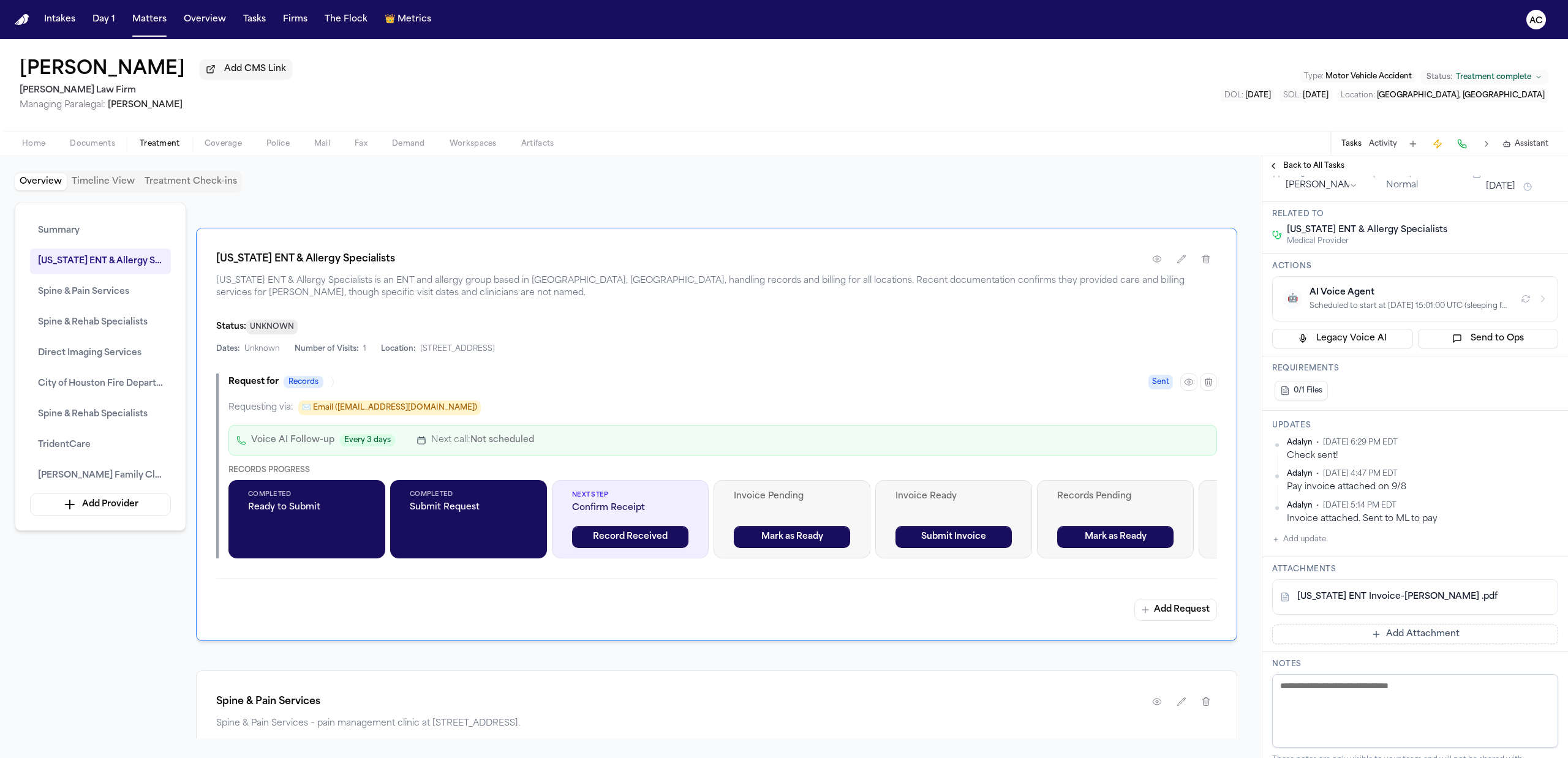
type textarea "**********"
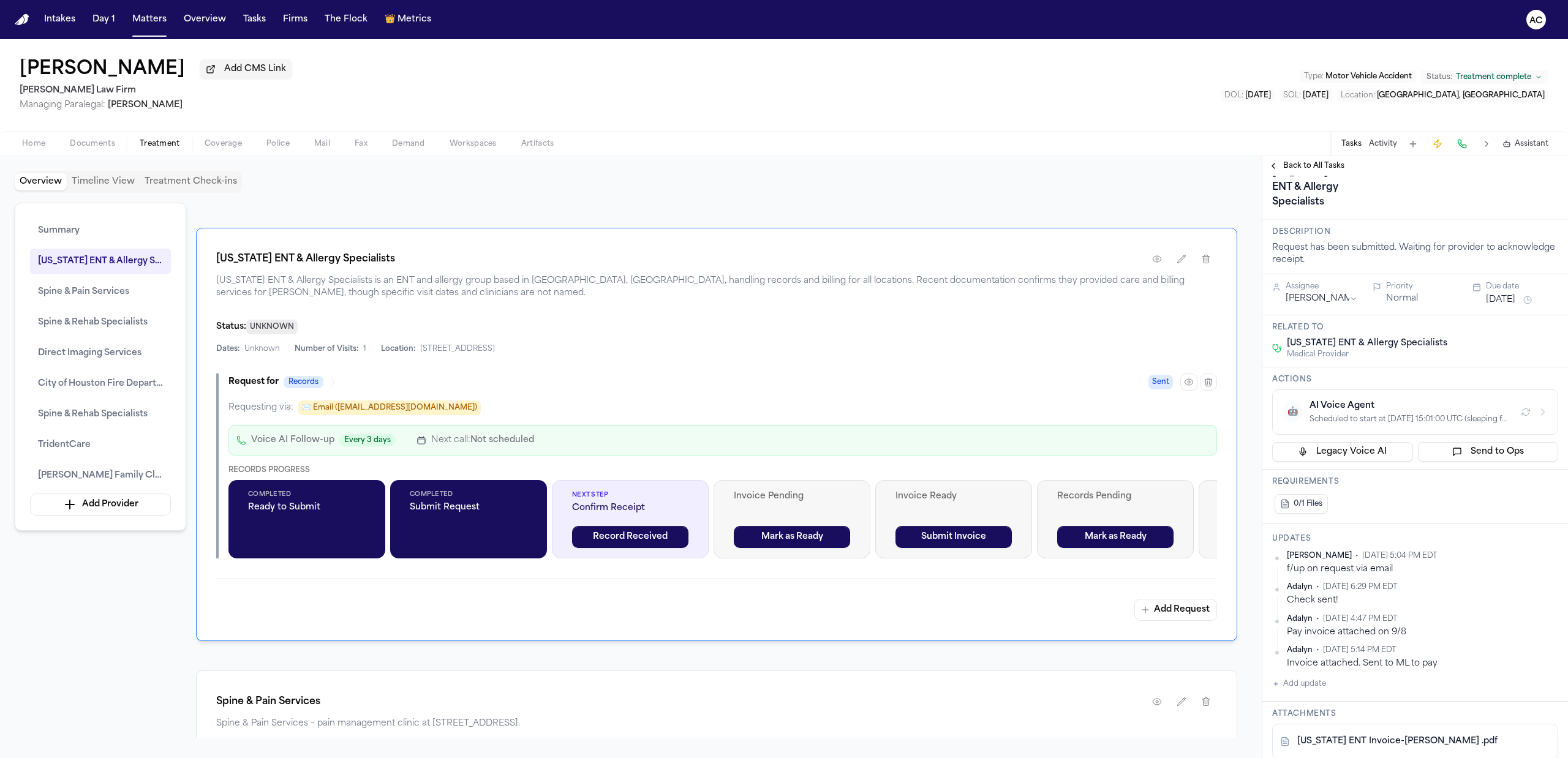
scroll to position [180, 0]
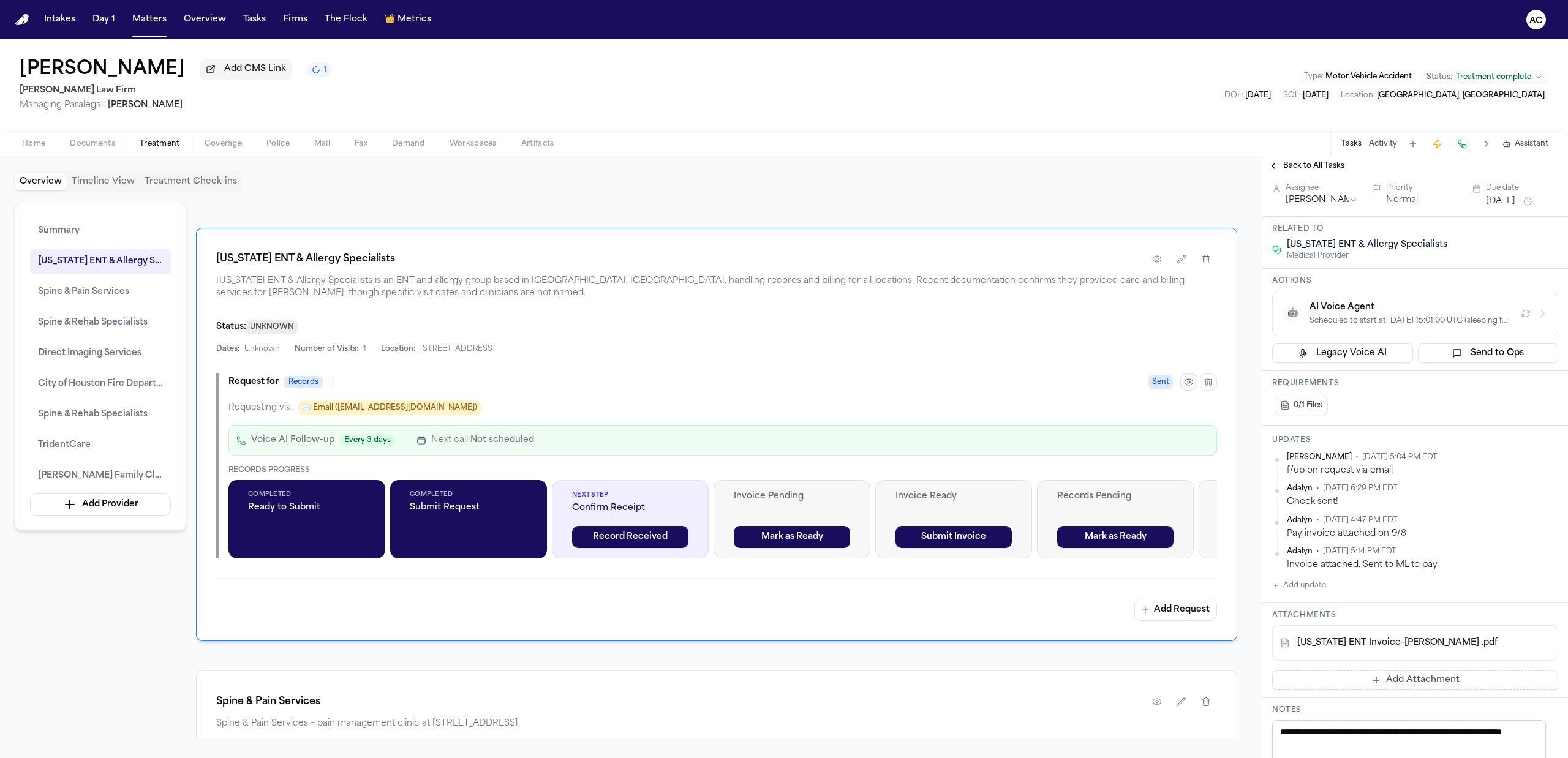
click at [1193, 385] on icon "button" at bounding box center [1188, 382] width 10 height 10
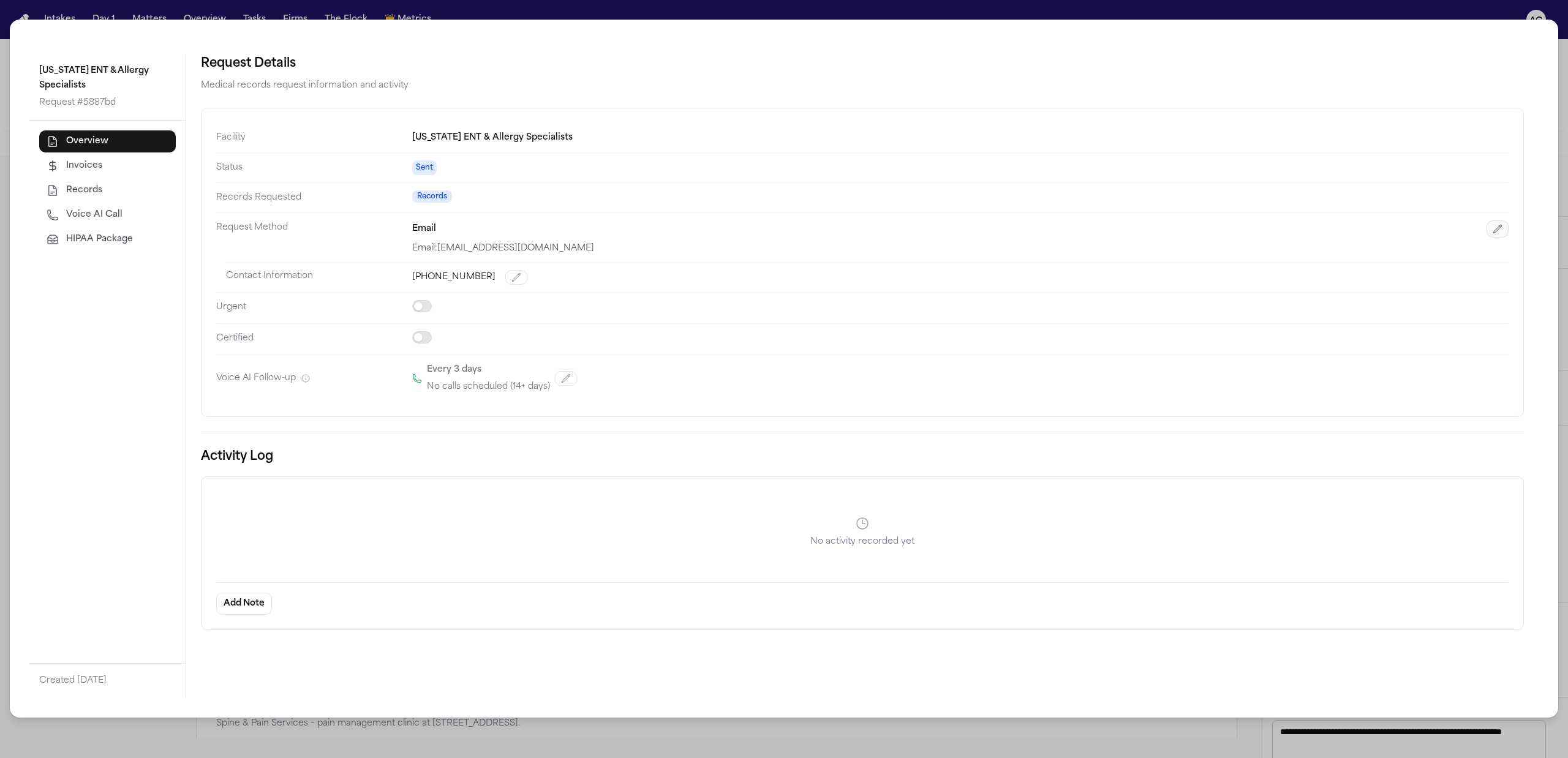
drag, startPoint x: 1499, startPoint y: 229, endPoint x: 971, endPoint y: 275, distance: 530.0
click at [1498, 229] on icon "button" at bounding box center [1497, 229] width 10 height 10
select select "*****"
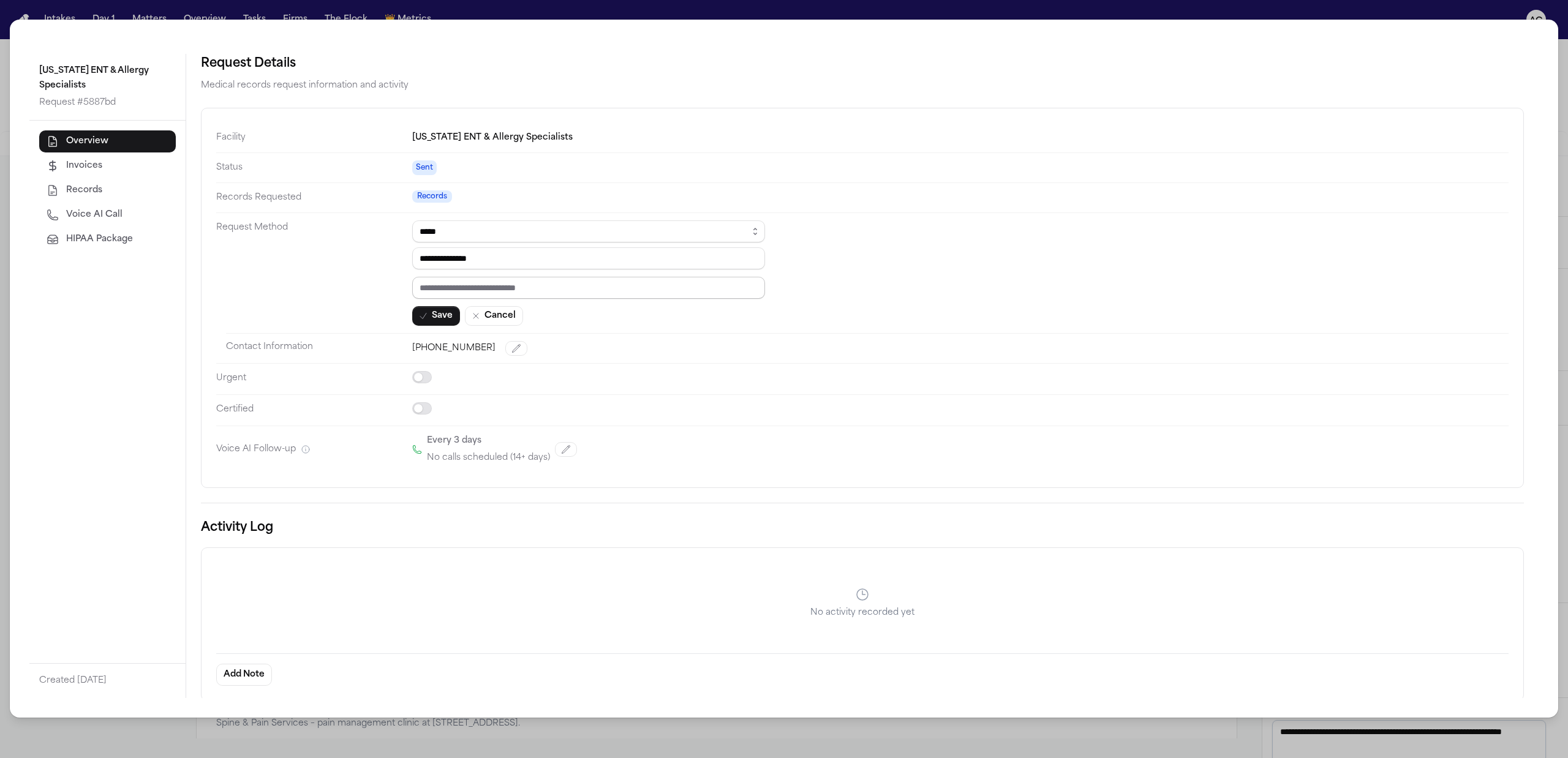
click at [534, 296] on input "text" at bounding box center [588, 288] width 353 height 22
paste input "*********"
type input "*********"
click at [410, 315] on dt "Request Method" at bounding box center [314, 273] width 196 height 120
click at [439, 315] on button "Save" at bounding box center [436, 316] width 48 height 20
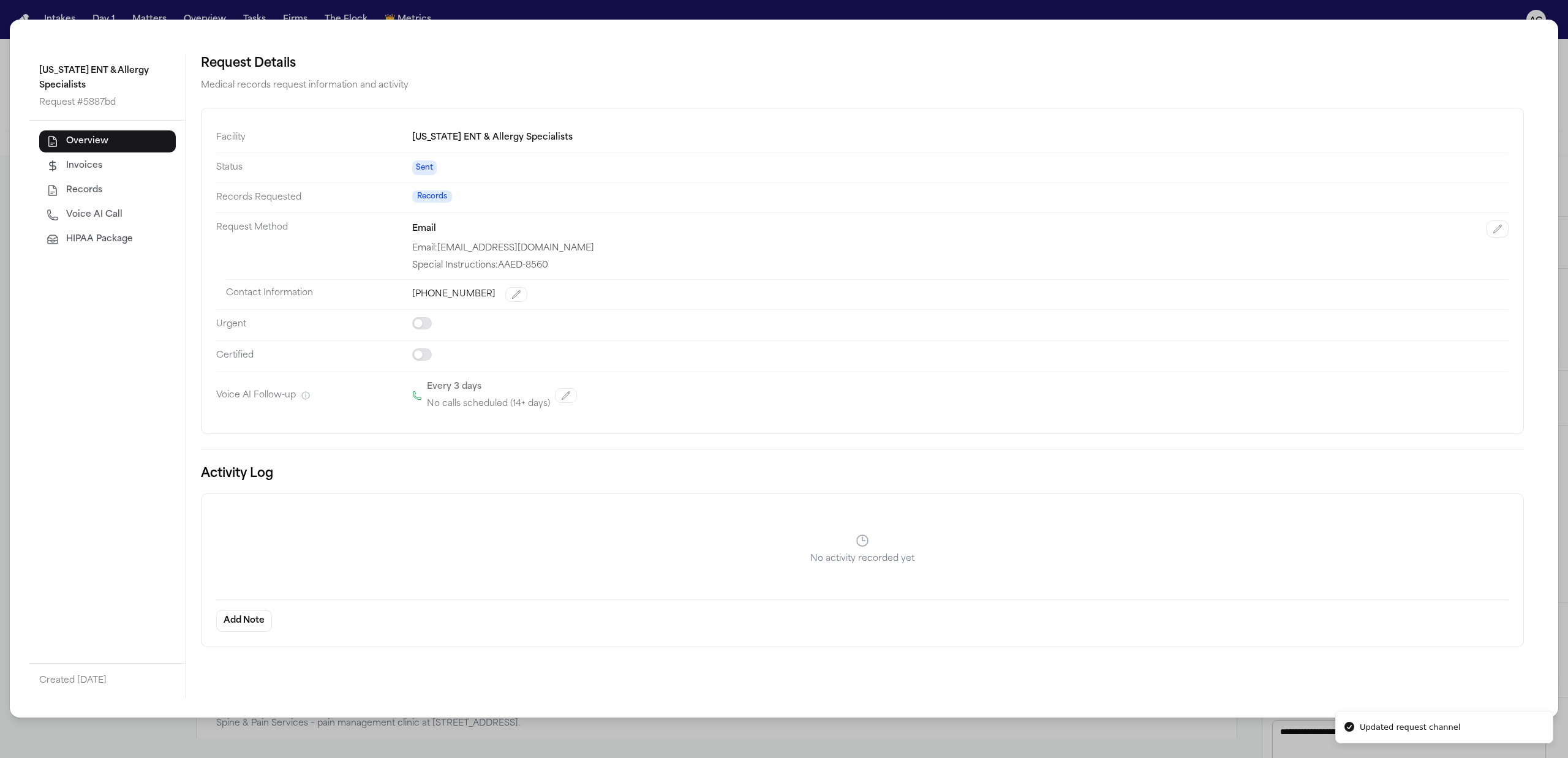
click at [1032, 8] on div "Texas ENT & Allergy Specialists Request # 5887bd Overview Invoices Records Voic…" at bounding box center [784, 379] width 1568 height 758
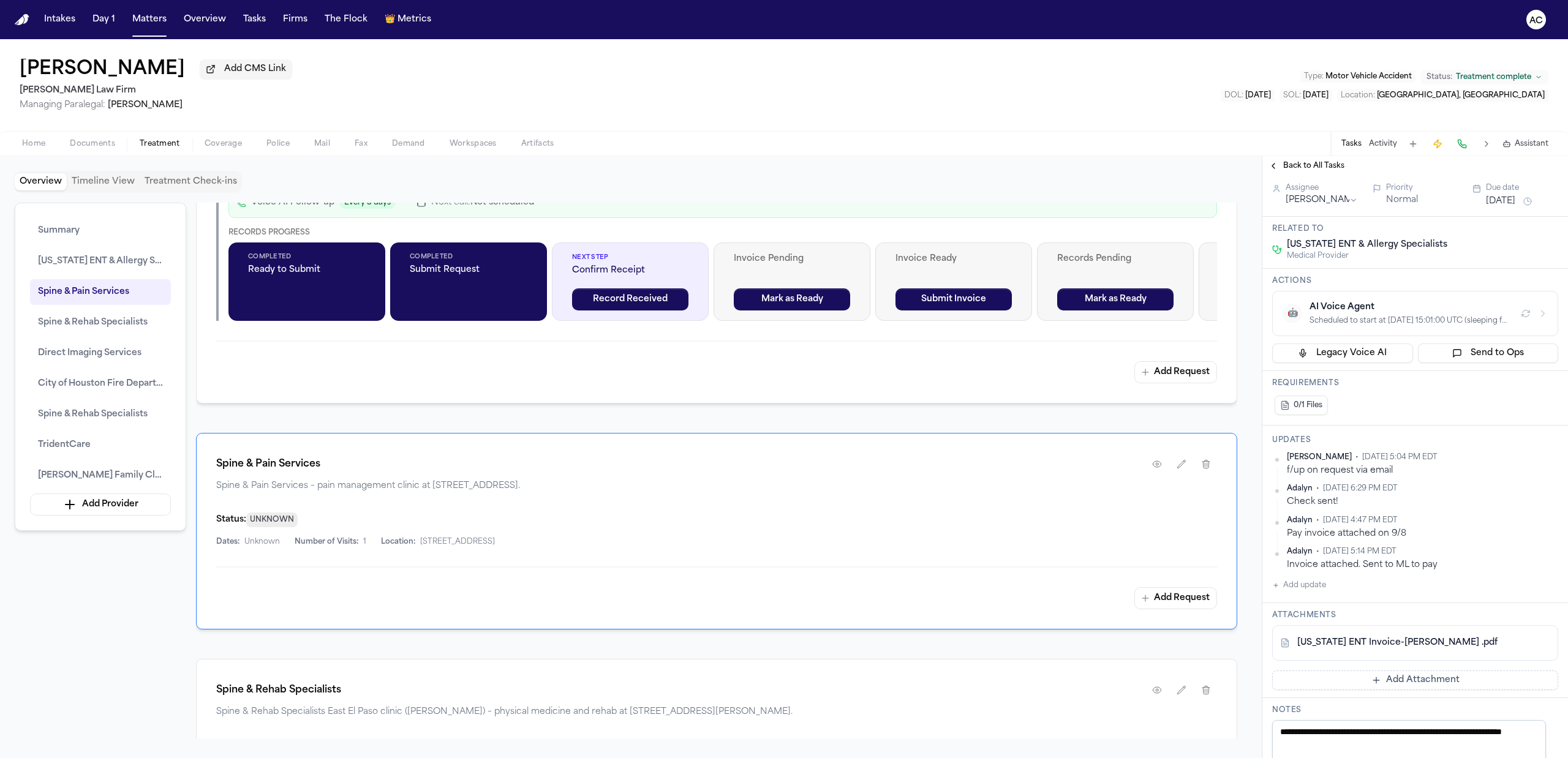
scroll to position [1306, 0]
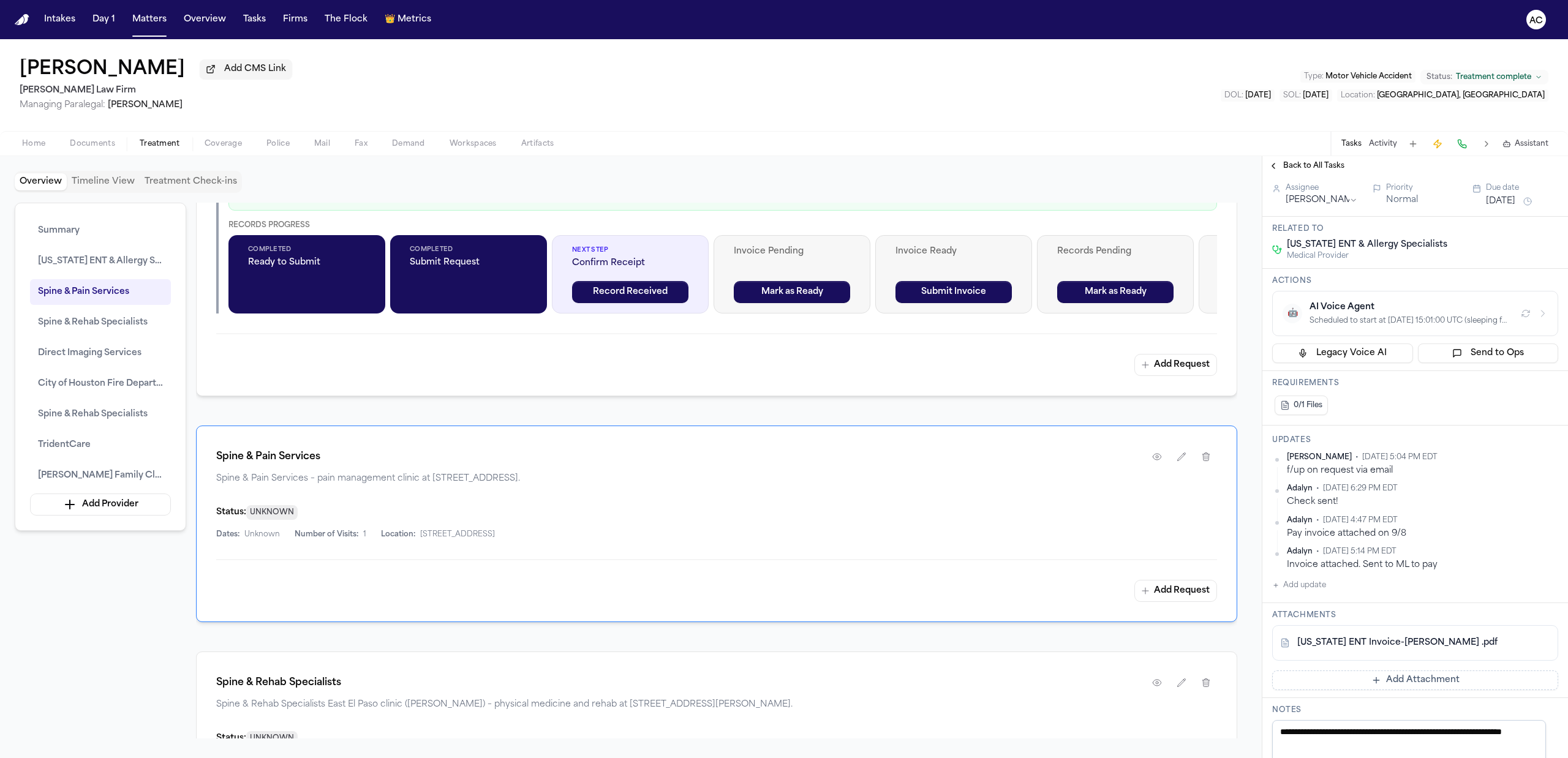
click at [1308, 160] on div "Back to All Tasks" at bounding box center [1415, 166] width 306 height 20
click at [1311, 162] on span "Back to All Tasks" at bounding box center [1314, 166] width 61 height 10
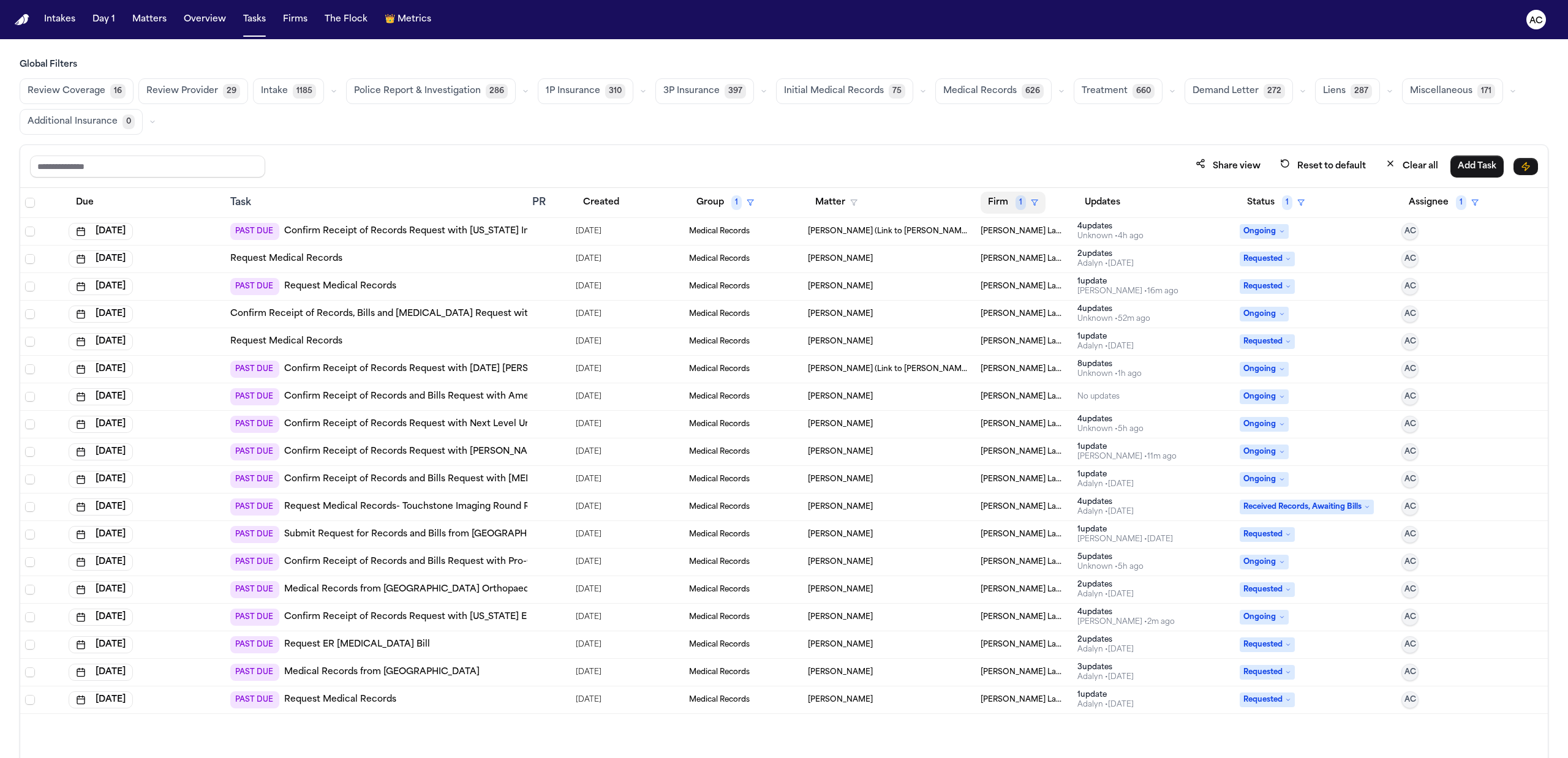
click at [1004, 204] on button "Firm 1" at bounding box center [1013, 203] width 65 height 22
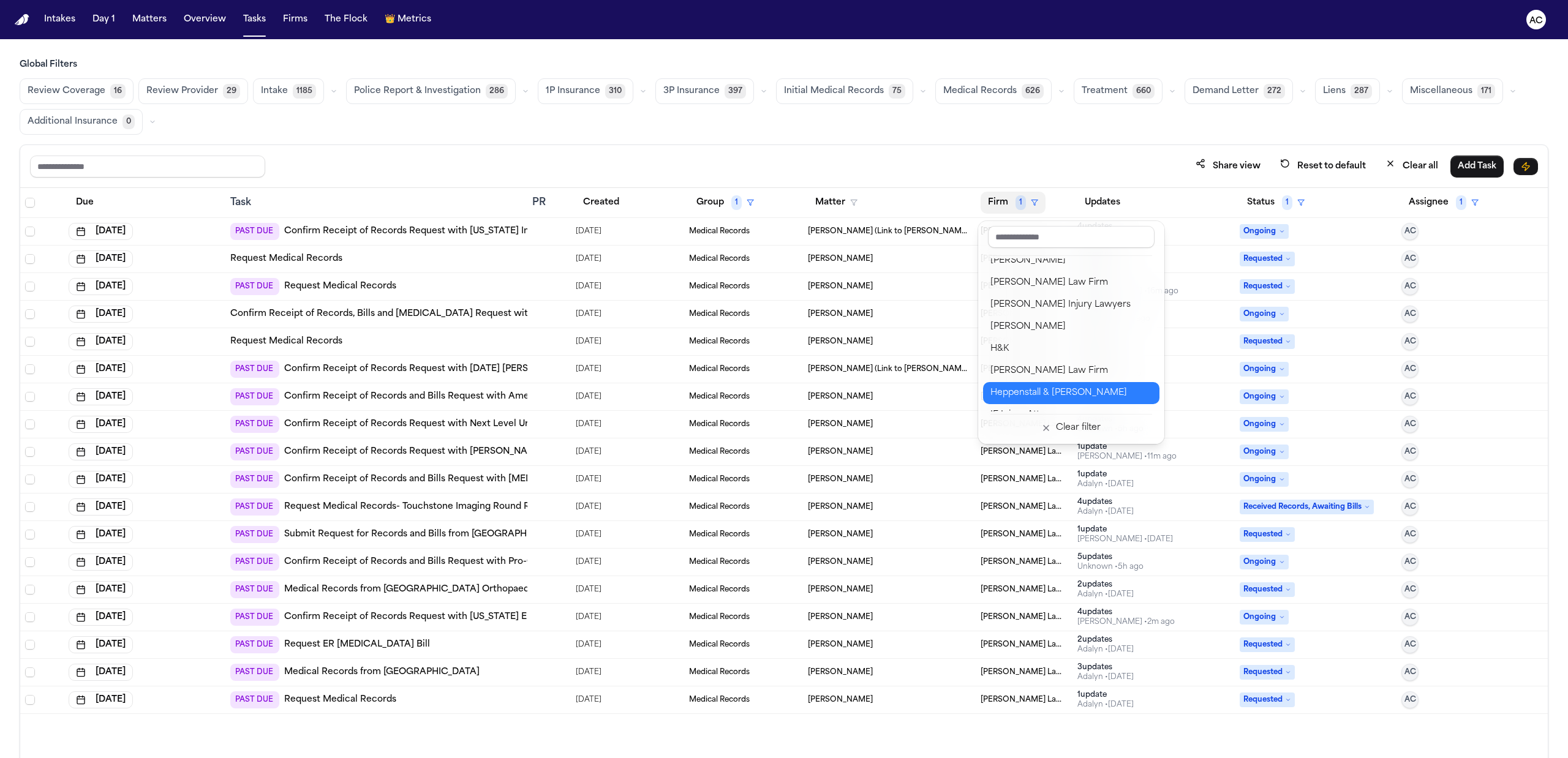
scroll to position [490, 0]
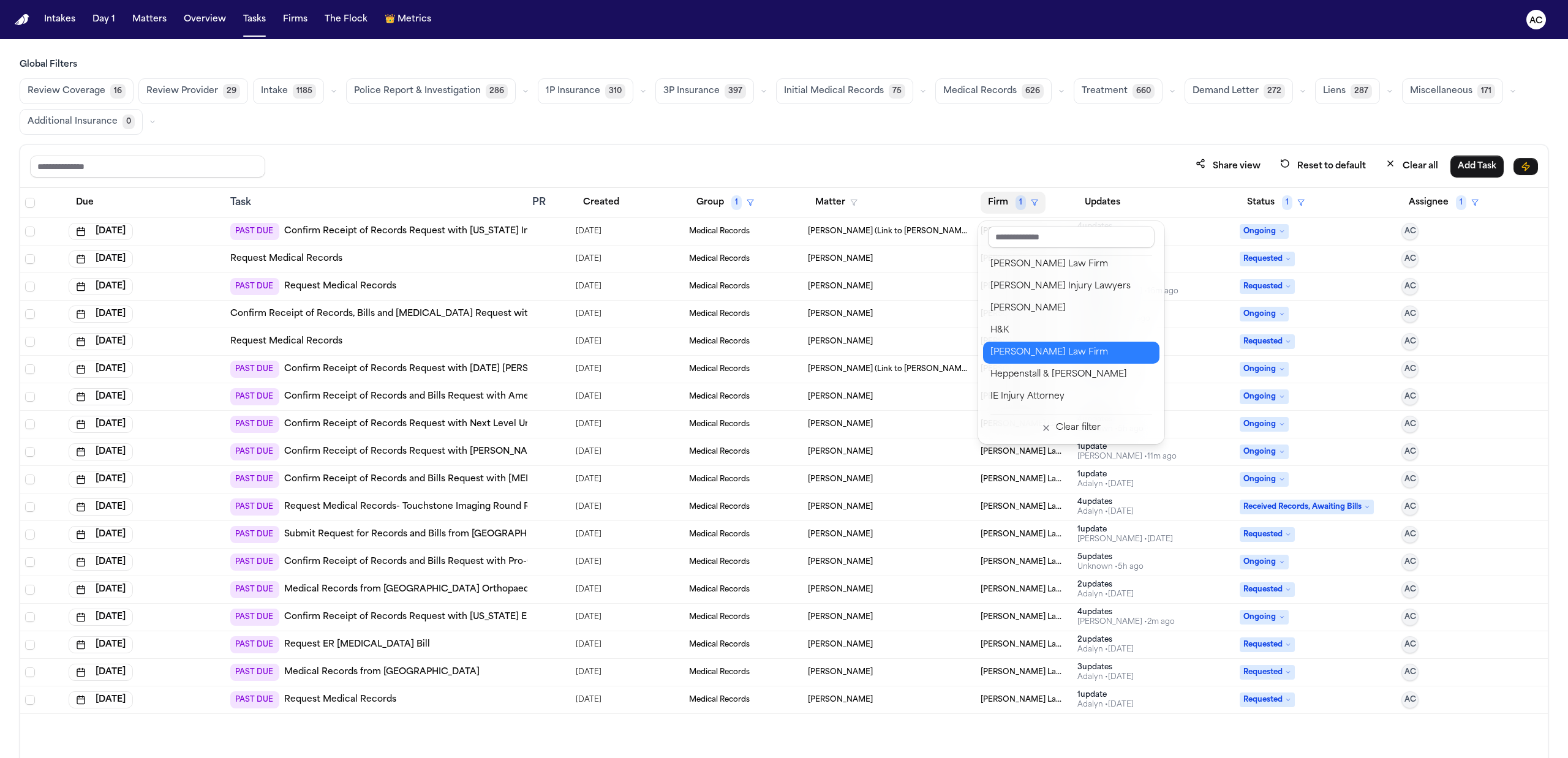
click at [1049, 354] on div "Hecht Law Firm" at bounding box center [1071, 352] width 162 height 15
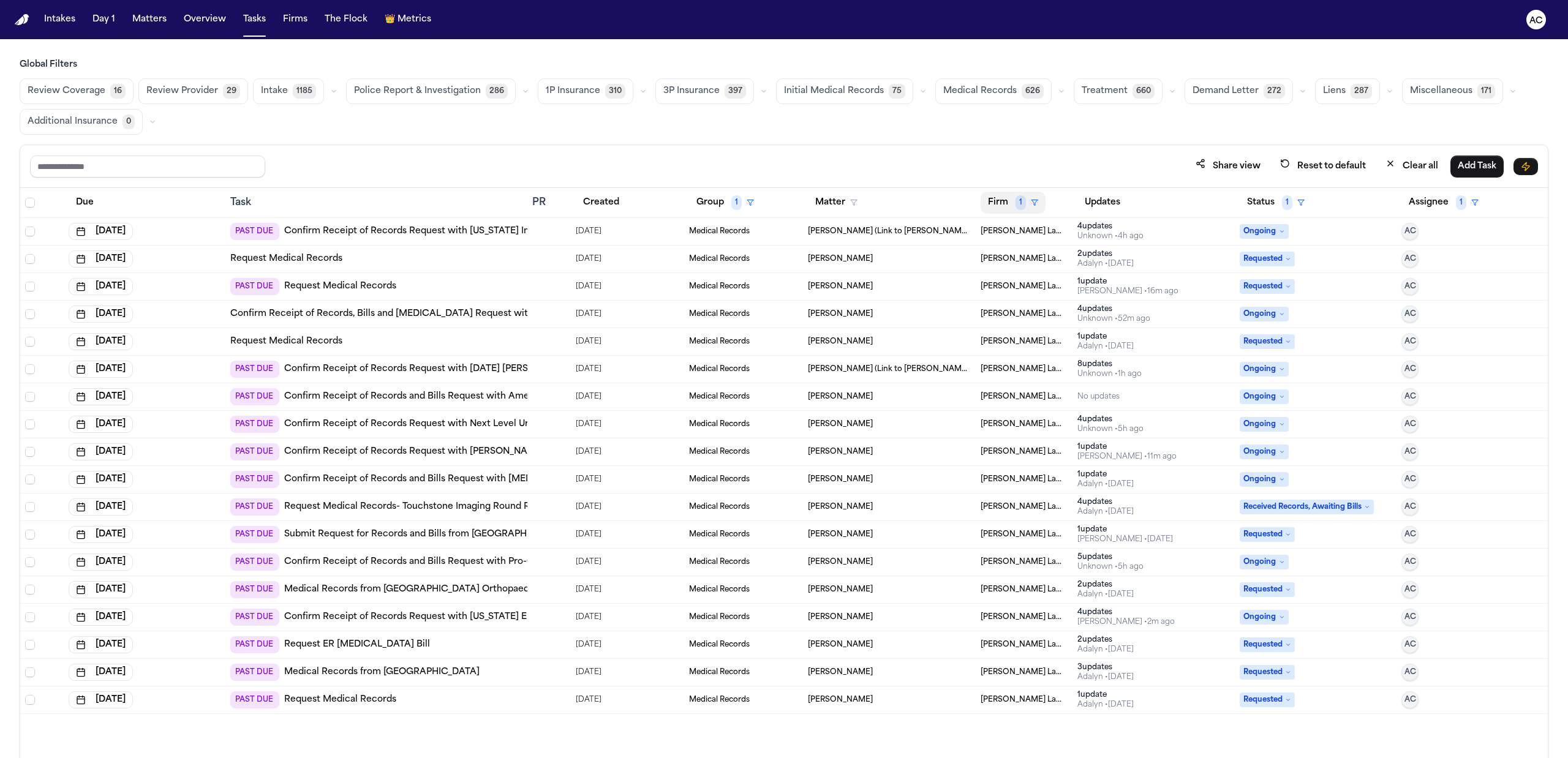
click at [1002, 204] on button "Firm 1" at bounding box center [1013, 203] width 65 height 22
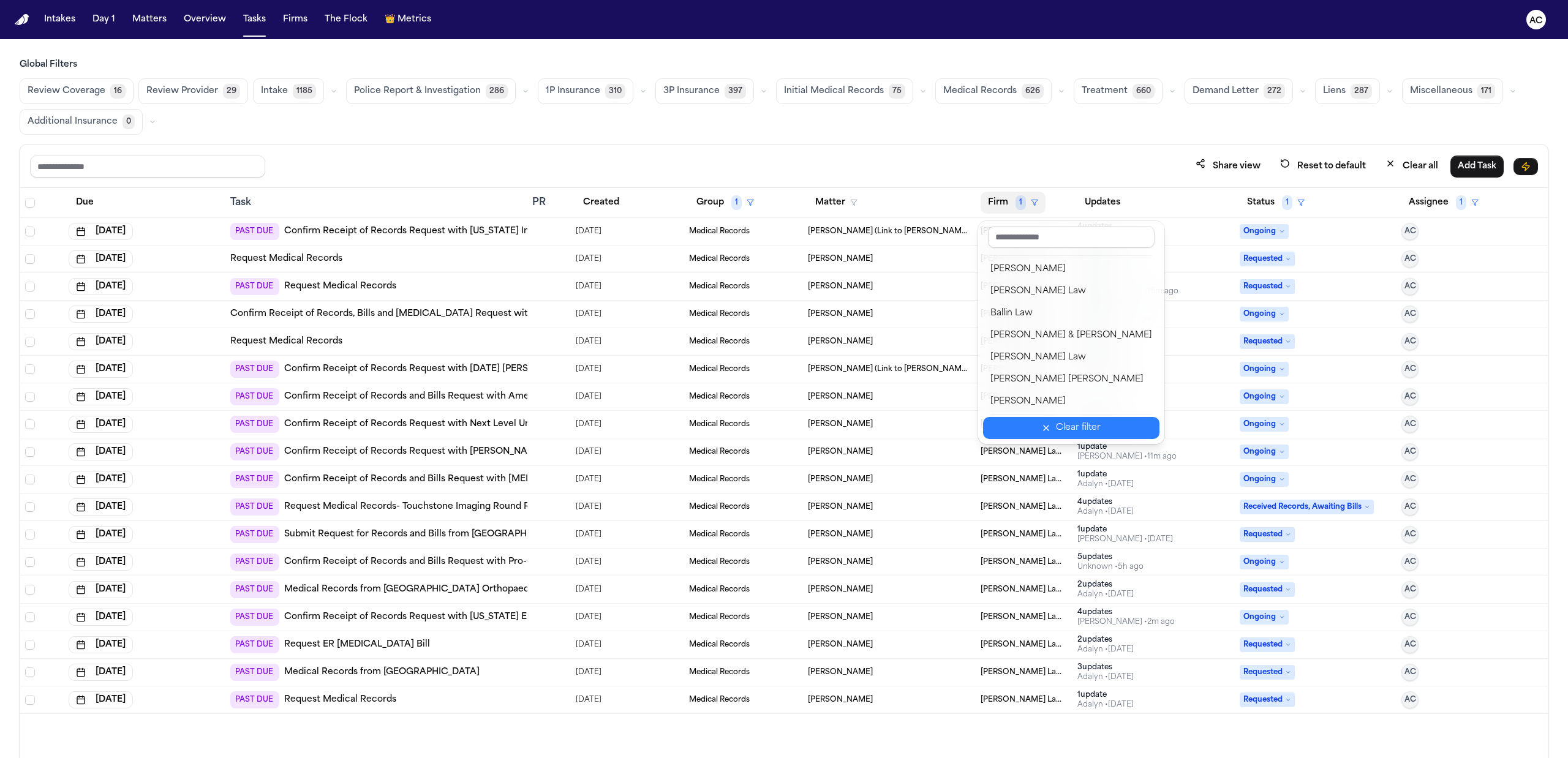
click at [1056, 429] on div "Clear filter" at bounding box center [1078, 428] width 45 height 15
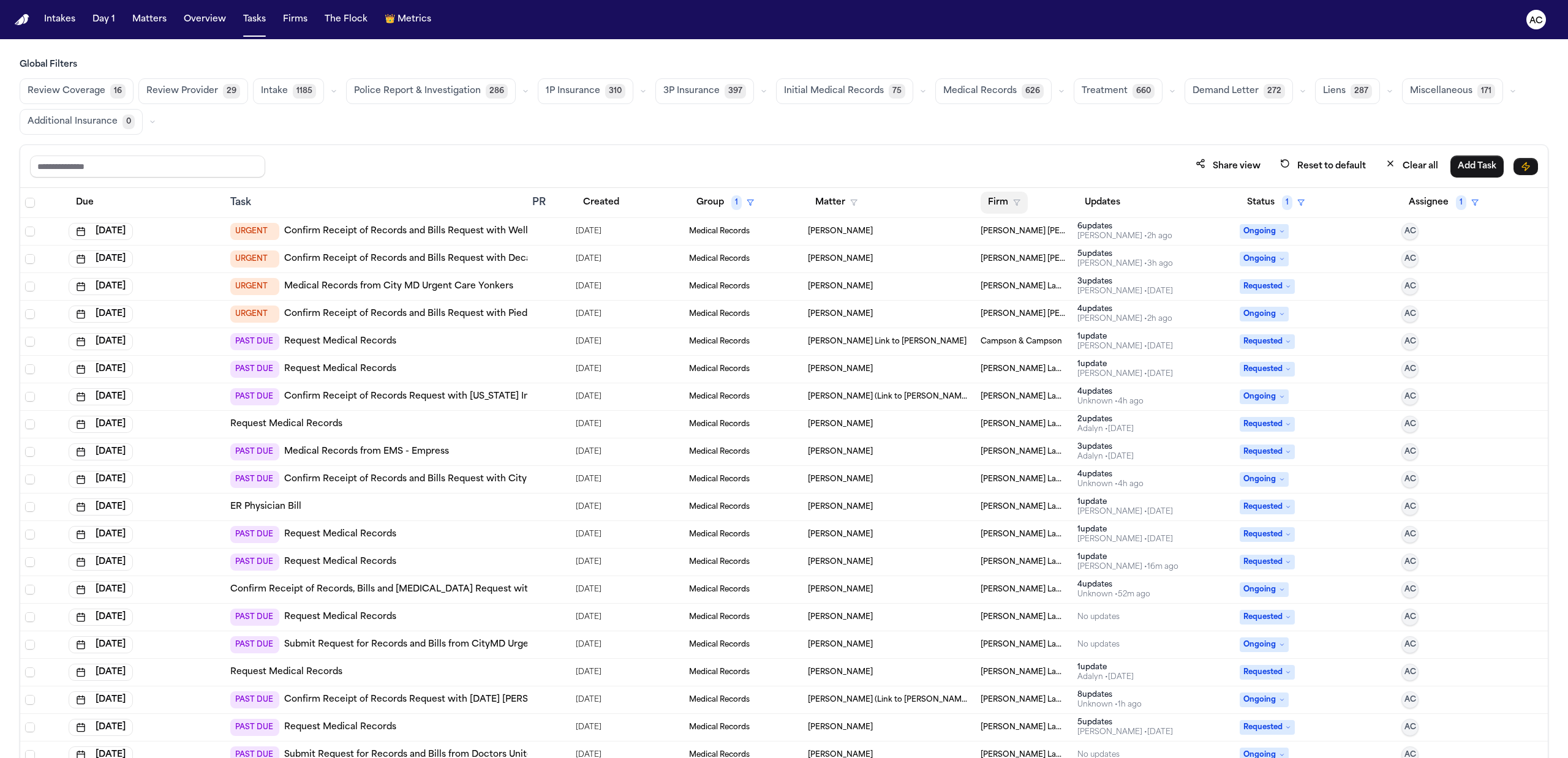
click at [1013, 201] on icon "button" at bounding box center [1017, 203] width 8 height 8
drag, startPoint x: 1022, startPoint y: 233, endPoint x: 1040, endPoint y: 241, distance: 19.7
click at [1022, 233] on input "text" at bounding box center [1064, 237] width 167 height 22
type input "***"
click at [1053, 275] on div "[PERSON_NAME] Law Firm" at bounding box center [1041, 269] width 118 height 15
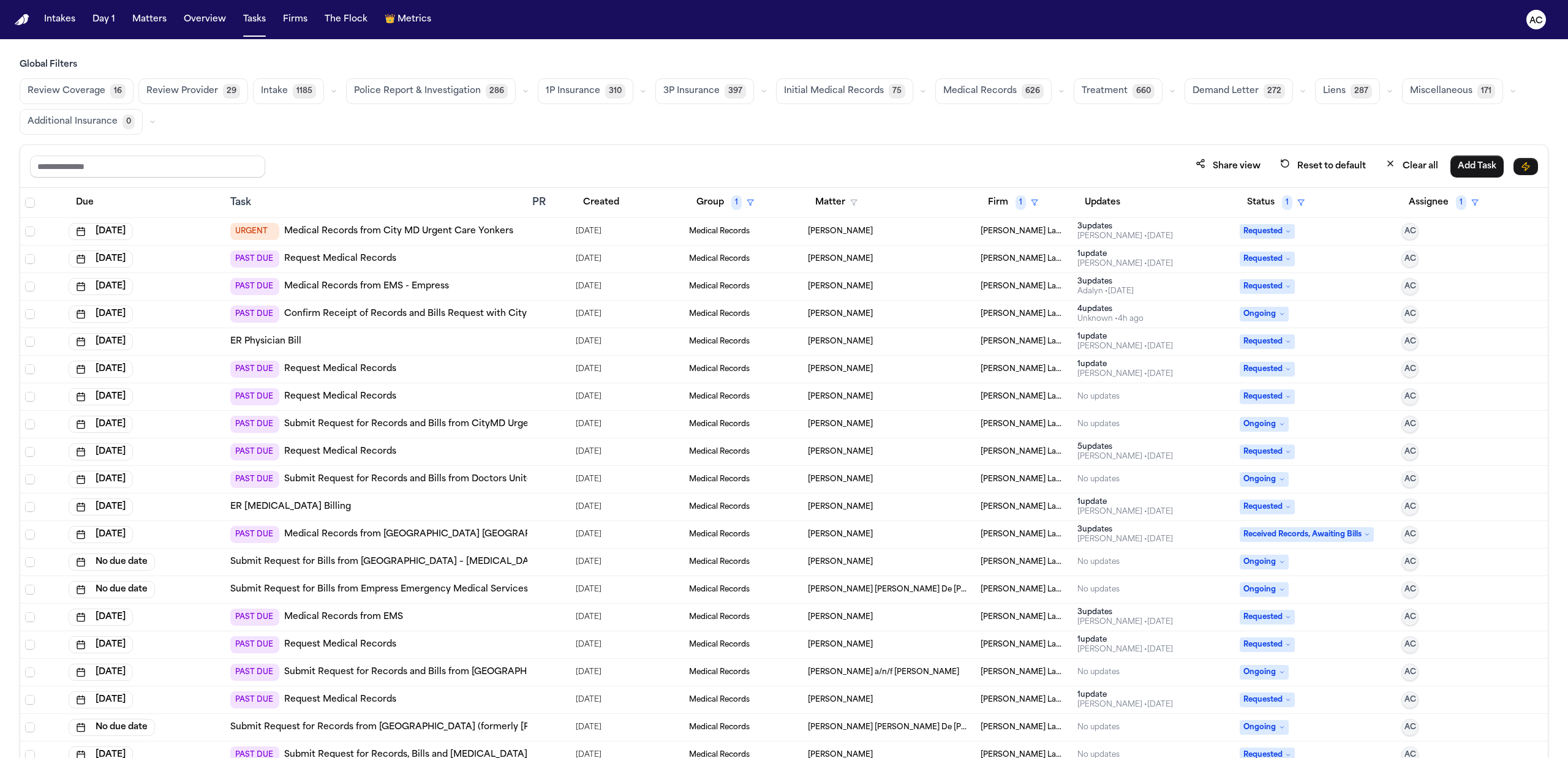
click at [356, 258] on link "Request Medical Records" at bounding box center [340, 259] width 112 height 12
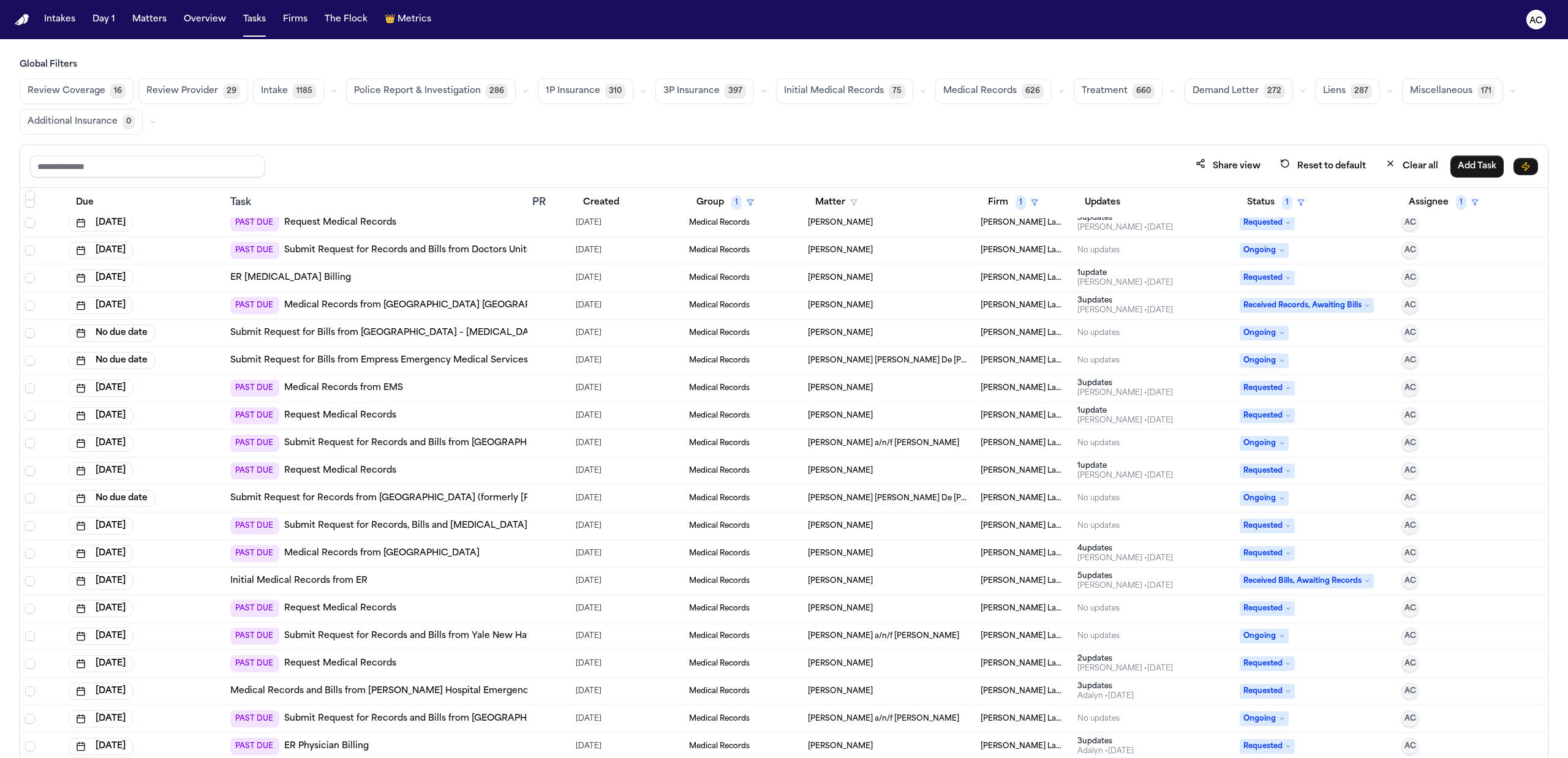
scroll to position [327, 0]
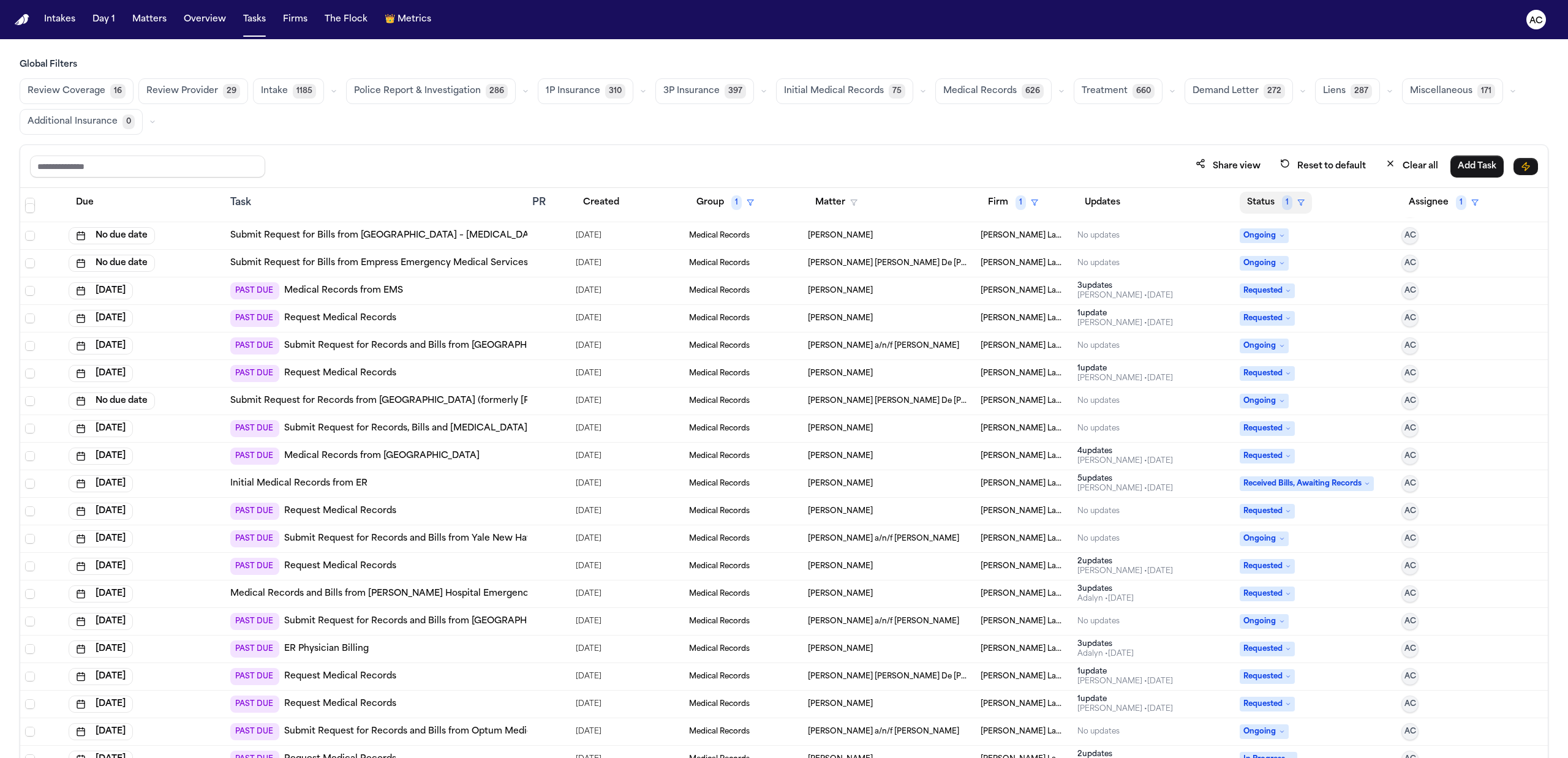
click at [1282, 203] on span "1" at bounding box center [1287, 203] width 10 height 15
drag, startPoint x: 1279, startPoint y: 314, endPoint x: 1181, endPoint y: 324, distance: 98.5
click at [1279, 314] on div "Pending" at bounding box center [1303, 310] width 103 height 15
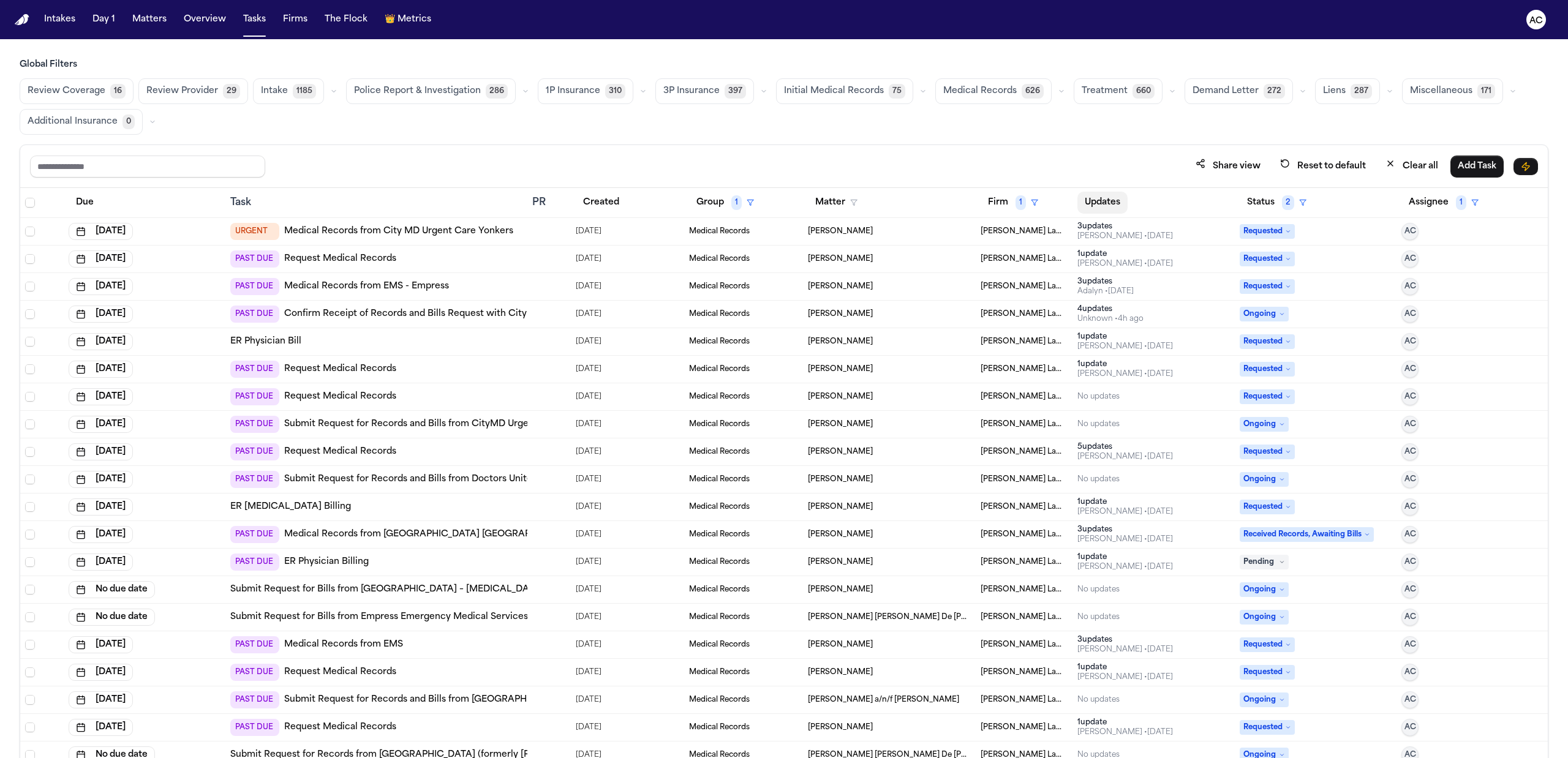
click at [1093, 201] on button "Updates" at bounding box center [1102, 203] width 50 height 22
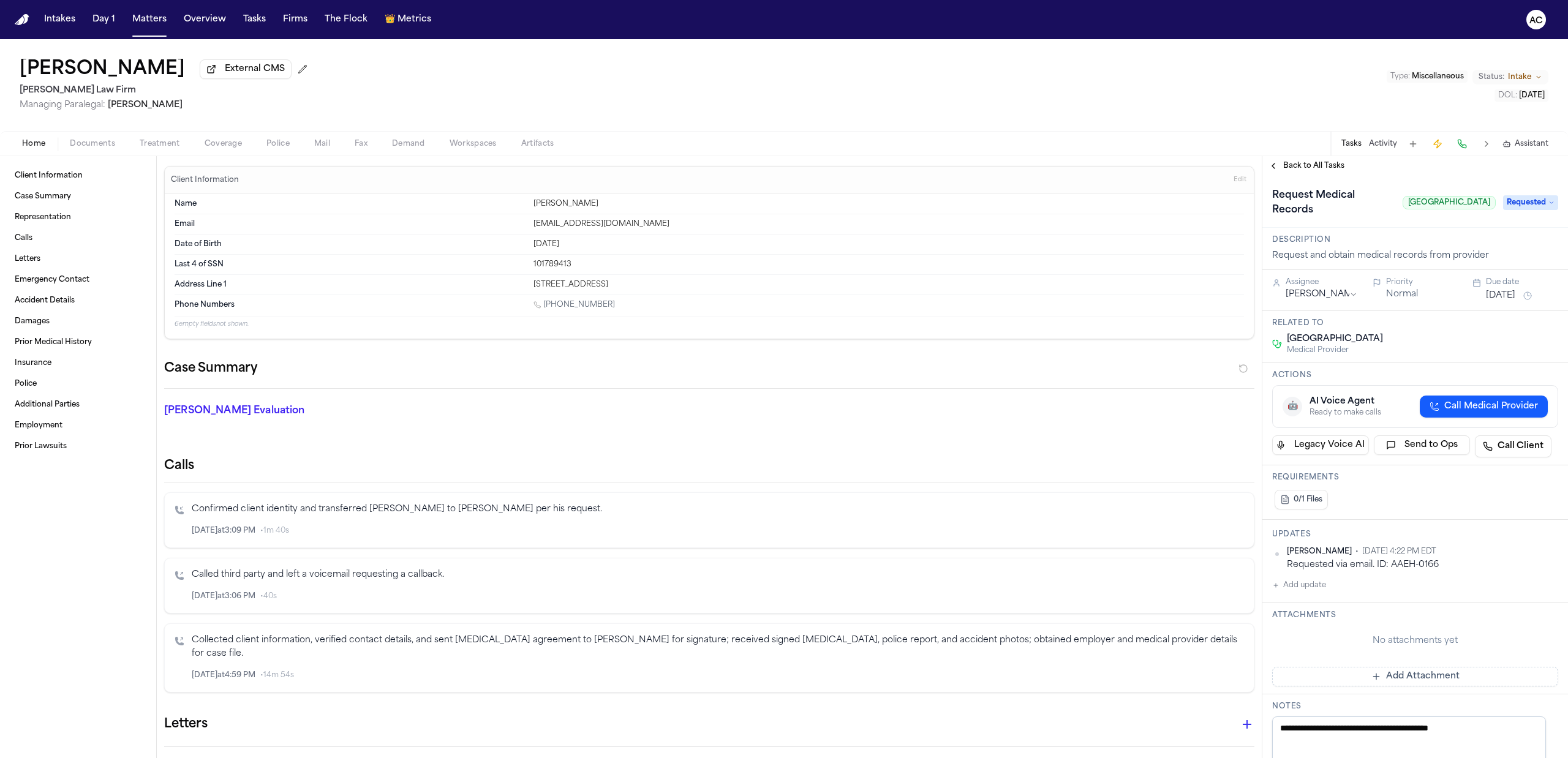
click at [1380, 345] on span "[GEOGRAPHIC_DATA]" at bounding box center [1334, 339] width 96 height 12
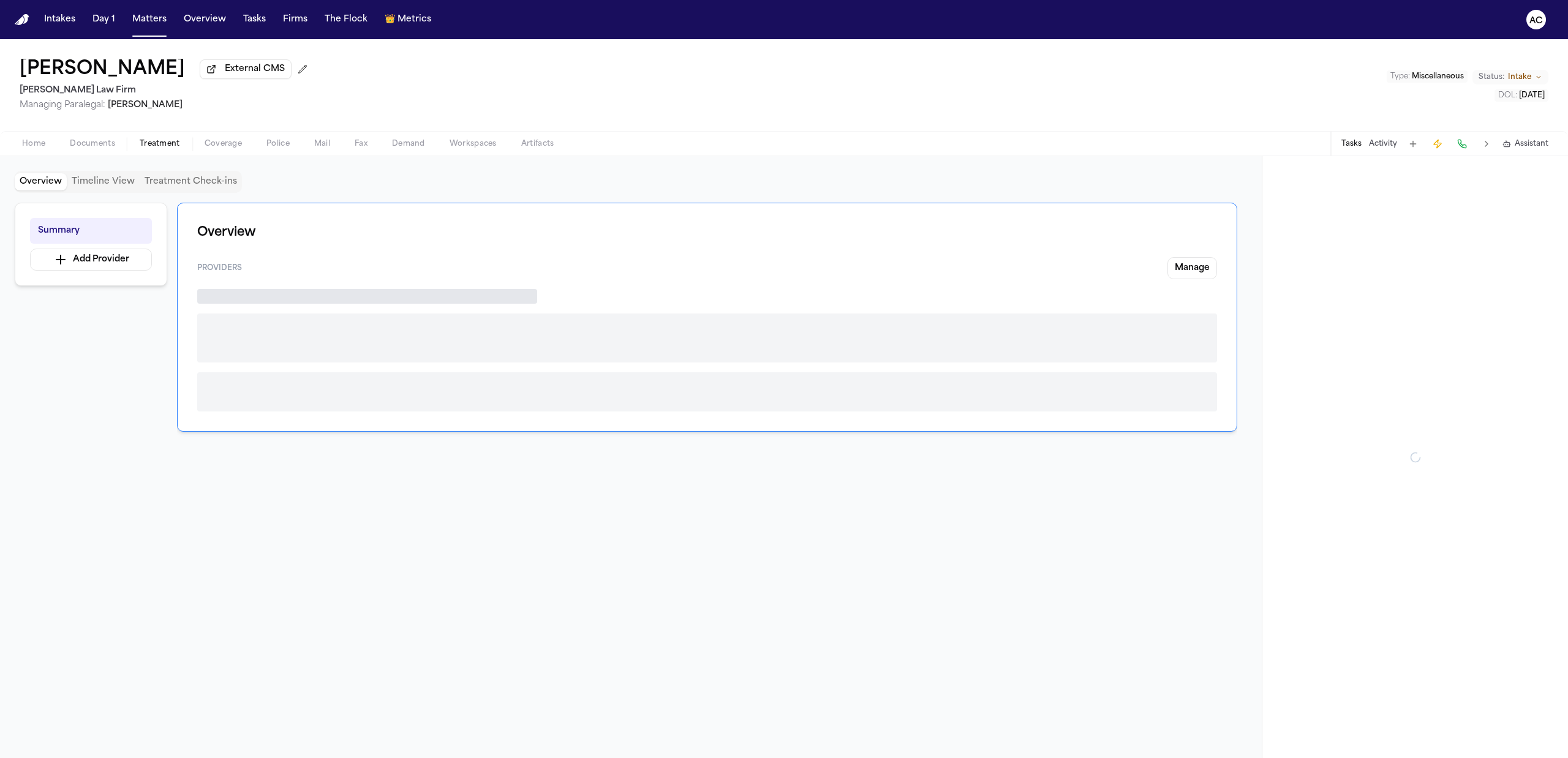
click at [170, 145] on span "Treatment" at bounding box center [159, 143] width 40 height 10
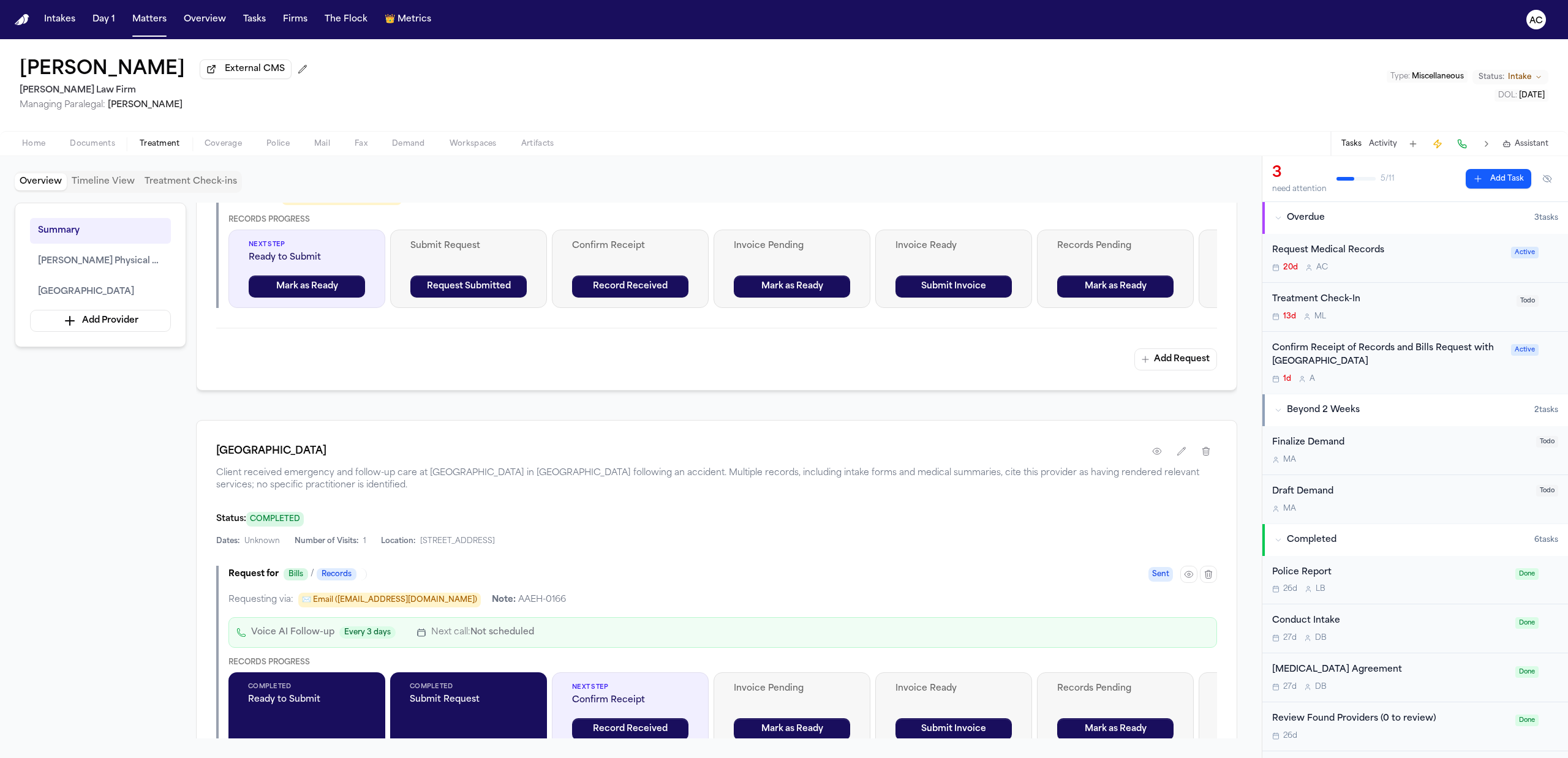
scroll to position [703, 0]
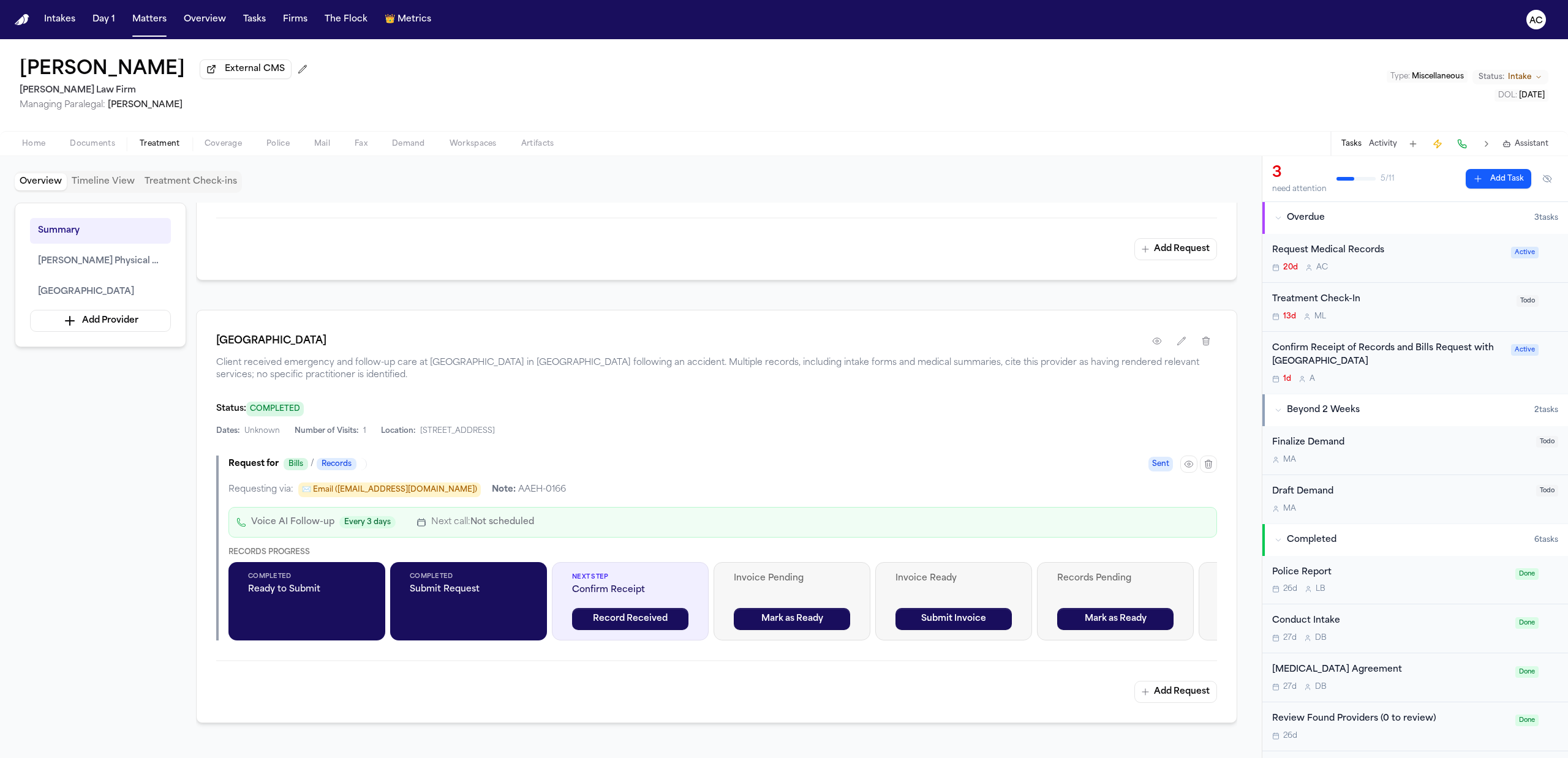
click at [1348, 250] on div "Request Medical Records" at bounding box center [1387, 251] width 231 height 14
